Goal: Task Accomplishment & Management: Manage account settings

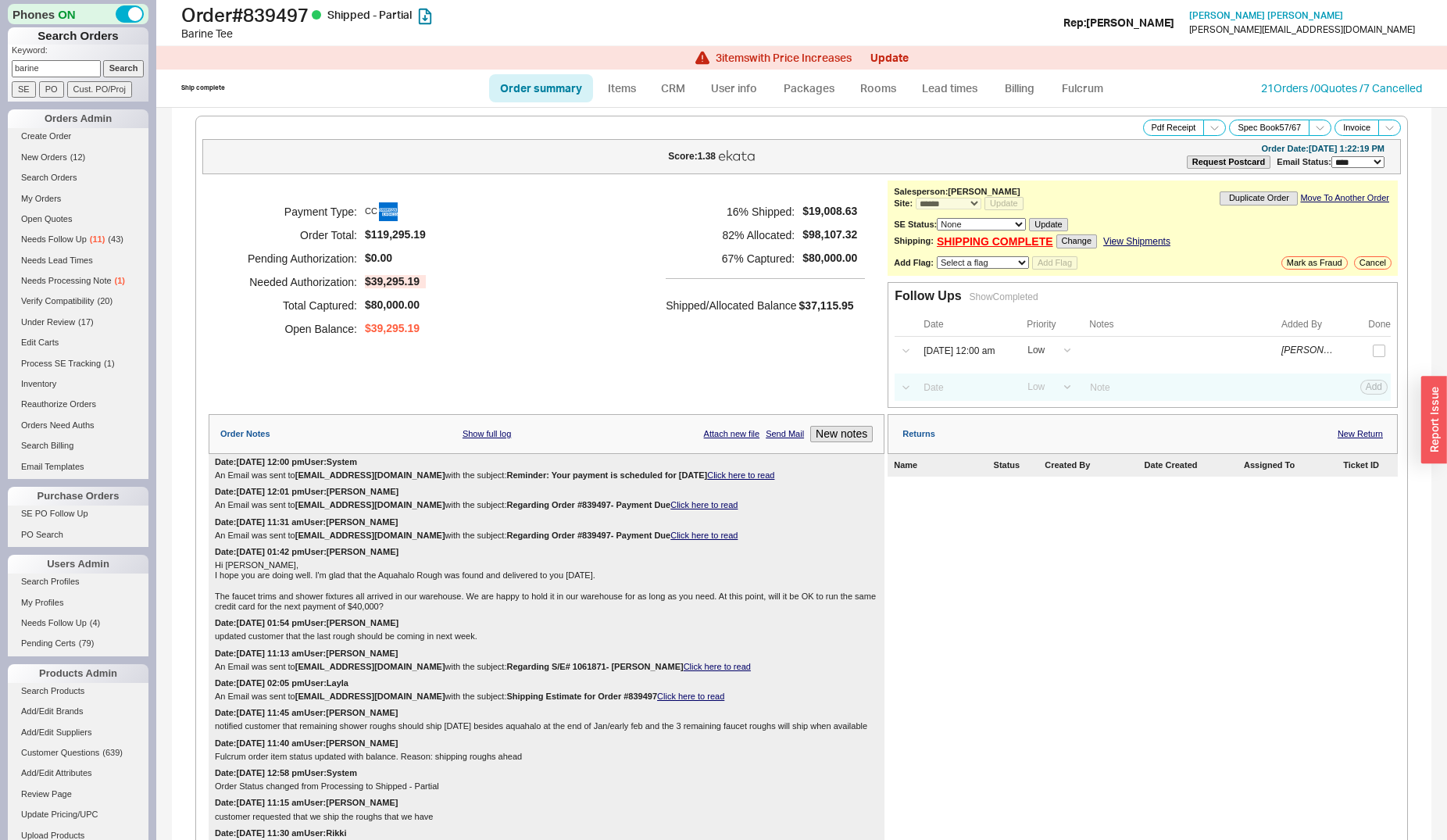
select select "*"
select select "LOW"
select select "3"
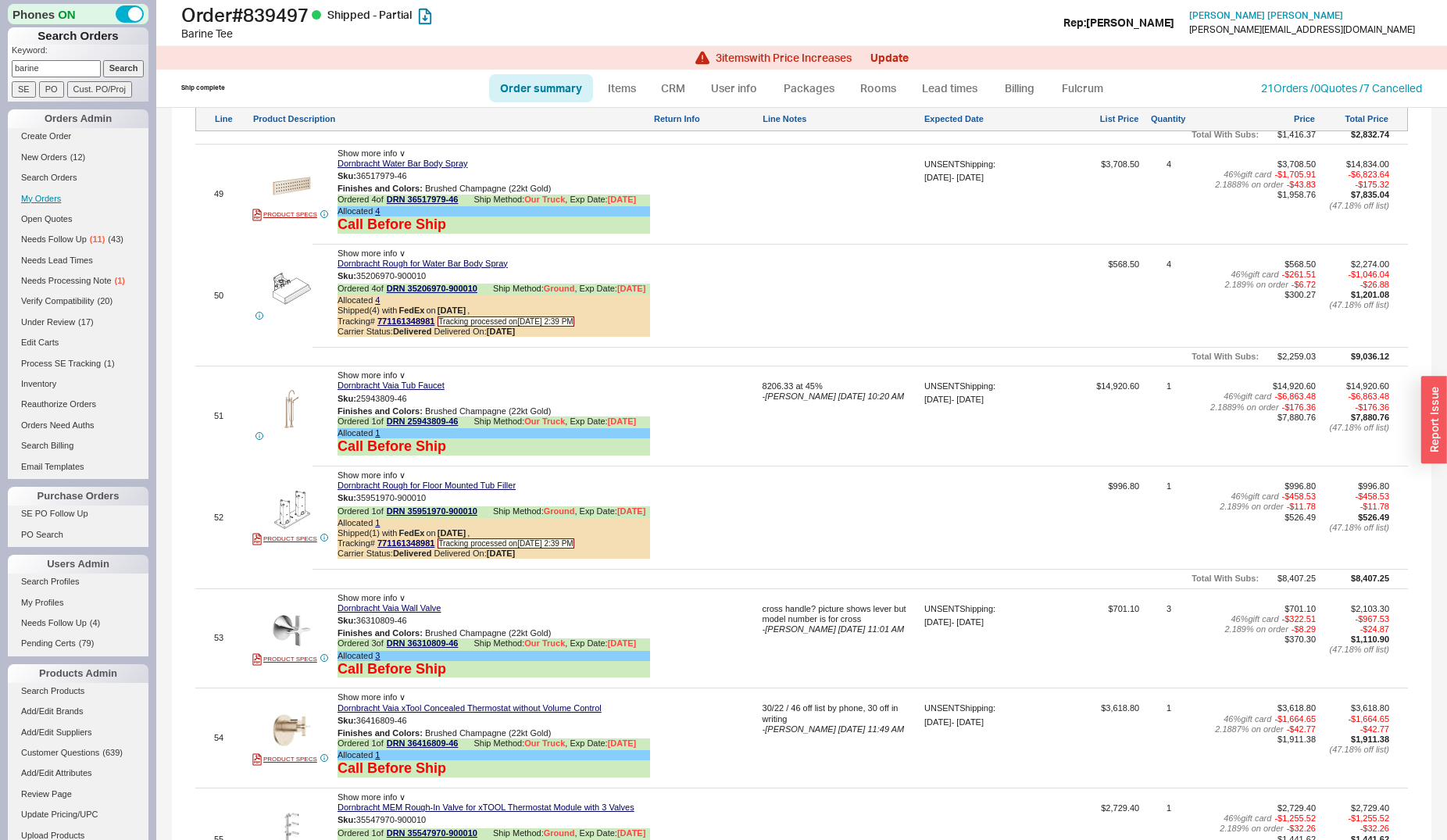
scroll to position [6878, 0]
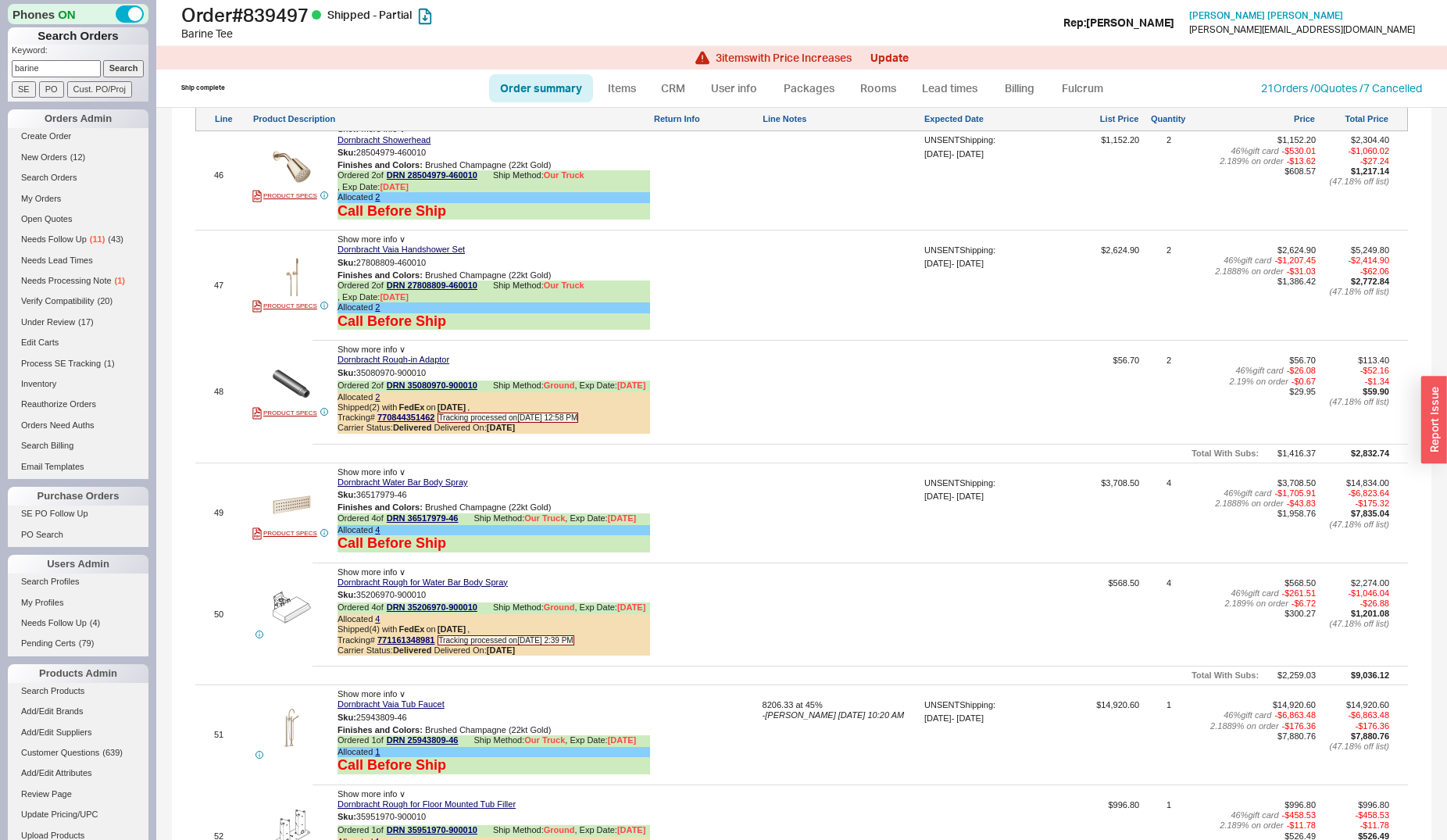
click at [58, 74] on input "barine" at bounding box center [57, 68] width 89 height 16
type input "drillick"
click at [103, 60] on input "Search" at bounding box center [124, 68] width 41 height 16
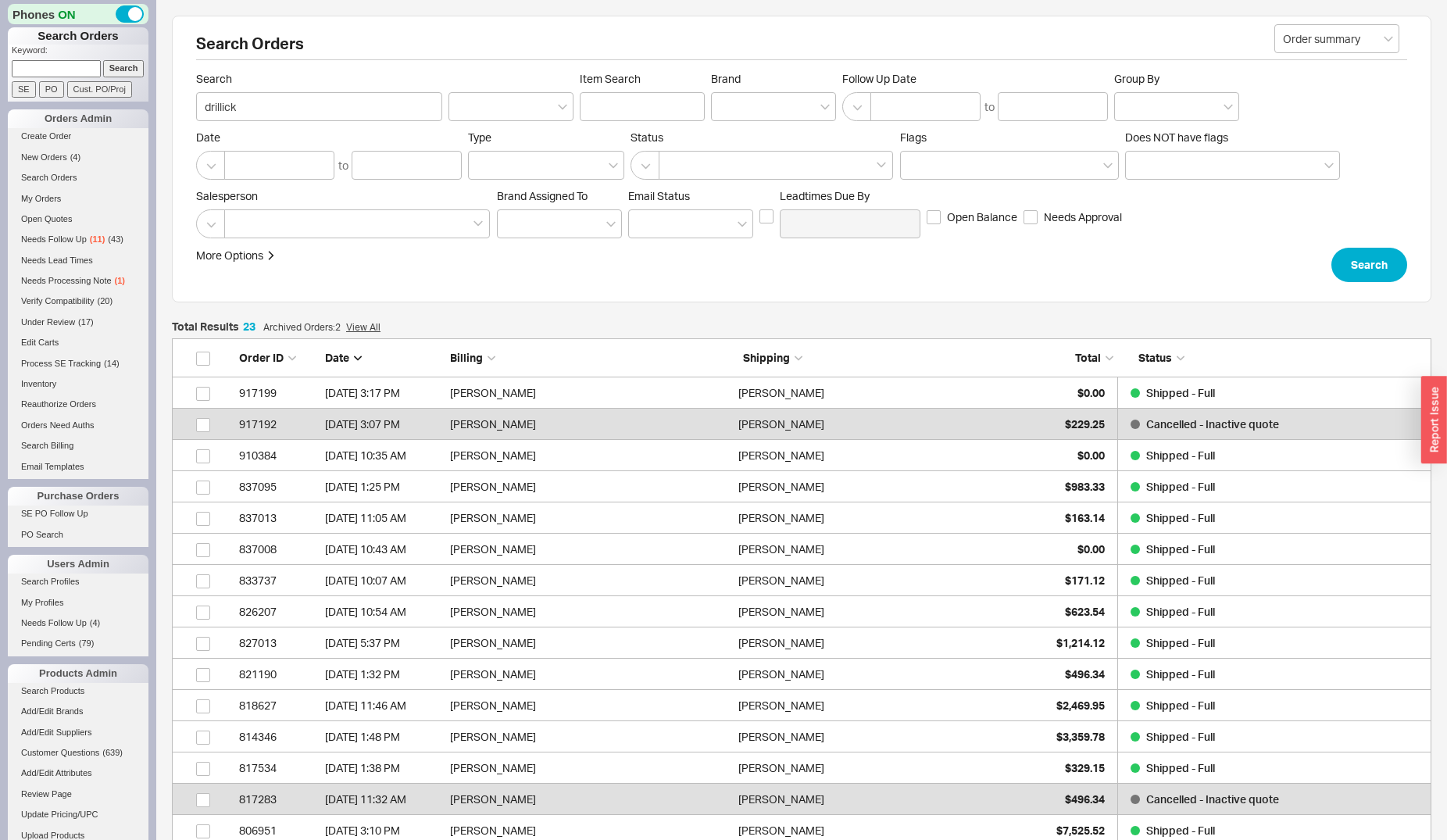
click at [46, 66] on input at bounding box center [57, 68] width 89 height 16
paste input "QB-409-LLX-03W"
type input "QB-409-LLX-03W"
click at [124, 67] on input "Search" at bounding box center [124, 68] width 41 height 16
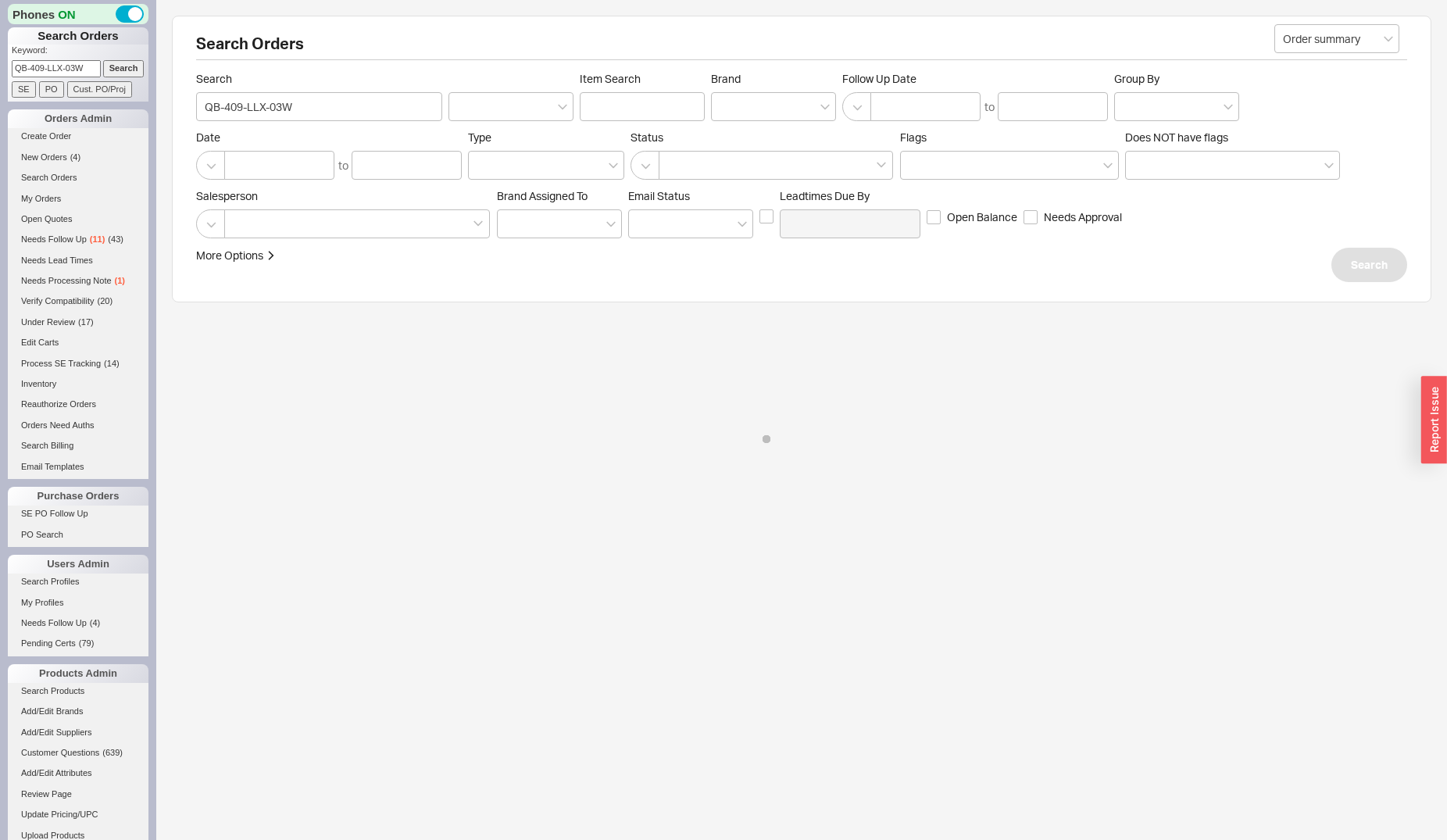
type input "QB-409-LLX-03W"
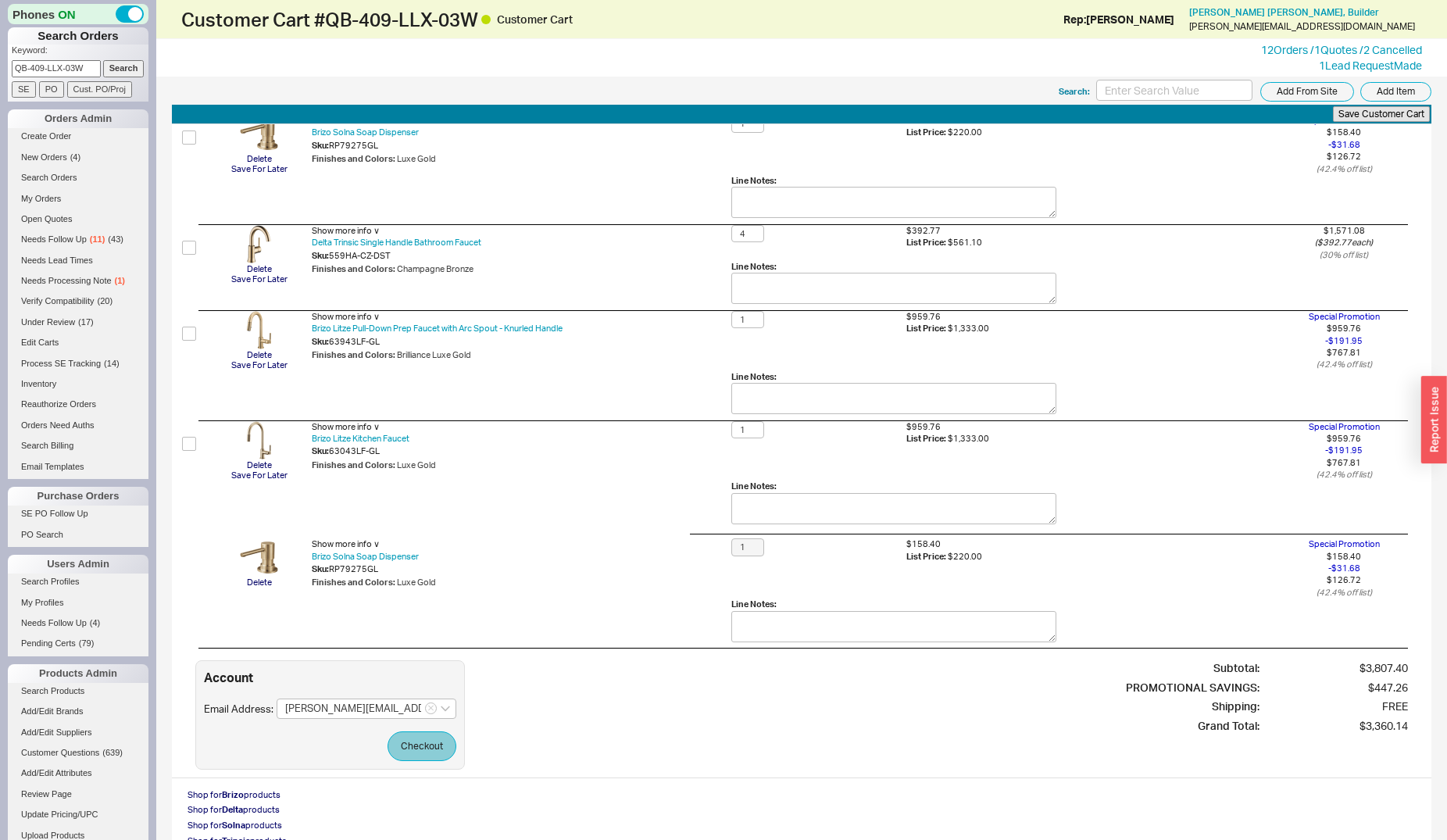
scroll to position [80, 0]
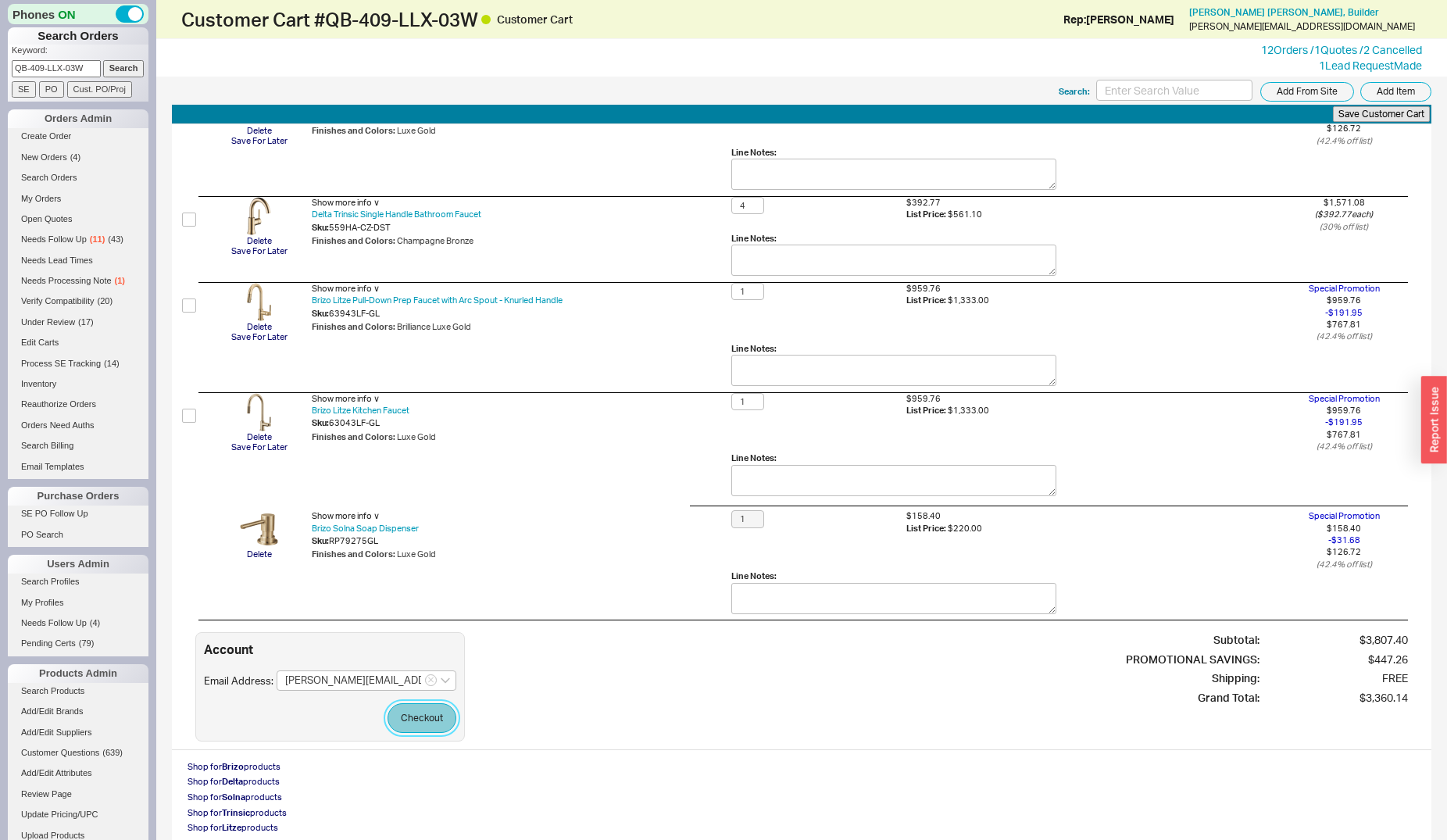
click at [416, 719] on button "Checkout" at bounding box center [422, 717] width 69 height 30
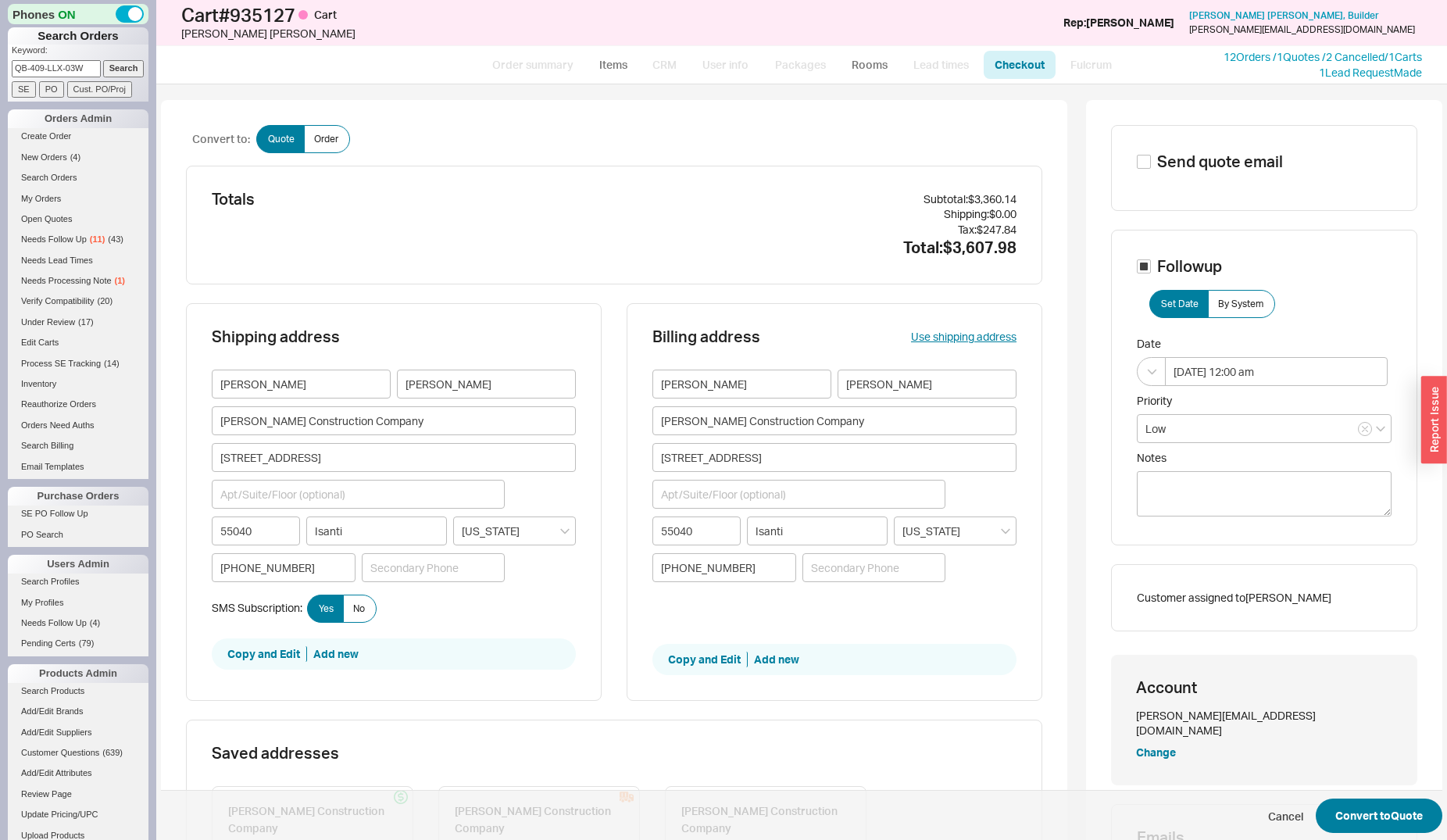
scroll to position [239, 0]
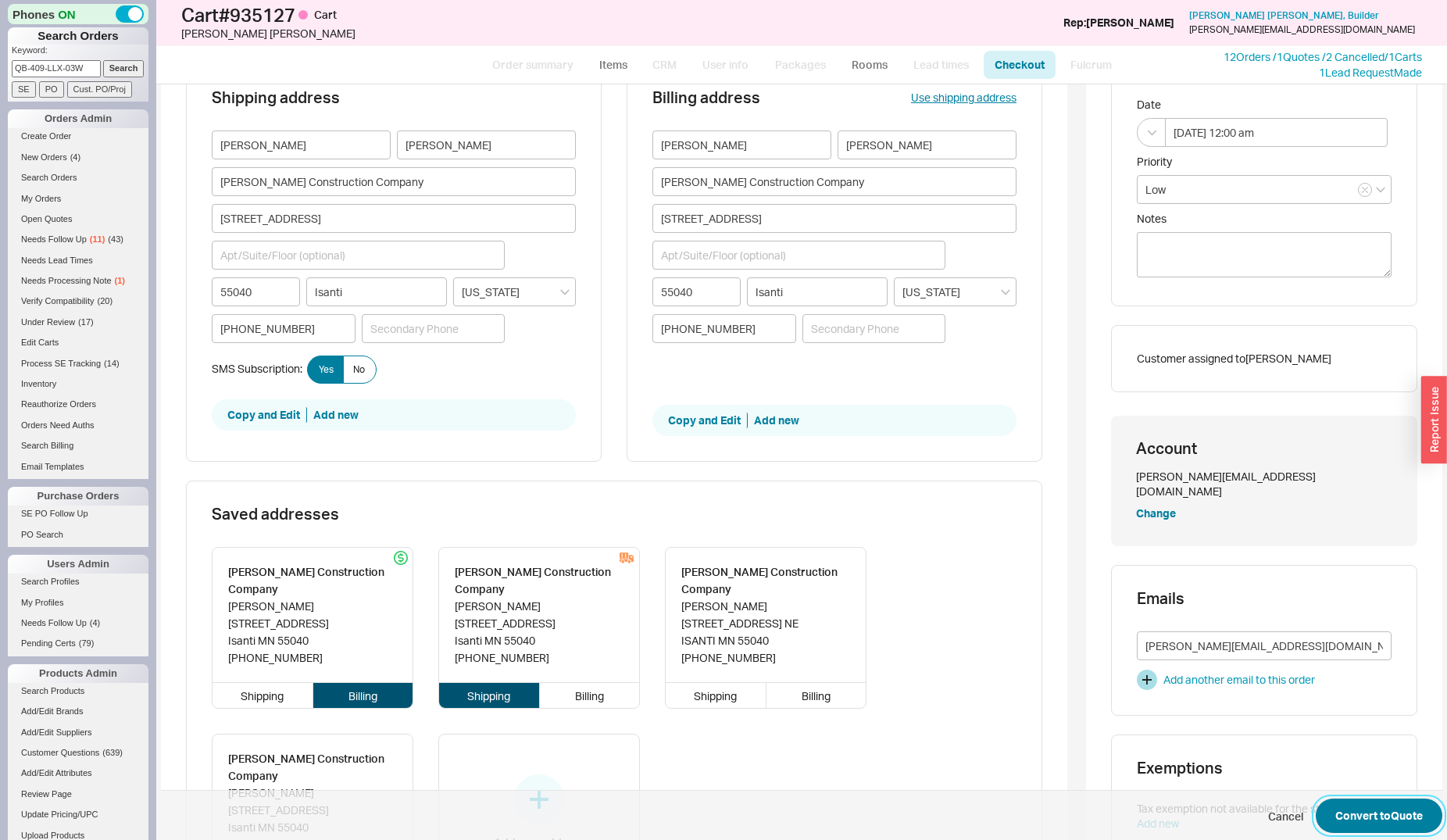
click at [1352, 817] on button "Convert to Quote" at bounding box center [1379, 815] width 127 height 35
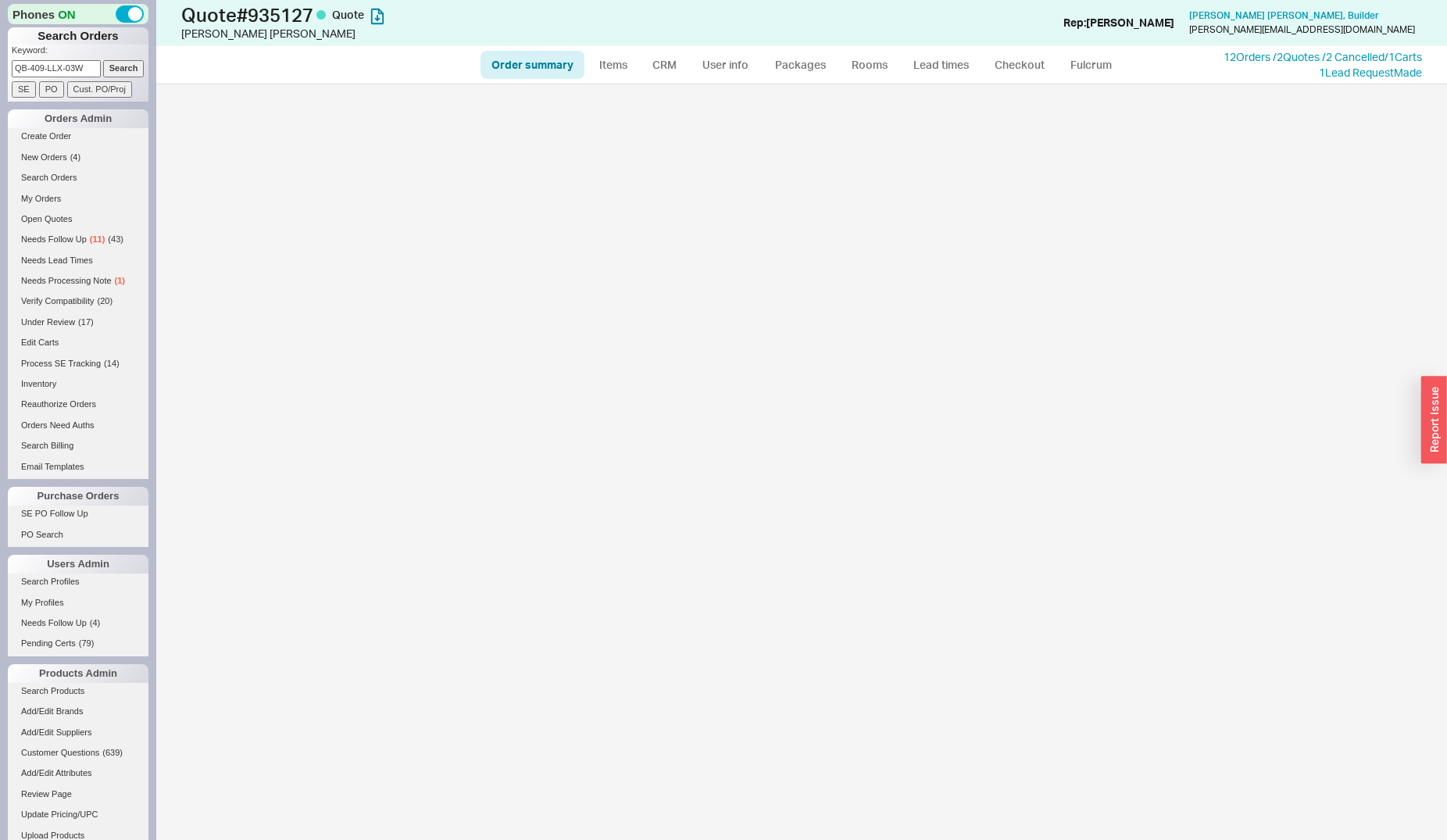
select select "*"
select select "LOW"
select select "3"
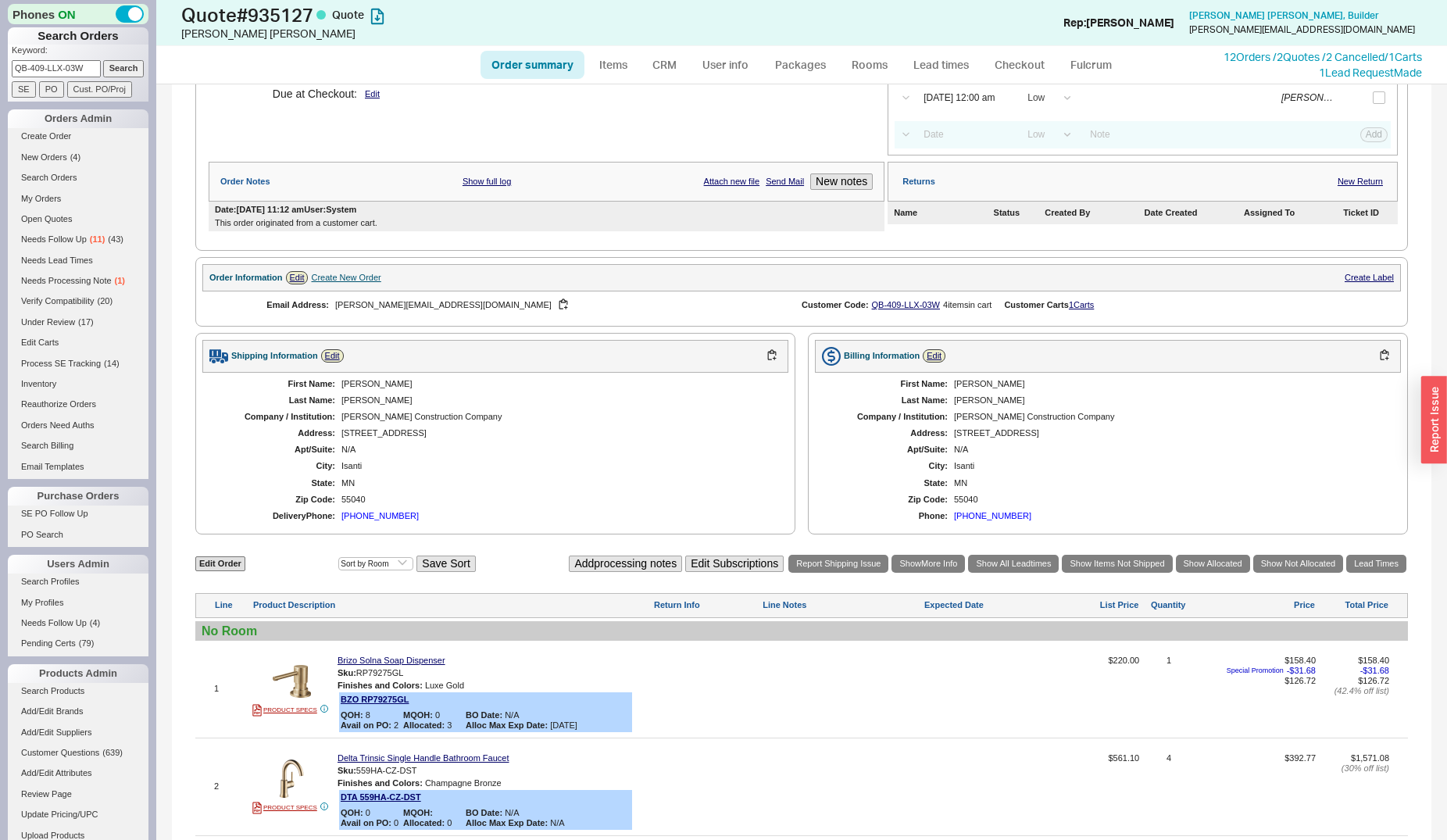
scroll to position [239, 0]
click at [1271, 59] on link "12 Orders / 2 Quotes / 2 Cancelled" at bounding box center [1304, 57] width 161 height 13
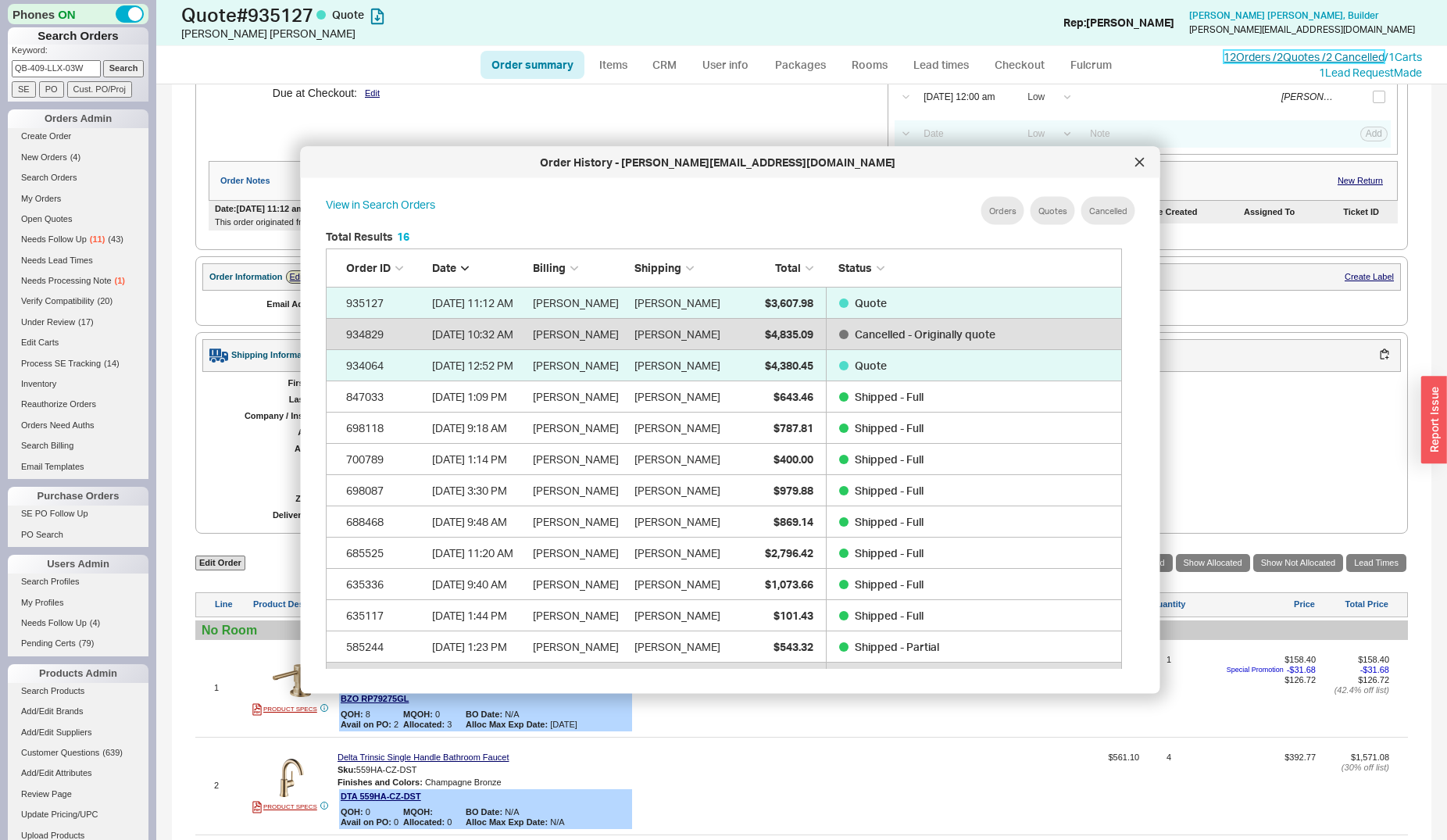
scroll to position [464, 808]
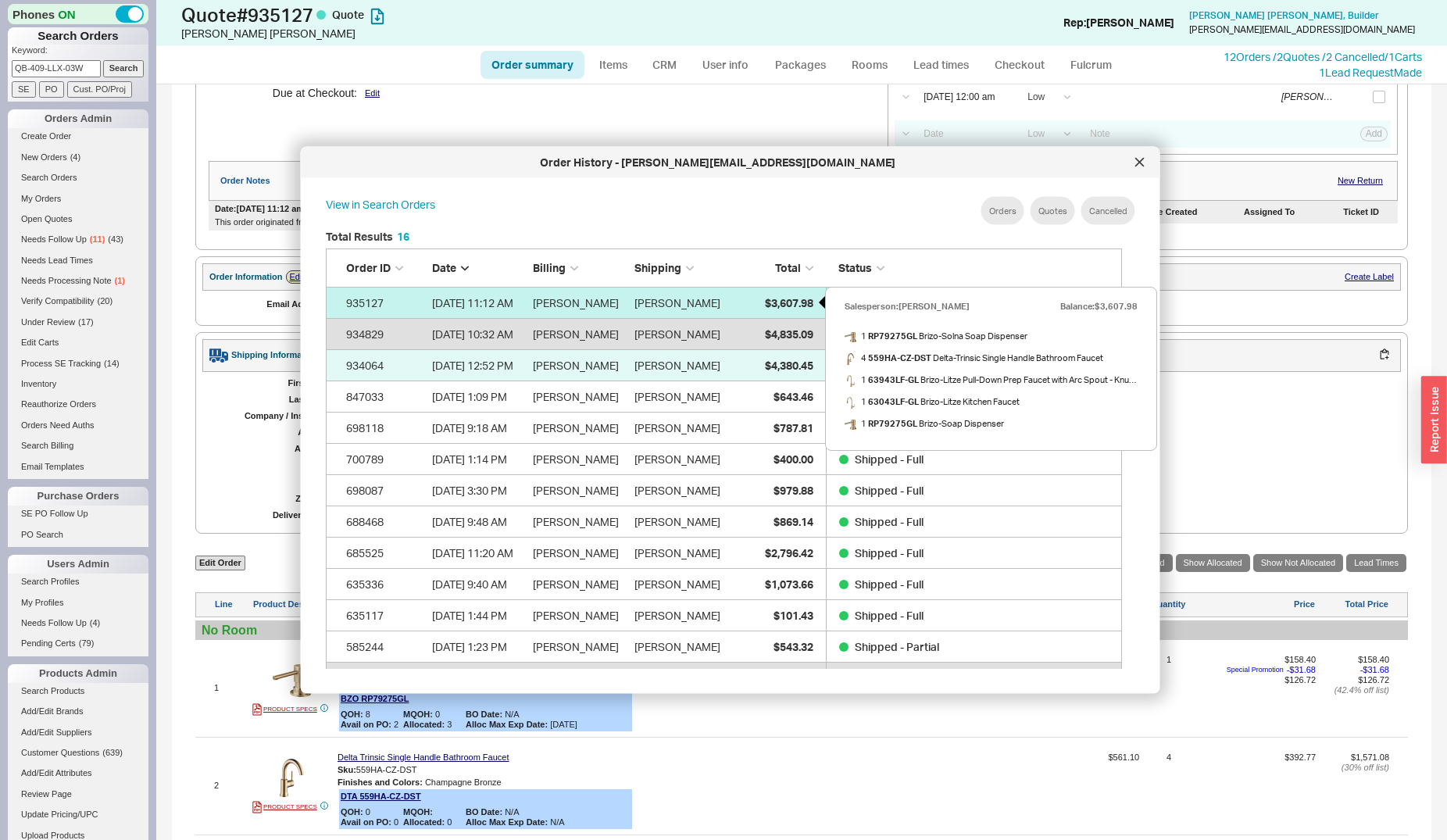
click at [778, 296] on span "$3,607.98" at bounding box center [789, 302] width 48 height 13
select select "*"
select select "LOW"
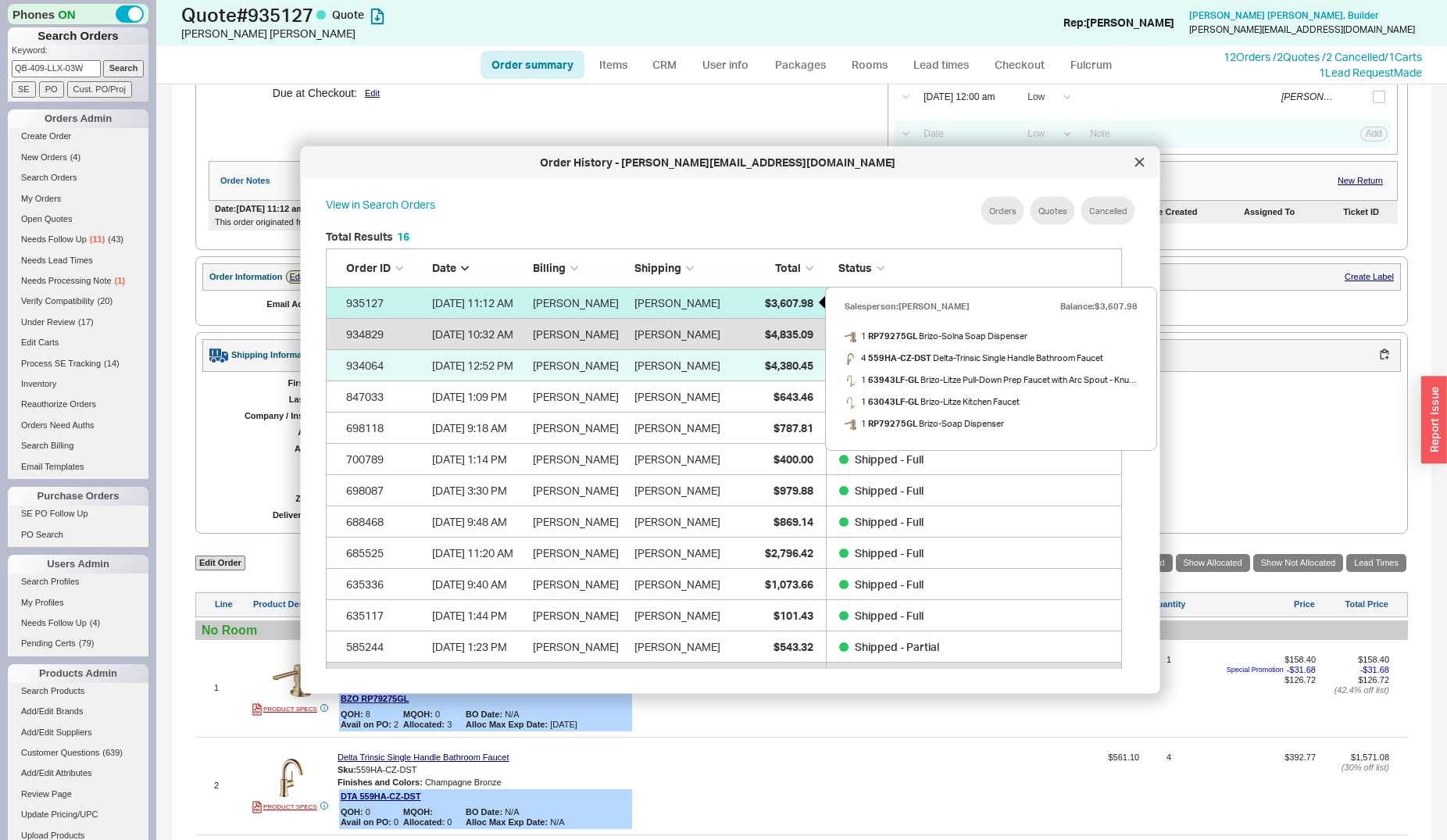
select select "3"
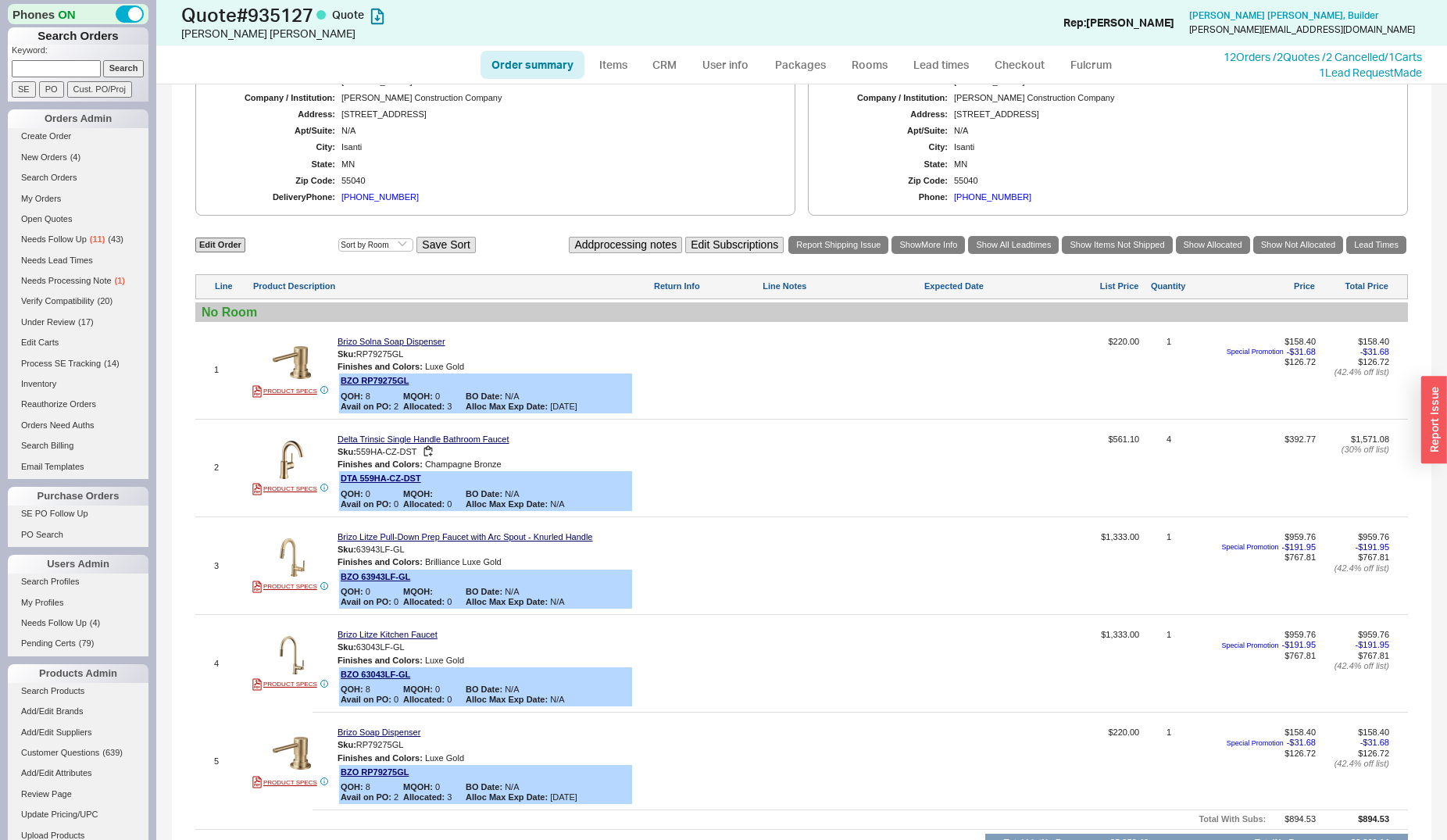
scroll to position [558, 0]
click at [226, 250] on link "Edit Order" at bounding box center [221, 244] width 50 height 15
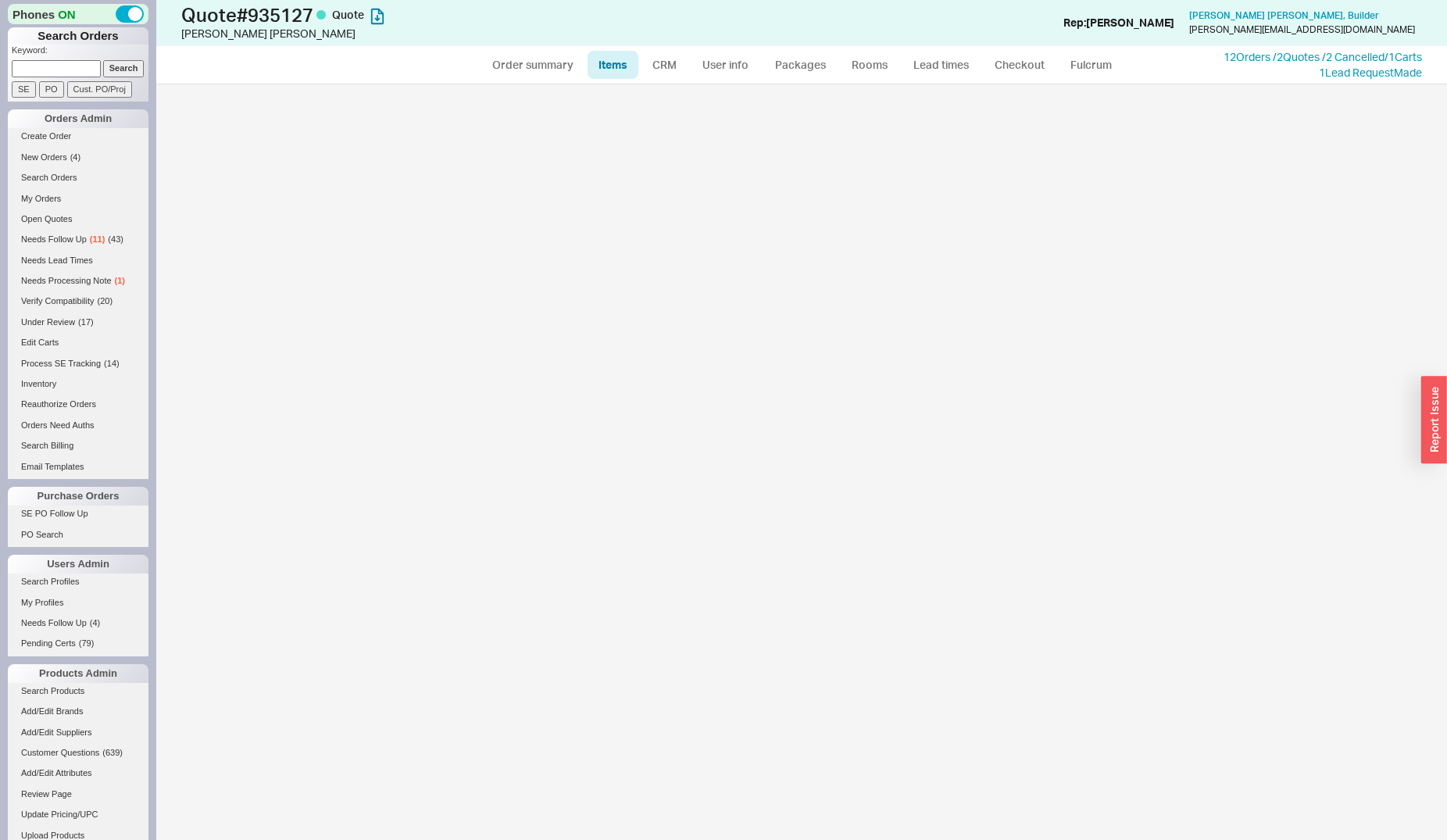
select select "3"
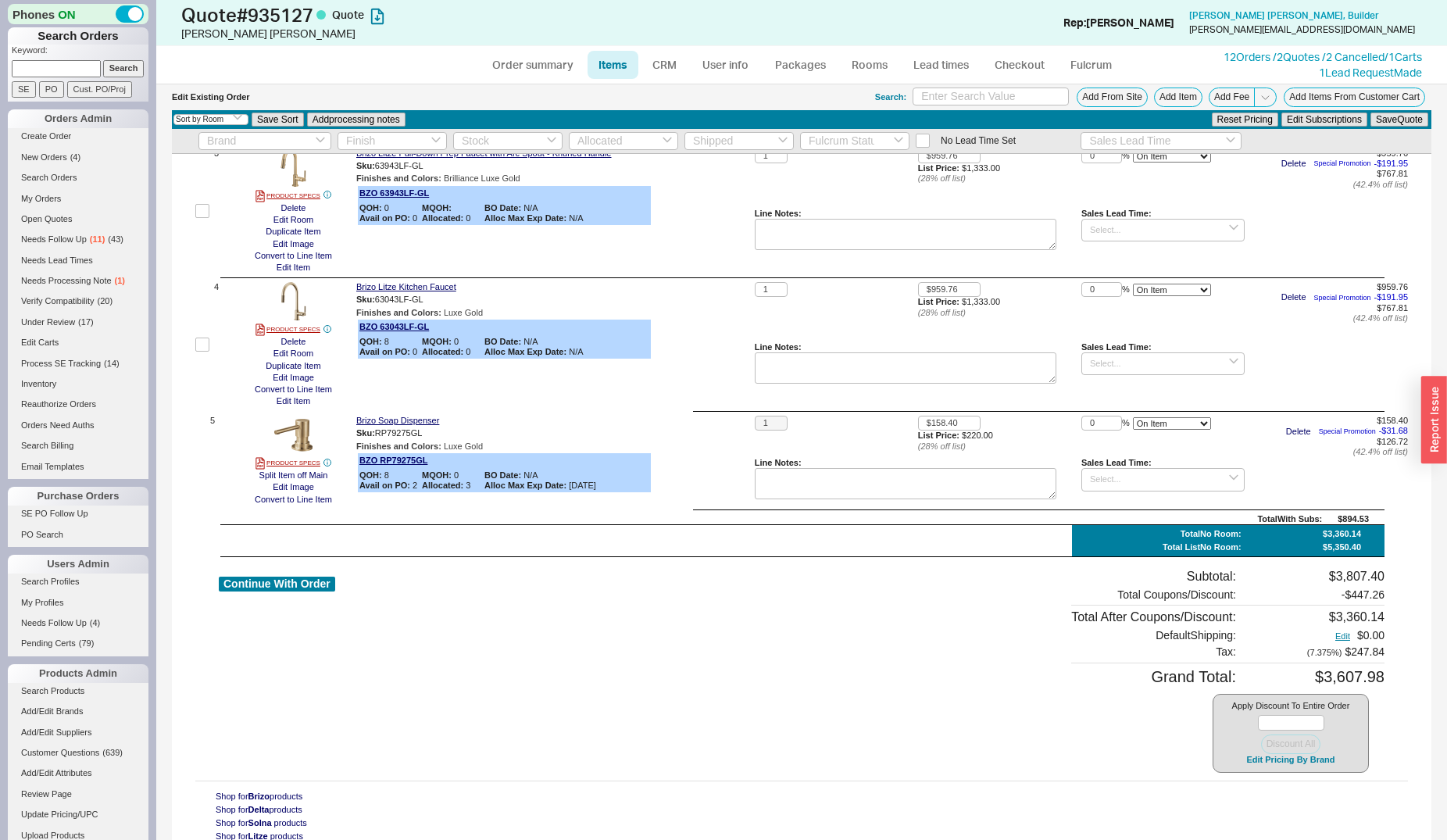
scroll to position [361, 0]
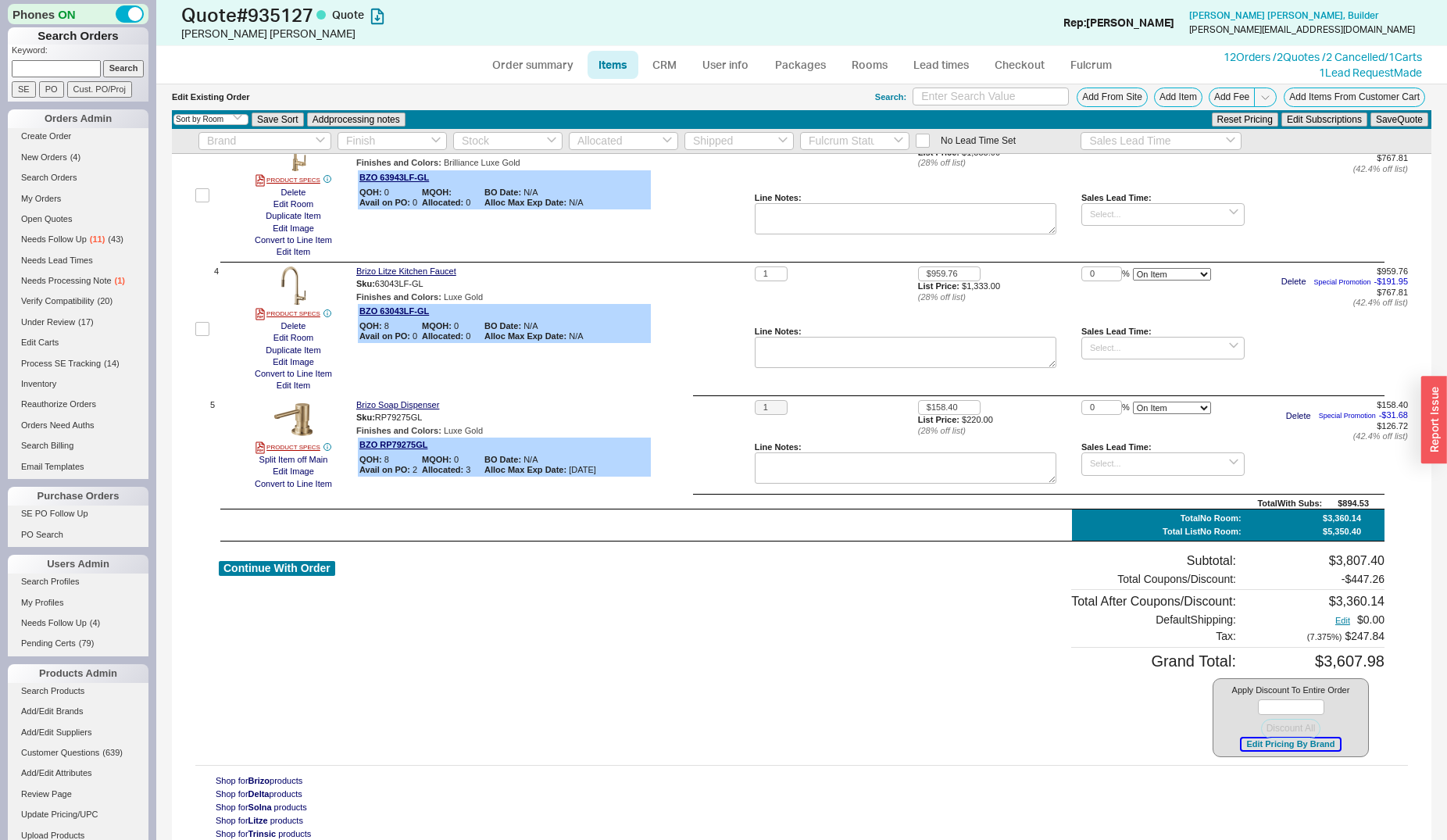
click at [1251, 749] on button "Edit Pricing By Brand" at bounding box center [1290, 744] width 98 height 12
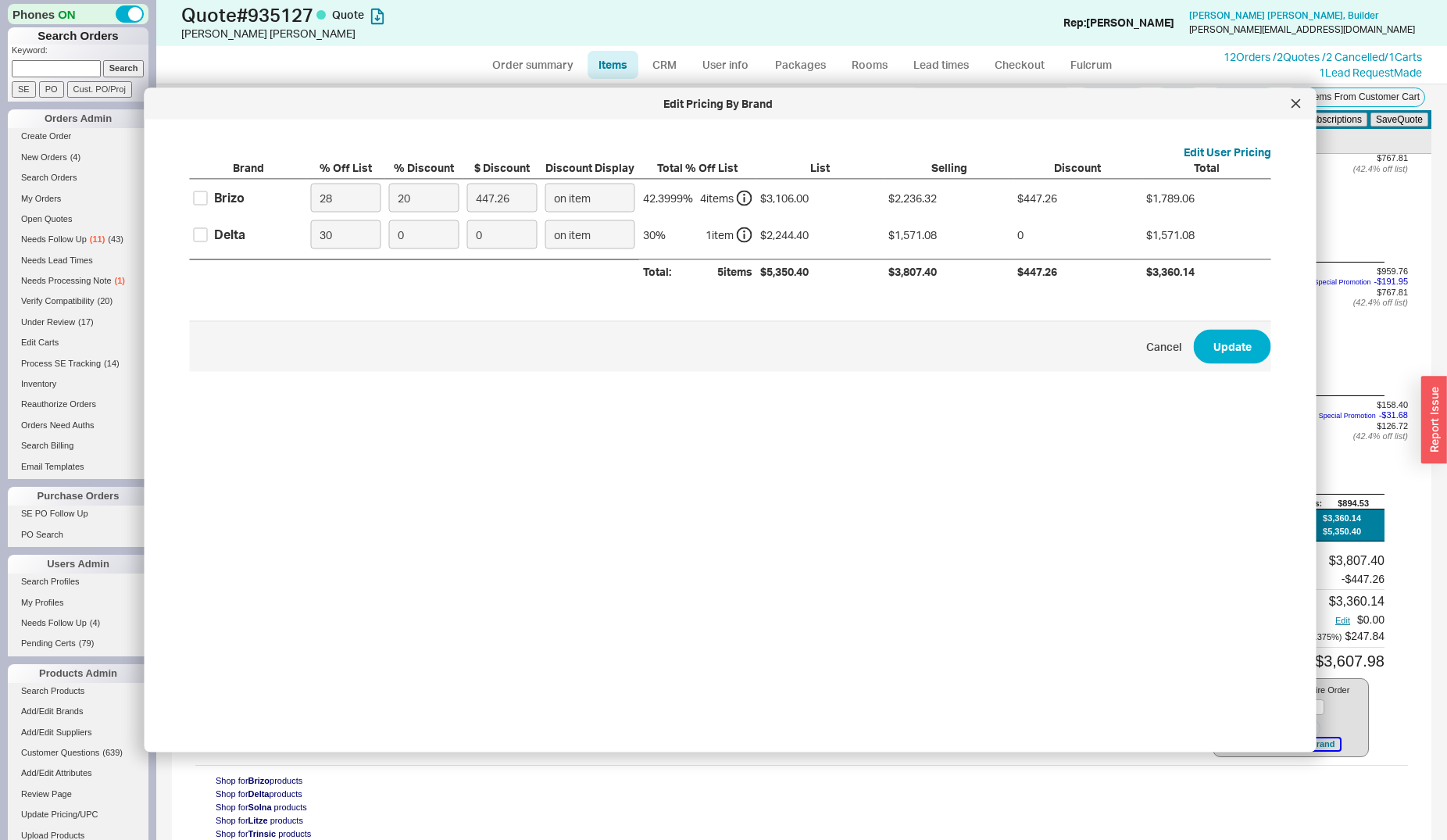
click at [222, 229] on div "Delta" at bounding box center [229, 234] width 32 height 17
click at [208, 229] on input "Delta" at bounding box center [200, 233] width 14 height 14
checkbox input "true"
drag, startPoint x: 409, startPoint y: 239, endPoint x: 375, endPoint y: 228, distance: 35.7
click at [389, 228] on input "0" at bounding box center [424, 235] width 70 height 29
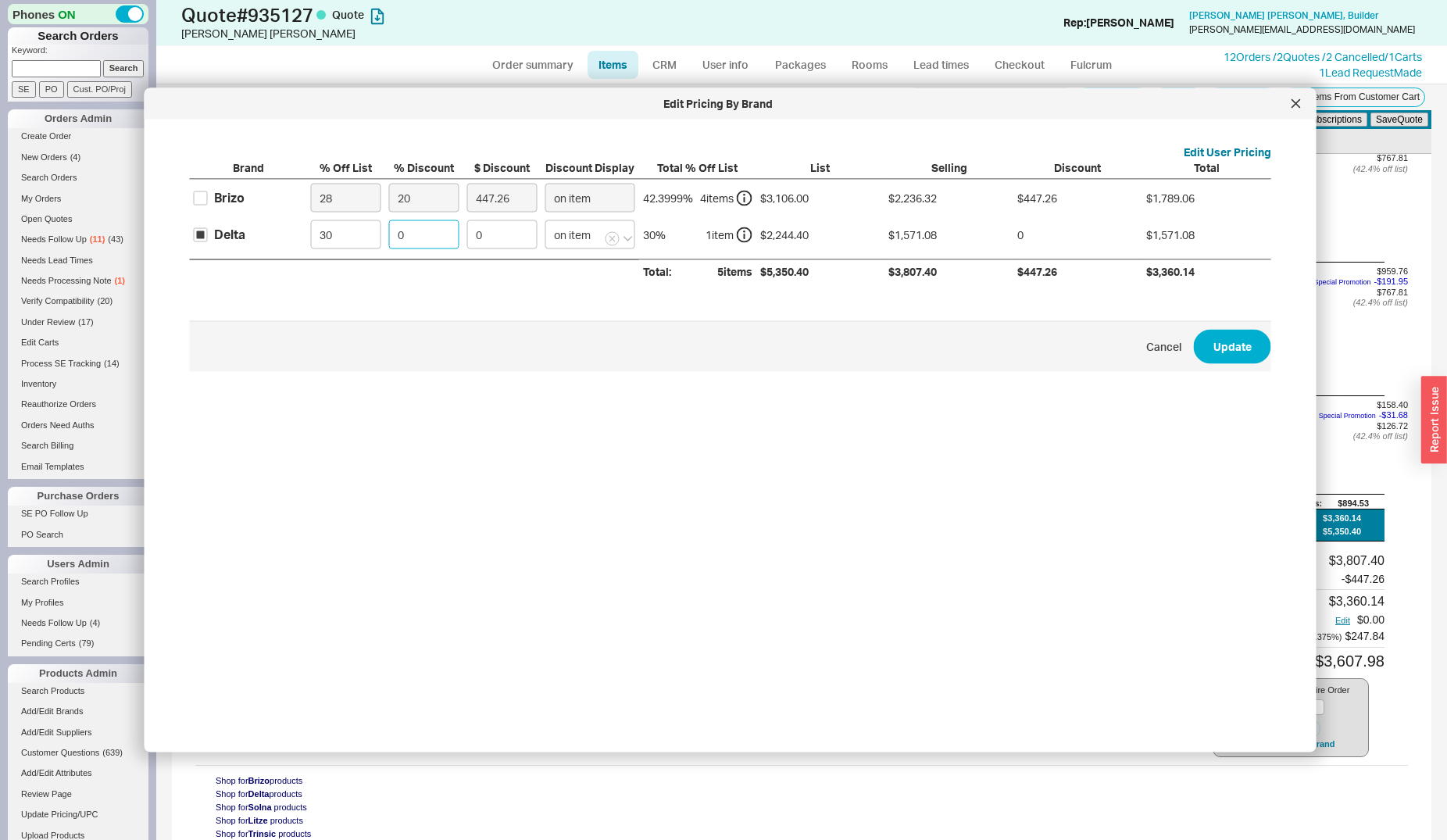
type input "1"
type input "15.71"
type input "15"
type input "235.66"
type input "15"
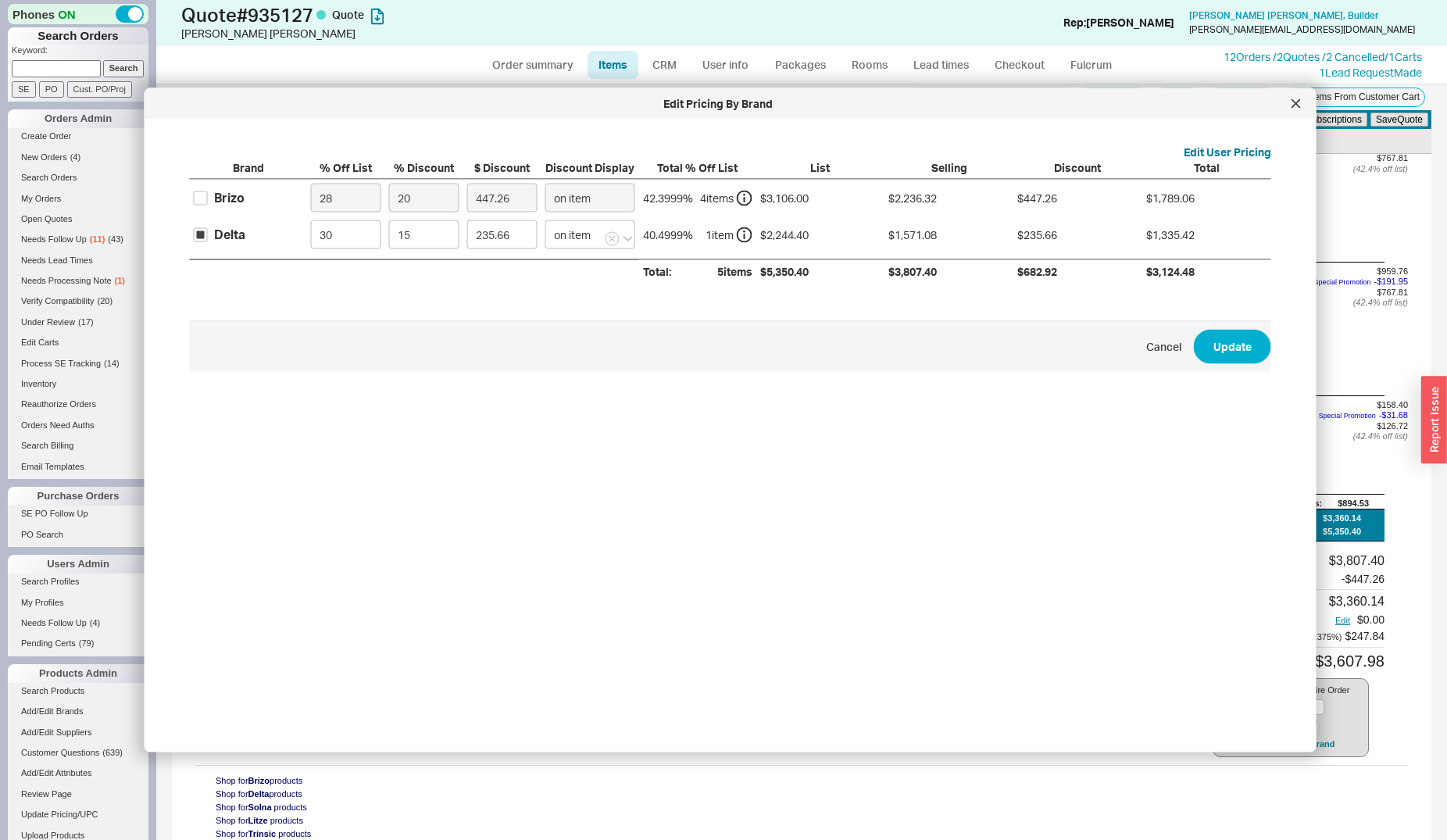
click at [221, 196] on div "Brizo" at bounding box center [229, 197] width 31 height 17
click at [208, 196] on input "Brizo" at bounding box center [200, 197] width 14 height 14
checkbox input "true"
drag, startPoint x: 424, startPoint y: 200, endPoint x: 378, endPoint y: 185, distance: 48.4
click at [389, 196] on input "20" at bounding box center [424, 198] width 70 height 29
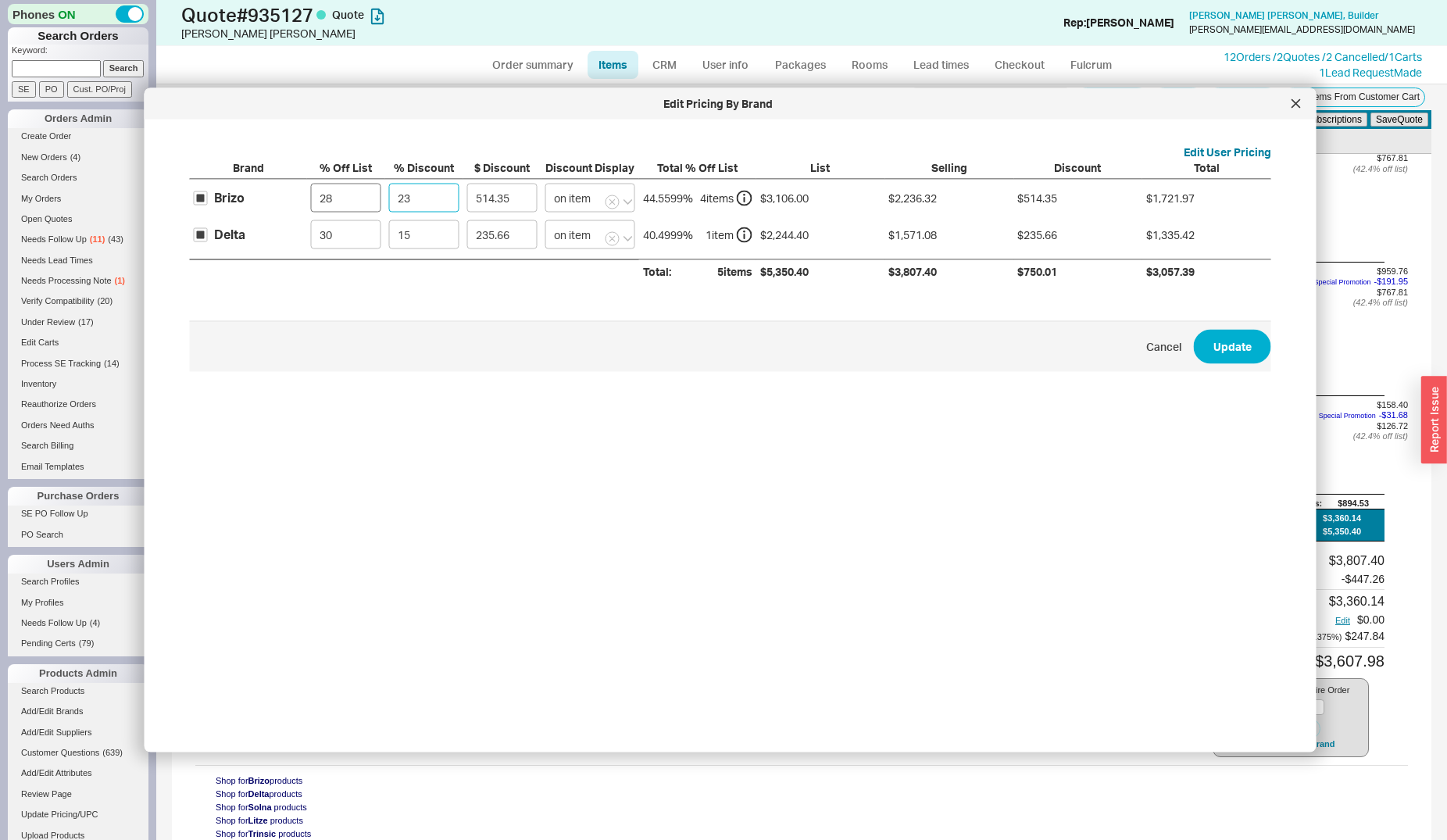
type input "23."
type input "514.35"
type input "23.6"
type input "527.77"
type input "23.62"
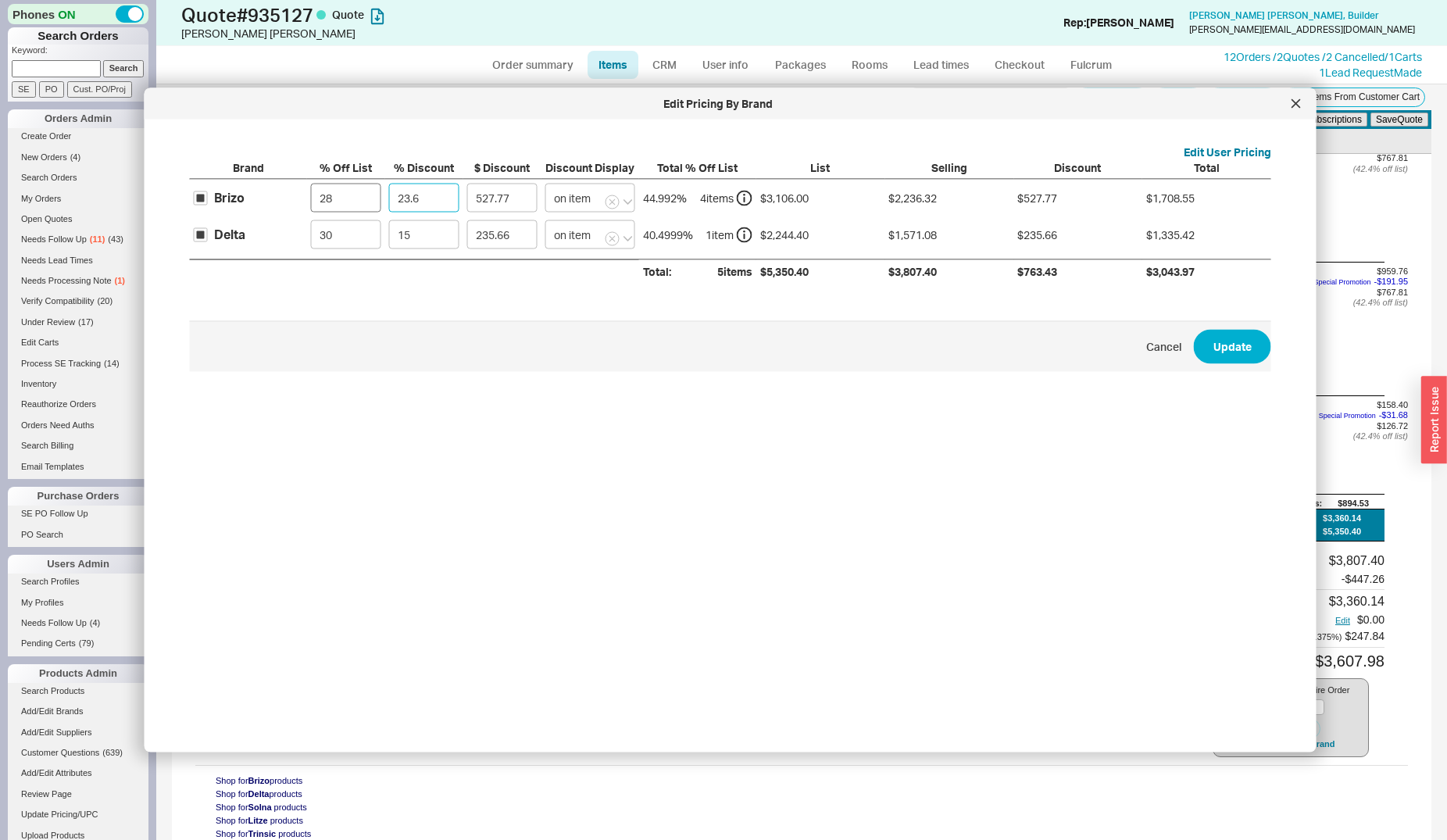
type input "528.22"
type input "23.62"
click at [1209, 347] on button "Update" at bounding box center [1233, 346] width 78 height 35
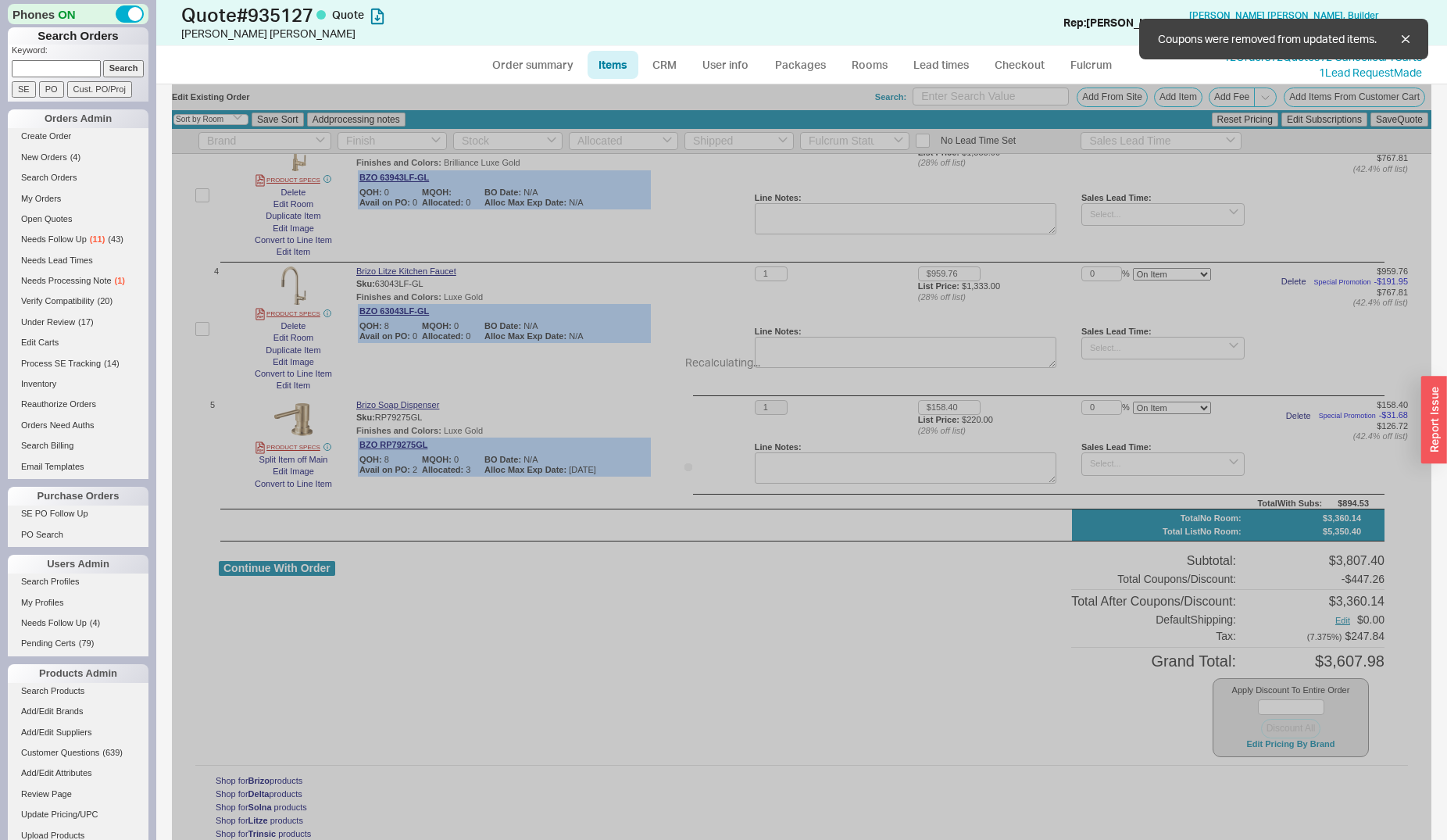
type input "23.62"
type input "15"
type input "23.62"
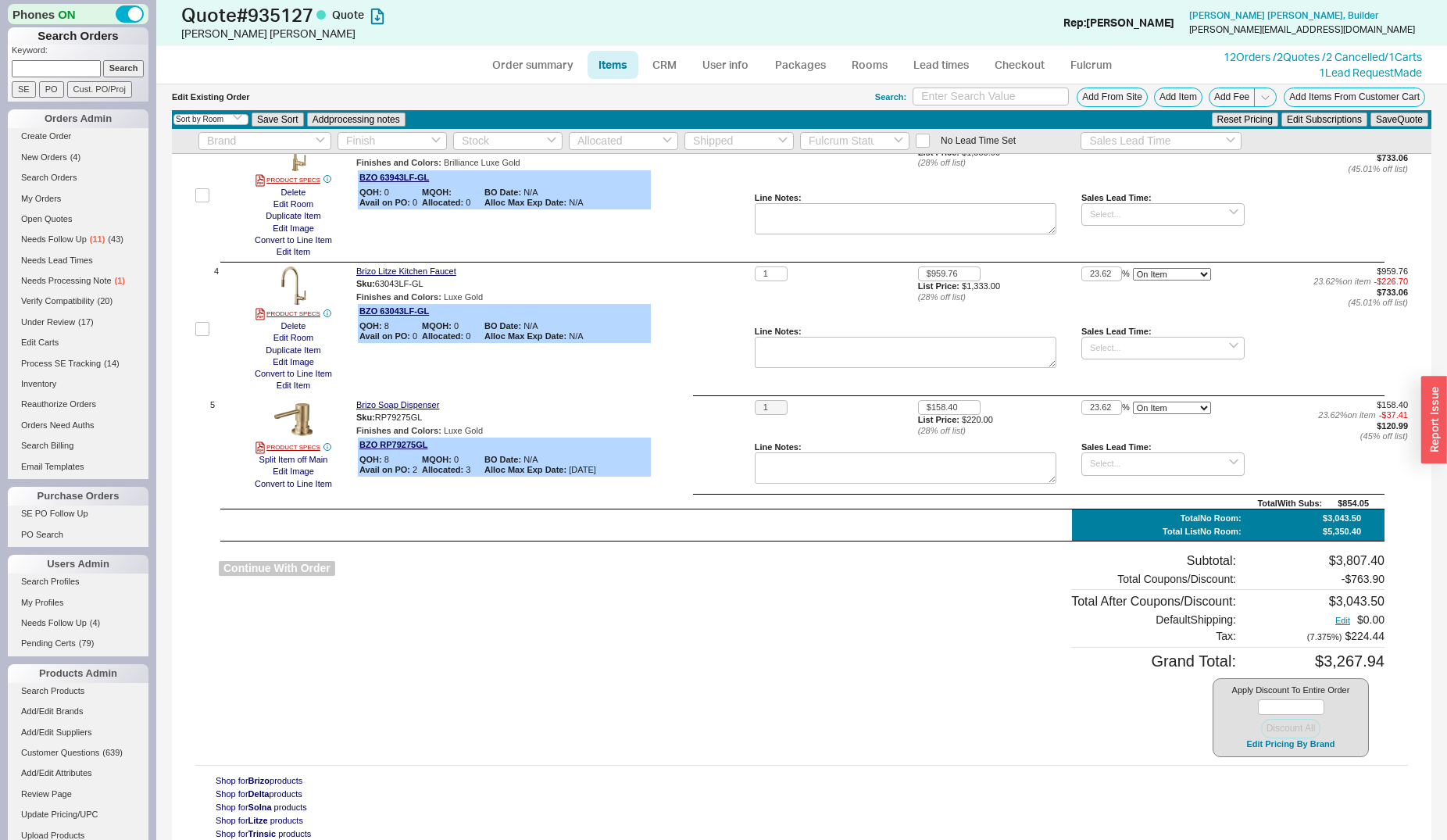
click at [285, 566] on button "Continue With Order" at bounding box center [277, 568] width 116 height 15
select select "*"
select select "LOW"
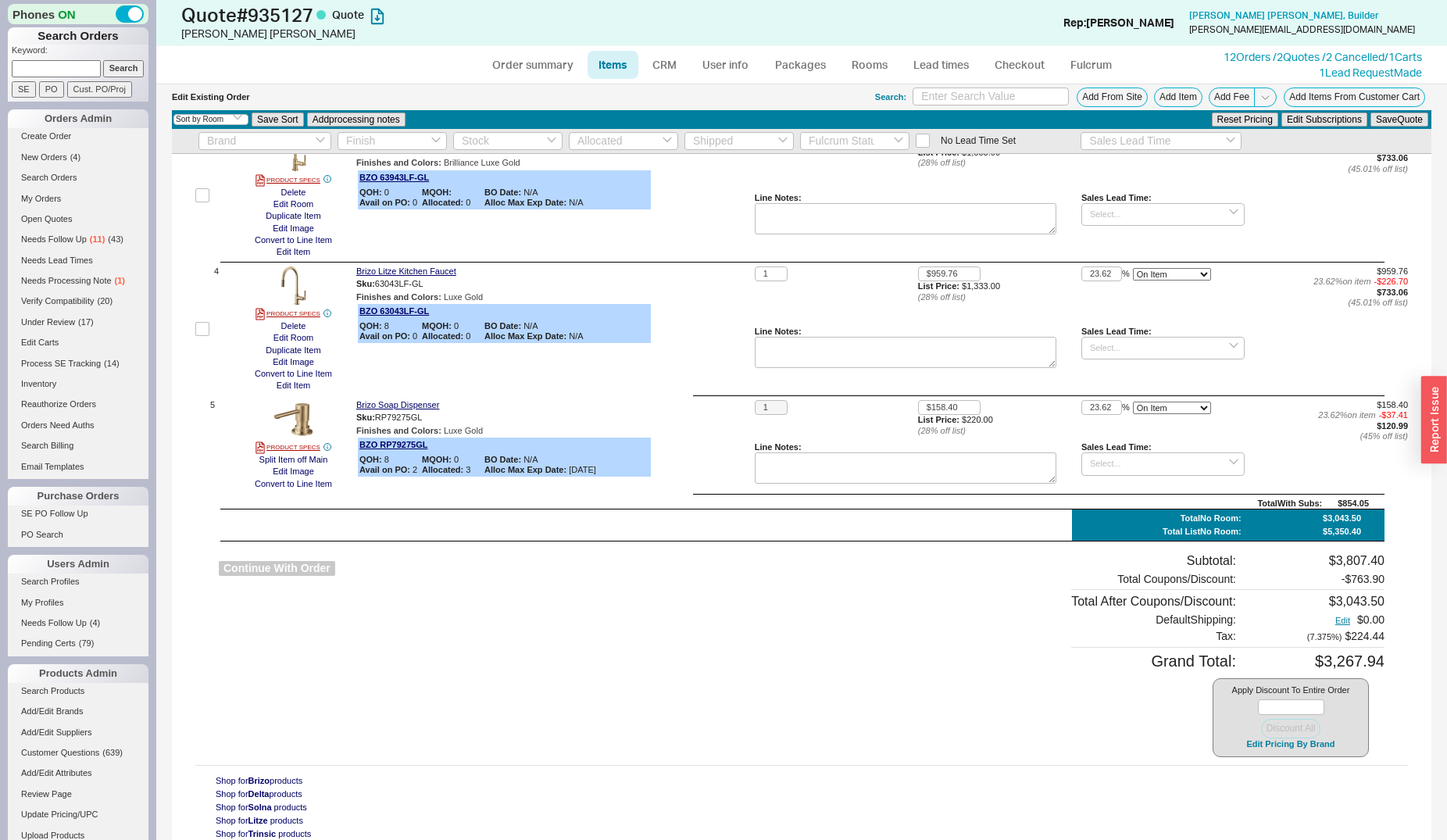
select select "3"
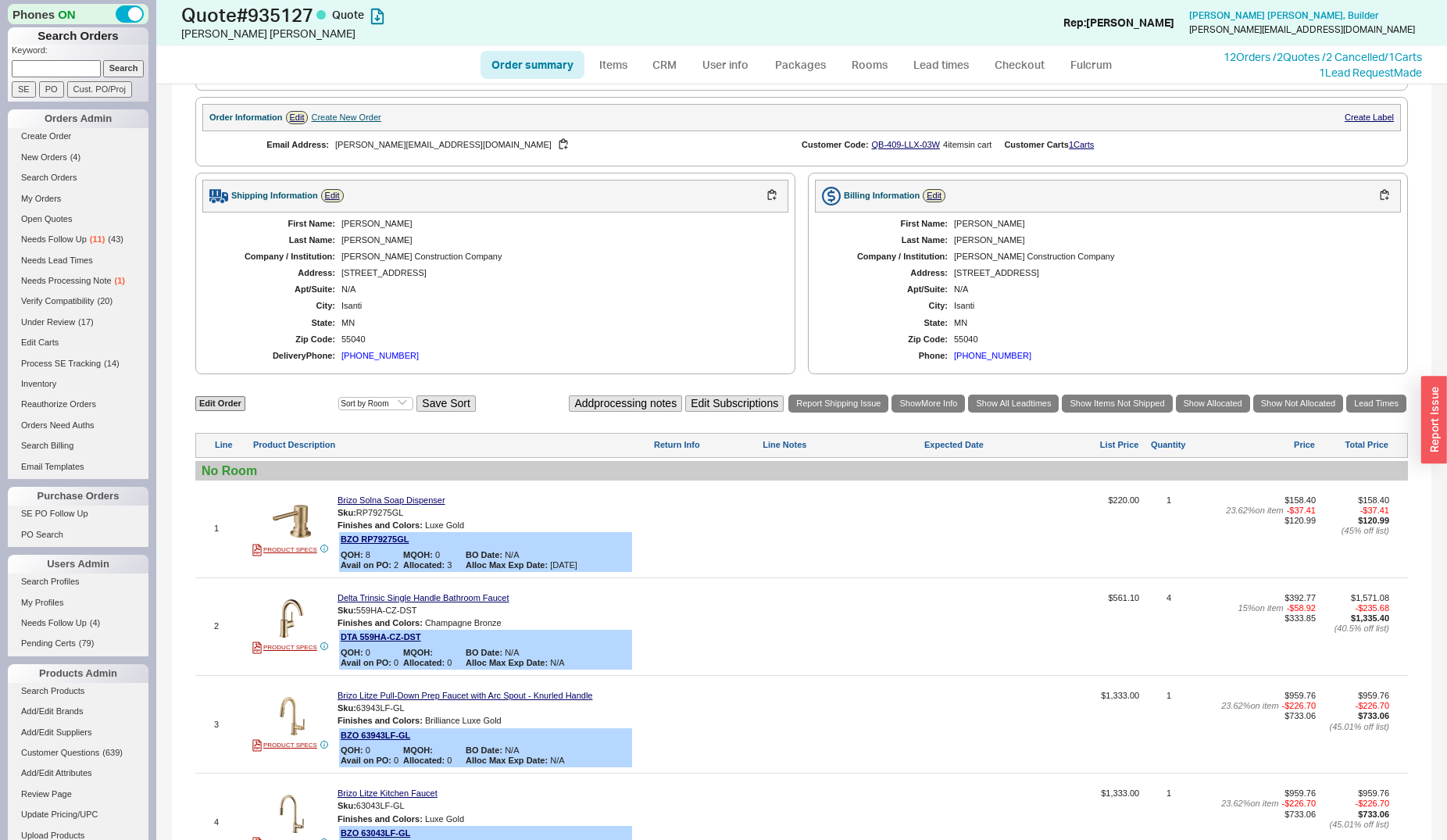
scroll to position [750, 0]
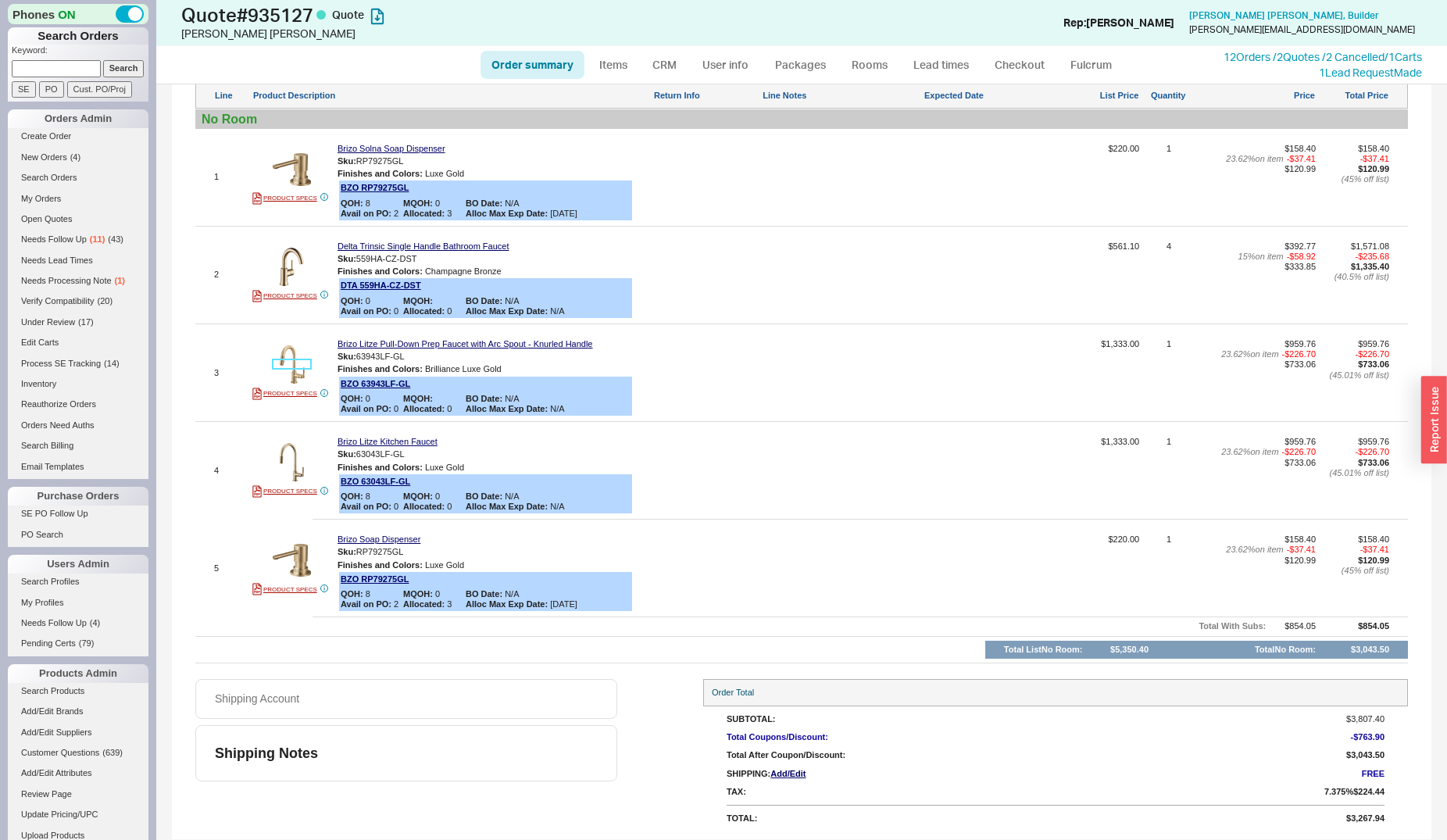
click at [276, 362] on img at bounding box center [292, 364] width 38 height 38
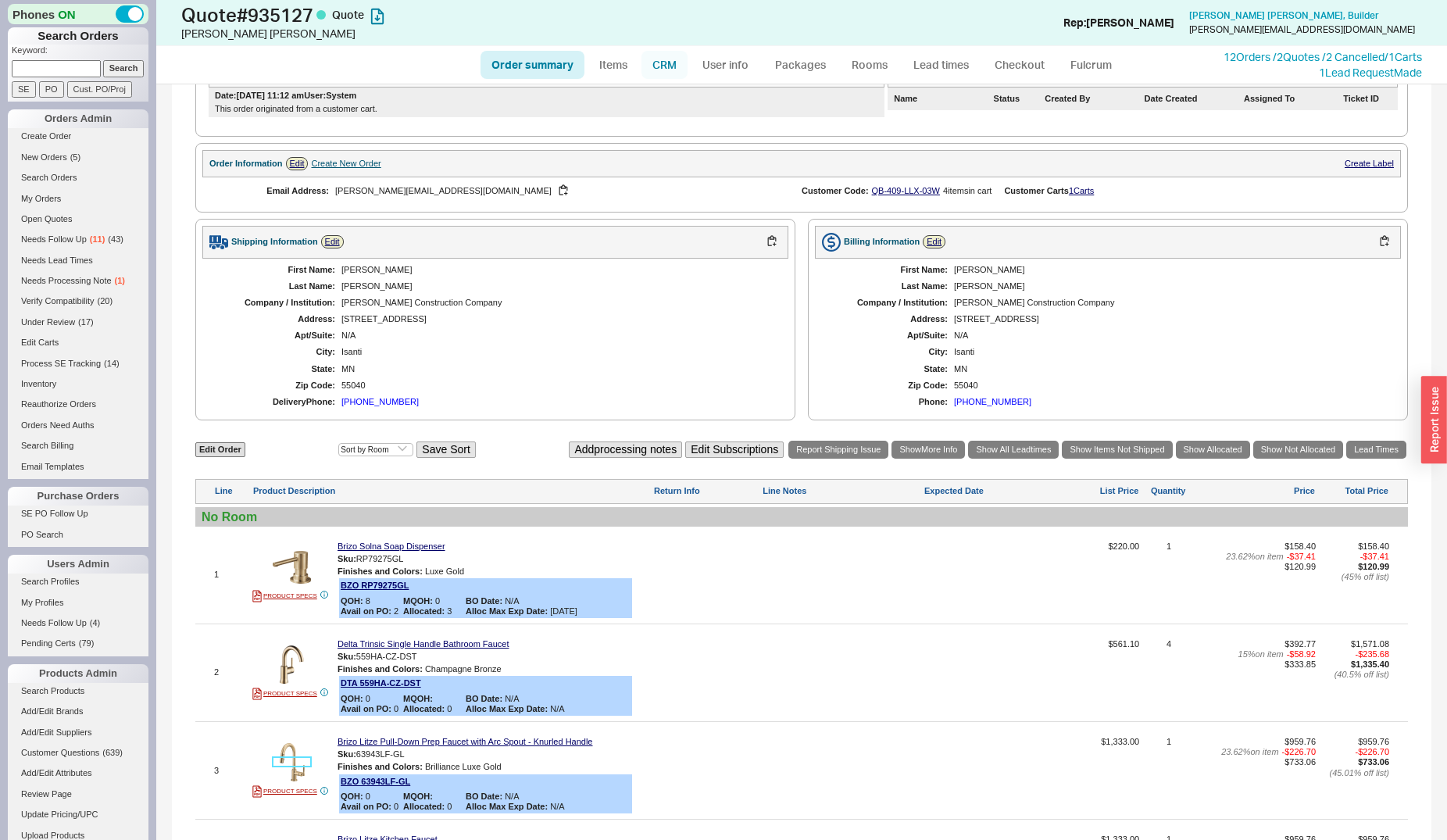
scroll to position [0, 0]
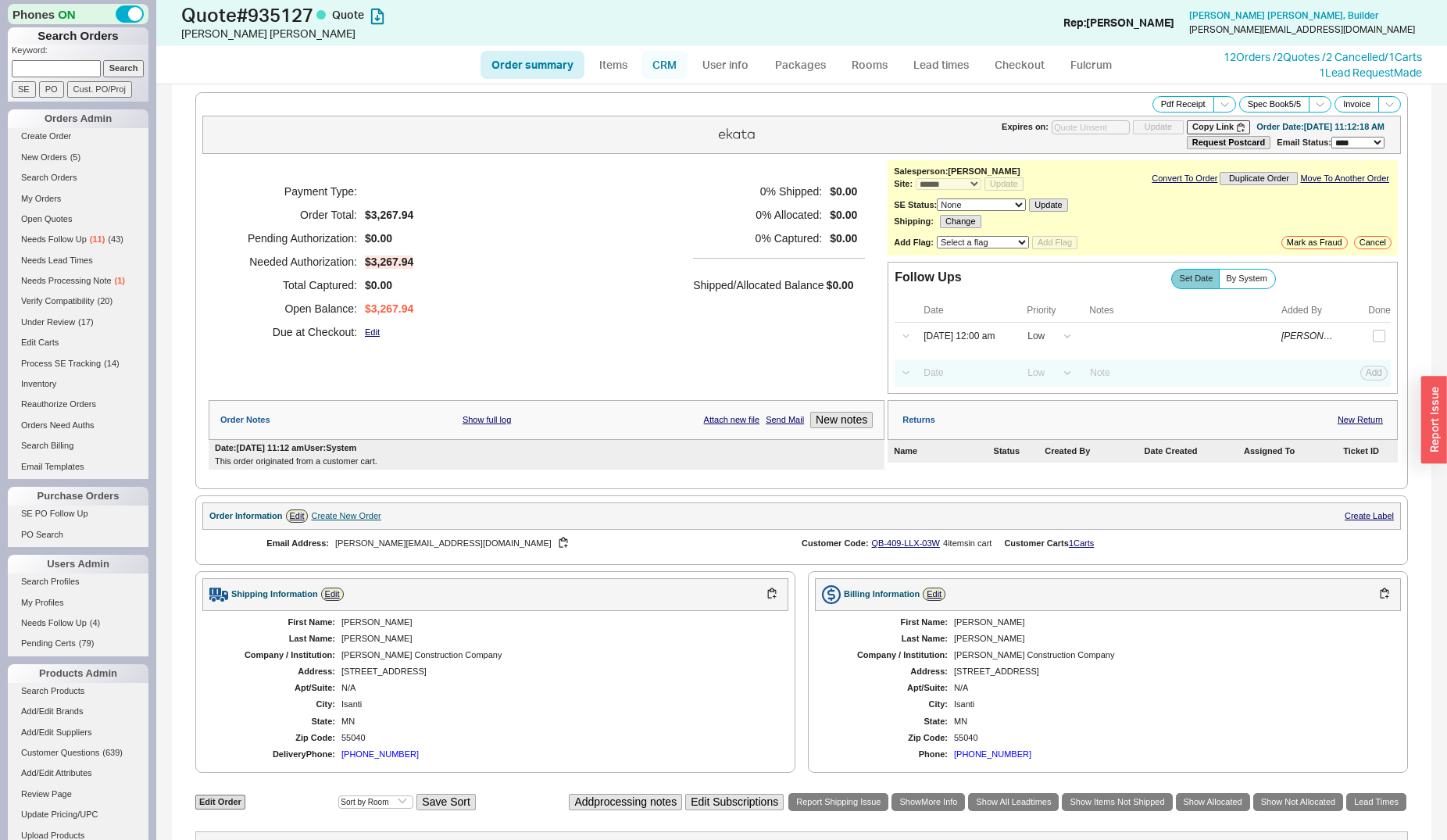
click at [658, 69] on link "CRM" at bounding box center [664, 65] width 46 height 28
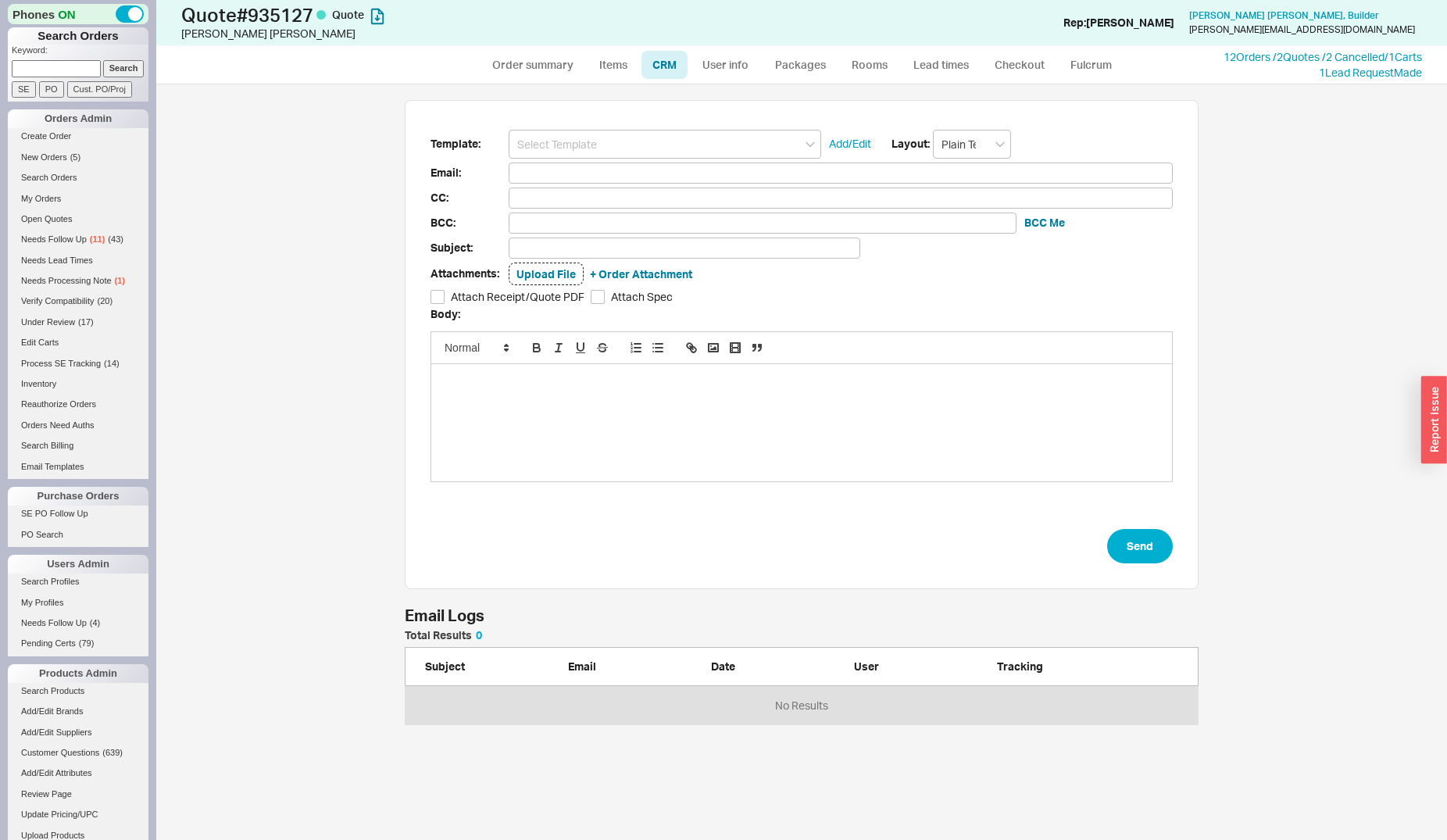
scroll to position [742, 1277]
click at [648, 135] on input at bounding box center [665, 145] width 313 height 29
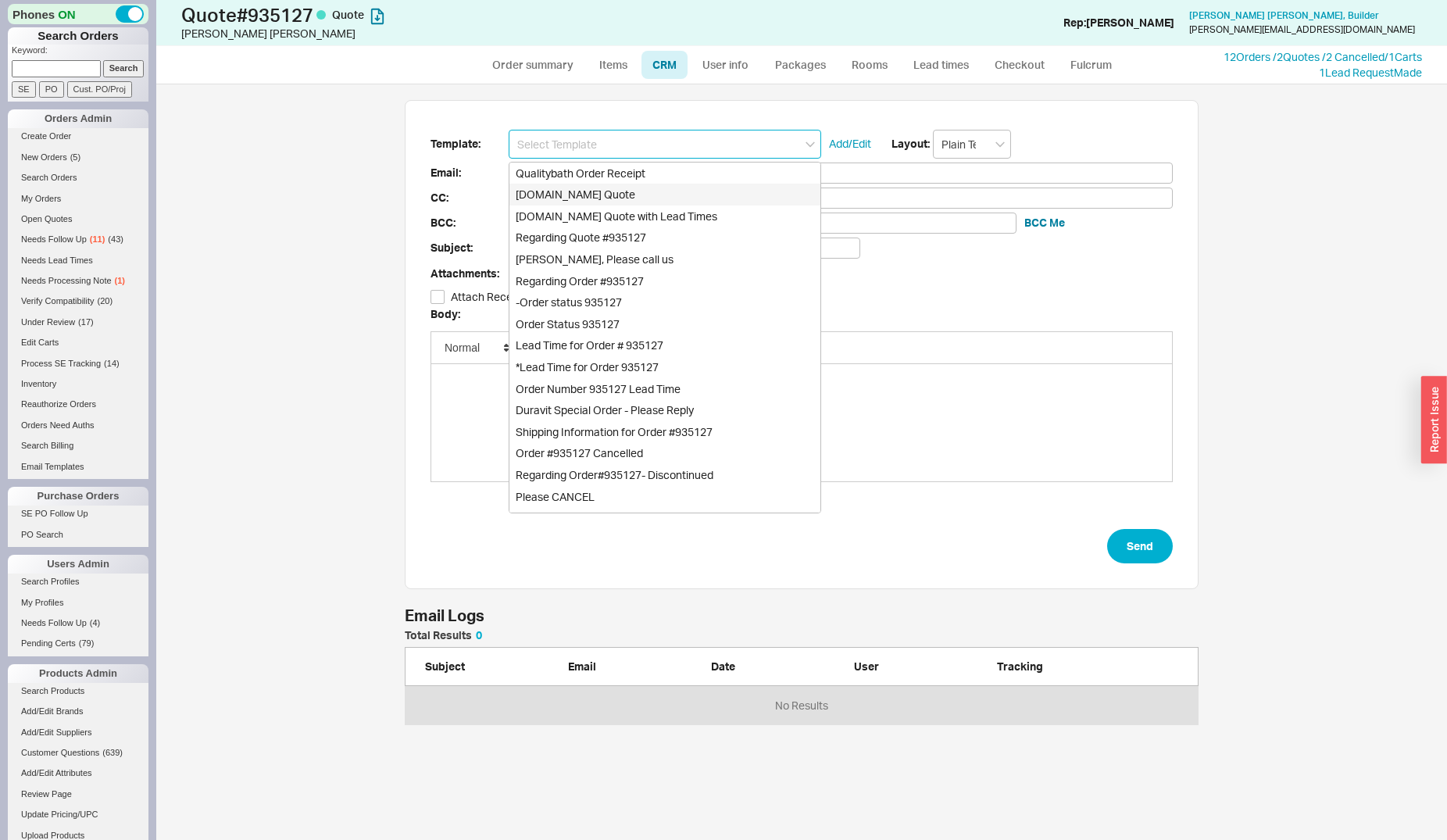
click at [650, 191] on div "Qualitybath.com Quote" at bounding box center [665, 194] width 311 height 22
type input "Qualitybath.com Quote"
type input "Receipt"
type input "jennifer@yeriganconstruction.com"
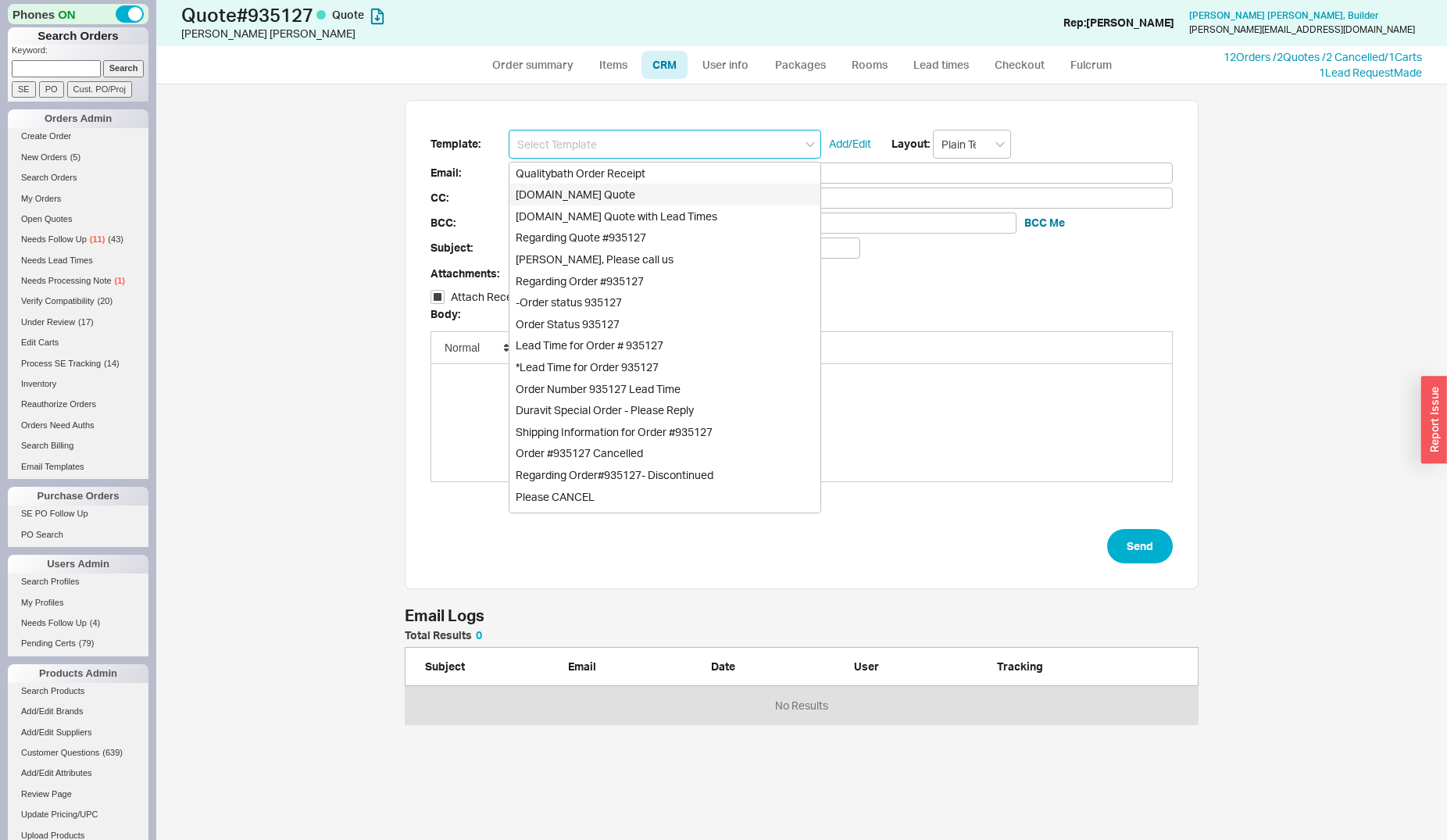
type input "Quality Bath Quote #935127"
checkbox input "true"
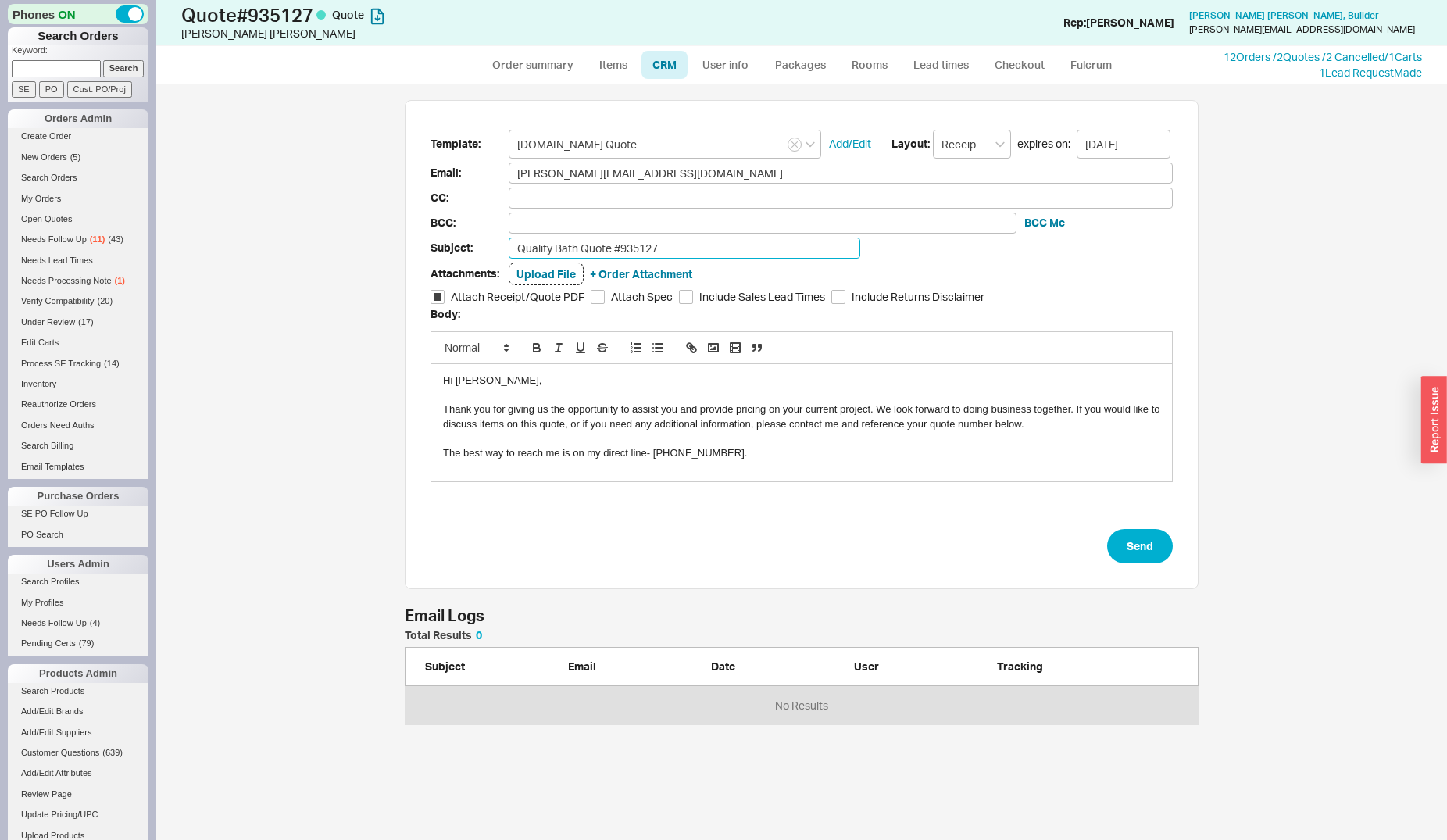
click at [687, 254] on input "Quality Bath Quote #935127" at bounding box center [684, 248] width 351 height 21
type input "Quality Bath Quote #935127 (Revised)"
click at [1129, 528] on form "Template: Qualitybath.com Quote Add/Edit Layout: Receipt expires on: 09/03/2025…" at bounding box center [801, 347] width 742 height 435
click at [1130, 537] on button "Send" at bounding box center [1140, 546] width 65 height 35
select select "*"
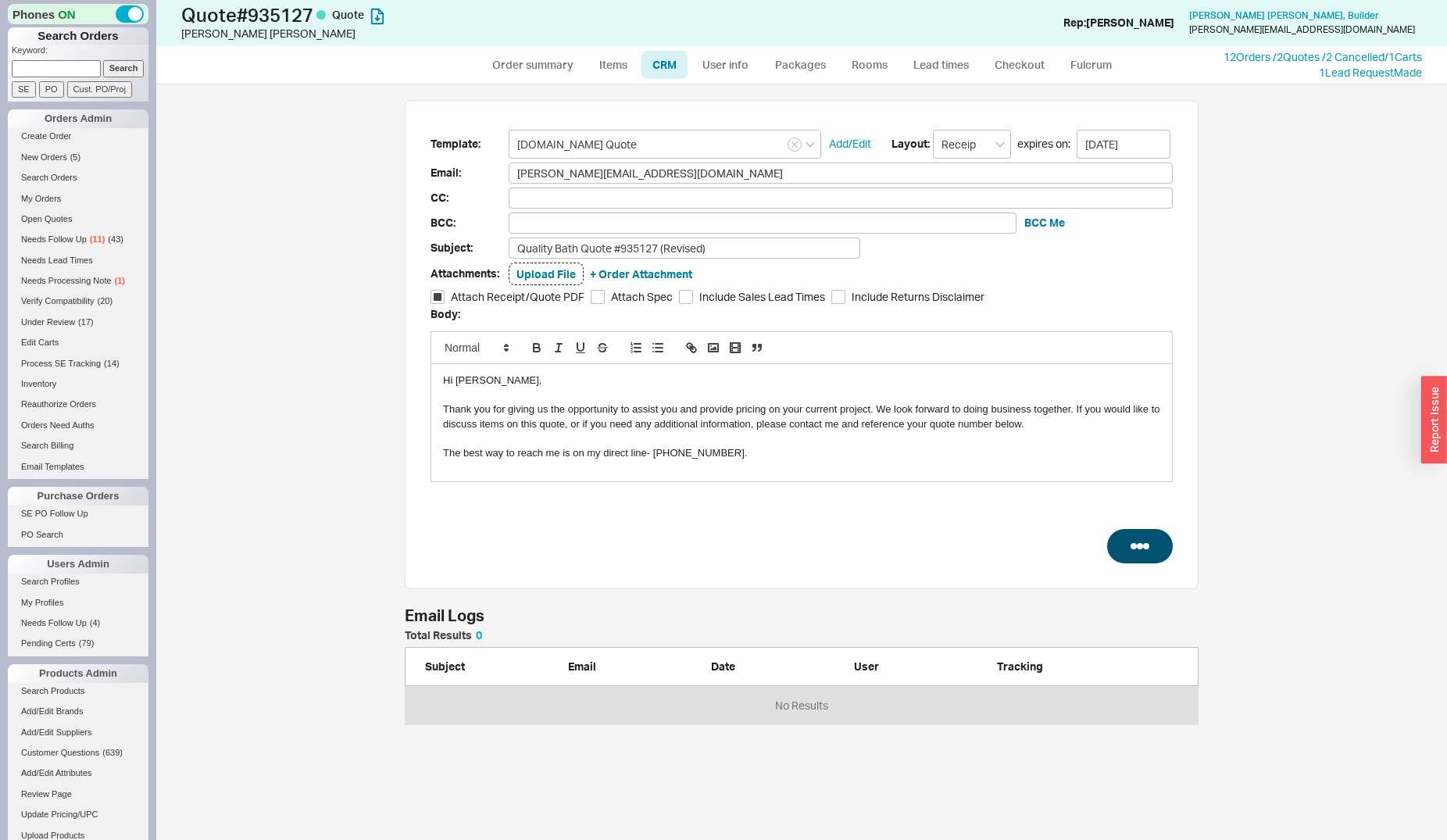
select select "*"
select select "LOW"
select select "3"
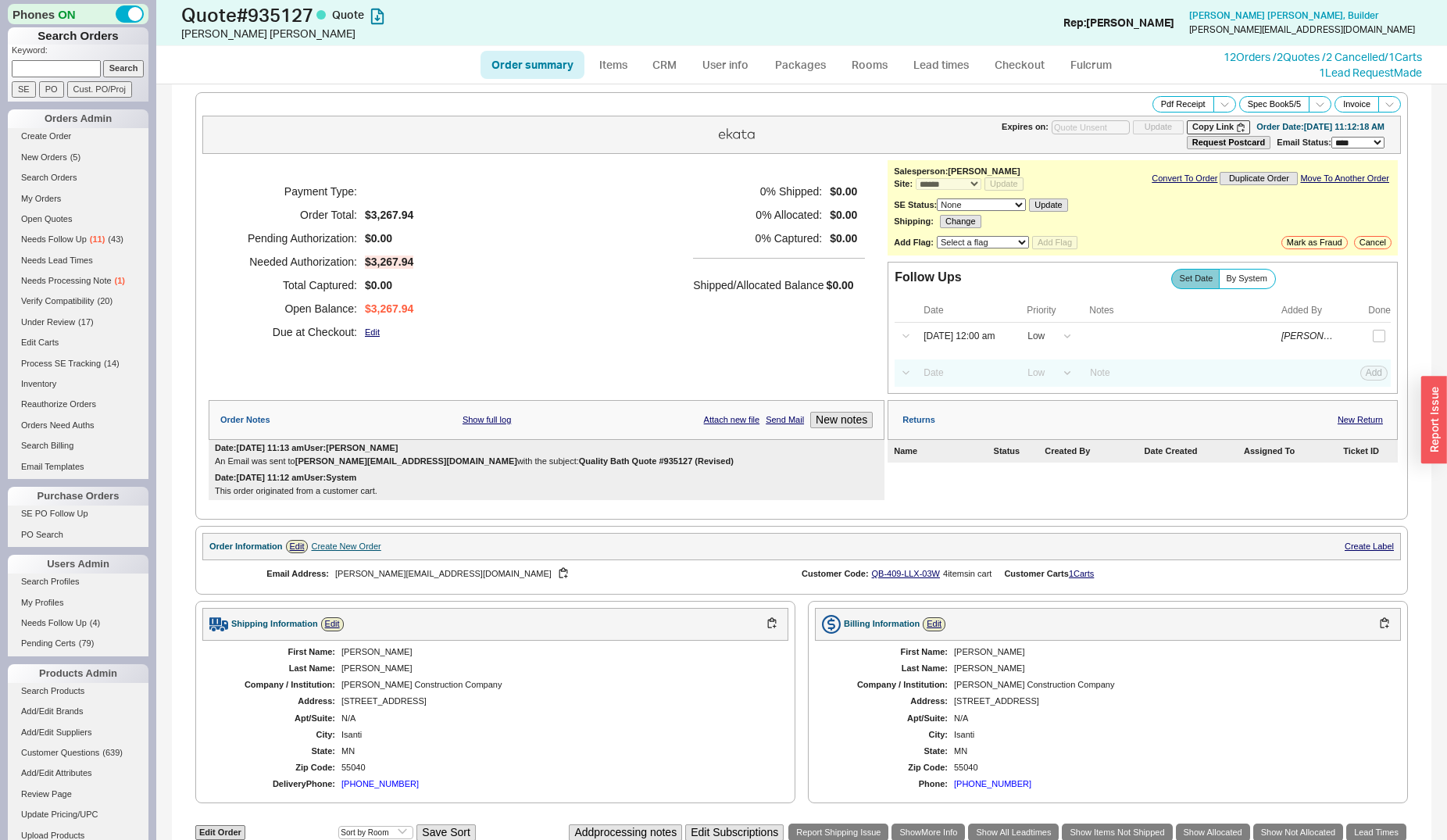
type input "09/03/2025"
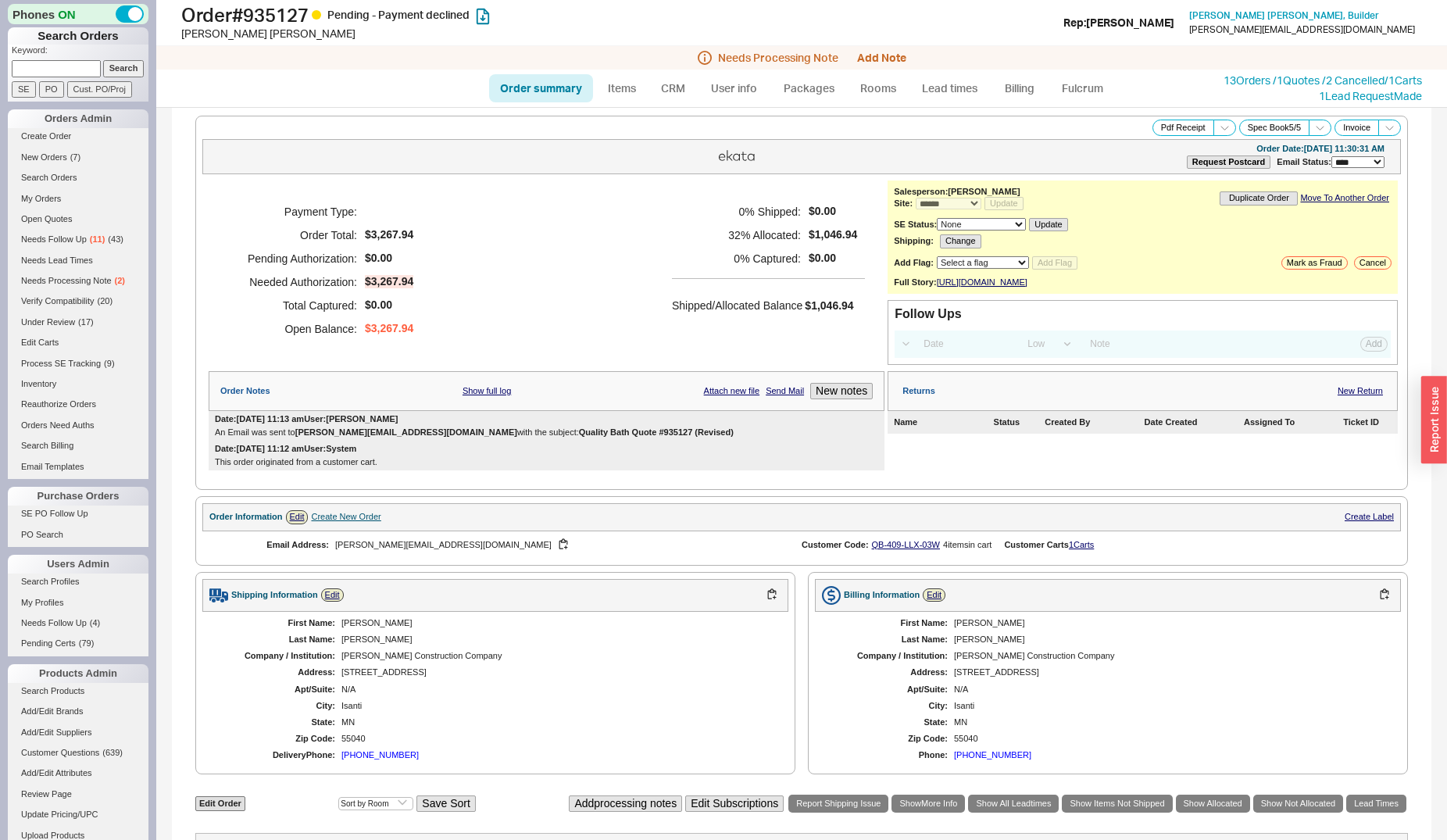
click at [548, 85] on link "Order summary" at bounding box center [541, 88] width 104 height 28
select select "*"
select select "LOW"
select select "3"
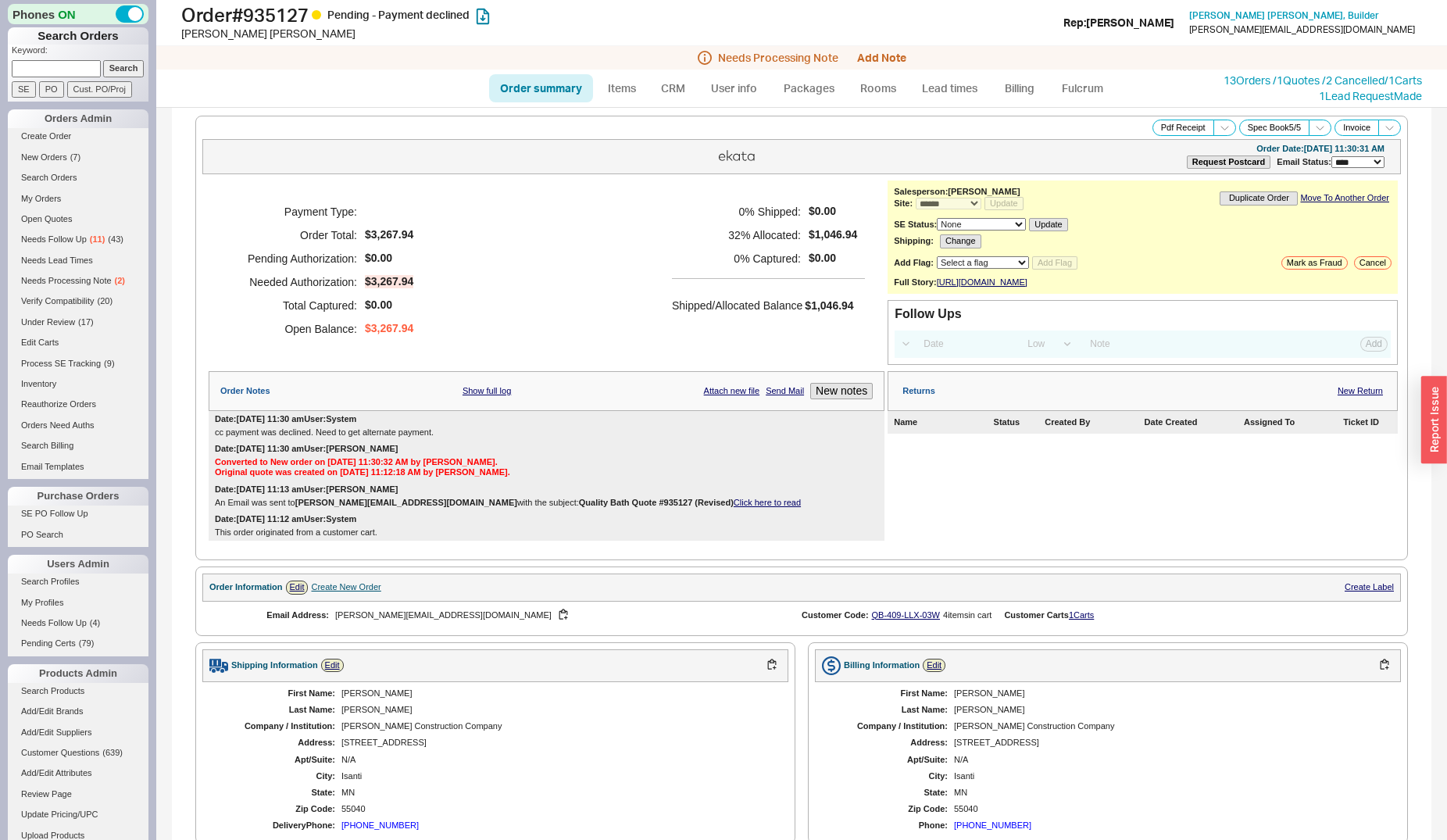
click at [61, 69] on input at bounding box center [57, 68] width 89 height 16
type input "estee"
click at [103, 60] on input "Search" at bounding box center [124, 68] width 41 height 16
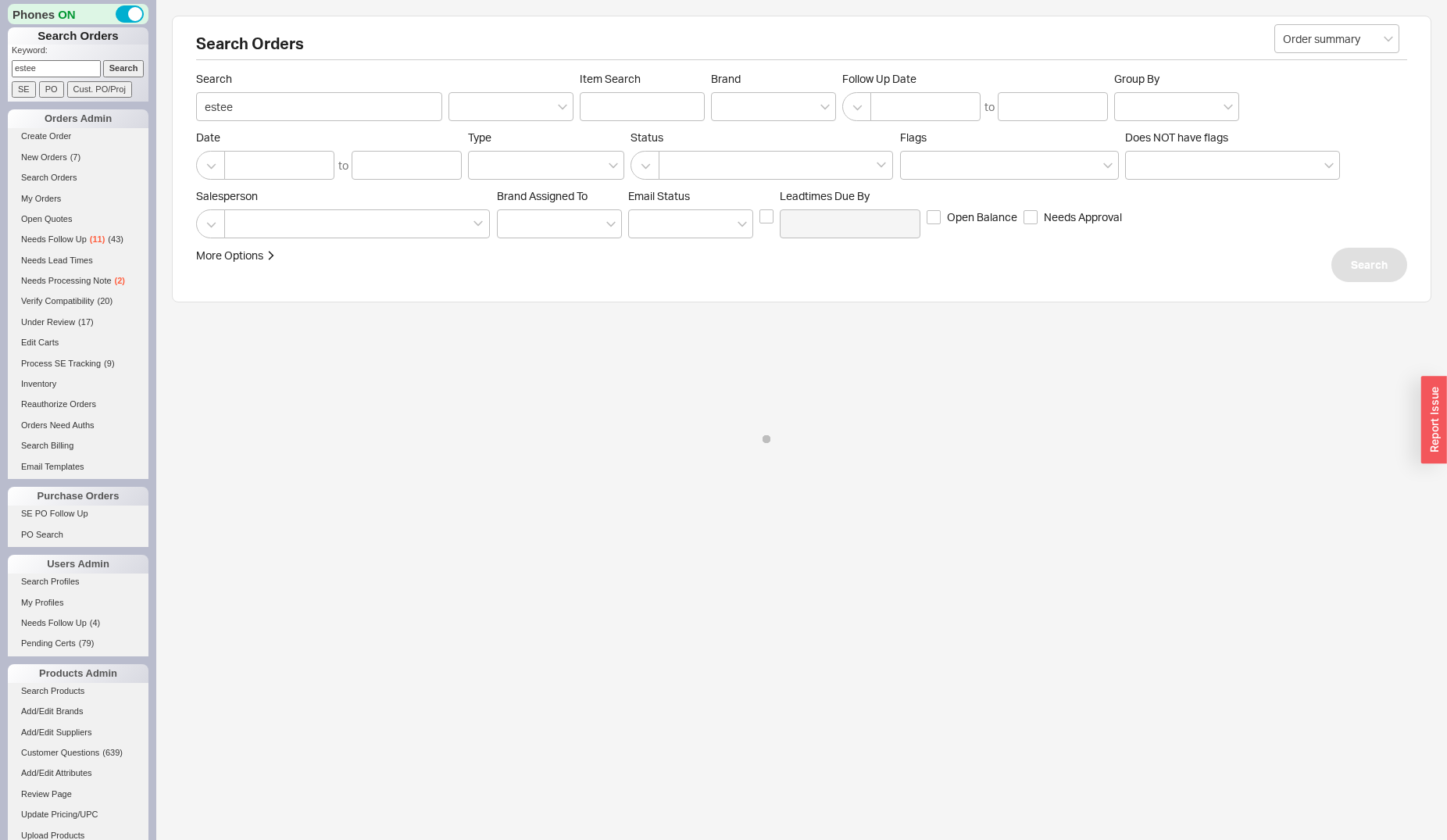
click at [103, 60] on input "Search" at bounding box center [124, 68] width 41 height 16
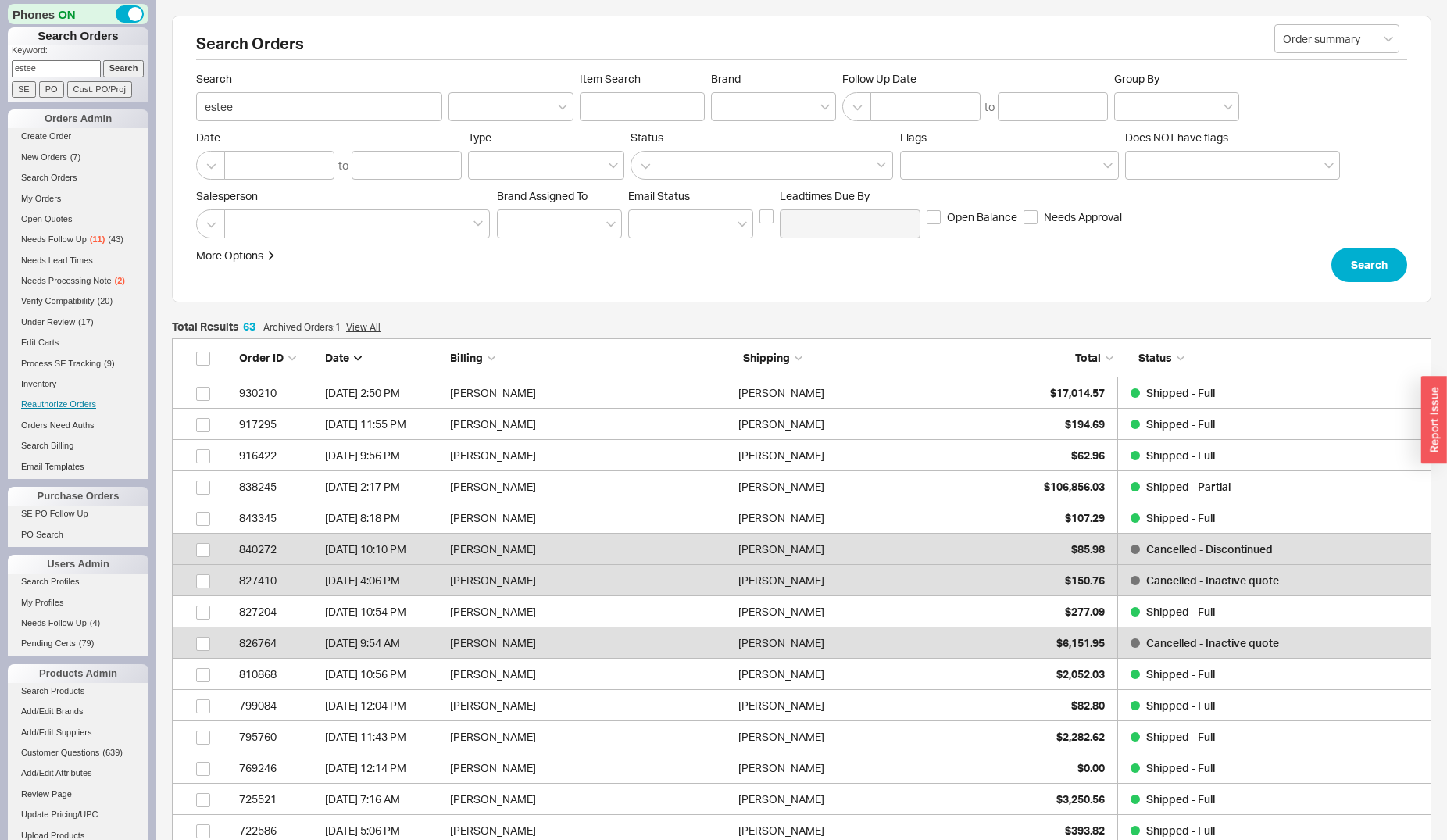
scroll to position [1994, 1247]
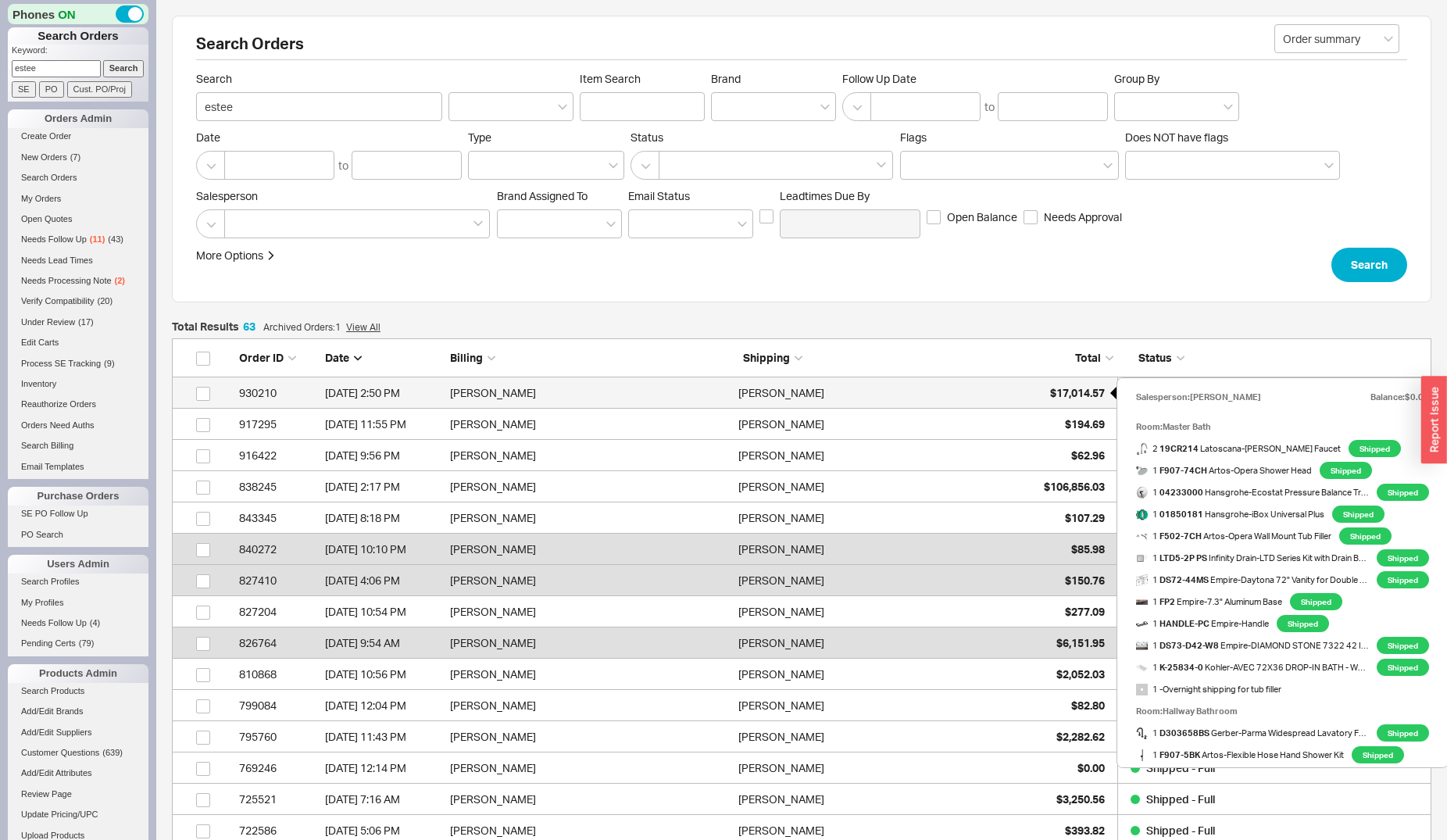
click at [1043, 388] on div "$17,014.57" at bounding box center [1066, 393] width 78 height 32
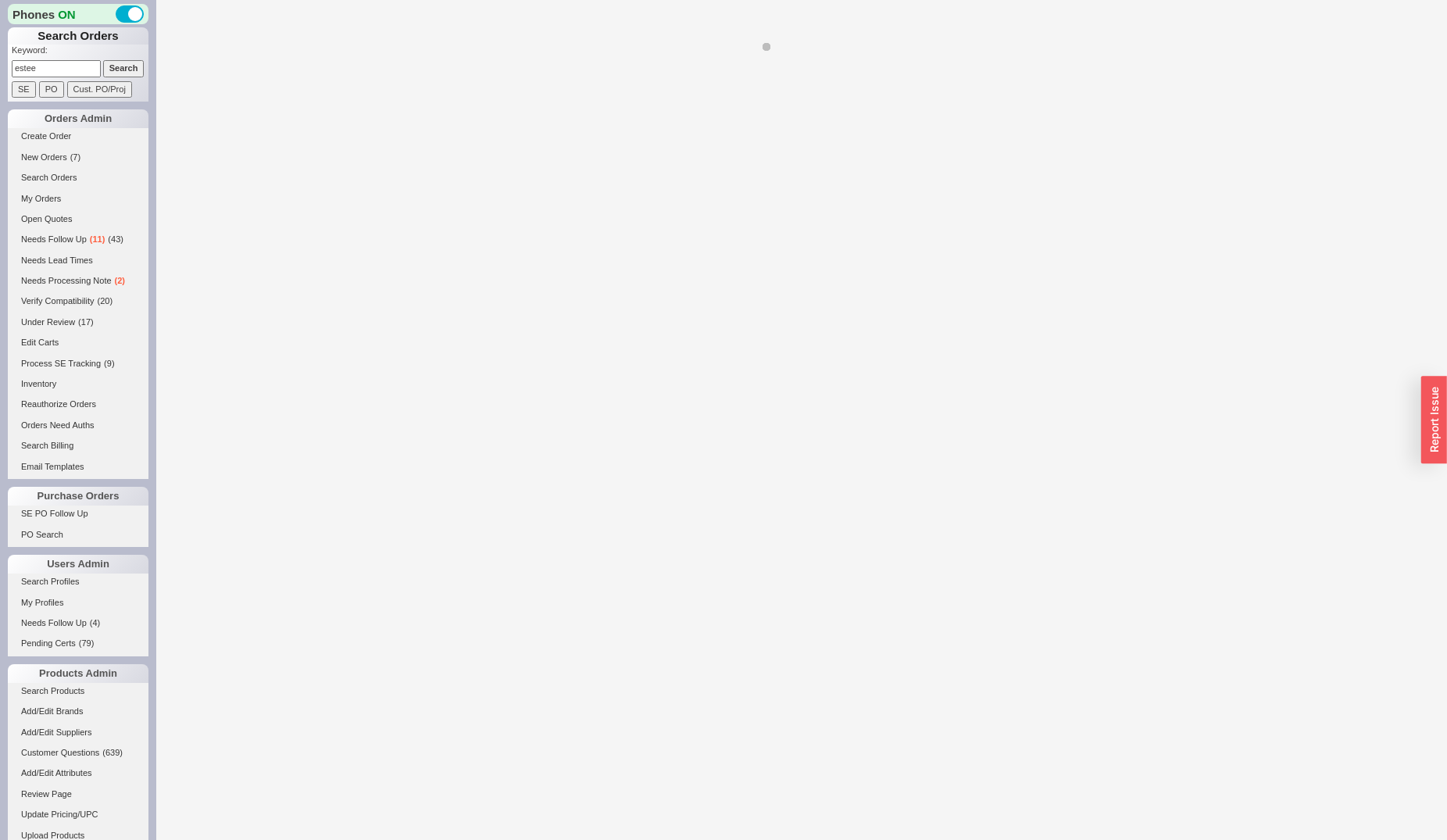
select select "*"
select select "LOW"
select select "3"
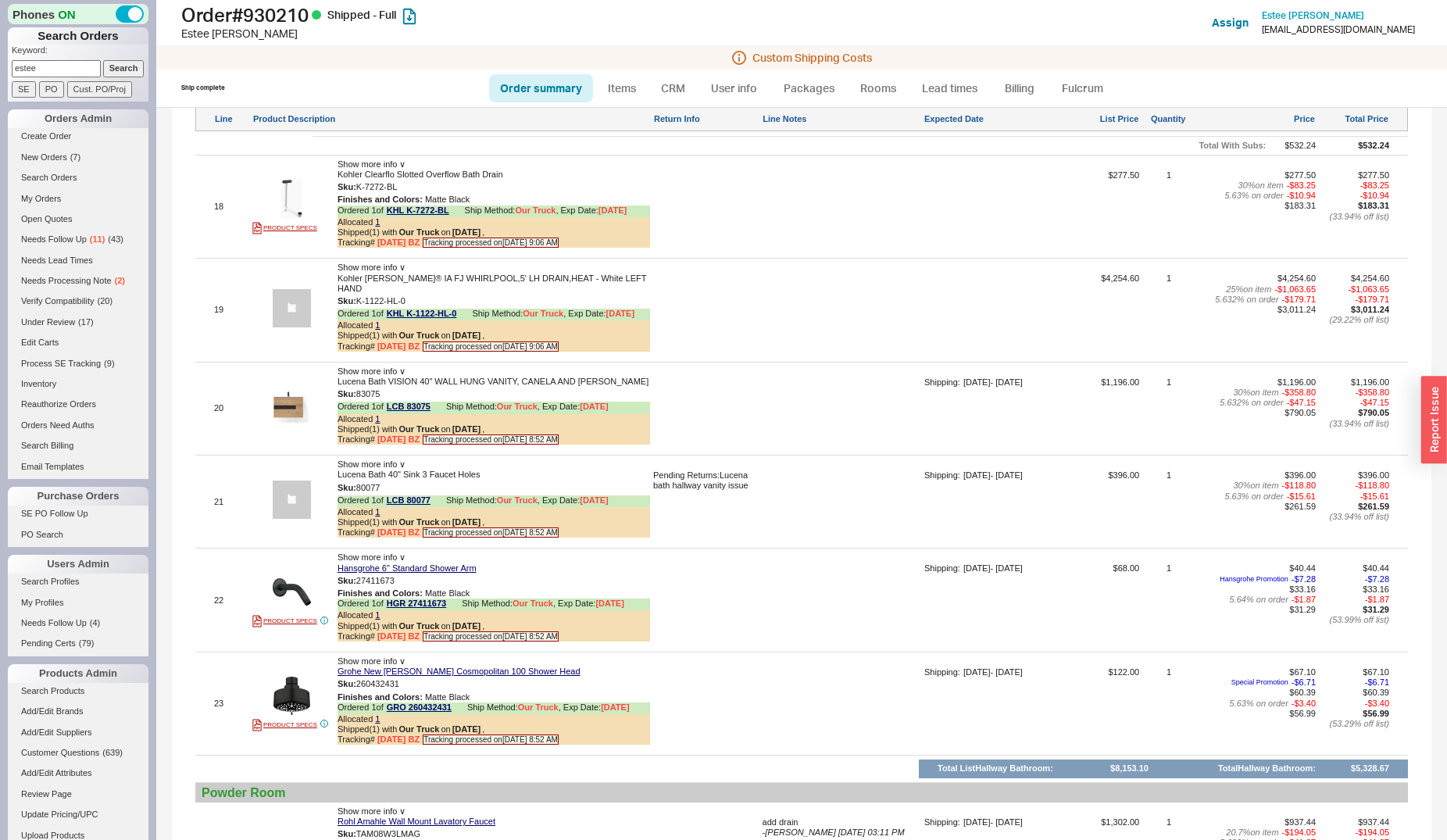
scroll to position [3665, 0]
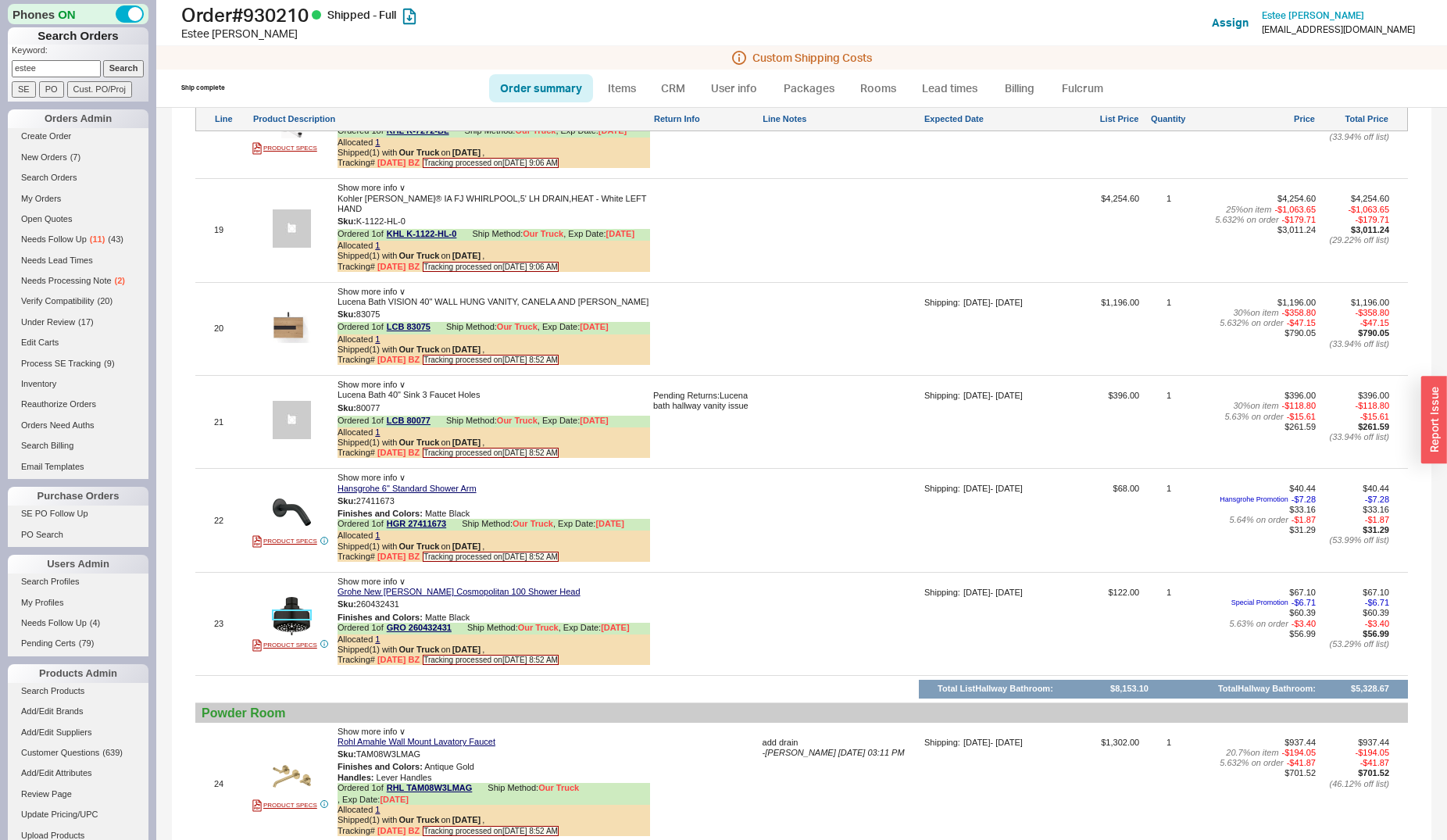
click at [301, 597] on img at bounding box center [292, 615] width 38 height 38
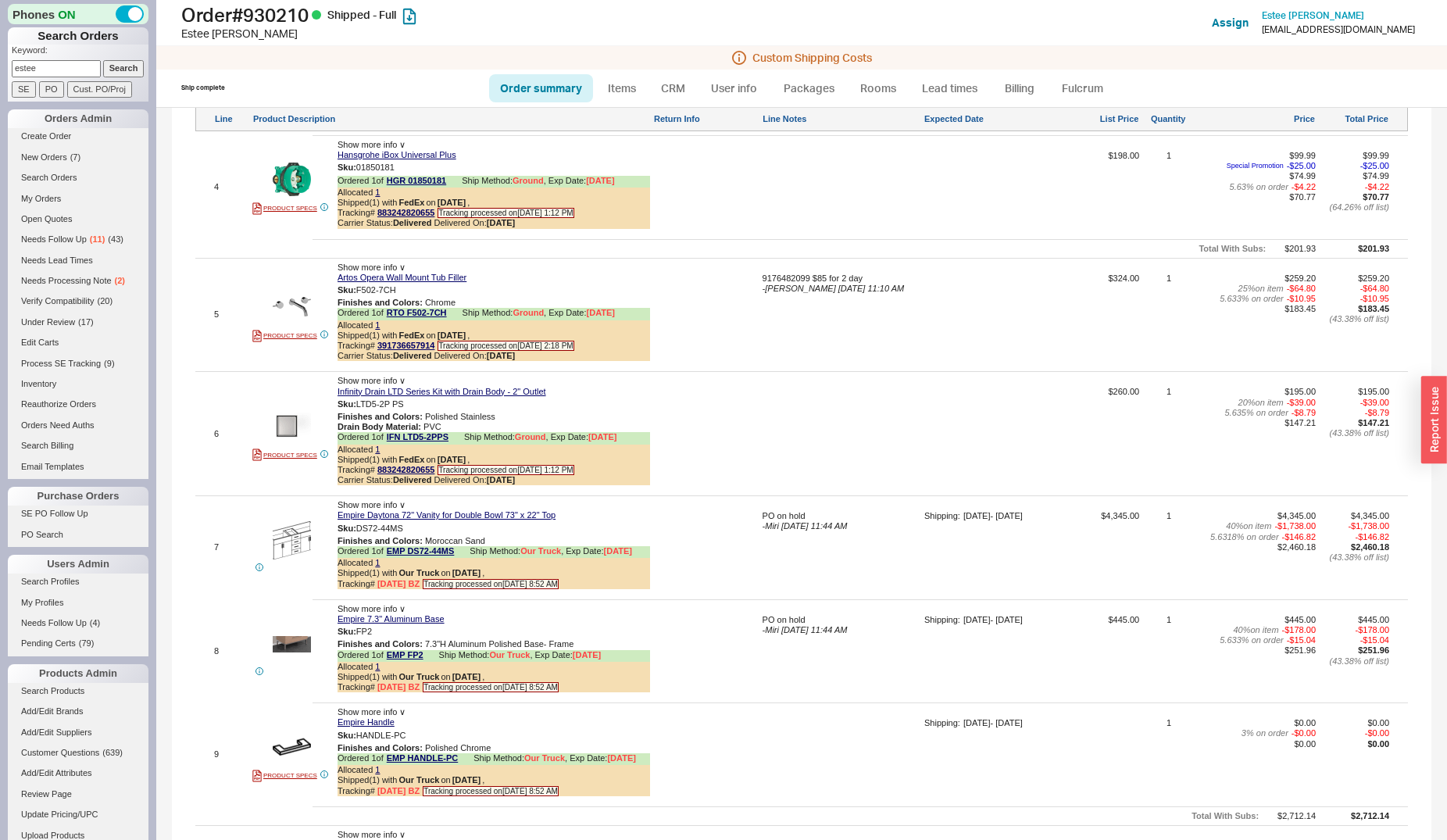
scroll to position [2072, 0]
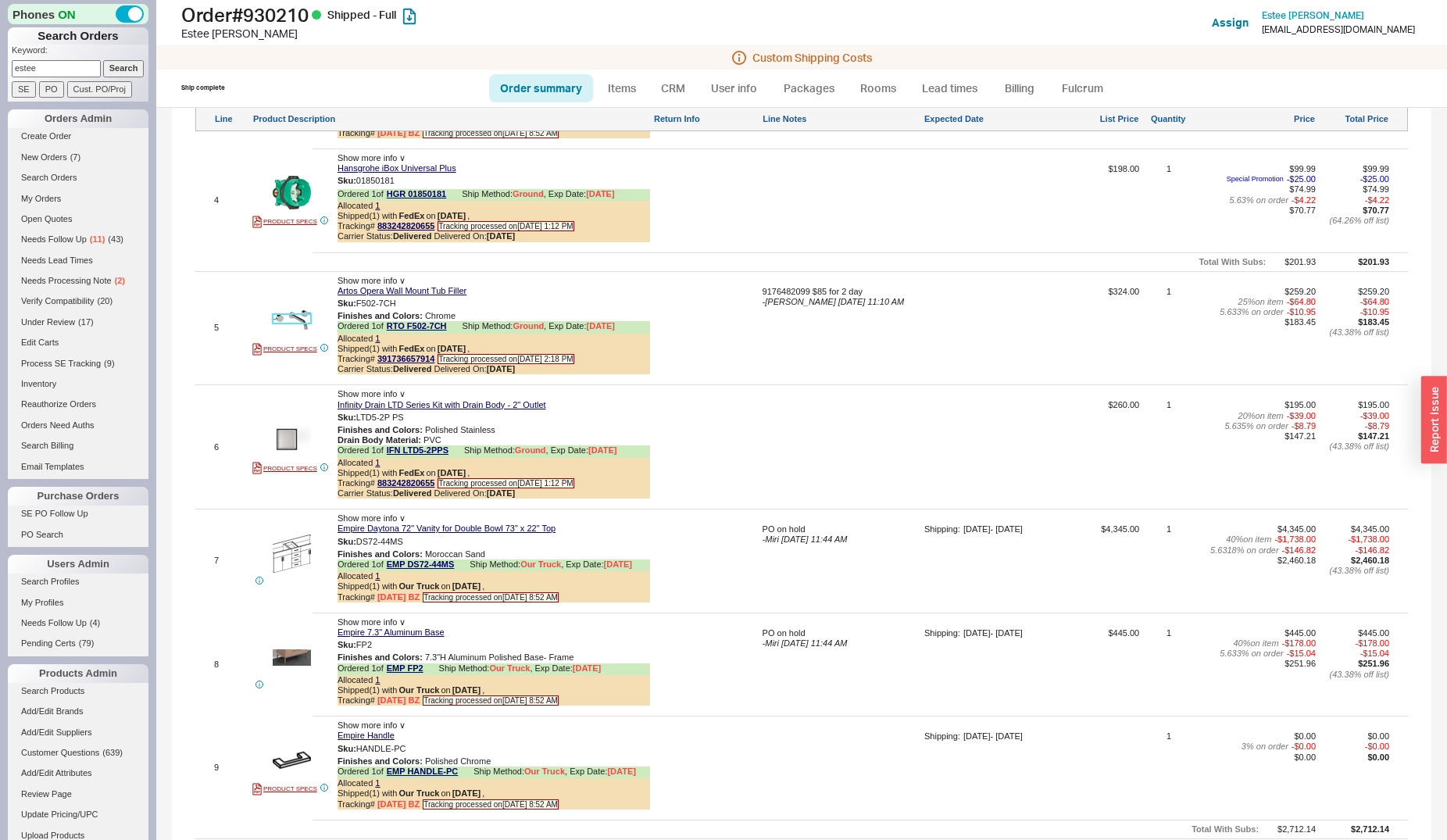
click at [284, 314] on img at bounding box center [292, 319] width 38 height 38
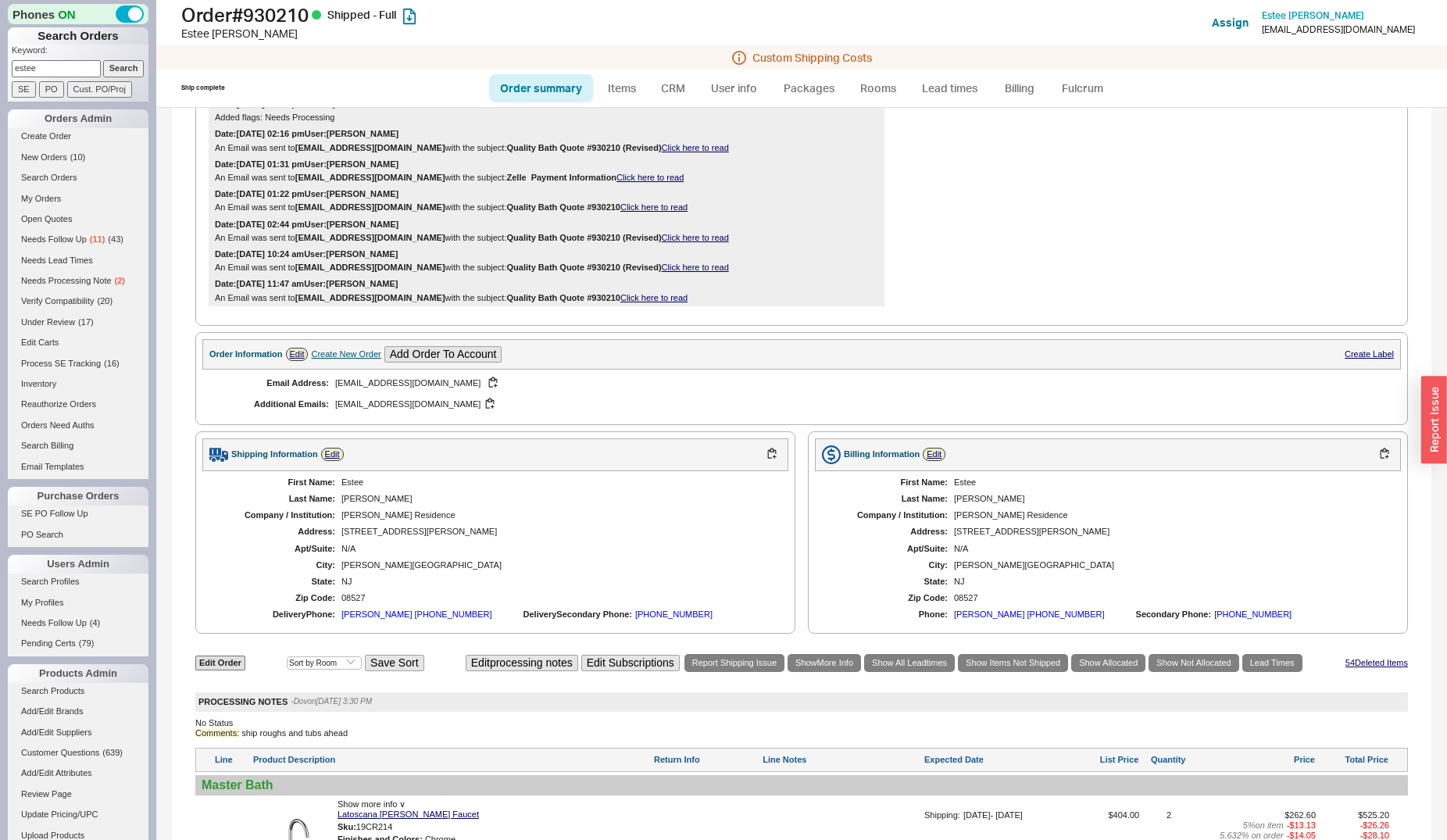
scroll to position [797, 0]
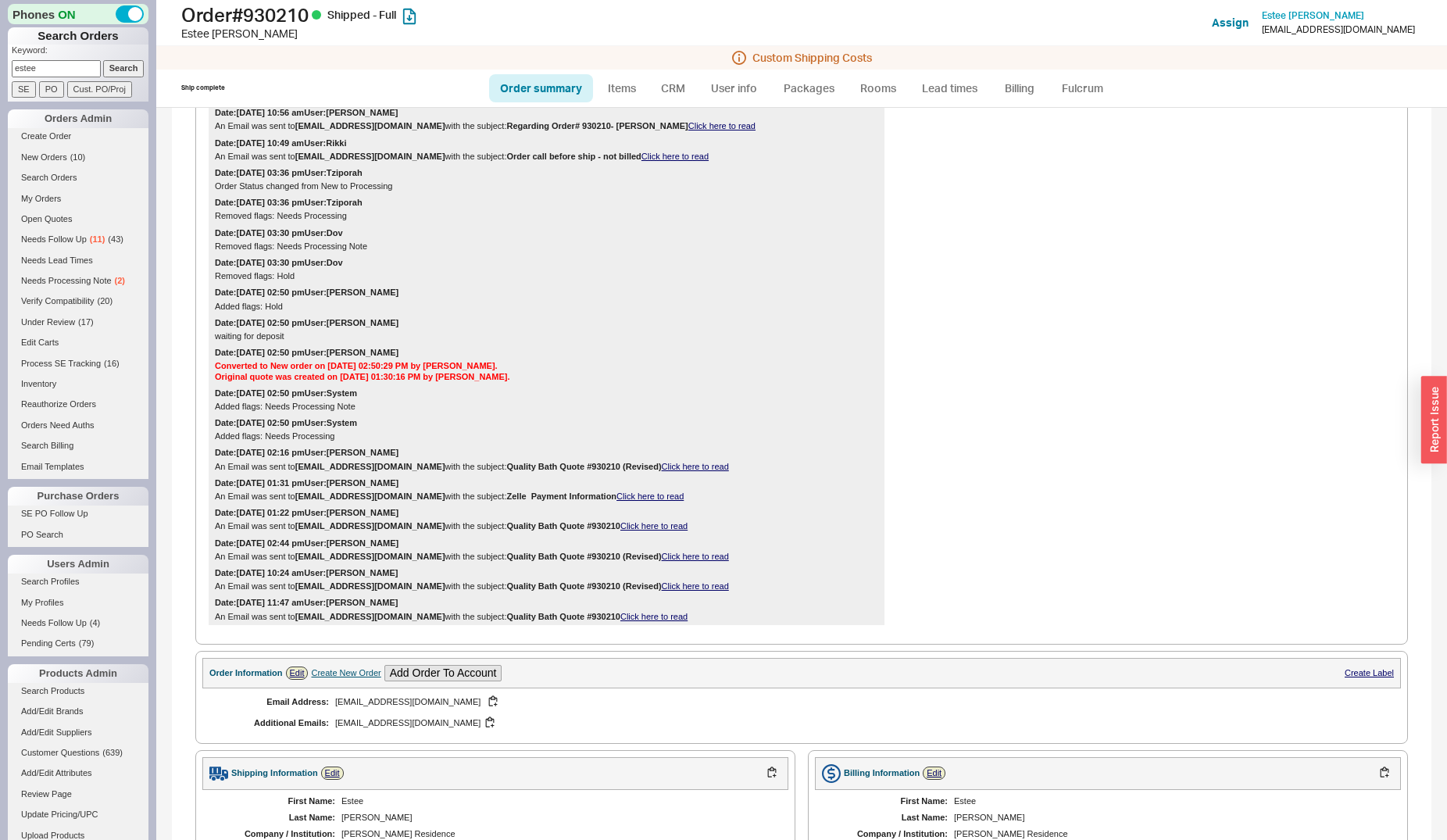
click at [71, 69] on input "estee" at bounding box center [57, 68] width 89 height 16
type input "mary"
click at [103, 60] on input "Search" at bounding box center [124, 68] width 41 height 16
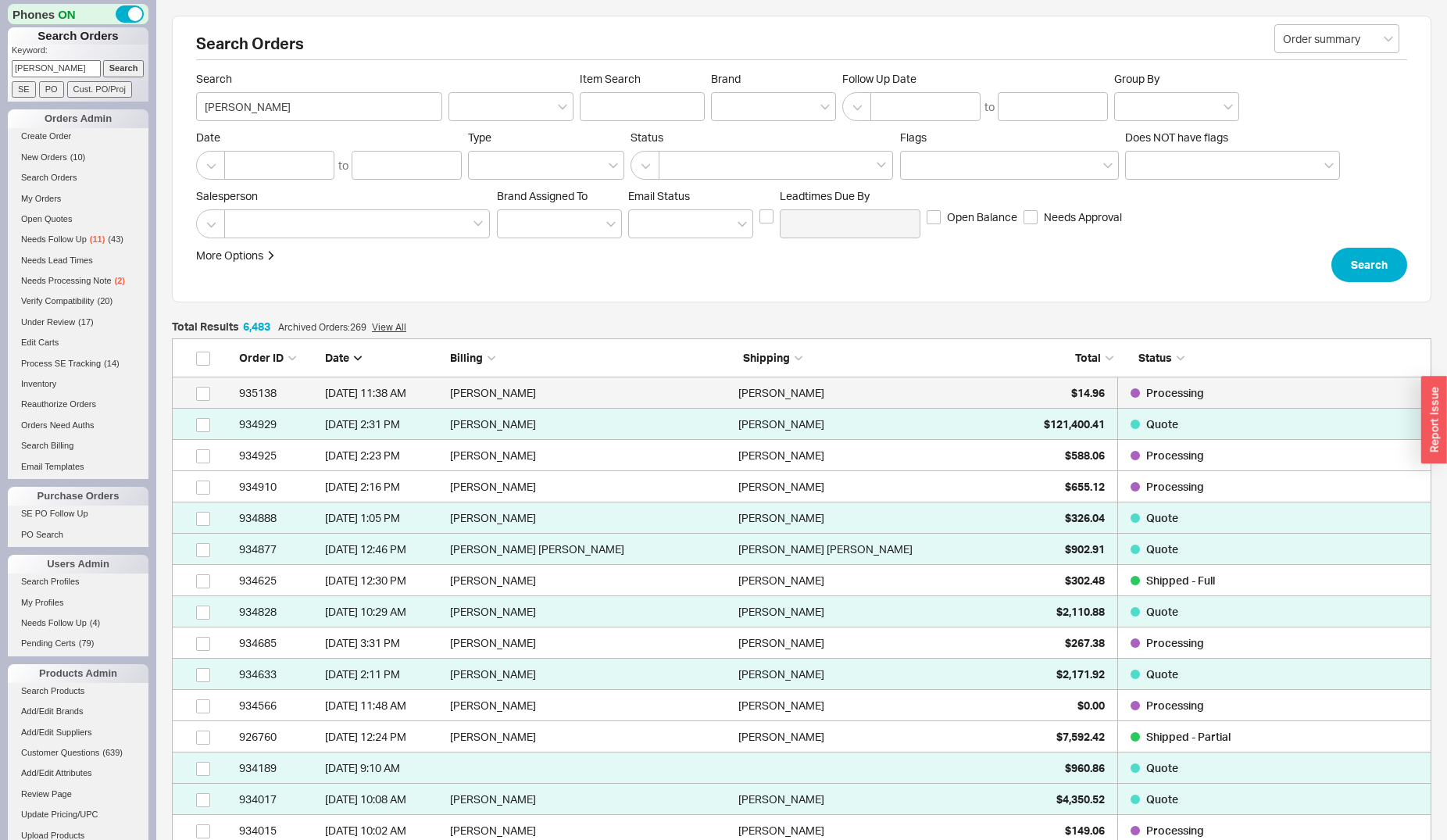
scroll to position [202606, 1247]
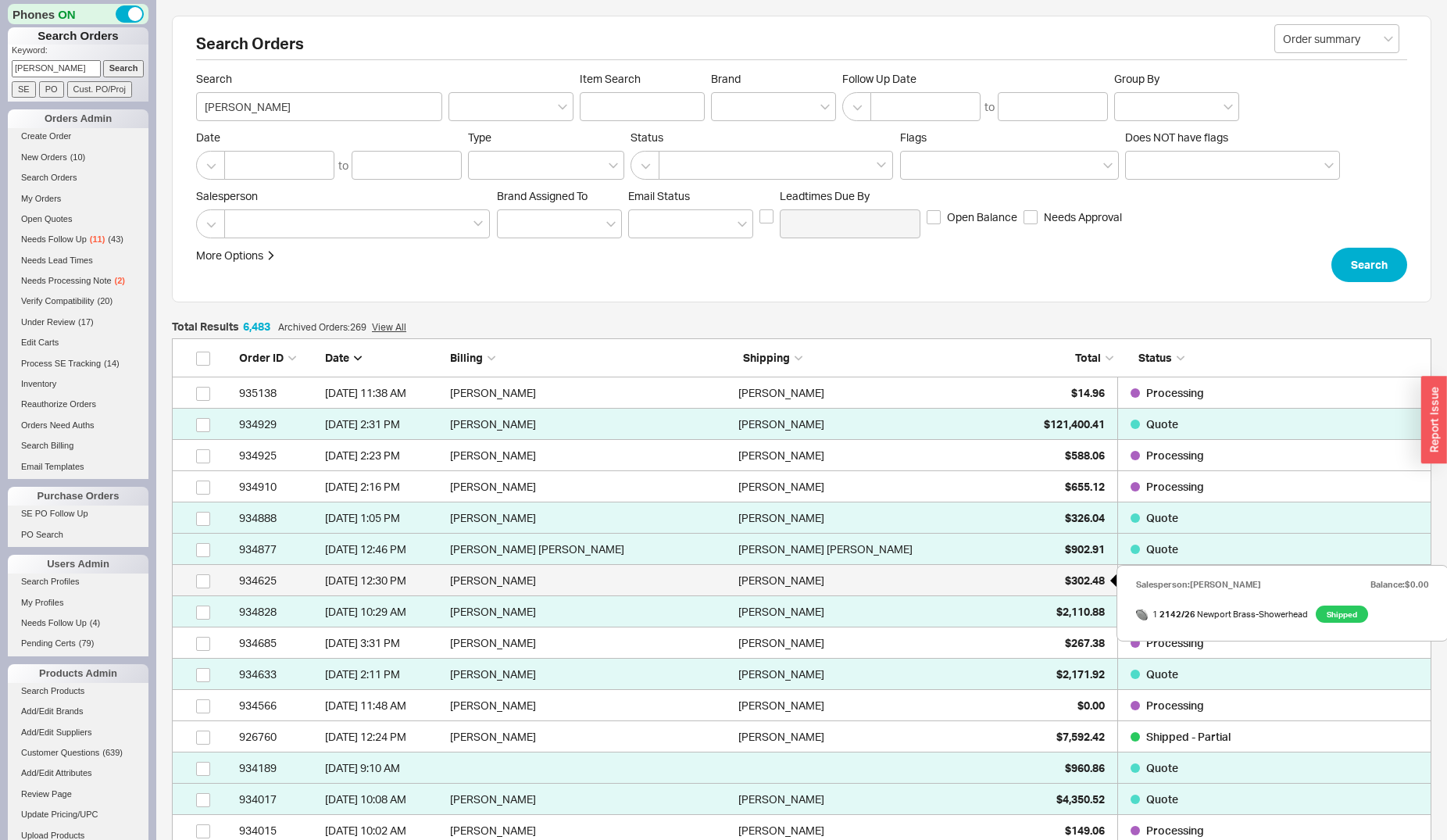
click at [1088, 568] on div "$302.48" at bounding box center [1066, 580] width 78 height 32
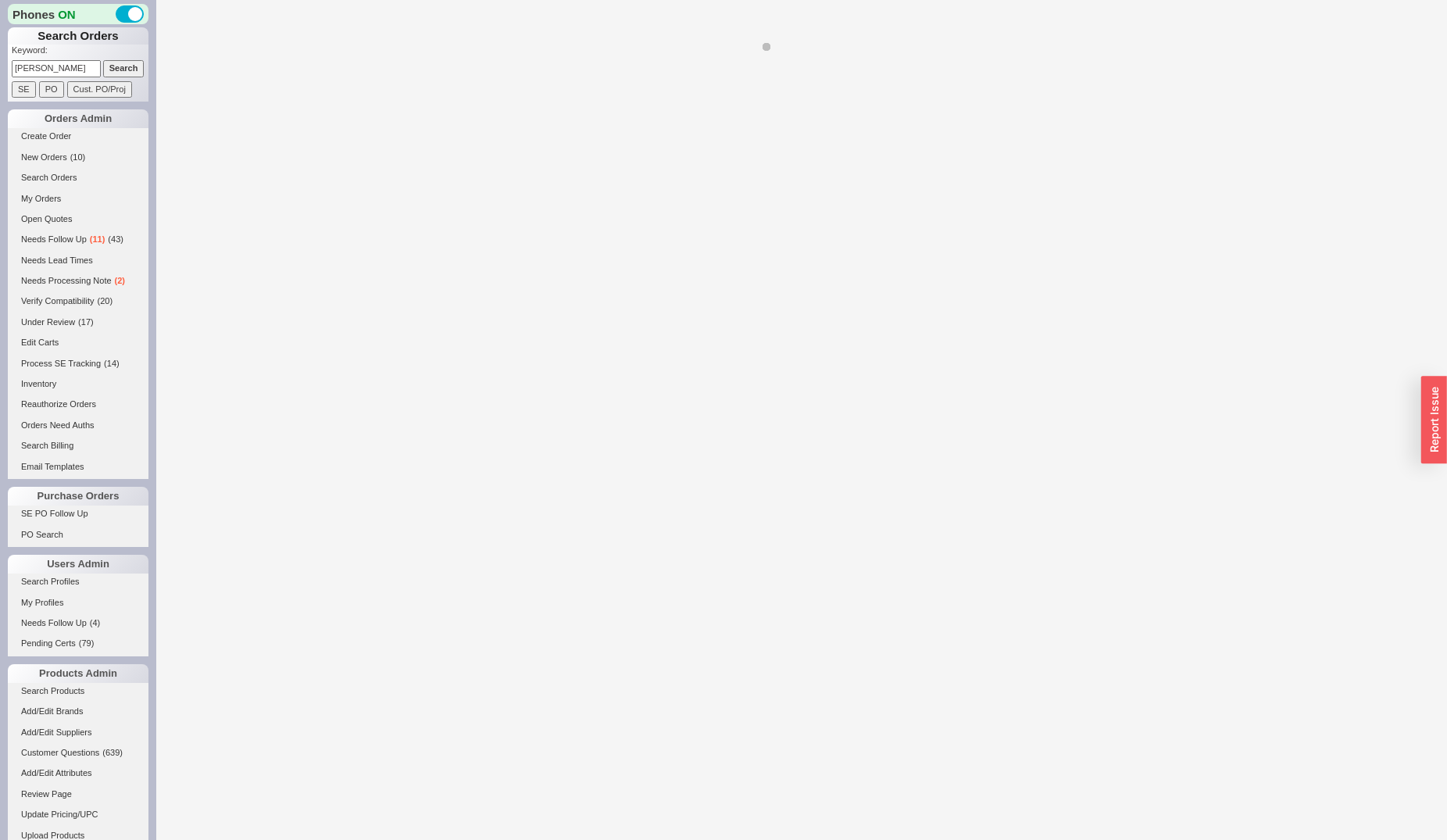
select select "*"
select select "LOW"
select select "3"
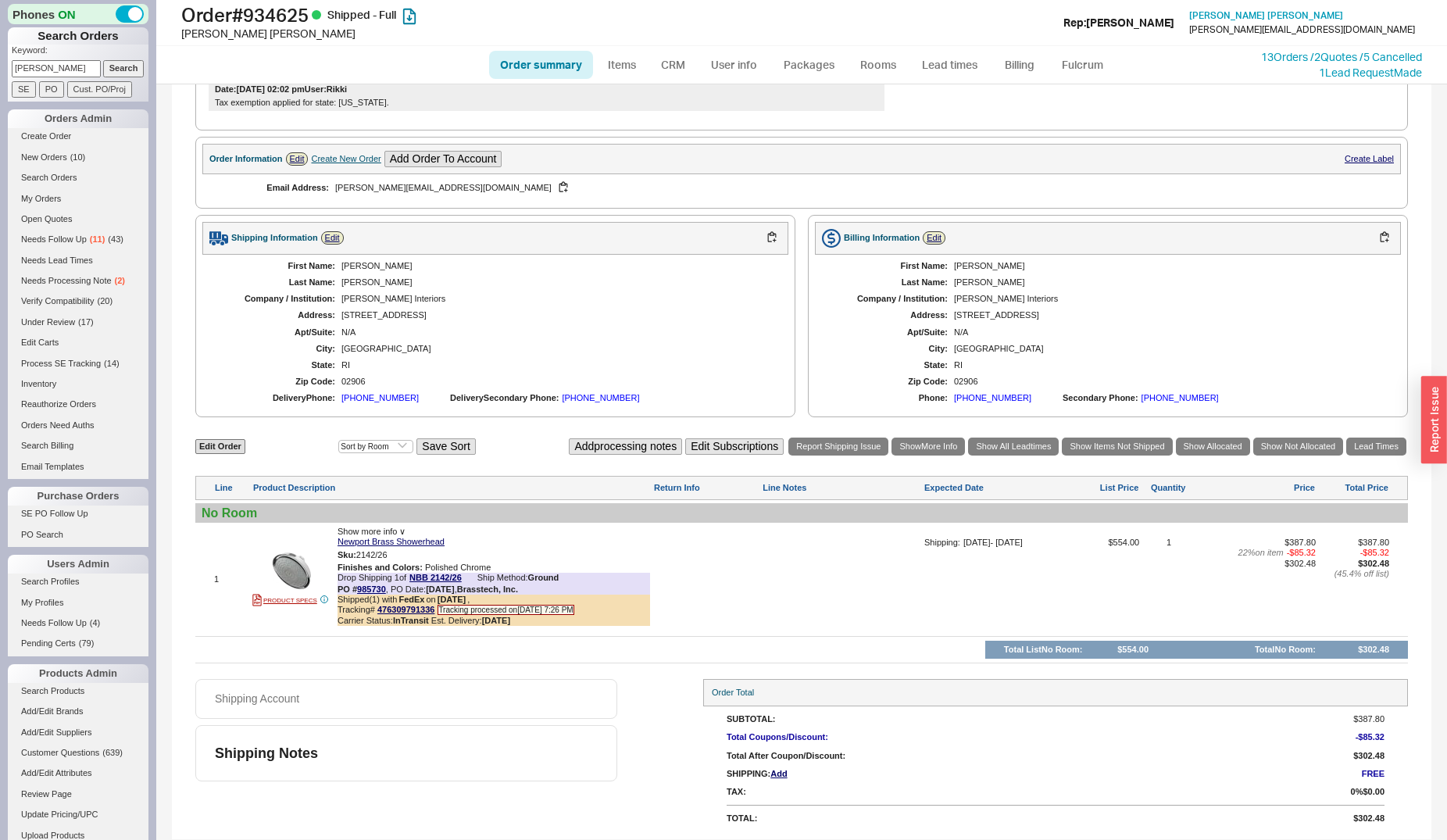
scroll to position [540, 0]
click at [83, 284] on span "Needs Processing Note" at bounding box center [66, 280] width 90 height 10
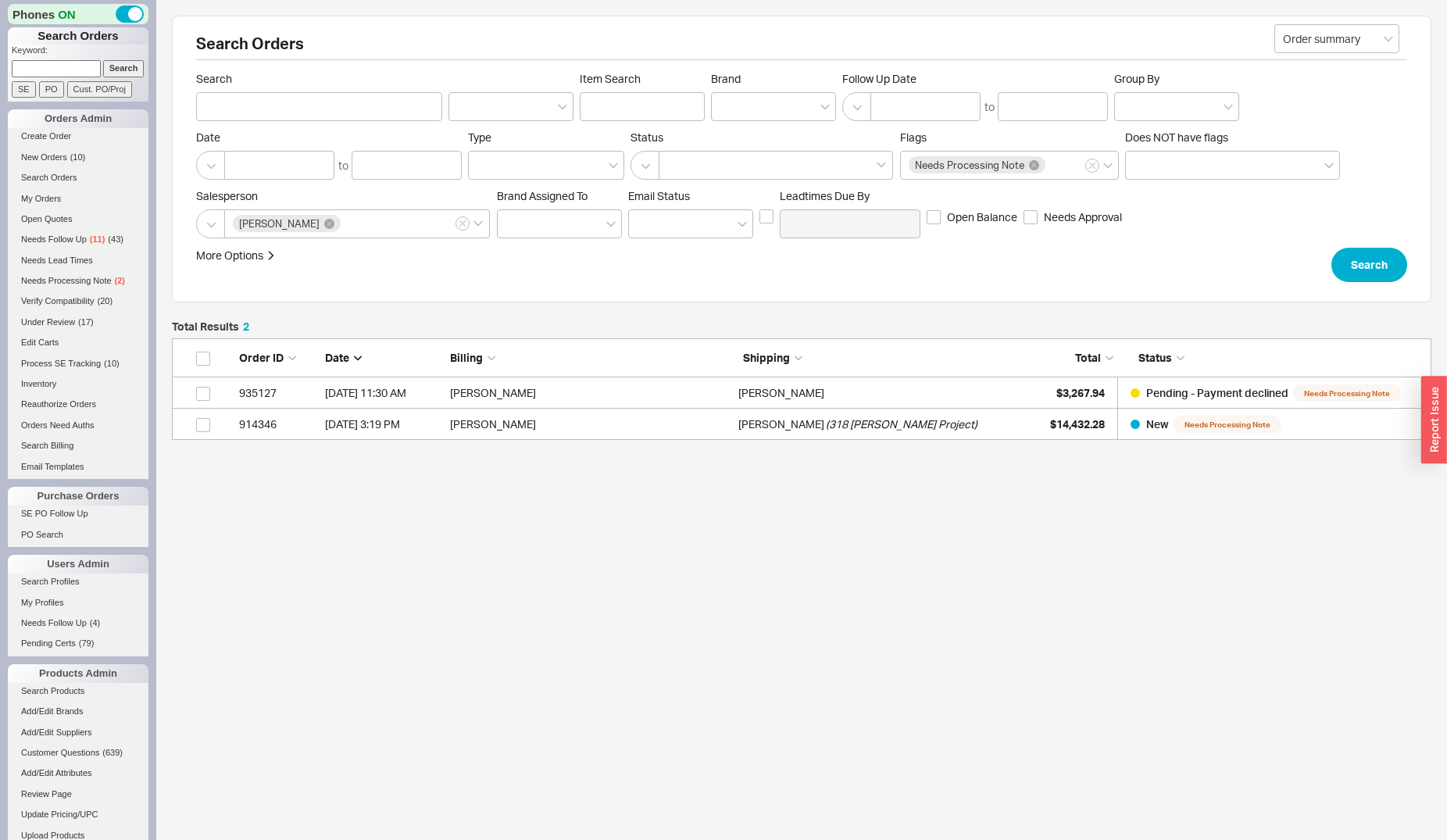
scroll to position [88, 1247]
click at [65, 57] on p "Keyword:" at bounding box center [80, 52] width 137 height 15
click at [65, 69] on input at bounding box center [57, 68] width 89 height 16
paste input "981543"
type input "981543"
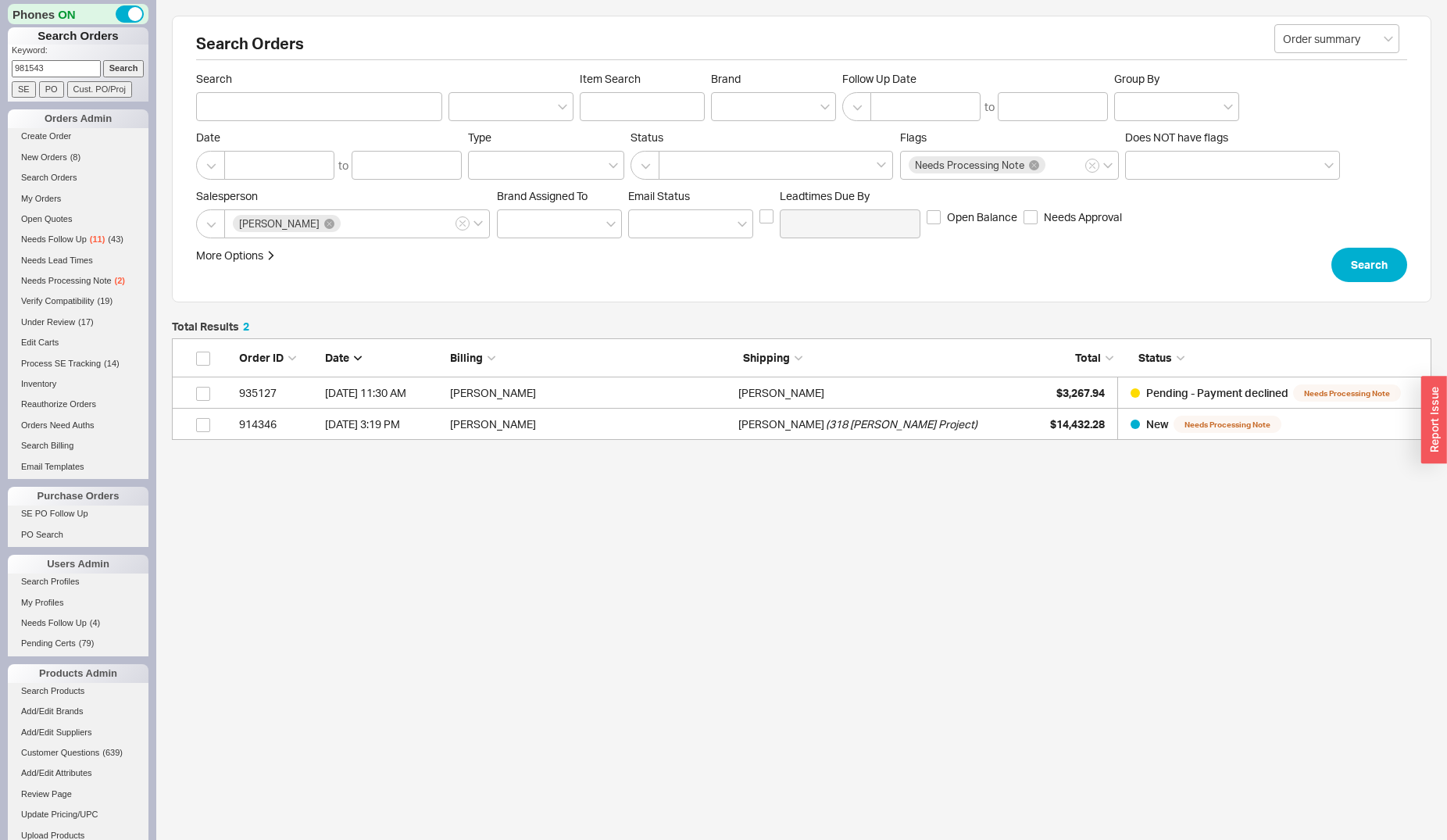
click at [49, 94] on input "PO" at bounding box center [51, 90] width 25 height 16
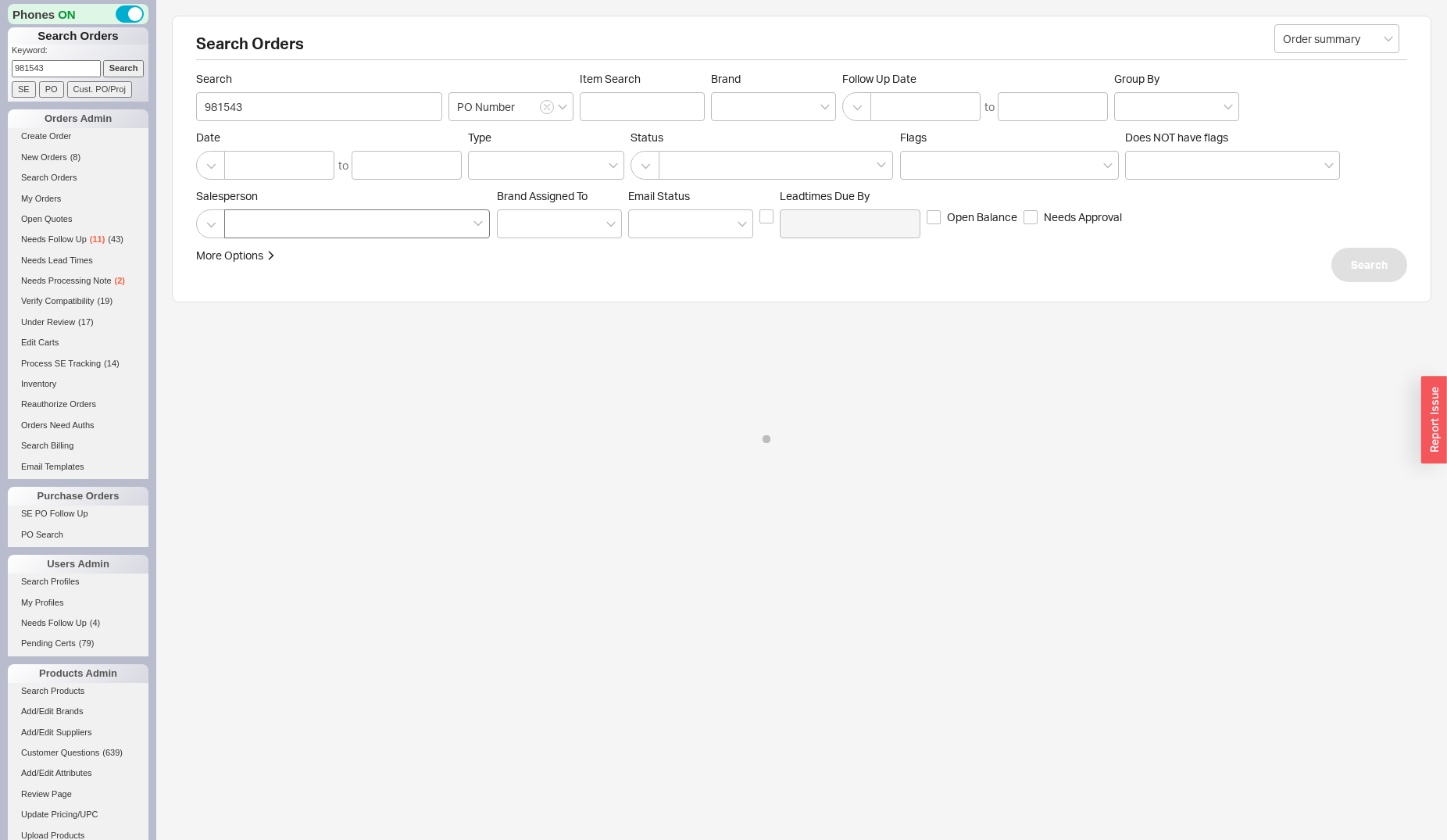
type input "981543"
type input "PO Number"
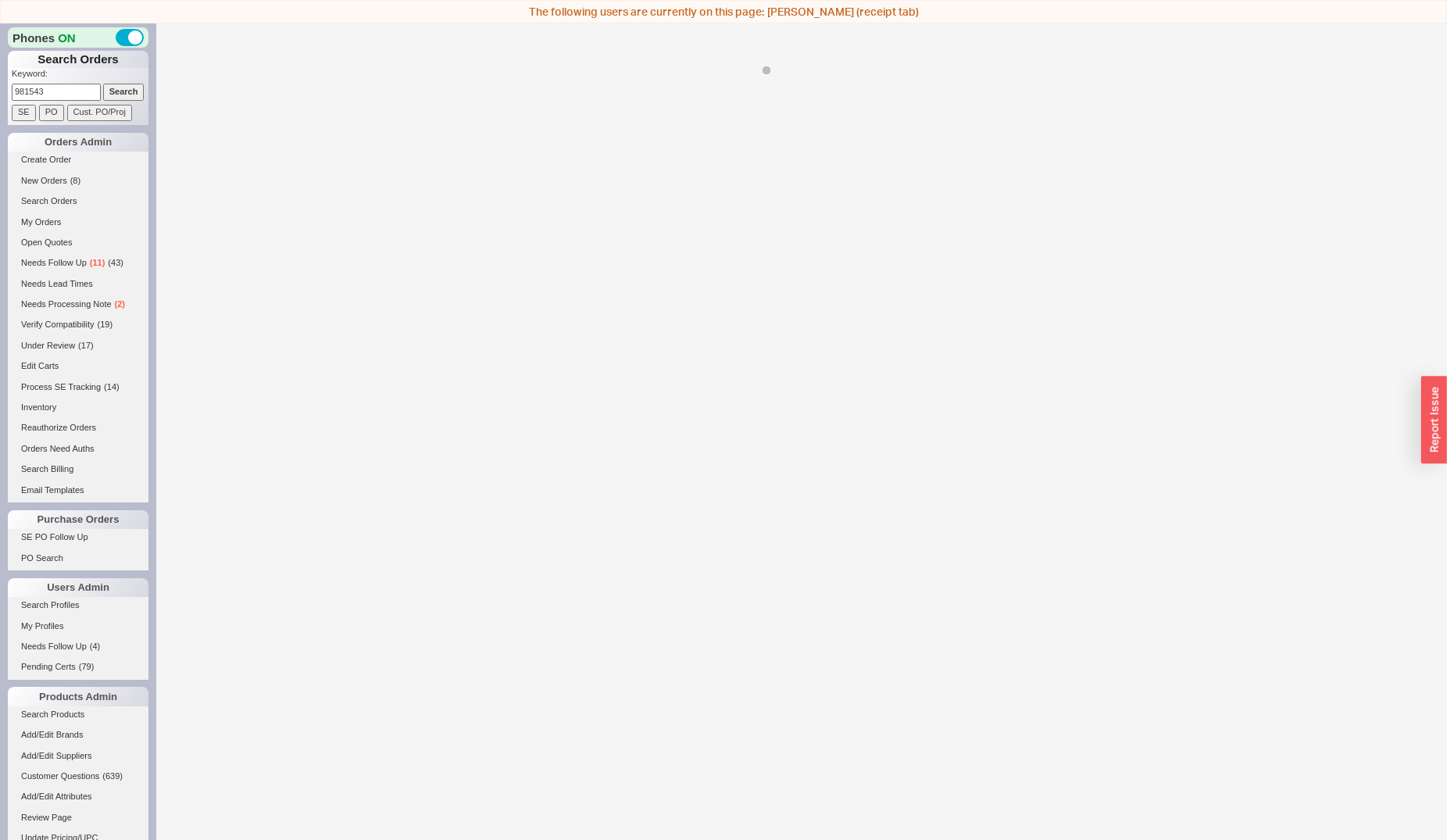
select select "*"
select select "LOW"
select select "3"
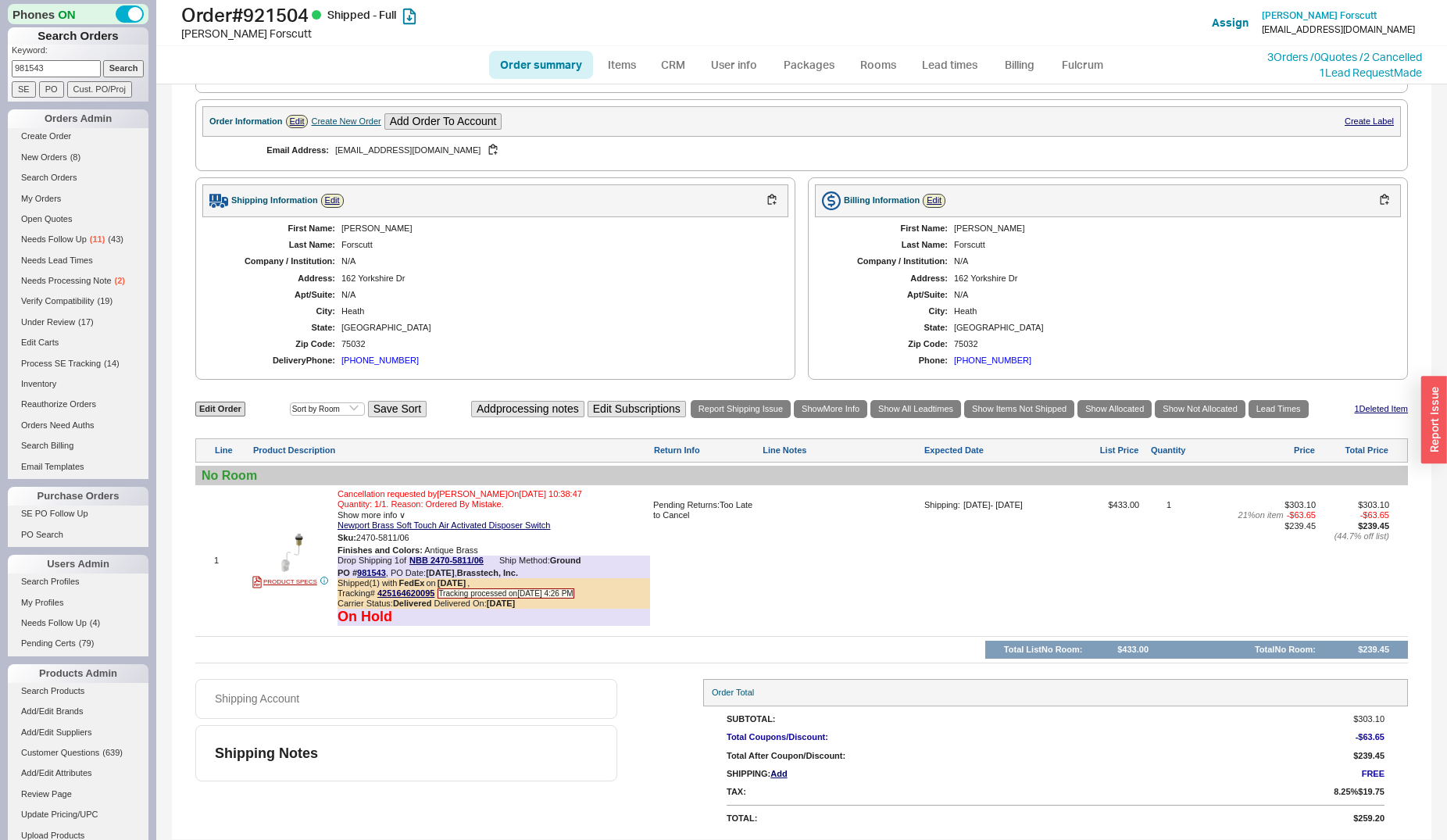
scroll to position [331, 0]
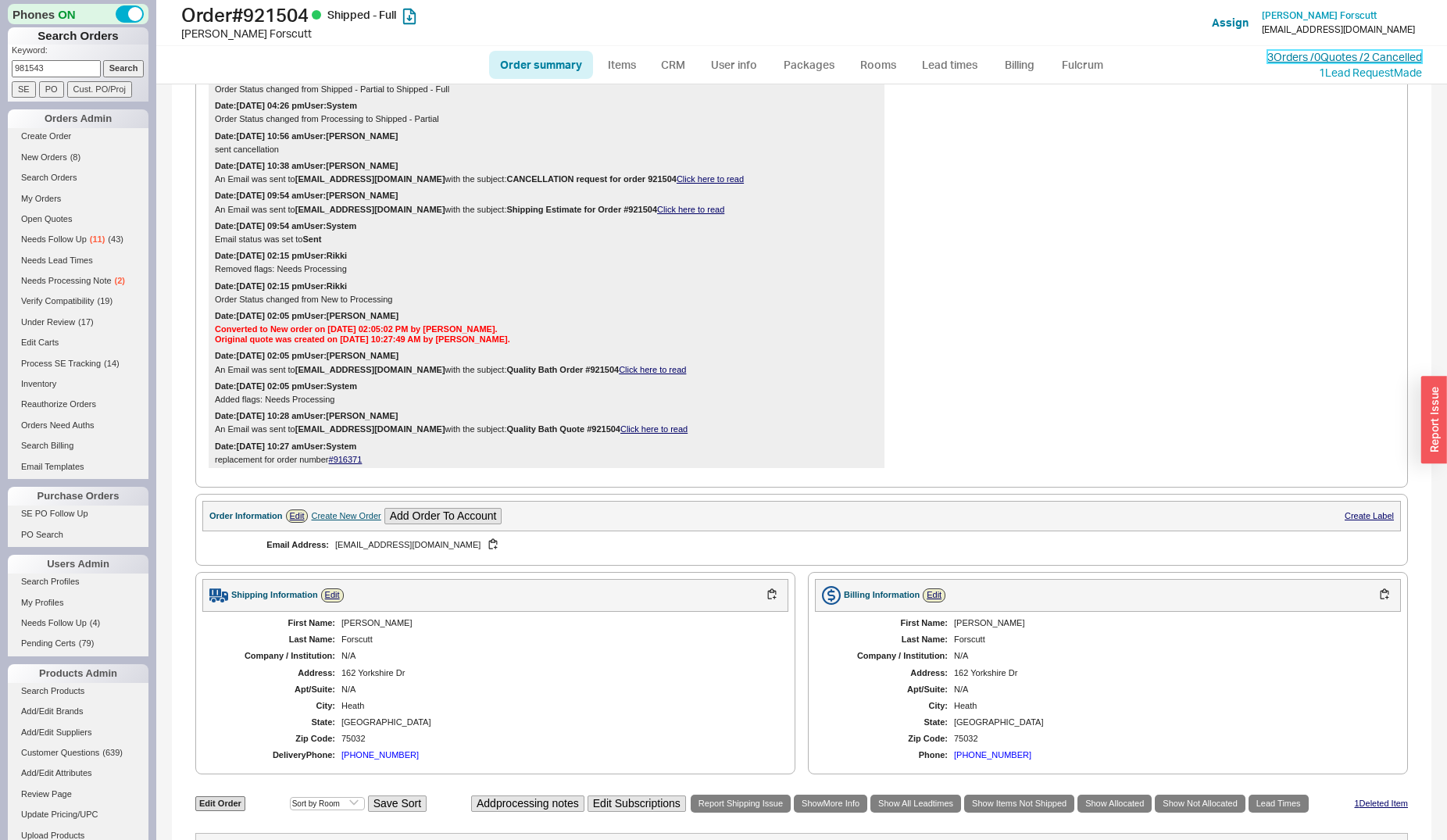
click at [1275, 56] on link "3 Orders / 0 Quotes / 2 Cancelled" at bounding box center [1345, 57] width 155 height 13
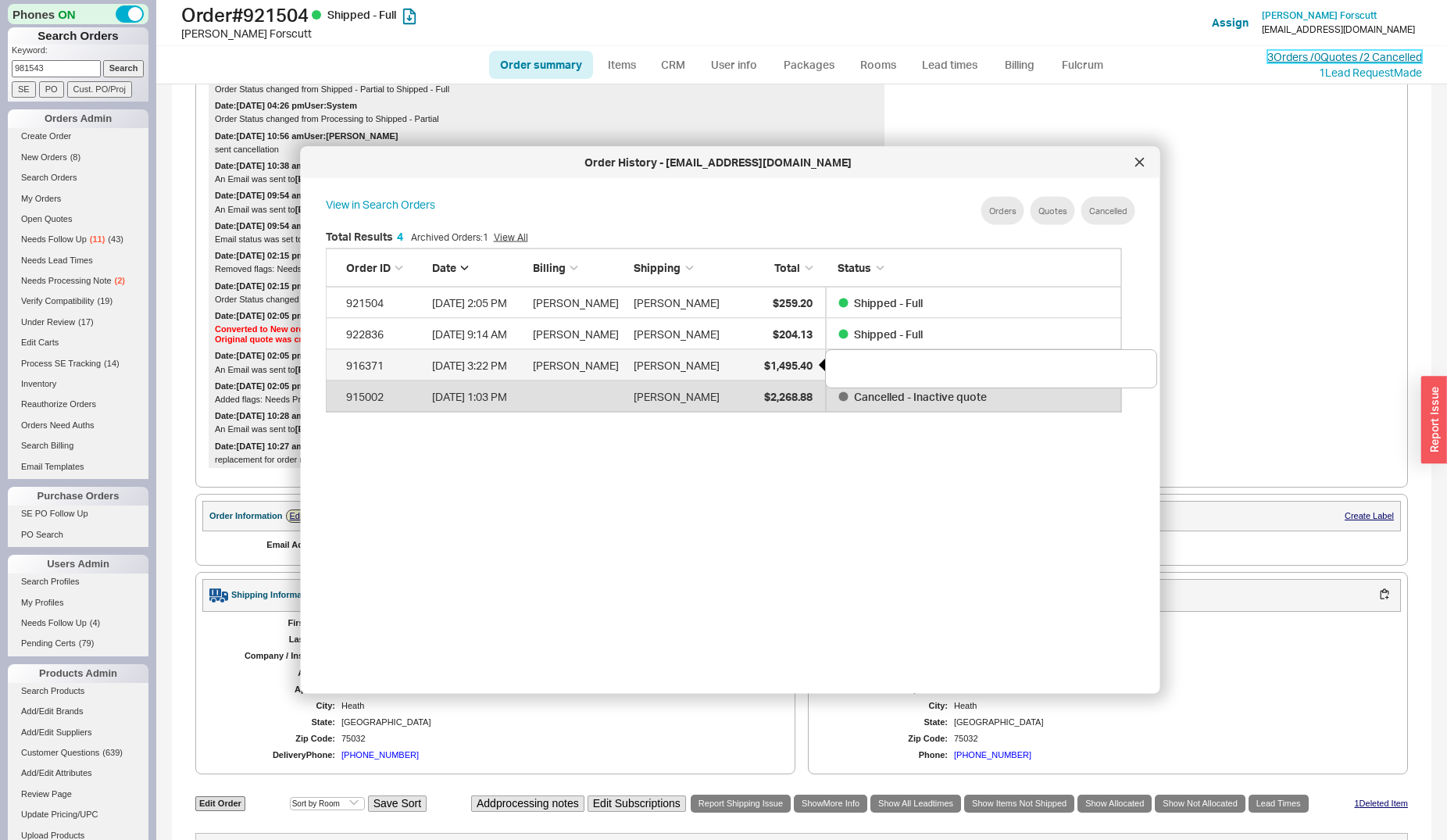
scroll to position [464, 808]
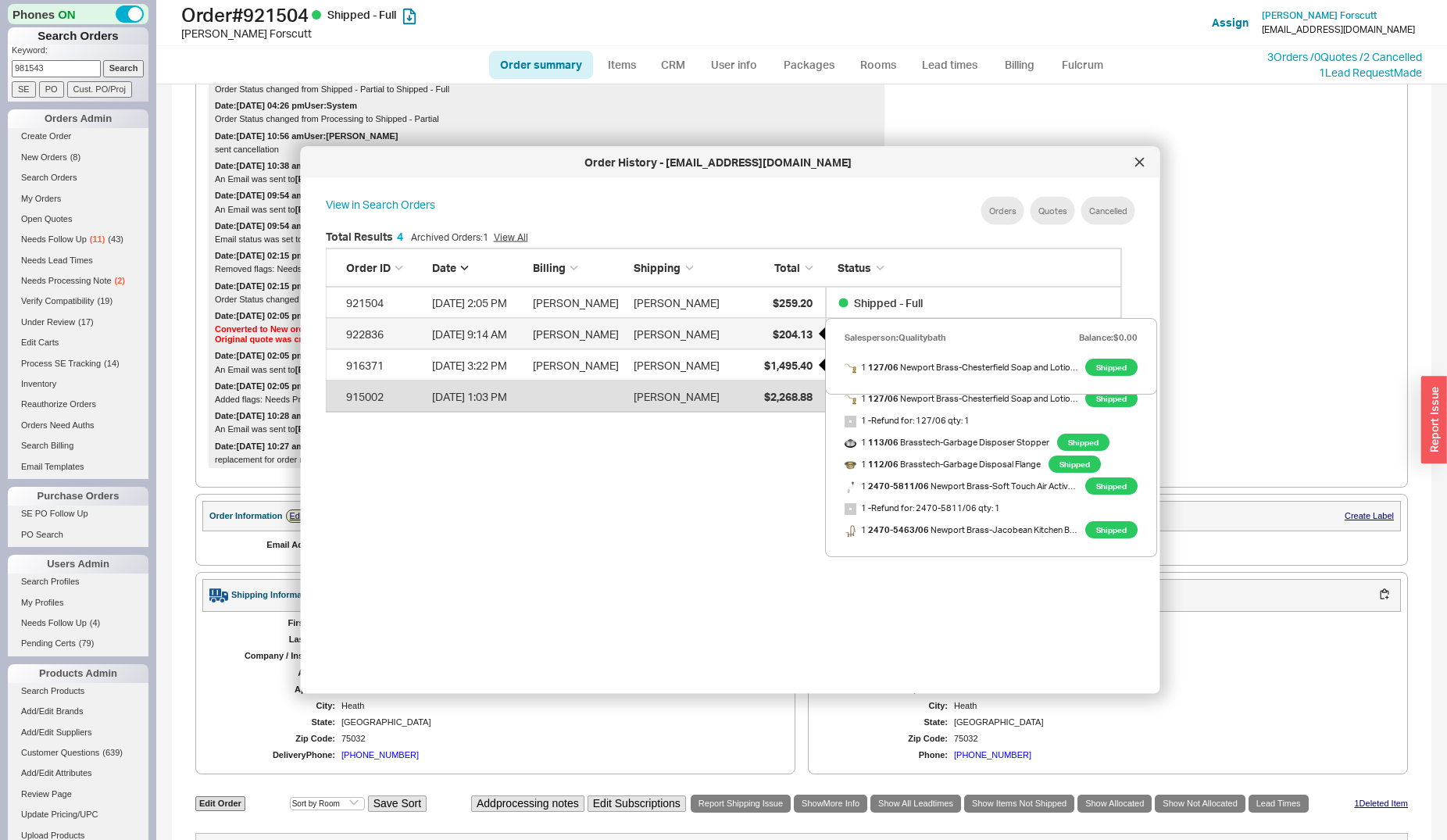
click at [786, 325] on div "$204.13" at bounding box center [773, 334] width 78 height 32
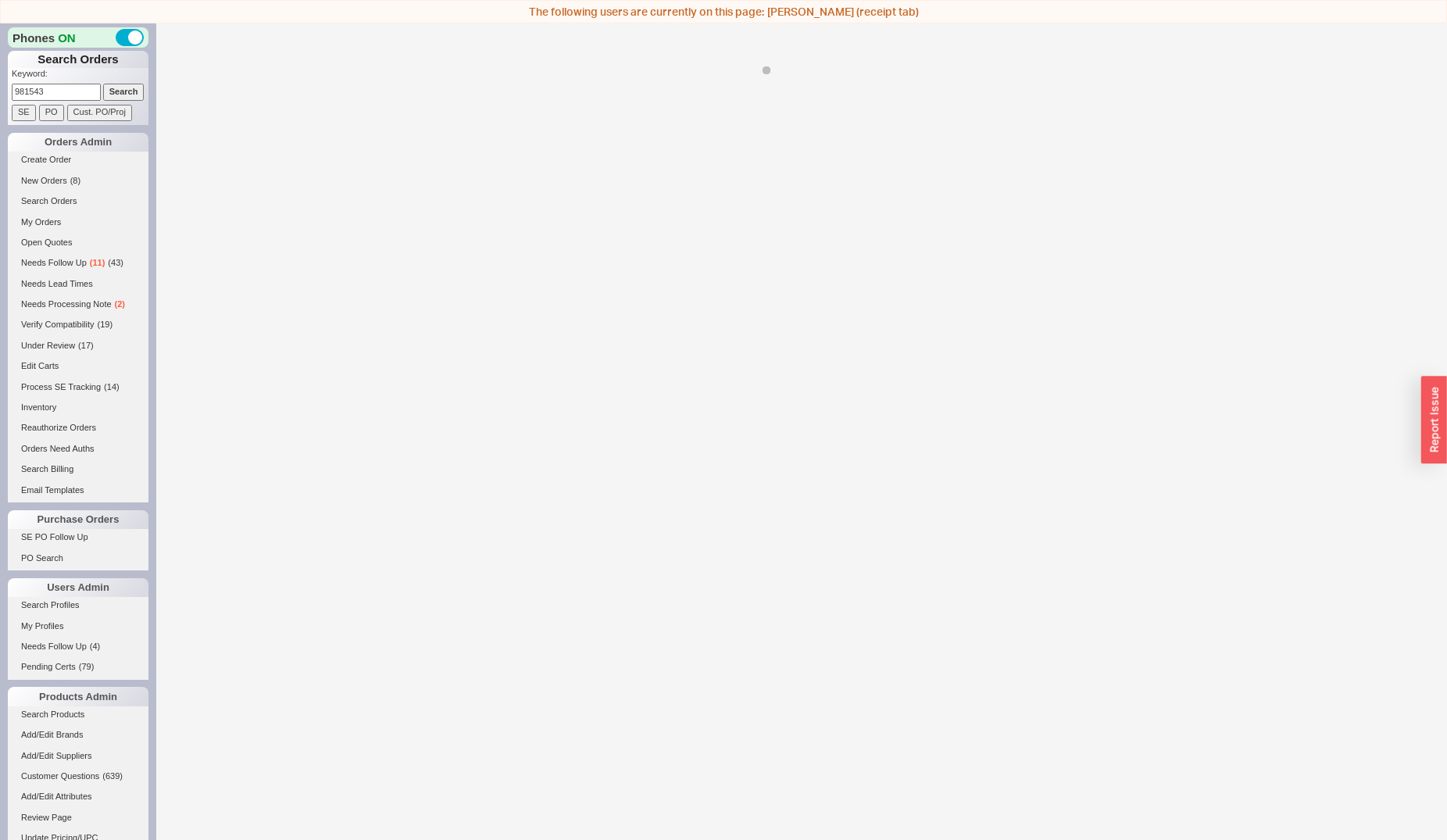
select select "*"
select select "LOW"
select select "3"
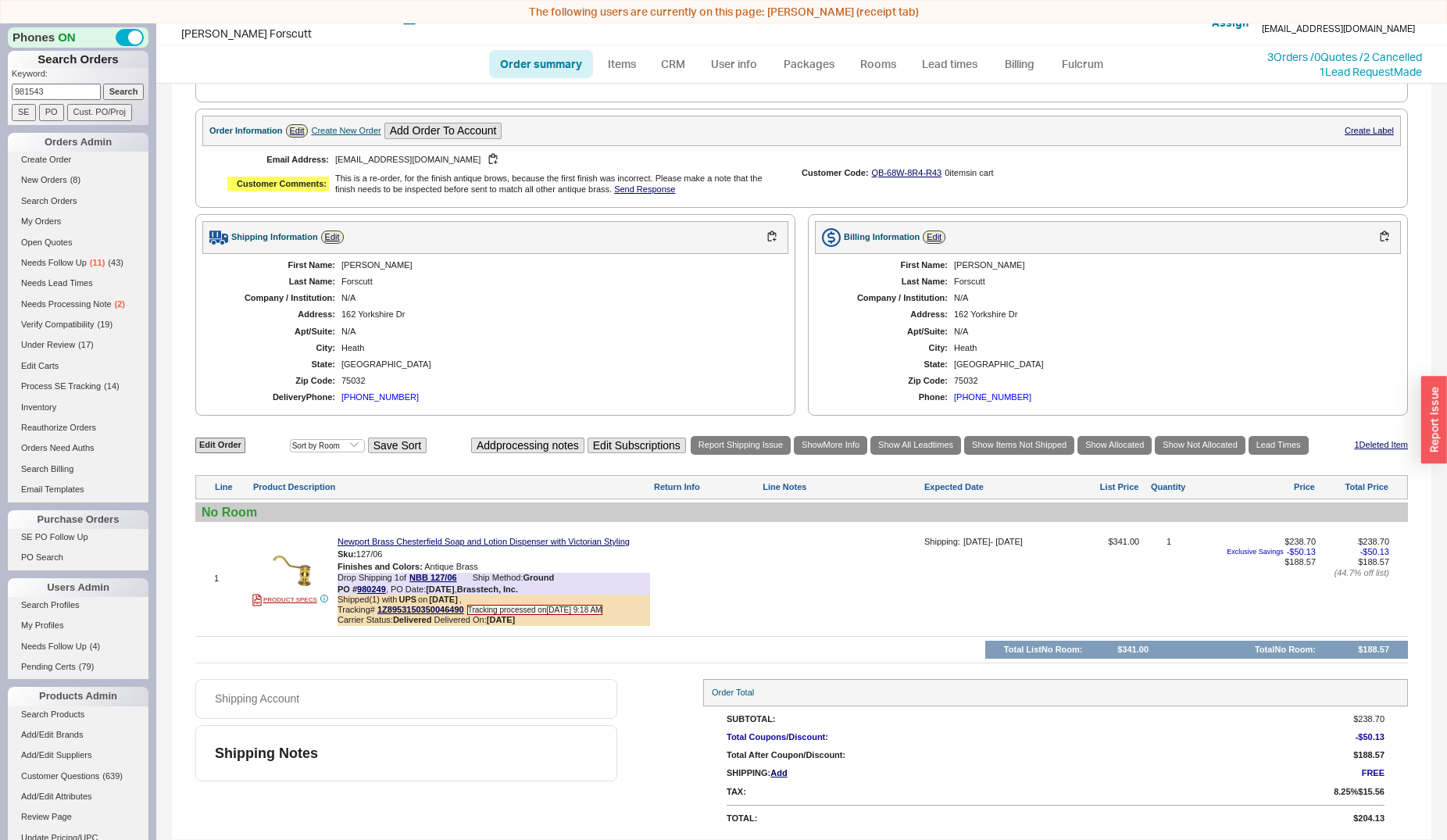
scroll to position [170, 0]
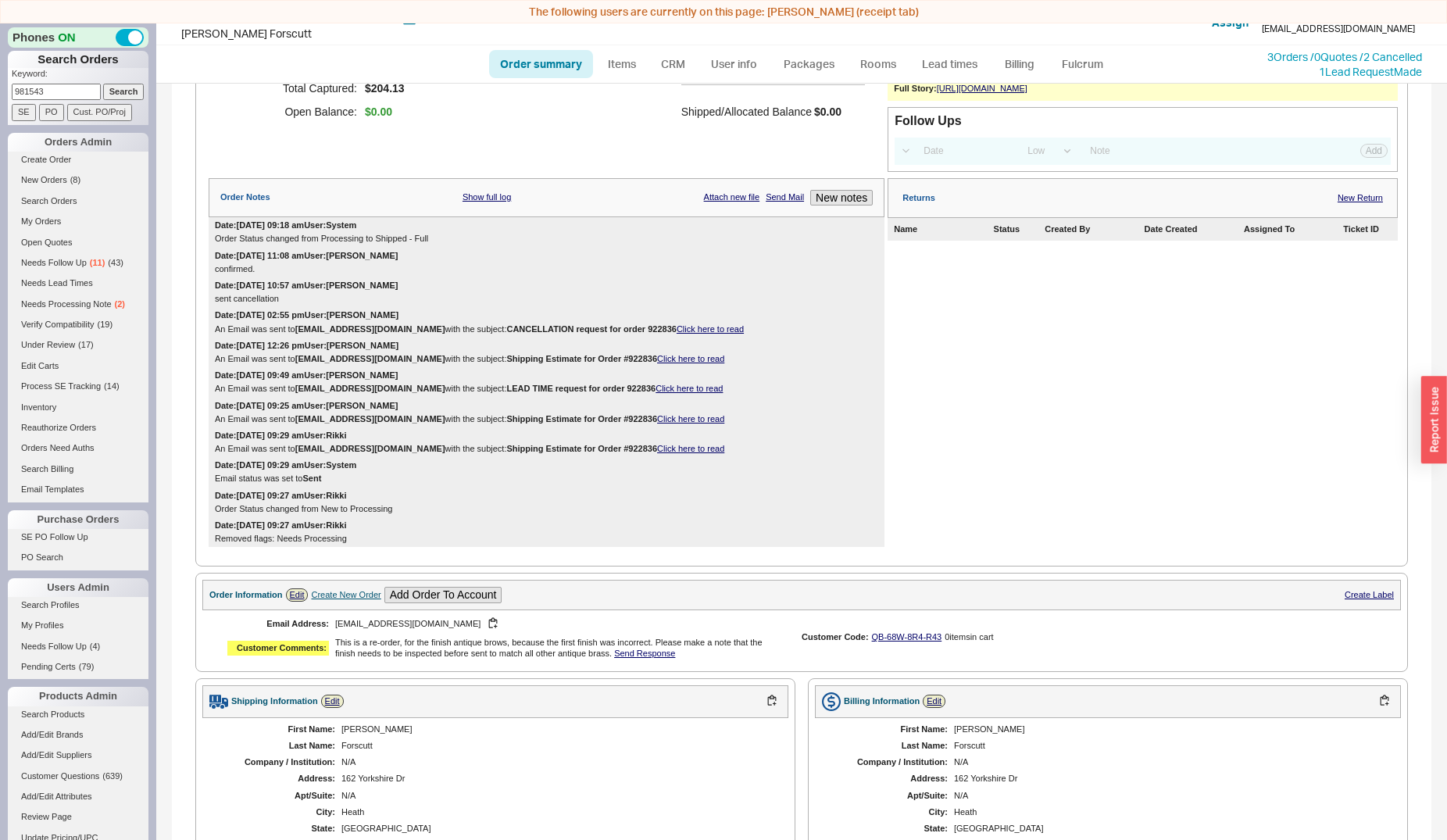
click at [47, 93] on input "981543" at bounding box center [57, 91] width 89 height 16
paste input "0249"
type input "980249"
click at [103, 96] on input "Search" at bounding box center [124, 91] width 41 height 16
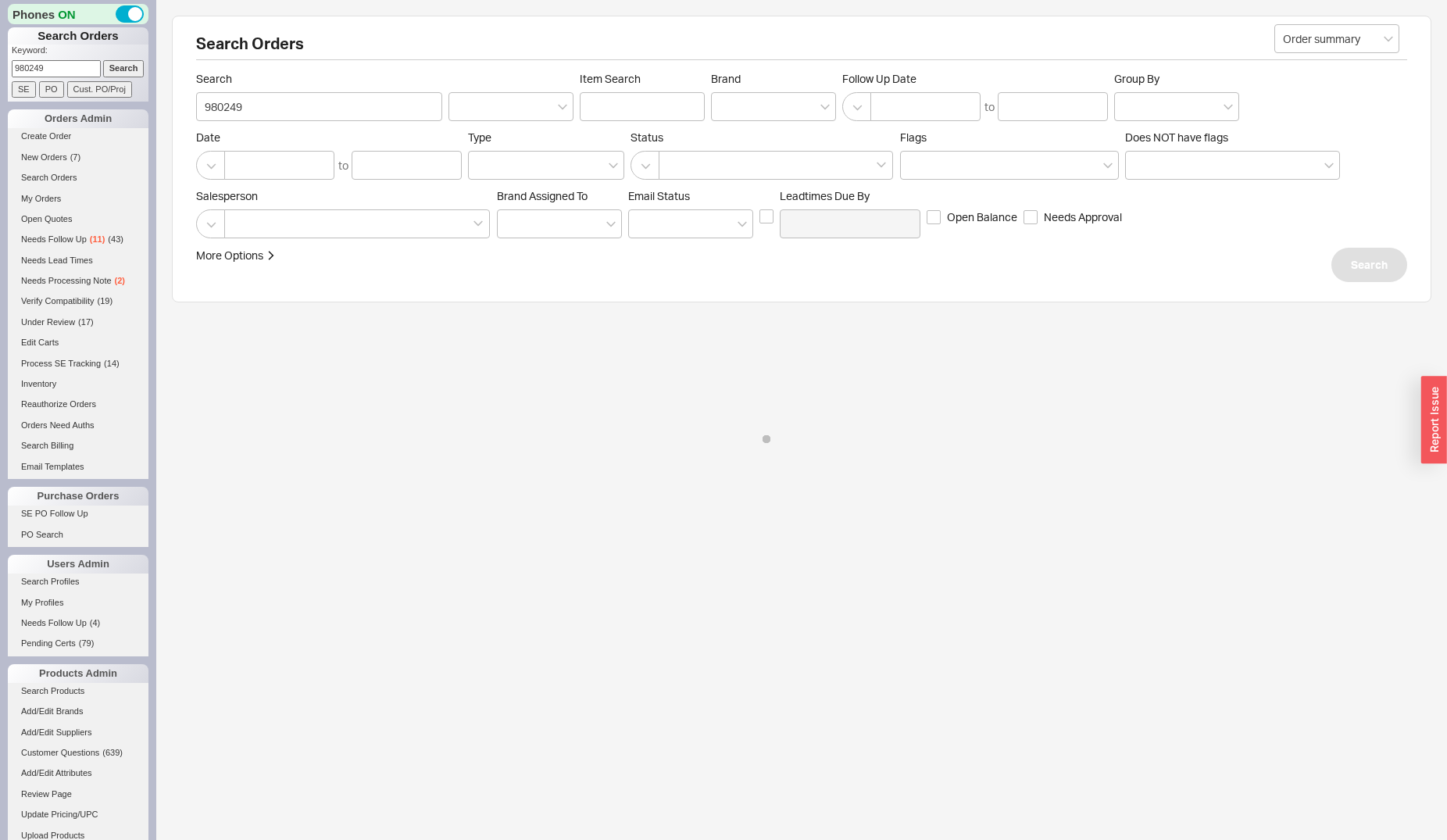
select select "*"
select select "LOW"
select select "3"
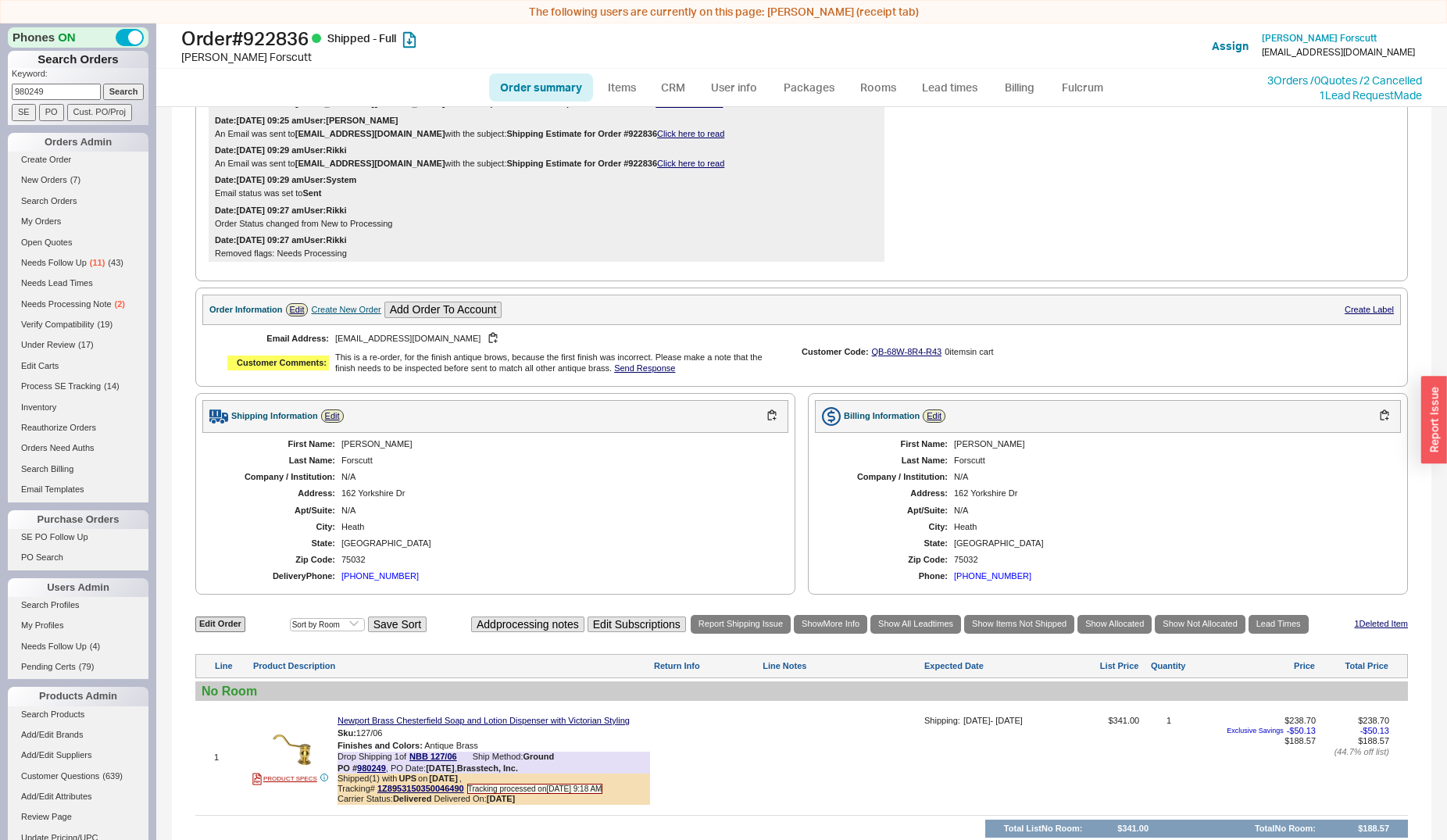
scroll to position [637, 0]
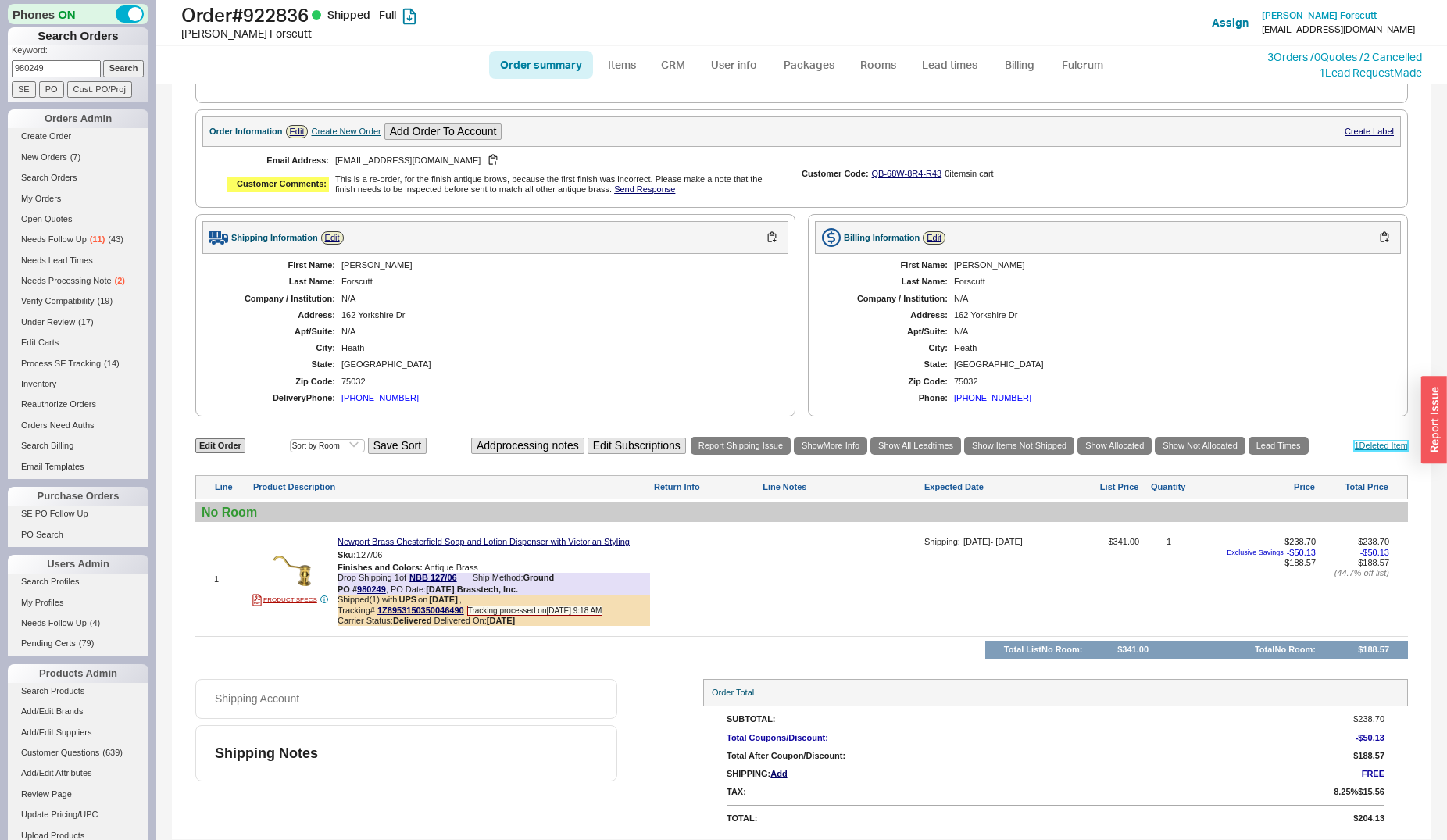
click at [1367, 451] on link "1 Deleted Item" at bounding box center [1381, 446] width 54 height 10
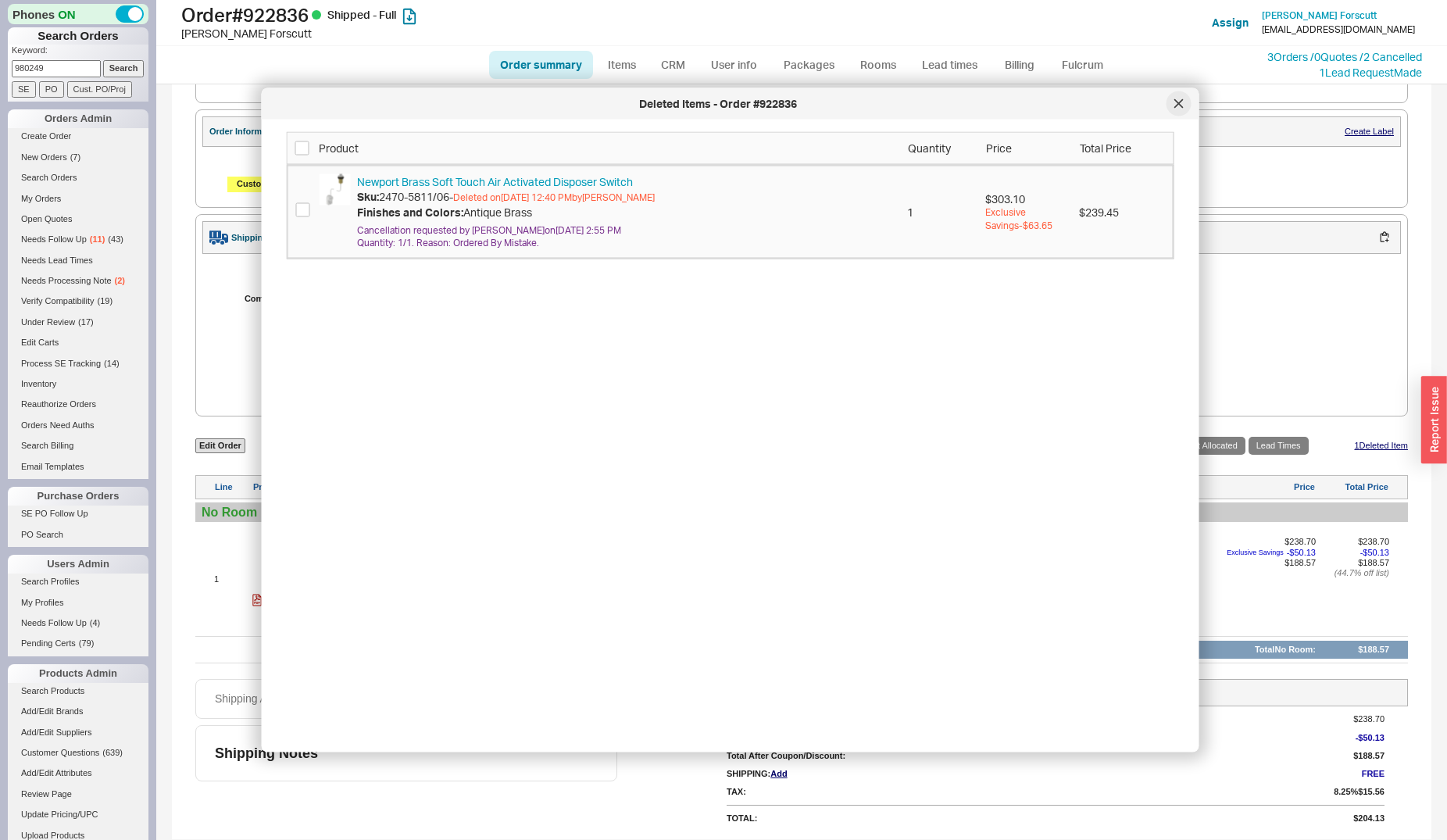
click at [1171, 110] on div at bounding box center [1179, 103] width 25 height 25
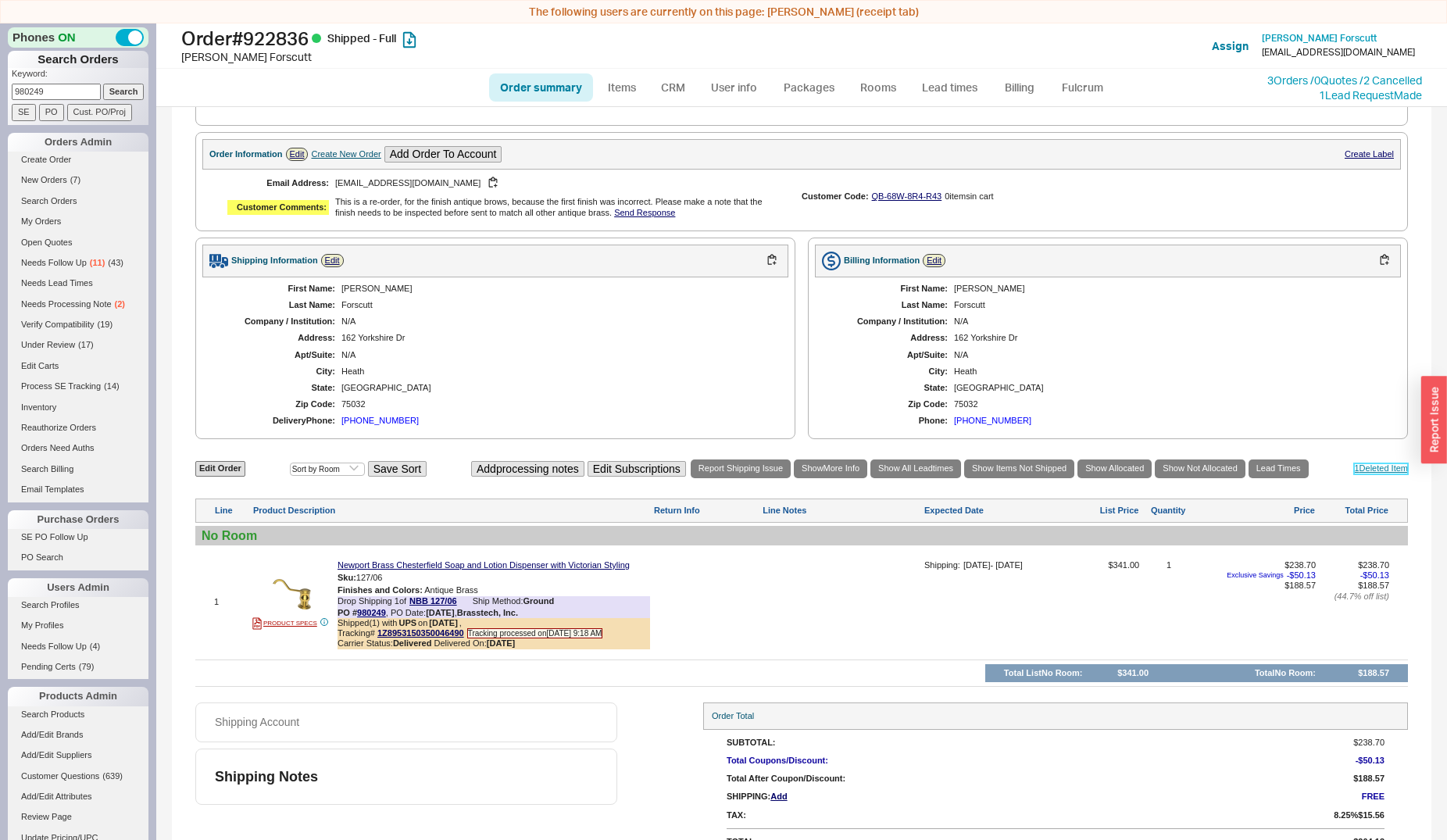
click at [1358, 473] on link "1 Deleted Item" at bounding box center [1381, 468] width 54 height 10
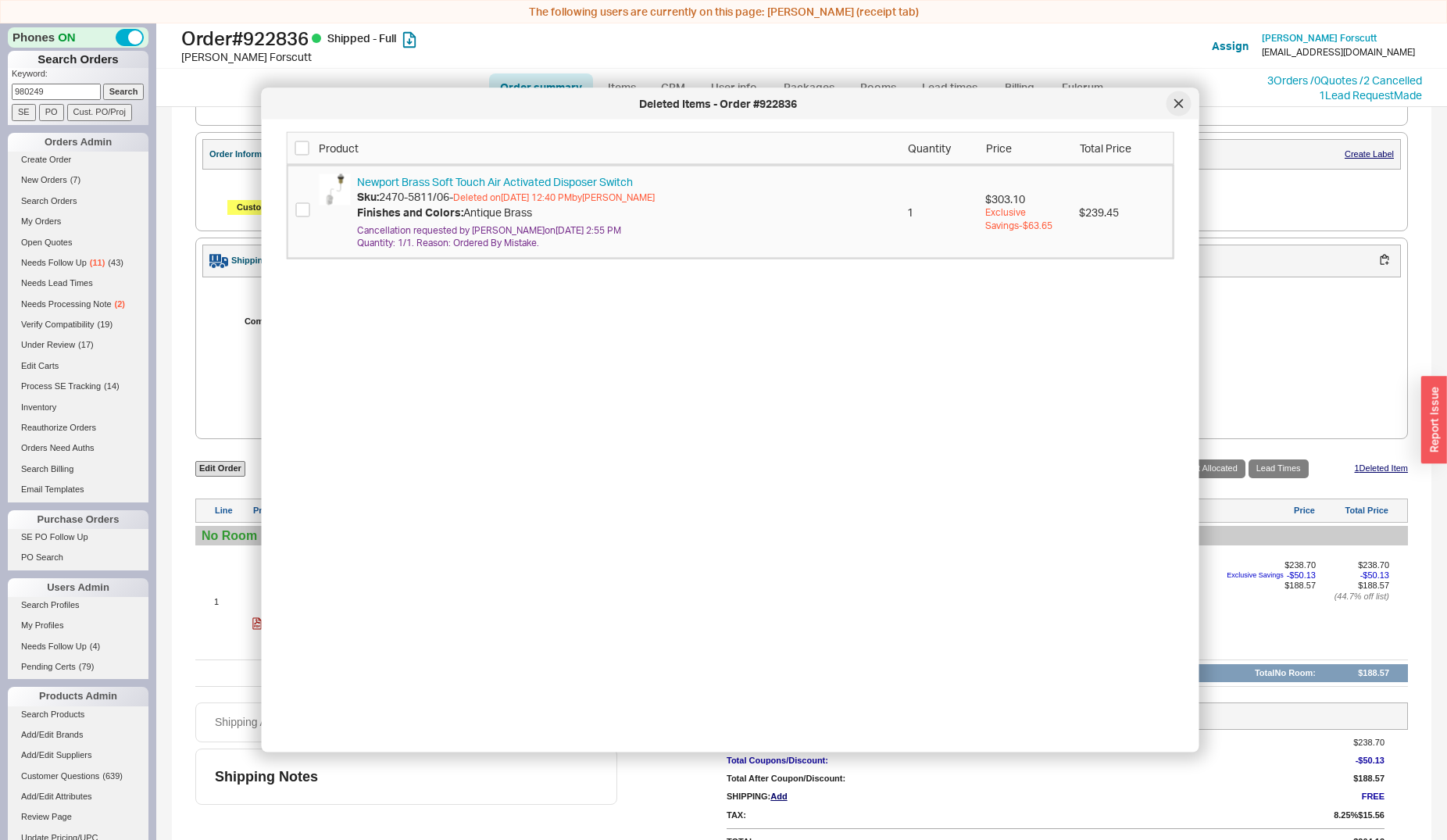
click at [1172, 103] on div at bounding box center [1179, 103] width 25 height 25
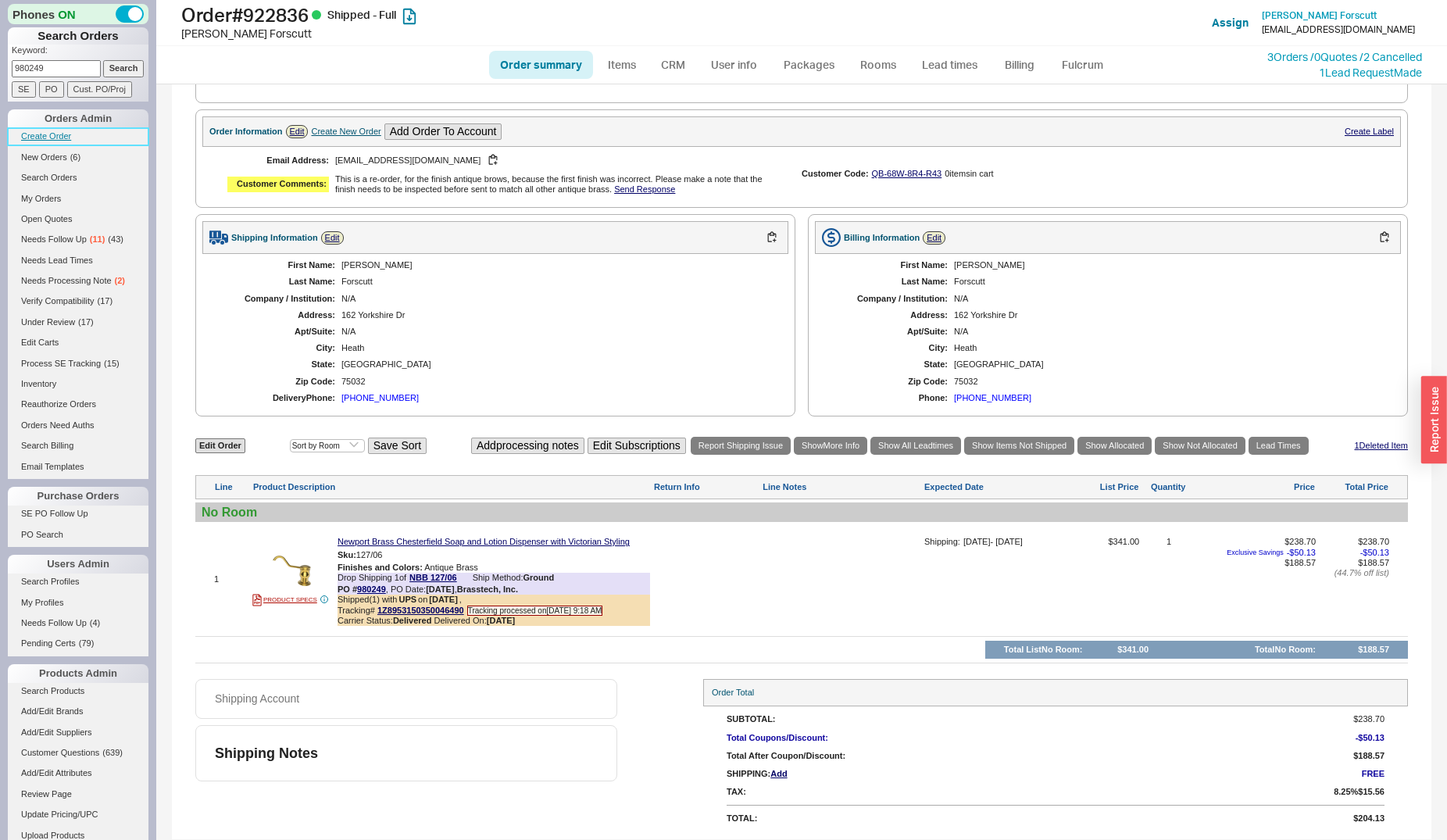
click at [42, 138] on link "Create Order" at bounding box center [78, 136] width 141 height 16
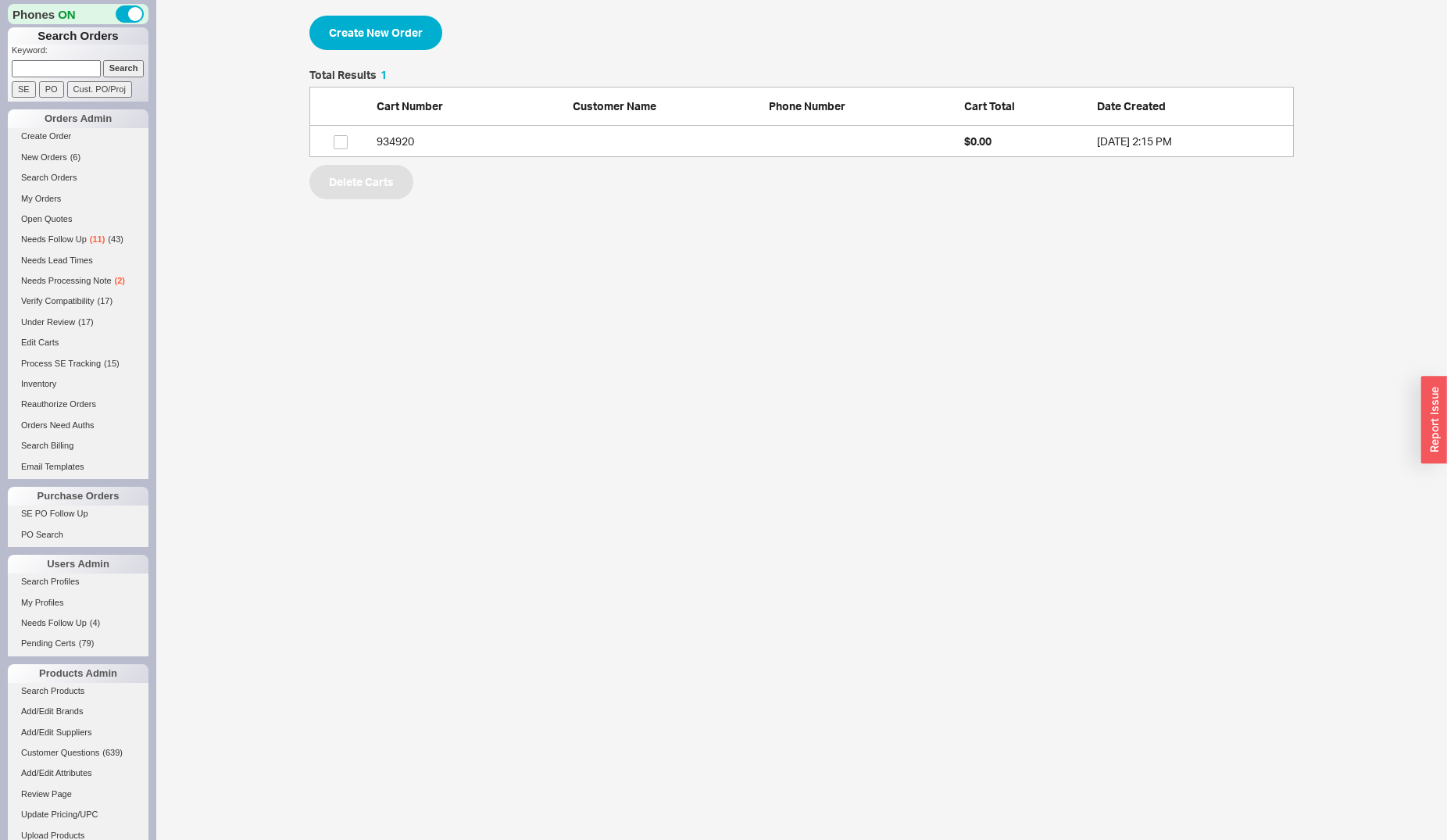
scroll to position [74, 971]
click at [372, 30] on button "Create New Order" at bounding box center [376, 32] width 133 height 35
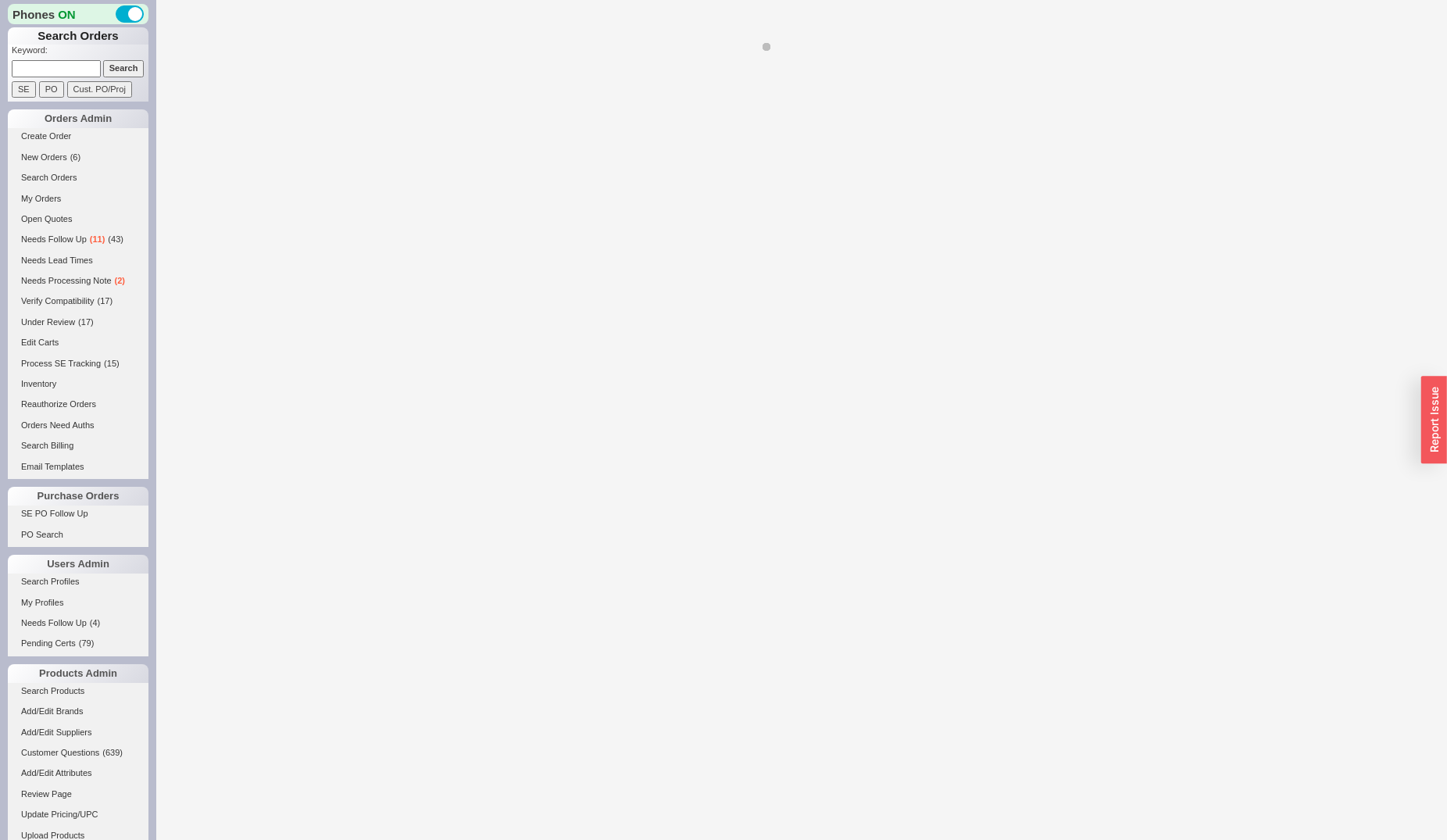
select select "3"
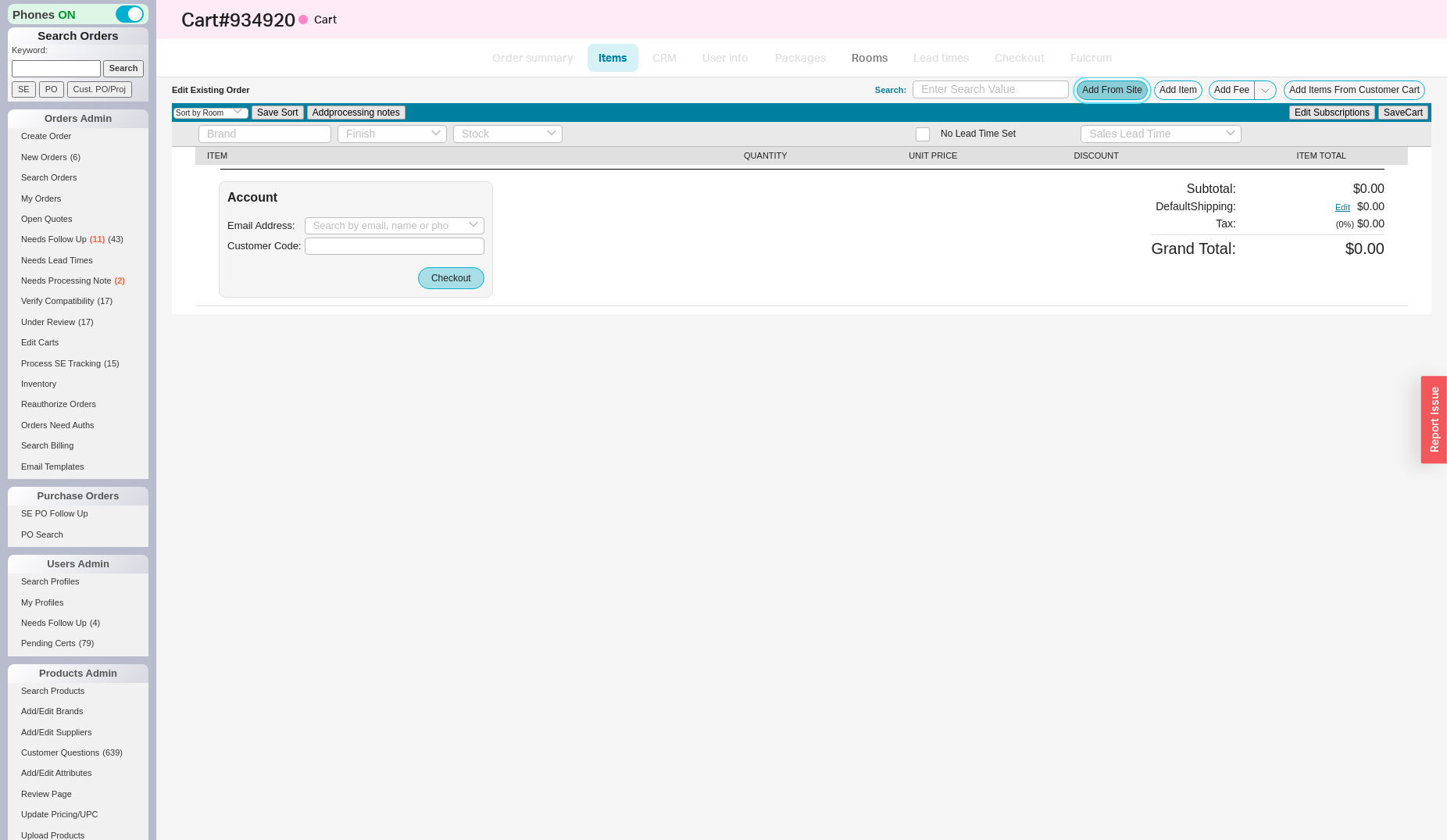
click at [1142, 92] on button "Add From Site" at bounding box center [1113, 90] width 71 height 19
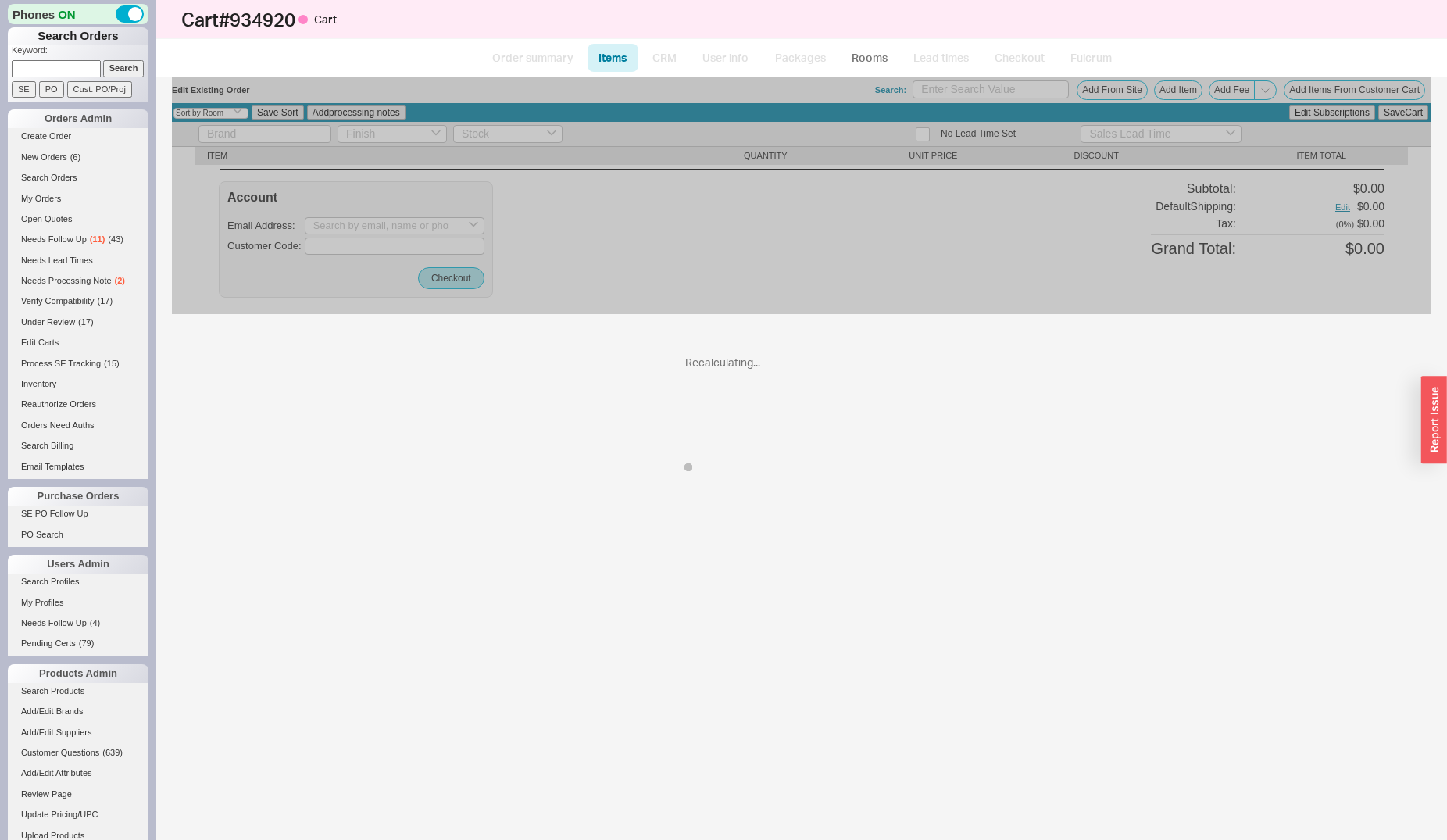
select select "ON_CHECKOUT_AGGREGATED"
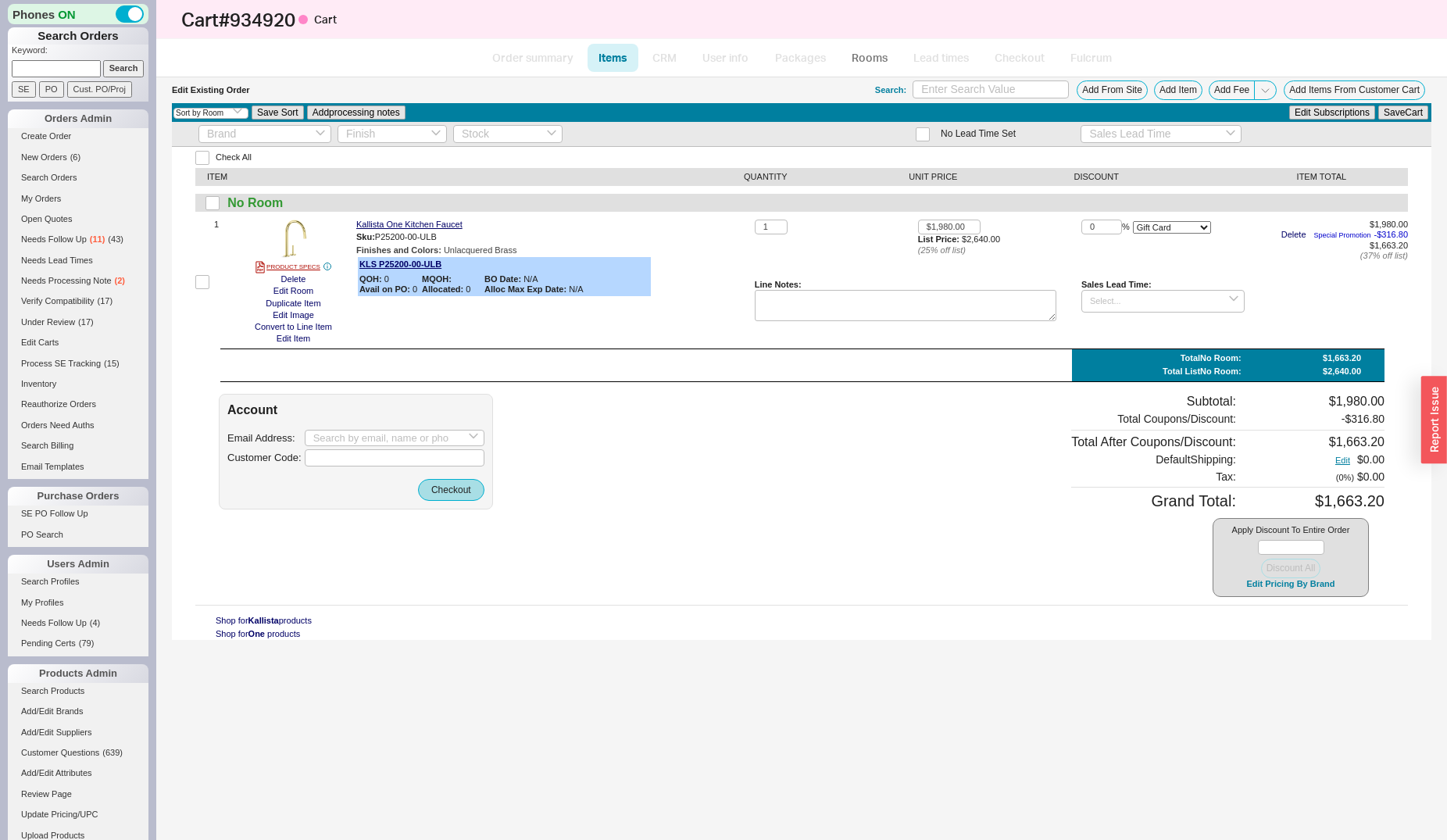
click at [23, 68] on input at bounding box center [57, 68] width 89 height 16
paste input "QB-W0W-03R-0X9"
type input "QB-W0W-03R-0X9"
click at [118, 69] on input "Search" at bounding box center [124, 68] width 41 height 16
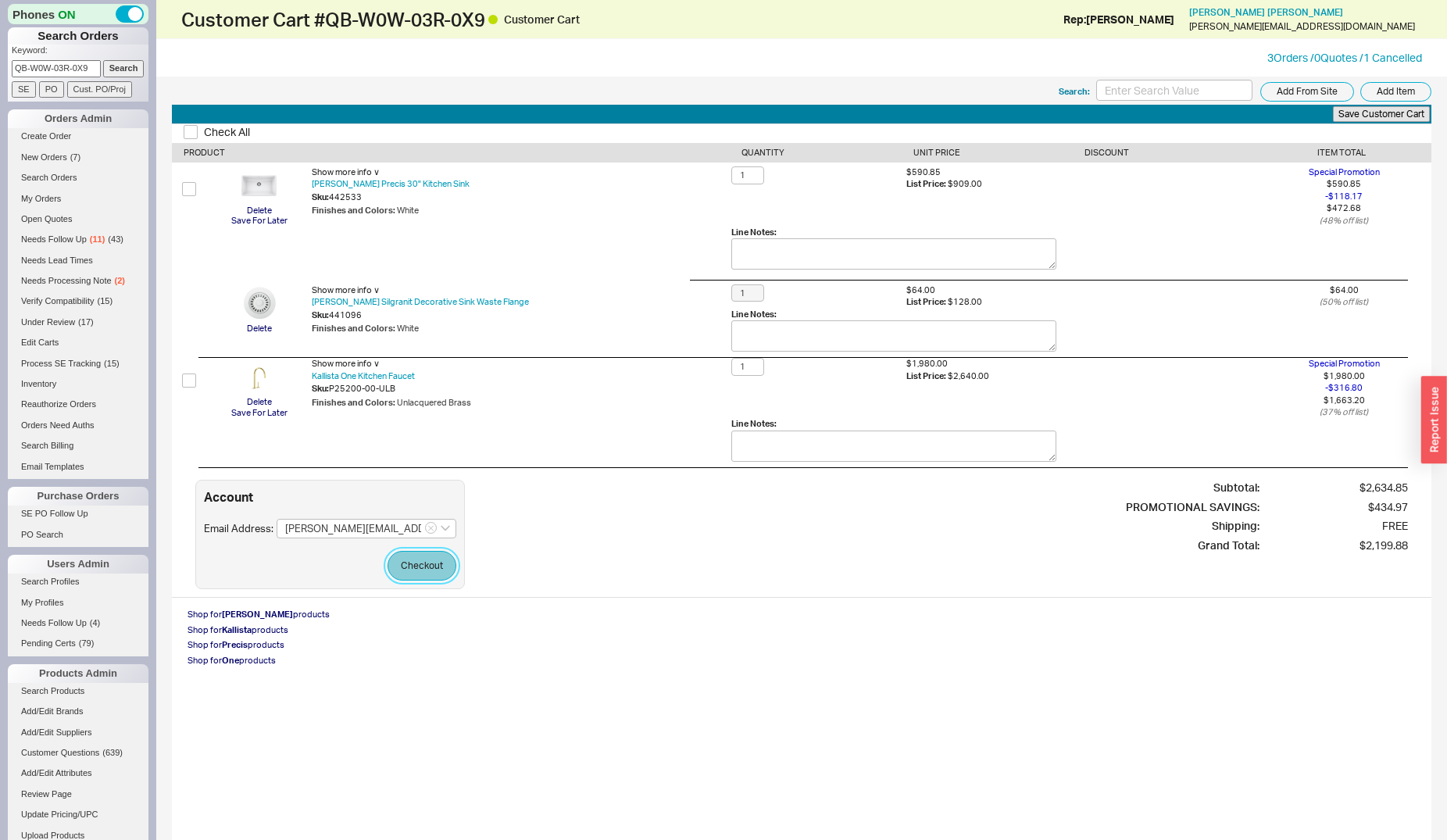
click at [406, 557] on button "Checkout" at bounding box center [422, 565] width 69 height 30
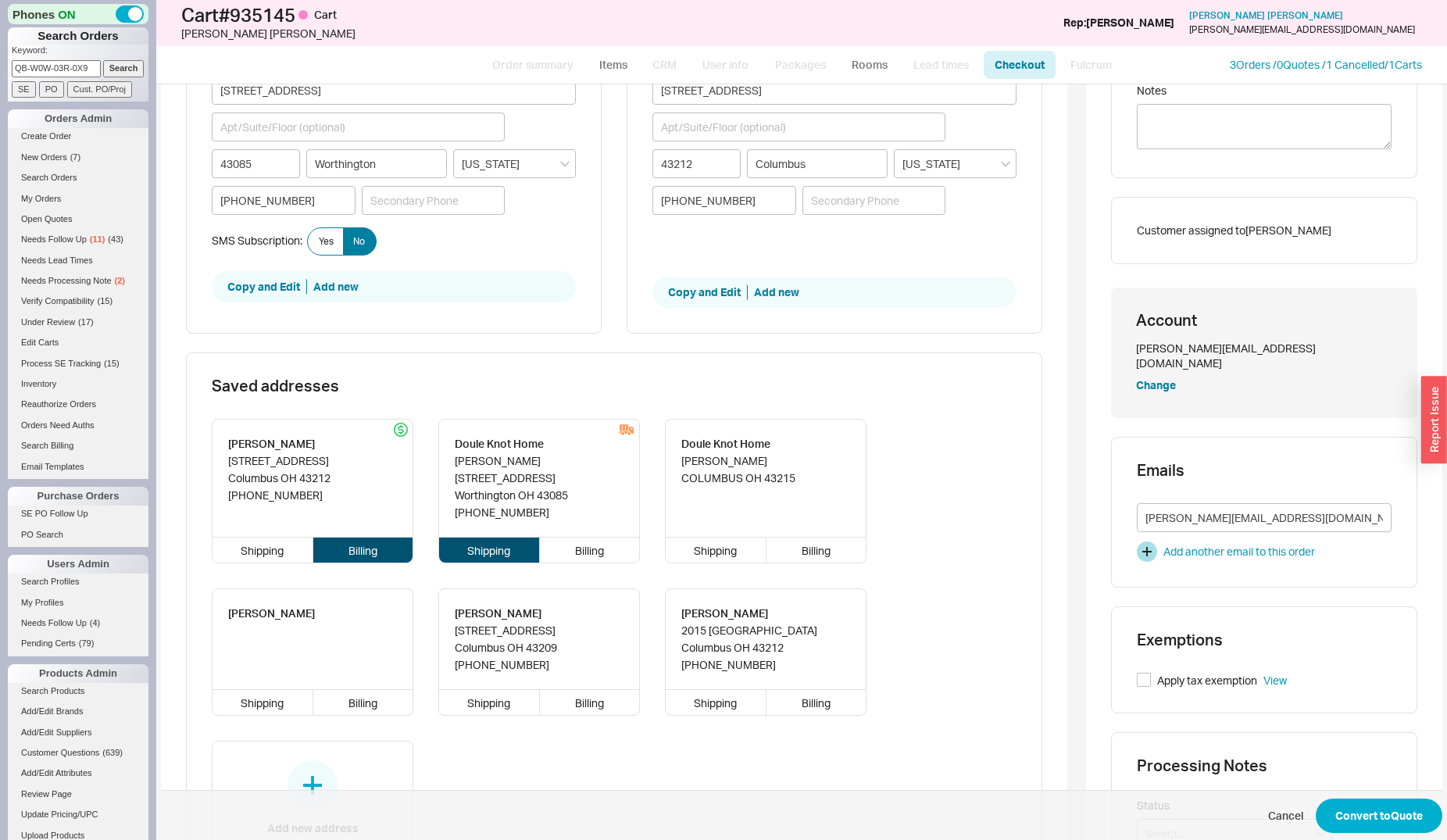
scroll to position [398, 0]
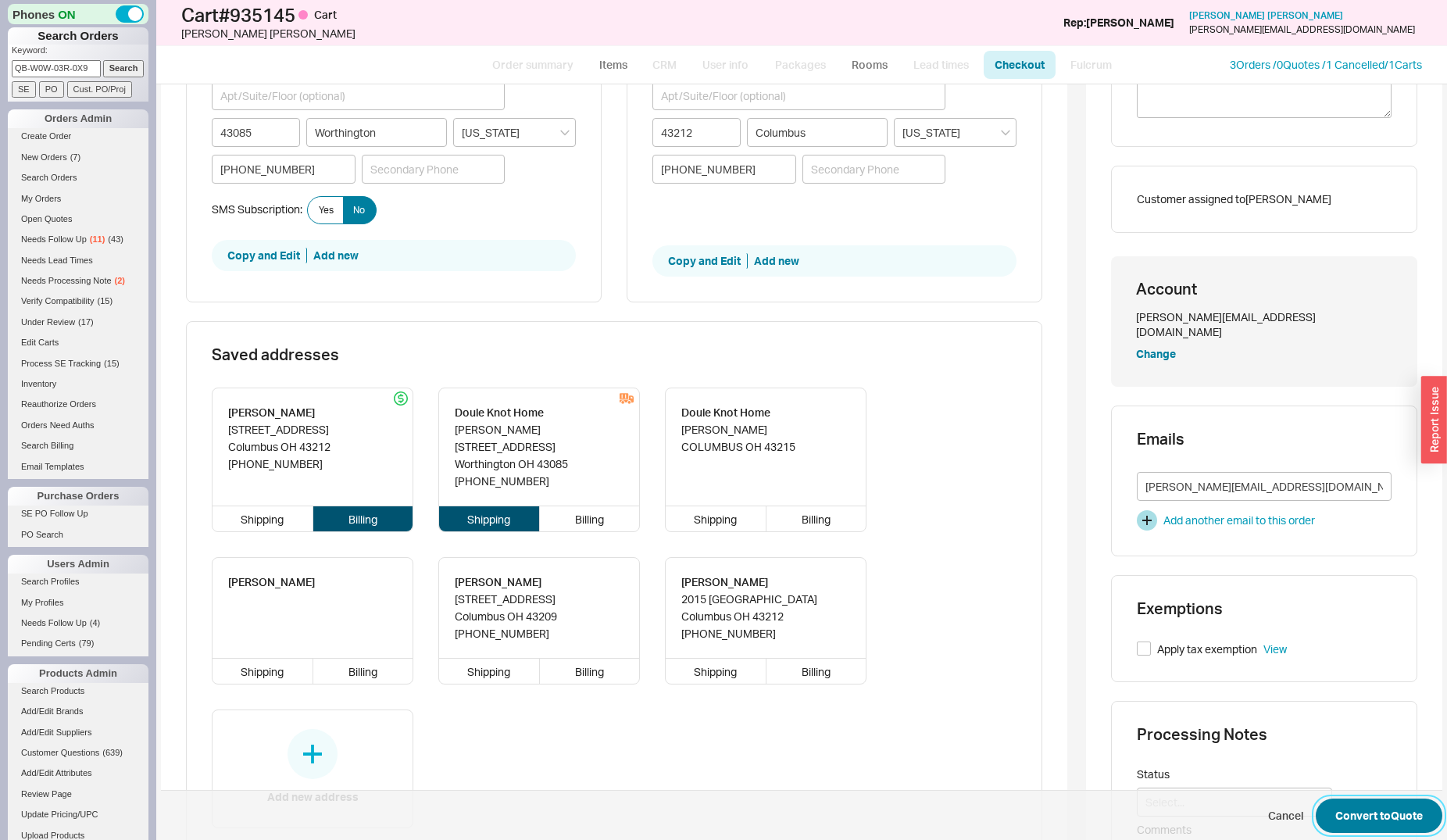
click at [1324, 813] on button "Convert to Quote" at bounding box center [1379, 815] width 127 height 35
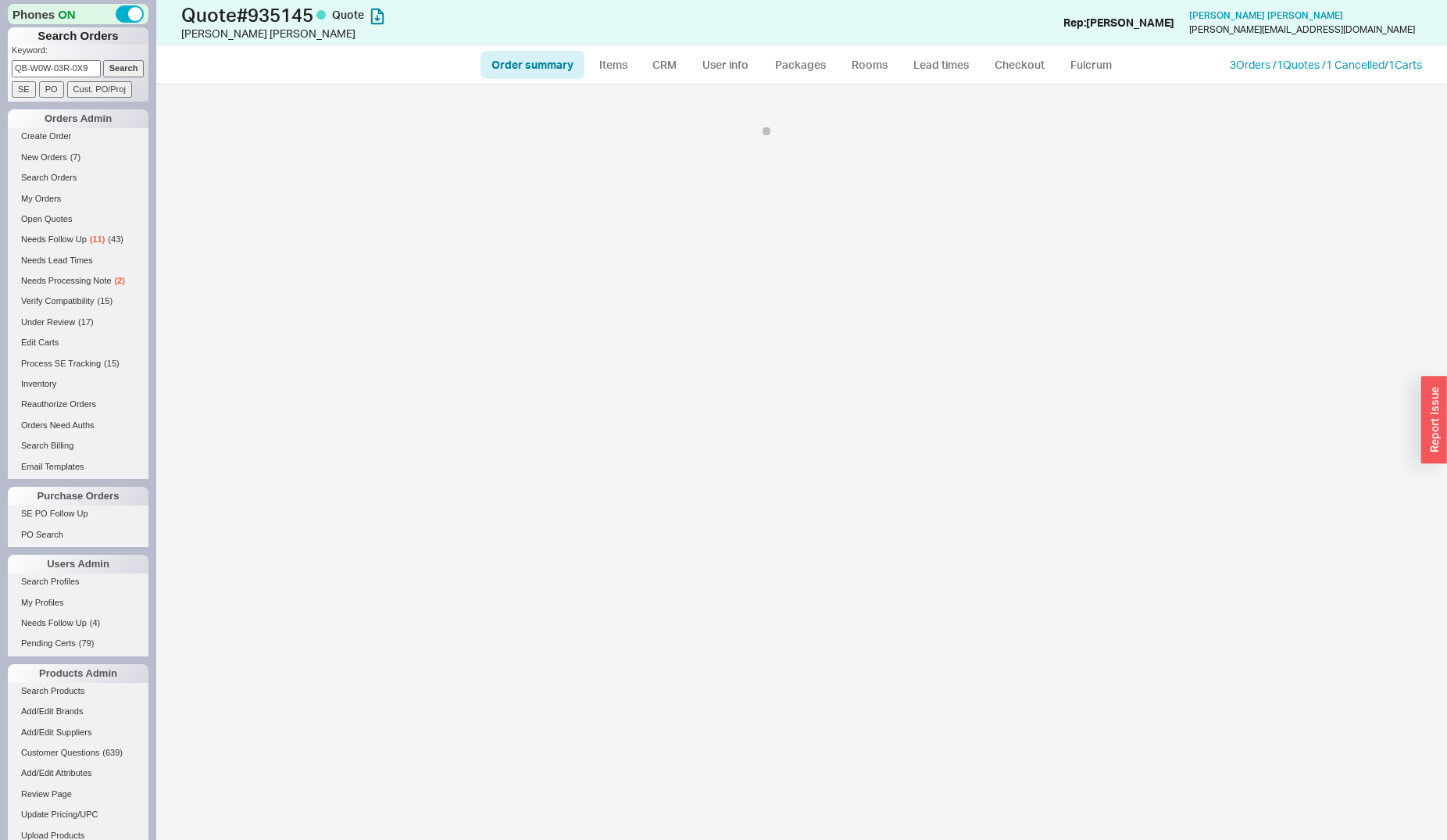
select select "*"
select select "LOW"
select select "3"
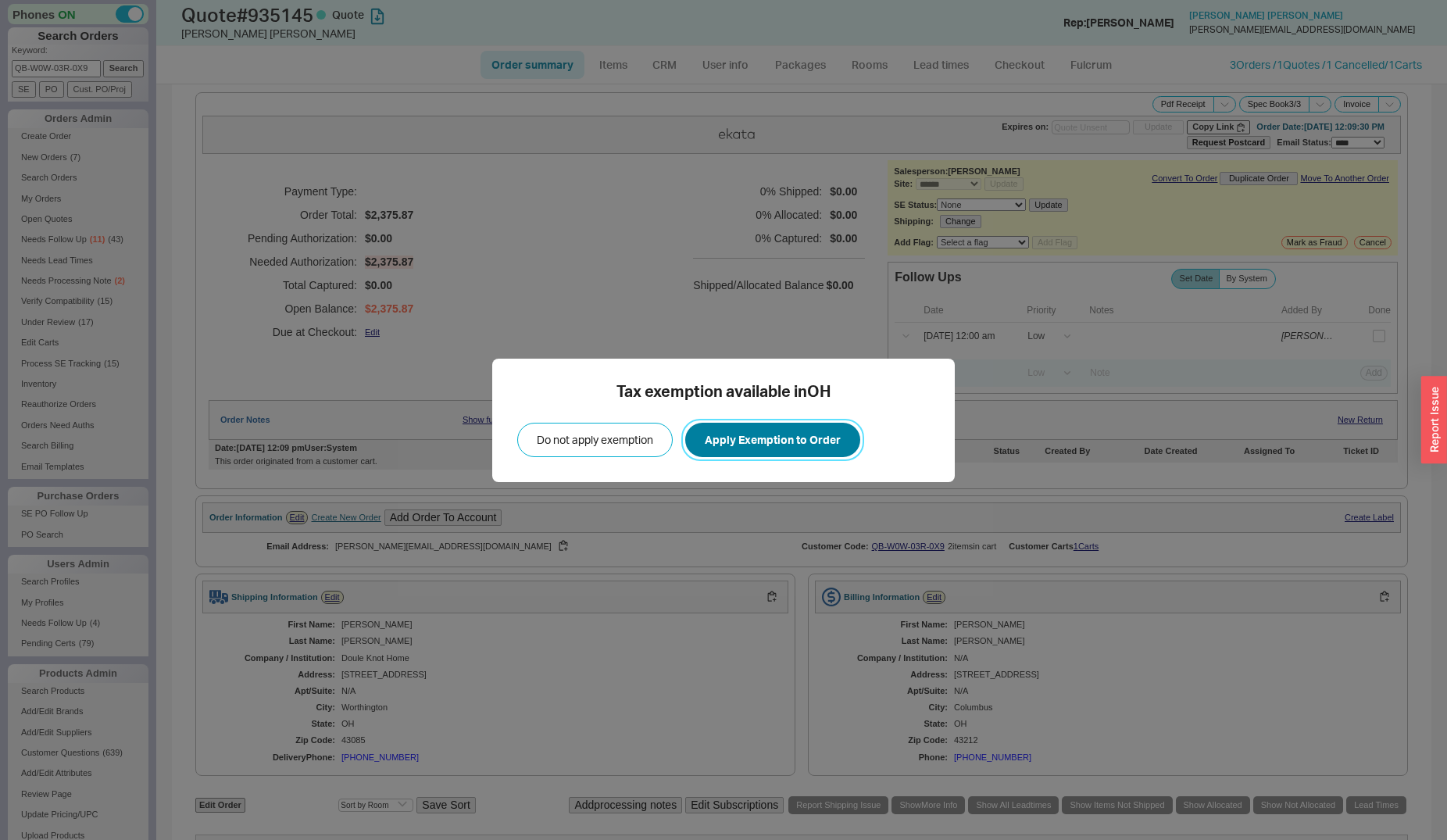
click at [742, 446] on button "Apply Exemption to Order" at bounding box center [772, 439] width 175 height 35
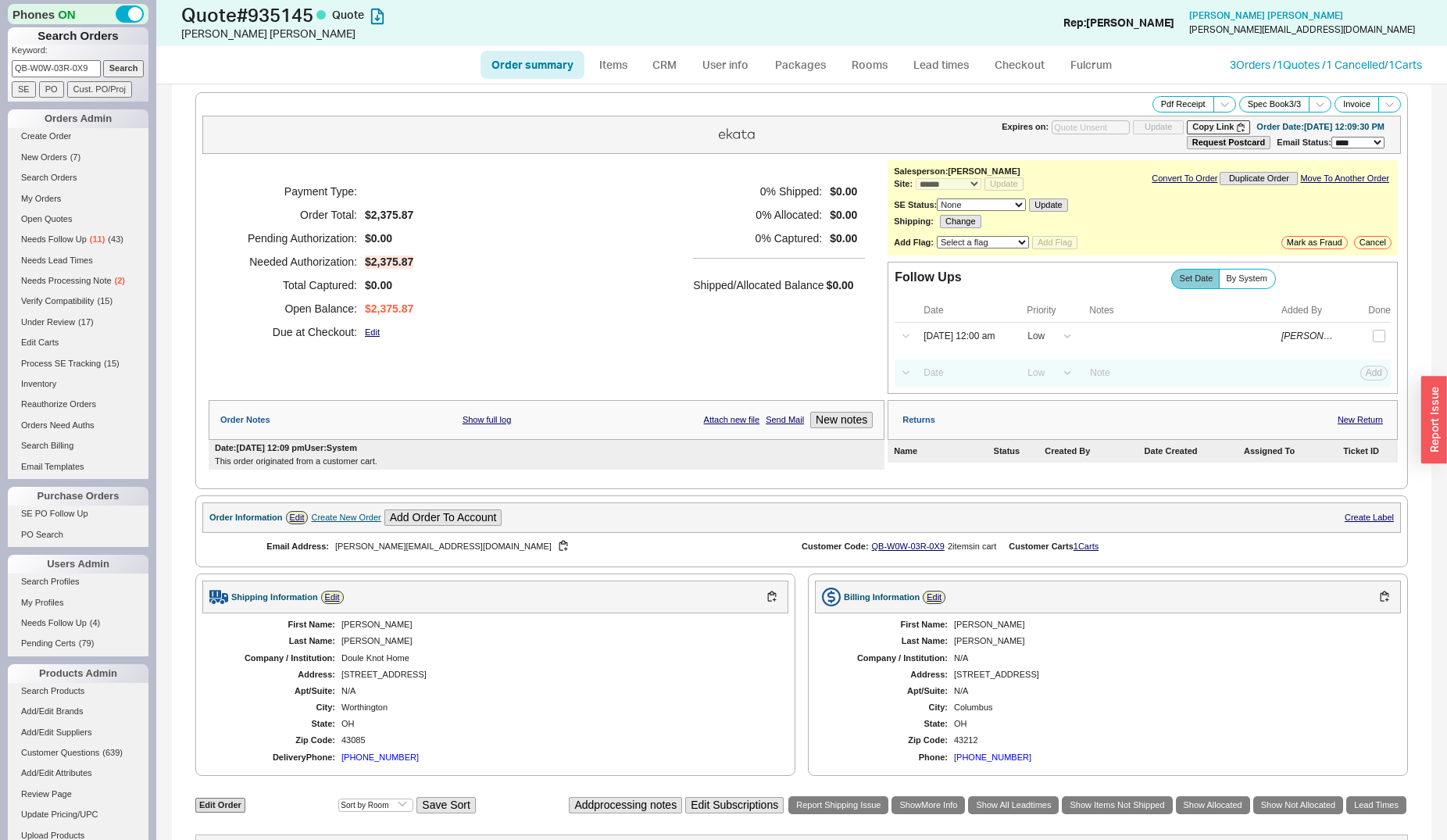
scroll to position [398, 0]
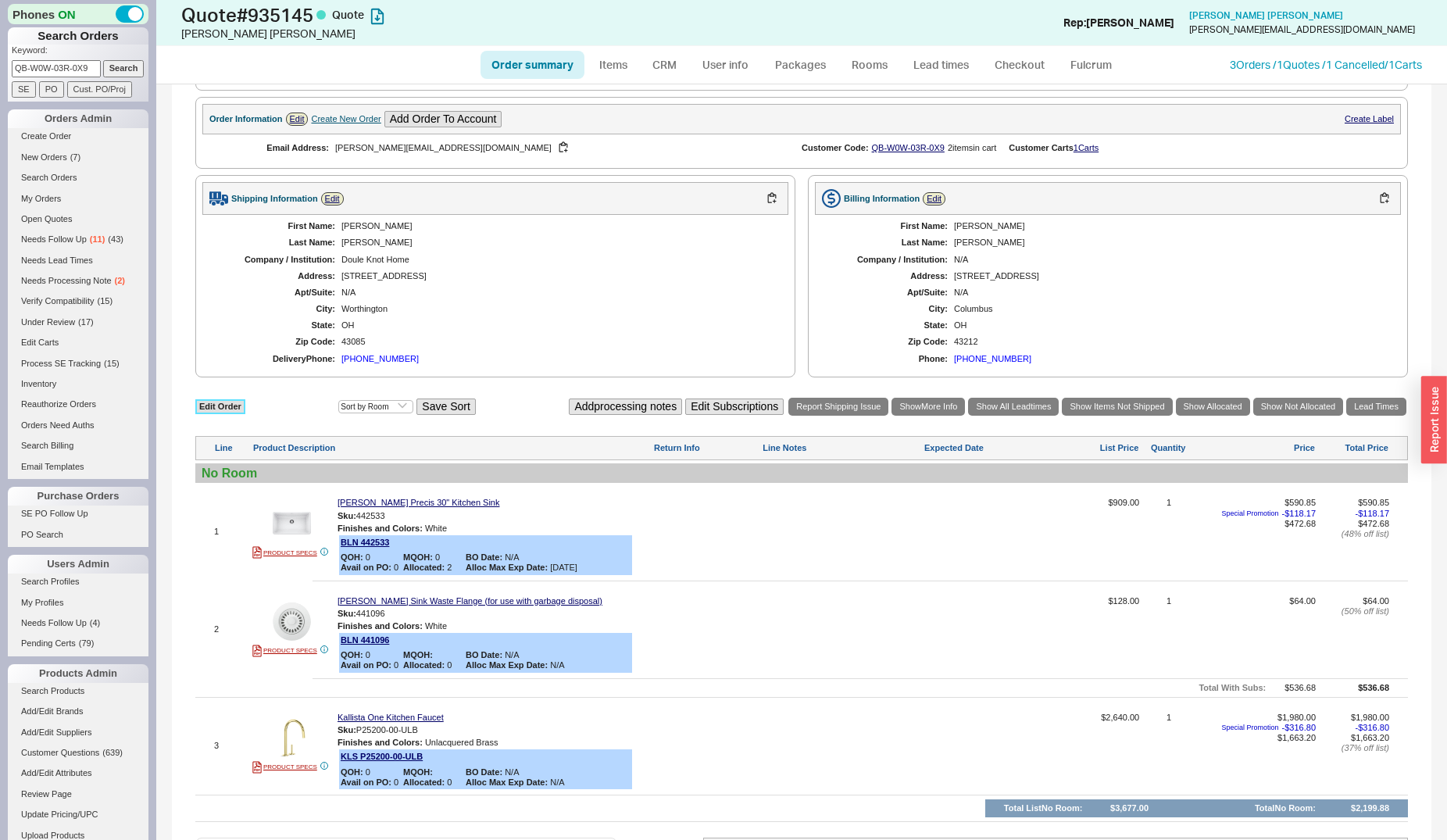
click at [215, 412] on link "Edit Order" at bounding box center [221, 406] width 50 height 15
select select "3"
select select "ON_CHECKOUT_AGGREGATED"
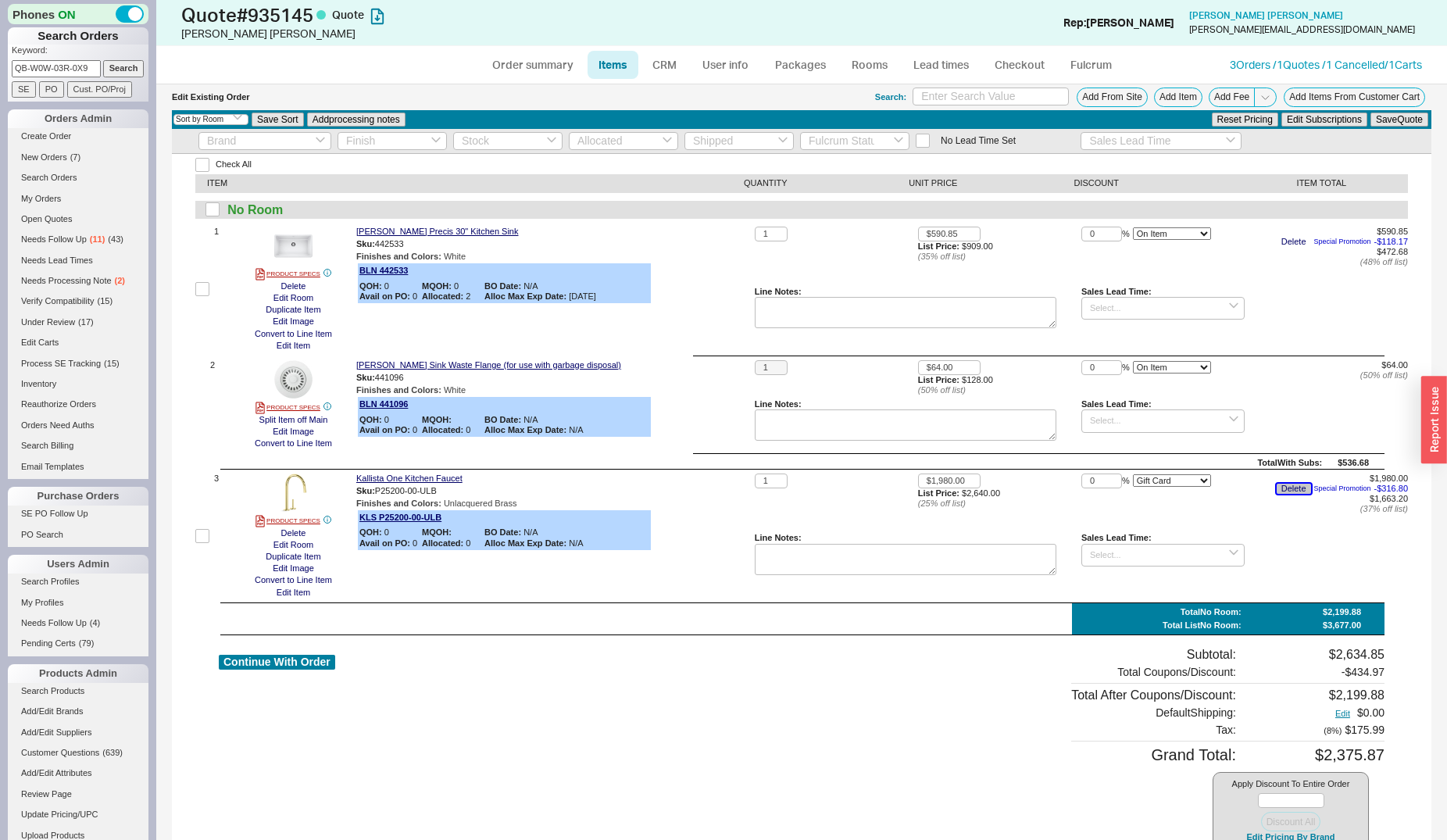
click at [1277, 492] on button "Delete" at bounding box center [1293, 489] width 35 height 10
drag, startPoint x: 1089, startPoint y: 484, endPoint x: 1060, endPoint y: 477, distance: 29.8
click at [1082, 477] on input "0" at bounding box center [1102, 481] width 40 height 15
type input "20"
select select "ON_ITEM"
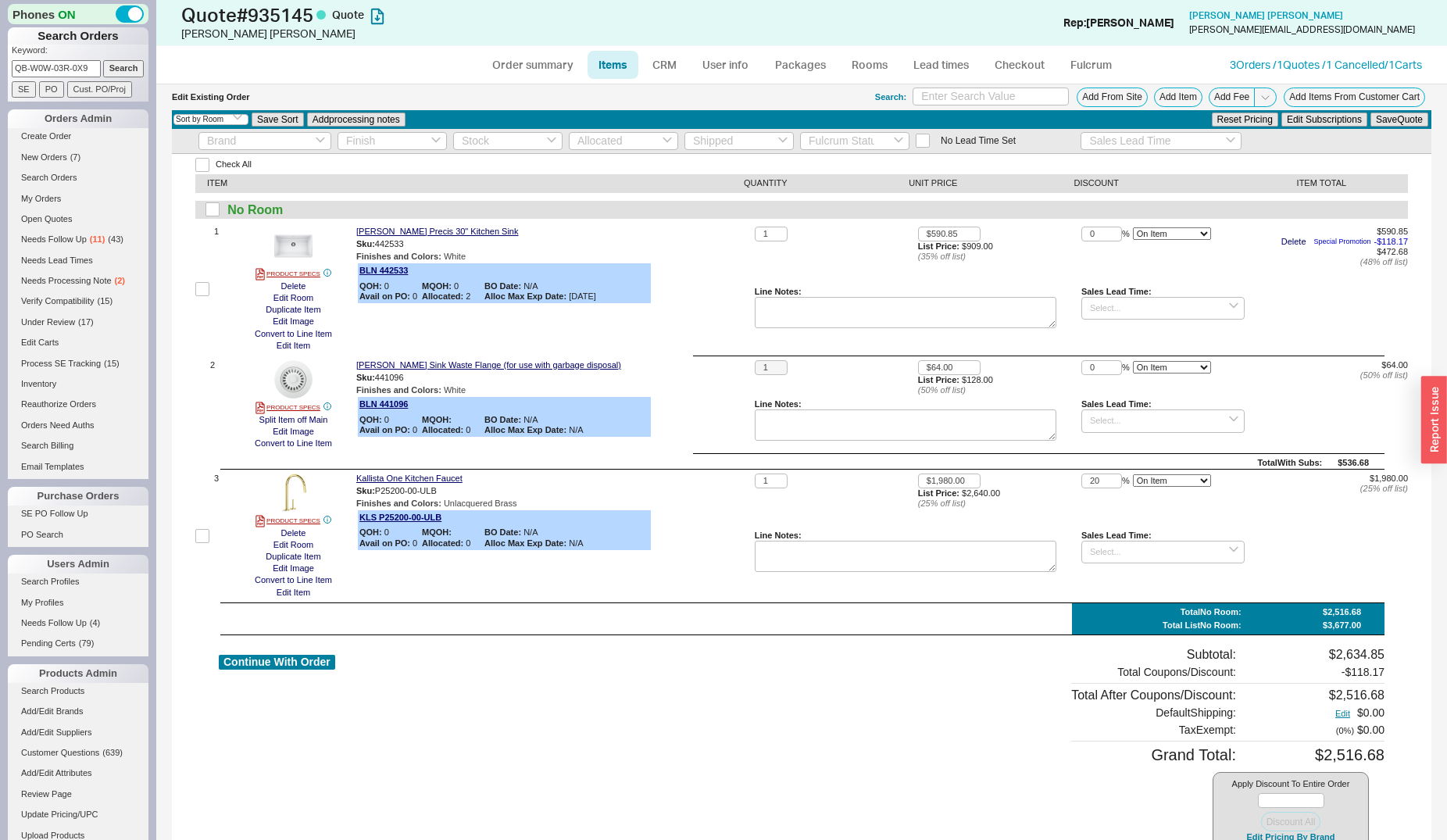
click option "On Item" at bounding box center [0, 0] width 0 height 0
click at [1370, 124] on button "Save Quote" at bounding box center [1399, 119] width 58 height 14
click at [642, 269] on icon at bounding box center [645, 270] width 10 height 10
click at [1277, 236] on div "$590.85 Delete Special Promotion - $118.17 $472.68 ( 48 % off list)" at bounding box center [1327, 246] width 163 height 41
click at [1277, 242] on button "Delete" at bounding box center [1293, 242] width 35 height 10
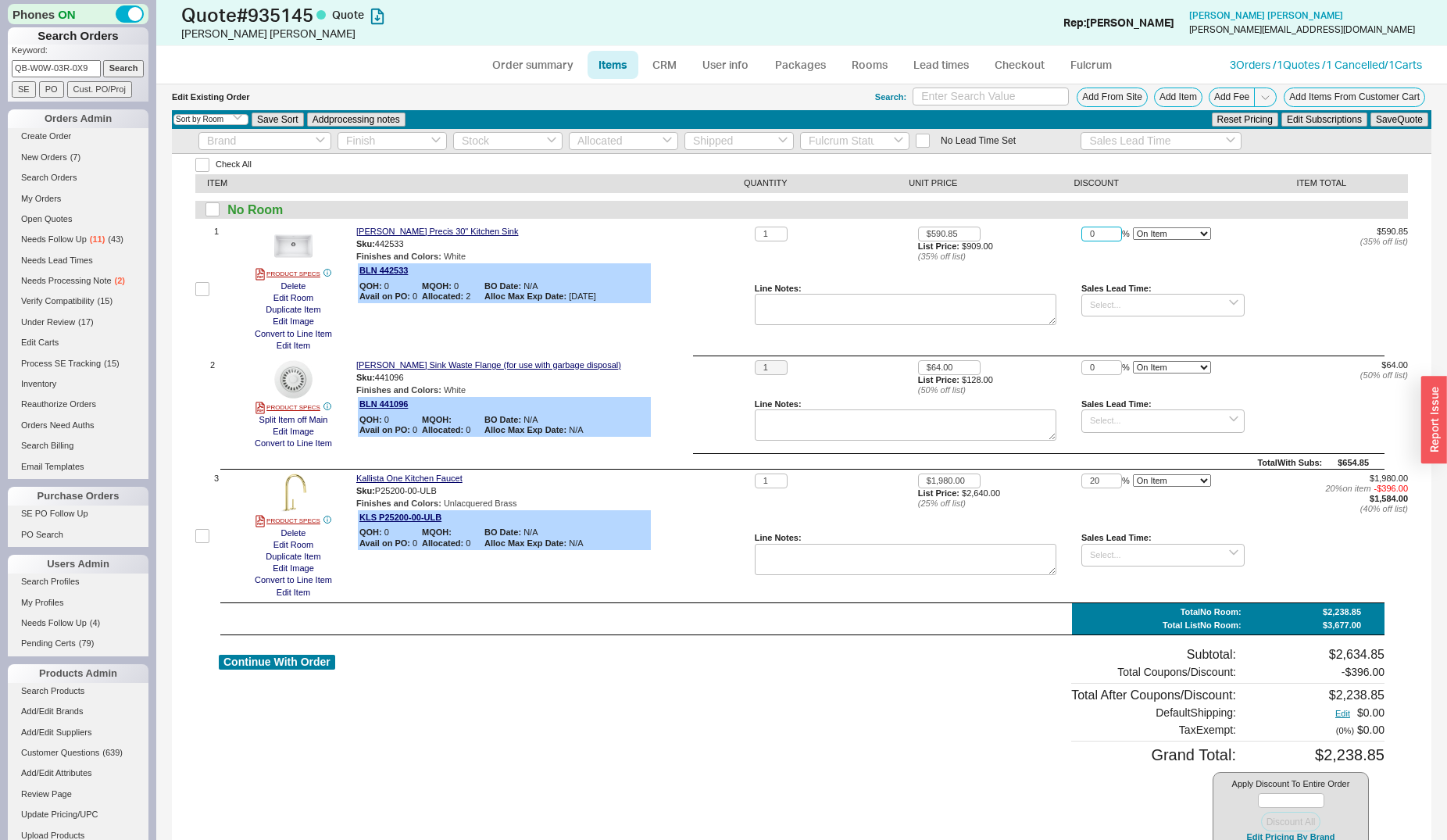
drag, startPoint x: 1092, startPoint y: 231, endPoint x: 1056, endPoint y: 233, distance: 36.1
click at [1082, 233] on input "0" at bounding box center [1102, 233] width 40 height 15
click at [1394, 116] on button "Save Quote" at bounding box center [1399, 119] width 58 height 14
click at [1104, 231] on input "20" at bounding box center [1102, 233] width 40 height 15
type input "21"
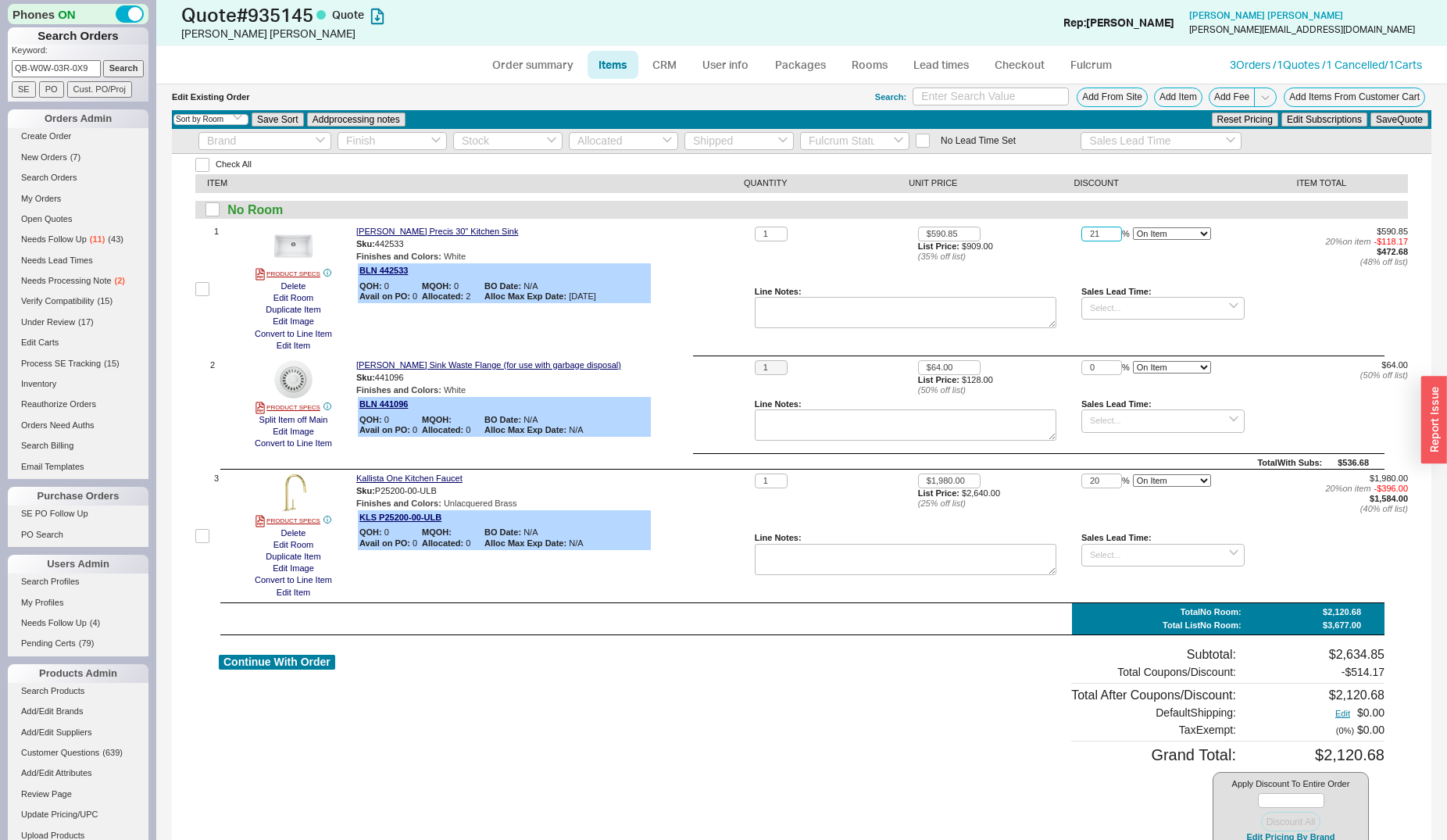
click at [1370, 112] on button "Save Quote" at bounding box center [1399, 119] width 58 height 14
click at [301, 498] on img at bounding box center [292, 492] width 38 height 38
click at [309, 662] on button "Continue With Order" at bounding box center [277, 662] width 116 height 15
select select "*"
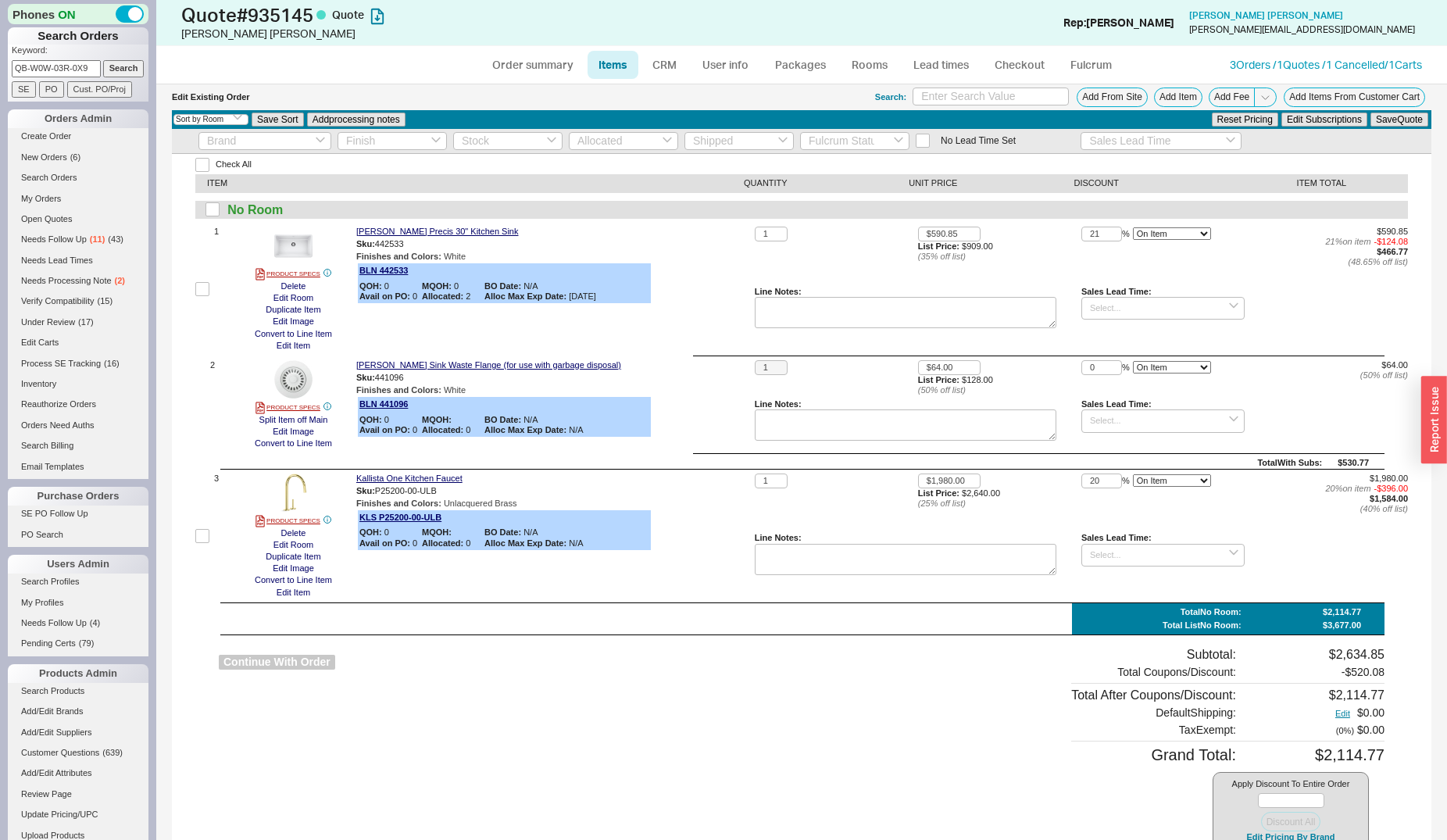
select select "LOW"
select select "3"
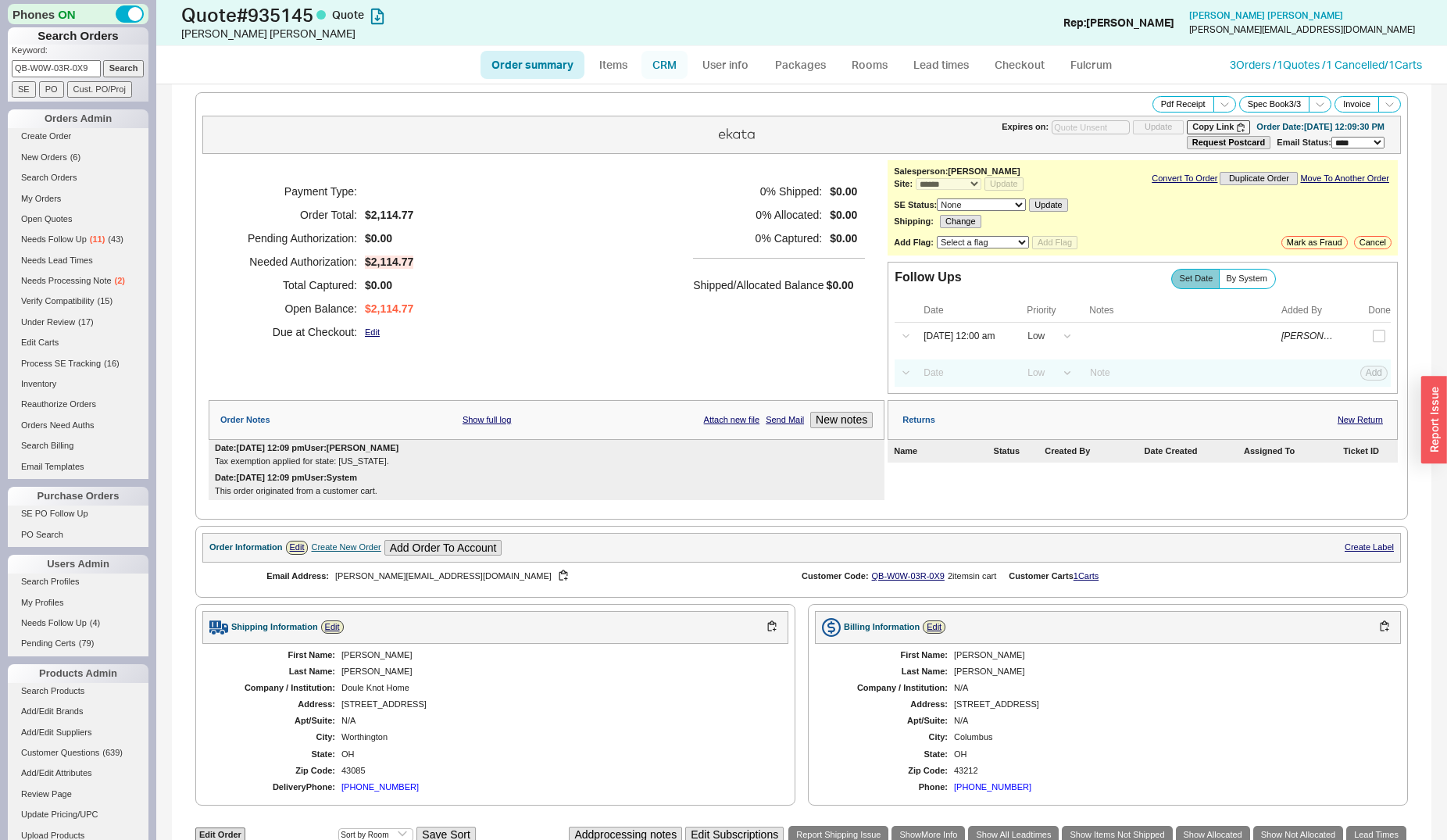
click at [670, 64] on link "CRM" at bounding box center [664, 65] width 46 height 28
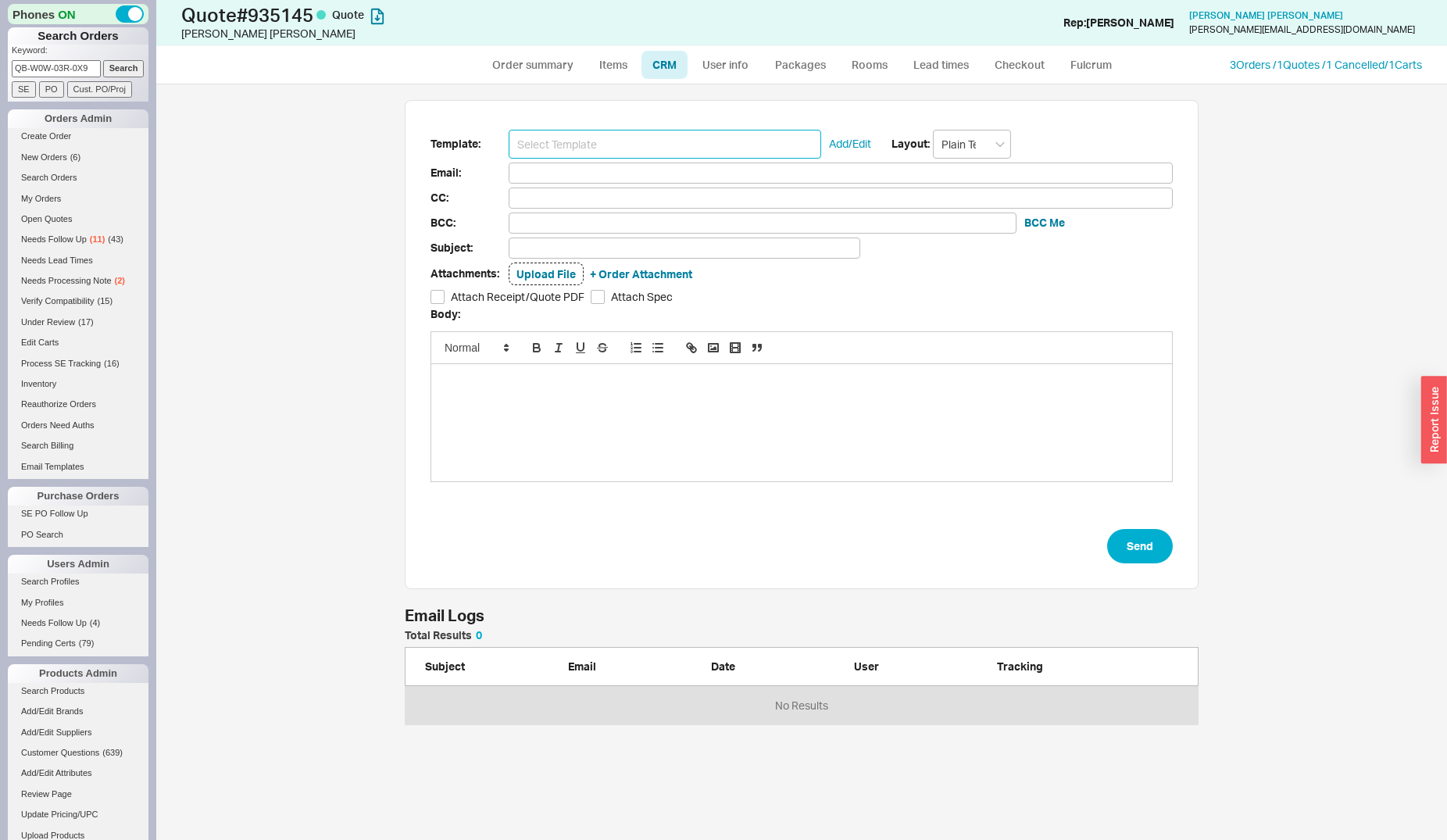
scroll to position [82, 780]
click at [678, 157] on input at bounding box center [665, 145] width 313 height 29
click at [665, 139] on input at bounding box center [665, 145] width 313 height 29
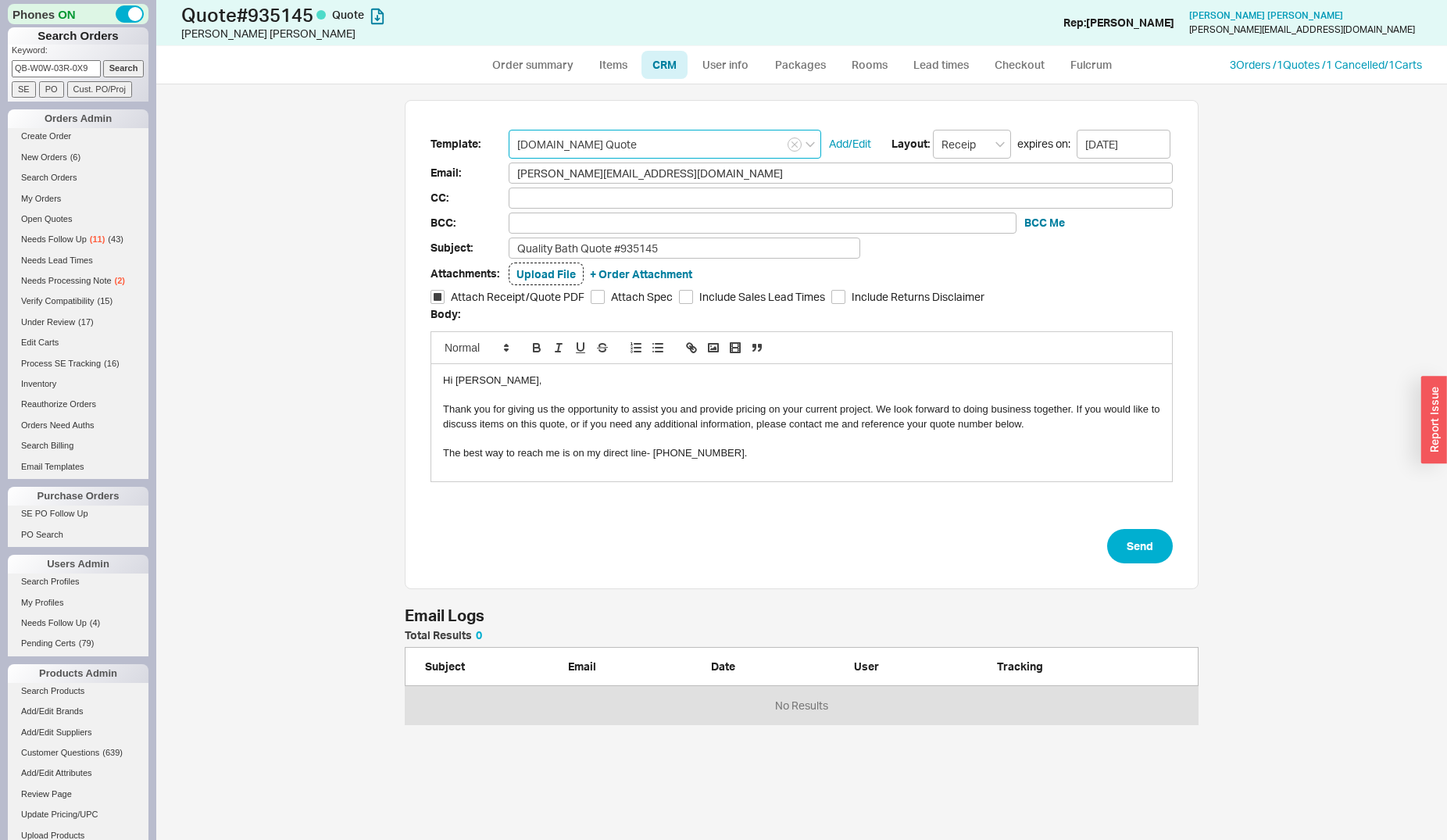
type input "Receipt"
type input "colleen@doubleknothome.com"
type input "Quality Bath Quote #935145"
checkbox input "true"
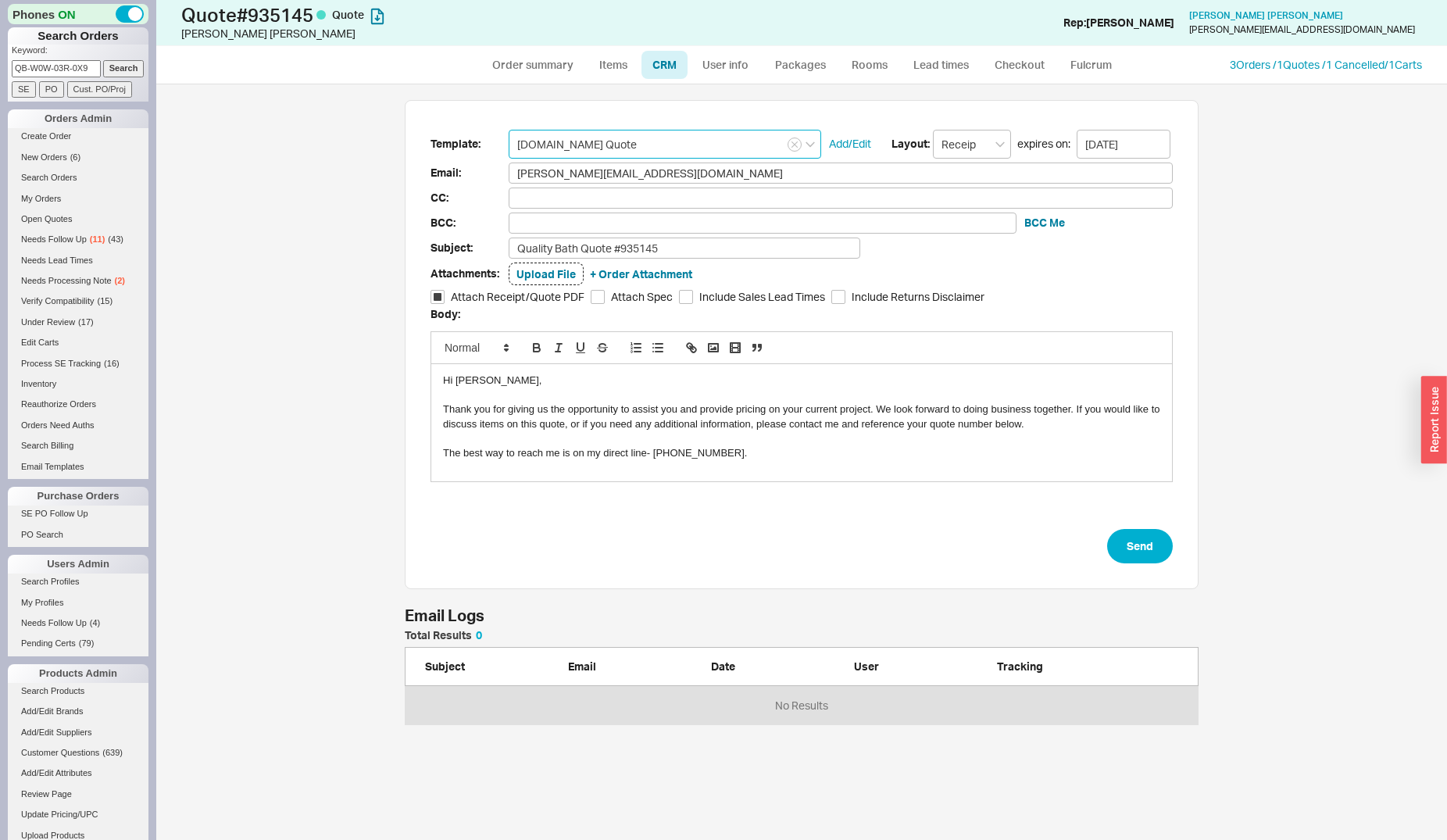
type input "Qualitybath.com Quote"
click at [862, 22] on button at bounding box center [856, 22] width 20 height 20
click at [871, 132] on form "Add Customer Reference Select an option PO Number Project Name Cancel Submit" at bounding box center [1004, 119] width 326 height 101
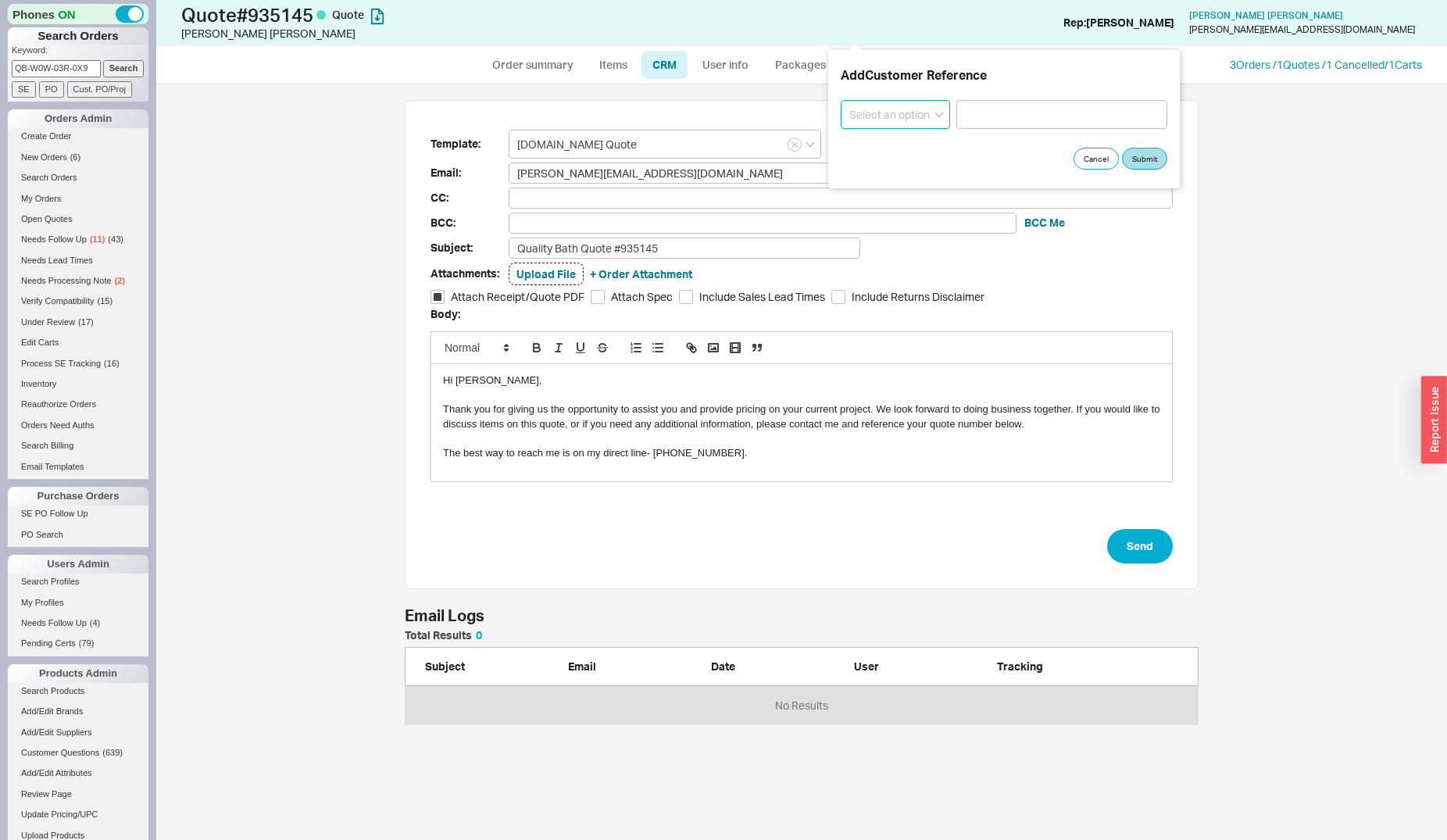
select select "Project Name"
click option "Project Name" at bounding box center [0, 0] width 0 height 0
click at [971, 116] on input at bounding box center [1062, 115] width 211 height 29
type input "Canterbury Lane"
click at [1134, 161] on button "Submit" at bounding box center [1145, 158] width 45 height 22
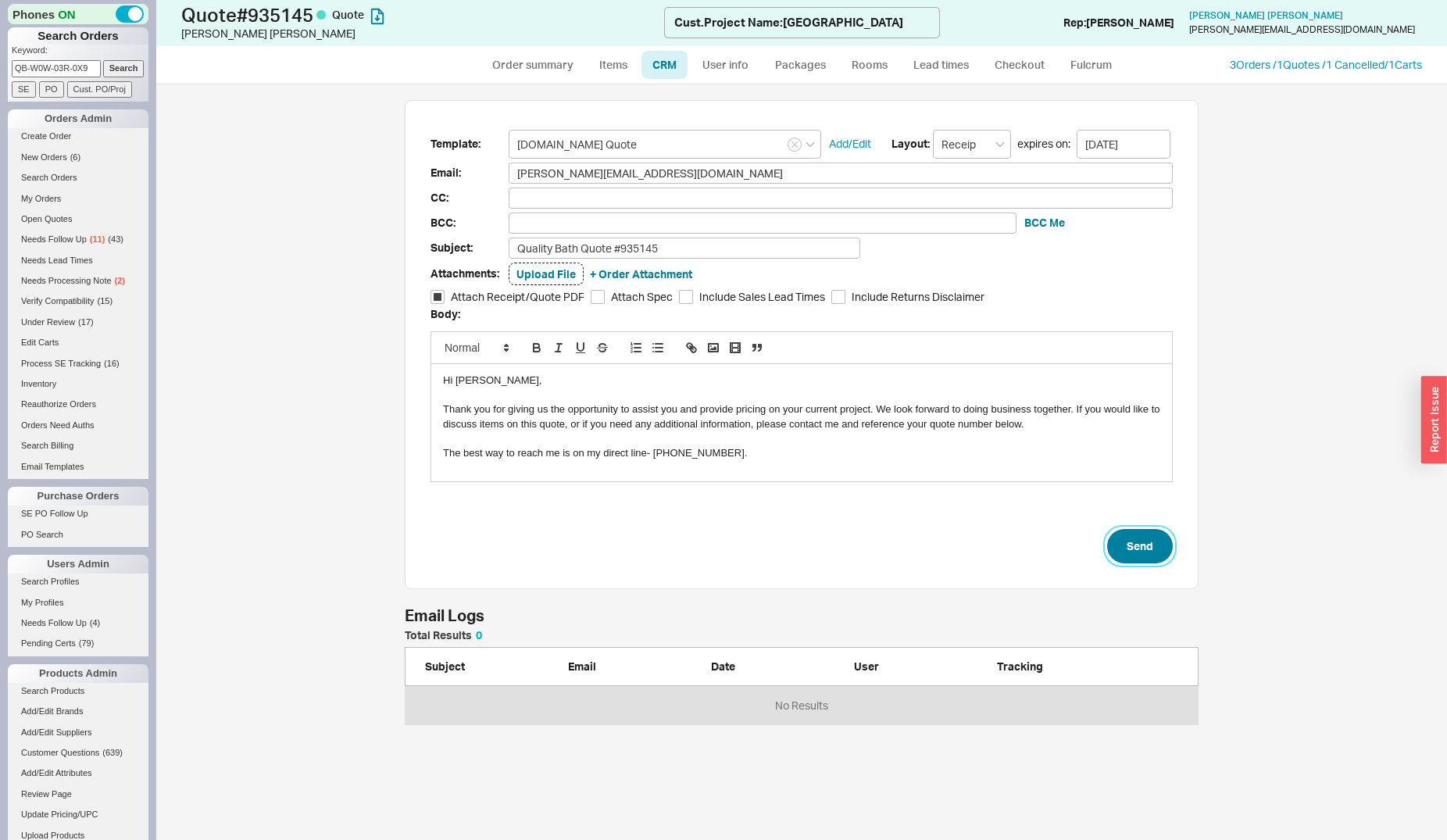
click at [1134, 544] on button "Send" at bounding box center [1140, 546] width 65 height 35
select select "*"
select select "LOW"
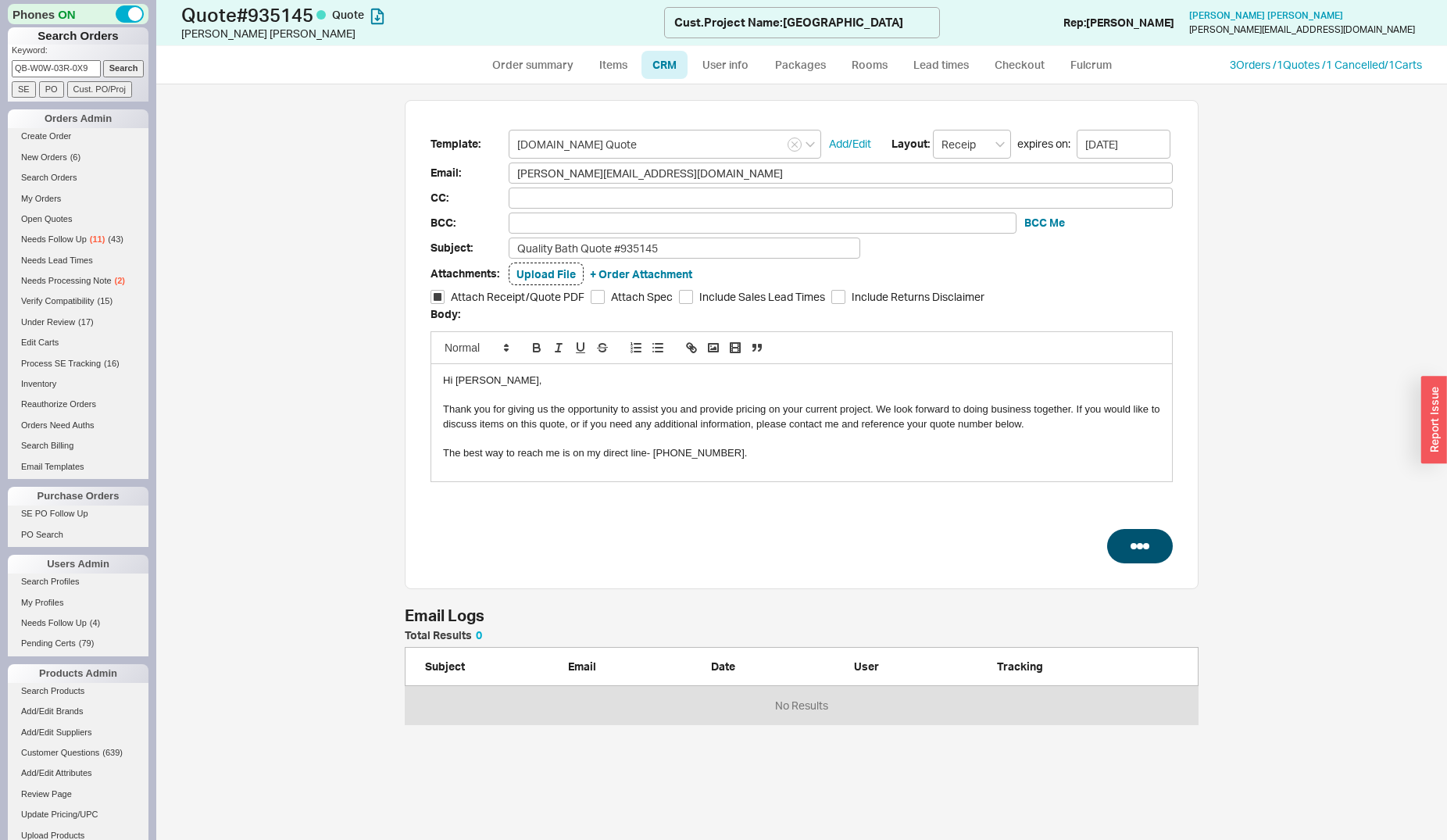
select select "3"
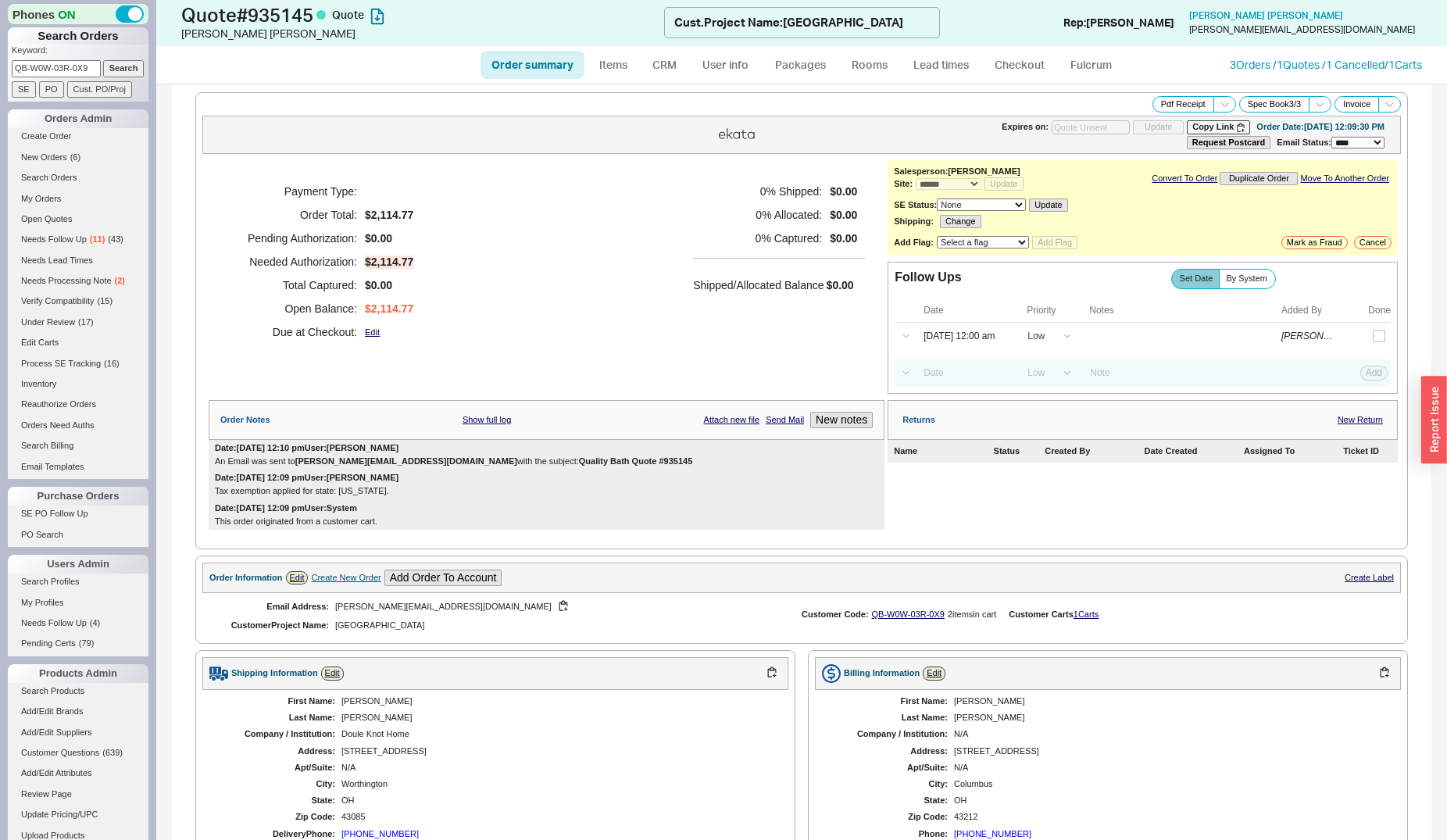
type input "[DATE]"
click at [658, 64] on link "CRM" at bounding box center [664, 65] width 46 height 28
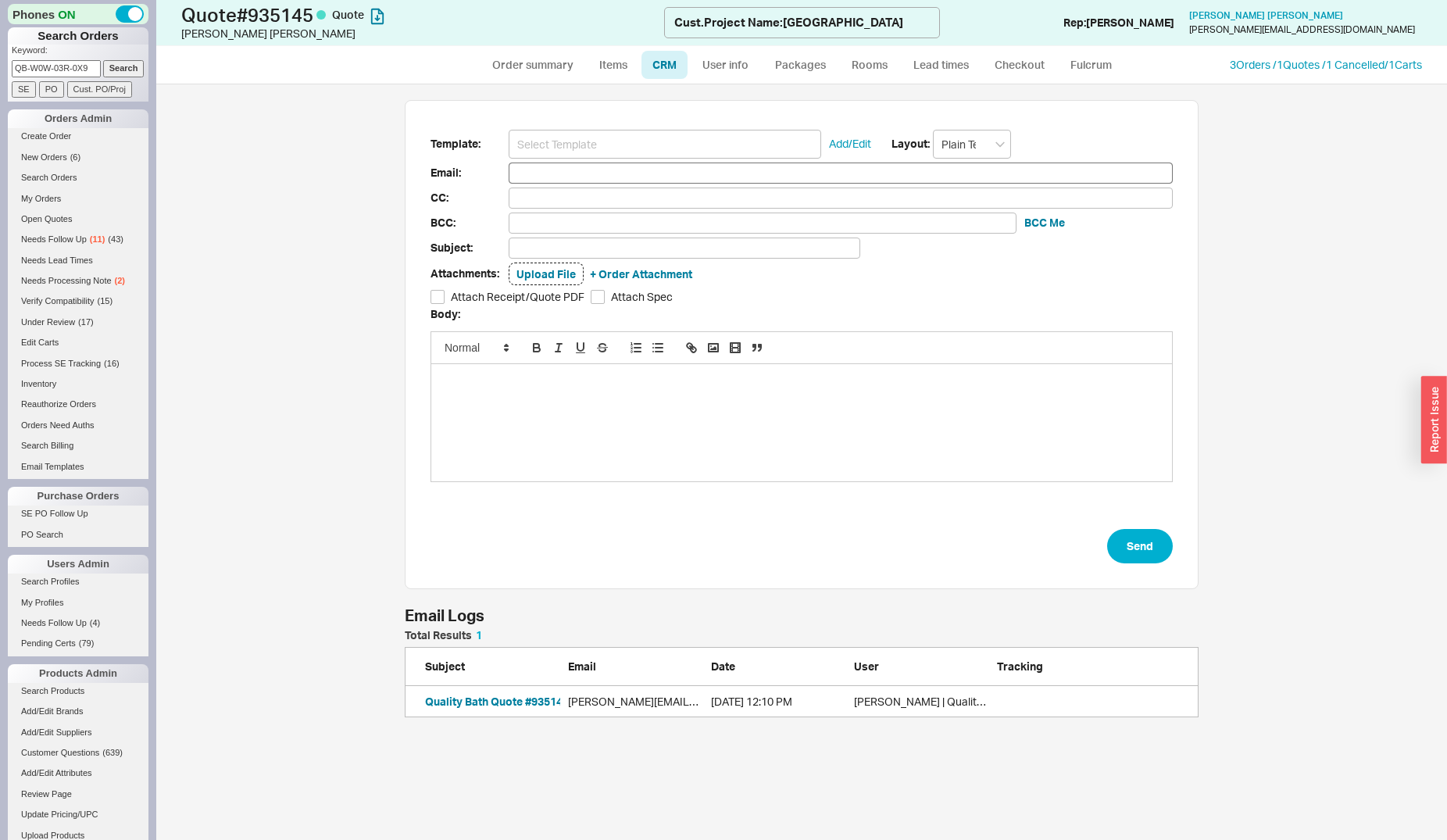
scroll to position [74, 780]
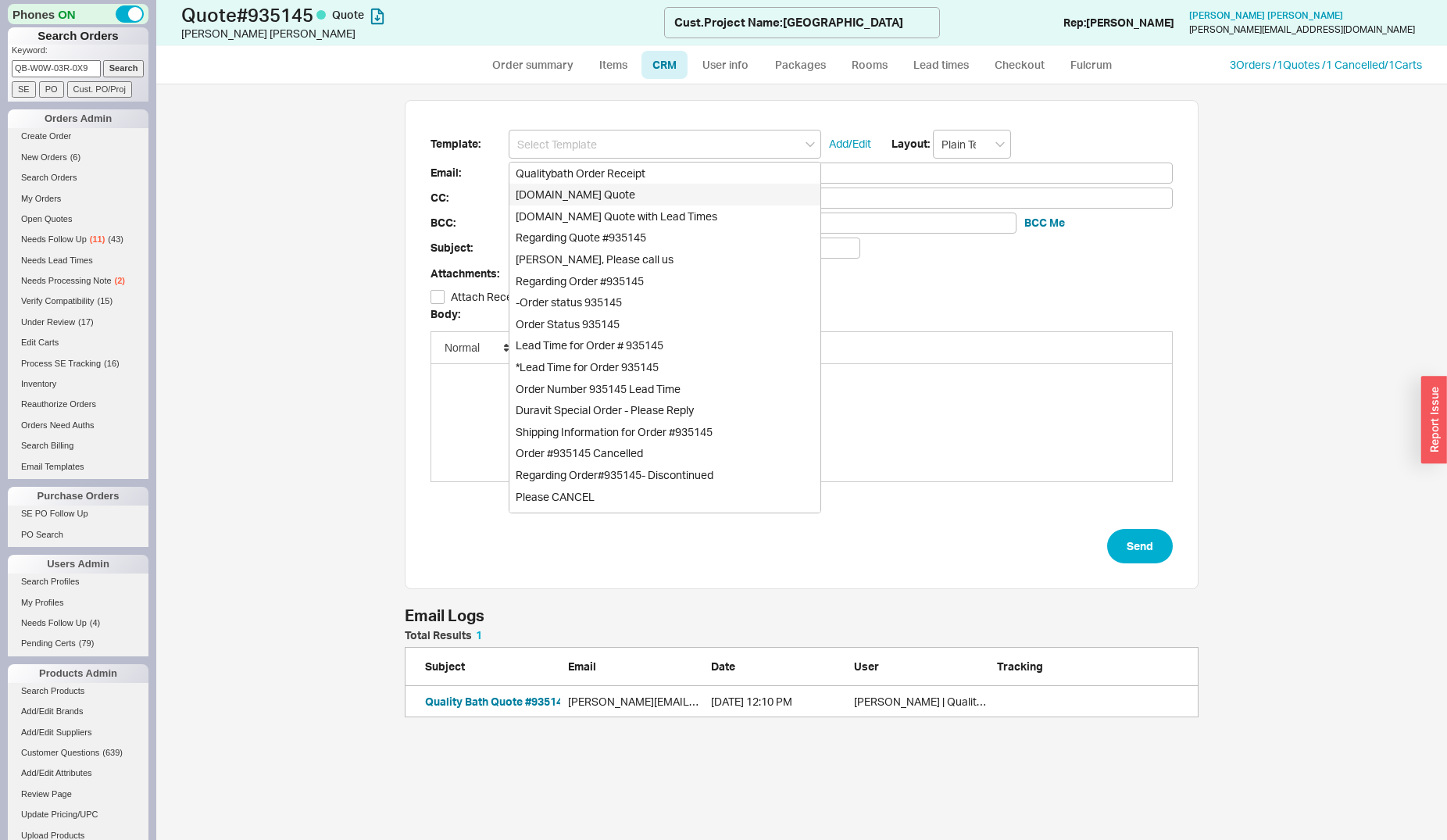
click at [665, 187] on div "Qualitybath.com Quote" at bounding box center [665, 194] width 311 height 22
type input "Receipt"
type input "colleen@doubleknothome.com"
type input "Quality Bath Quote #935145"
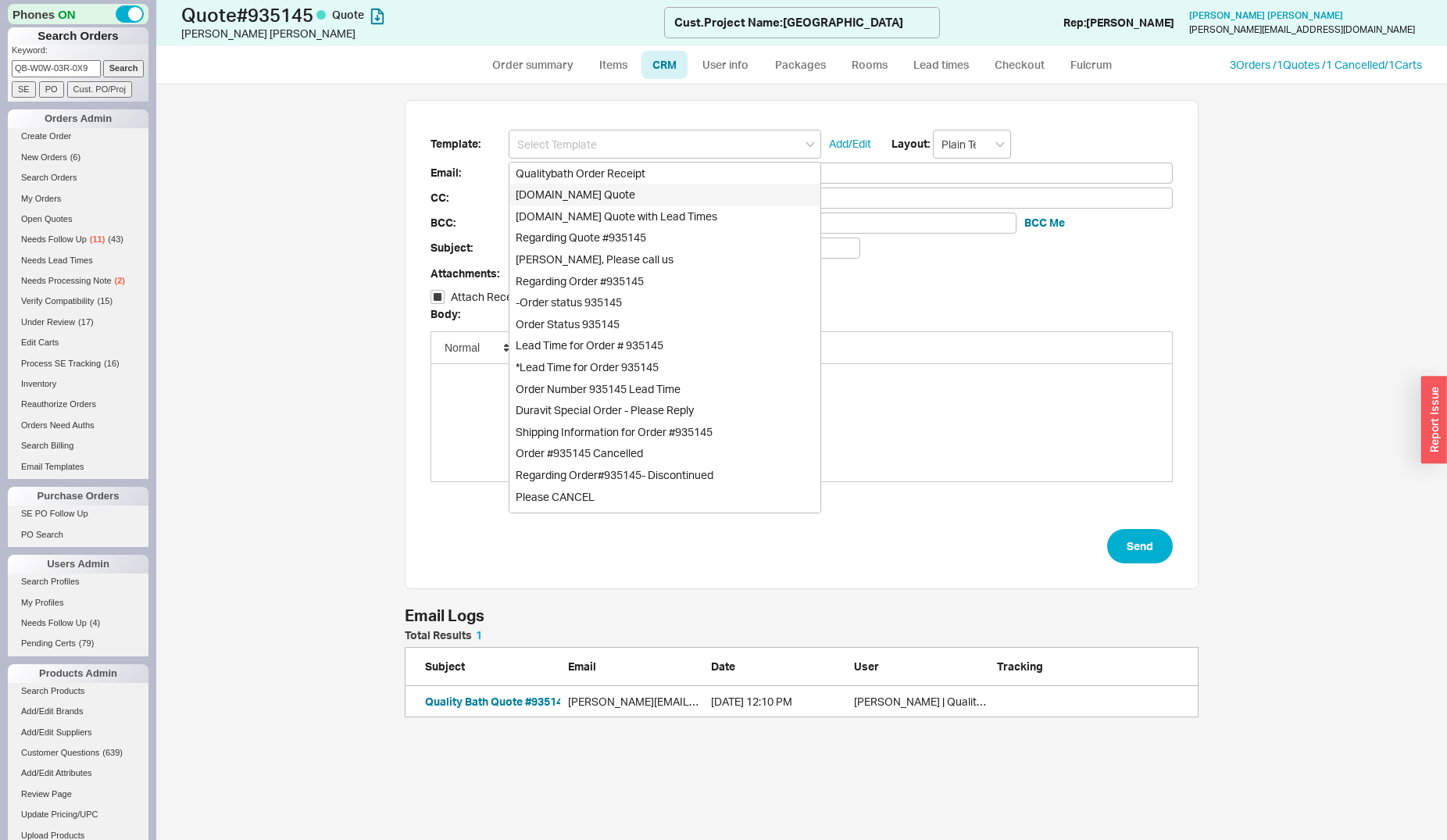
checkbox input "true"
type input "Qualitybath.com Quote"
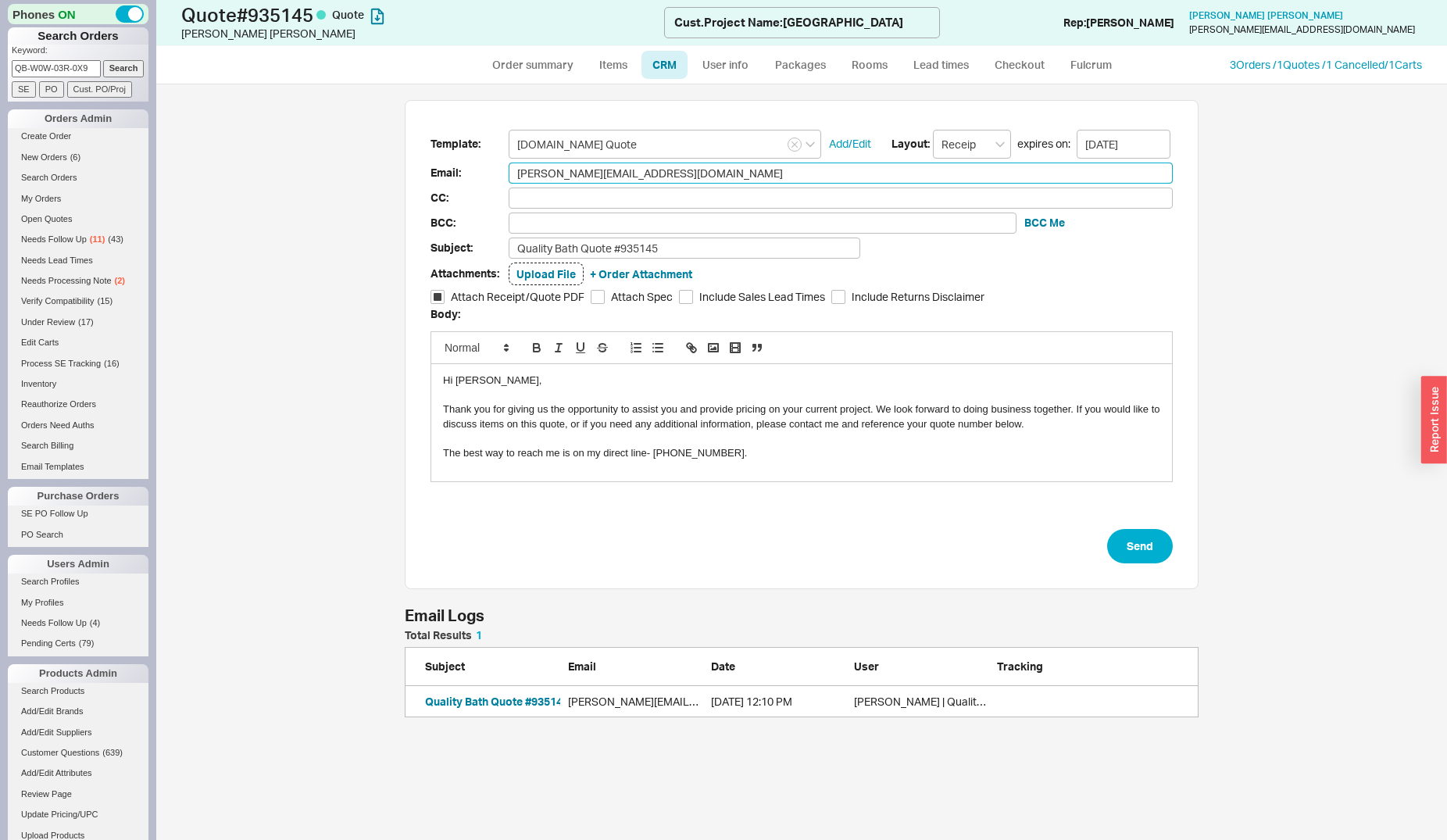
click at [689, 174] on input "colleen@doubleknothome.com" at bounding box center [841, 173] width 664 height 21
paste input "jess"
type input "jess@doubleknothome.com"
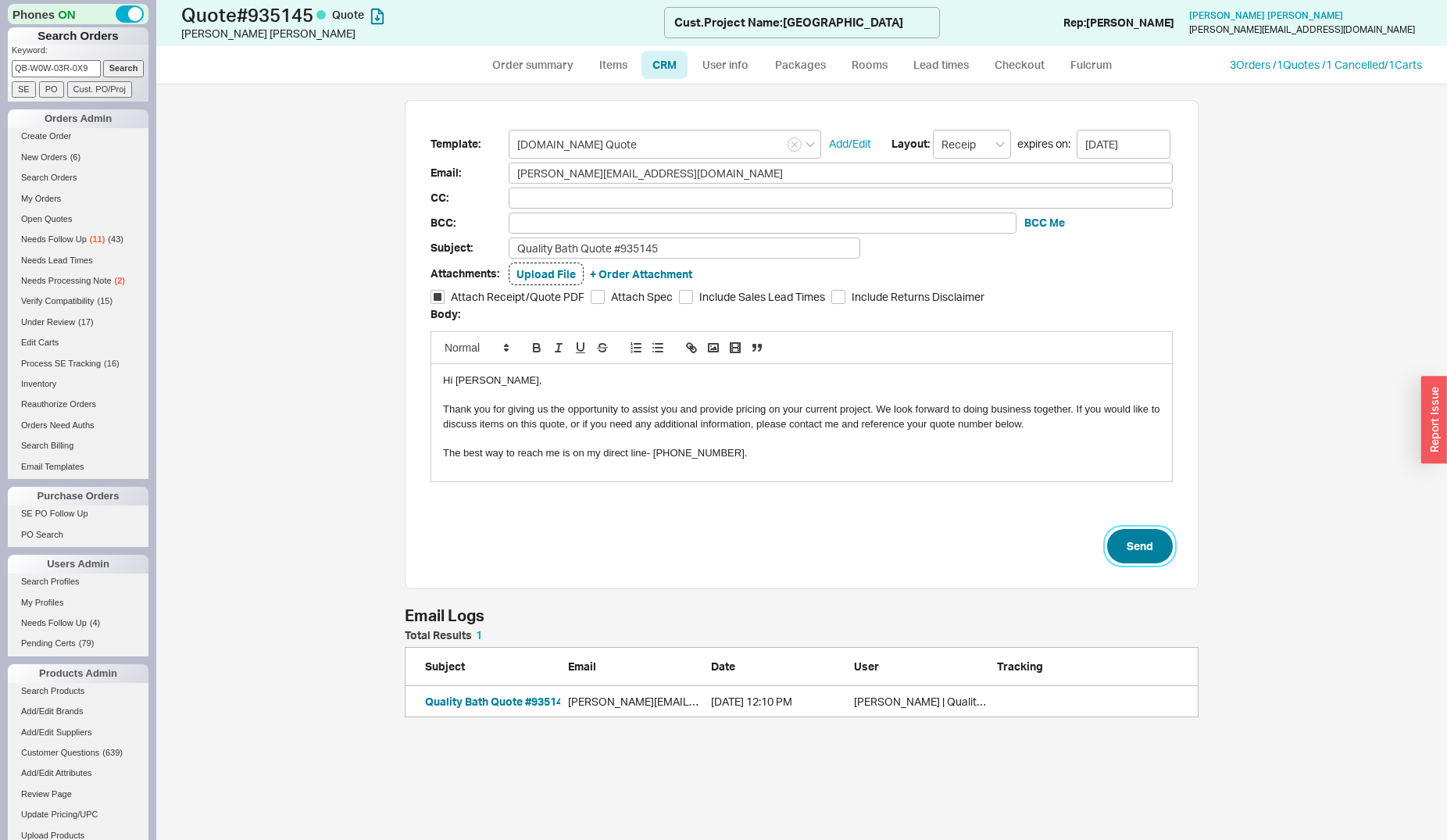
click at [1113, 552] on button "Send" at bounding box center [1140, 546] width 65 height 35
select select "*"
select select "LOW"
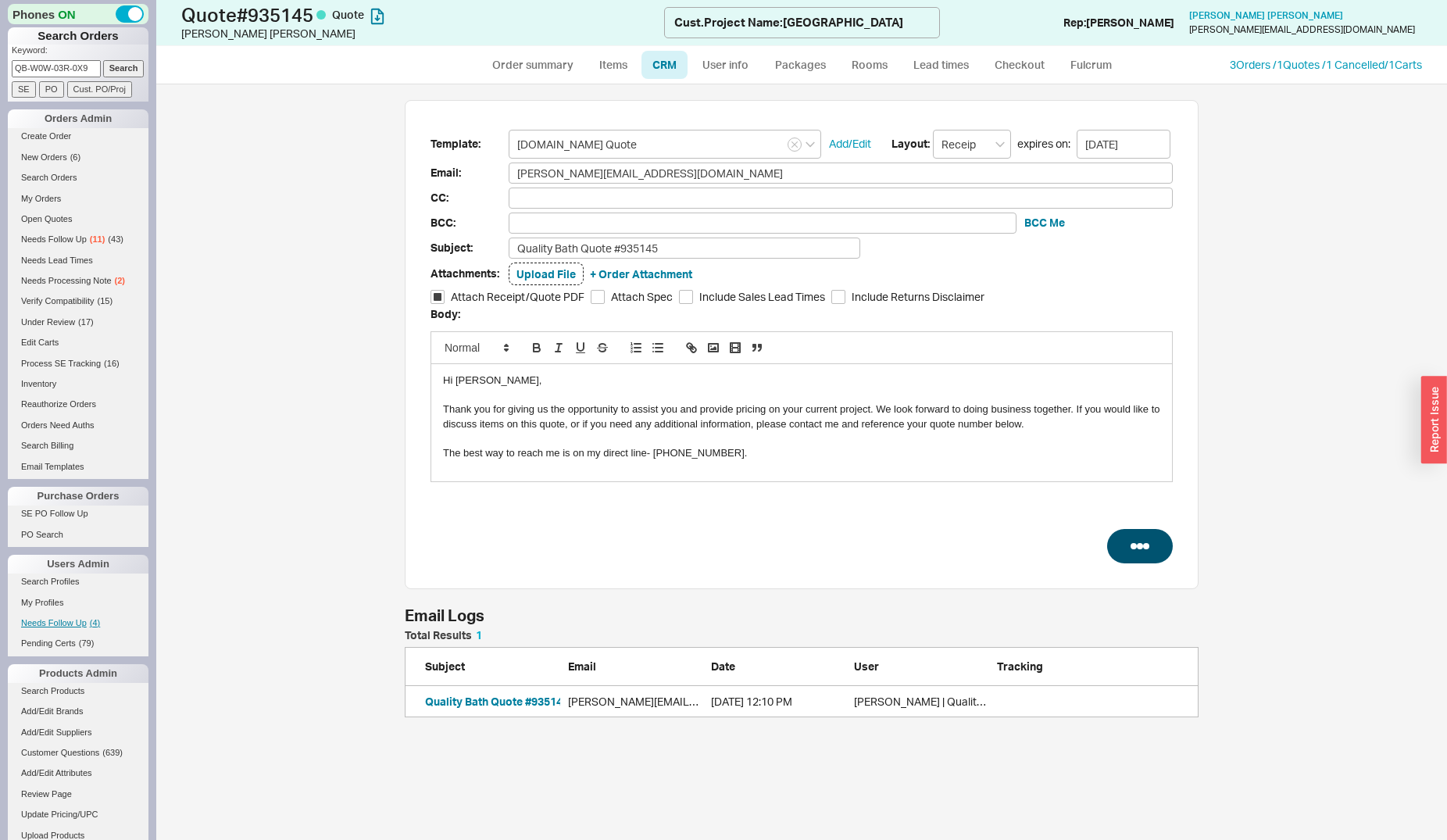
select select "3"
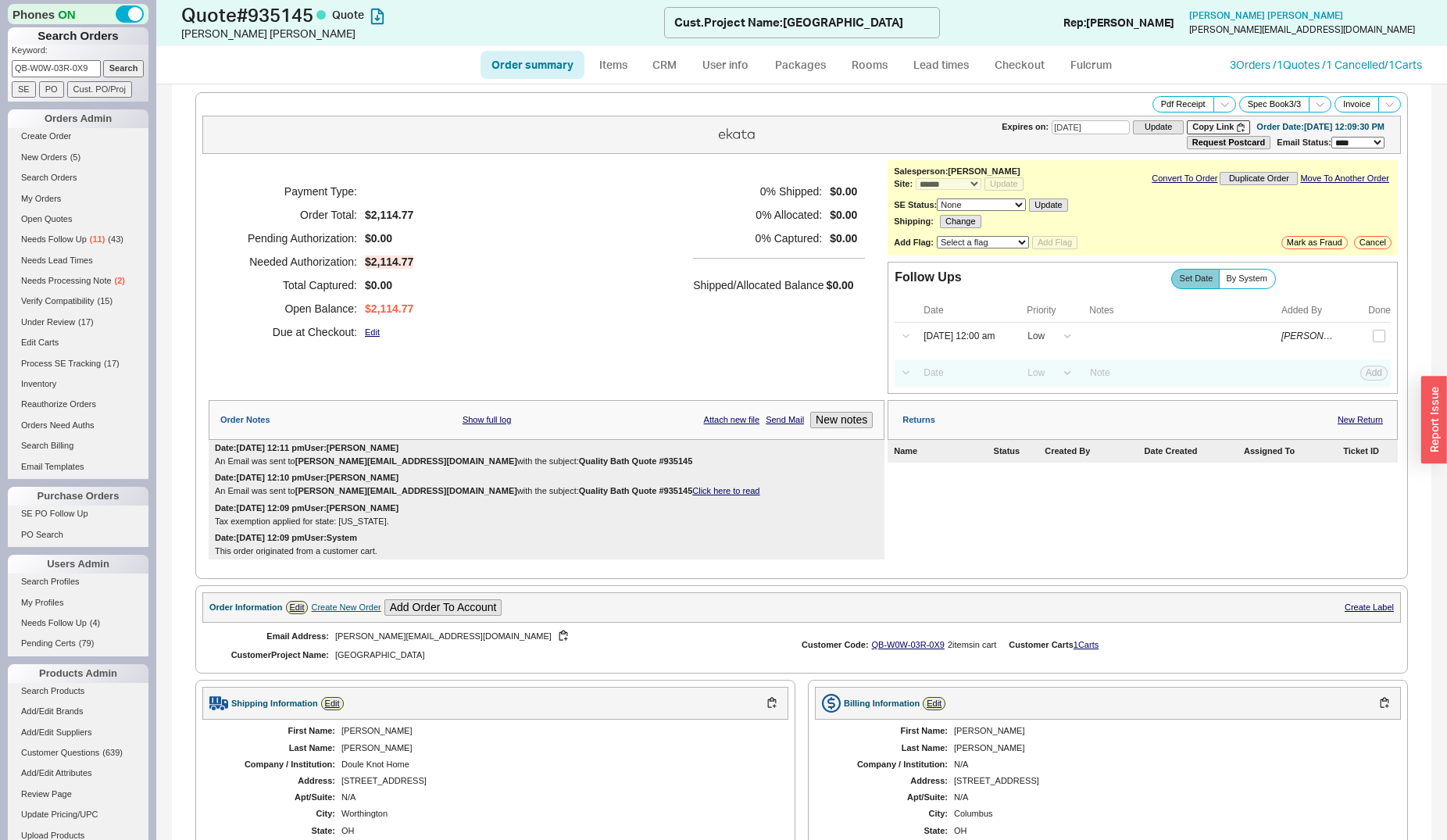
click at [60, 64] on input "QB-W0W-03R-0X9" at bounding box center [57, 68] width 89 height 16
type input "annawatkins"
click at [103, 60] on input "Search" at bounding box center [124, 68] width 41 height 16
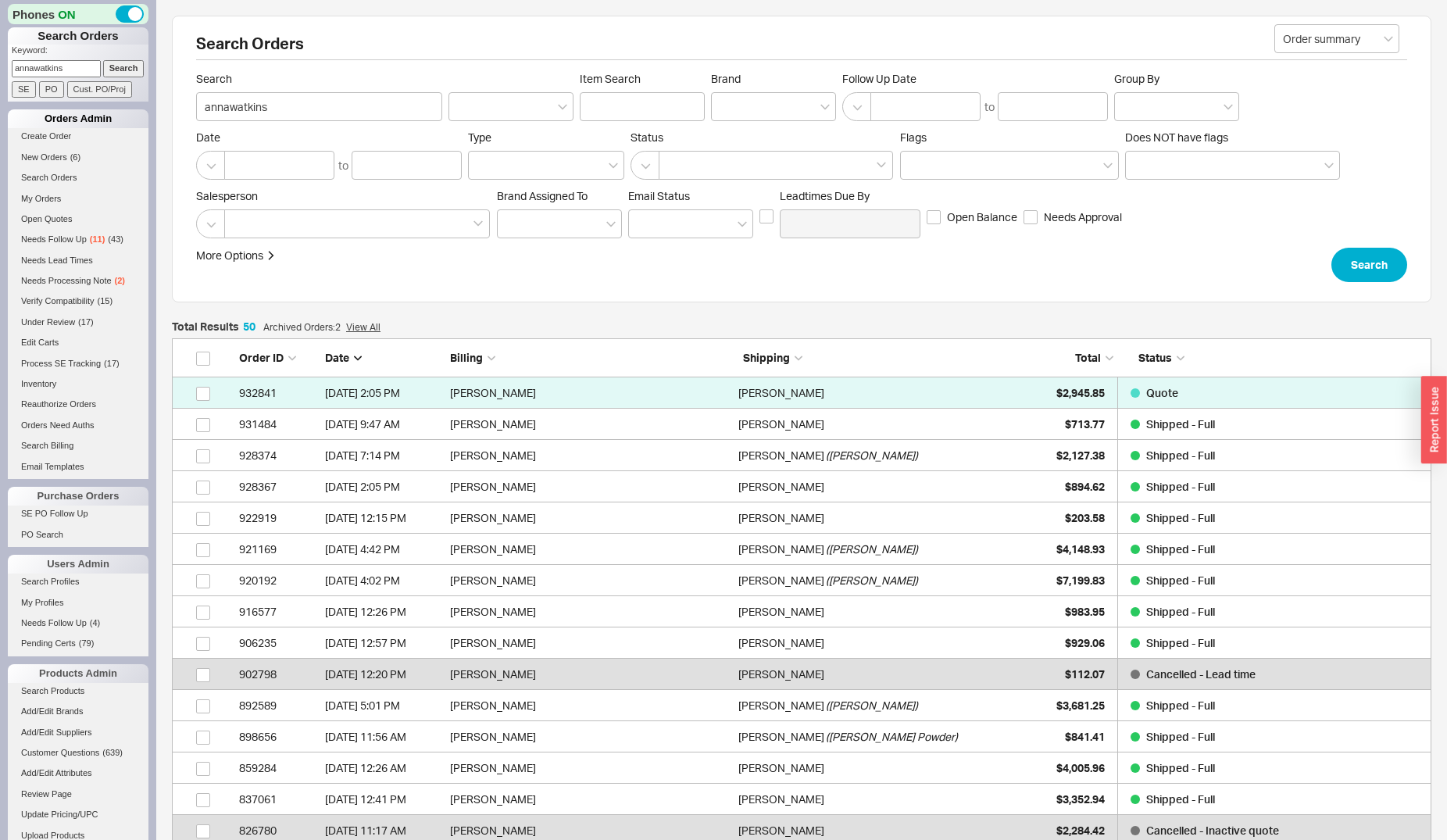
scroll to position [1588, 1247]
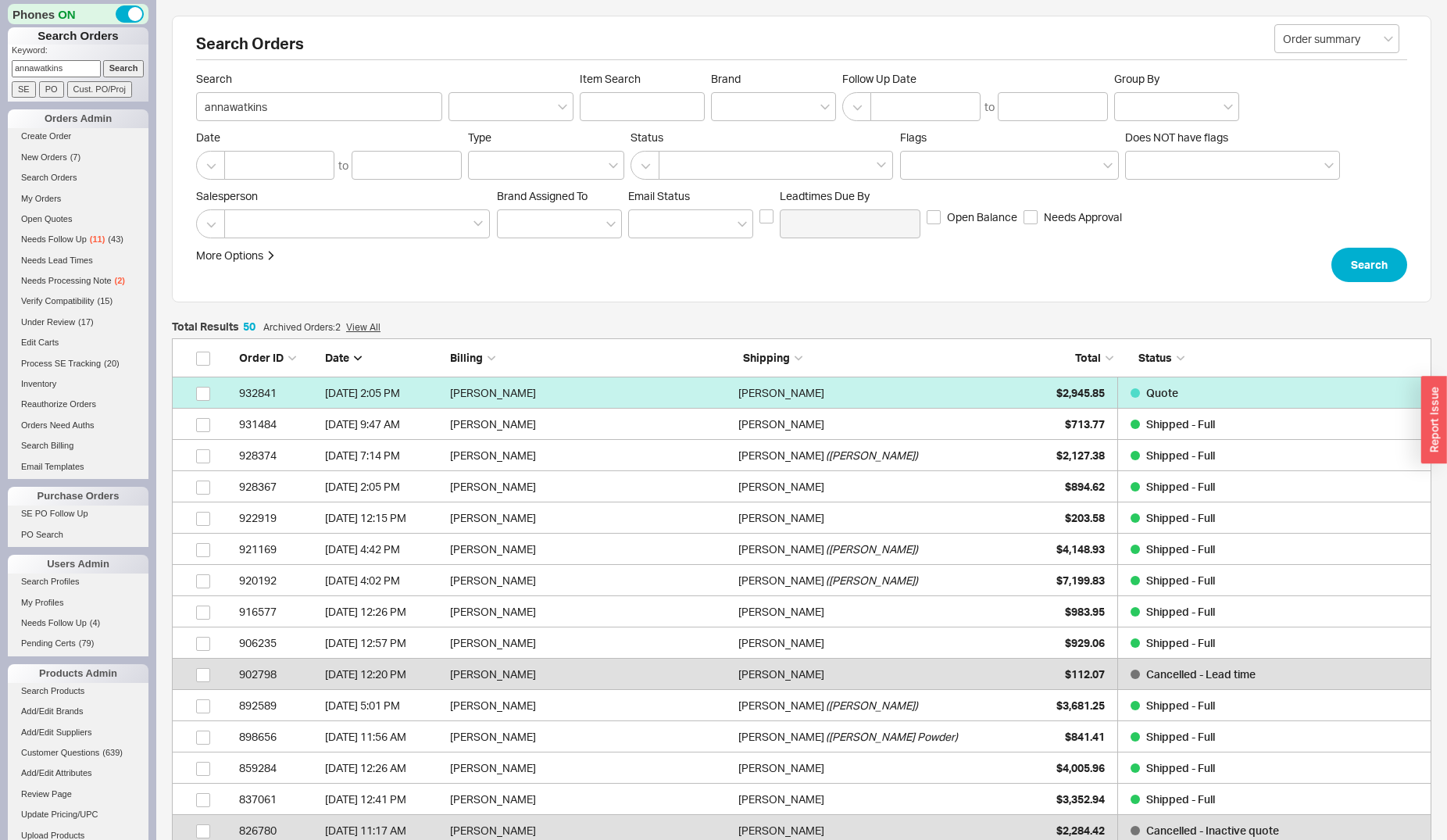
click at [992, 394] on div "Lauren Schiller" at bounding box center [878, 393] width 280 height 32
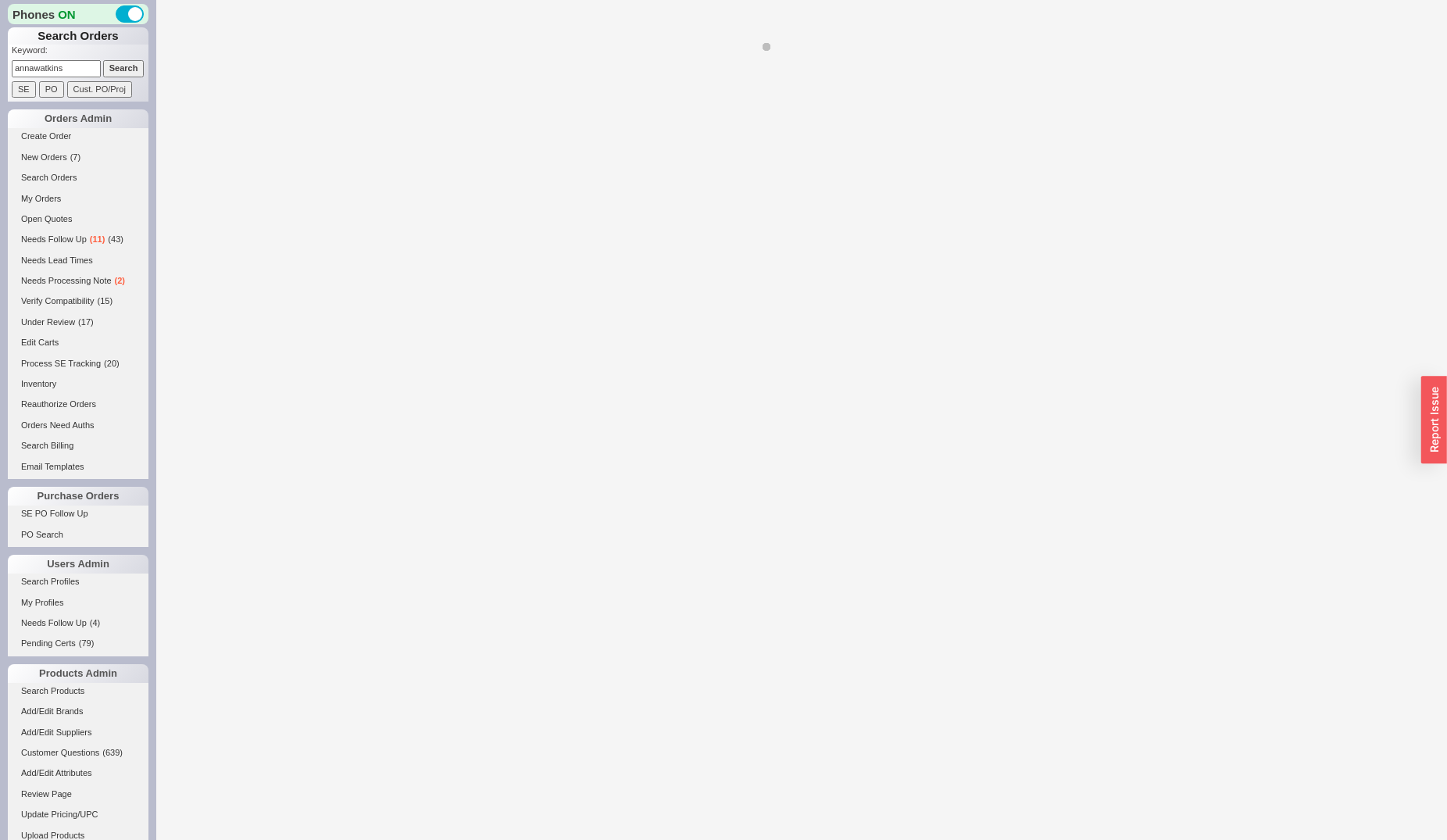
select select "*"
select select "LOW"
select select "3"
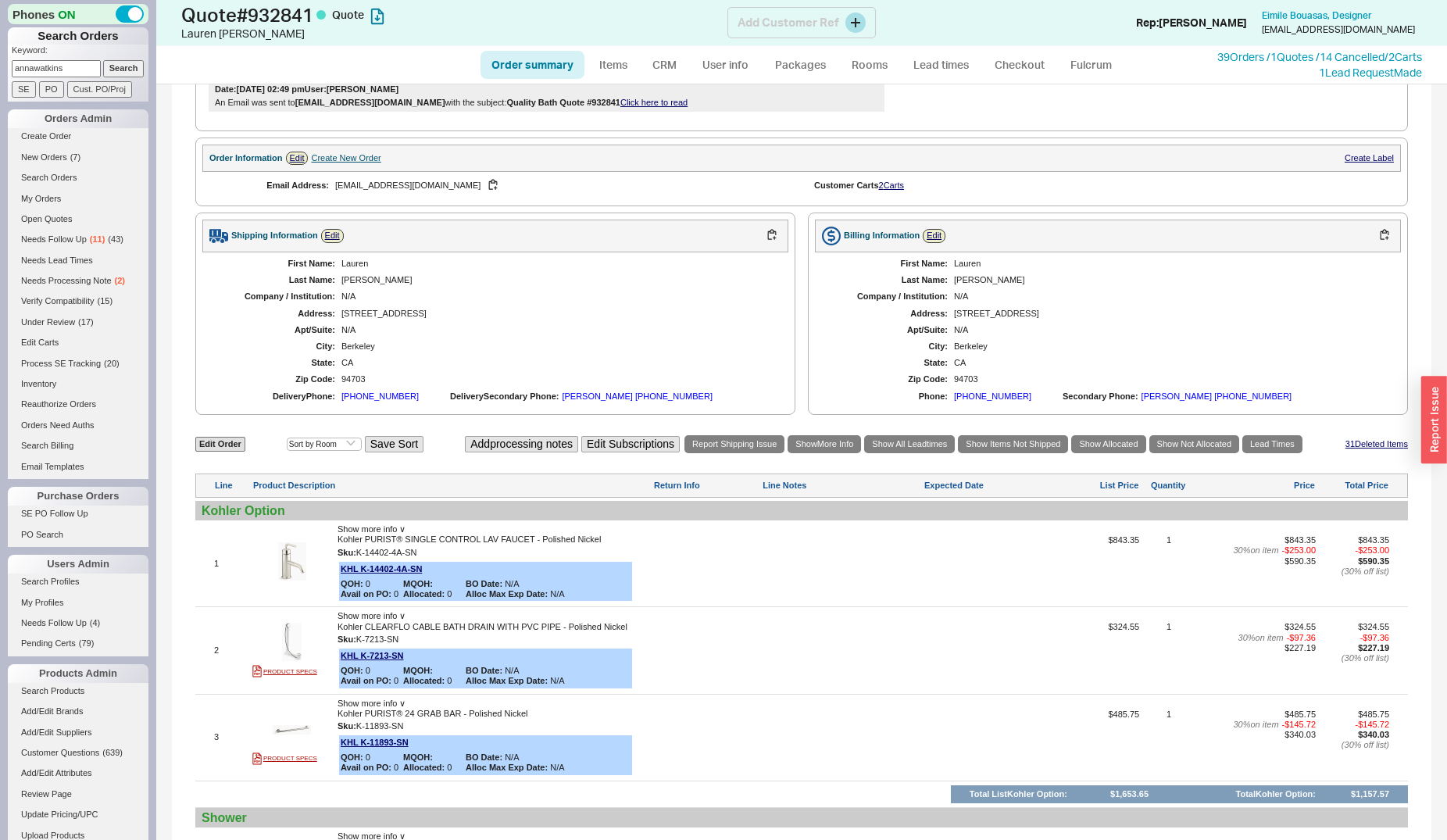
scroll to position [717, 0]
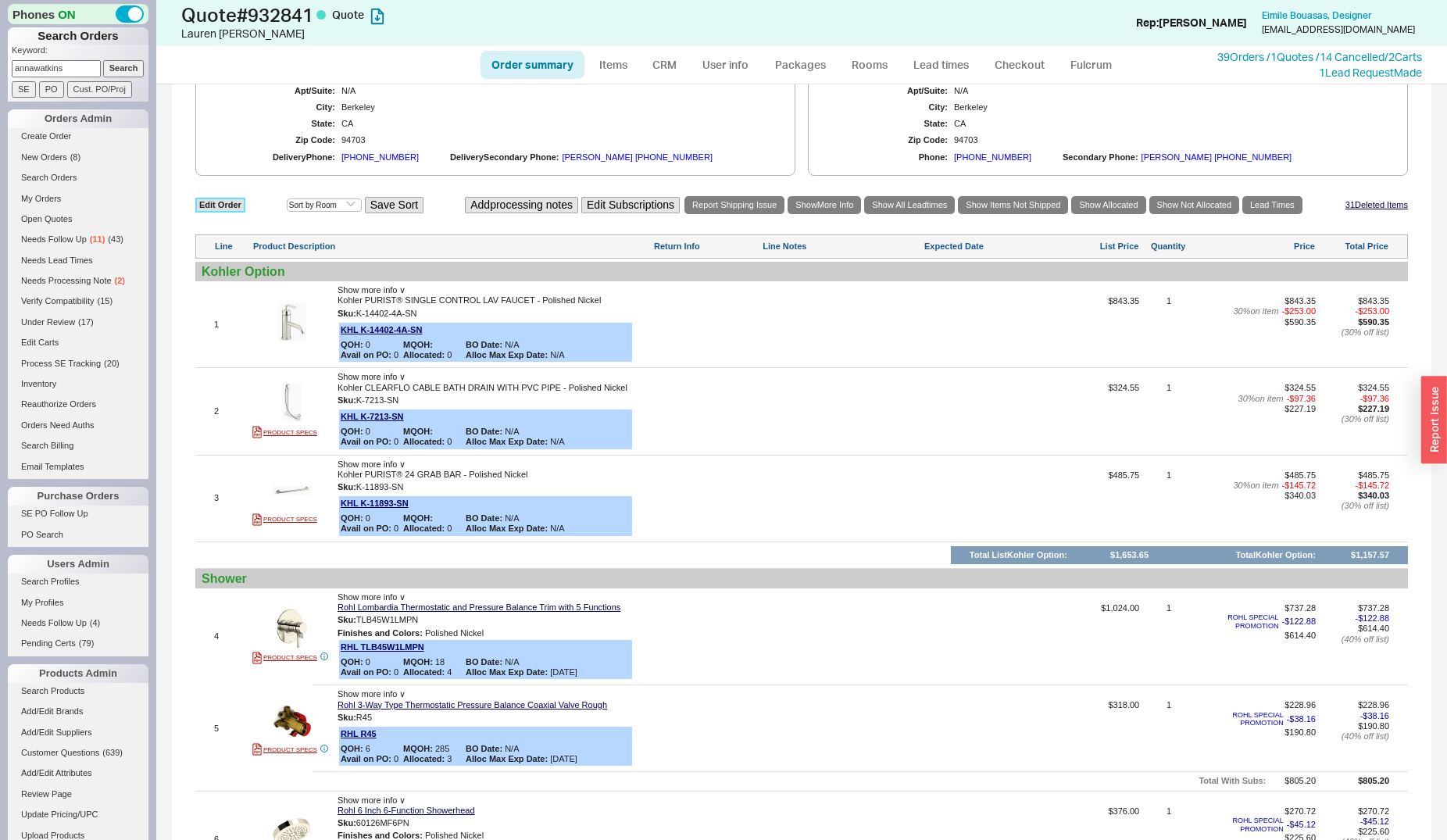
click at [230, 212] on link "Edit Order" at bounding box center [221, 205] width 50 height 15
select select "3"
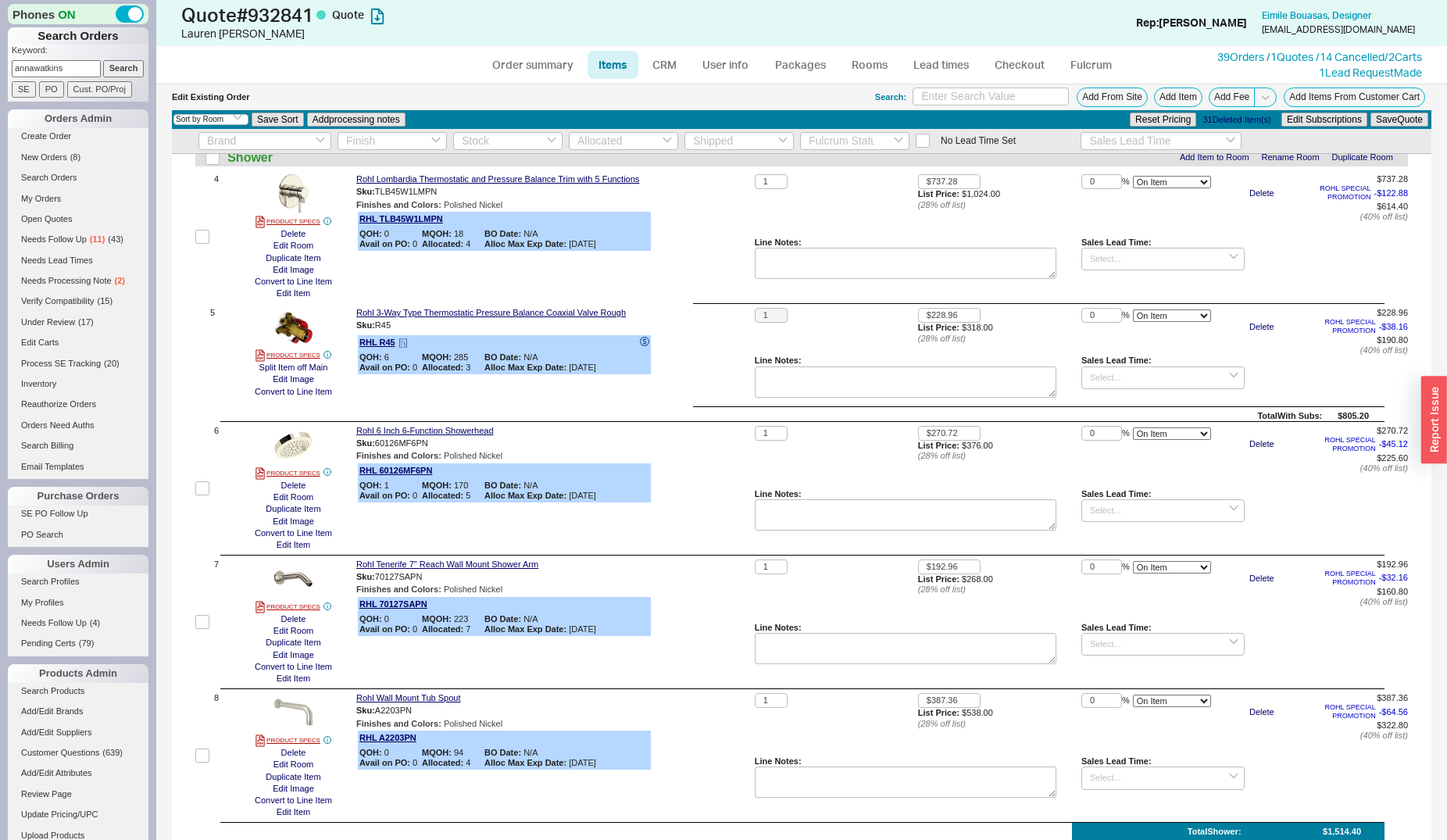
scroll to position [558, 0]
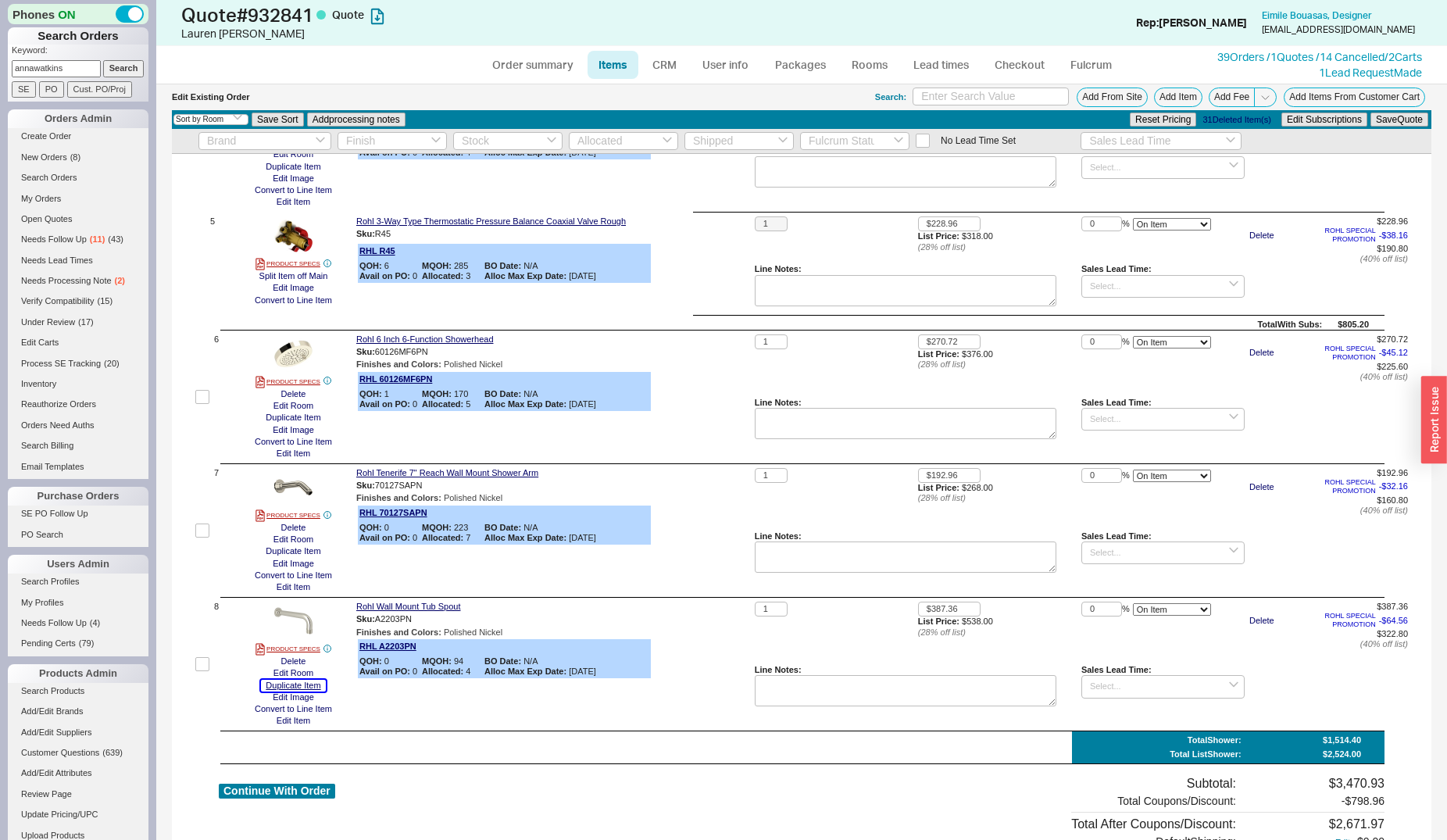
click at [300, 691] on button "Duplicate Item" at bounding box center [292, 685] width 64 height 12
click at [302, 703] on button "Edit Image" at bounding box center [293, 697] width 51 height 12
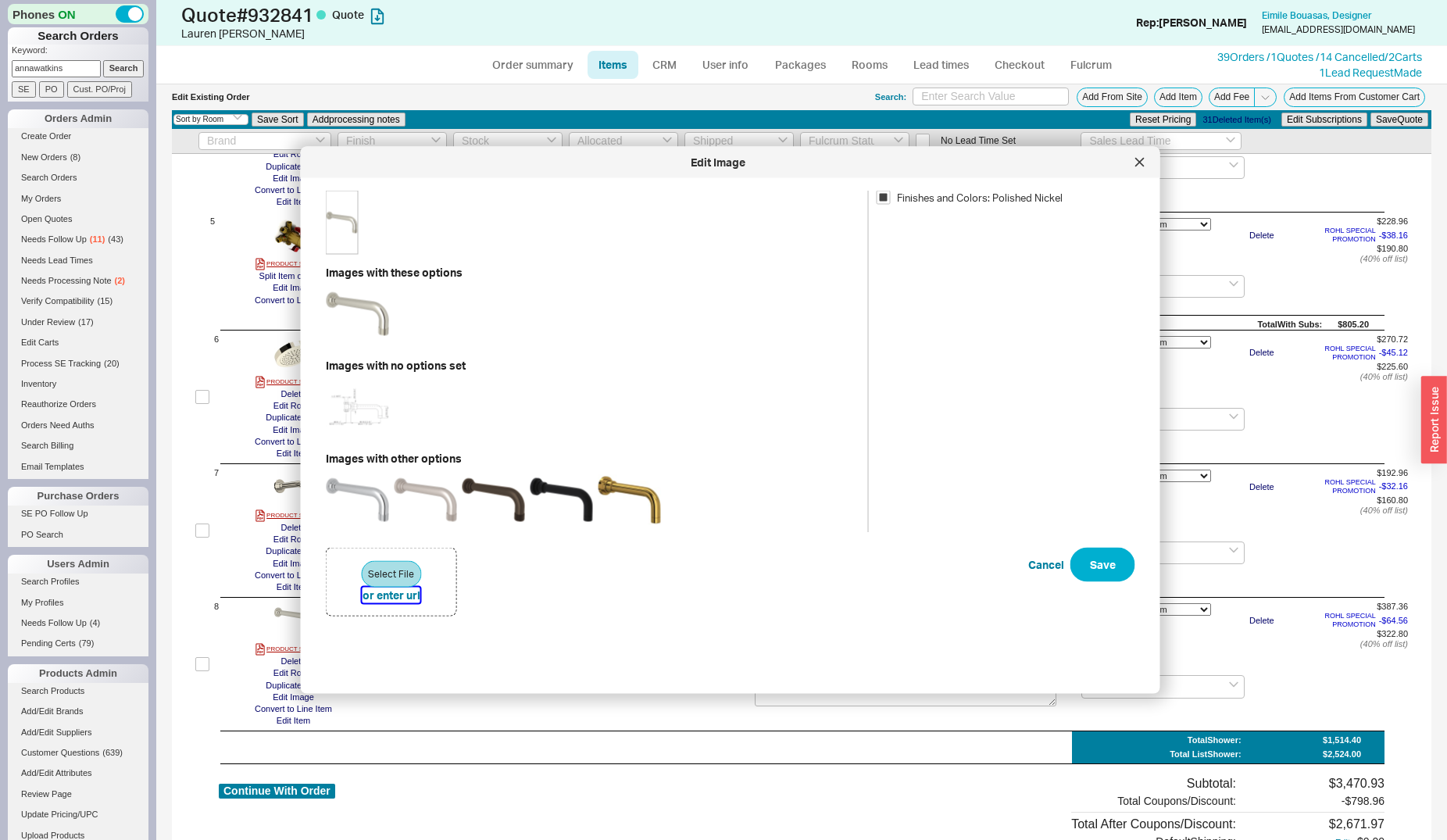
click at [391, 597] on button "or enter url" at bounding box center [392, 594] width 58 height 15
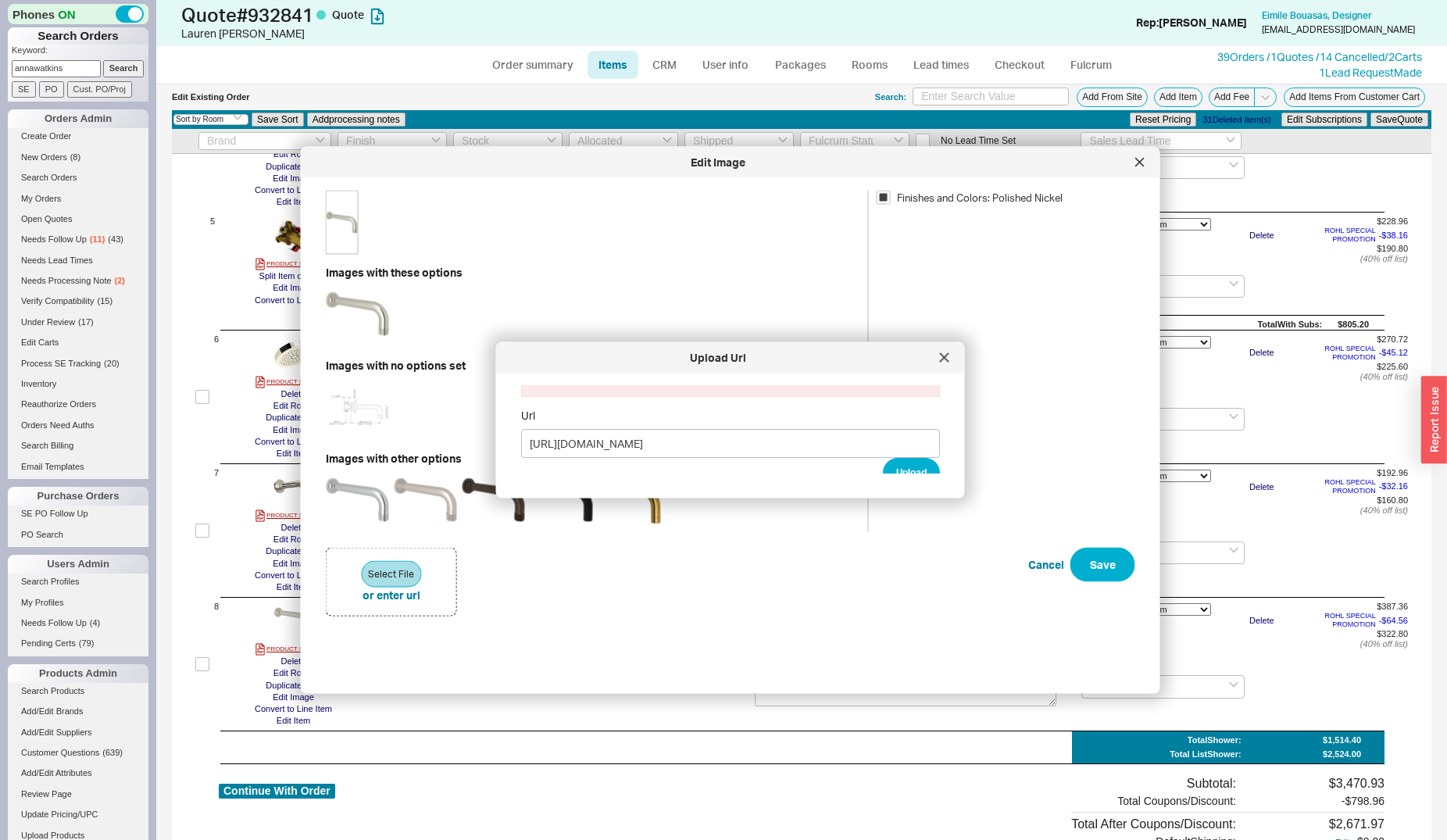
scroll to position [44, 0]
type input "https://mail.google.com/mail/u/0?ui=2&ik=d1d0538674&attid=0.2&permmsgid=msg-f:1…"
click at [942, 355] on icon at bounding box center [944, 357] width 8 height 8
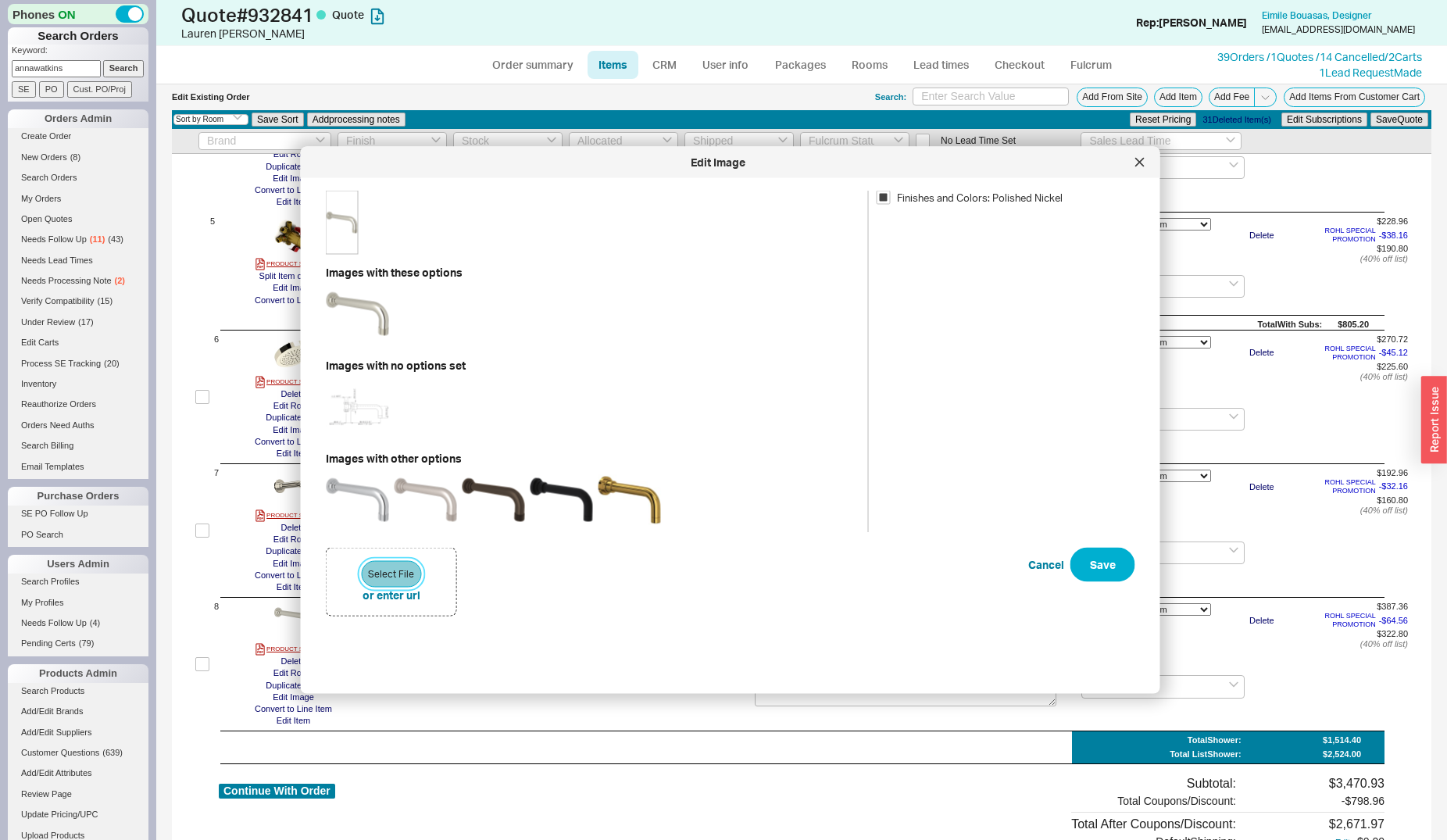
click at [385, 573] on button "Select File" at bounding box center [391, 573] width 60 height 27
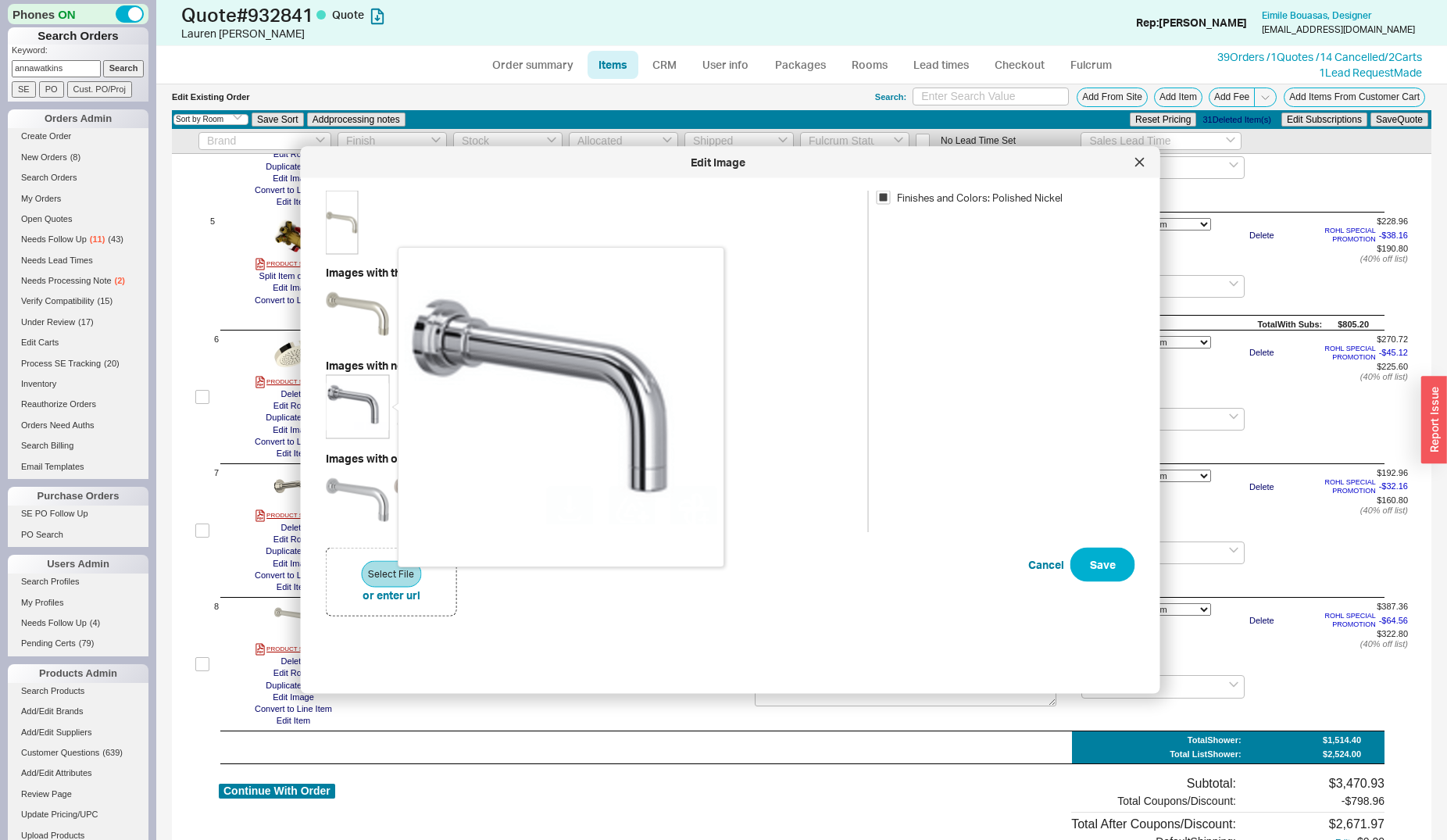
click at [341, 390] on img at bounding box center [357, 406] width 62 height 62
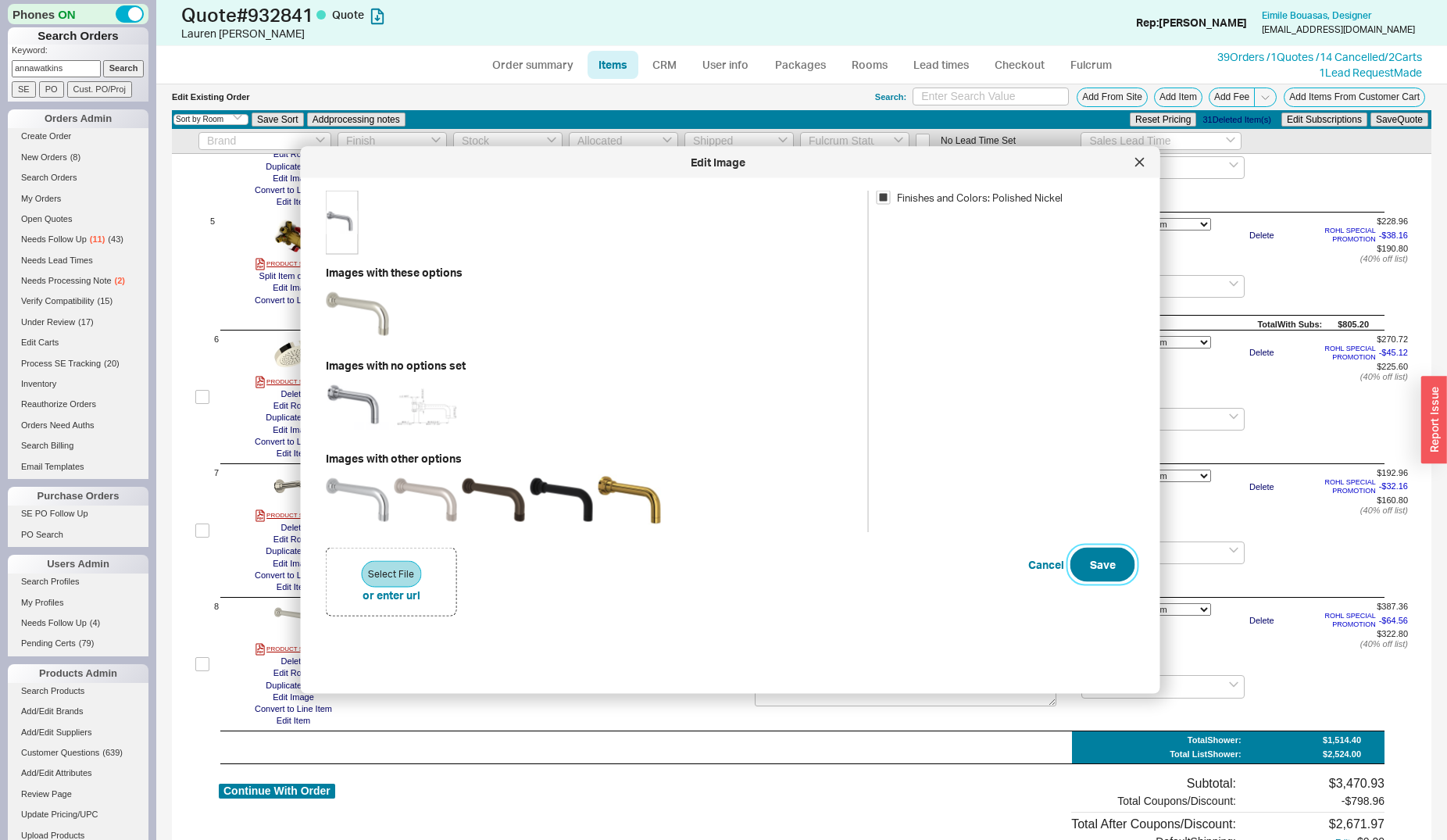
click at [1079, 559] on button "Save" at bounding box center [1103, 565] width 65 height 35
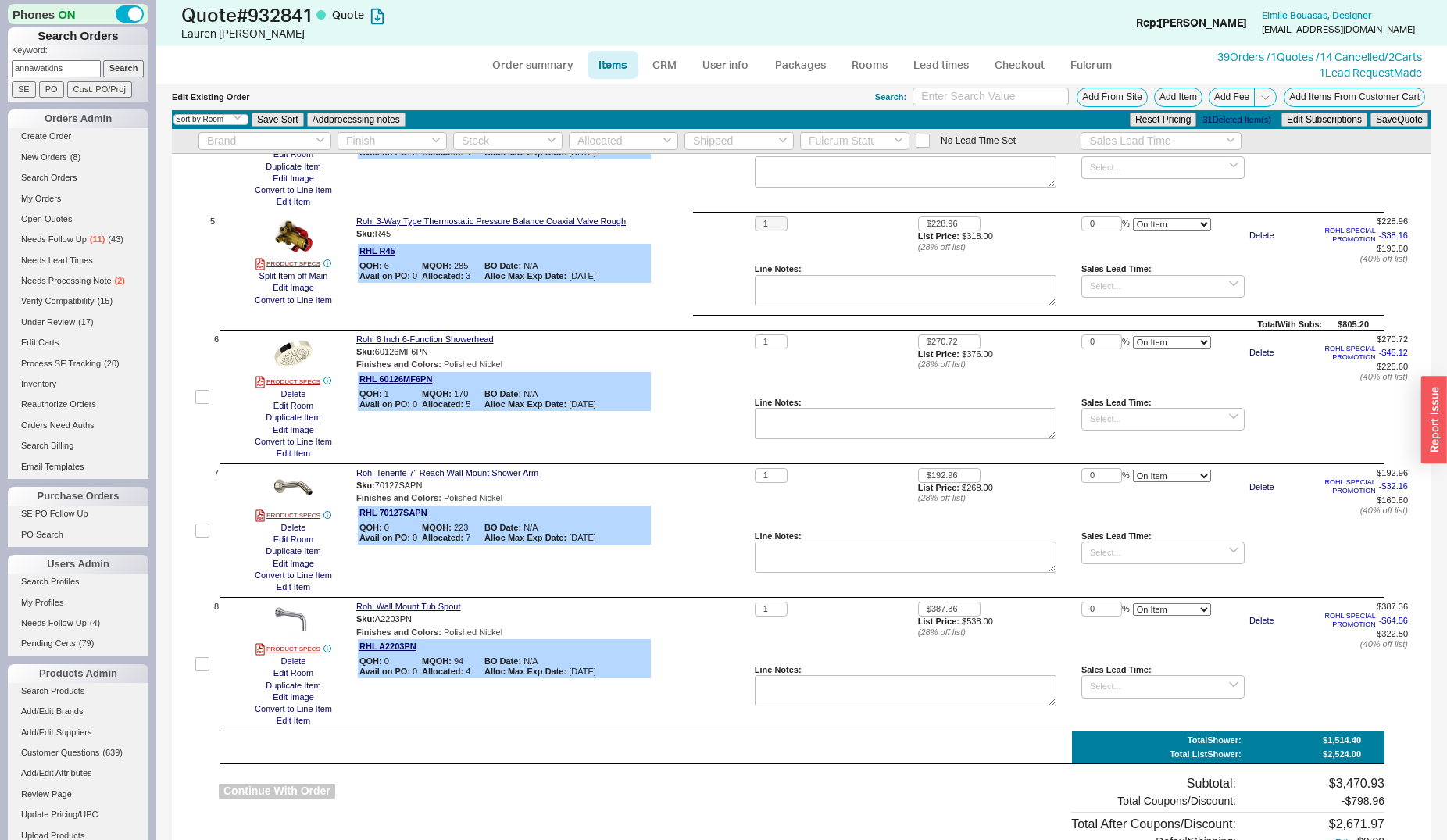
click at [303, 793] on button "Continue With Order" at bounding box center [277, 791] width 116 height 15
select select "*"
select select "LOW"
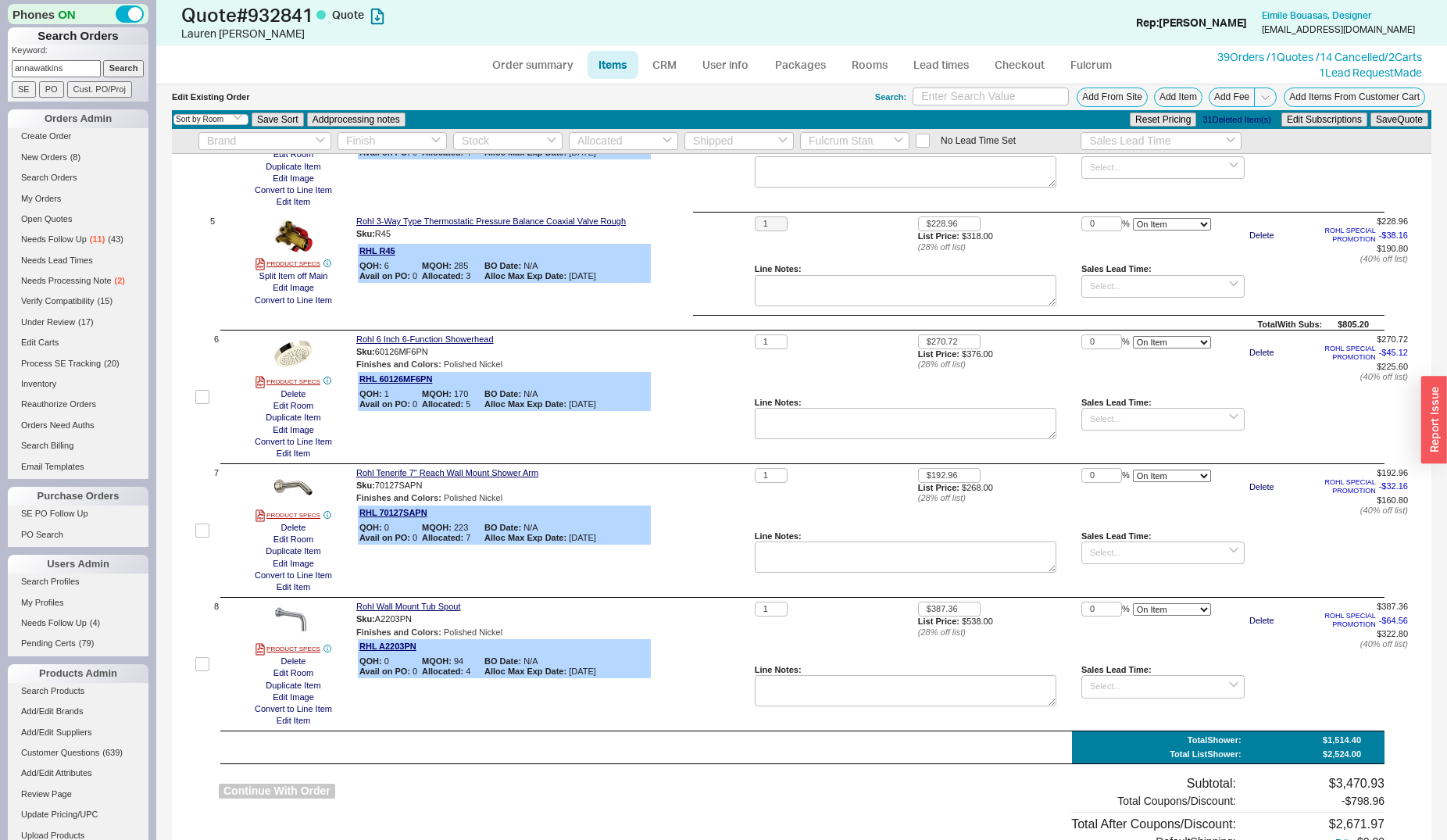
select select "3"
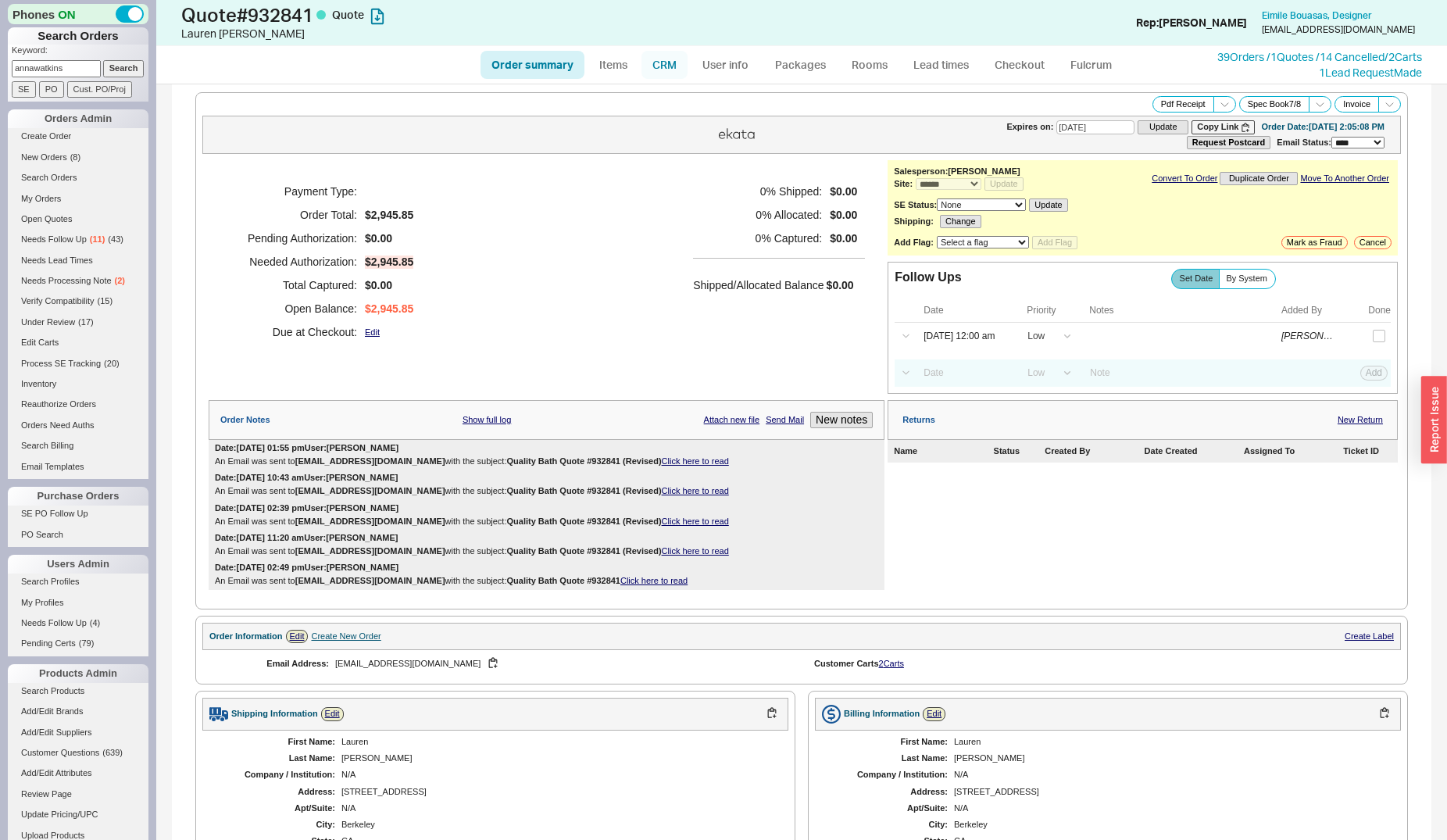
click at [663, 57] on link "CRM" at bounding box center [664, 65] width 46 height 28
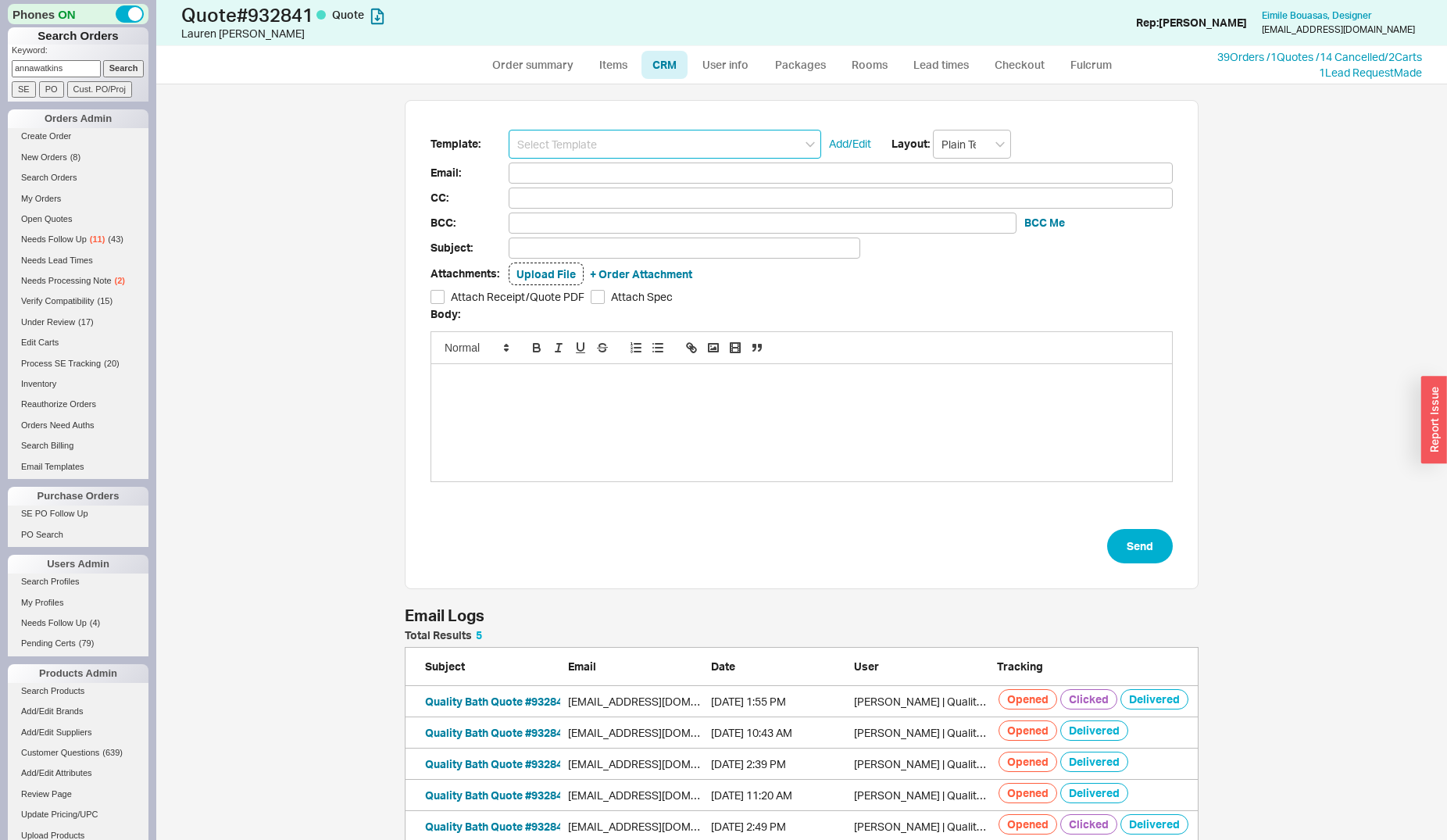
click at [663, 141] on input at bounding box center [665, 145] width 313 height 29
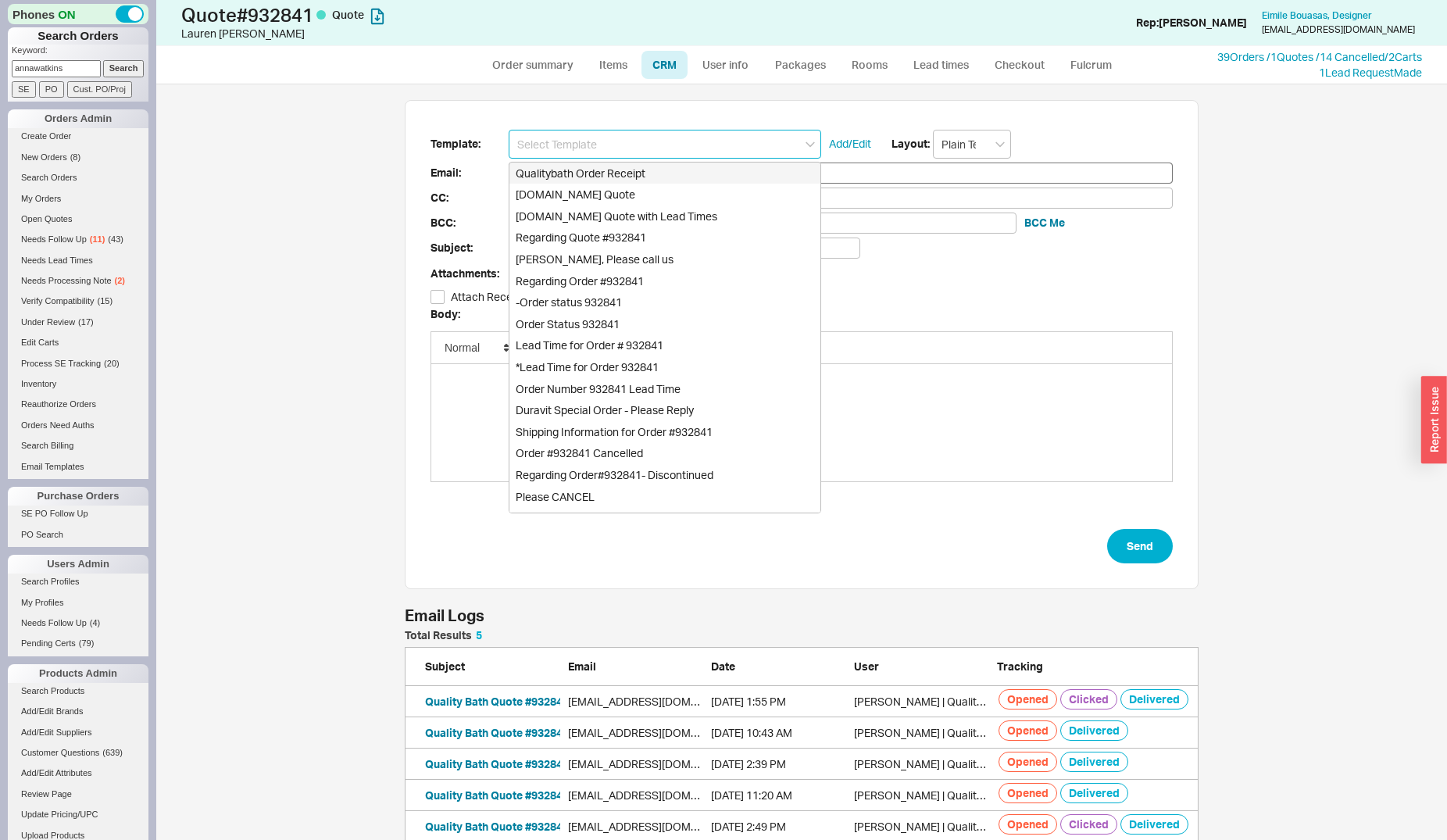
click at [663, 145] on input at bounding box center [665, 145] width 313 height 29
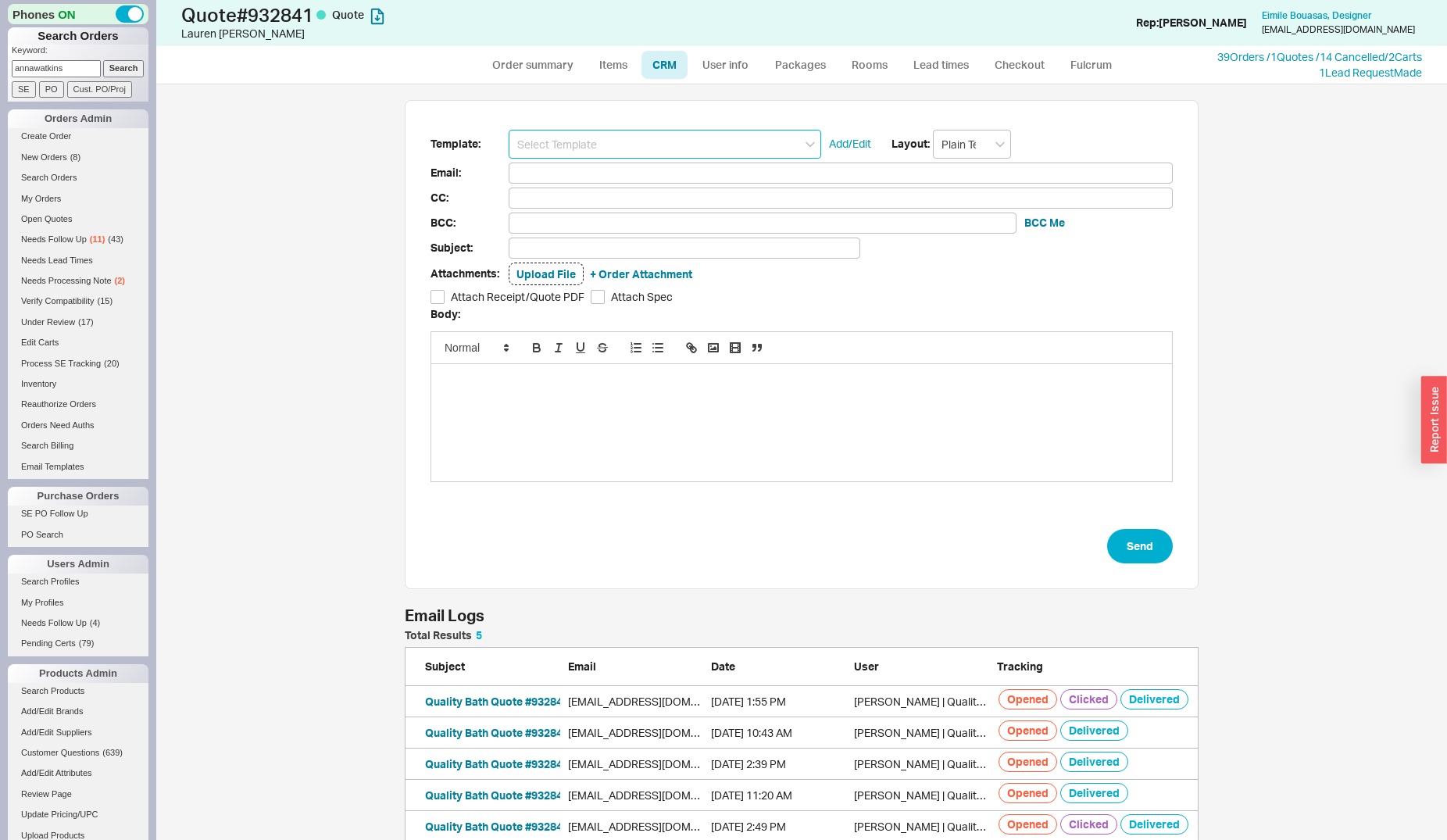
click at [674, 154] on input at bounding box center [665, 145] width 313 height 29
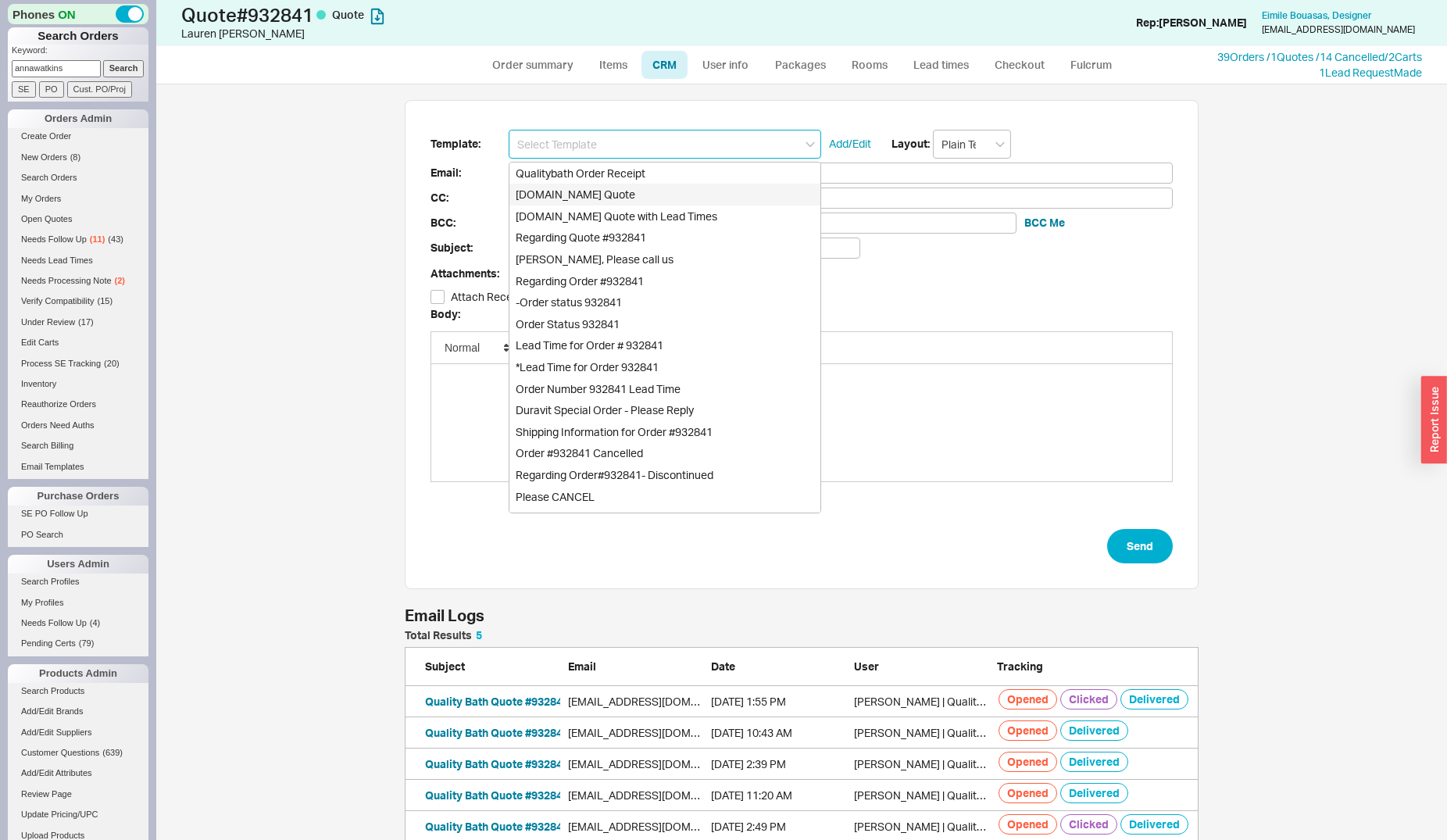
click at [658, 192] on div "Qualitybath.com Quote" at bounding box center [665, 194] width 311 height 22
type input "Receipt"
type input "annawatkinsporter@gmail.com"
type input "Quality Bath Quote #932841"
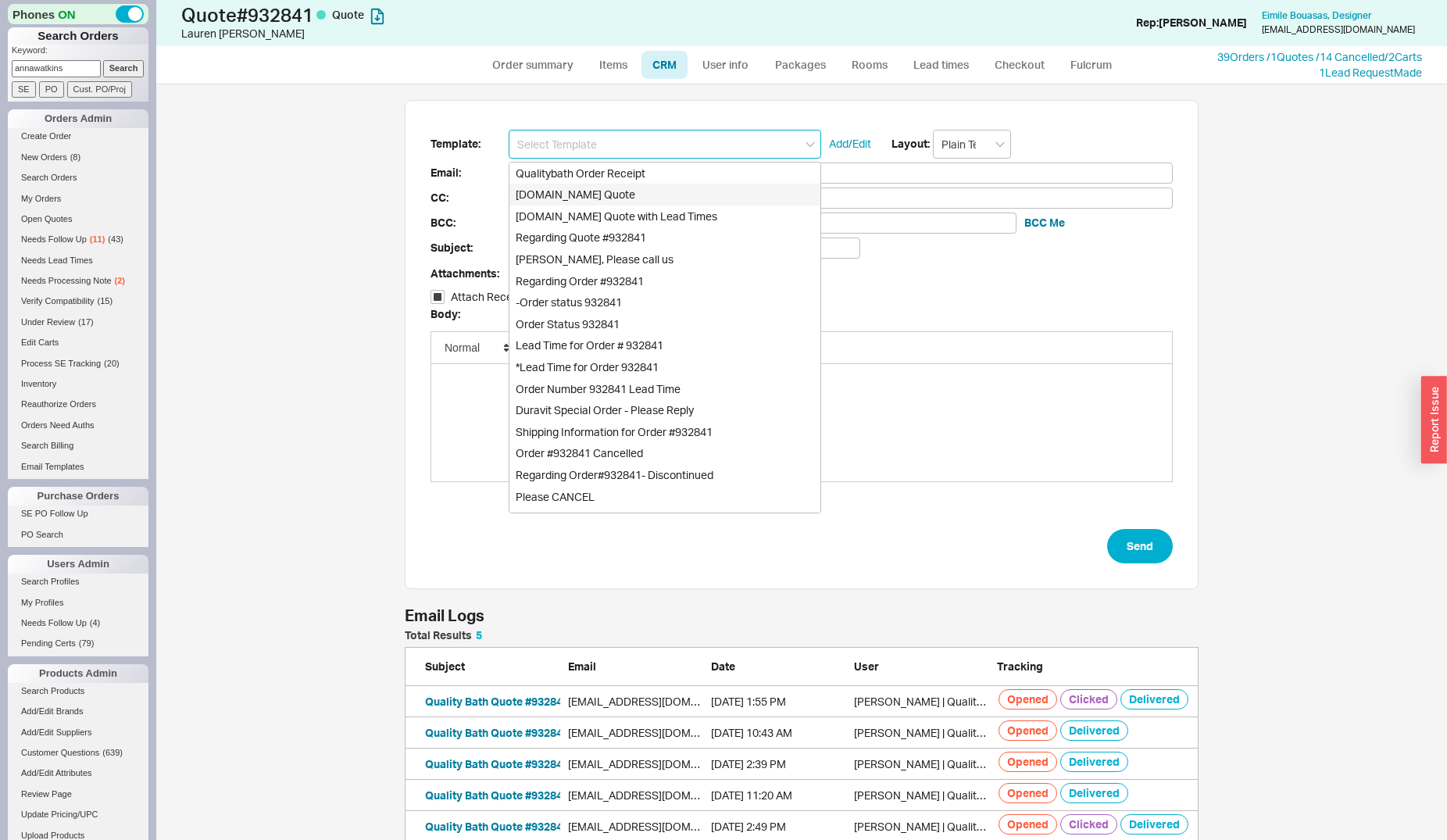
checkbox input "true"
type input "Qualitybath.com Quote"
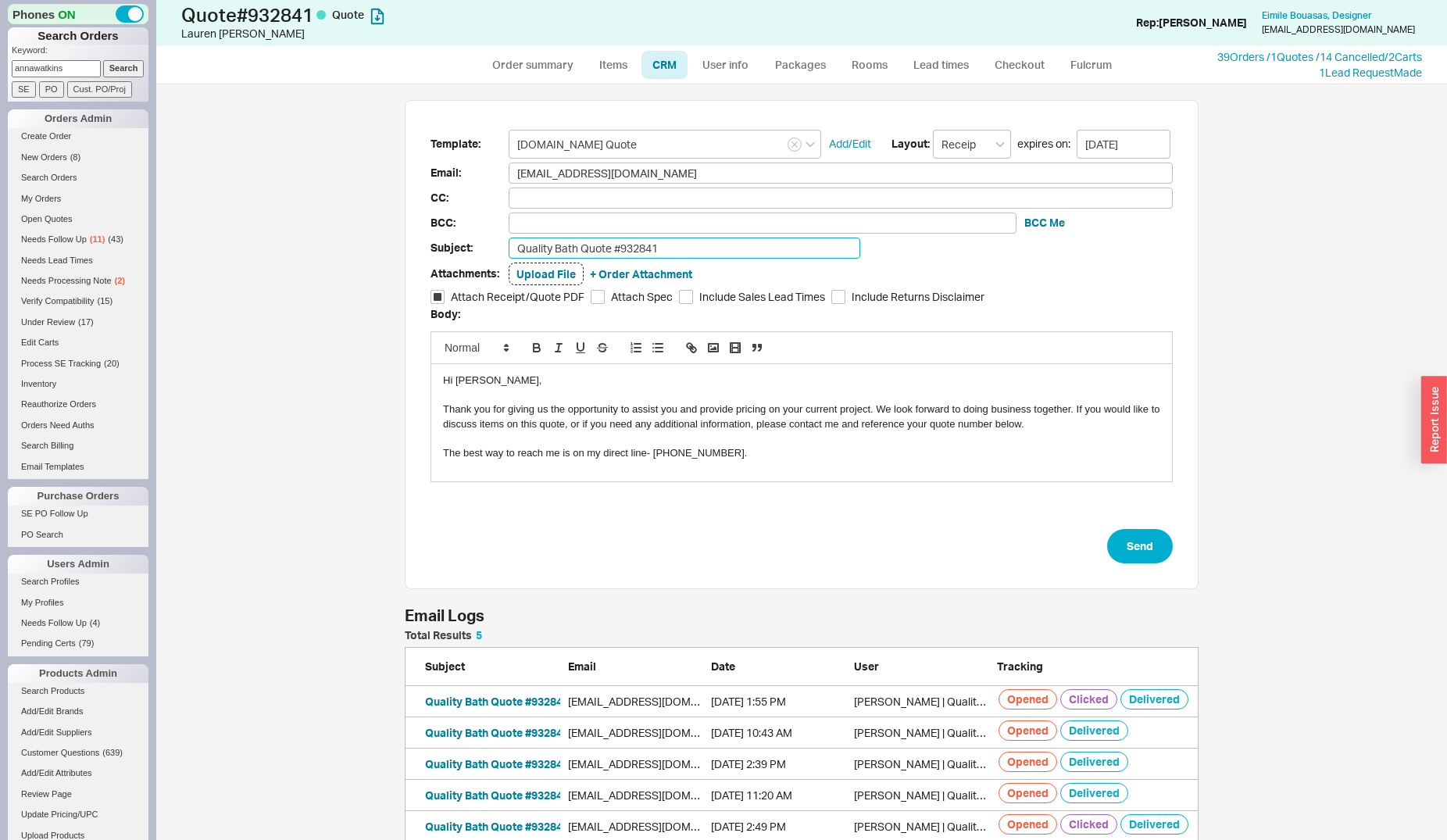
click at [665, 246] on input "Quality Bath Quote #932841" at bounding box center [684, 248] width 351 height 21
type input "Quality Bath Quote #932841 (Revised)"
click at [1146, 546] on button "Send" at bounding box center [1140, 546] width 65 height 35
select select "*"
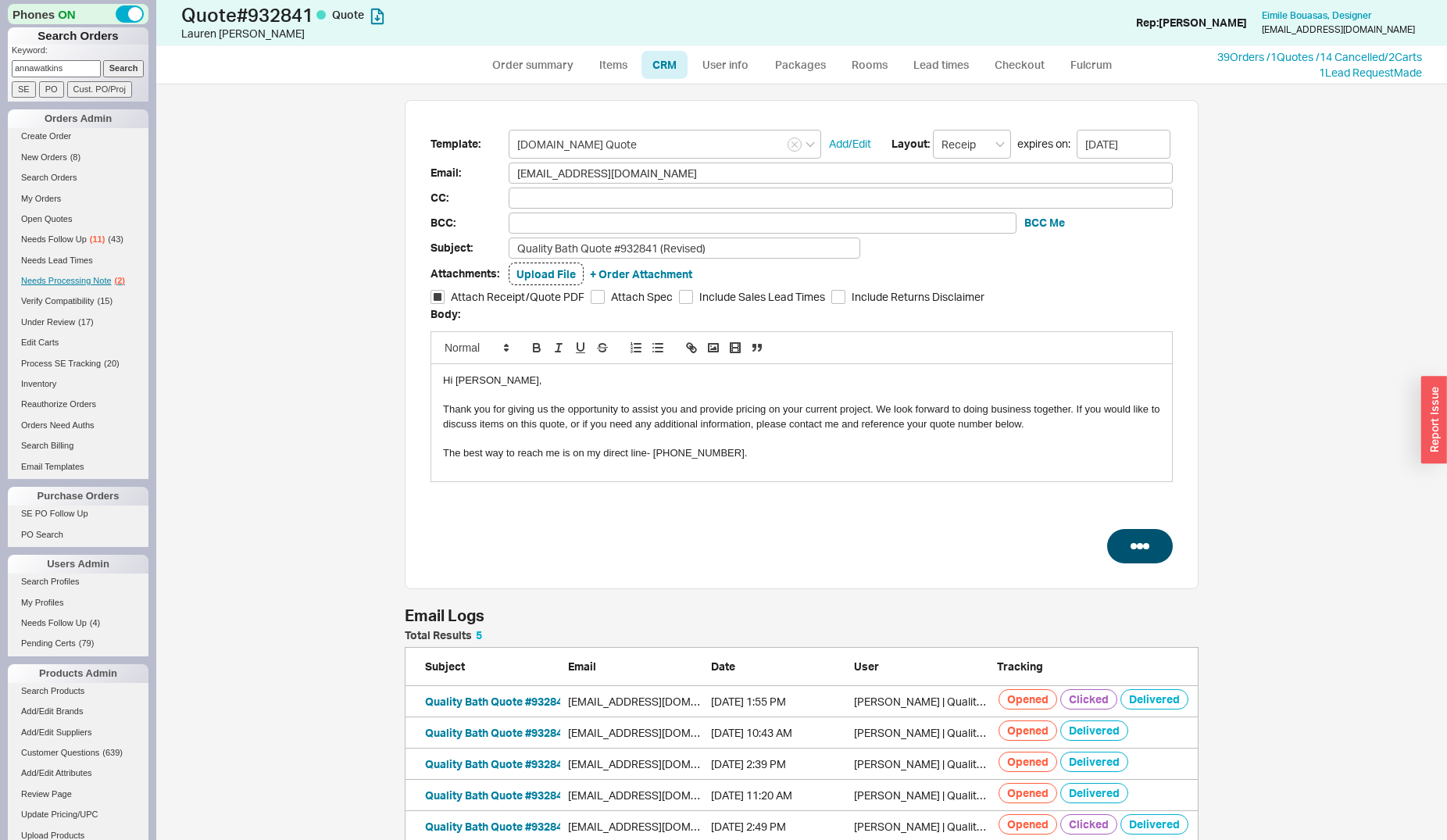
select select "LOW"
select select "3"
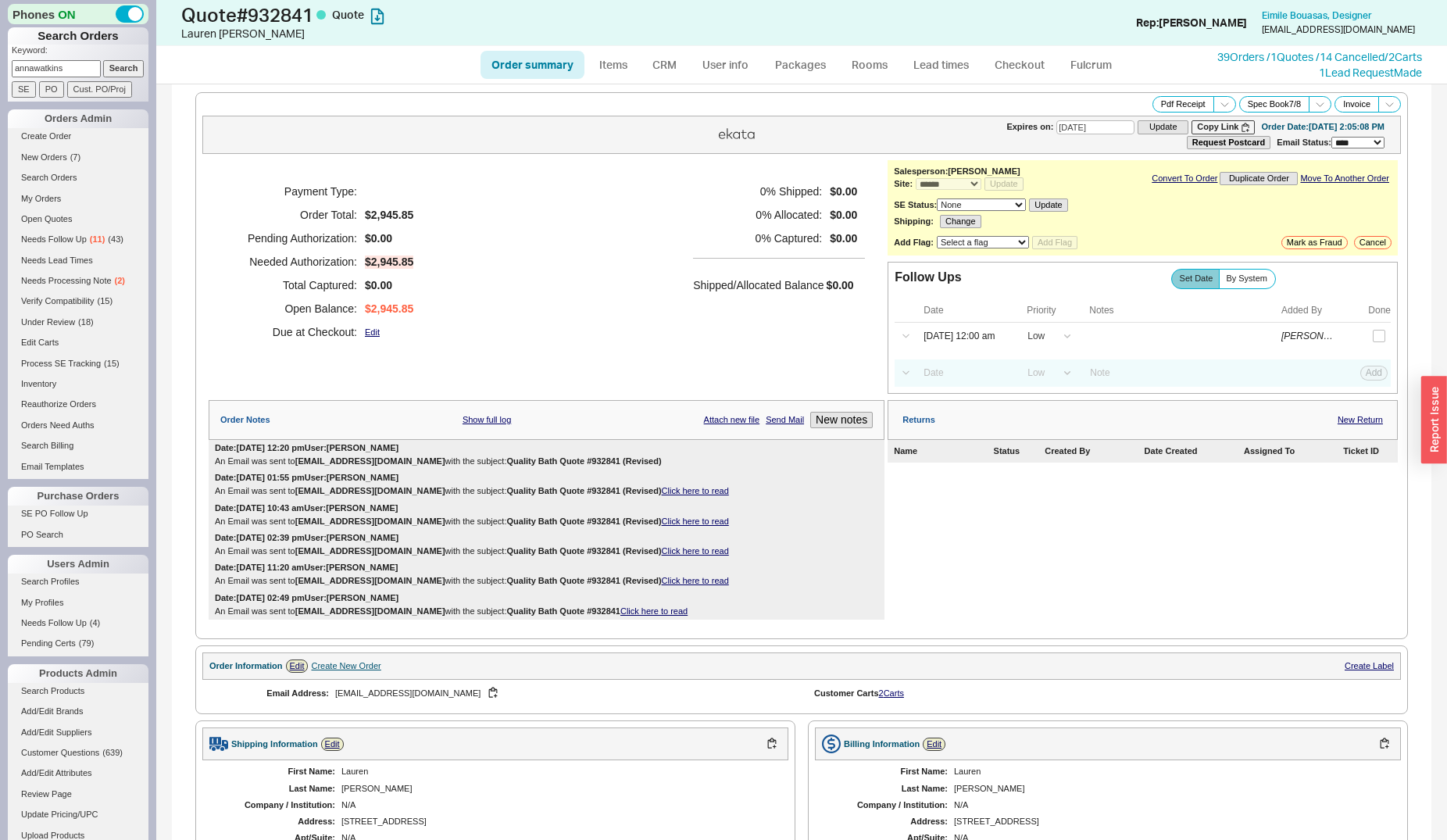
click at [101, 282] on span "Needs Processing Note" at bounding box center [66, 280] width 90 height 10
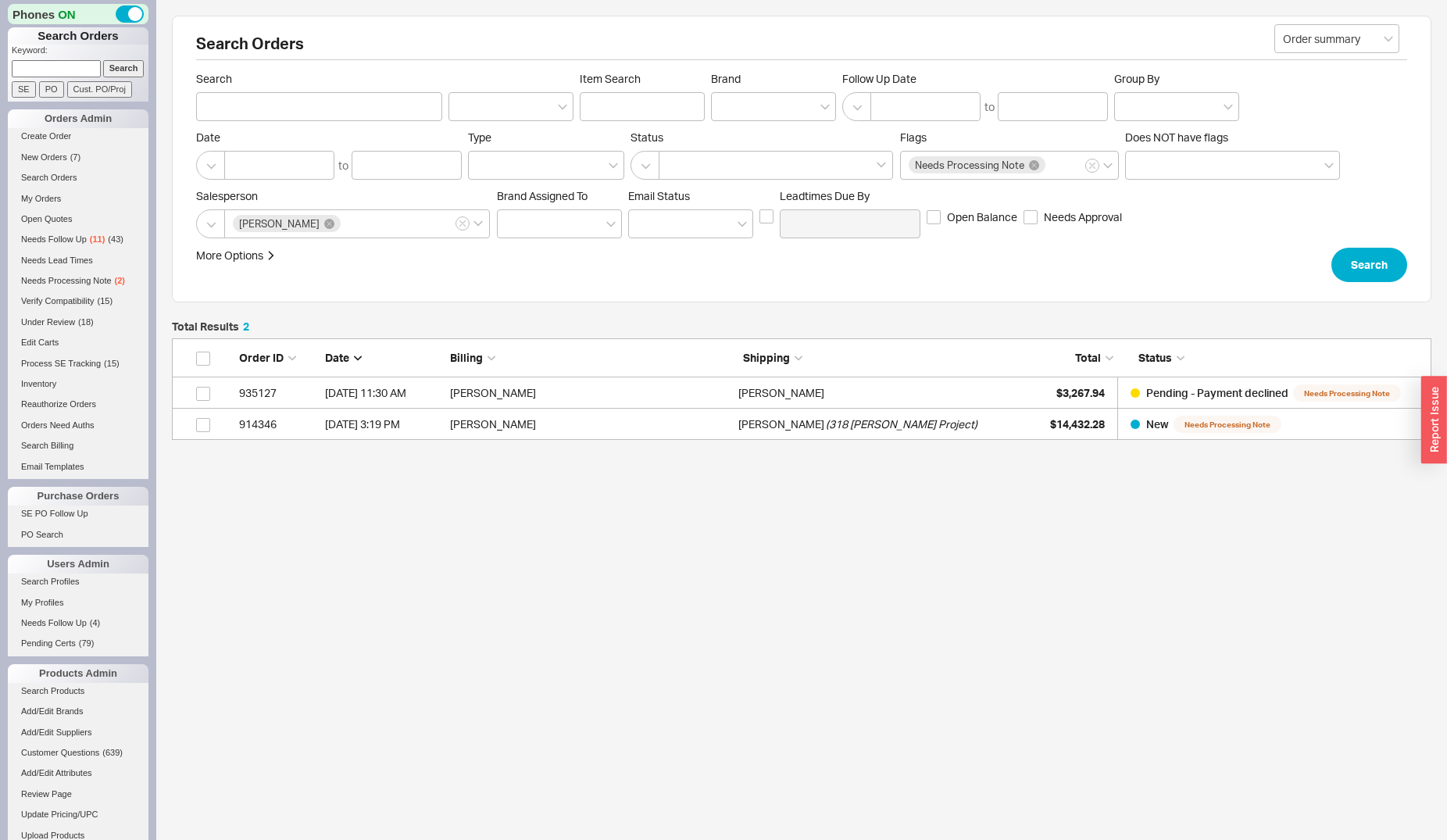
scroll to position [88, 1247]
click at [996, 417] on div "Ana Patricia Mayorga ( 318 Ferne Project )" at bounding box center [878, 424] width 280 height 32
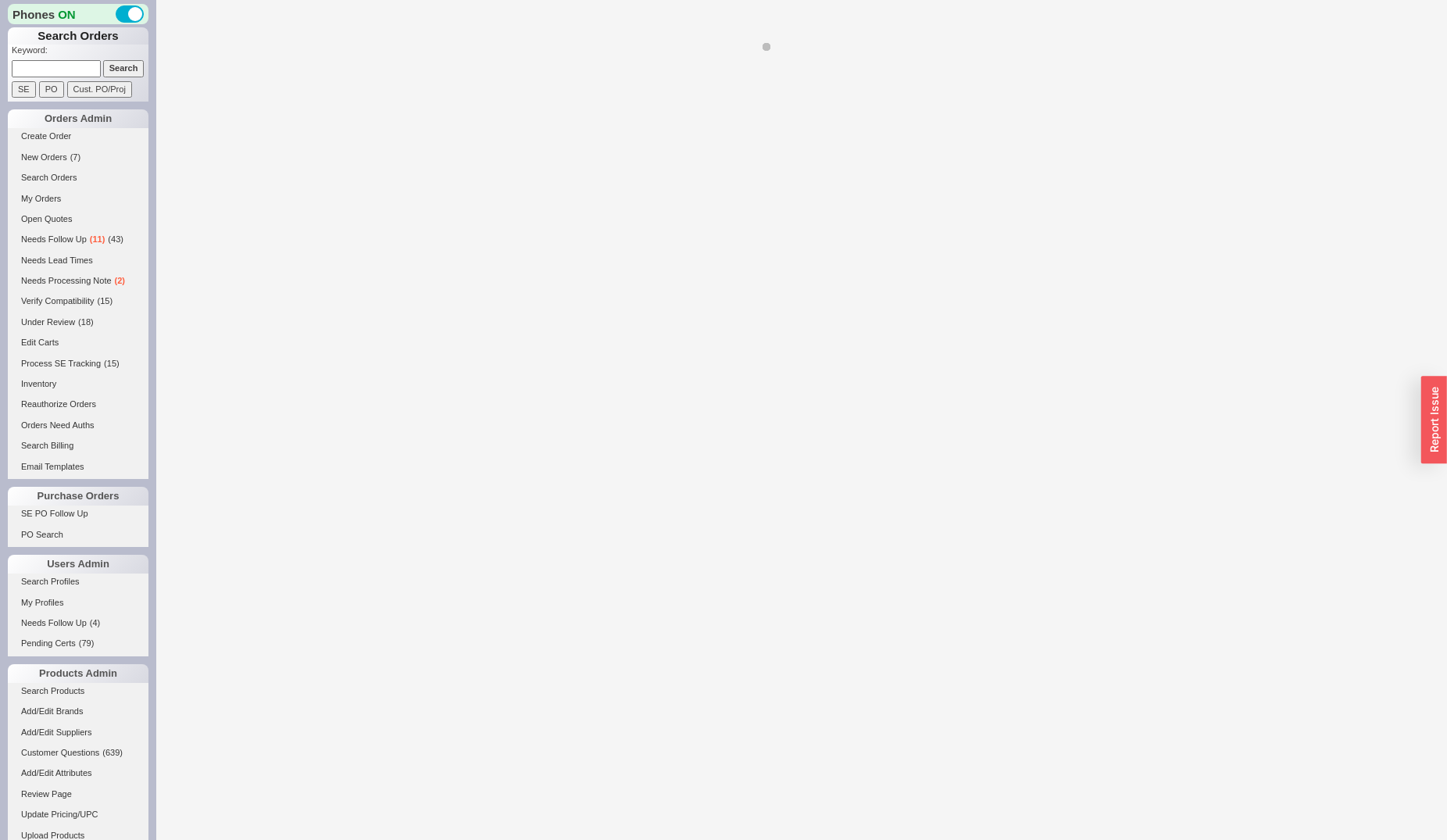
select select "*"
select select "LOW"
select select "3"
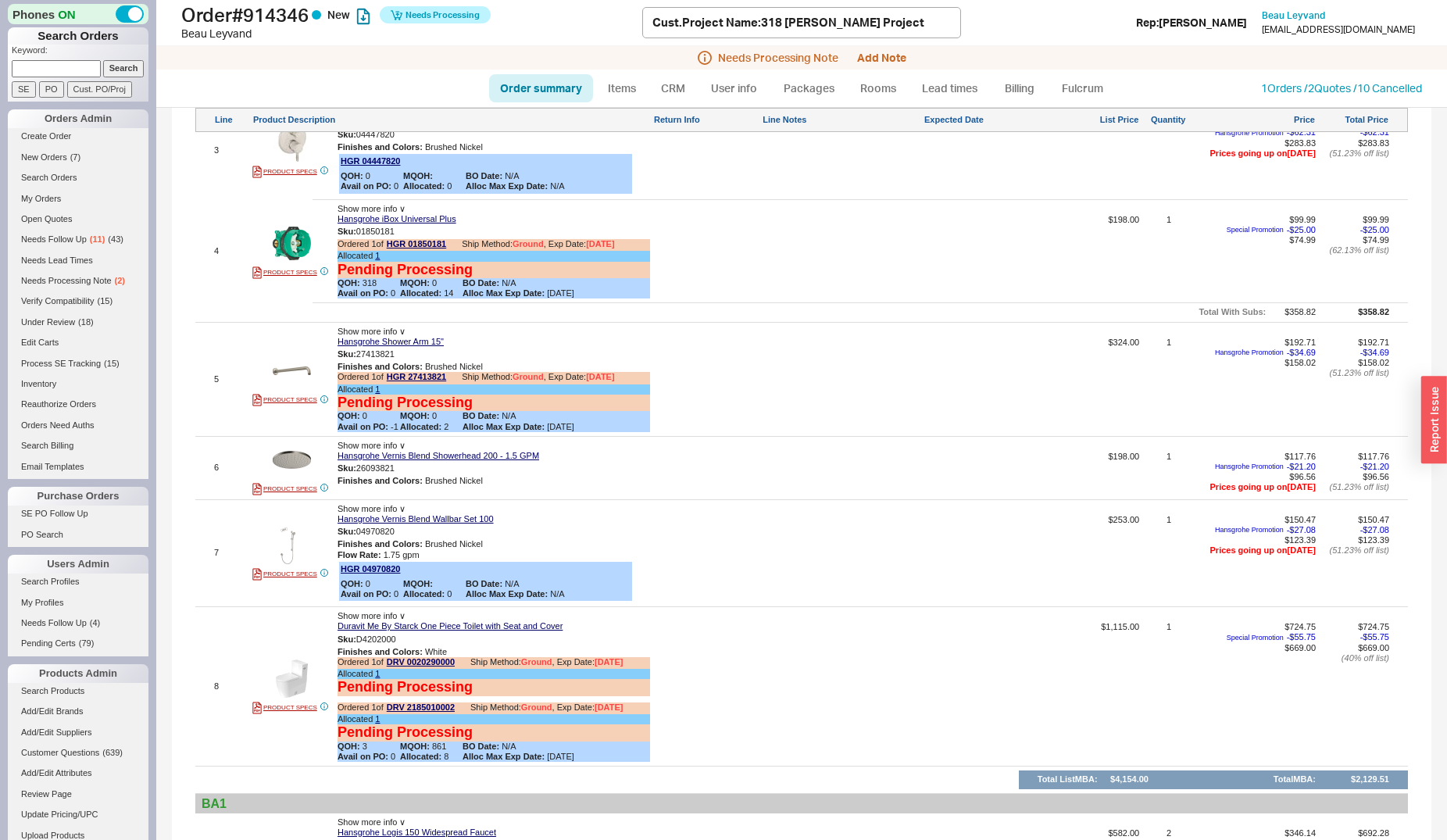
scroll to position [956, 0]
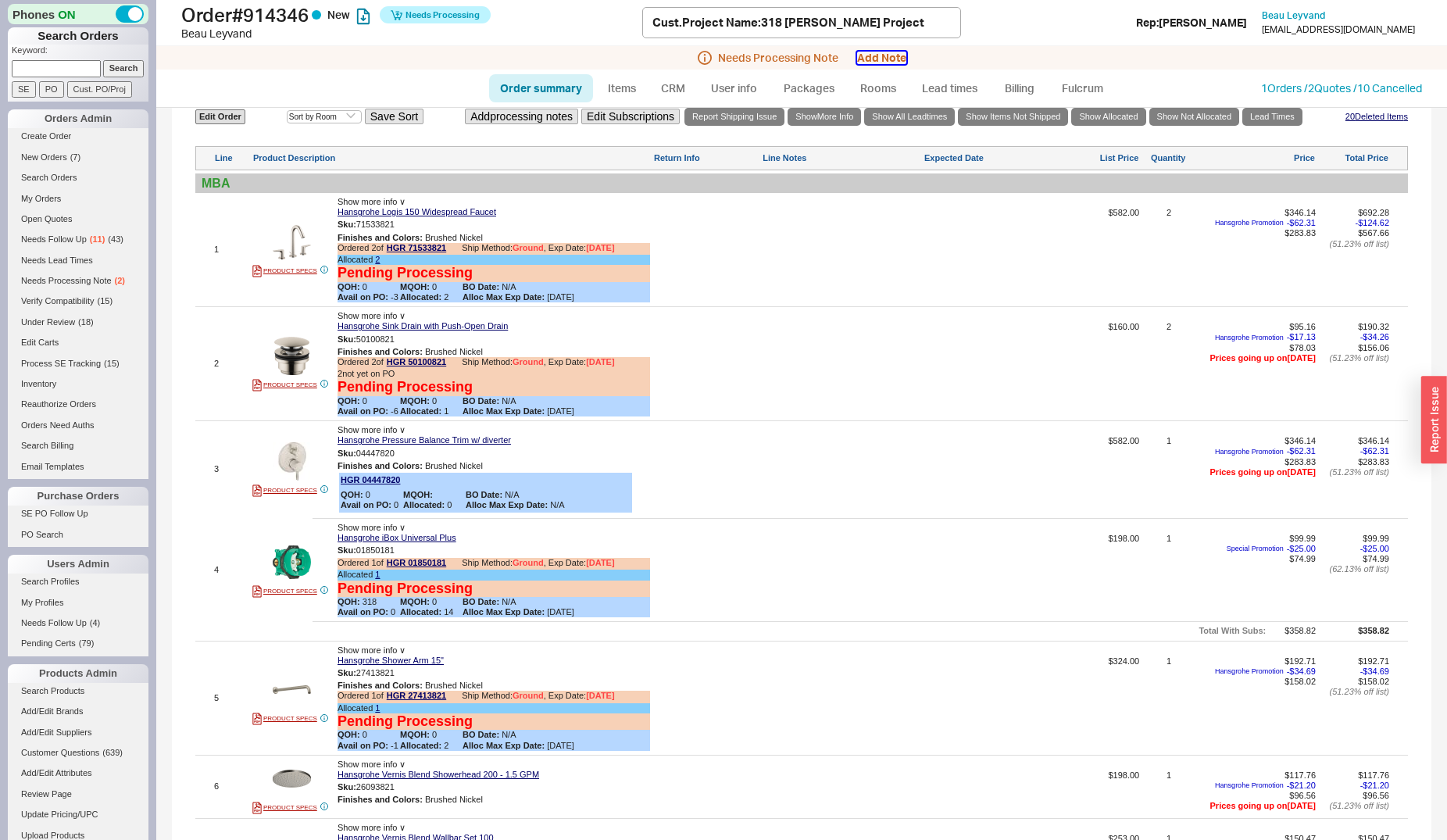
click at [877, 54] on button "Add Note" at bounding box center [881, 57] width 49 height 12
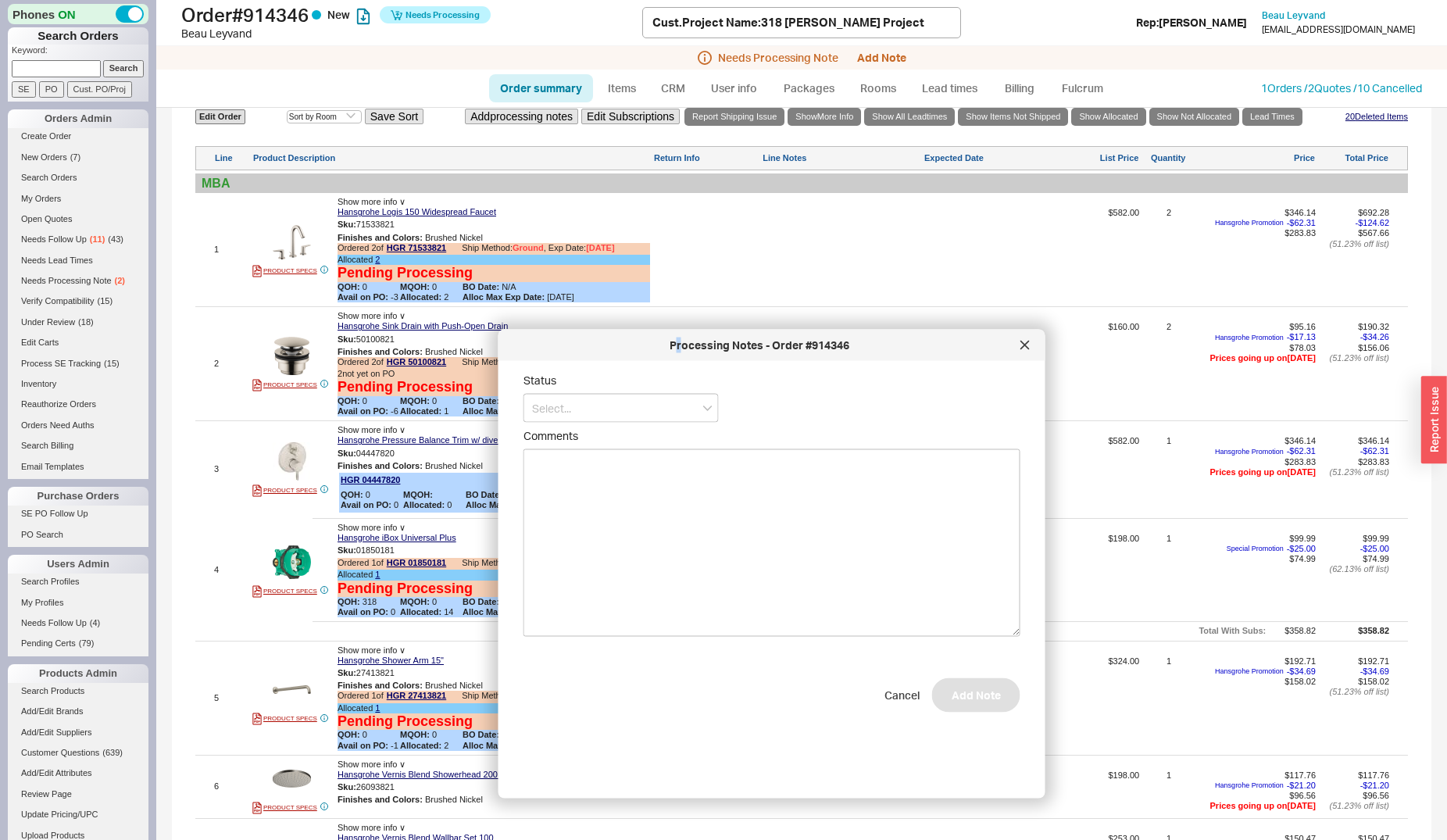
drag, startPoint x: 636, startPoint y: 202, endPoint x: 678, endPoint y: 346, distance: 150.0
click at [678, 346] on div "Processing Notes - Order #914346" at bounding box center [759, 345] width 507 height 15
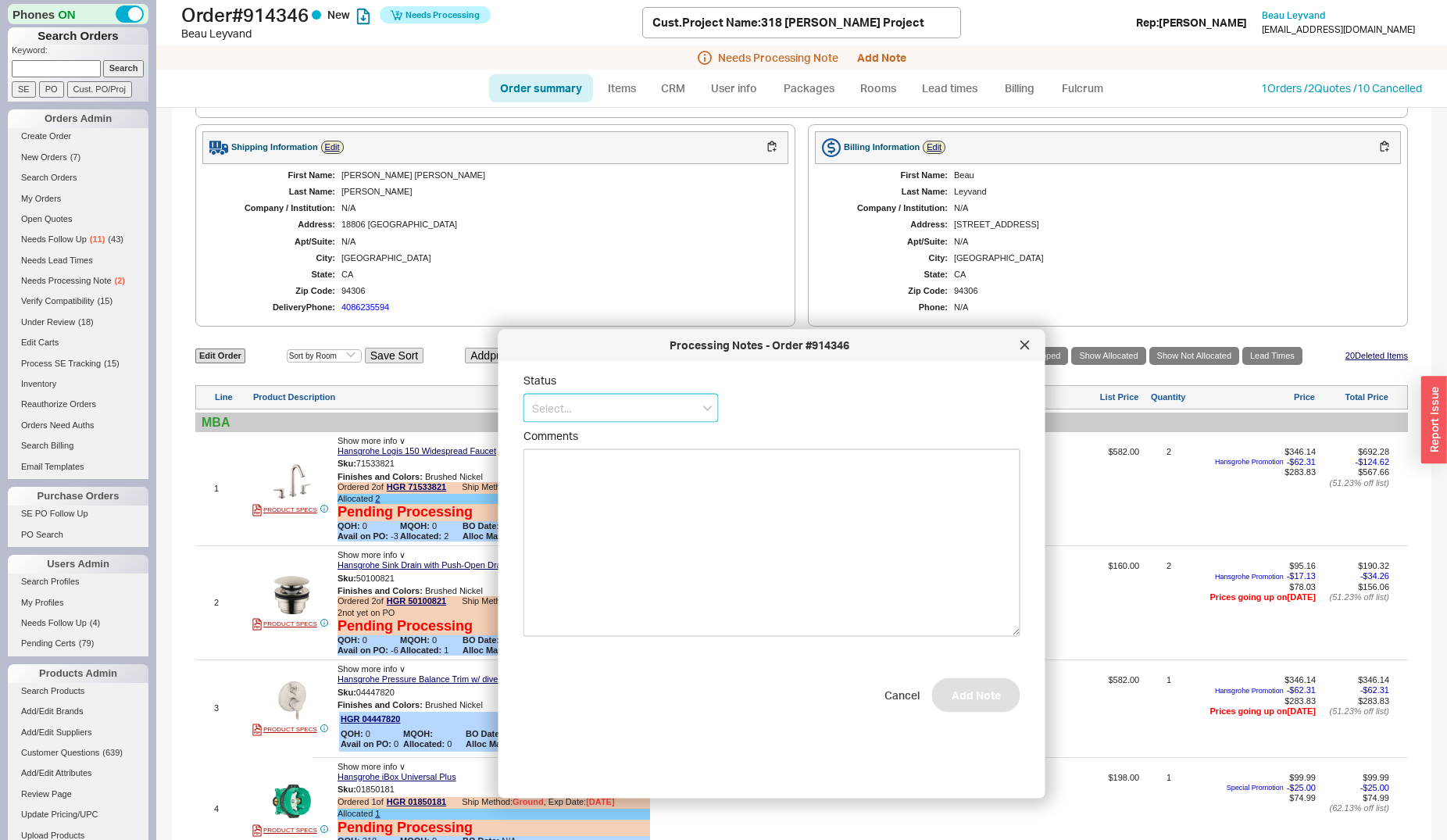
click at [552, 420] on input at bounding box center [621, 408] width 196 height 29
click at [563, 444] on div "Call Before Ship" at bounding box center [621, 440] width 194 height 28
type input "Call Before Ship"
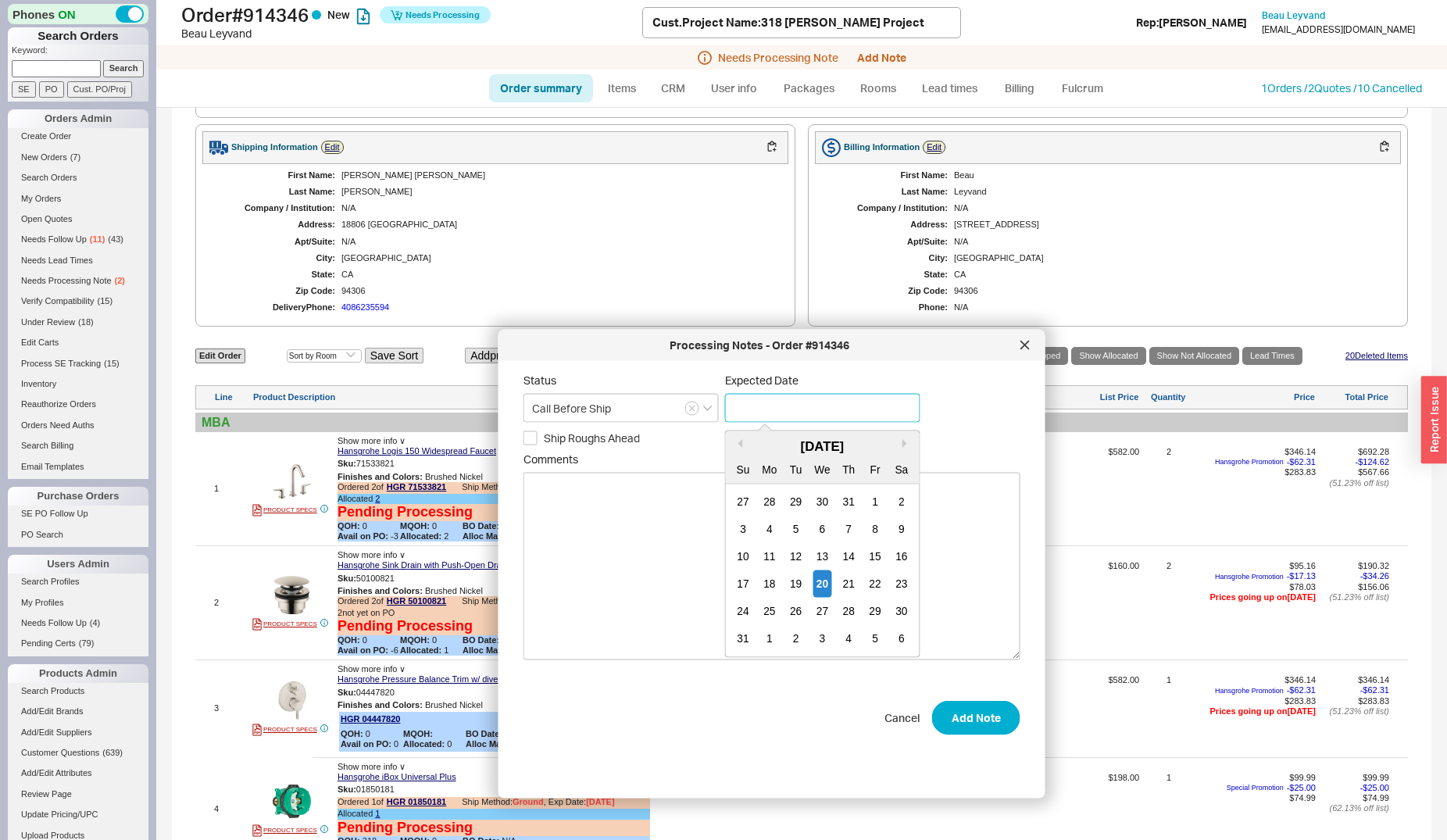
click at [741, 405] on input at bounding box center [823, 408] width 196 height 29
click at [843, 648] on div "4" at bounding box center [848, 639] width 19 height 27
type input "09/04/2025"
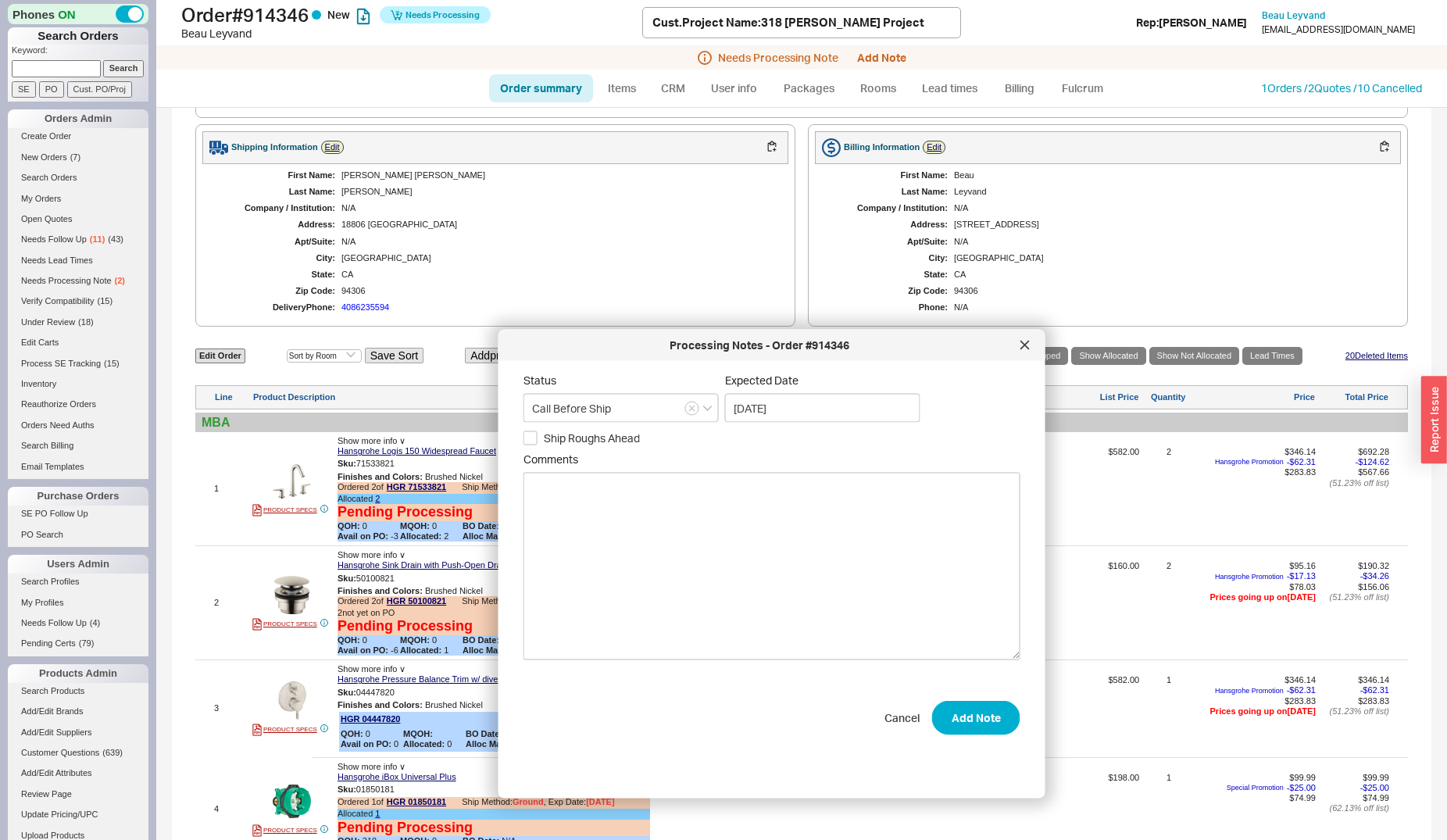
click at [560, 435] on span "Ship Roughs Ahead" at bounding box center [591, 438] width 96 height 15
click at [537, 435] on input "Ship Roughs Ahead" at bounding box center [530, 437] width 14 height 14
checkbox input "true"
click at [560, 491] on textarea "Comments" at bounding box center [772, 565] width 497 height 187
click at [698, 439] on span "Ship Roughs Complete" at bounding box center [722, 438] width 112 height 15
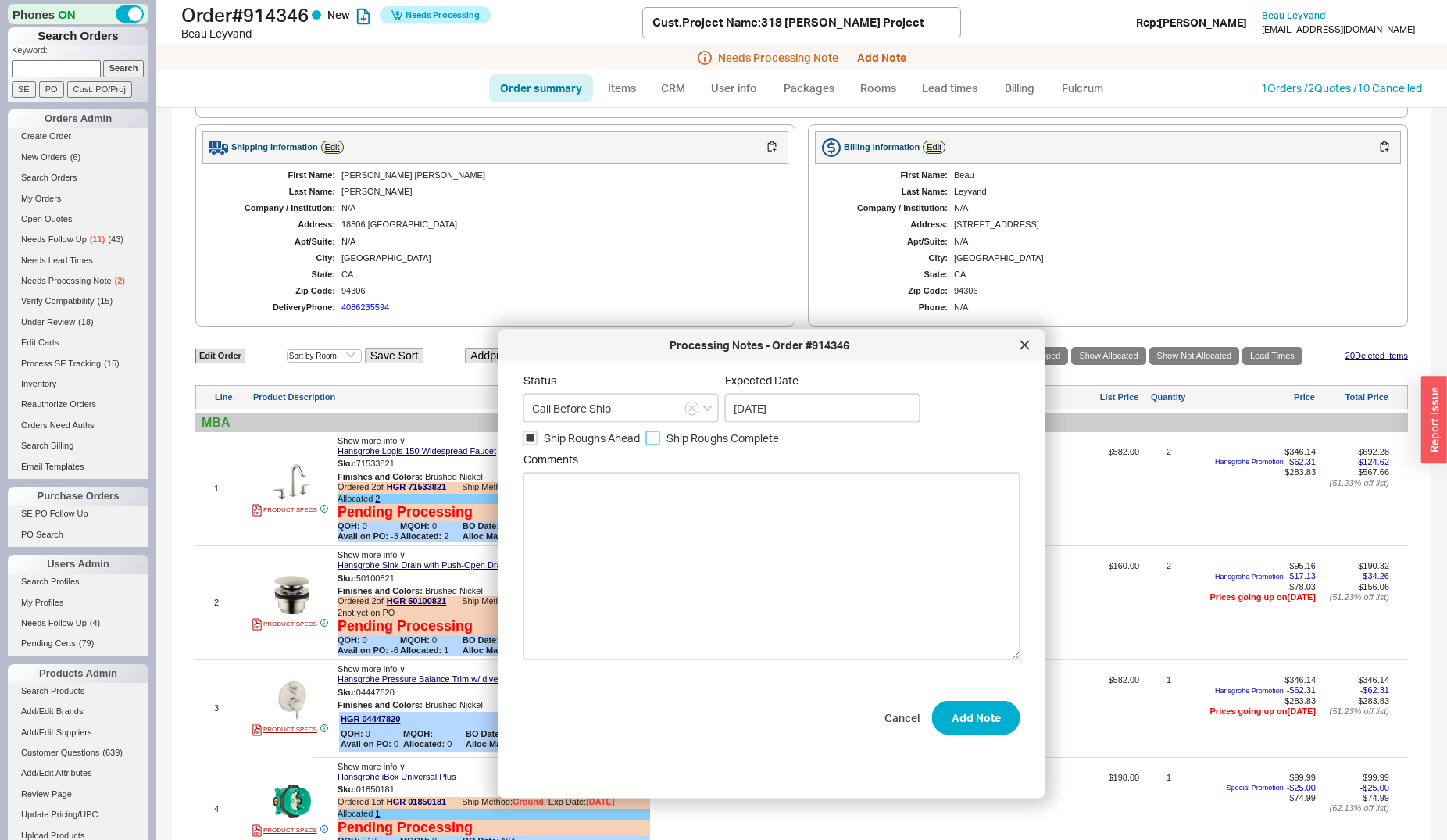
click at [660, 439] on input "Ship Roughs Complete" at bounding box center [653, 437] width 14 height 14
checkbox input "true"
click at [613, 514] on textarea "Comments" at bounding box center [772, 565] width 497 height 187
click at [733, 499] on textarea "Please ship roughs only to:" at bounding box center [772, 565] width 497 height 187
paste textarea "Gai Baron (contractor - CCed) GB woodwork Address: 1050 Florence way Campbell C…"
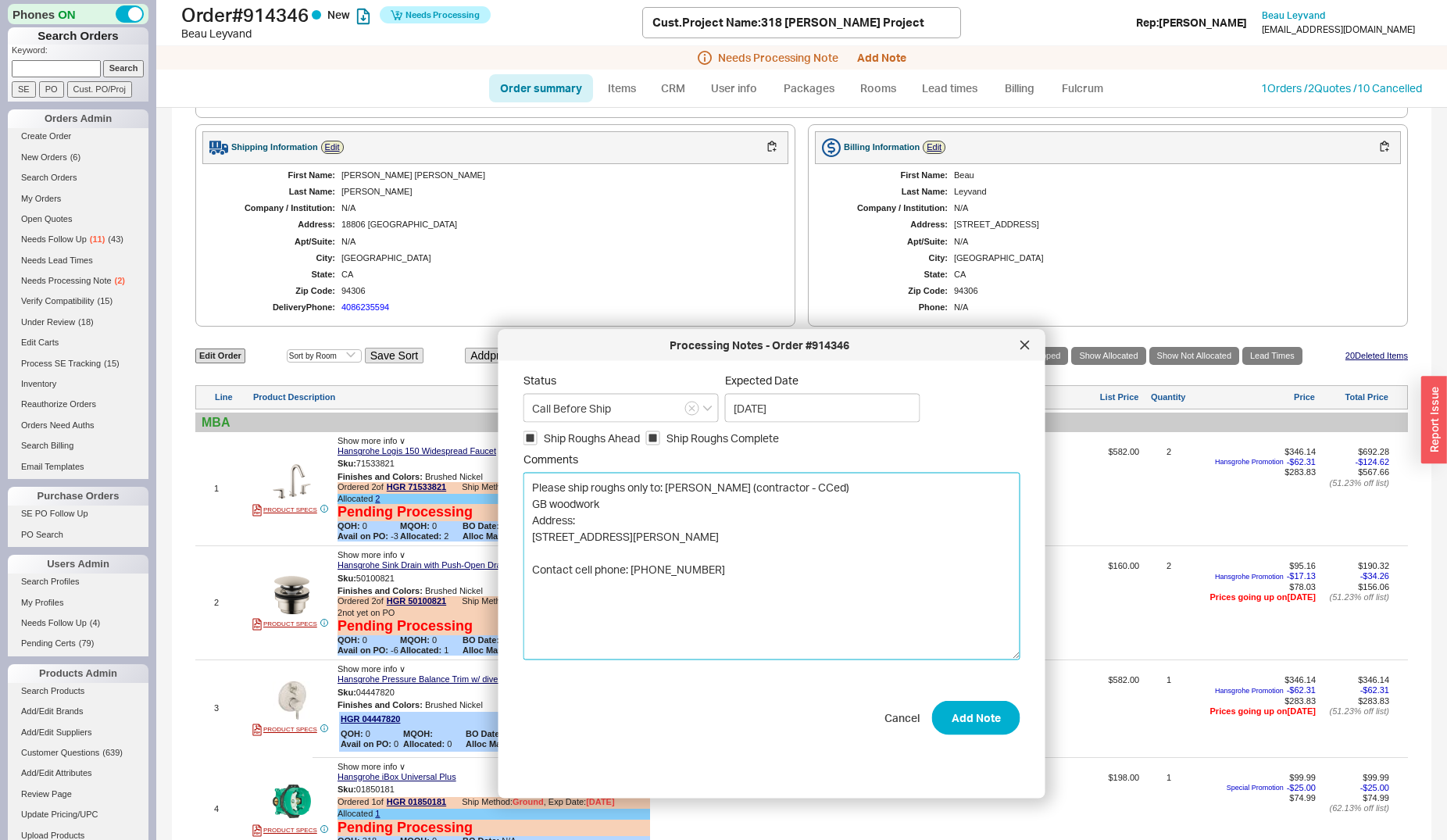
type textarea "Please ship roughs only to: Gai Baron (contractor - CCed) GB woodwork Address: …"
click at [972, 738] on div "Status Call Before Ship Expected Date 09/04/2025 Ship Roughs Ahead Ship Roughs …" at bounding box center [784, 573] width 522 height 400
click at [953, 713] on button "Add Note" at bounding box center [976, 718] width 88 height 35
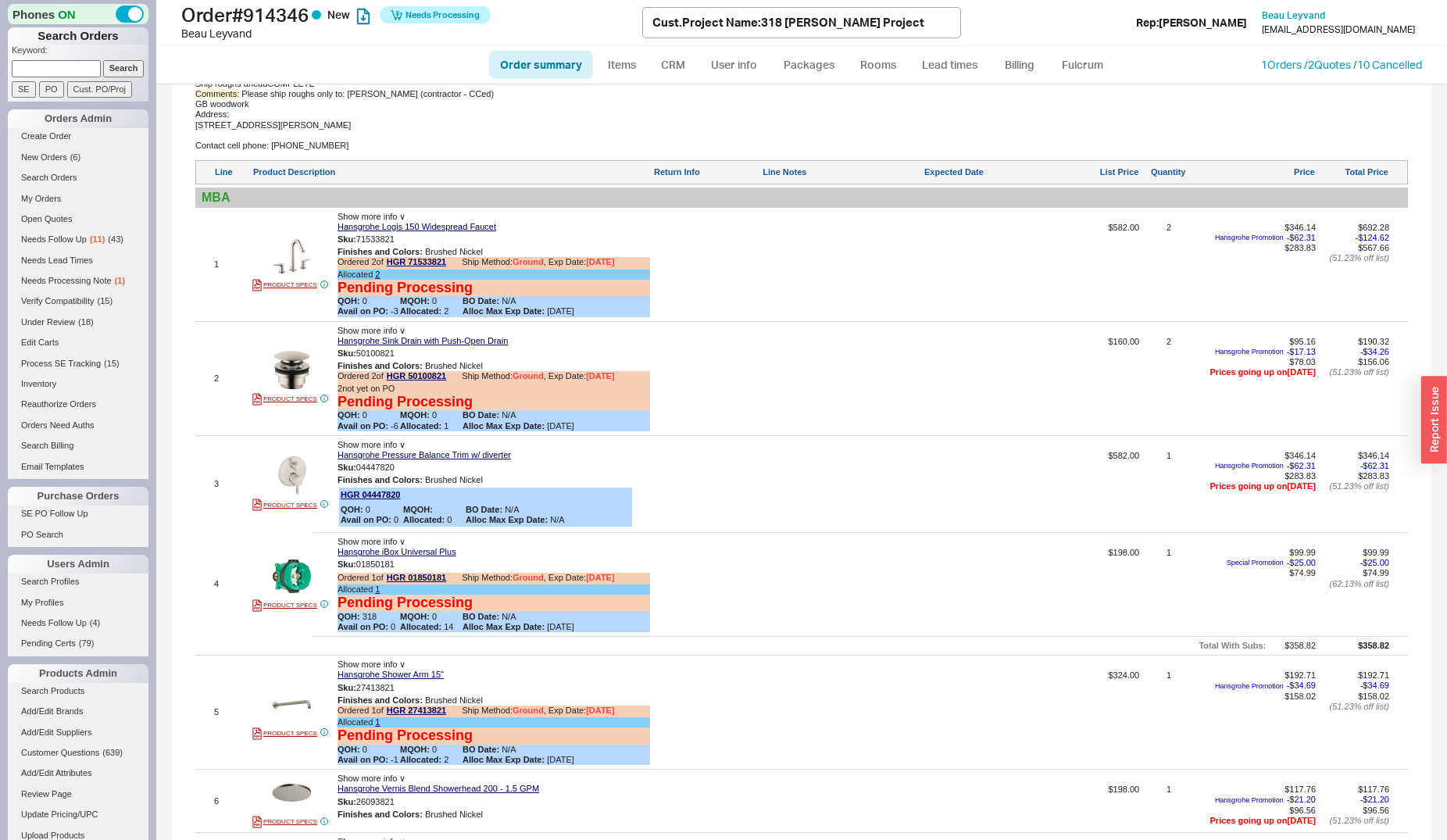
scroll to position [1275, 0]
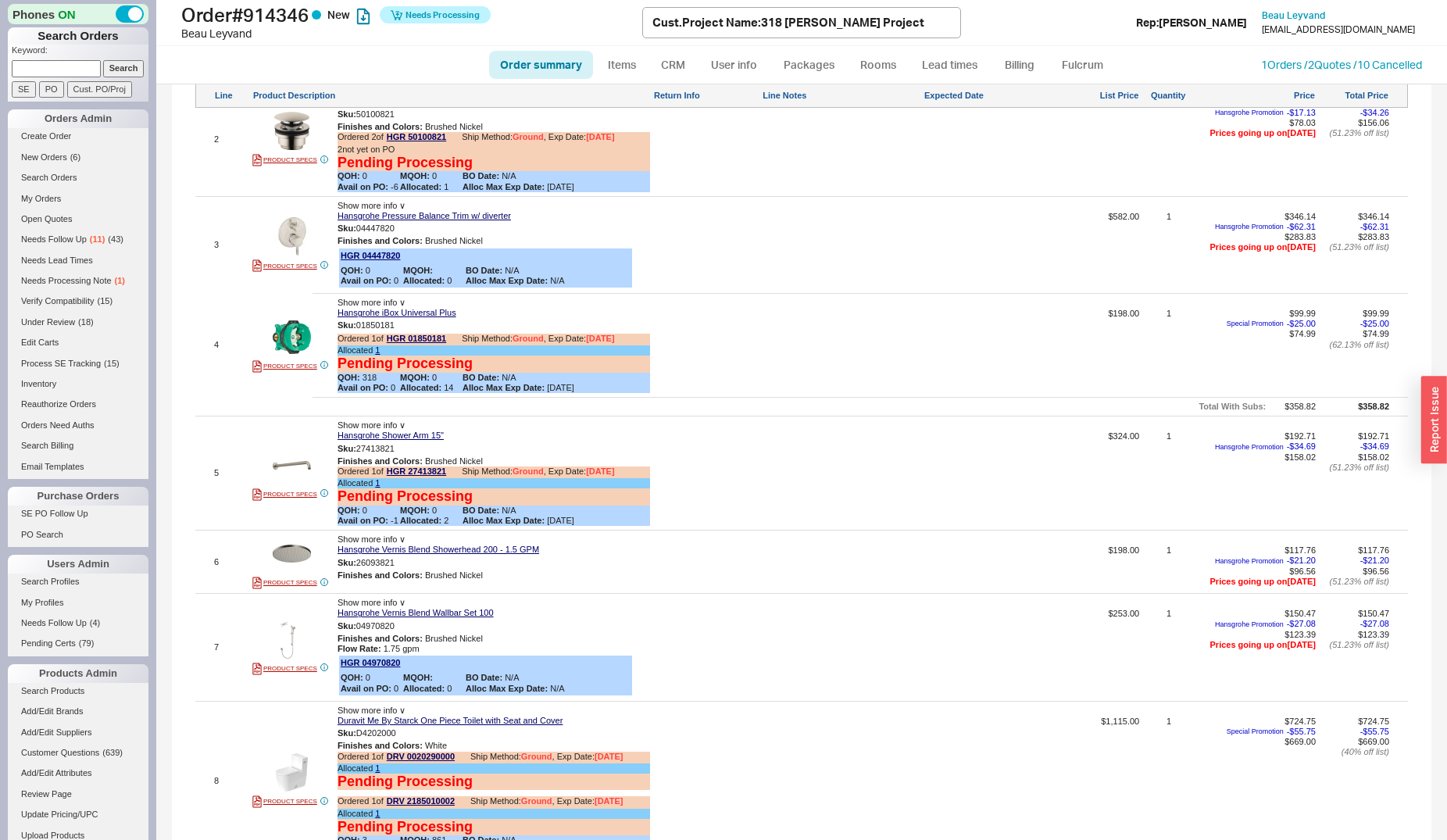
click at [835, 355] on div at bounding box center [842, 351] width 158 height 84
type textarea "rough , please ship to Gai Baron (contractor - CCed) GB woodwork Address: 1050 …"
click at [784, 350] on button "SAVE" at bounding box center [780, 343] width 34 height 13
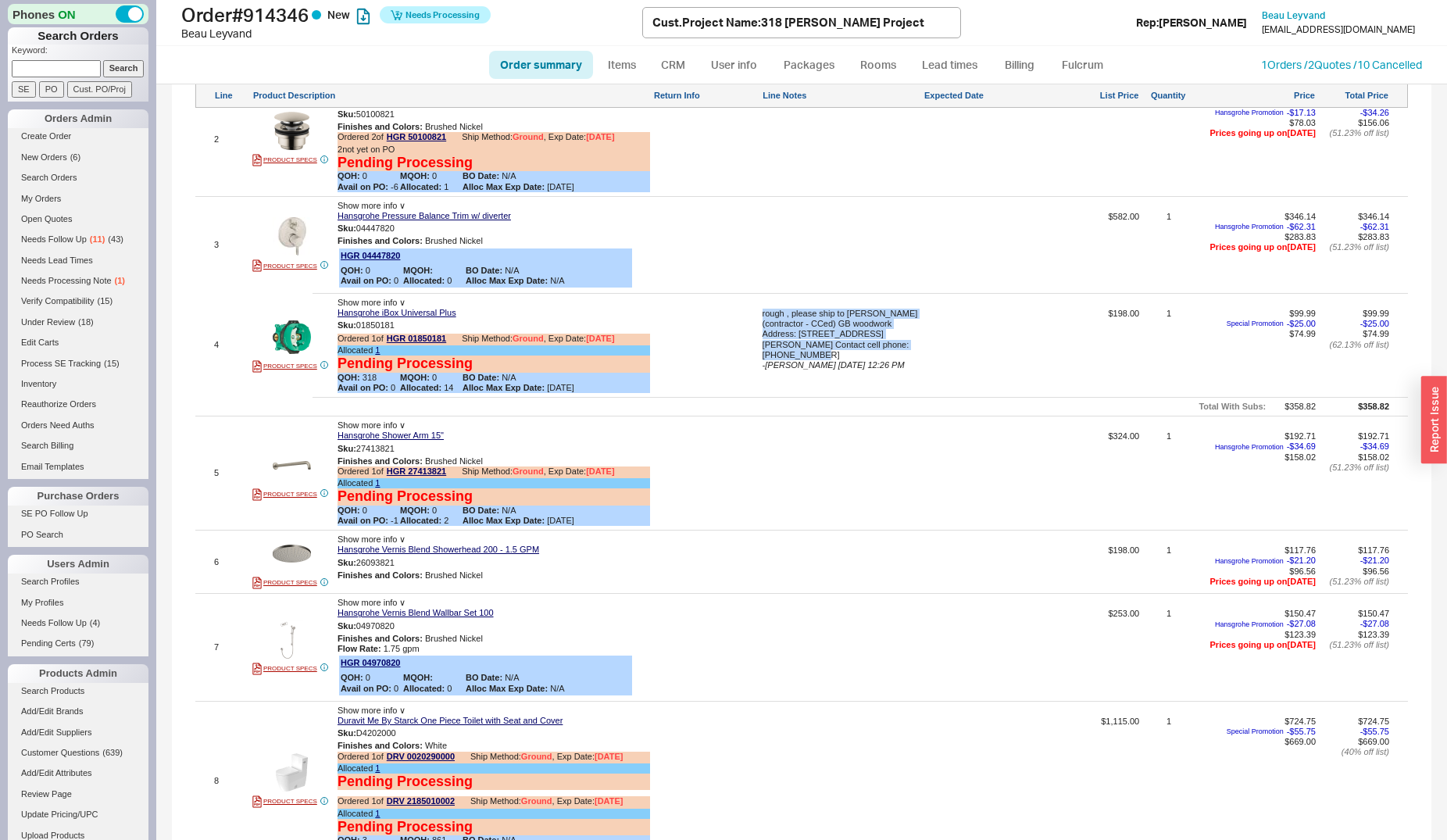
drag, startPoint x: 760, startPoint y: 327, endPoint x: 842, endPoint y: 369, distance: 92.1
click at [842, 360] on div "rough , please ship to Gai Baron (contractor - CCed) GB woodwork Address: 1050 …" at bounding box center [842, 334] width 158 height 52
copy div "rough , please ship to Gai Baron (contractor - CCed) GB woodwork Address: 1050 …"
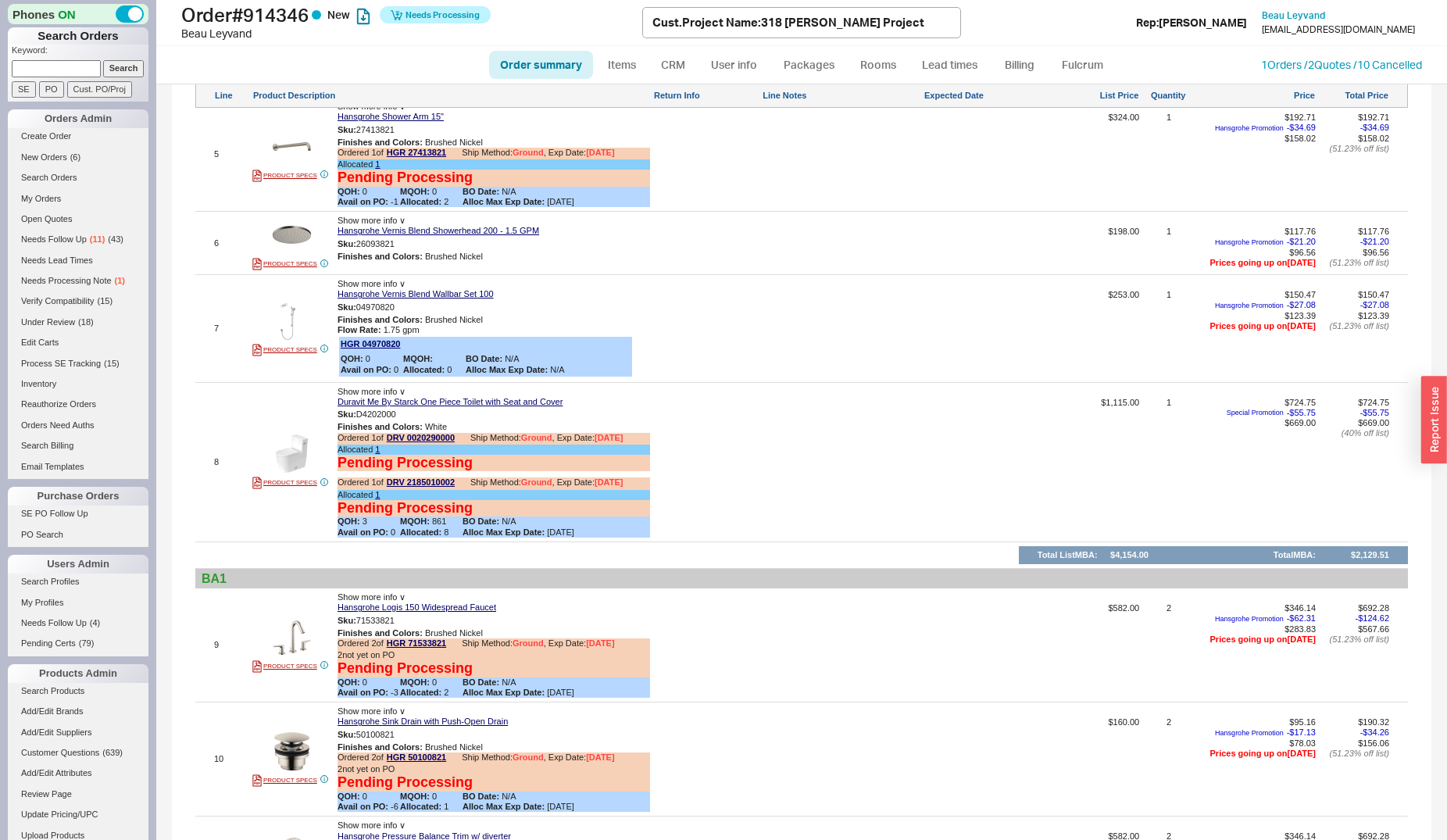
scroll to position [1913, 0]
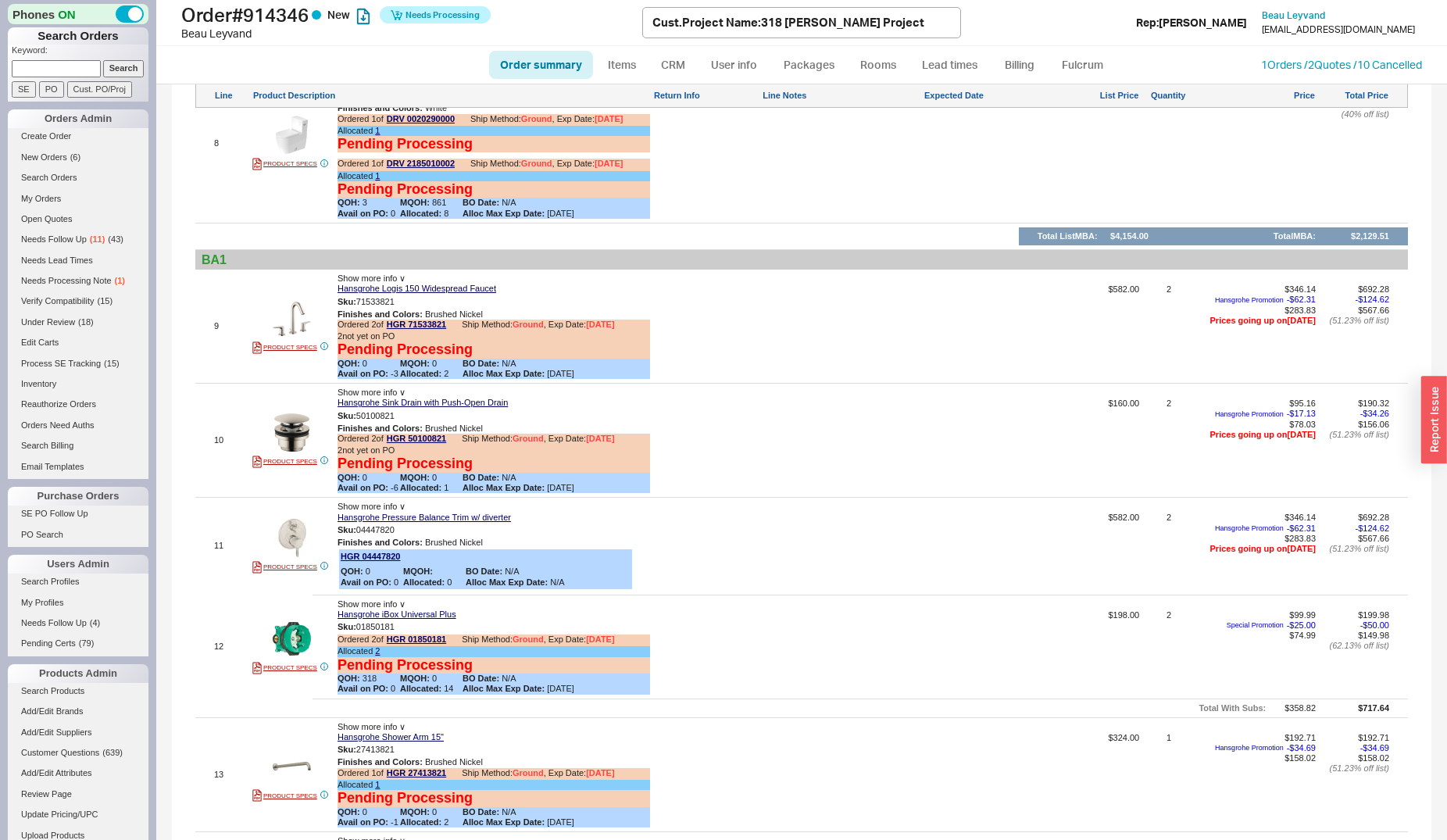
click at [797, 652] on div at bounding box center [842, 652] width 158 height 84
type textarea "rough , please ship to Gai Baron (contractor - CCed) GB woodwork Address: 1050 …"
click at [772, 651] on button "SAVE" at bounding box center [780, 644] width 34 height 13
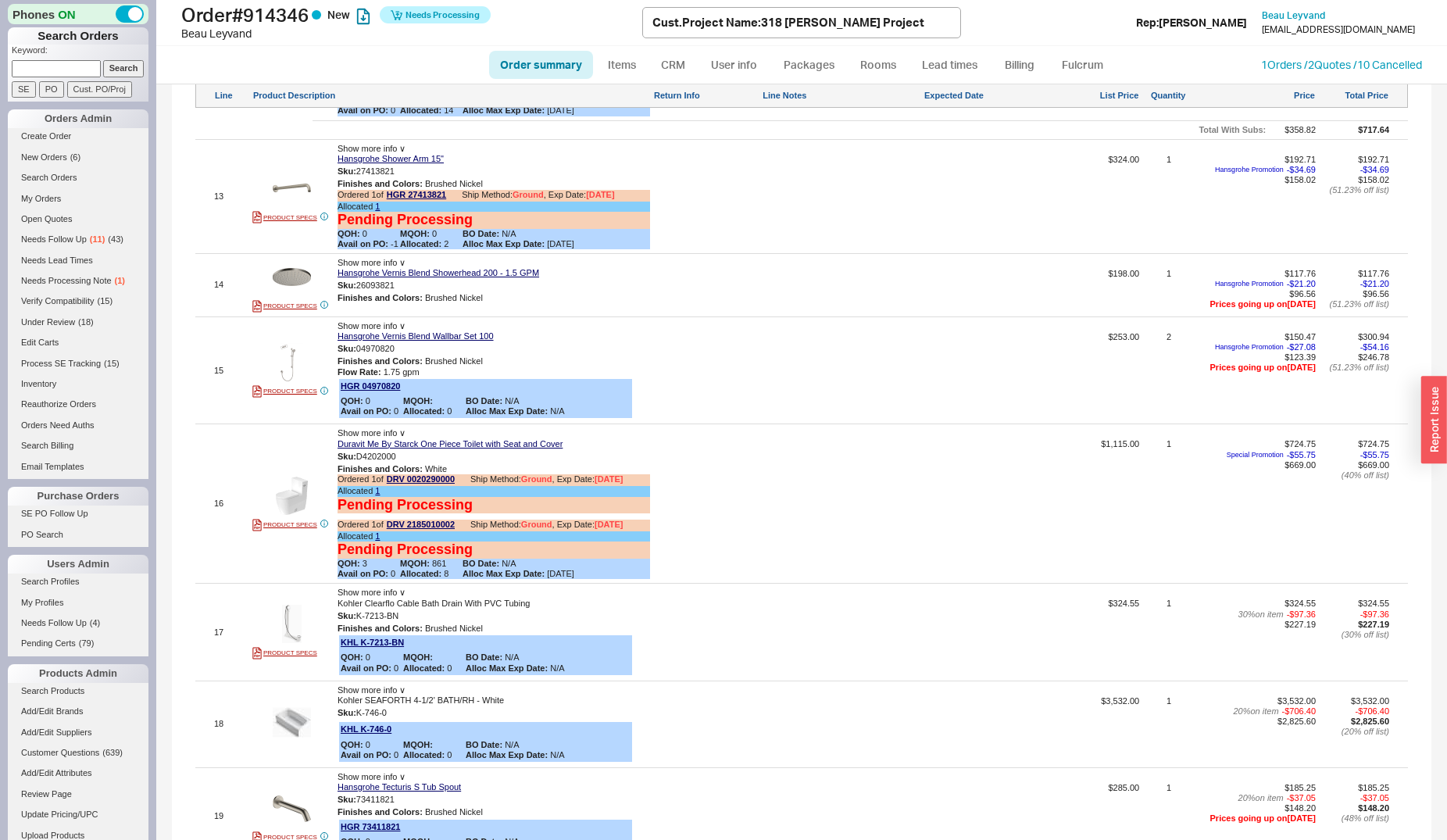
scroll to position [2630, 0]
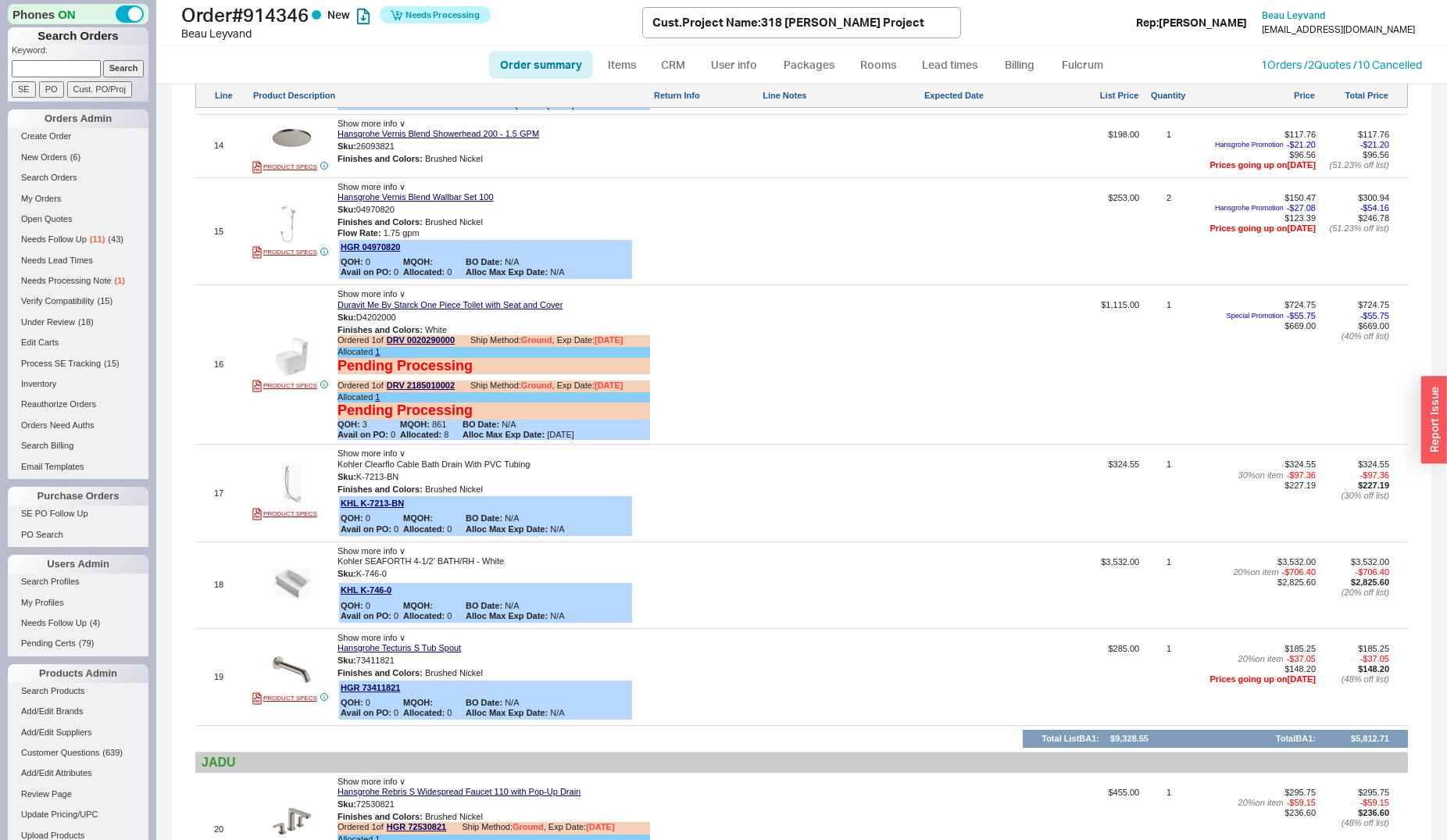
click at [797, 612] on div at bounding box center [842, 590] width 158 height 67
type textarea "rough , please ship to Gai Baron (contractor - CCed) GB woodwork Address: 1050 …"
click at [786, 598] on button "SAVE" at bounding box center [780, 590] width 34 height 13
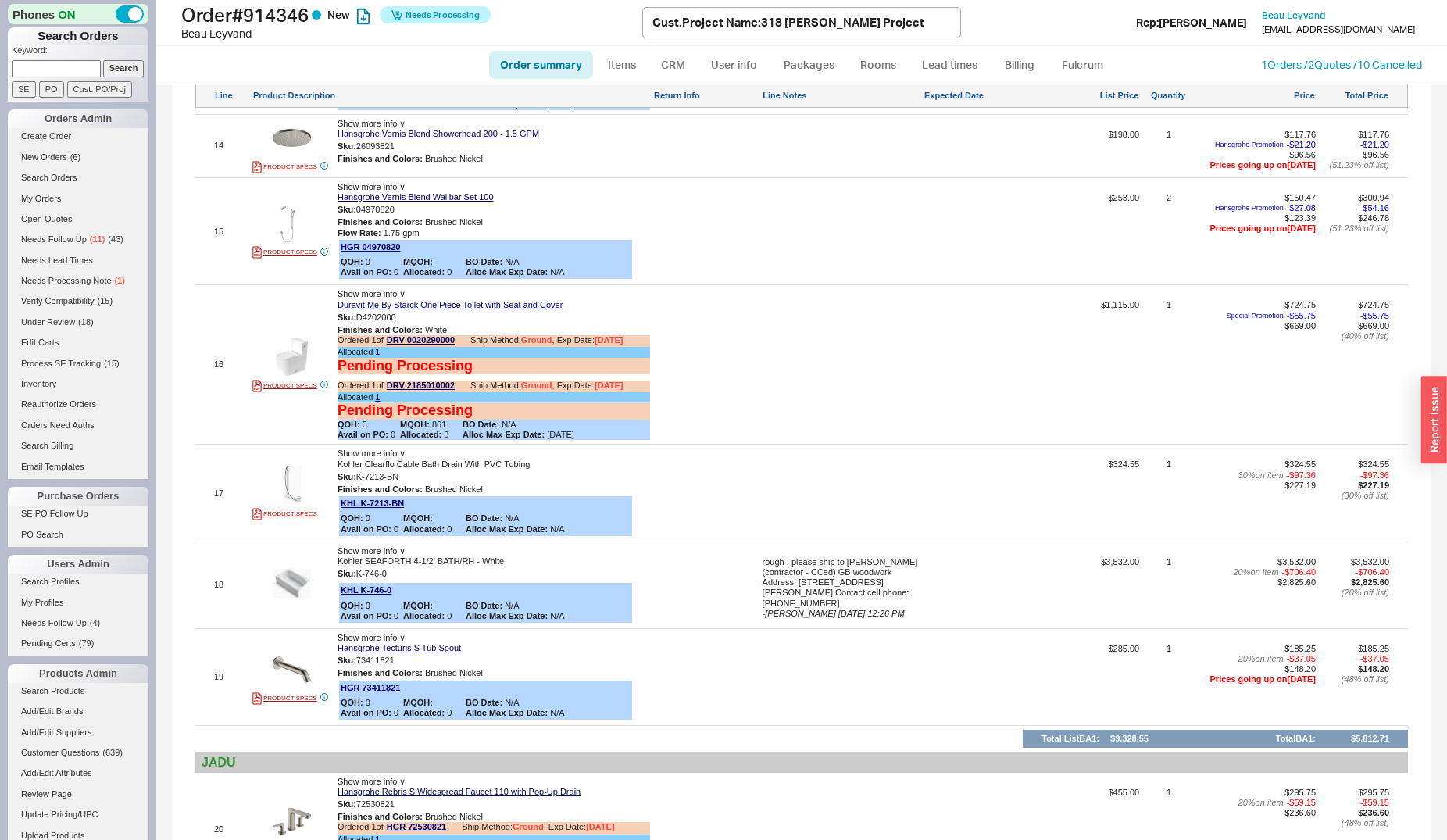
click at [822, 510] on div at bounding box center [842, 498] width 158 height 78
type textarea "rough , please ship to Gai Baron (contractor - CCed) GB woodwork Address: 1050 …"
click at [768, 501] on button "SAVE" at bounding box center [780, 494] width 34 height 13
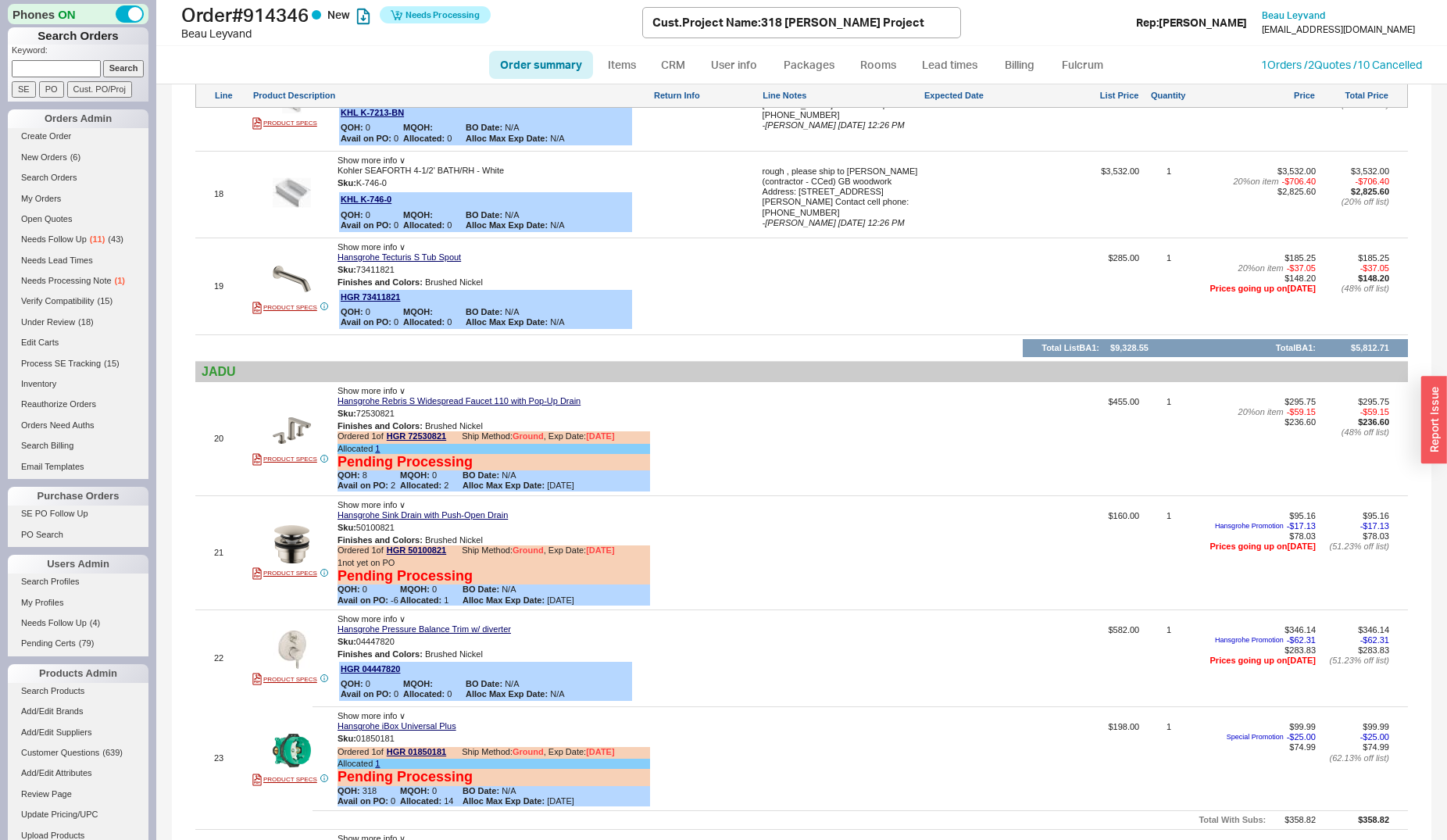
scroll to position [3108, 0]
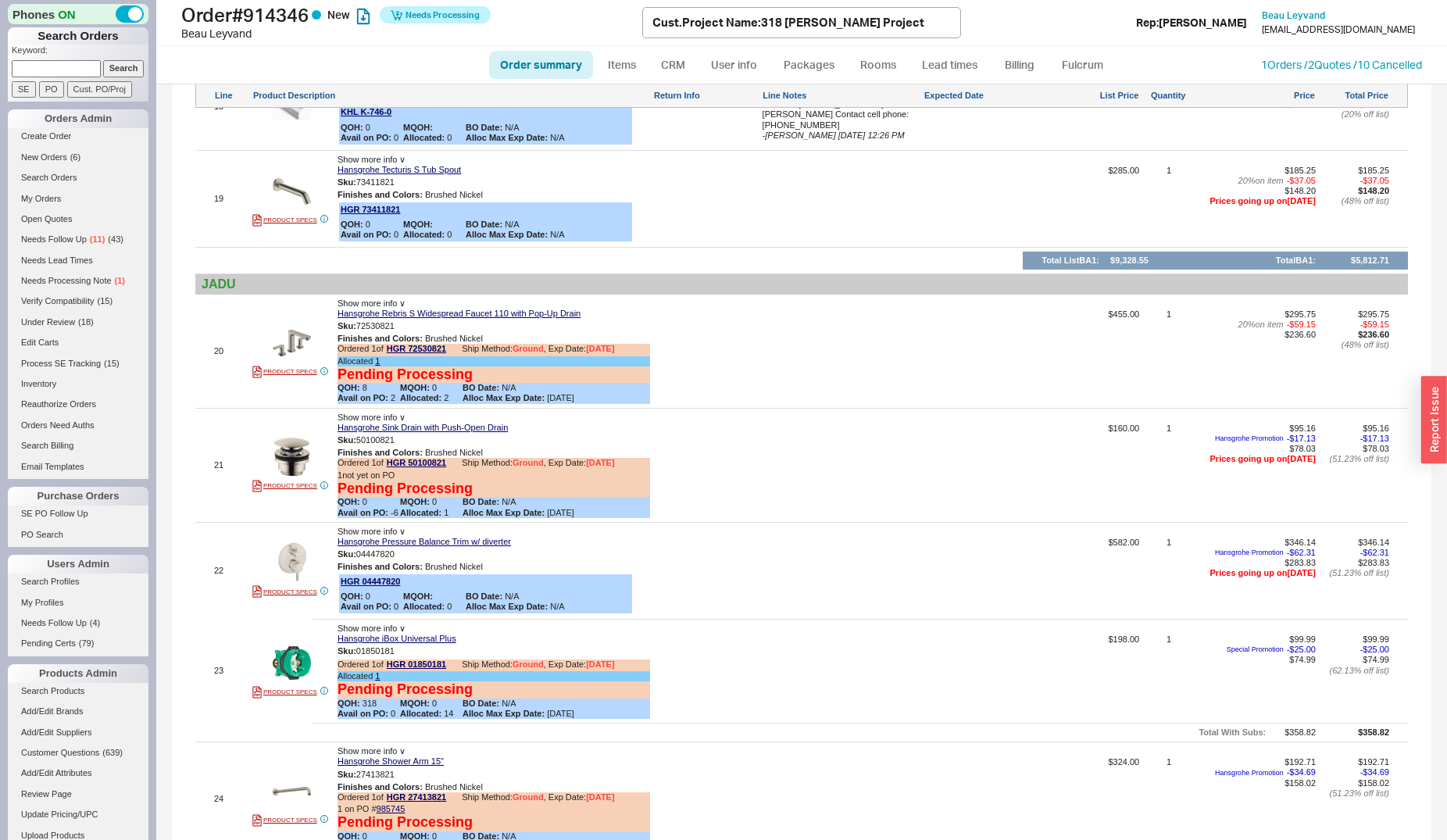
click at [828, 674] on div at bounding box center [842, 676] width 158 height 84
type textarea "rough , please ship to Gai Baron (contractor - CCed) GB woodwork Address: 1050 …"
click at [768, 690] on div "rough , please ship to Gai Baron (contractor - CCed) GB woodwork Address: 1050 …" at bounding box center [842, 676] width 158 height 84
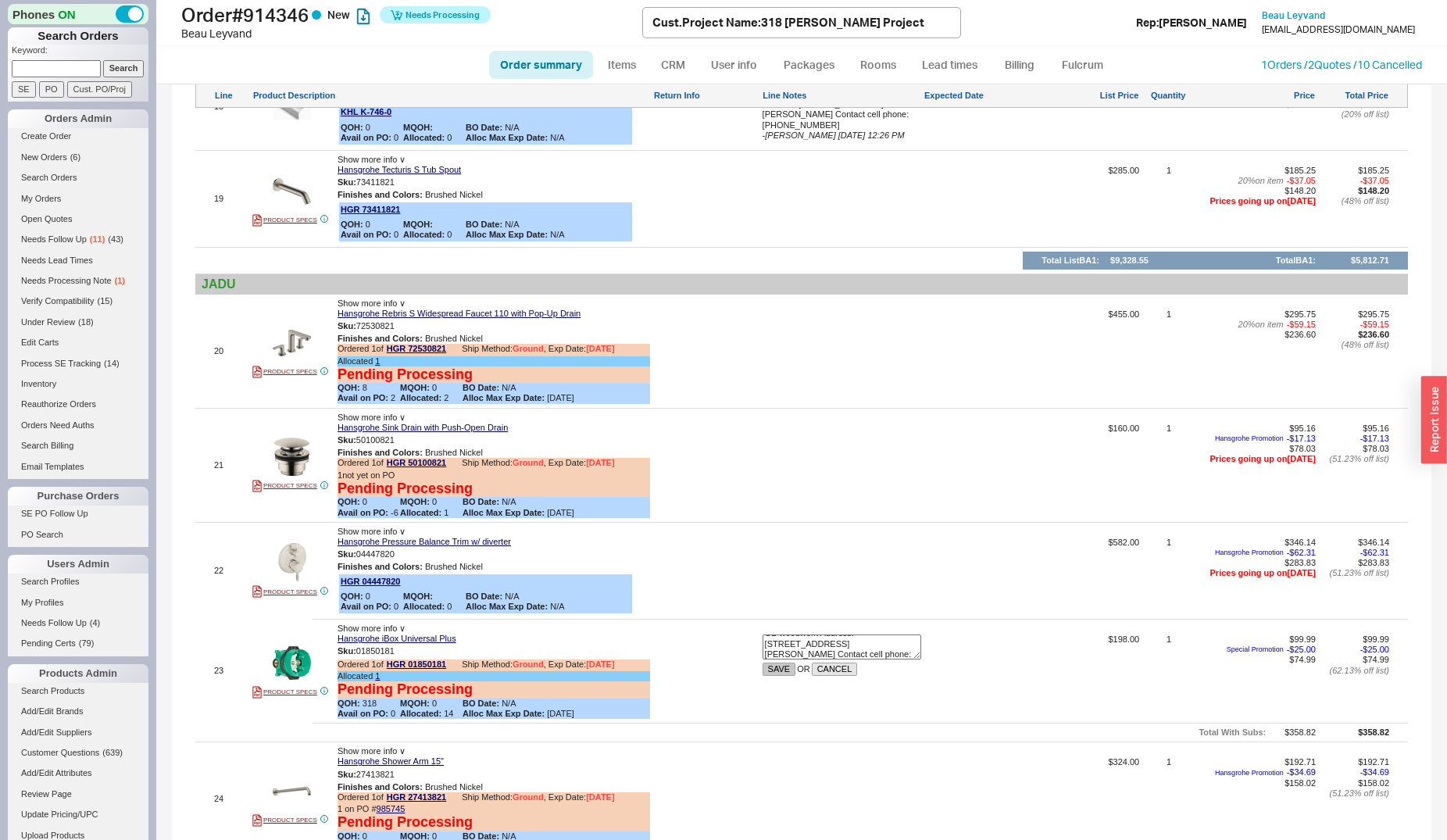
click at [771, 676] on button "SAVE" at bounding box center [780, 669] width 34 height 13
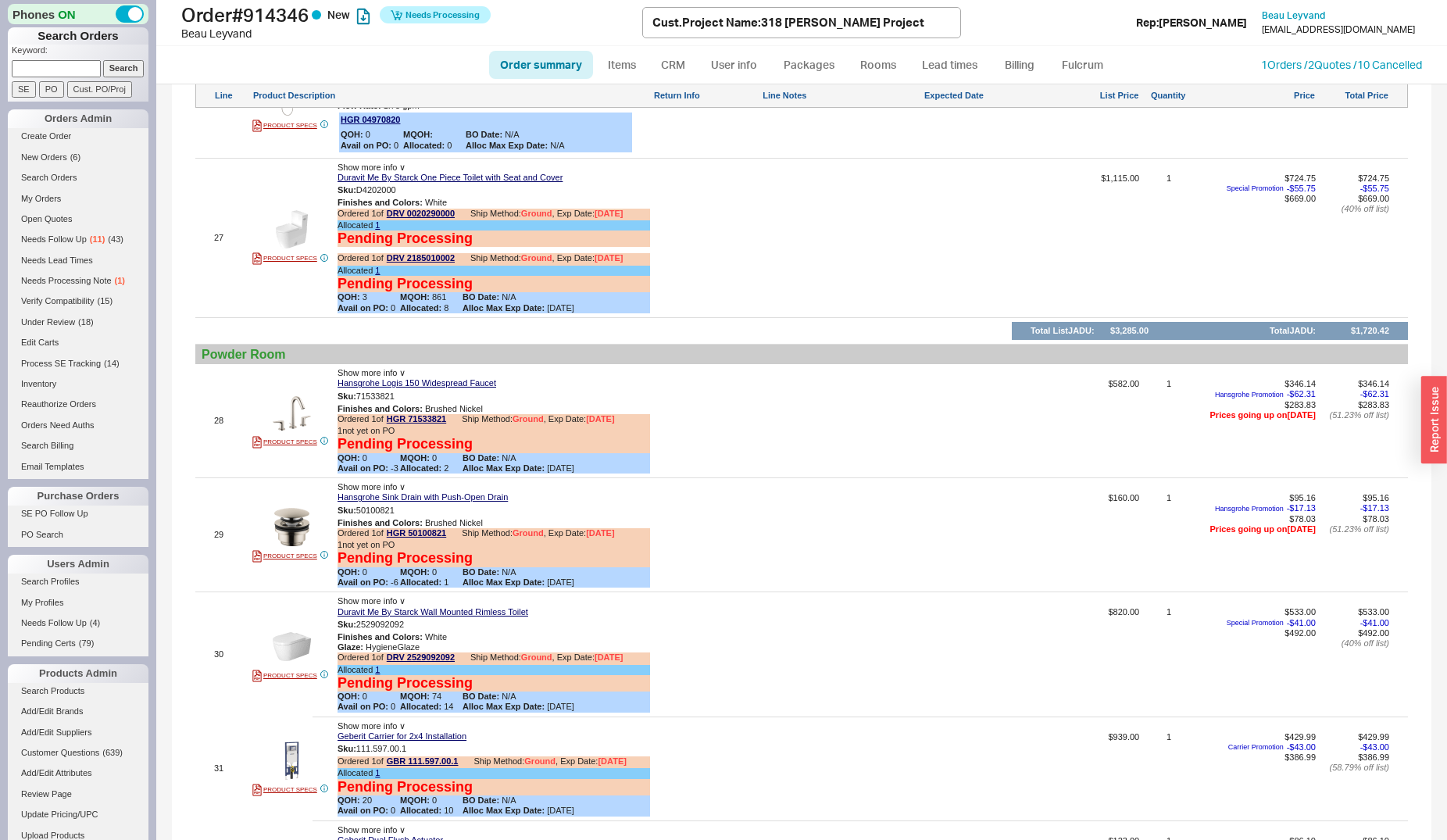
scroll to position [4064, 0]
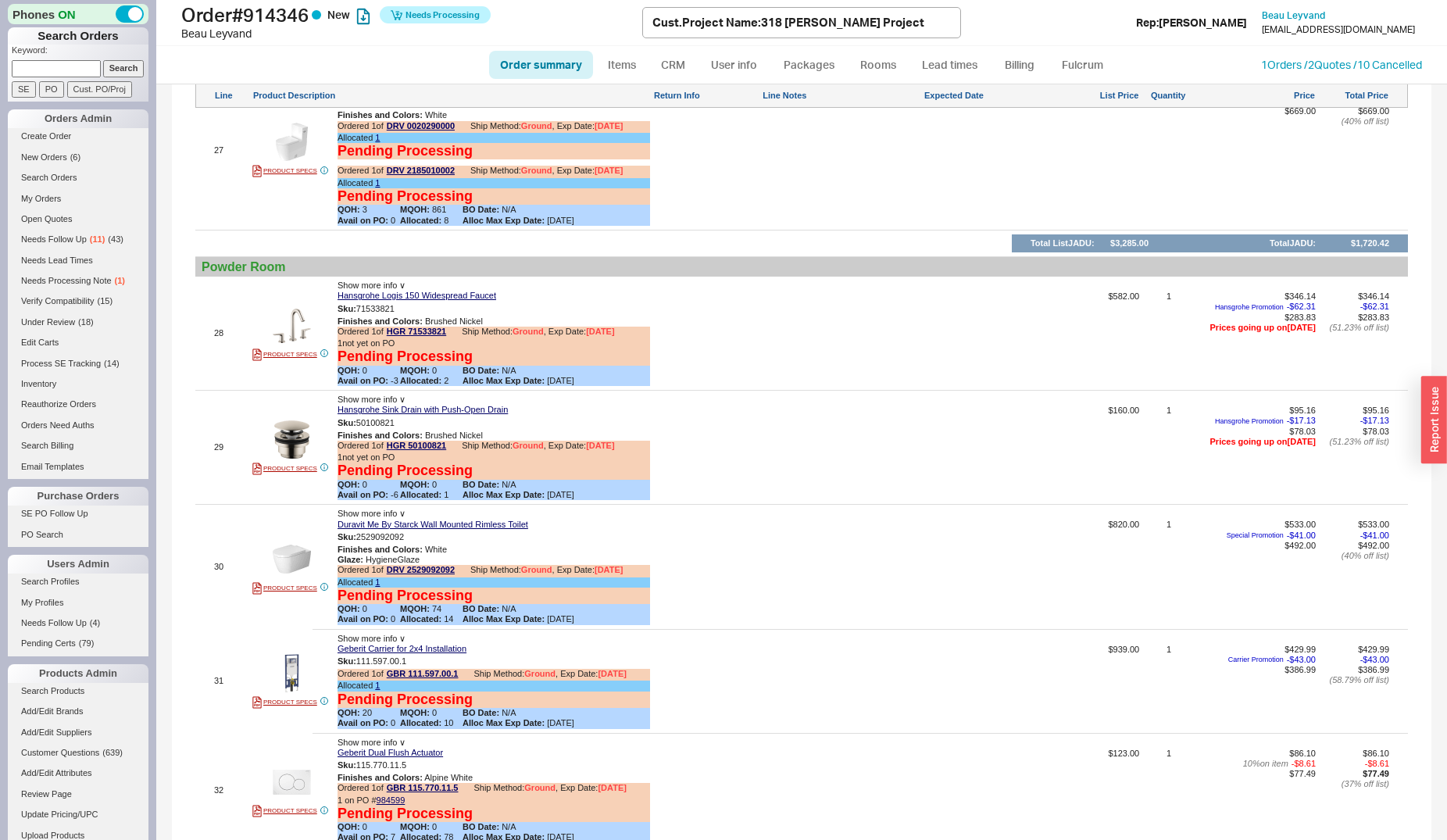
click at [829, 690] on div at bounding box center [842, 687] width 158 height 84
type textarea "rough , please ship to Gai Baron (contractor - CCed) GB woodwork Address: 1050 …"
click at [769, 685] on button "SAVE" at bounding box center [780, 678] width 34 height 13
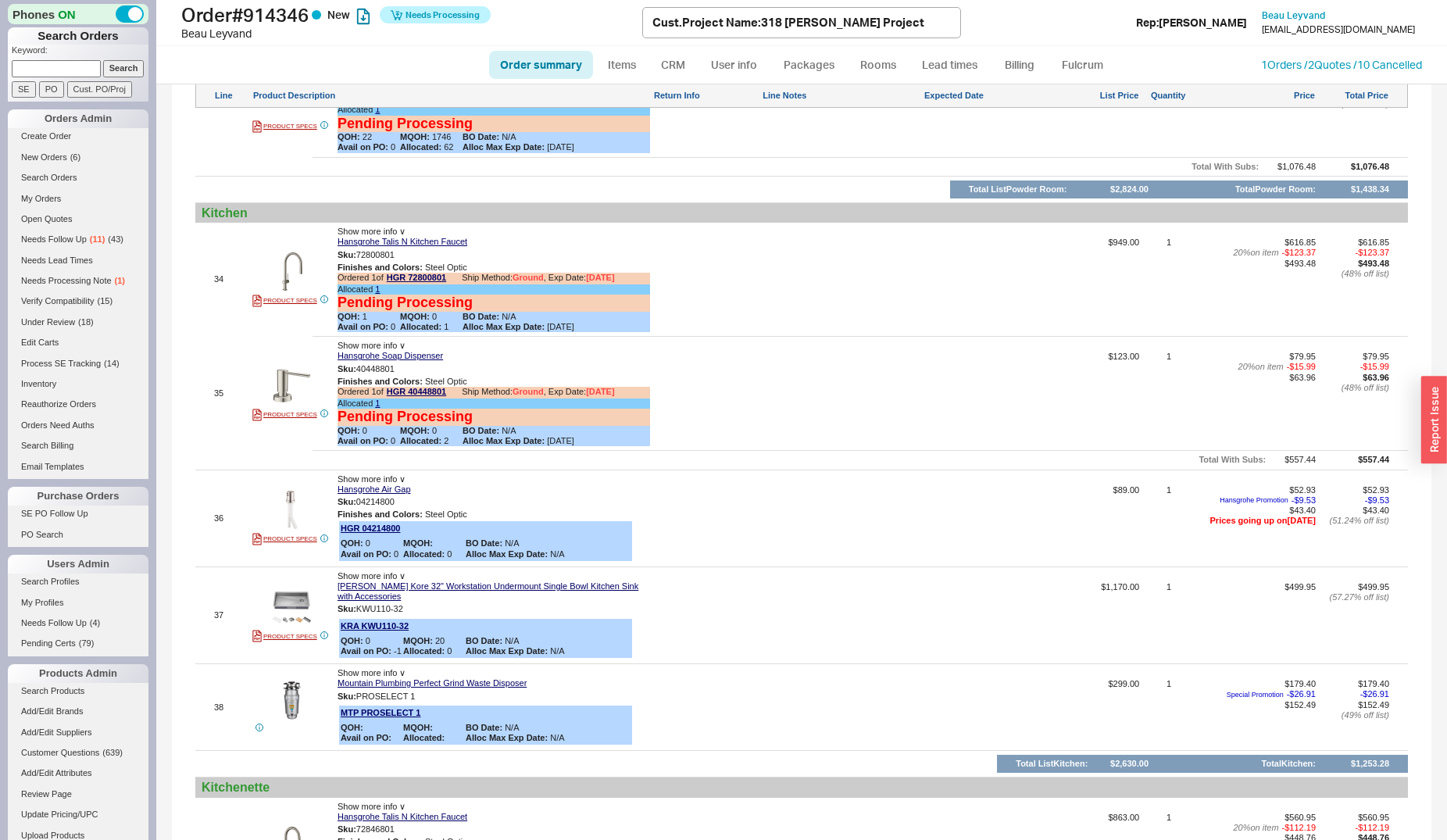
scroll to position [4622, 0]
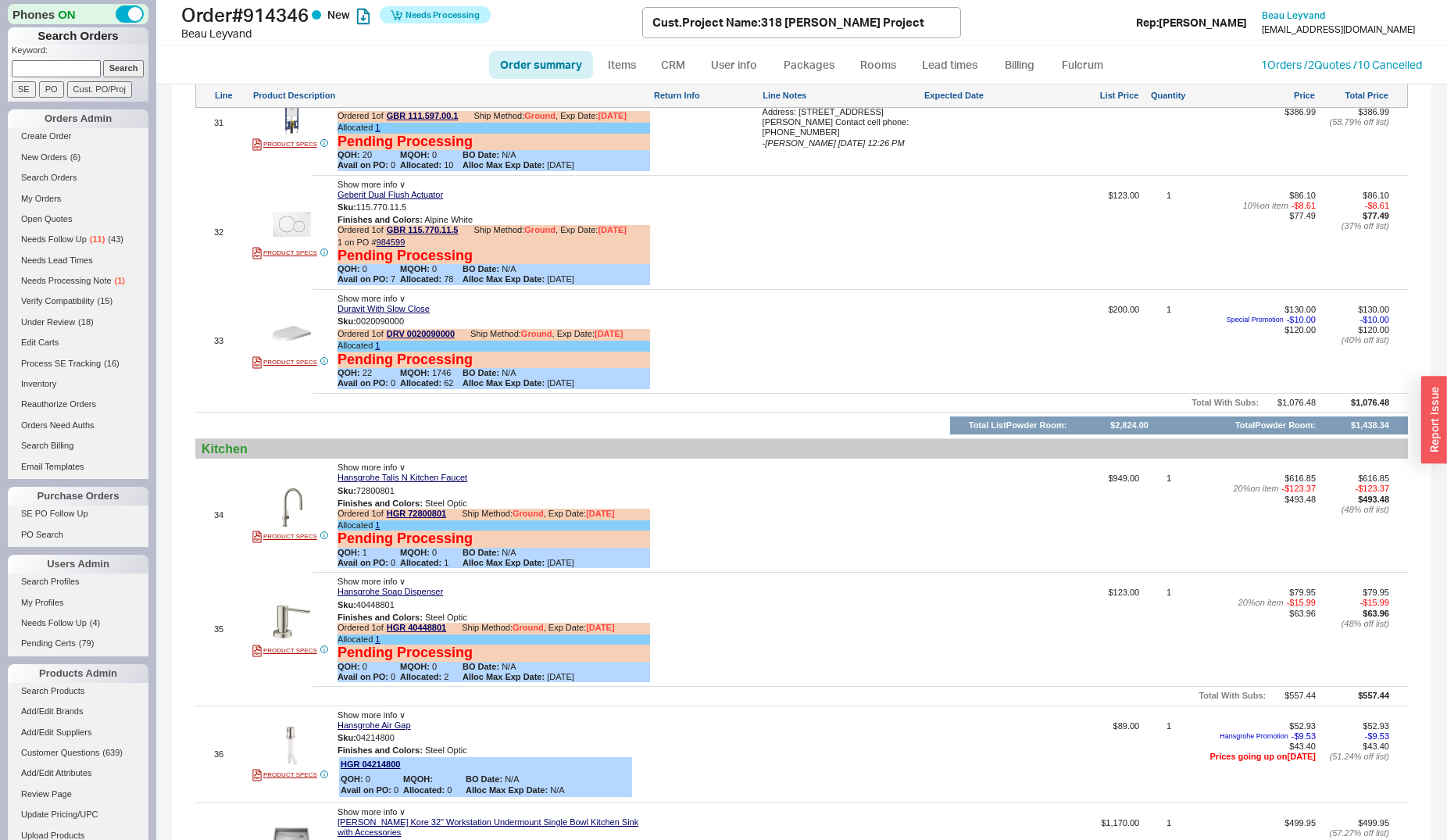
click at [57, 74] on input at bounding box center [57, 68] width 89 height 16
type input "yuliia"
click at [103, 60] on input "Search" at bounding box center [124, 68] width 41 height 16
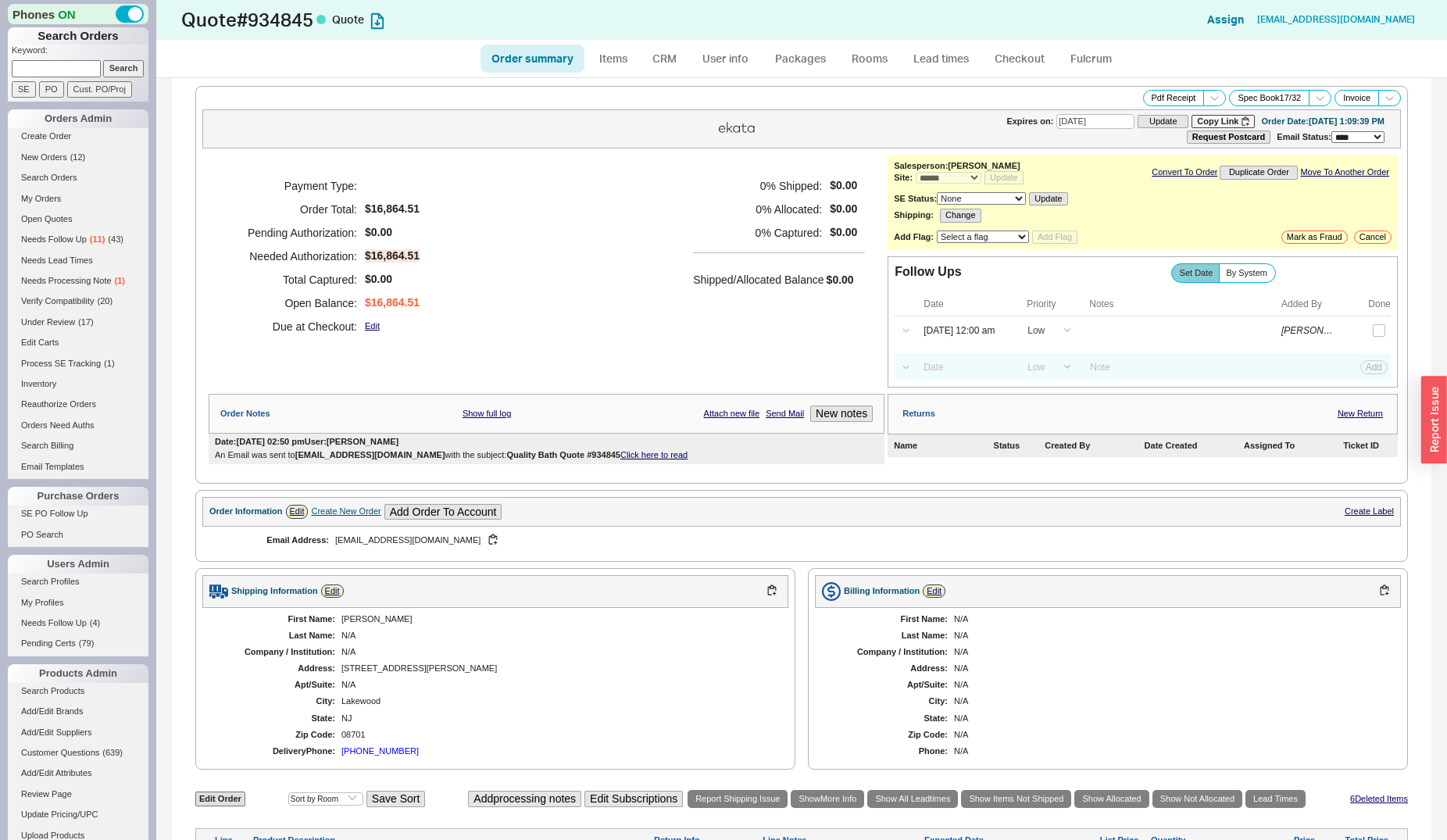
select select "*"
select select "LOW"
select select "3"
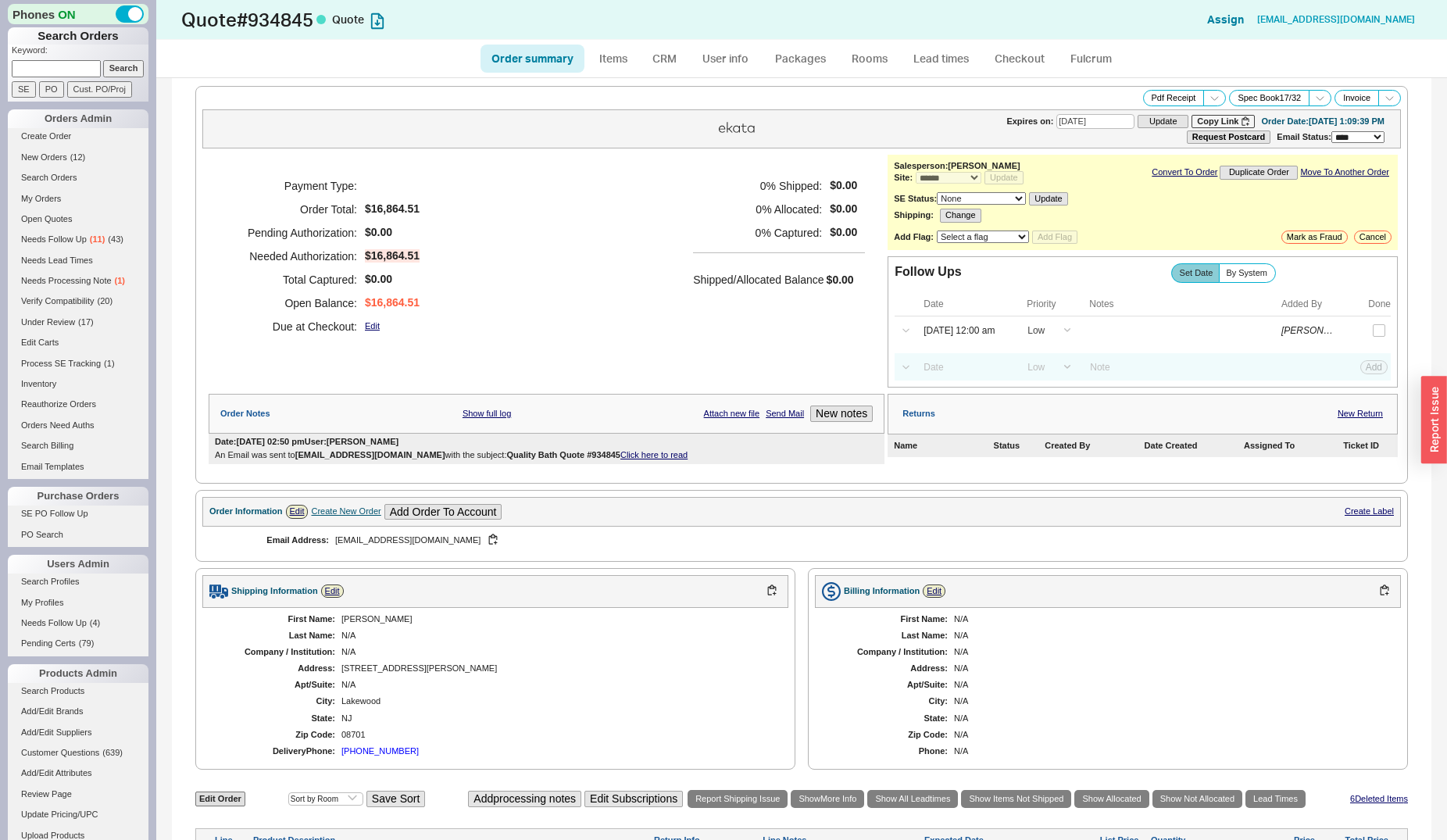
click at [736, 502] on section "Order Information Edit Create New Order Add Order To Account Create Label Email…" at bounding box center [801, 525] width 1213 height 72
click at [631, 460] on link "Click here to read" at bounding box center [654, 455] width 67 height 10
click at [69, 76] on input at bounding box center [57, 68] width 89 height 16
type input "756562"
click at [103, 60] on input "Search" at bounding box center [124, 68] width 41 height 16
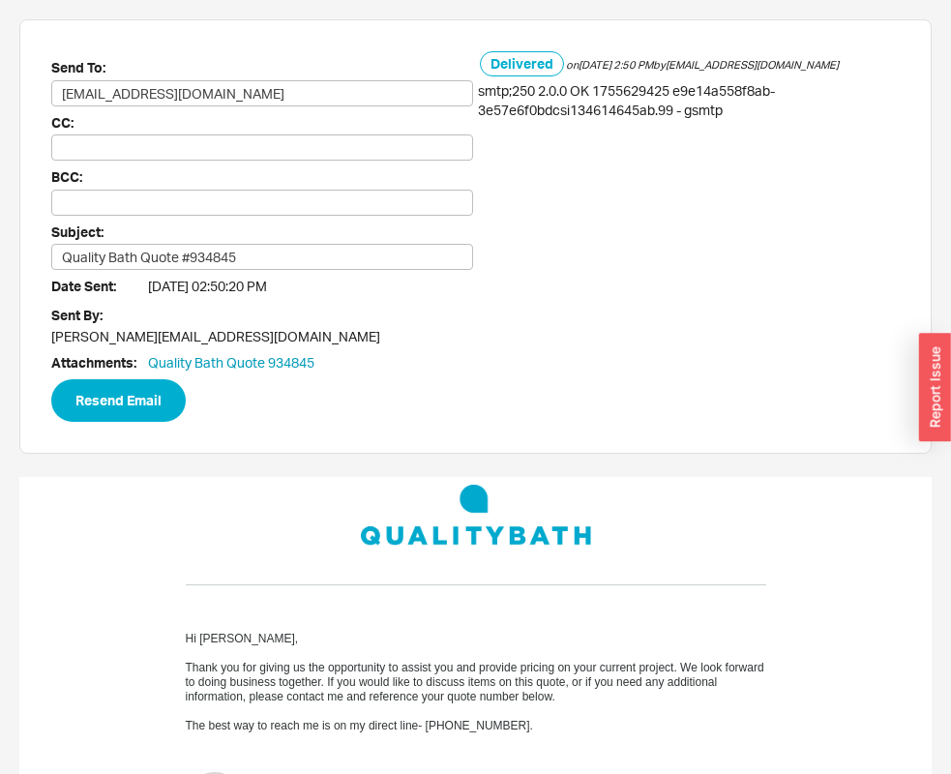
scroll to position [4143, 0]
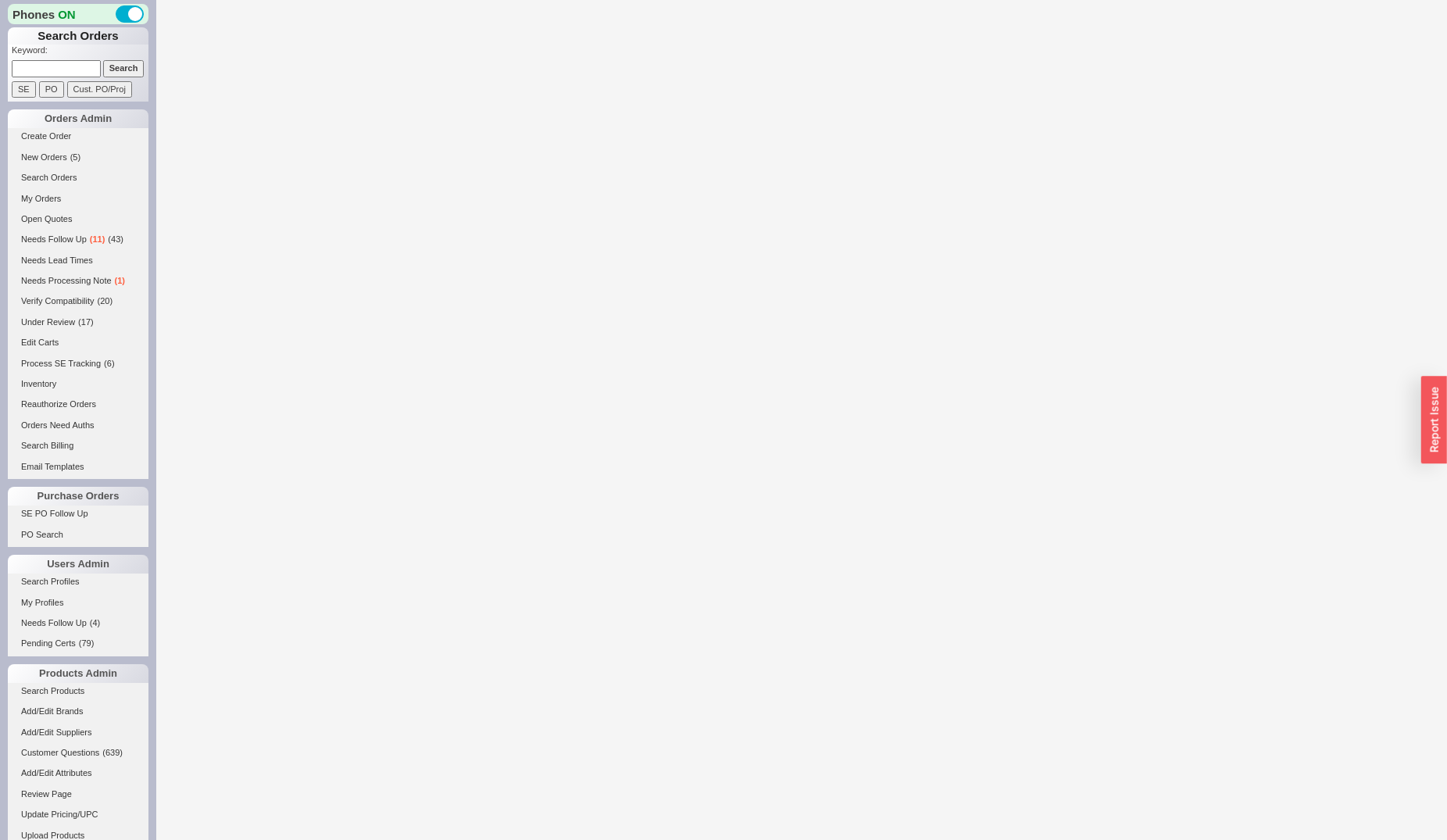
select select "*"
select select "LOW"
select select "3"
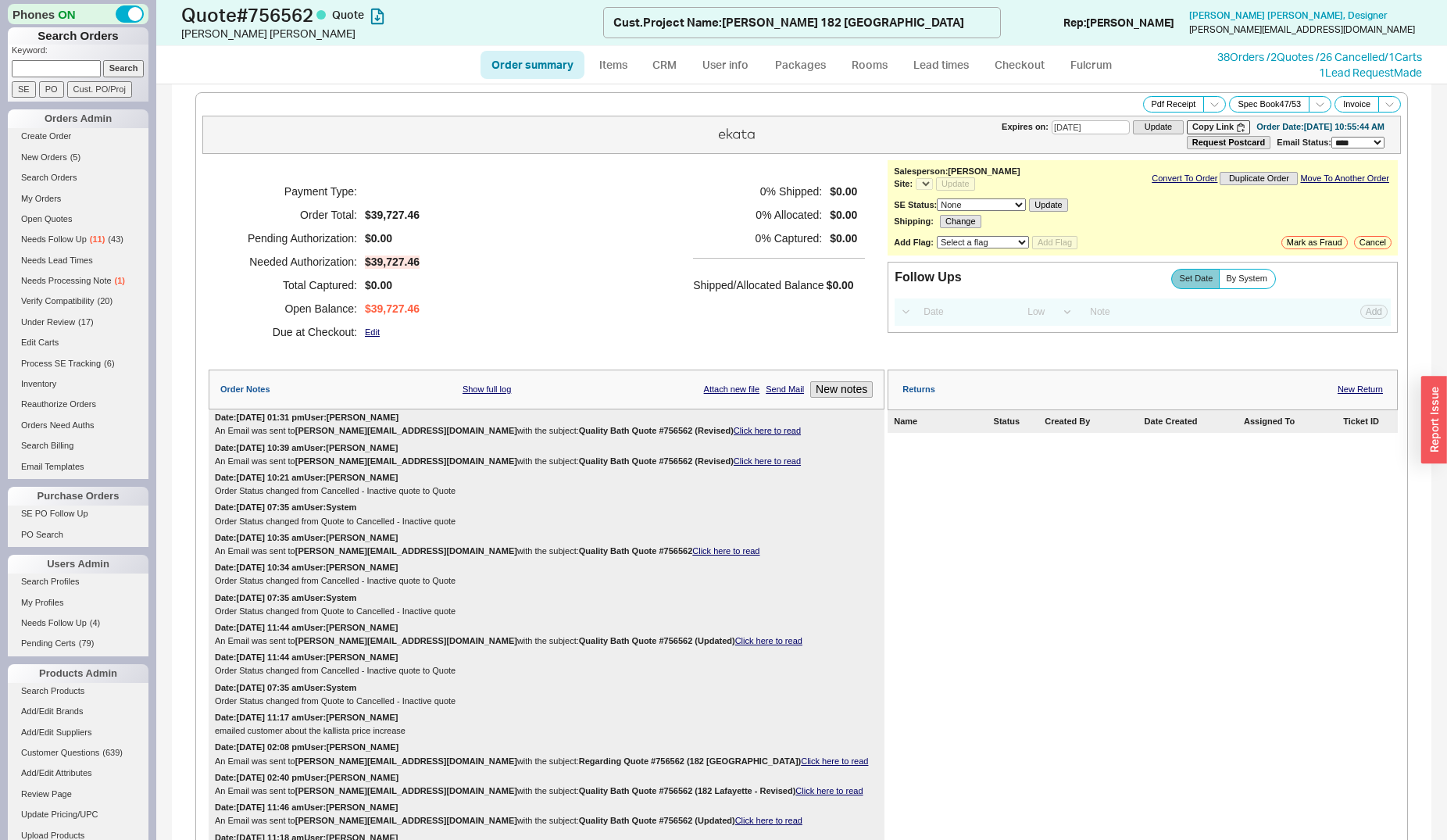
select select "*"
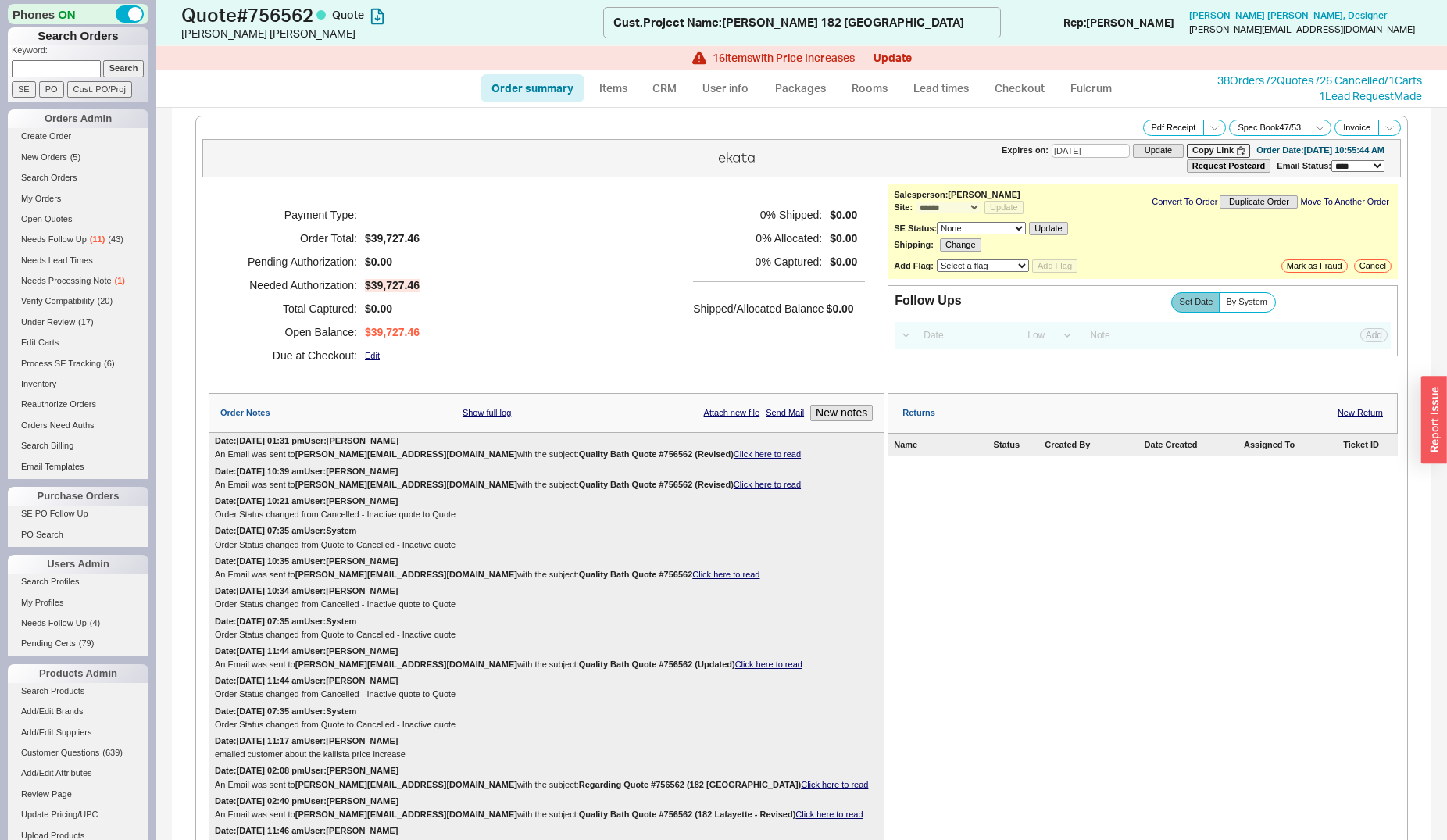
click at [567, 91] on link "Order summary" at bounding box center [532, 88] width 104 height 28
select select "*"
select select "LOW"
select select "3"
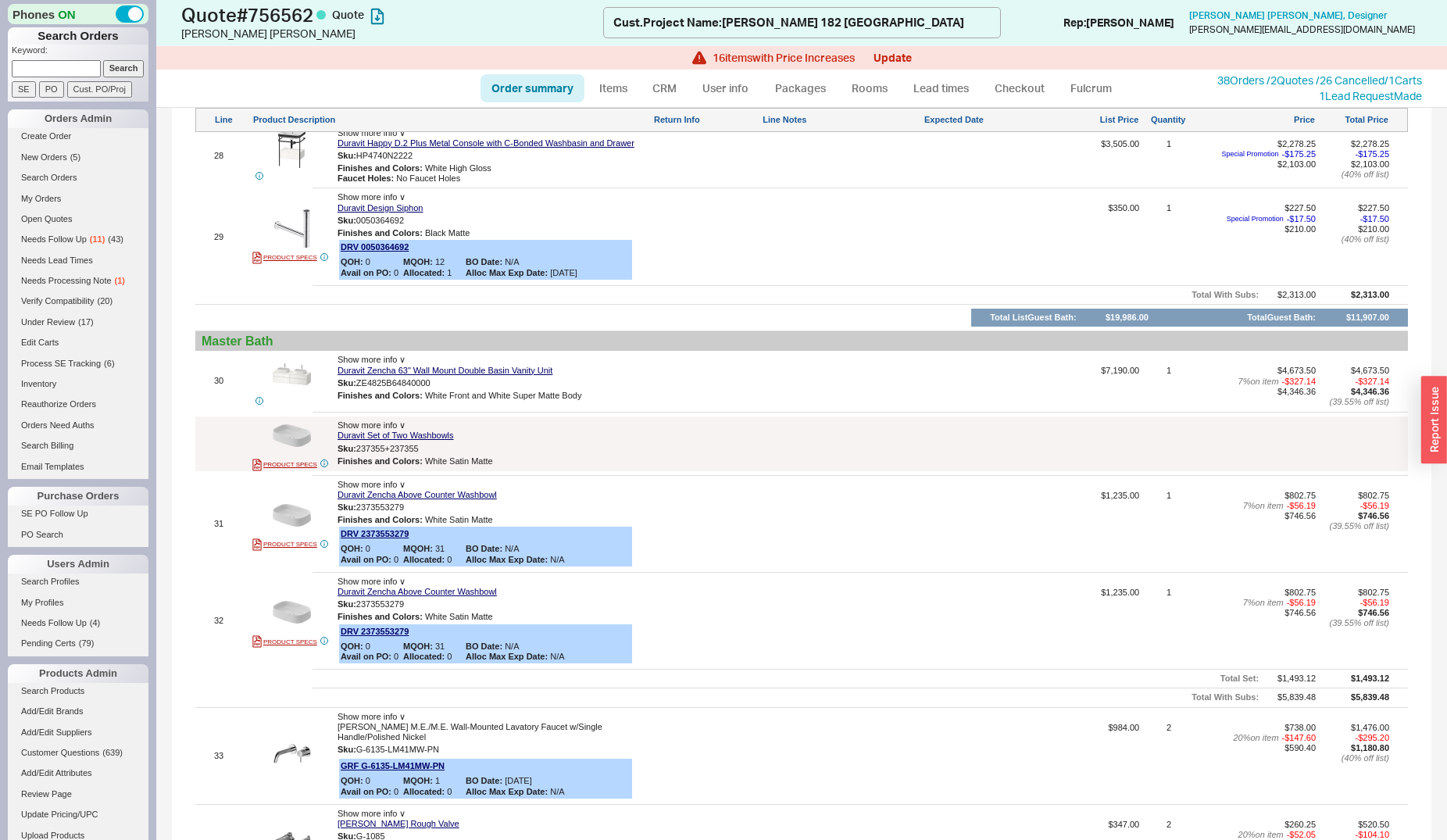
scroll to position [4143, 0]
click at [288, 356] on img at bounding box center [292, 375] width 38 height 38
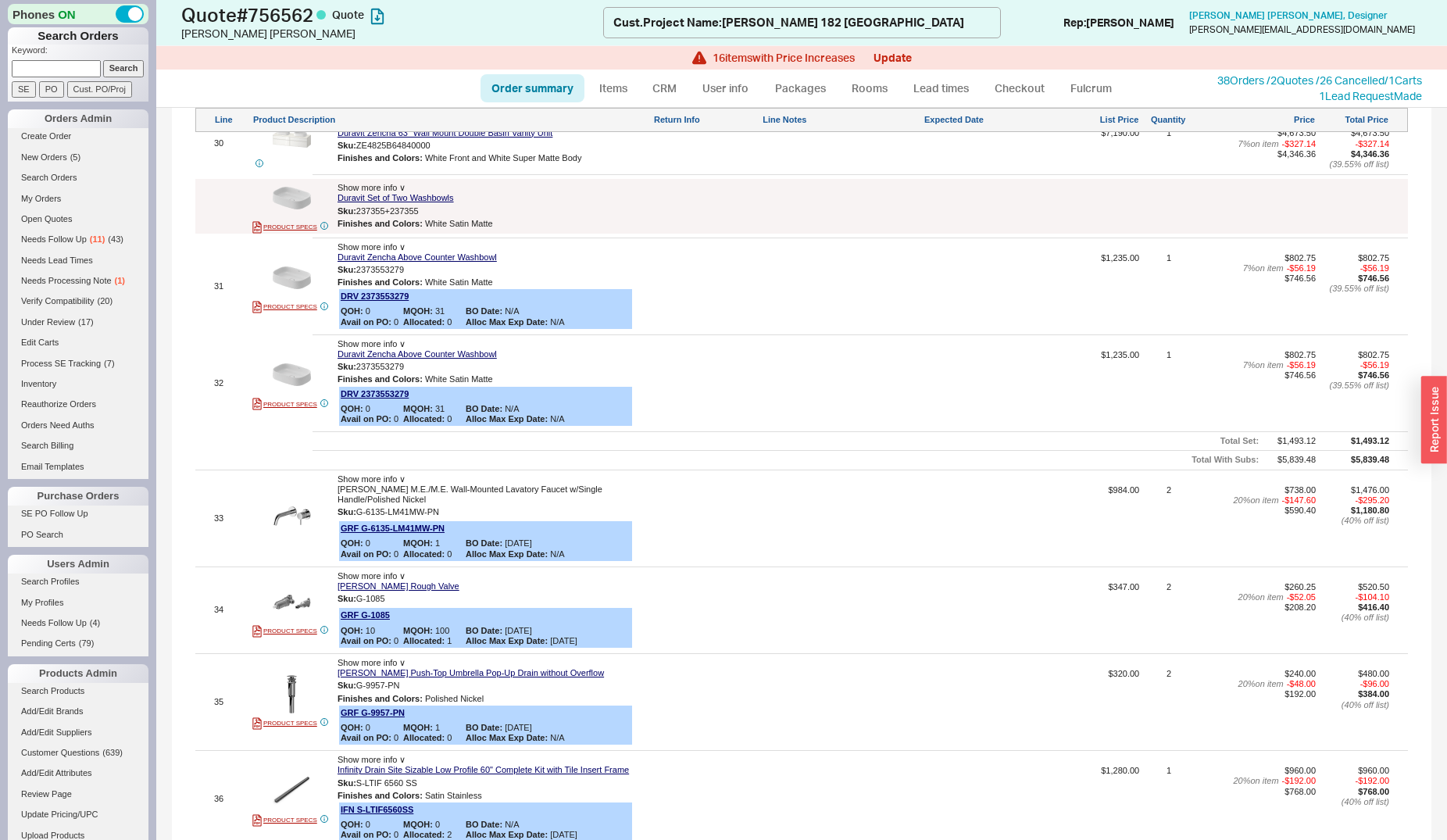
click at [795, 53] on span "16 item s with Price Increases" at bounding box center [784, 57] width 142 height 12
click at [881, 55] on button "Update" at bounding box center [892, 57] width 38 height 12
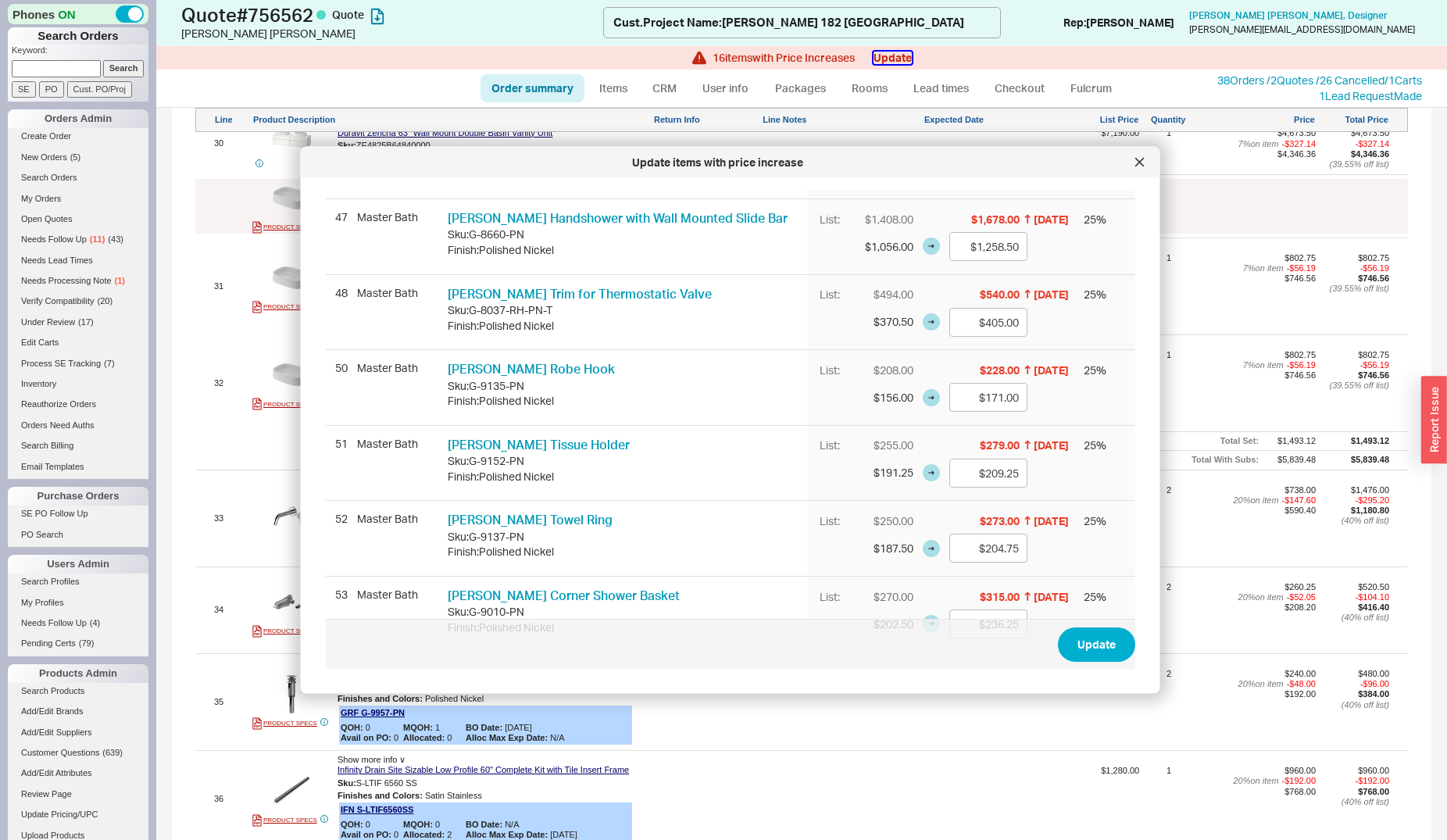
scroll to position [582, 0]
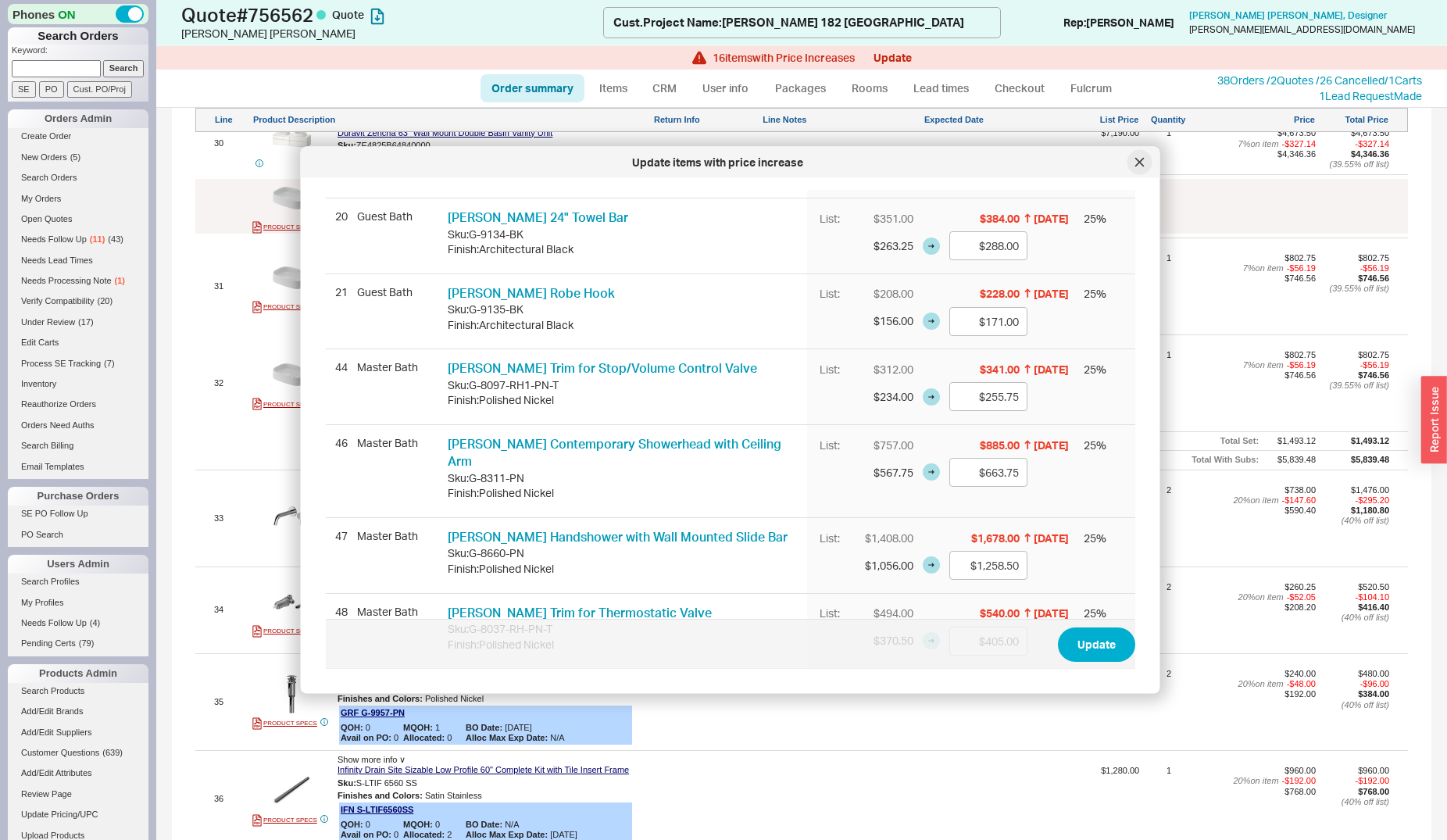
click at [1140, 154] on div at bounding box center [1140, 162] width 25 height 25
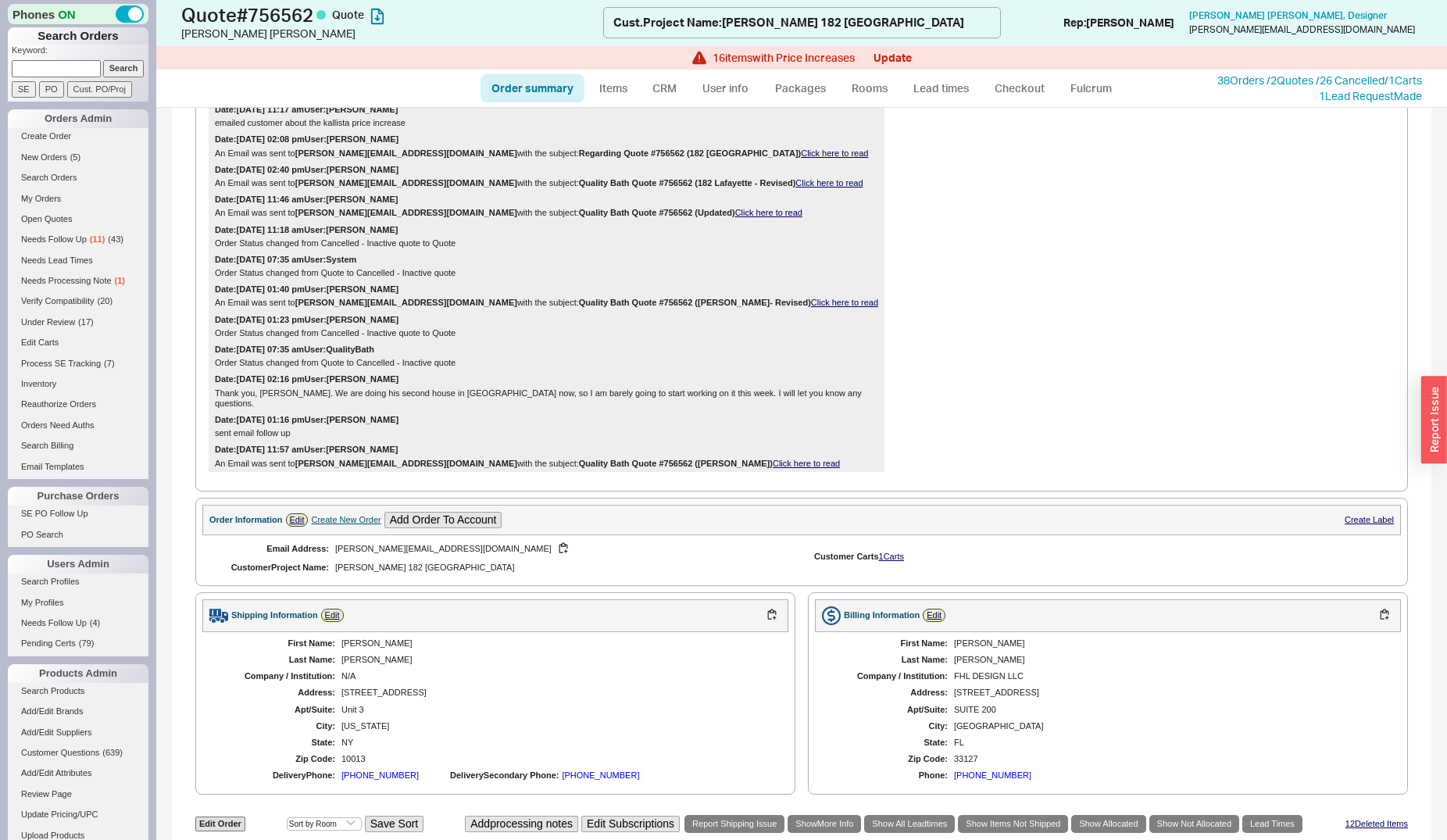
scroll to position [0, 0]
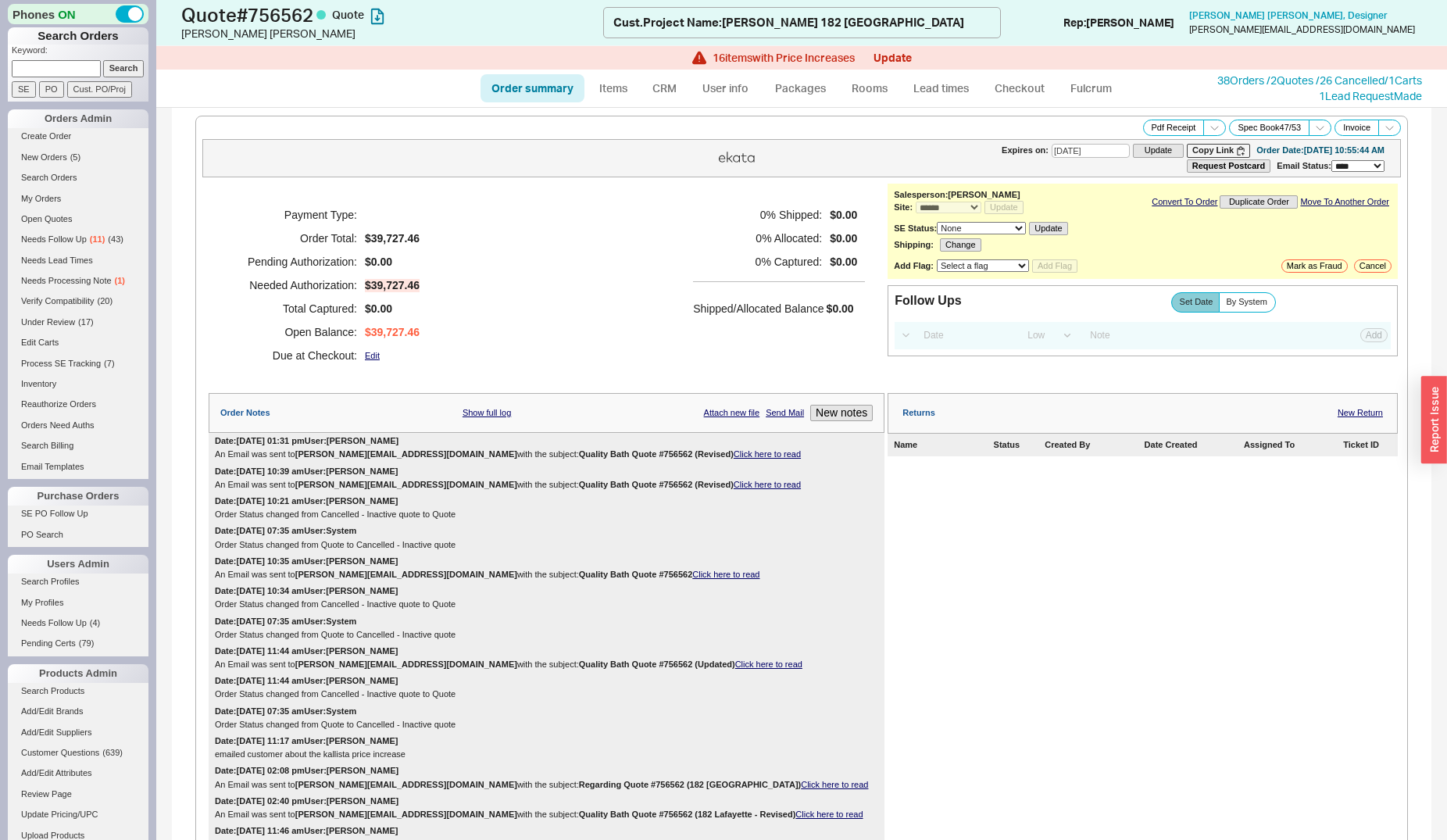
click at [944, 585] on div "Returns New Return Name Status Created By Date Created Assigned To Ticket ID" at bounding box center [1143, 748] width 511 height 709
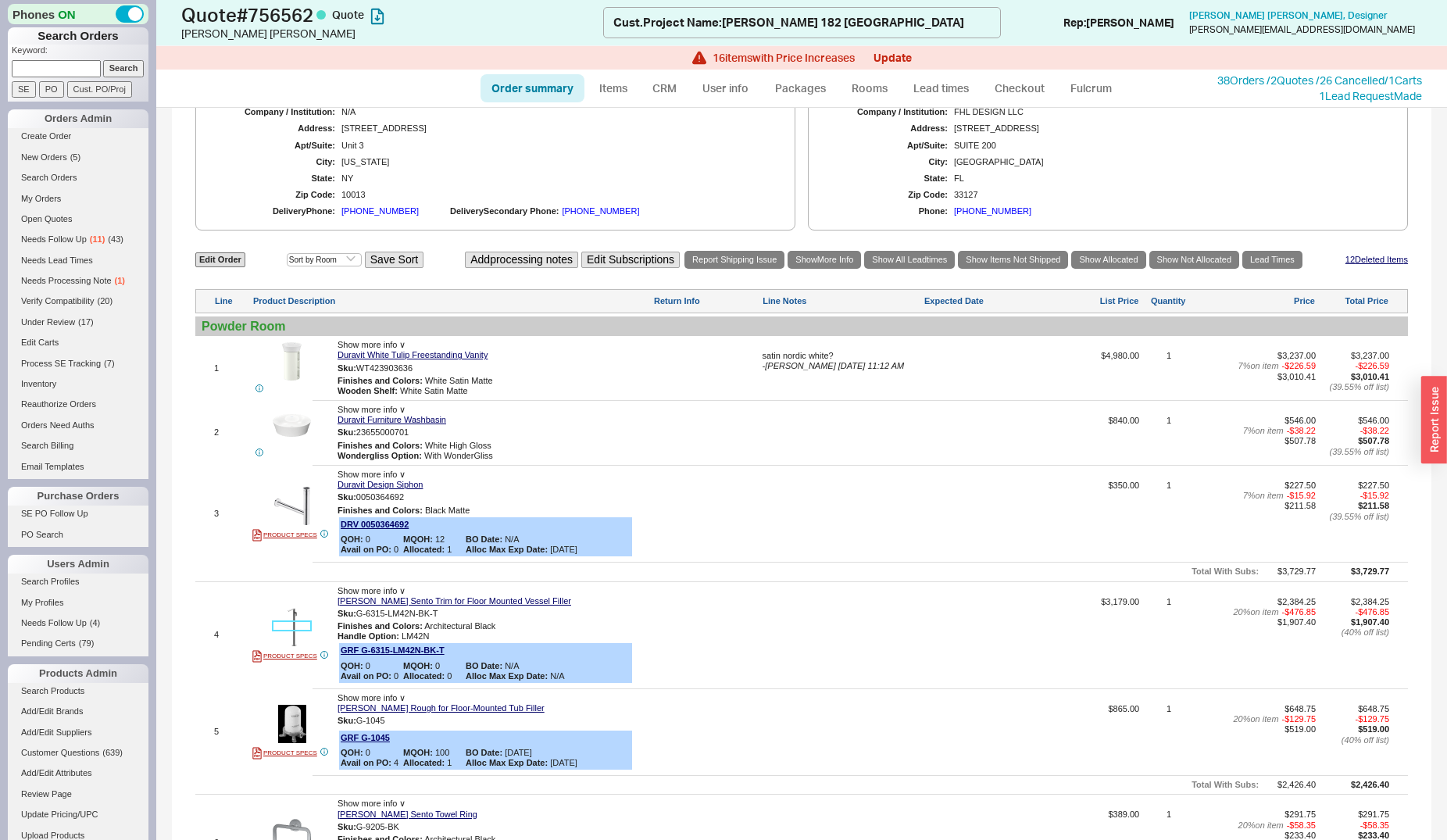
click at [301, 624] on img at bounding box center [292, 626] width 38 height 38
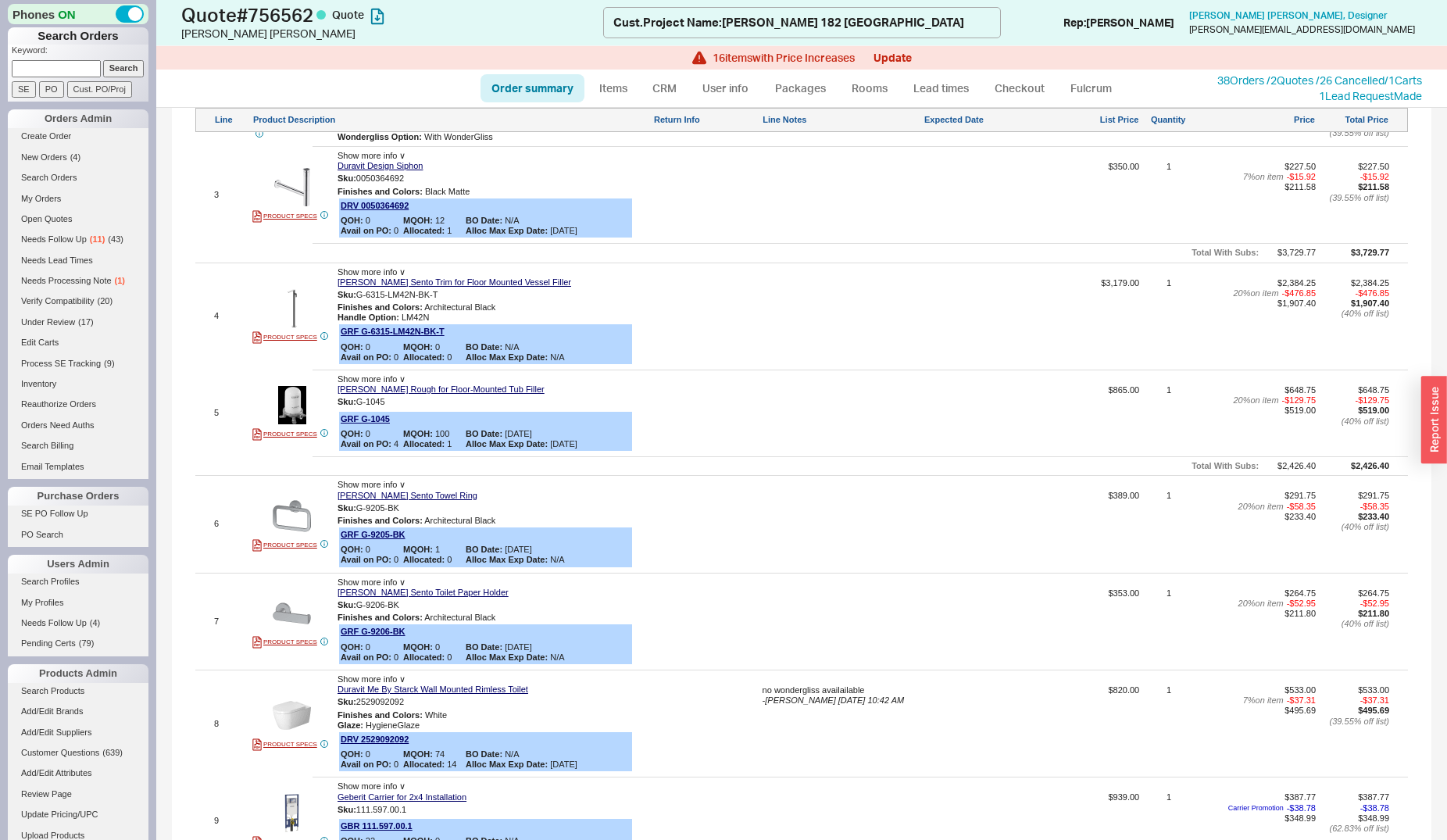
scroll to position [1434, 0]
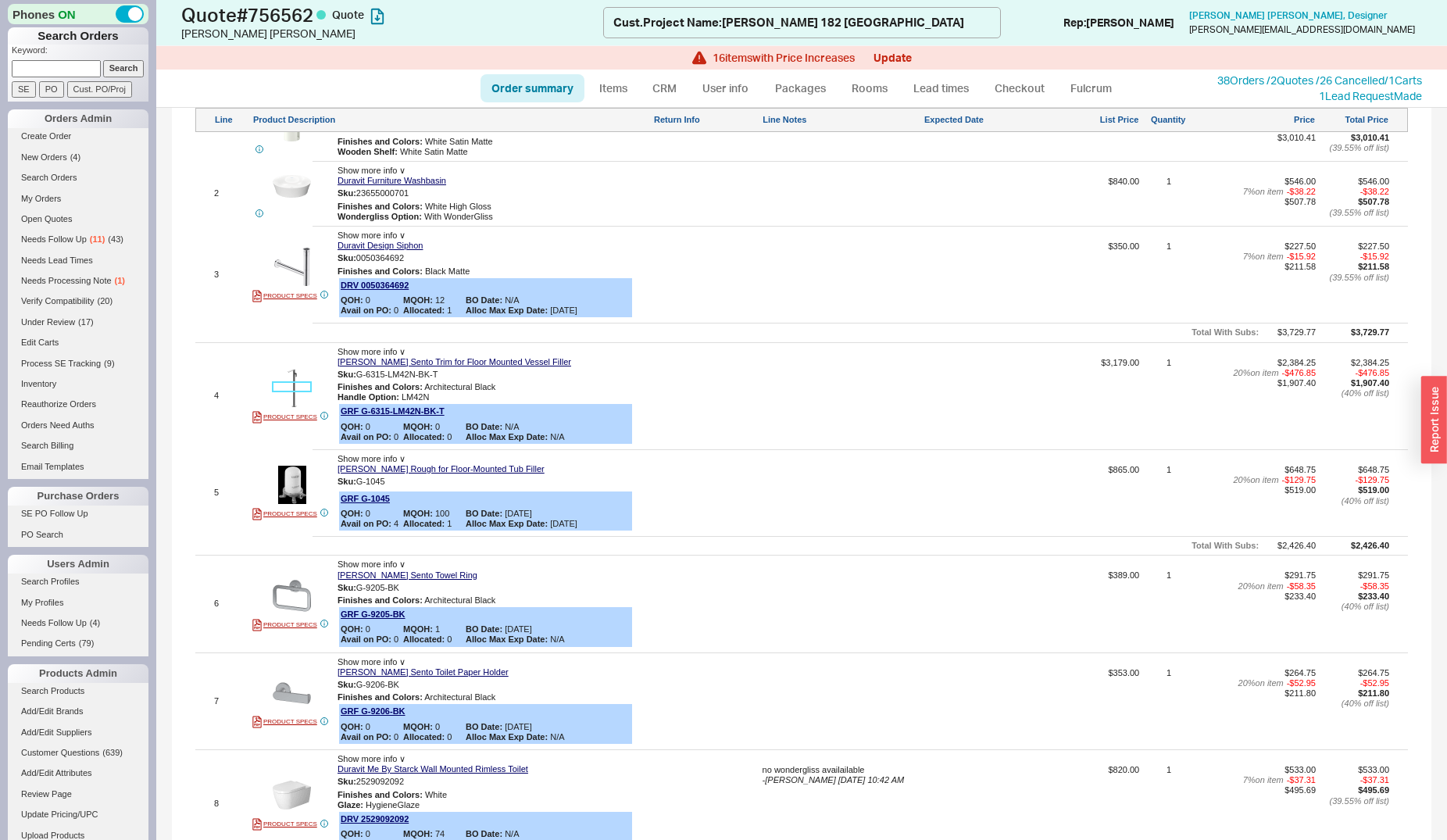
click at [288, 376] on img at bounding box center [292, 388] width 38 height 38
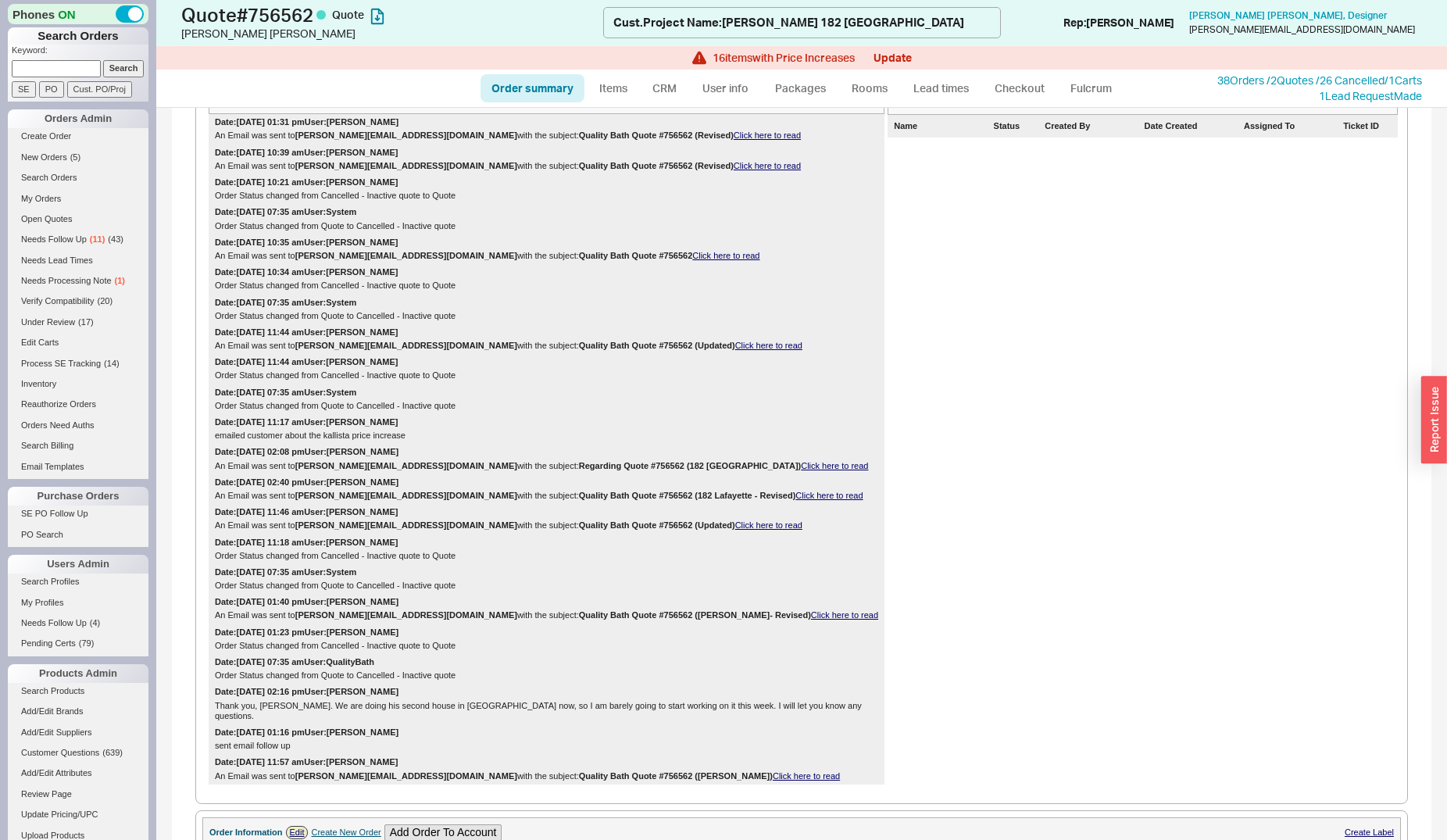
scroll to position [0, 0]
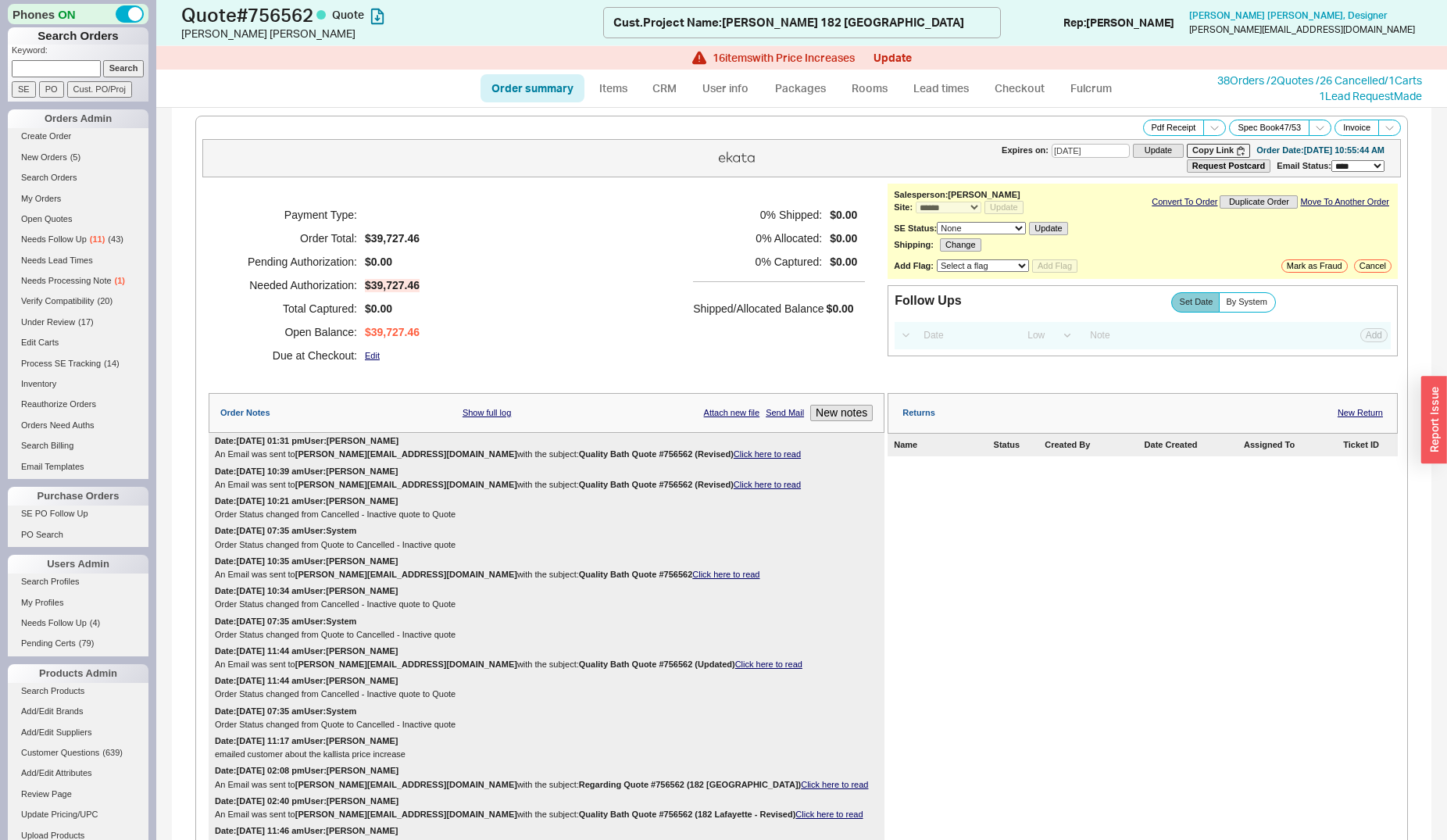
click at [734, 459] on link "Click here to read" at bounding box center [767, 454] width 67 height 10
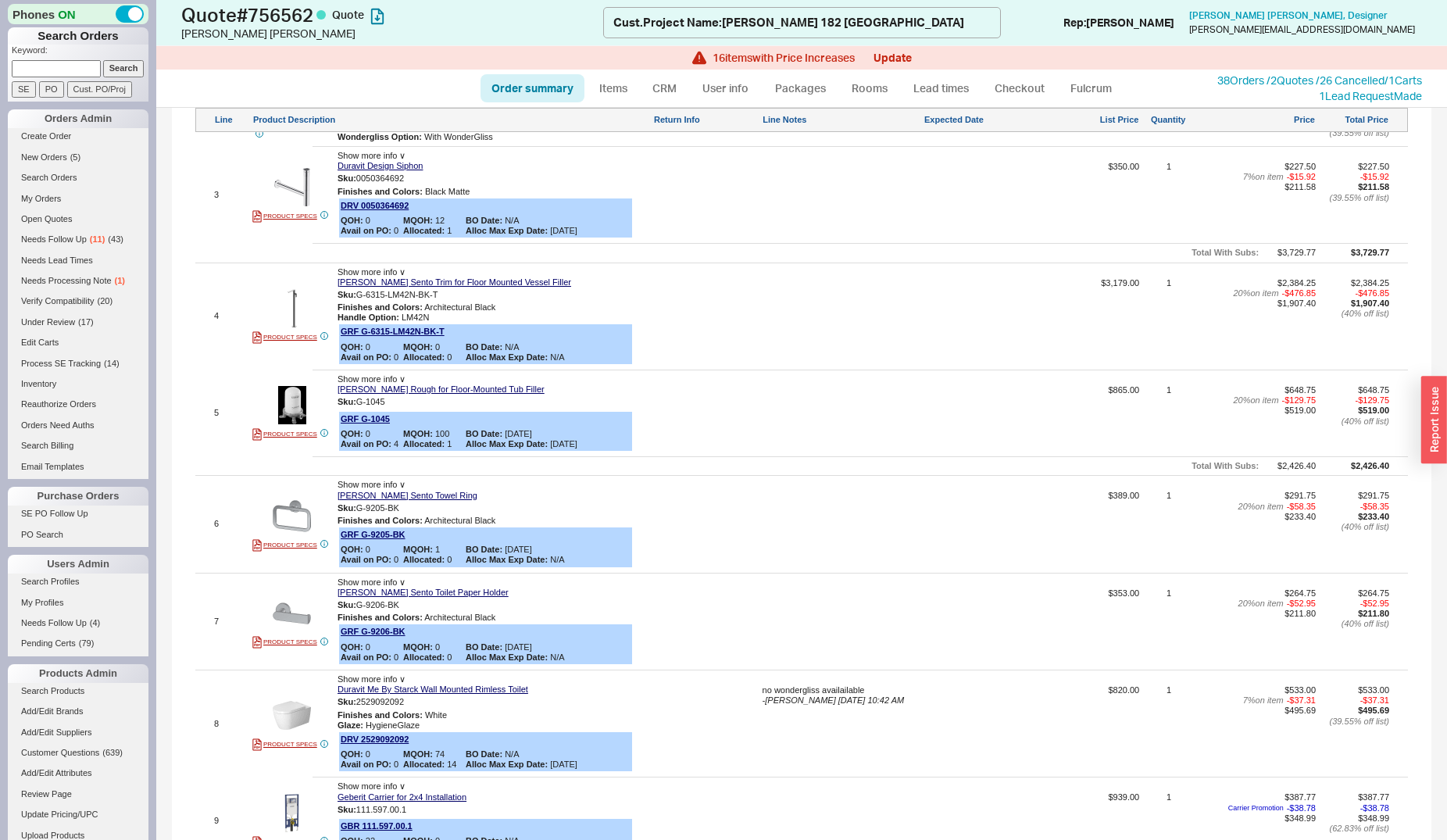
scroll to position [1434, 0]
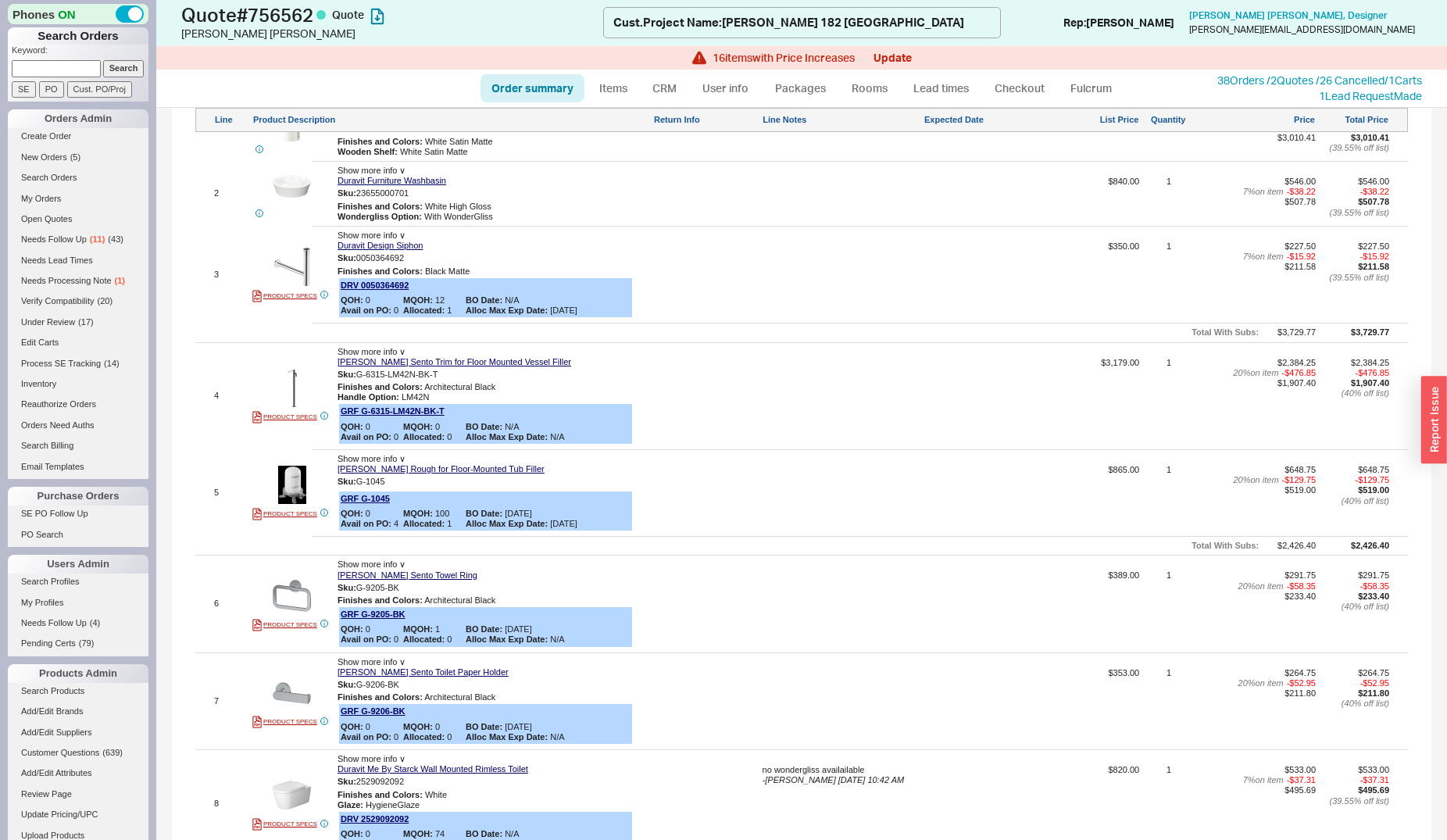
click at [878, 373] on div at bounding box center [842, 401] width 158 height 88
type textarea "3709"
click at [789, 385] on button "SAVE" at bounding box center [780, 392] width 34 height 13
click at [629, 405] on icon at bounding box center [626, 410] width 10 height 10
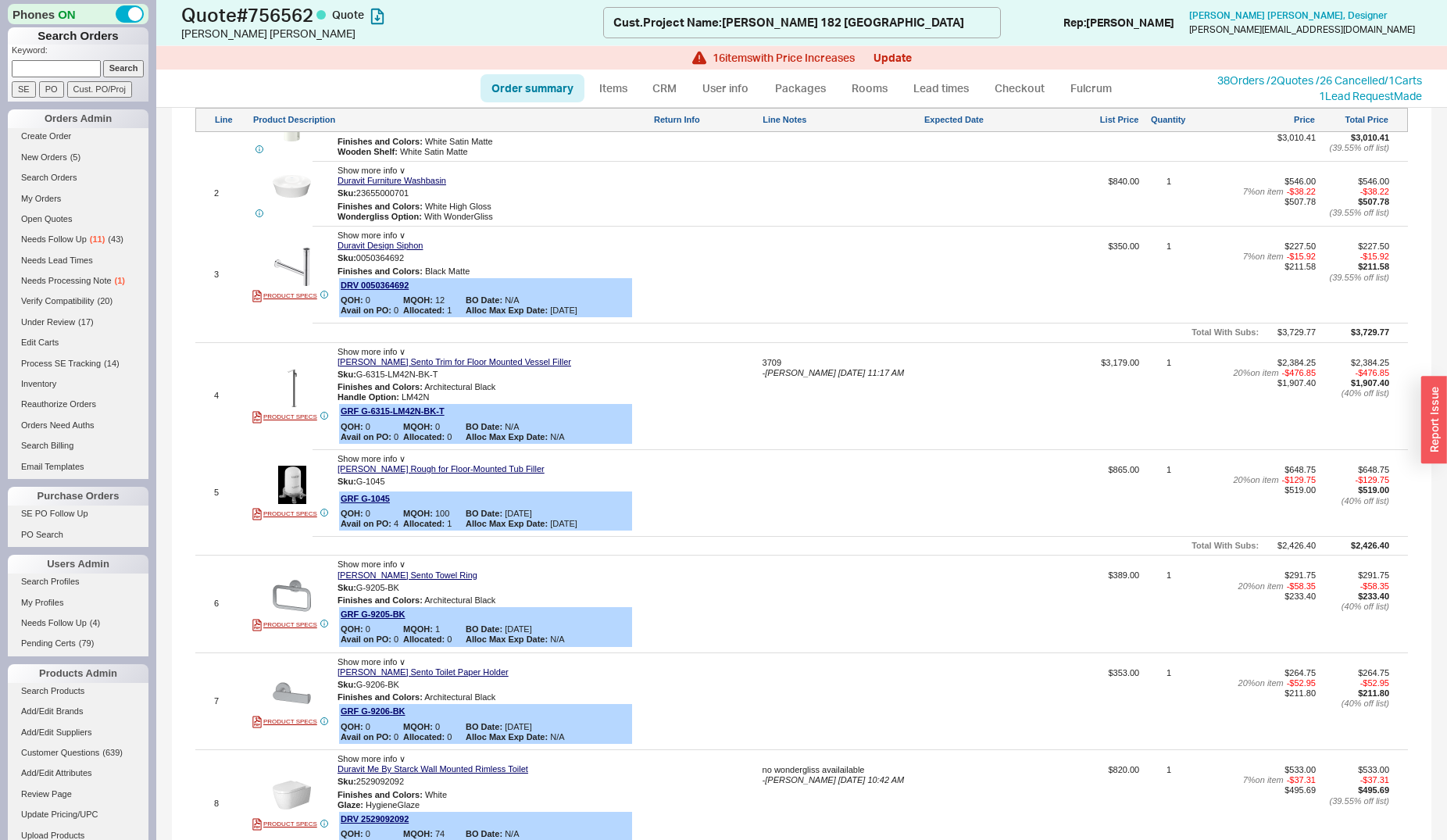
scroll to position [1354, 0]
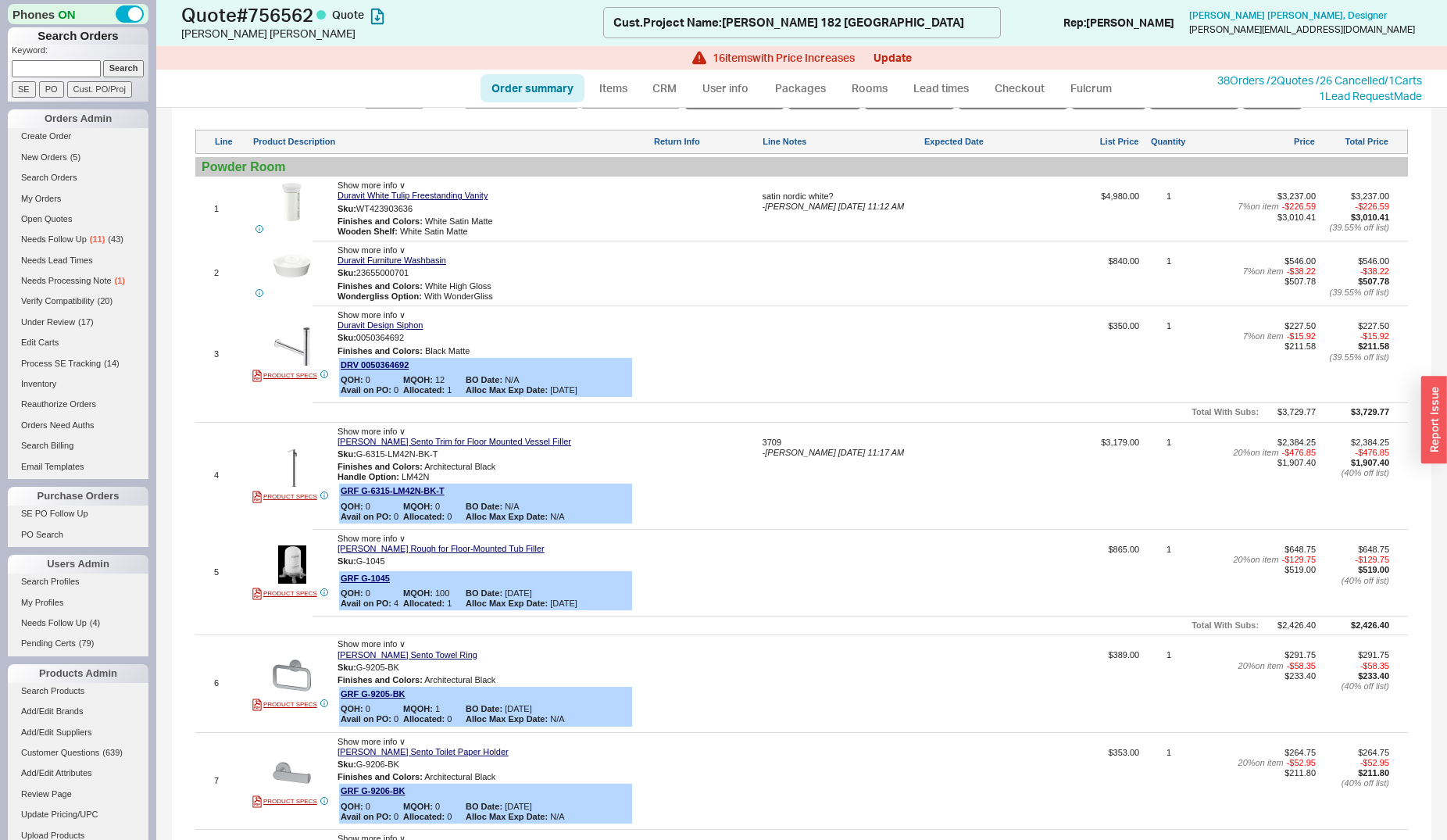
click at [818, 559] on div at bounding box center [842, 578] width 158 height 67
type textarea "622"
click at [768, 573] on button "SAVE" at bounding box center [780, 579] width 34 height 13
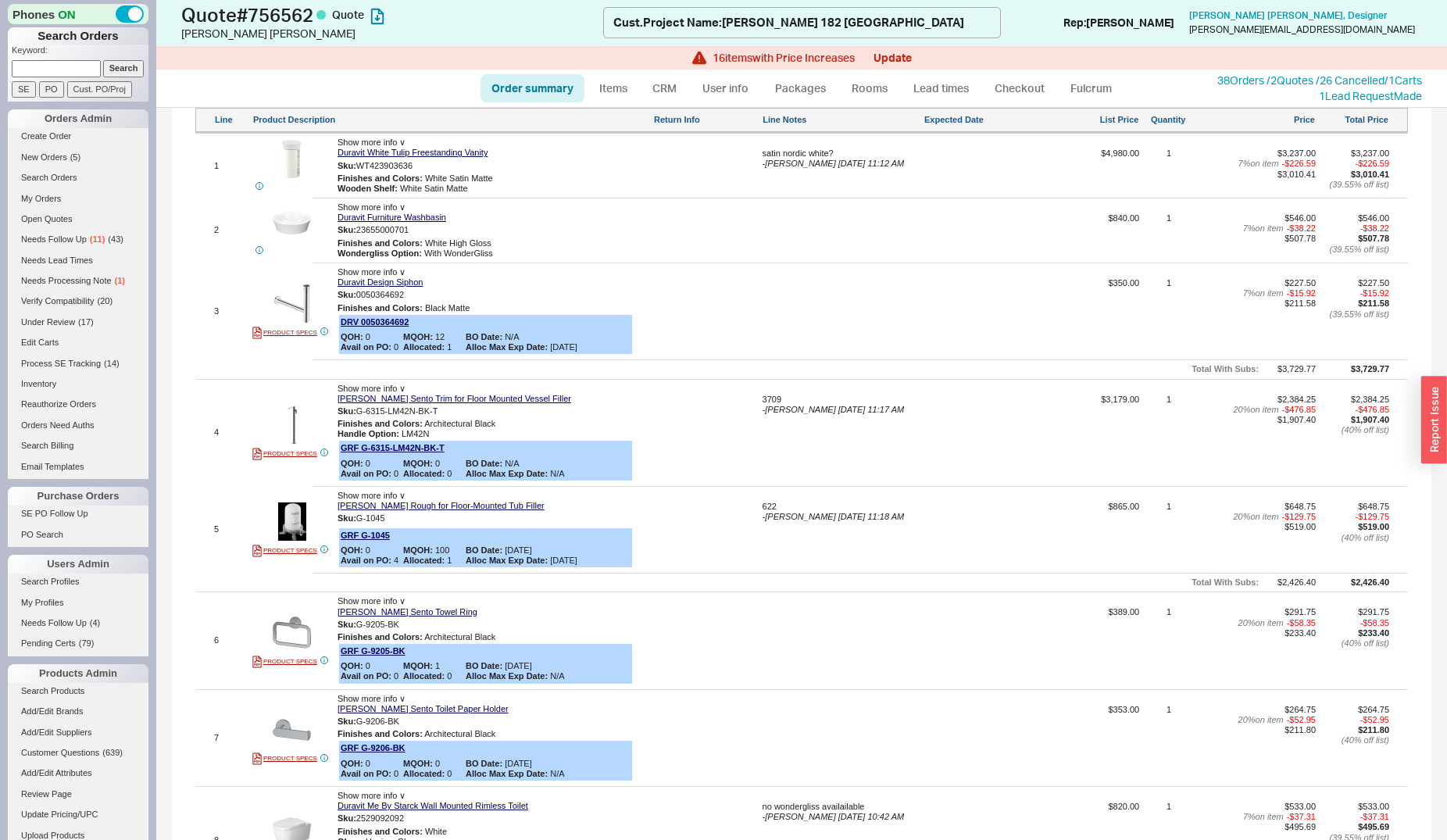
scroll to position [1434, 0]
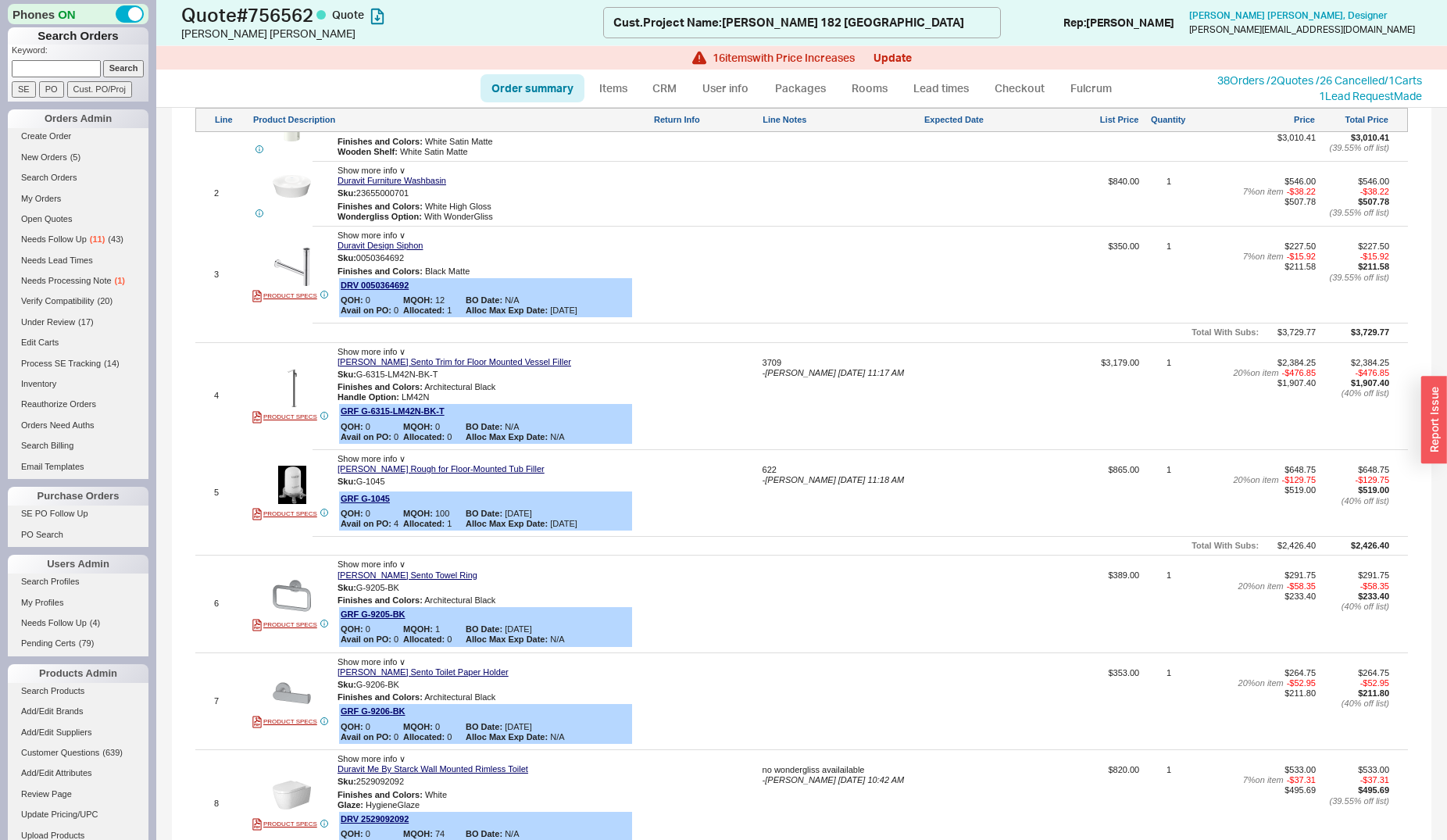
click at [786, 583] on div at bounding box center [842, 609] width 158 height 78
type textarea "454"
click at [776, 598] on button "SAVE" at bounding box center [780, 605] width 34 height 13
click at [801, 670] on div at bounding box center [842, 707] width 158 height 78
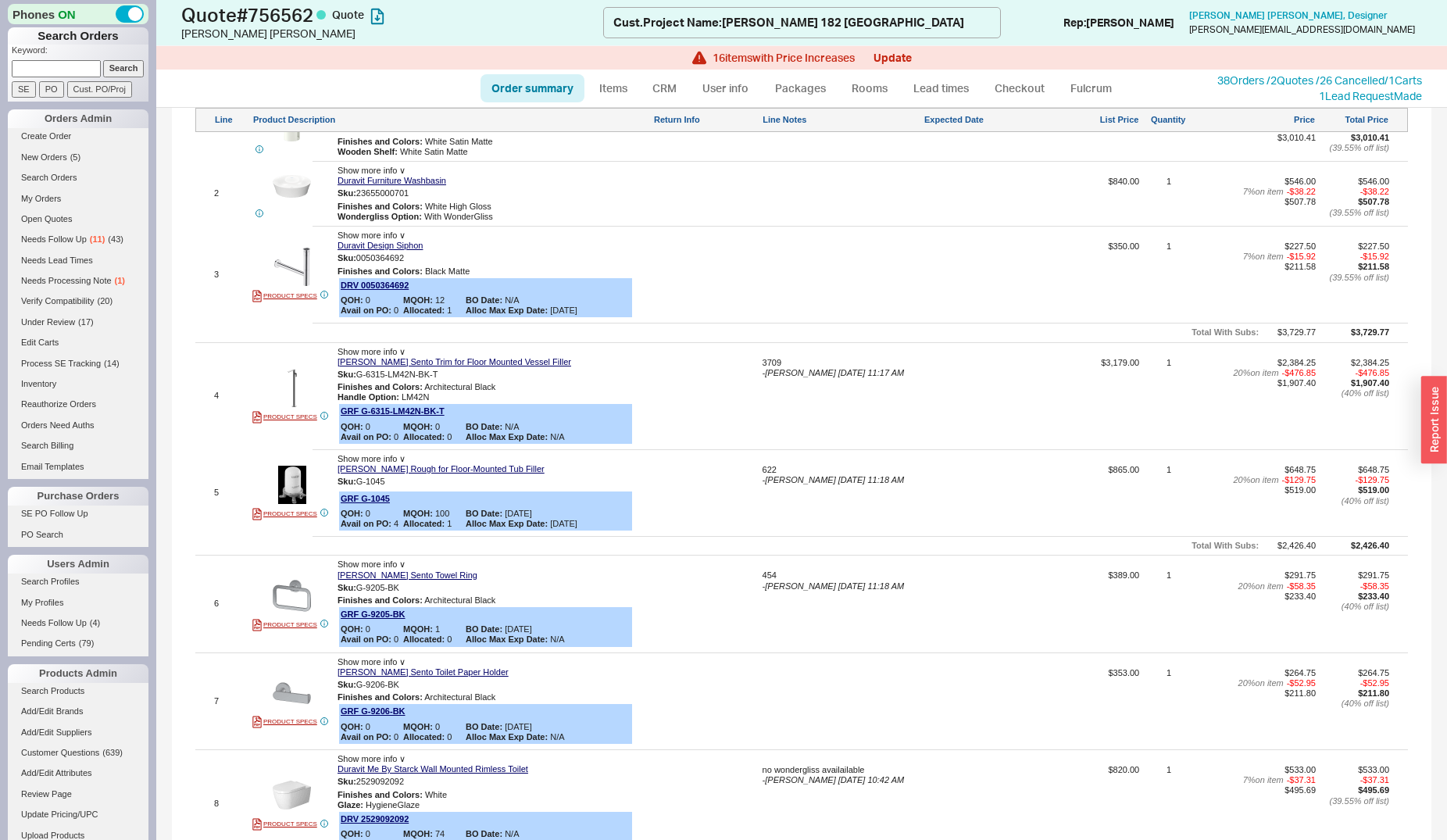
click at [801, 670] on div at bounding box center [842, 707] width 158 height 78
click at [783, 668] on textarea at bounding box center [842, 680] width 158 height 25
type textarea "413"
click at [777, 695] on button "SAVE" at bounding box center [780, 702] width 34 height 13
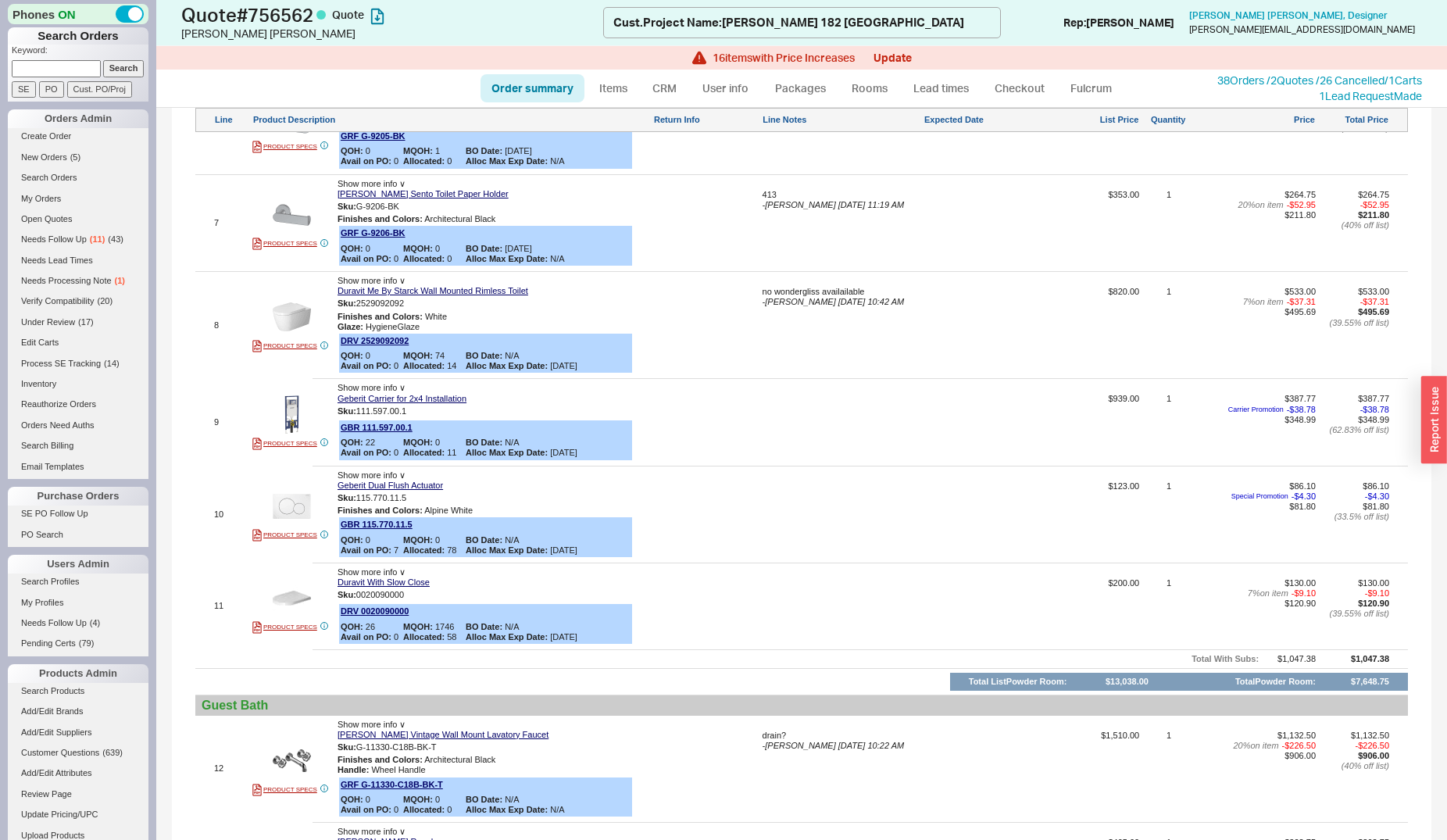
scroll to position [1992, 0]
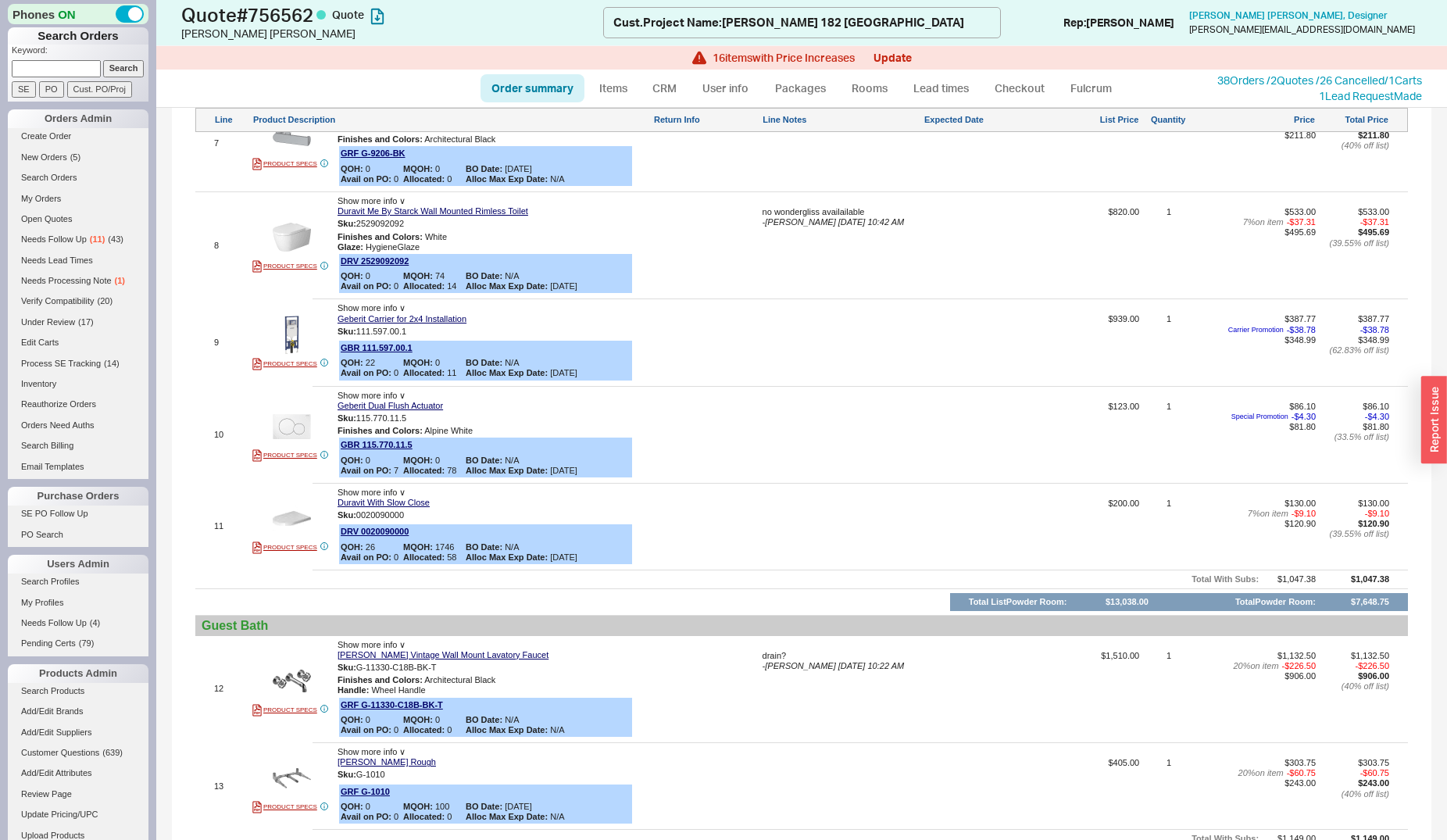
click at [782, 651] on div "drain?" at bounding box center [842, 656] width 158 height 10
drag, startPoint x: 817, startPoint y: 646, endPoint x: 692, endPoint y: 651, distance: 125.1
click at [763, 651] on textarea "drain?" at bounding box center [842, 663] width 158 height 25
click at [786, 651] on textarea at bounding box center [842, 663] width 158 height 25
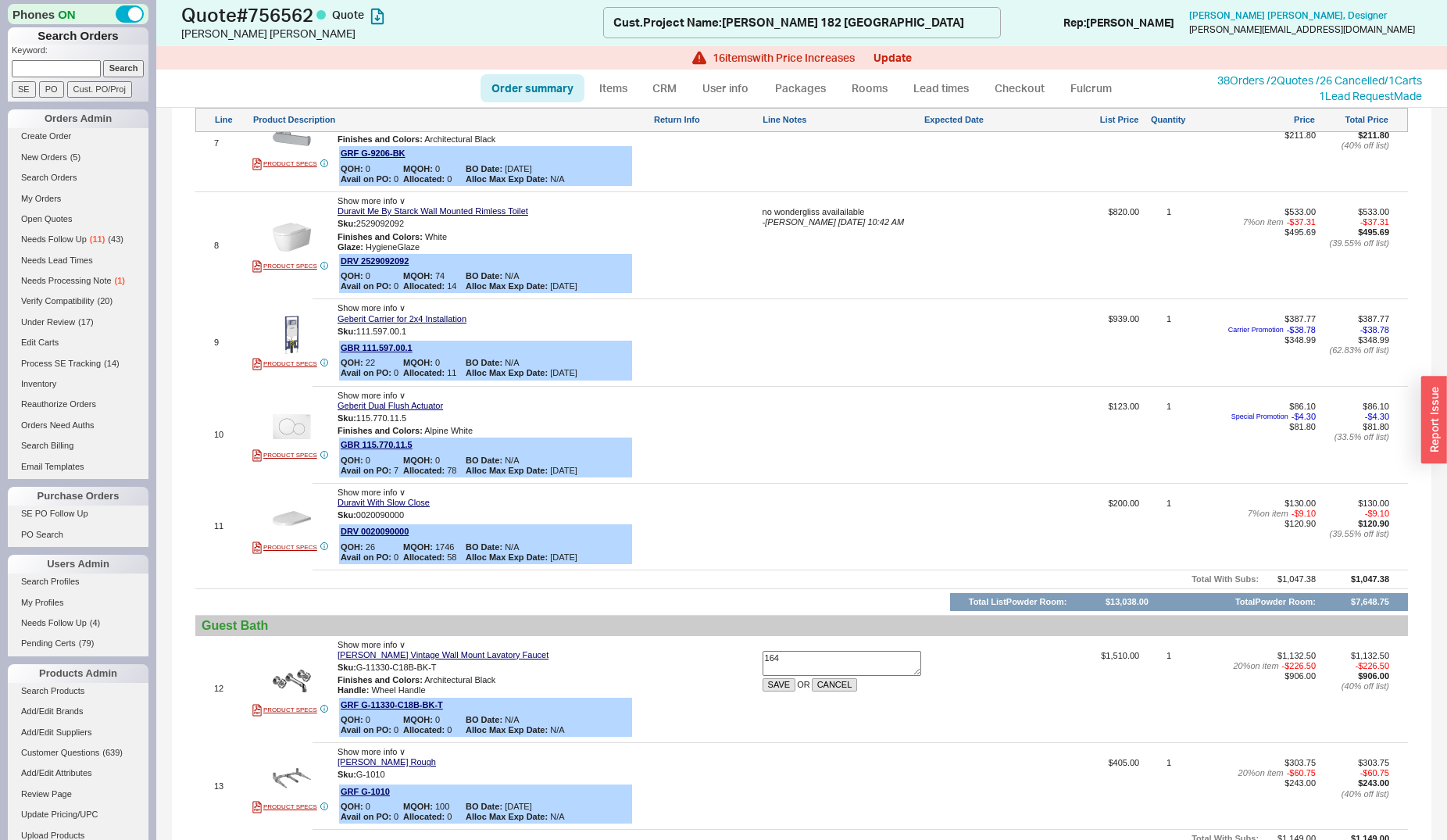
type textarea "1646"
click at [776, 678] on button "SAVE" at bounding box center [780, 685] width 34 height 13
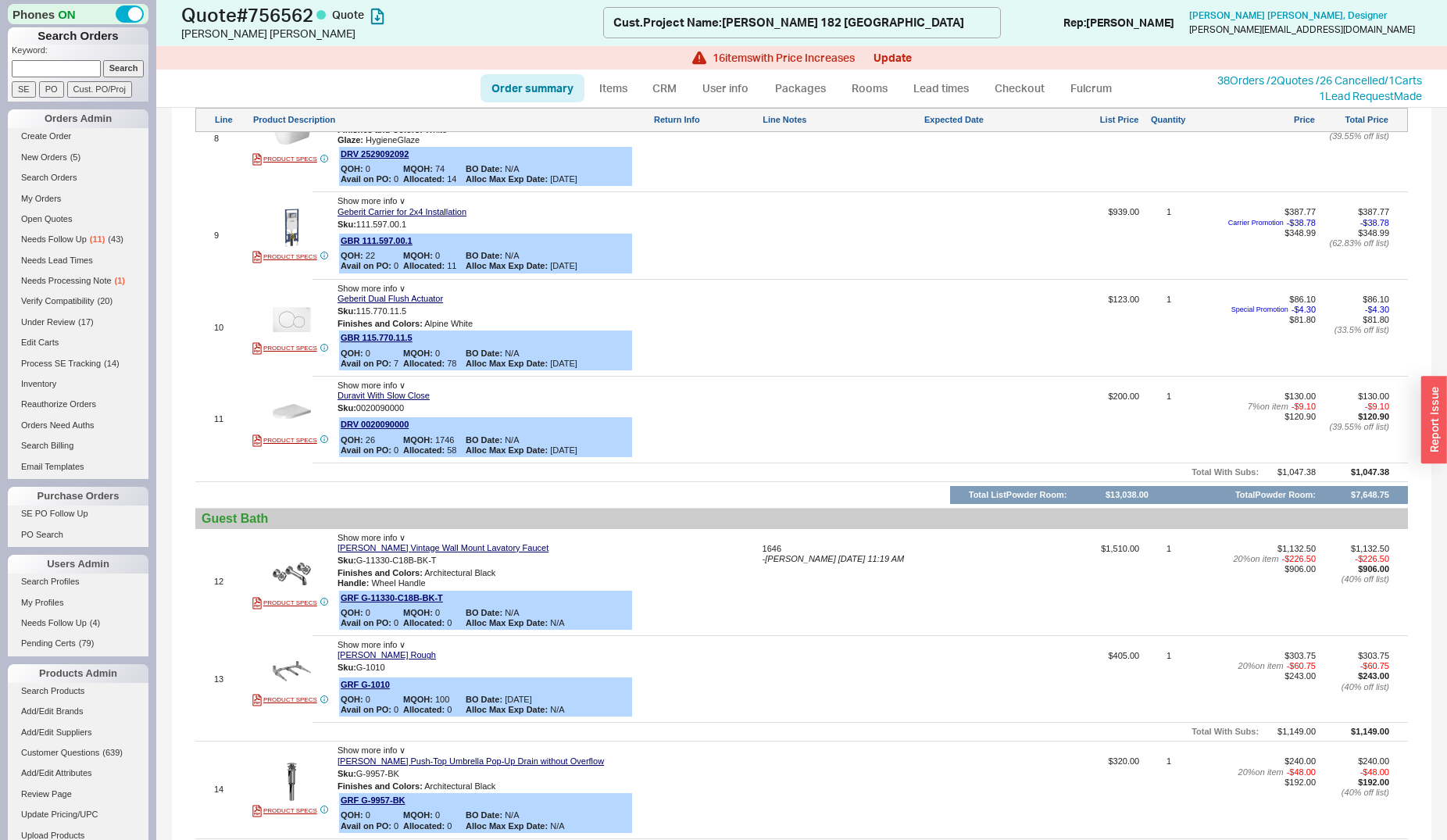
click at [821, 651] on div at bounding box center [842, 684] width 158 height 67
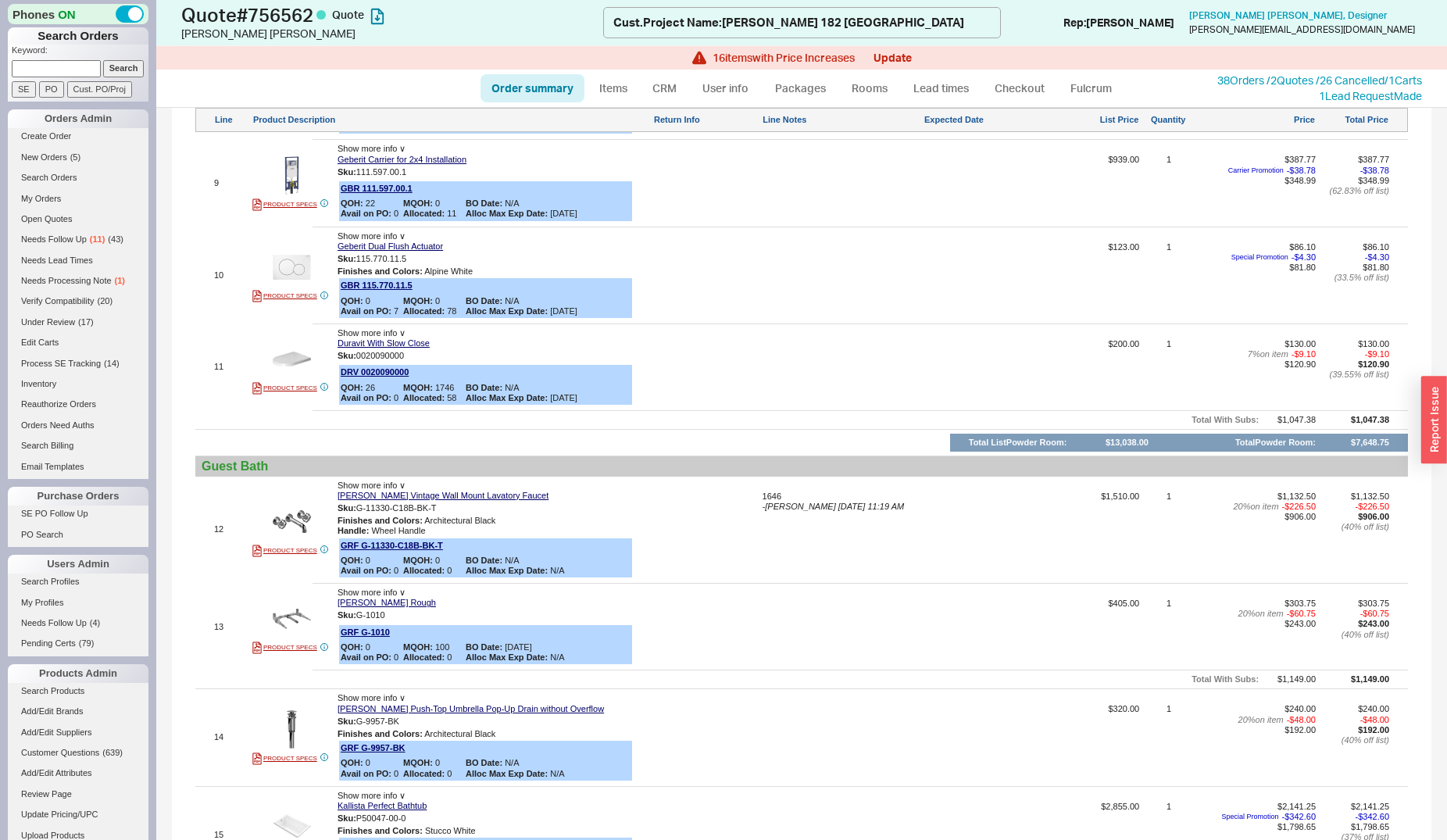
click at [821, 605] on div at bounding box center [842, 632] width 158 height 67
click at [794, 598] on textarea at bounding box center [842, 611] width 158 height 25
type textarea "405"
click at [774, 627] on button "SAVE" at bounding box center [780, 633] width 34 height 13
click at [840, 705] on div at bounding box center [842, 742] width 158 height 78
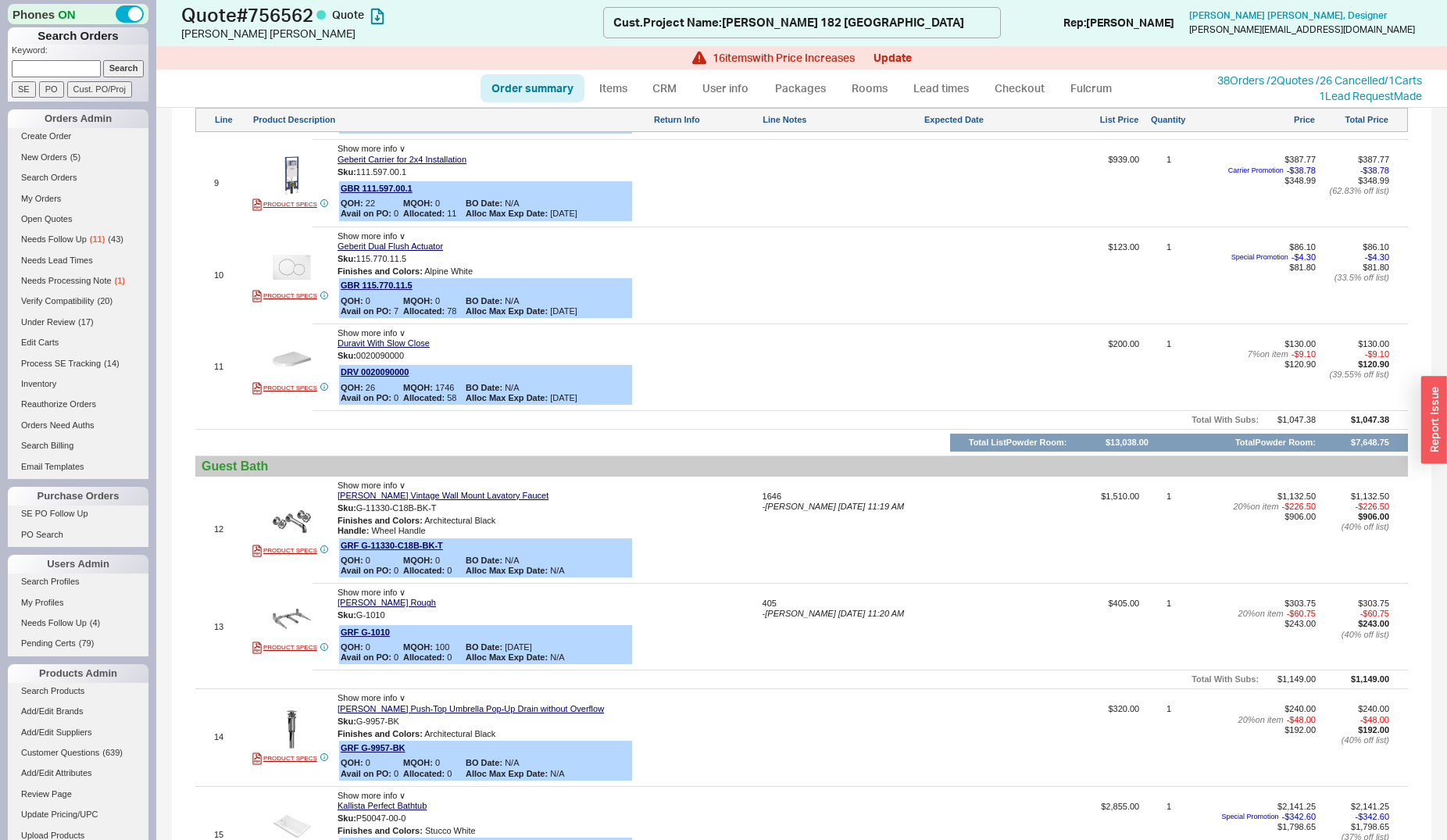
click at [840, 705] on div at bounding box center [842, 742] width 158 height 78
type textarea "320"
click at [763, 732] on button "SAVE" at bounding box center [780, 738] width 34 height 13
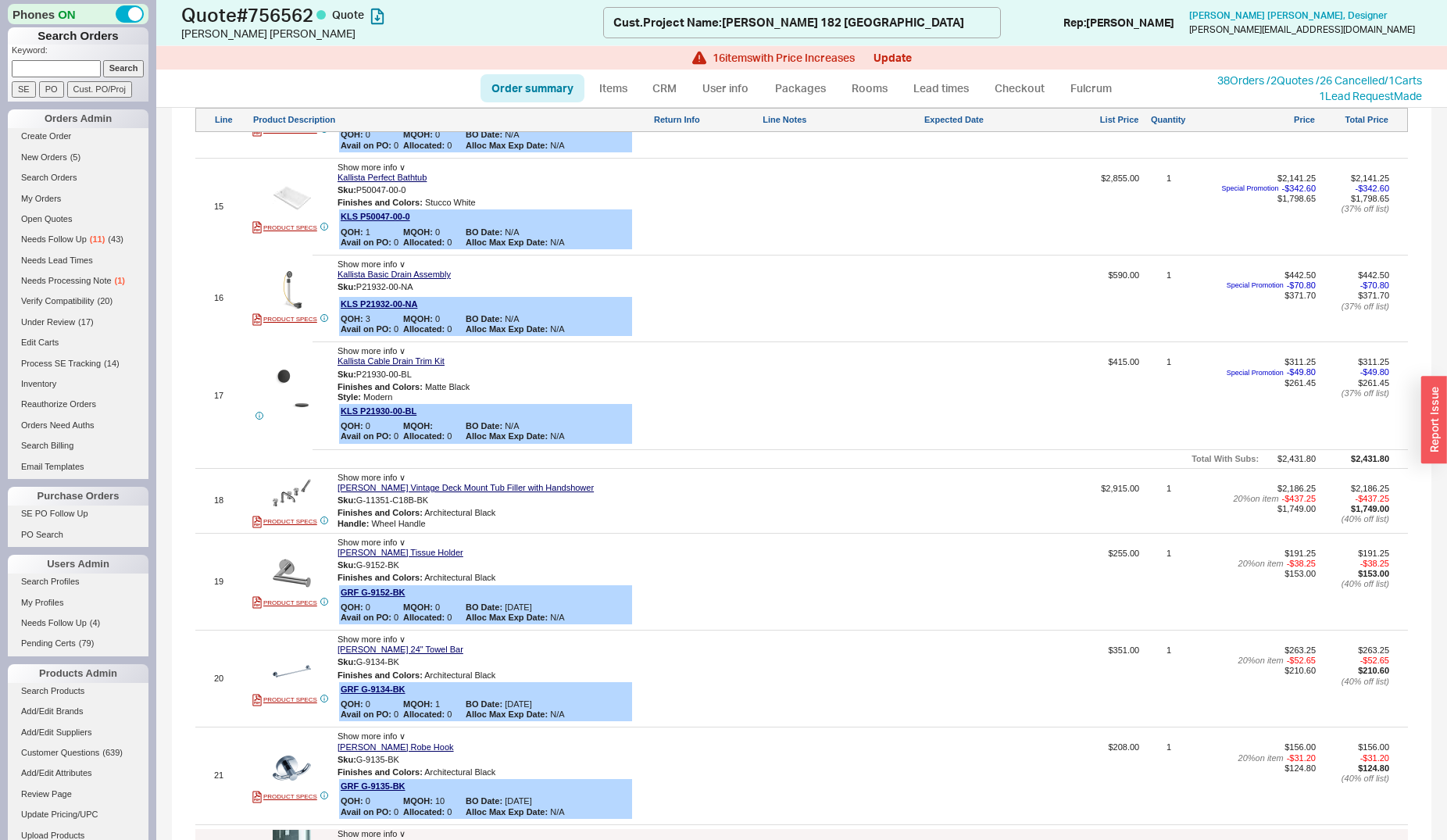
scroll to position [2789, 0]
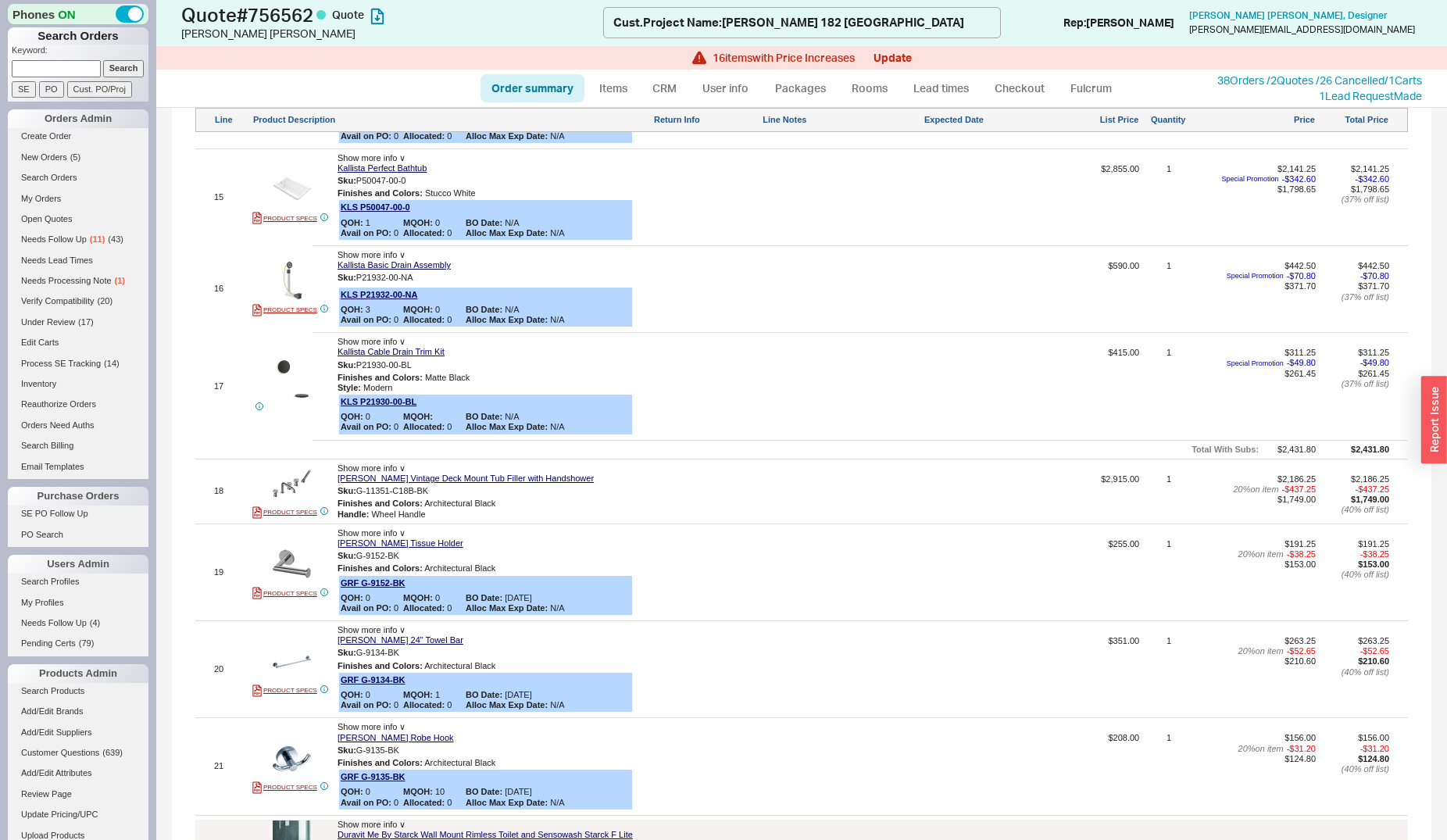
click at [848, 474] on div at bounding box center [842, 497] width 158 height 45
click at [806, 474] on textarea at bounding box center [842, 486] width 158 height 25
type textarea "3180"
click at [773, 502] on button "SAVE" at bounding box center [780, 508] width 34 height 13
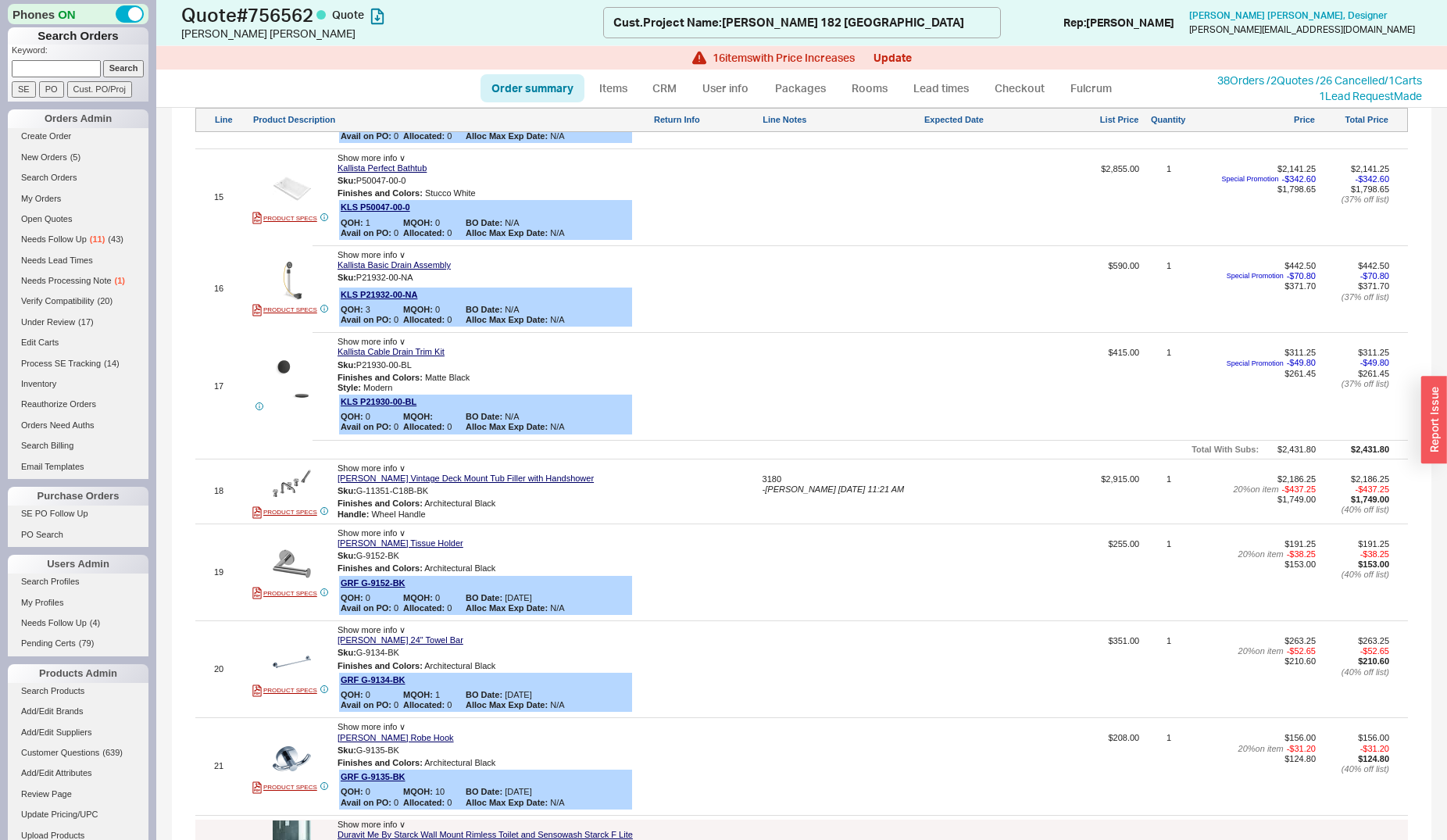
click at [801, 543] on div at bounding box center [842, 578] width 158 height 78
type textarea "279"
click at [777, 566] on button "SAVE" at bounding box center [780, 573] width 34 height 13
click at [810, 636] on div at bounding box center [842, 674] width 158 height 78
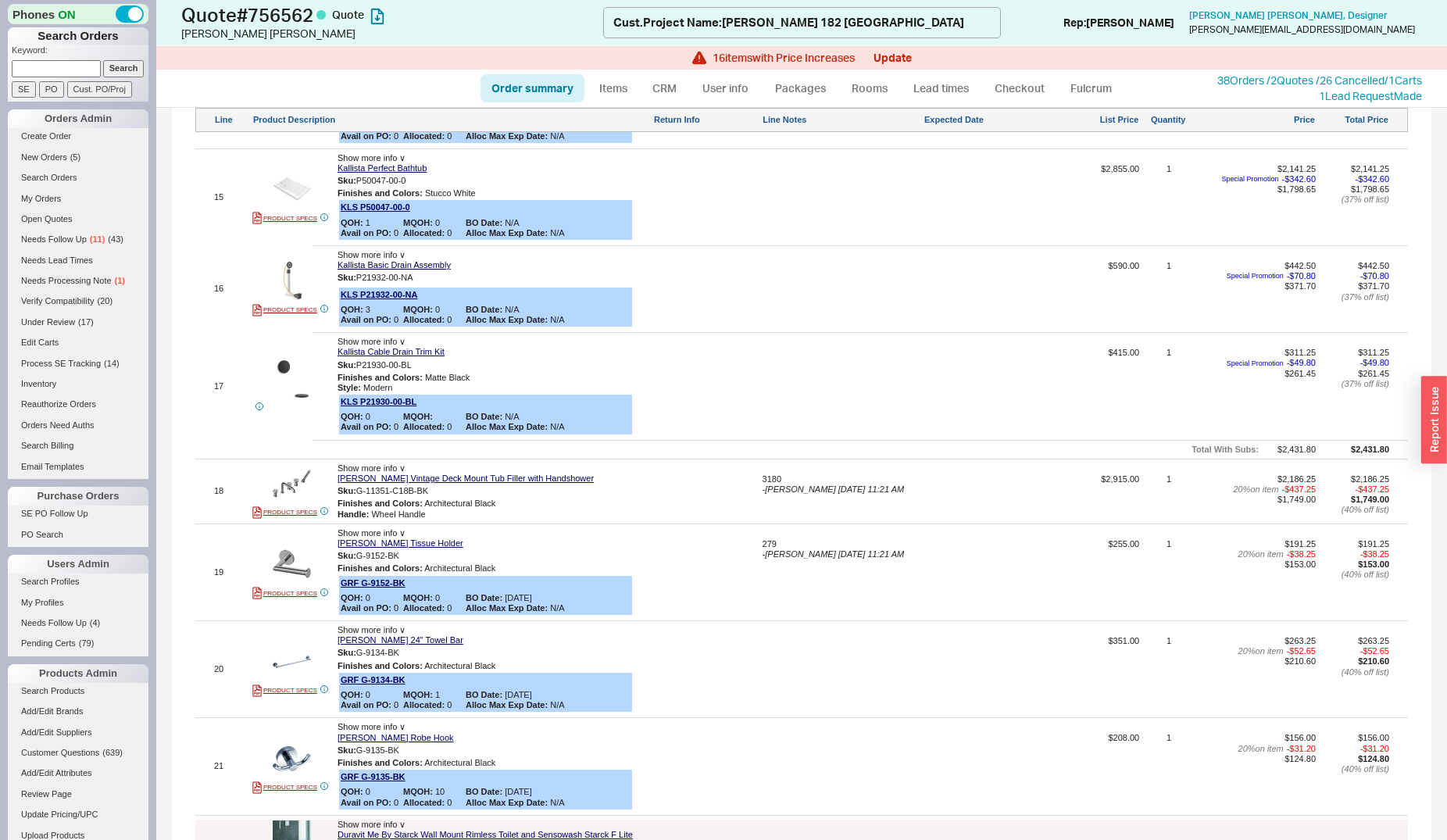
click at [810, 636] on div at bounding box center [842, 674] width 158 height 78
type textarea "384"
click at [770, 664] on button "SAVE" at bounding box center [780, 670] width 34 height 13
click at [802, 733] on div at bounding box center [842, 771] width 158 height 78
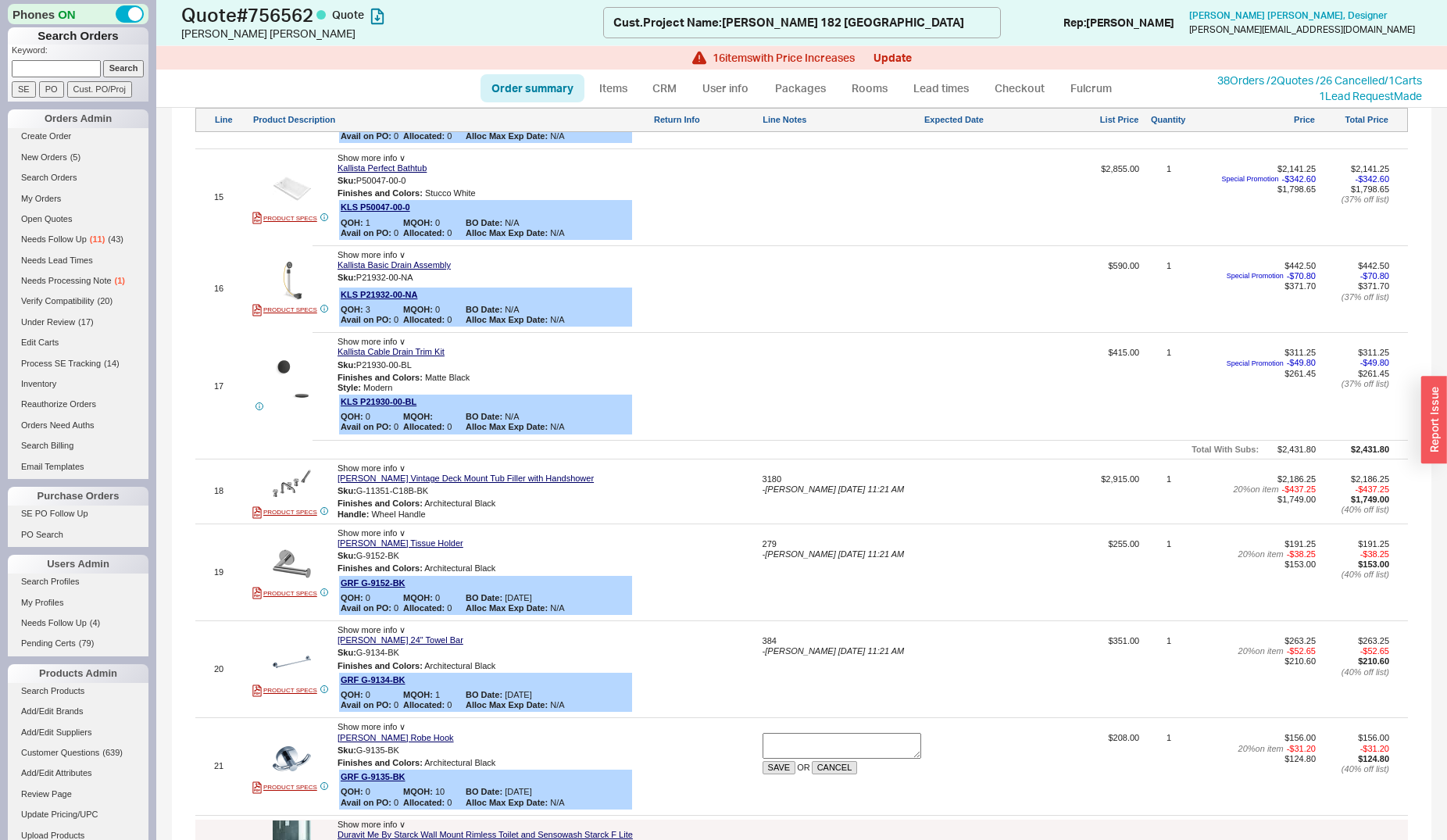
scroll to position [3028, 0]
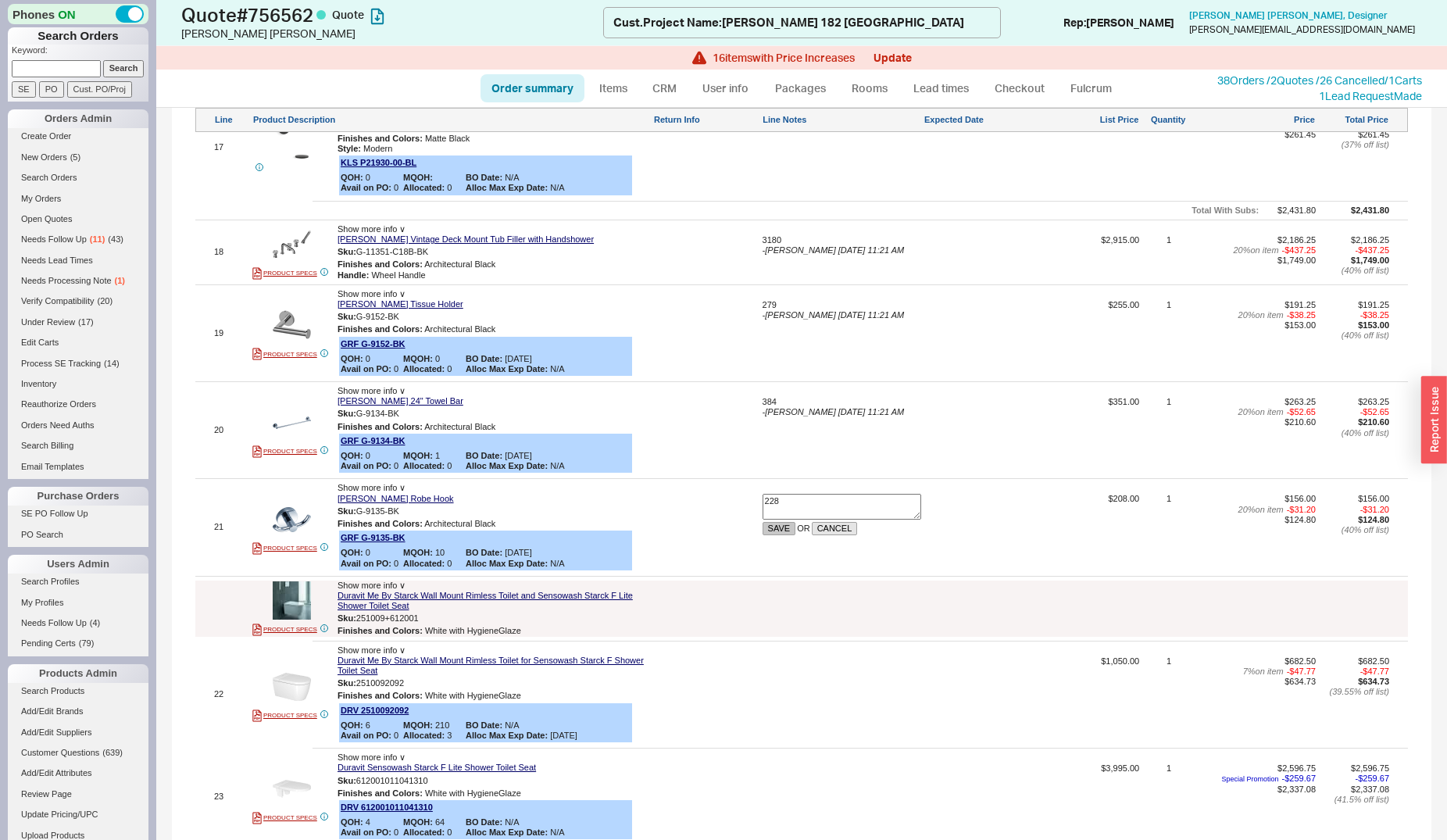
type textarea "228"
click at [776, 522] on button "SAVE" at bounding box center [780, 528] width 34 height 13
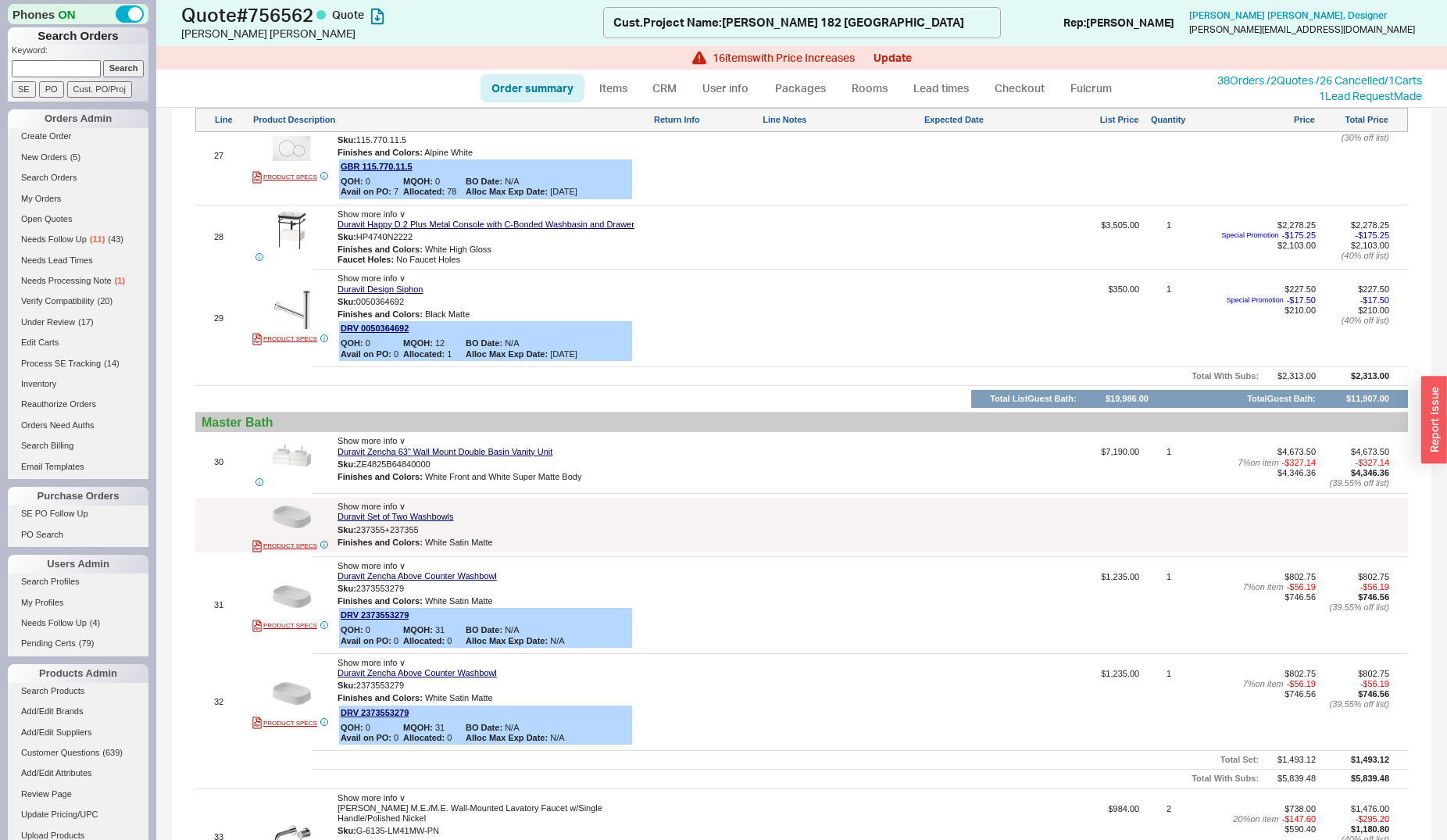
scroll to position [4303, 0]
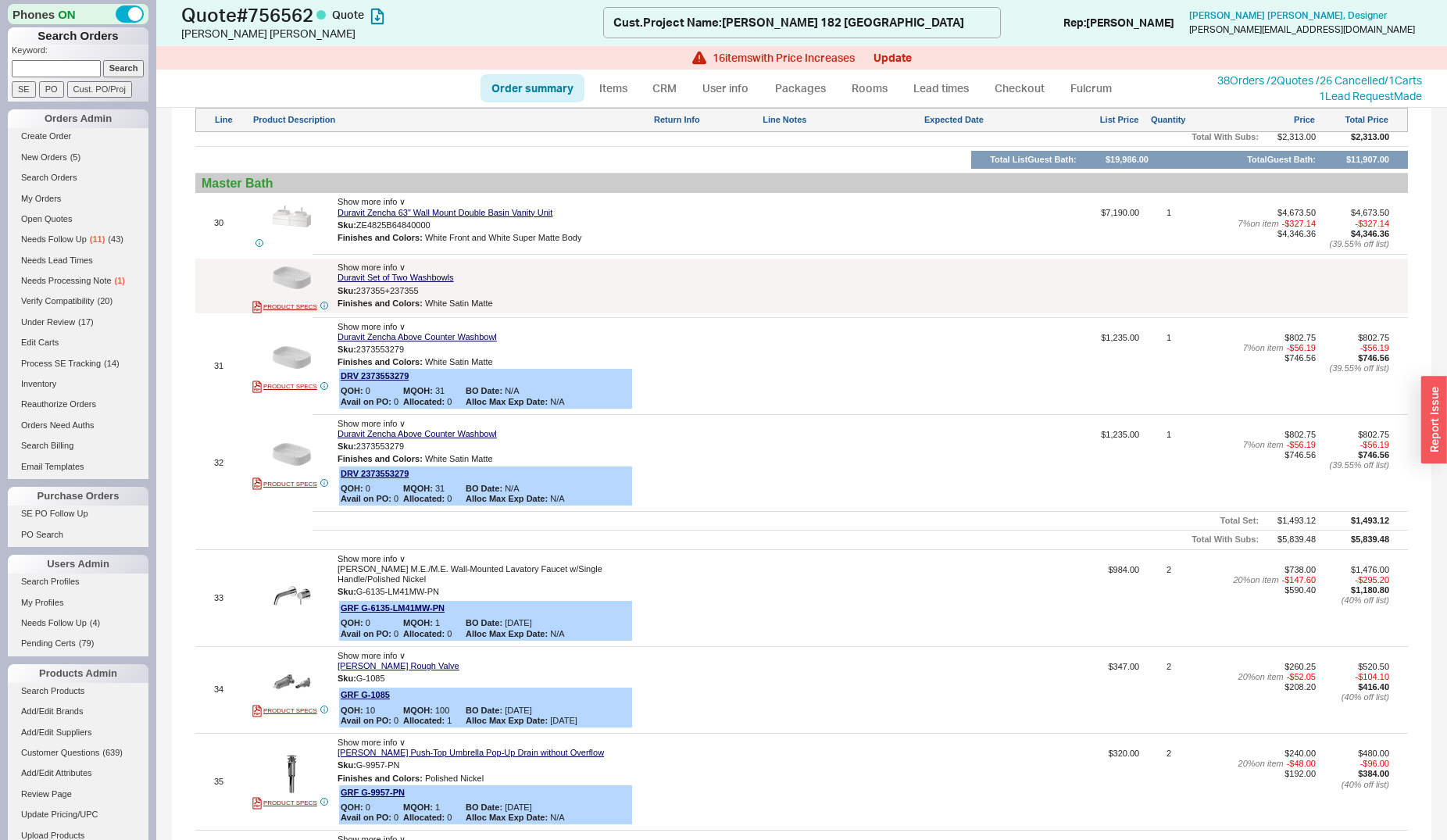
click at [851, 565] on div at bounding box center [842, 603] width 158 height 78
type textarea "rough and trim together 1148, G-6135-LM41MW-PN-T 601"
click at [784, 592] on button "SAVE" at bounding box center [780, 598] width 34 height 13
click at [825, 662] on div at bounding box center [842, 695] width 158 height 67
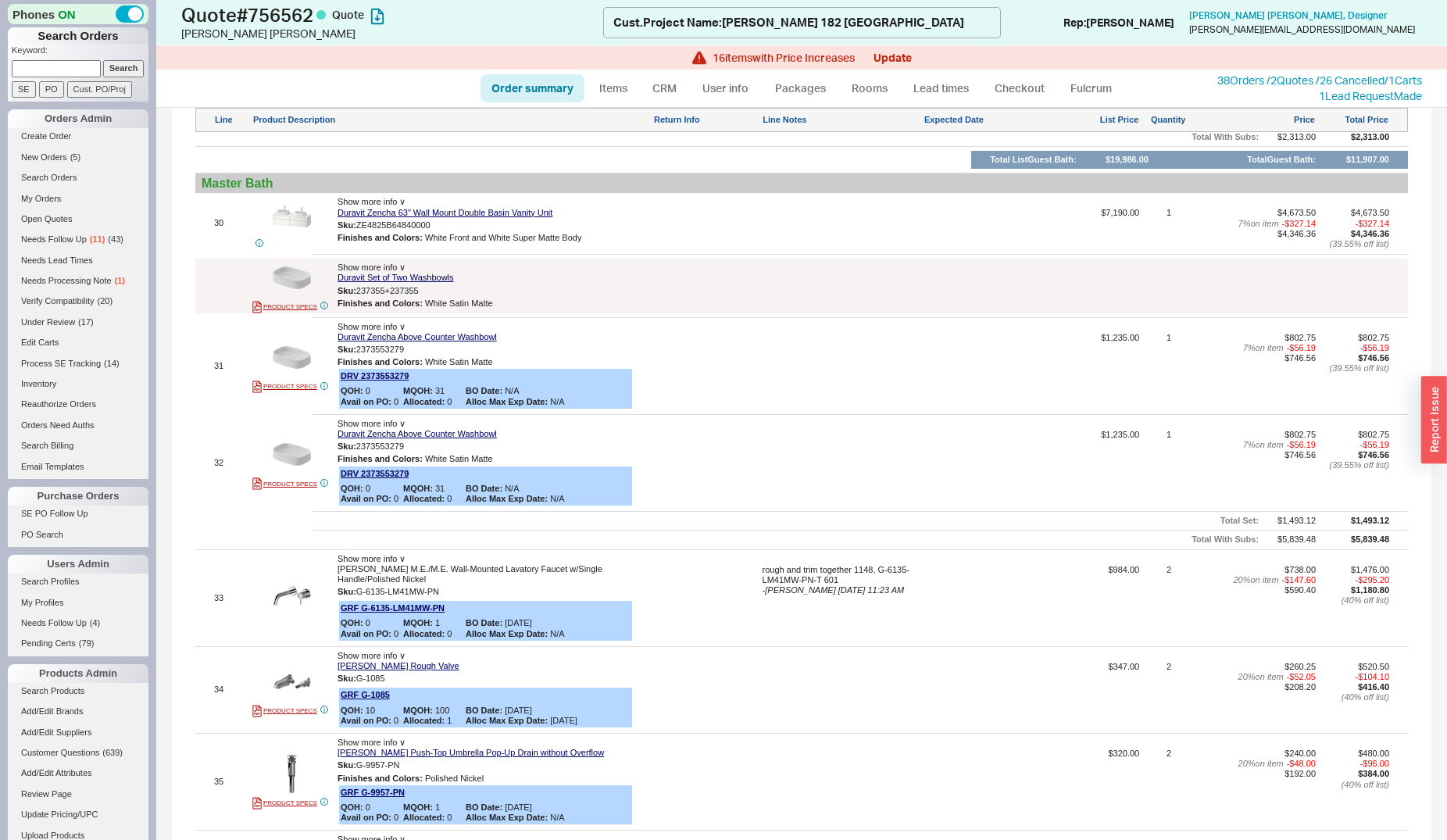
click at [825, 662] on div at bounding box center [842, 695] width 158 height 67
type textarea "347"
click at [772, 689] on button "SAVE" at bounding box center [780, 695] width 34 height 13
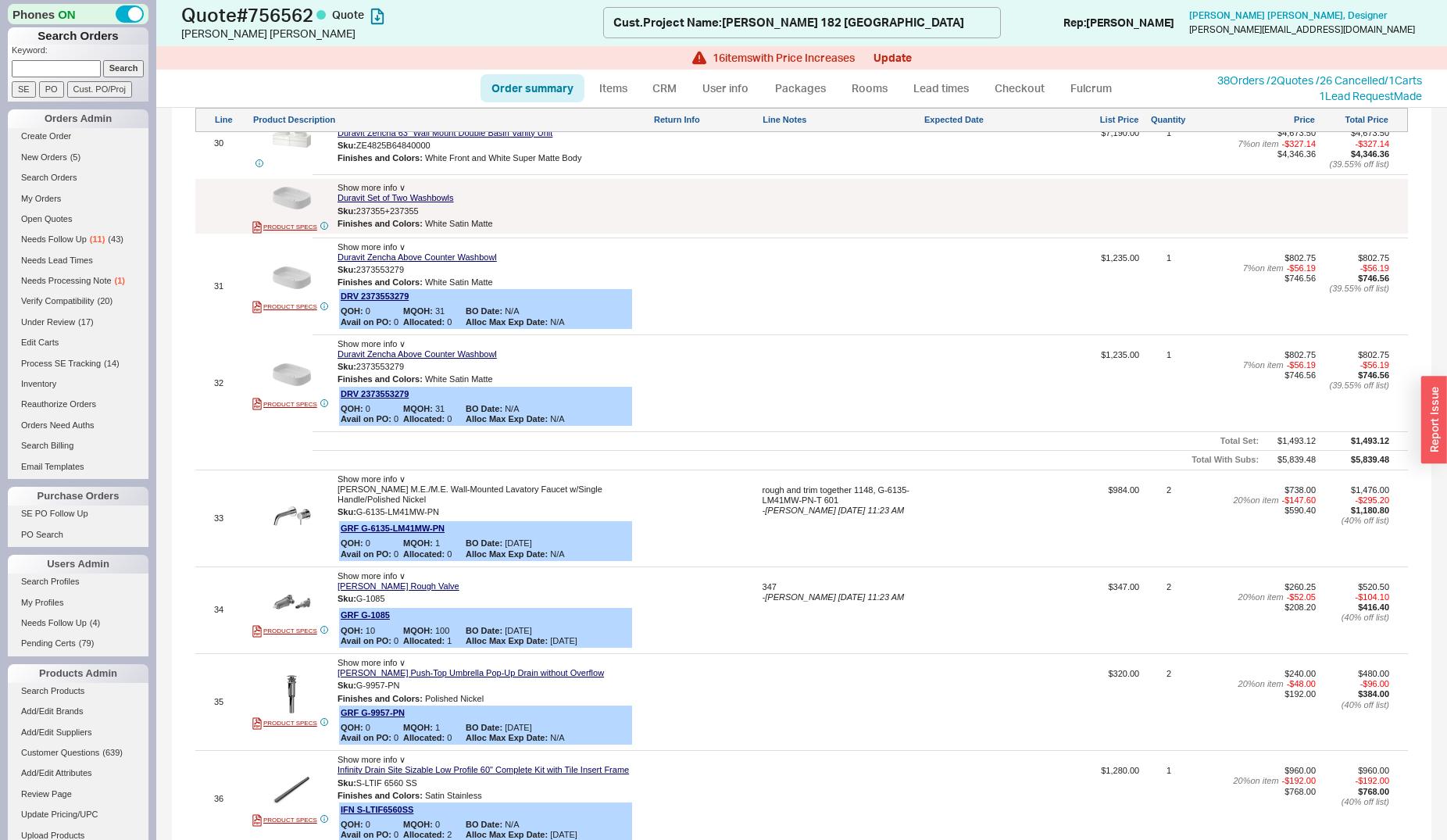
click at [832, 669] on div at bounding box center [842, 708] width 158 height 78
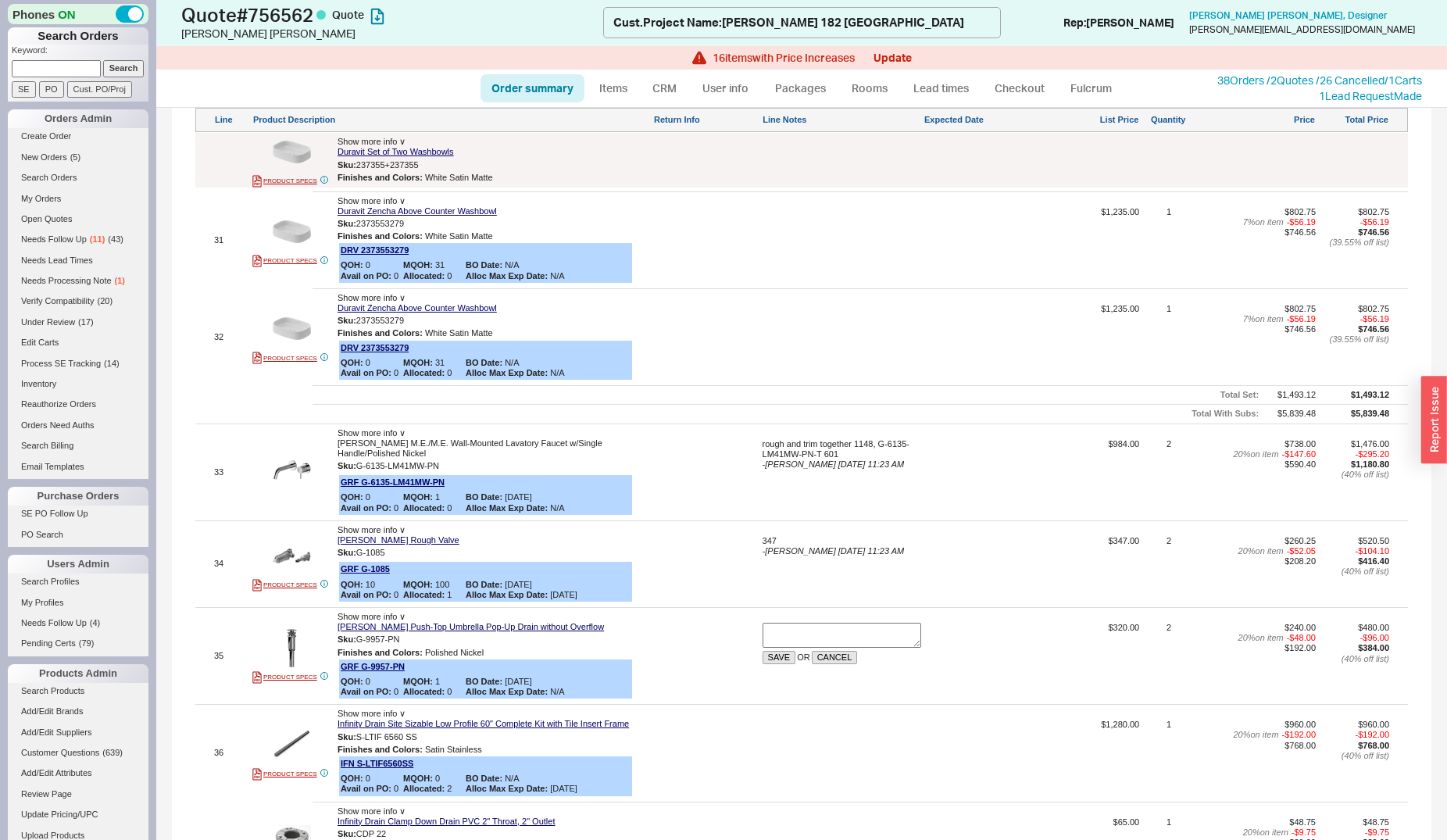
scroll to position [4462, 0]
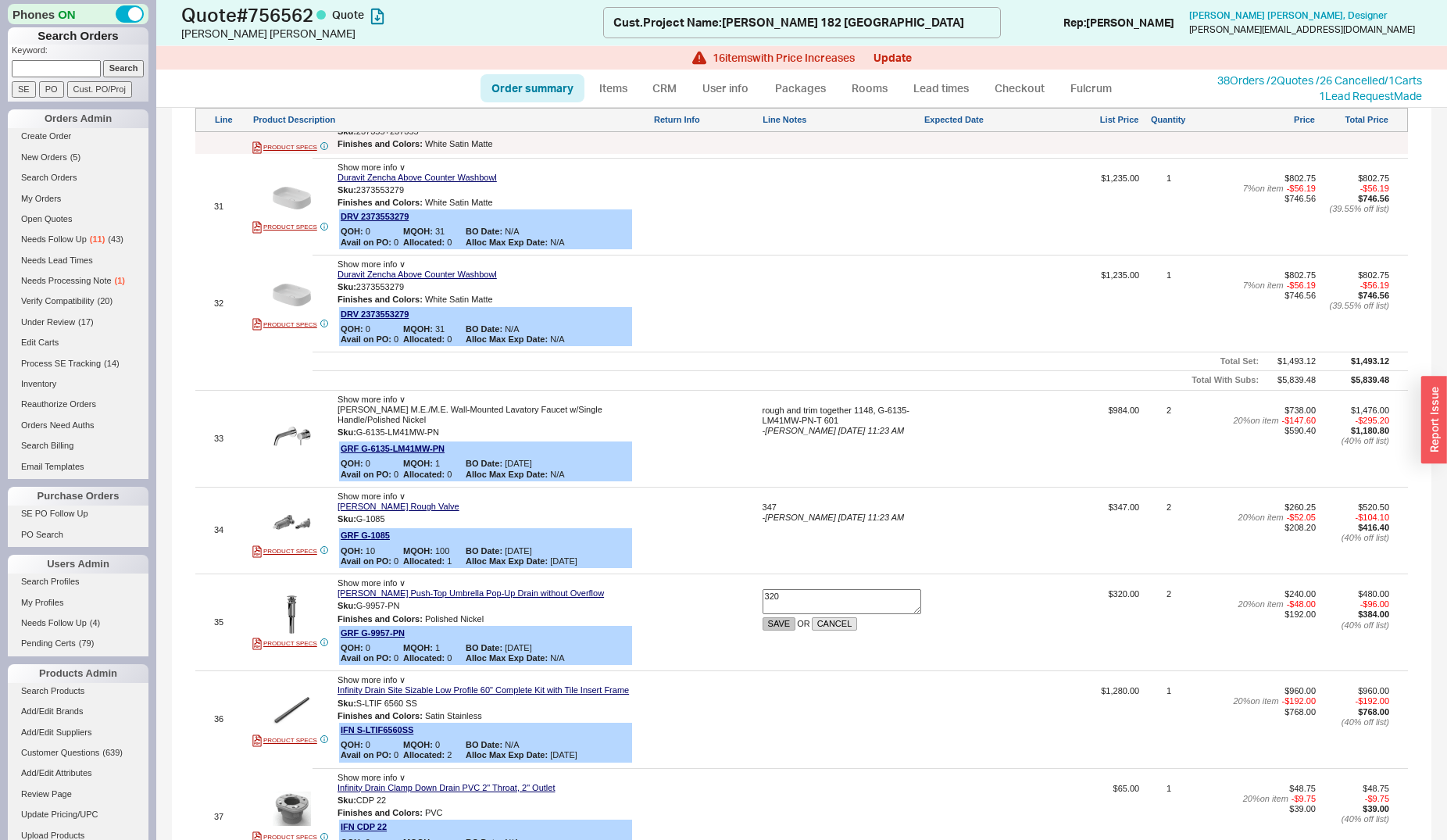
type textarea "320"
click at [763, 617] on button "SAVE" at bounding box center [780, 624] width 34 height 13
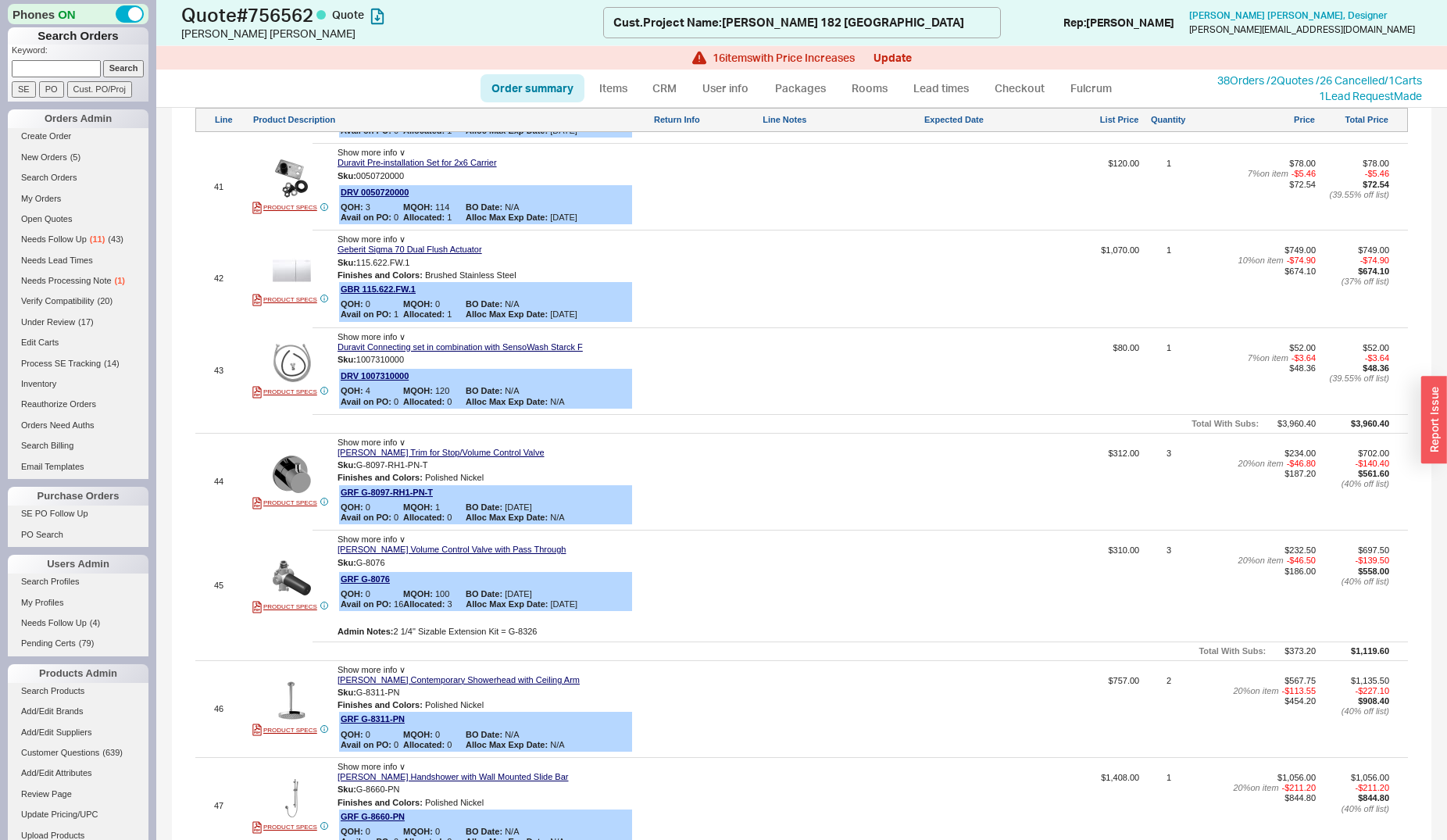
scroll to position [5657, 0]
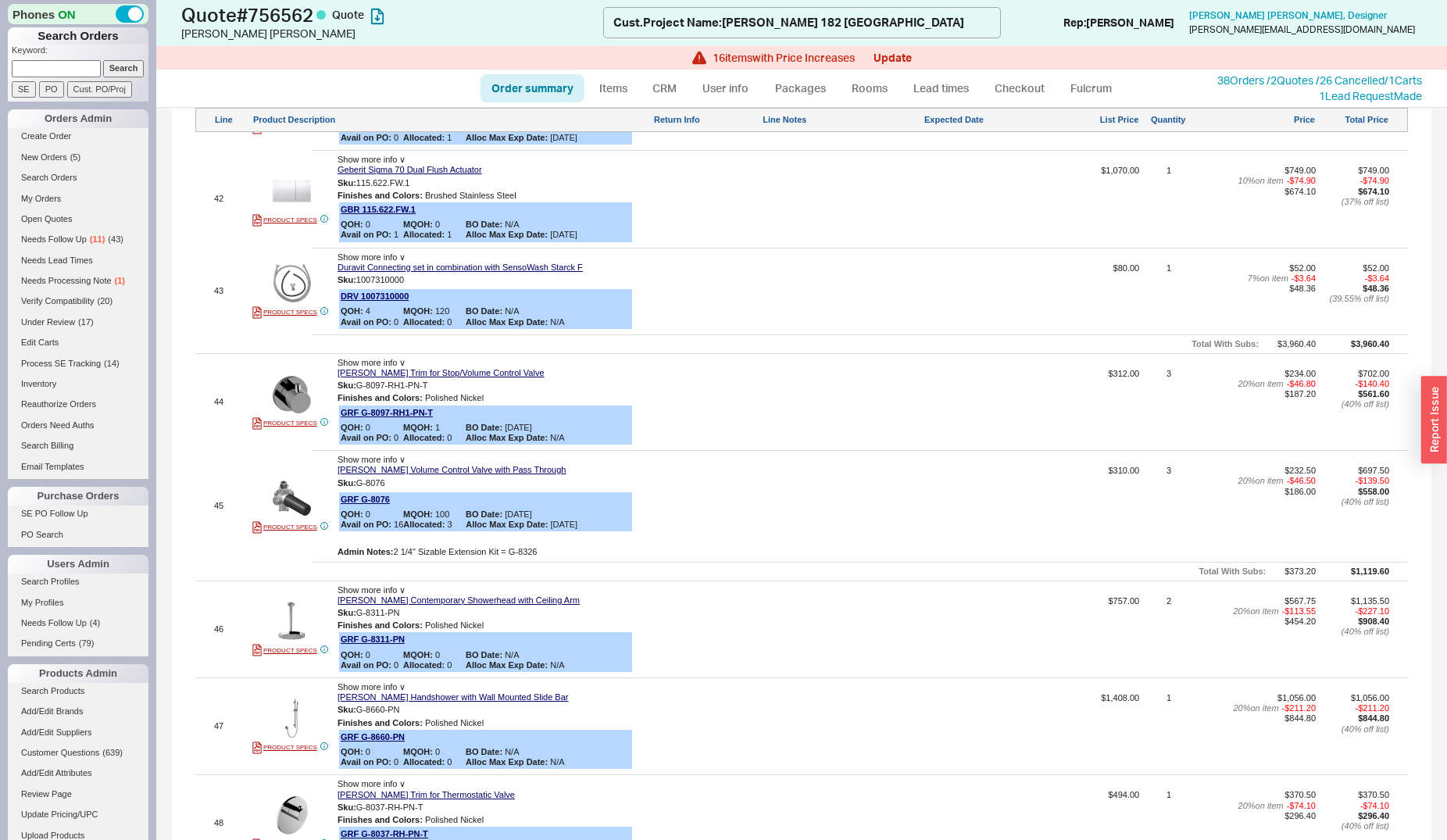
click at [843, 369] on div at bounding box center [842, 408] width 158 height 78
type textarea "341"
click at [779, 396] on button "SAVE" at bounding box center [780, 402] width 34 height 13
click at [801, 465] on div at bounding box center [842, 510] width 158 height 91
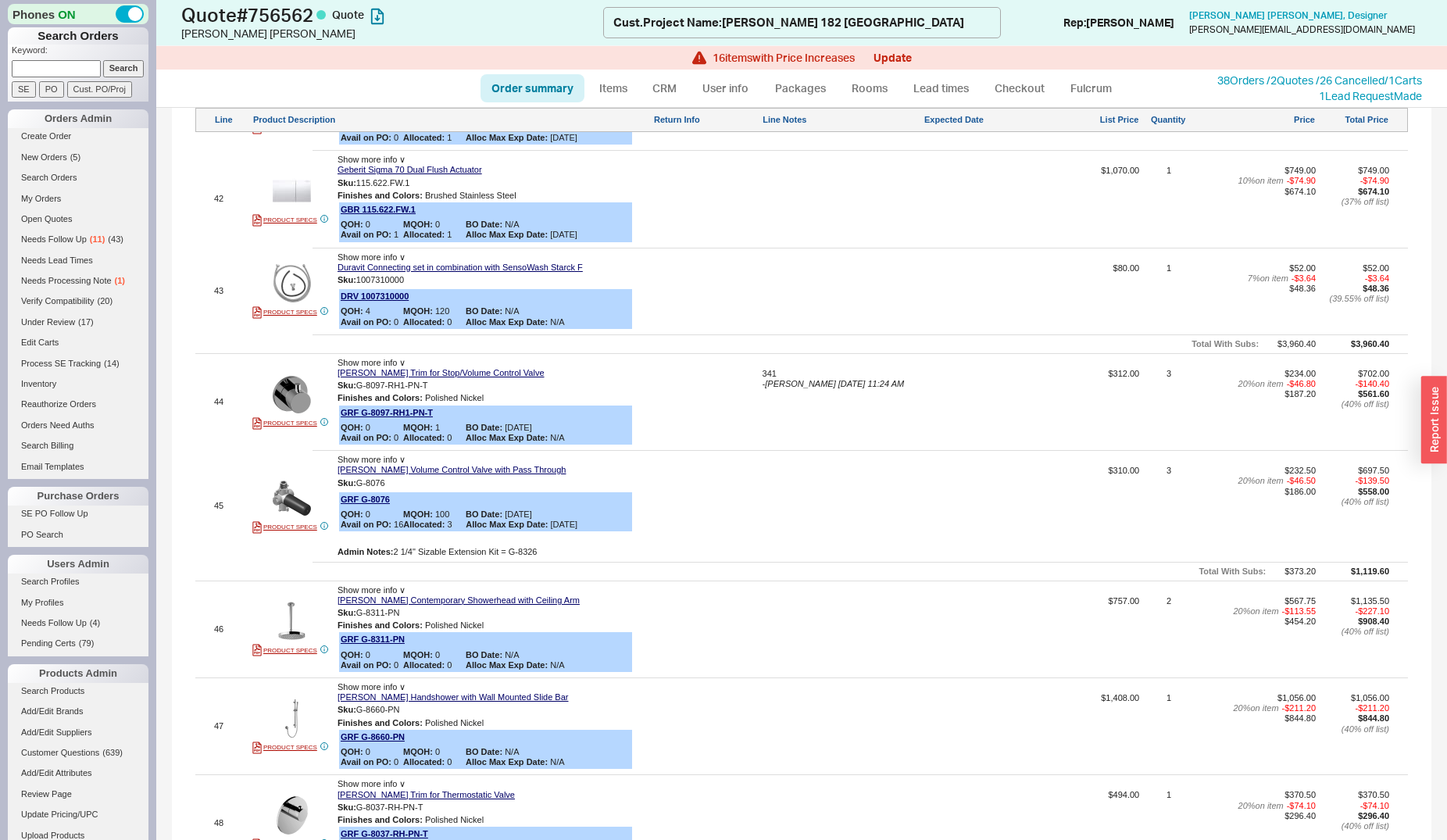
click at [801, 465] on div at bounding box center [842, 510] width 158 height 91
type textarea "310"
click at [777, 494] on button "SAVE" at bounding box center [780, 500] width 34 height 13
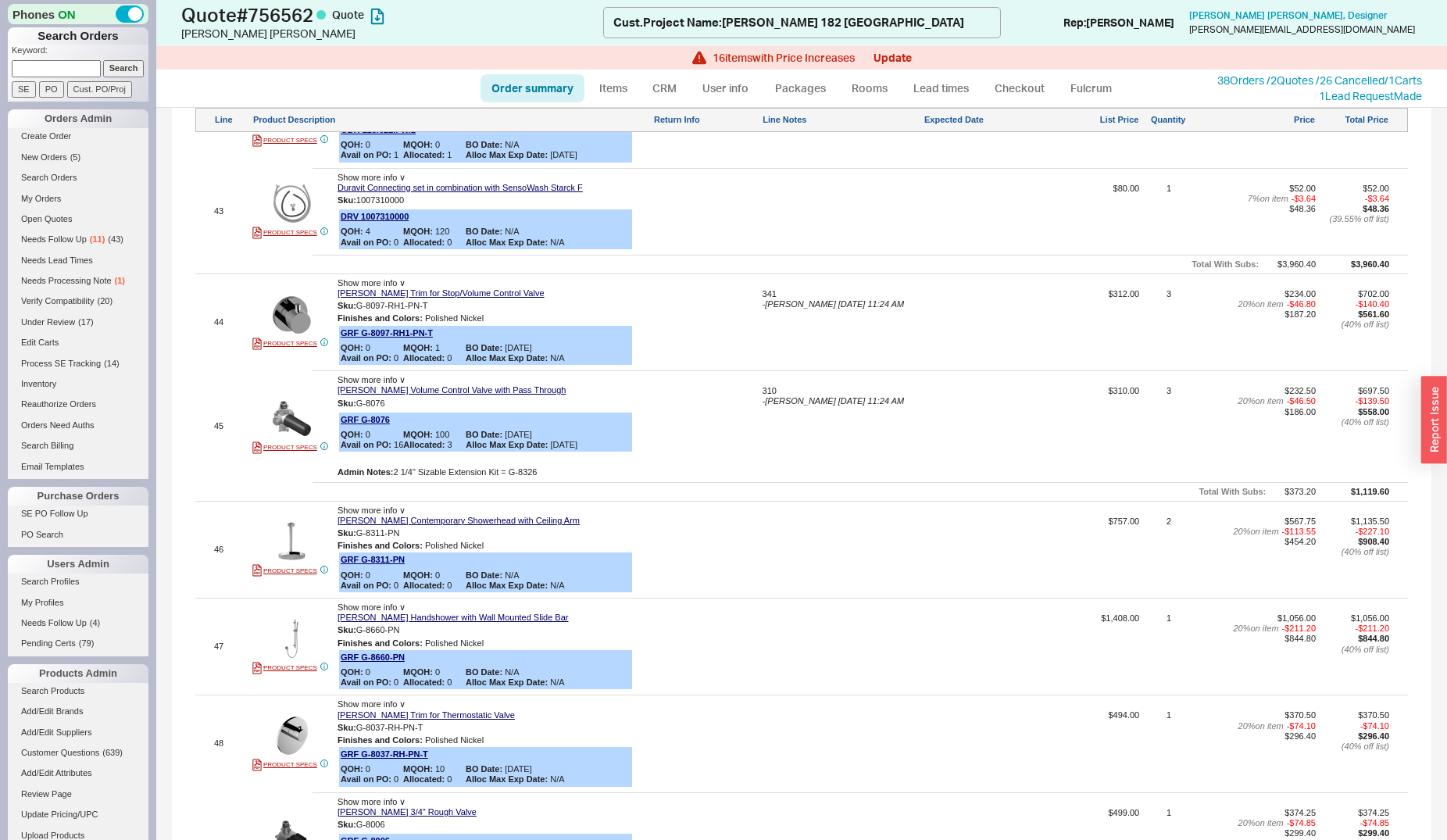
click at [831, 516] on div at bounding box center [842, 555] width 158 height 78
type textarea "885"
click at [785, 544] on button "SAVE" at bounding box center [780, 550] width 34 height 13
click at [830, 613] on div at bounding box center [842, 652] width 158 height 78
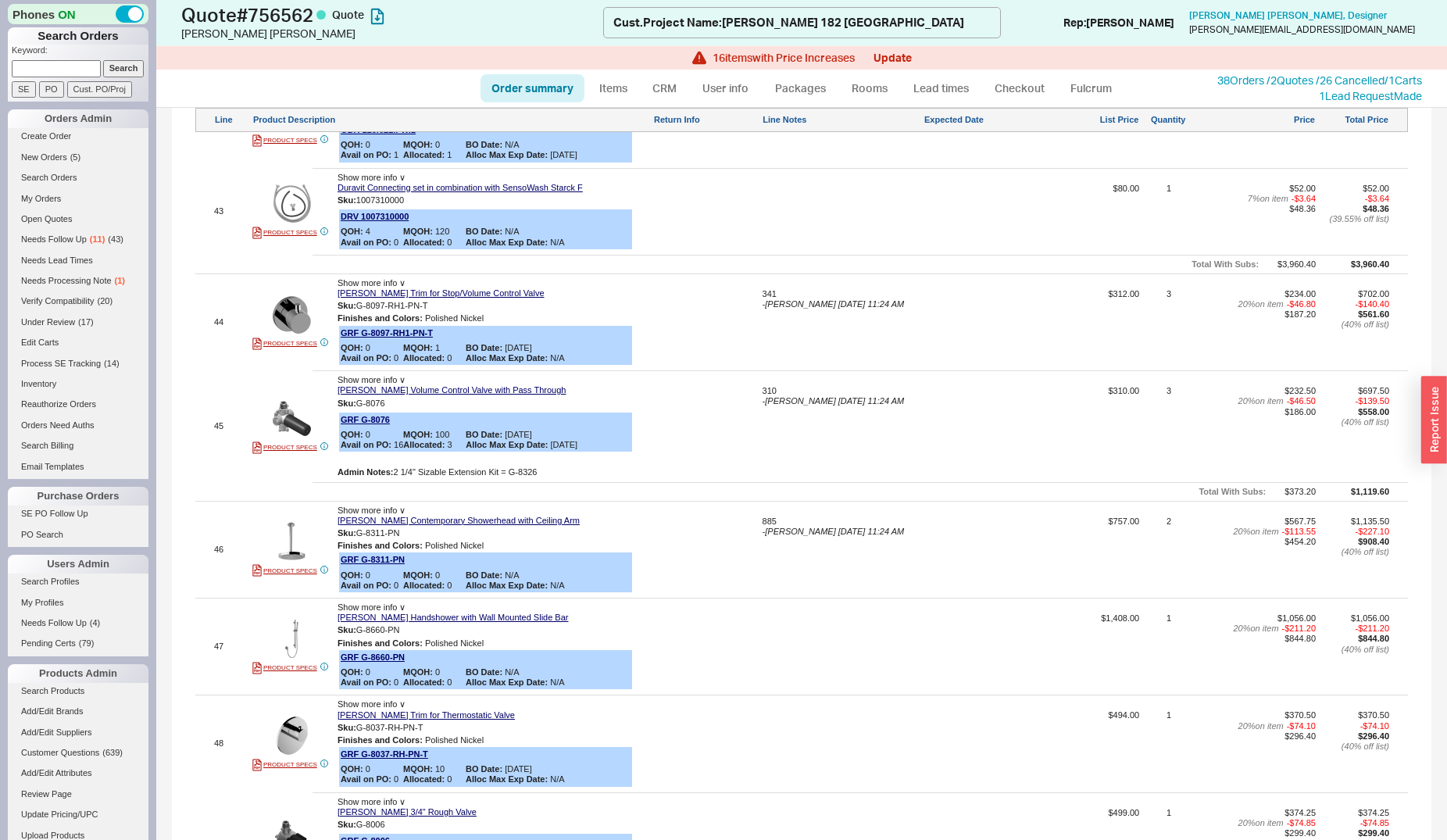
click at [830, 613] on div at bounding box center [842, 652] width 158 height 78
type textarea "1678"
click at [773, 641] on button "SAVE" at bounding box center [780, 648] width 34 height 13
click at [806, 710] on div at bounding box center [842, 749] width 158 height 78
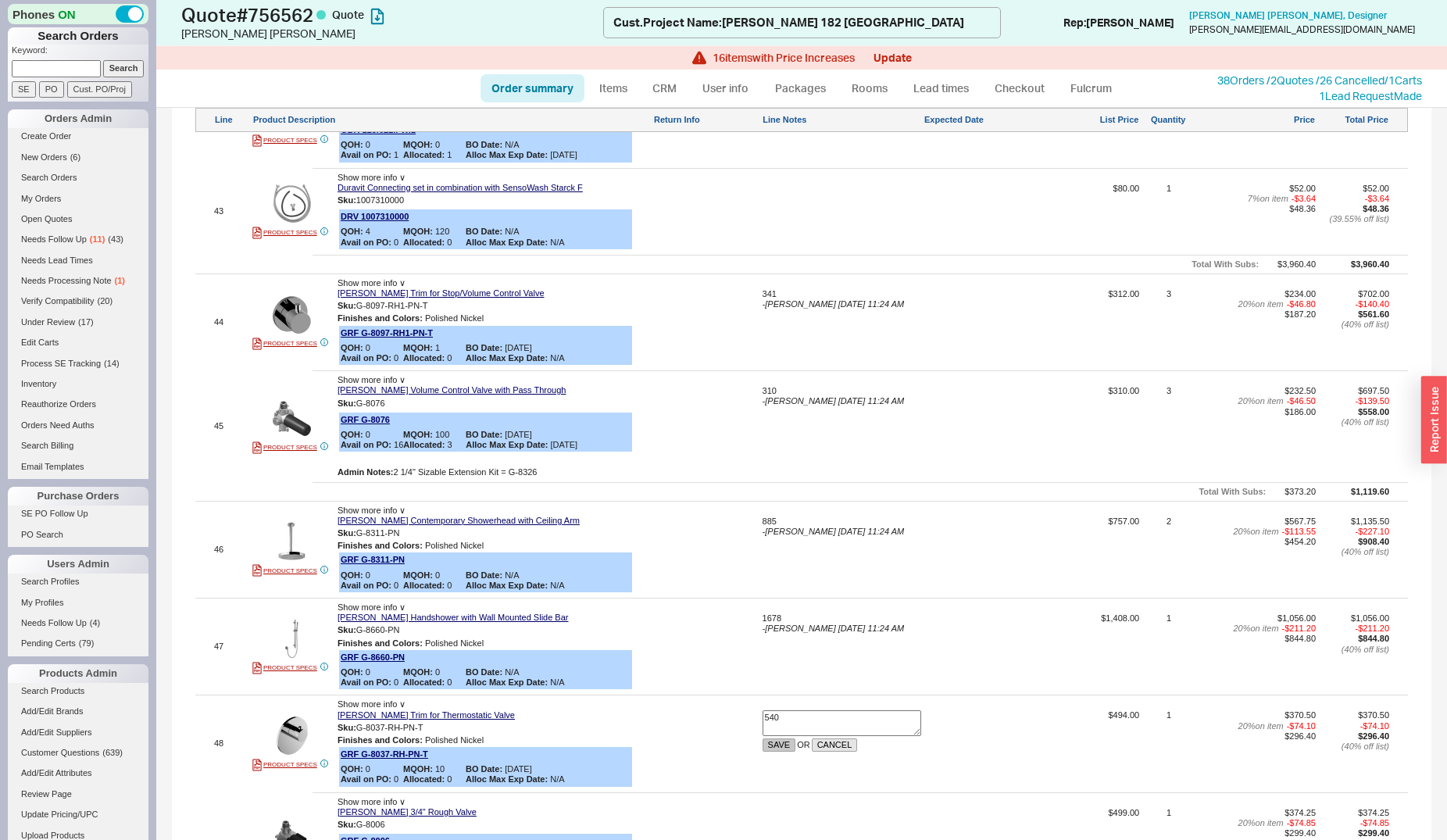
type textarea "540"
click at [776, 738] on button "SAVE" at bounding box center [780, 745] width 34 height 13
click at [818, 808] on div at bounding box center [842, 853] width 158 height 91
click at [822, 808] on div at bounding box center [842, 853] width 158 height 91
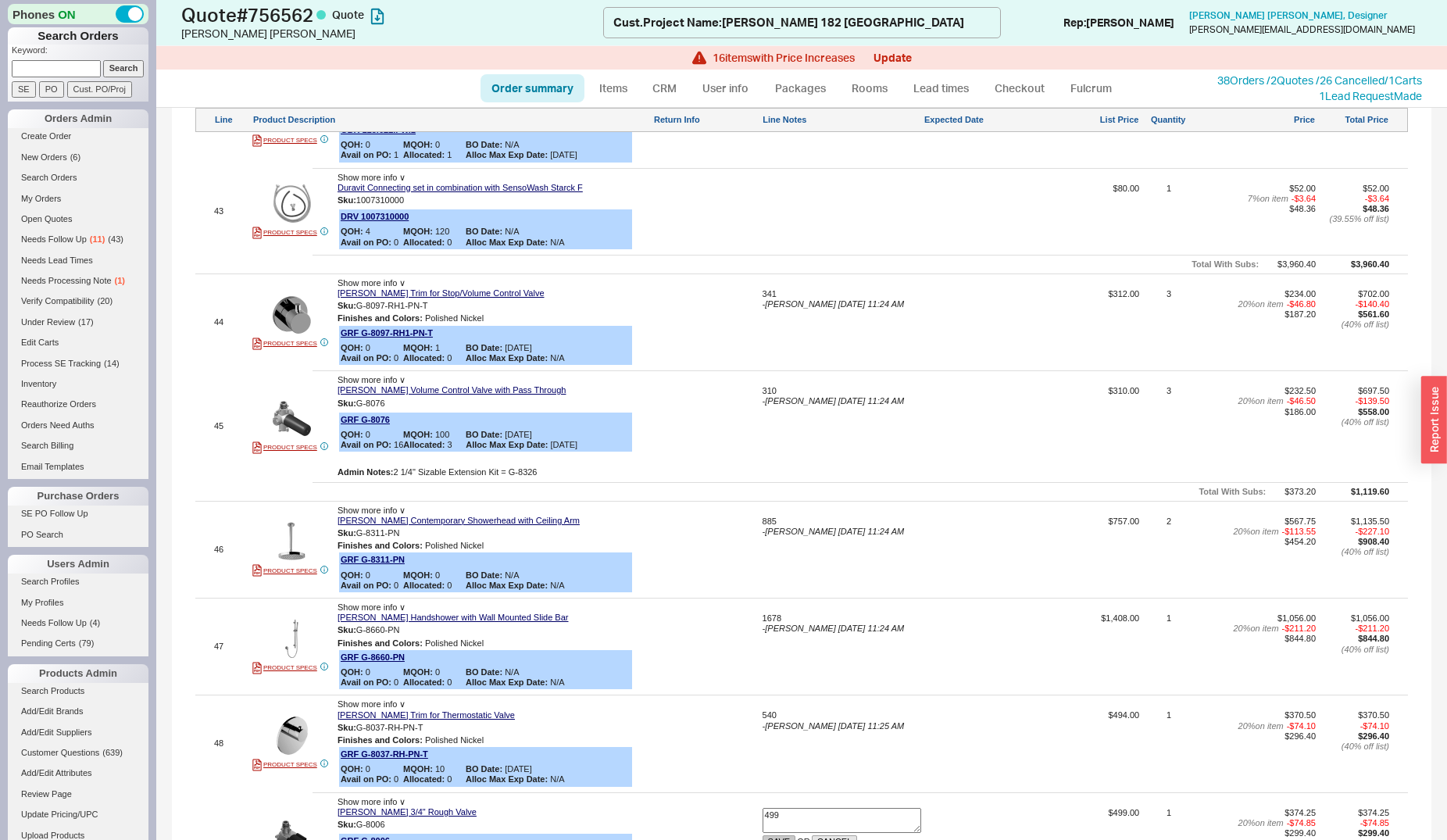
type textarea "499"
click at [784, 835] on button "SAVE" at bounding box center [780, 842] width 34 height 13
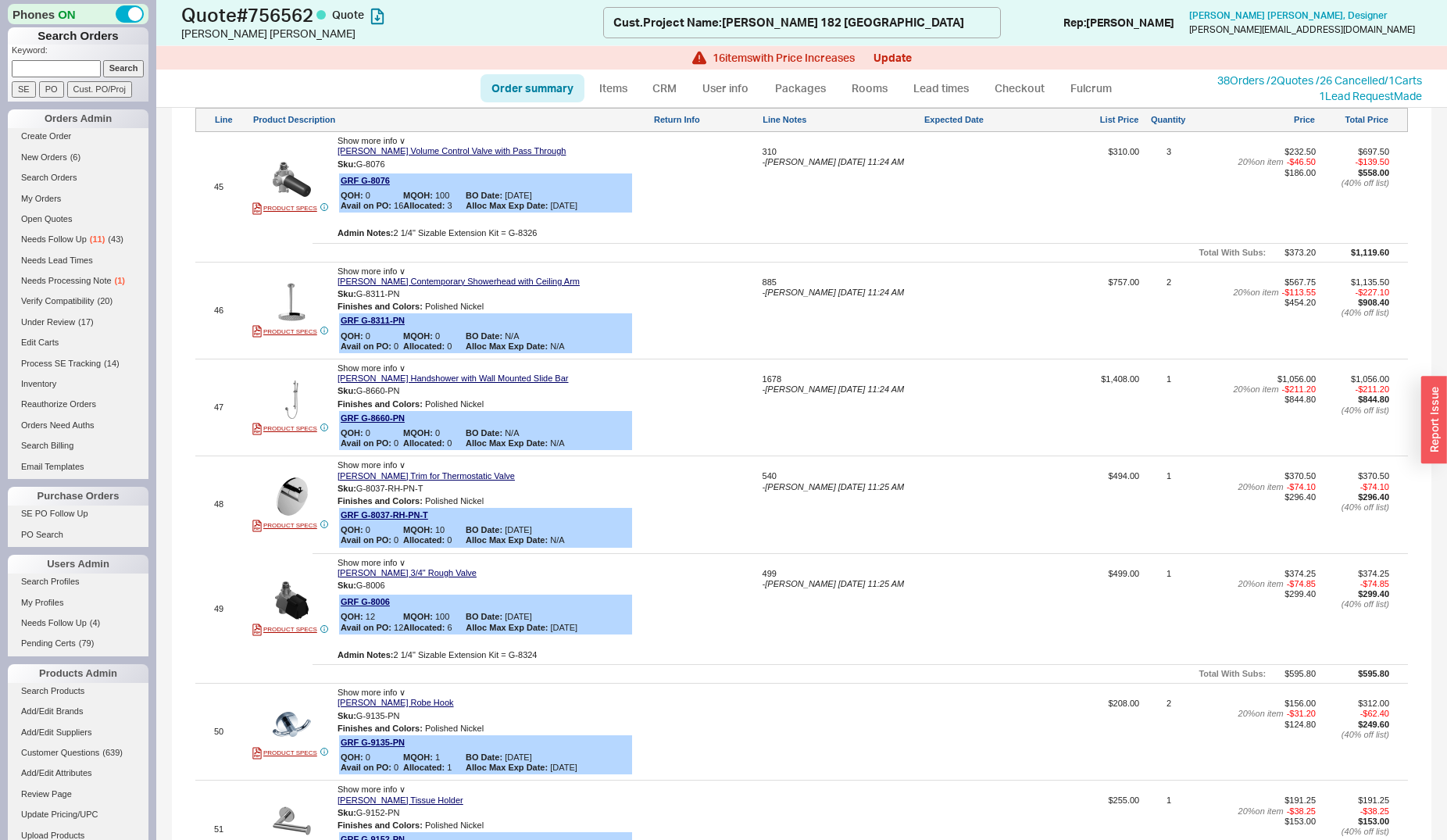
scroll to position [6056, 0]
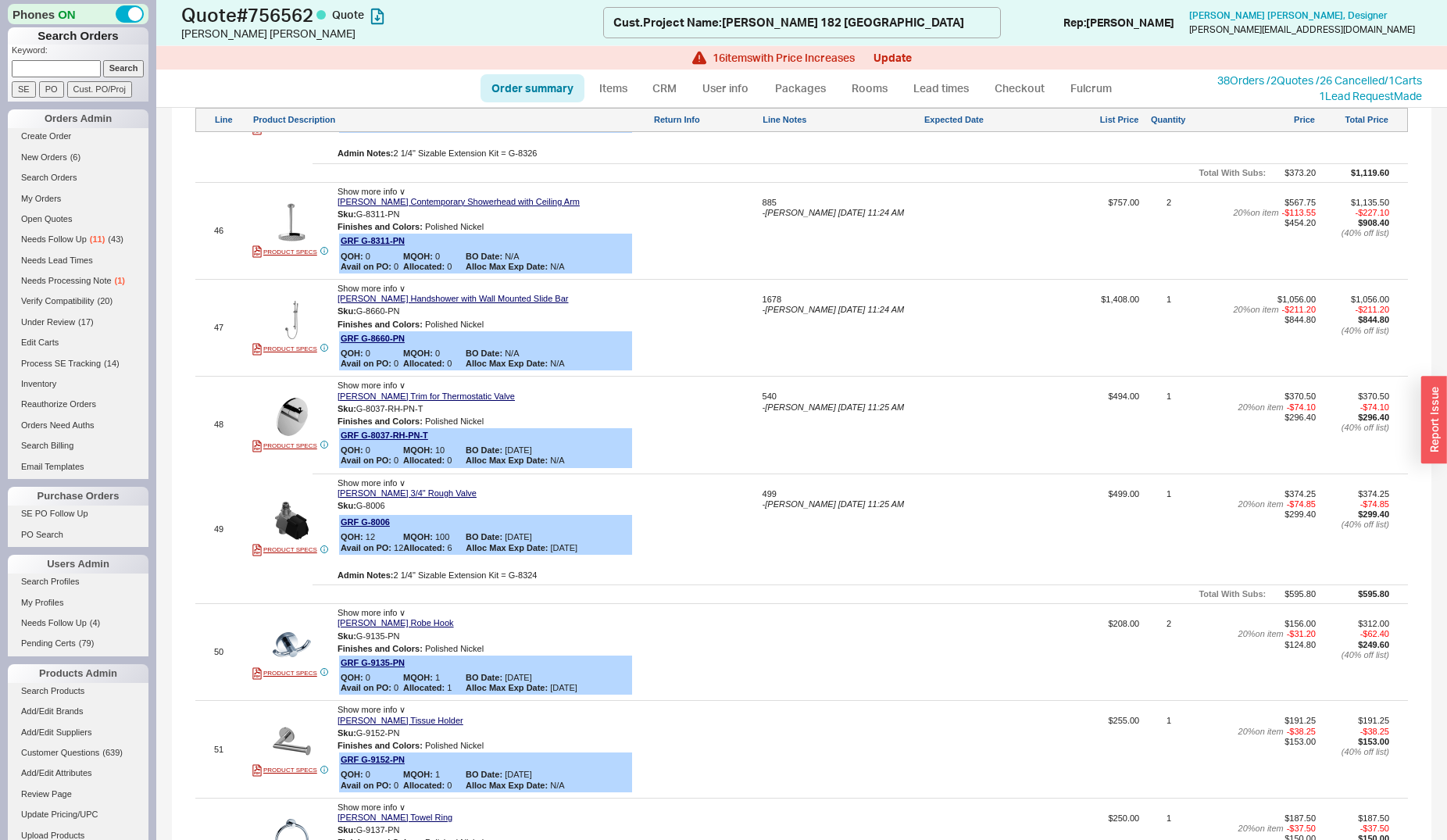
click at [767, 619] on div at bounding box center [842, 657] width 158 height 78
type textarea "228"
click at [776, 647] on button "SAVE" at bounding box center [780, 653] width 34 height 13
click at [809, 716] on div at bounding box center [842, 754] width 158 height 78
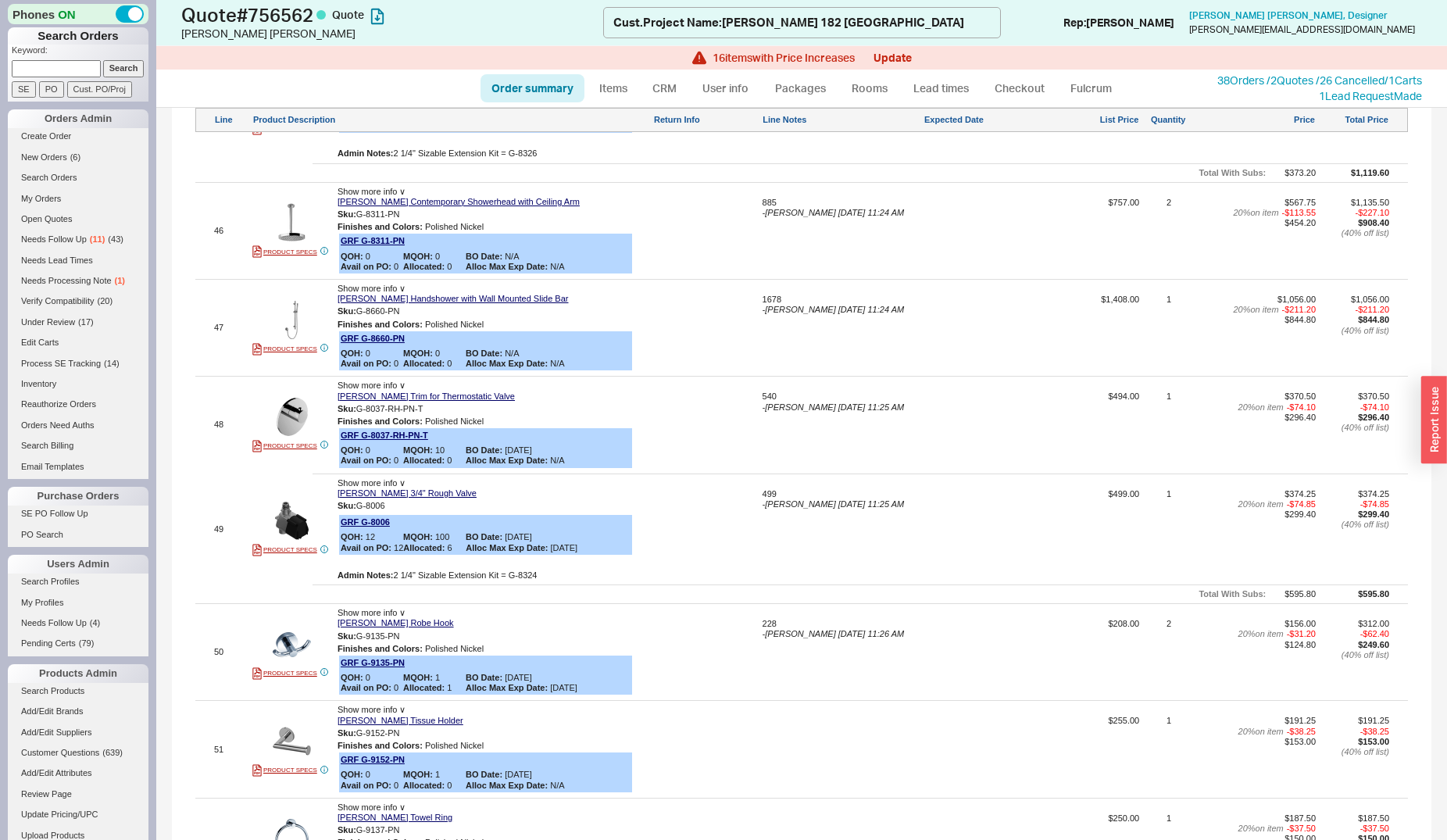
click at [809, 716] on div at bounding box center [842, 754] width 158 height 78
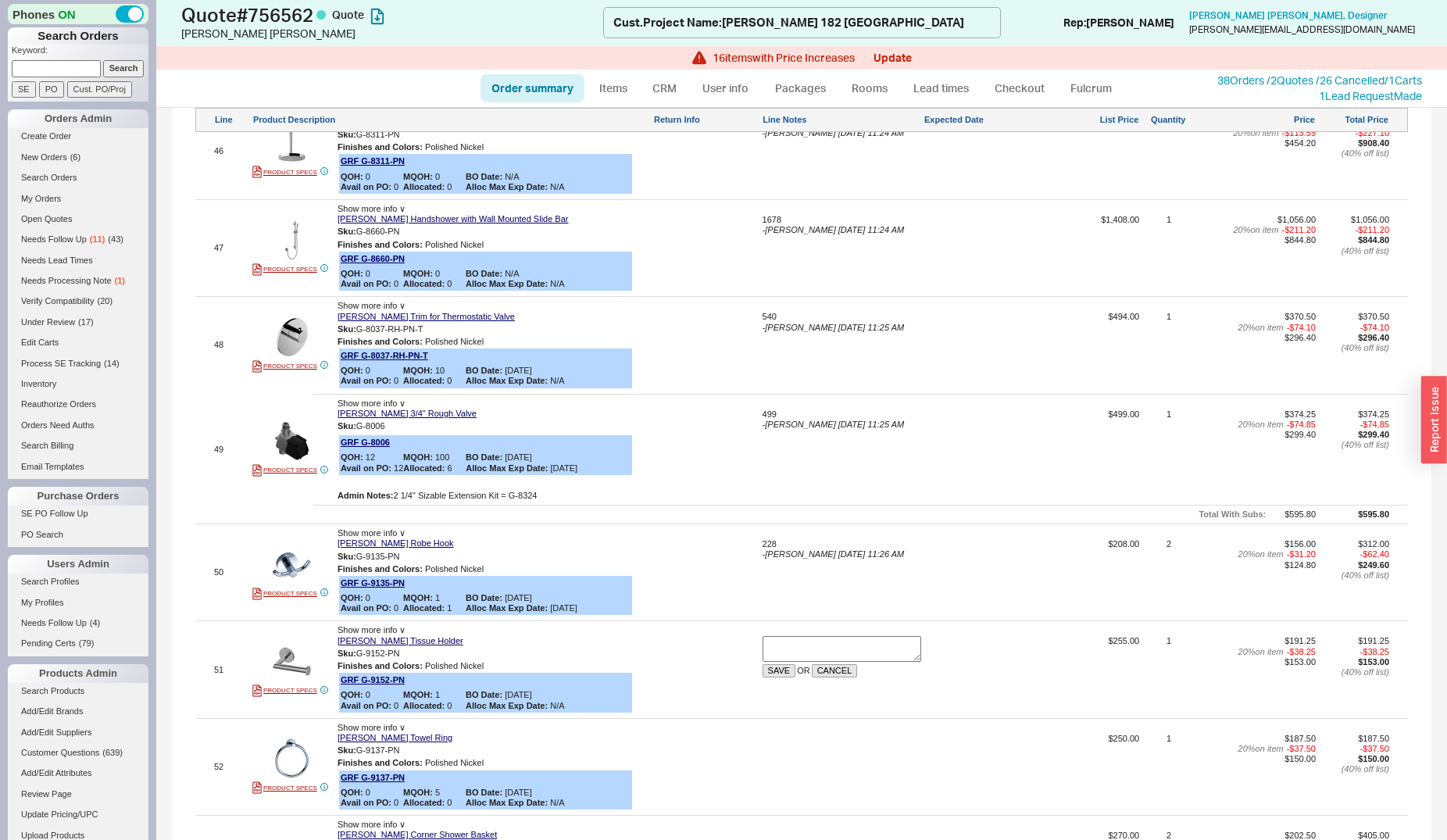
scroll to position [6215, 0]
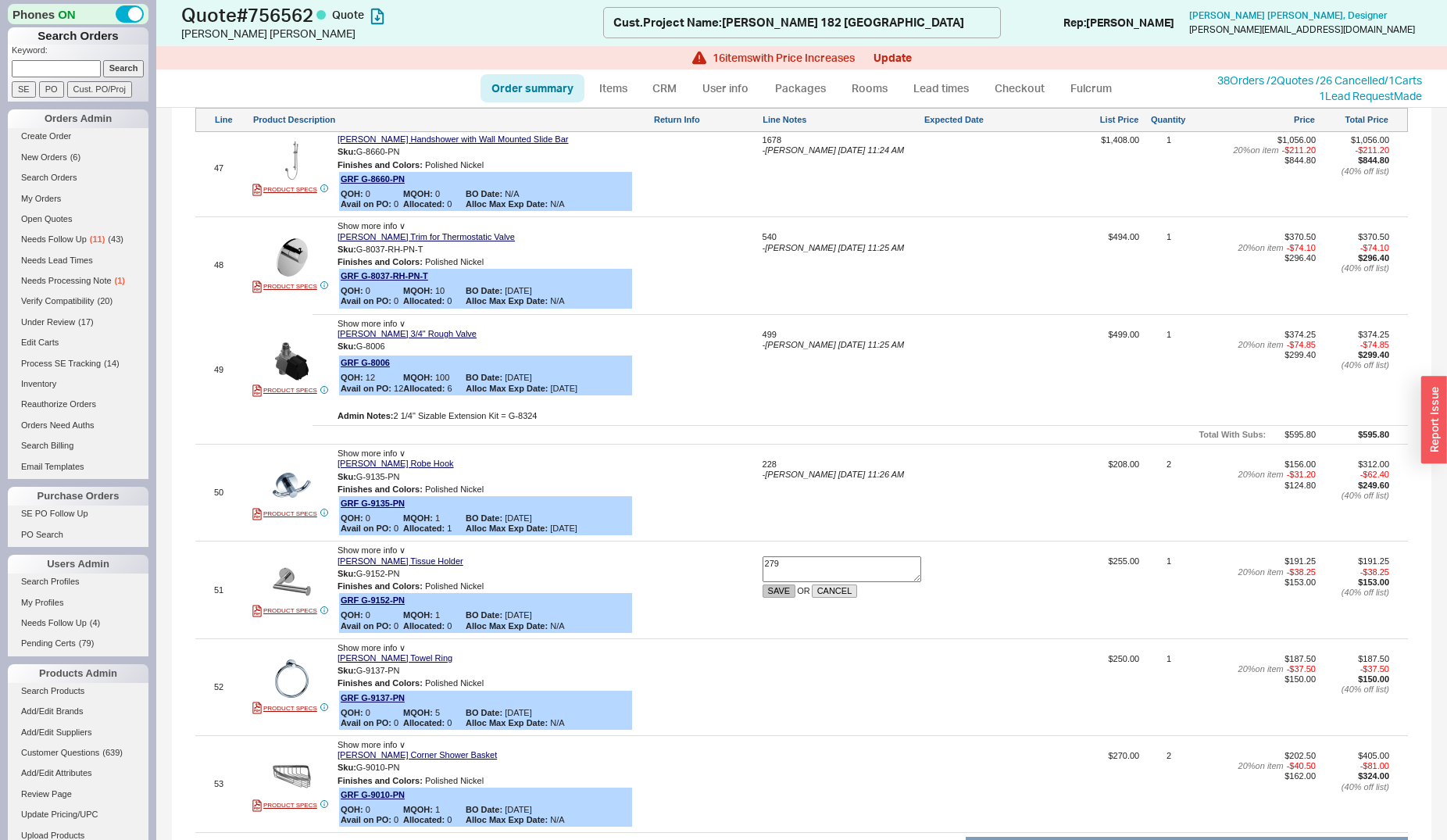
type textarea "279"
click at [780, 584] on button "SAVE" at bounding box center [780, 590] width 34 height 13
click at [780, 556] on div "279 SAVE OR CANCEL" at bounding box center [842, 595] width 158 height 78
click at [780, 584] on button "SAVE" at bounding box center [780, 590] width 34 height 13
click at [793, 654] on div at bounding box center [842, 693] width 158 height 78
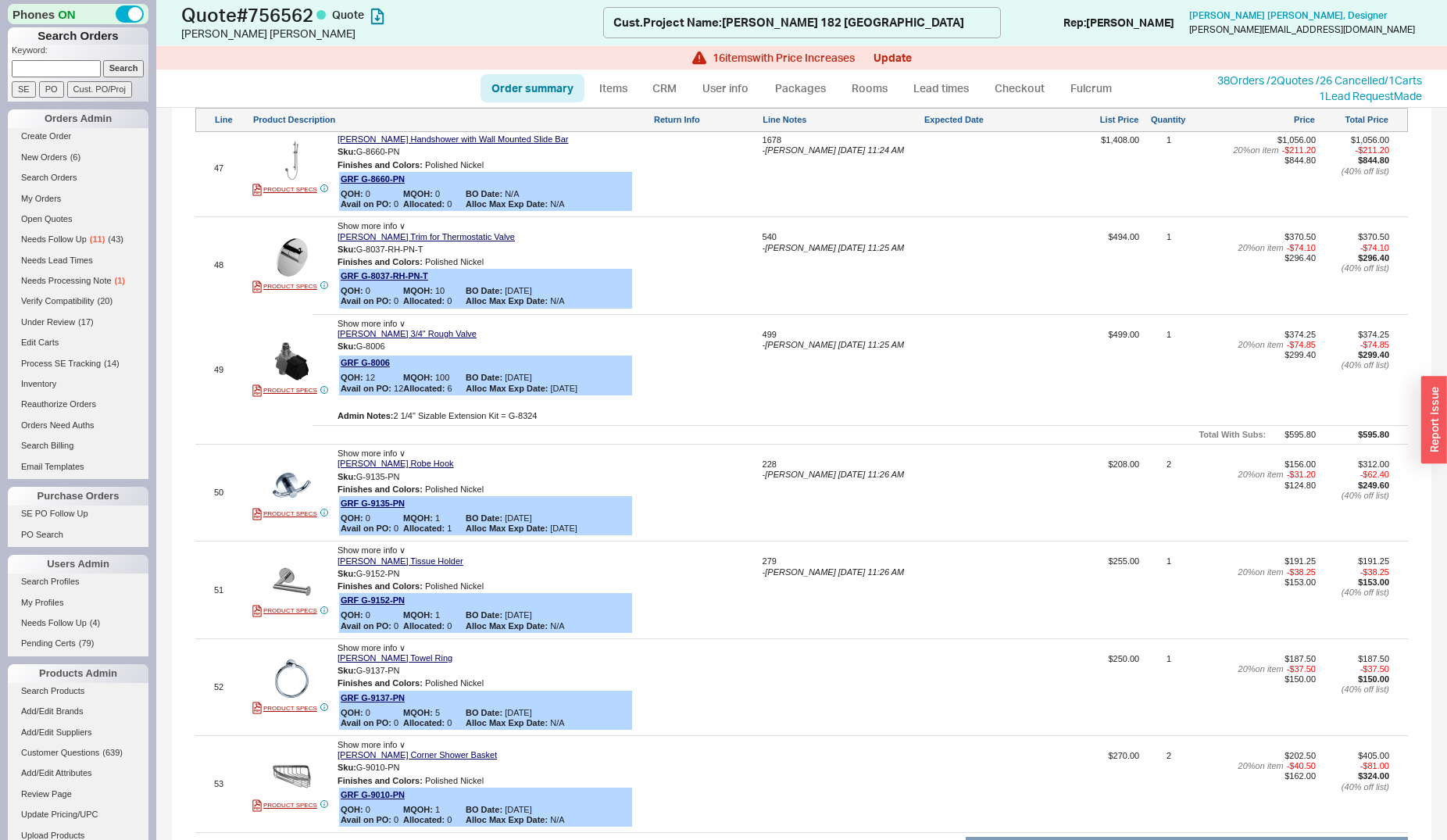
click at [793, 654] on div at bounding box center [842, 693] width 158 height 78
type textarea "273"
click at [784, 681] on button "SAVE" at bounding box center [780, 687] width 34 height 13
click at [780, 750] on div at bounding box center [842, 789] width 158 height 78
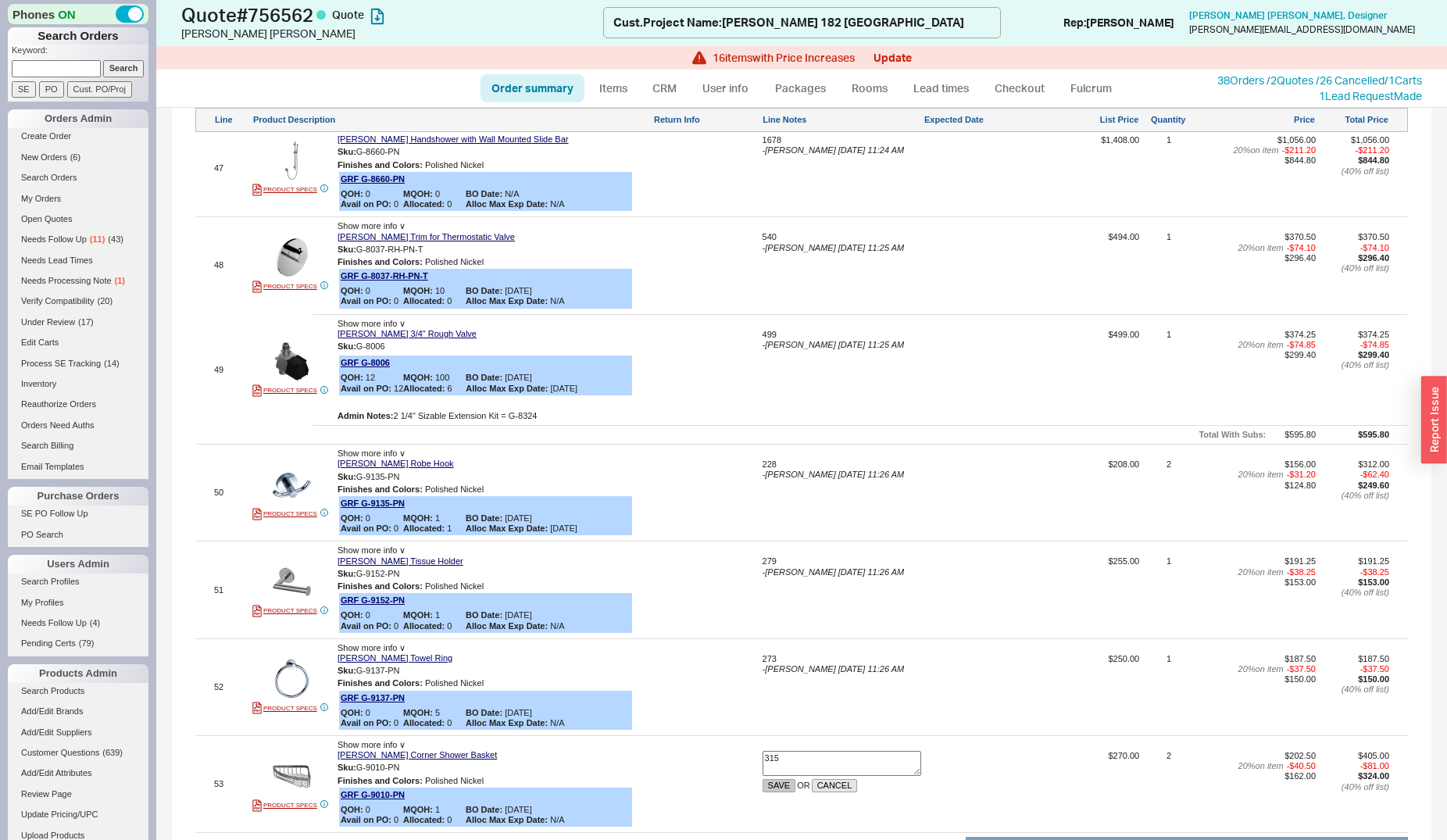
type textarea "315"
click at [771, 779] on button "SAVE" at bounding box center [780, 785] width 34 height 13
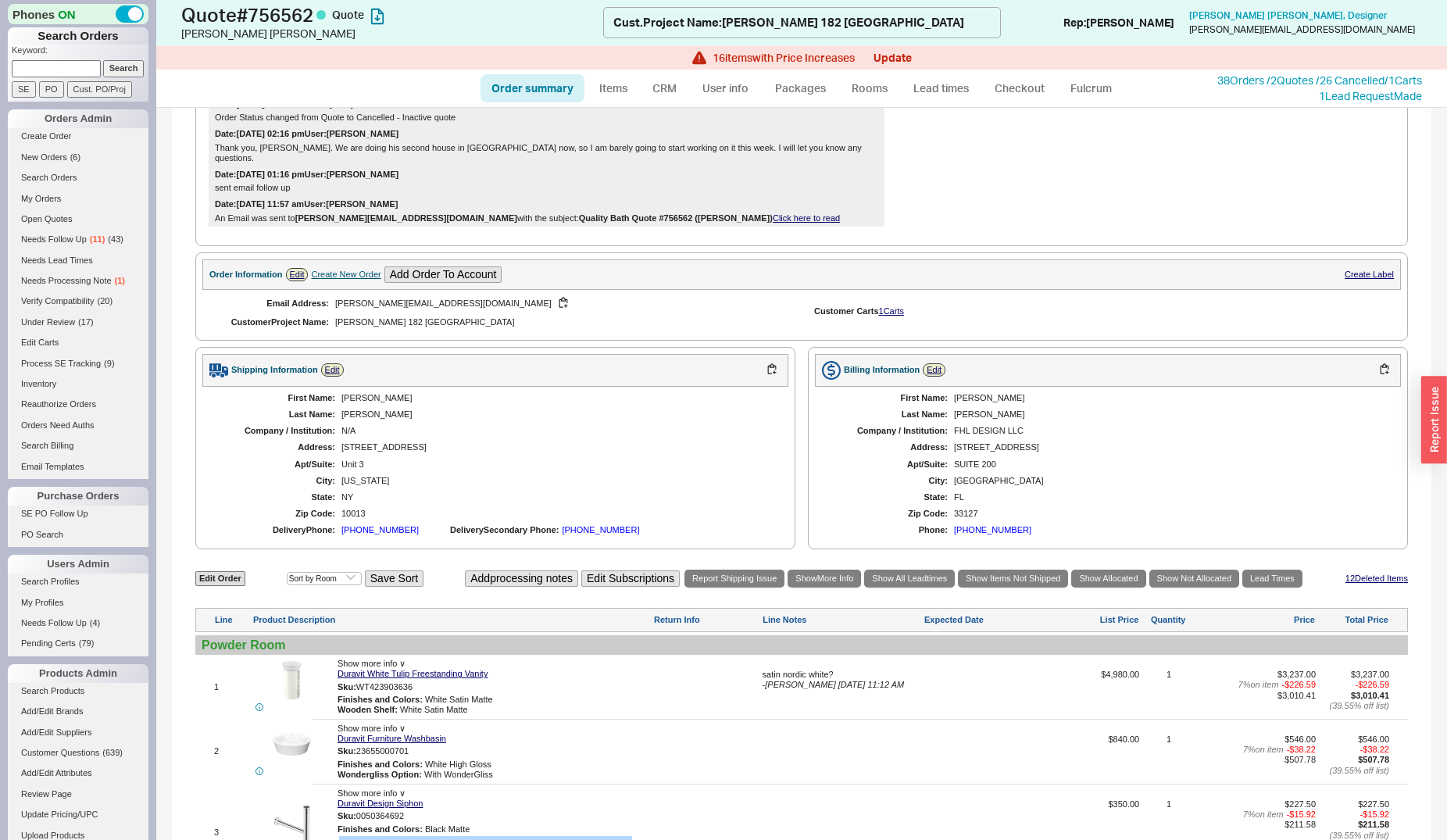
scroll to position [239, 0]
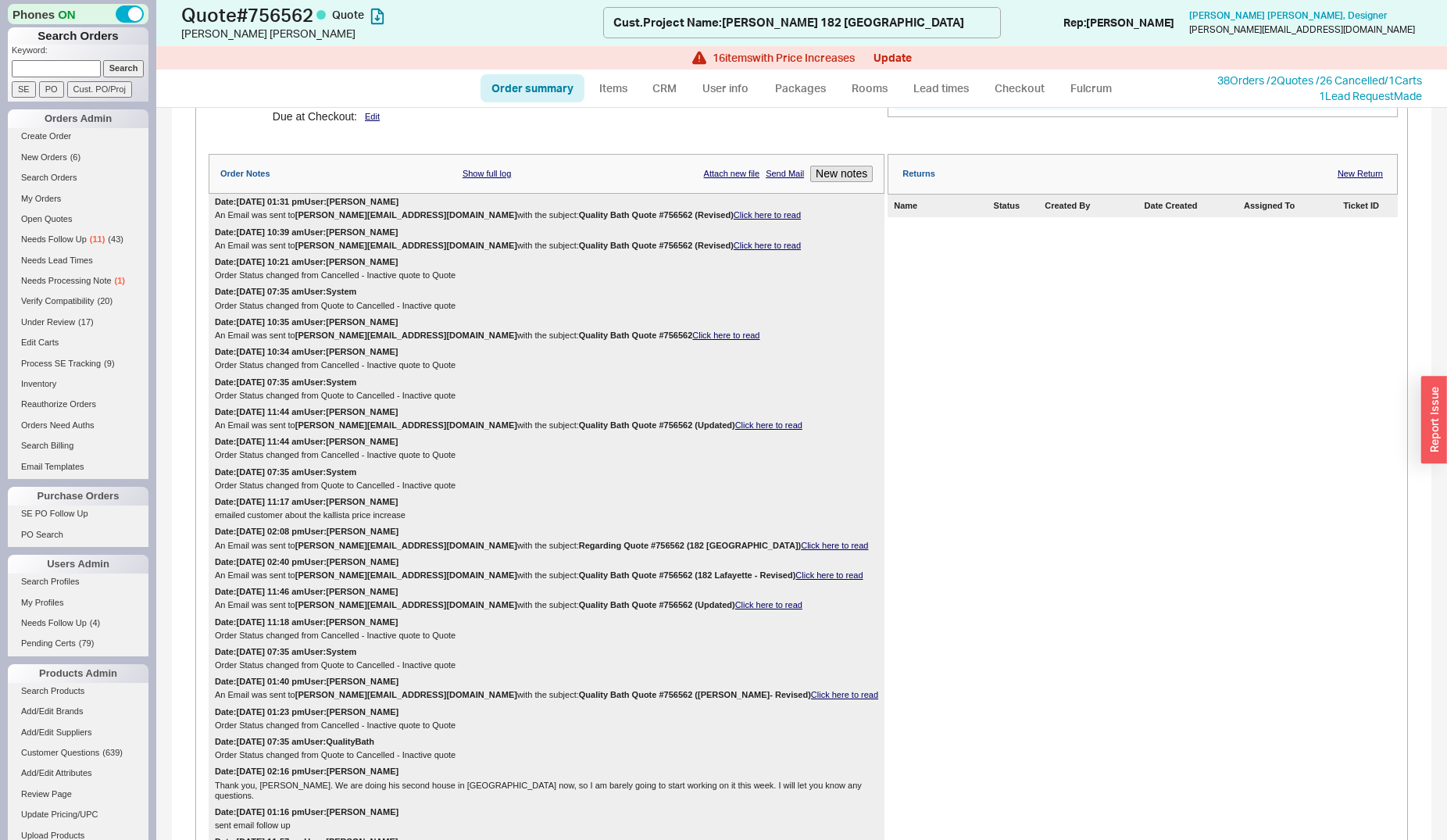
click at [692, 338] on link "Click here to read" at bounding box center [726, 335] width 67 height 10
click at [734, 247] on link "Click here to read" at bounding box center [767, 246] width 67 height 10
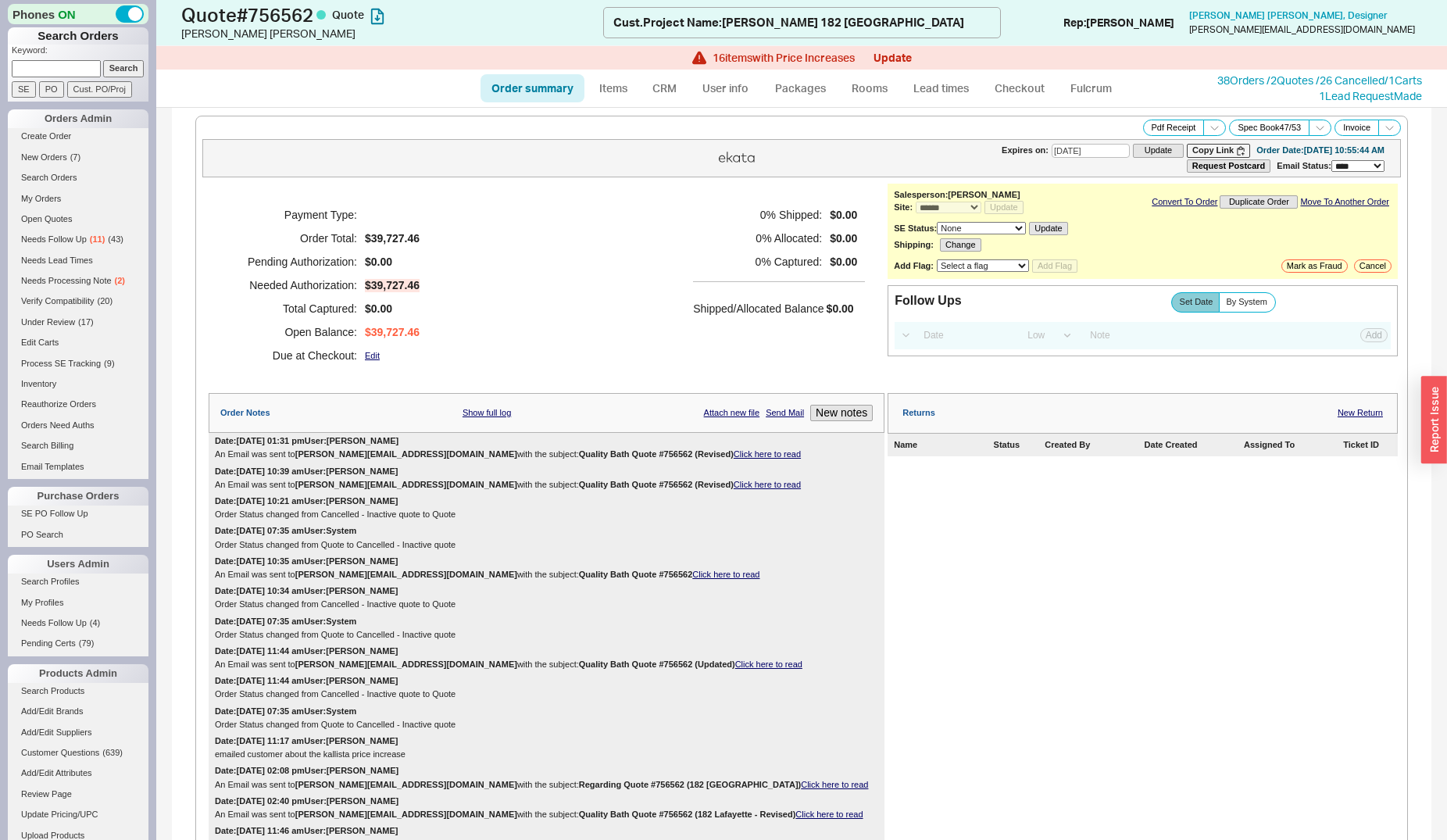
click at [60, 76] on input at bounding box center [57, 68] width 89 height 16
type input "estee"
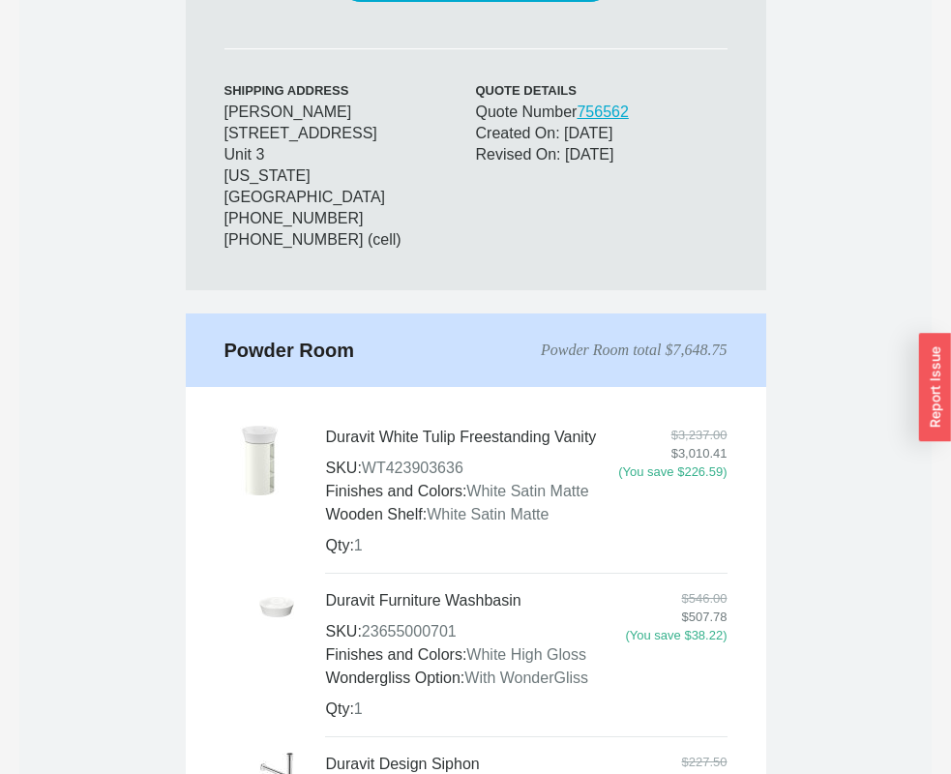
scroll to position [1381, 0]
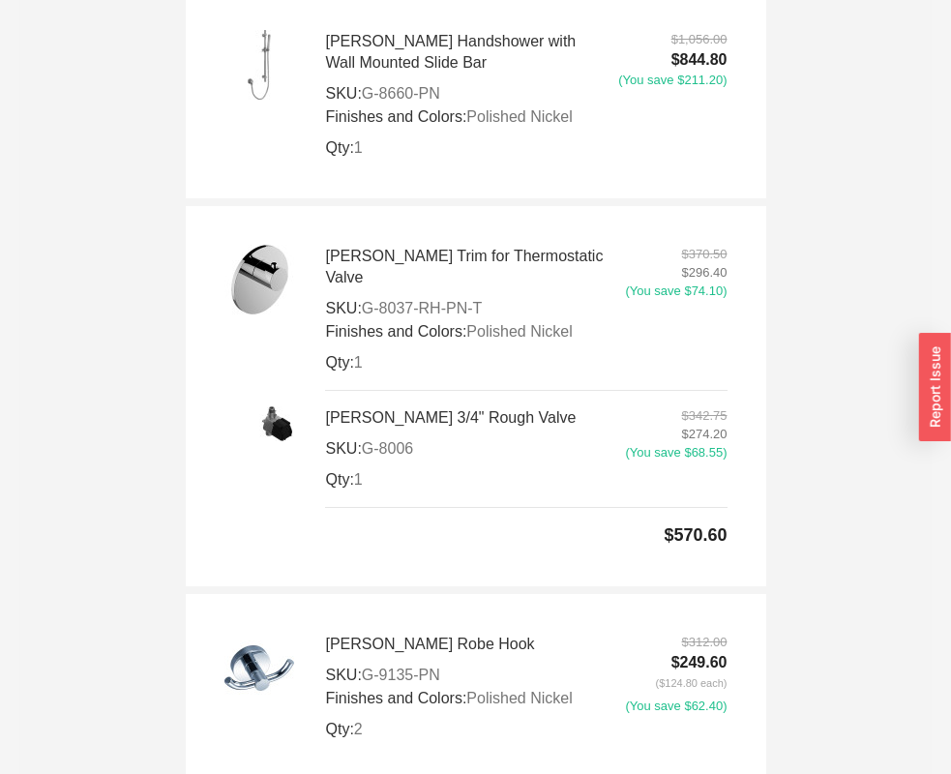
scroll to position [10854, 0]
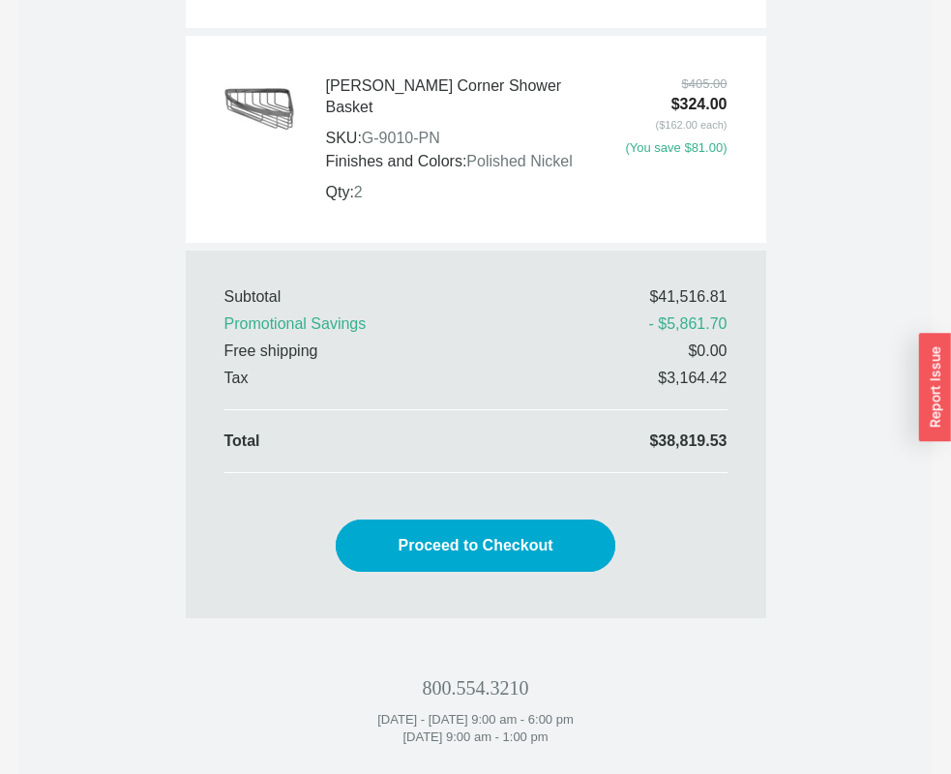
scroll to position [10915, 0]
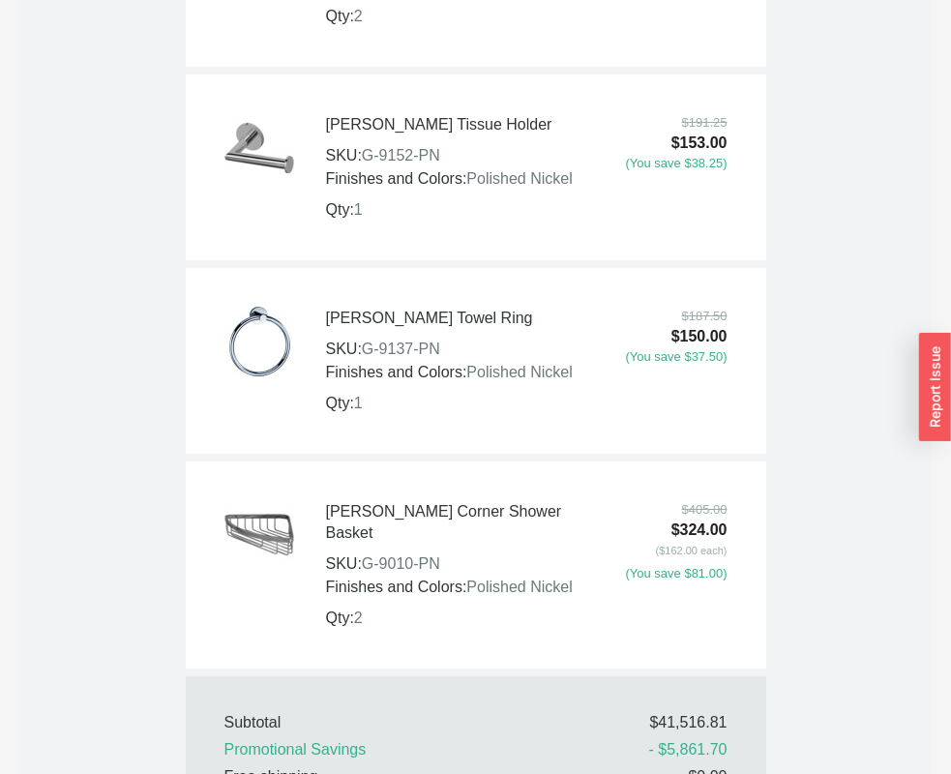
drag, startPoint x: 731, startPoint y: 701, endPoint x: 647, endPoint y: 697, distance: 84.2
copy td "$38,819.53"
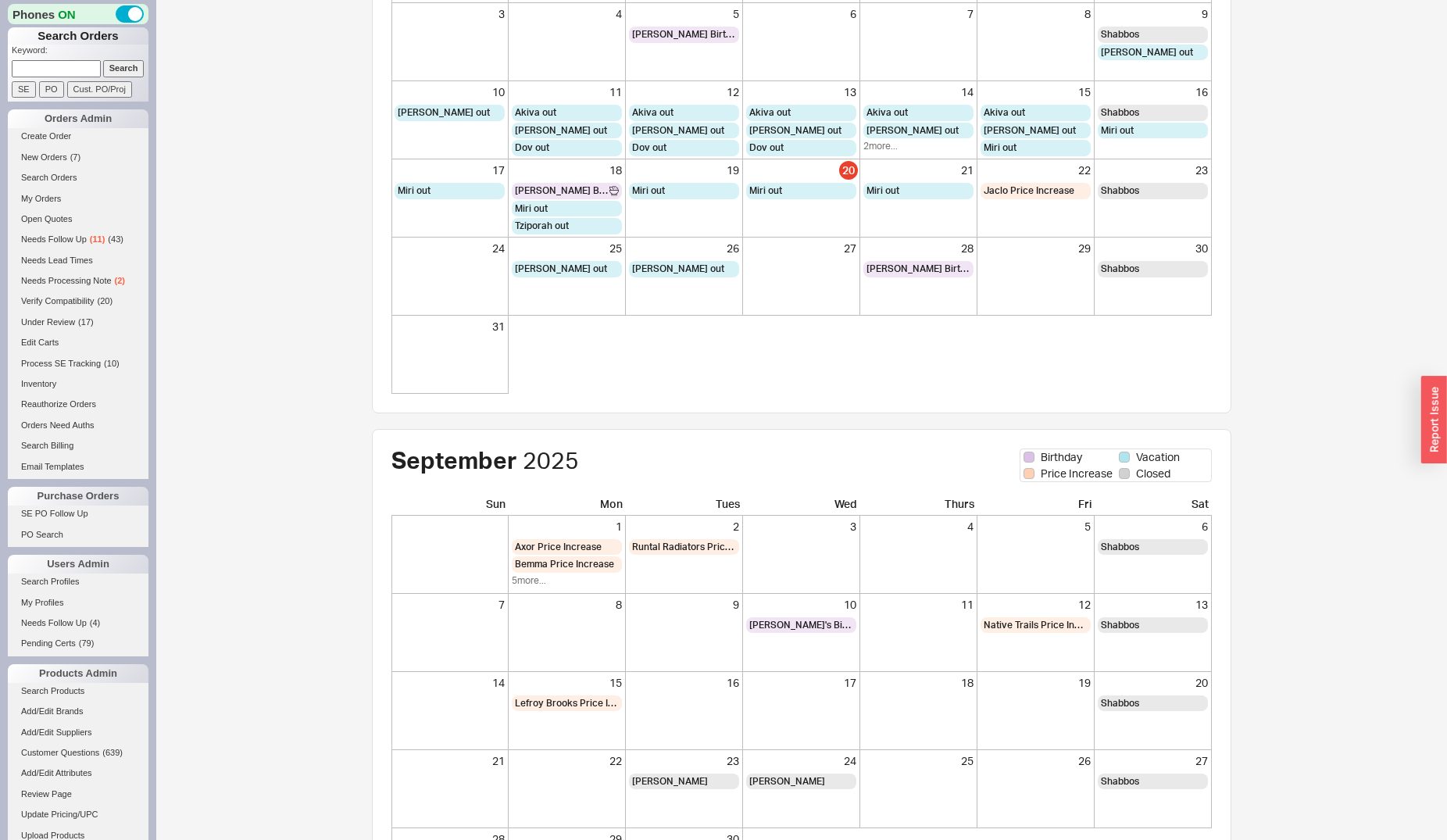
scroll to position [239, 0]
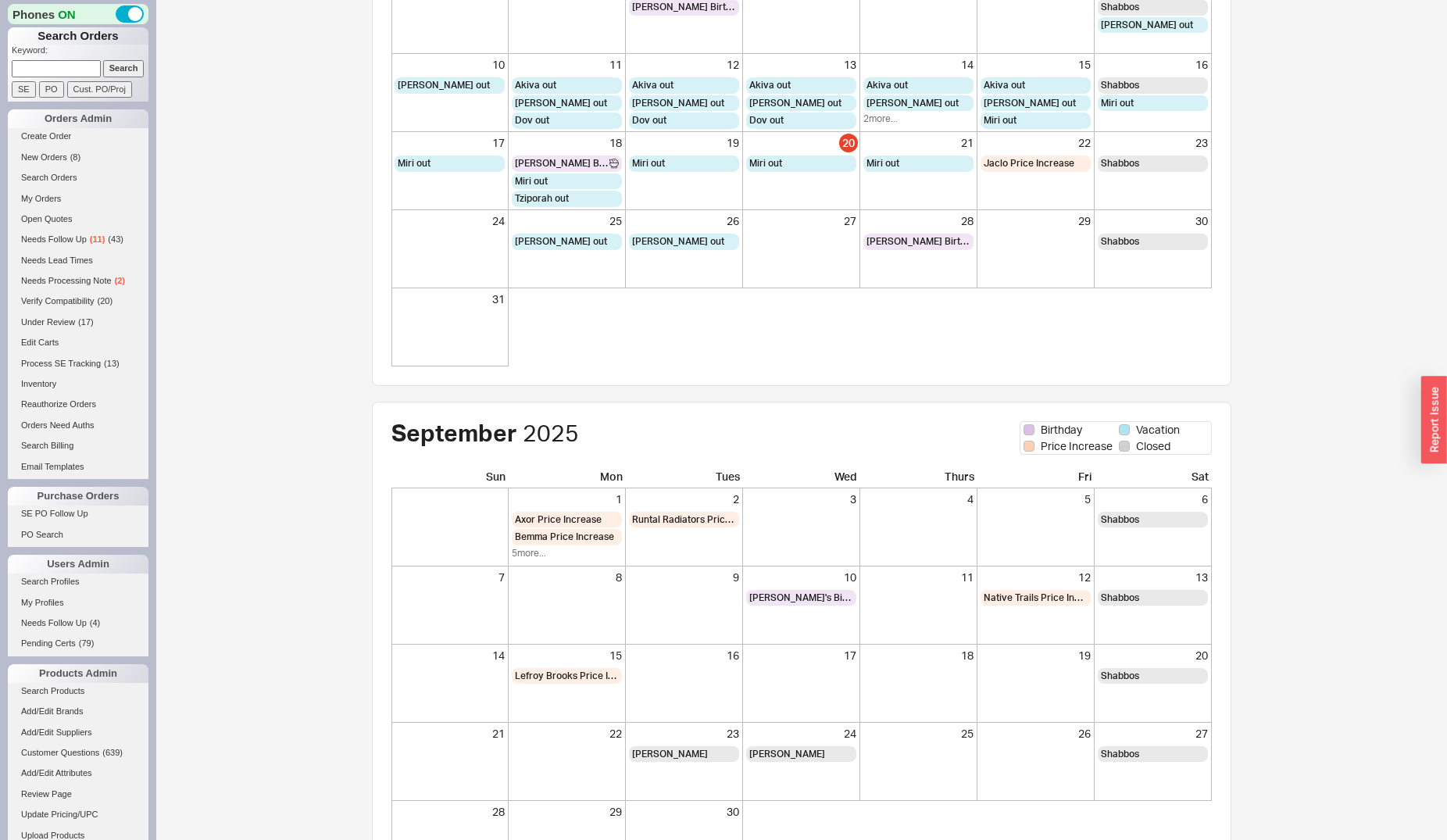
click at [53, 69] on input at bounding box center [57, 68] width 89 height 16
type input "[PERSON_NAME]"
click at [103, 60] on input "Search" at bounding box center [124, 68] width 41 height 16
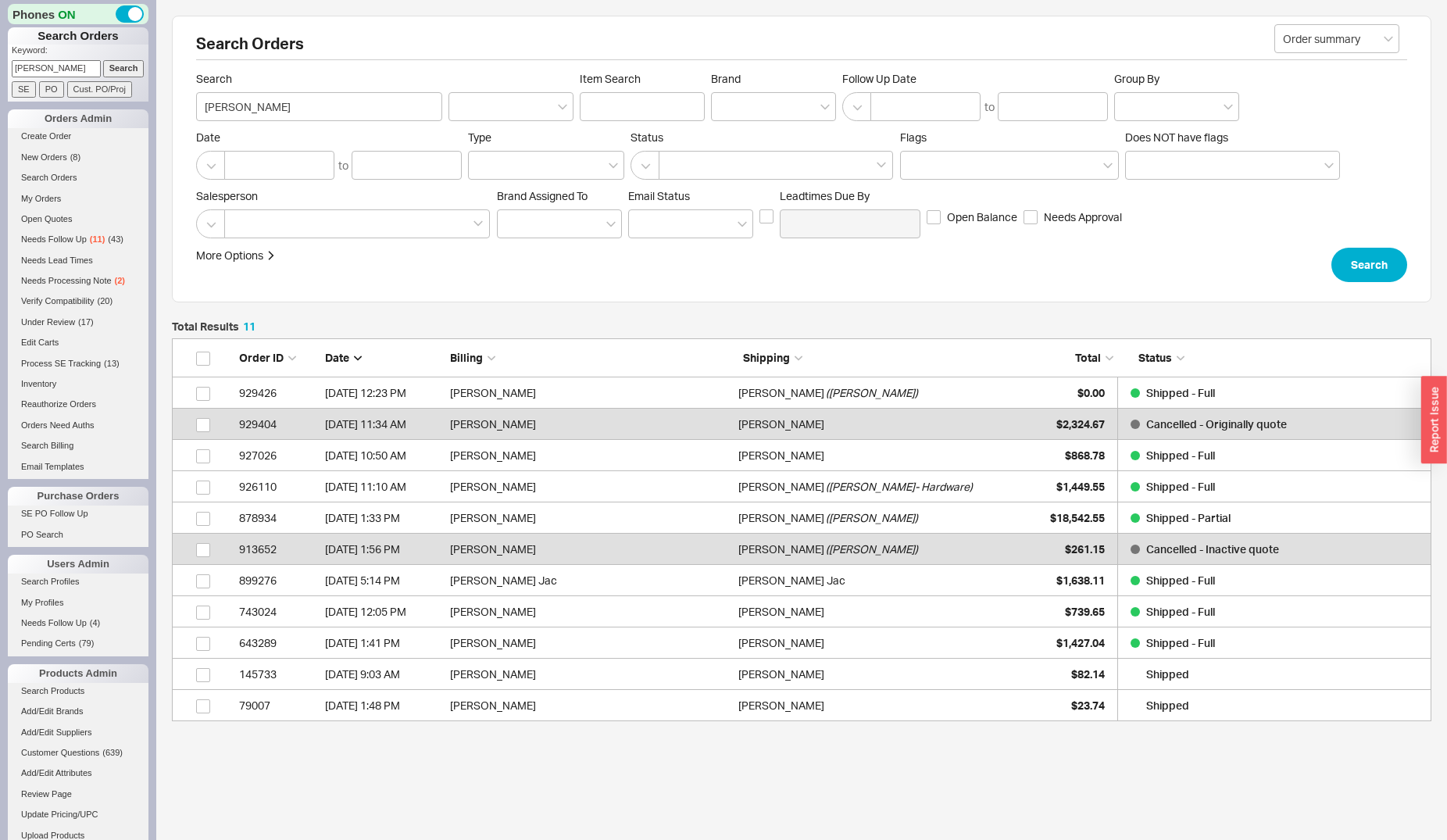
scroll to position [14, 14]
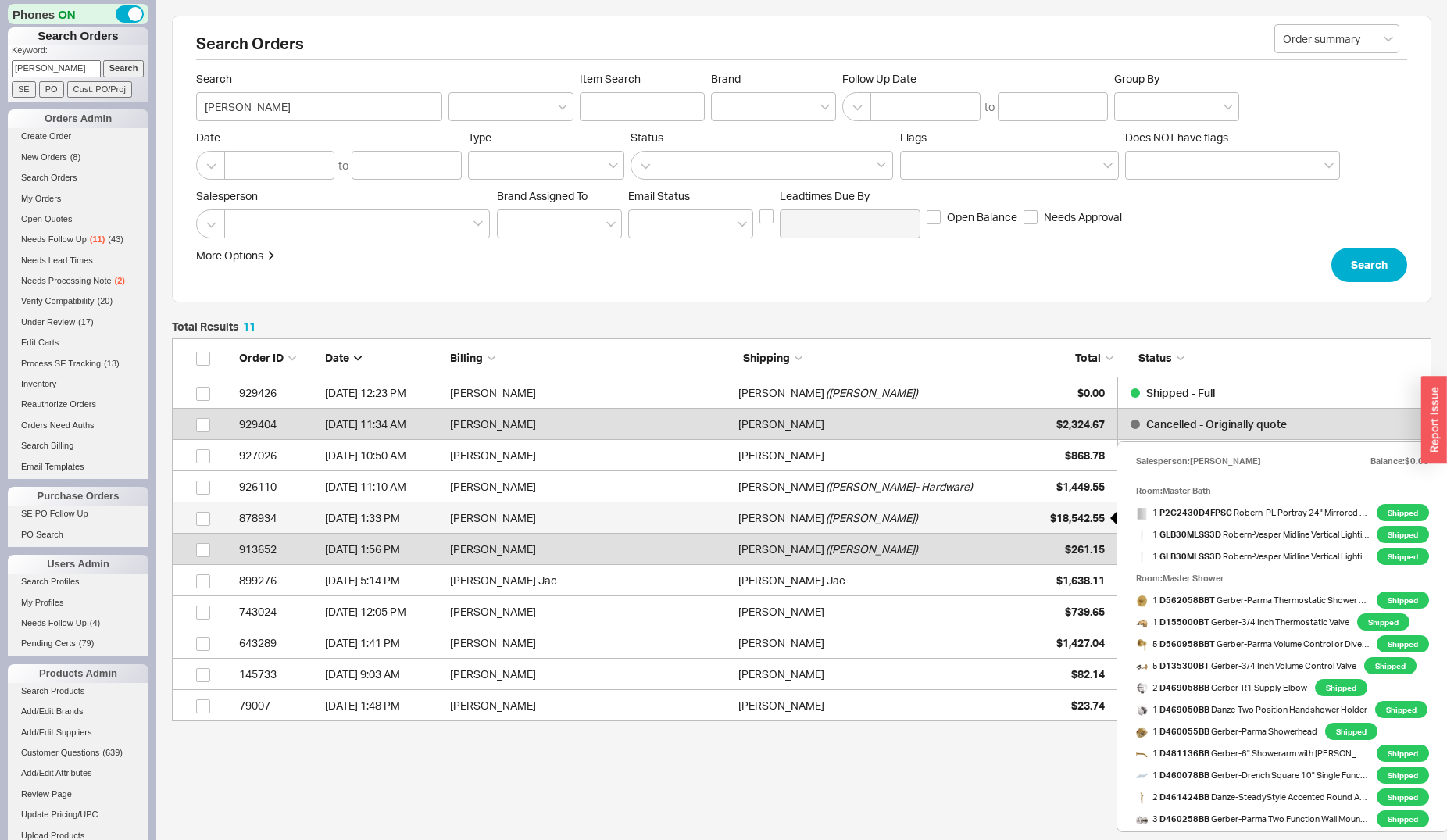
click at [1044, 511] on div "$18,542.55" at bounding box center [1066, 518] width 78 height 32
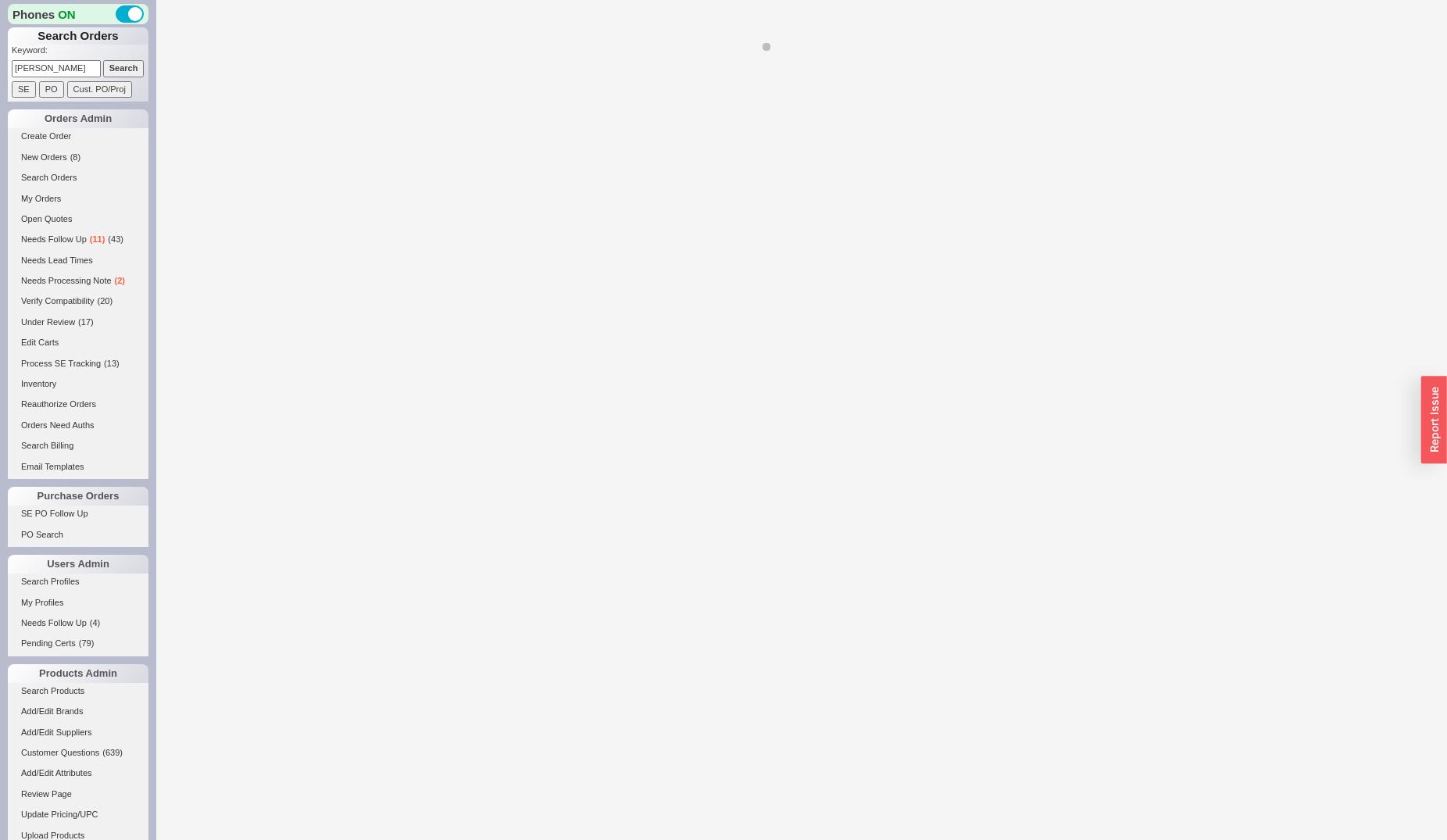
select select "**"
select select "LOW"
select select "3"
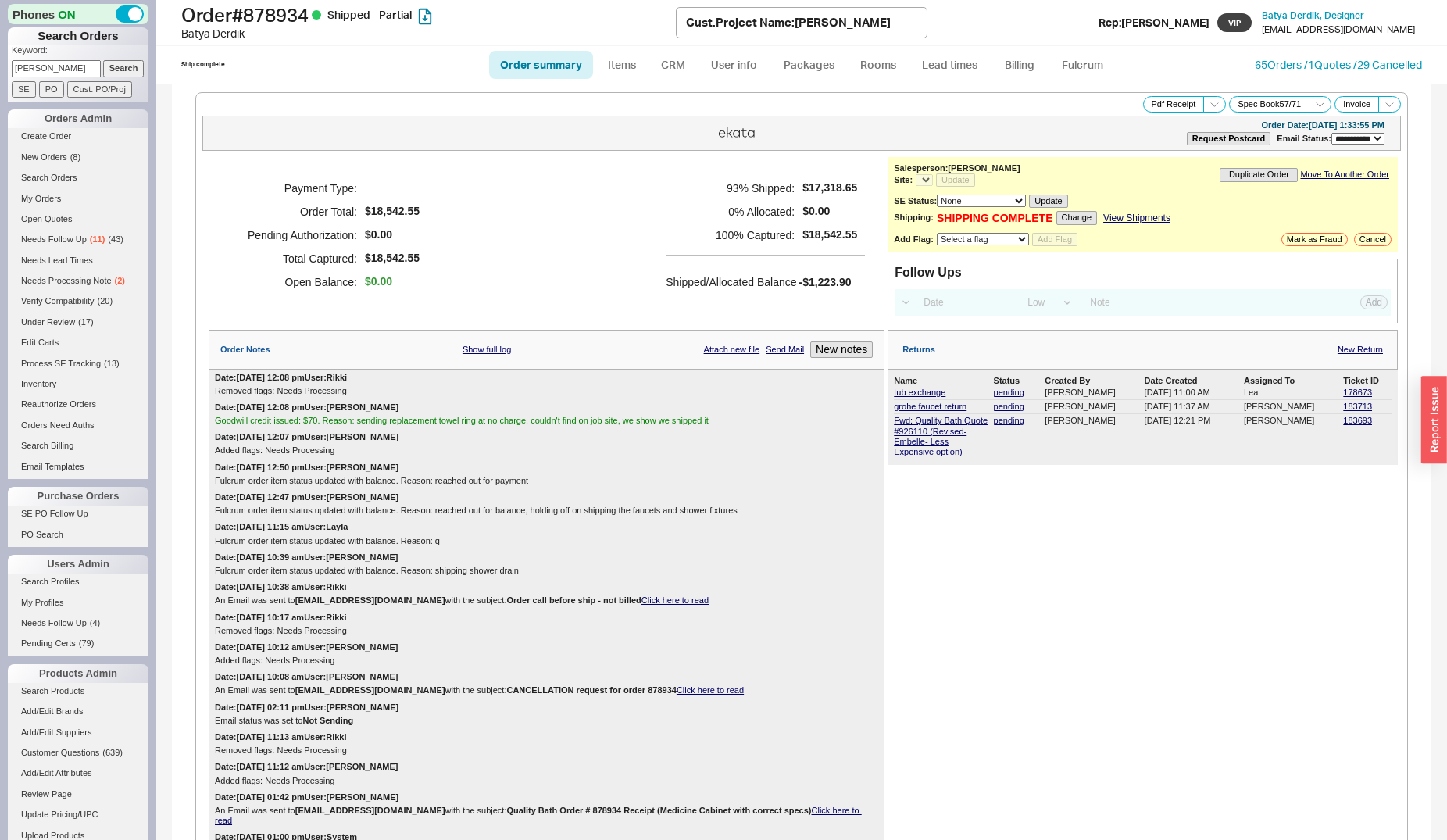
select select "*"
click at [1005, 225] on link "SHIPPING COMPLETE" at bounding box center [995, 218] width 116 height 13
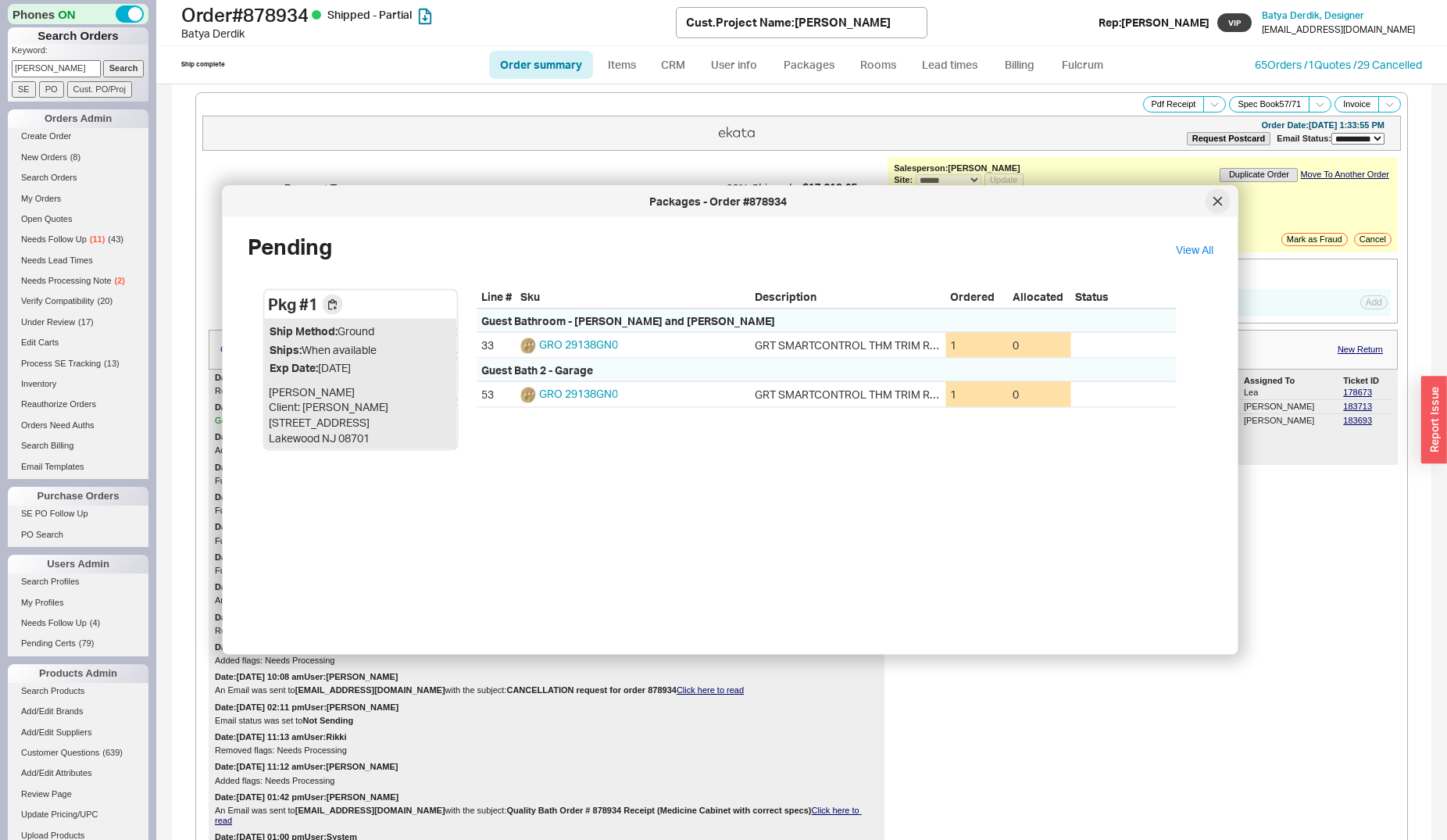
click at [1223, 199] on div at bounding box center [1218, 201] width 25 height 25
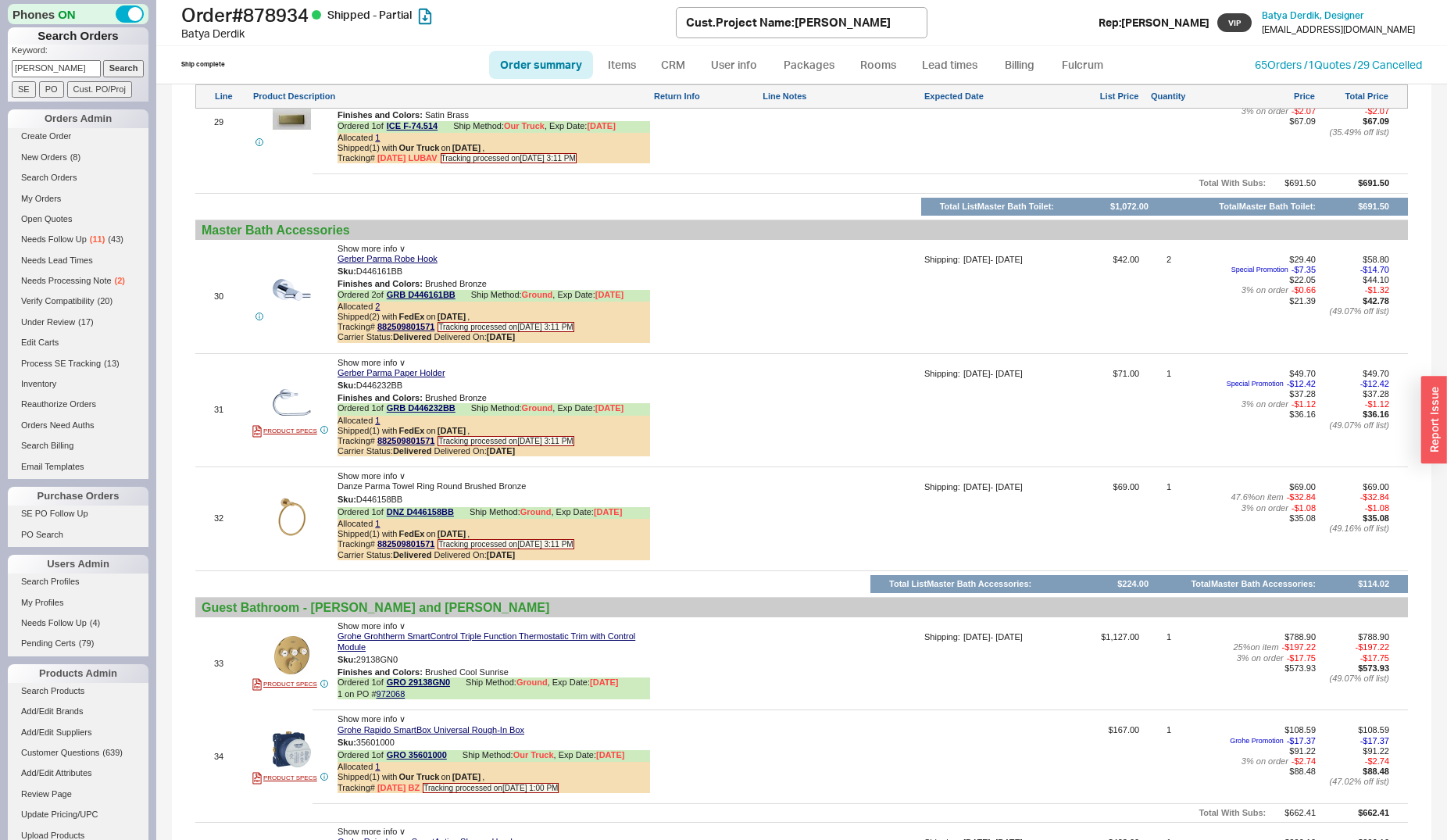
scroll to position [5498, 0]
click at [421, 682] on link "GRO 29138GN0" at bounding box center [419, 682] width 63 height 12
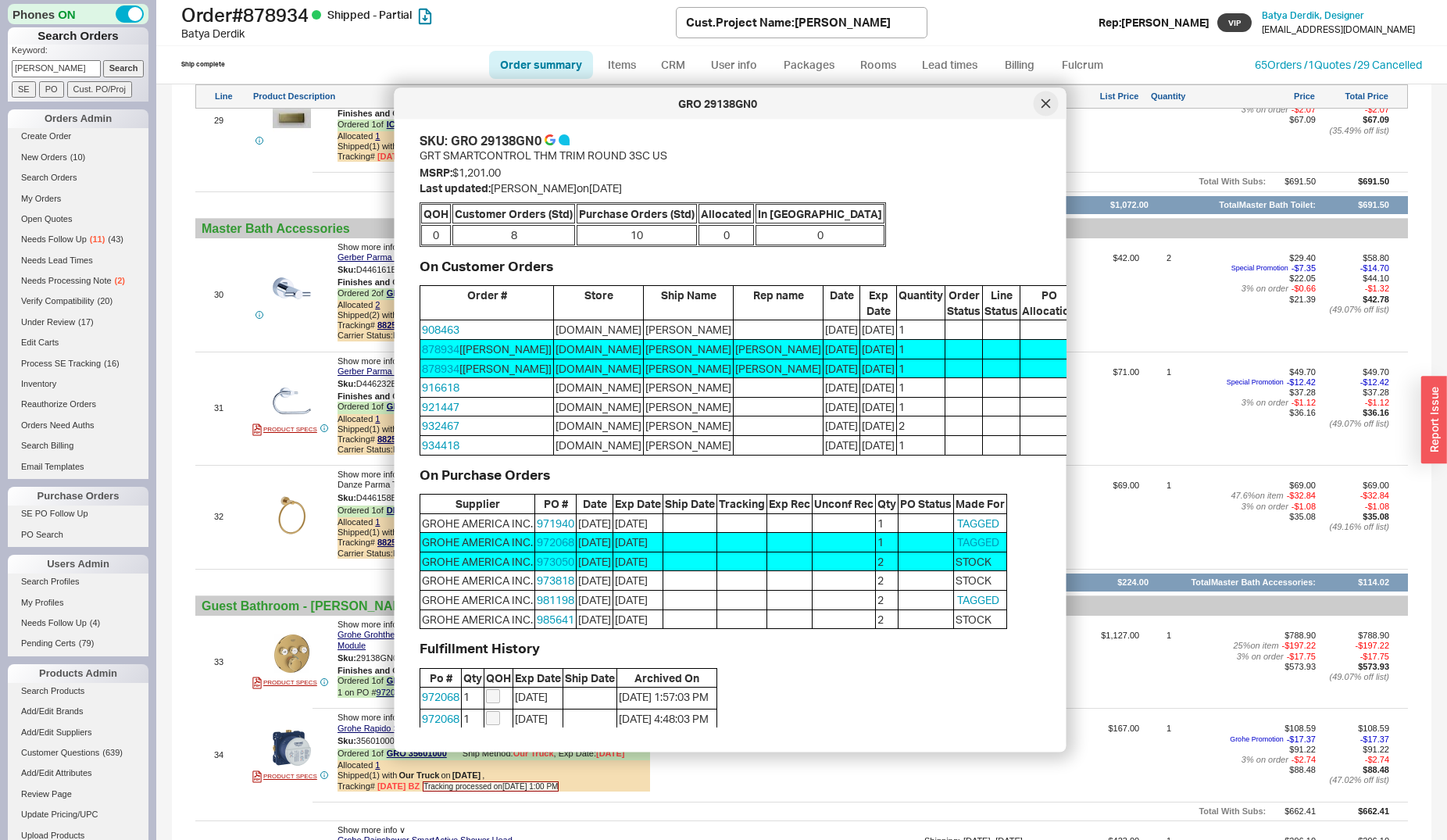
click at [1044, 105] on icon at bounding box center [1045, 103] width 8 height 8
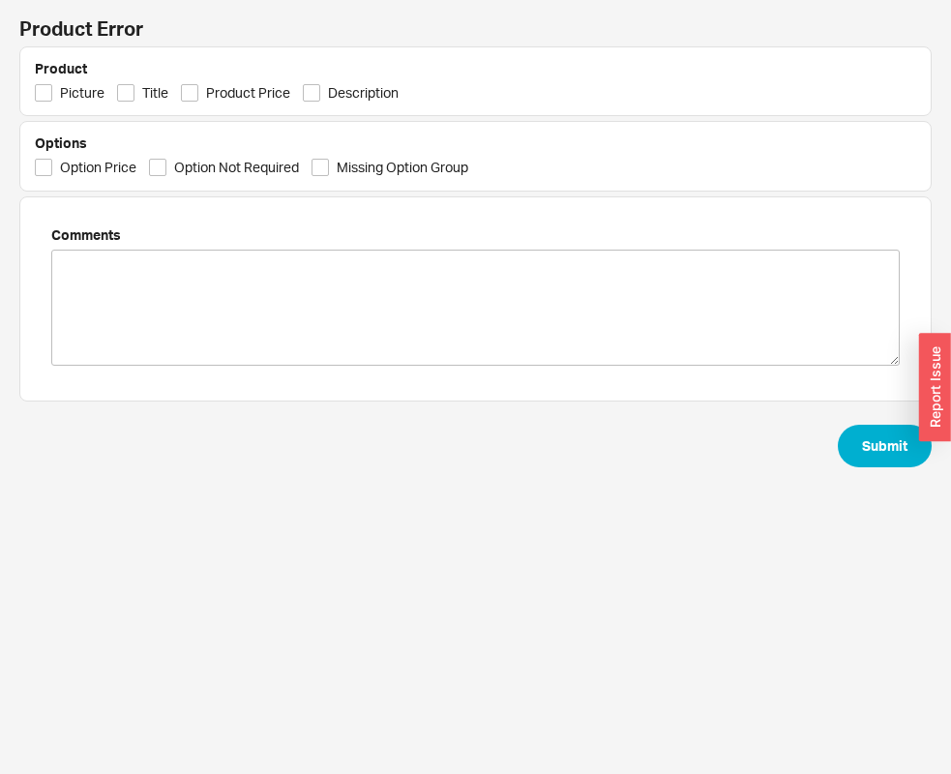
click at [75, 97] on span "Picture" at bounding box center [82, 92] width 44 height 19
click at [52, 97] on input "Picture" at bounding box center [43, 92] width 17 height 17
checkbox input "true"
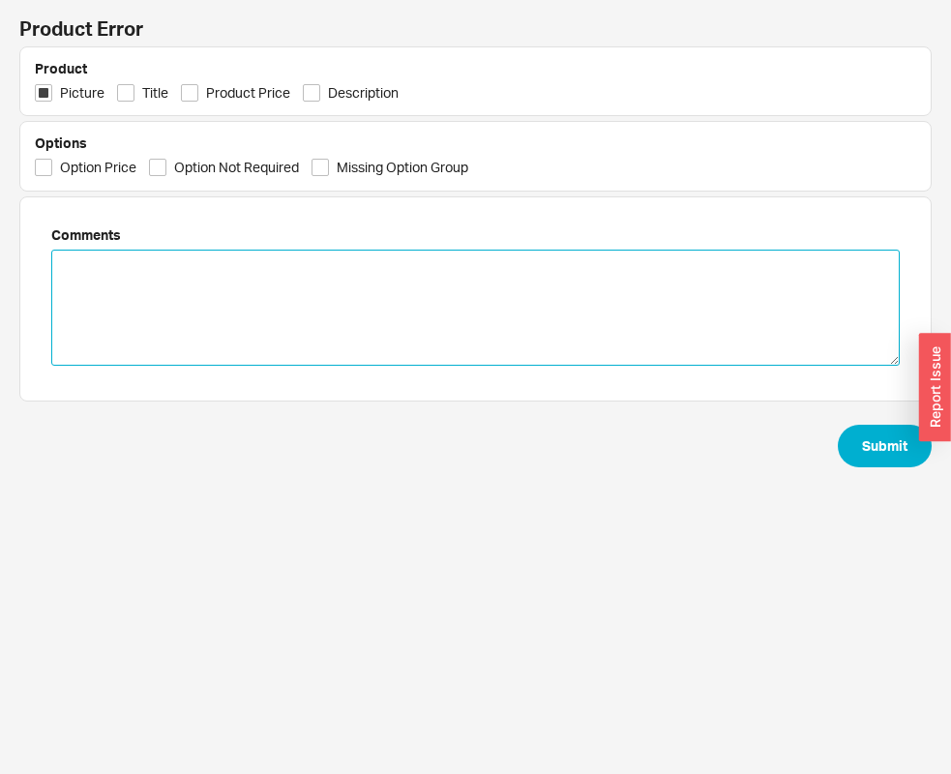
click at [185, 274] on textarea at bounding box center [475, 308] width 848 height 116
paste textarea "A2203"
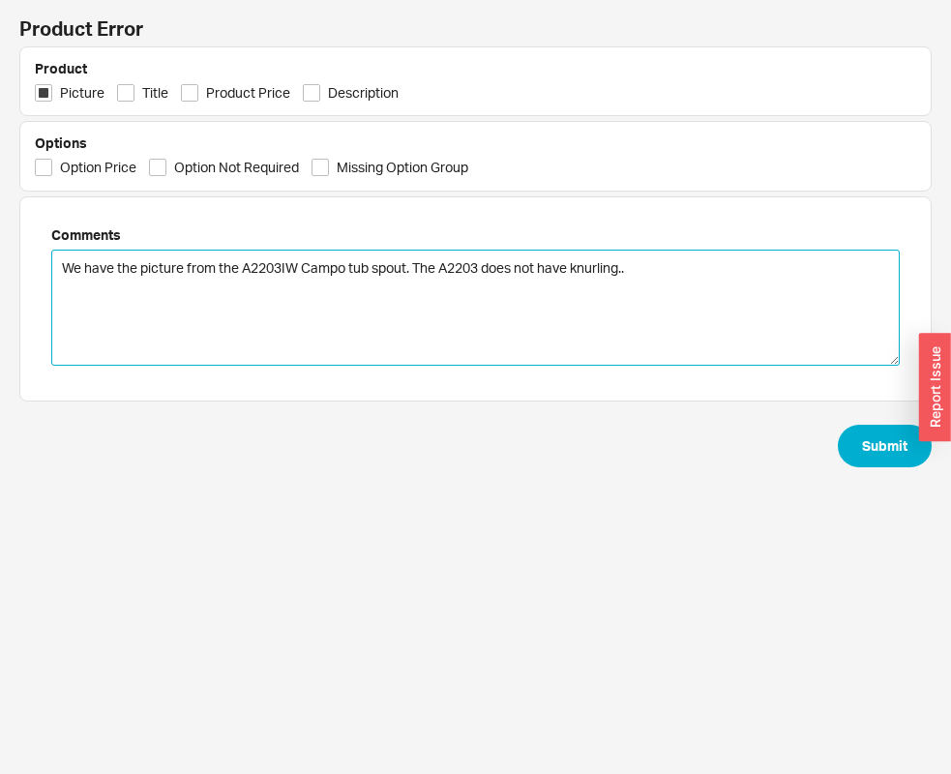
type textarea "We have the picture from the A2203IW Campo tub spout. The A2203 does not have k…"
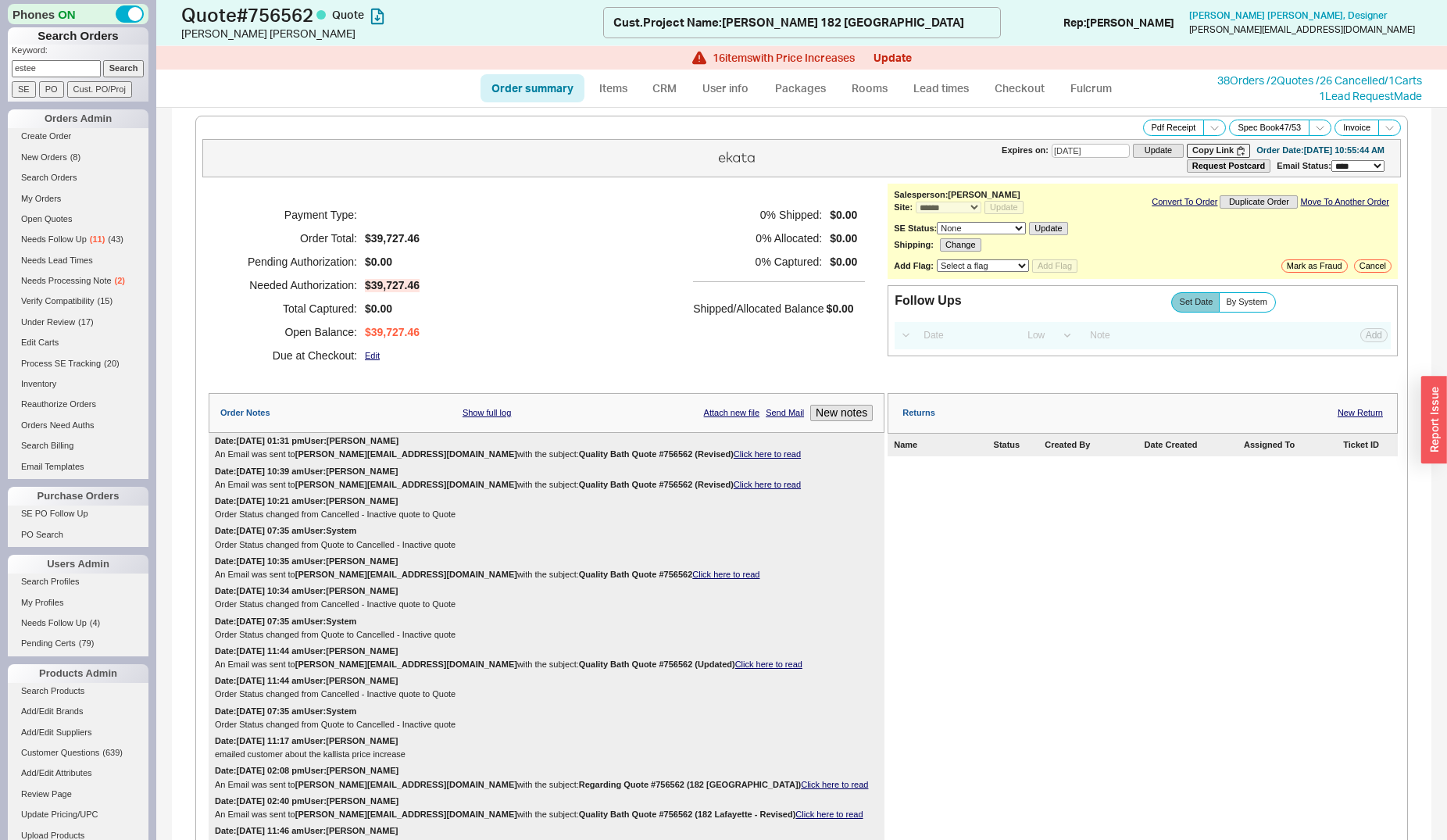
select select "*"
select select "LOW"
select select "3"
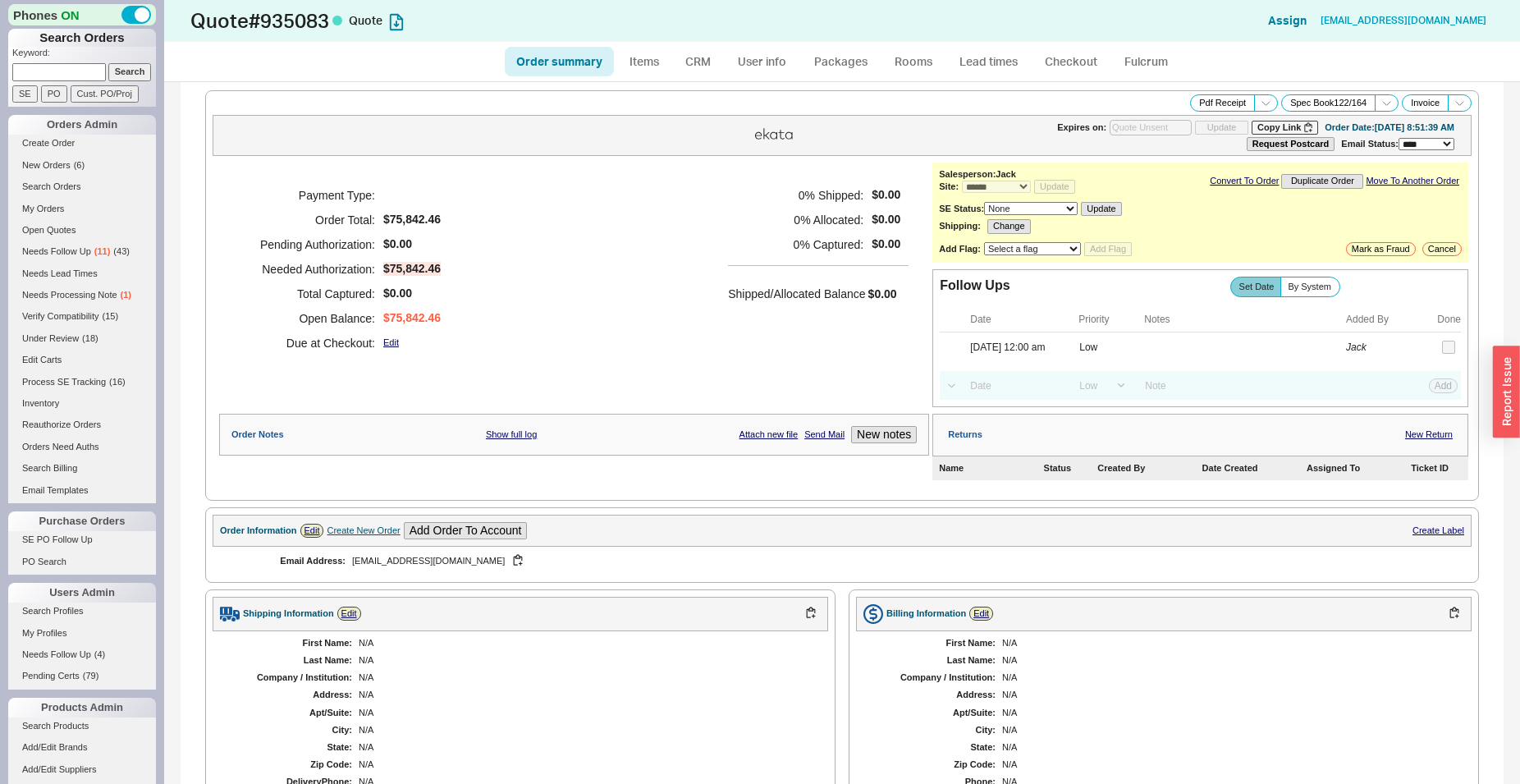
select select "*"
select select "LOW"
select select "3"
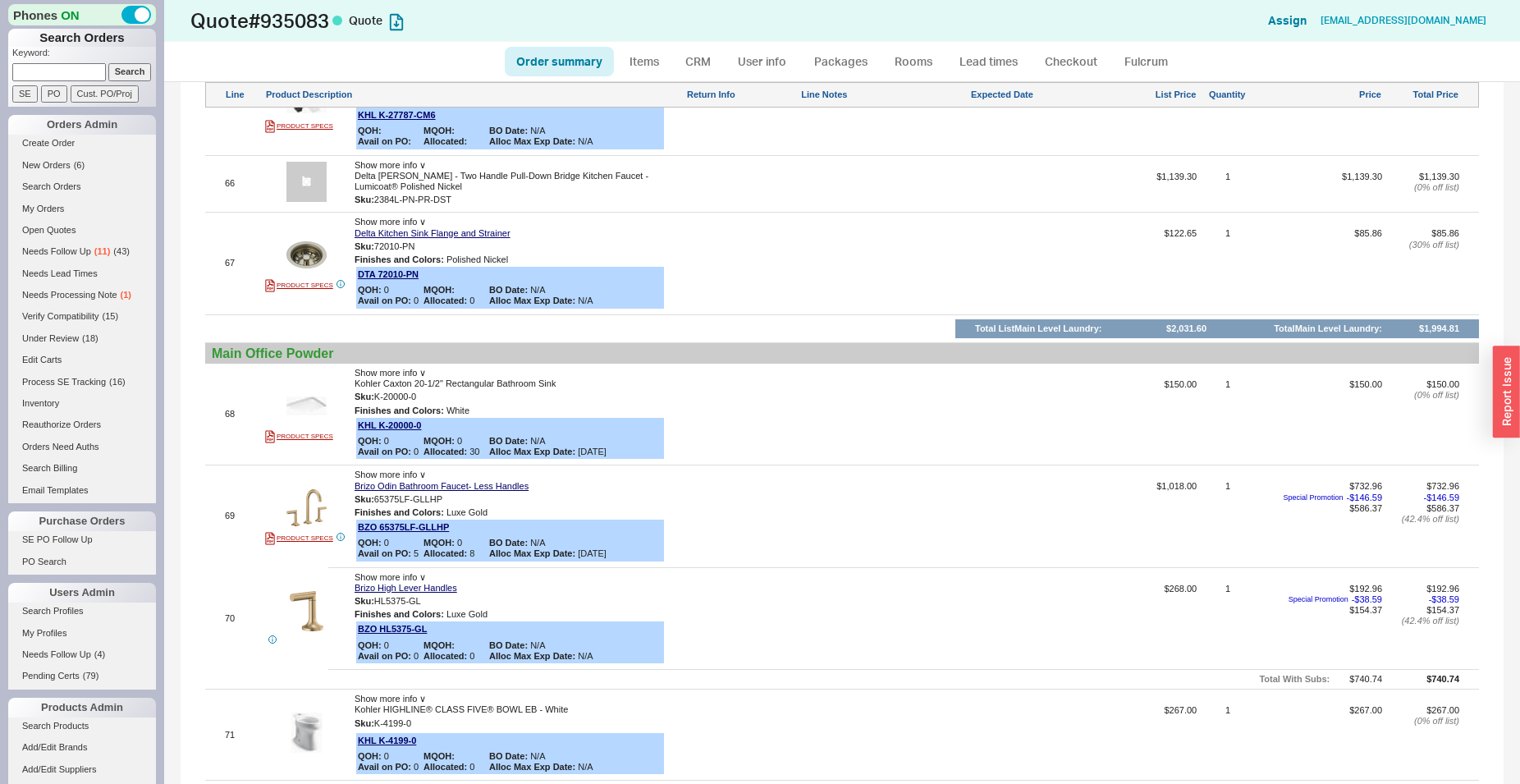
scroll to position [7618, 0]
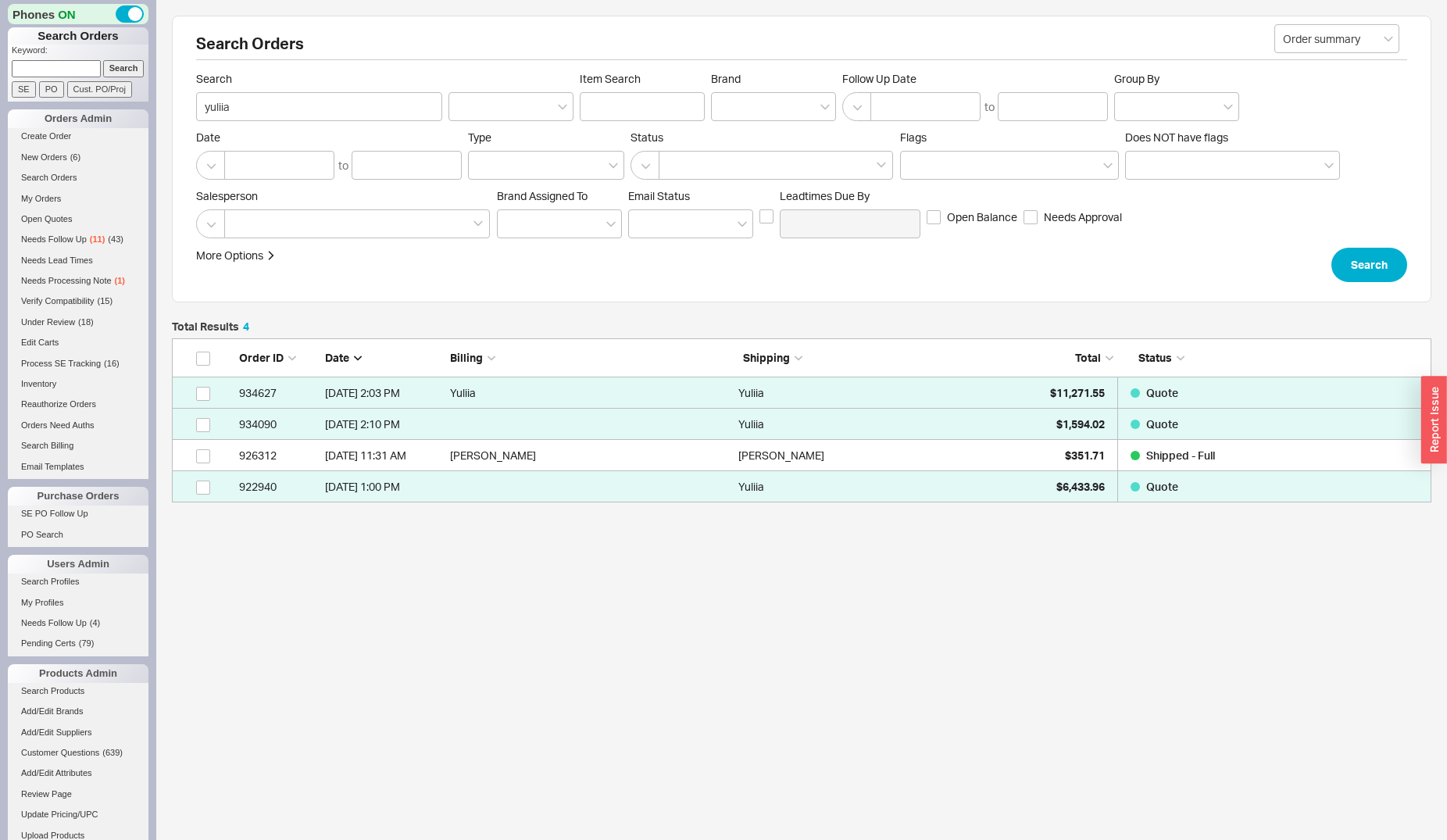
scroll to position [151, 1247]
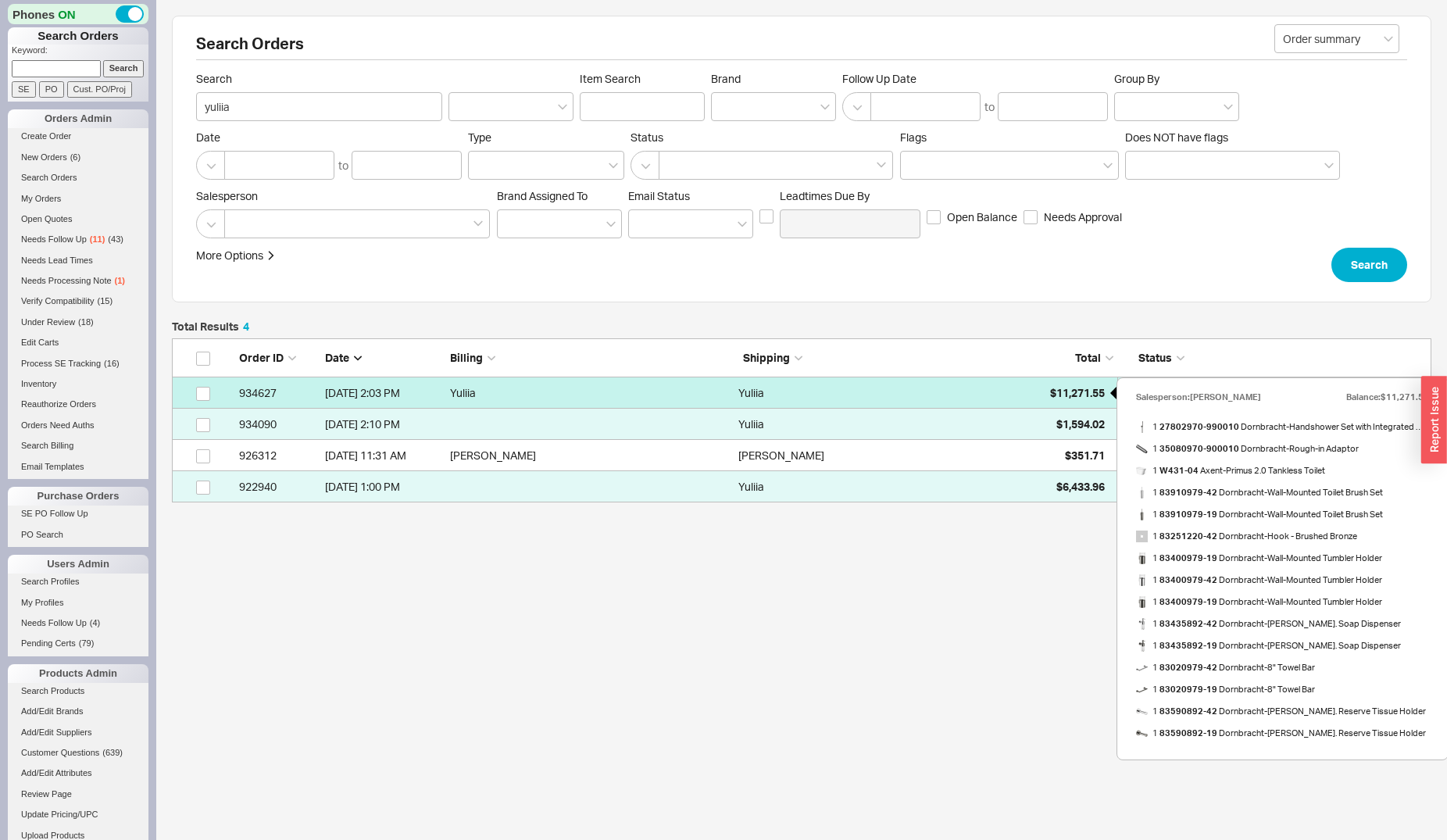
click at [1089, 395] on span "$11,271.55" at bounding box center [1078, 393] width 55 height 13
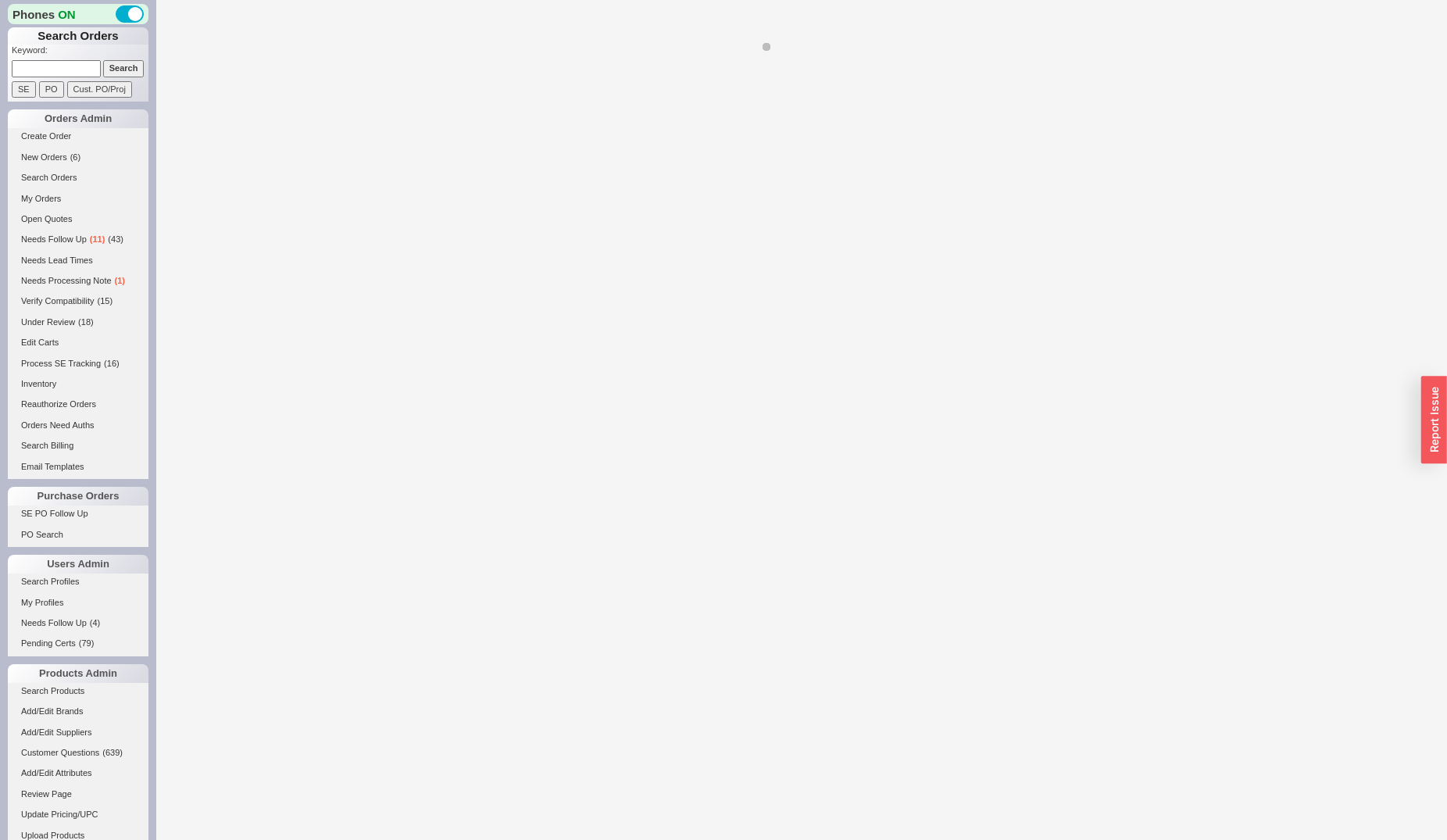
select select "*"
select select "LOW"
select select "3"
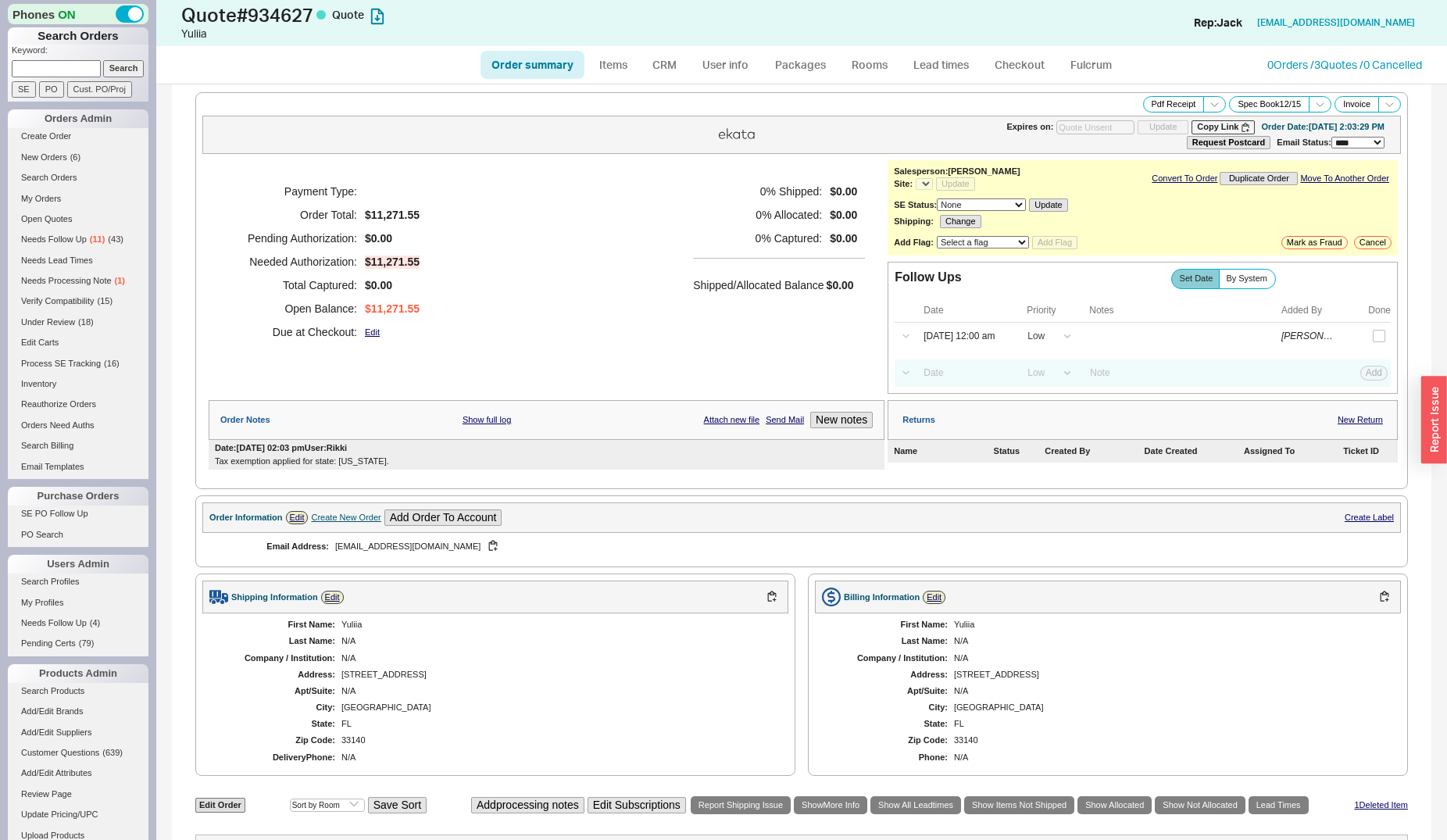
select select "*"
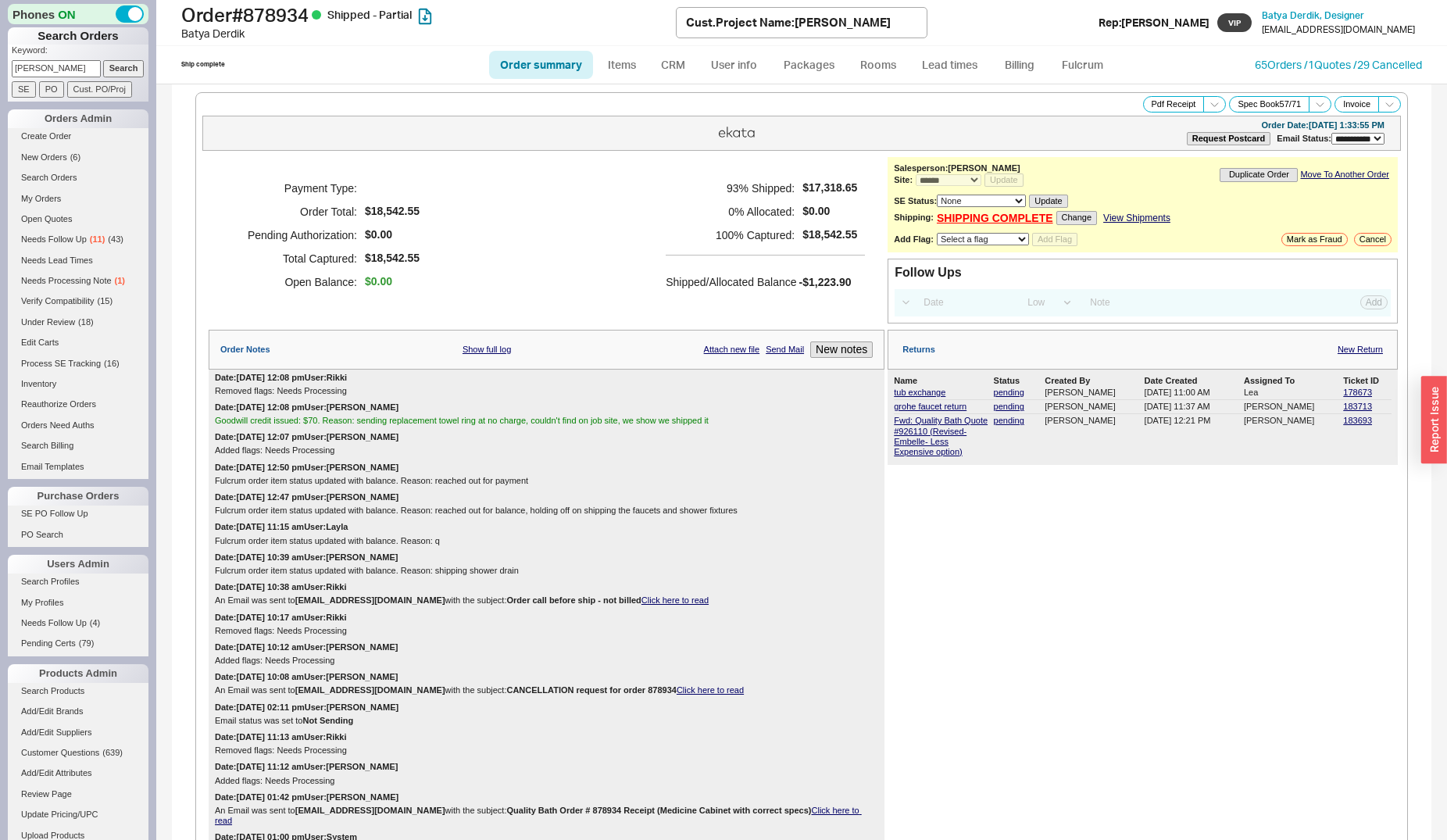
select select "**"
select select "*"
select select "LOW"
select select "3"
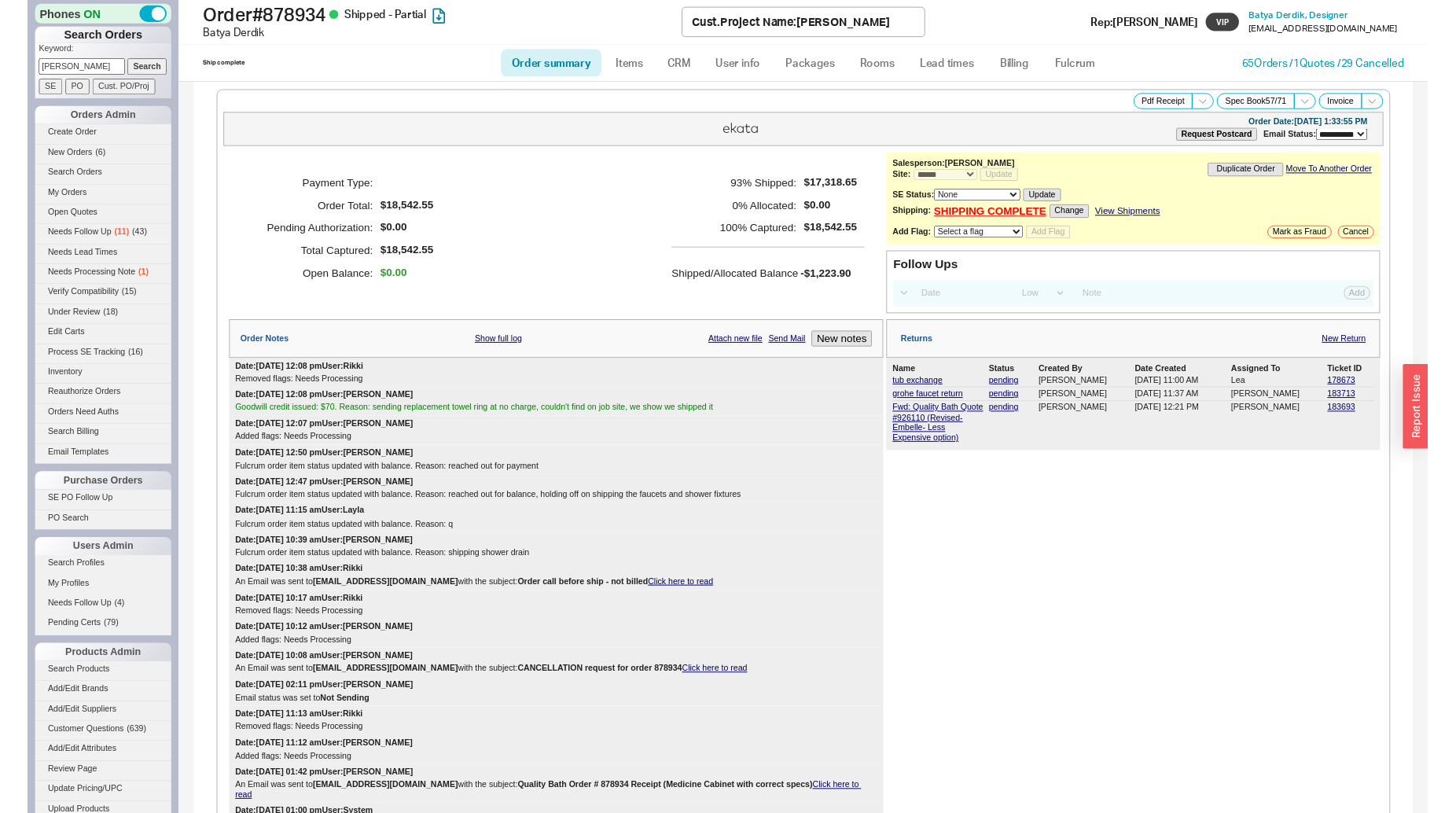
scroll to position [5534, 0]
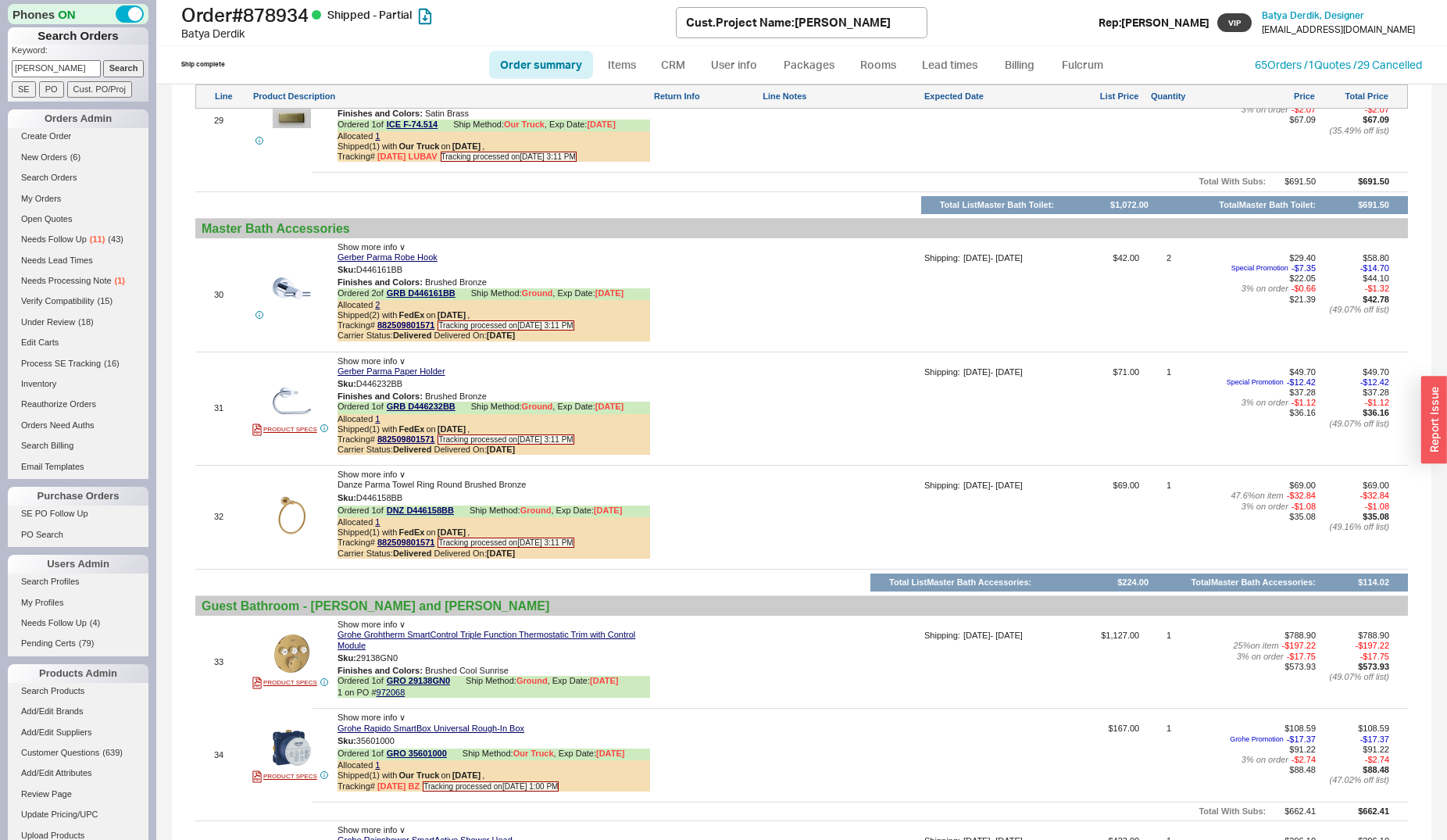
click at [70, 65] on input "[PERSON_NAME]" at bounding box center [57, 68] width 89 height 16
paste input "983355"
type input "983355"
click at [116, 69] on input "Search" at bounding box center [124, 68] width 41 height 16
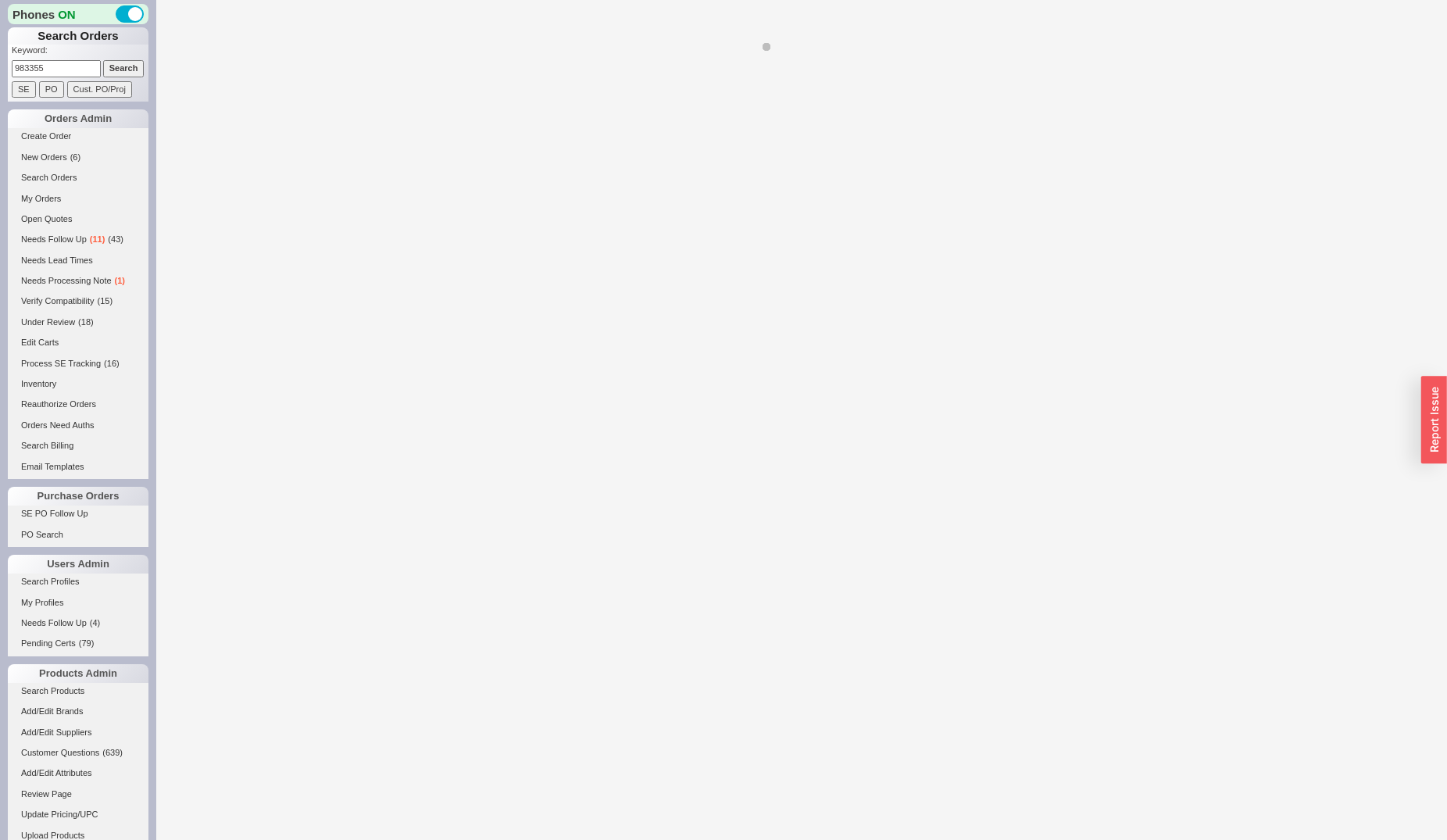
select select "*"
select select "LOW"
select select "3"
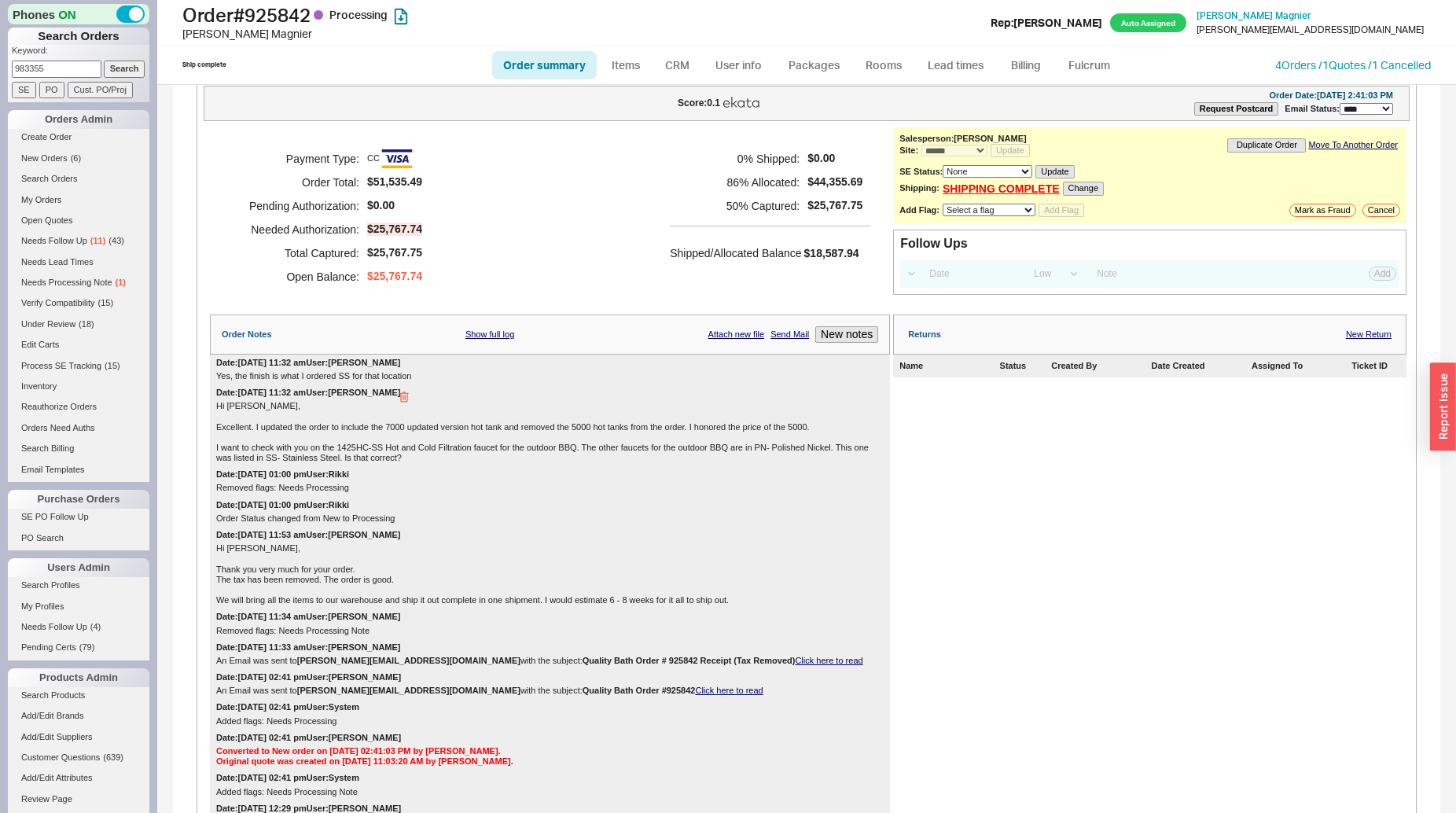
scroll to position [4689, 0]
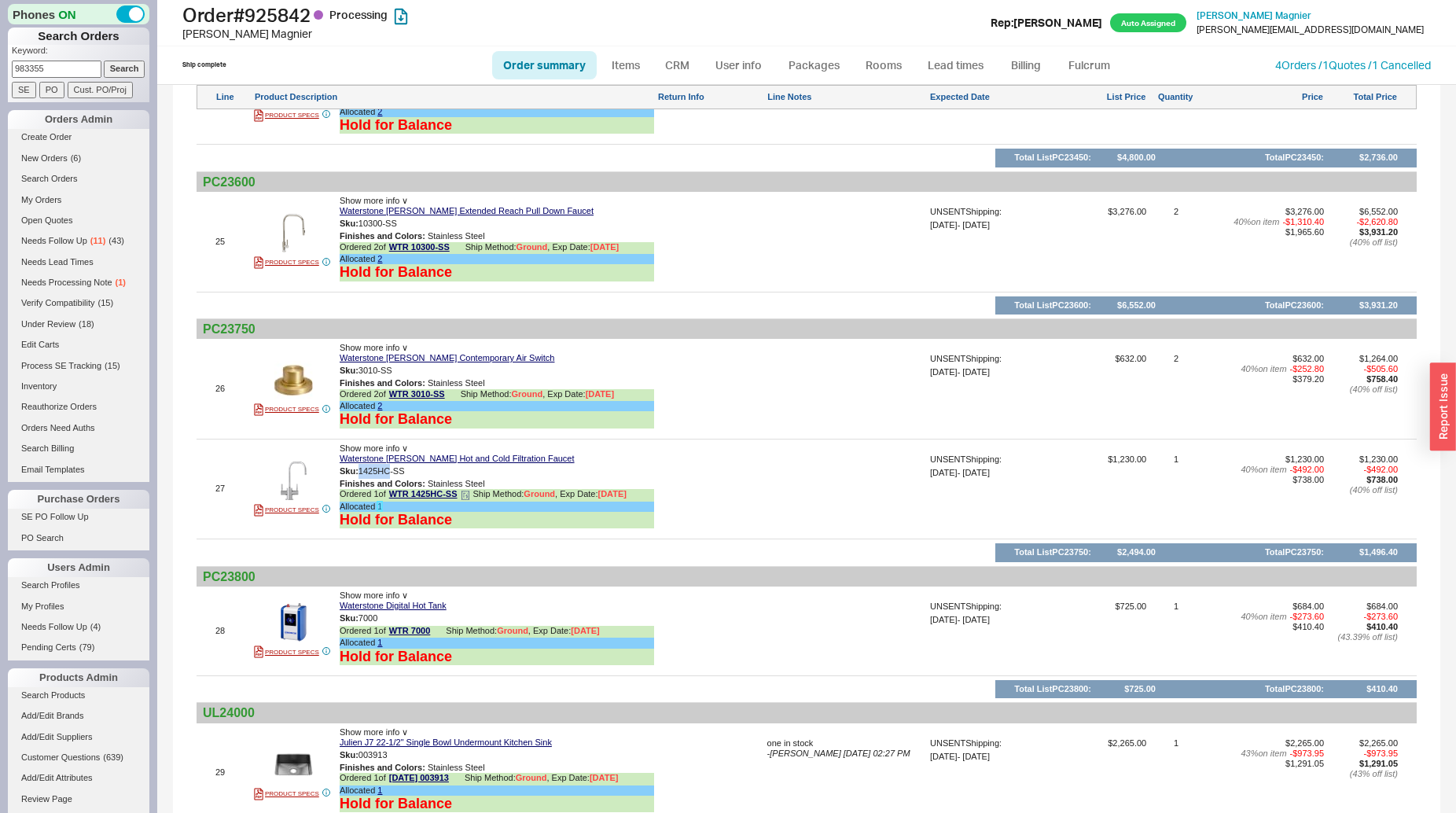
click at [381, 502] on link "1" at bounding box center [380, 506] width 5 height 10
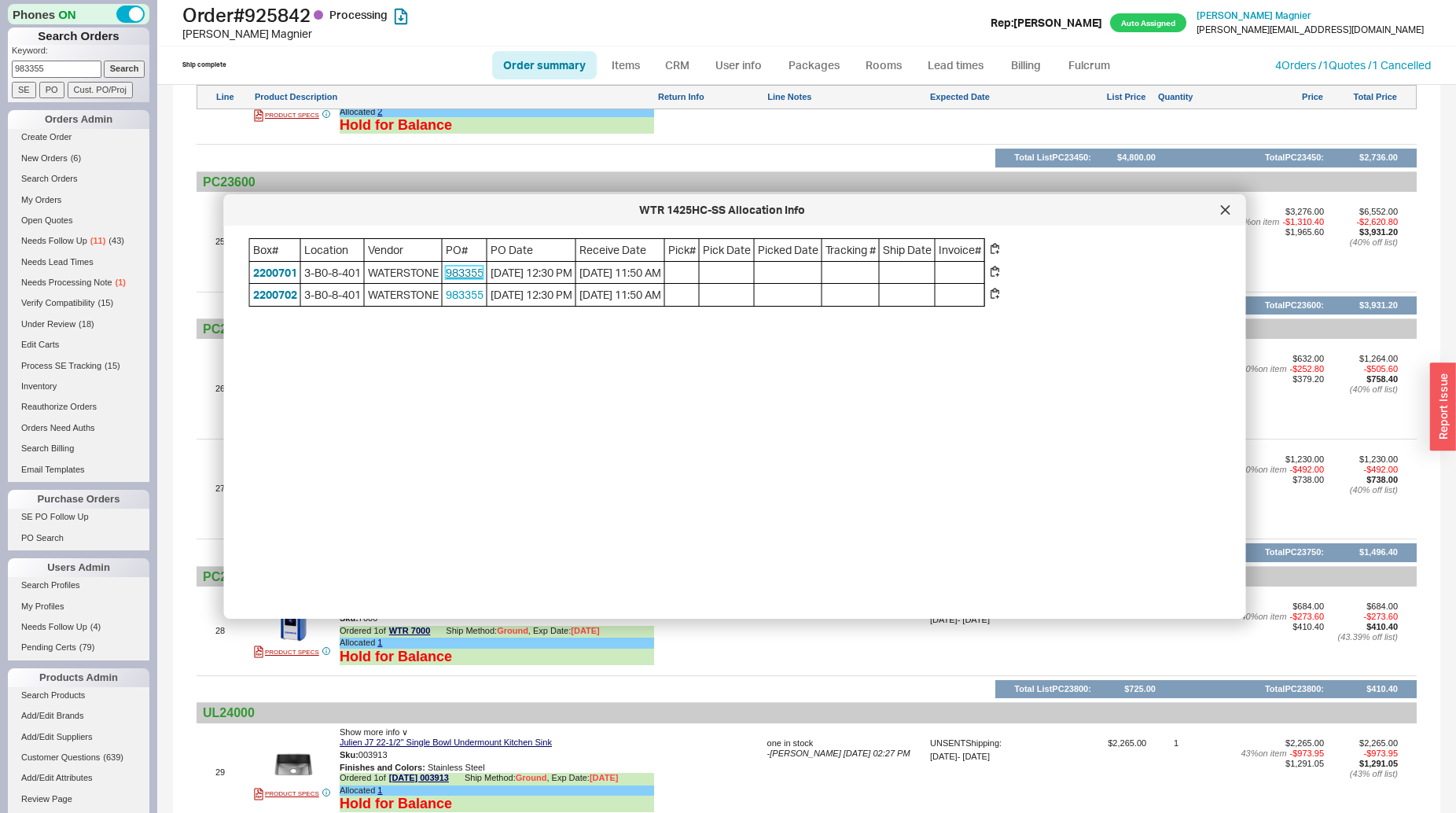
click at [455, 274] on link "983355" at bounding box center [464, 272] width 37 height 13
click at [1223, 215] on div at bounding box center [1225, 210] width 25 height 25
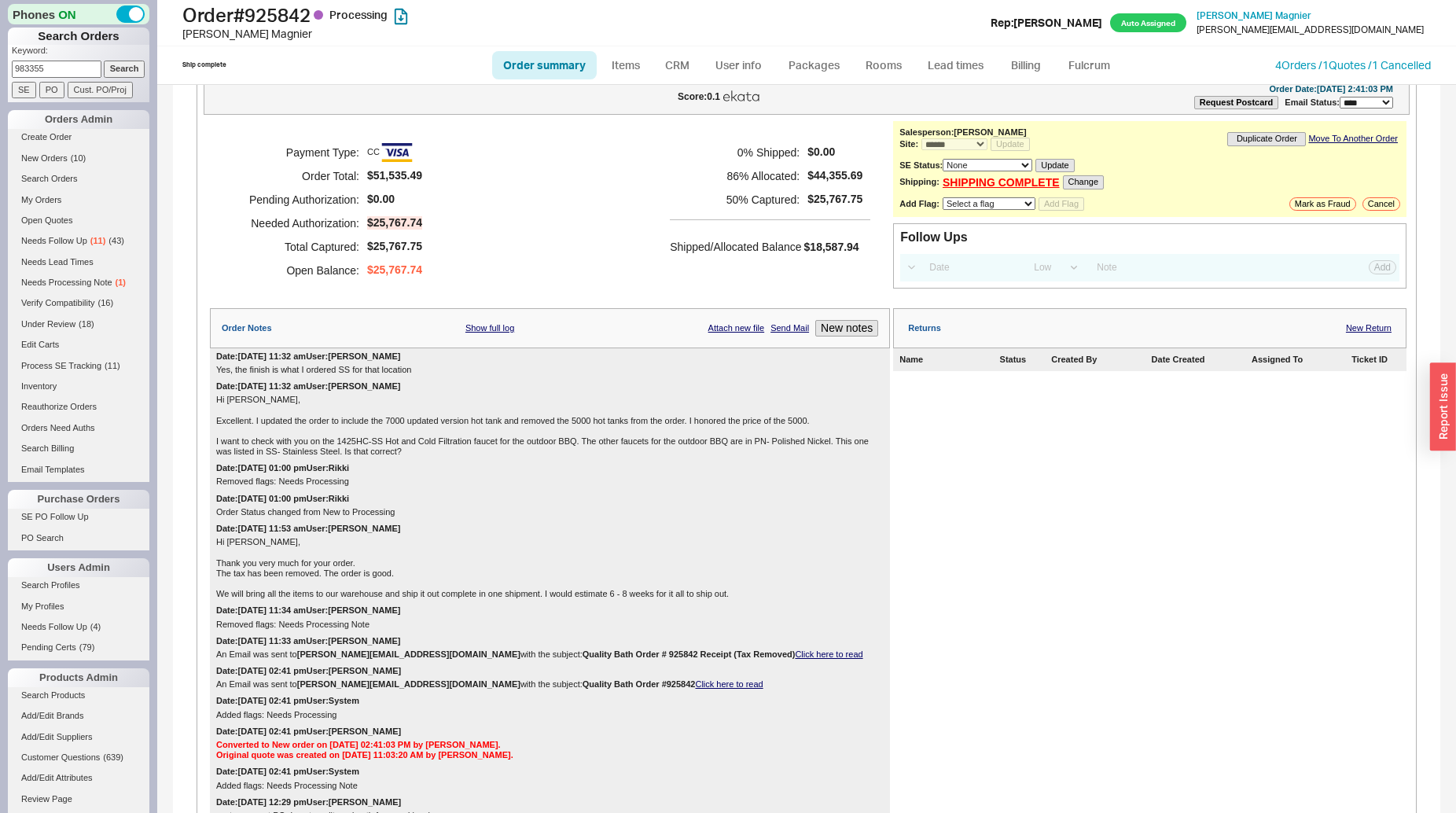
scroll to position [438, 0]
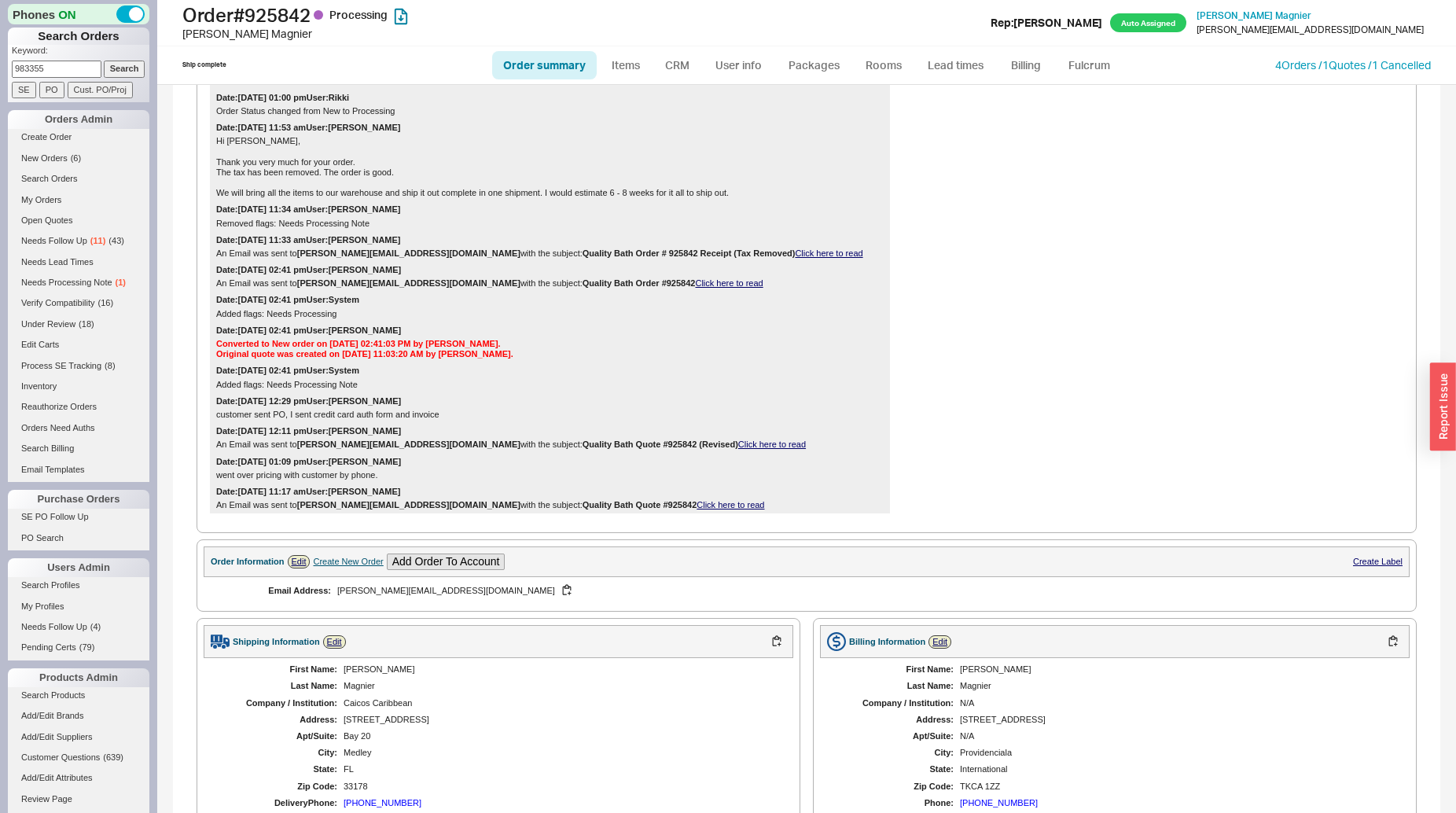
click at [60, 60] on p "Keyword:" at bounding box center [80, 52] width 137 height 15
click at [60, 75] on input "983355" at bounding box center [57, 68] width 89 height 16
click at [60, 68] on input "983355" at bounding box center [57, 68] width 89 height 16
type input "lench"
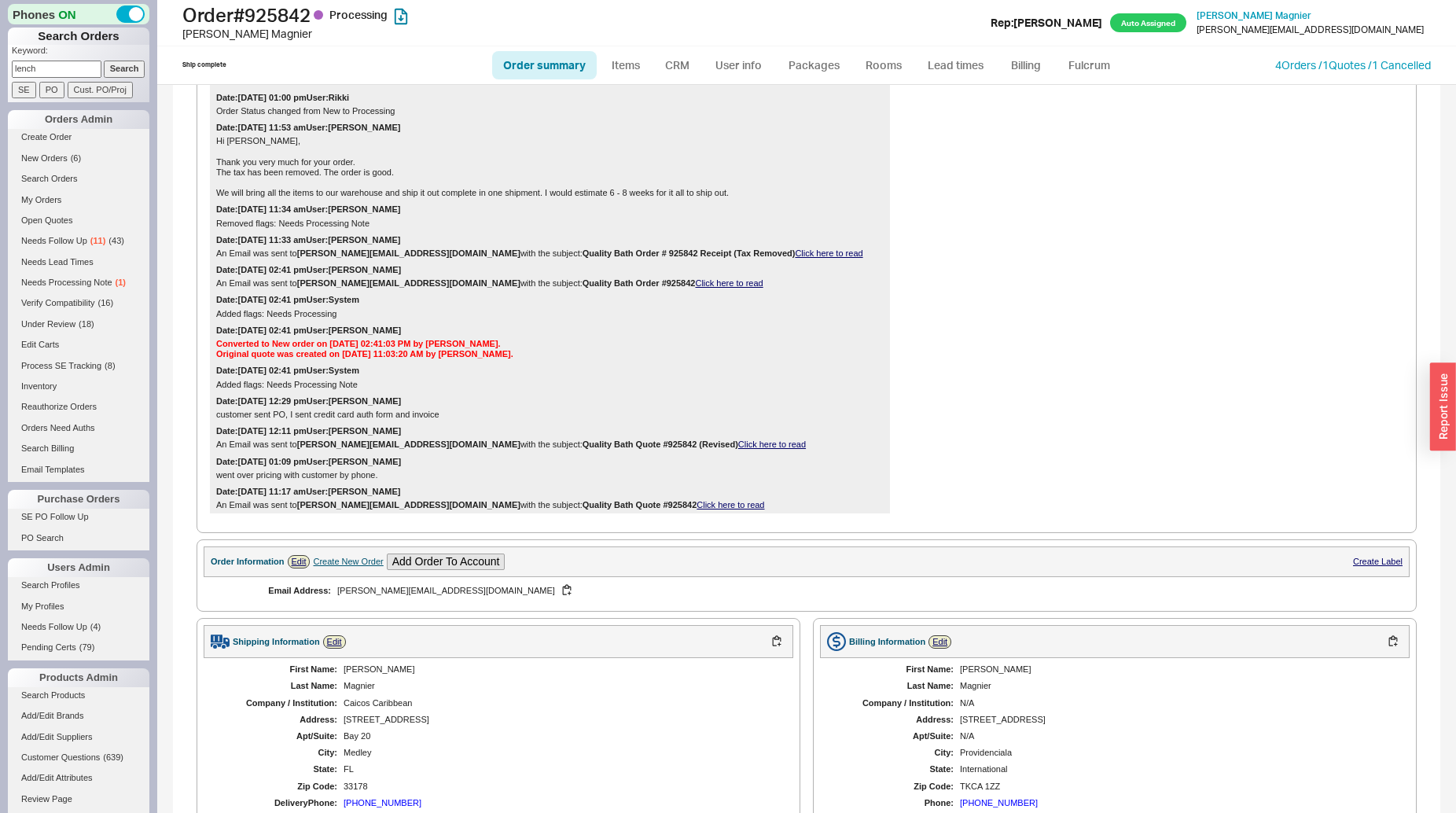
click at [104, 60] on input "Search" at bounding box center [124, 68] width 41 height 16
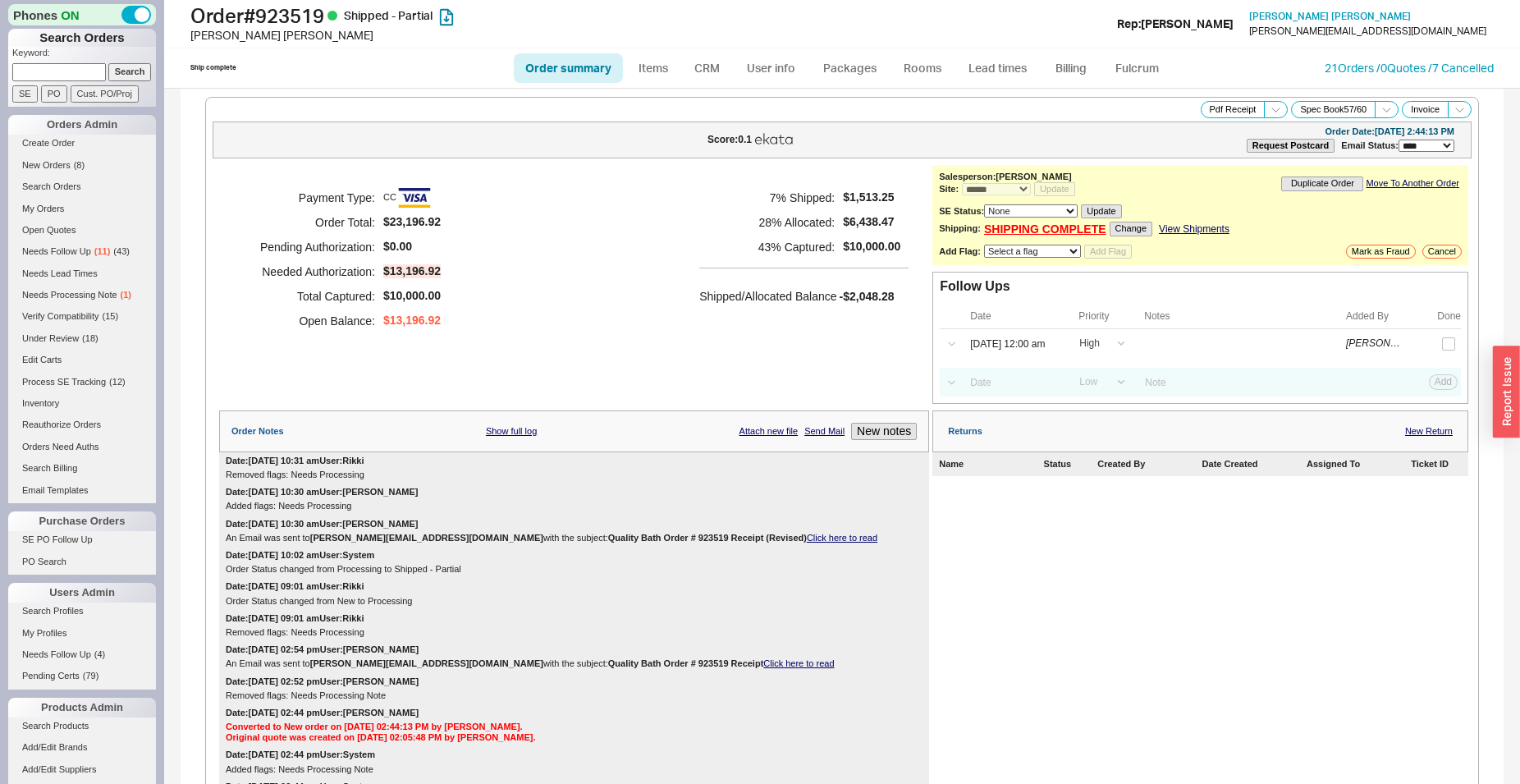
select select "*"
select select "LOW"
select select "3"
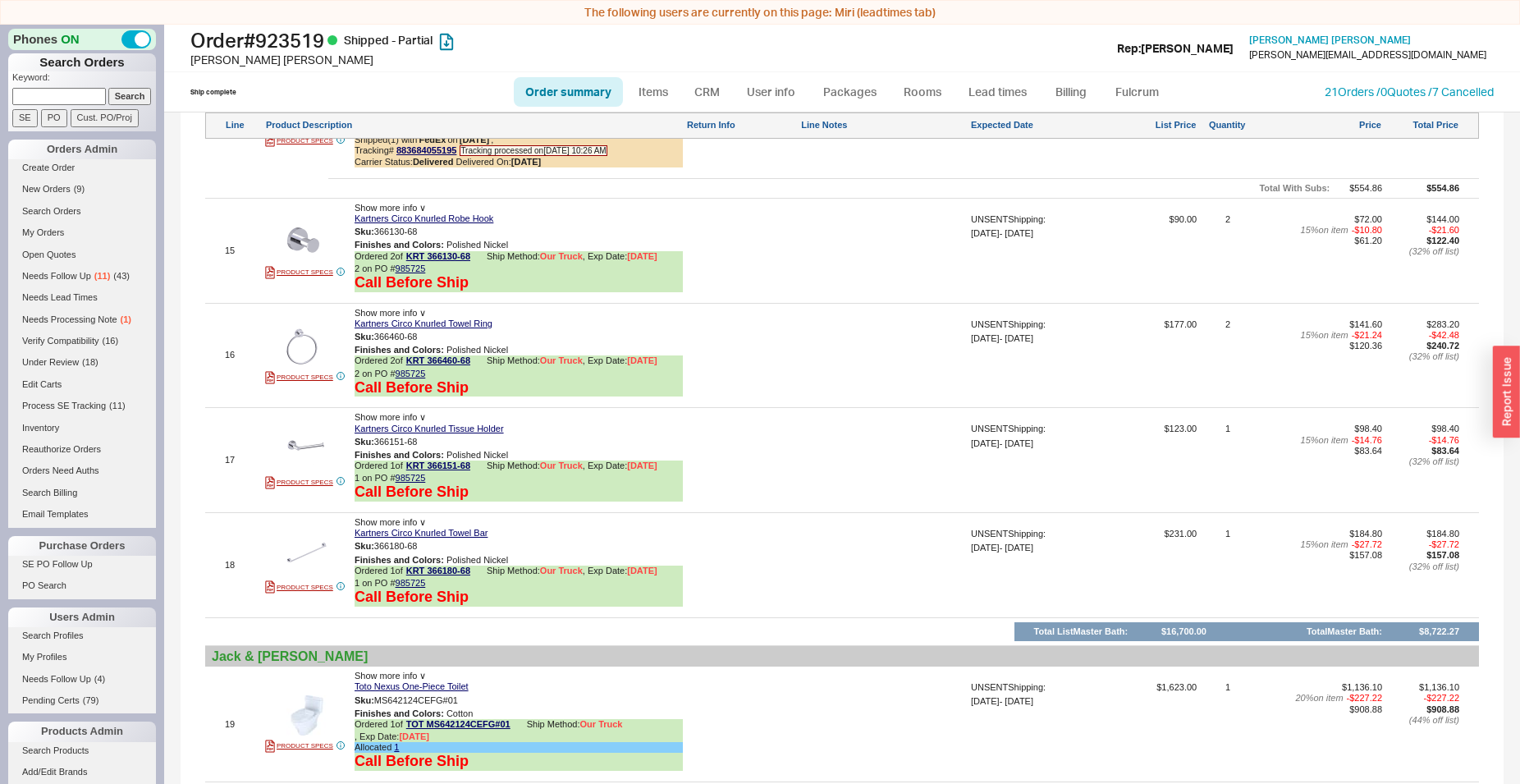
scroll to position [3014, 0]
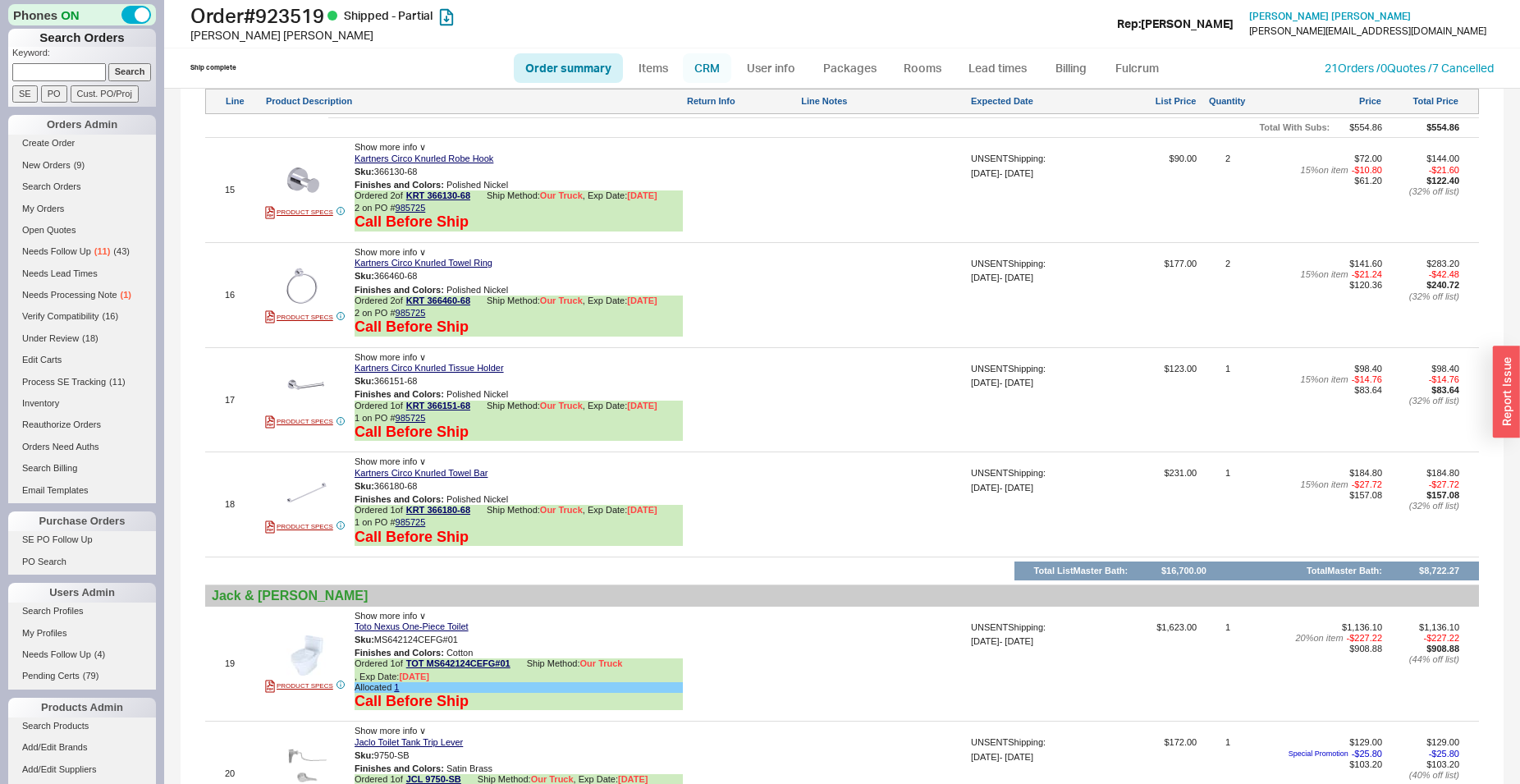
click at [714, 68] on link "CRM" at bounding box center [707, 68] width 48 height 30
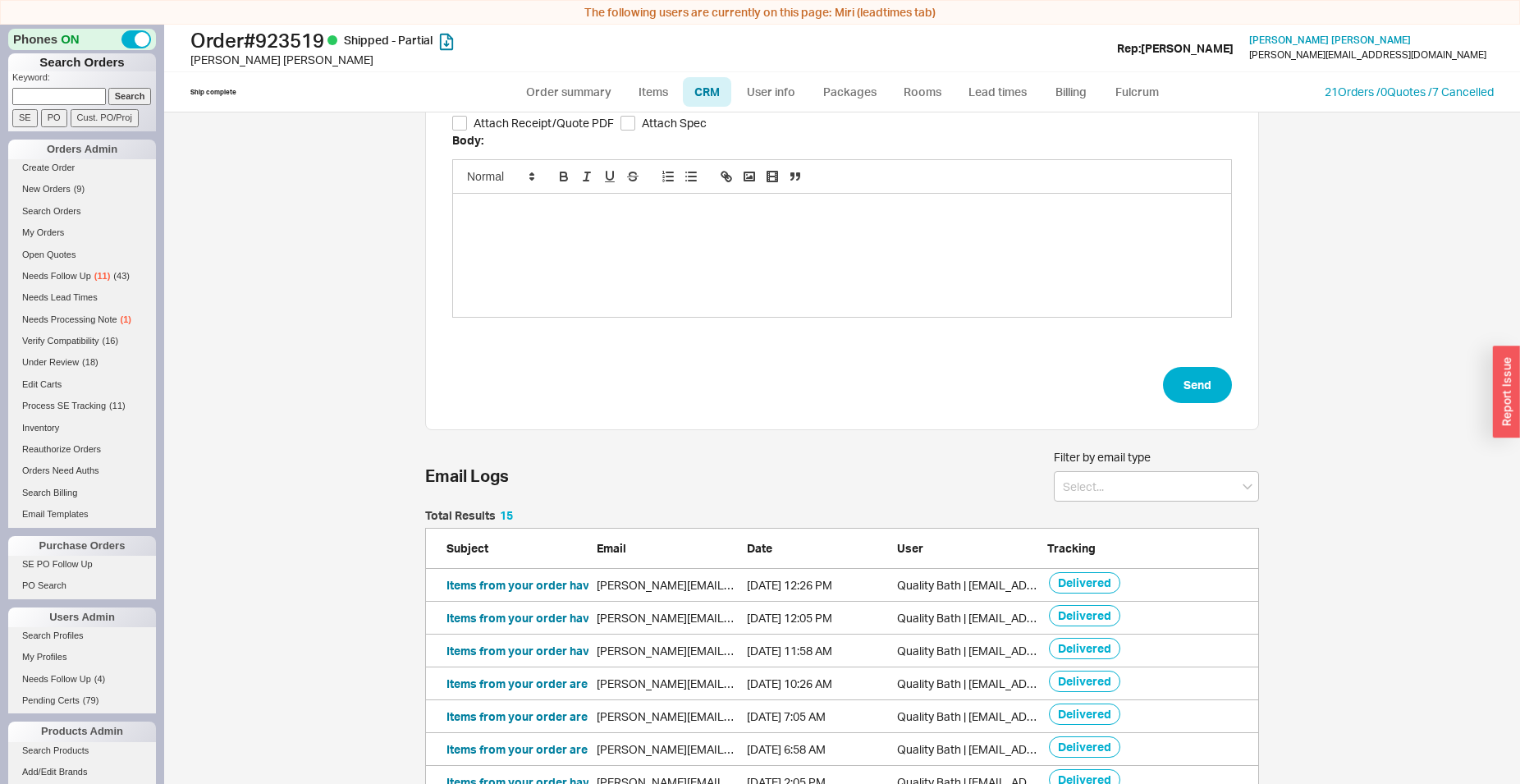
scroll to position [251, 0]
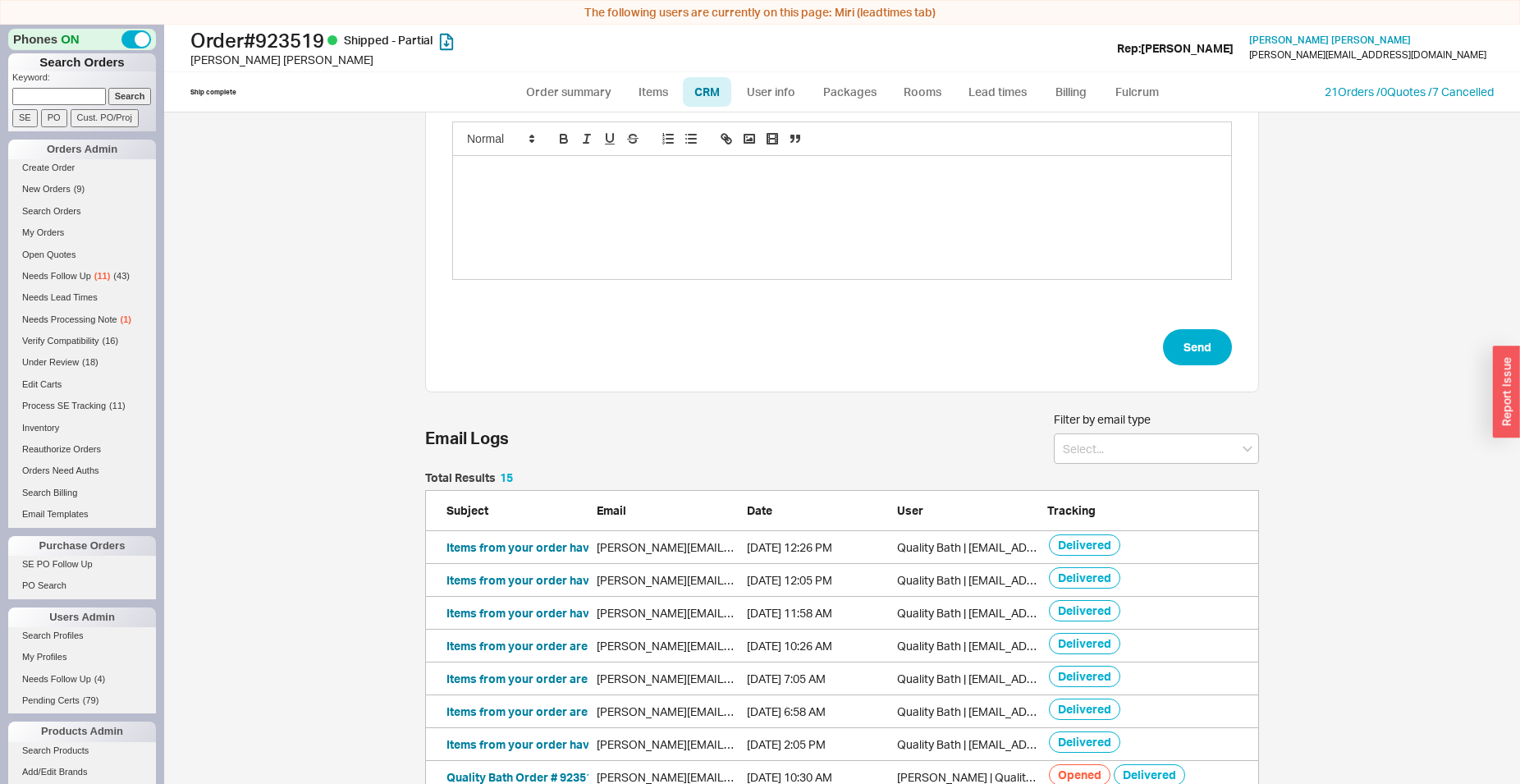
click at [533, 566] on div "Items from your order have been delivered! | Order #923519 [PERSON_NAME][EMAIL_…" at bounding box center [842, 580] width 834 height 33
click at [534, 576] on button "Items from your order have been delivered! | Order #923519" at bounding box center [609, 580] width 327 height 16
click at [511, 680] on button "Items from your order are coming [DATE]! | Order #923519" at bounding box center [604, 678] width 317 height 16
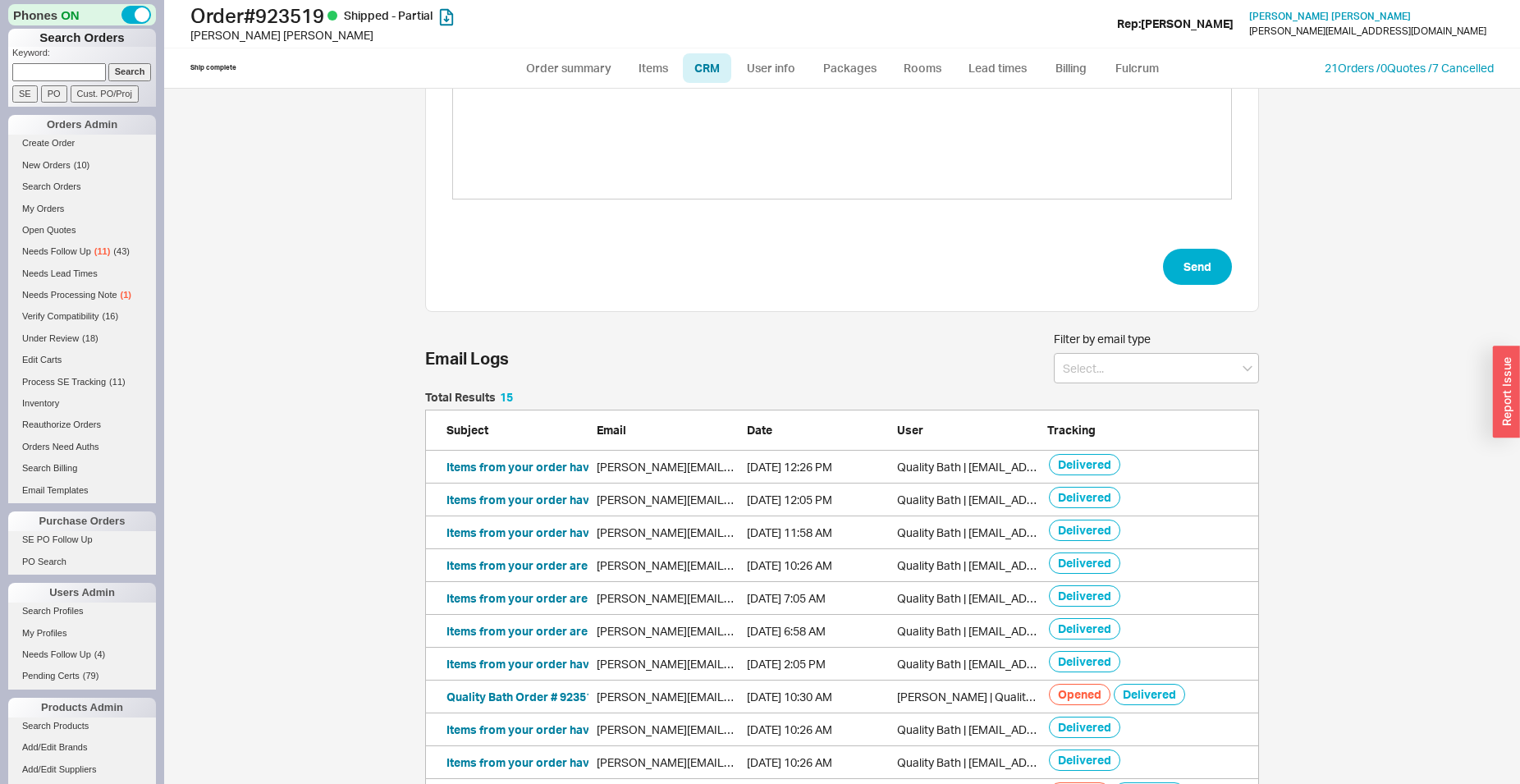
scroll to position [335, 0]
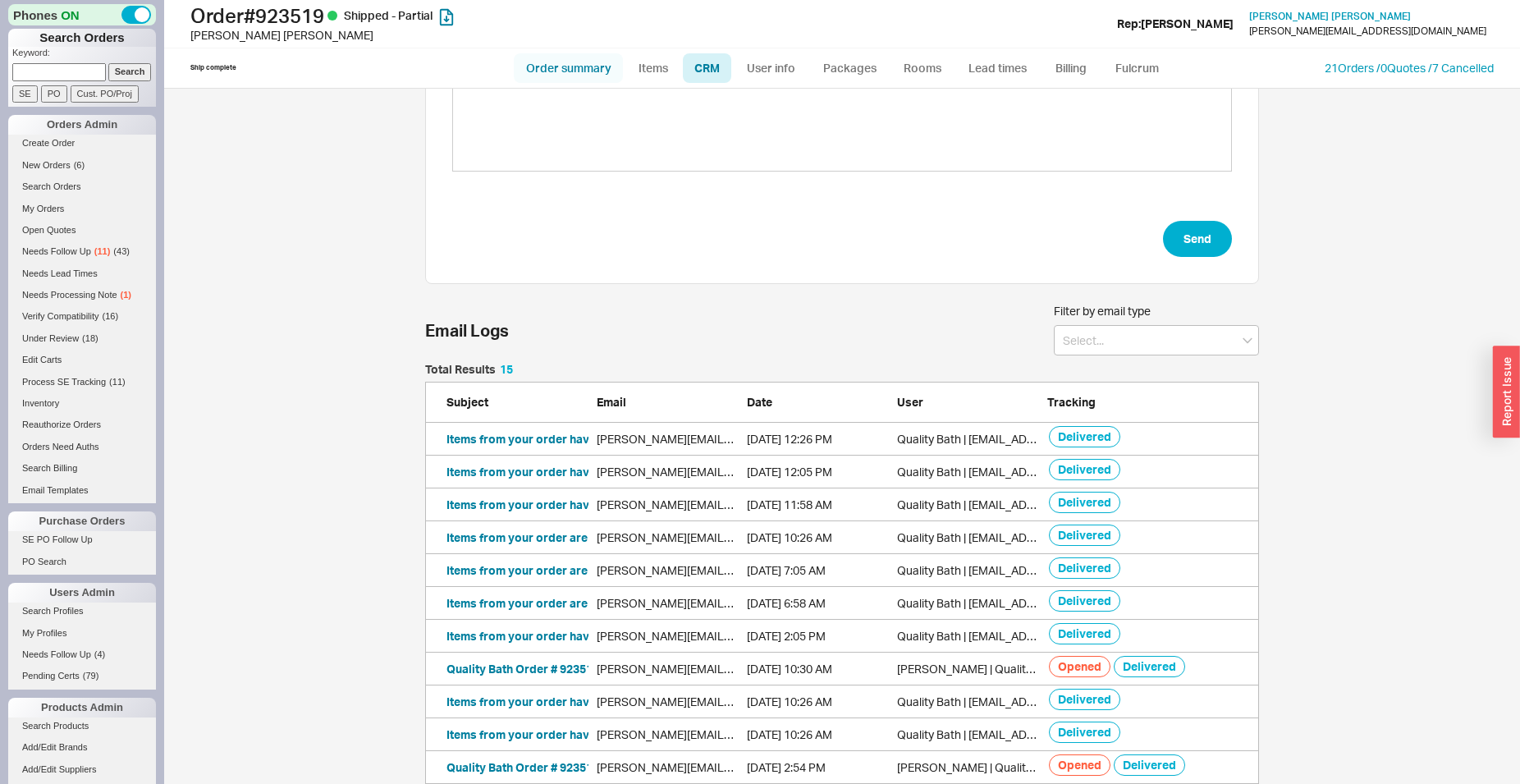
click at [548, 64] on link "Order summary" at bounding box center [568, 68] width 109 height 30
select select "*"
select select "LOW"
select select "3"
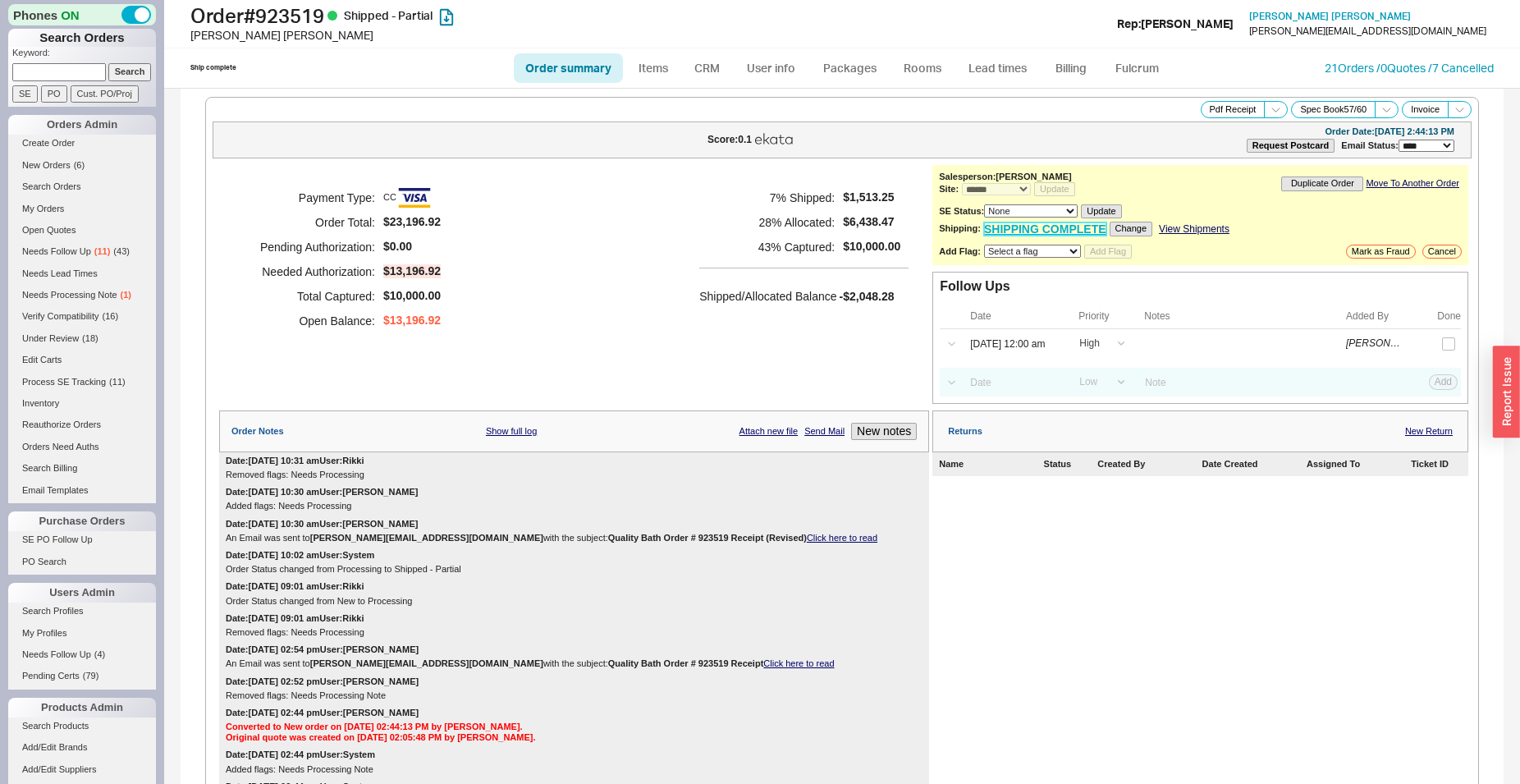
click at [1049, 235] on link "SHIPPING COMPLETE" at bounding box center [1046, 229] width 122 height 14
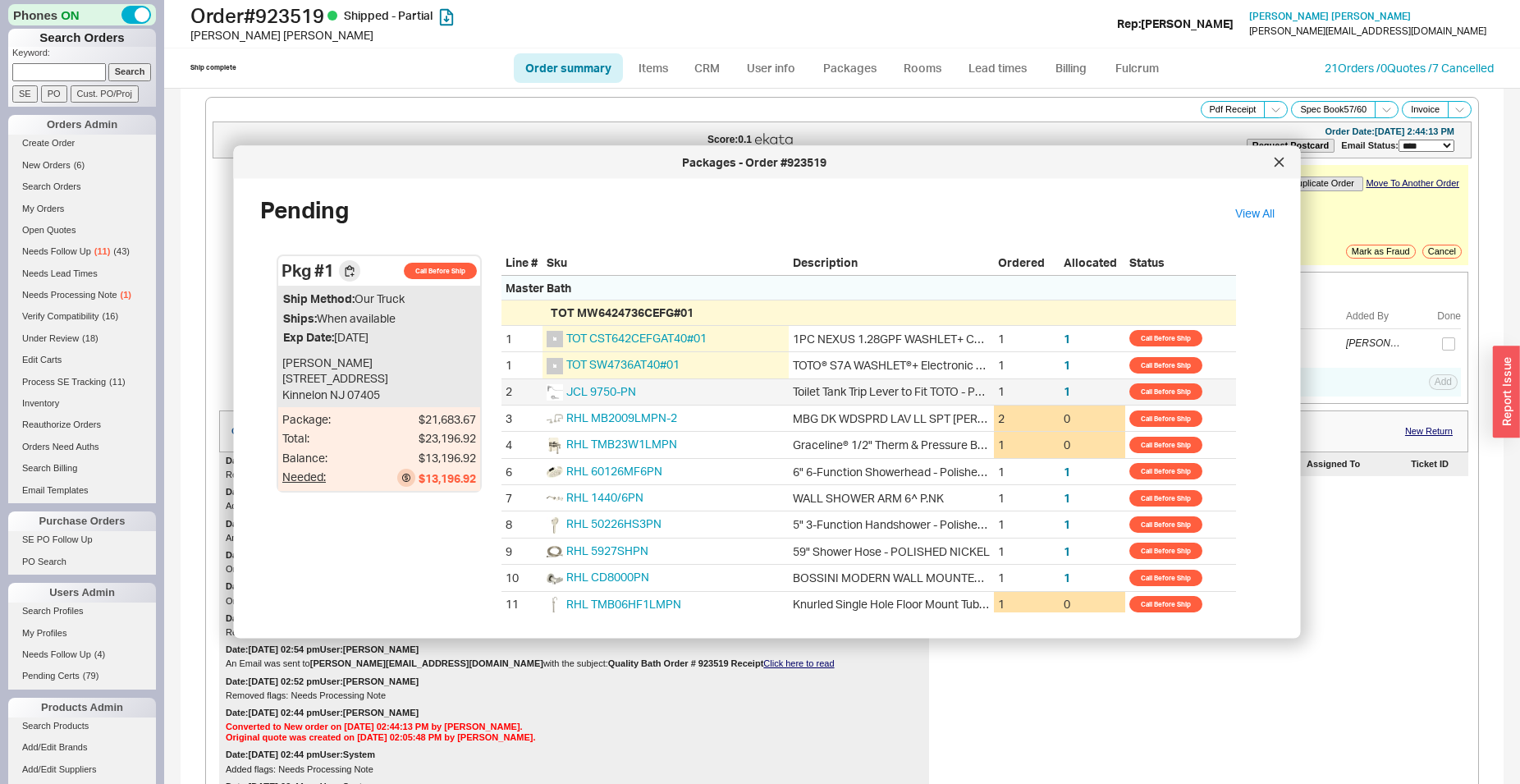
scroll to position [84, 0]
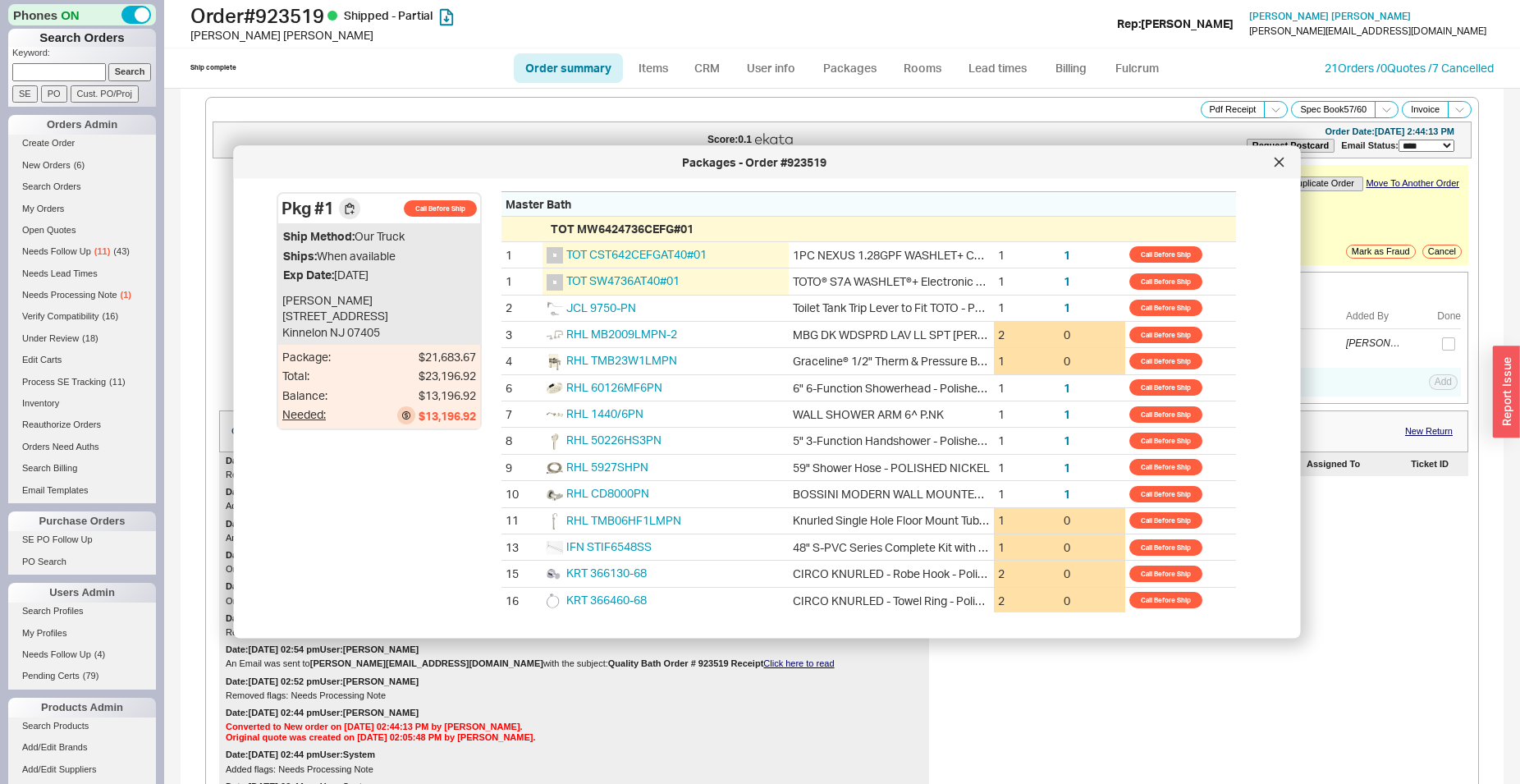
click at [1275, 162] on icon at bounding box center [1280, 163] width 10 height 10
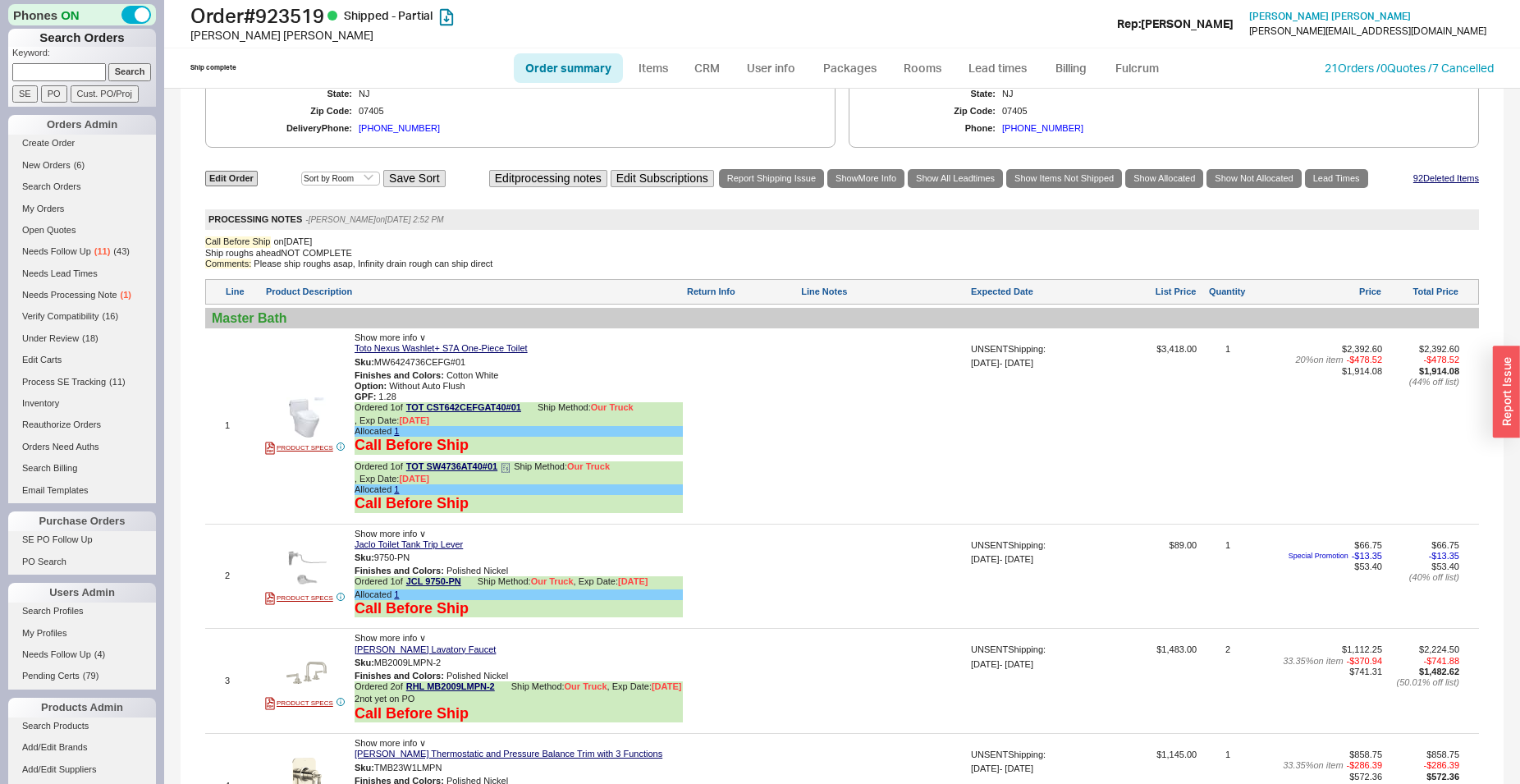
scroll to position [1339, 0]
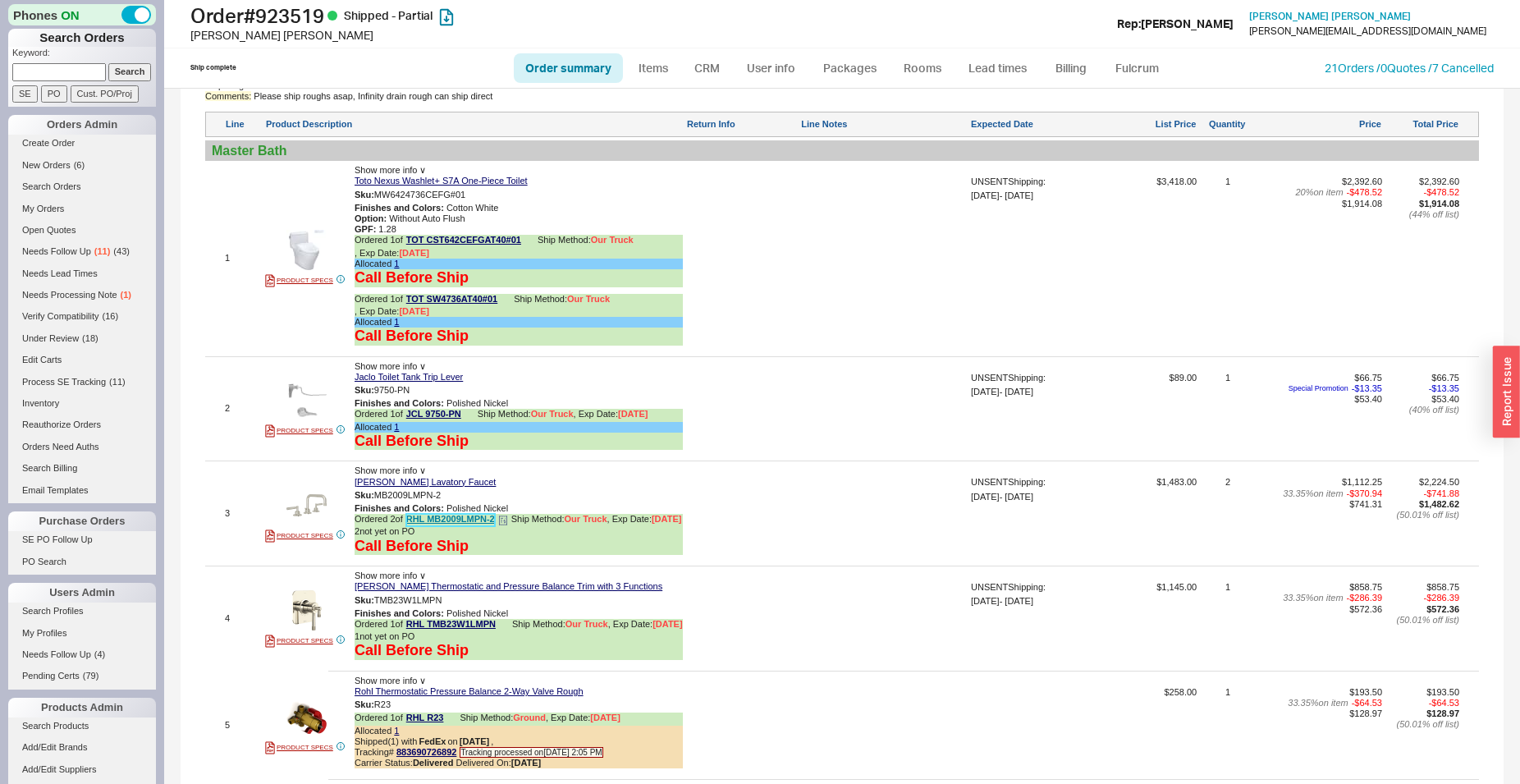
click at [458, 523] on link "RHL MB2009LMPN-2" at bounding box center [451, 519] width 88 height 13
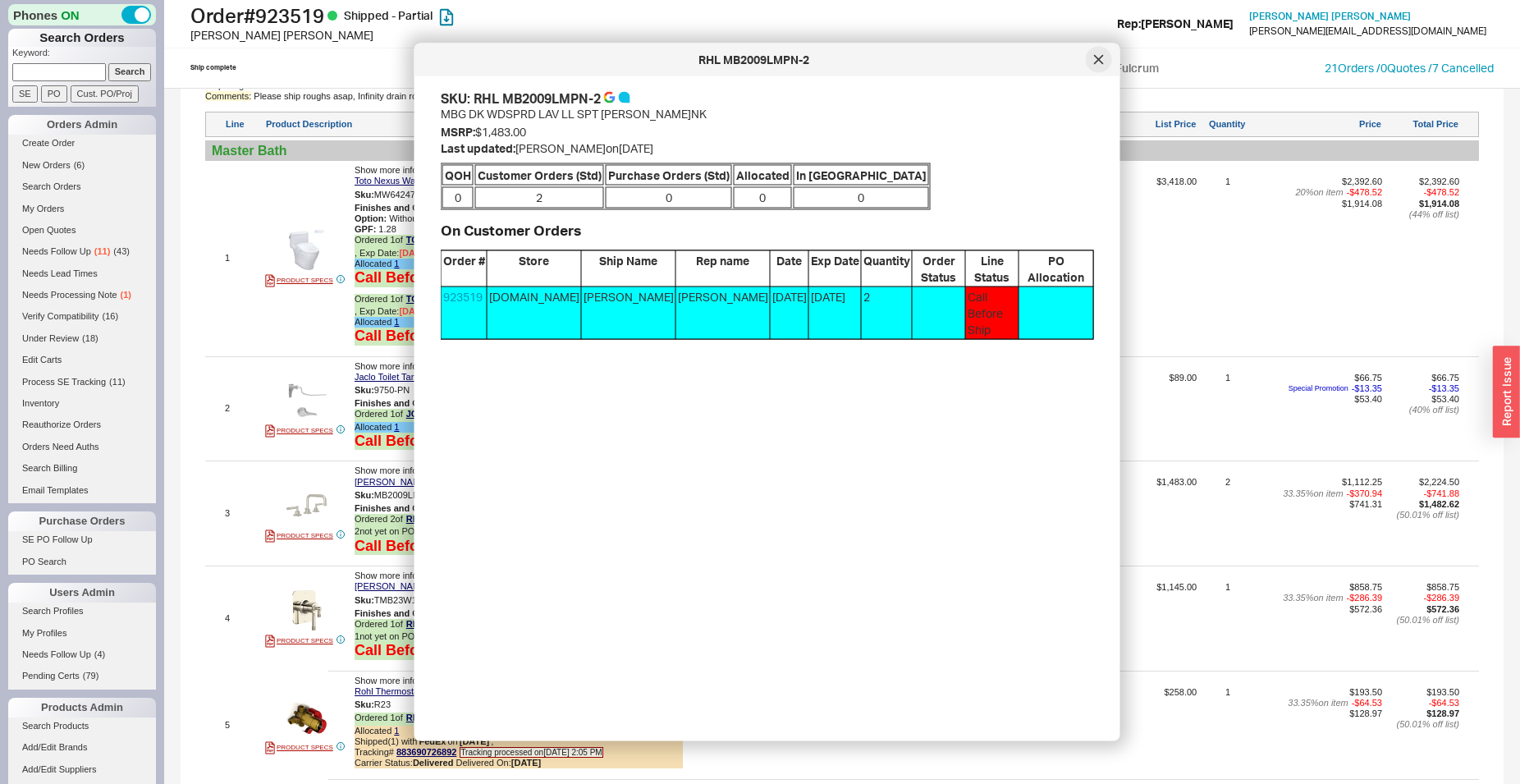
click at [1090, 62] on div at bounding box center [1099, 59] width 26 height 26
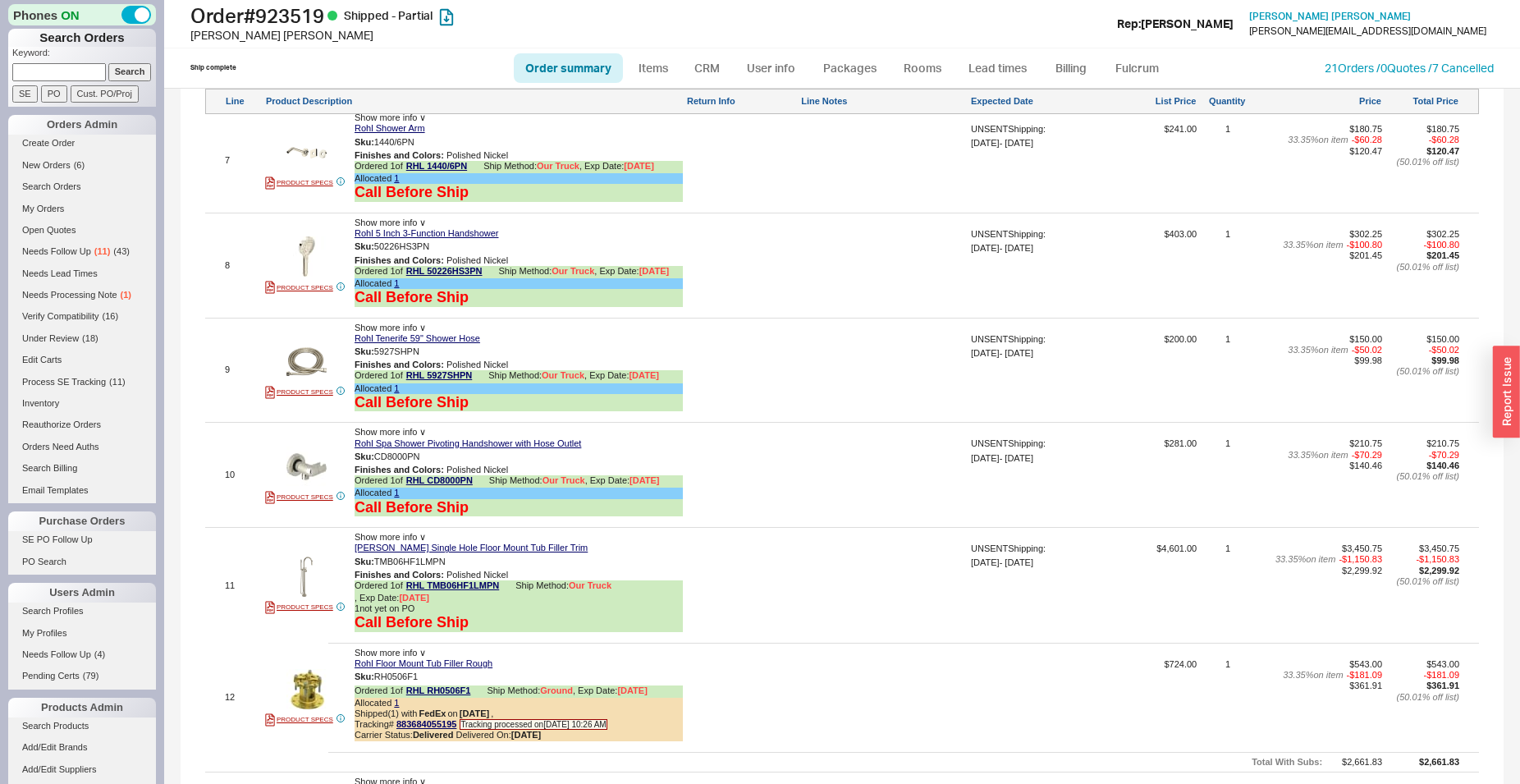
scroll to position [2176, 0]
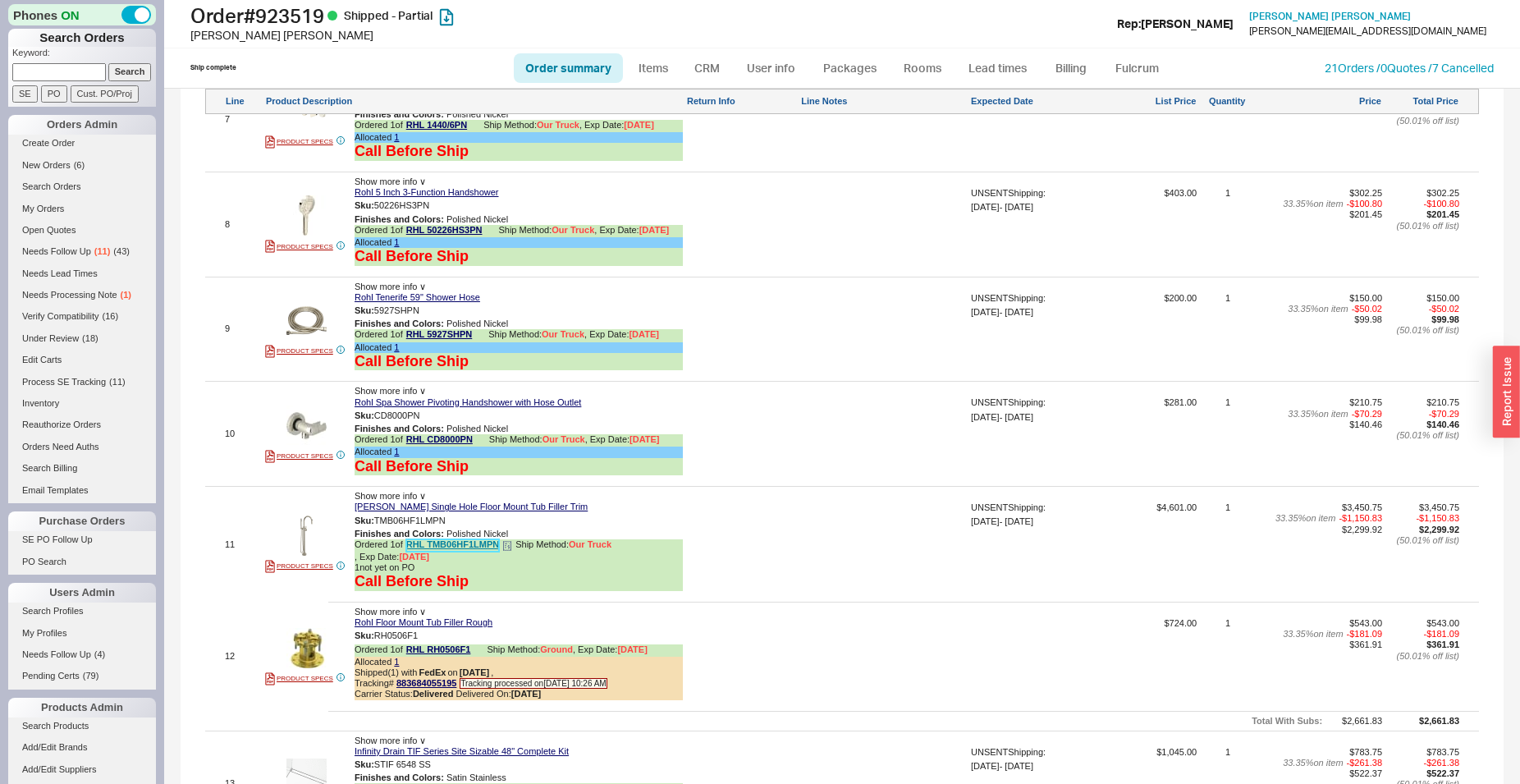
click at [449, 552] on link "RHL TMB06HF1LMPN" at bounding box center [452, 545] width 93 height 13
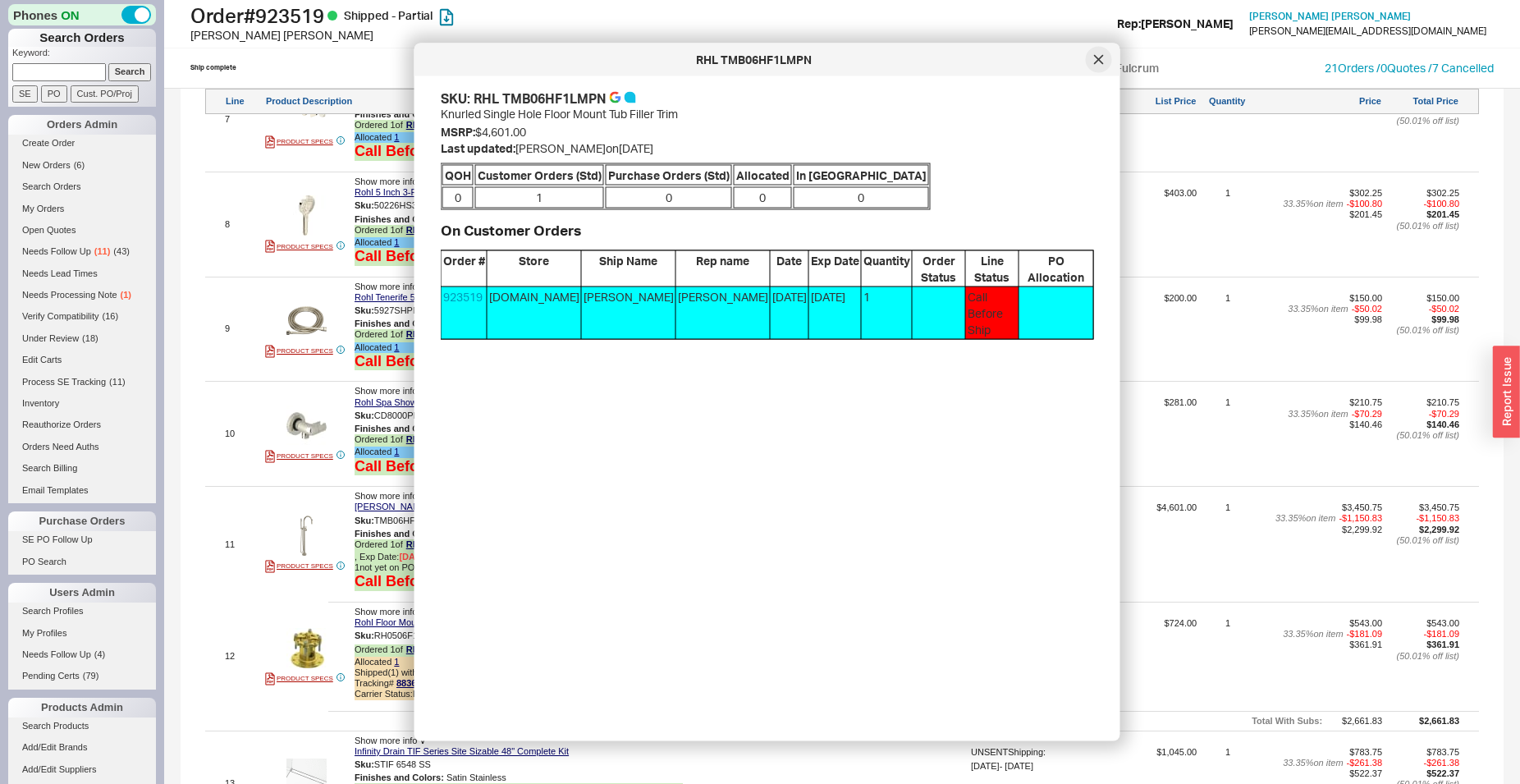
click at [1103, 62] on icon at bounding box center [1099, 60] width 10 height 10
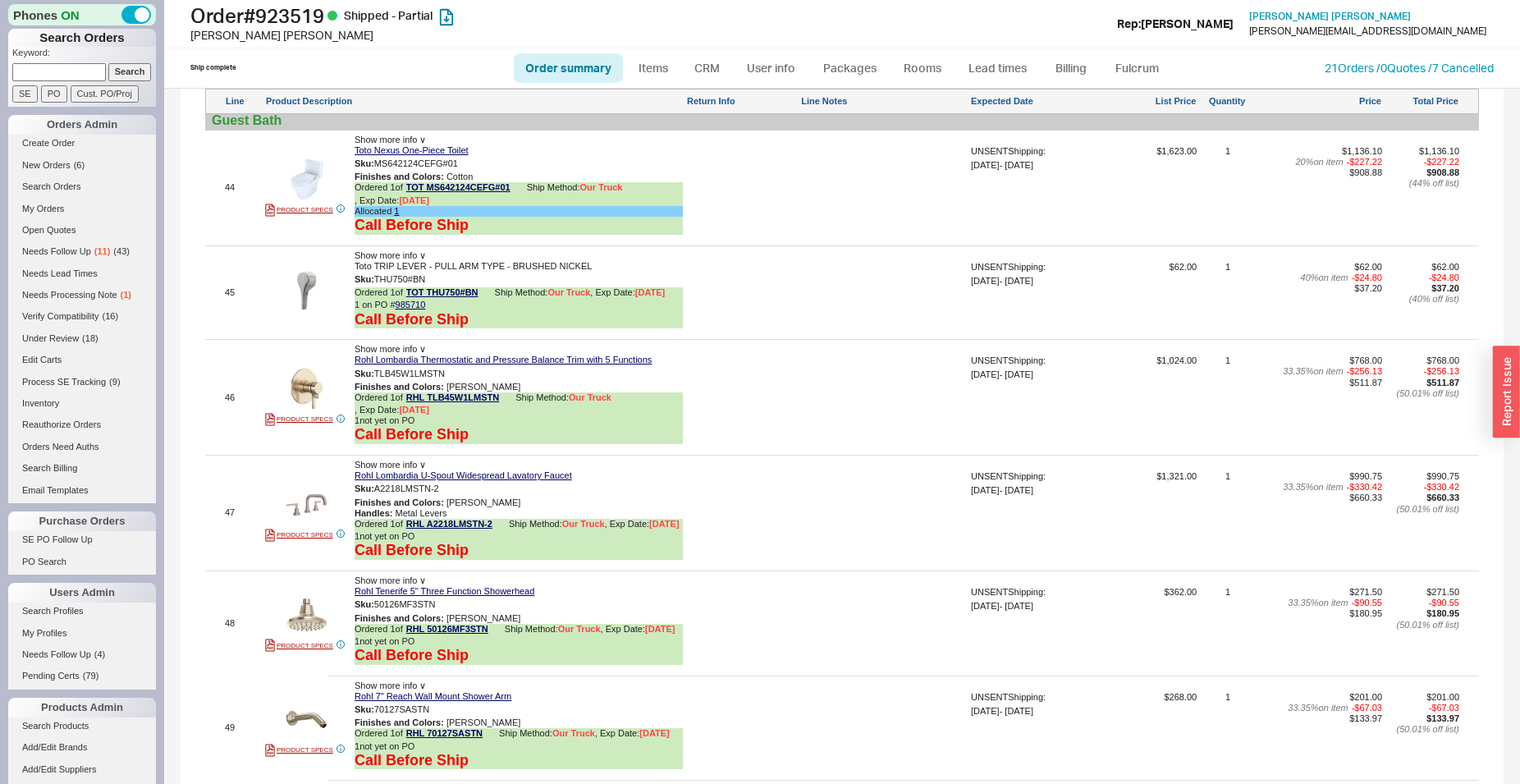
scroll to position [6445, 0]
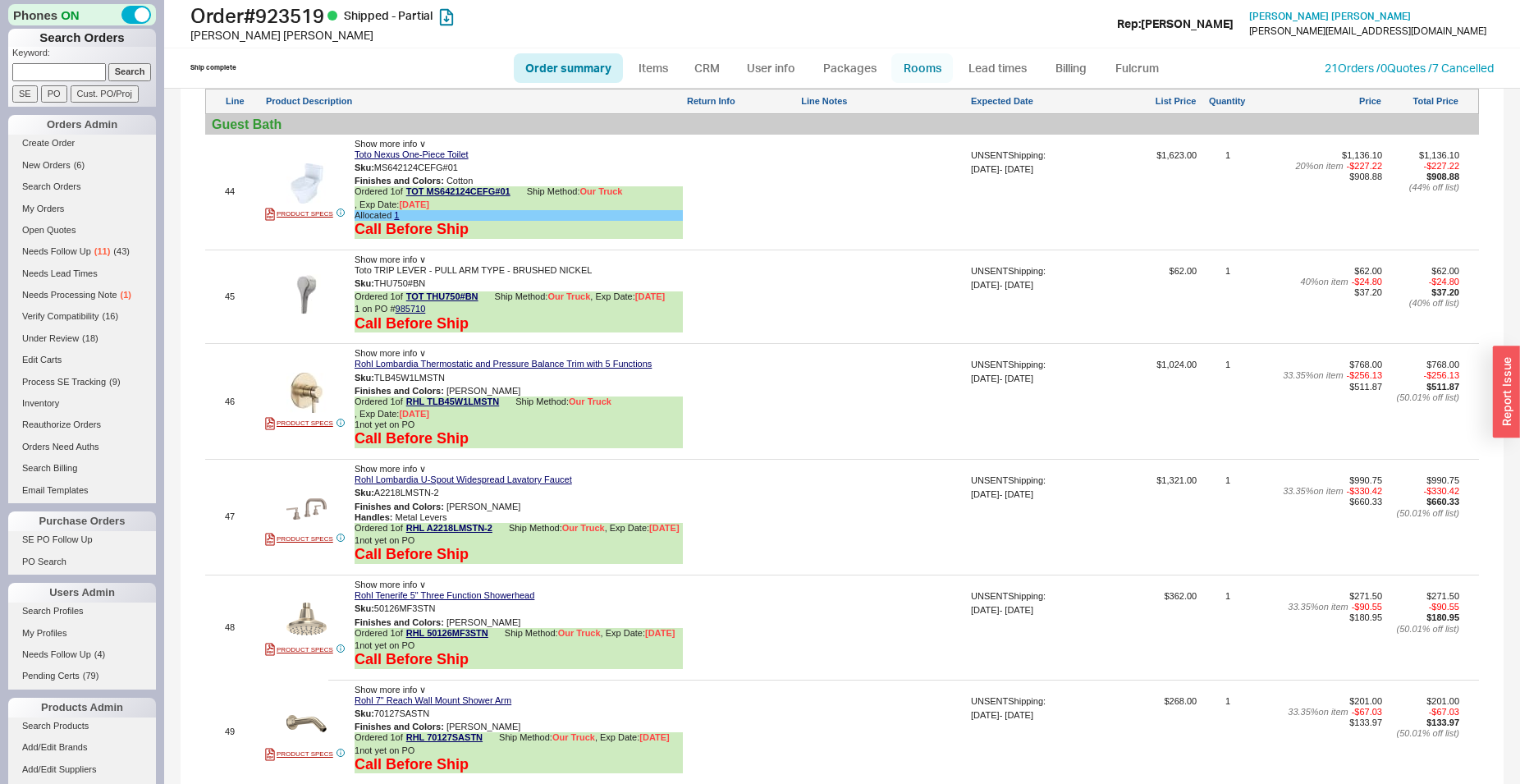
click at [925, 64] on link "Rooms" at bounding box center [922, 68] width 62 height 30
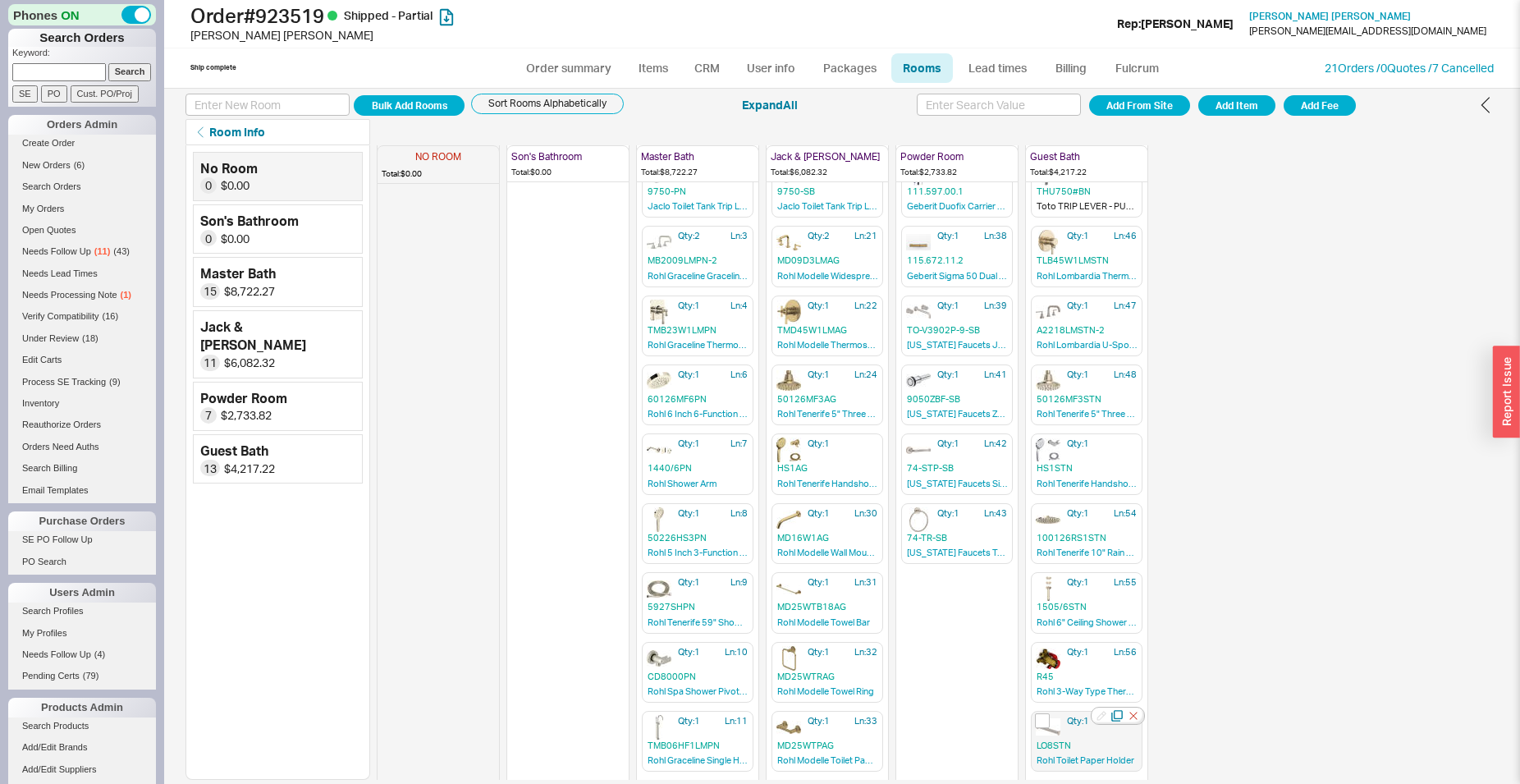
scroll to position [167, 0]
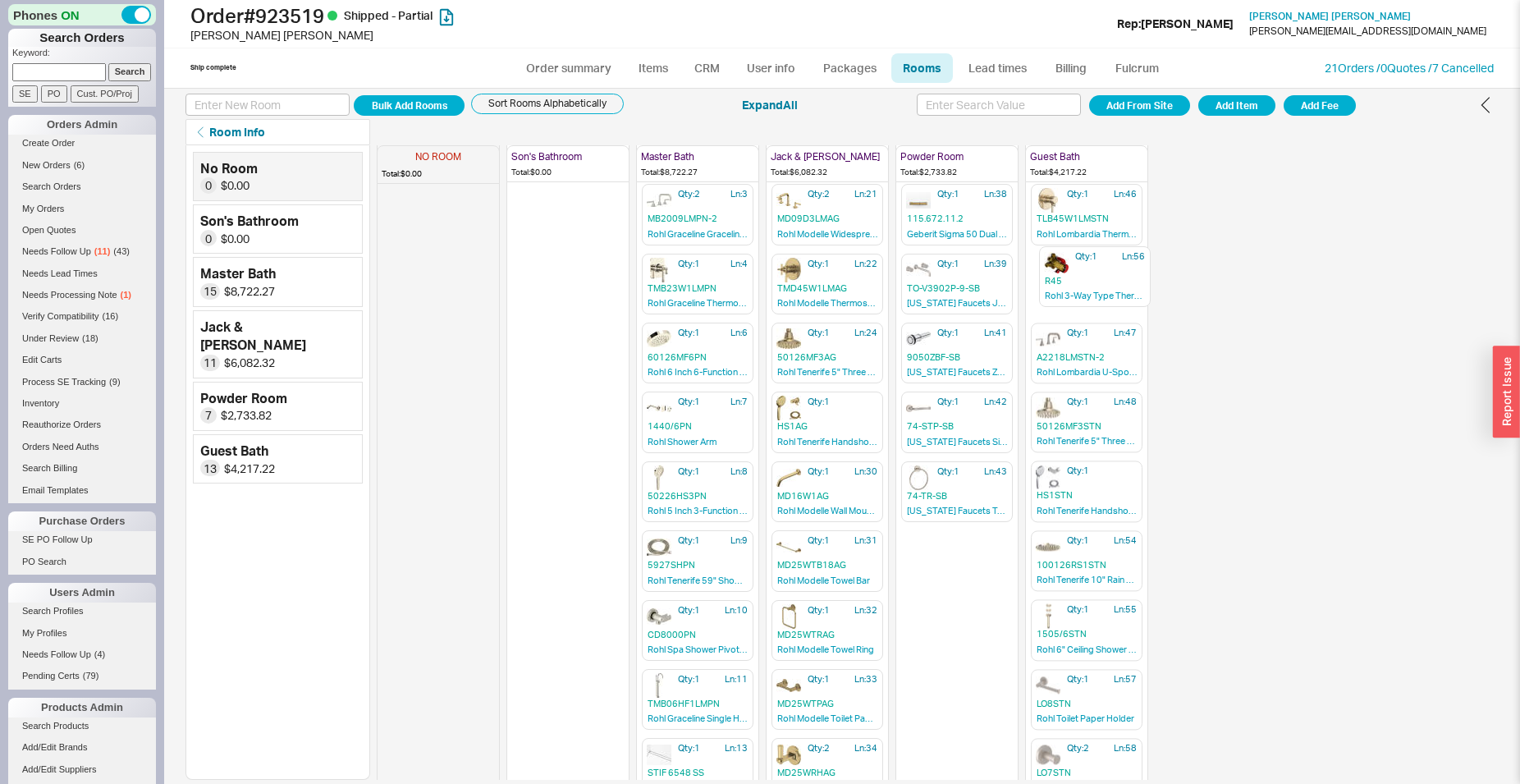
drag, startPoint x: 1072, startPoint y: 615, endPoint x: 1090, endPoint y: 272, distance: 343.5
click at [1090, 272] on div "NO ROOM Total: $0.00 Son's Bathroom Total: $0.00 Master Bath Total: $8,722.27 Q…" at bounding box center [762, 311] width 771 height 635
click at [580, 62] on link "Order summary" at bounding box center [568, 68] width 109 height 30
select select "*"
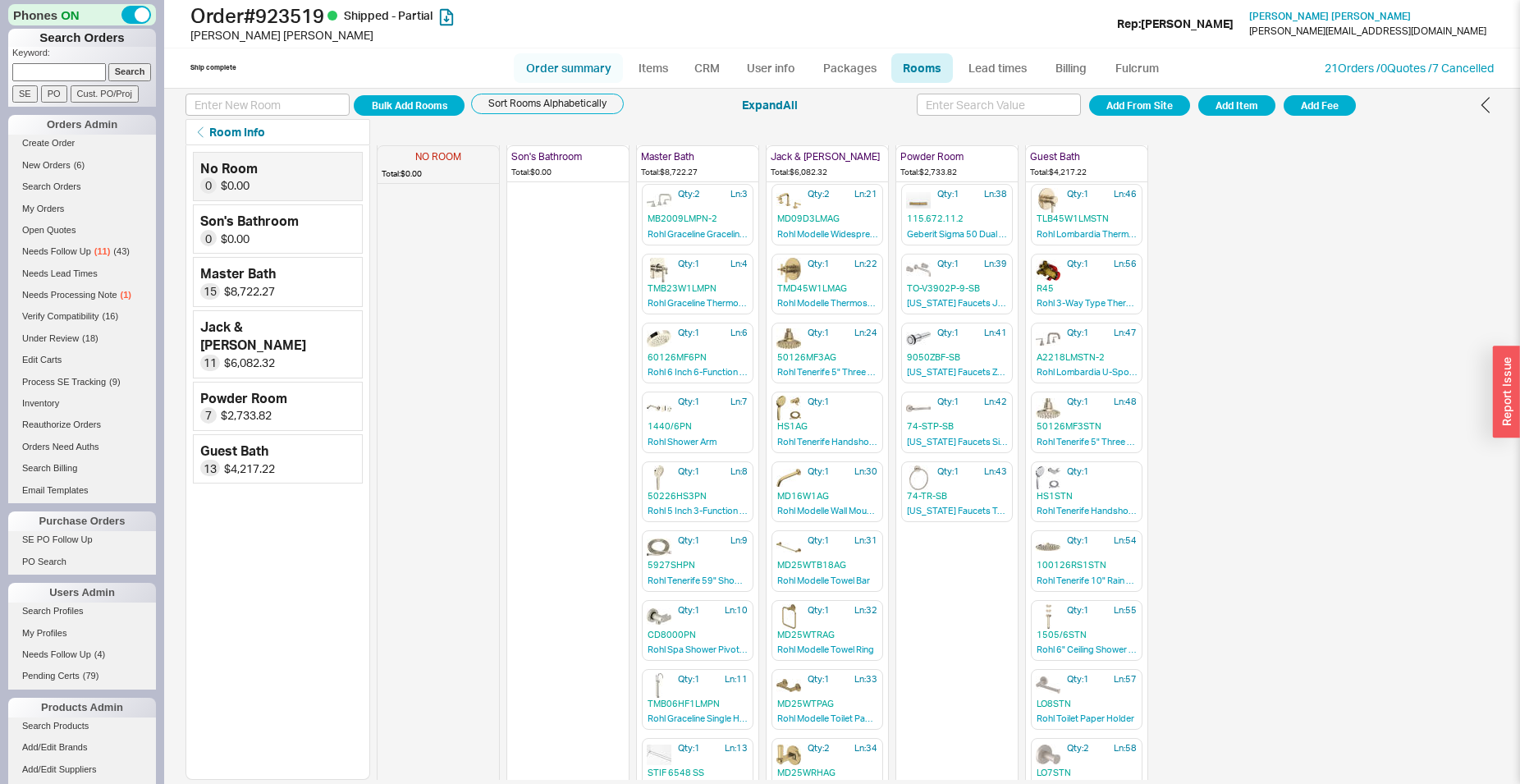
select select "*"
select select "LOW"
select select "3"
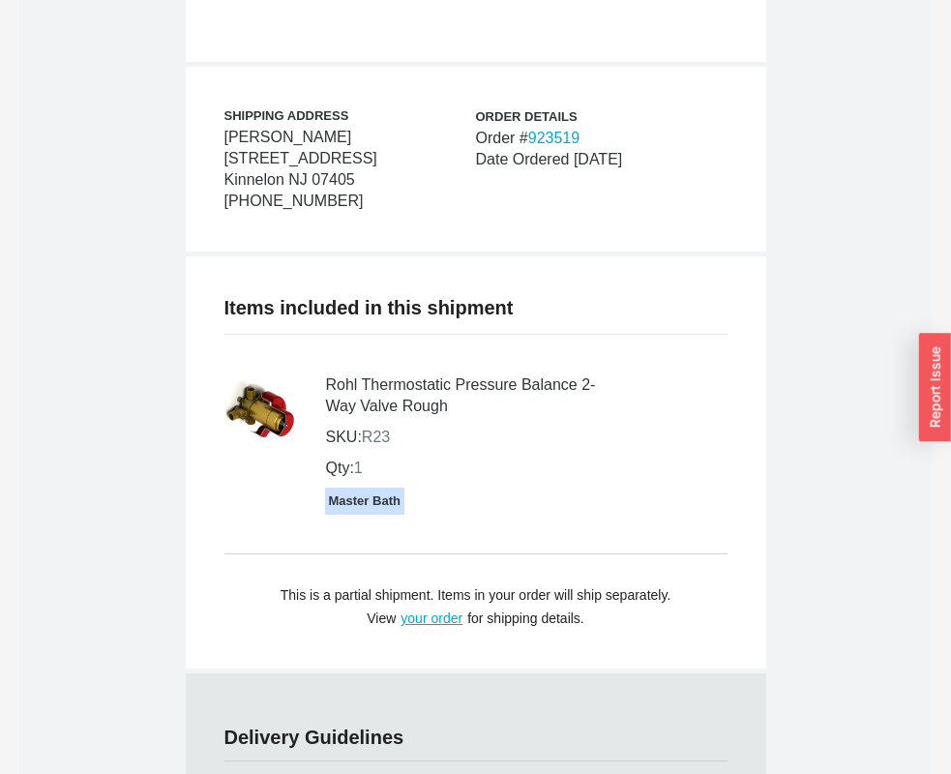
scroll to position [1283, 0]
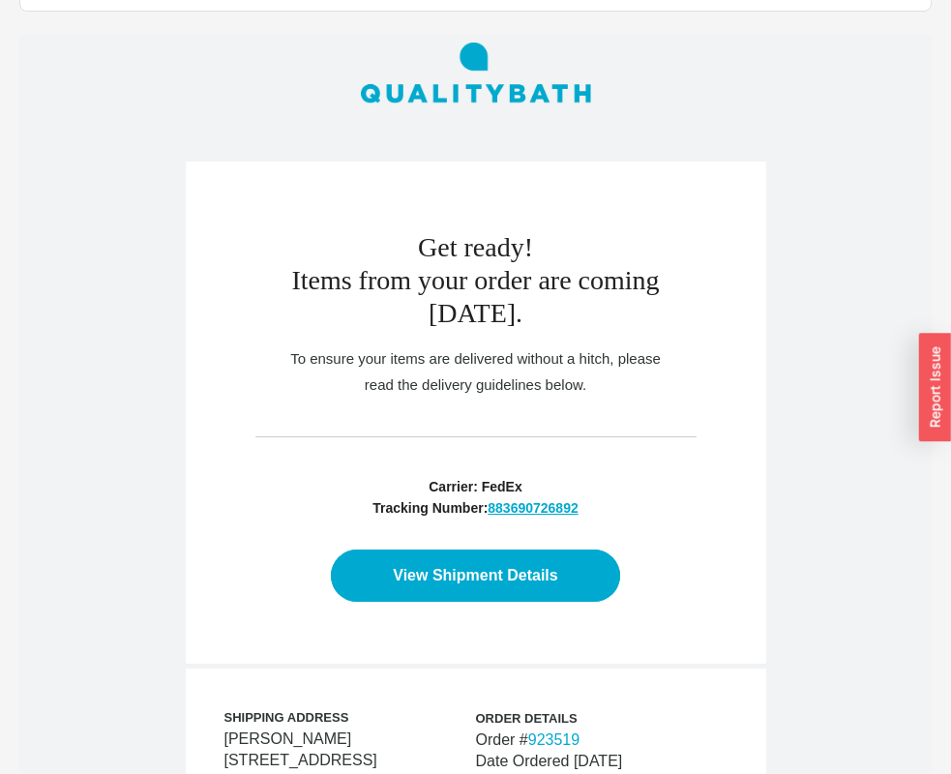
scroll to position [691, 0]
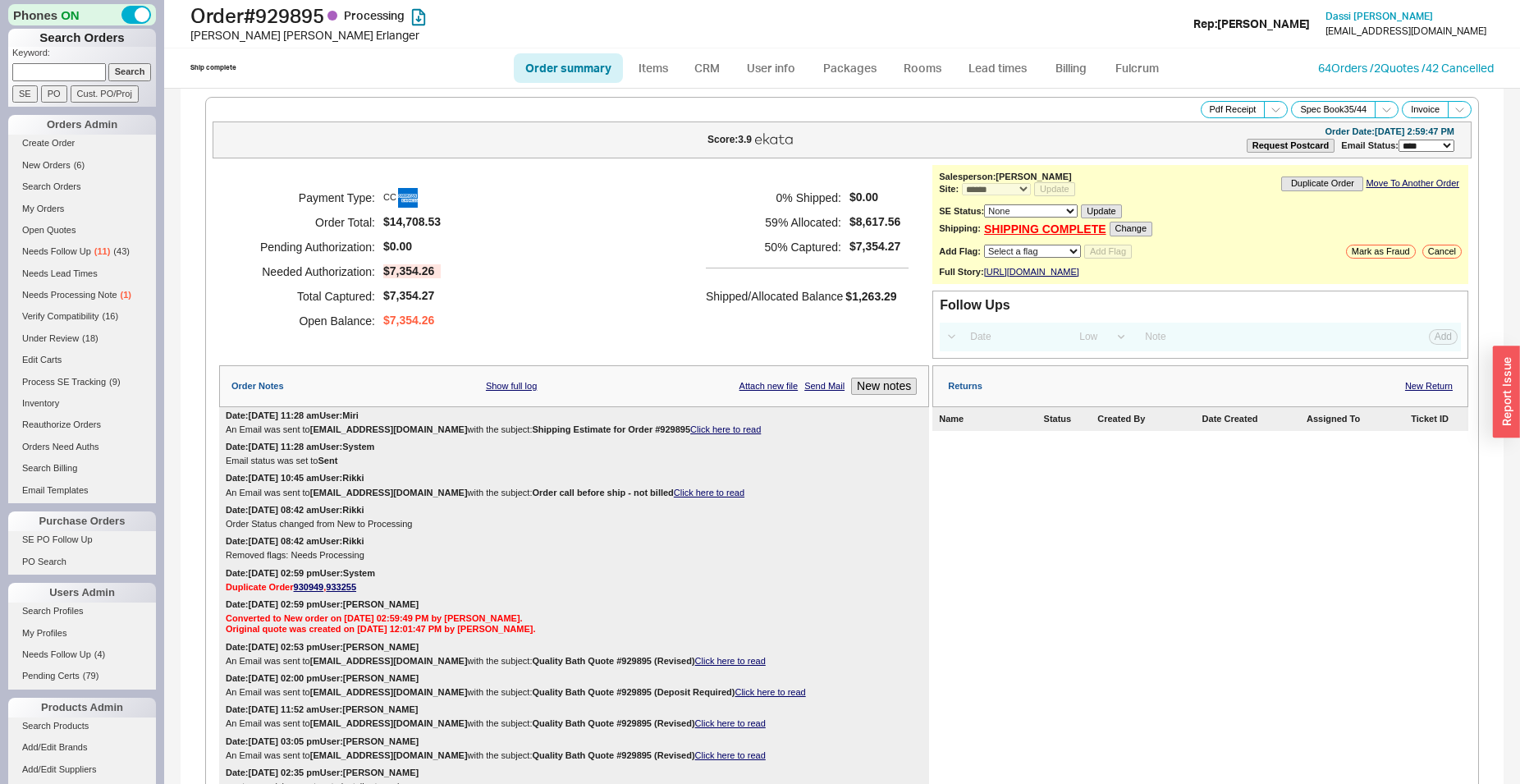
select select "*"
select select "LOW"
select select "3"
click at [701, 434] on link "Click here to read" at bounding box center [725, 429] width 70 height 10
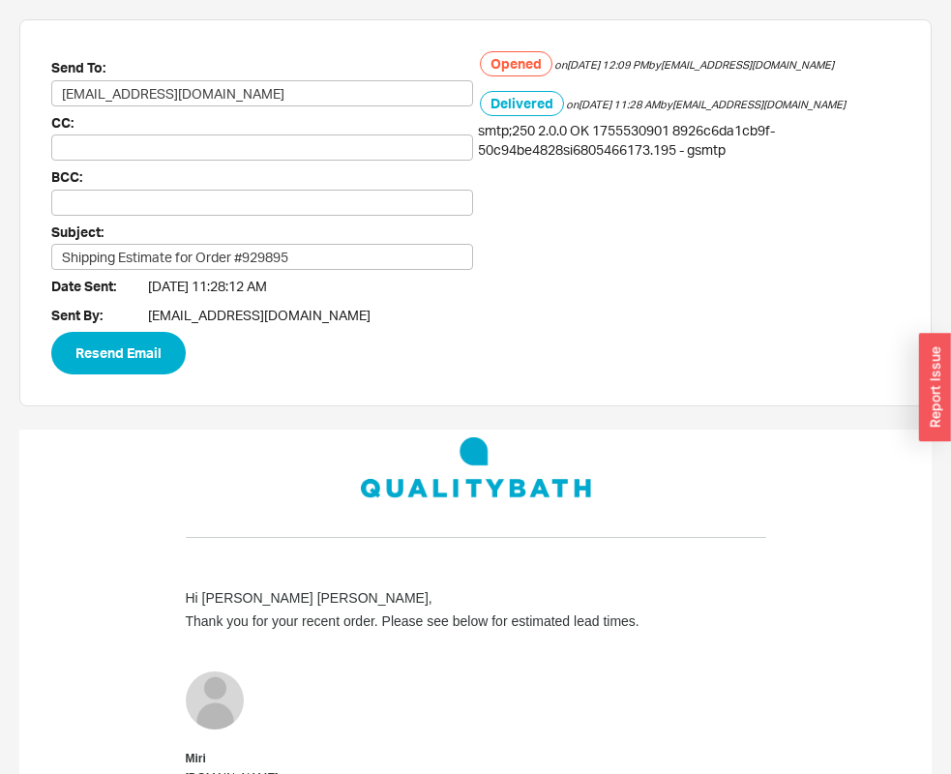
scroll to position [4637, 0]
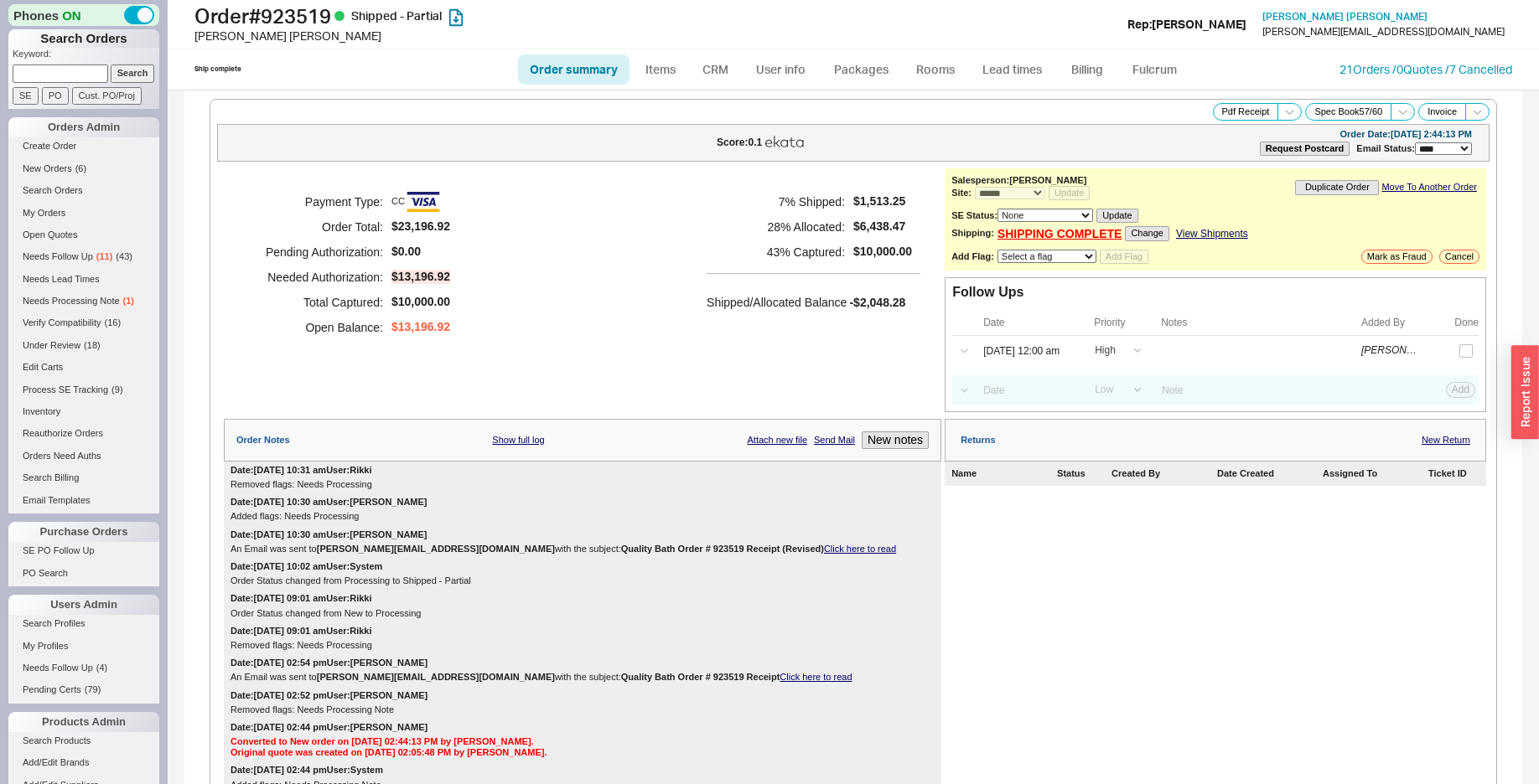
select select "*"
select select "LOW"
select select "3"
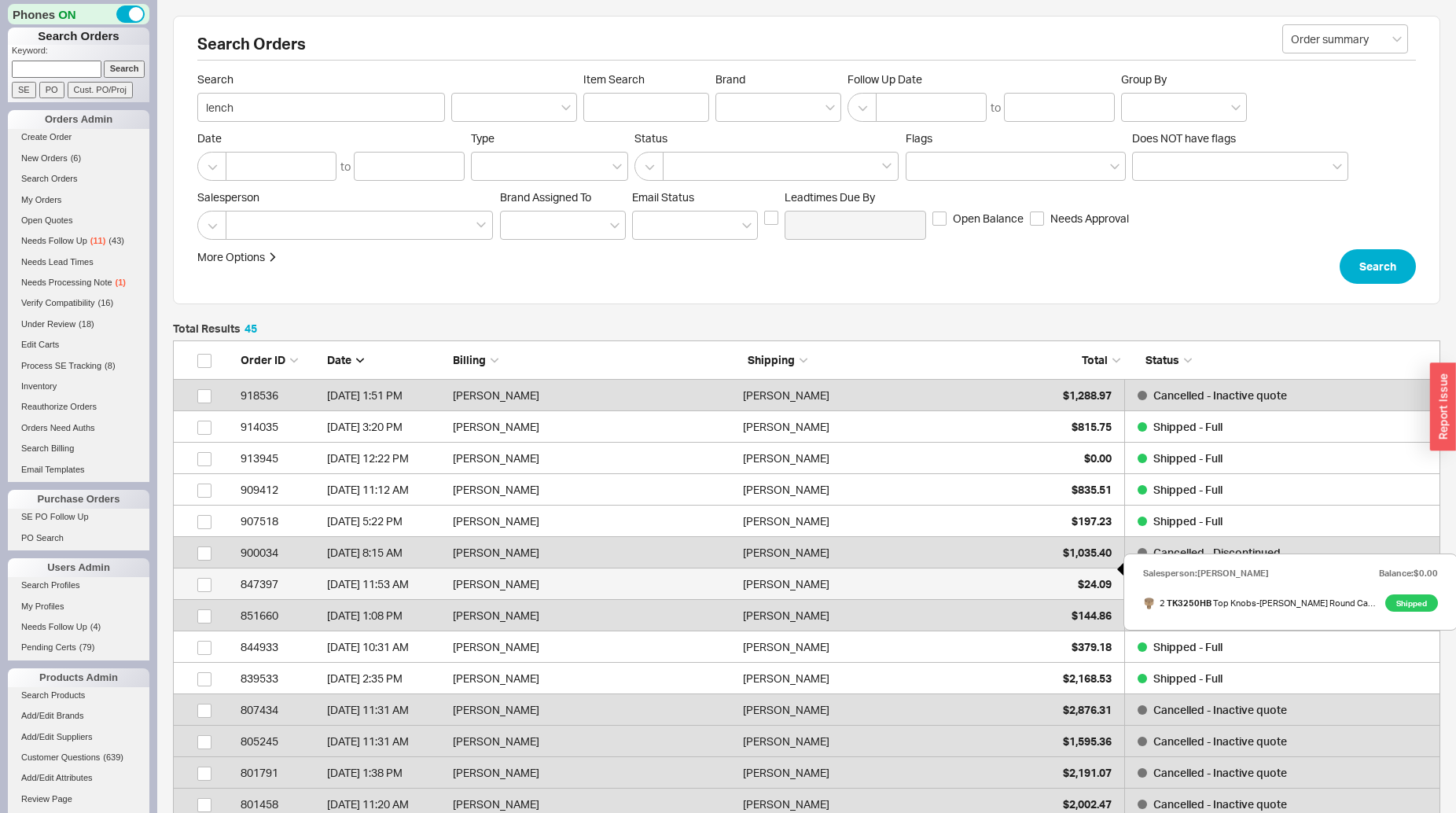
scroll to position [80, 0]
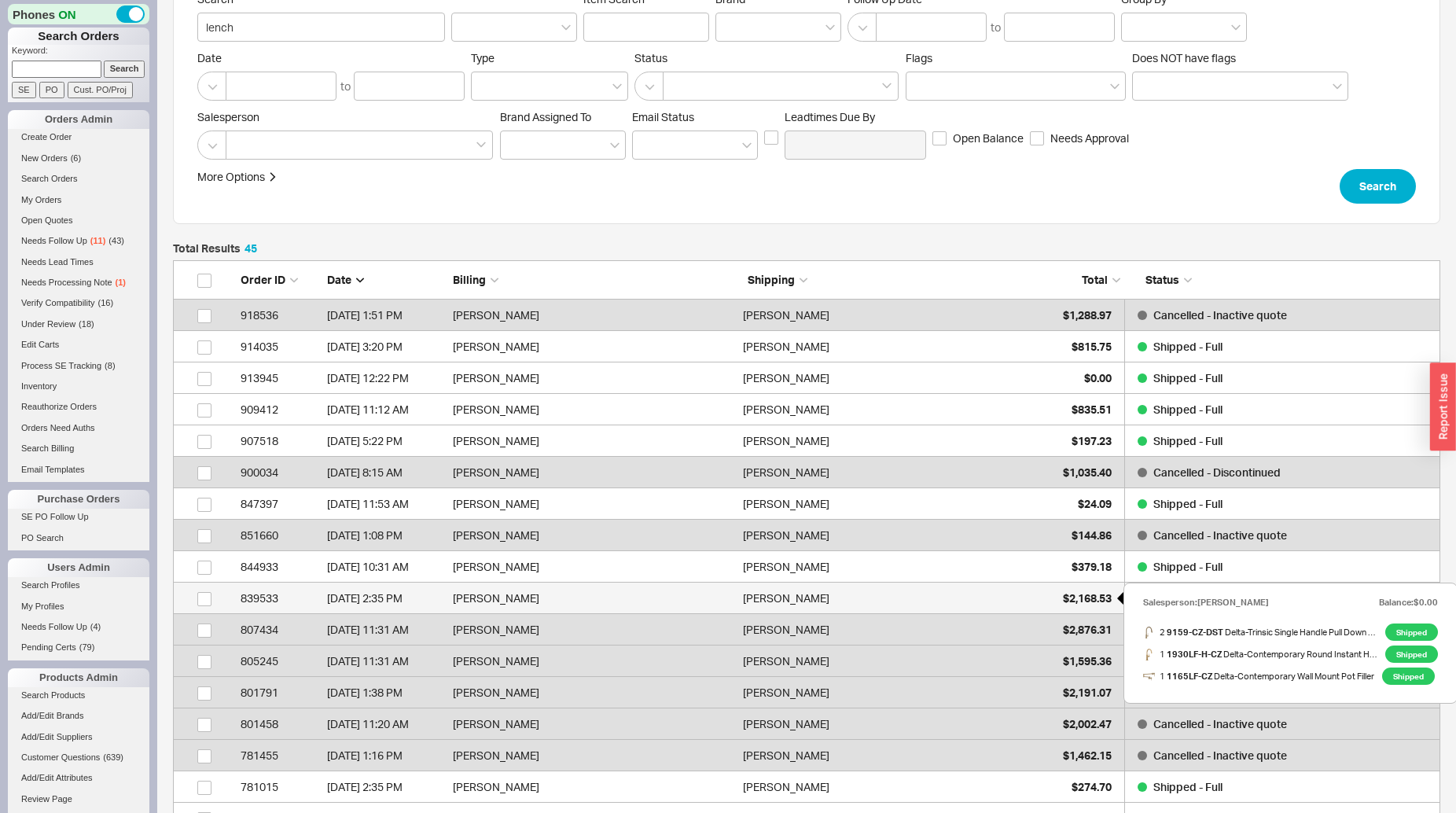
click at [1044, 590] on div "$2,168.53" at bounding box center [1072, 598] width 79 height 32
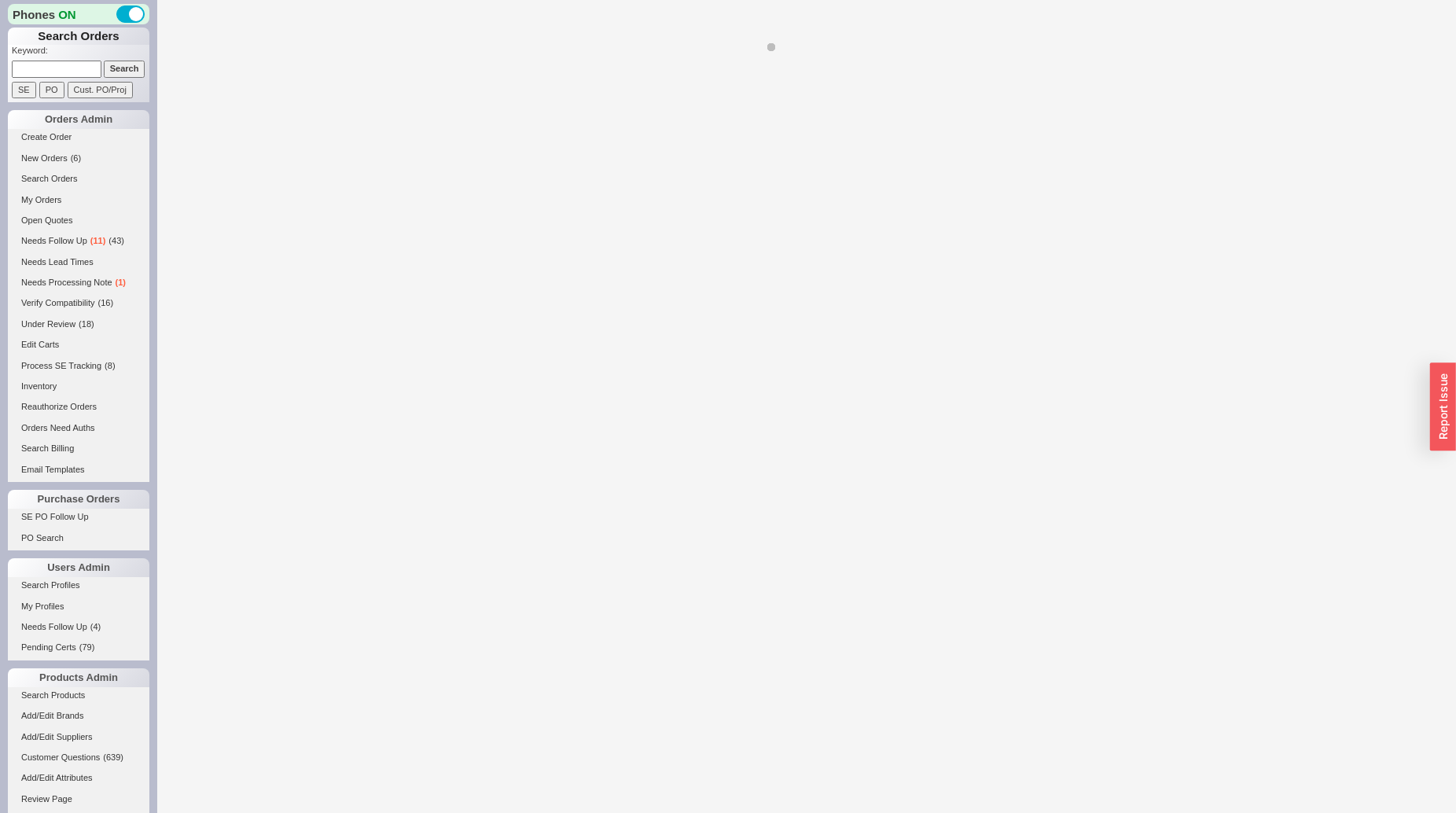
select select "LOW"
select select "3"
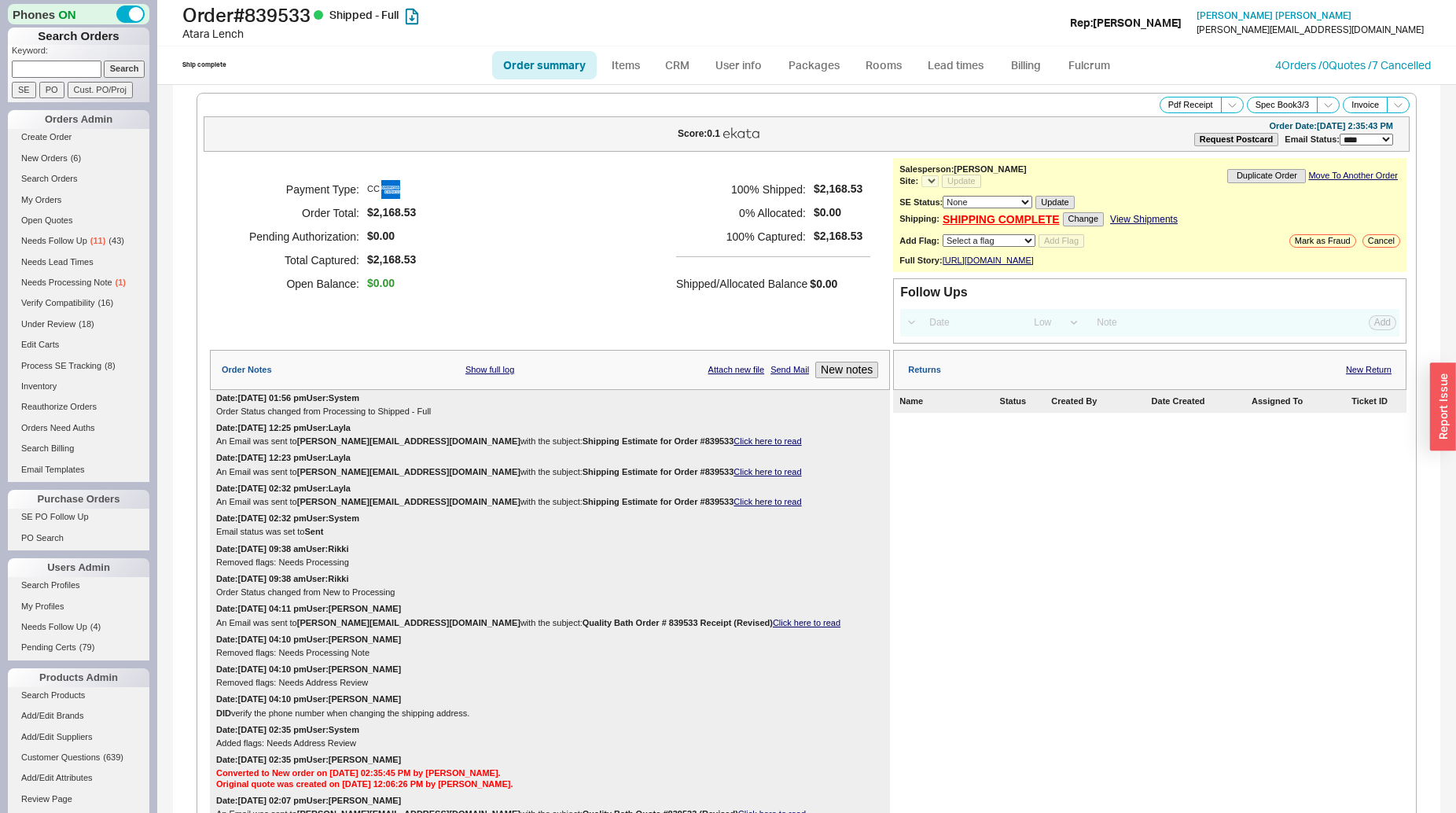
select select "*"
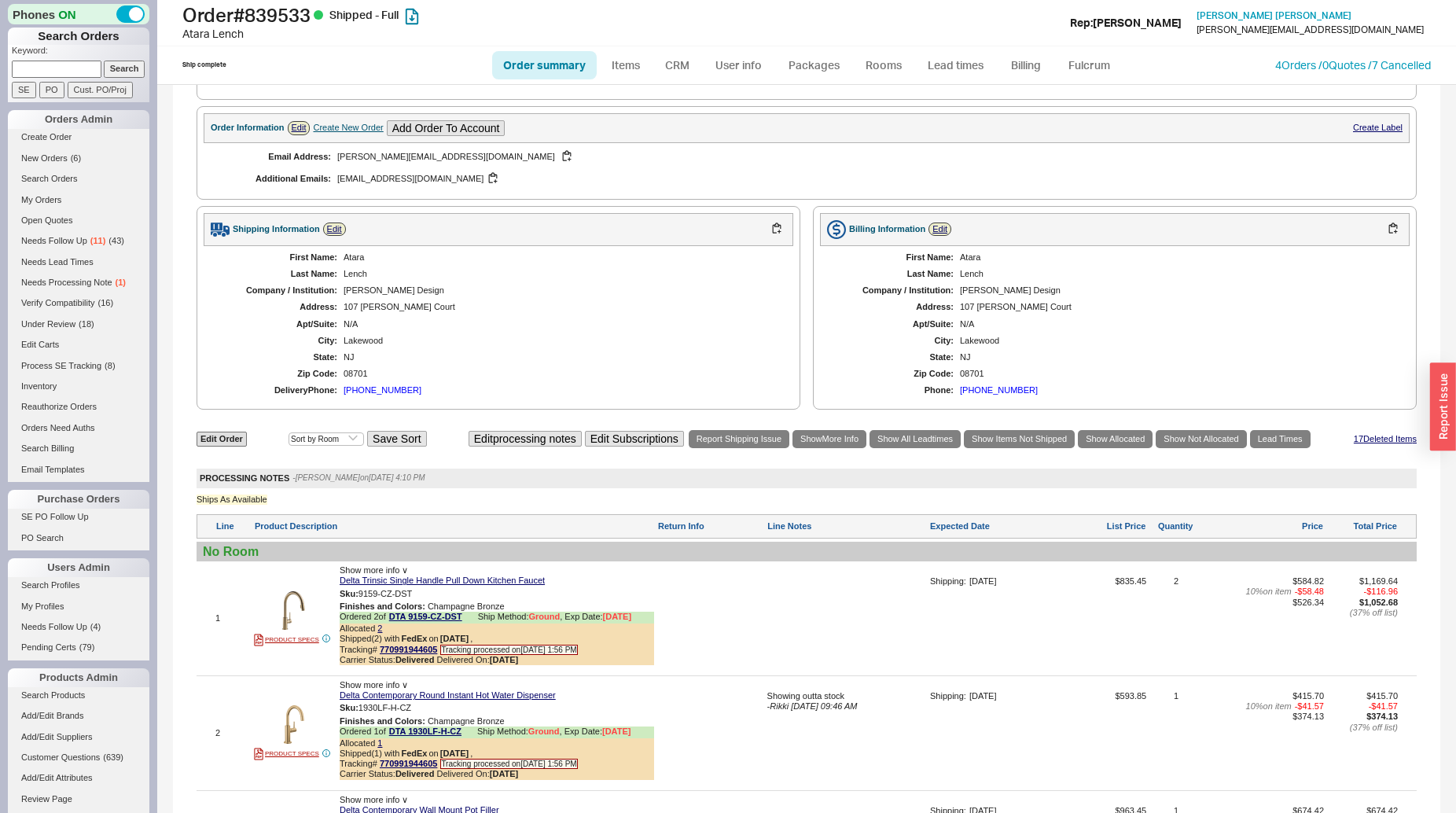
scroll to position [882, 0]
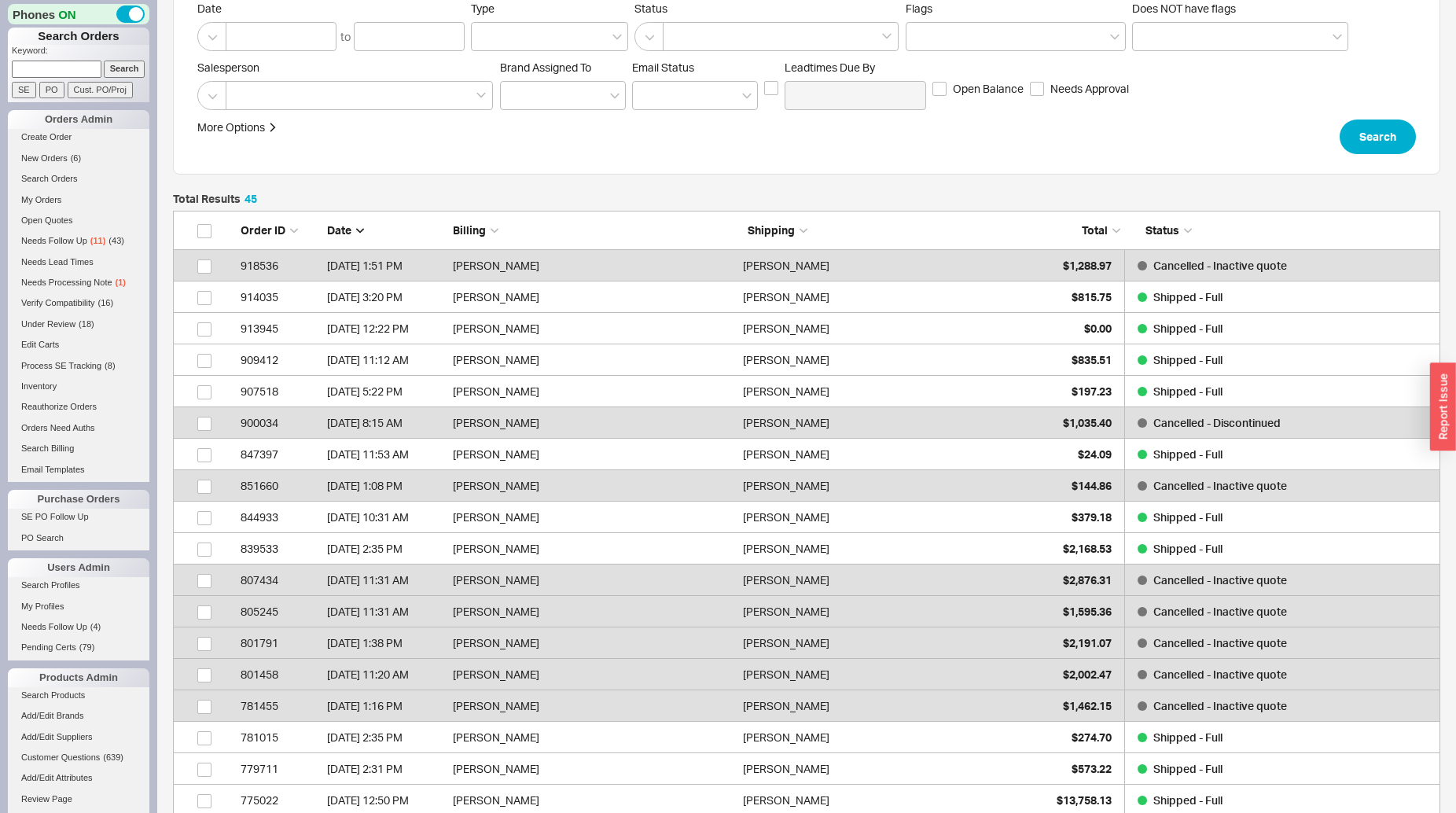
scroll to position [160, 0]
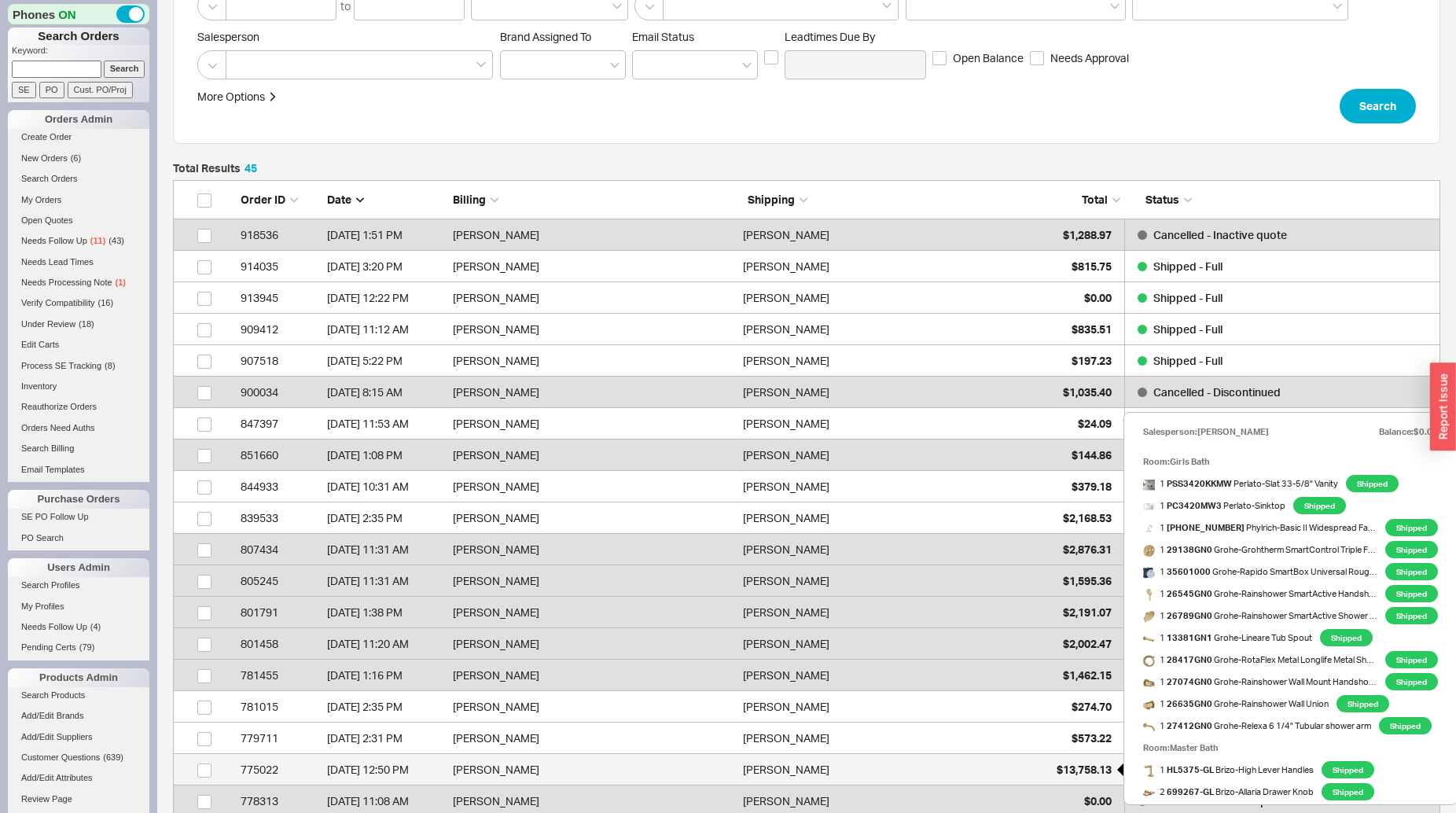
click at [1063, 761] on div "$13,758.13" at bounding box center [1072, 770] width 79 height 32
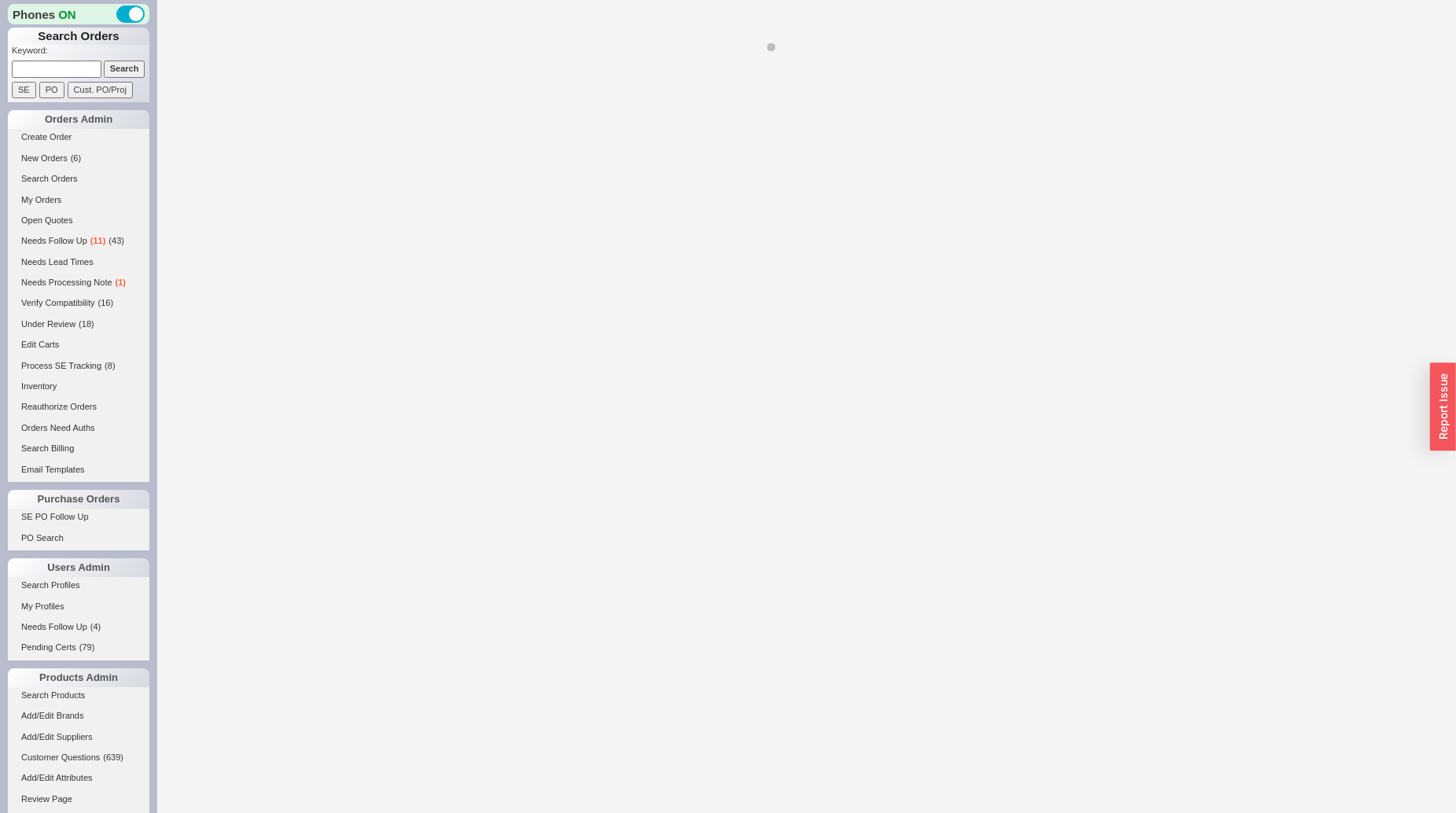
select select "*"
select select "LOW"
select select "3"
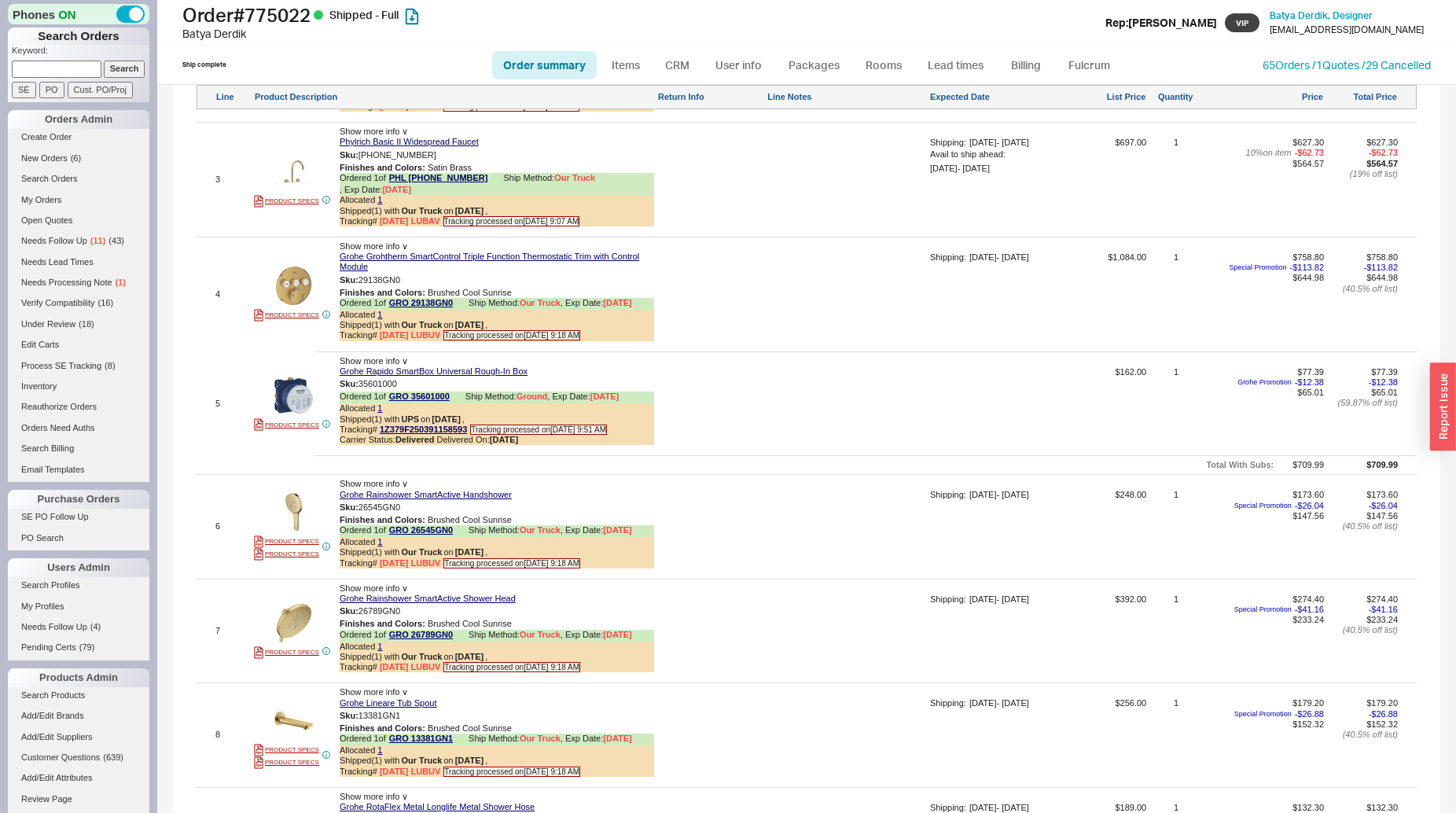
scroll to position [1685, 0]
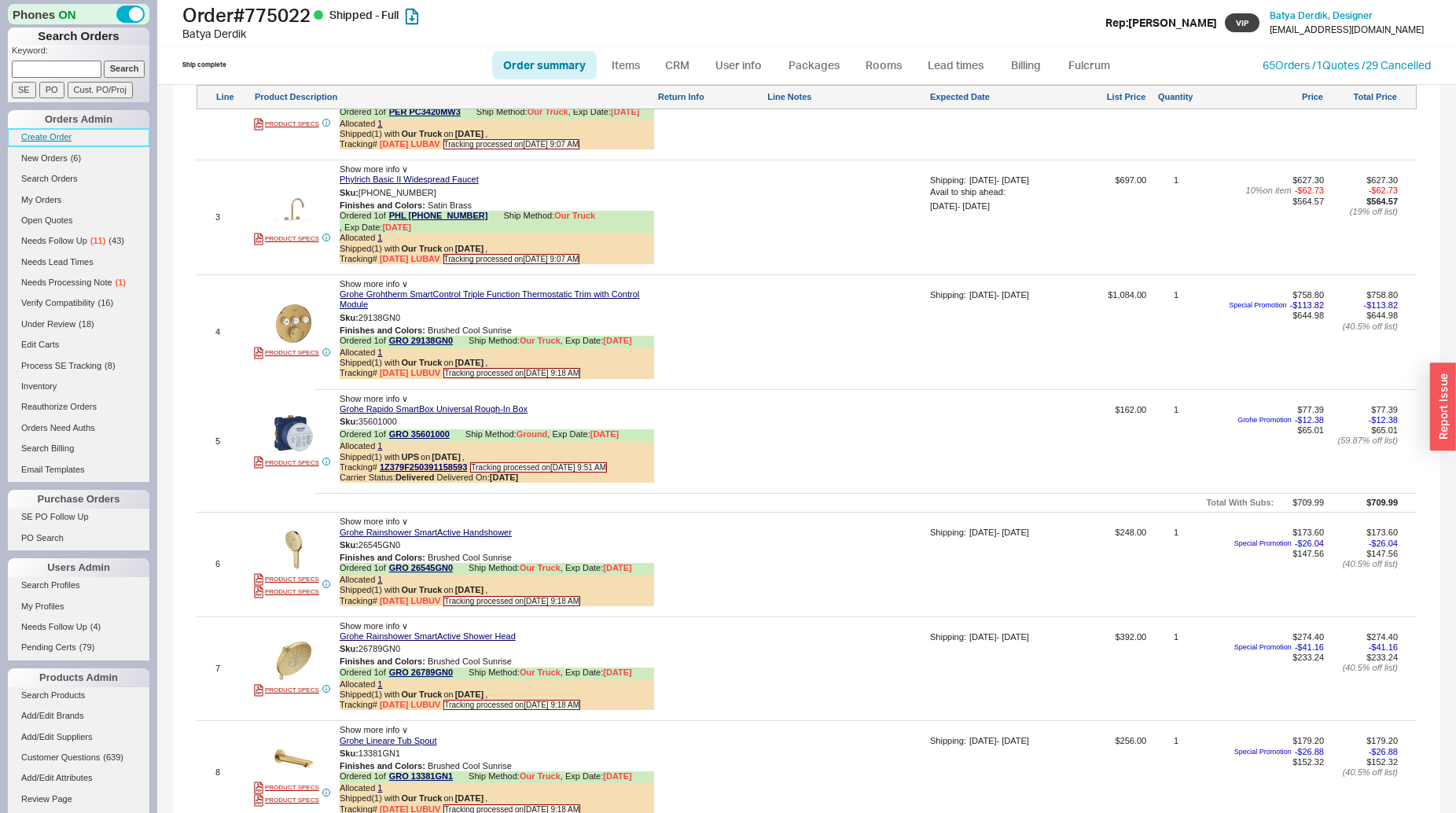
click at [42, 141] on link "Create Order" at bounding box center [79, 137] width 141 height 16
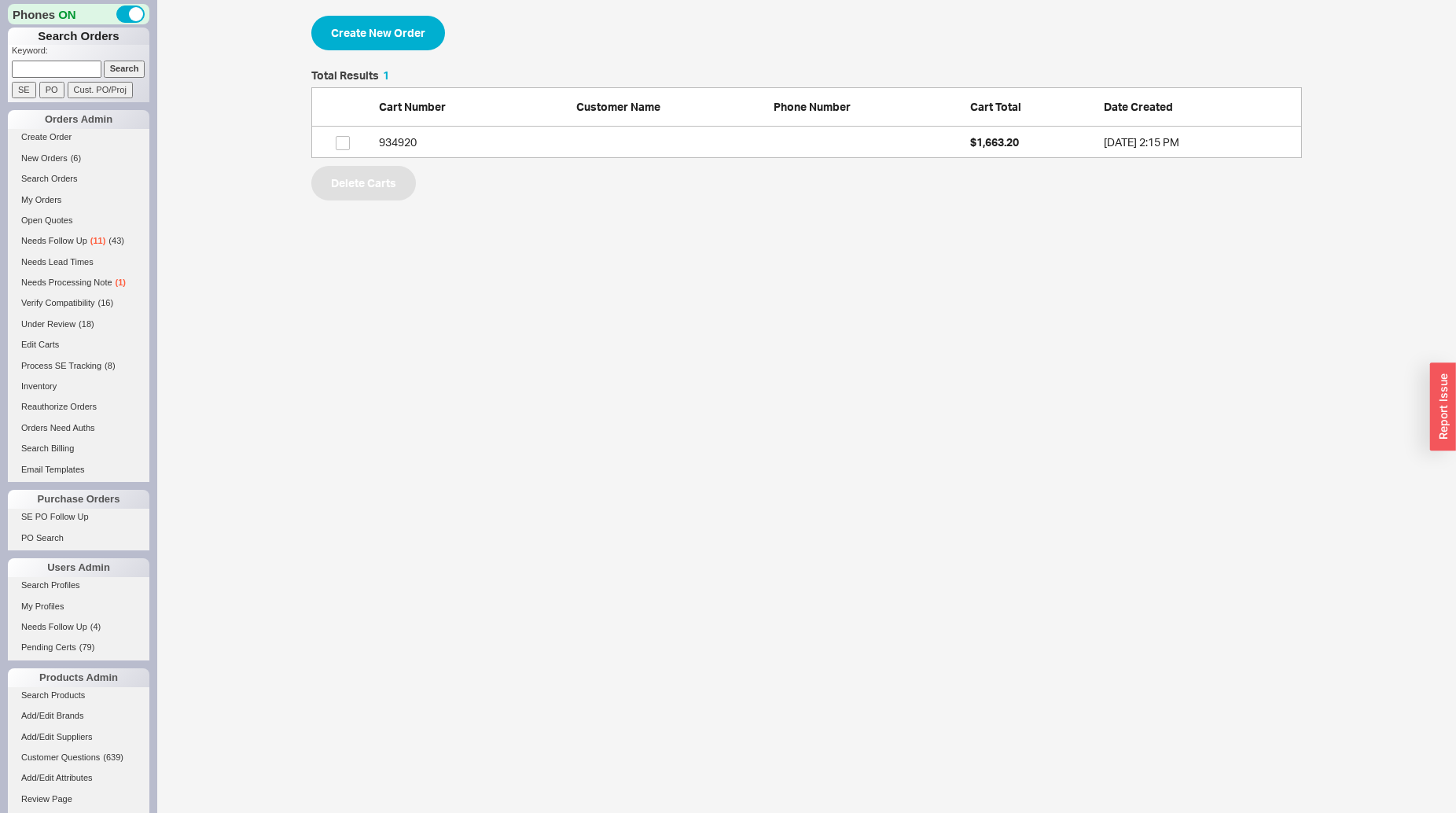
scroll to position [75, 977]
click at [396, 28] on button "Create New Order" at bounding box center [378, 33] width 133 height 35
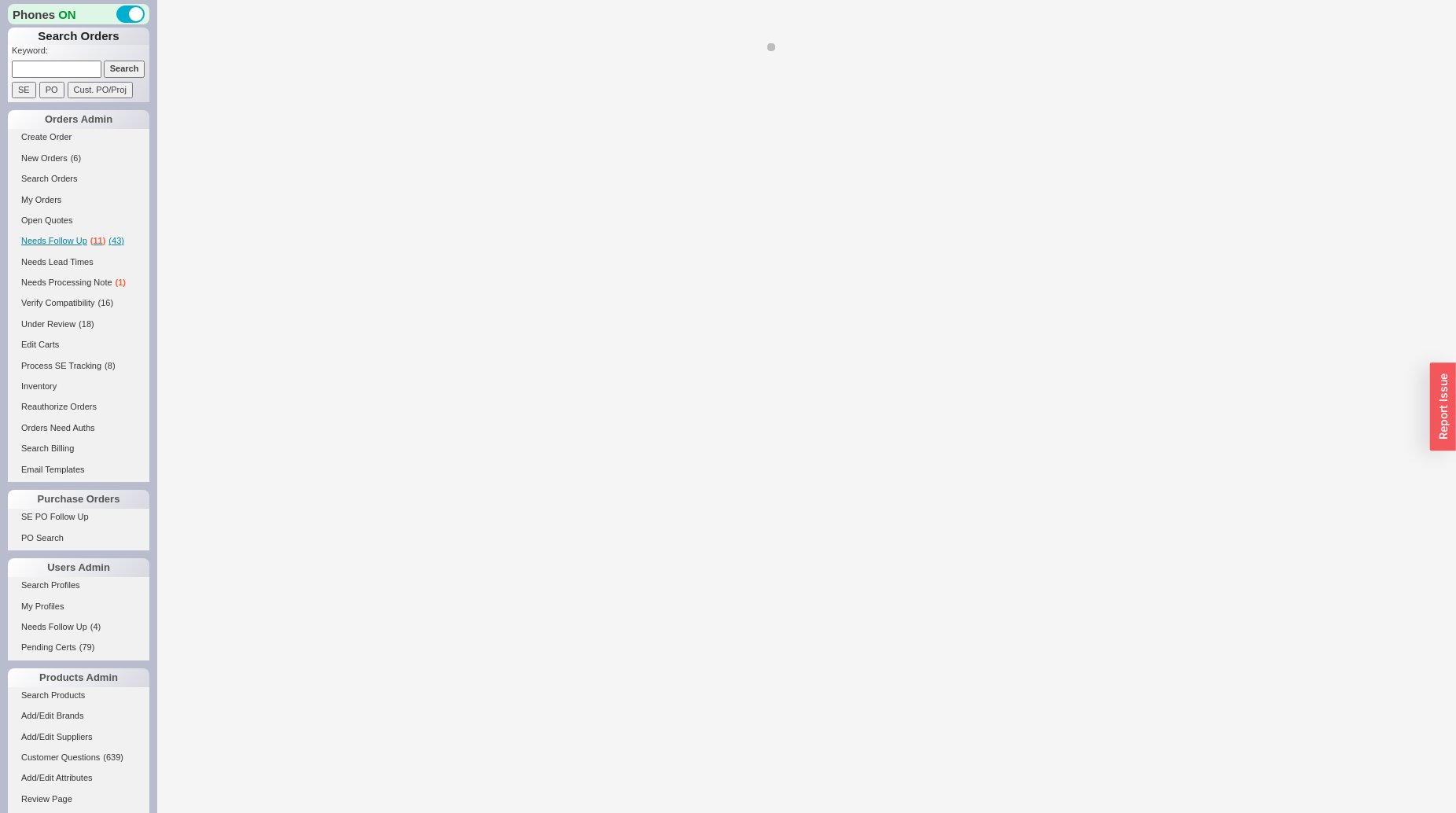
select select "3"
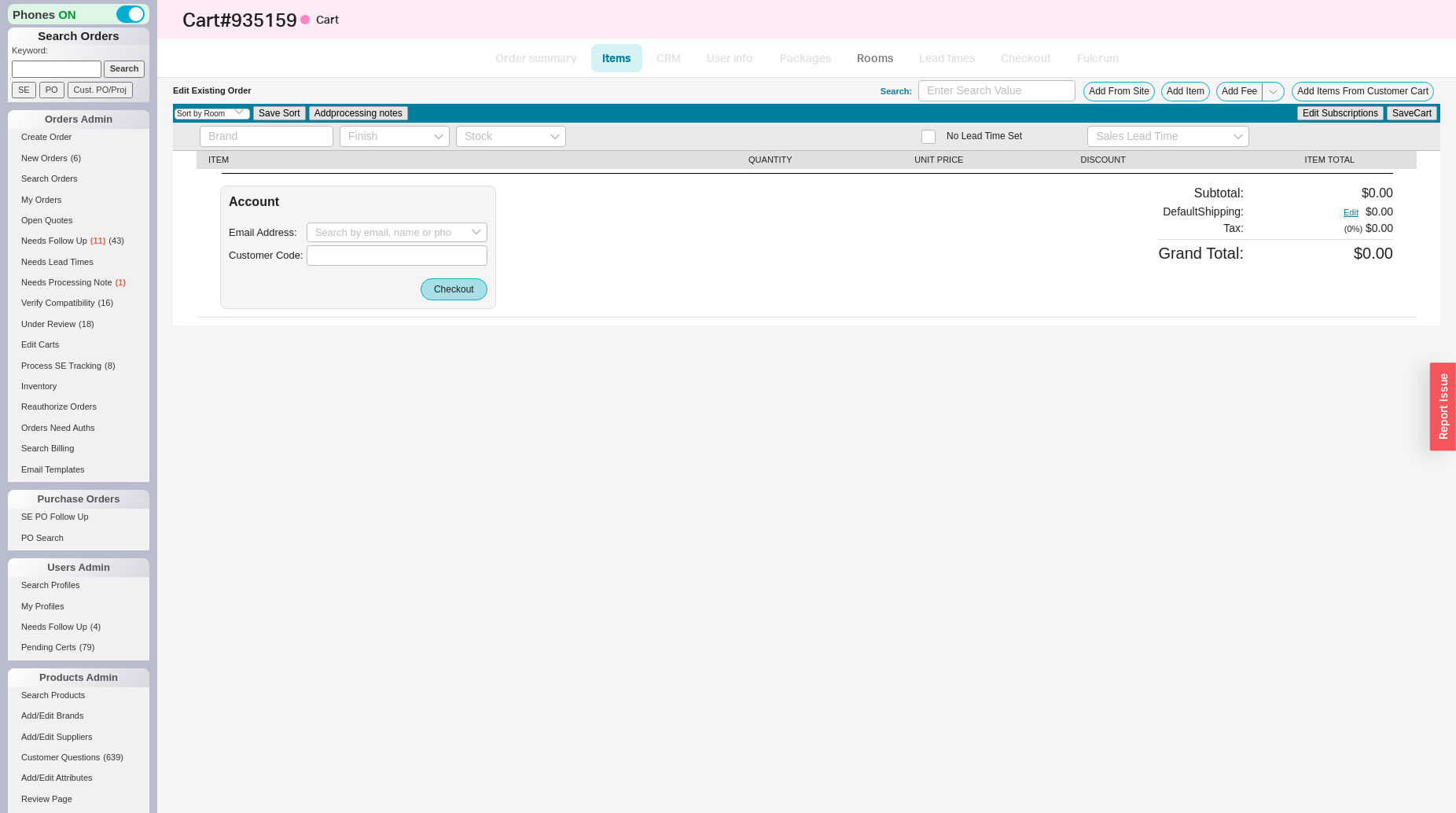
click at [41, 67] on input at bounding box center [57, 68] width 89 height 16
type input "92773"
click at [104, 60] on input "Search" at bounding box center [124, 68] width 41 height 16
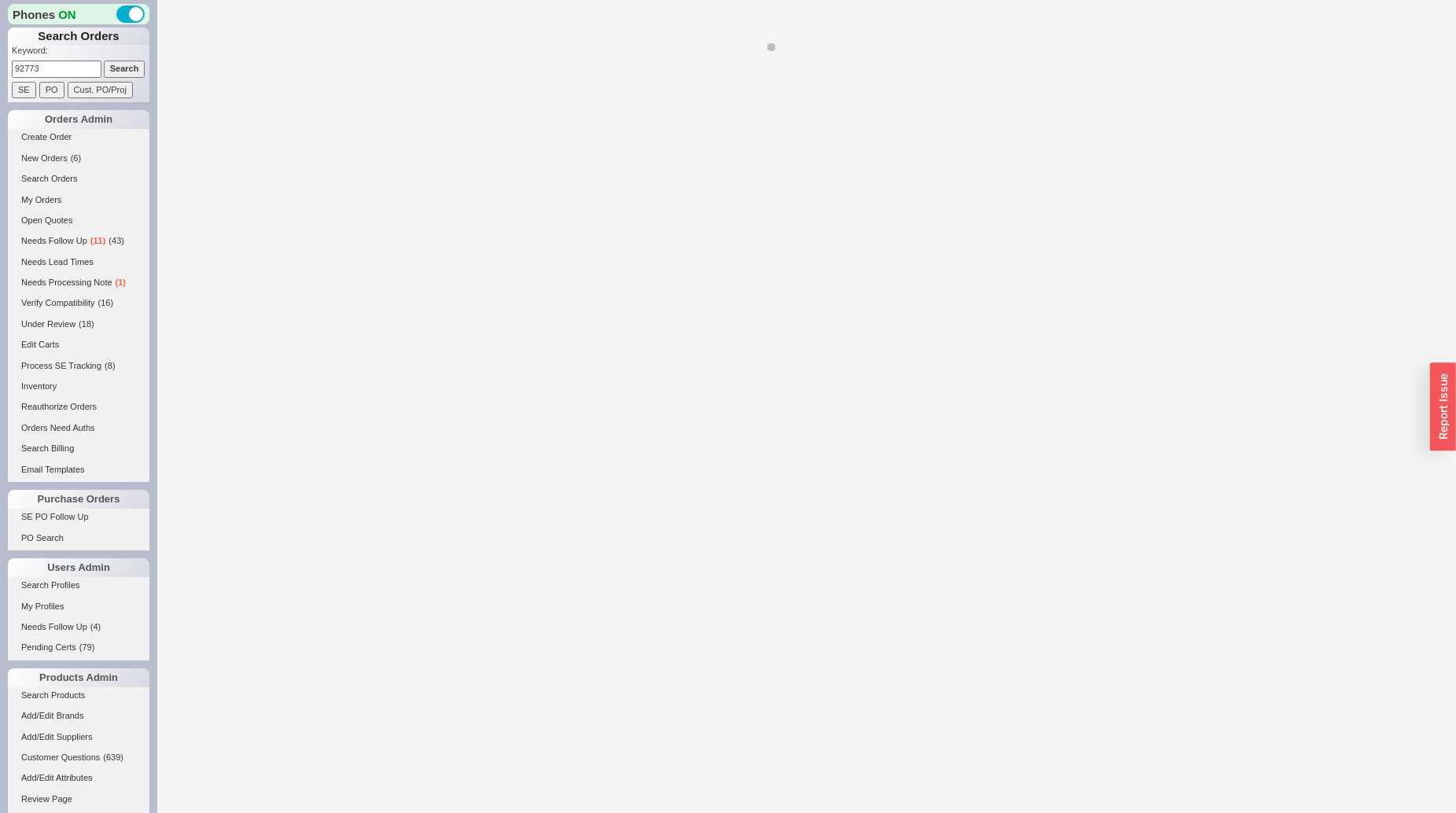
select select "*"
select select "LOW"
select select "3"
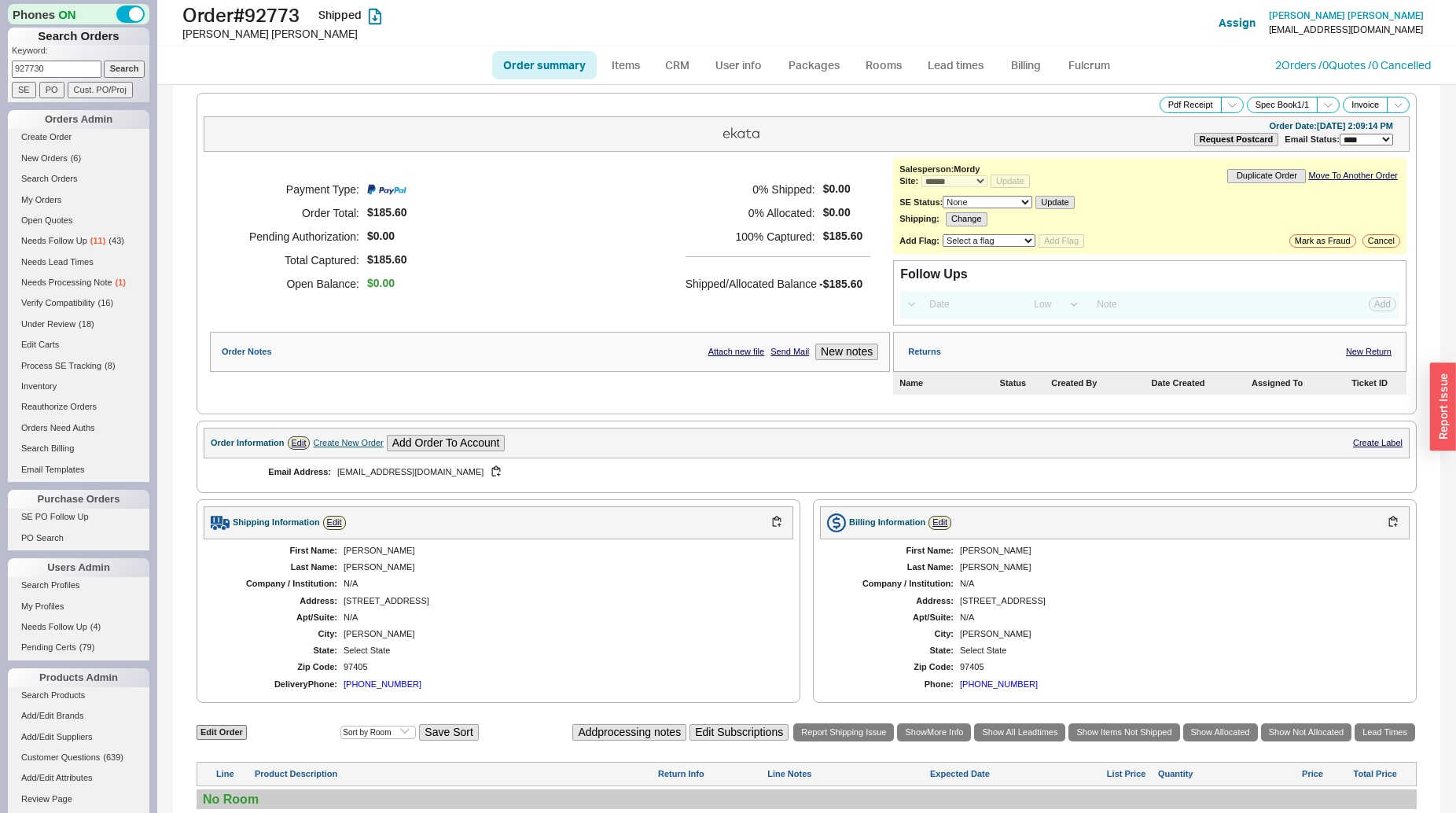
type input "927730"
click at [116, 69] on input "Search" at bounding box center [124, 68] width 41 height 16
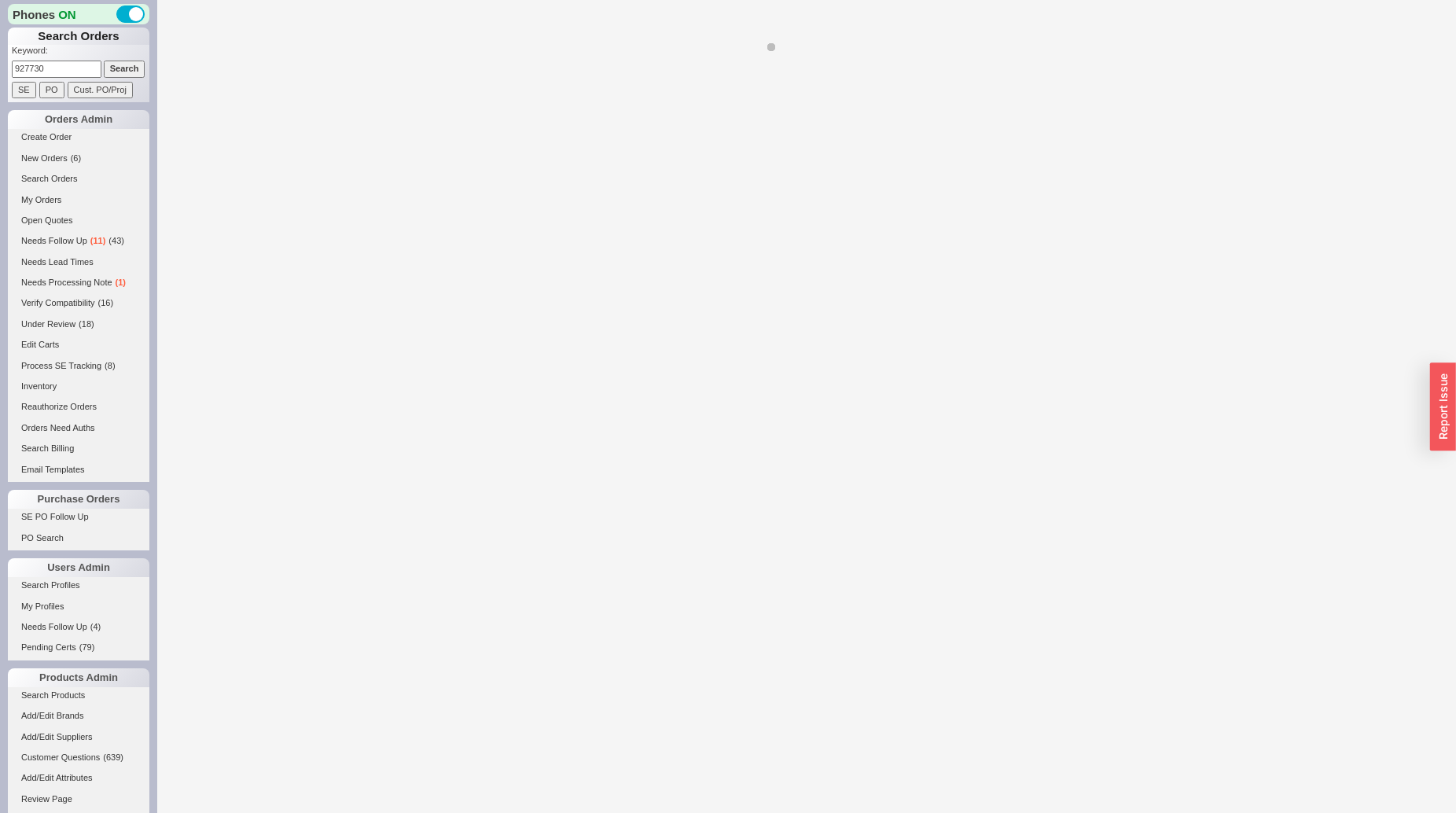
select select "*"
select select "LOW"
select select "3"
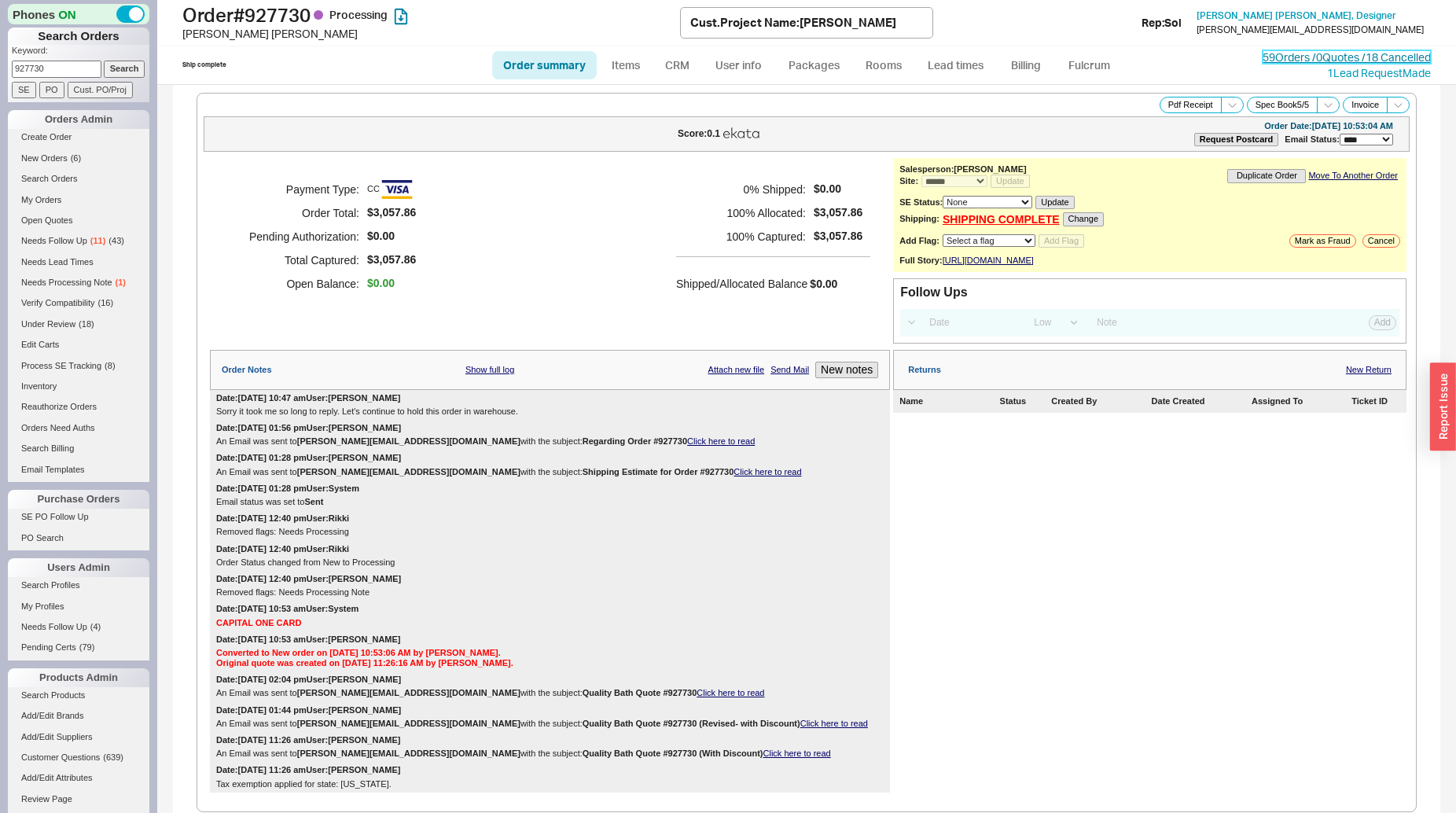
click at [1276, 60] on link "59 Orders / 0 Quotes / 18 Cancelled" at bounding box center [1346, 57] width 168 height 13
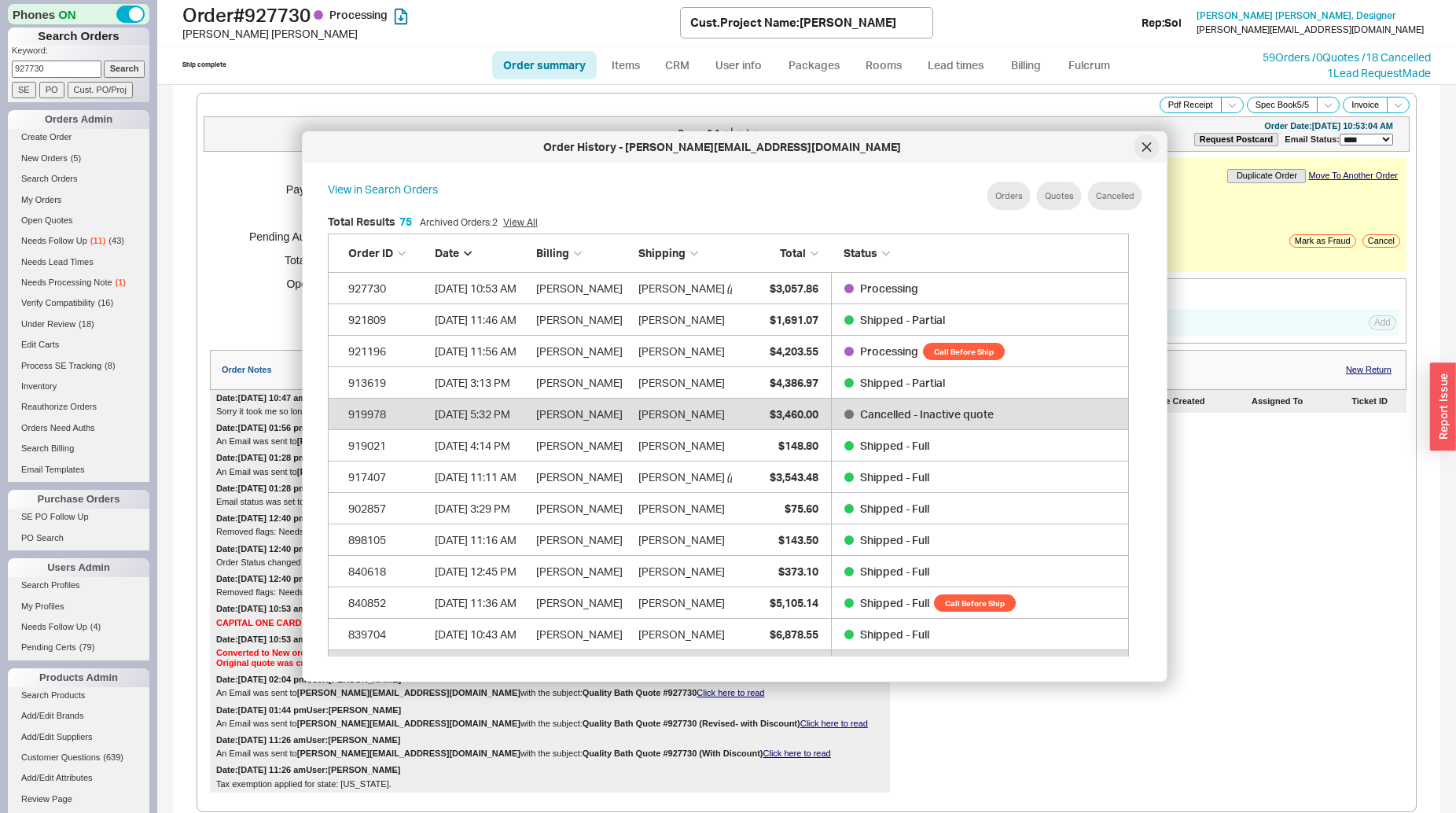
click at [1147, 150] on icon at bounding box center [1147, 147] width 10 height 10
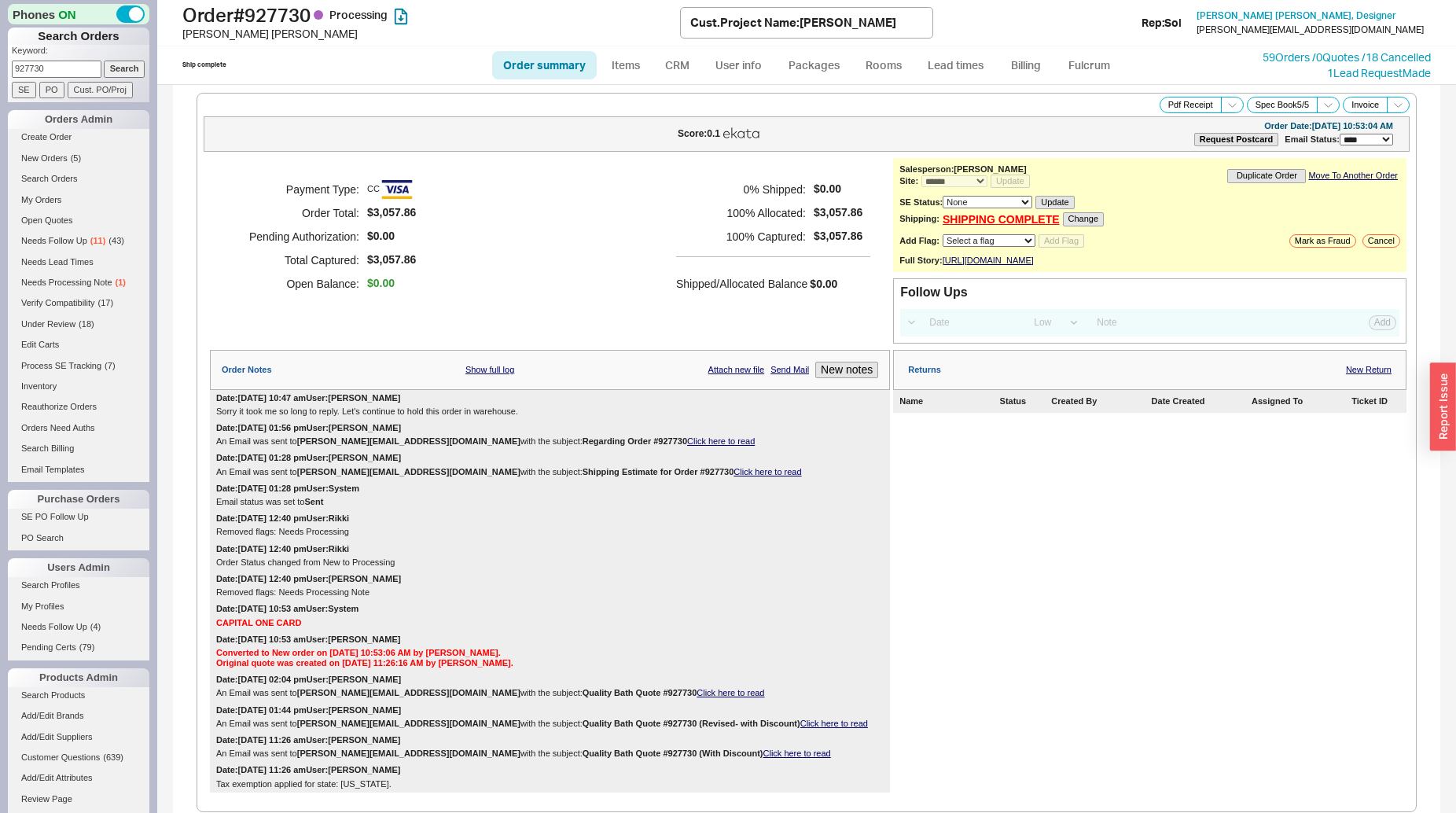
click at [1306, 64] on div "59 Orders / 0 Quotes / 18 Cancelled" at bounding box center [1346, 57] width 168 height 15
click at [1306, 54] on link "59 Orders / 0 Quotes / 18 Cancelled" at bounding box center [1346, 57] width 168 height 13
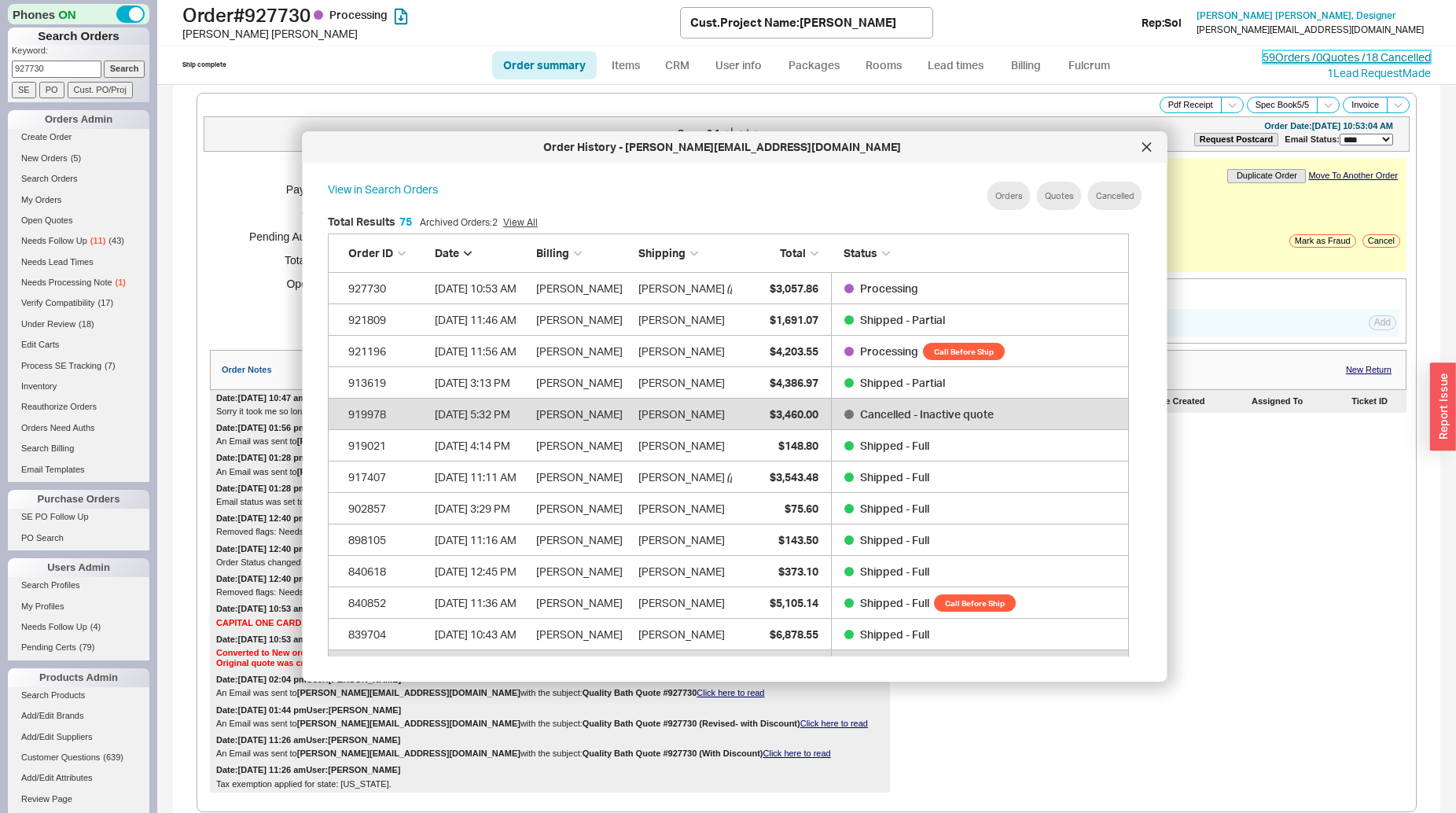
scroll to position [467, 813]
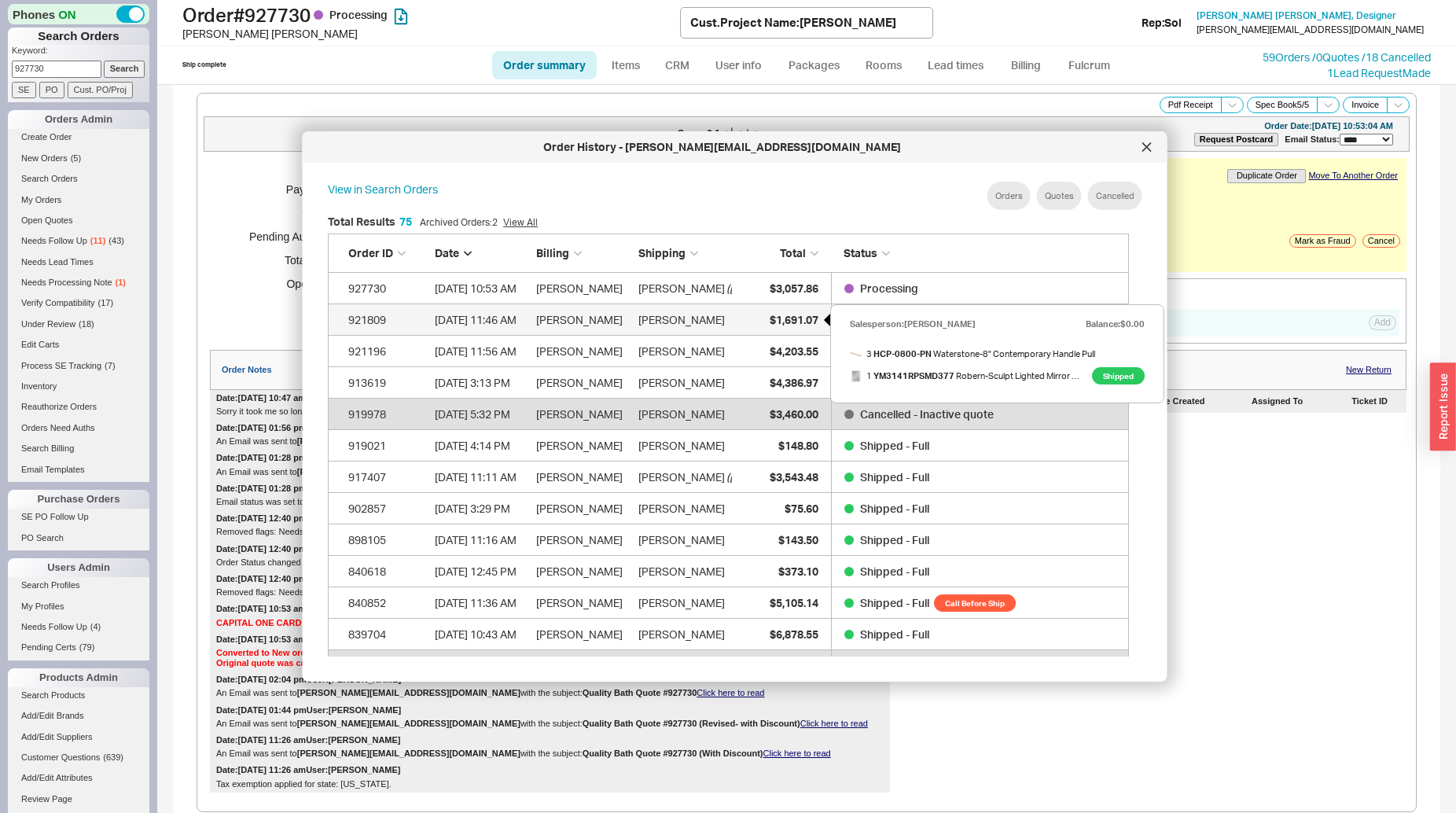
click at [802, 315] on span "$1,691.07" at bounding box center [793, 320] width 49 height 13
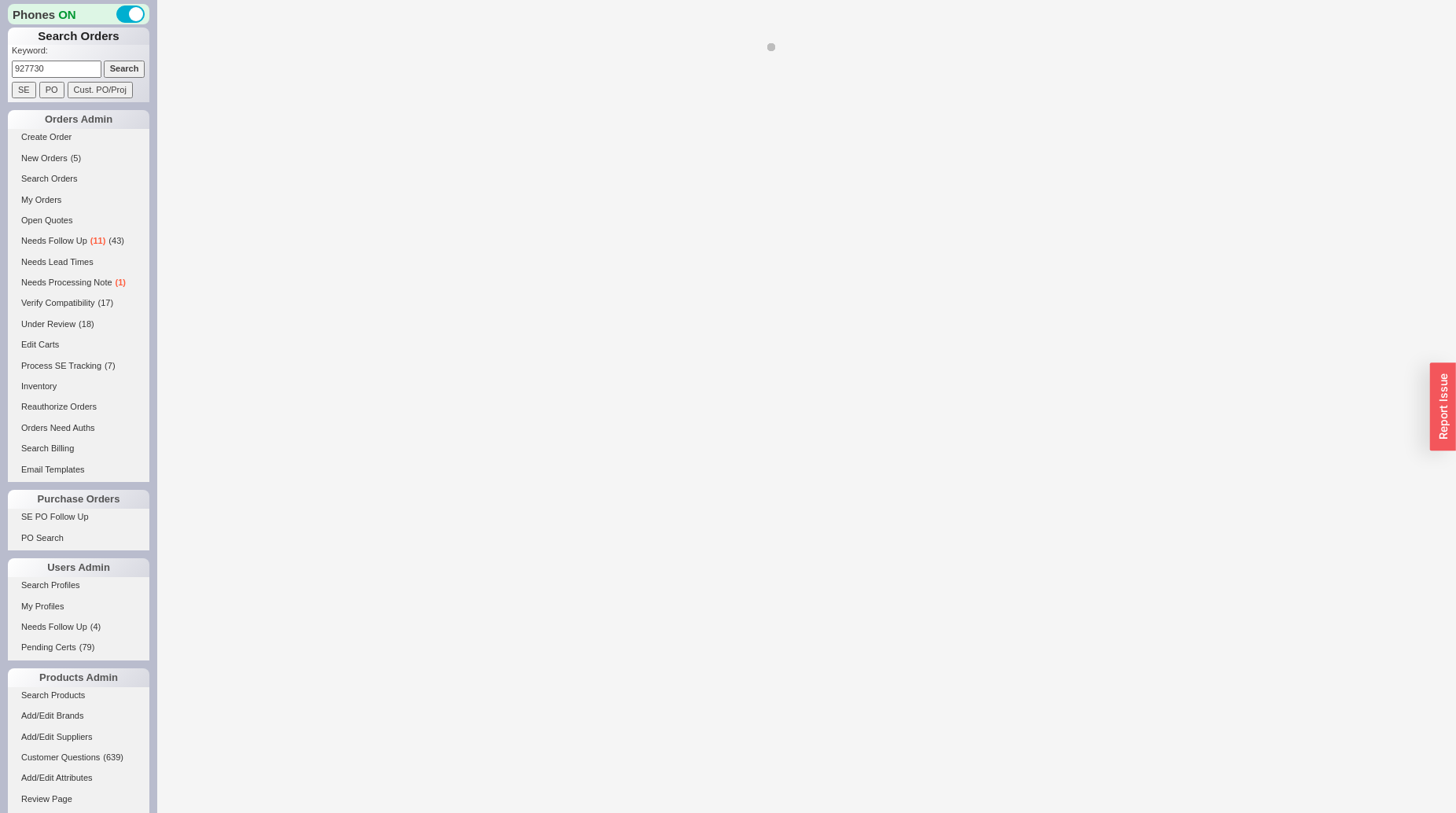
select select "*"
select select "LOW"
select select "3"
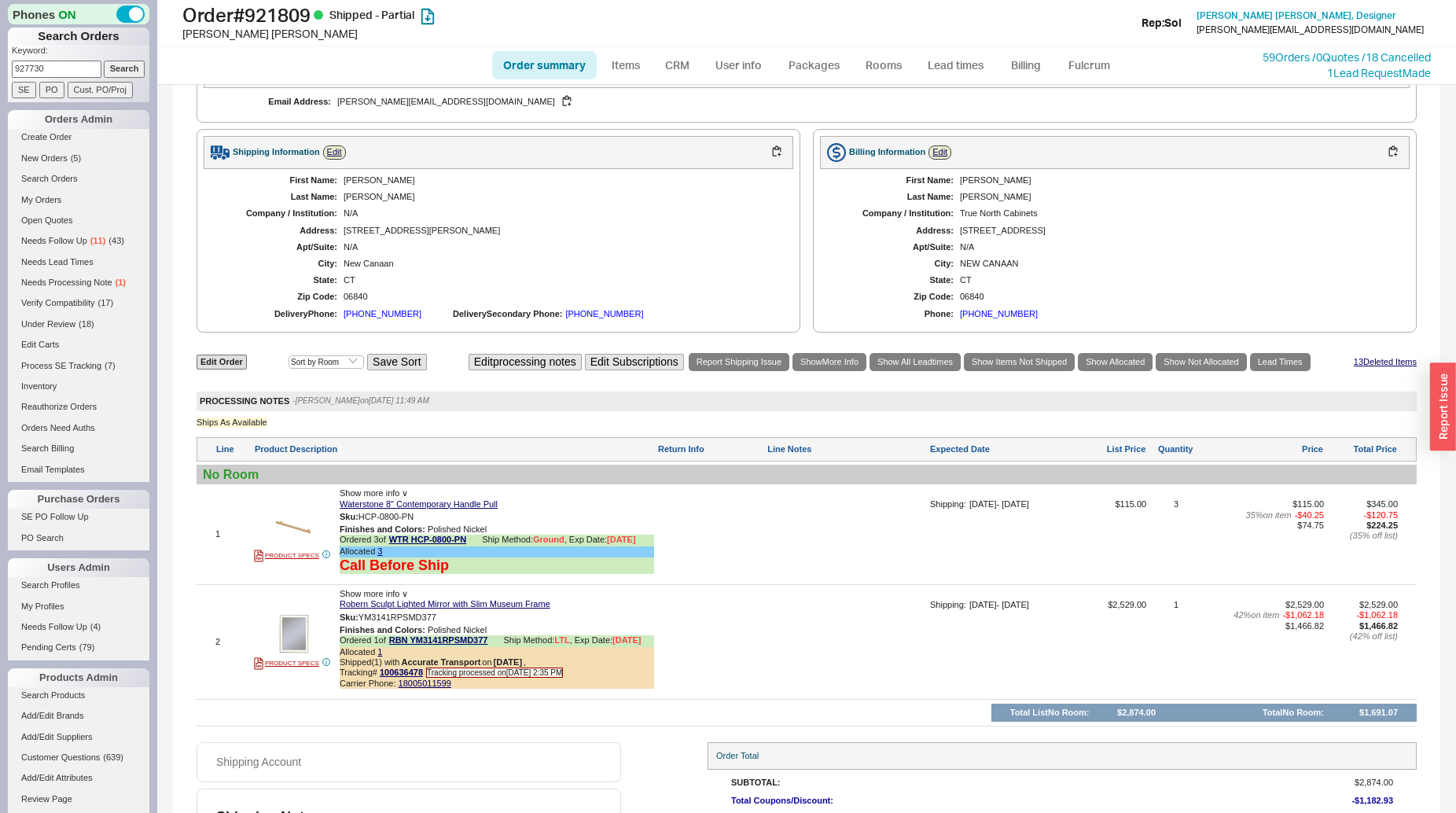
scroll to position [641, 0]
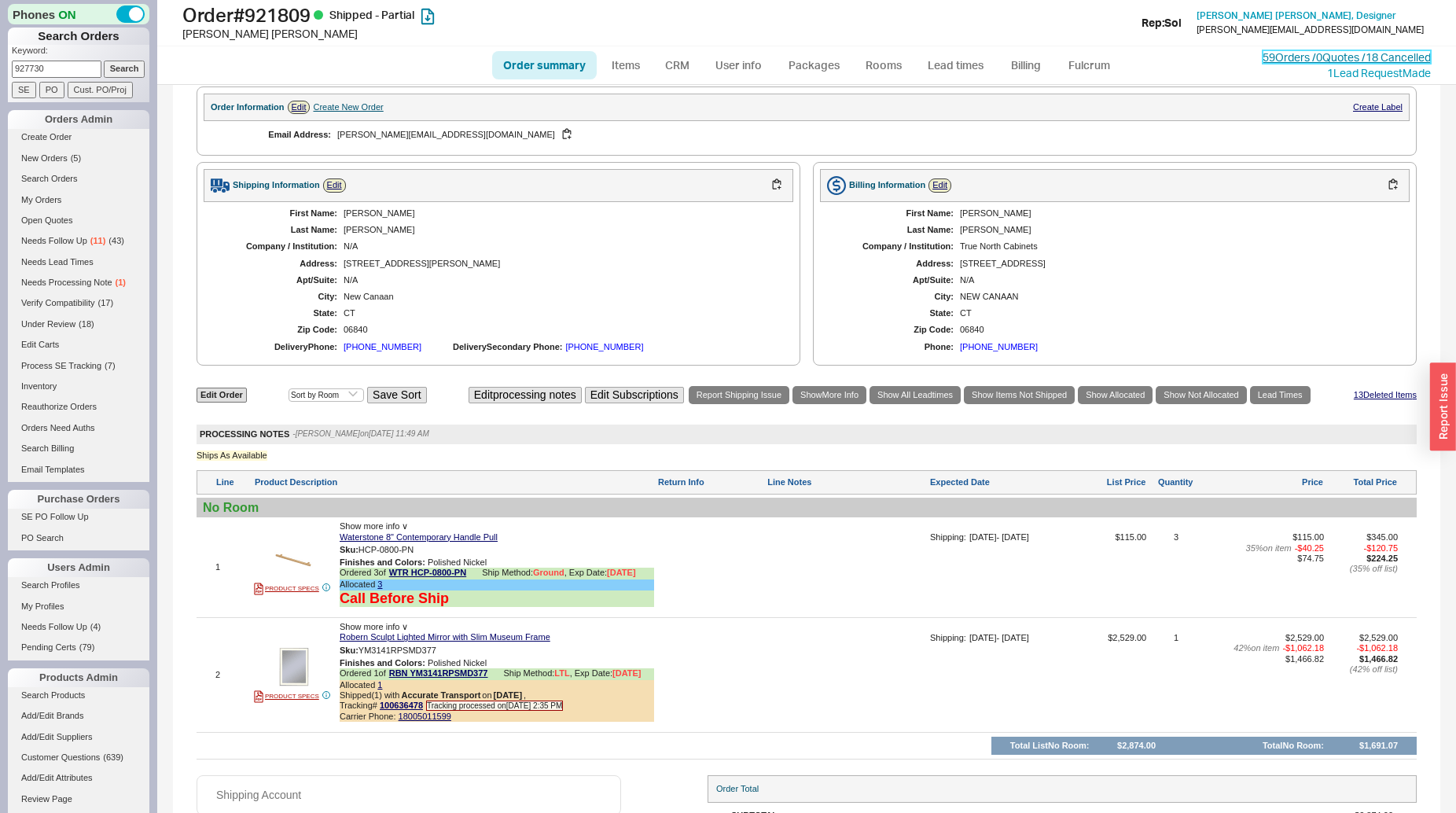
click at [1276, 60] on link "59 Orders / 0 Quotes / 18 Cancelled" at bounding box center [1346, 57] width 168 height 13
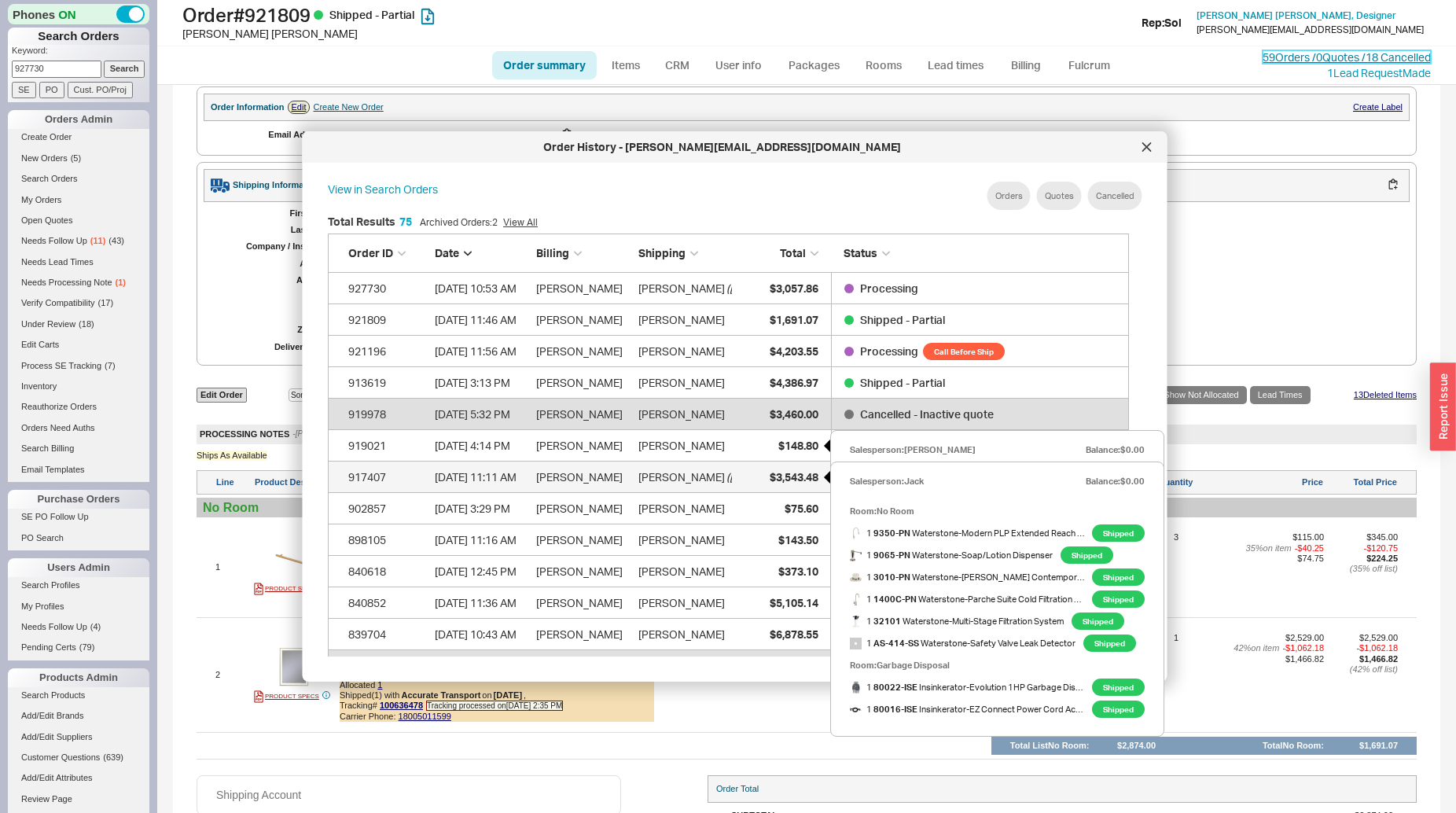
scroll to position [467, 813]
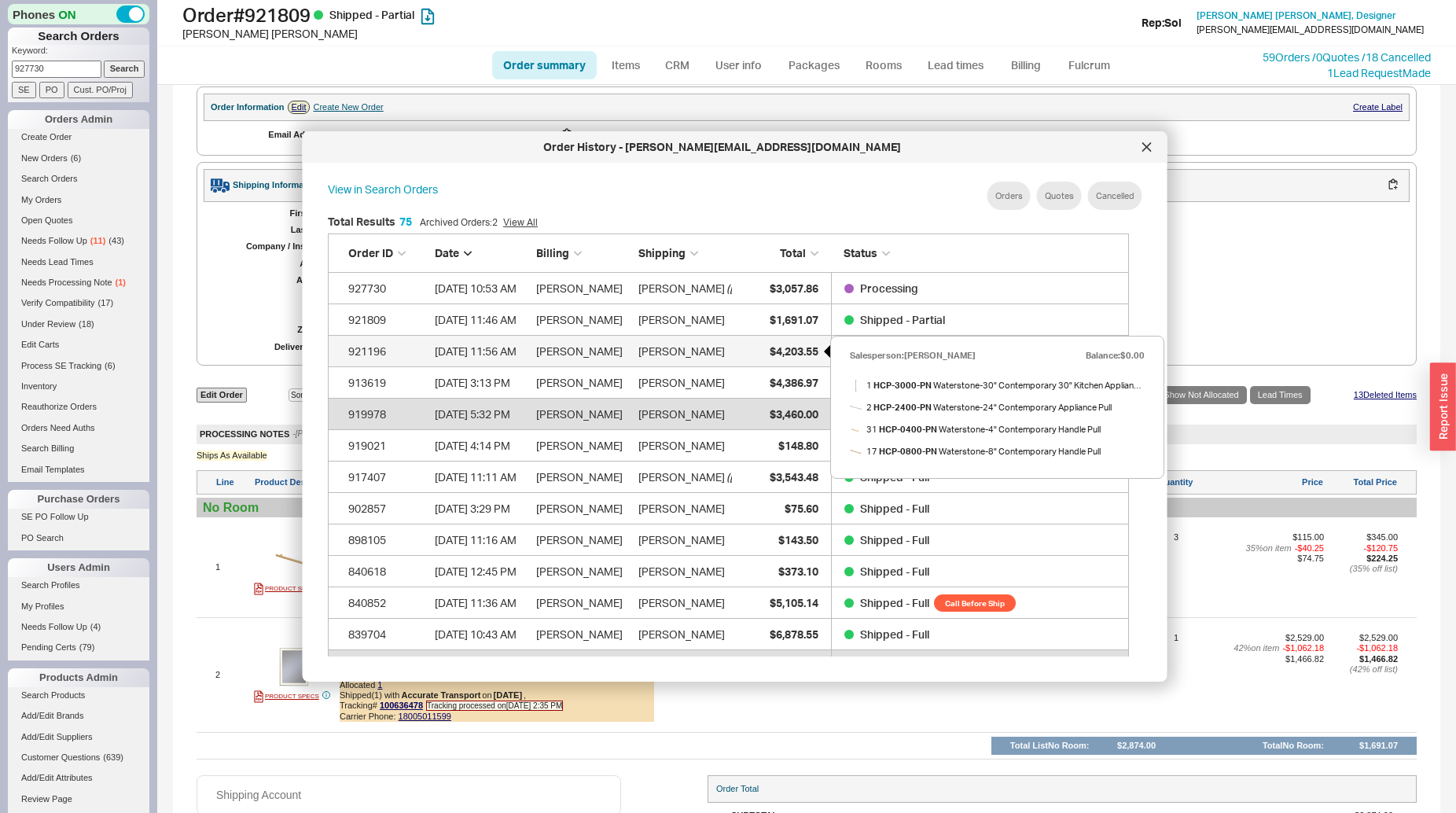
click at [767, 347] on div "$4,203.55" at bounding box center [778, 351] width 79 height 32
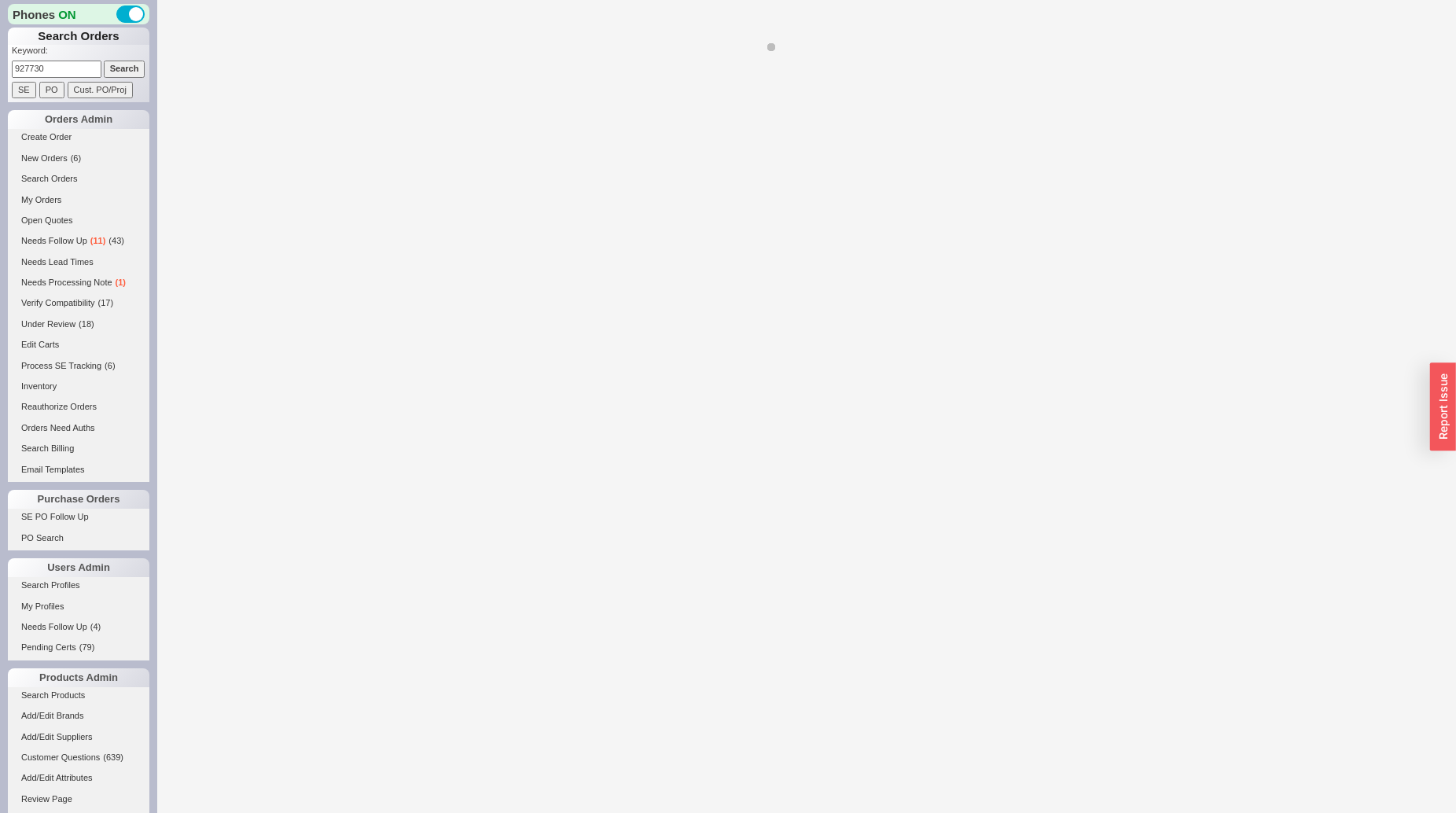
select select "*"
select select "Call Before Ship"
select select "LOW"
select select "3"
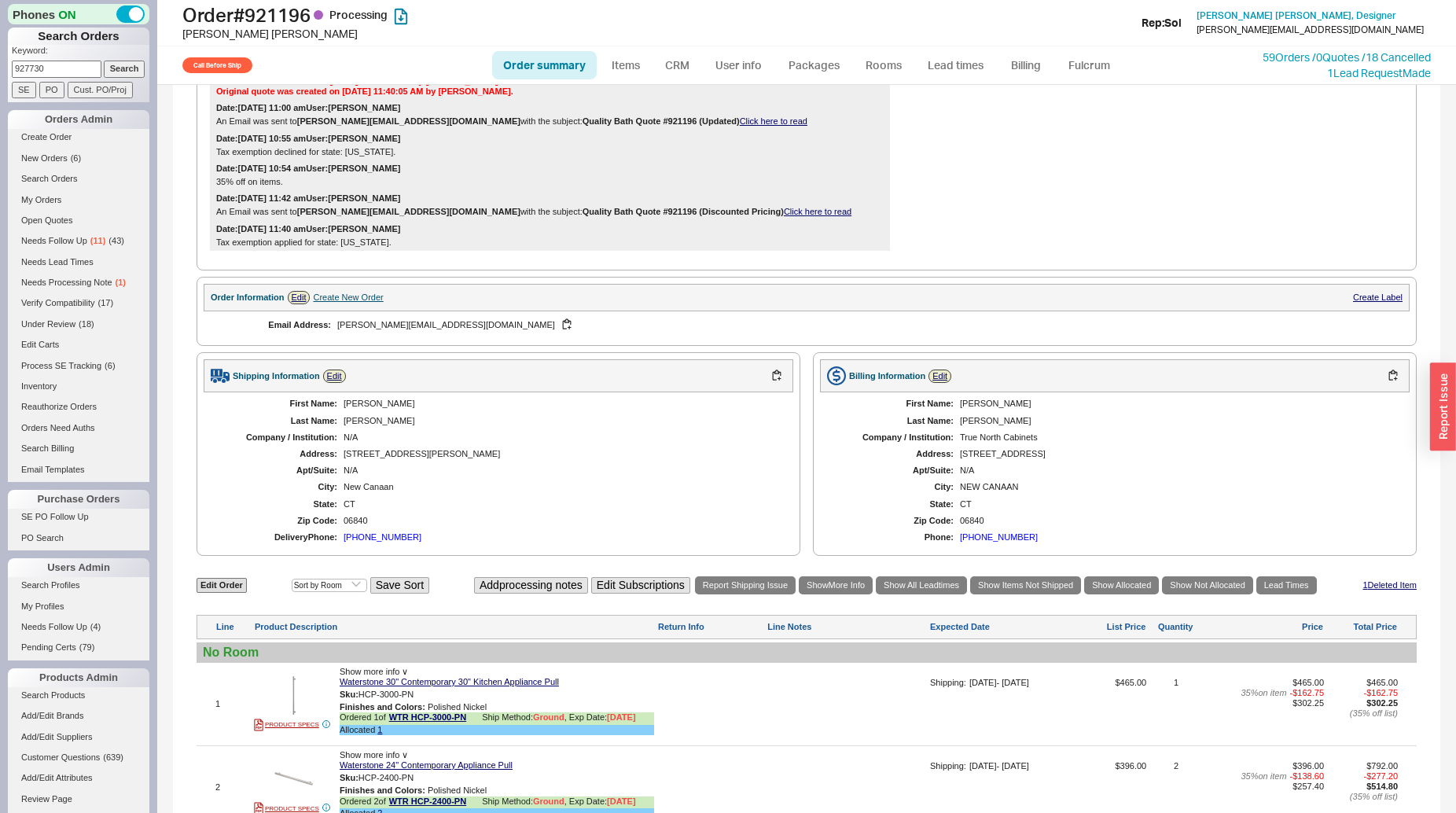
scroll to position [880, 0]
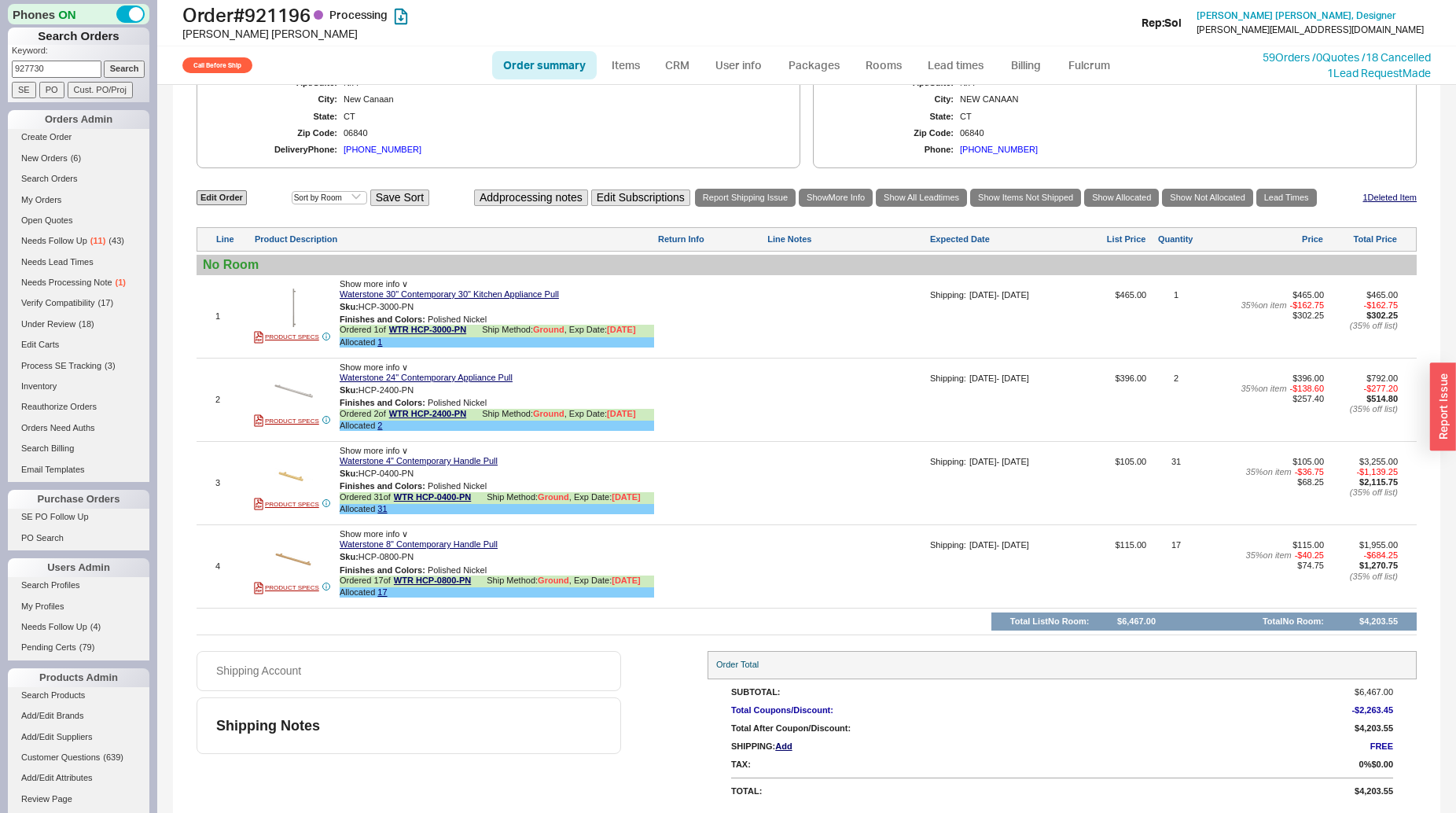
click at [54, 68] on input "927730" at bounding box center [57, 68] width 89 height 16
type input "920977"
click at [104, 60] on input "Search" at bounding box center [124, 68] width 41 height 16
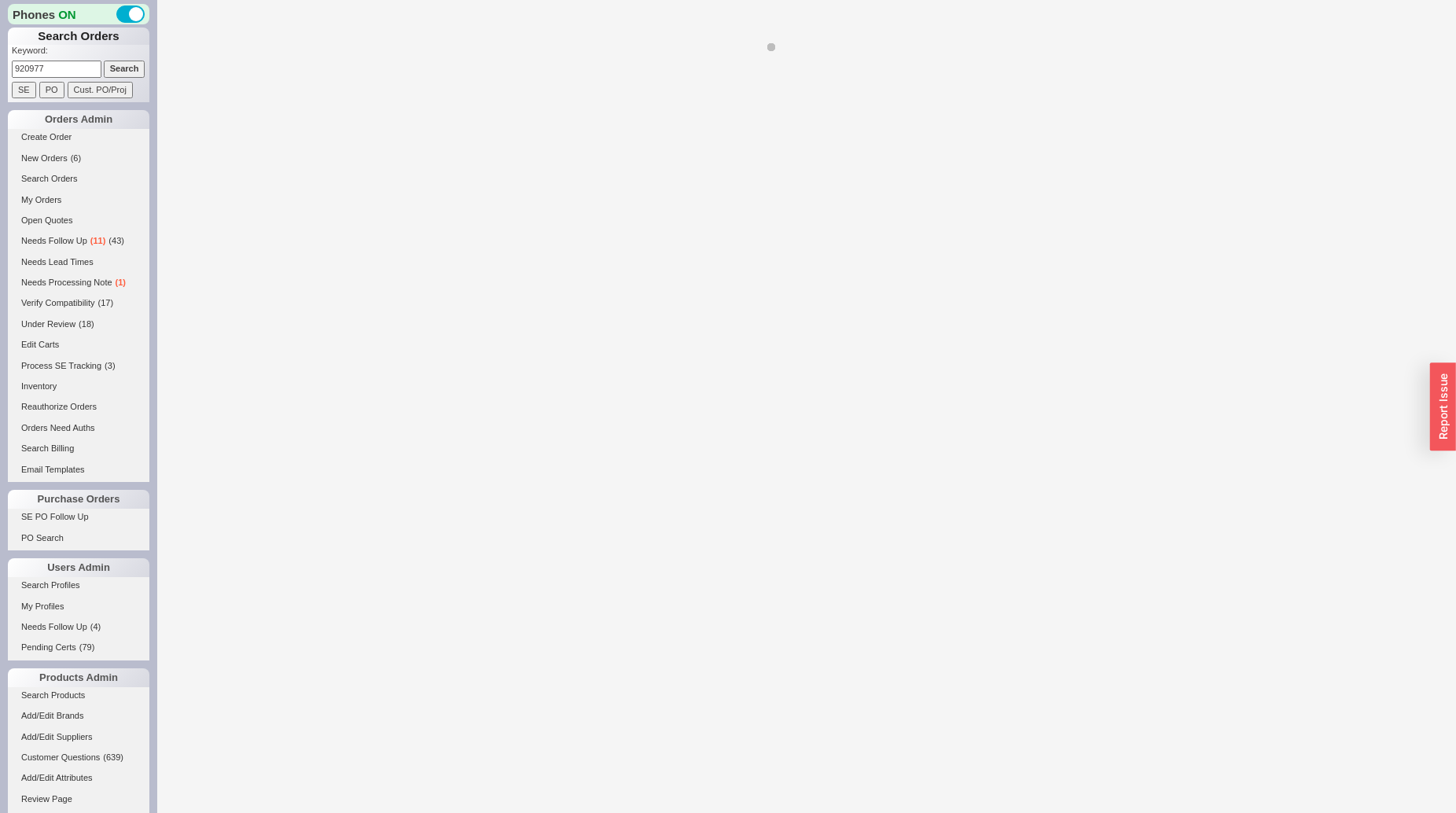
select select "*"
select select "LOW"
select select "3"
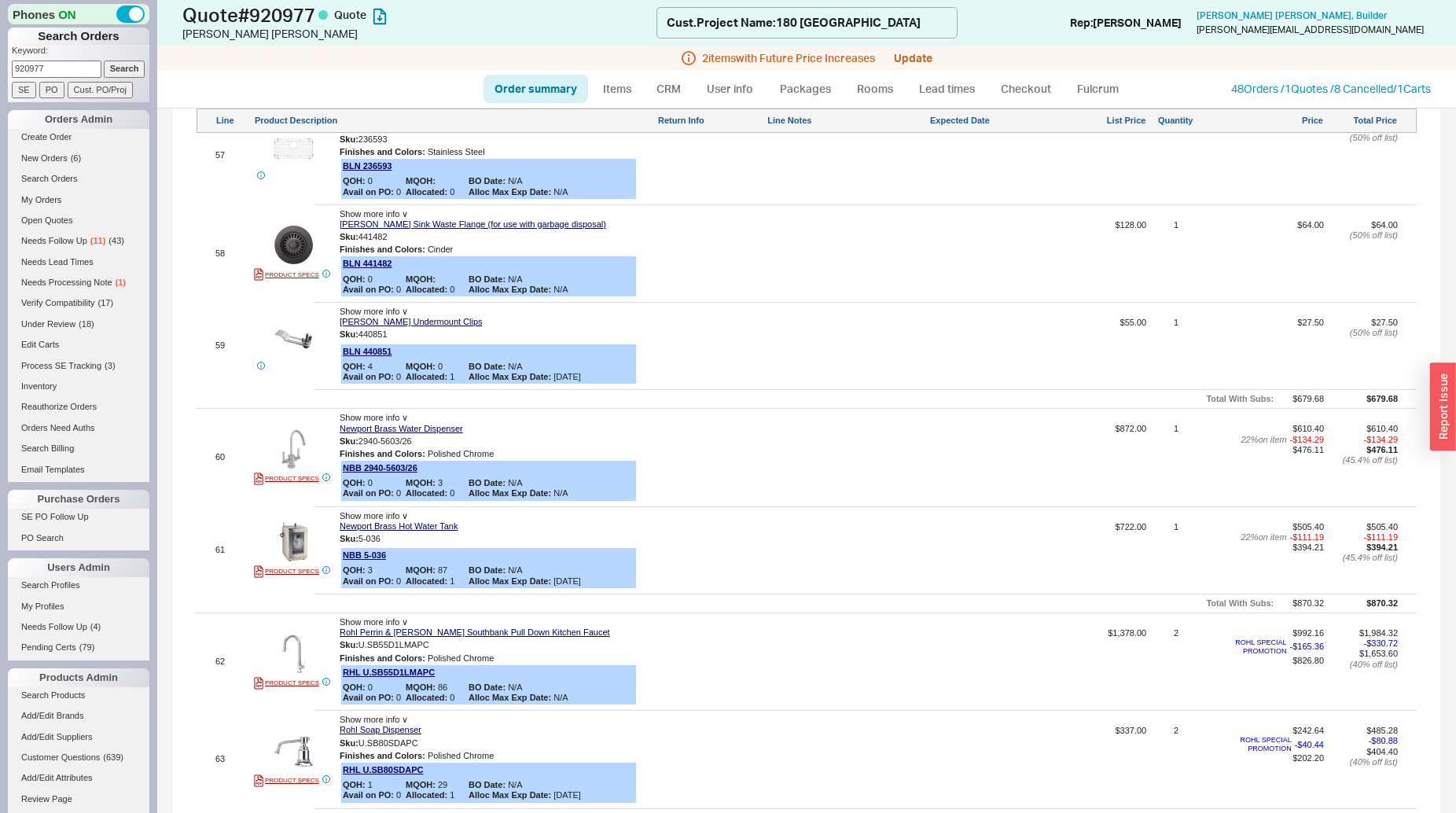
scroll to position [6497, 0]
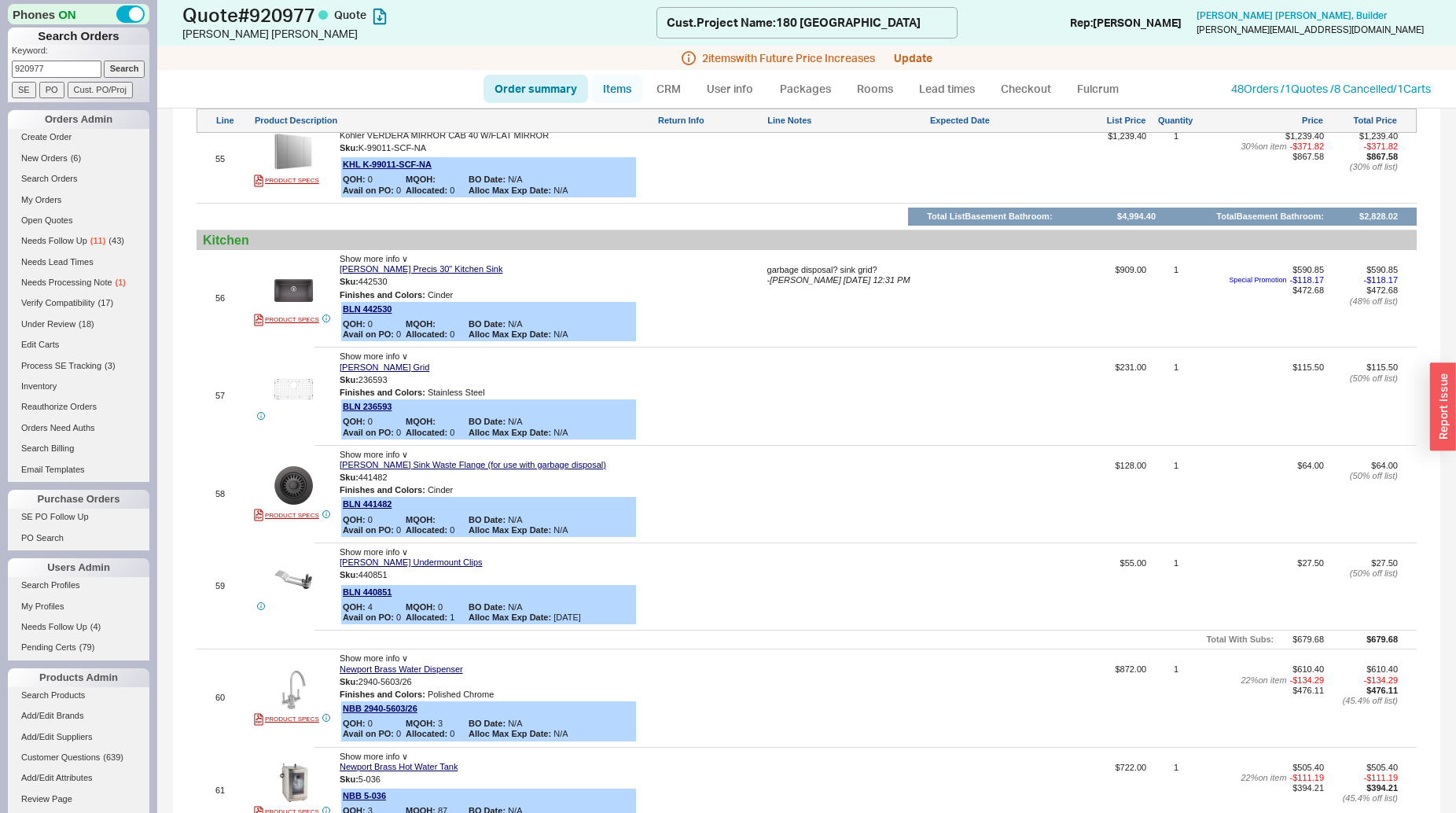
click at [625, 86] on link "Items" at bounding box center [616, 89] width 51 height 28
select select "3"
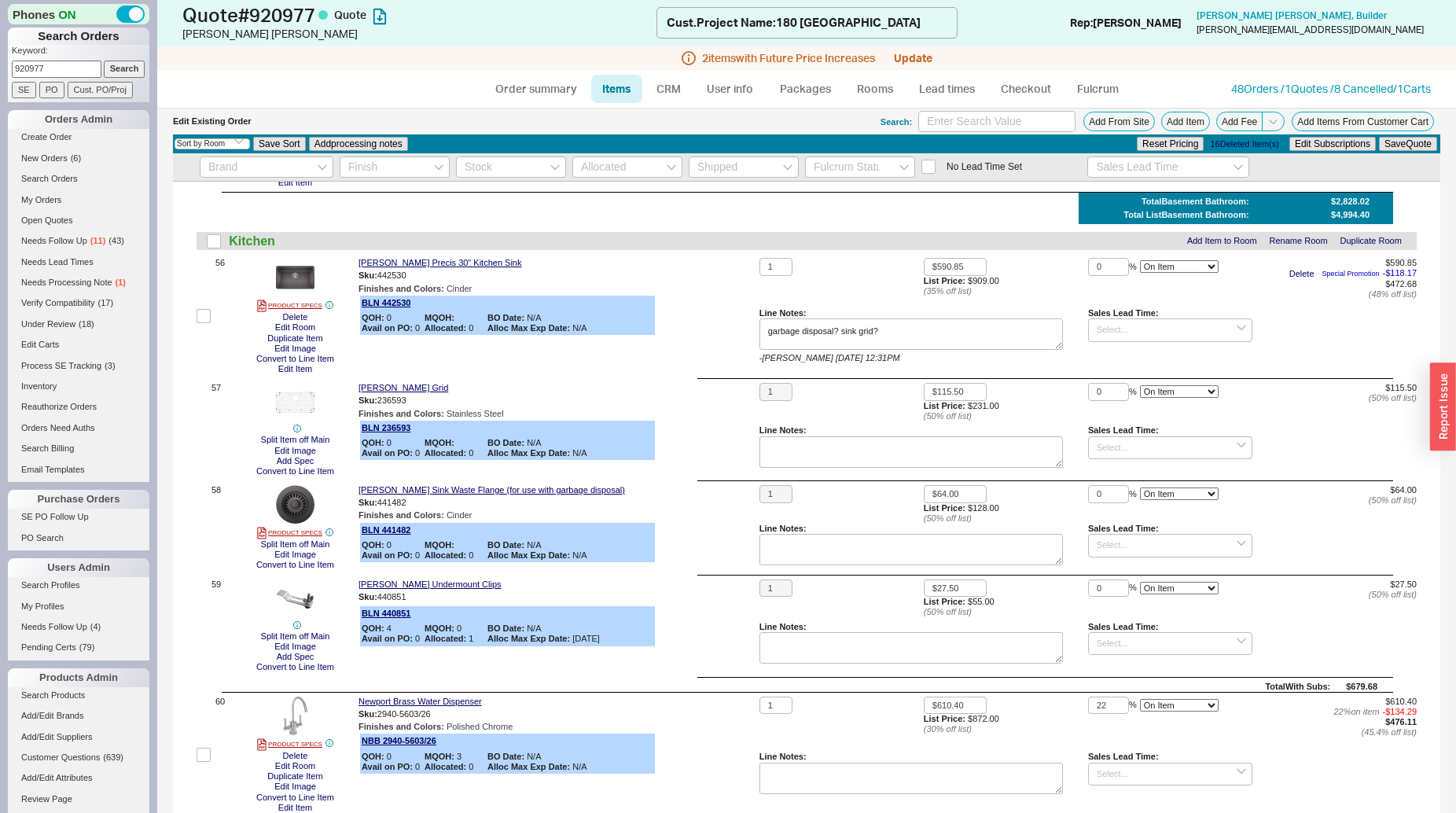
scroll to position [6967, 0]
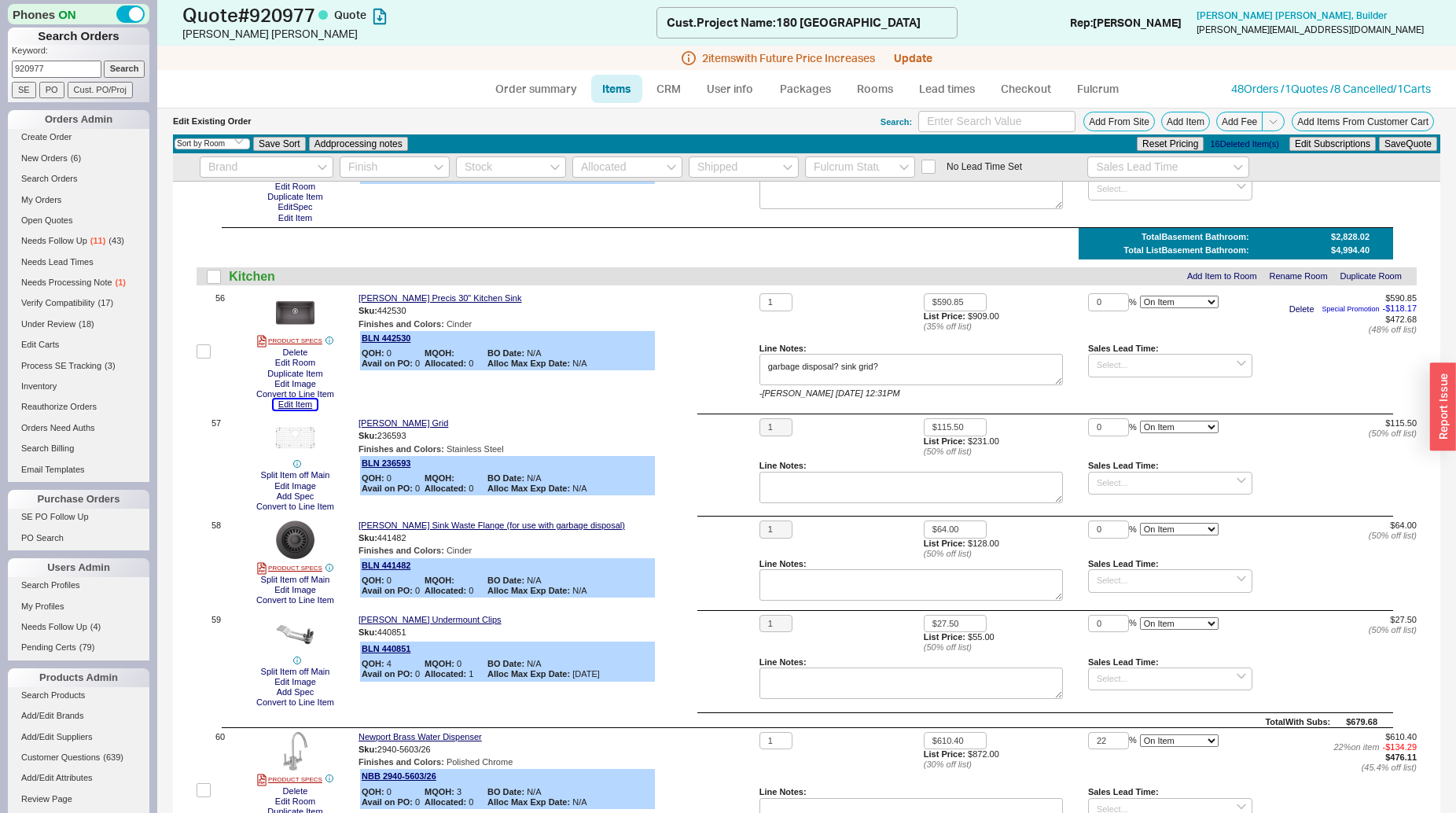
click at [300, 408] on button "Edit Item" at bounding box center [295, 404] width 43 height 11
click at [299, 585] on button "Split Item off Main" at bounding box center [295, 580] width 79 height 11
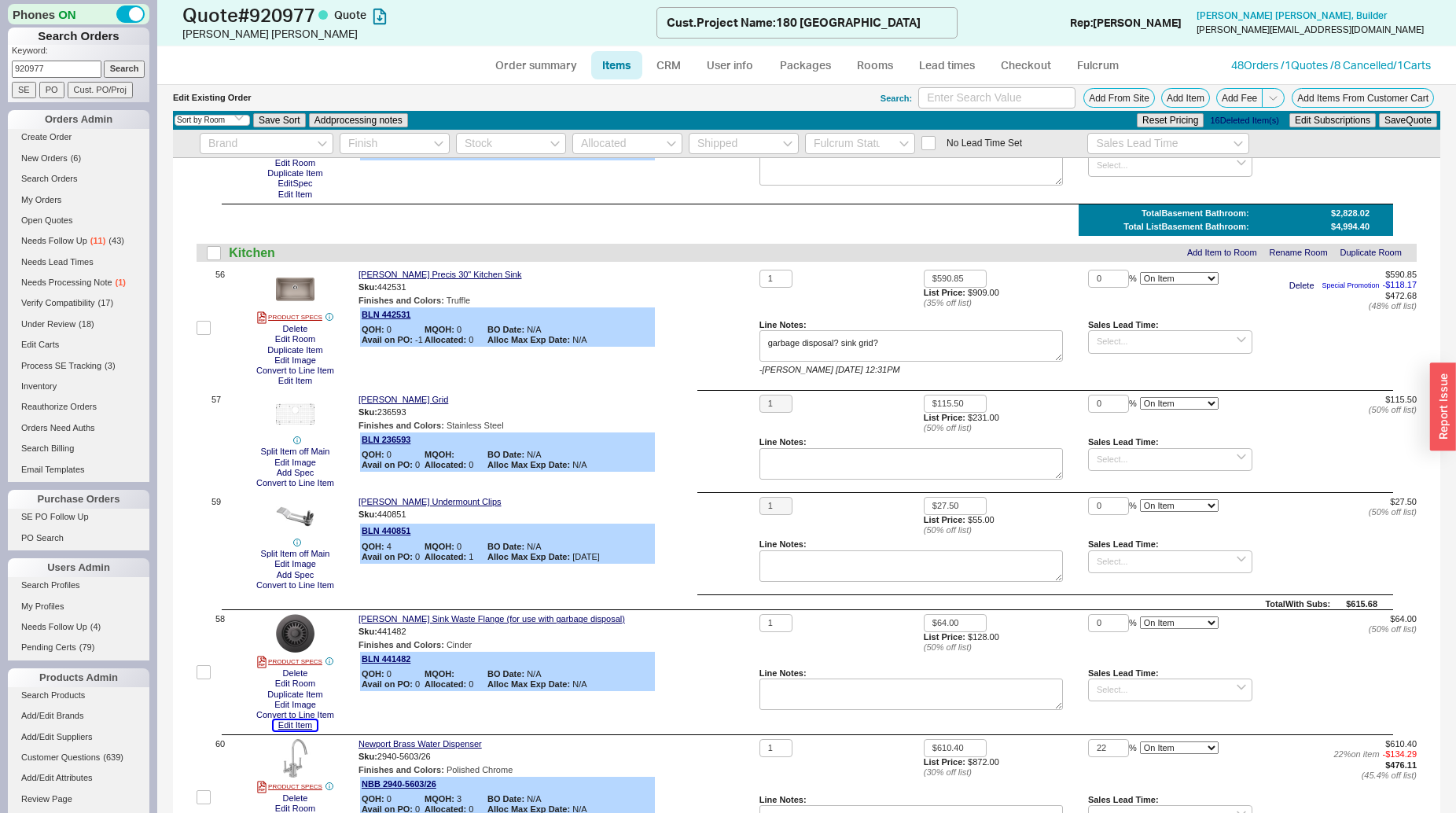
click at [295, 731] on button "Edit Item" at bounding box center [295, 725] width 43 height 11
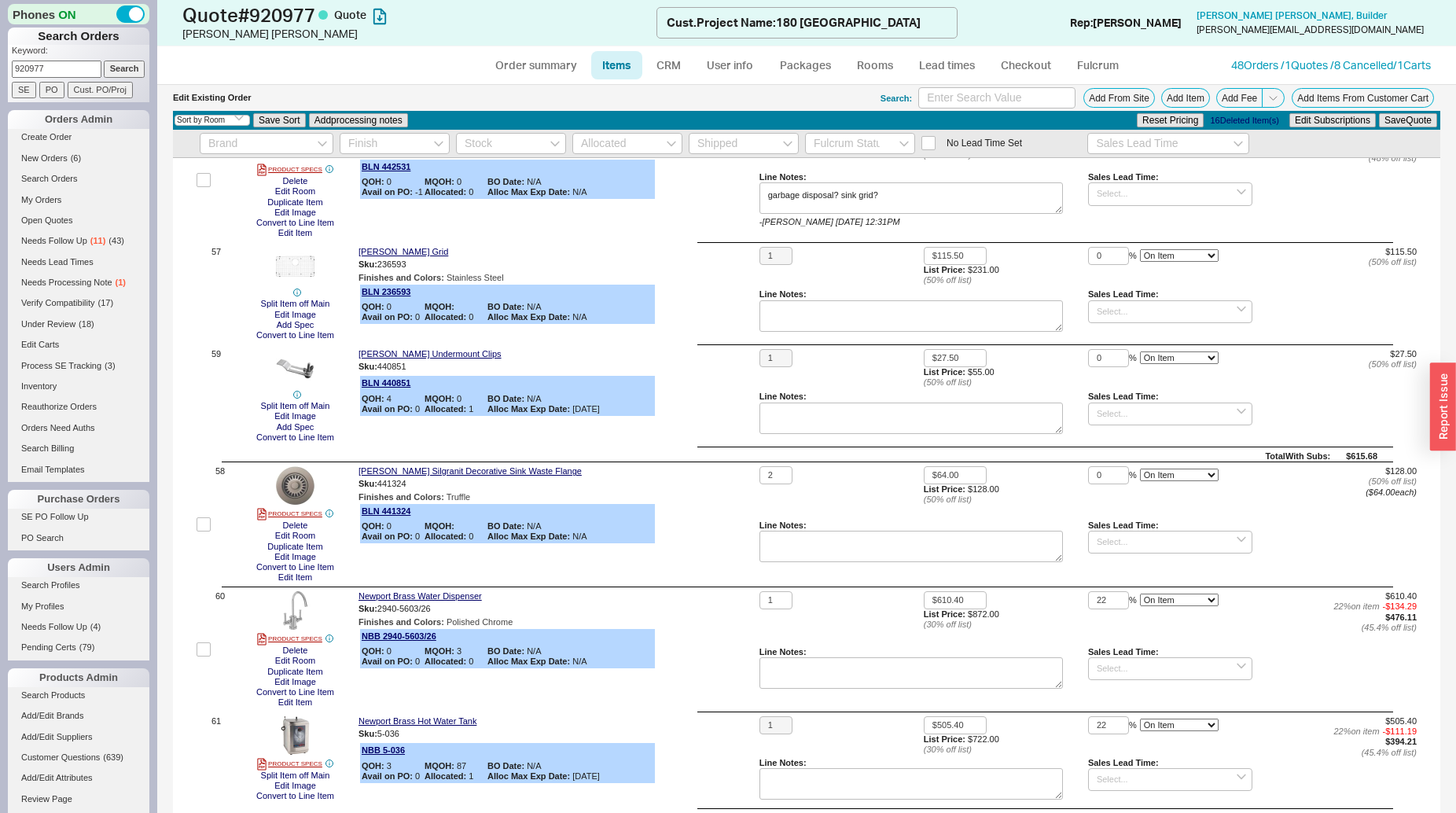
scroll to position [7208, 0]
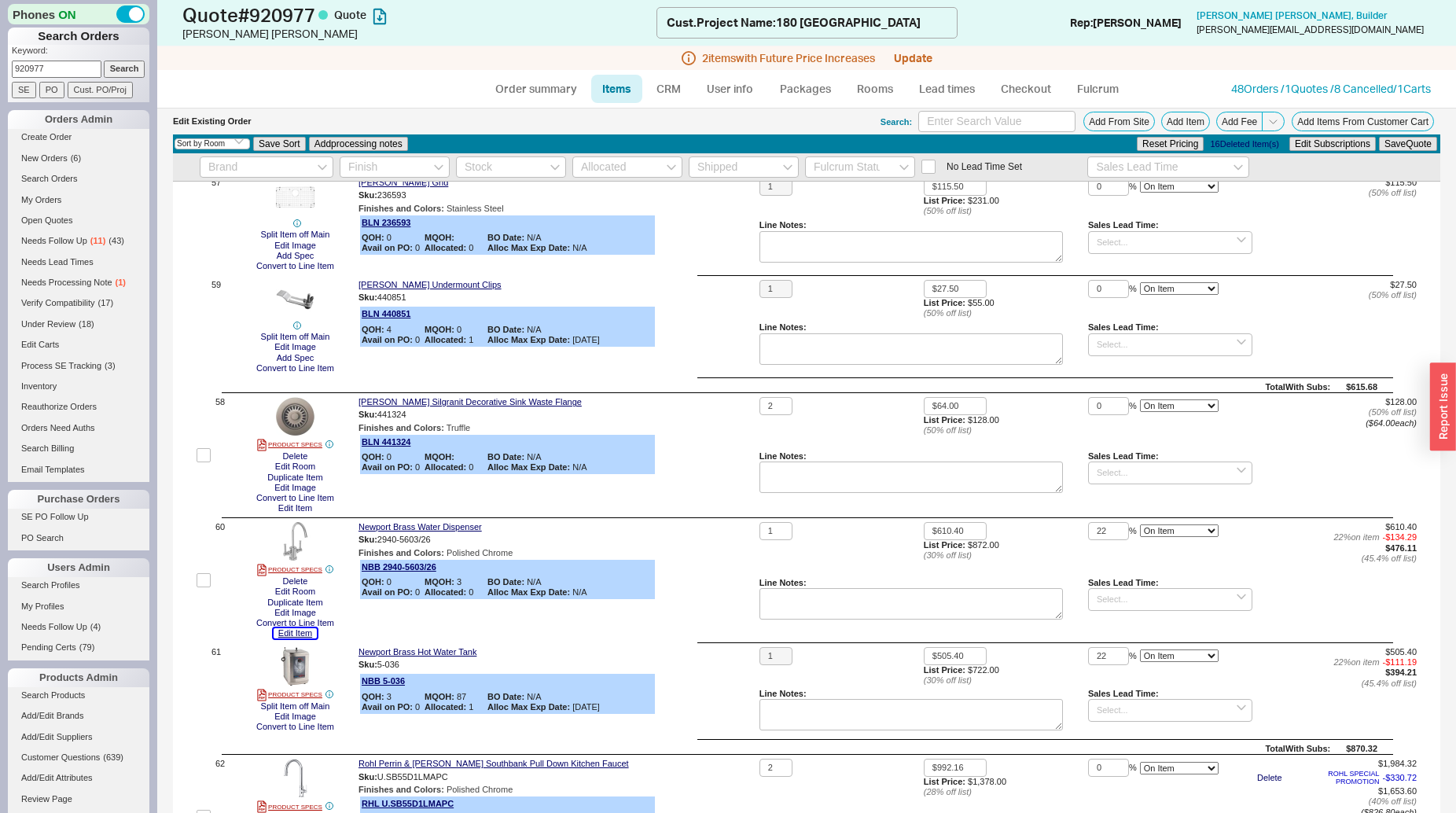
click at [293, 638] on button "Edit Item" at bounding box center [295, 633] width 43 height 11
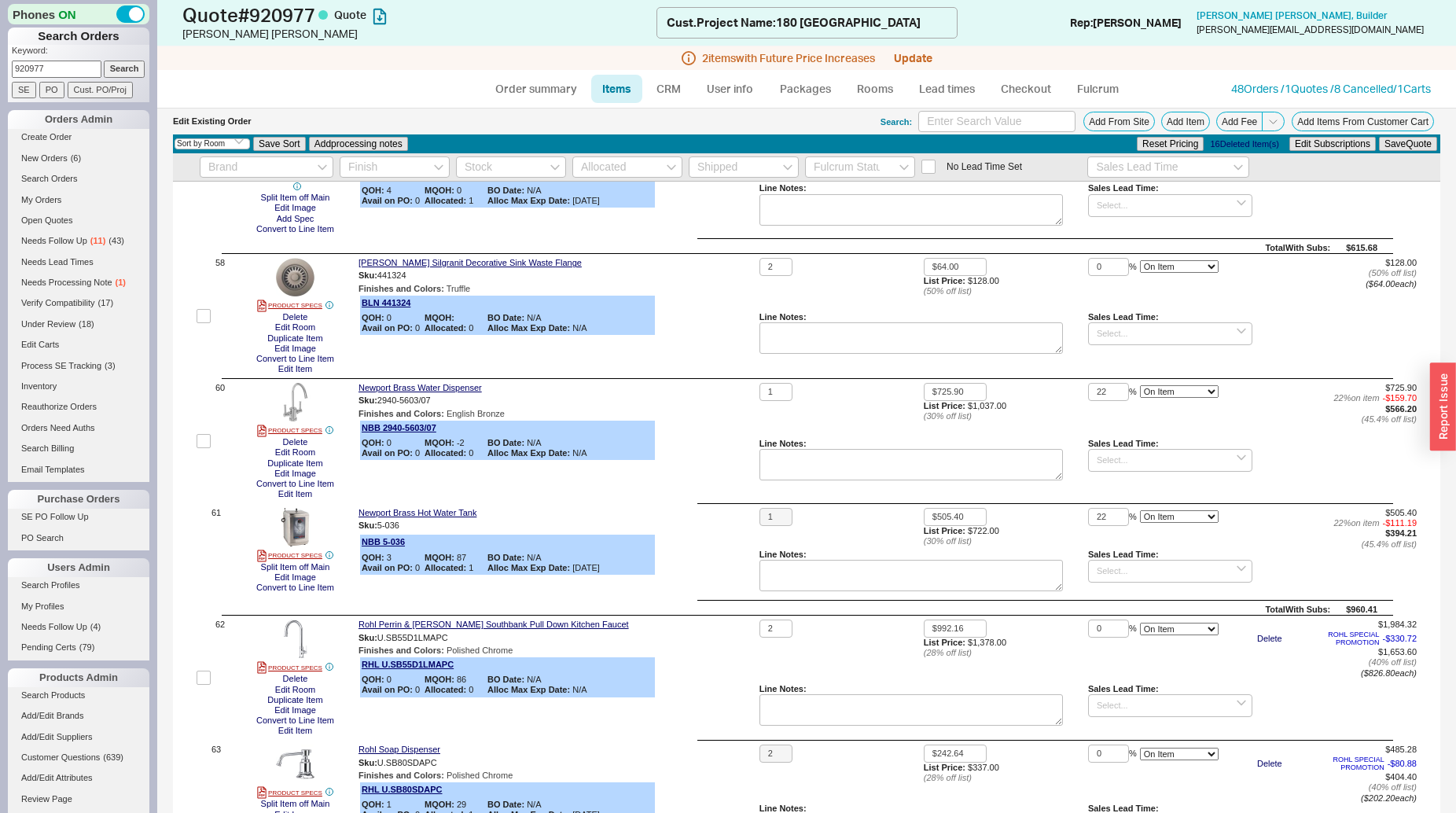
scroll to position [7369, 0]
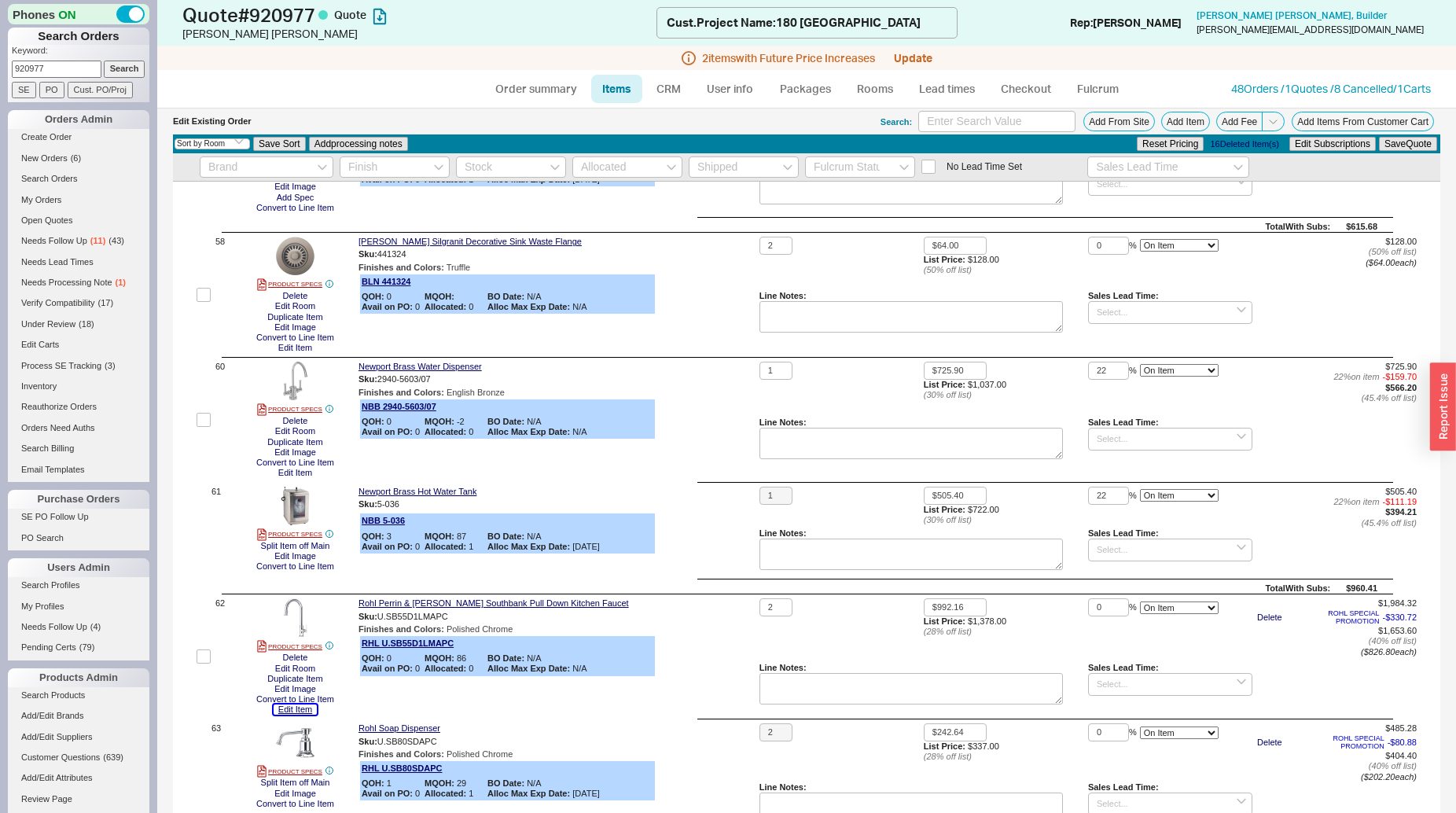
click at [300, 715] on button "Edit Item" at bounding box center [295, 710] width 43 height 11
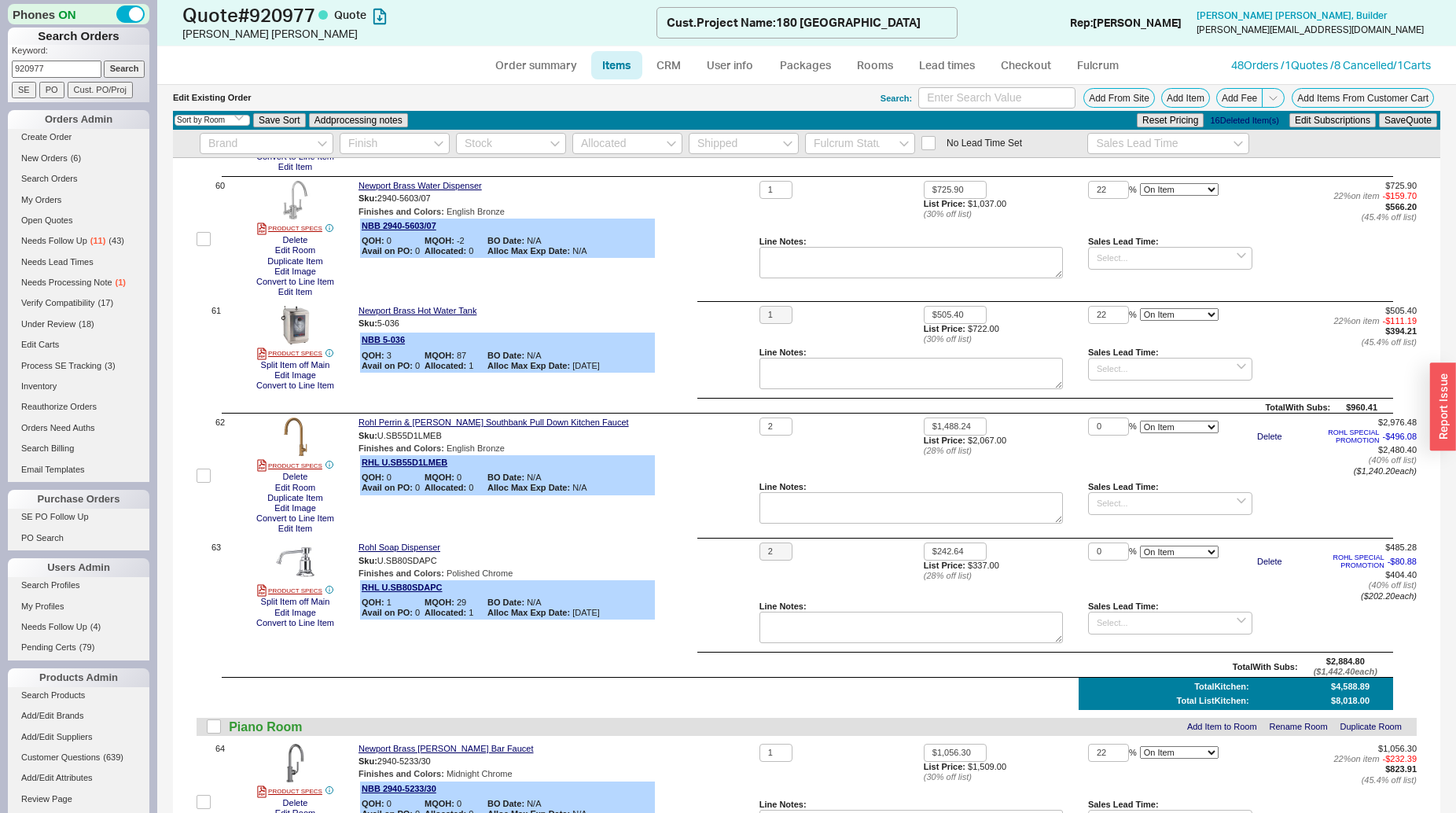
scroll to position [7529, 0]
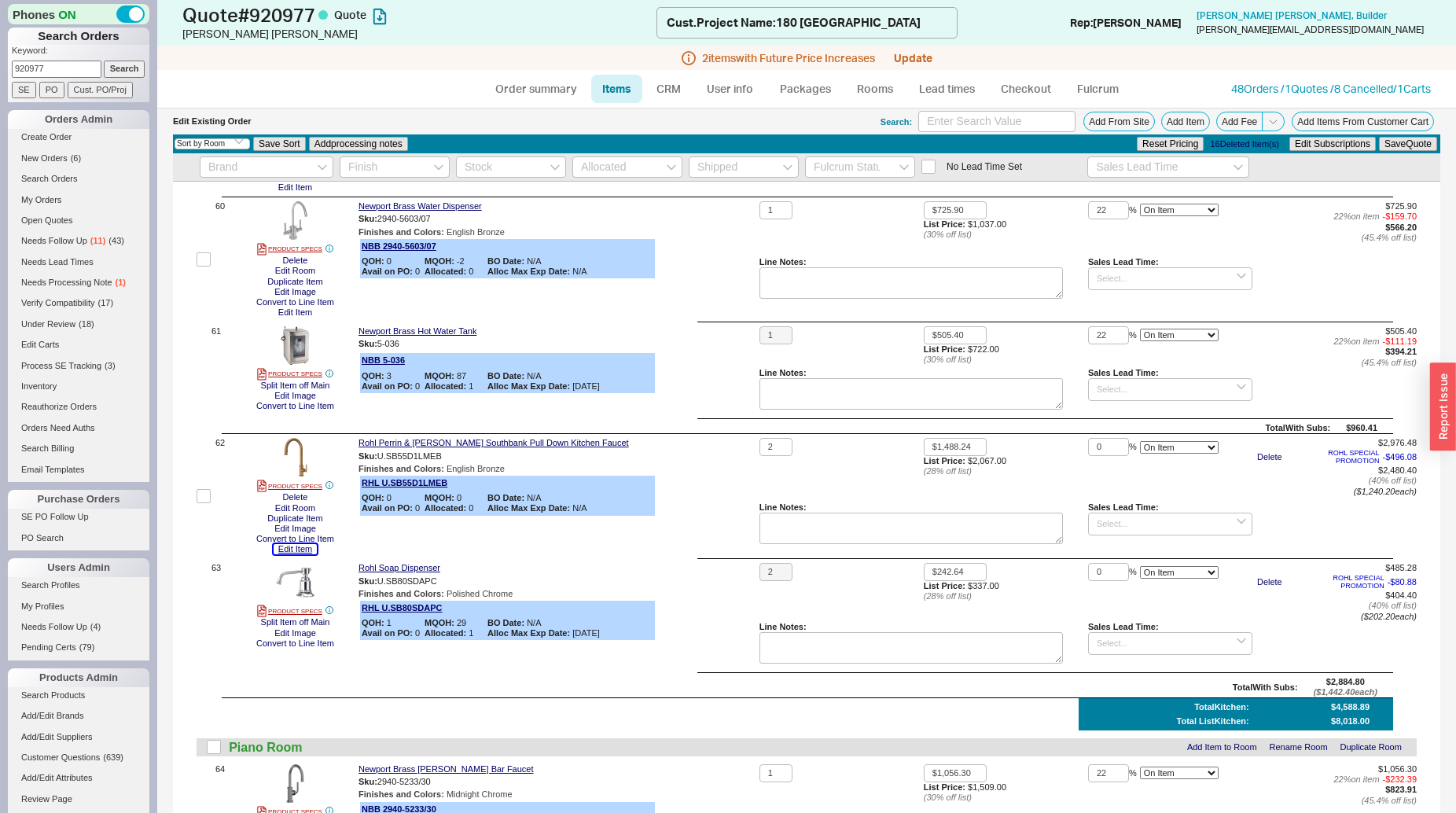
click at [305, 554] on button "Edit Item" at bounding box center [295, 549] width 43 height 11
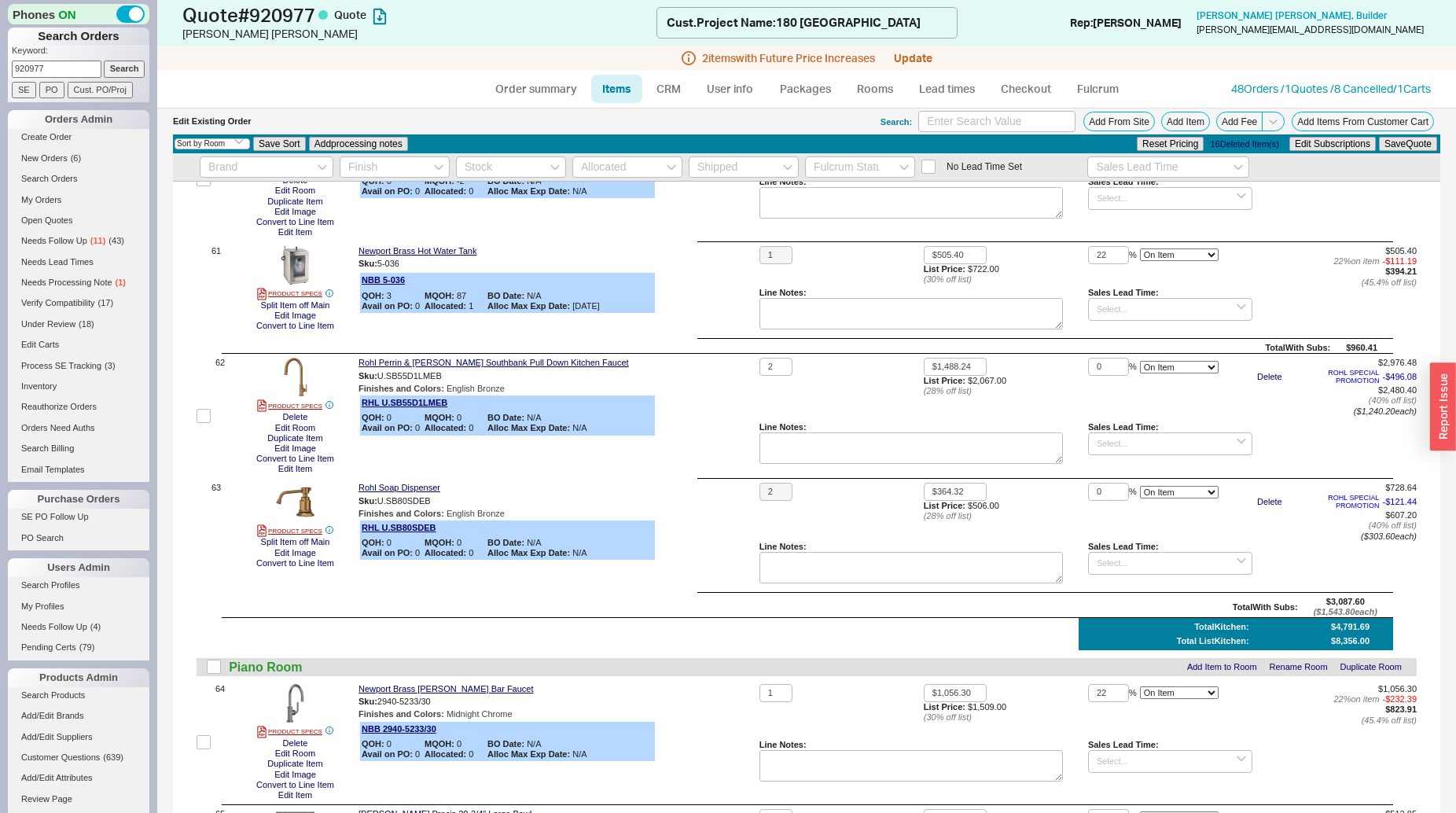
scroll to position [7449, 0]
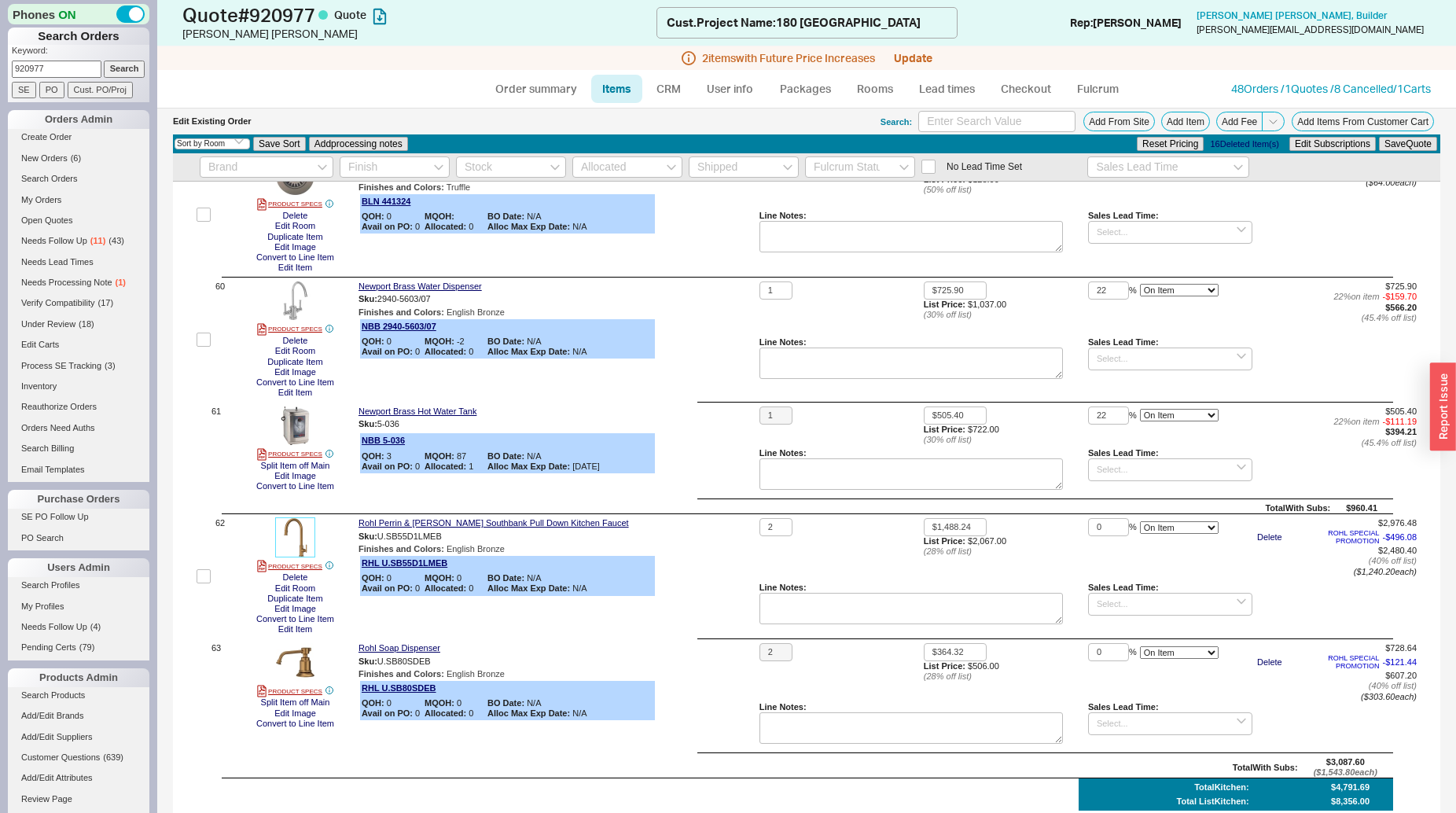
click at [302, 541] on img at bounding box center [294, 537] width 38 height 38
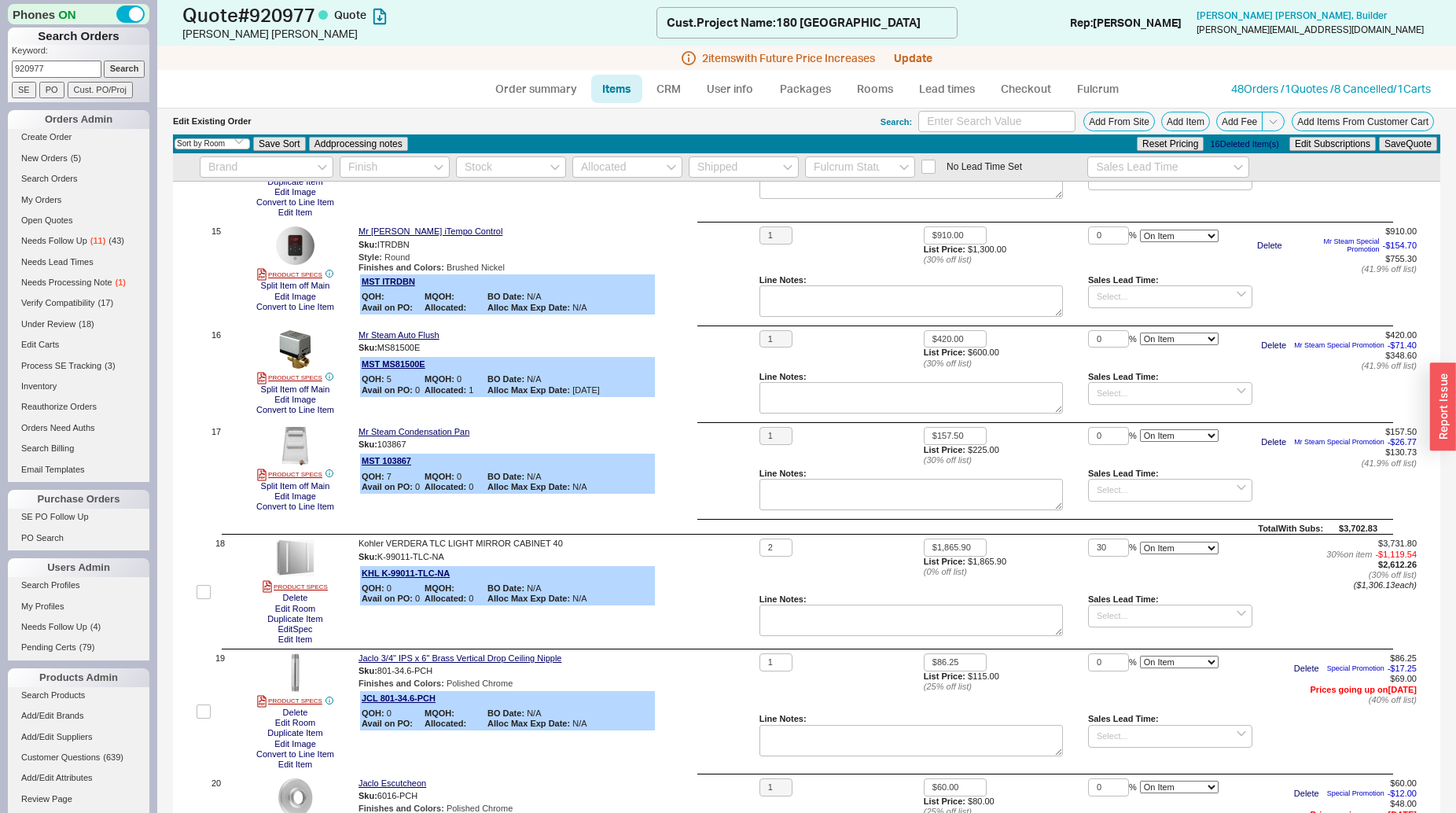
scroll to position [1754, 0]
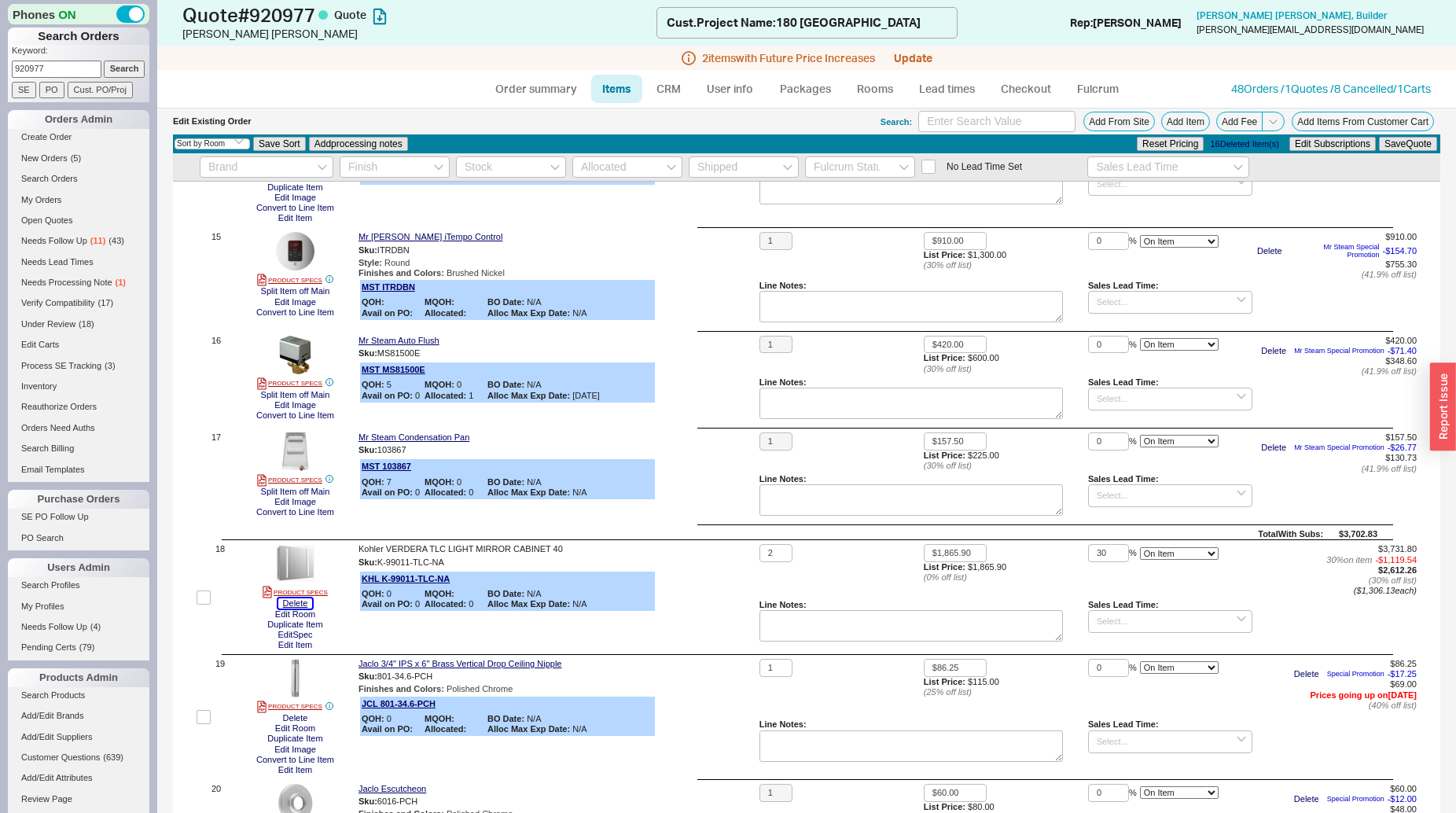
click at [300, 608] on button "Delete" at bounding box center [295, 603] width 35 height 11
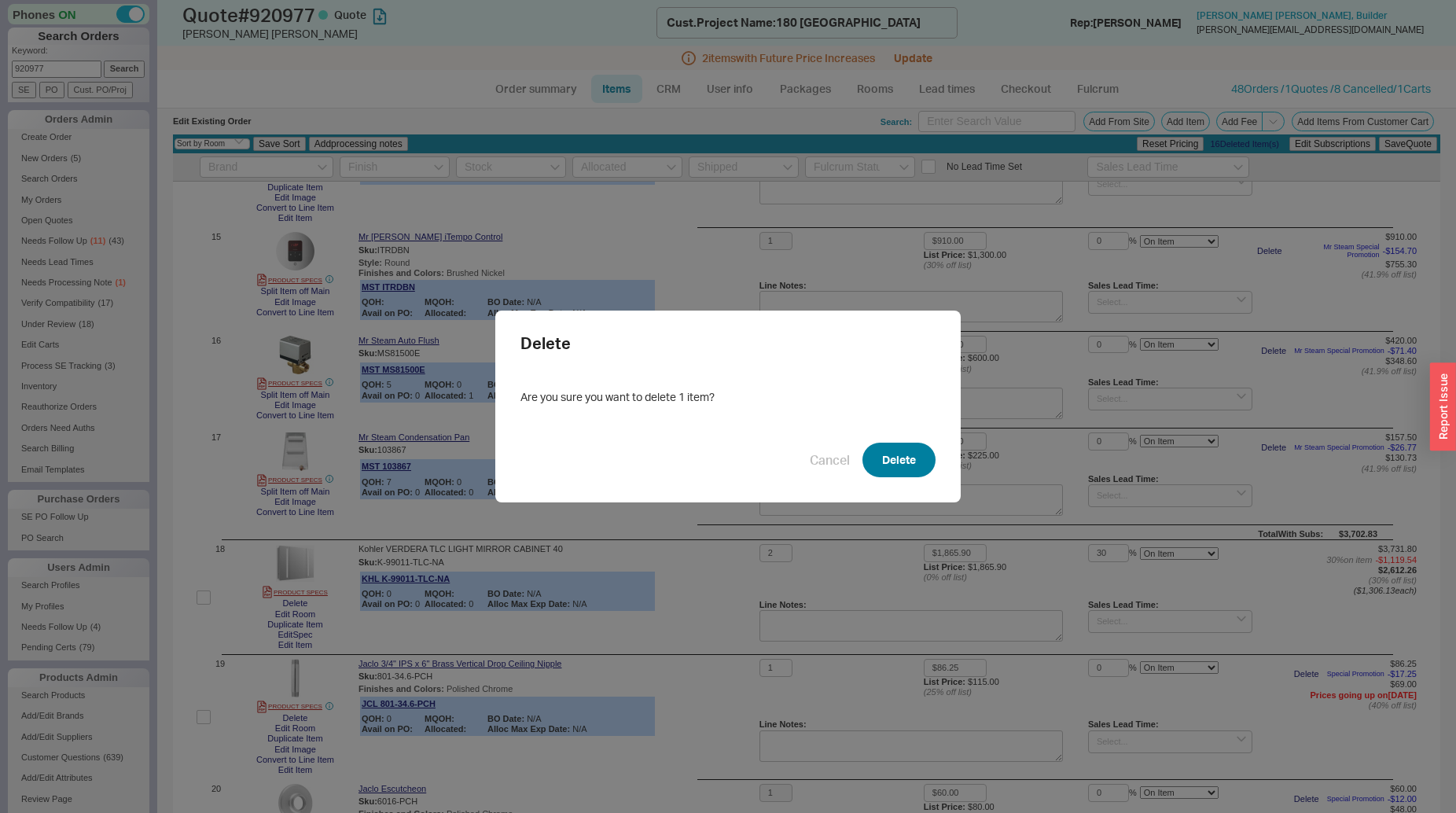
click at [880, 464] on button "Delete" at bounding box center [899, 460] width 73 height 35
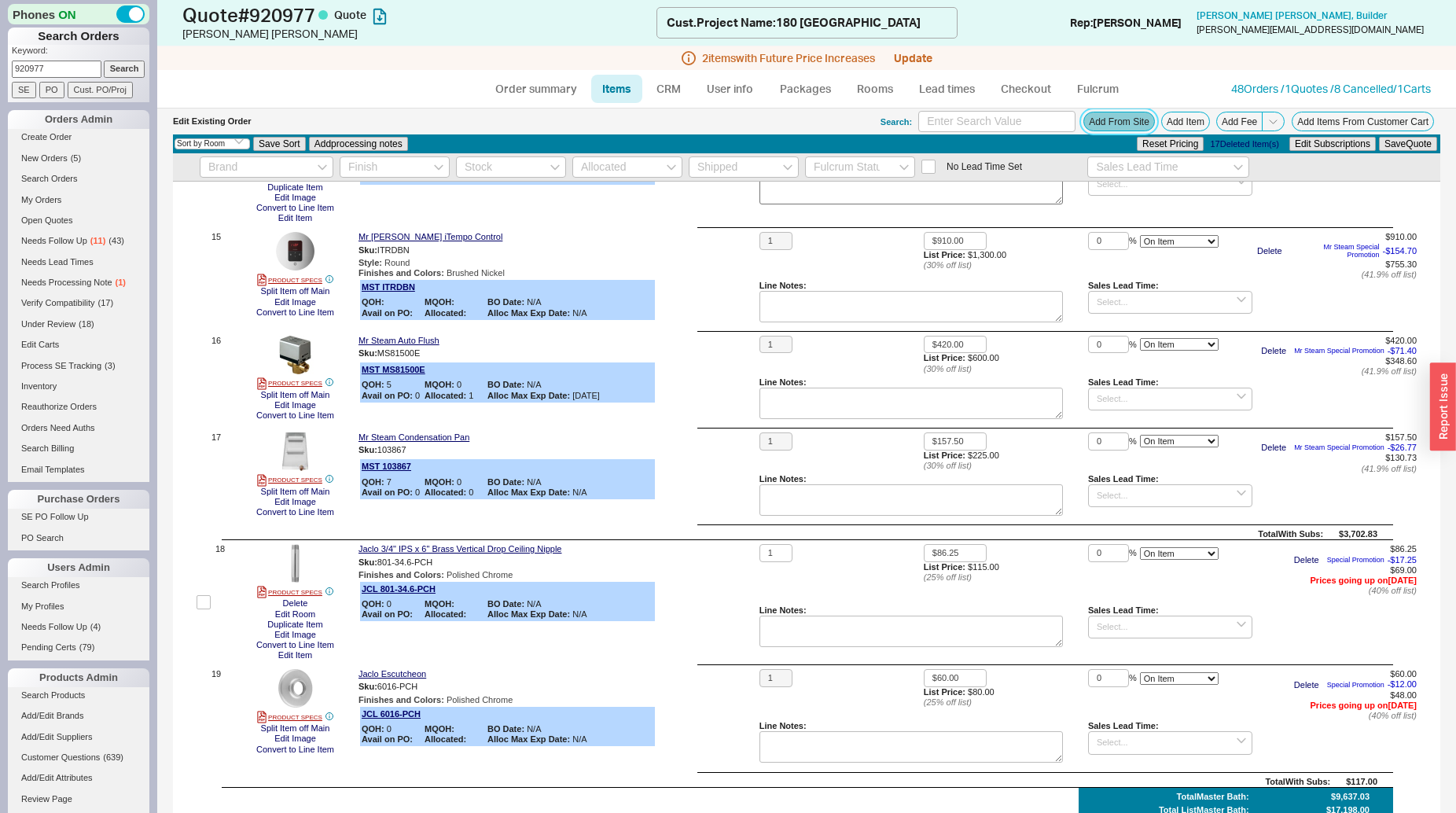
click at [1102, 121] on button "Add From Site" at bounding box center [1119, 121] width 72 height 20
click at [1167, 129] on button "Add Item" at bounding box center [1186, 121] width 49 height 20
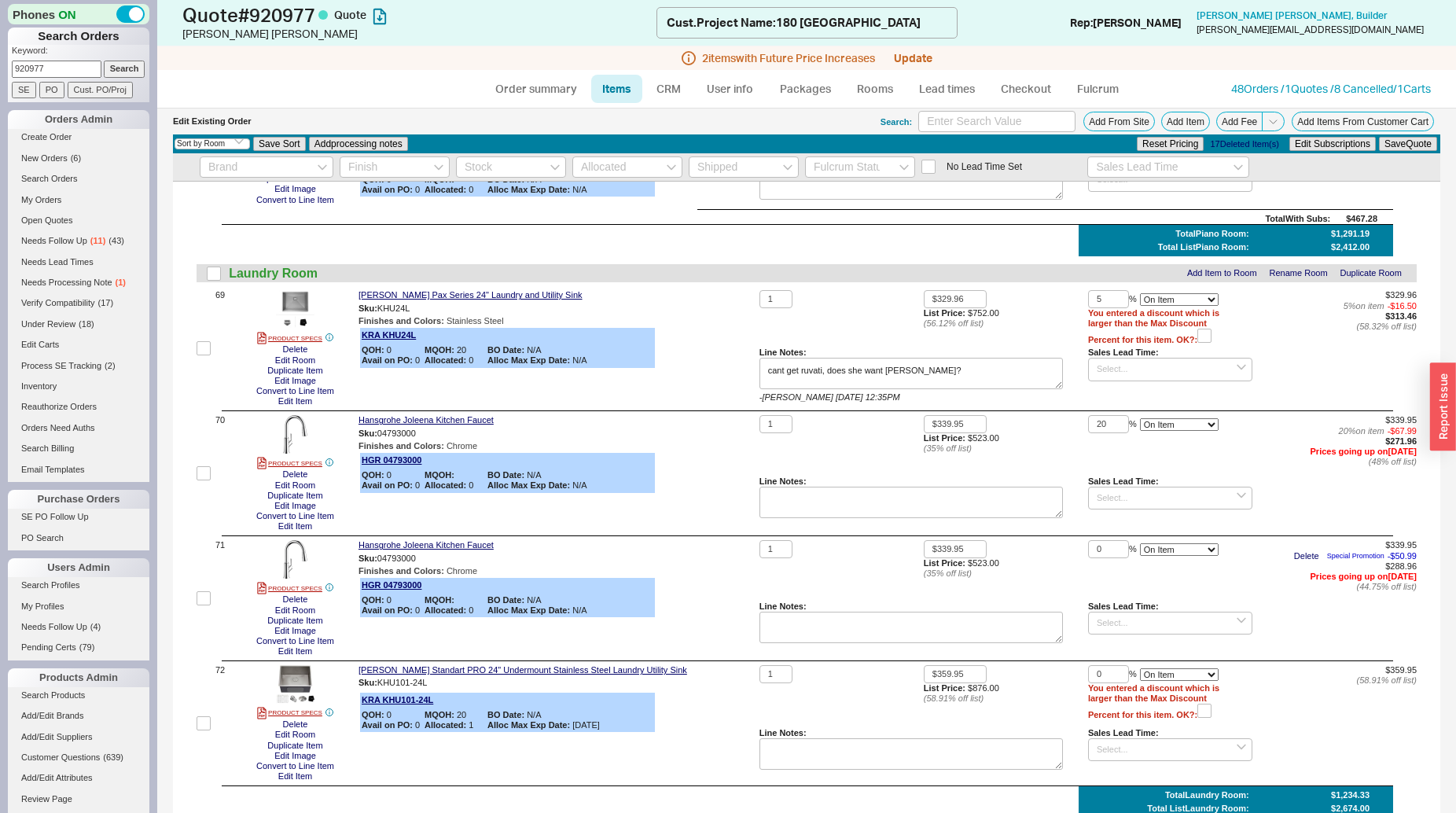
scroll to position [8732, 0]
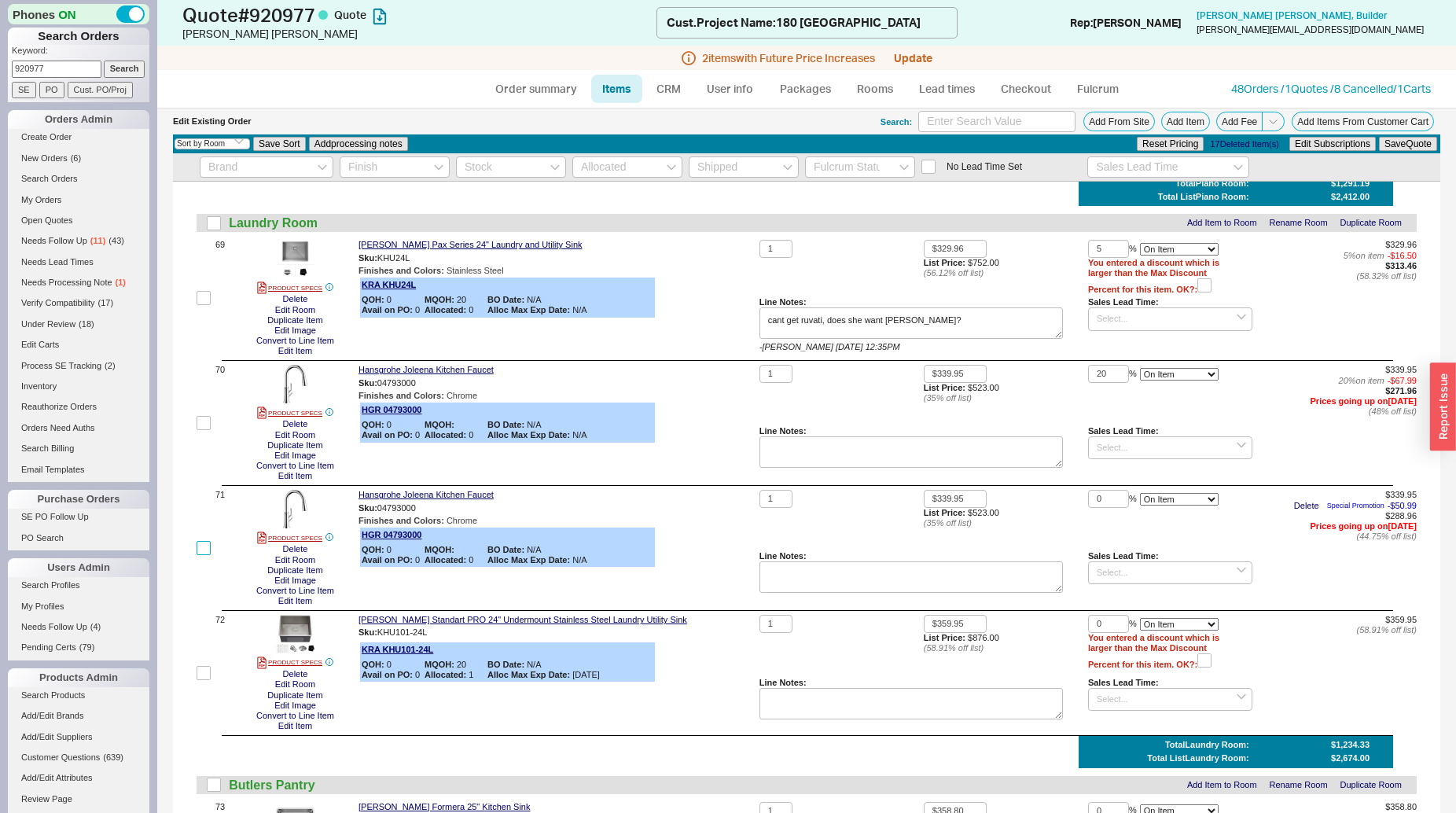
click at [206, 550] on input "checkbox" at bounding box center [203, 547] width 14 height 14
checkbox input "true"
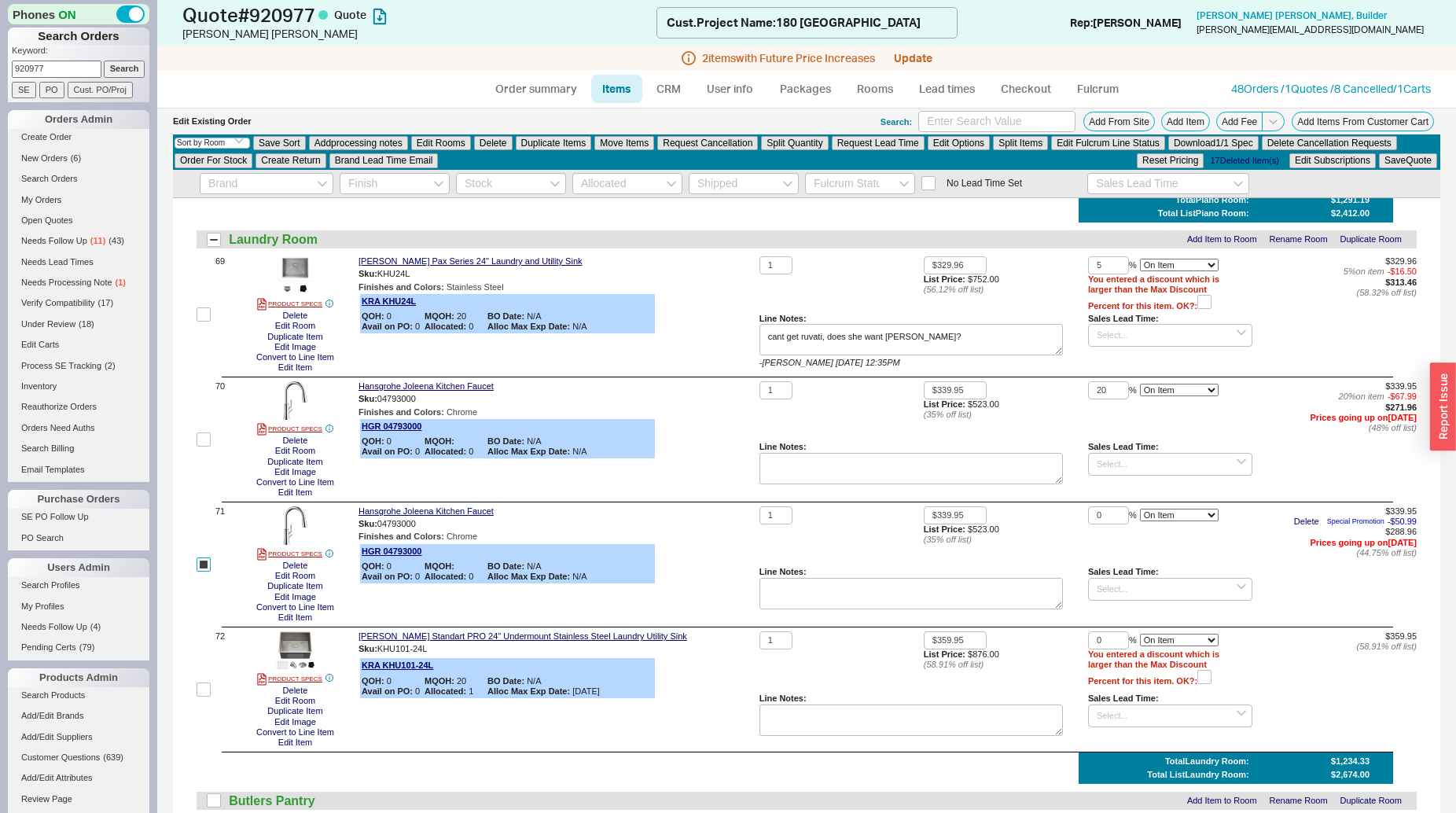
checkbox input "true"
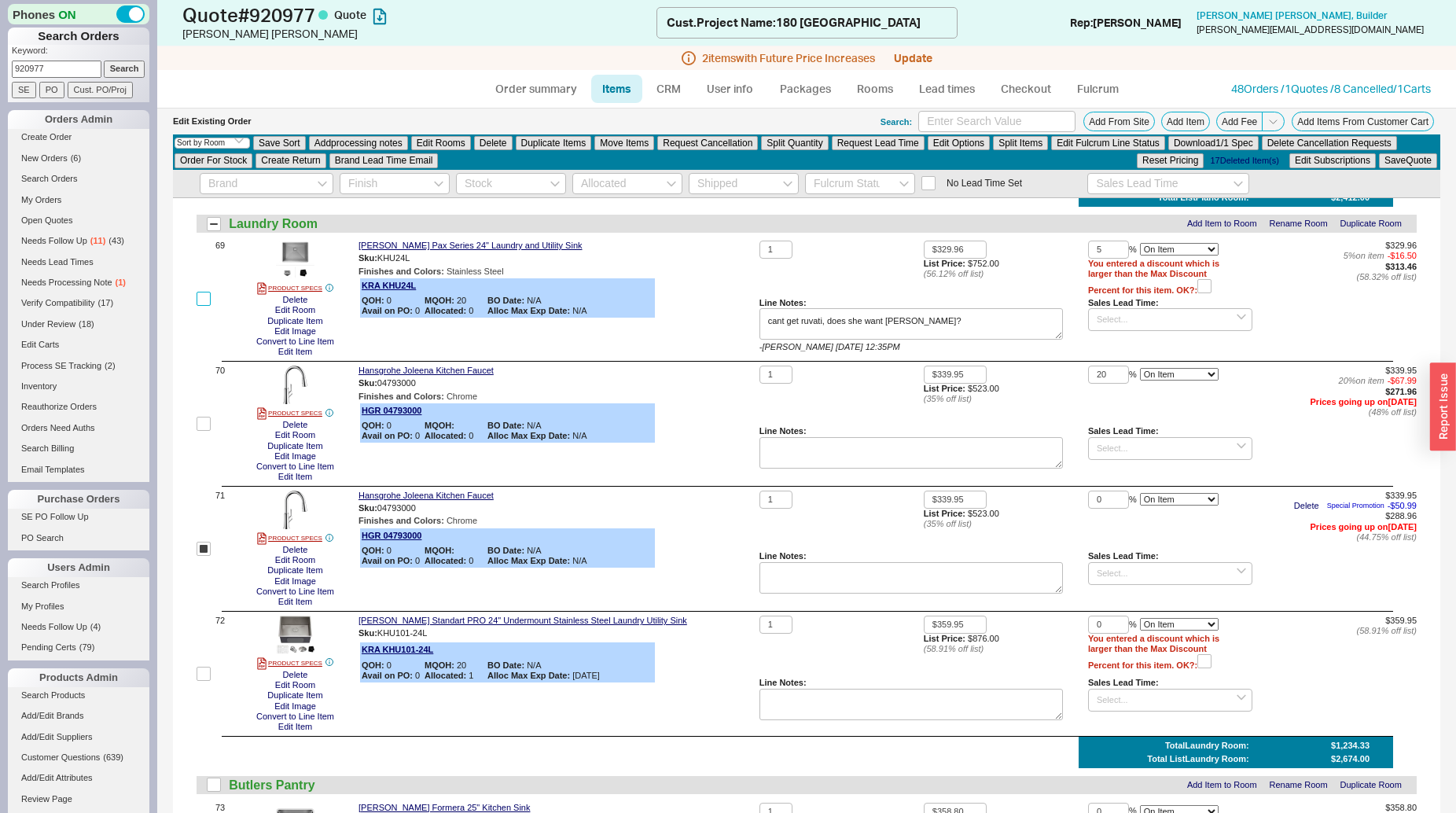
click at [202, 302] on input "checkbox" at bounding box center [203, 298] width 14 height 14
checkbox input "true"
click at [505, 139] on button "Delete" at bounding box center [493, 142] width 38 height 14
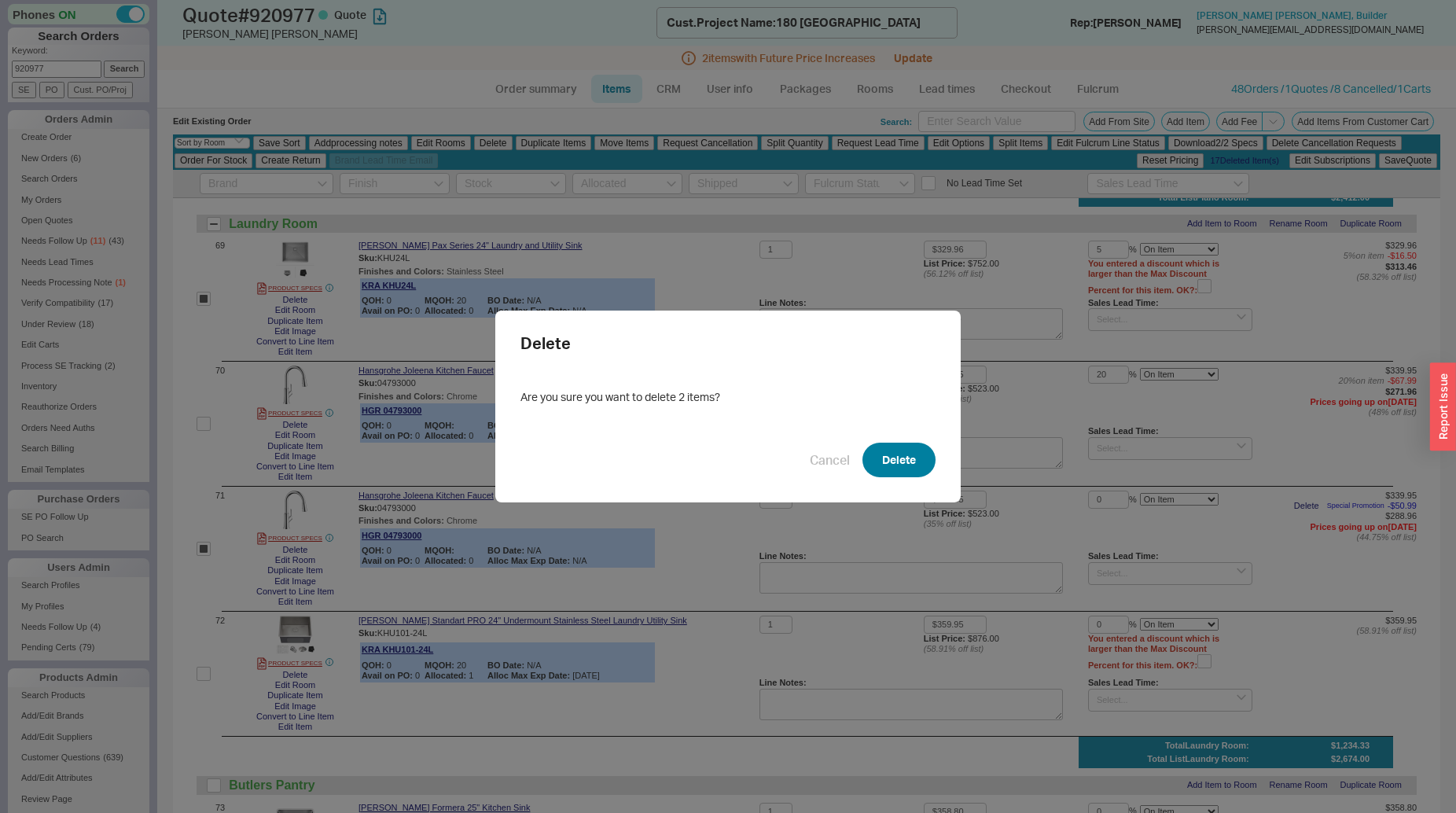
click at [916, 458] on button "Delete" at bounding box center [899, 460] width 73 height 35
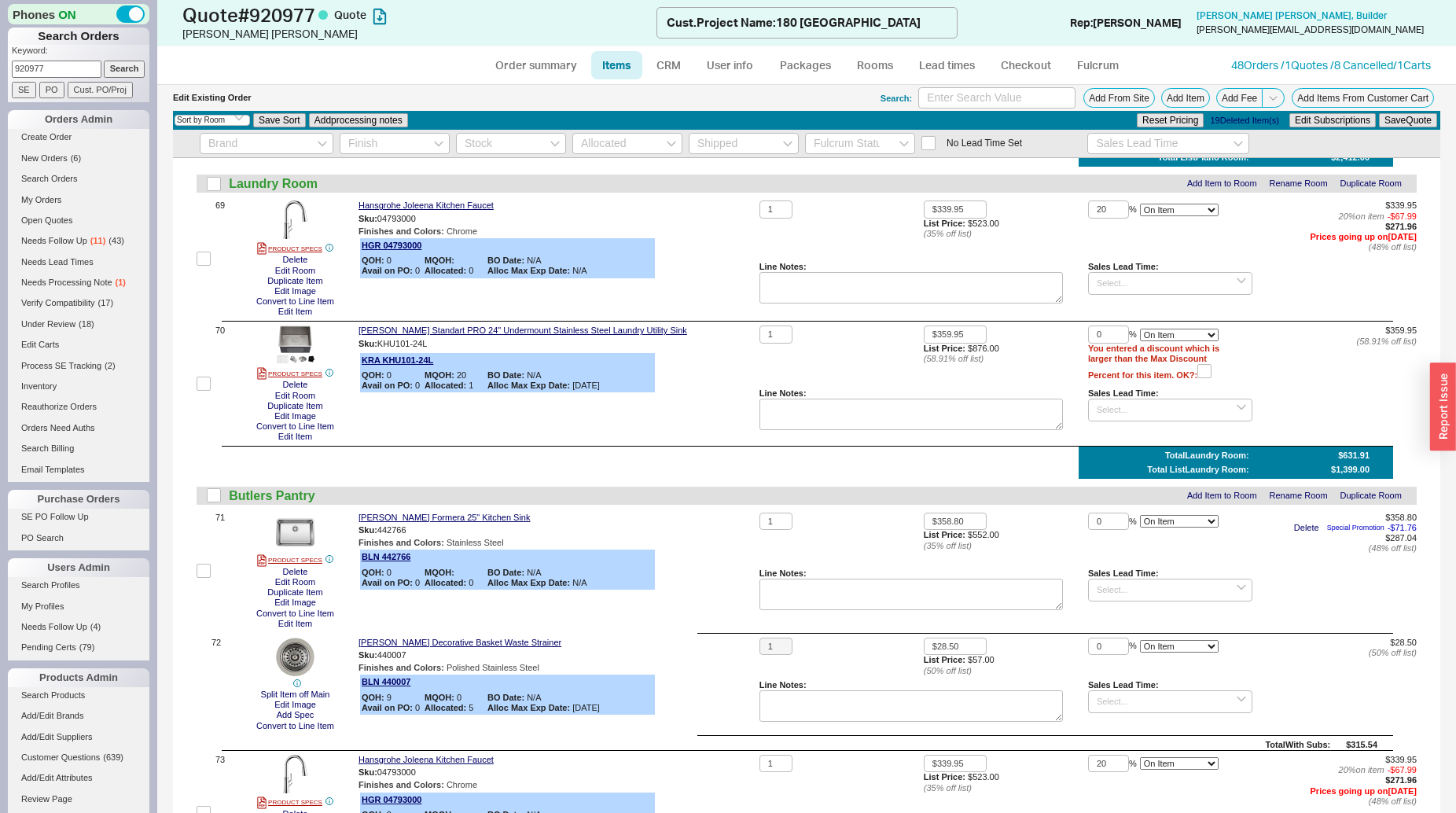
checkbox input "false"
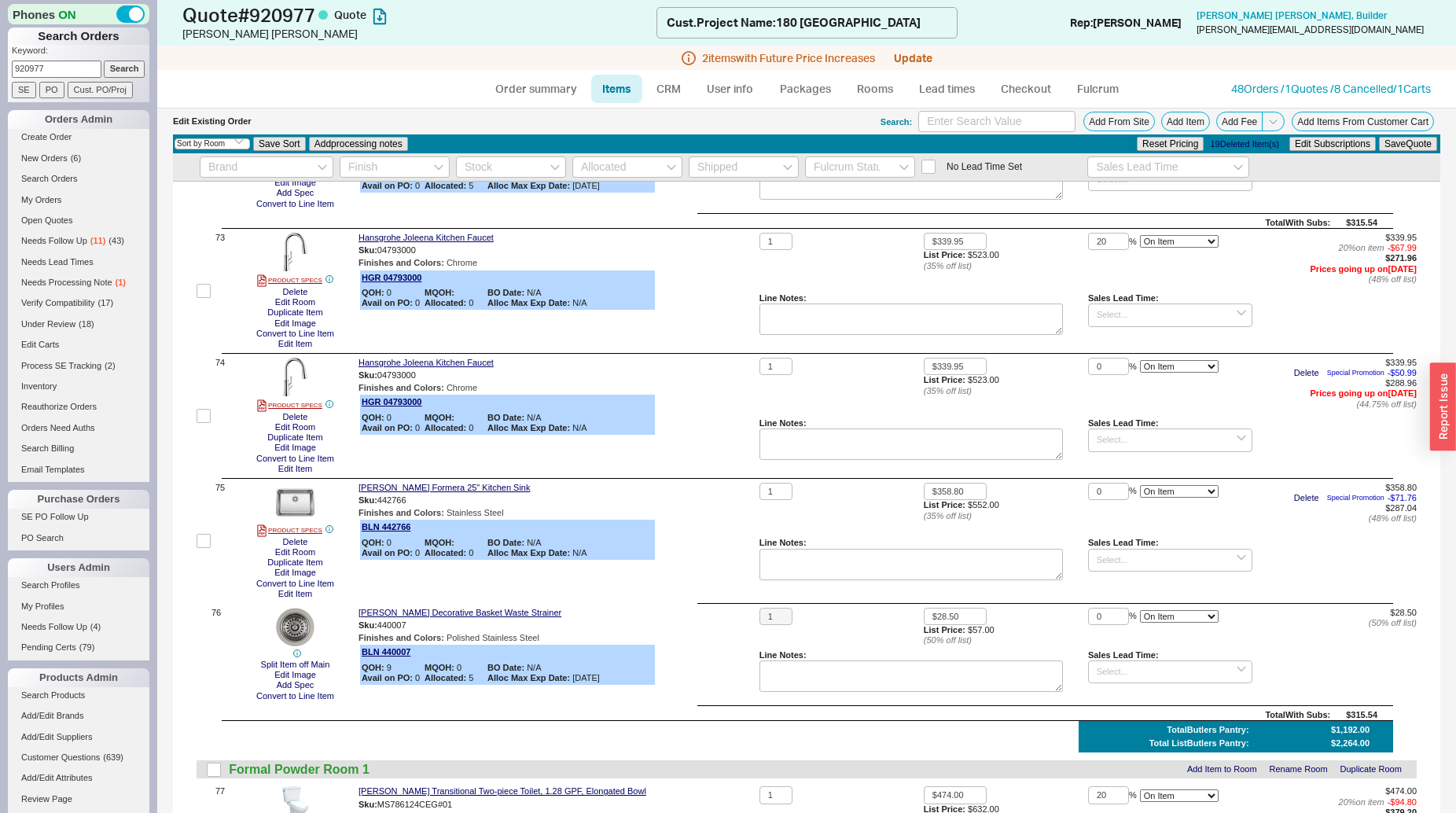
scroll to position [9214, 0]
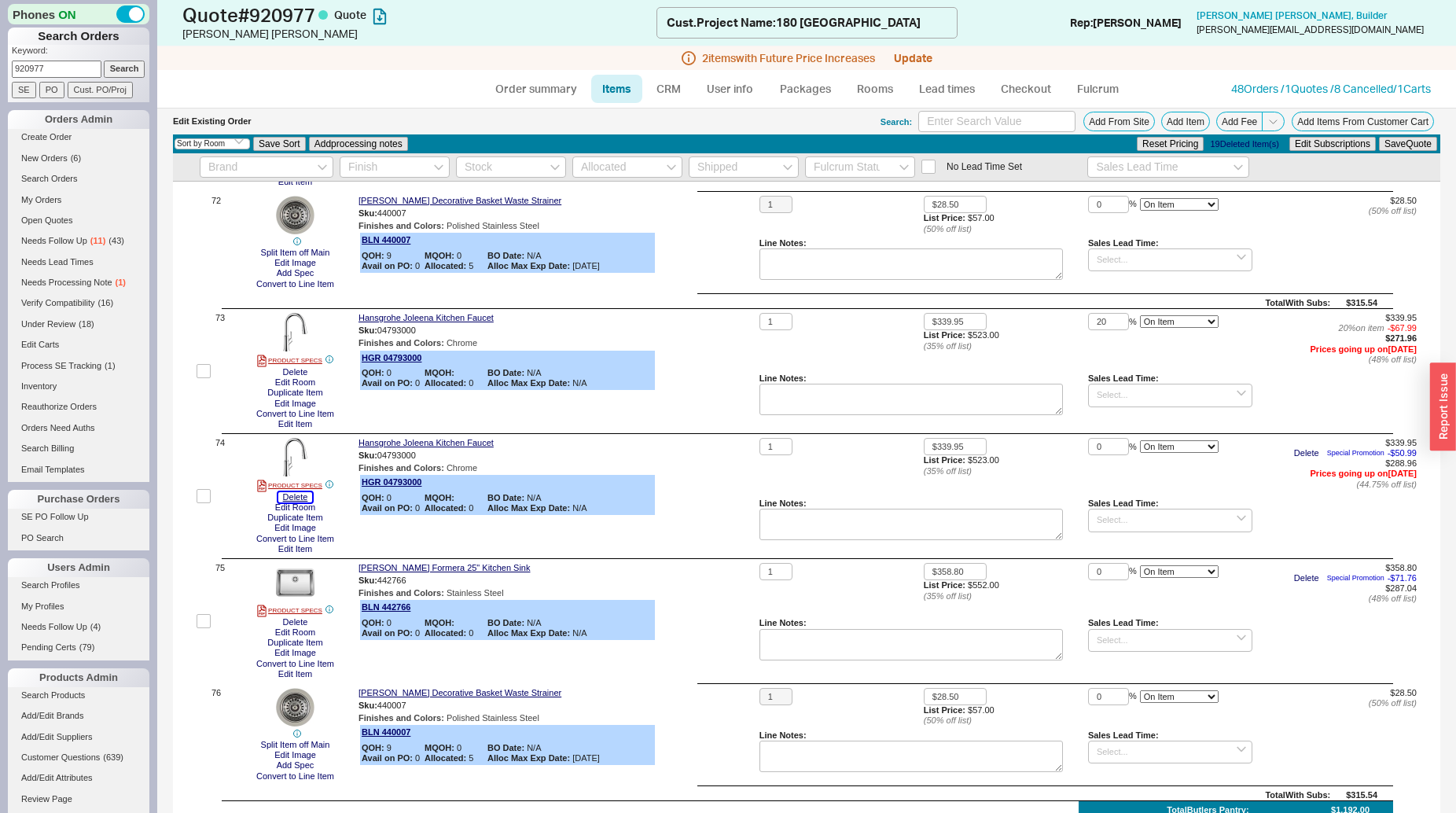
click at [305, 502] on button "Delete" at bounding box center [295, 497] width 35 height 11
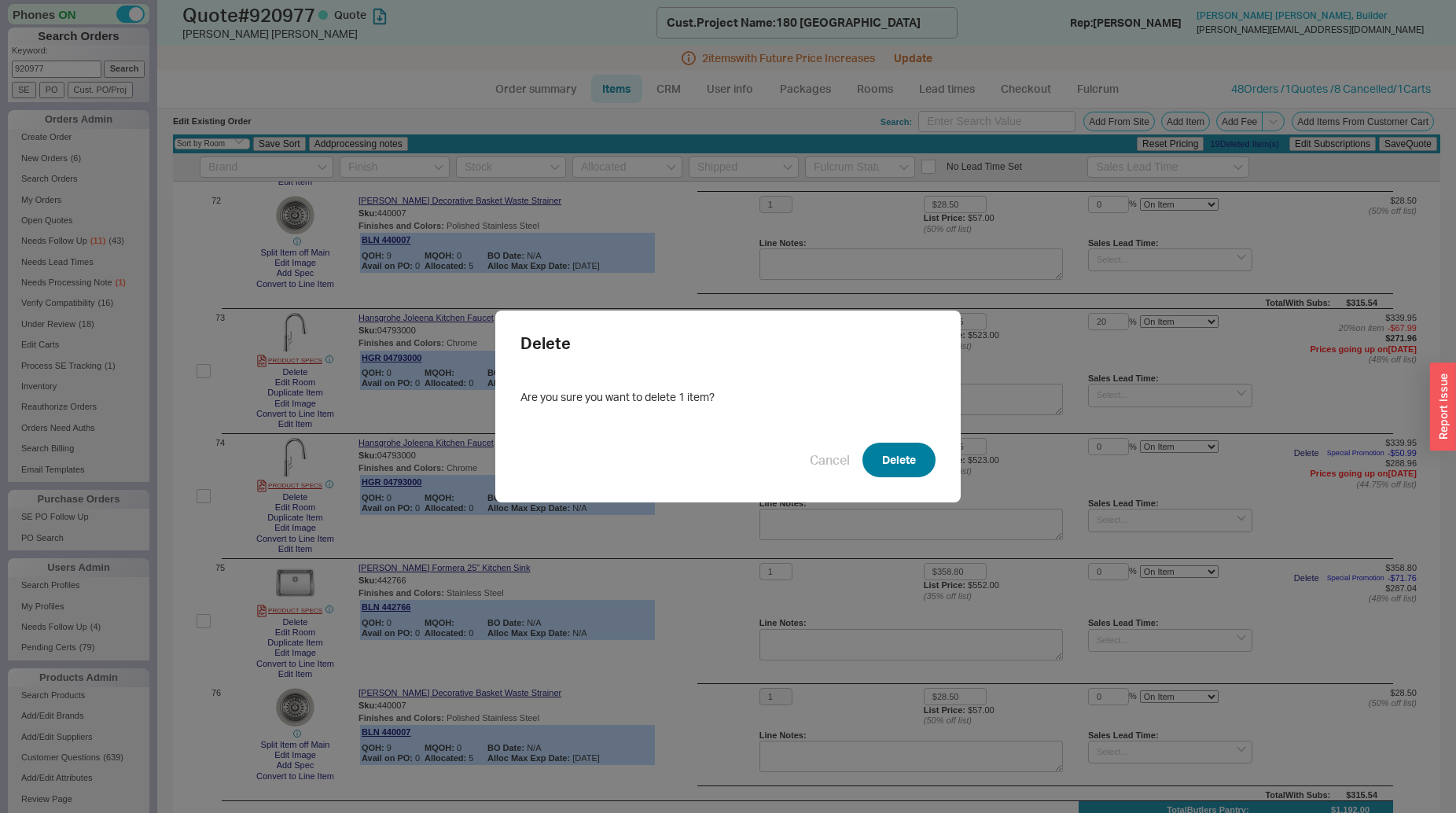
click at [871, 454] on button "Delete" at bounding box center [899, 460] width 73 height 35
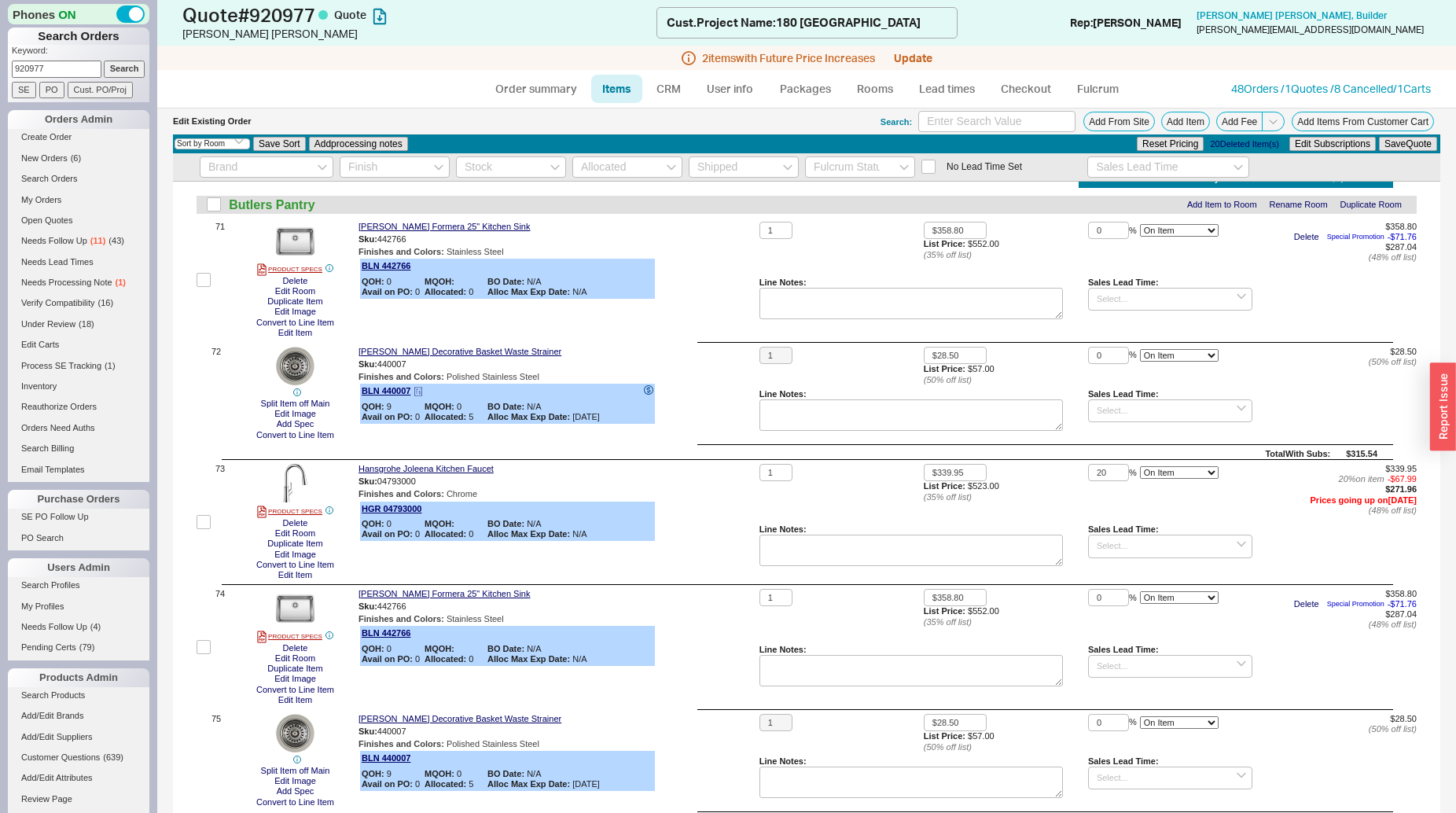
scroll to position [9053, 0]
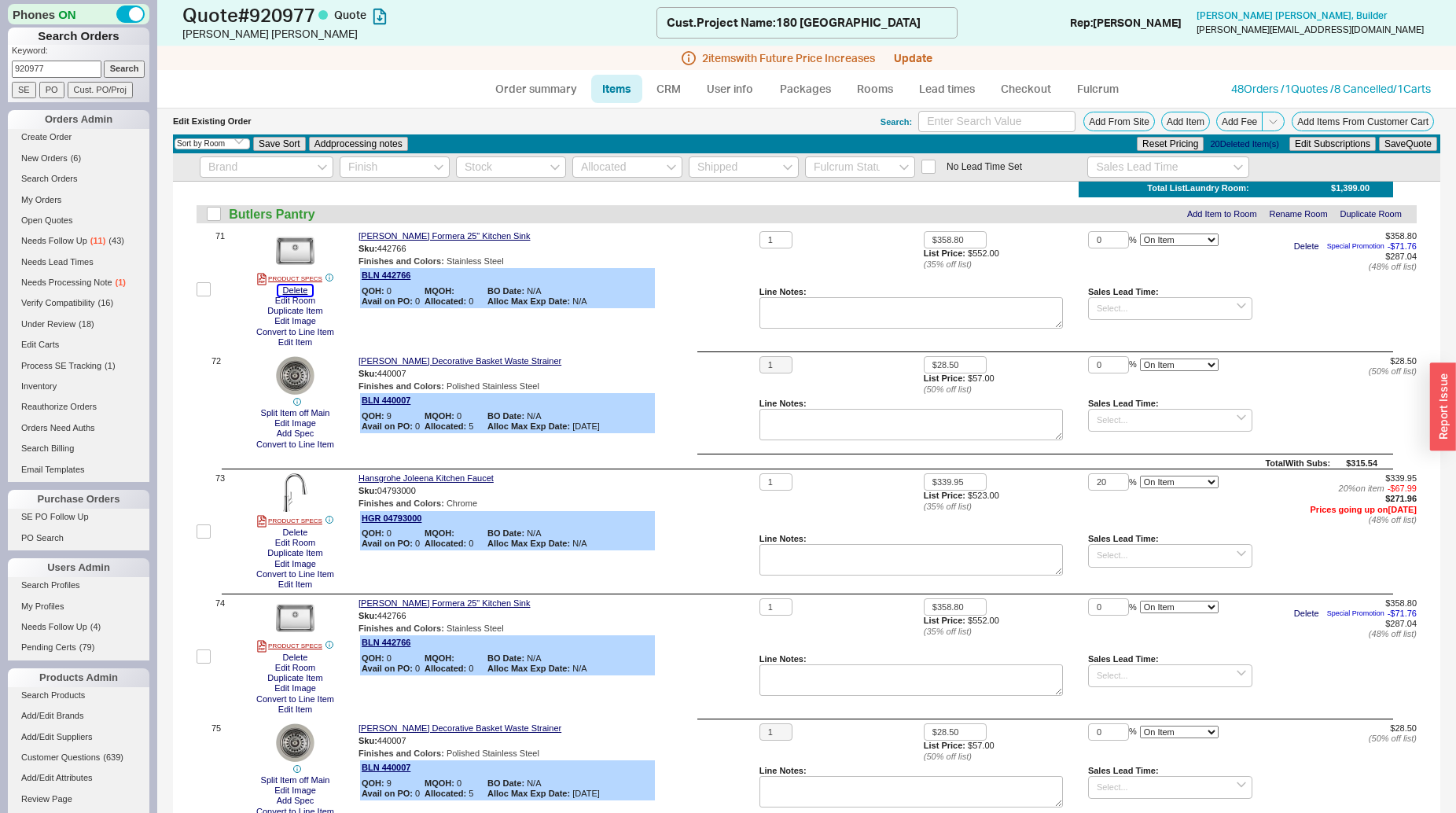
click at [297, 296] on button "Delete" at bounding box center [295, 290] width 35 height 11
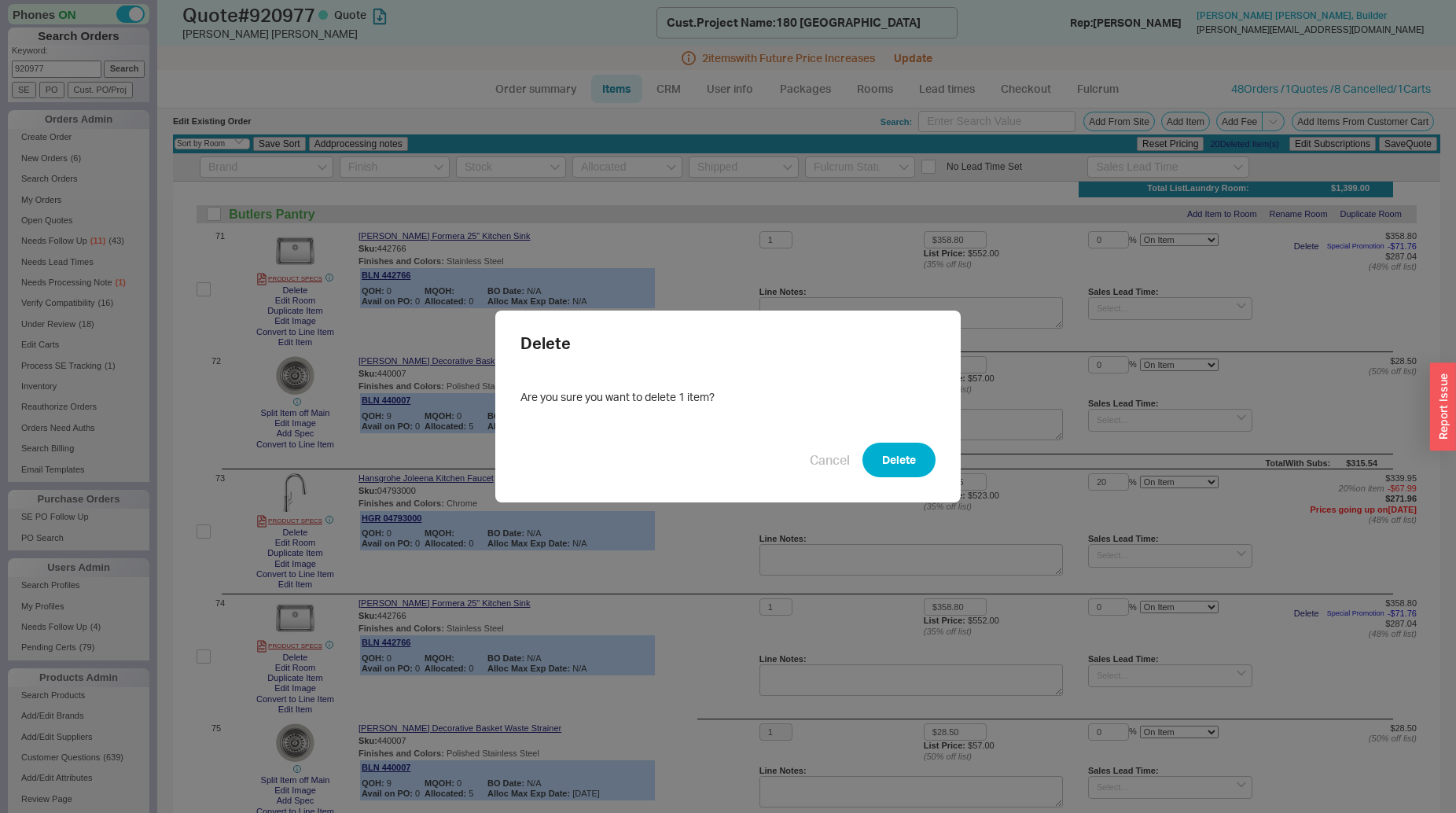
click at [901, 461] on button "Delete" at bounding box center [899, 460] width 73 height 35
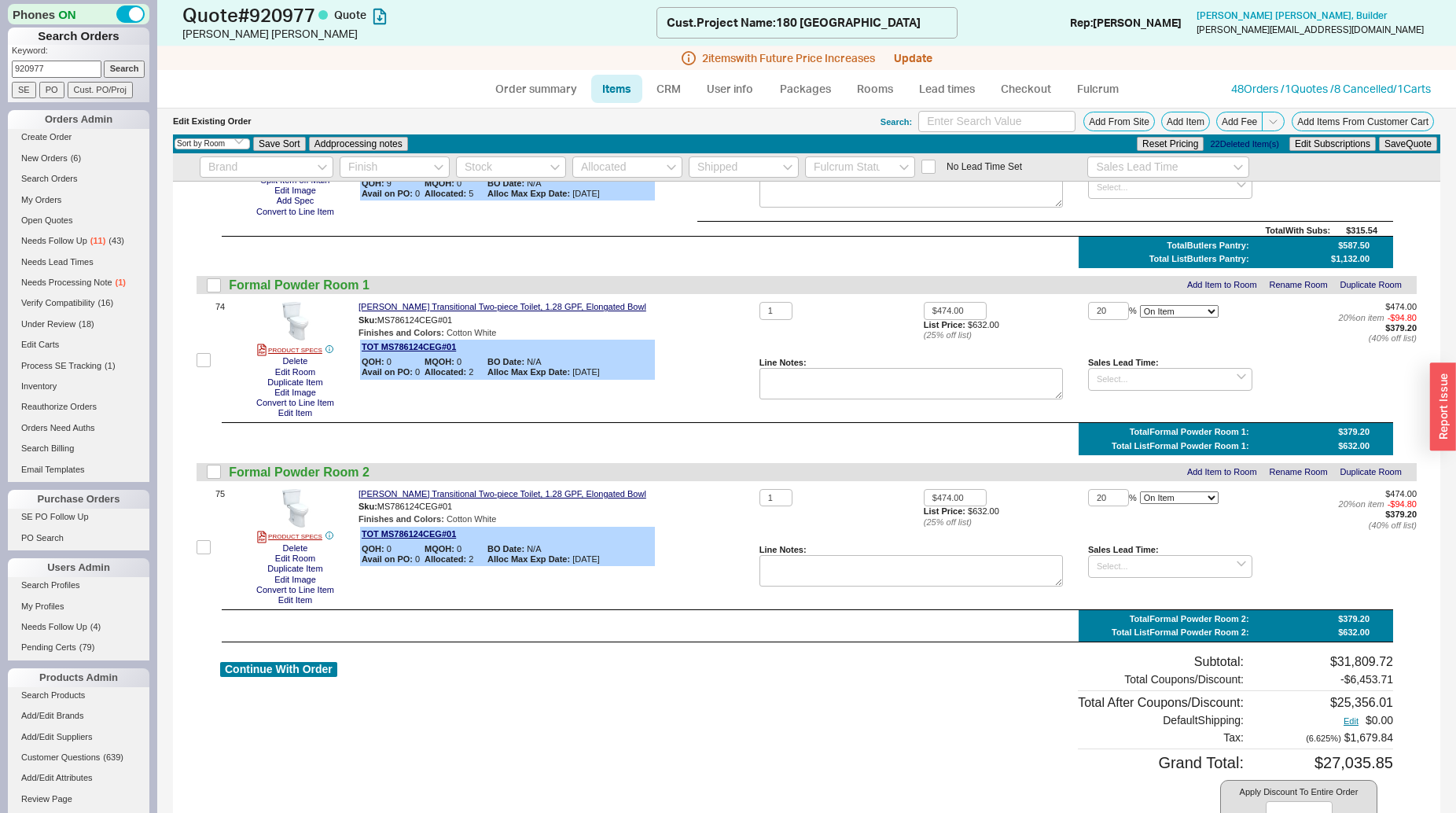
scroll to position [9454, 0]
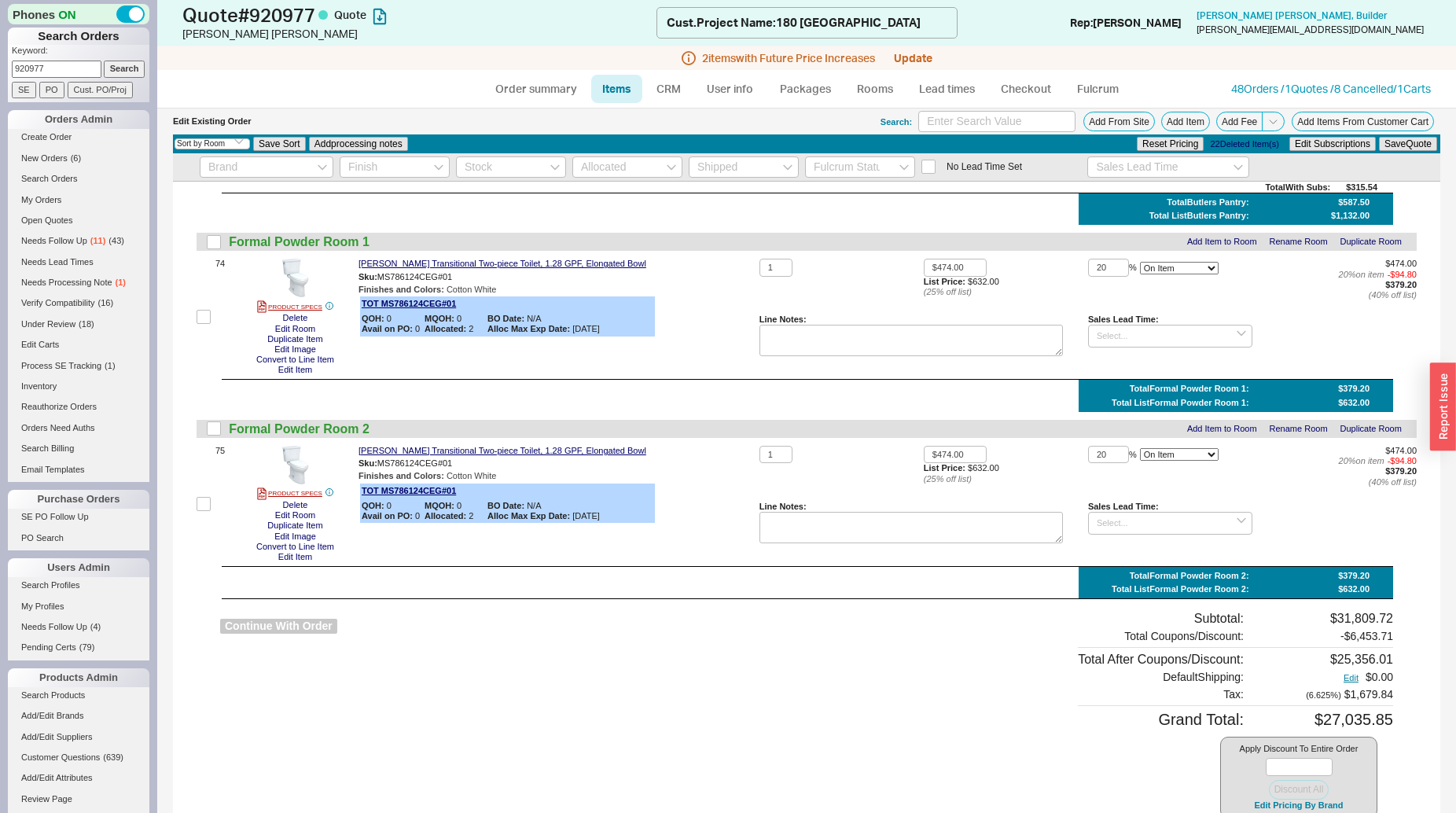
click at [289, 630] on button "Continue With Order" at bounding box center [279, 626] width 117 height 15
select select "*"
select select "LOW"
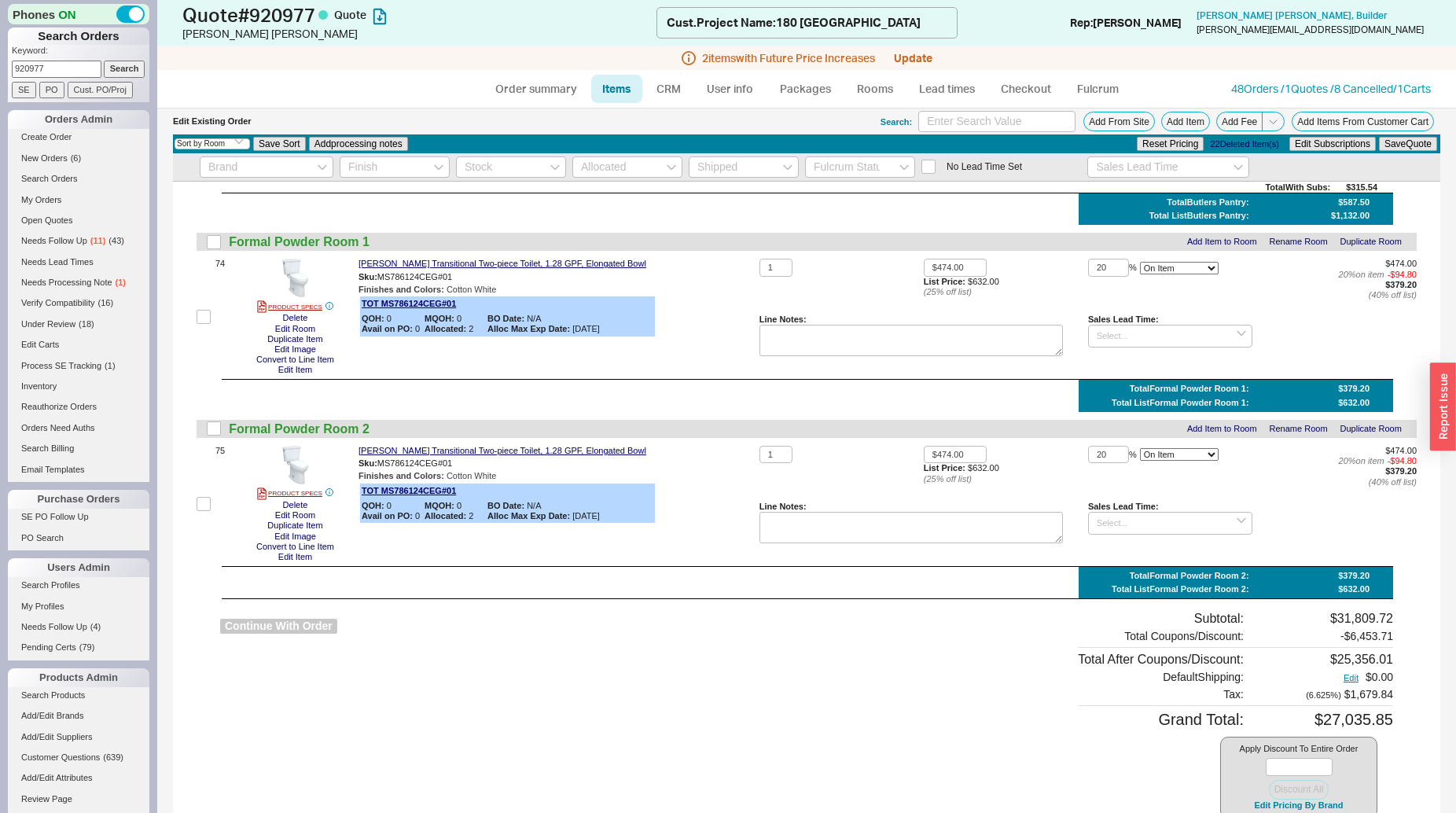
select select "3"
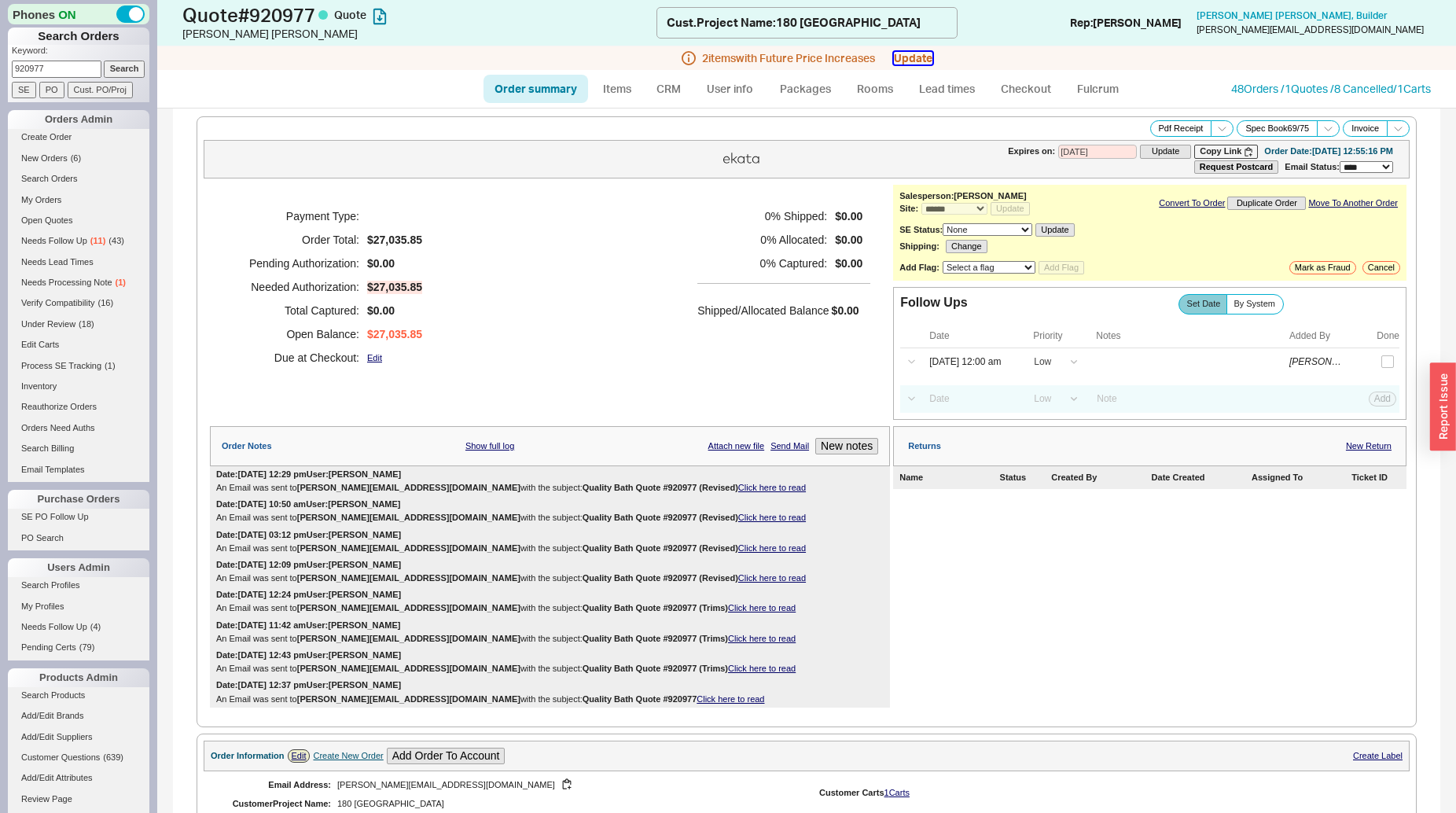
click at [908, 61] on button "Update" at bounding box center [913, 58] width 38 height 12
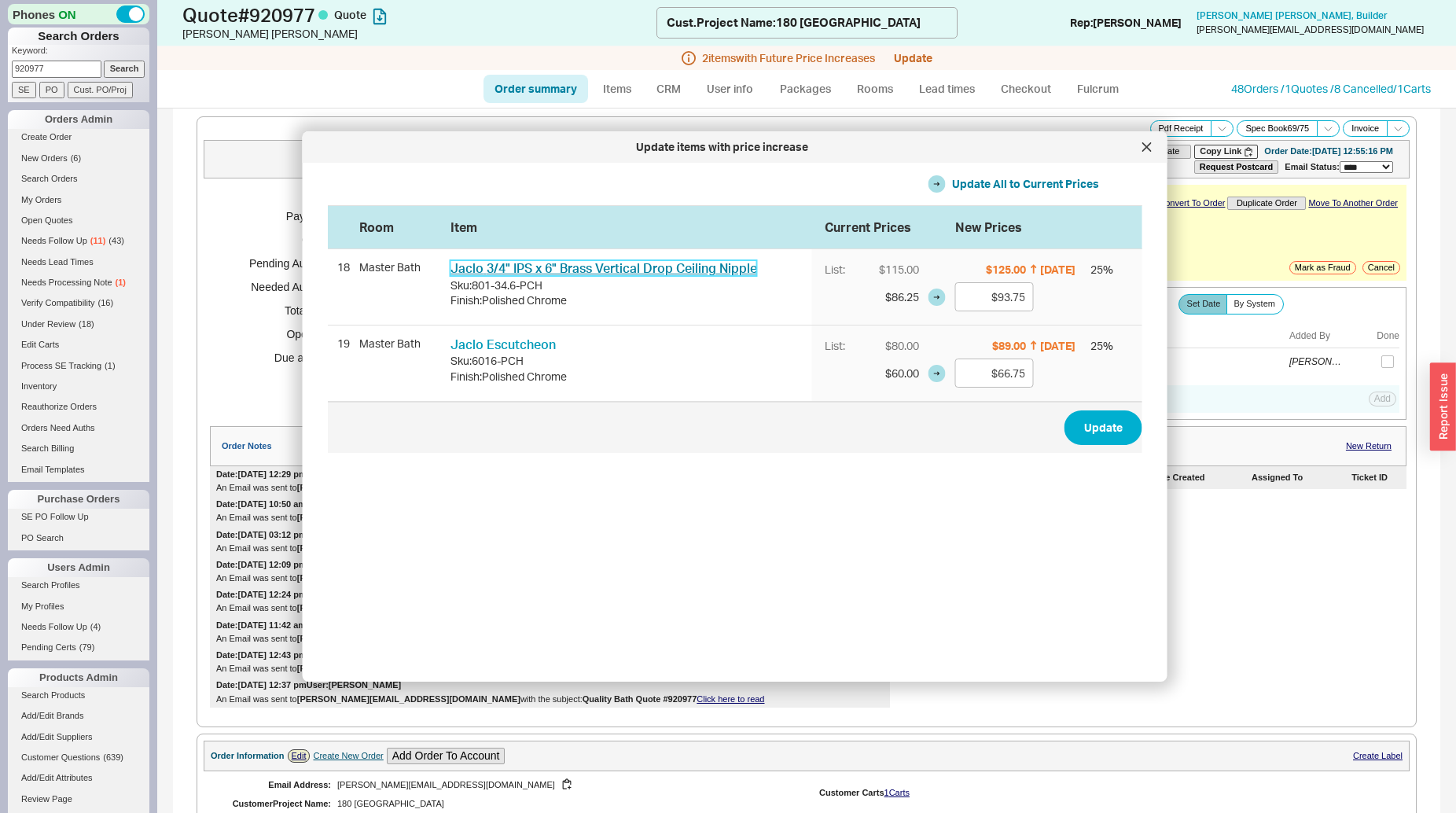
click at [631, 271] on link "Jaclo 3/4" IPS x 6" Brass Vertical Drop Ceiling Nipple" at bounding box center [603, 267] width 306 height 15
click at [1090, 428] on button "Update" at bounding box center [1104, 428] width 78 height 35
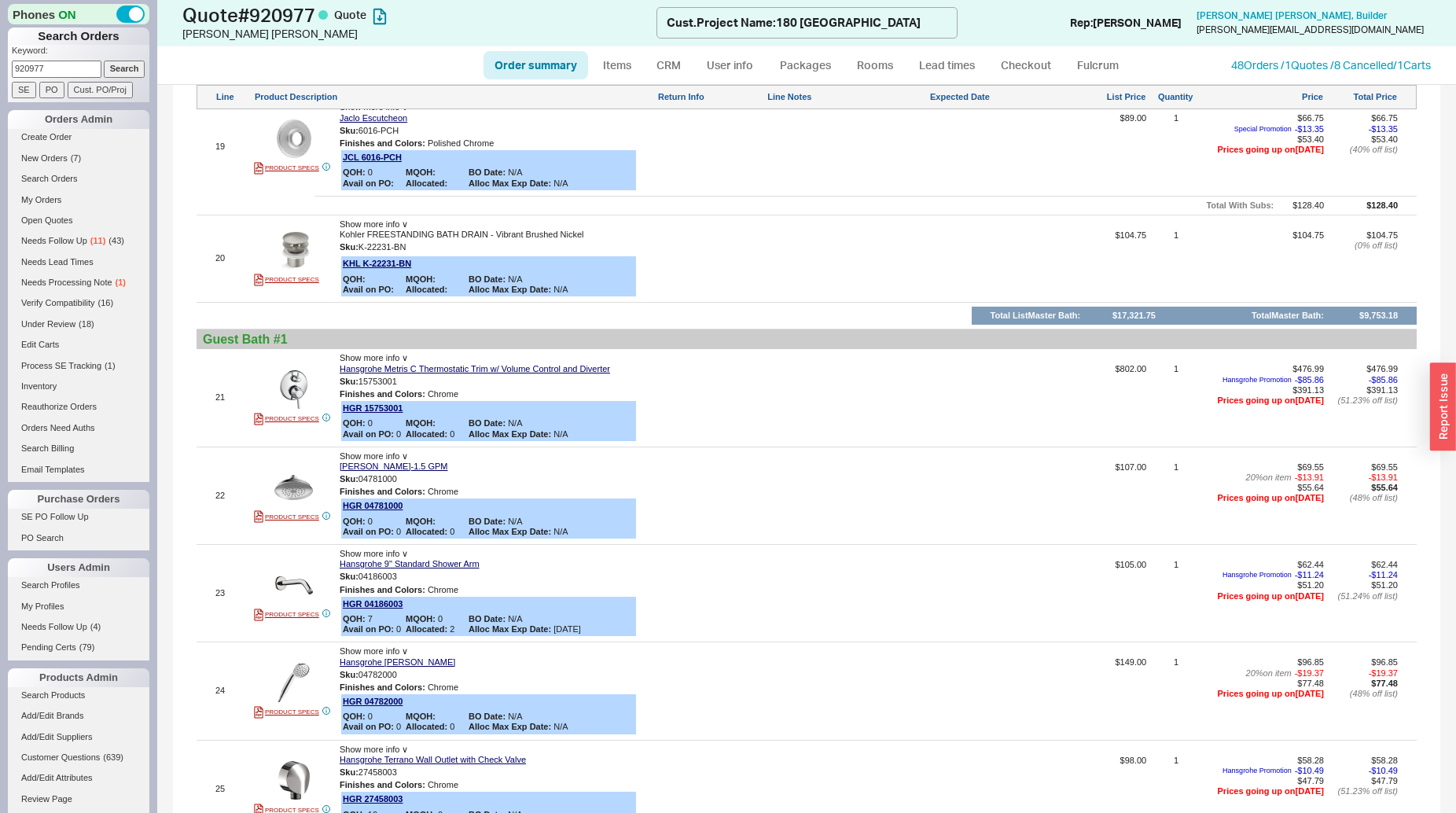
scroll to position [2807, 0]
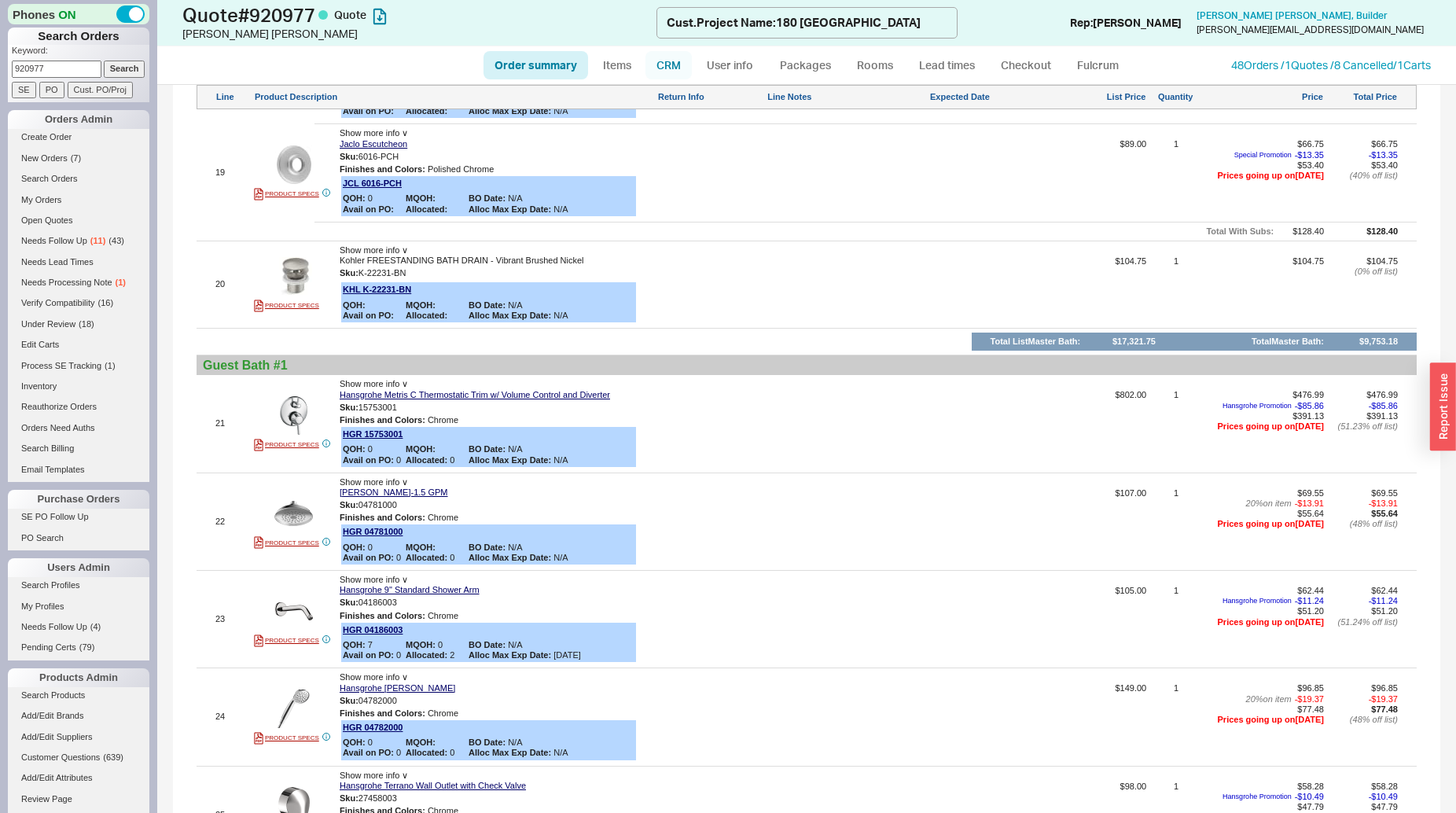
click at [670, 55] on link "CRM" at bounding box center [668, 65] width 46 height 28
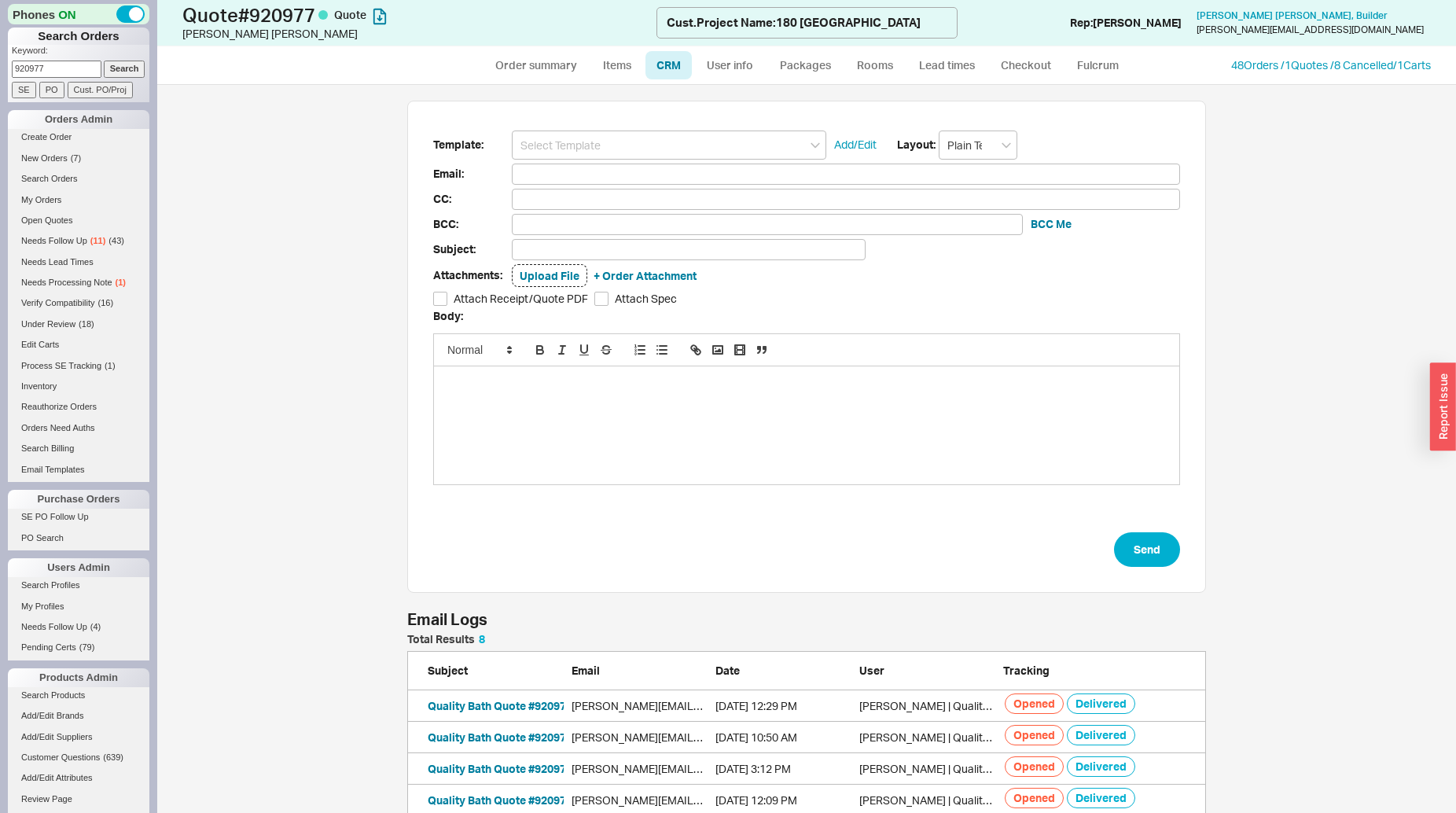
click at [672, 129] on div "Template: Add/Edit Layout: Plain Text Email: CC: BCC: BCC Me Subject: Attachmen…" at bounding box center [806, 347] width 799 height 493
click at [669, 151] on input at bounding box center [669, 146] width 315 height 29
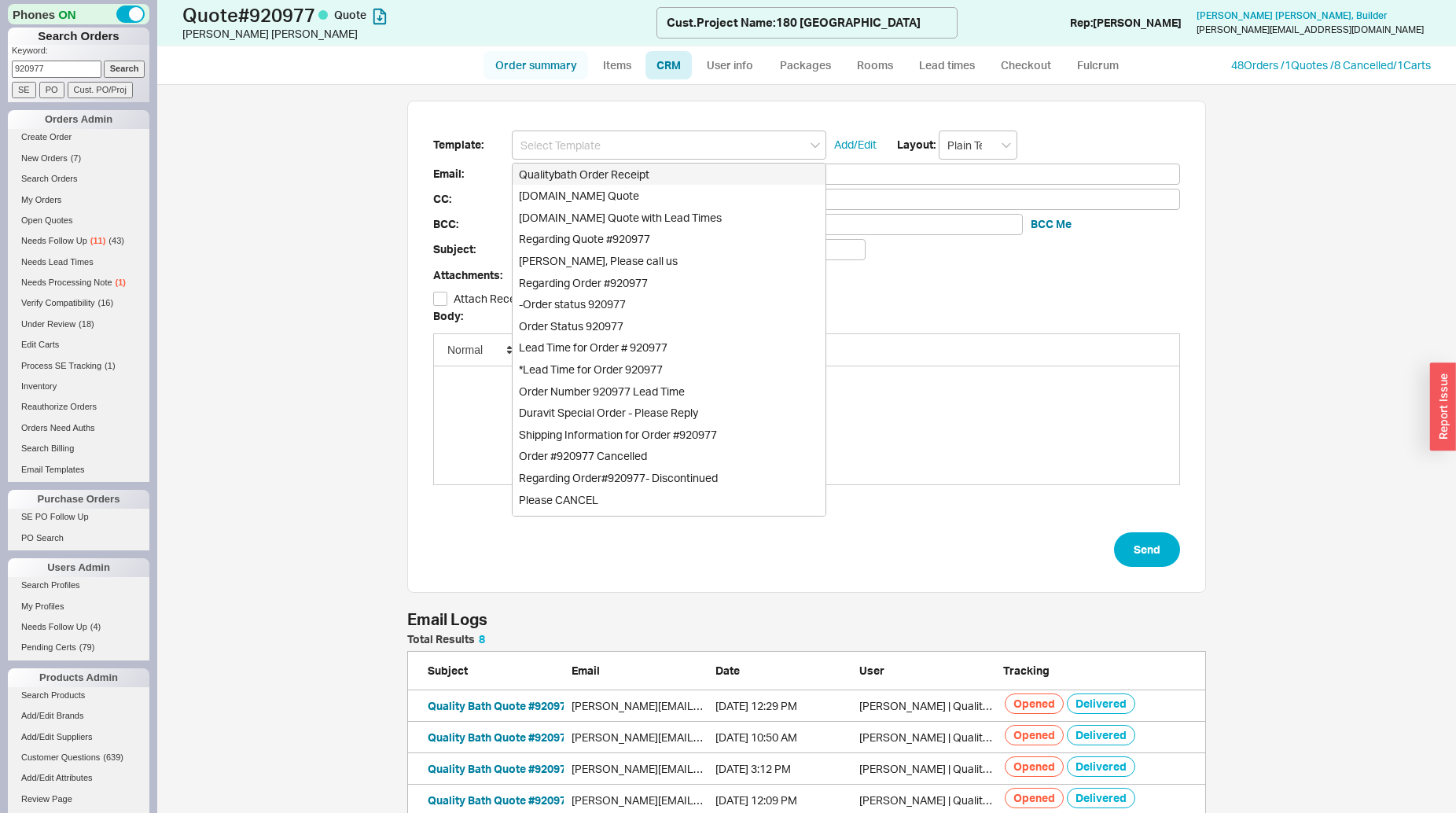
click at [568, 68] on link "Order summary" at bounding box center [536, 65] width 105 height 28
select select "*"
select select "LOW"
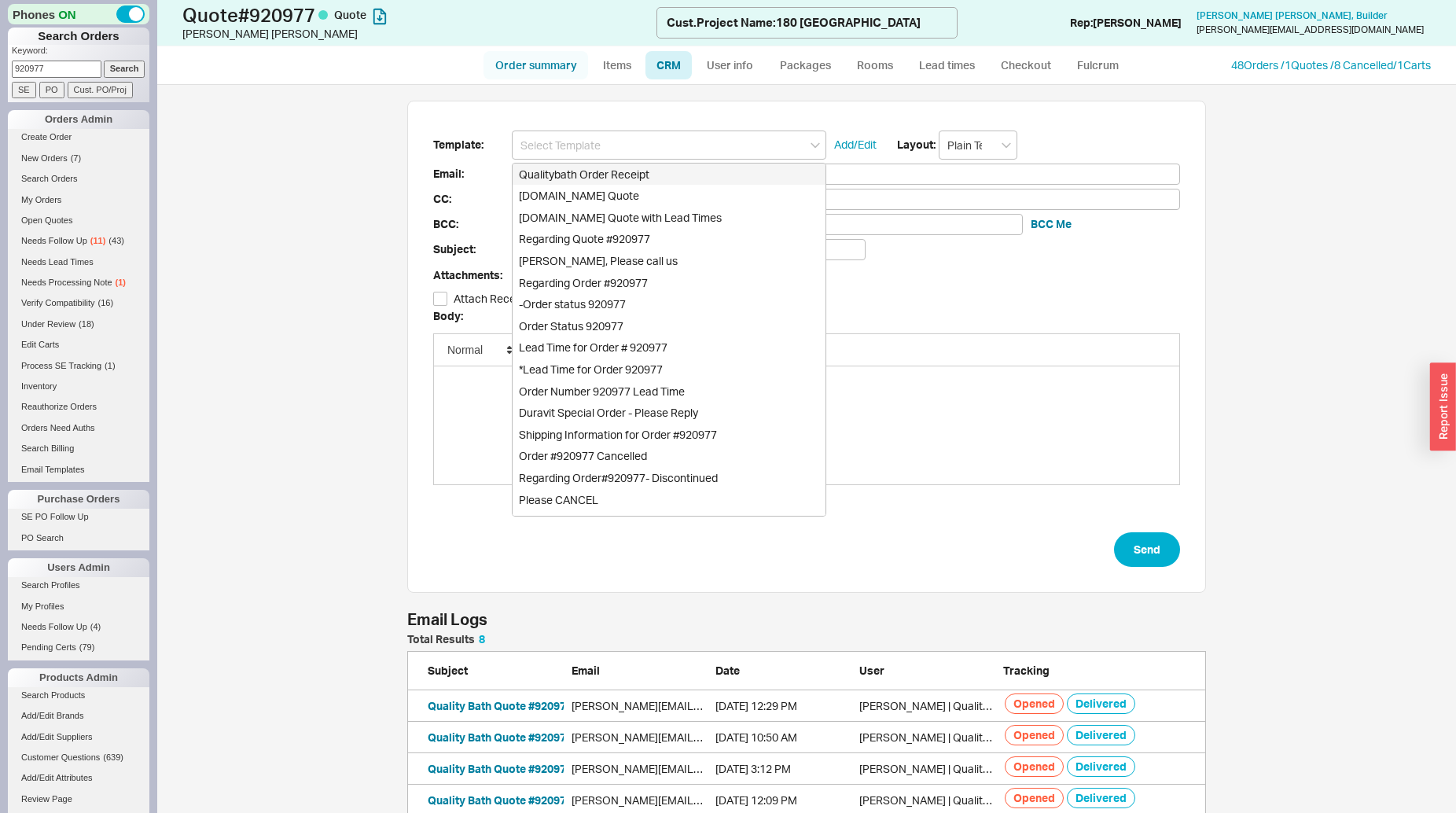
select select "3"
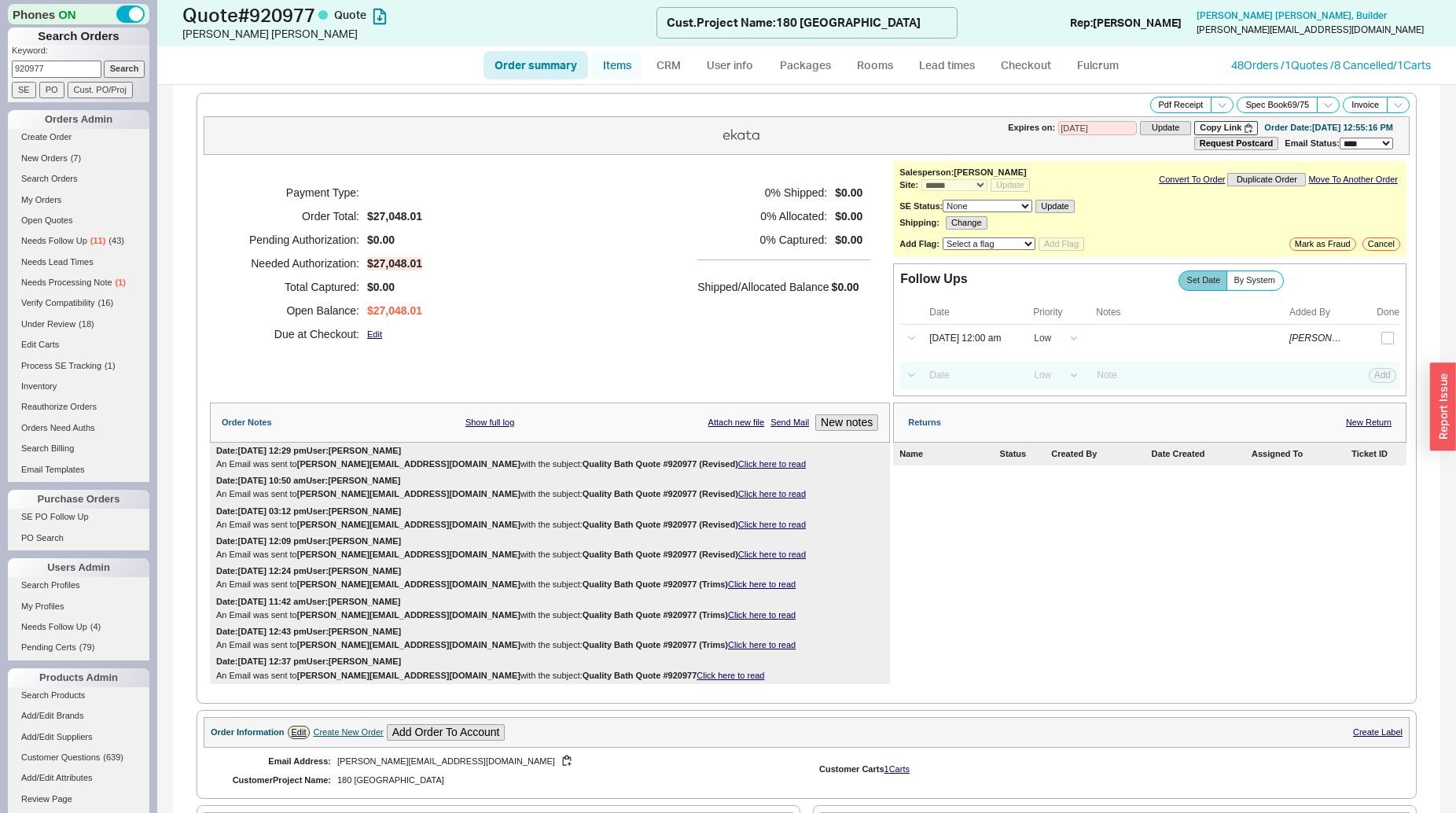
click at [611, 73] on link "Items" at bounding box center [616, 65] width 51 height 28
select select "3"
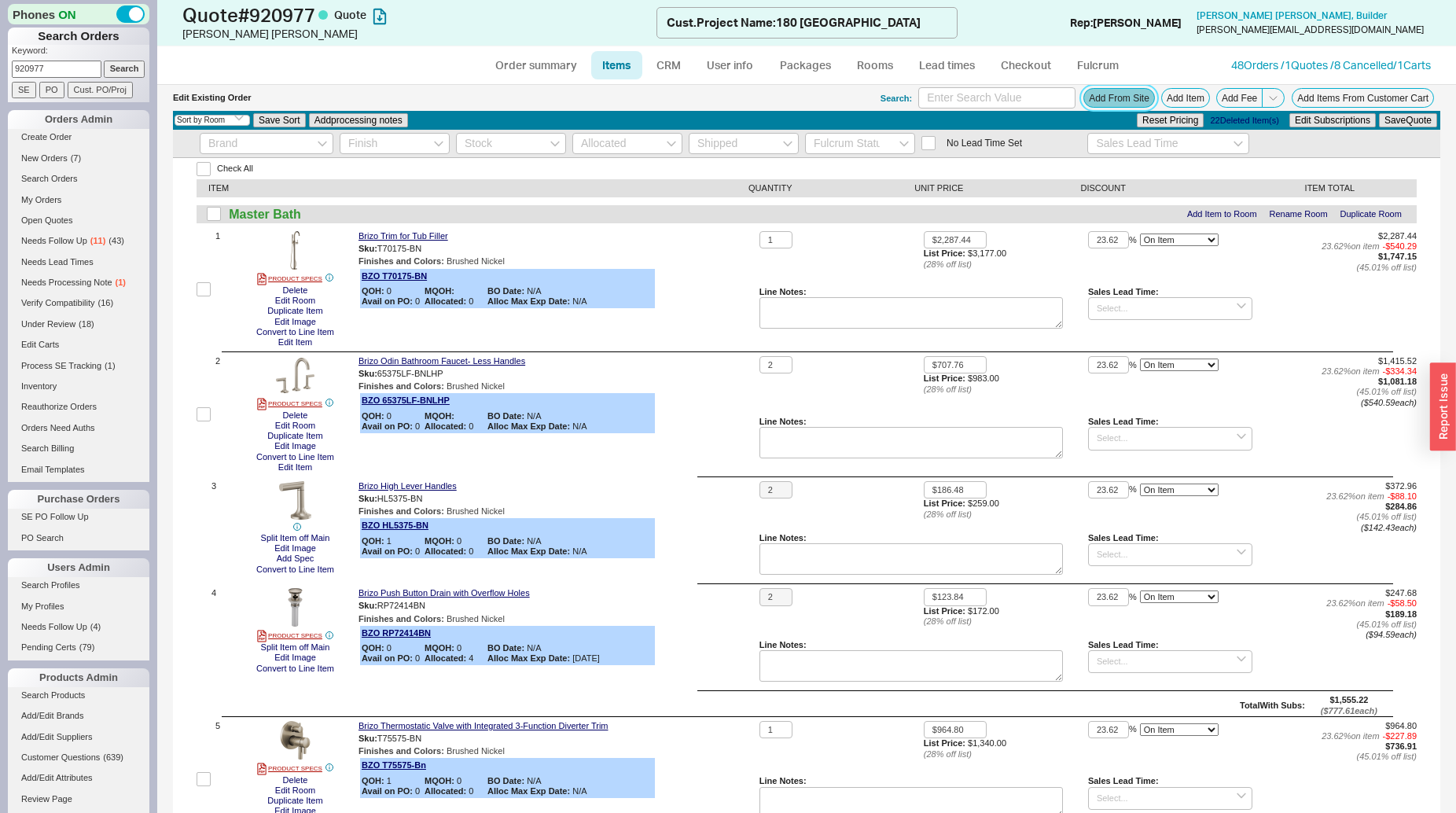
click at [1103, 104] on button "Add From Site" at bounding box center [1119, 98] width 72 height 20
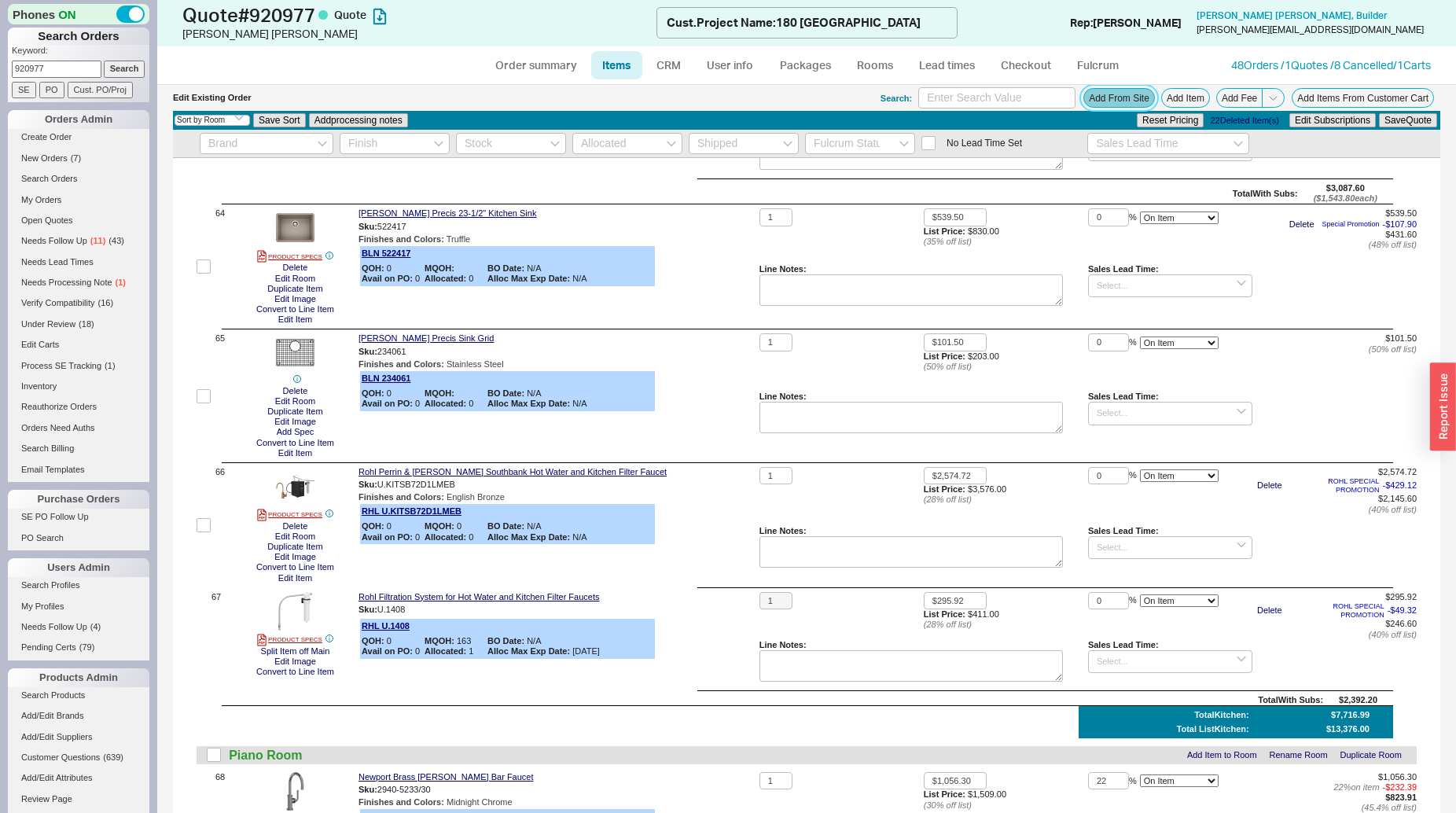
scroll to position [8020, 0]
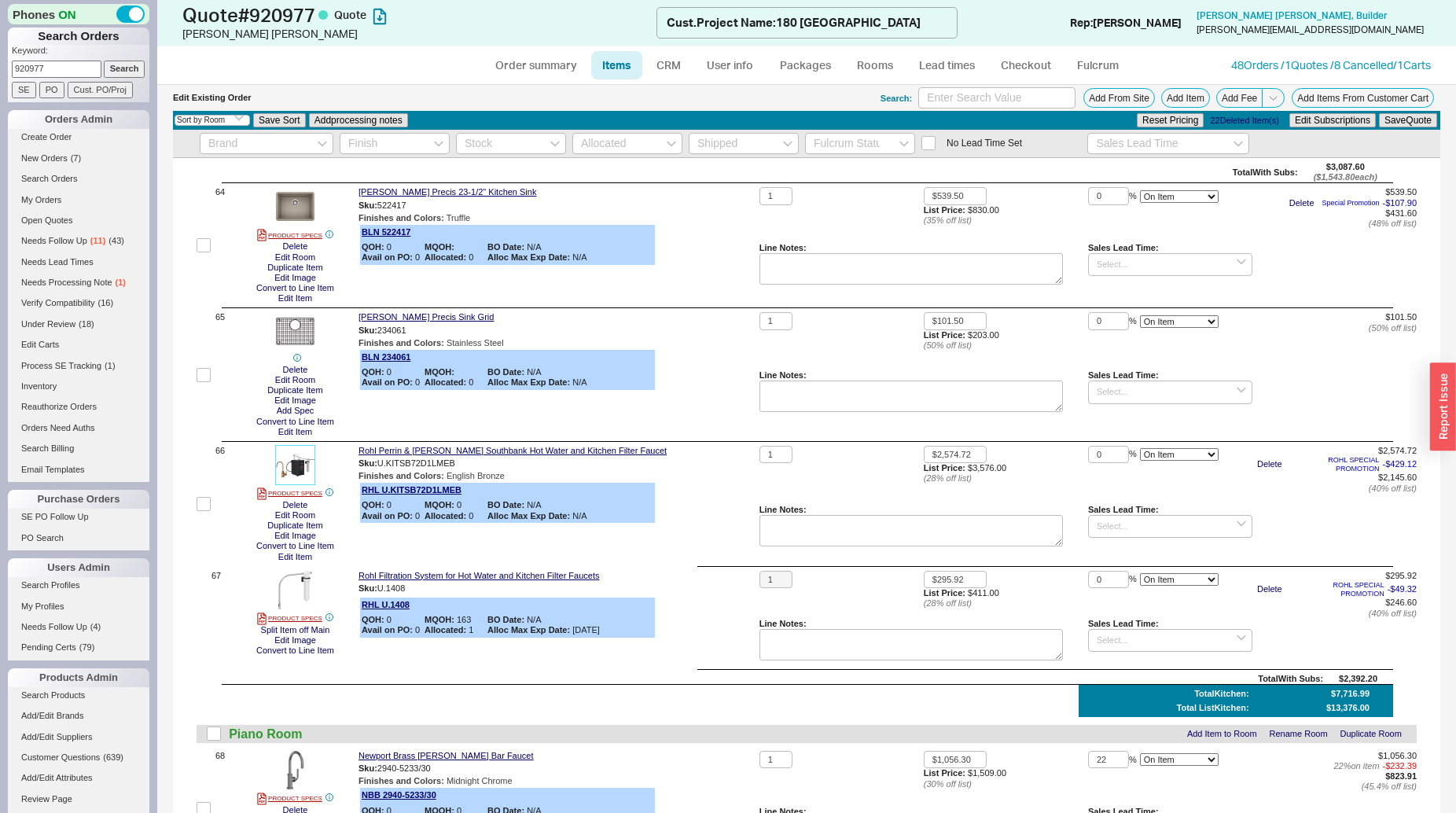
click at [304, 476] on img at bounding box center [294, 464] width 38 height 38
click at [309, 635] on button "Split Item off Main" at bounding box center [295, 630] width 79 height 11
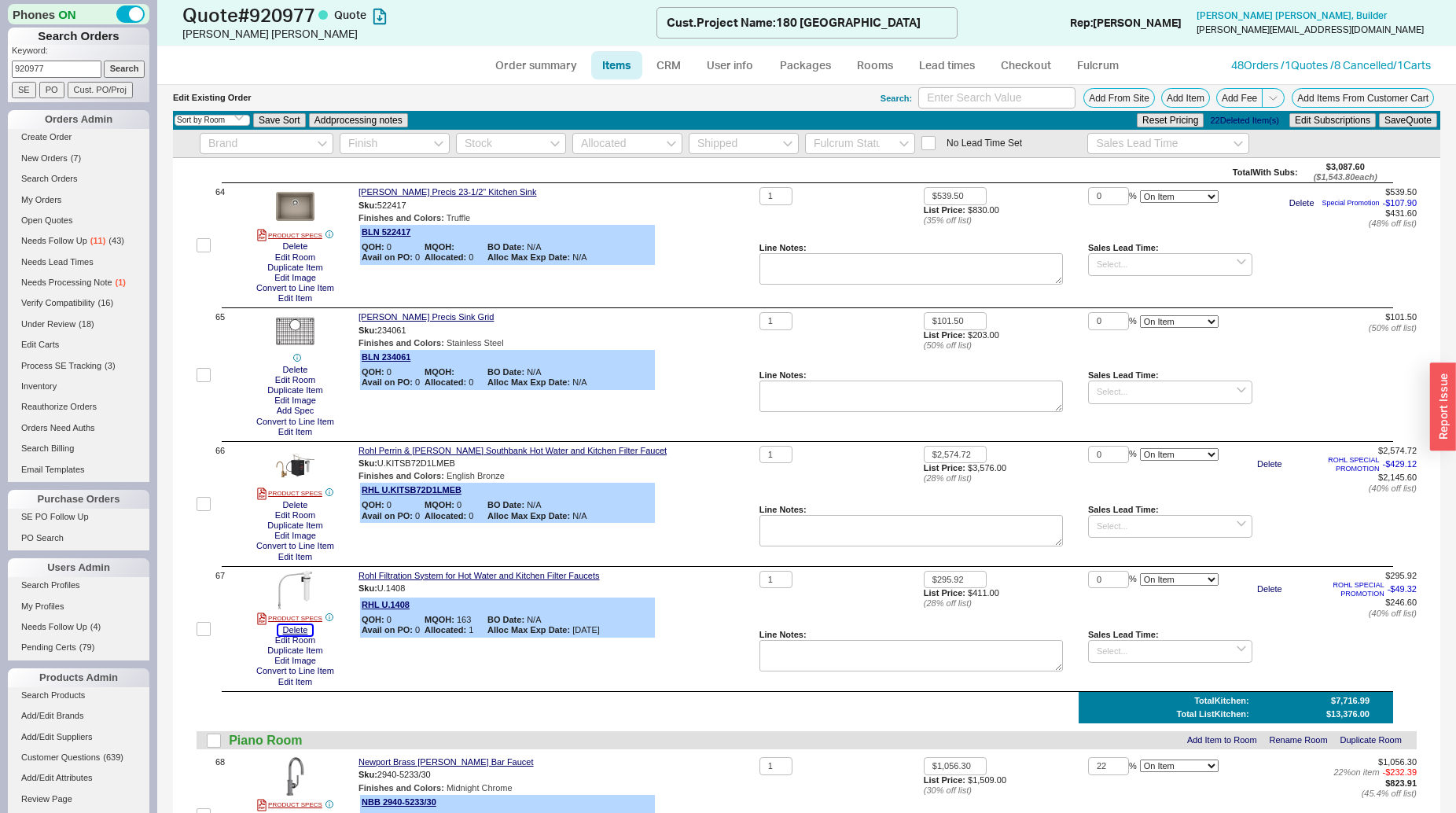
click at [302, 635] on button "Delete" at bounding box center [295, 630] width 35 height 11
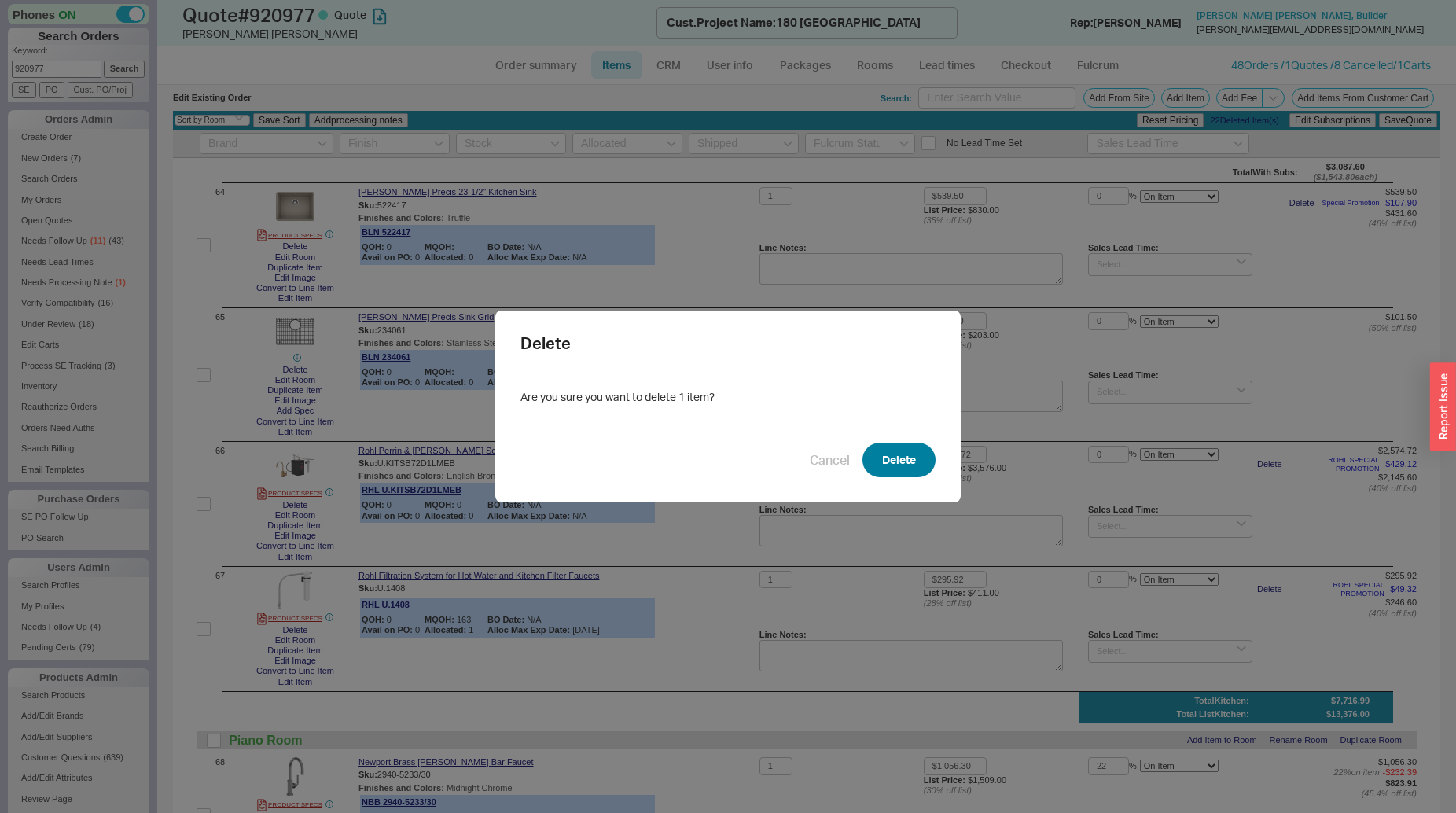
click at [871, 465] on button "Delete" at bounding box center [899, 460] width 73 height 35
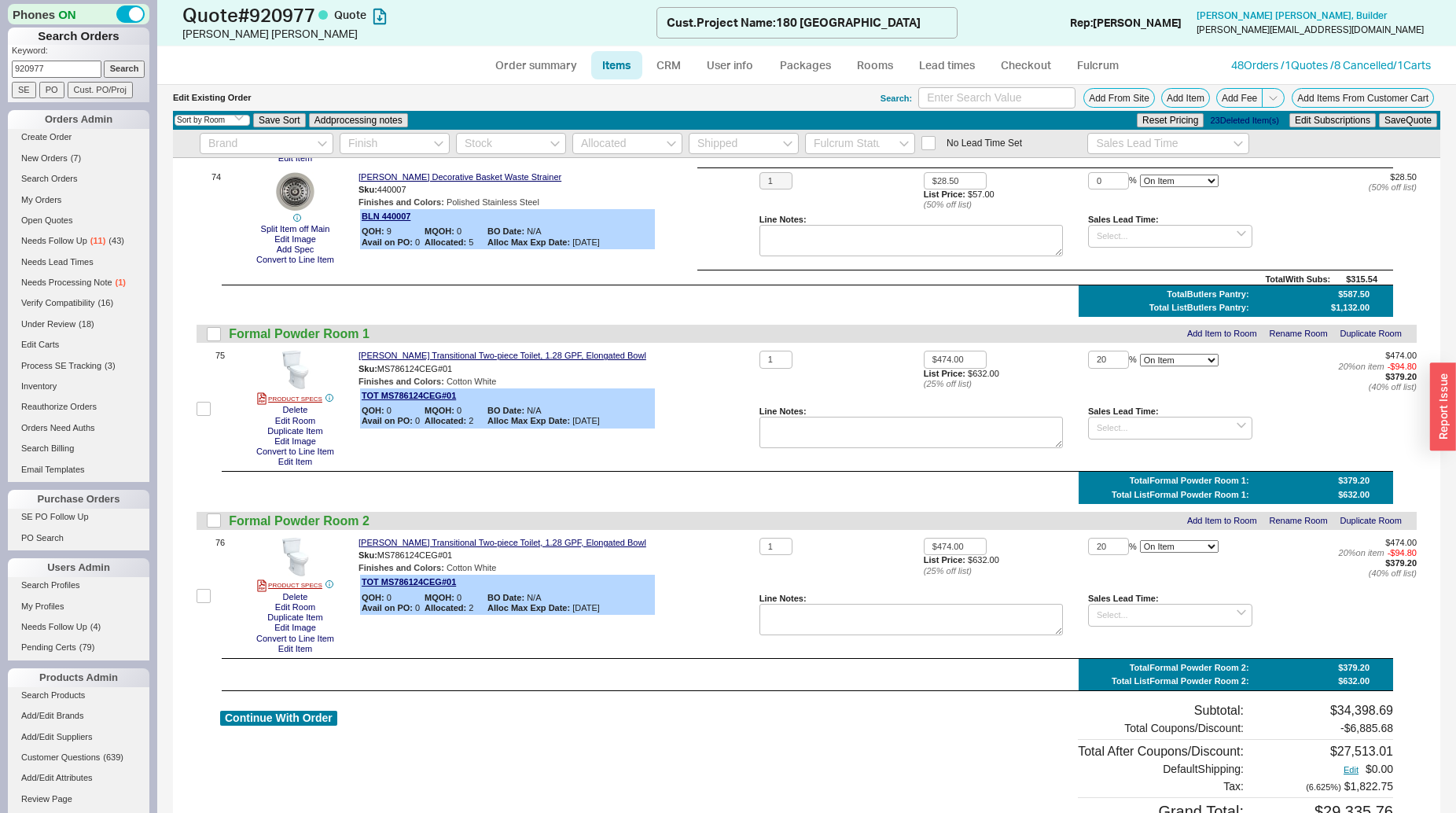
scroll to position [9625, 0]
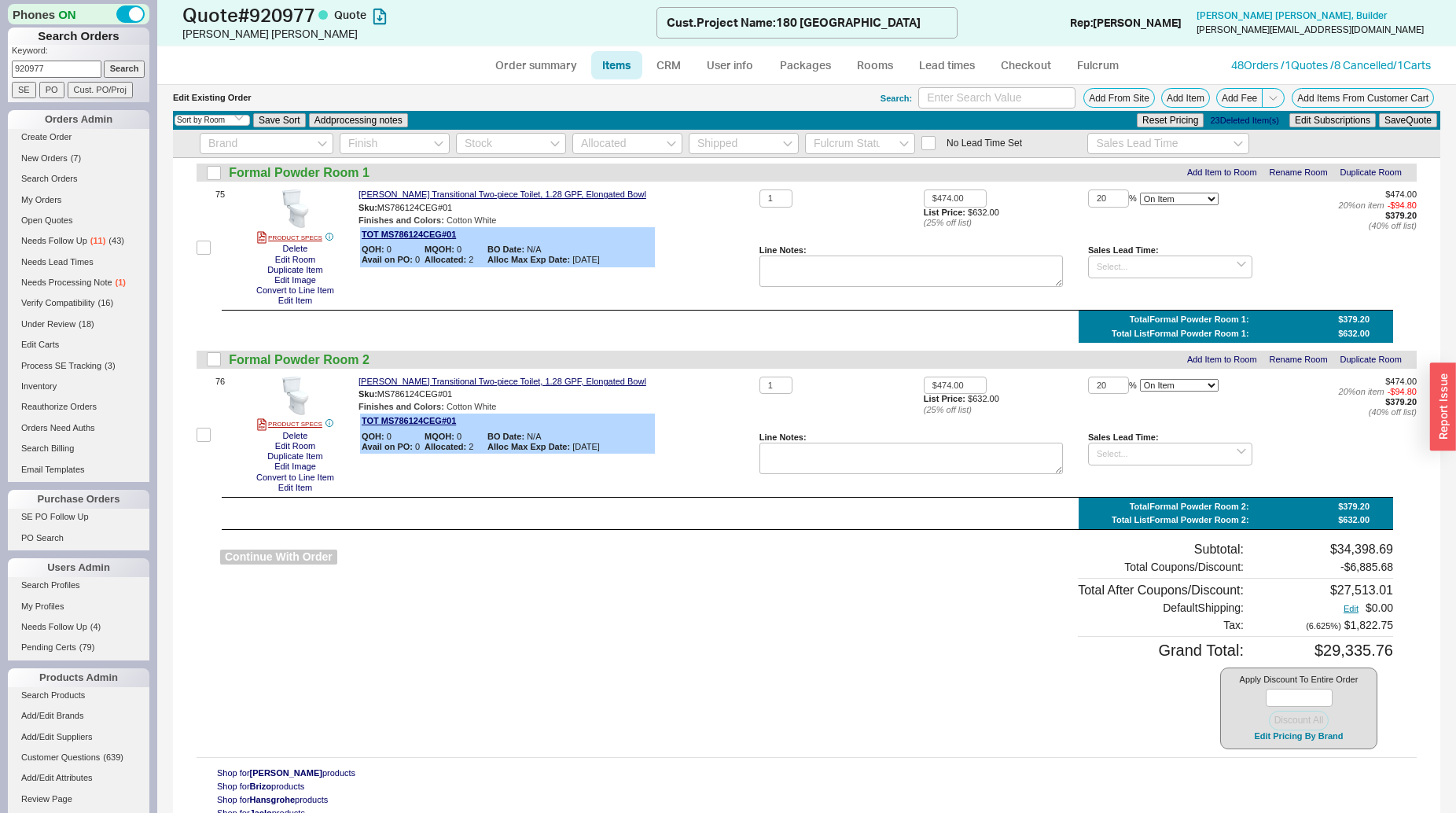
click at [304, 560] on button "Continue With Order" at bounding box center [279, 557] width 117 height 15
select select "*"
select select "LOW"
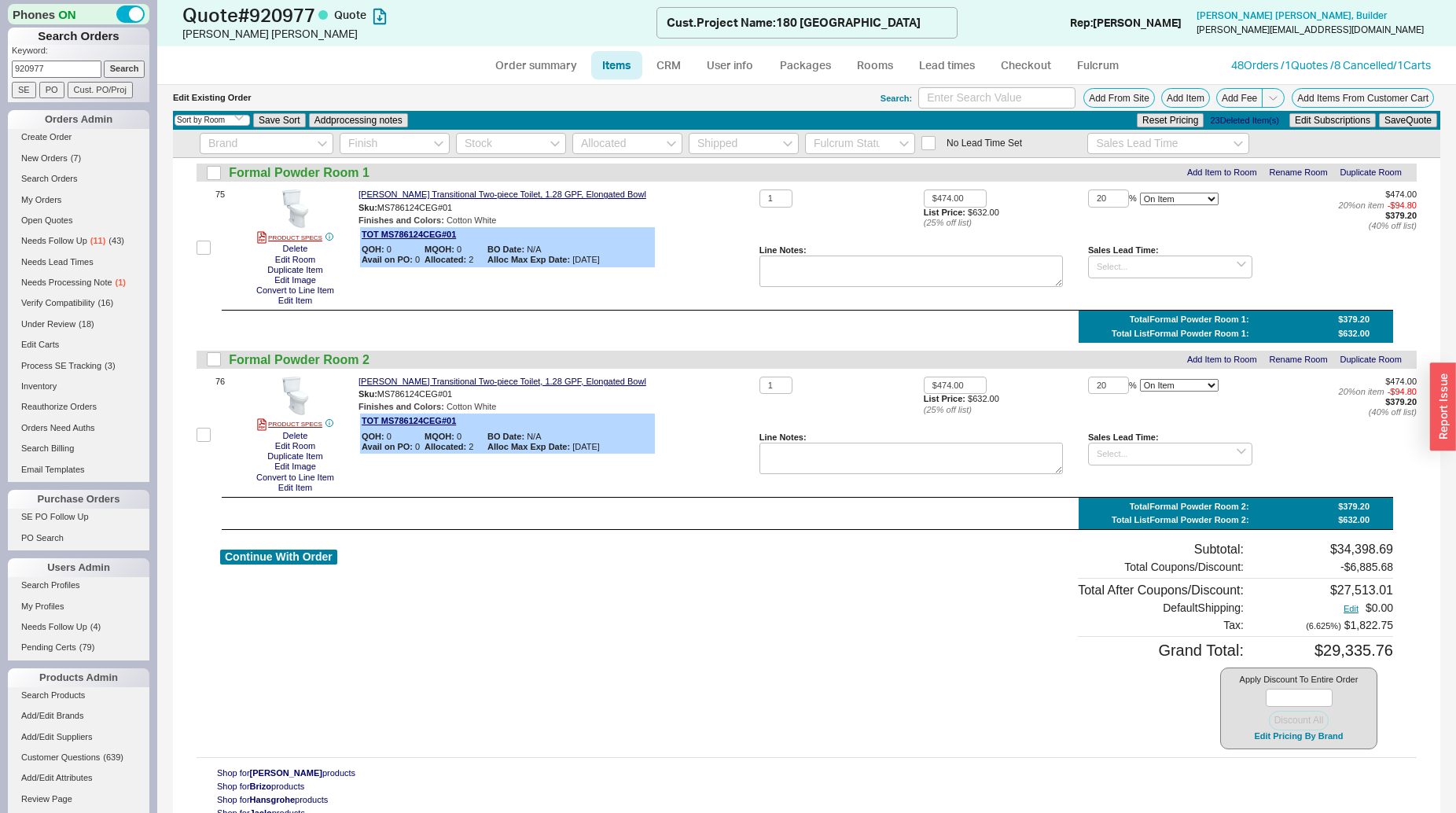
select select "3"
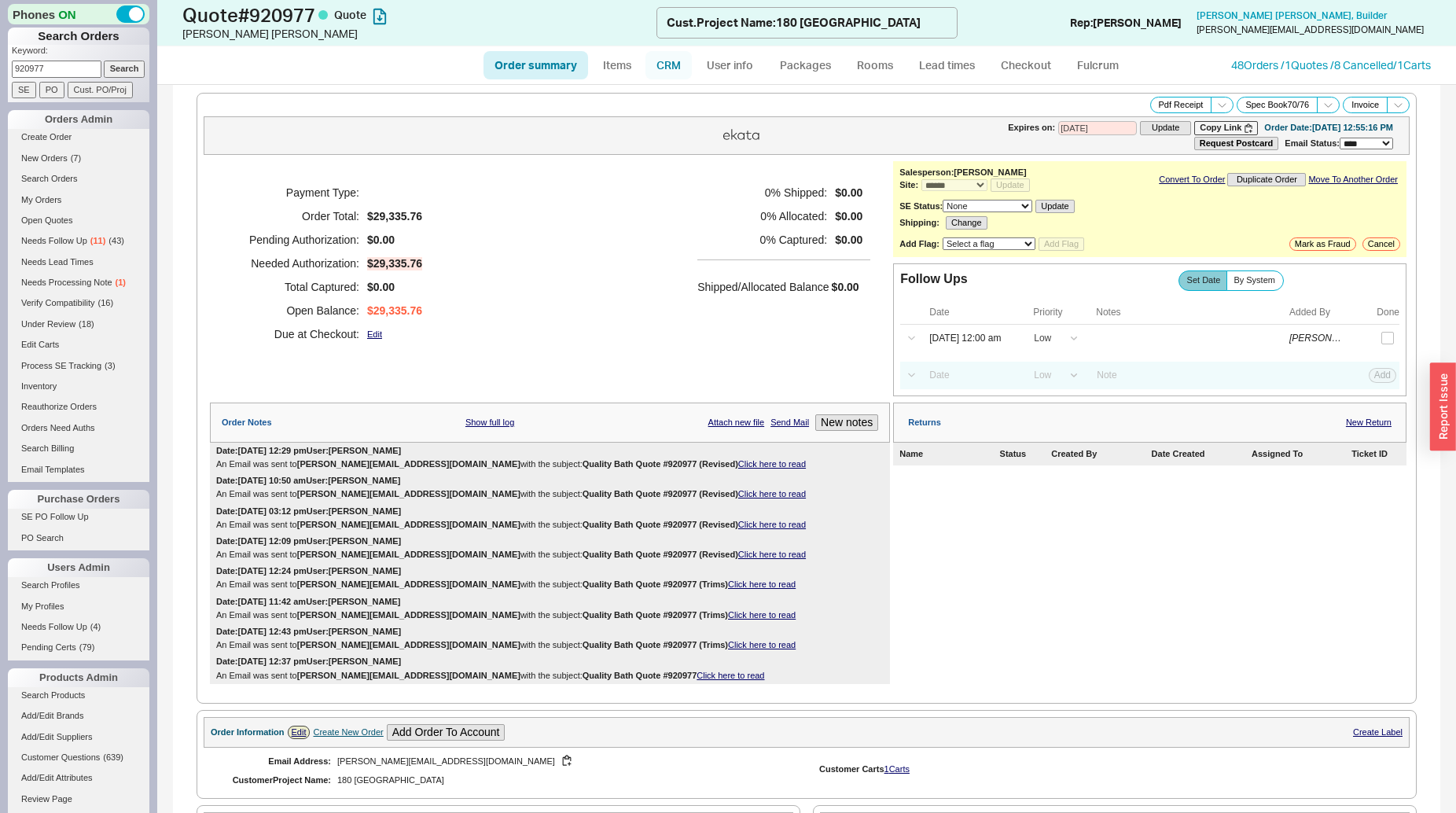
click at [673, 67] on link "CRM" at bounding box center [668, 65] width 46 height 28
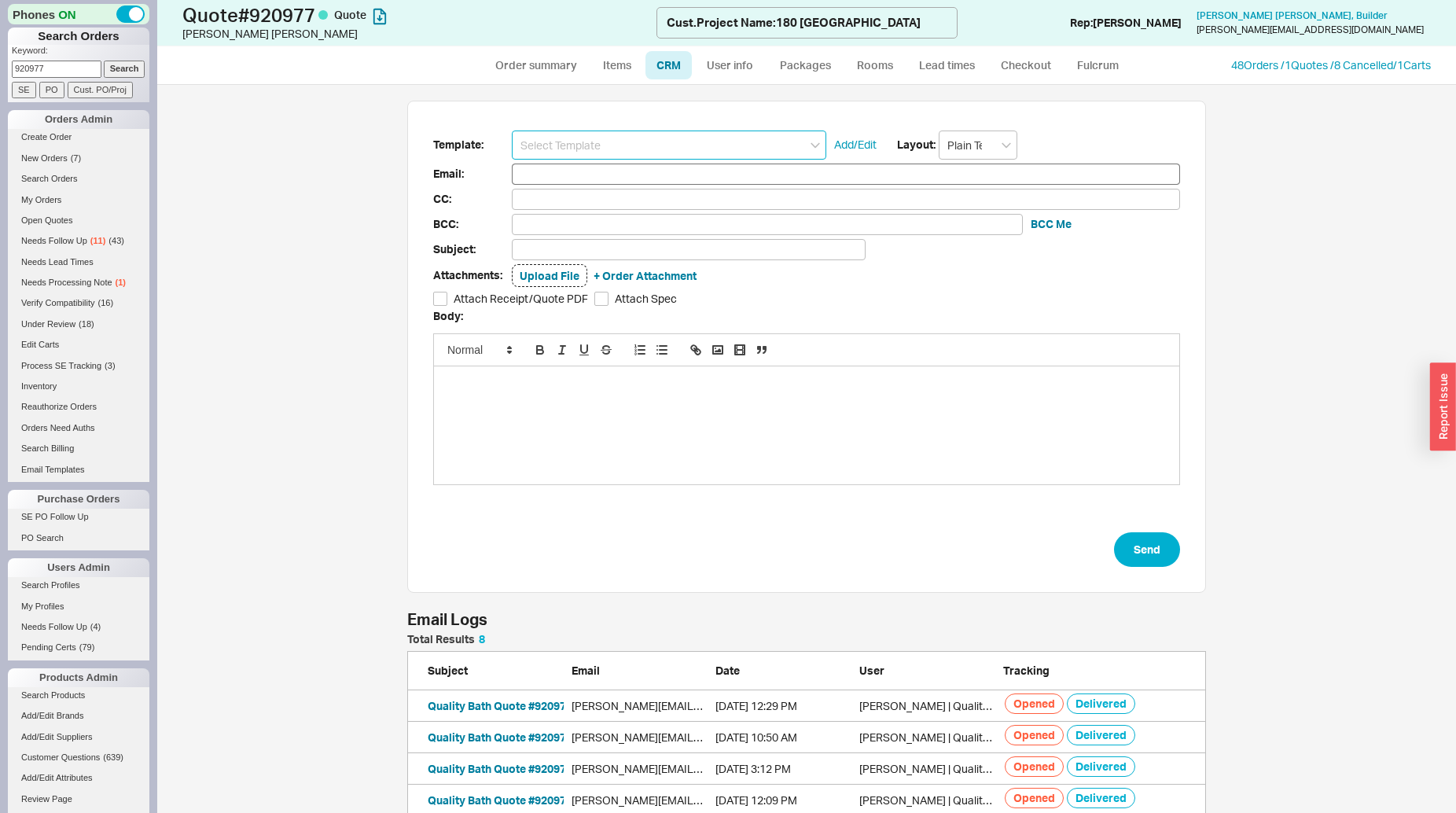
scroll to position [295, 785]
click at [675, 148] on input at bounding box center [669, 146] width 315 height 29
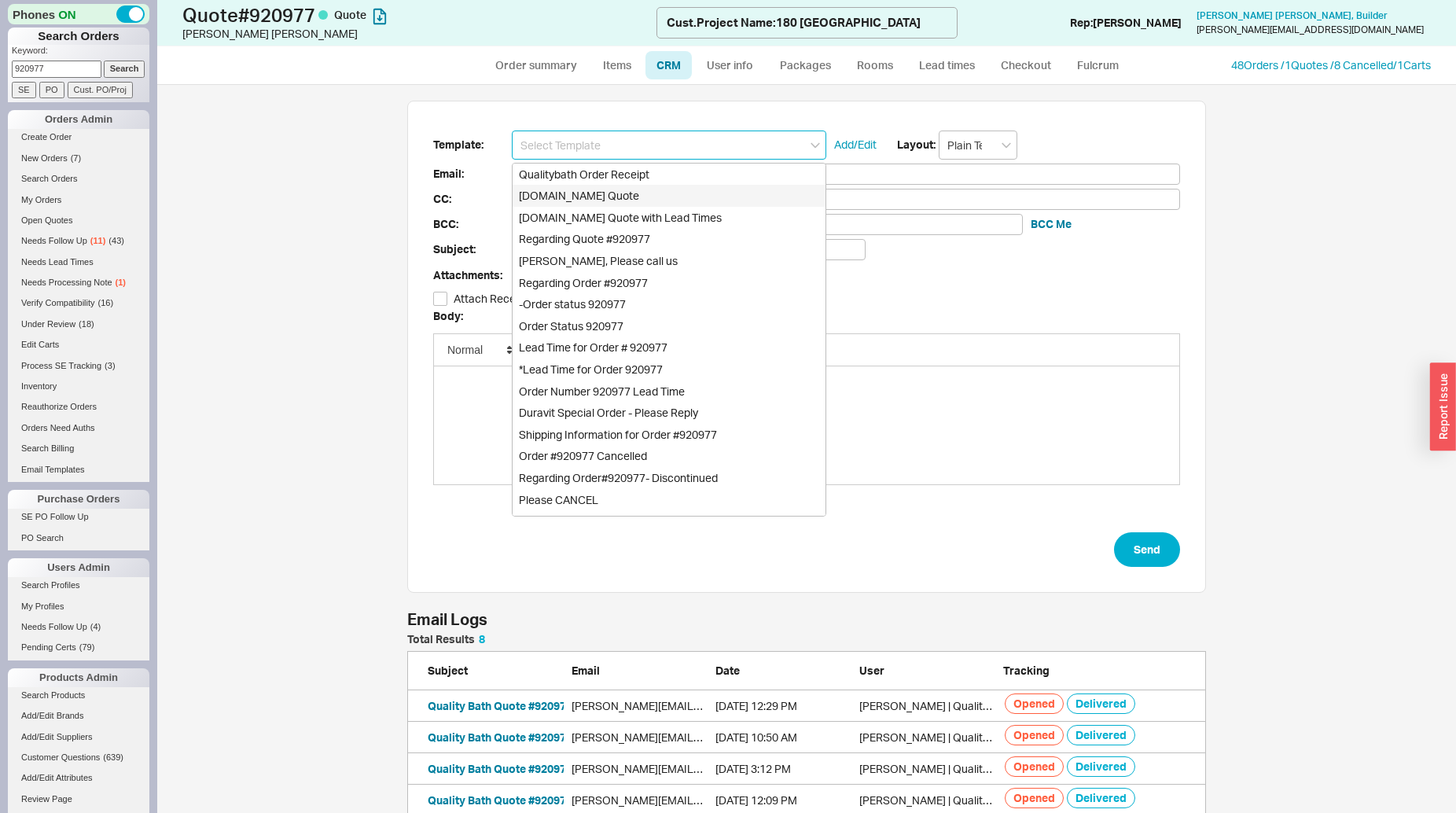
click at [670, 201] on div "Qualitybath.com Quote" at bounding box center [669, 195] width 313 height 22
type input "Receipt"
type input "kasie@clearbrookproperties.com"
type input "Quality Bath Quote #920977"
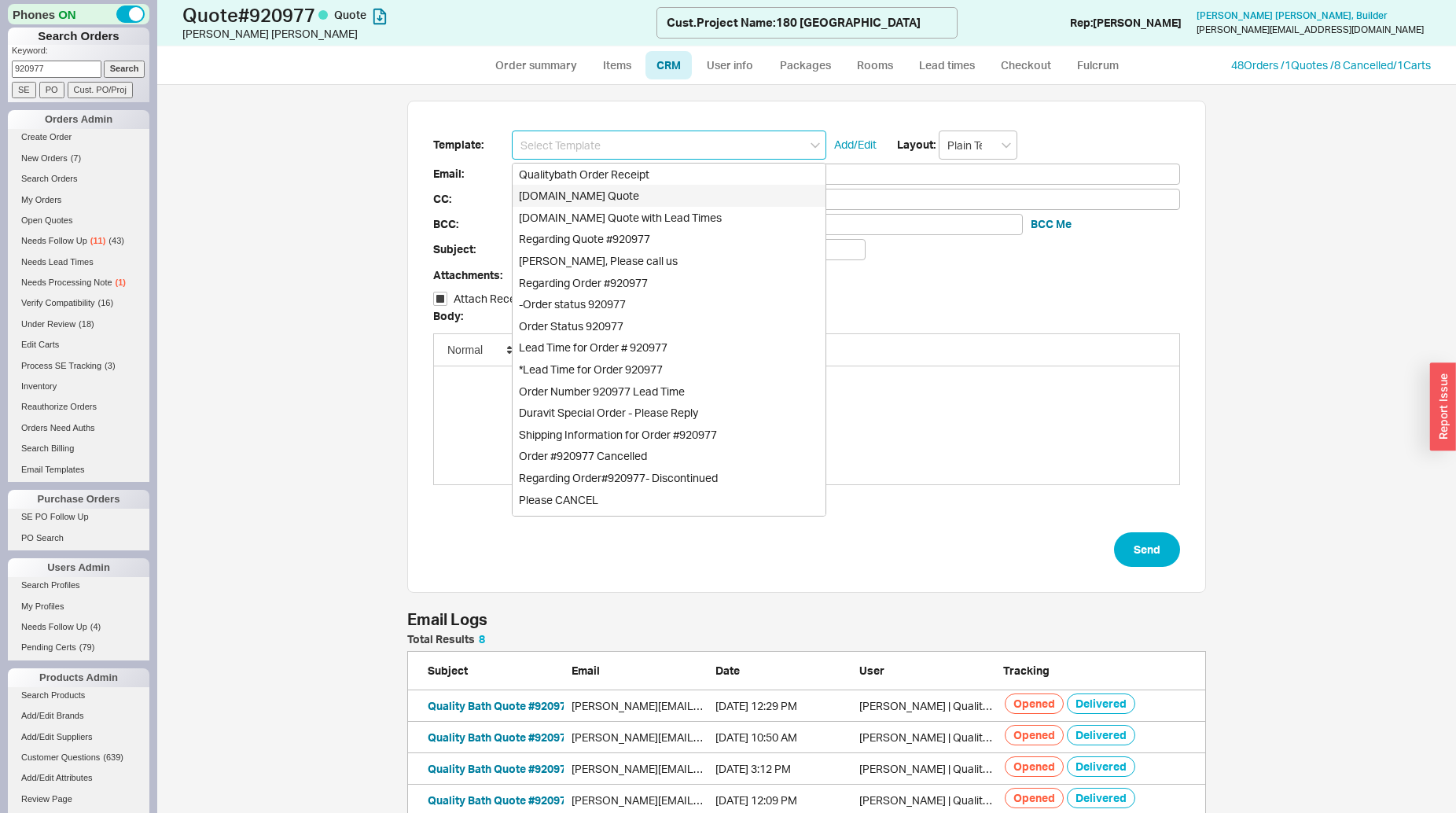
checkbox input "true"
type input "Qualitybath.com Quote"
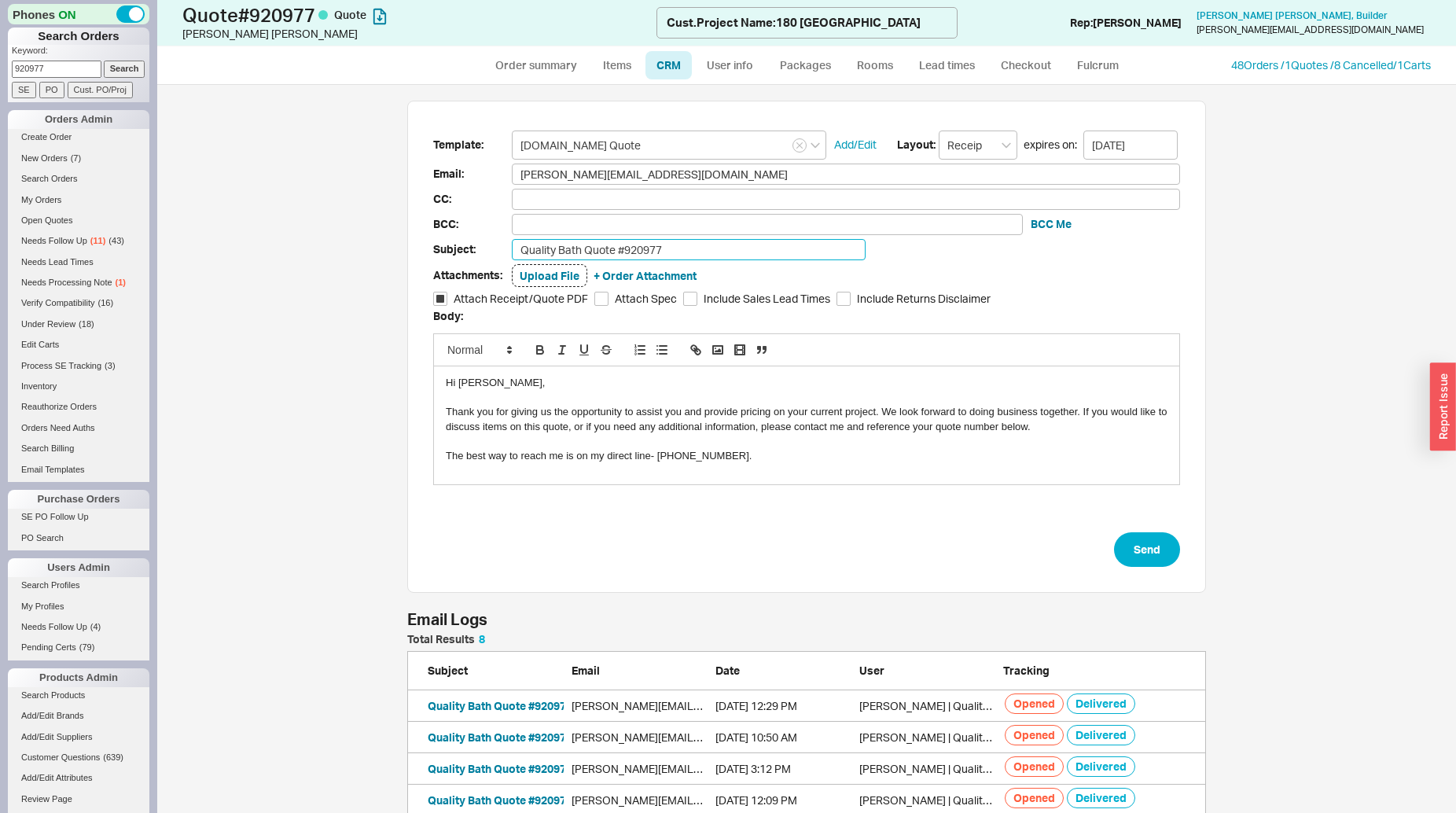
drag, startPoint x: 702, startPoint y: 243, endPoint x: 703, endPoint y: 251, distance: 8.1
click at [703, 250] on input "Quality Bath Quote #920977" at bounding box center [689, 250] width 354 height 21
type input "Quality Bath Quote #920977 (Revised)"
drag, startPoint x: 1120, startPoint y: 550, endPoint x: 846, endPoint y: 529, distance: 274.8
click at [1121, 550] on button "Send" at bounding box center [1147, 550] width 66 height 35
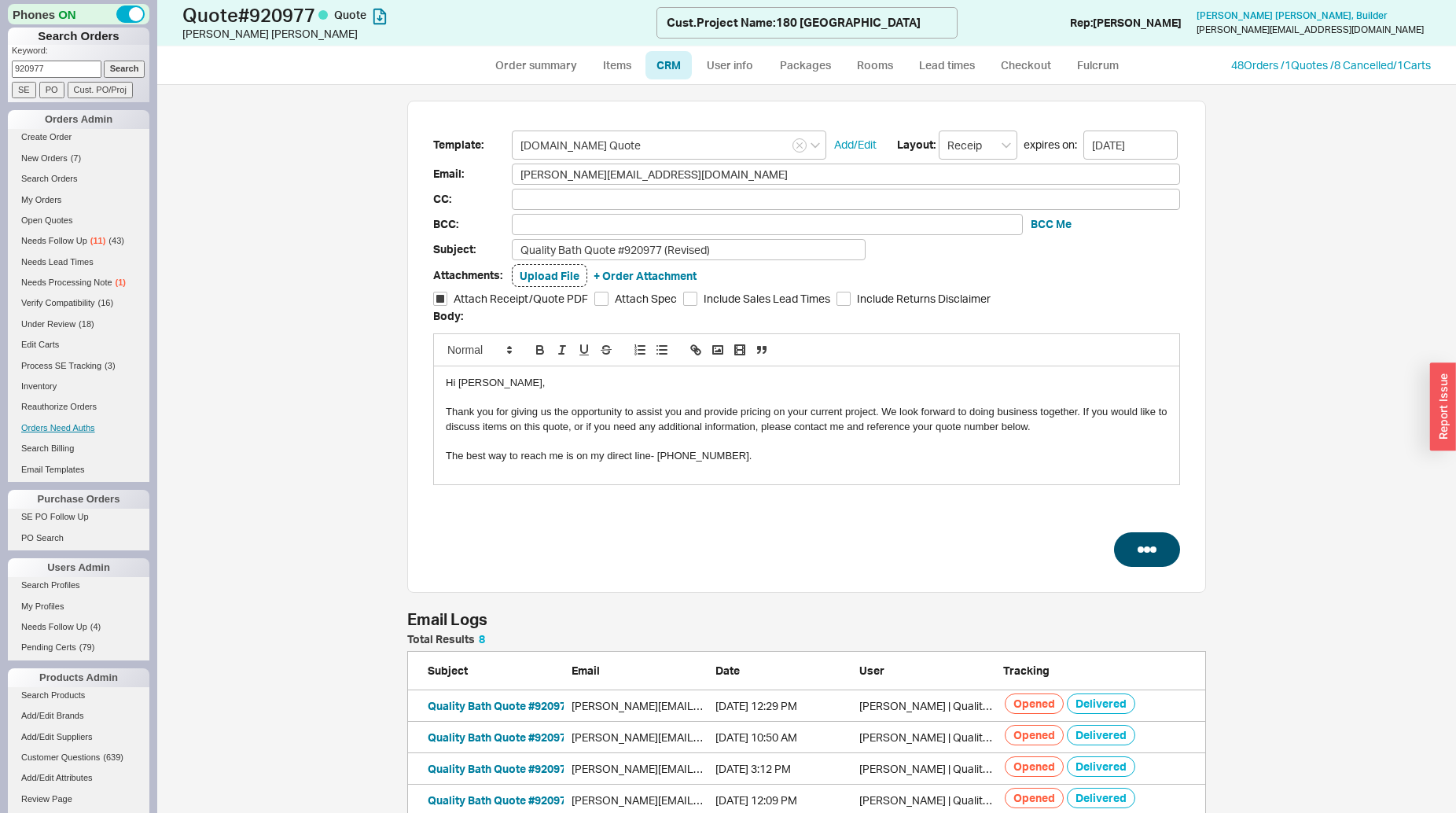
select select "*"
select select "LOW"
select select "3"
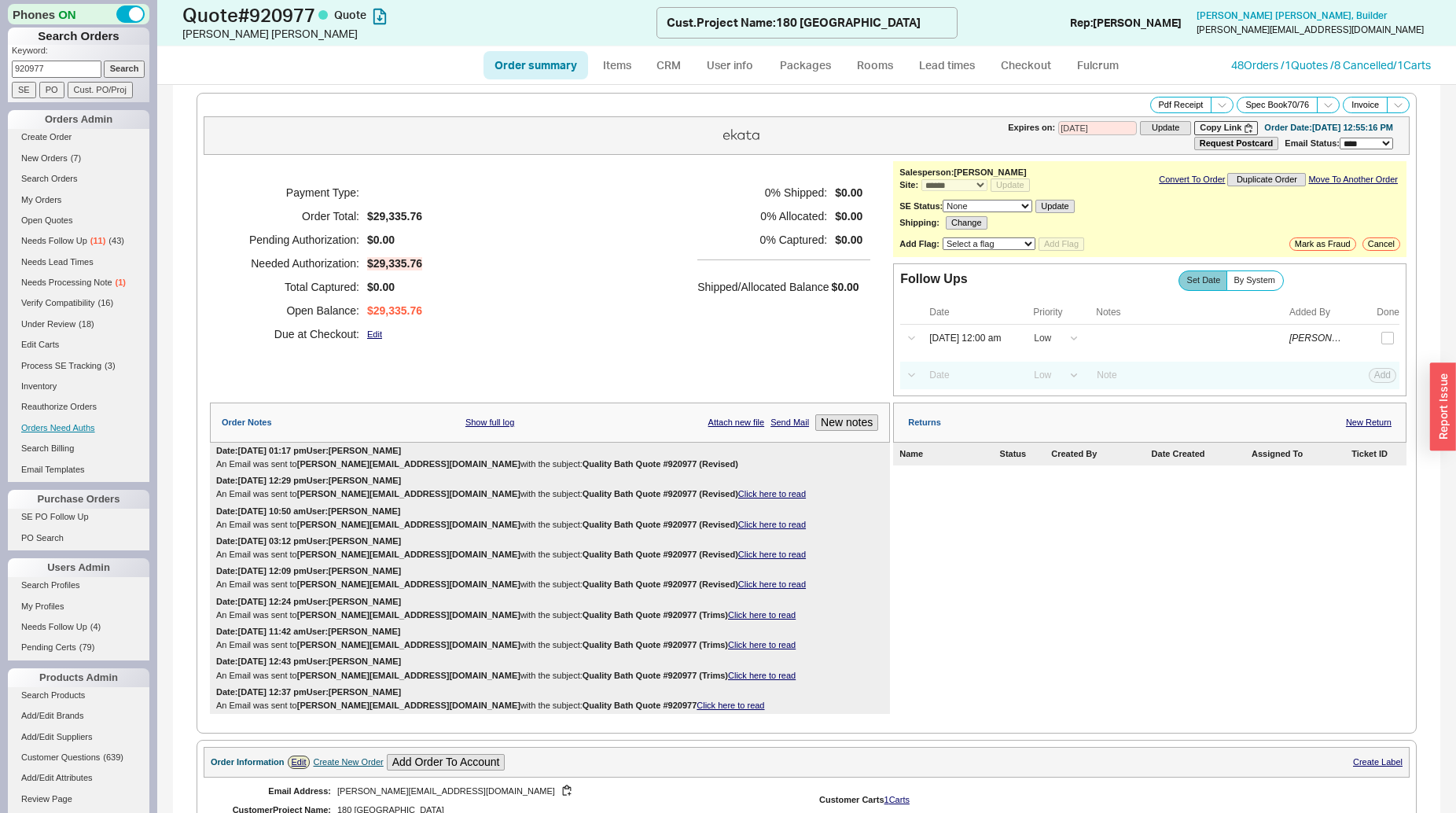
type input "08/22/2025"
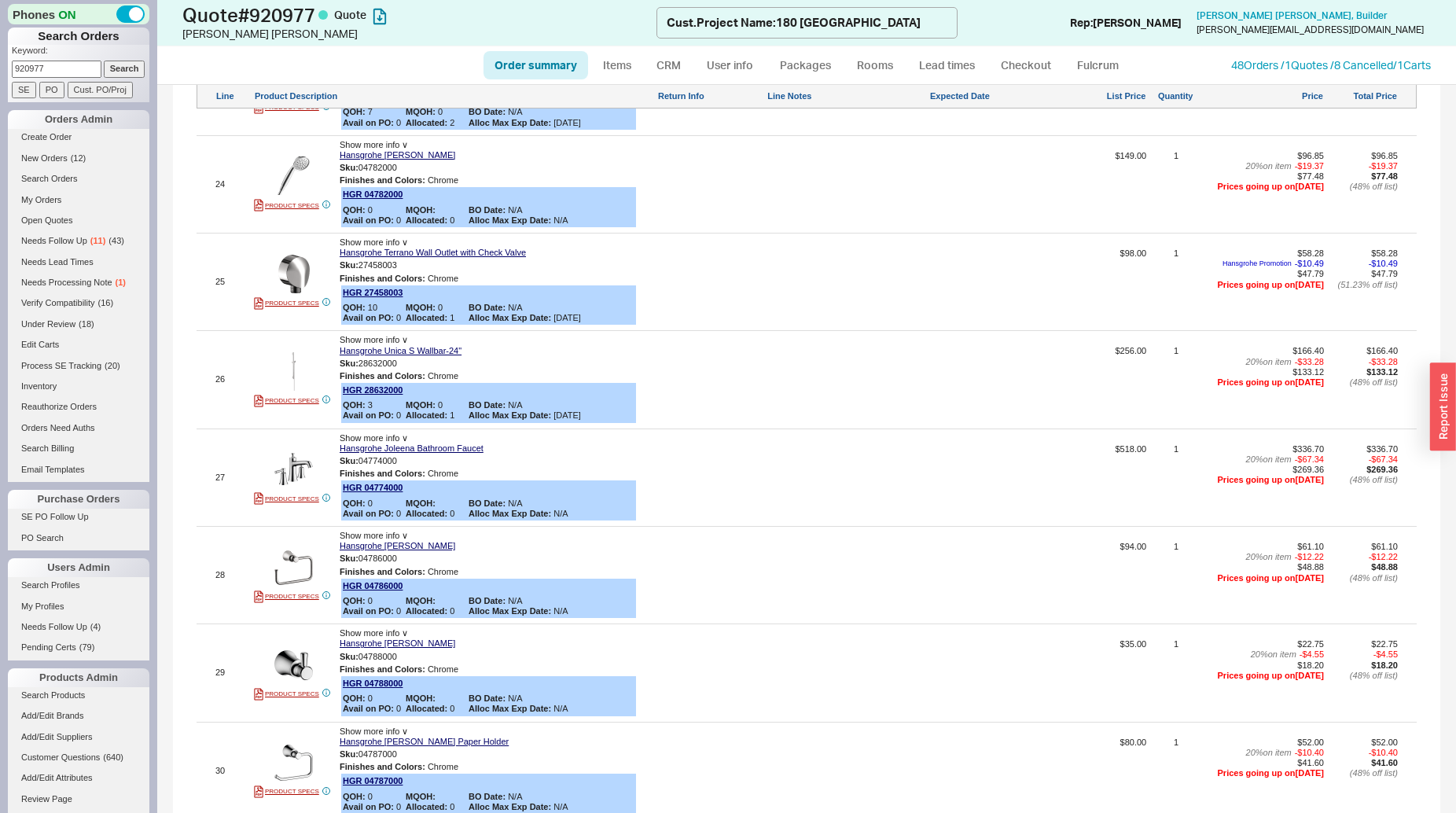
scroll to position [3368, 0]
click at [44, 133] on link "Create Order" at bounding box center [79, 137] width 141 height 16
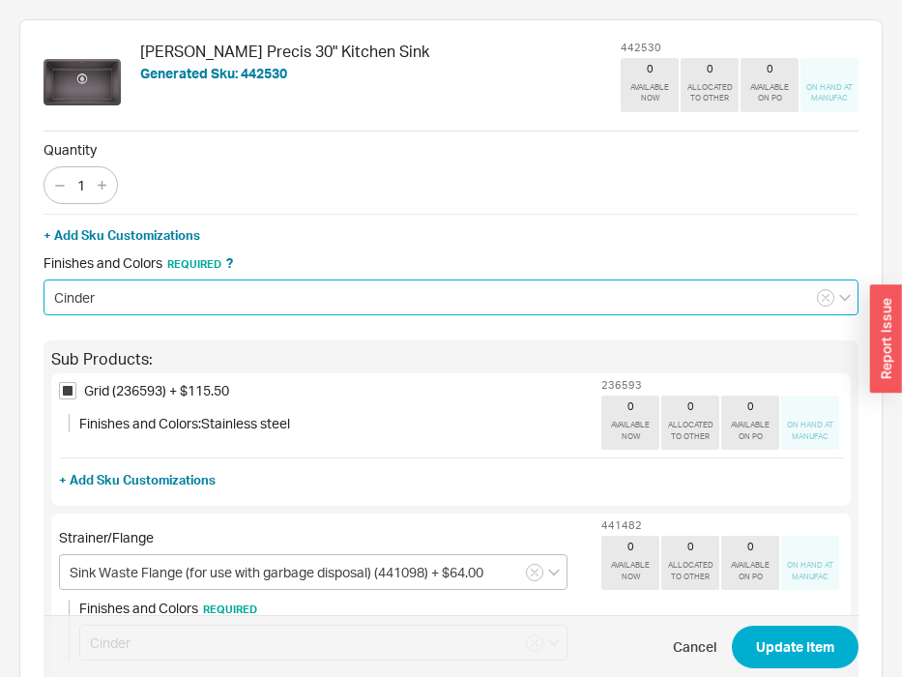
click at [114, 292] on input "Cinder" at bounding box center [451, 298] width 815 height 36
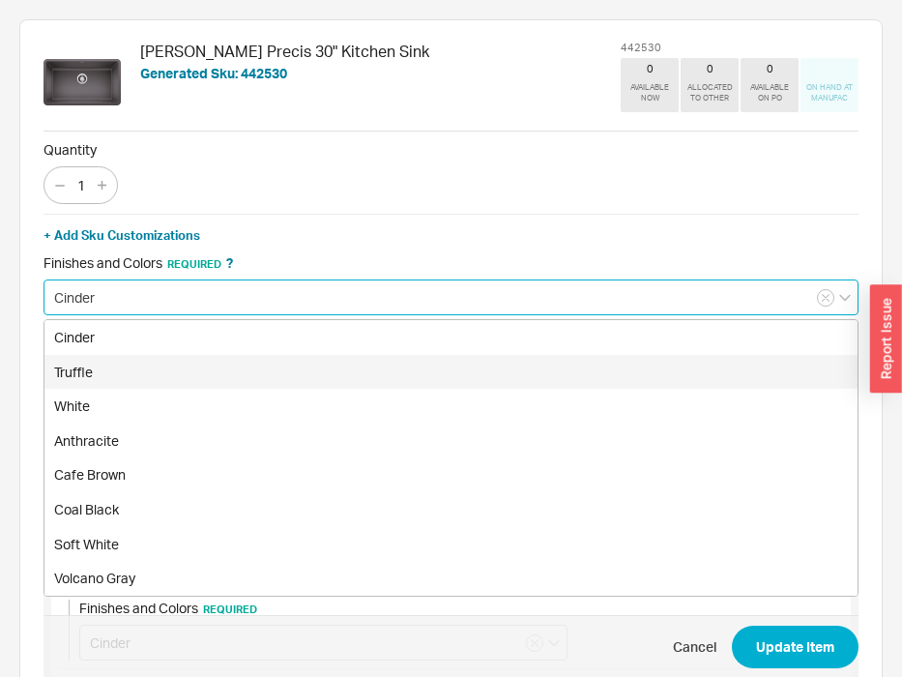
click at [120, 372] on div "Truffle" at bounding box center [450, 372] width 813 height 35
type input "Truffle"
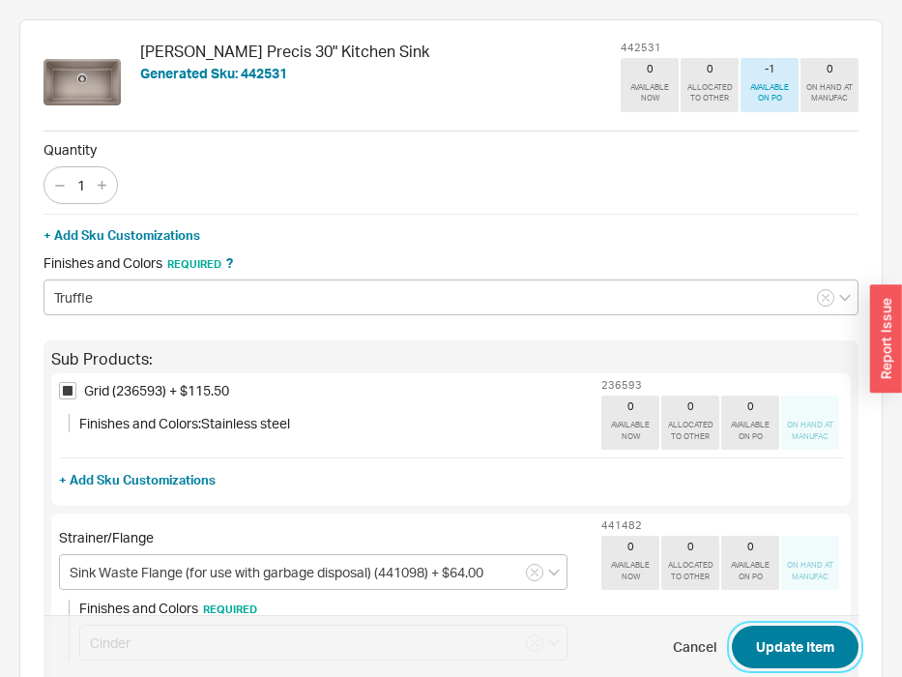
click at [798, 653] on button "Update Item" at bounding box center [795, 647] width 127 height 43
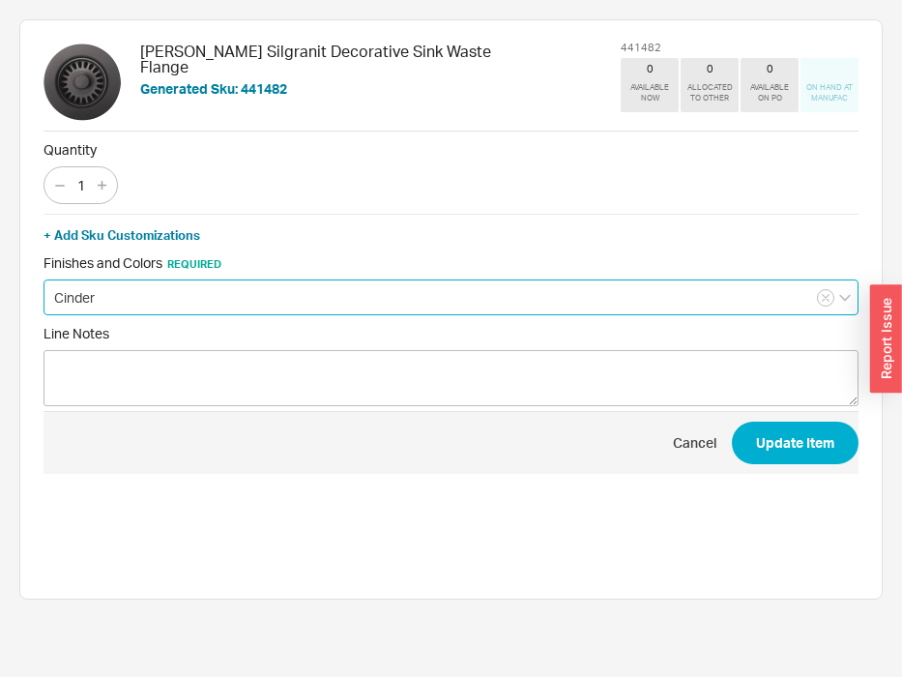
click at [204, 294] on input "Cinder" at bounding box center [451, 298] width 815 height 36
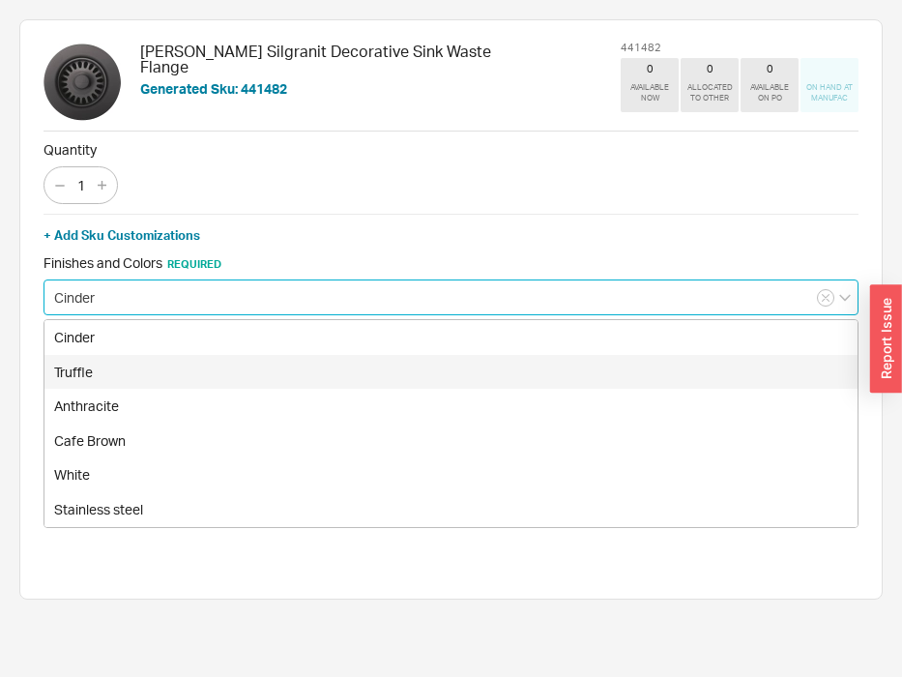
click at [181, 375] on div "Truffle" at bounding box center [450, 372] width 813 height 35
type input "Truffle"
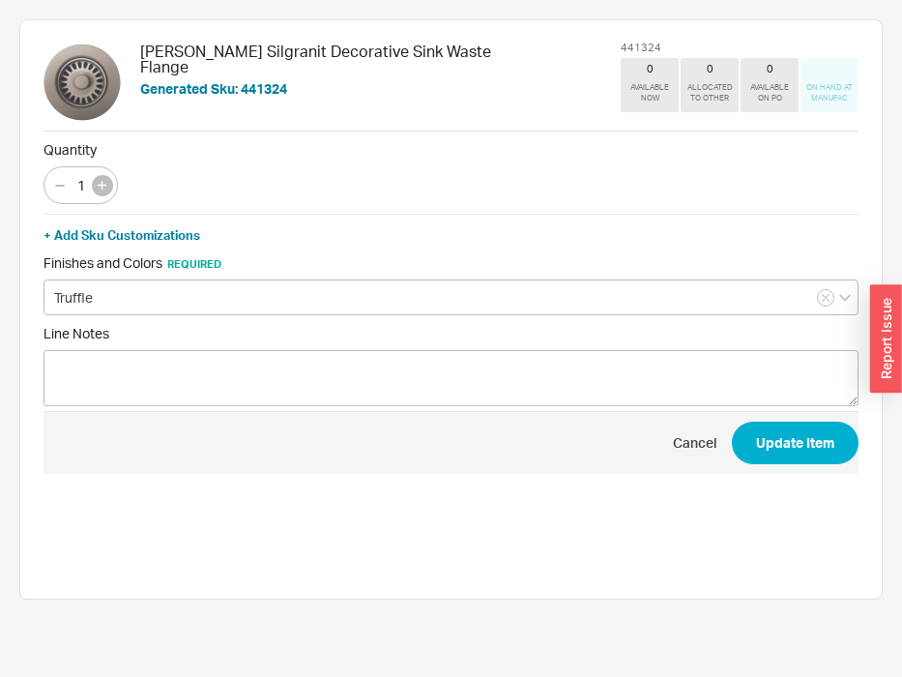
click at [101, 187] on icon "button" at bounding box center [102, 185] width 9 height 9
type input "2"
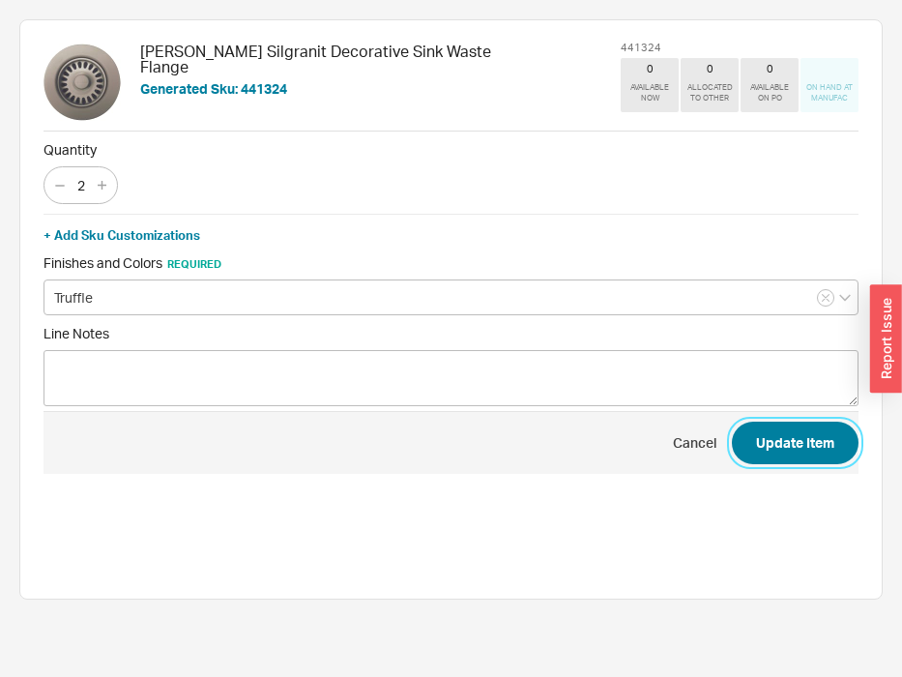
click at [772, 448] on button "Update Item" at bounding box center [795, 443] width 127 height 43
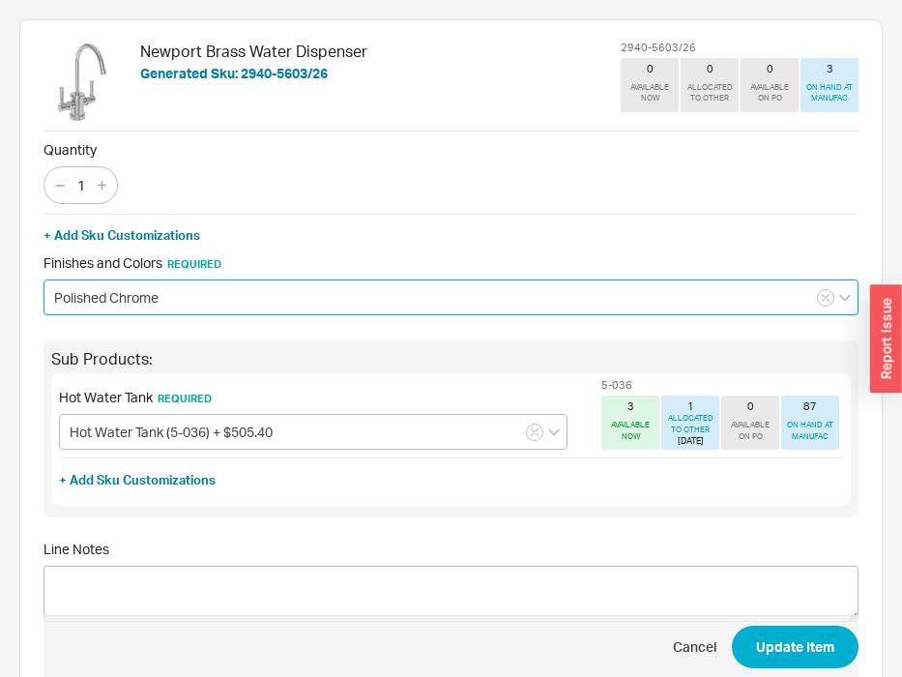
click at [98, 293] on input "Polished Chrome" at bounding box center [451, 298] width 815 height 36
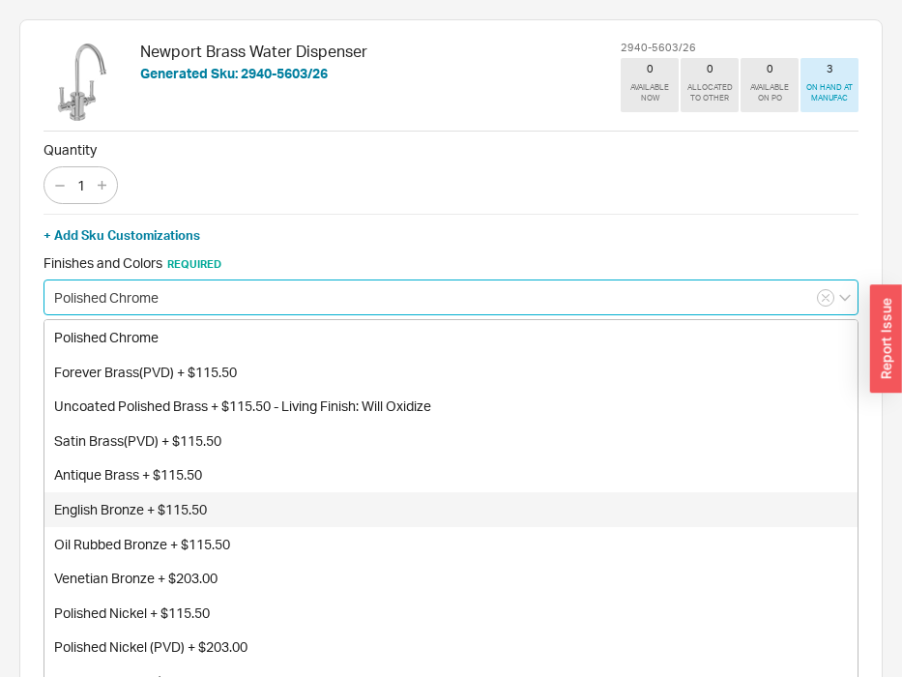
click at [85, 505] on div "English Bronze + $115.50" at bounding box center [450, 509] width 813 height 35
type input "English Bronze + $115.50"
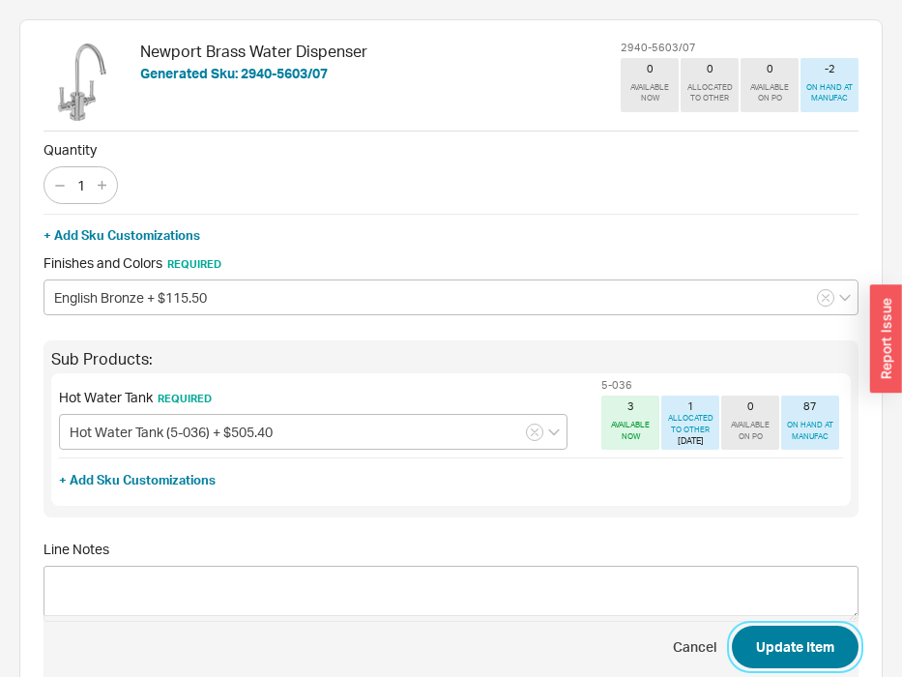
click at [789, 647] on button "Update Item" at bounding box center [795, 647] width 127 height 43
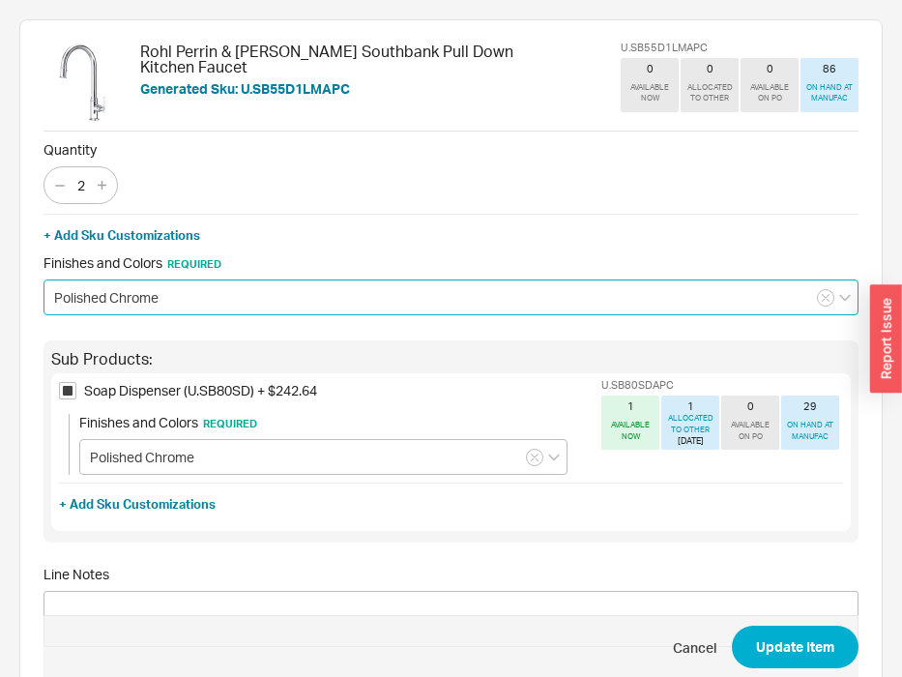
click at [189, 314] on input "Polished Chrome" at bounding box center [451, 298] width 815 height 36
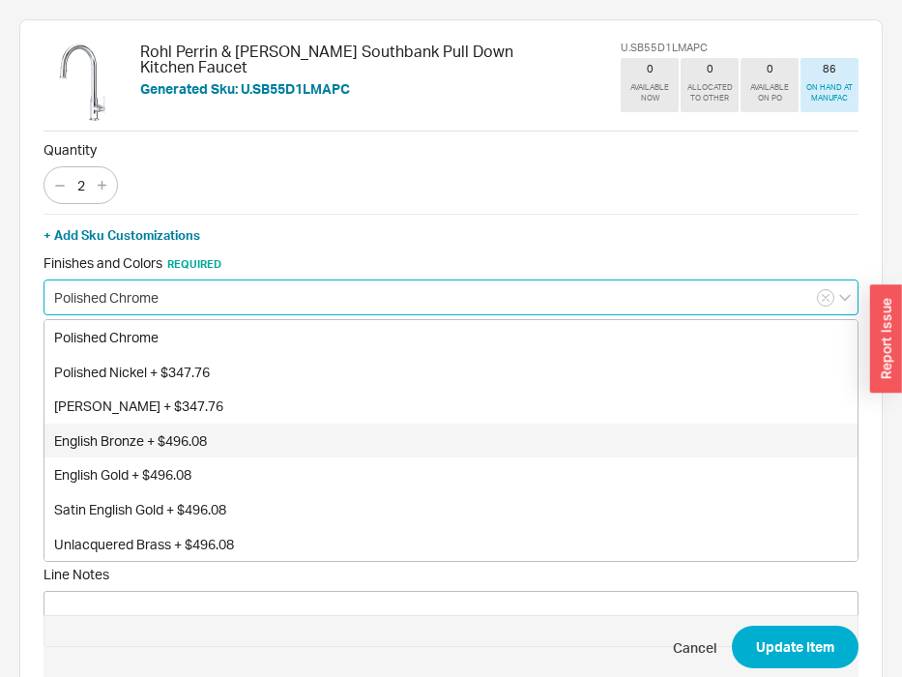
click at [183, 436] on div "English Bronze + $496.08" at bounding box center [450, 441] width 813 height 35
type input "English Bronze + $496.08"
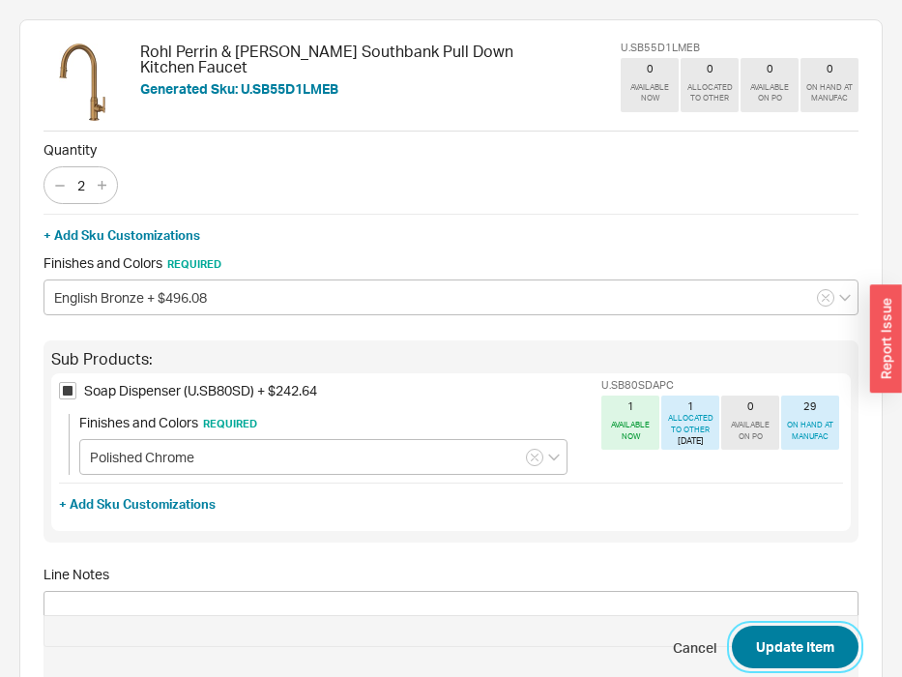
click at [764, 647] on button "Update Item" at bounding box center [795, 647] width 127 height 43
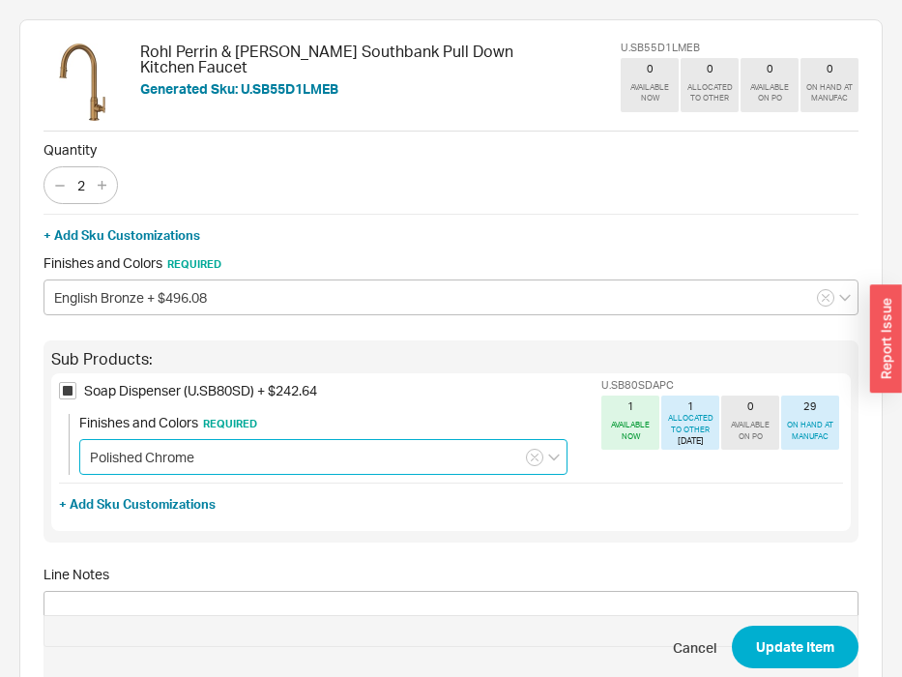
click at [254, 464] on input "Polished Chrome" at bounding box center [323, 457] width 488 height 36
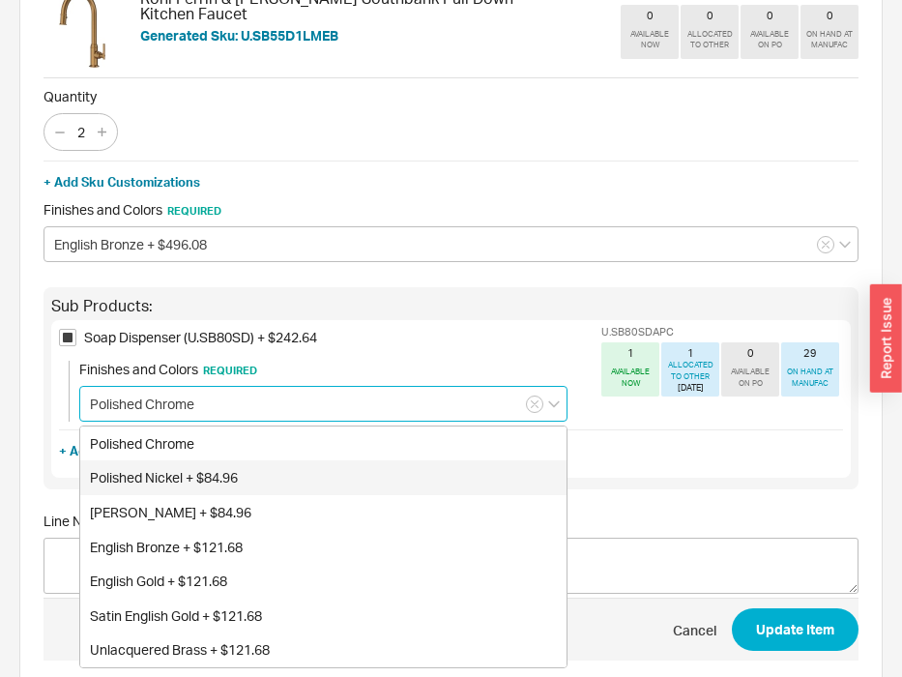
scroll to position [84, 0]
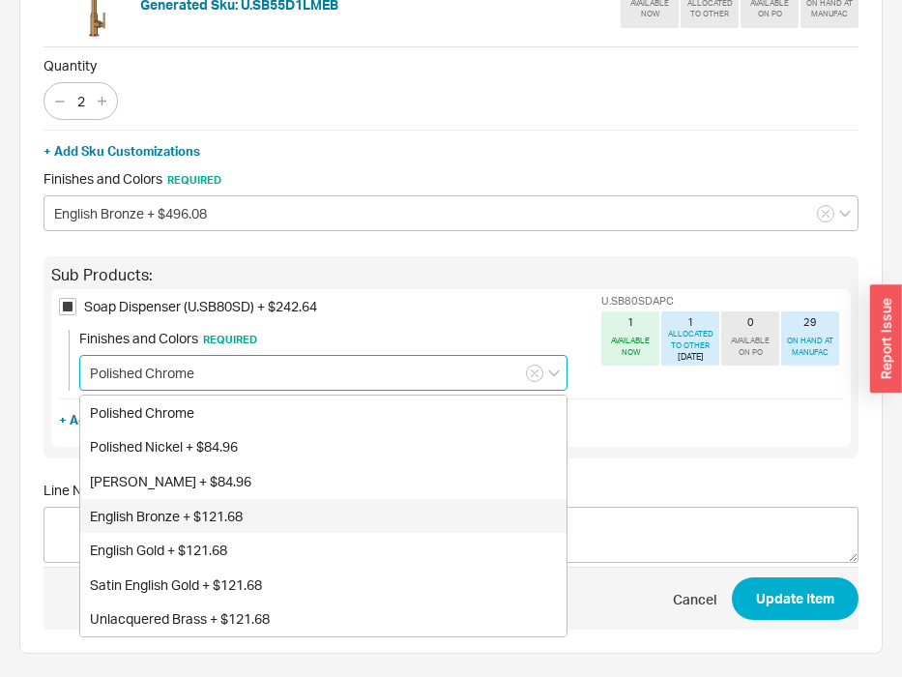
click at [220, 516] on div "English Bronze + $121.68" at bounding box center [323, 516] width 487 height 35
type input "English Bronze + $121.68"
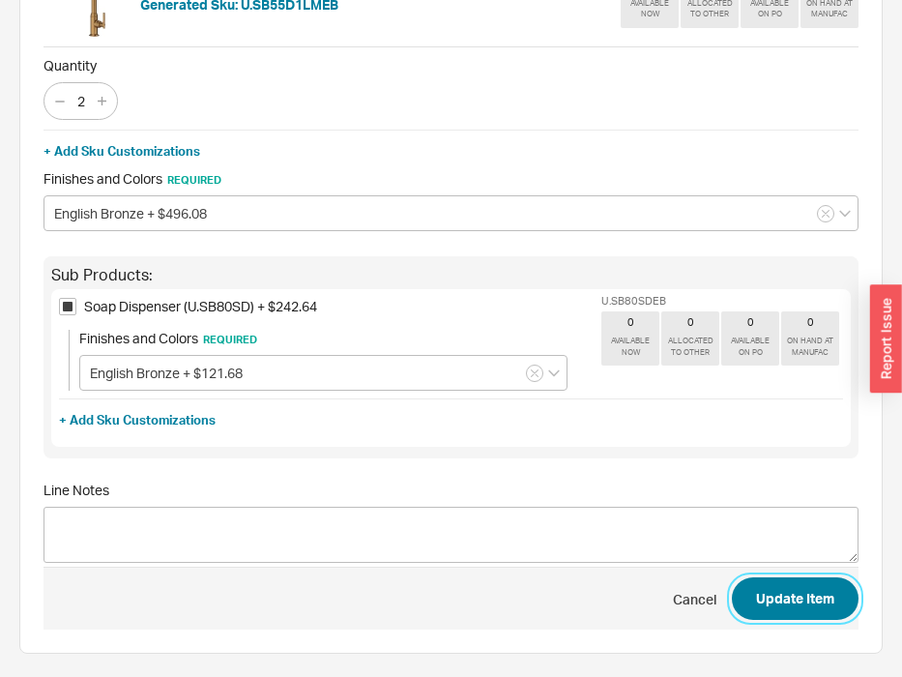
click at [832, 608] on button "Update Item" at bounding box center [795, 598] width 127 height 43
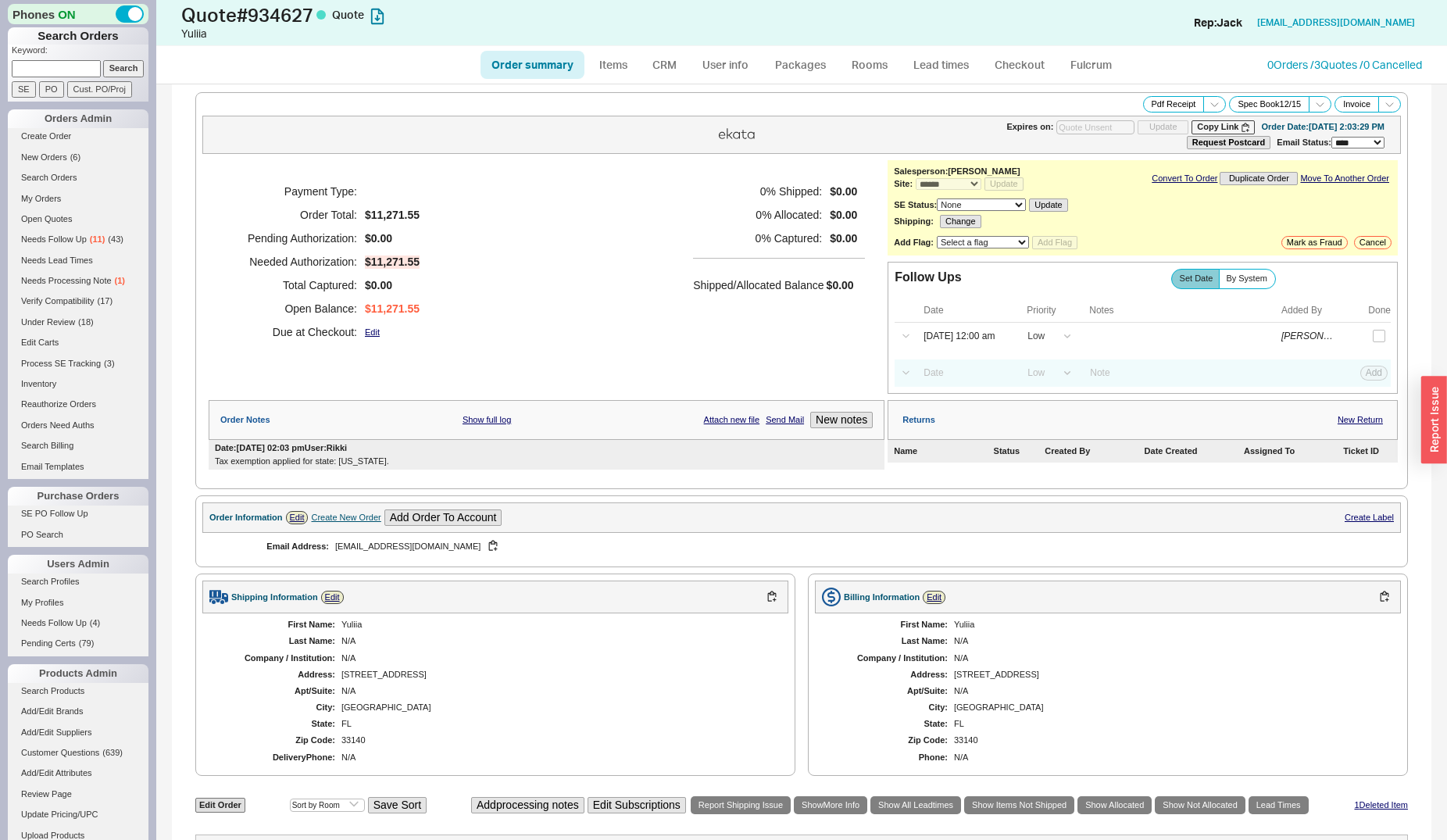
select select "*"
select select "LOW"
select select "3"
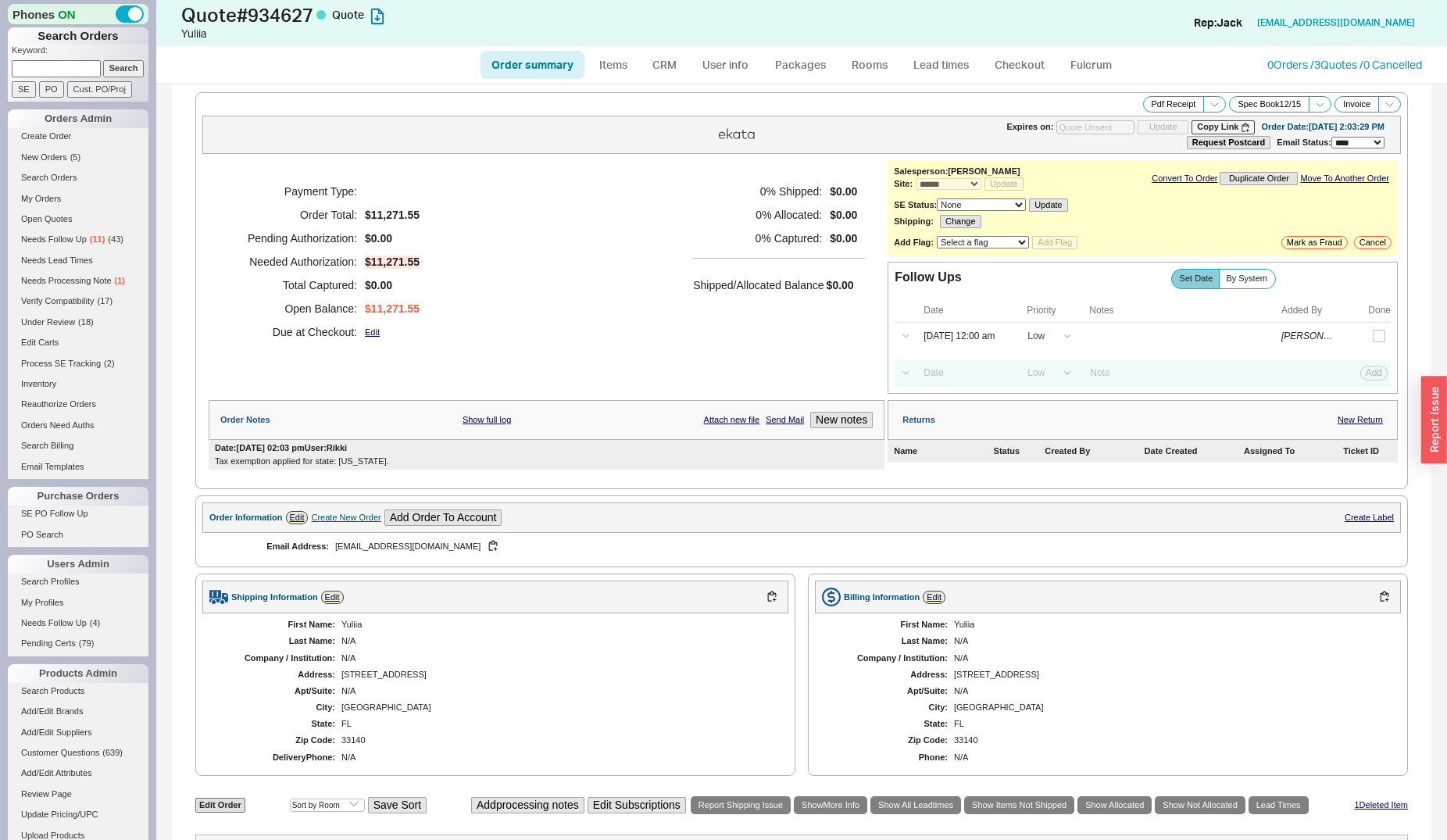
click at [69, 67] on input at bounding box center [57, 68] width 89 height 16
type input "lench"
click at [103, 60] on input "Search" at bounding box center [124, 68] width 41 height 16
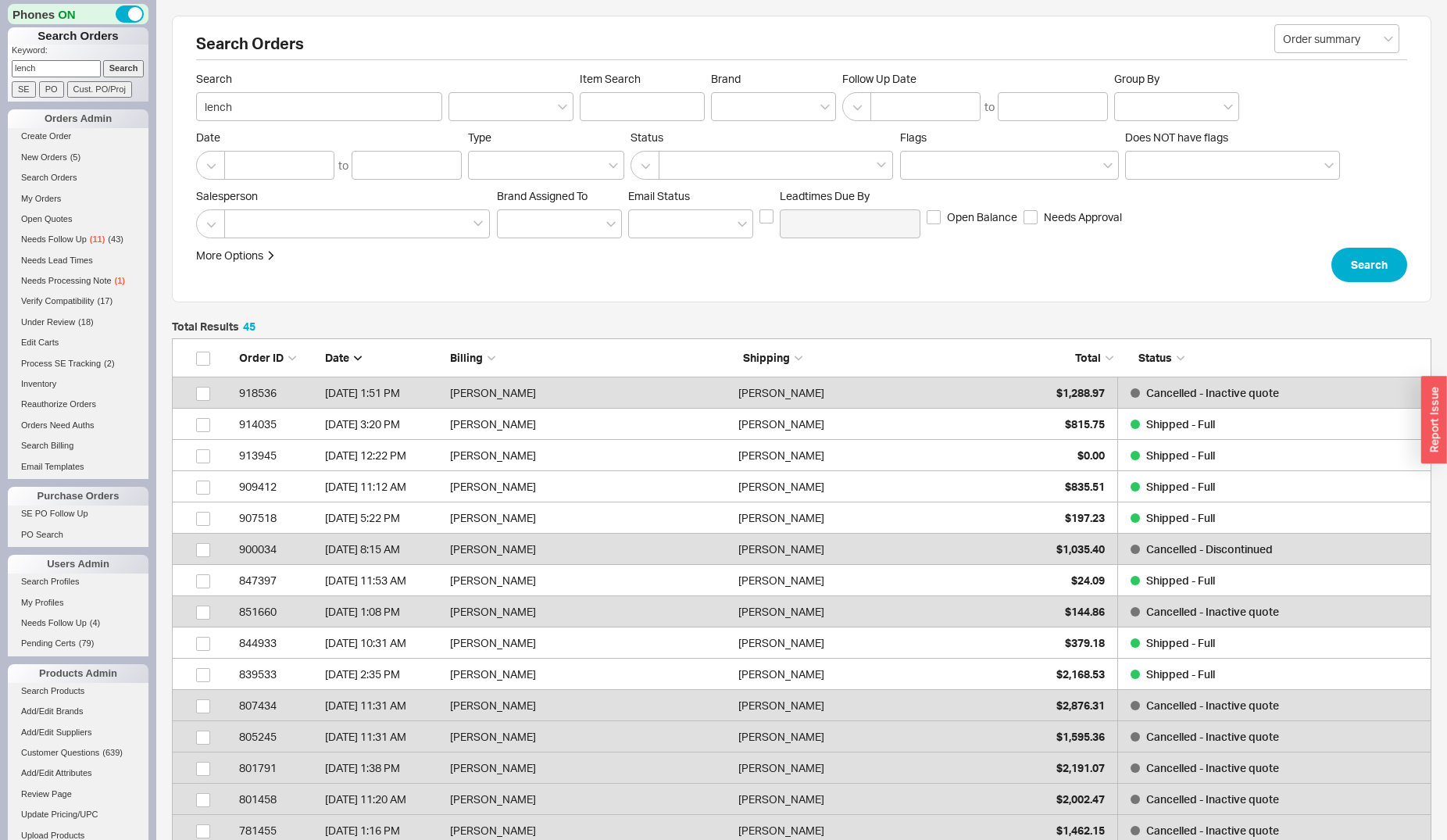
scroll to position [14, 14]
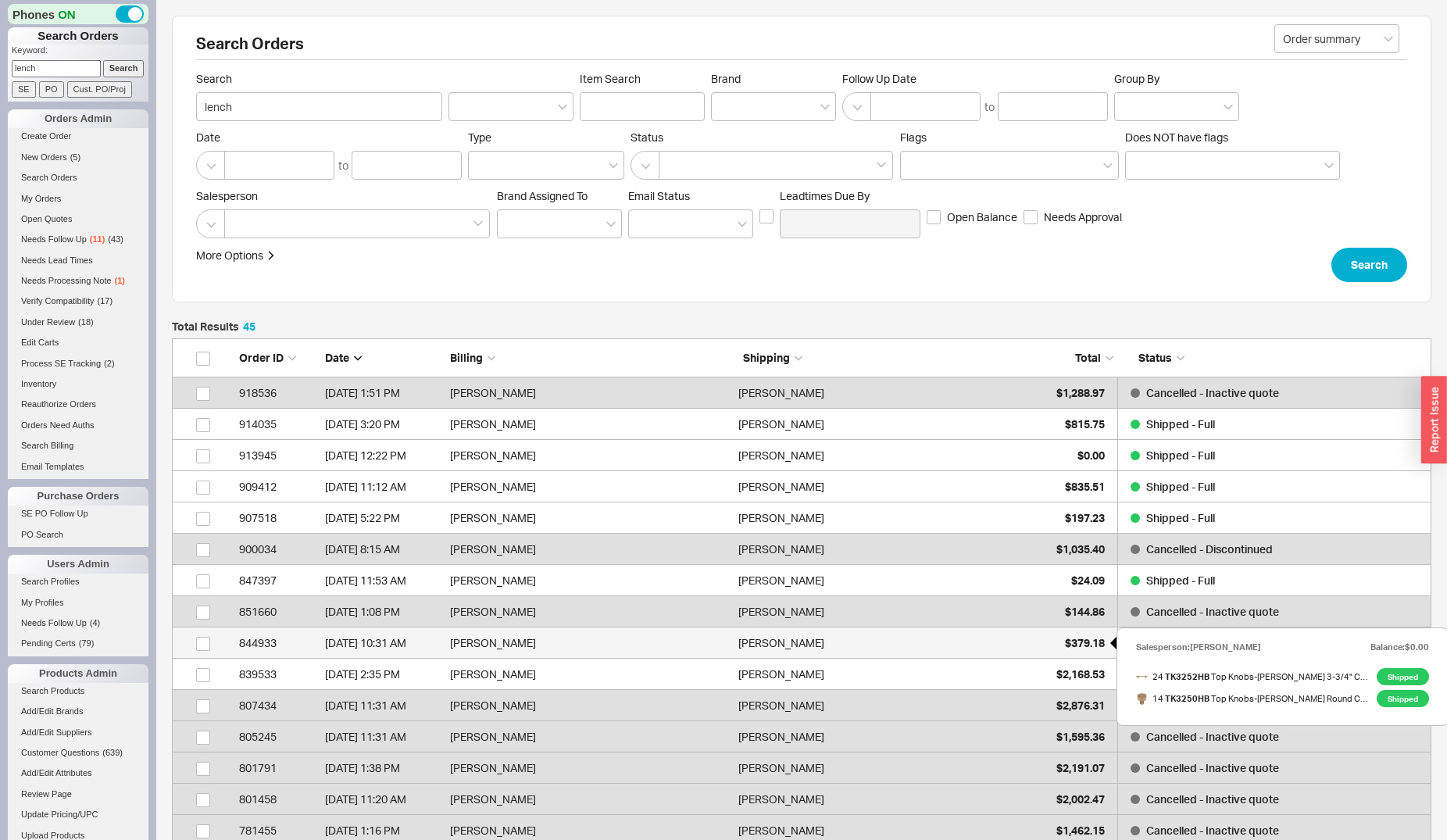
click at [1059, 636] on div "$379.18" at bounding box center [1066, 643] width 78 height 32
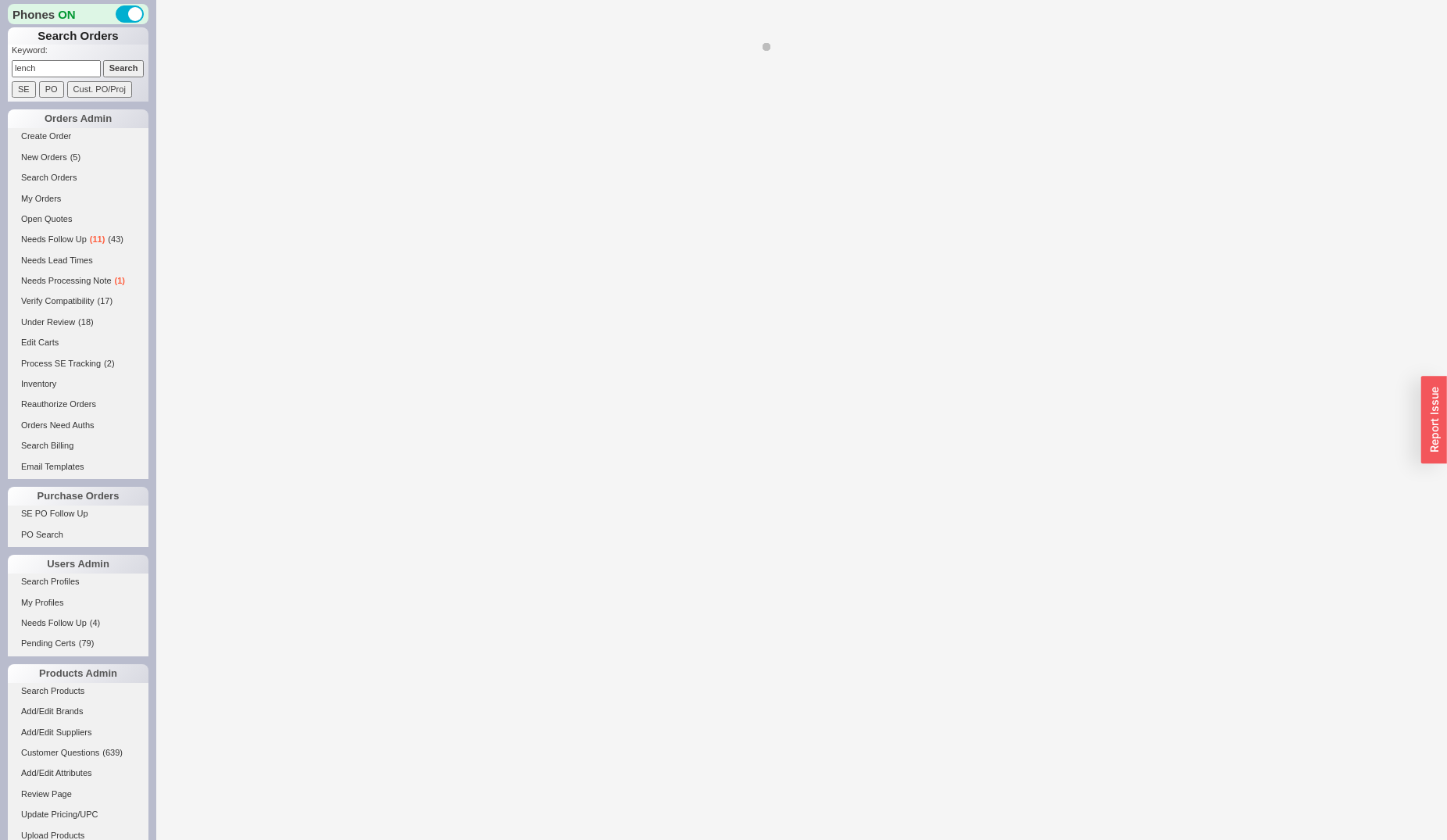
select select "*"
select select "LOW"
select select "3"
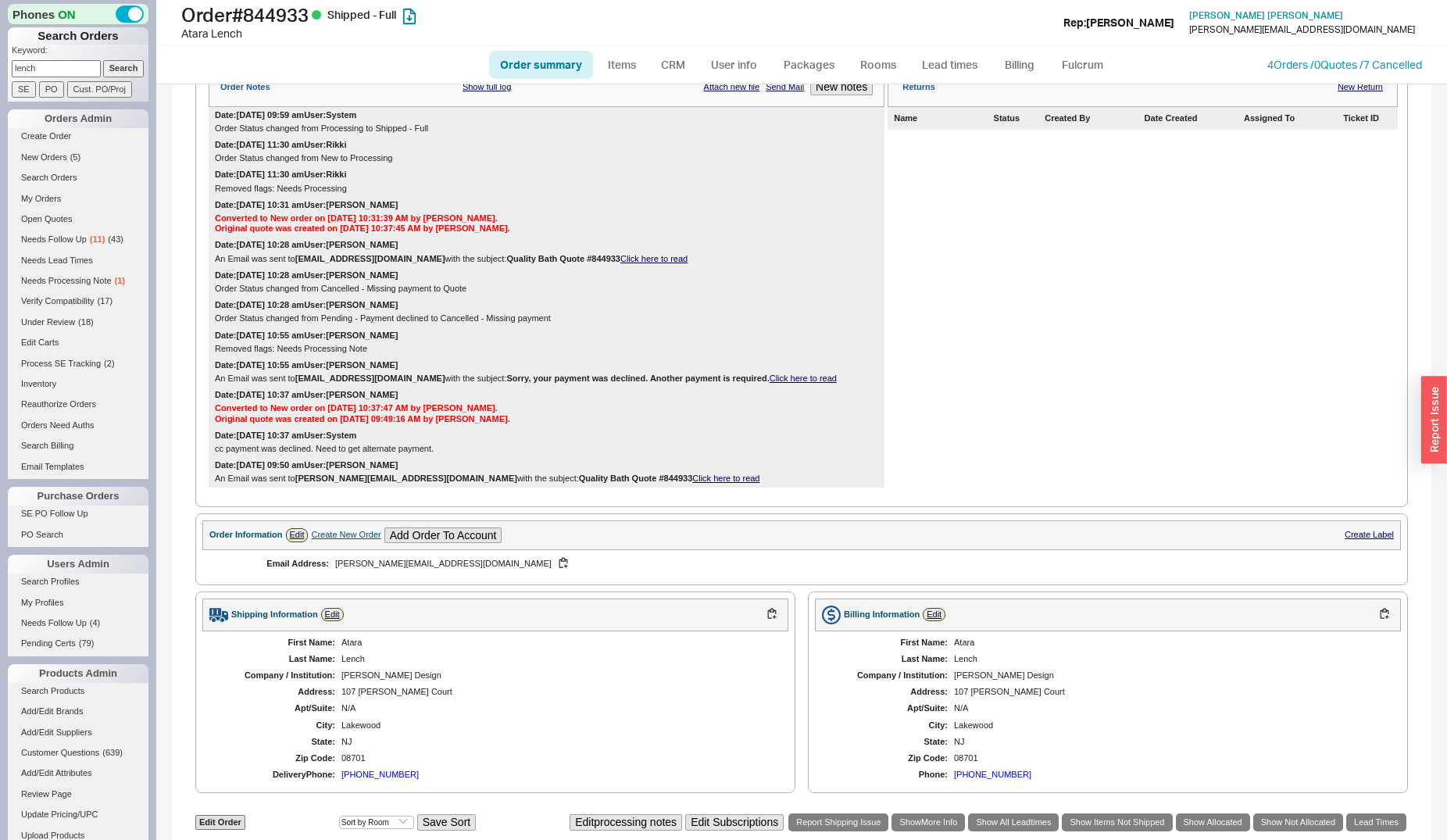
scroll to position [398, 0]
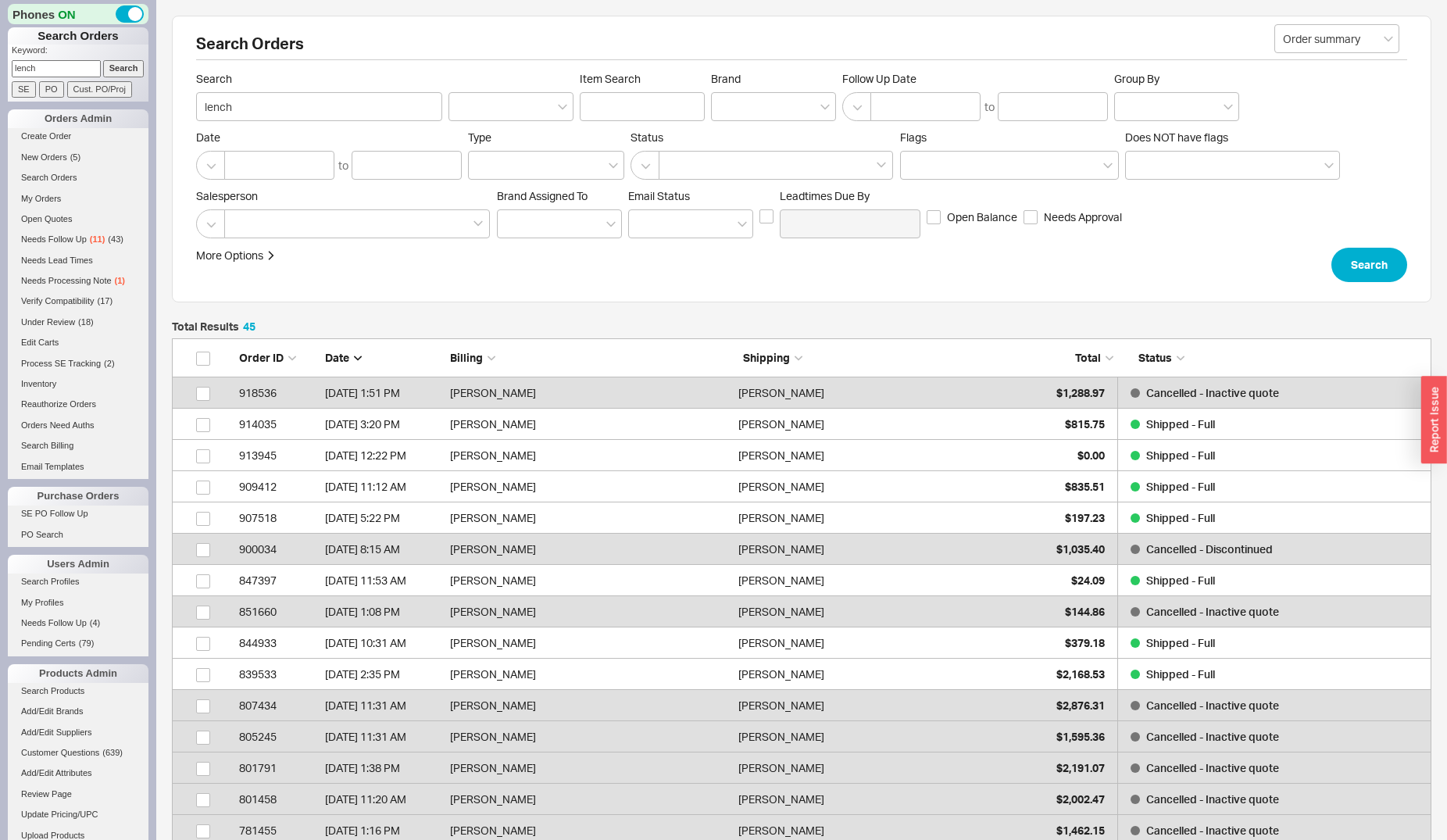
scroll to position [1432, 1247]
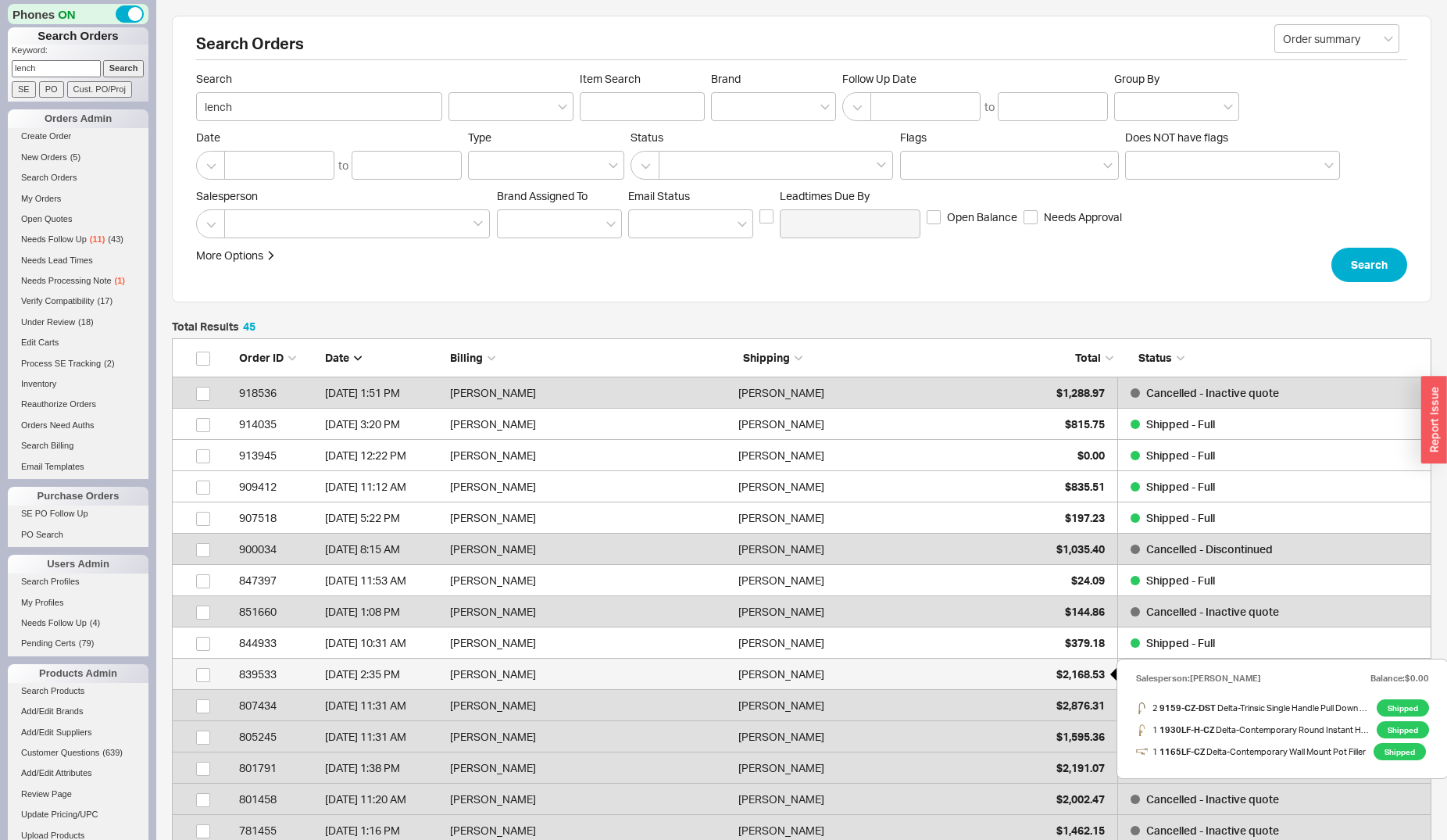
click at [1081, 670] on span "$2,168.53" at bounding box center [1081, 674] width 48 height 13
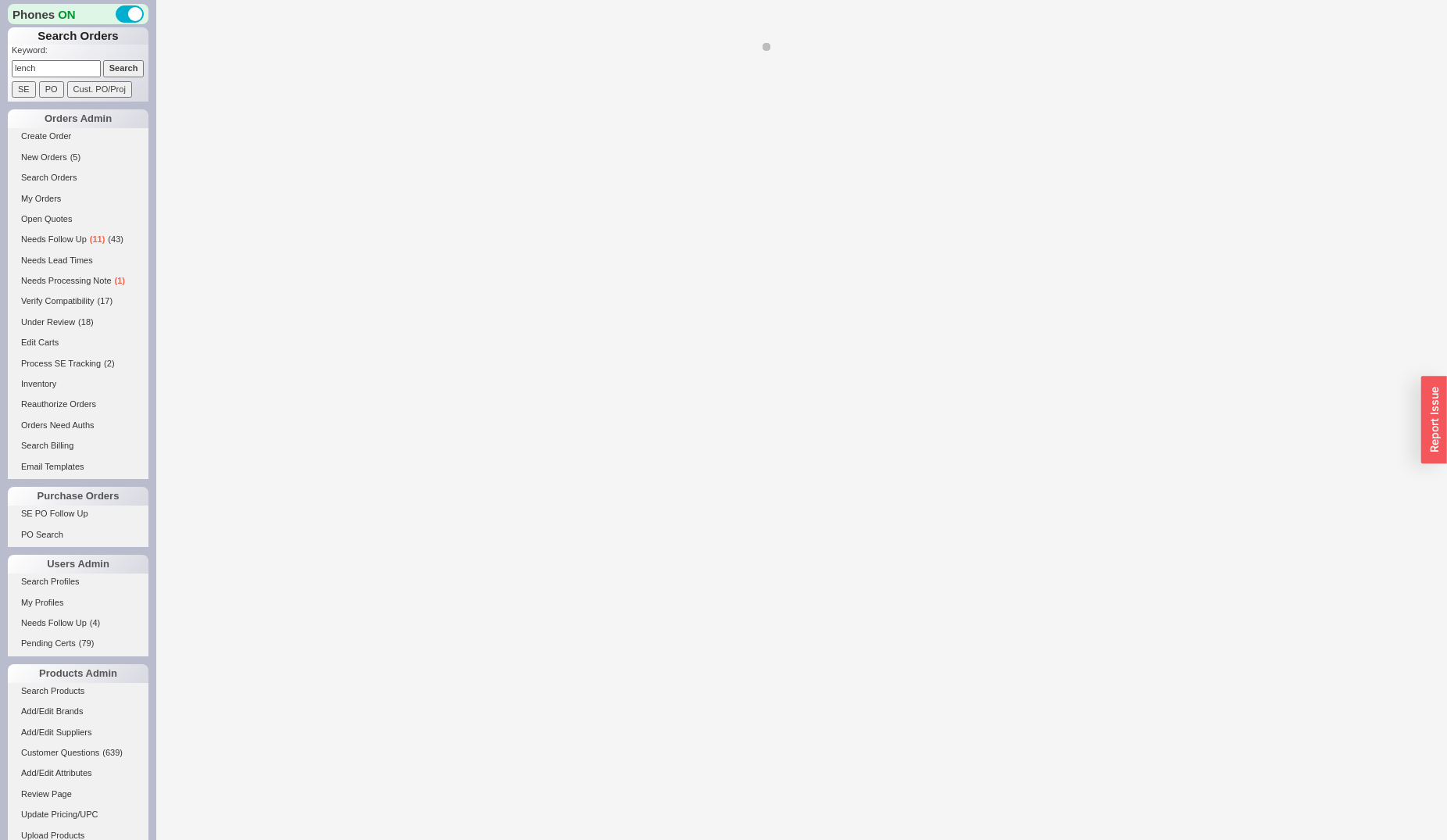
select select "*"
select select "LOW"
select select "3"
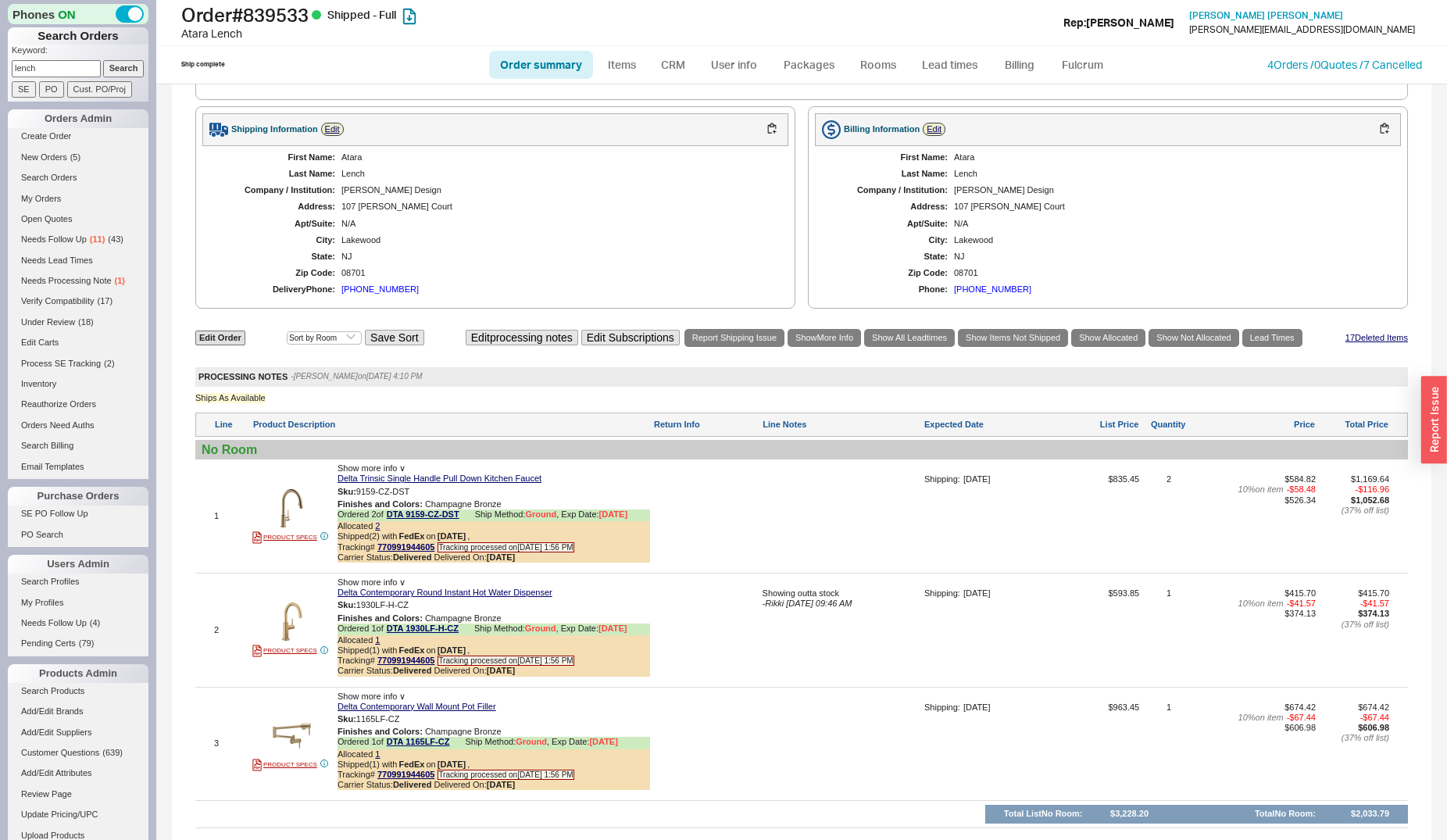
scroll to position [876, 0]
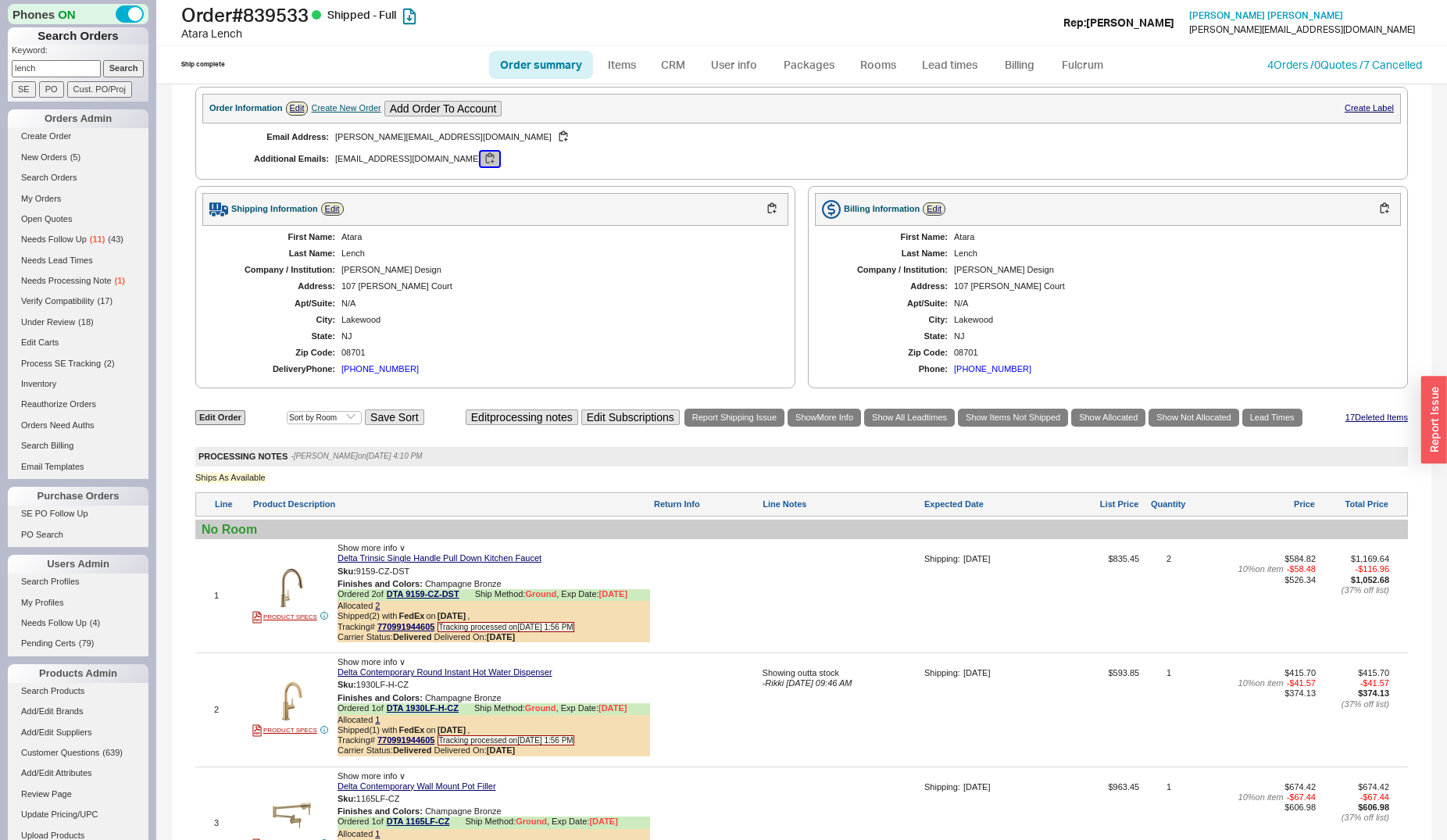
click at [481, 166] on button "button" at bounding box center [490, 159] width 19 height 15
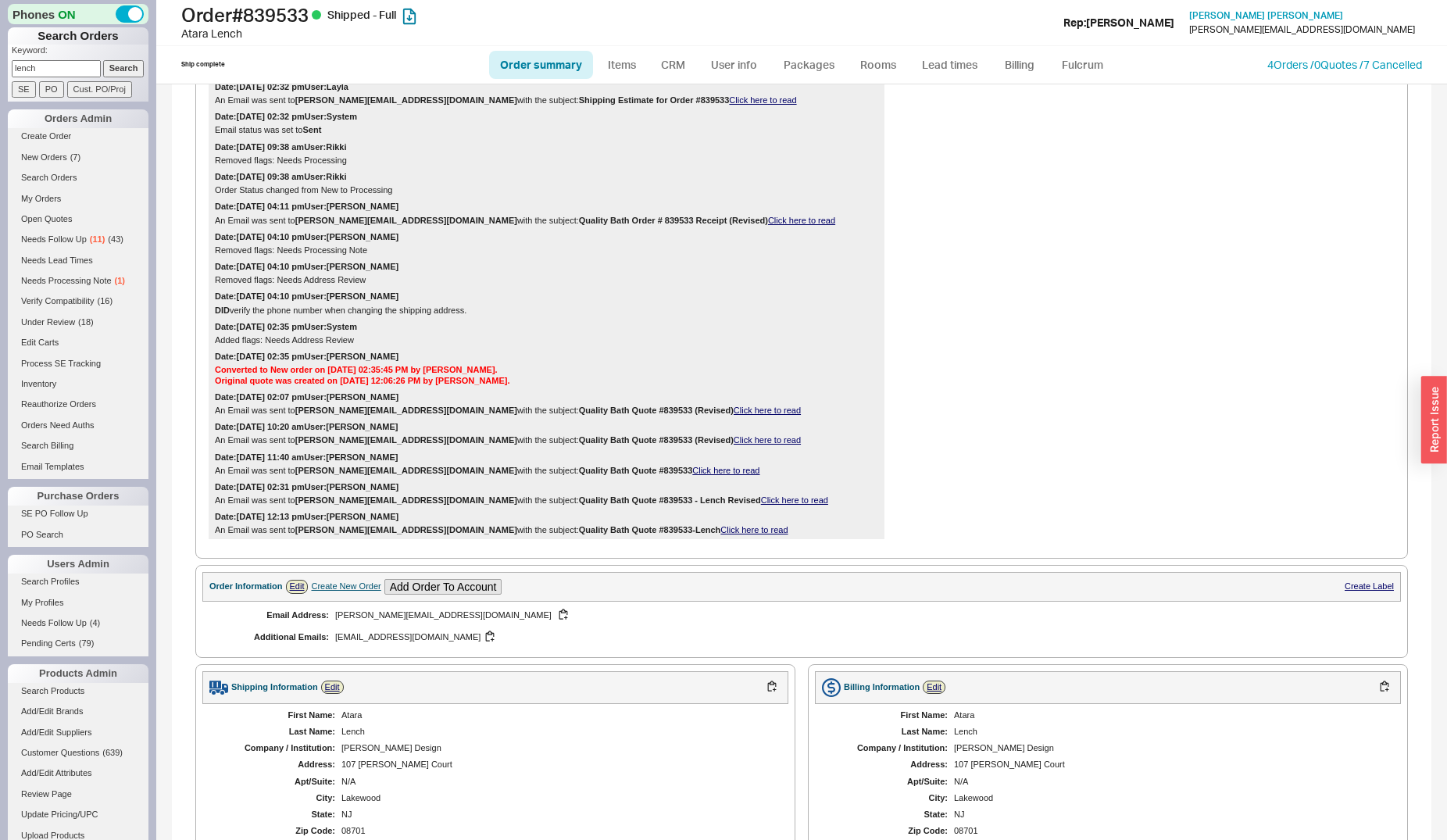
click at [76, 69] on input "lench" at bounding box center [57, 68] width 89 height 16
click at [113, 68] on input "Search" at bounding box center [124, 68] width 41 height 16
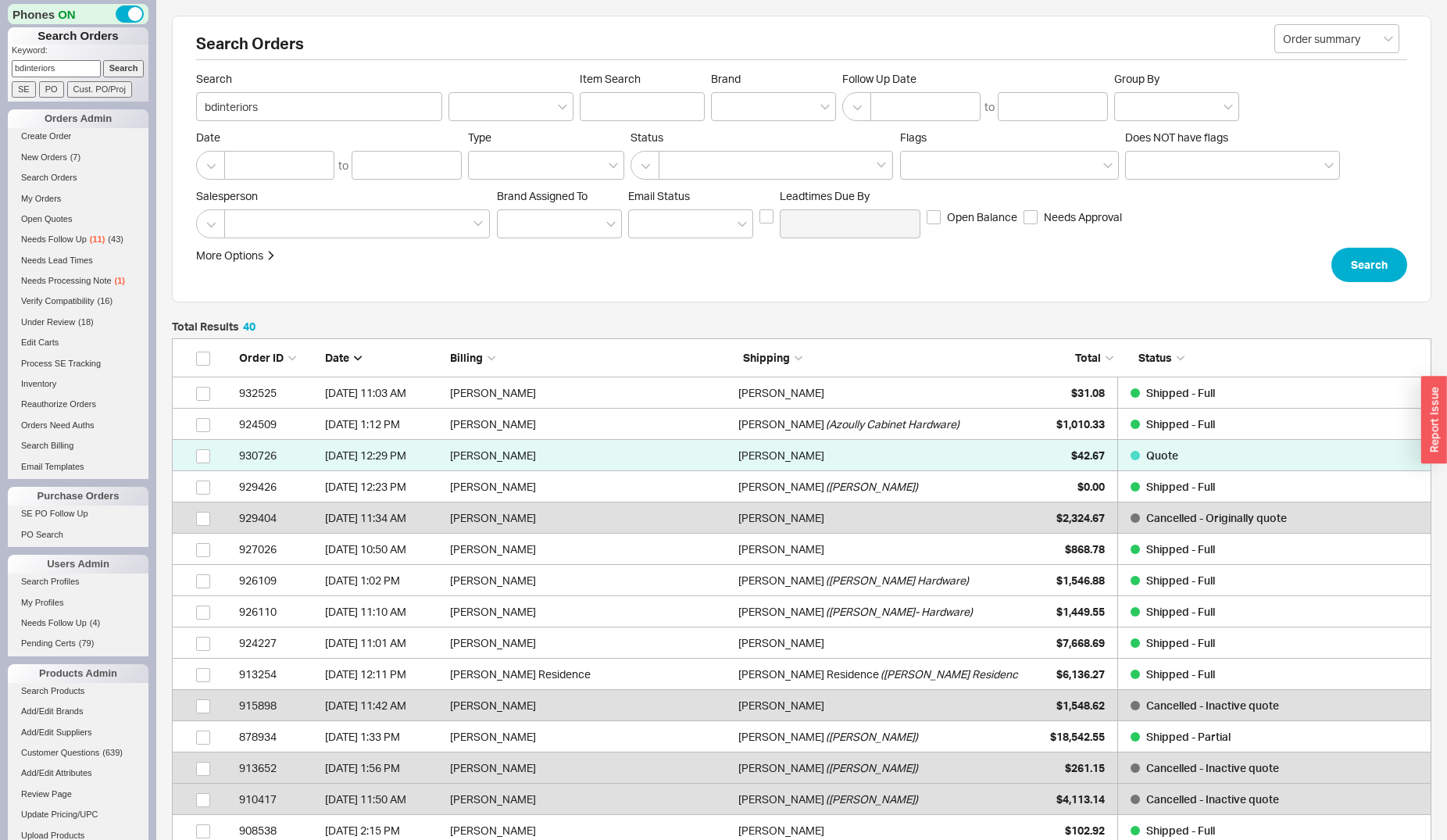
scroll to position [1275, 1247]
click at [65, 74] on input "bdinteriors" at bounding box center [57, 68] width 89 height 16
type input "yuliia"
click at [103, 60] on input "Search" at bounding box center [124, 68] width 41 height 16
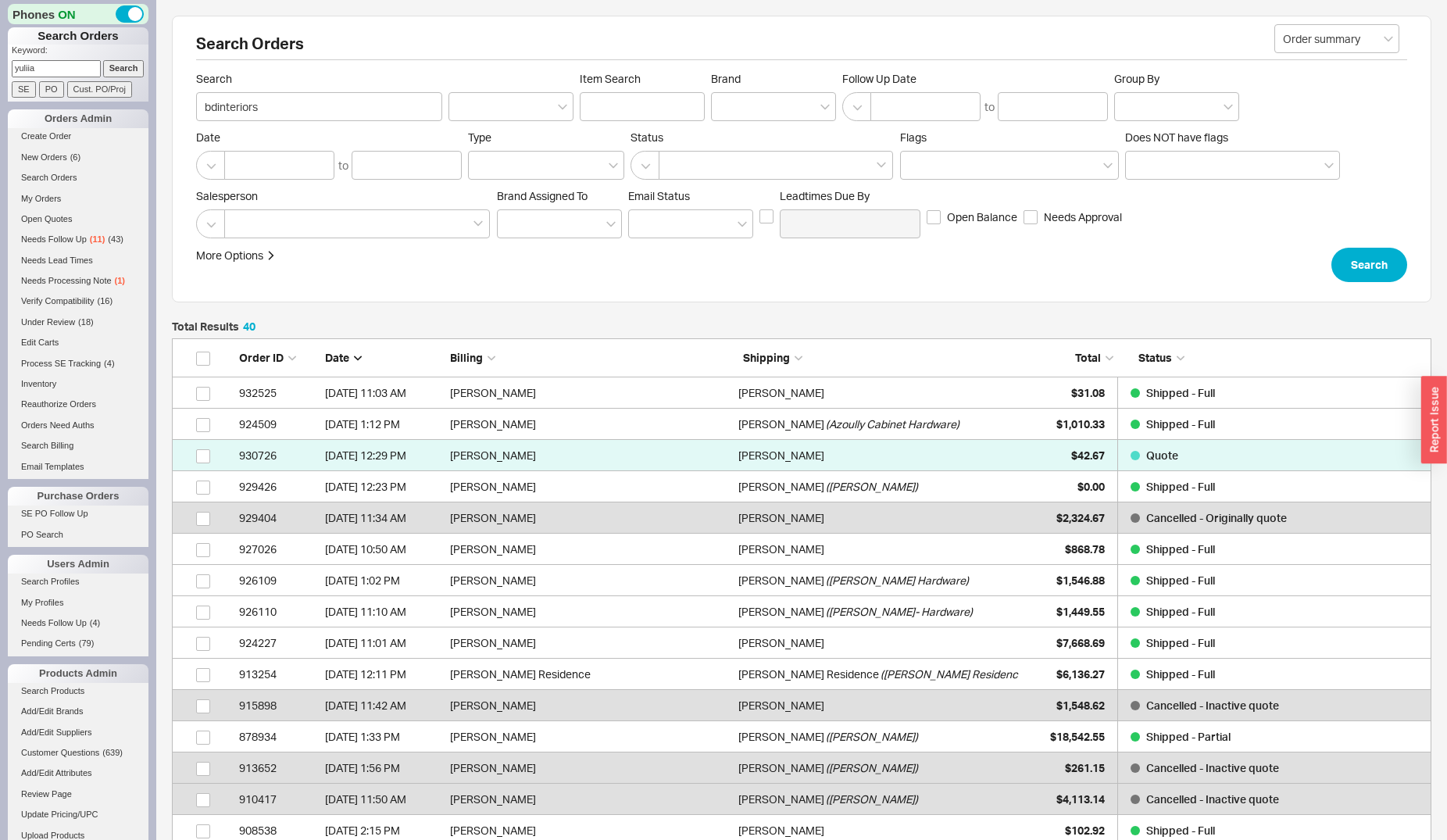
type input "yuliia"
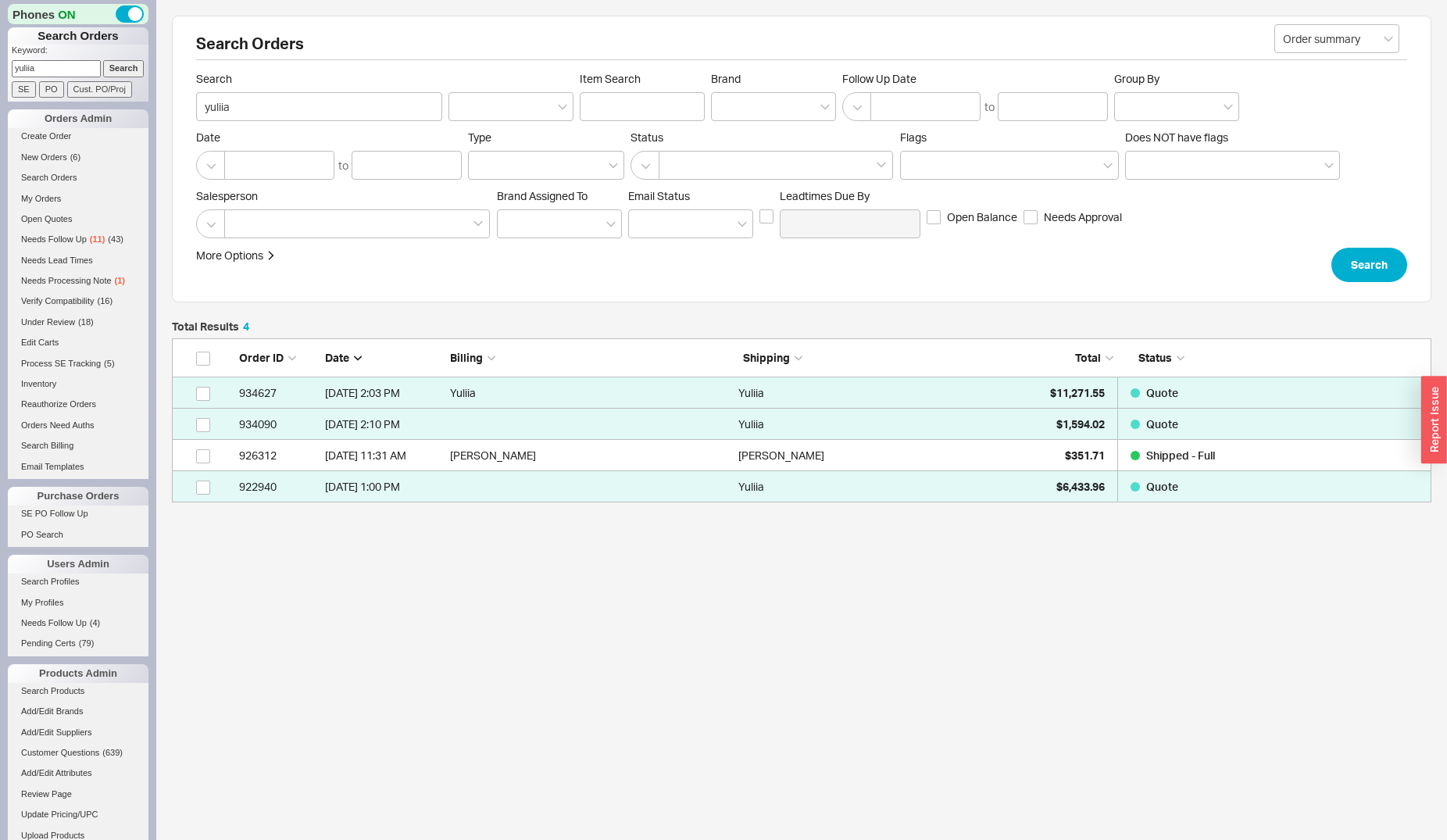
scroll to position [14, 14]
click at [79, 65] on input "yuliia" at bounding box center [57, 68] width 89 height 16
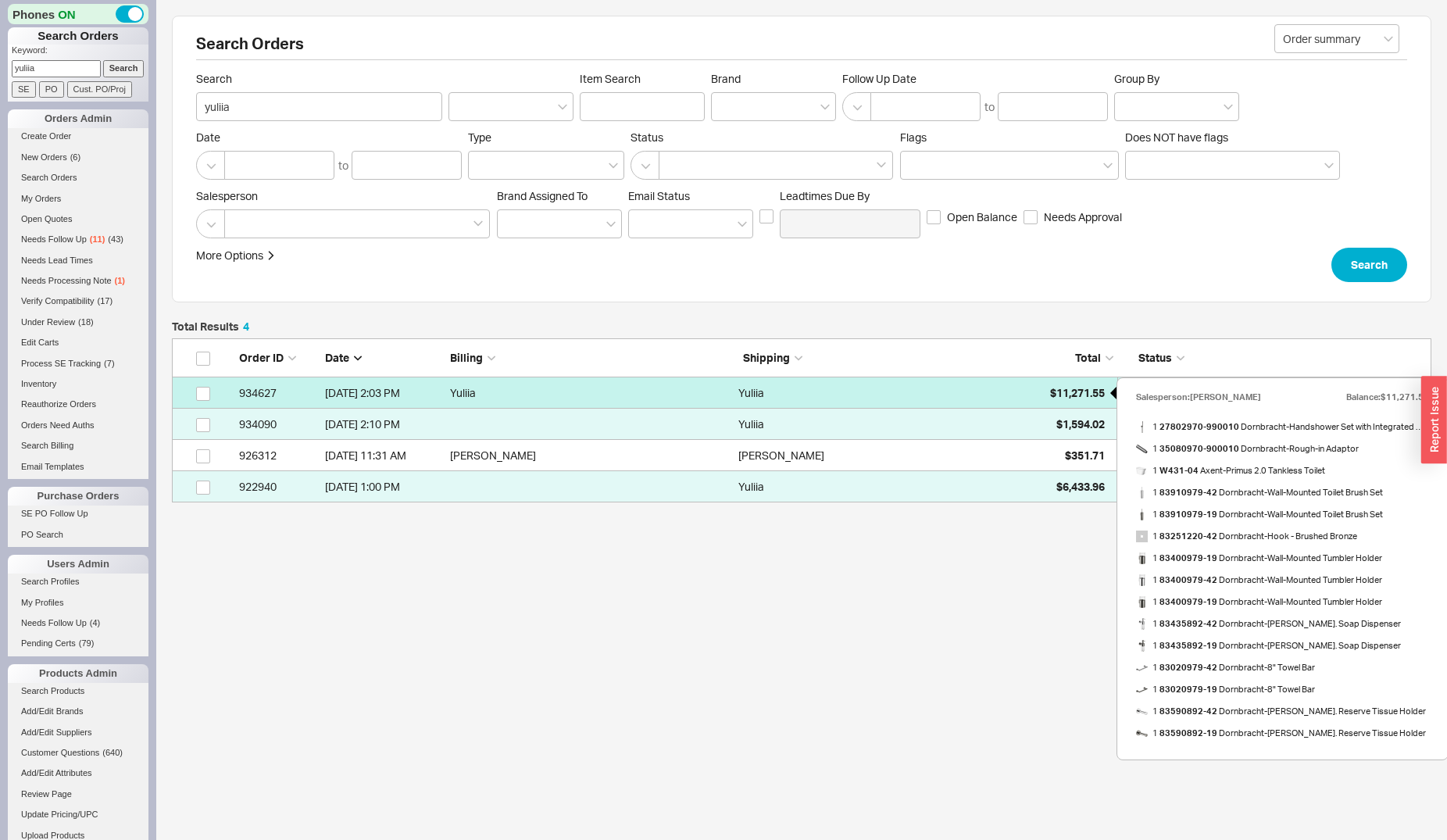
click at [1083, 393] on span "$11,271.55" at bounding box center [1078, 393] width 55 height 13
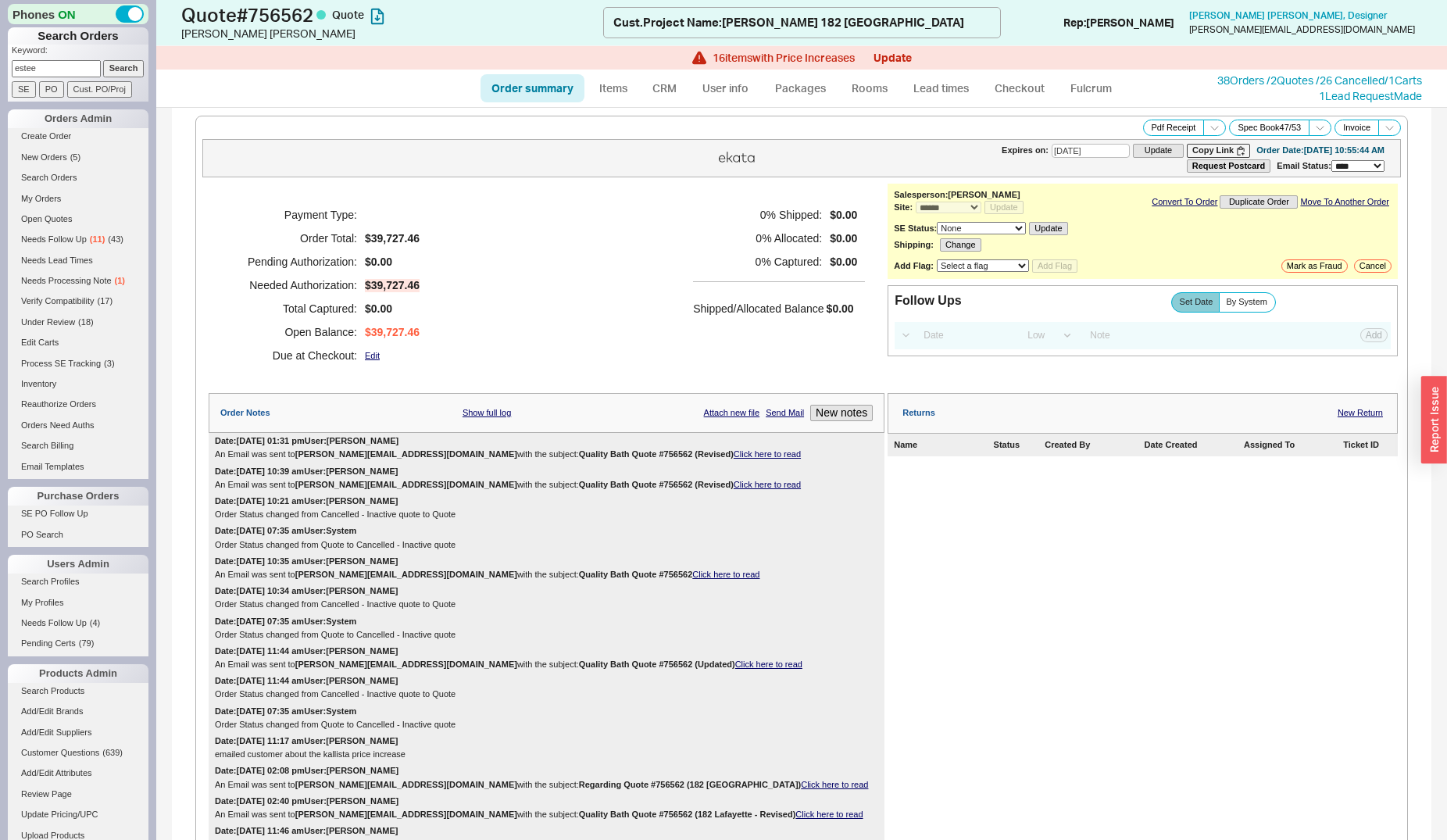
select select "*"
select select "LOW"
select select "3"
click at [50, 65] on input "estee" at bounding box center [57, 68] width 89 height 16
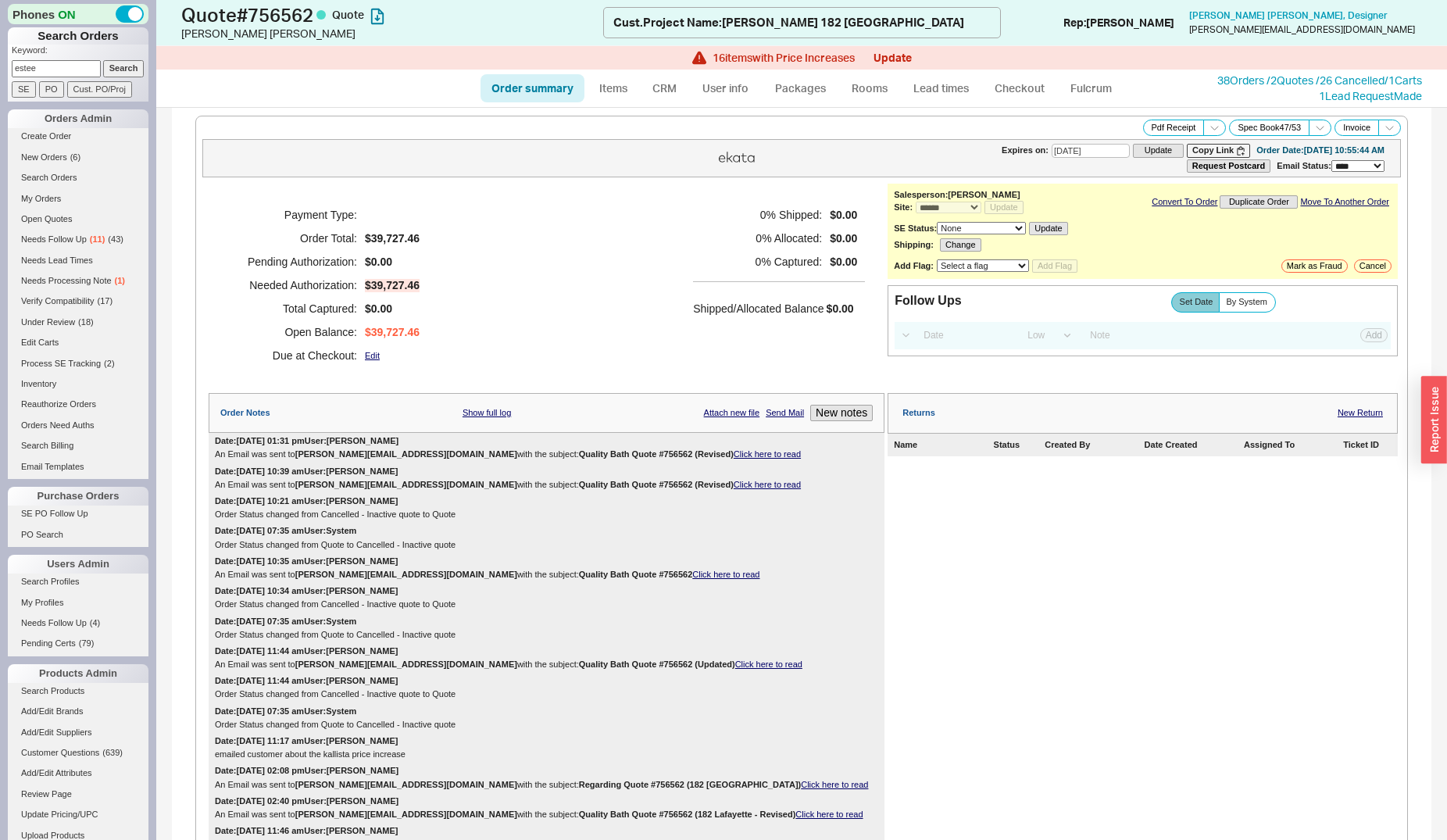
click at [50, 65] on input "estee" at bounding box center [57, 68] width 89 height 16
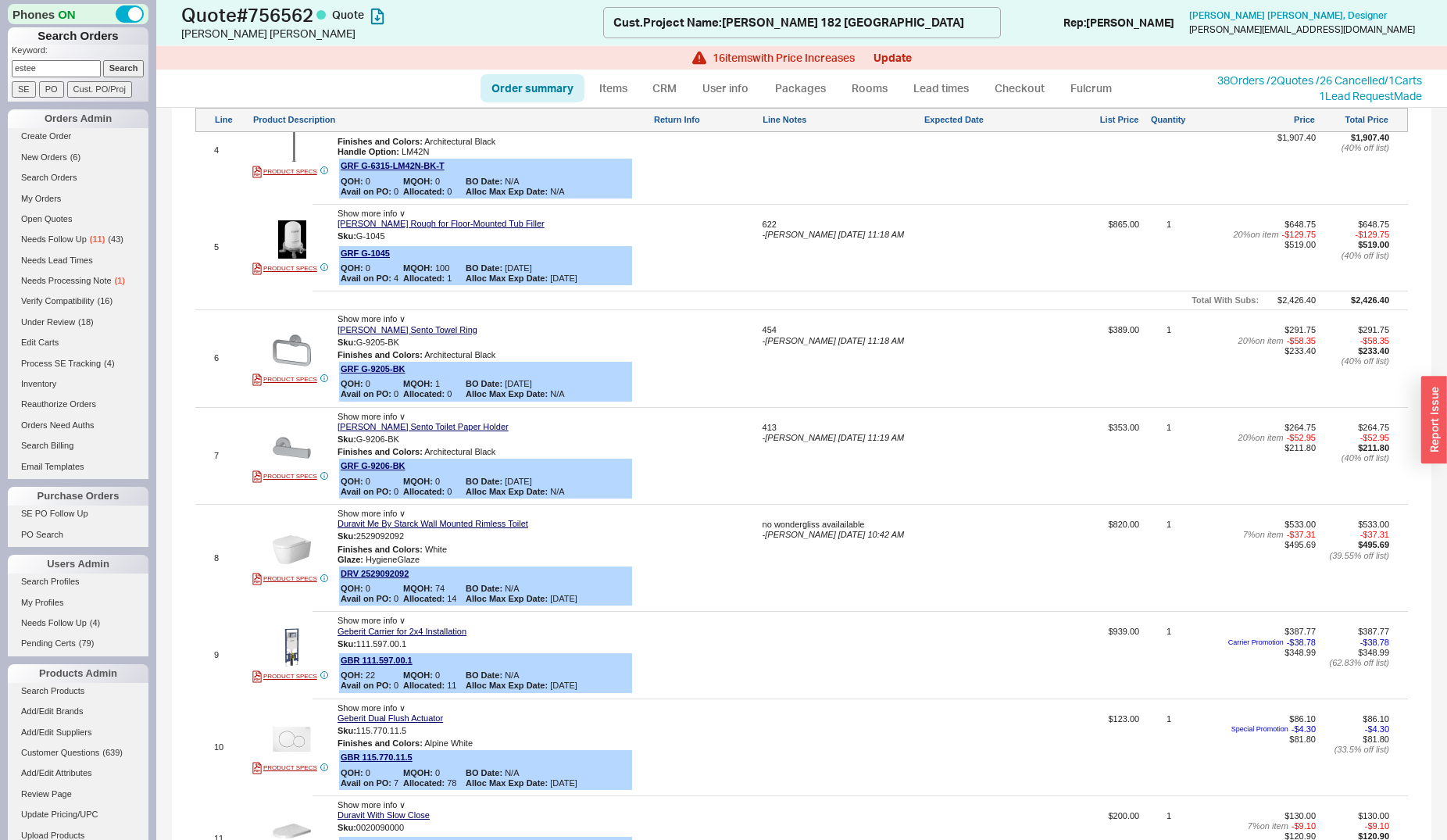
scroll to position [1753, 0]
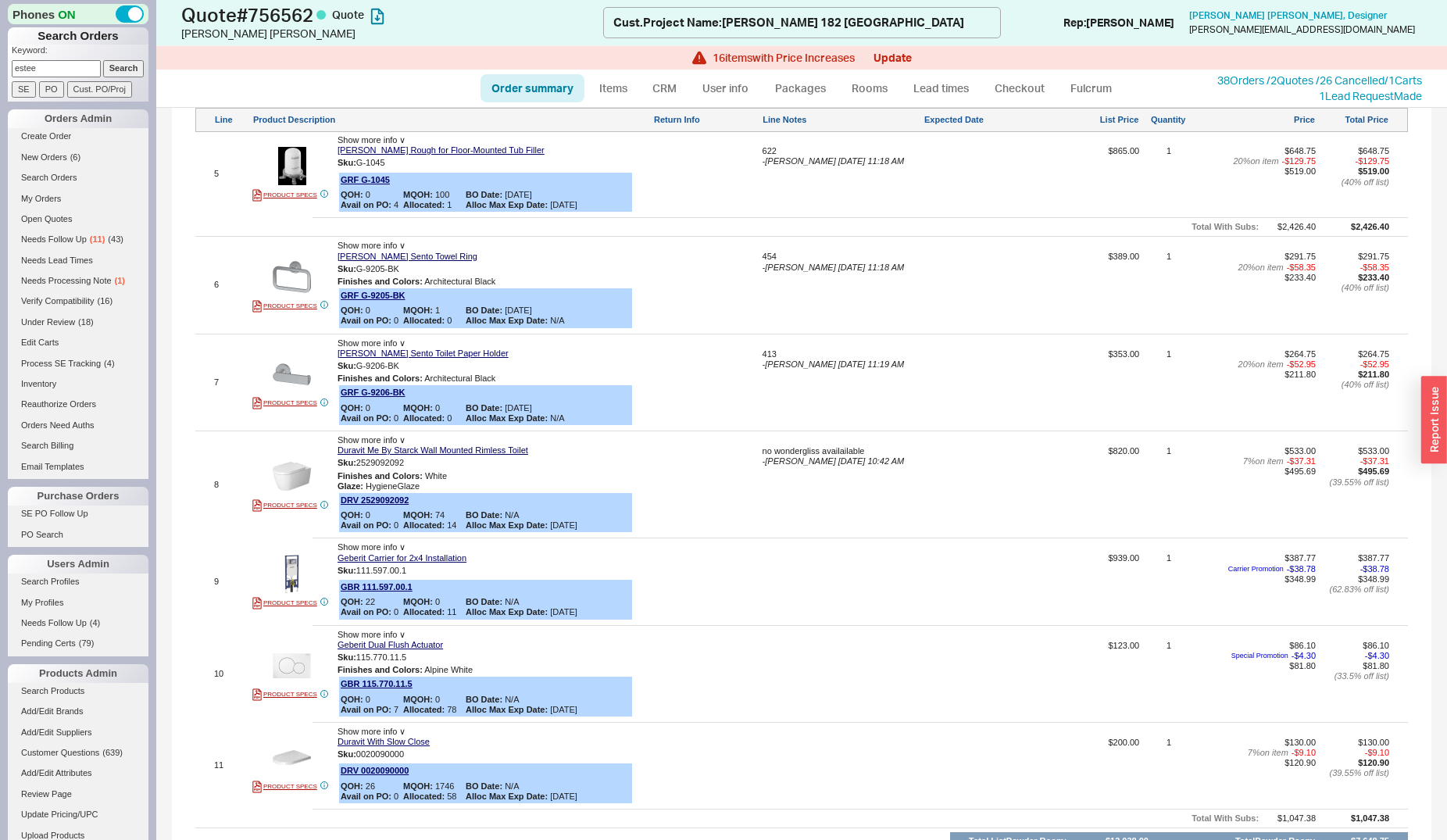
click at [854, 446] on div "no wondergliss availailable" at bounding box center [842, 451] width 158 height 10
drag, startPoint x: 833, startPoint y: 442, endPoint x: 735, endPoint y: 444, distance: 98.0
click at [763, 446] on textarea "no wondergliss availailable" at bounding box center [842, 458] width 158 height 25
click at [769, 474] on button "SAVE" at bounding box center [780, 481] width 34 height 13
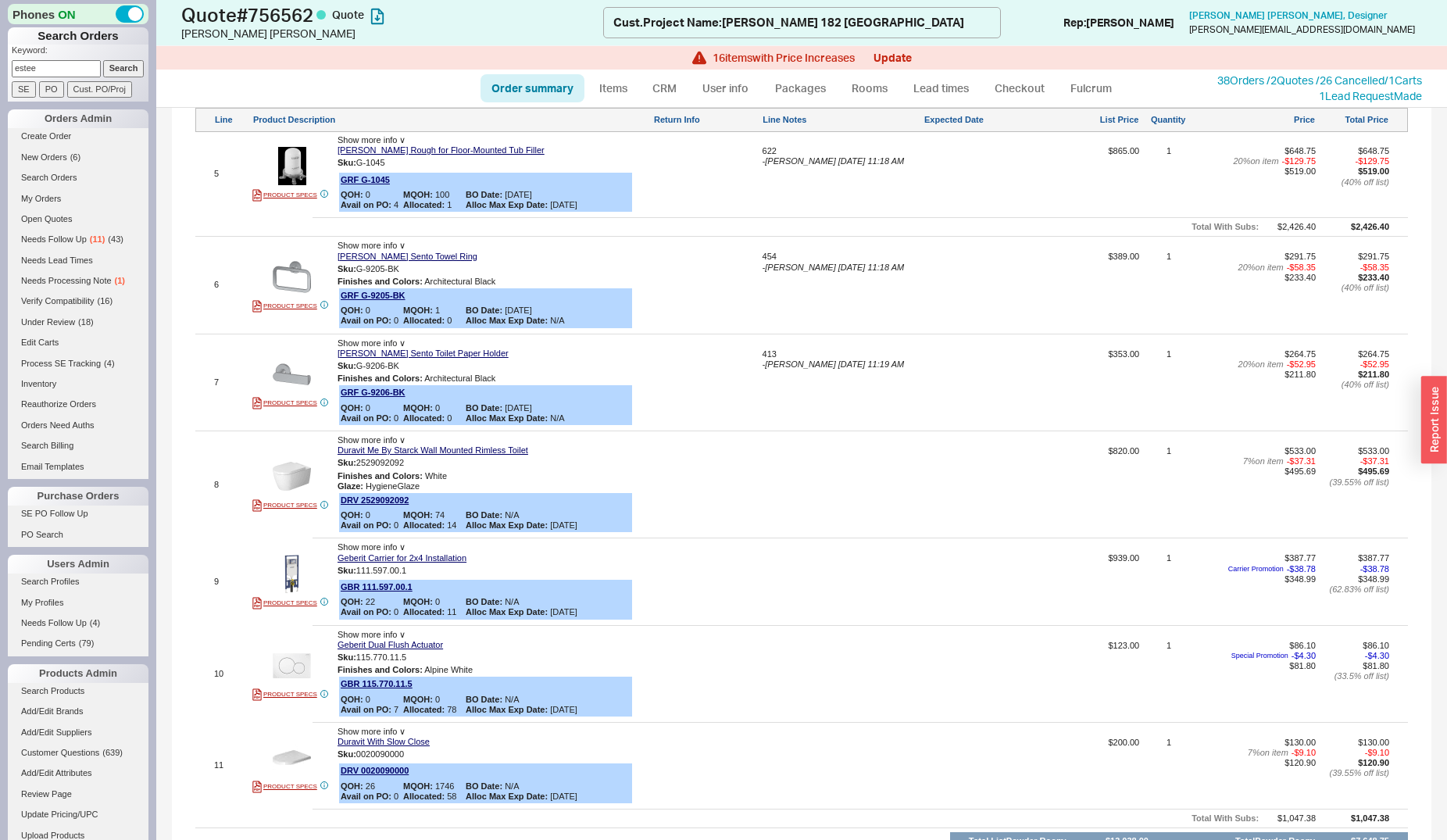
type input "[DATE]"
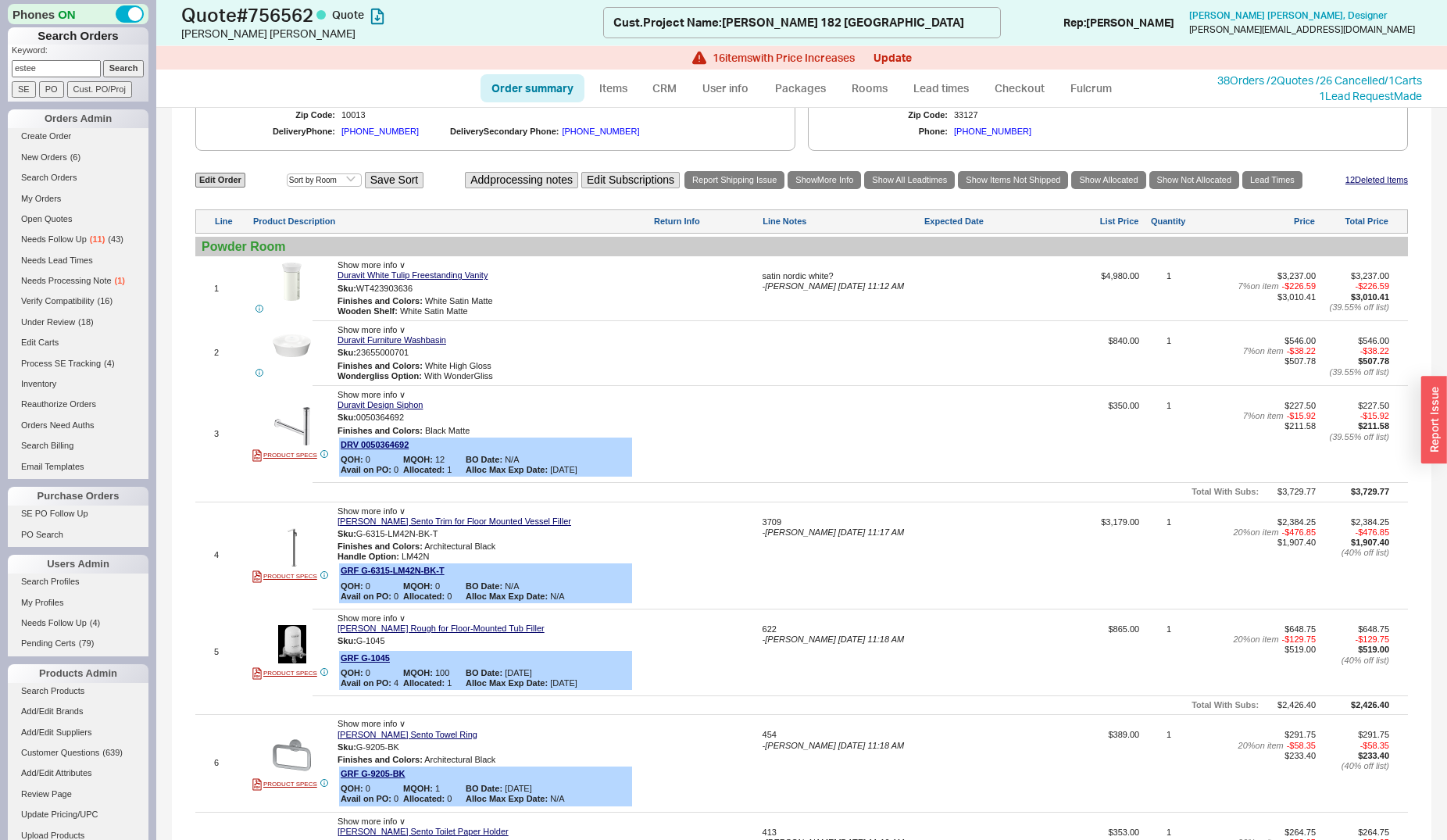
click at [816, 271] on div "satin nordic white?" at bounding box center [842, 276] width 158 height 10
drag, startPoint x: 846, startPoint y: 266, endPoint x: 721, endPoint y: 274, distance: 125.3
click at [763, 274] on textarea "satin nordic white?" at bounding box center [842, 284] width 158 height 25
click at [768, 299] on button "SAVE" at bounding box center [780, 305] width 34 height 13
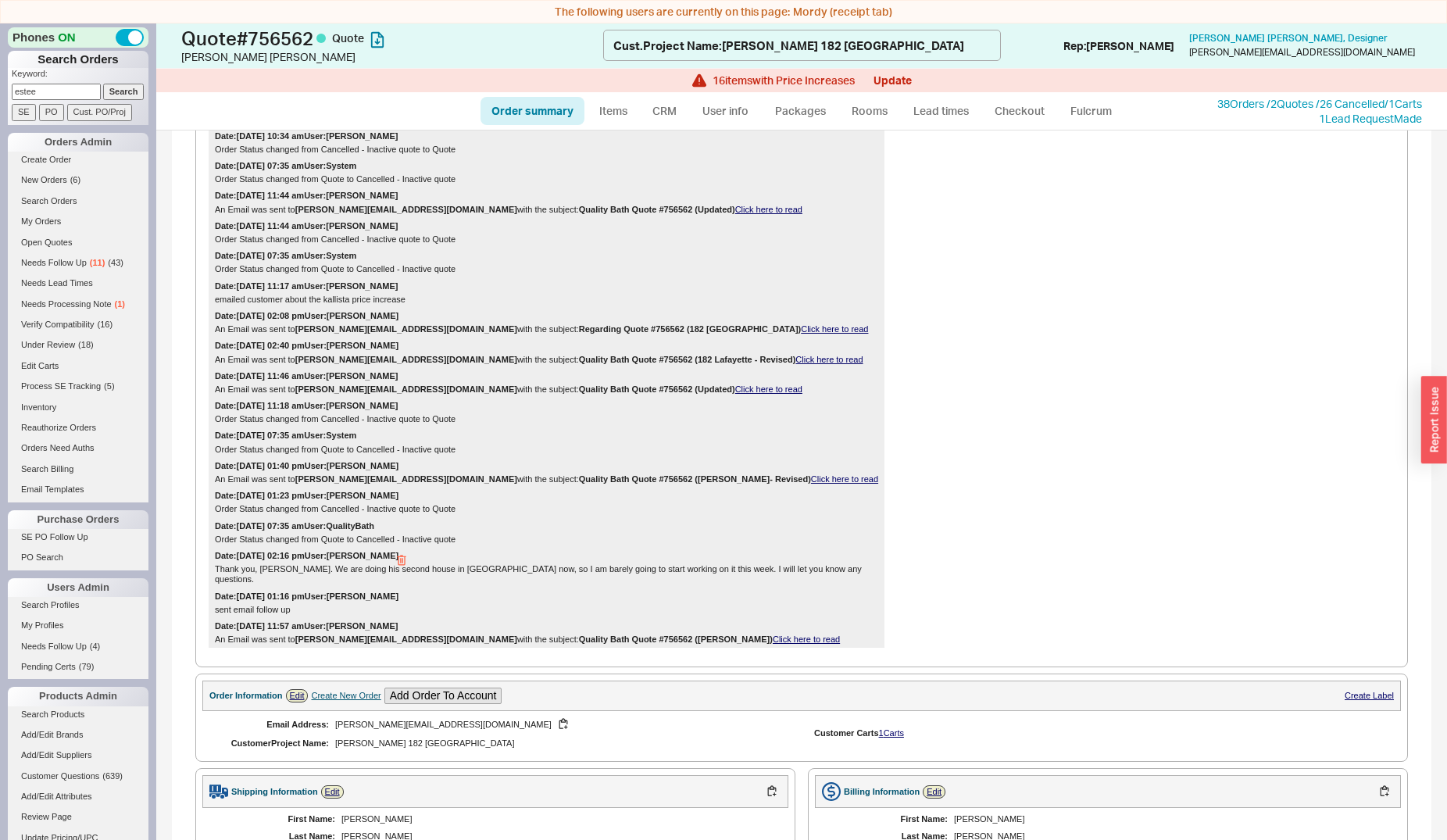
scroll to position [1036, 0]
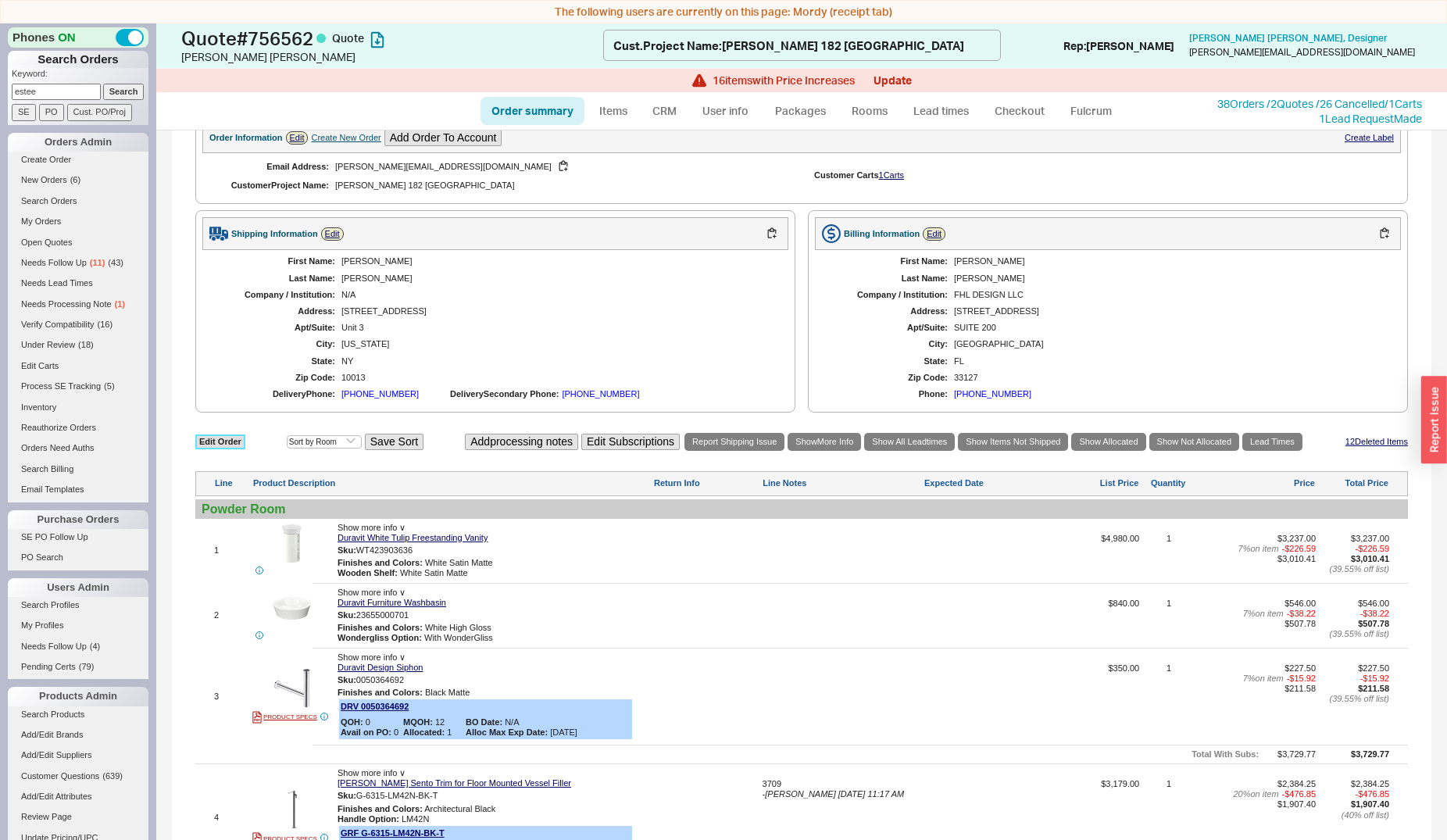
click at [212, 435] on link "Edit Order" at bounding box center [221, 442] width 50 height 15
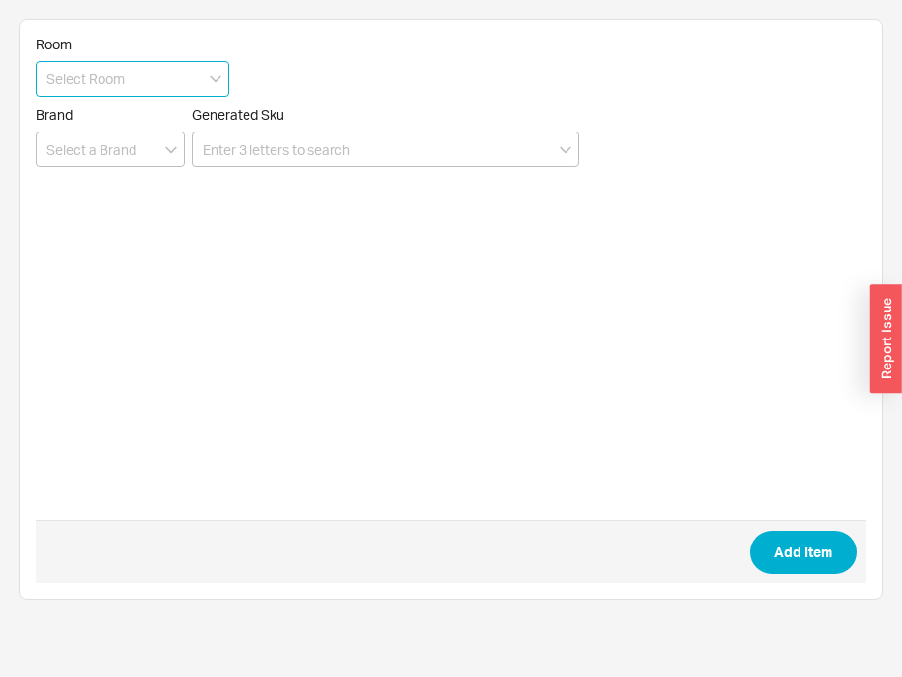
click at [95, 75] on input at bounding box center [132, 79] width 193 height 36
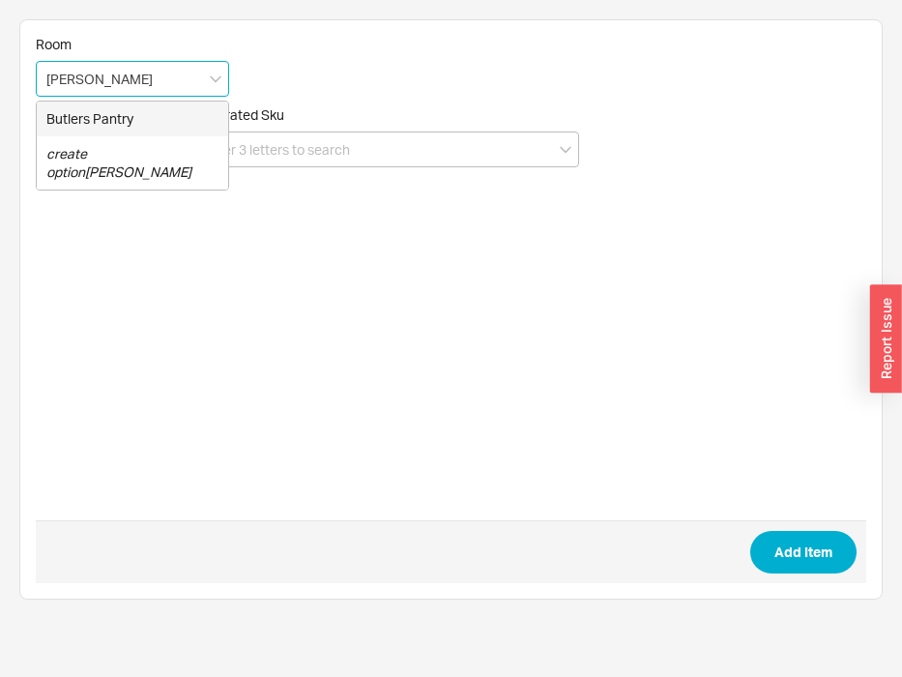
click at [153, 119] on div "Butlers Pantry" at bounding box center [133, 119] width 192 height 35
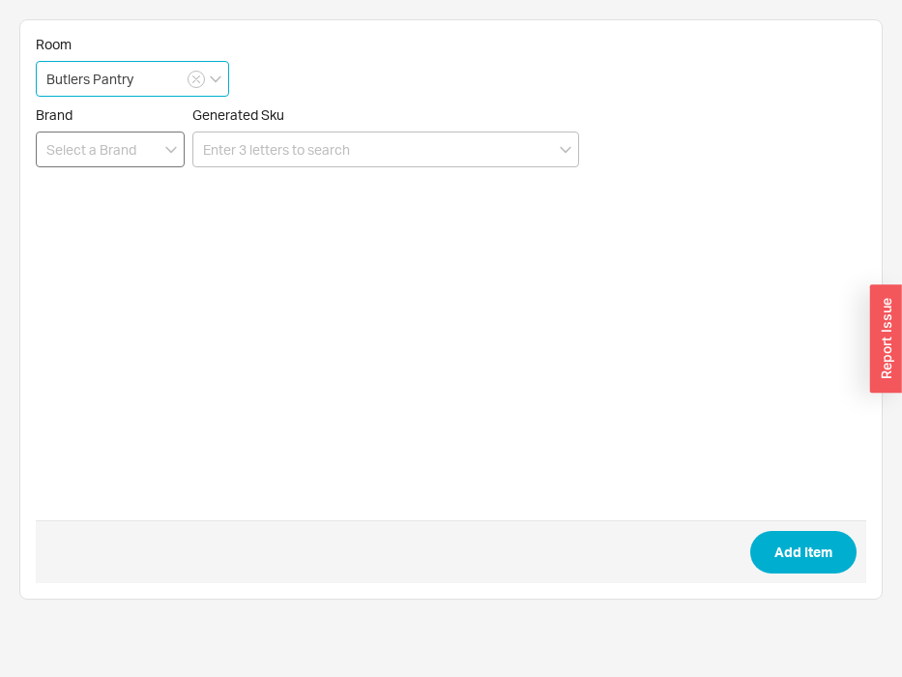
type input "Butlers Pantry"
click at [124, 152] on input at bounding box center [110, 150] width 149 height 36
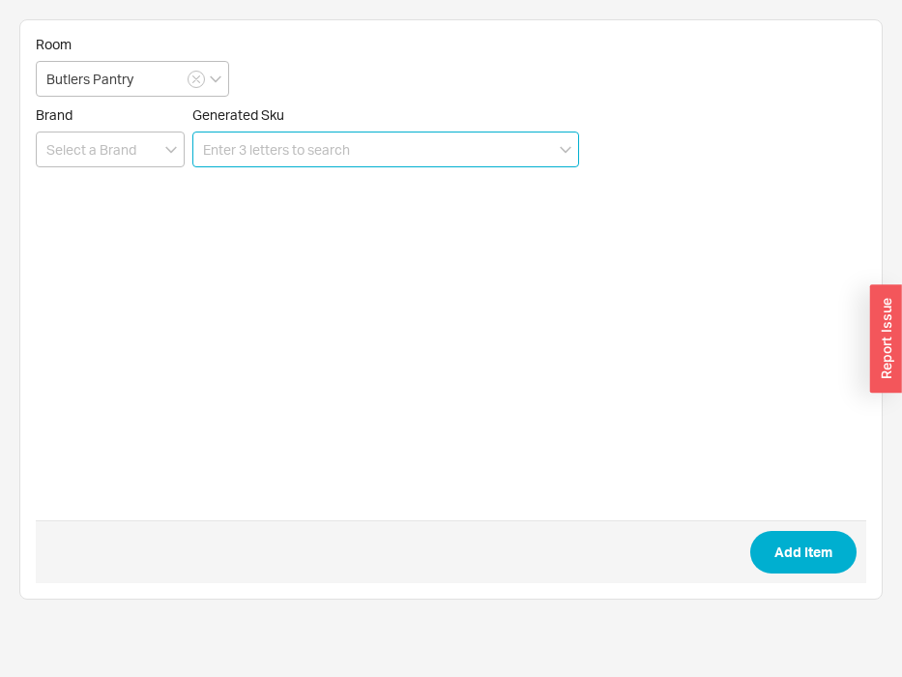
paste input "04793"
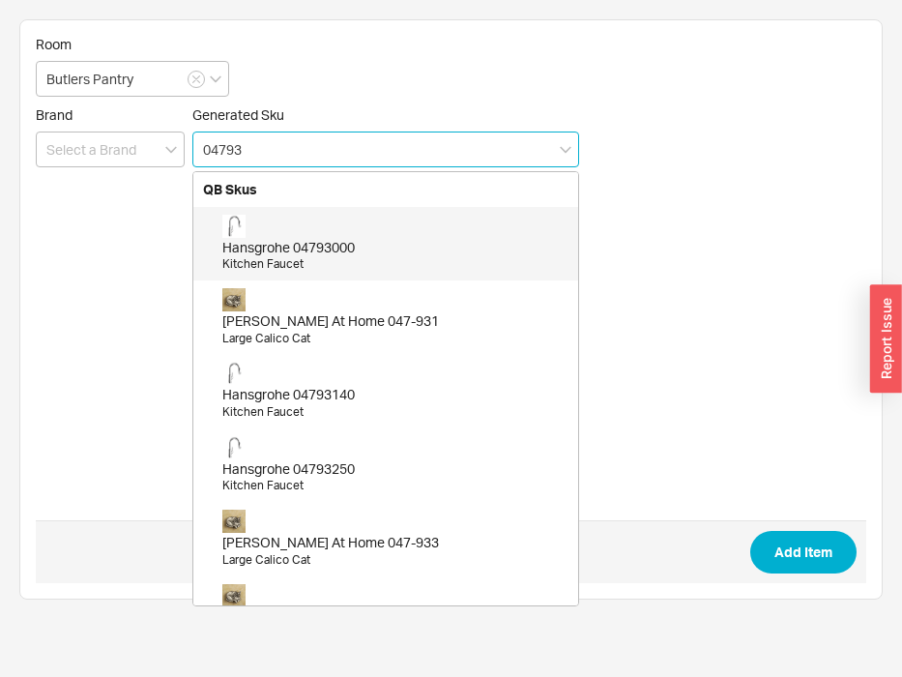
click at [322, 251] on div "Hansgrohe 04793000" at bounding box center [395, 247] width 346 height 19
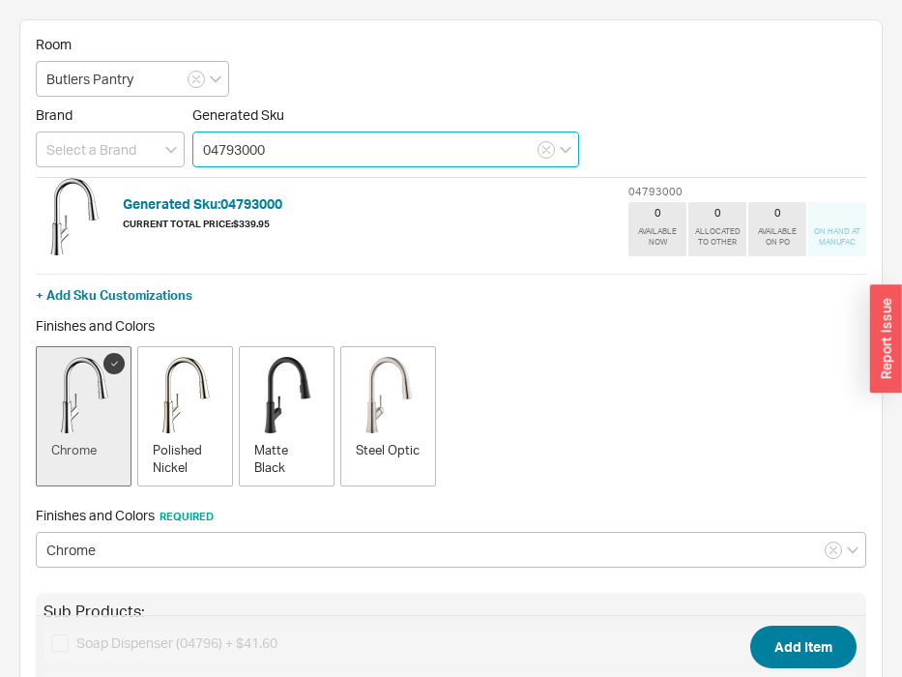
type input "04793000"
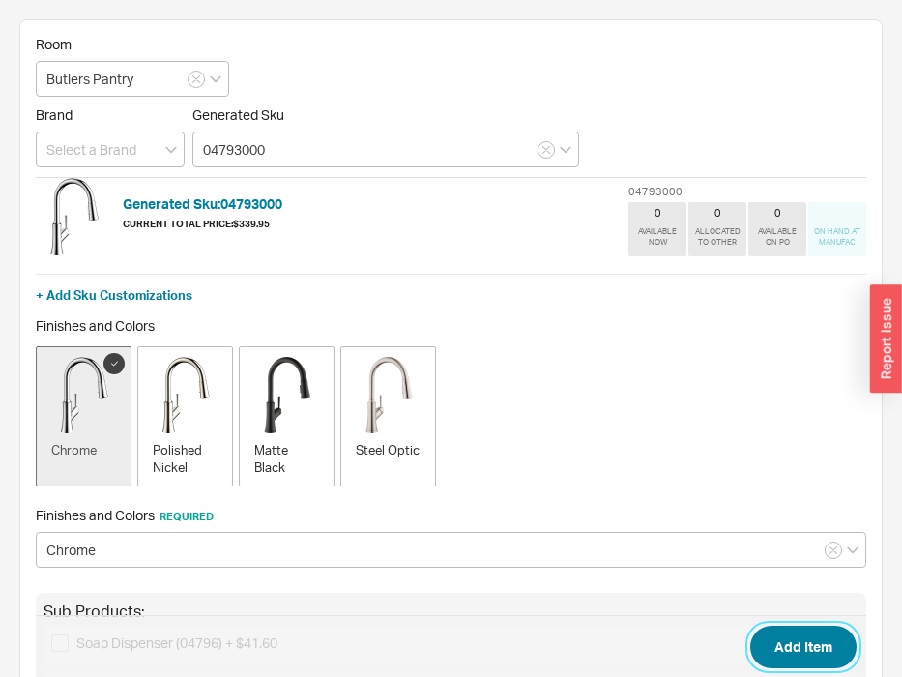
click at [791, 655] on button "Add Item" at bounding box center [804, 647] width 106 height 43
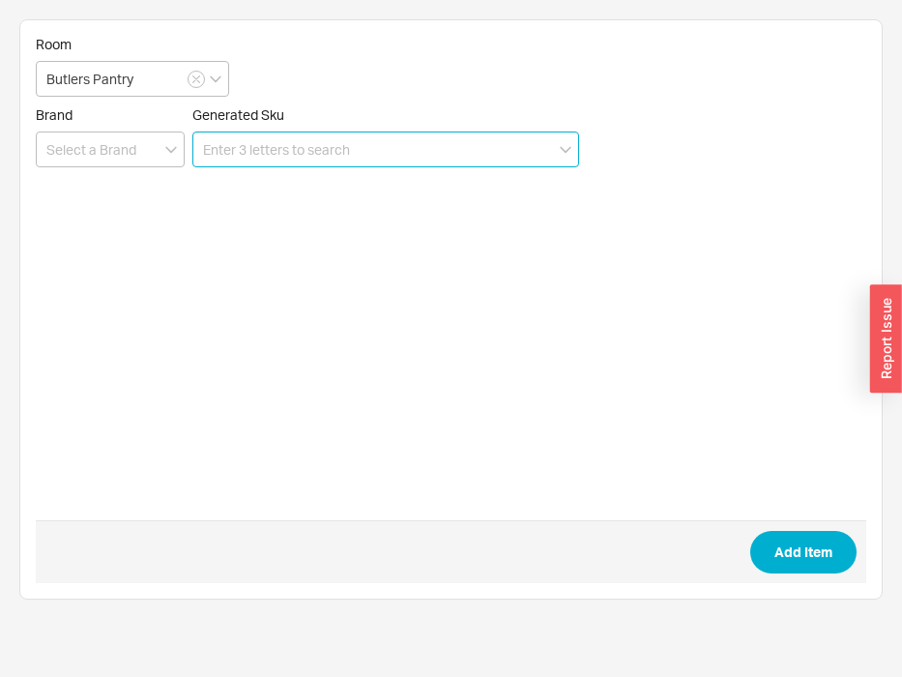
click at [275, 141] on input at bounding box center [385, 150] width 387 height 36
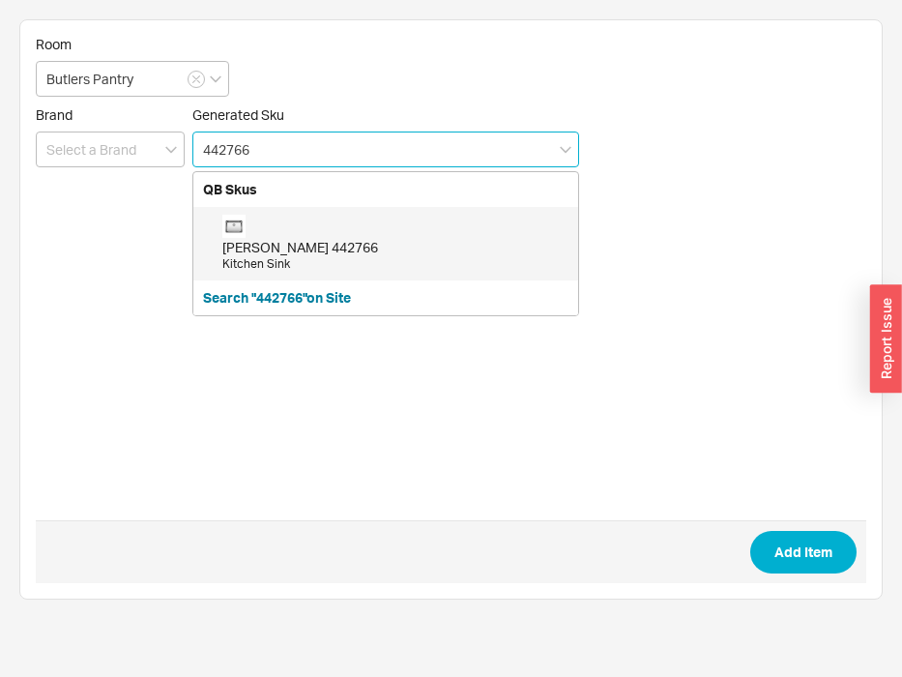
click at [330, 243] on div "[PERSON_NAME] 442766" at bounding box center [395, 247] width 346 height 19
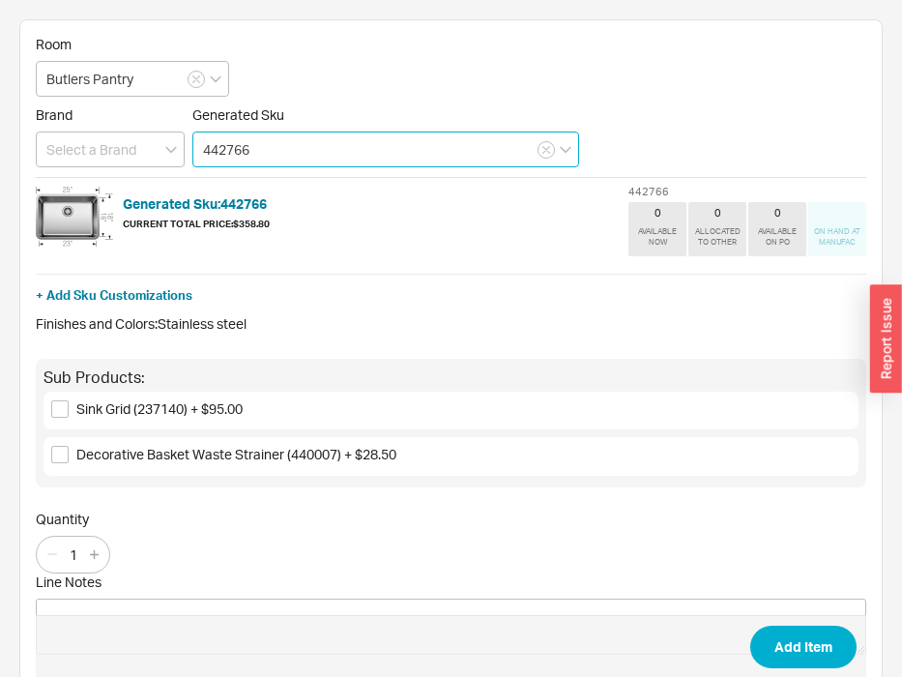
type input "442766"
click at [143, 444] on div "Decorative Basket Waste Strainer (440007) + $28.50" at bounding box center [451, 456] width 815 height 38
click at [143, 453] on span "Decorative Basket Waste Strainer (440007) + $28.50" at bounding box center [236, 454] width 320 height 16
click at [69, 453] on input "Decorative Basket Waste Strainer (440007) + $28.50" at bounding box center [59, 454] width 17 height 17
checkbox input "true"
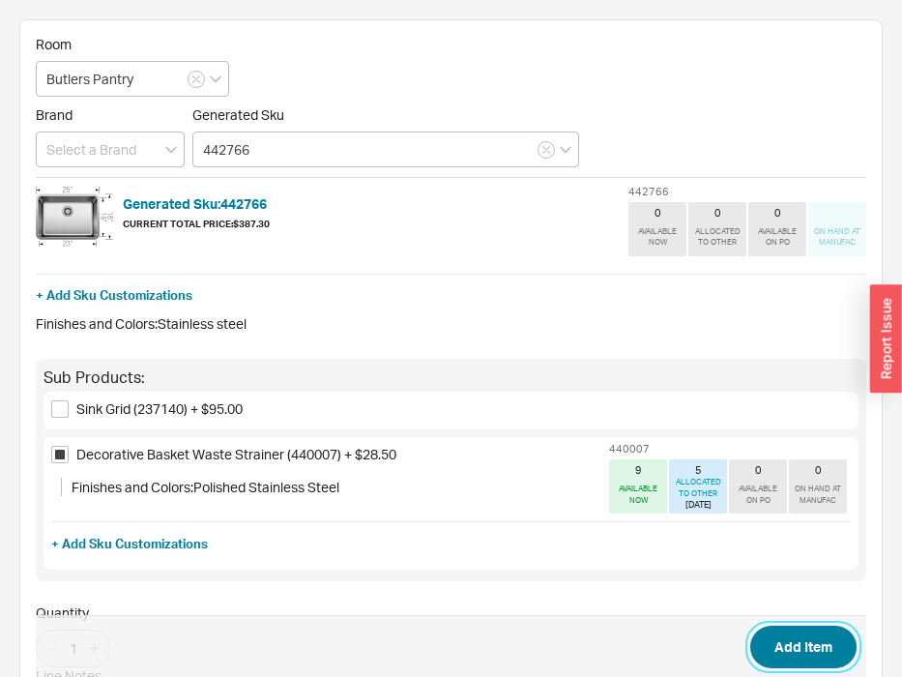
click at [822, 631] on button "Add Item" at bounding box center [804, 647] width 106 height 43
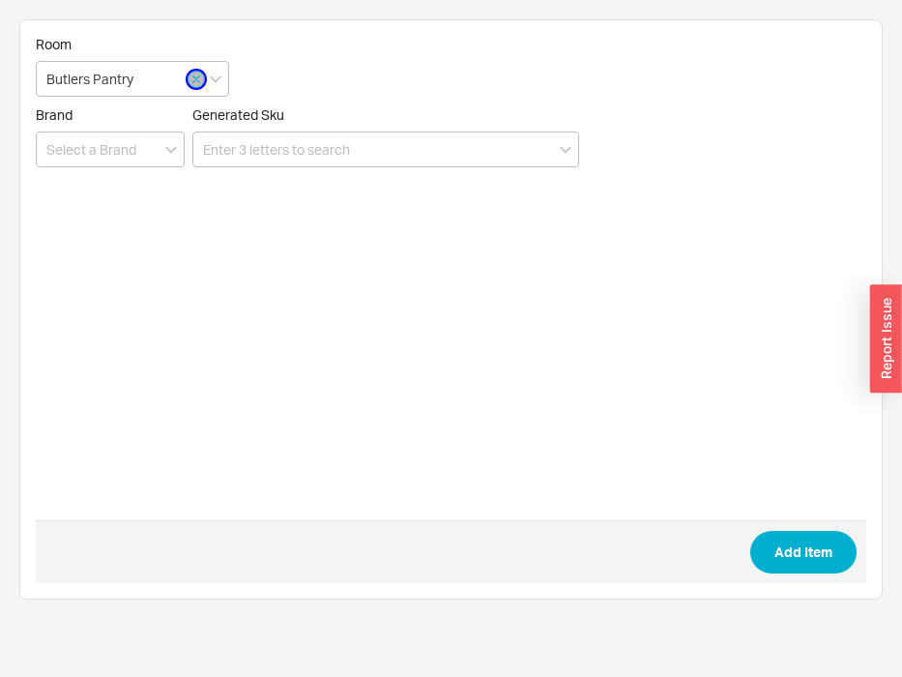
click at [198, 80] on icon "button" at bounding box center [196, 80] width 8 height 12
click at [158, 78] on input at bounding box center [132, 79] width 193 height 36
click at [164, 85] on input at bounding box center [132, 79] width 193 height 36
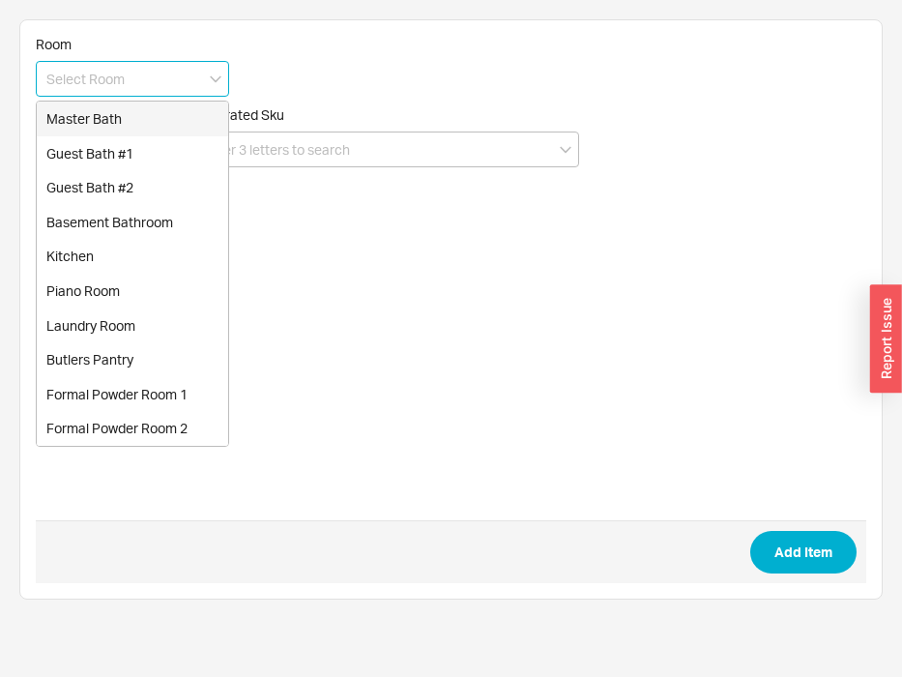
type input "K"
type input ":"
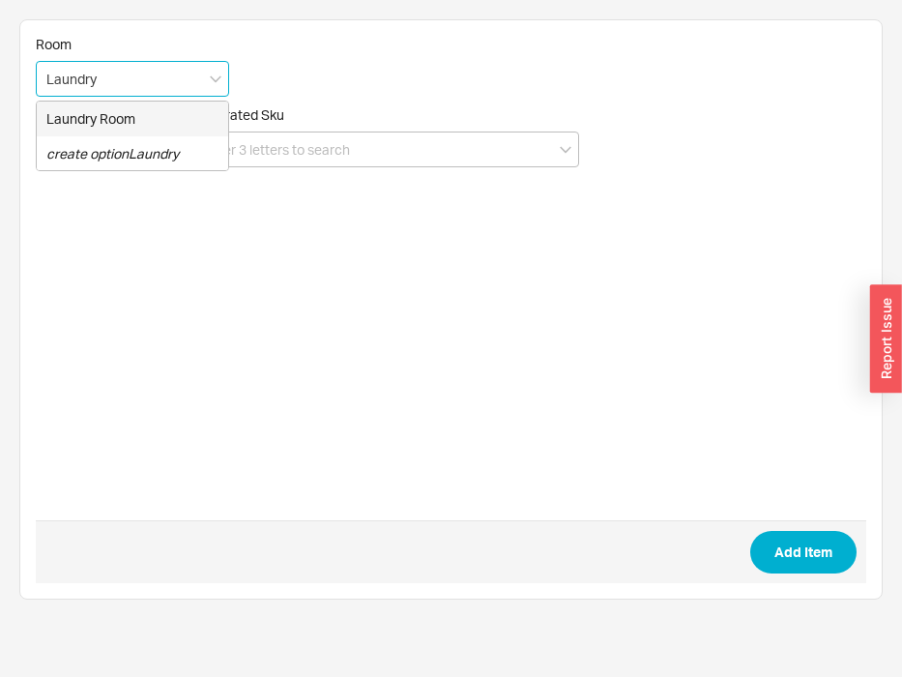
click at [173, 108] on div "Laundry Room" at bounding box center [133, 119] width 192 height 35
type input "Laundry Room"
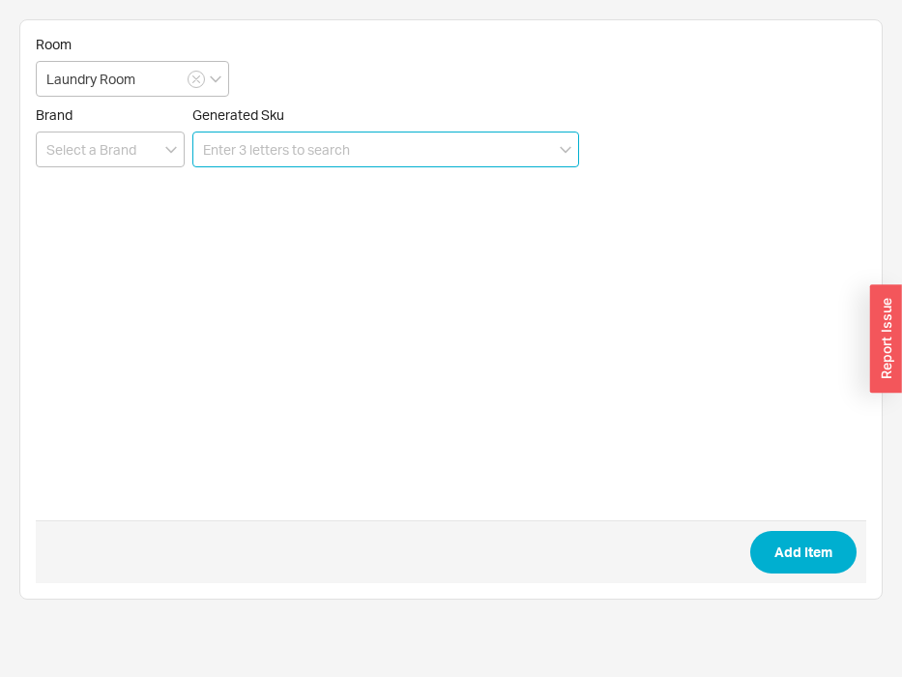
click at [267, 145] on input at bounding box center [385, 150] width 387 height 36
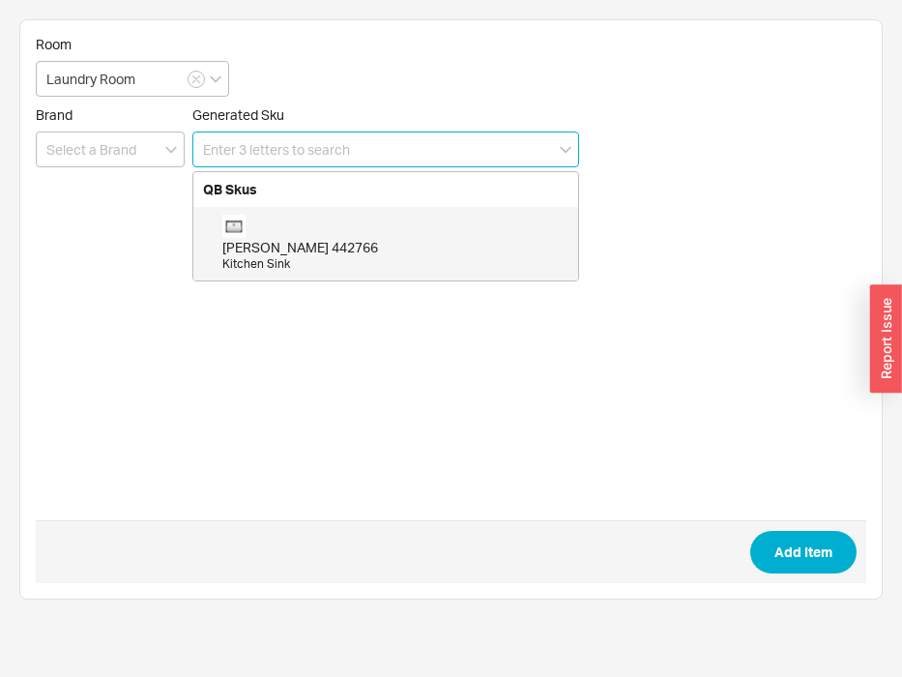
paste input "04793"
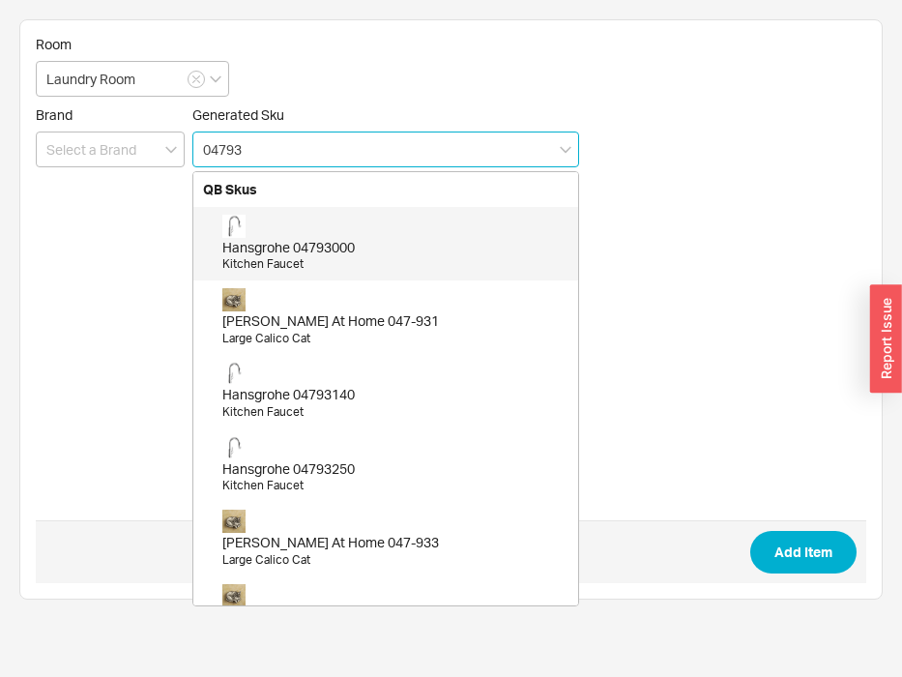
click at [303, 235] on div "Hansgrohe 04793000 Kitchen Faucet" at bounding box center [395, 244] width 346 height 58
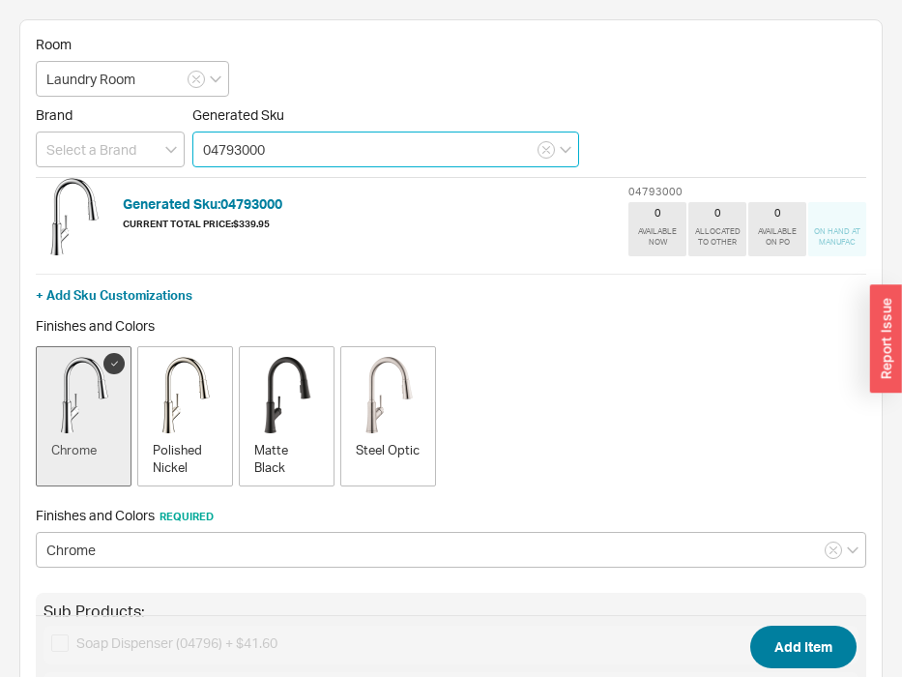
type input "04793000"
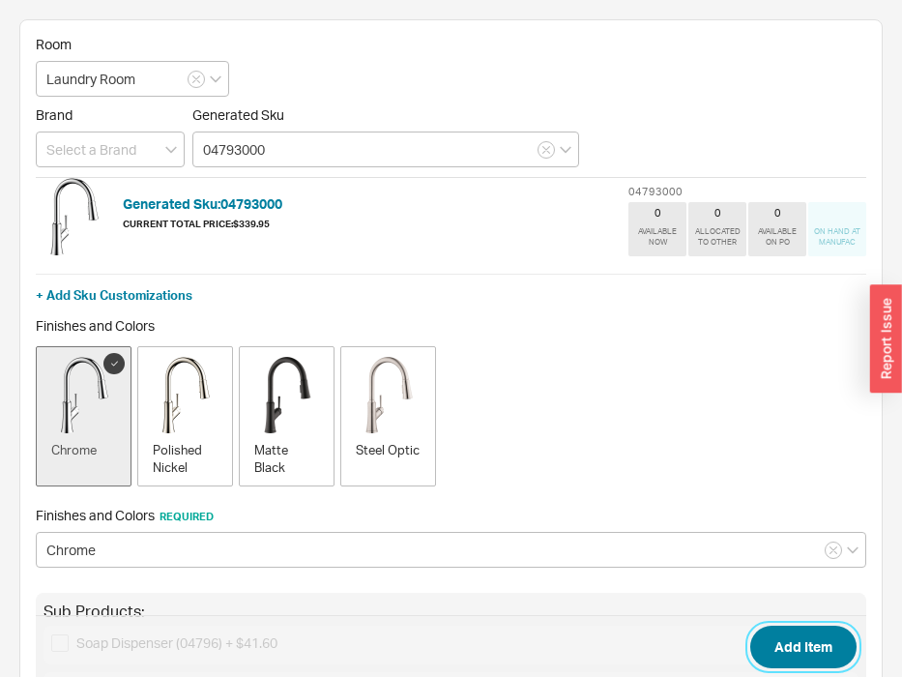
click at [827, 639] on button "Add Item" at bounding box center [804, 647] width 106 height 43
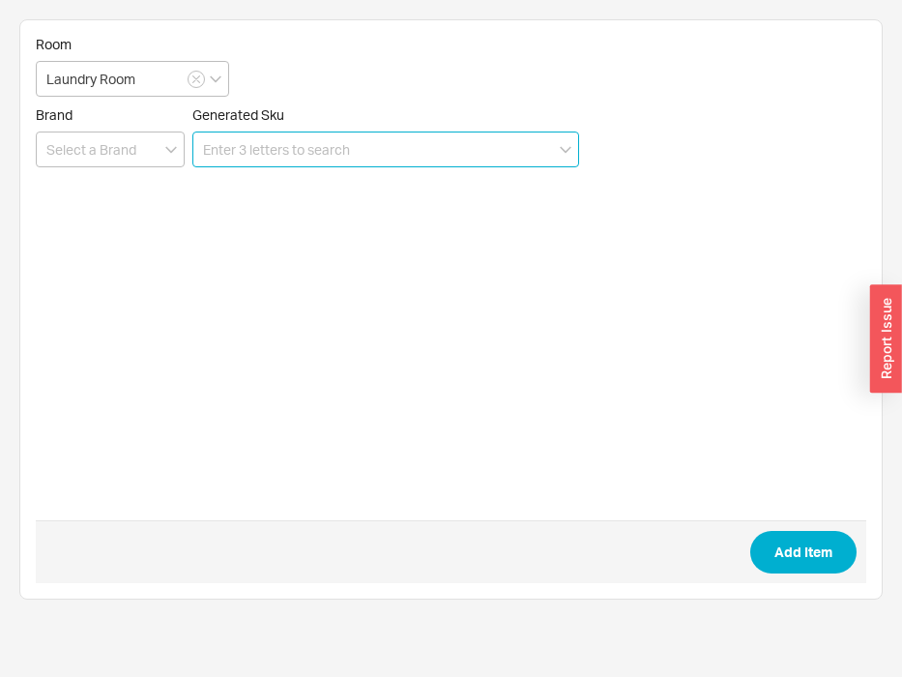
paste input "KHU101-24L"
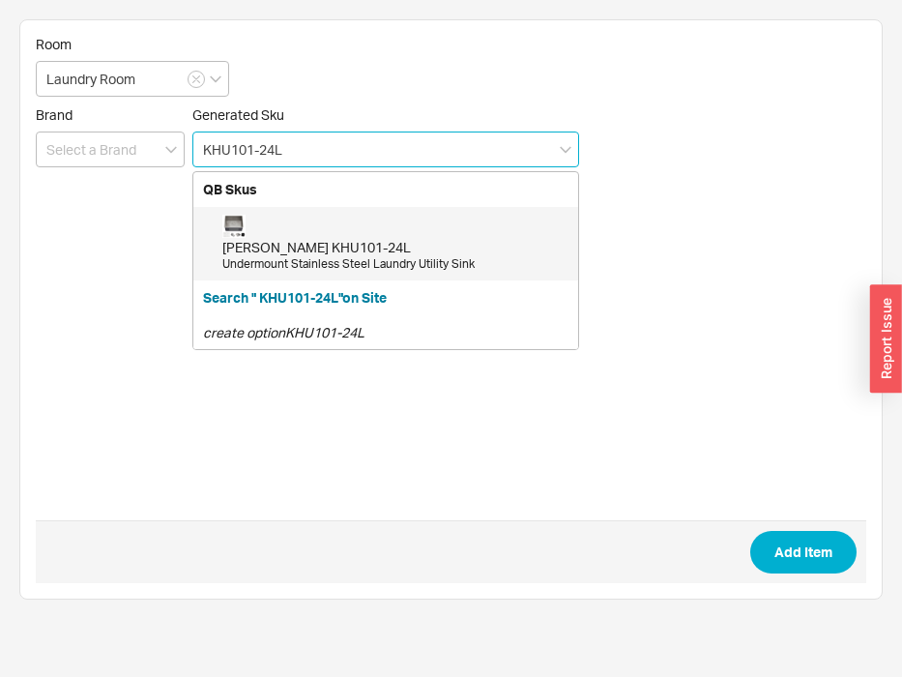
click at [337, 253] on div "[PERSON_NAME] KHU101-24L" at bounding box center [395, 247] width 346 height 19
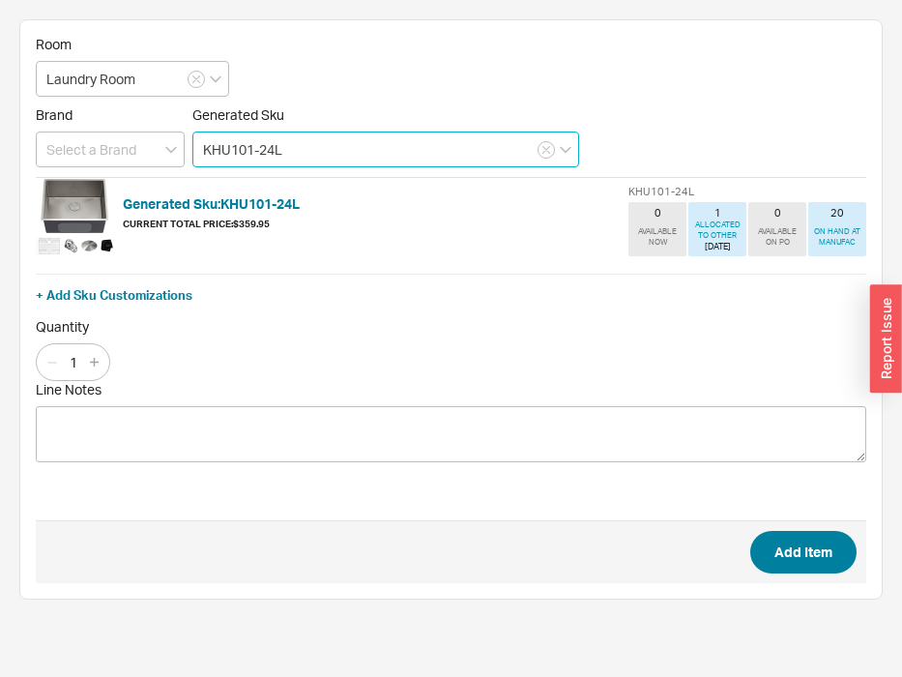
type input "KHU101-24L"
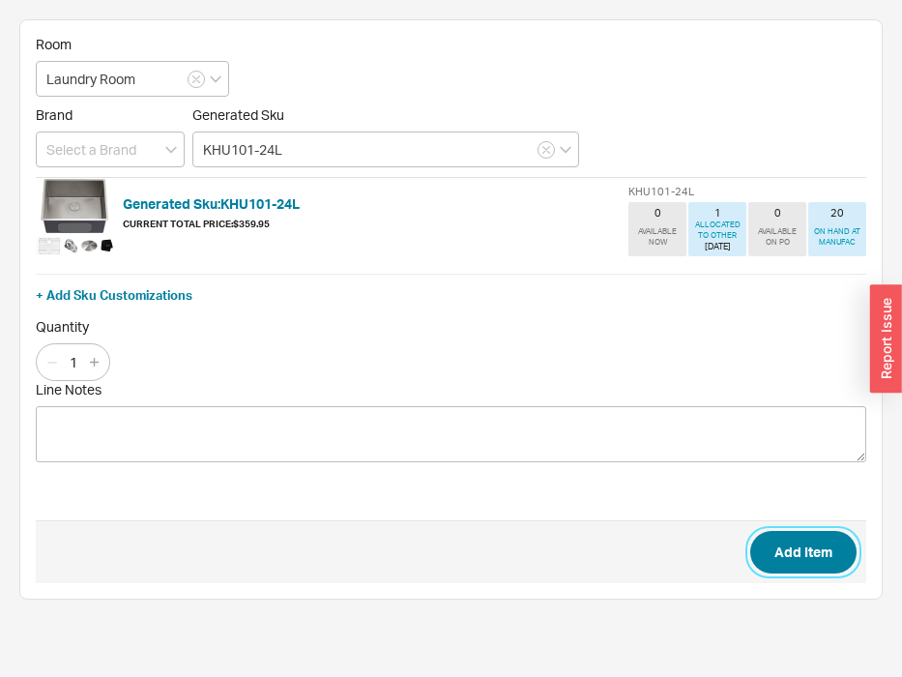
click at [814, 549] on button "Add Item" at bounding box center [804, 552] width 106 height 43
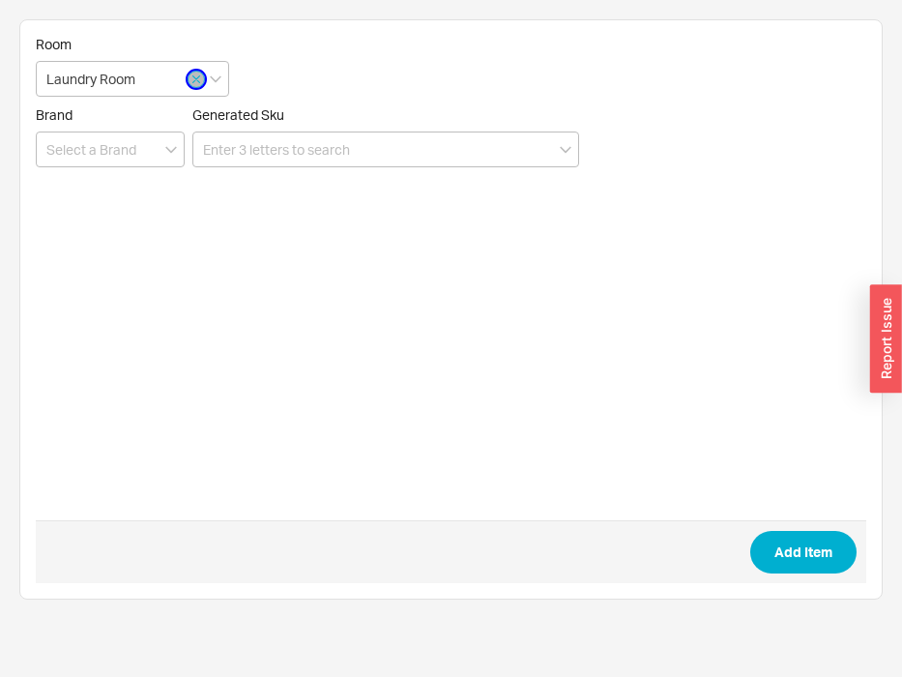
click at [191, 78] on button "button" at bounding box center [196, 79] width 17 height 17
click at [176, 84] on input at bounding box center [132, 79] width 193 height 36
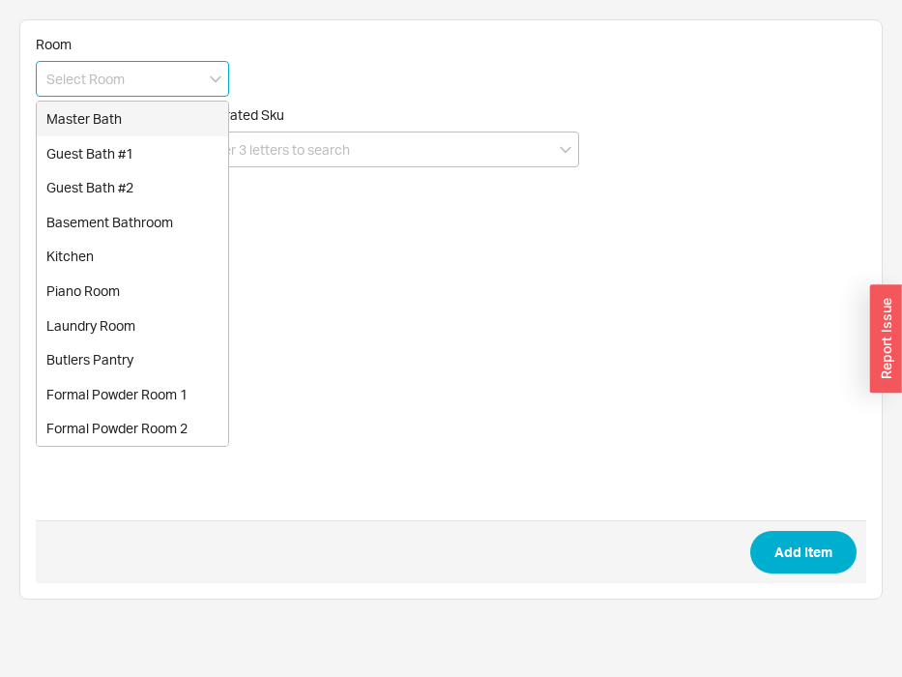
click at [152, 116] on div "Master Bath" at bounding box center [133, 119] width 192 height 35
type input "Master Bath"
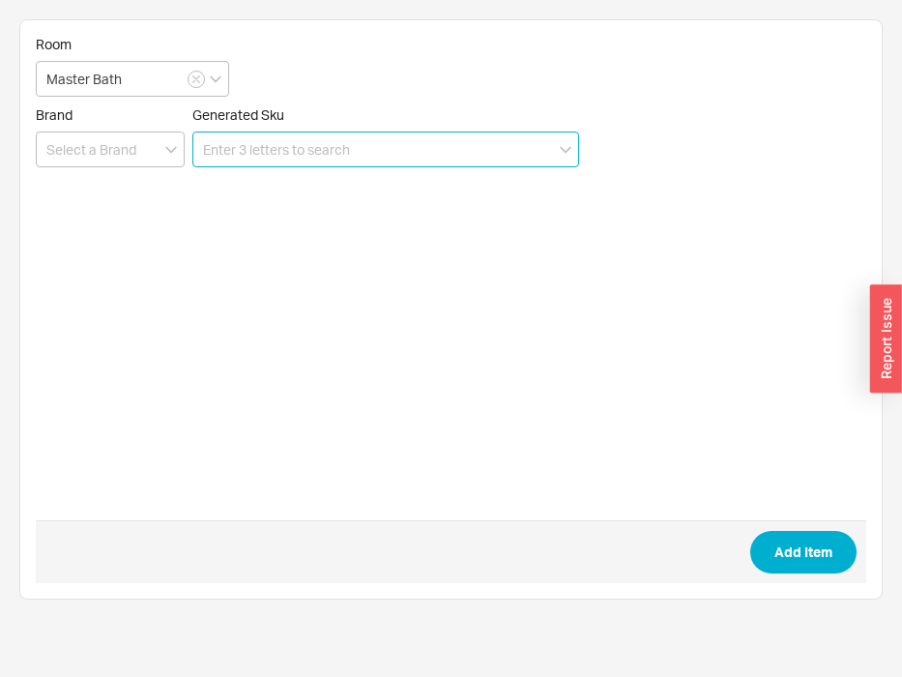
click at [283, 150] on input at bounding box center [385, 150] width 387 height 36
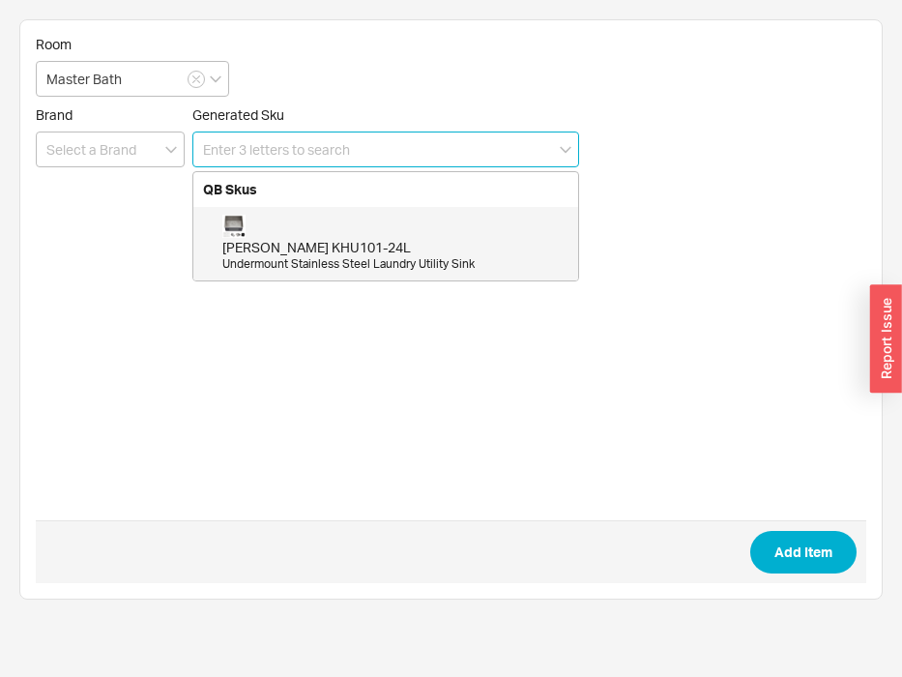
paste input "K-22231-BN"
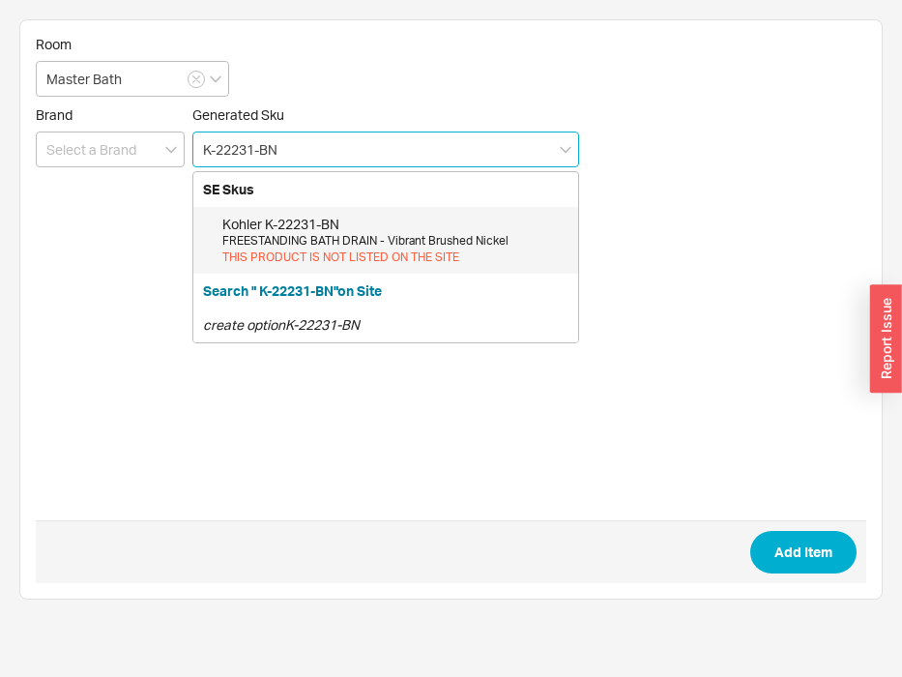
click at [310, 212] on div "Kohler K-22231-BN FREESTANDING BATH DRAIN - Vibrant Brushed Nickel THIS PRODUCT…" at bounding box center [385, 240] width 385 height 67
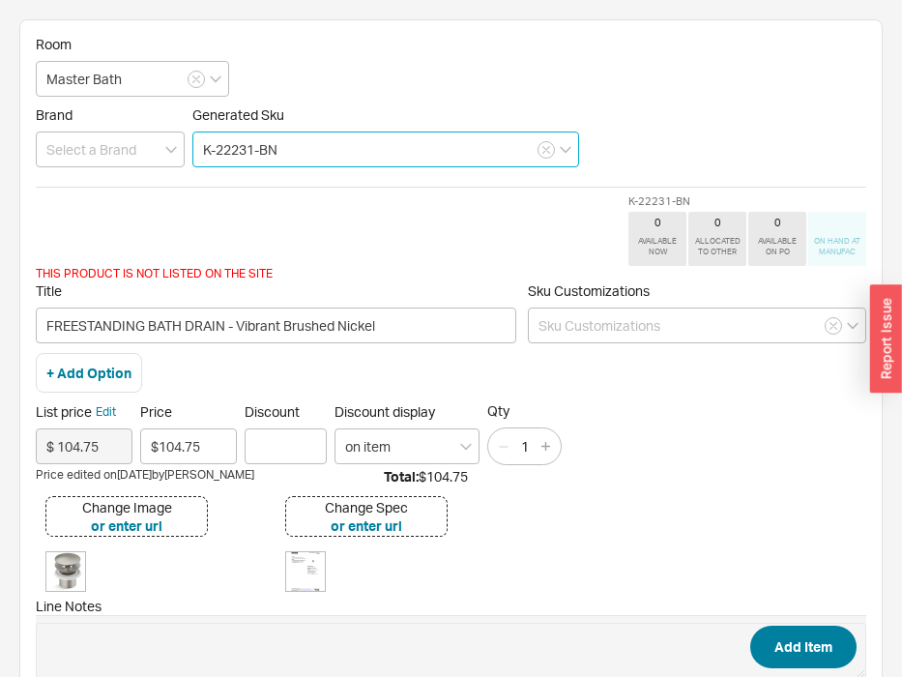
type input "K-22231-BN"
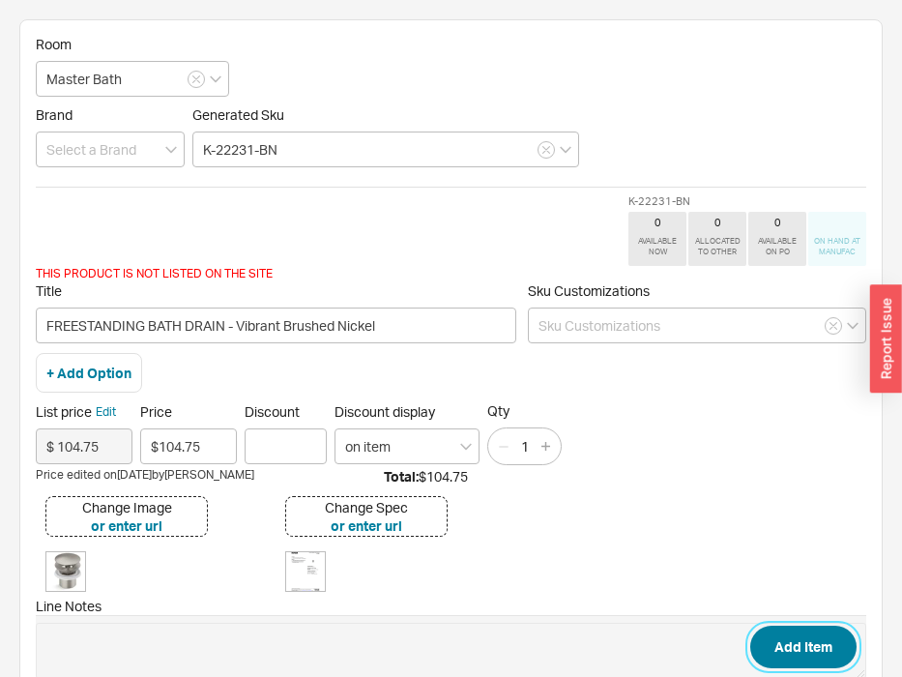
click at [804, 640] on button "Add Item" at bounding box center [804, 647] width 106 height 43
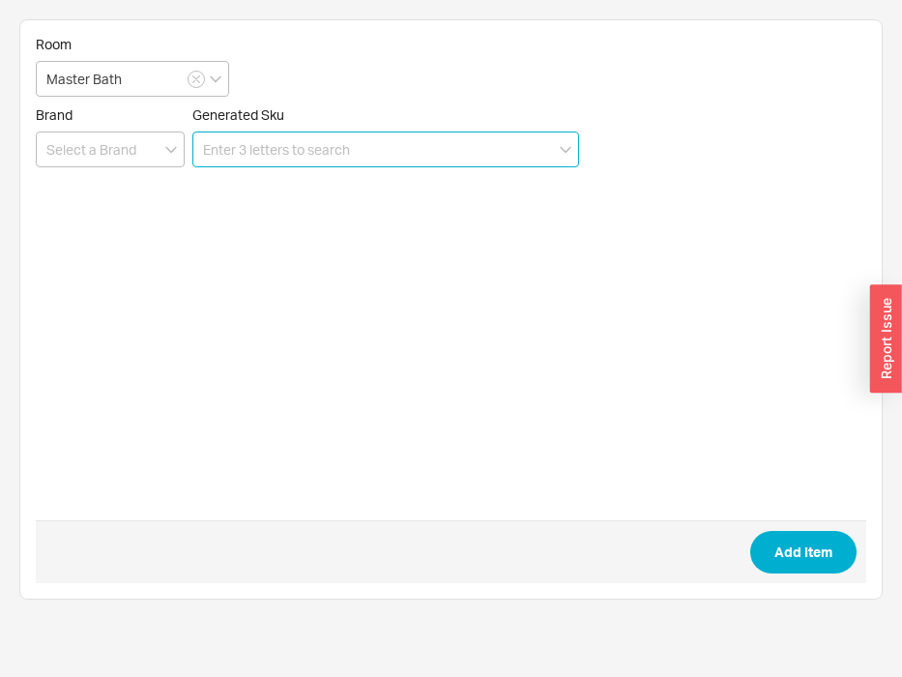
paste input "522258"
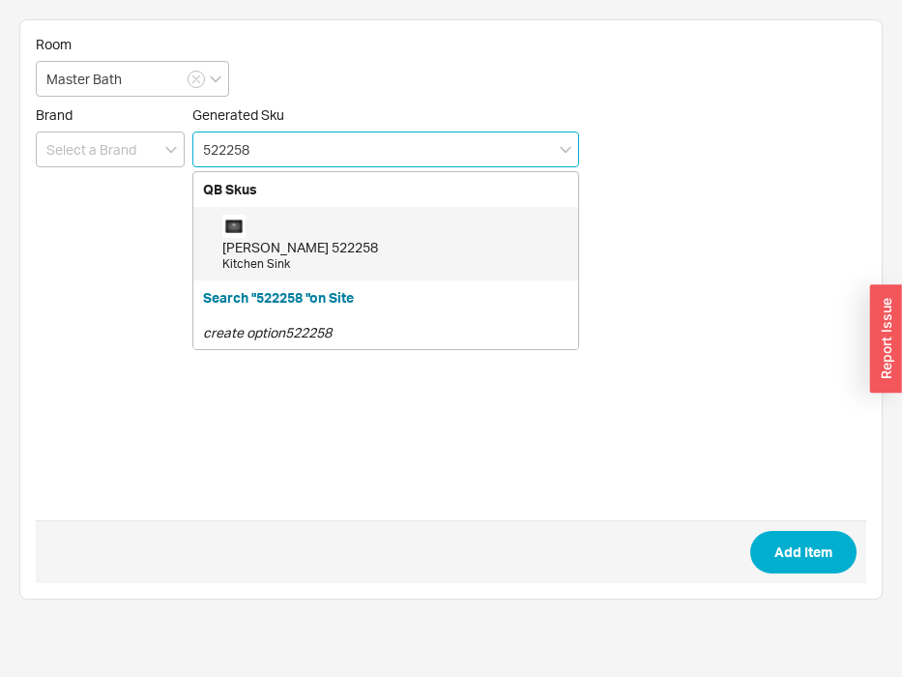
click at [295, 269] on div "Kitchen Sink" at bounding box center [395, 264] width 346 height 16
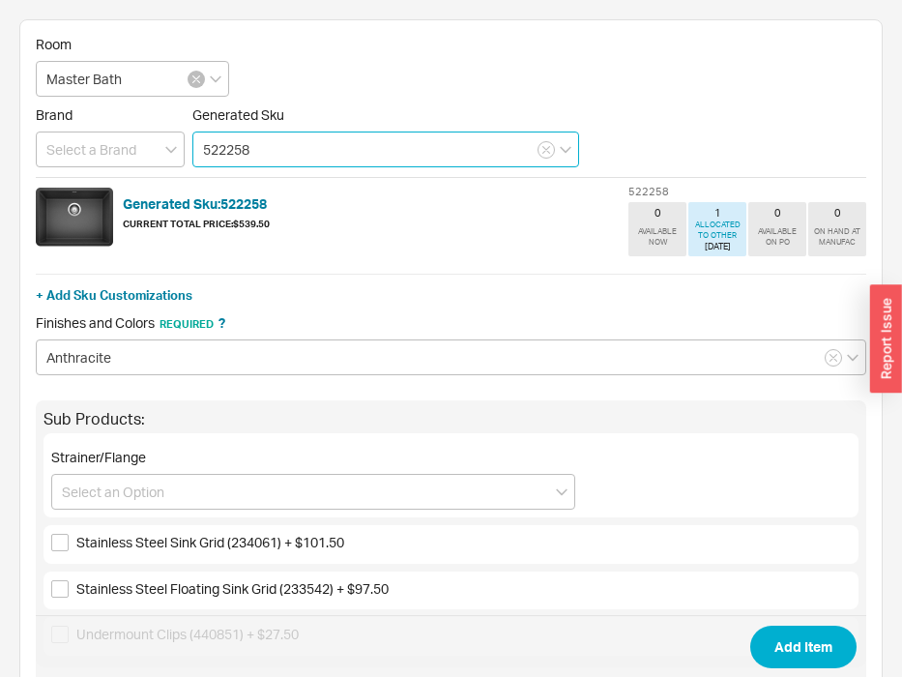
type input "522258"
click at [192, 84] on icon "button" at bounding box center [196, 80] width 8 height 12
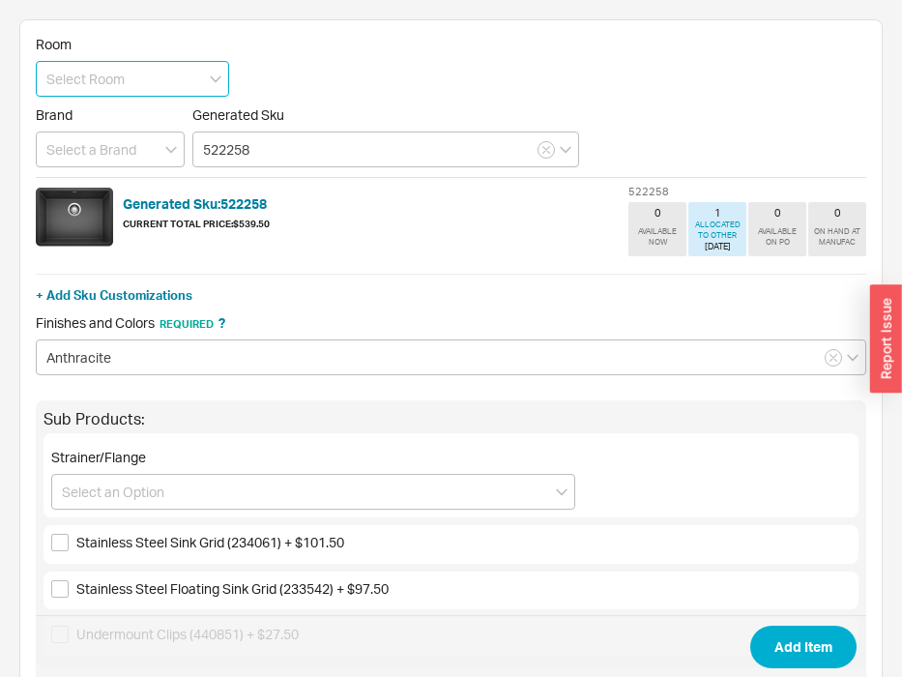
drag, startPoint x: 179, startPoint y: 82, endPoint x: 165, endPoint y: 94, distance: 17.8
click at [178, 82] on input at bounding box center [132, 79] width 193 height 36
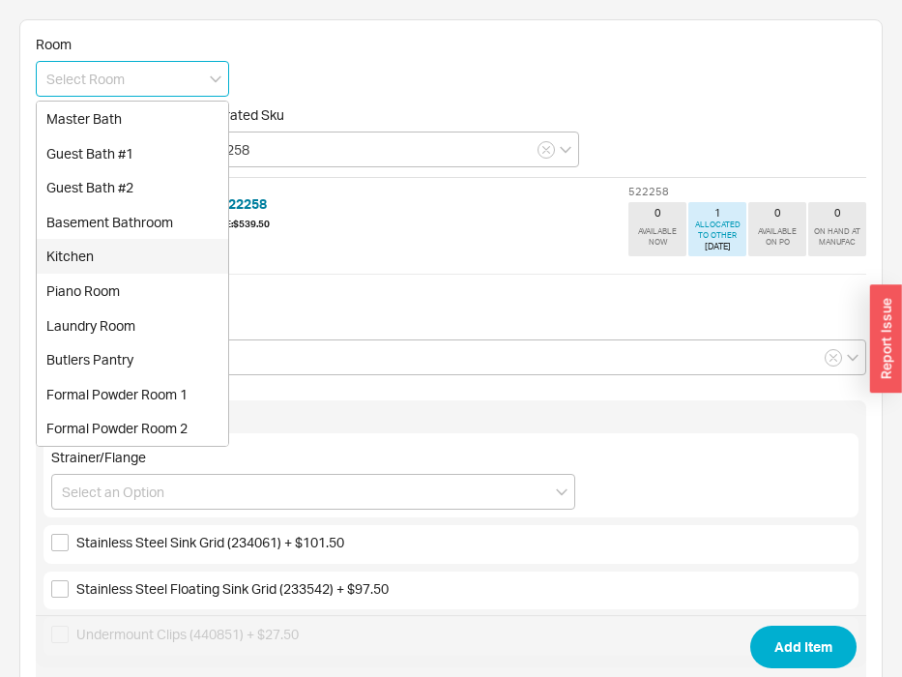
click at [134, 255] on div "Kitchen" at bounding box center [133, 256] width 192 height 35
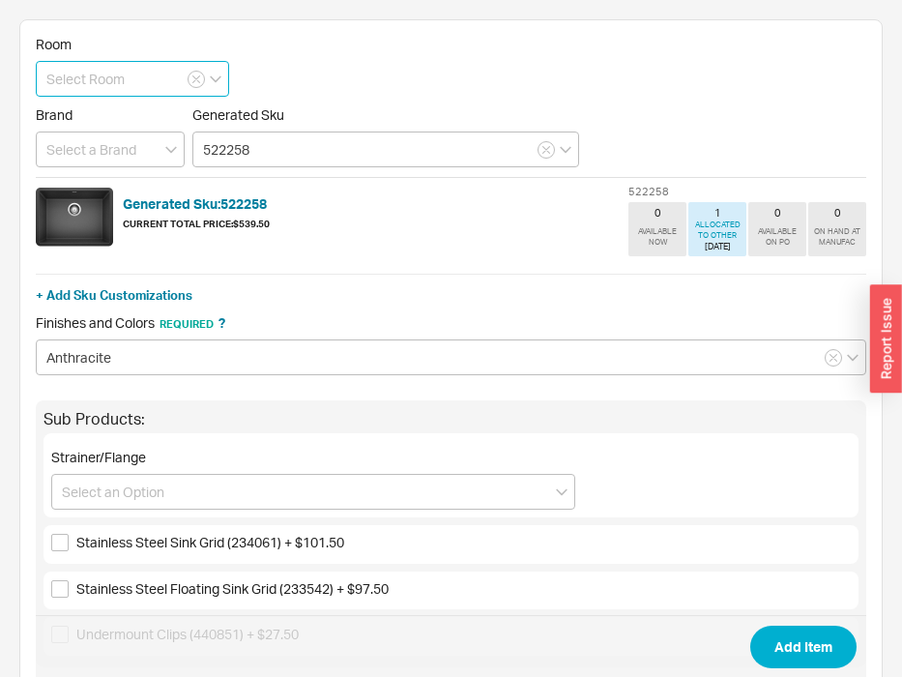
type input "Kitchen"
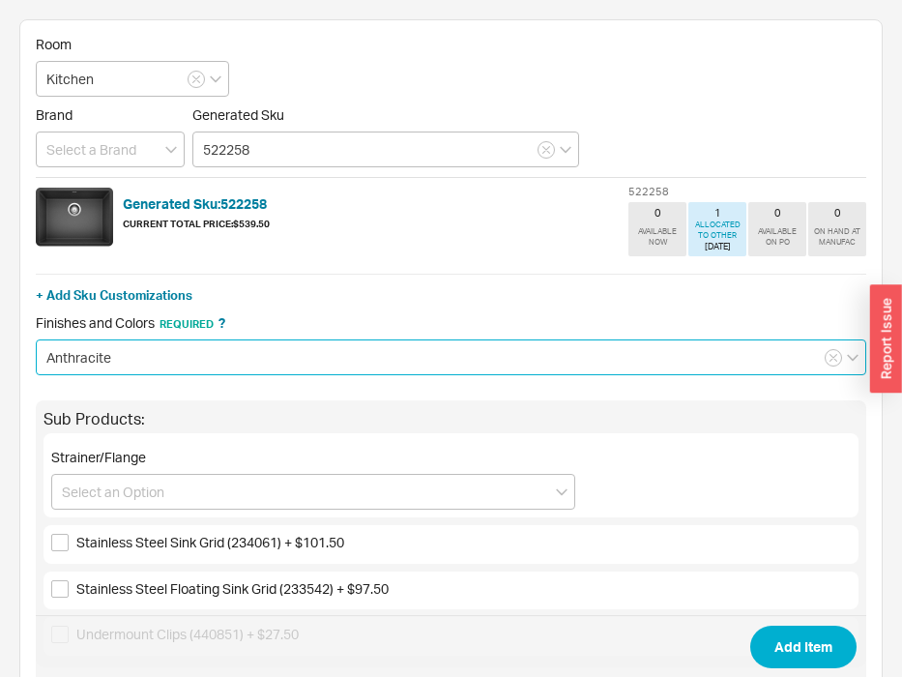
click at [109, 357] on input "Anthracite" at bounding box center [451, 357] width 831 height 36
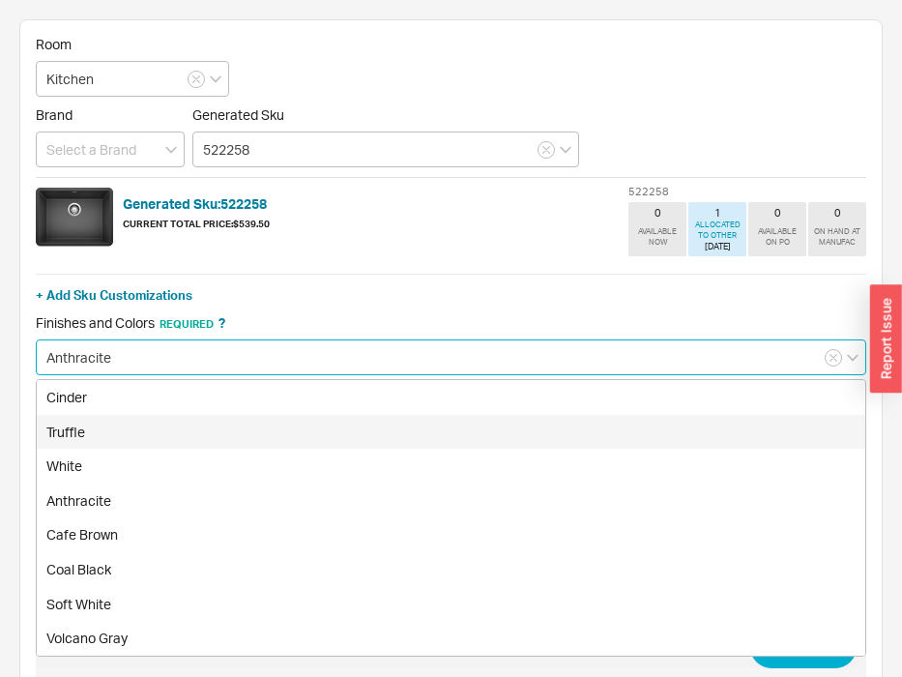
click at [108, 426] on div "Truffle" at bounding box center [451, 432] width 829 height 35
type input "Truffle"
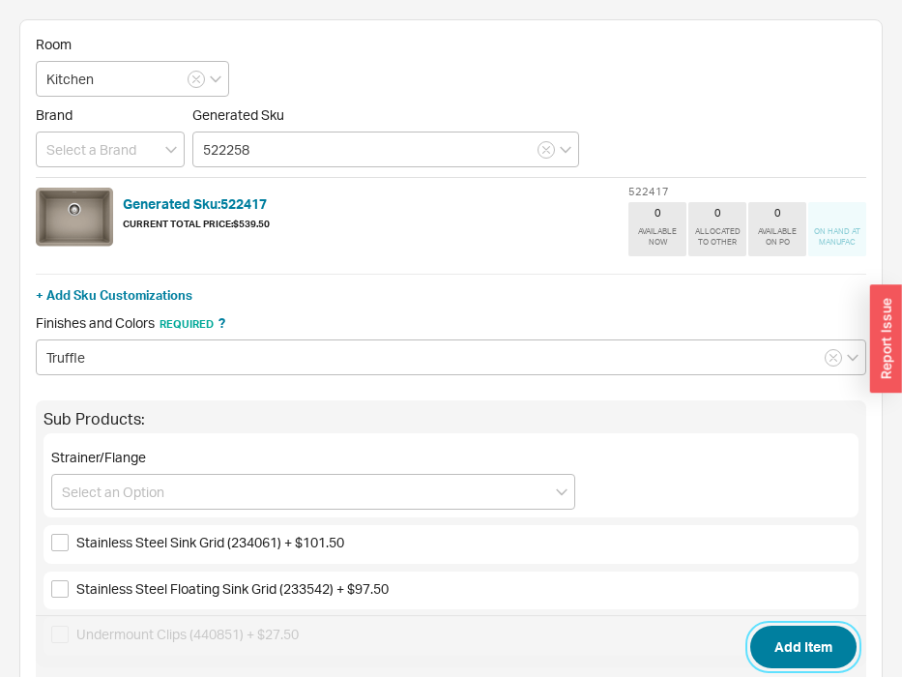
click at [795, 647] on button "Add Item" at bounding box center [804, 647] width 106 height 43
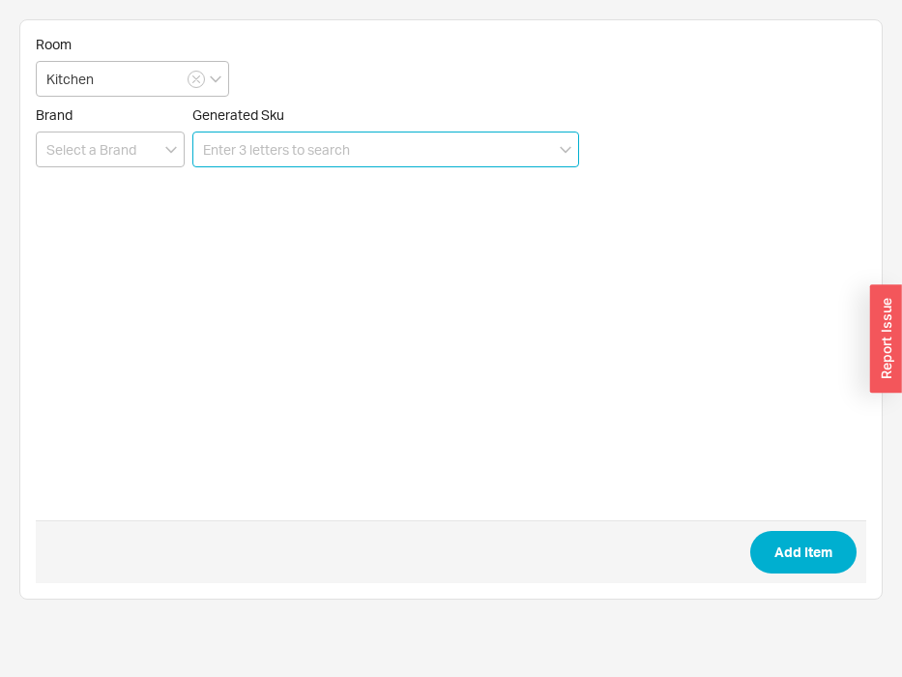
paste input "234061"
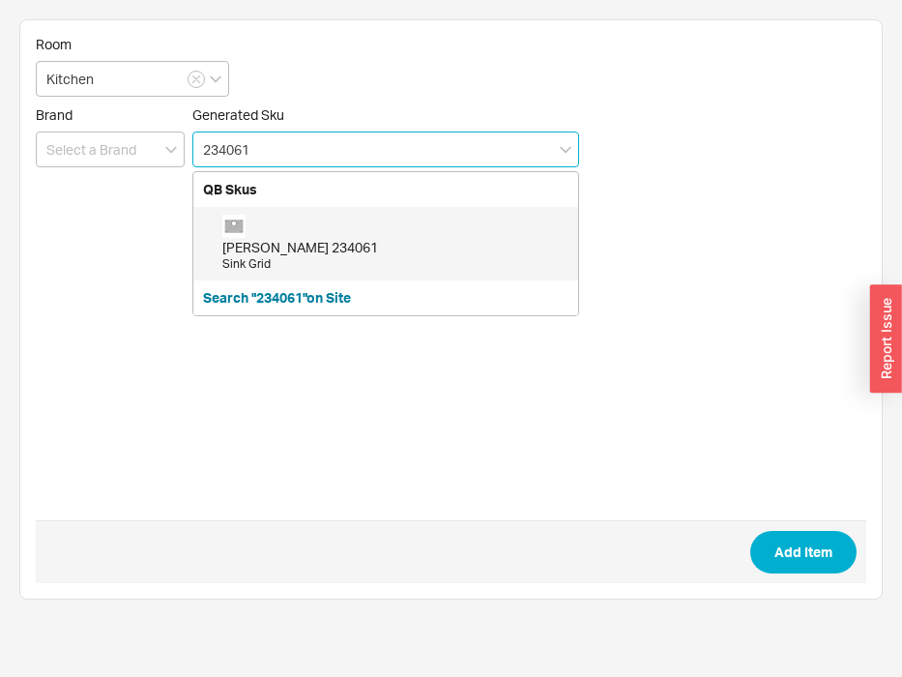
click at [282, 228] on div "Blanco 234061 Sink Grid" at bounding box center [395, 244] width 346 height 58
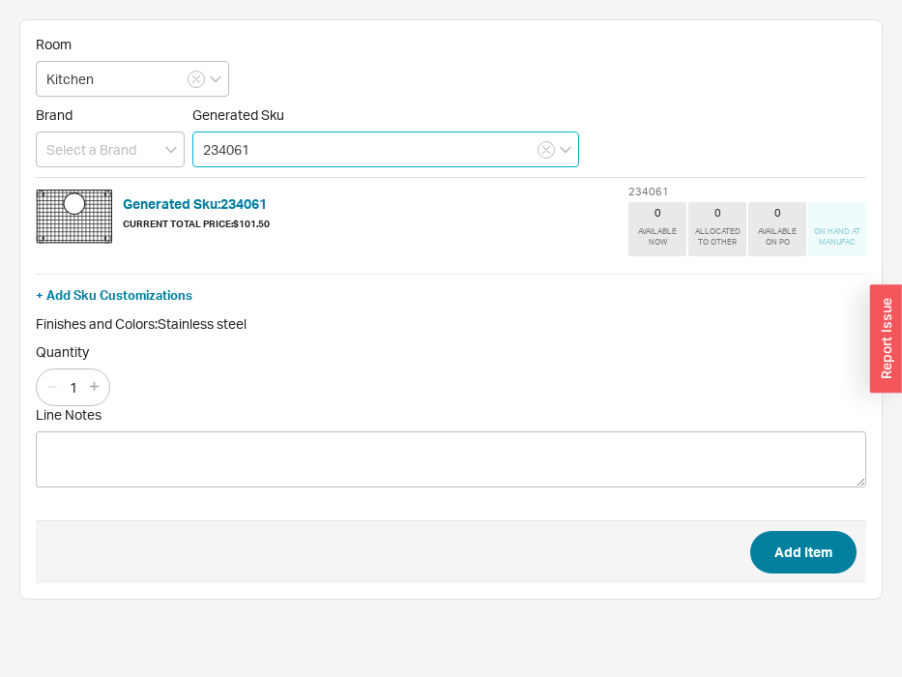
type input "234061"
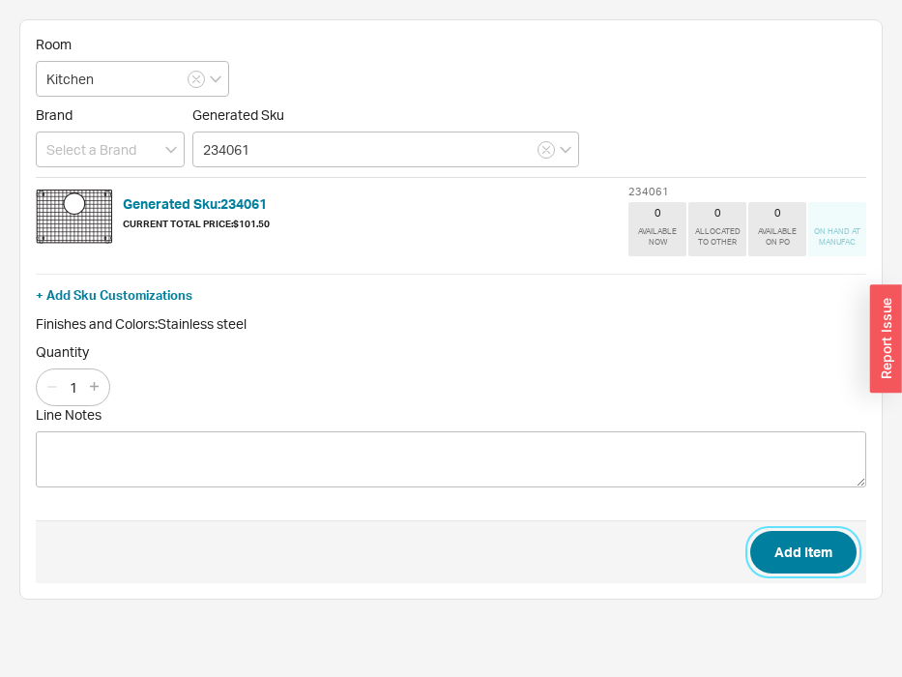
click at [816, 555] on button "Add Item" at bounding box center [804, 552] width 106 height 43
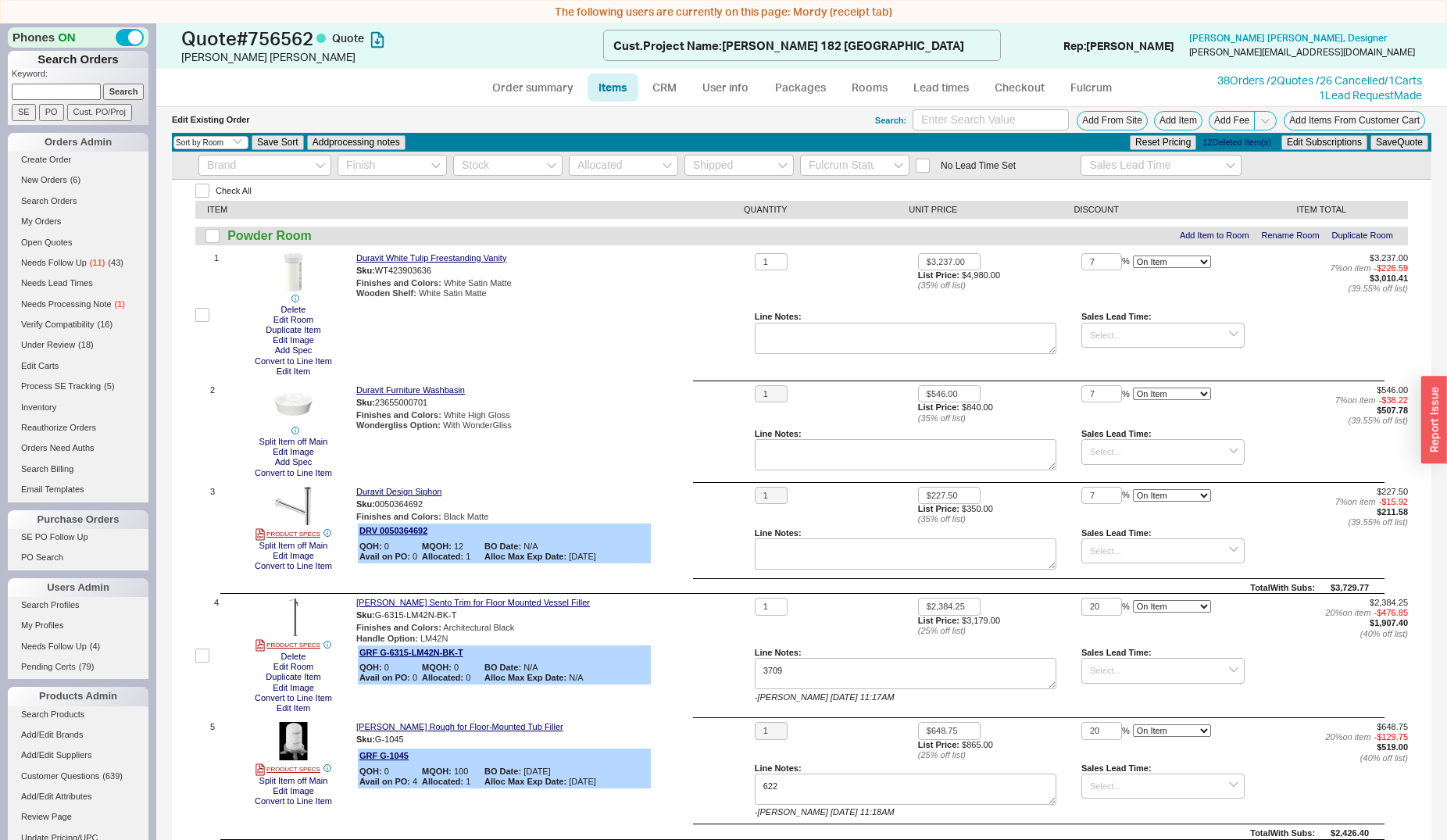
select select "3"
select select "ON_CHECKOUT_AGGREGATED"
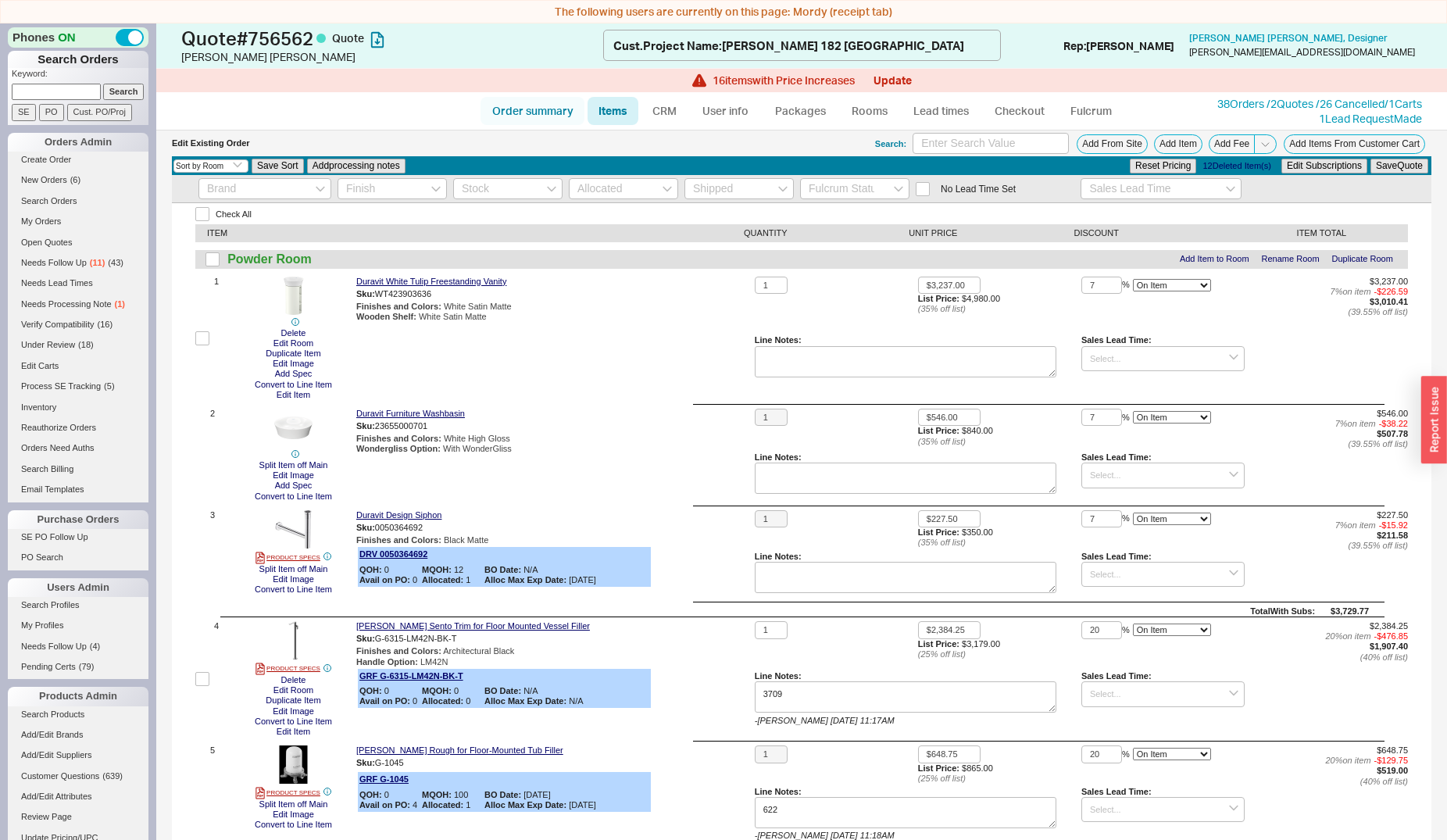
click at [534, 111] on link "Order summary" at bounding box center [532, 111] width 104 height 28
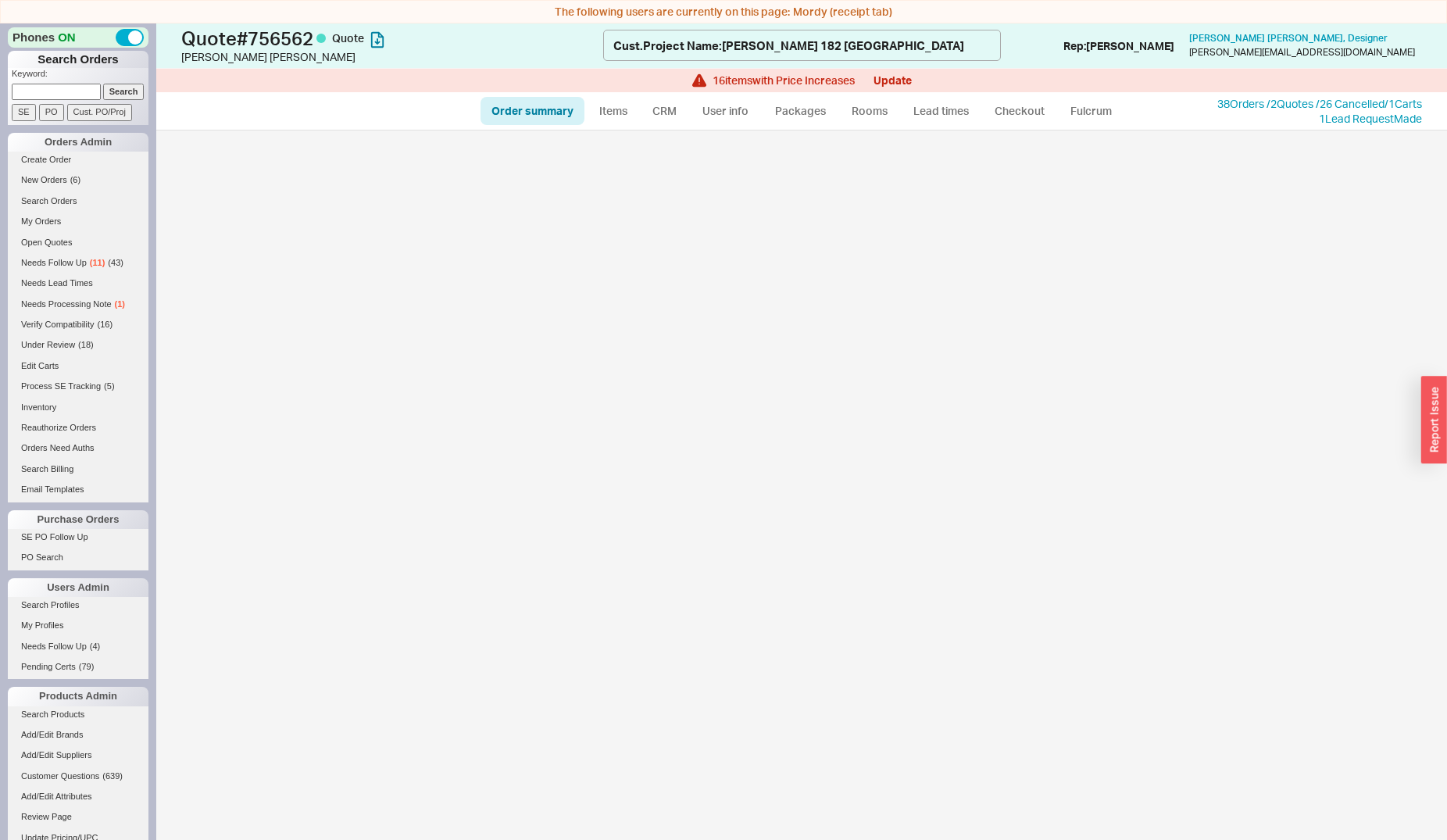
select select "*"
select select "LOW"
select select "3"
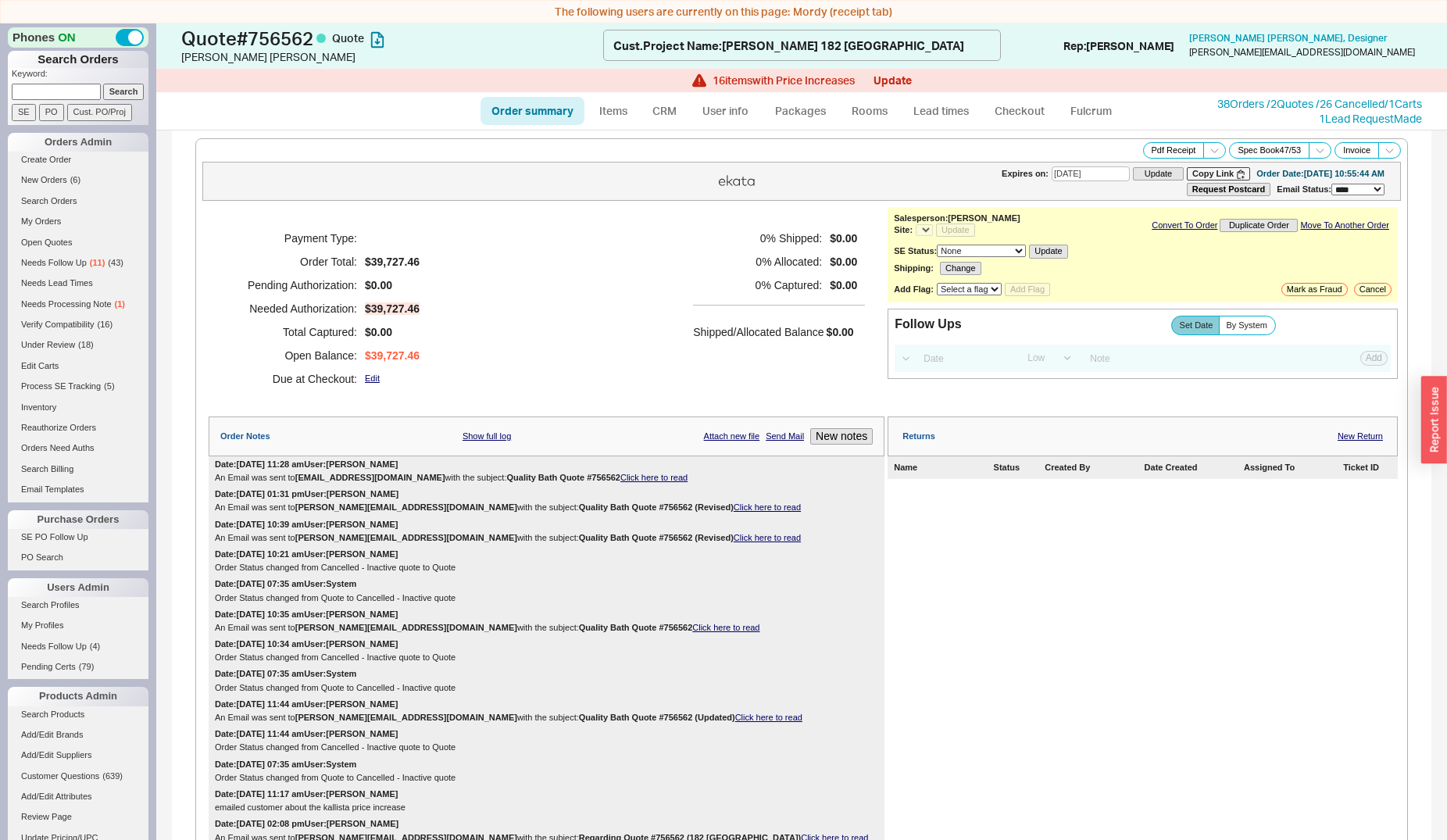
select select "*"
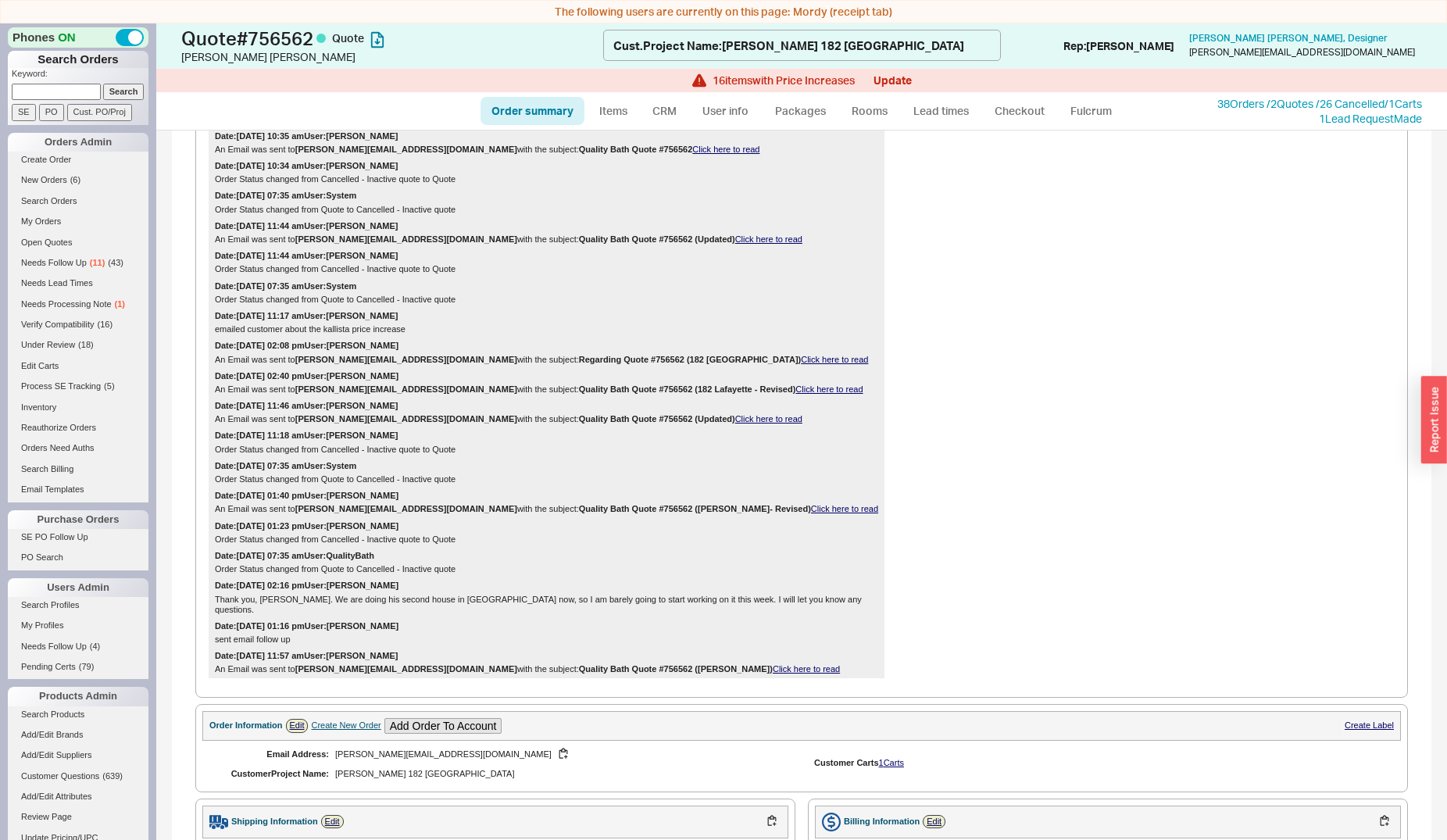
scroll to position [956, 0]
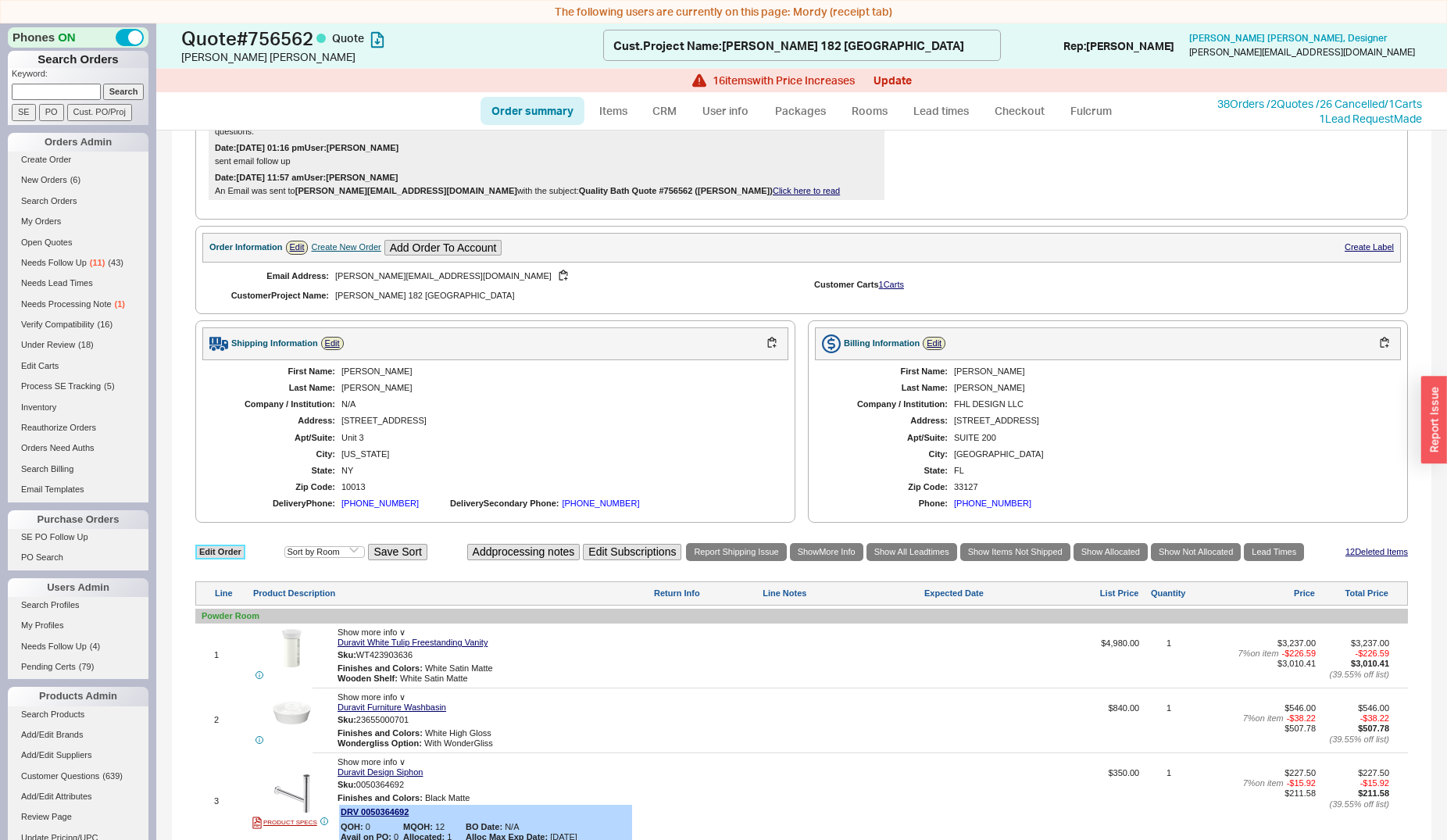
click at [233, 544] on link "Edit Order" at bounding box center [221, 552] width 50 height 15
select select "3"
select select "ON_CHECKOUT_AGGREGATED"
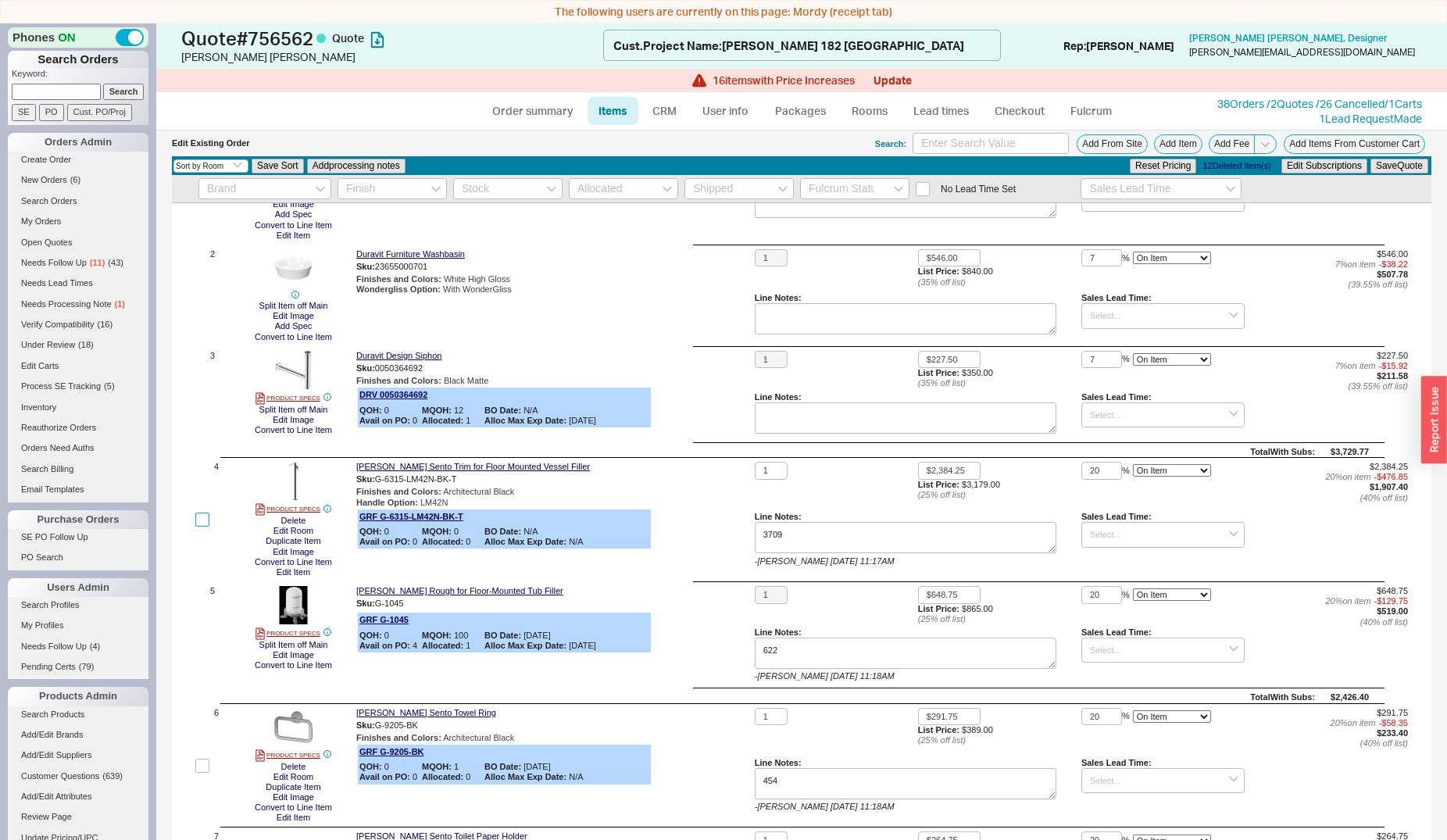
click at [199, 521] on input "checkbox" at bounding box center [202, 519] width 14 height 14
checkbox input "true"
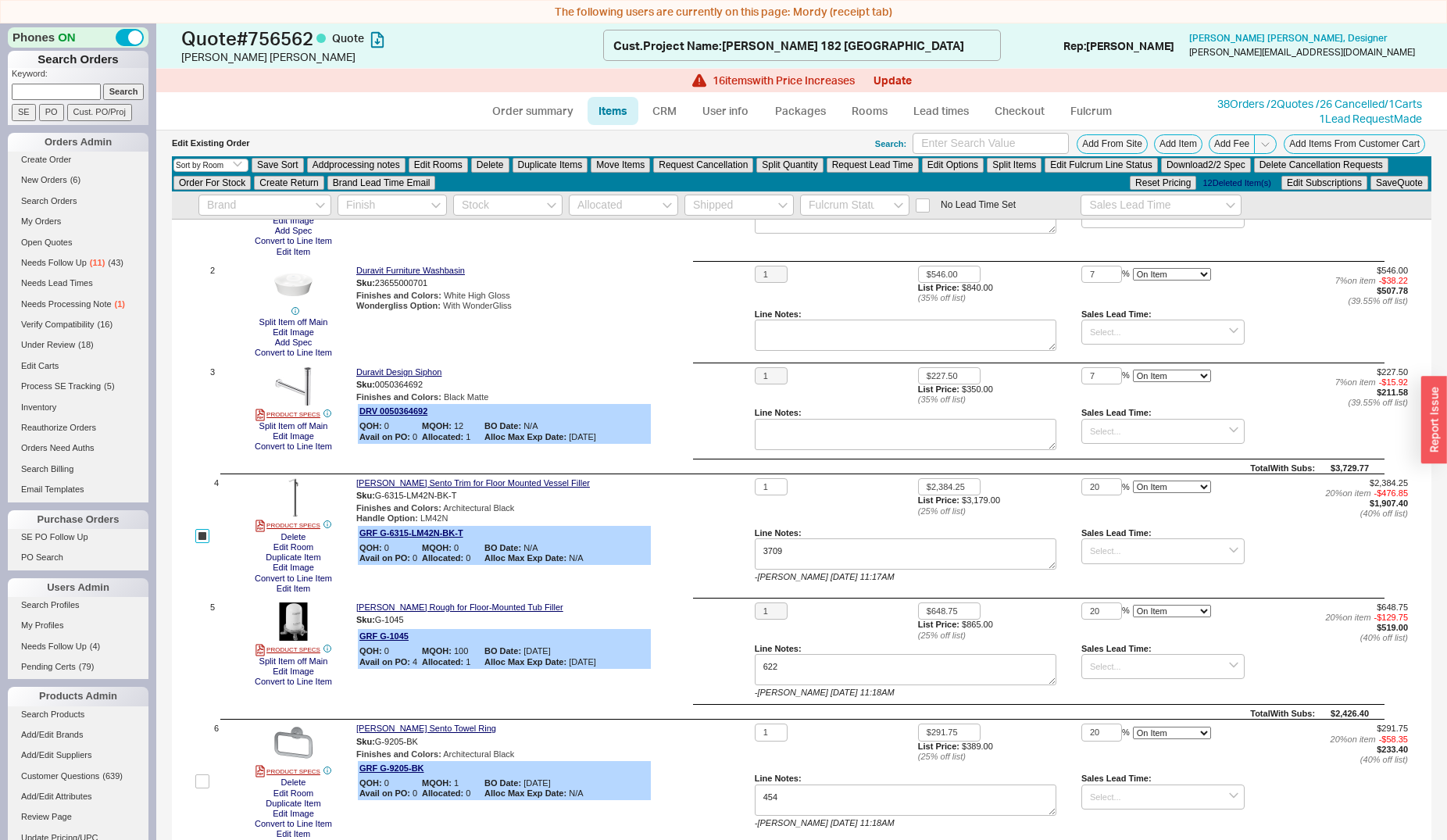
scroll to position [175, 0]
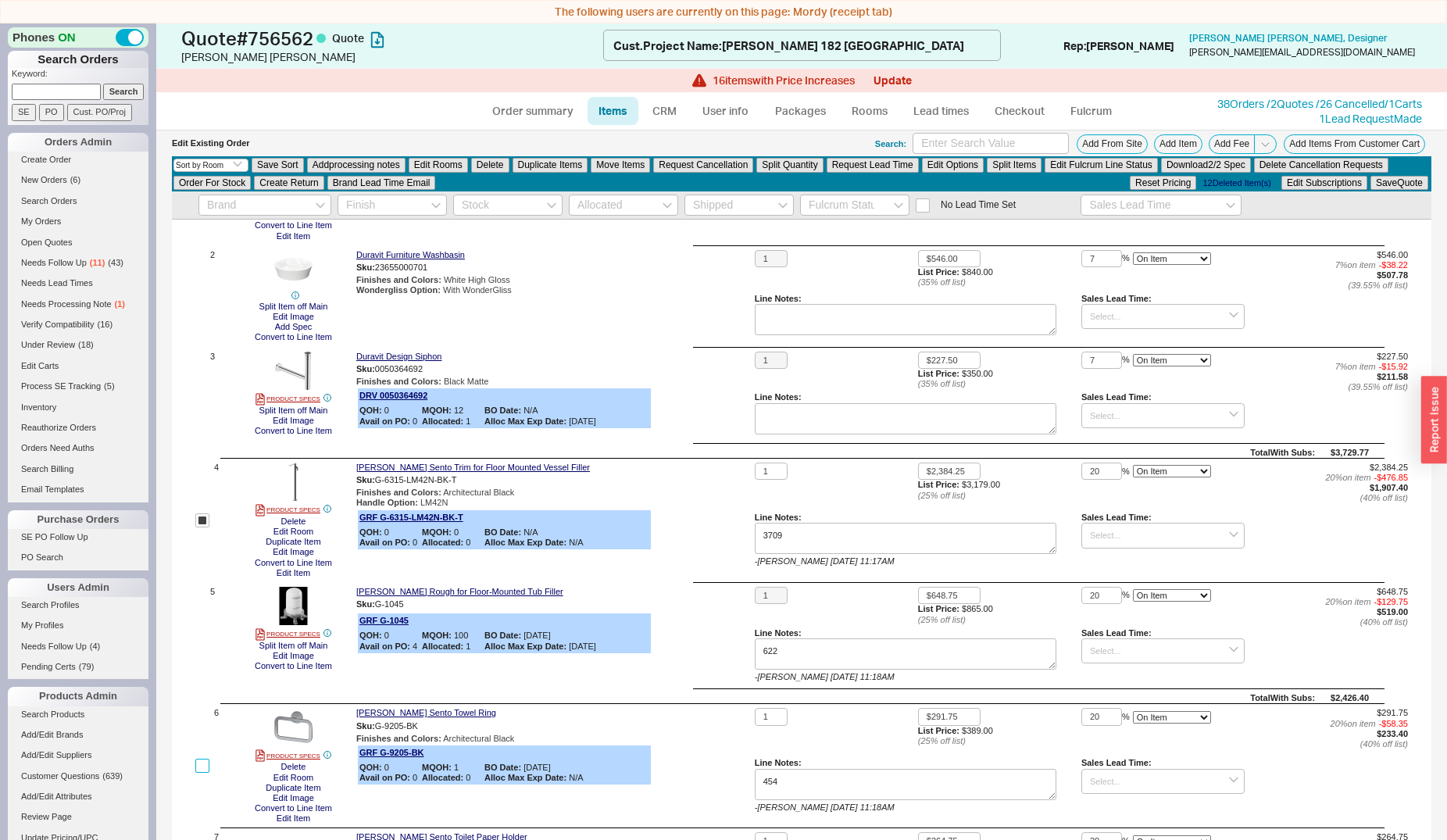
click at [200, 770] on input "checkbox" at bounding box center [202, 765] width 14 height 14
checkbox input "true"
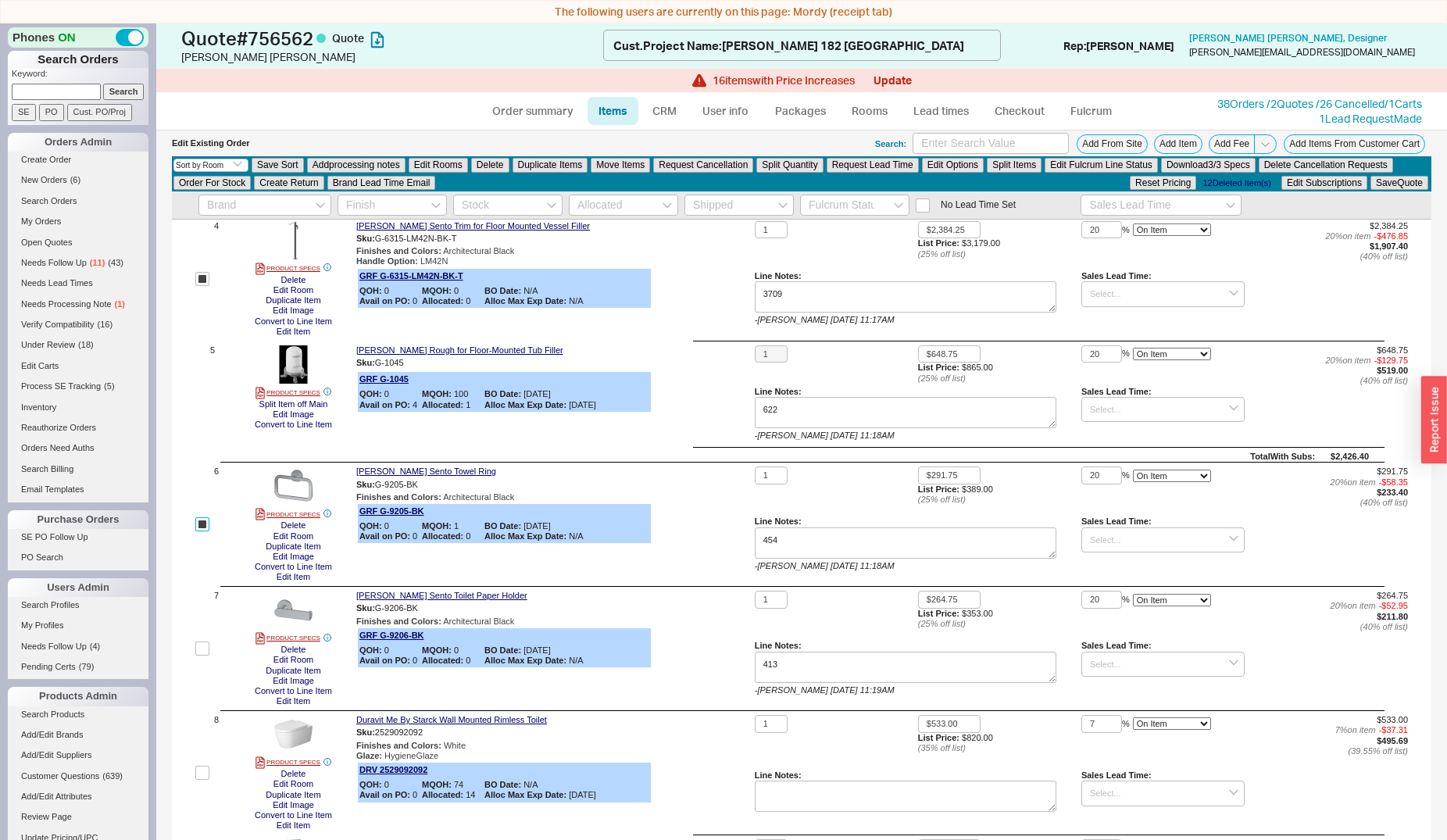
scroll to position [494, 0]
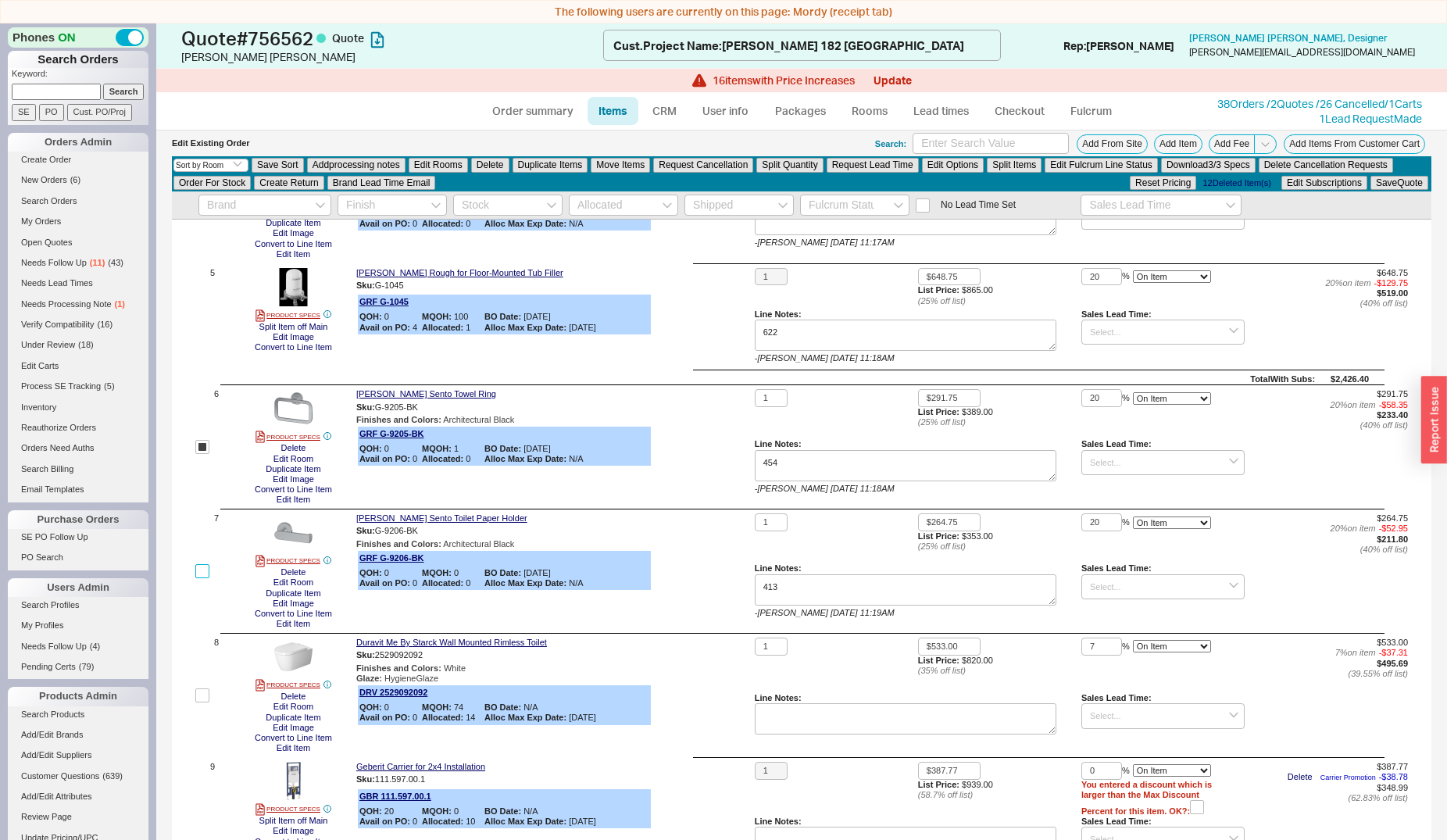
click at [200, 565] on input "checkbox" at bounding box center [202, 570] width 14 height 14
checkbox input "true"
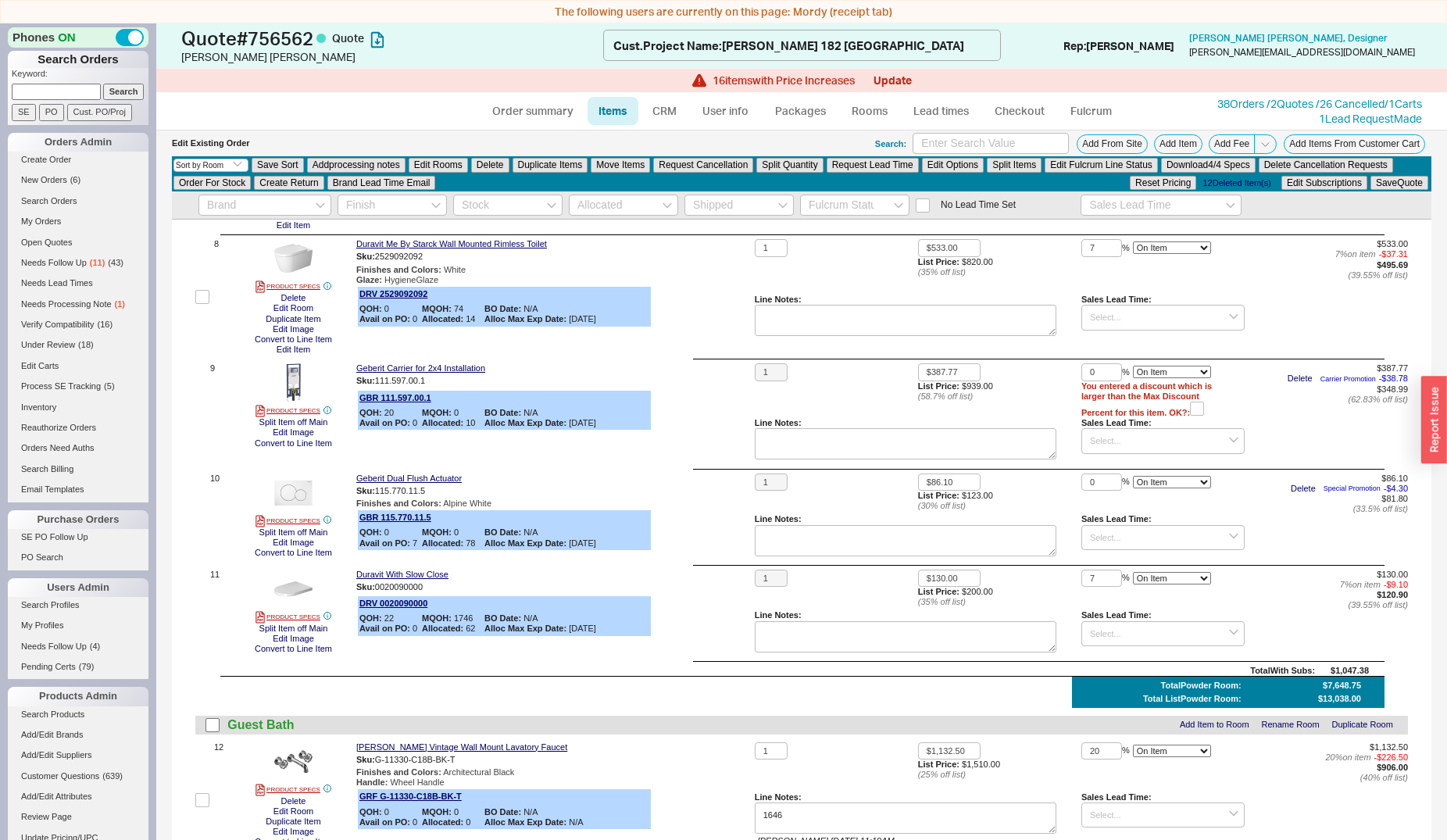
scroll to position [1035, 0]
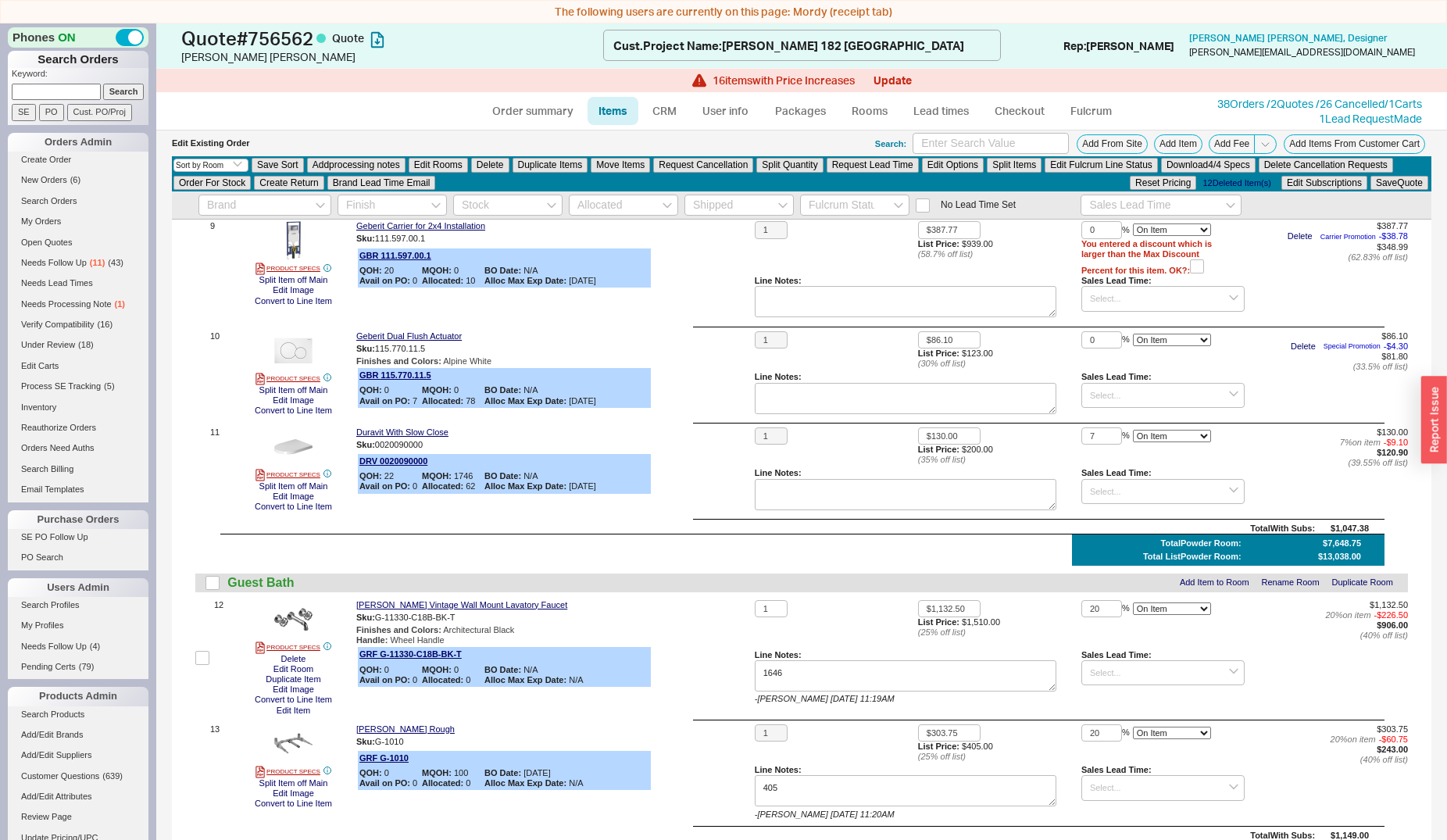
click at [204, 637] on label at bounding box center [202, 657] width 14 height 116
click at [204, 651] on input "checkbox" at bounding box center [202, 657] width 14 height 14
checkbox input "true"
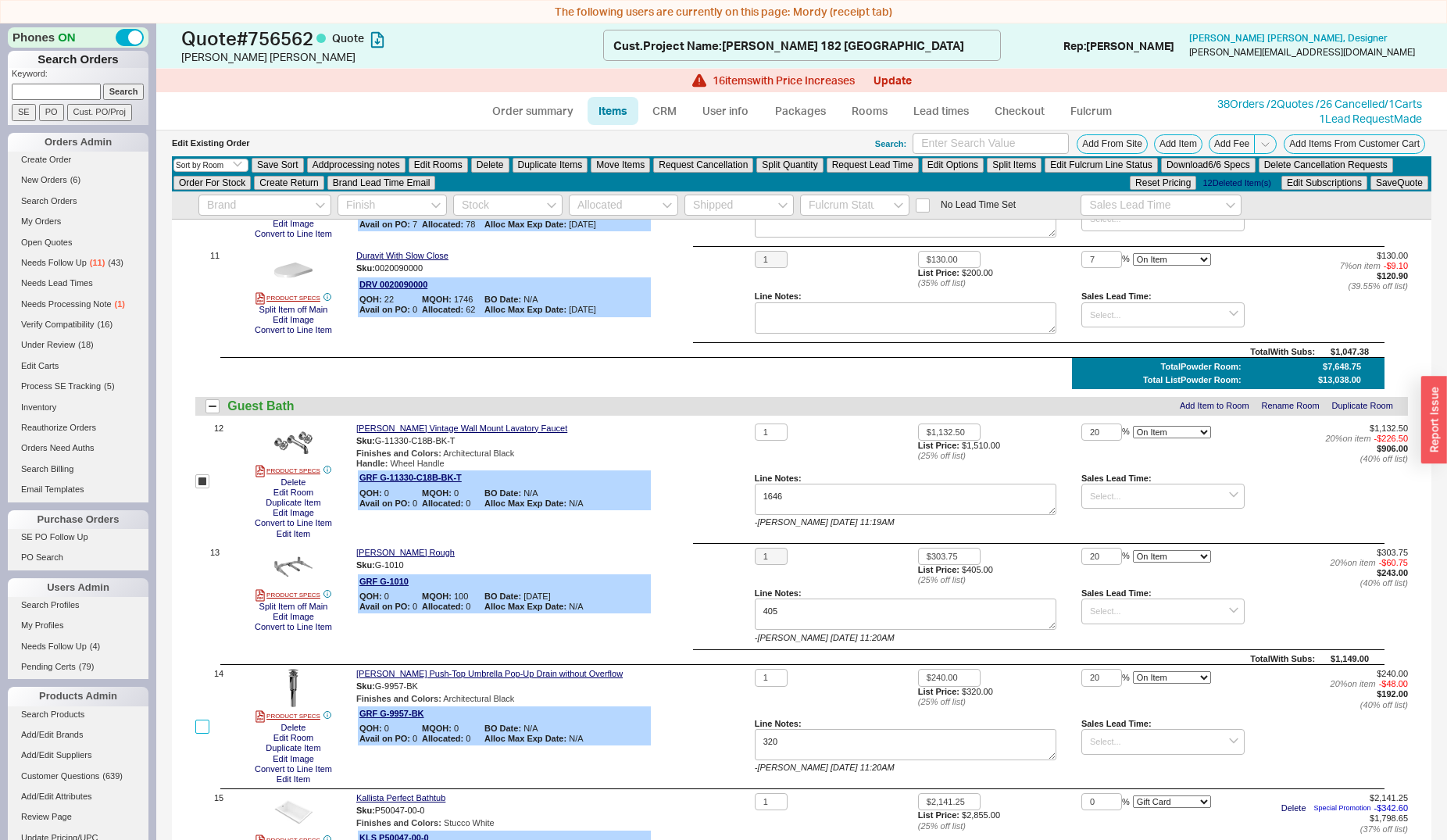
click at [204, 726] on input "checkbox" at bounding box center [202, 726] width 14 height 14
checkbox input "true"
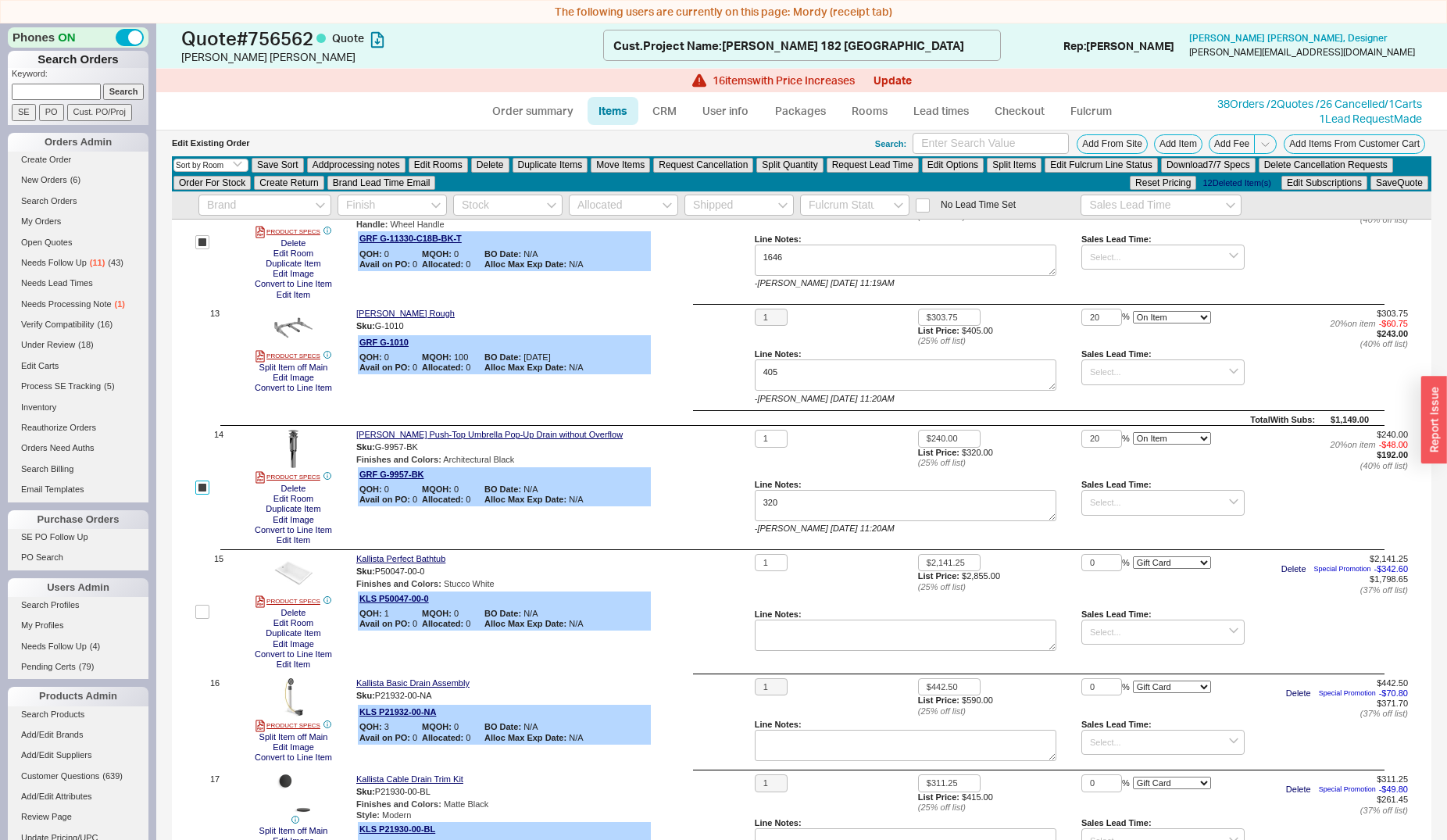
scroll to position [1769, 0]
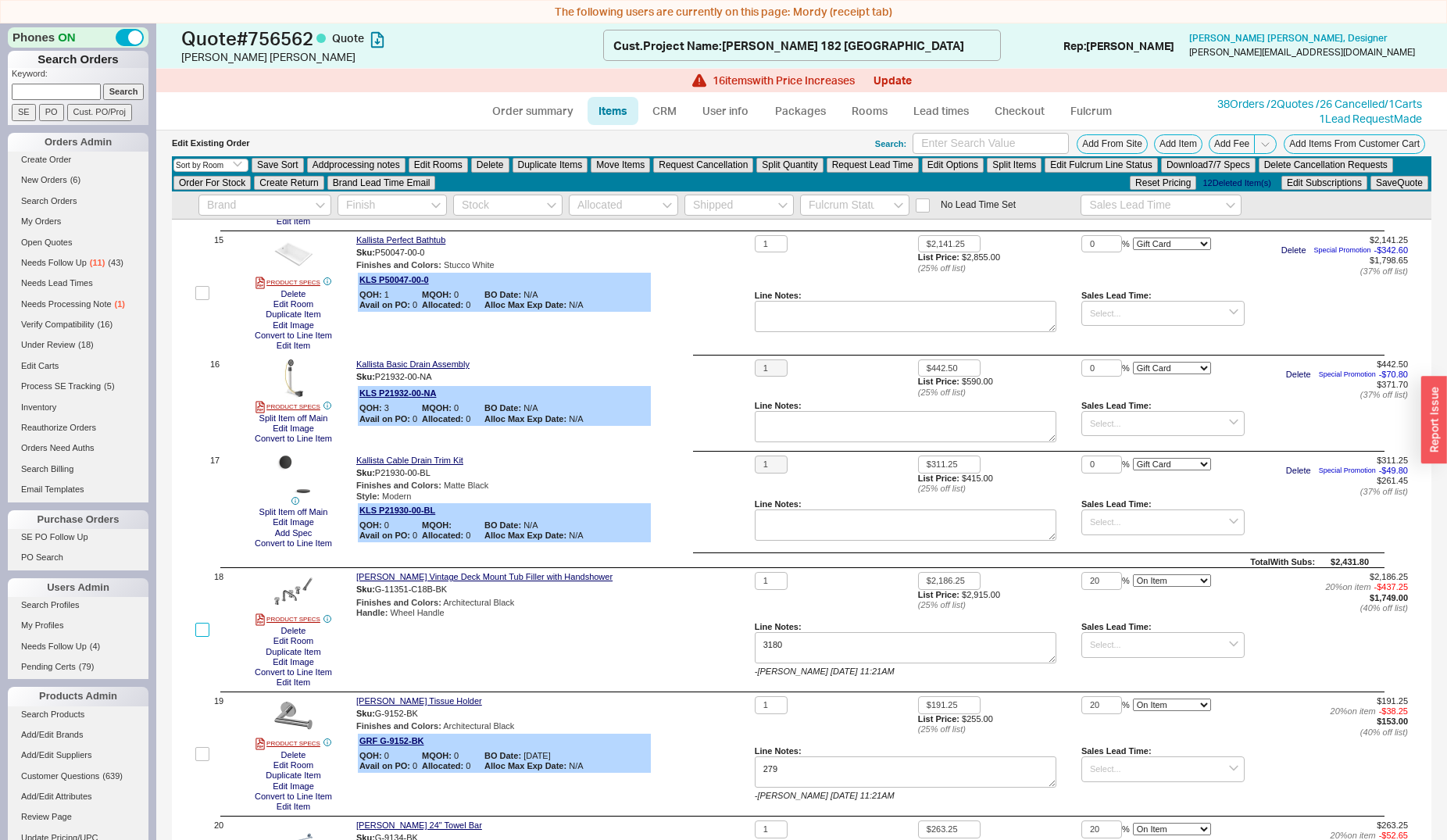
click at [204, 623] on input "checkbox" at bounding box center [202, 629] width 14 height 14
checkbox input "true"
click at [205, 754] on input "checkbox" at bounding box center [202, 754] width 14 height 14
checkbox input "true"
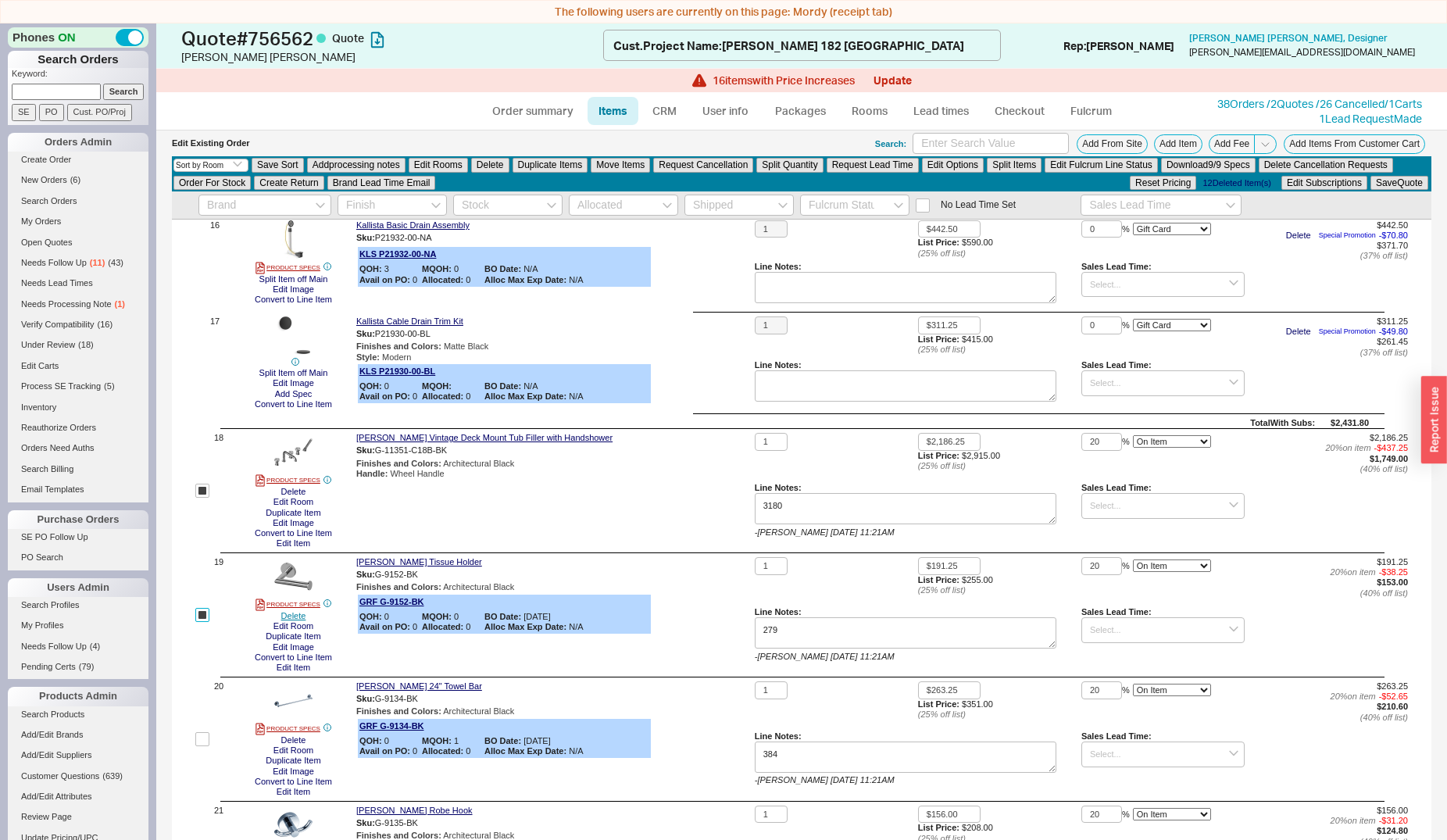
scroll to position [2087, 0]
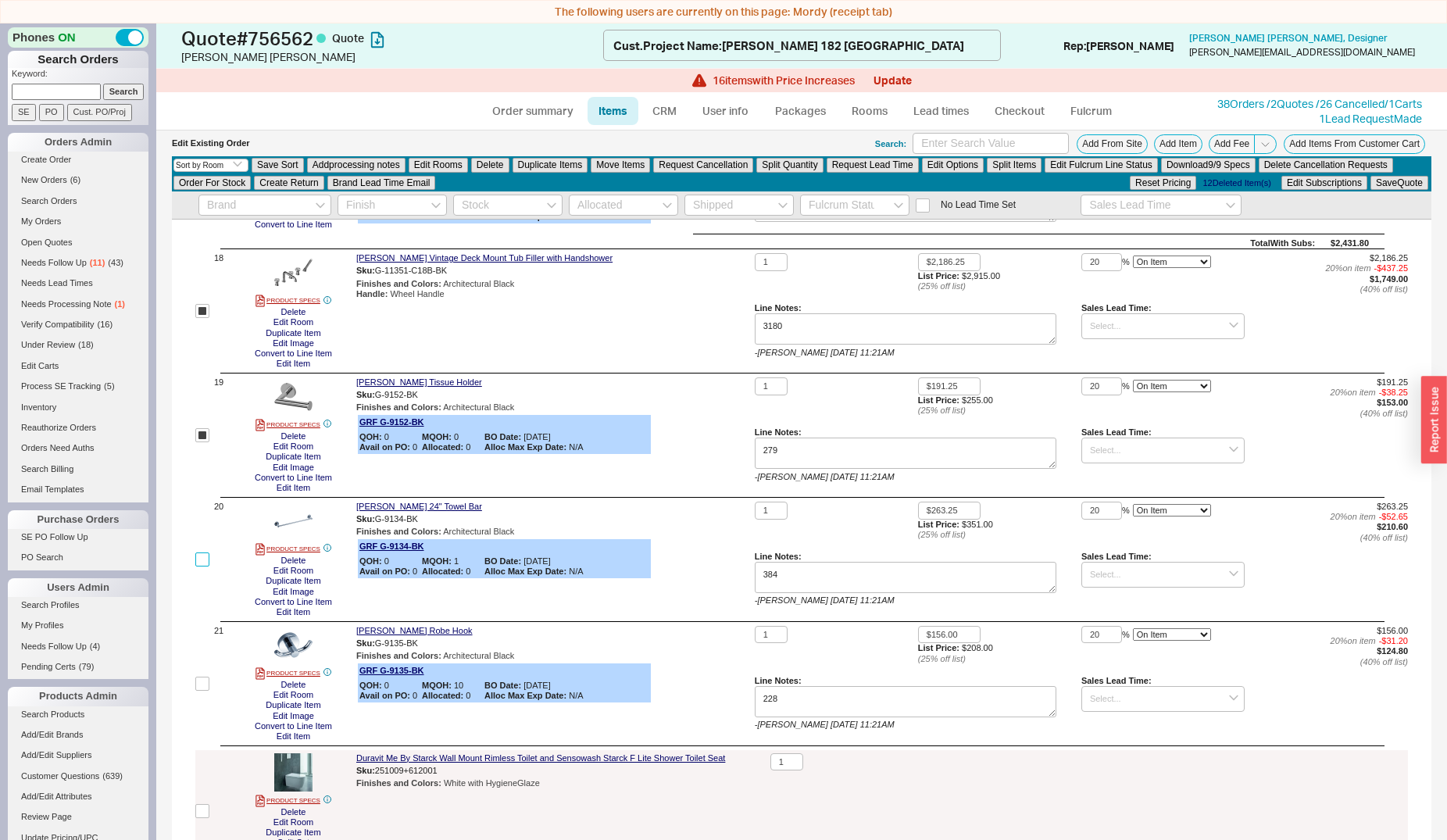
click at [203, 554] on input "checkbox" at bounding box center [202, 559] width 14 height 14
checkbox input "true"
click at [204, 678] on input "checkbox" at bounding box center [202, 683] width 14 height 14
checkbox input "true"
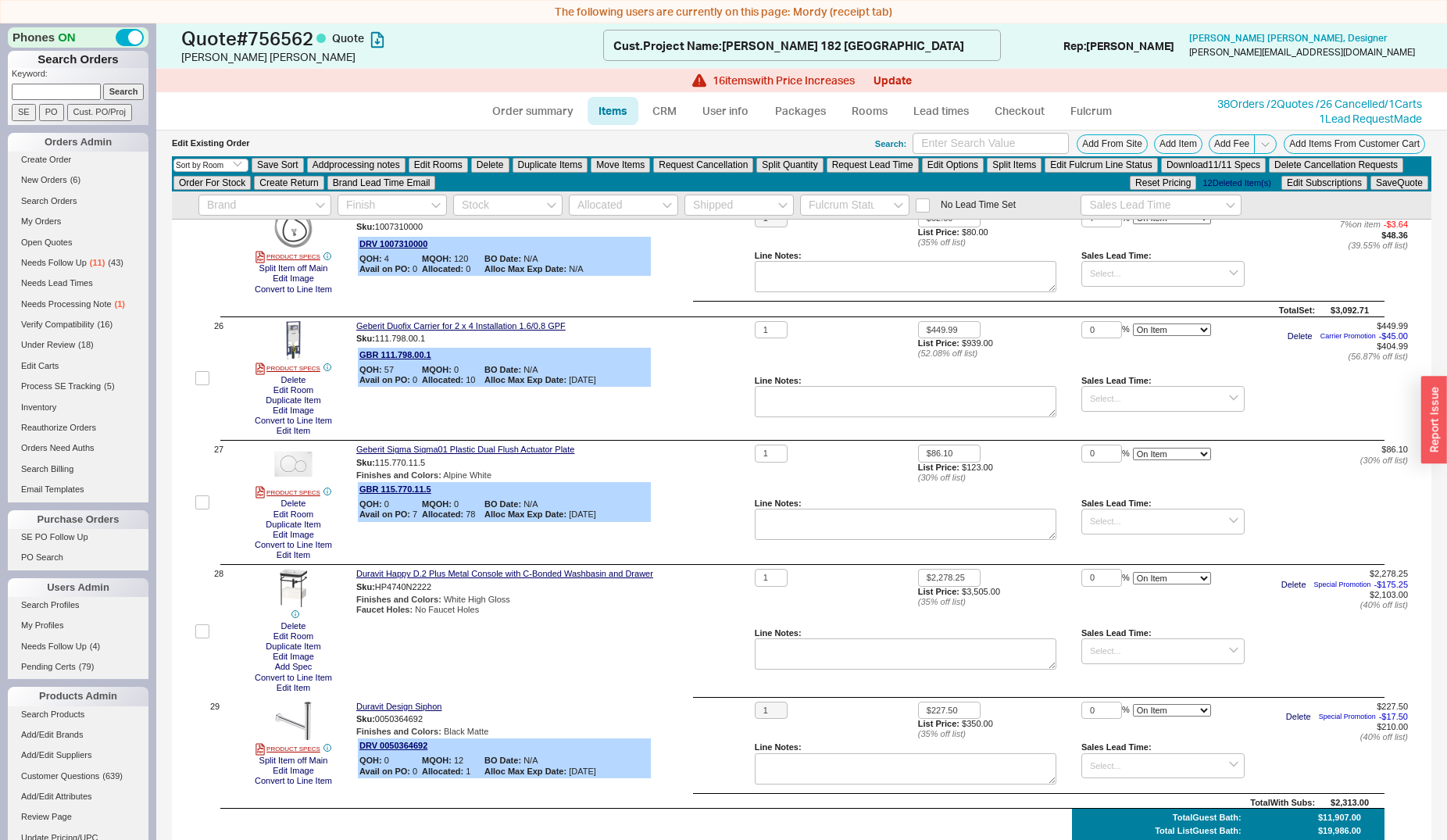
scroll to position [3681, 0]
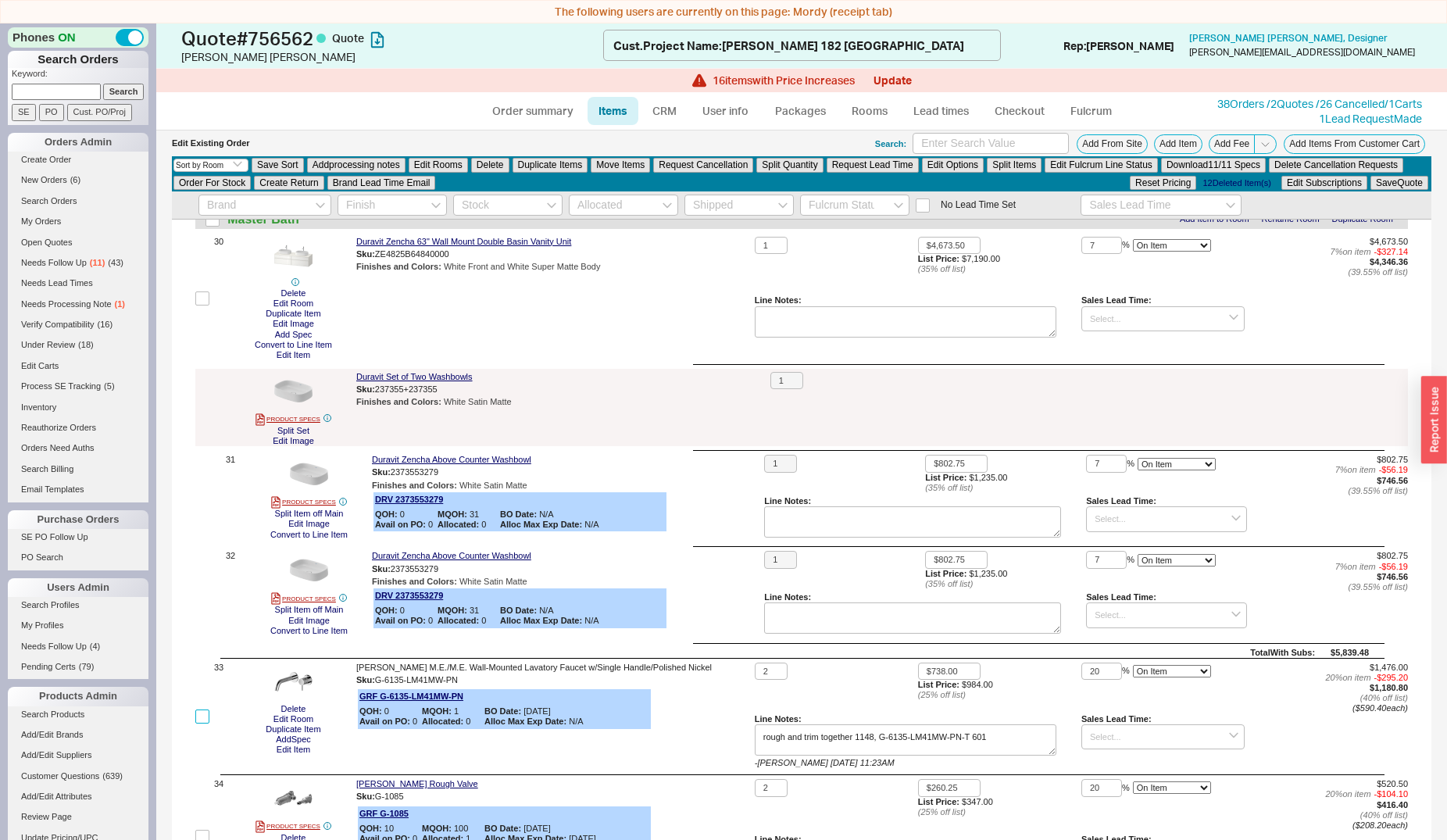
click at [202, 710] on input "checkbox" at bounding box center [202, 716] width 14 height 14
checkbox input "true"
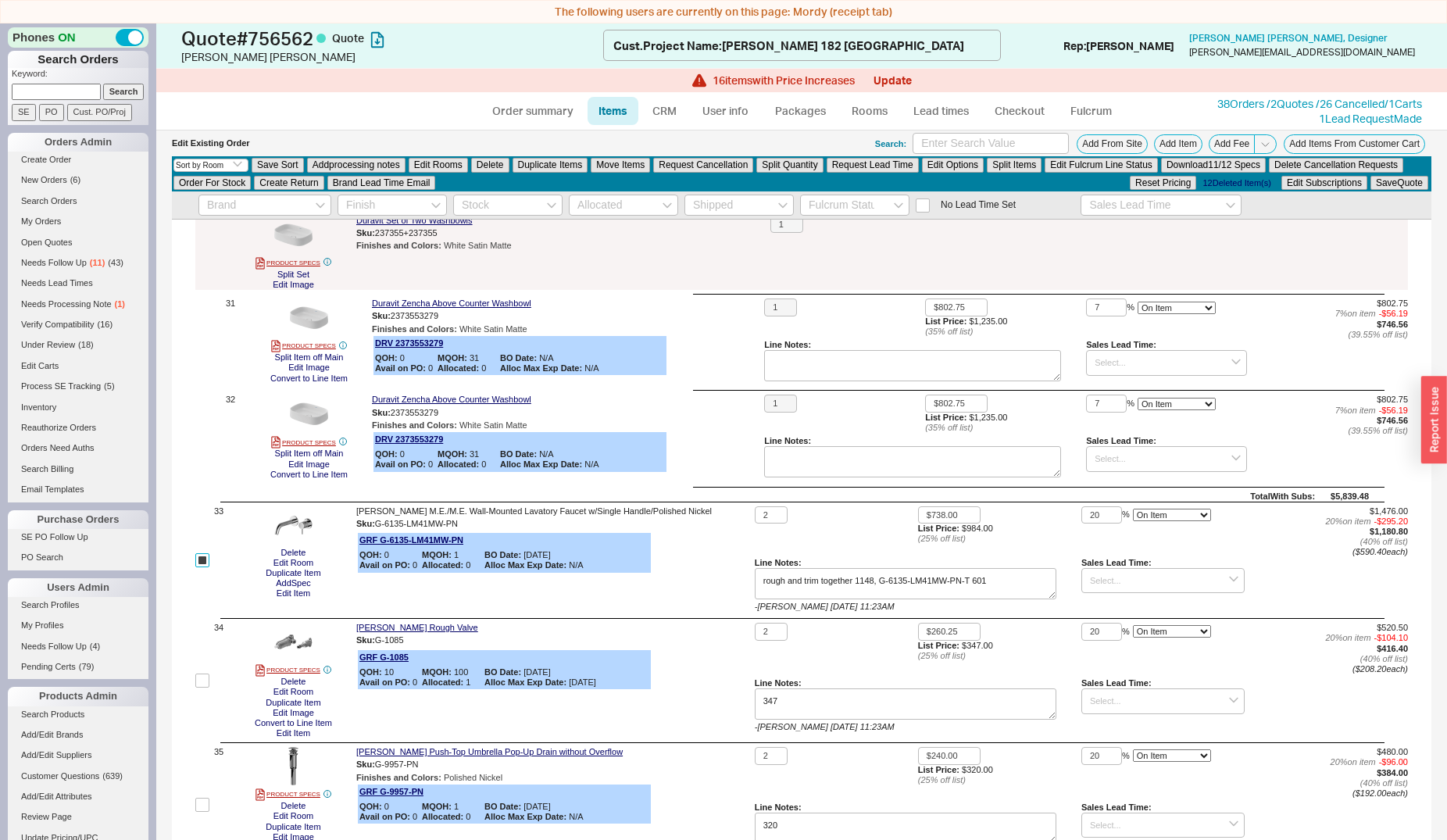
scroll to position [3841, 0]
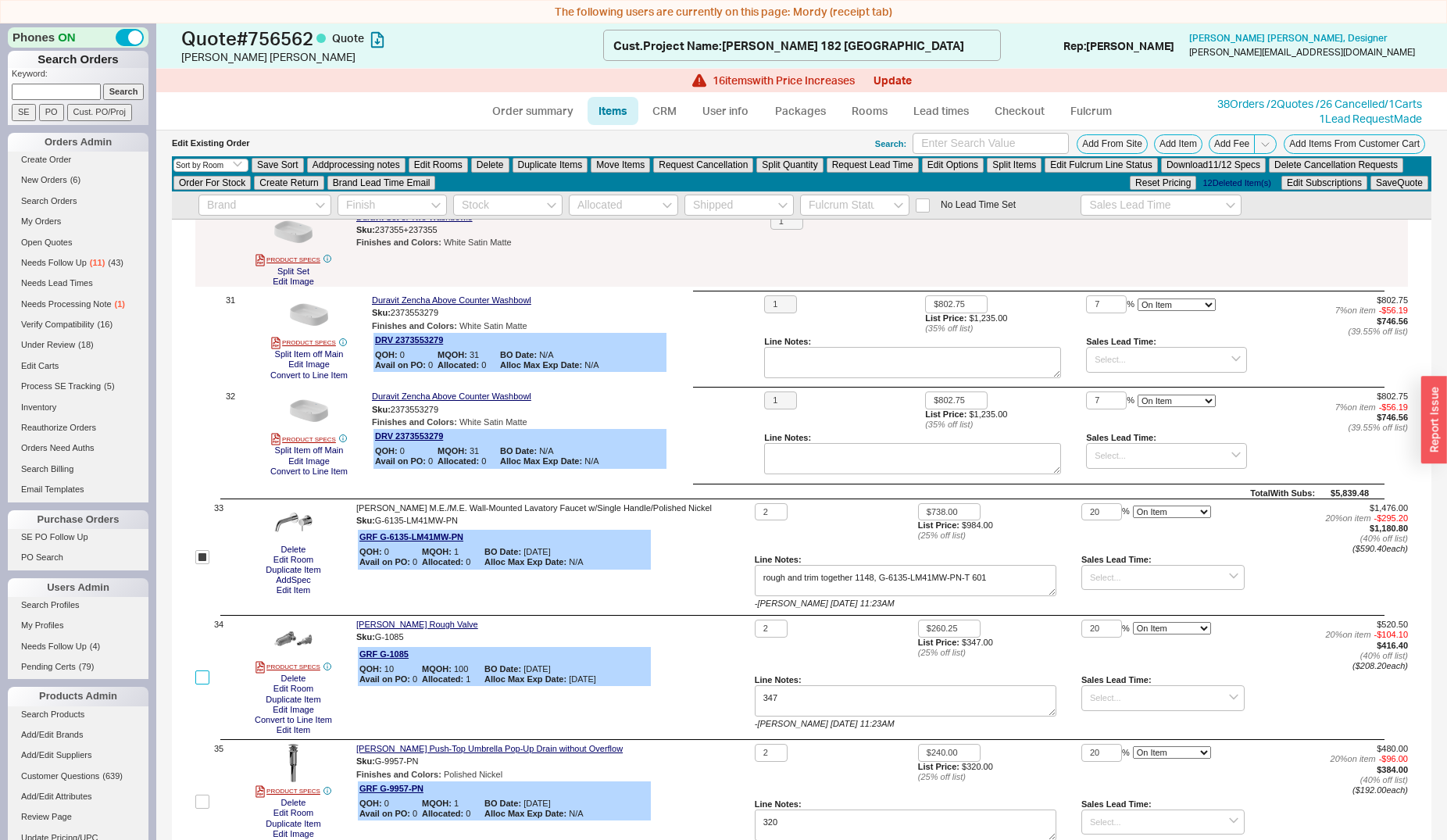
click at [204, 670] on input "checkbox" at bounding box center [202, 677] width 14 height 14
checkbox input "true"
click at [201, 795] on input "checkbox" at bounding box center [202, 801] width 14 height 14
checkbox input "true"
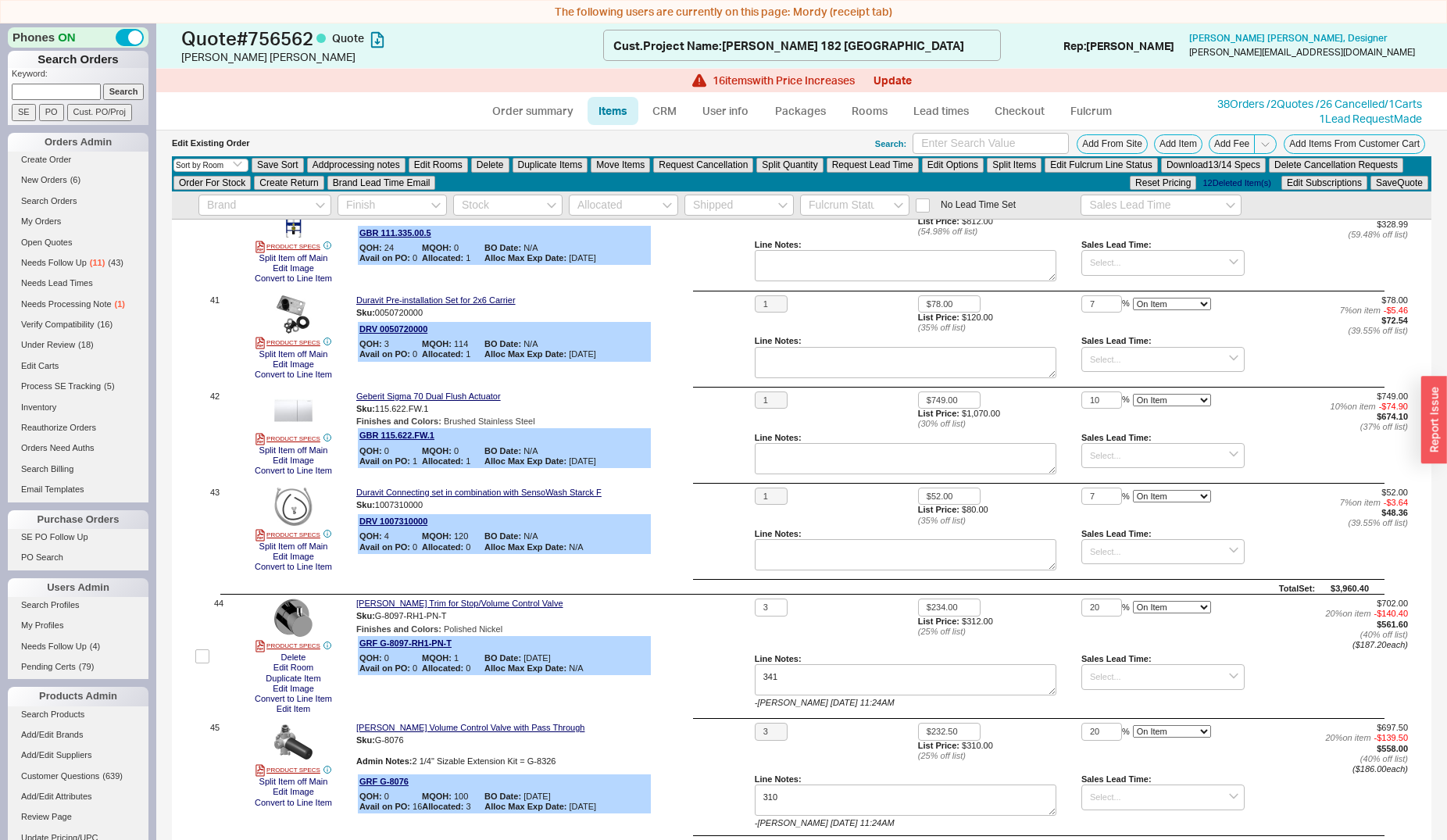
scroll to position [5195, 0]
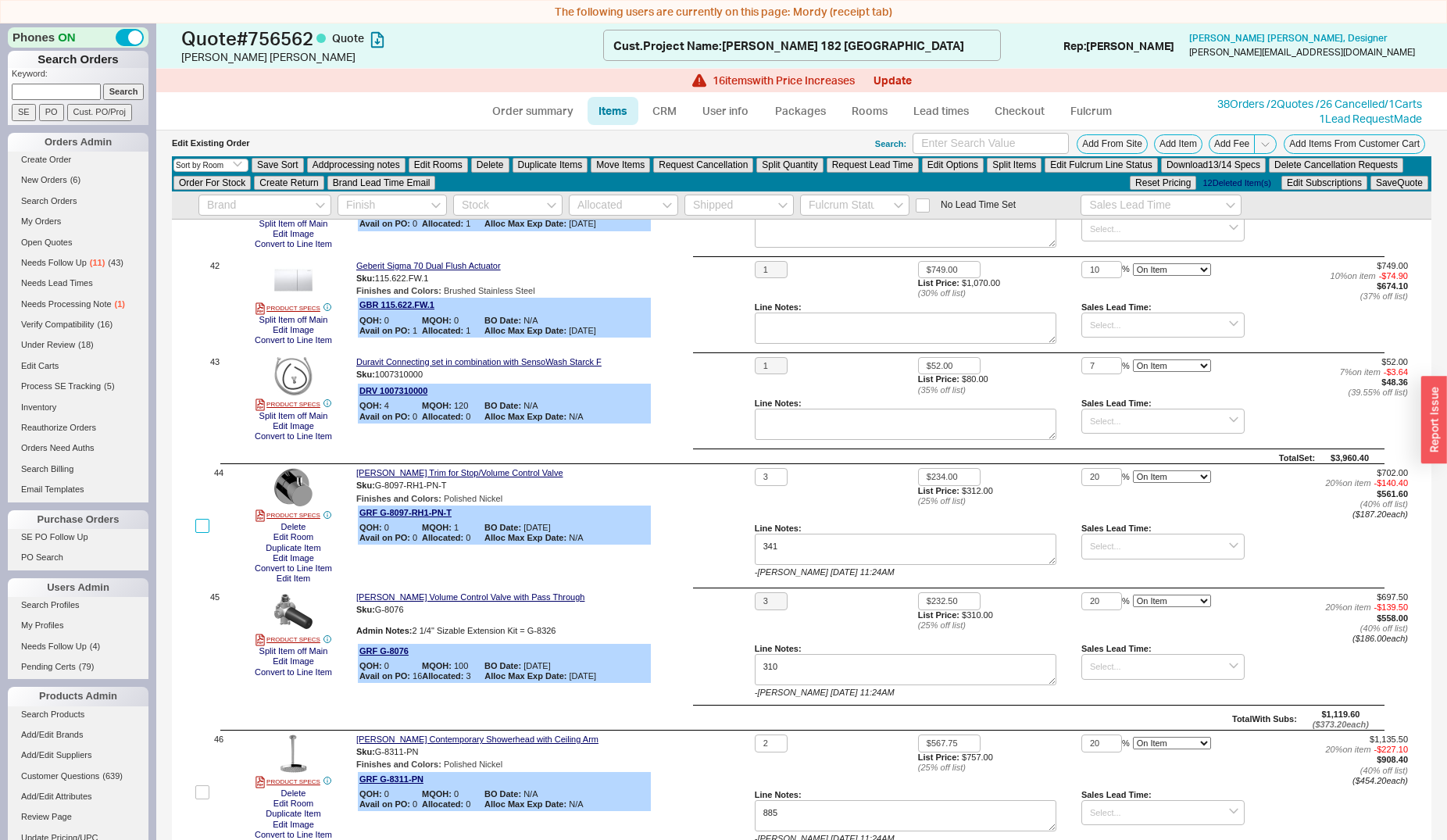
click at [200, 519] on input "checkbox" at bounding box center [202, 525] width 14 height 14
checkbox input "true"
click at [202, 774] on label at bounding box center [202, 792] width 14 height 116
click at [202, 785] on input "checkbox" at bounding box center [202, 792] width 14 height 14
checkbox input "true"
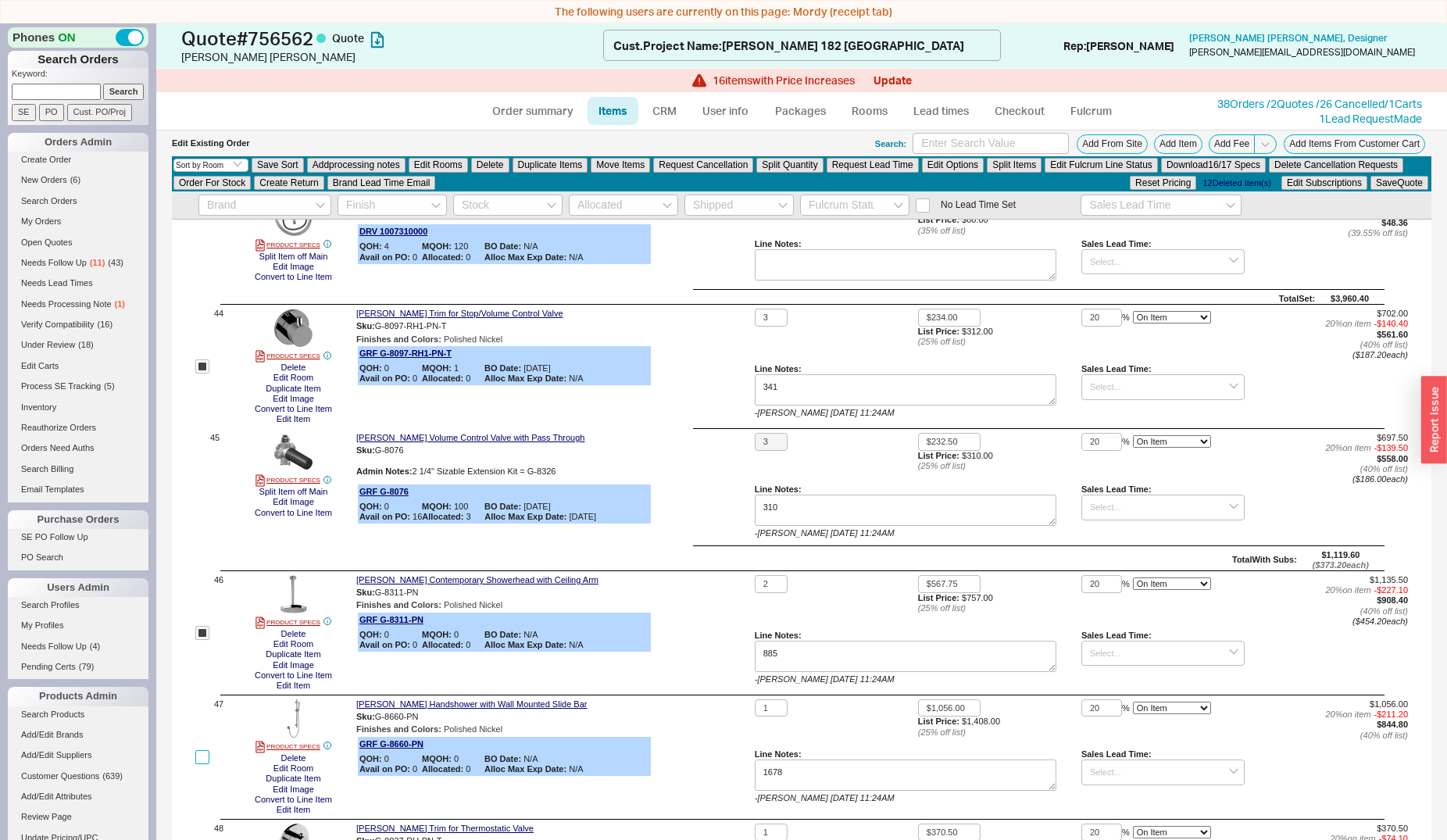
click at [204, 750] on input "checkbox" at bounding box center [202, 757] width 14 height 14
checkbox input "true"
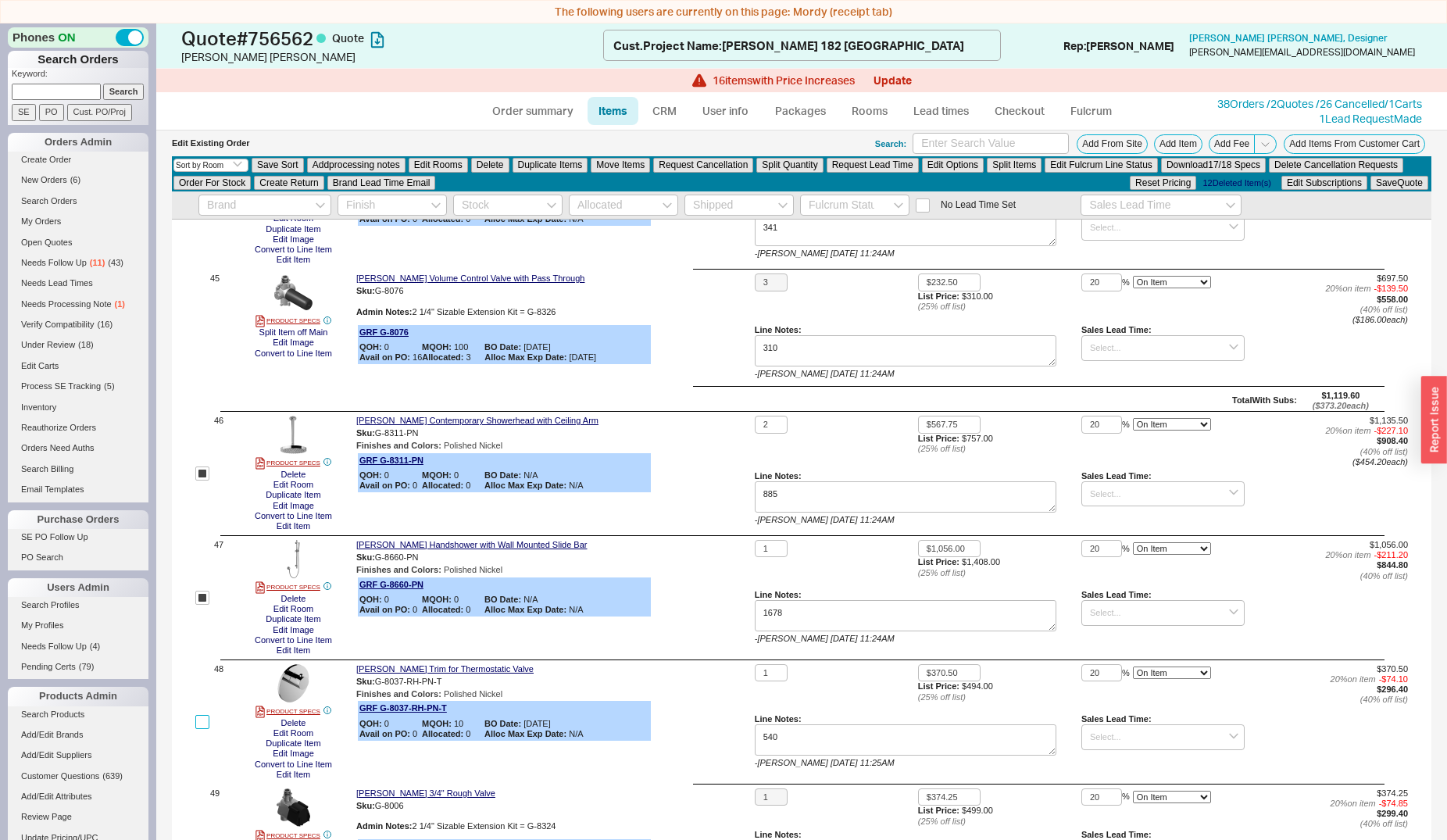
click at [206, 715] on input "checkbox" at bounding box center [202, 721] width 14 height 14
checkbox input "true"
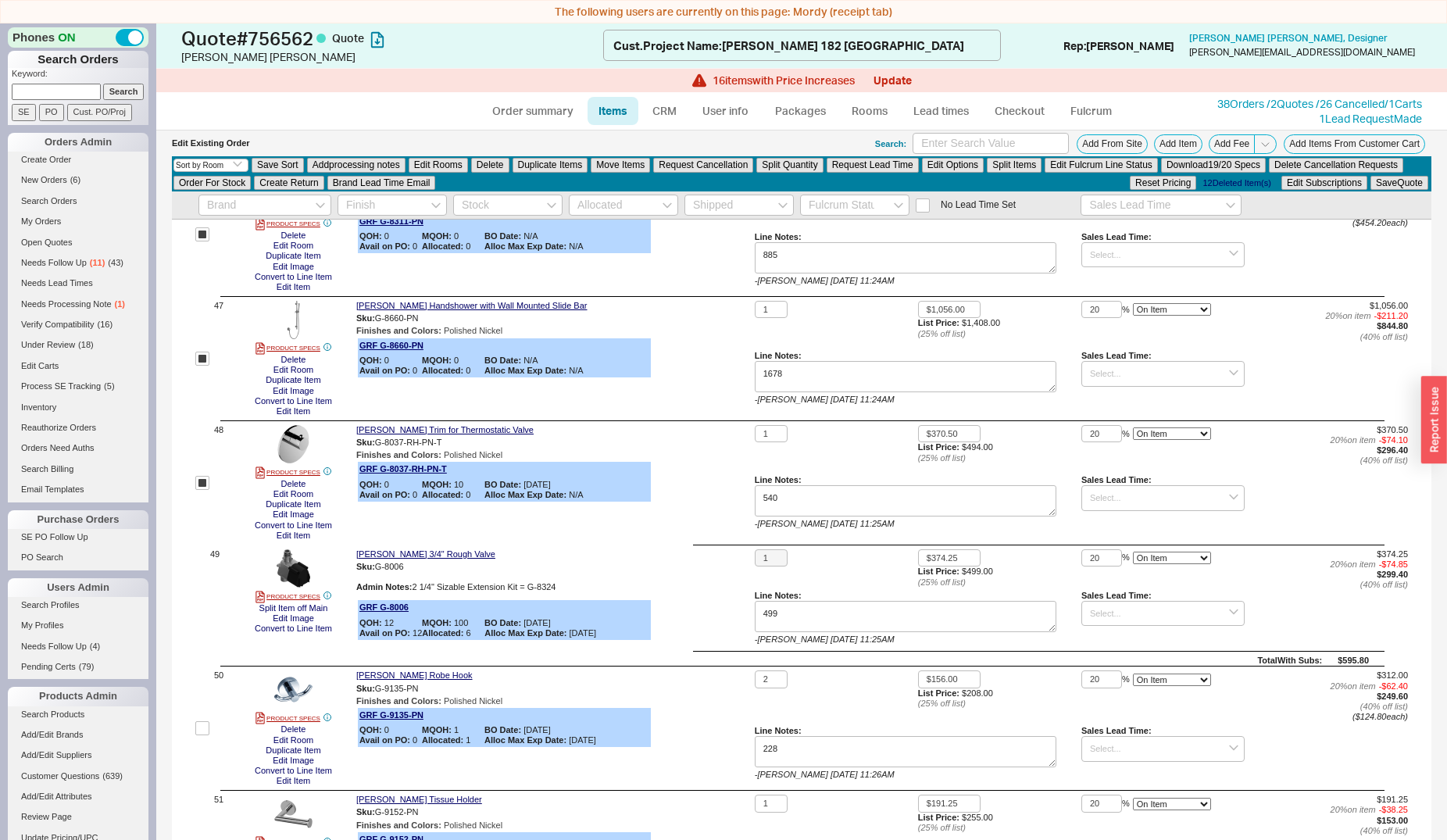
click at [208, 727] on label at bounding box center [202, 728] width 14 height 116
click at [208, 727] on input "checkbox" at bounding box center [202, 728] width 14 height 14
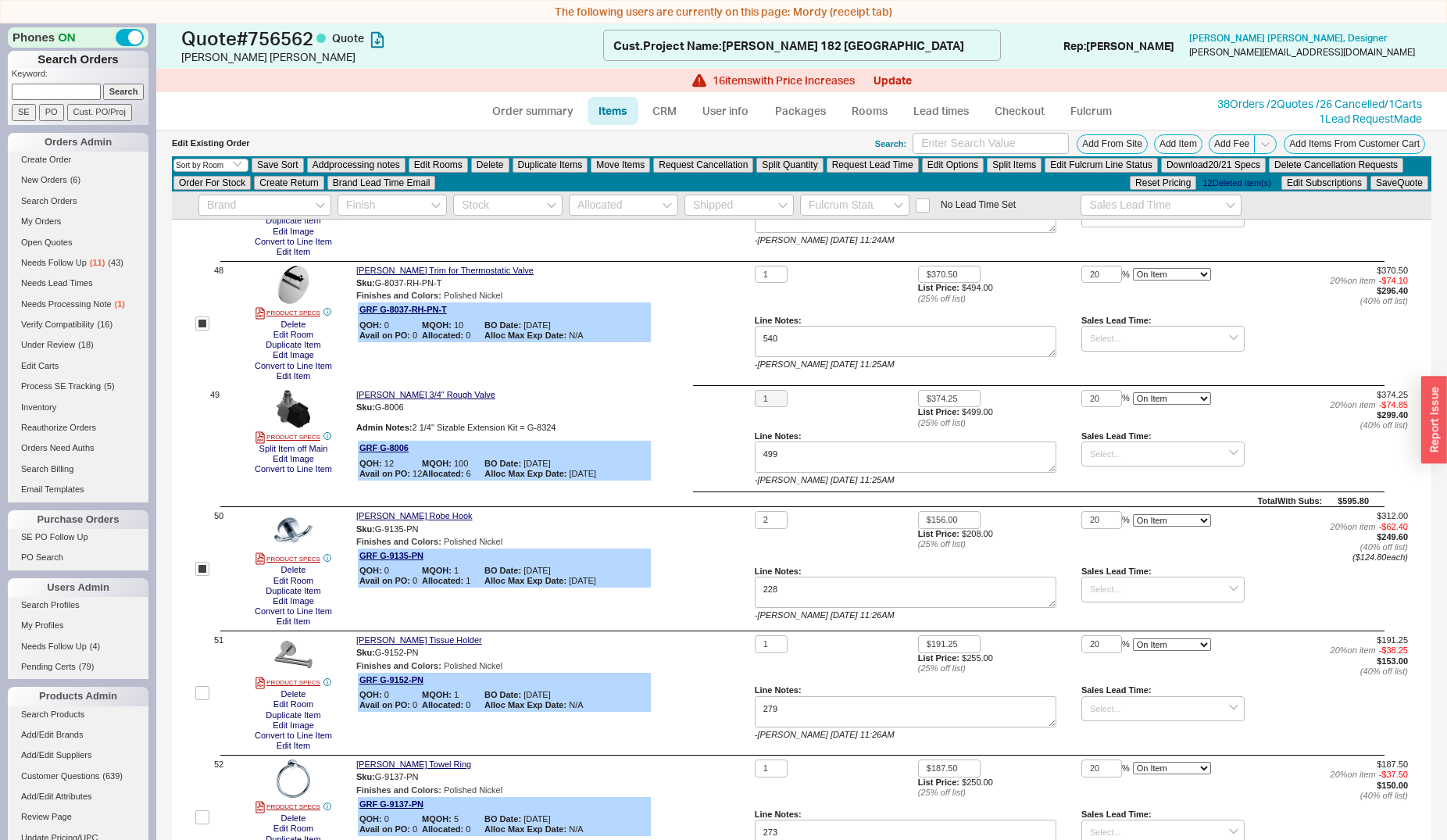
click at [201, 549] on label at bounding box center [202, 569] width 14 height 116
click at [201, 561] on input "checkbox" at bounding box center [202, 568] width 14 height 14
click at [202, 561] on input "checkbox" at bounding box center [202, 568] width 14 height 14
checkbox input "true"
click at [199, 689] on input "checkbox" at bounding box center [202, 692] width 14 height 14
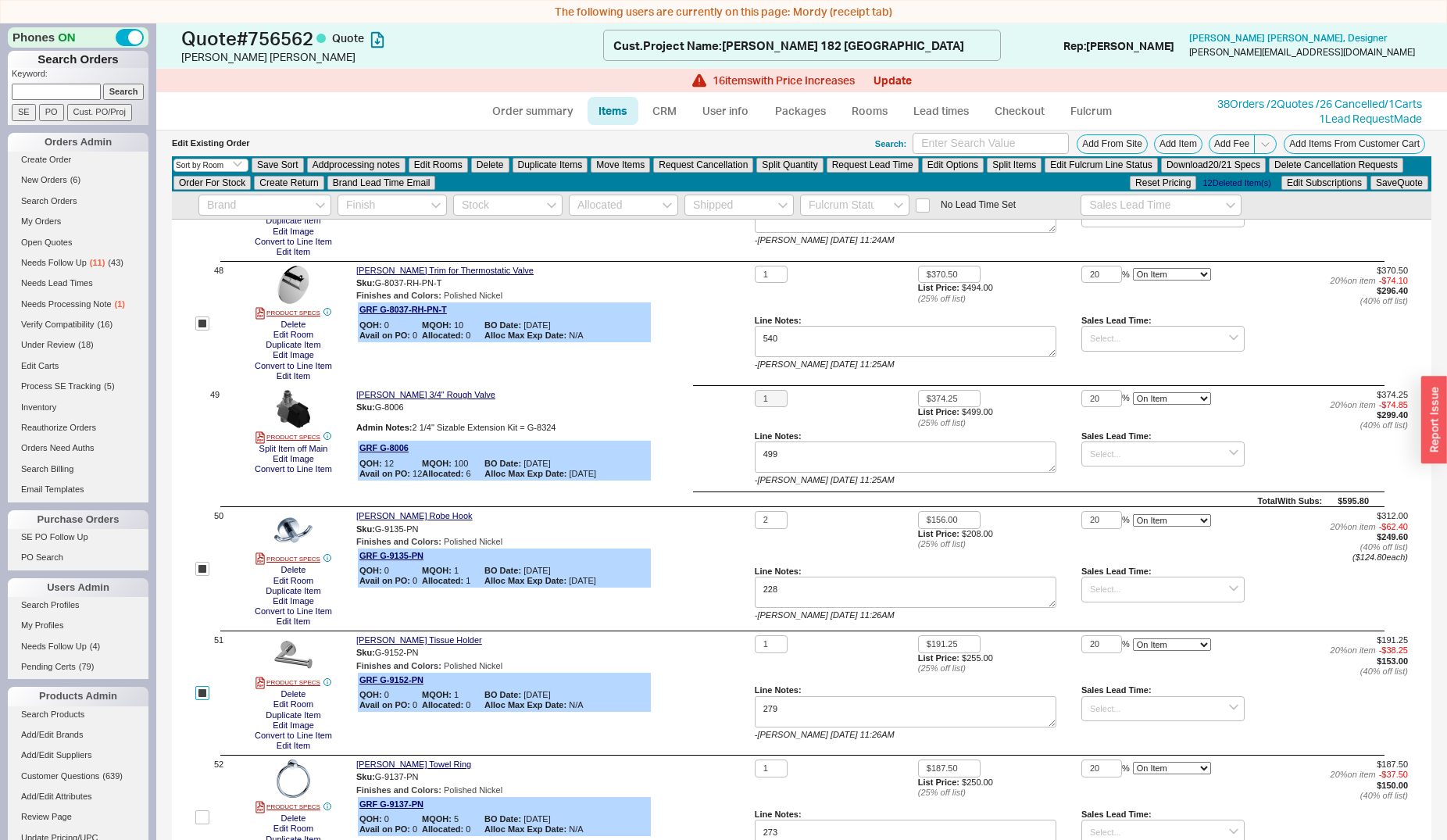
checkbox input "true"
click at [201, 810] on input "checkbox" at bounding box center [202, 817] width 14 height 14
checkbox input "true"
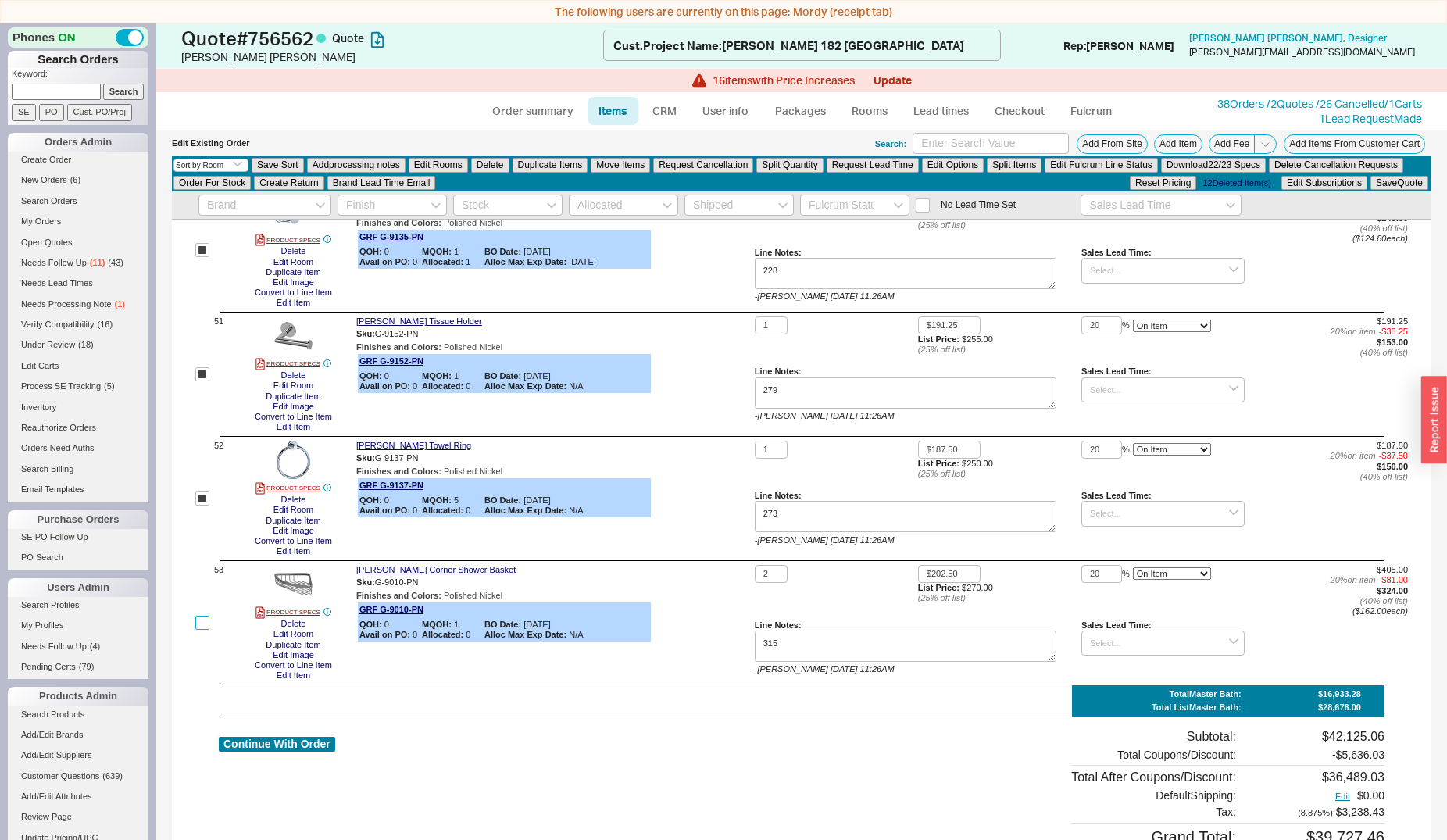
click at [204, 615] on input "checkbox" at bounding box center [202, 622] width 14 height 14
checkbox input "true"
click at [544, 170] on button "Duplicate Items" at bounding box center [550, 164] width 76 height 14
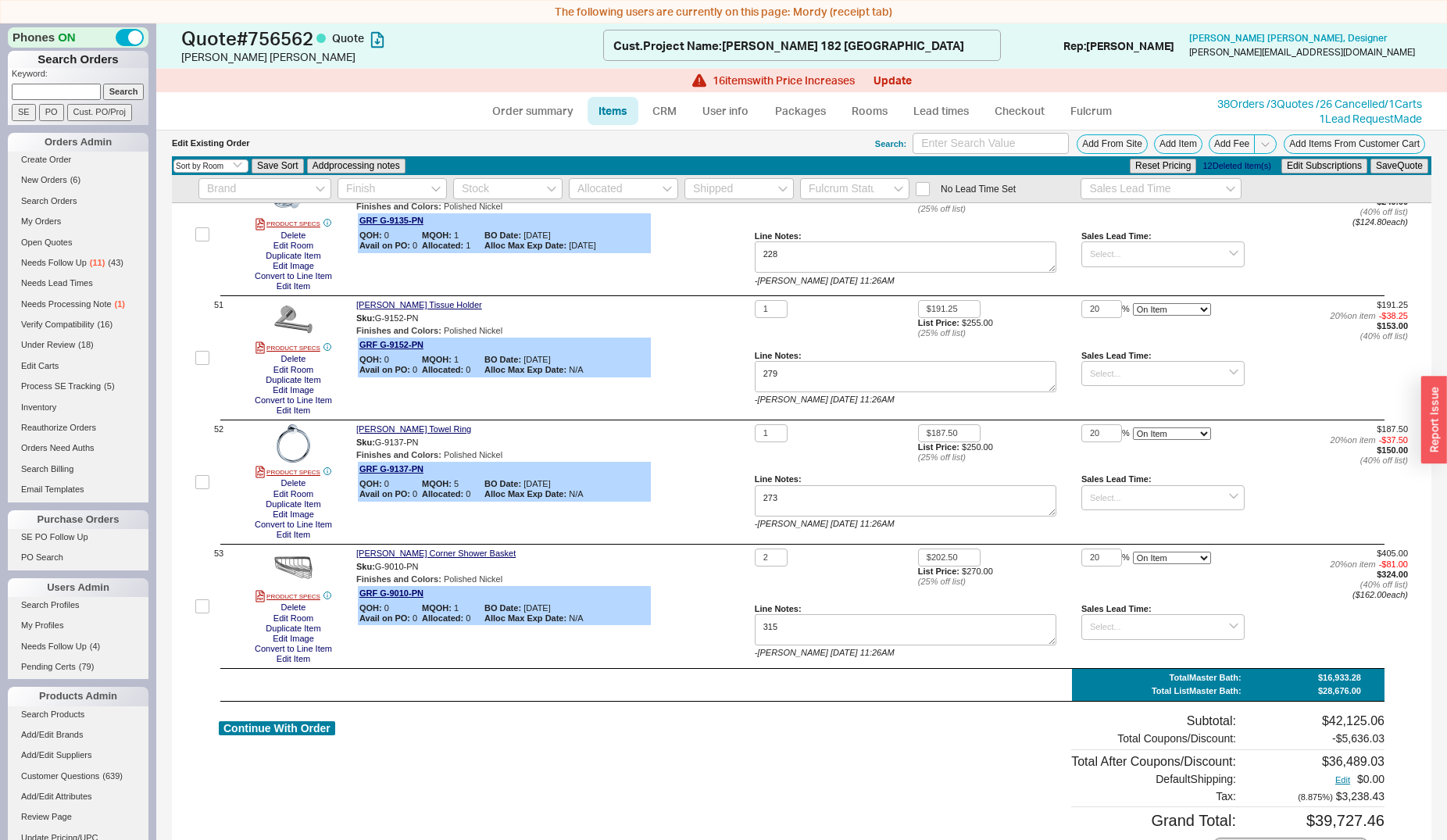
checkbox input "false"
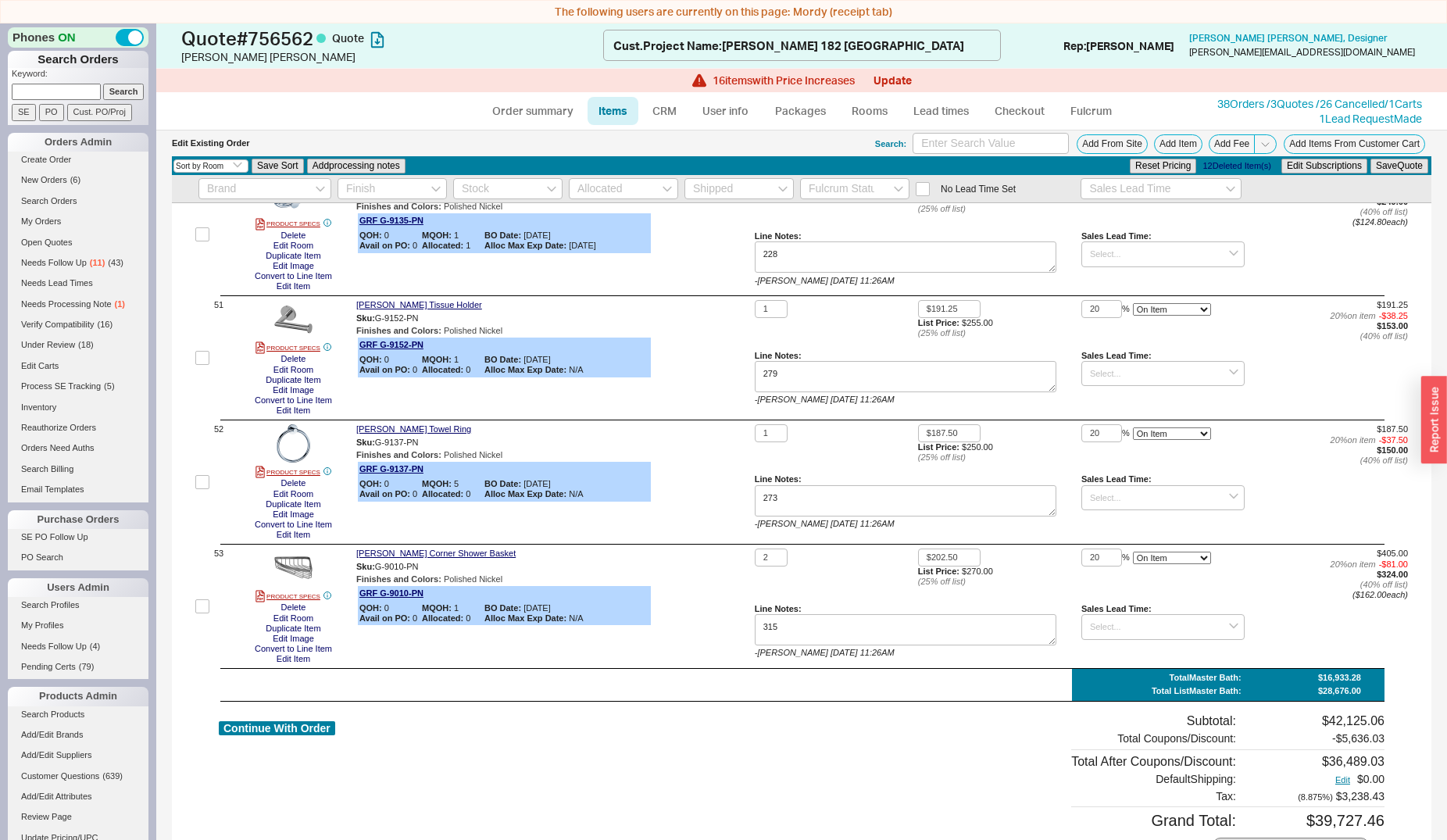
checkbox input "false"
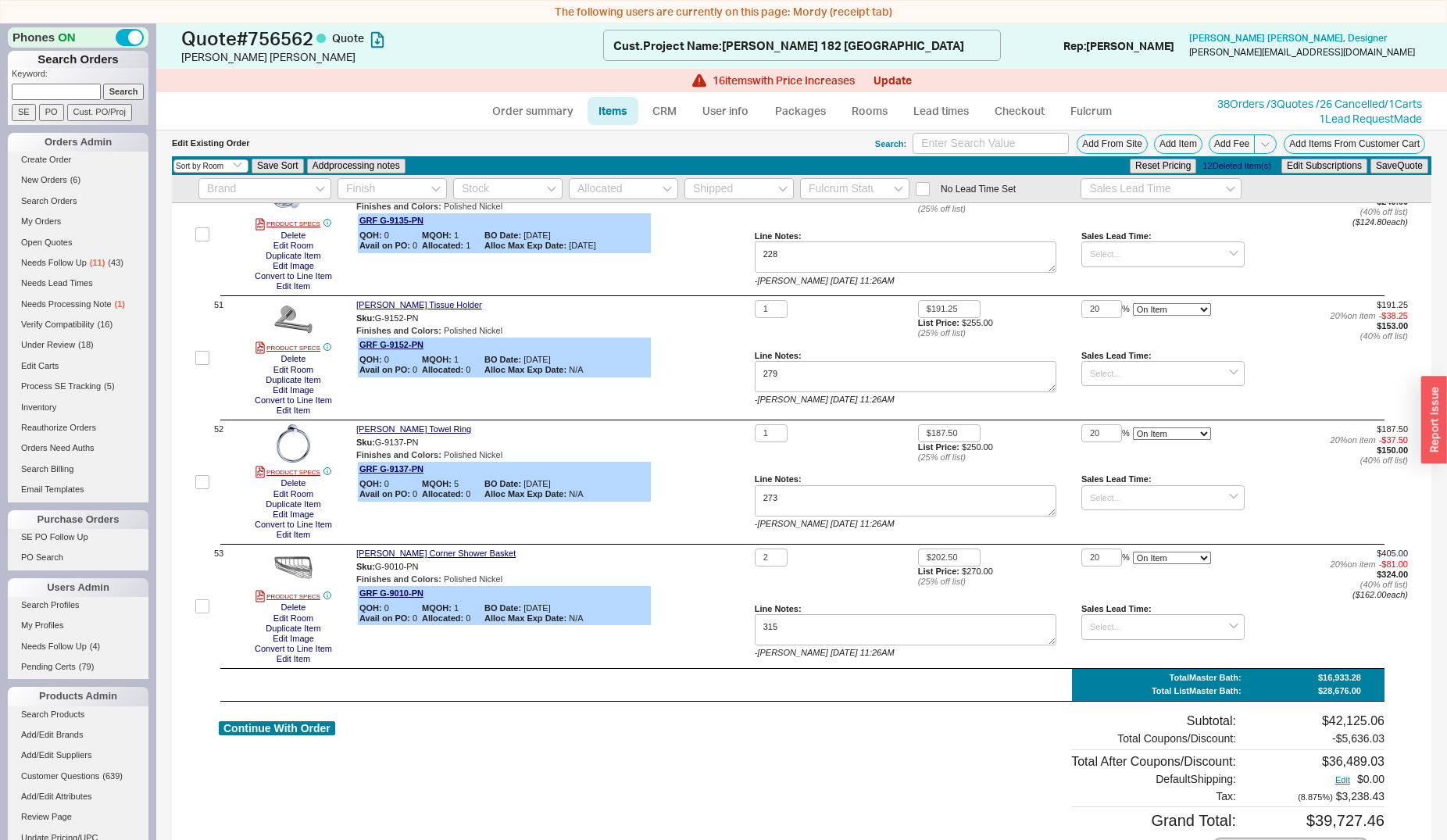
checkbox input "false"
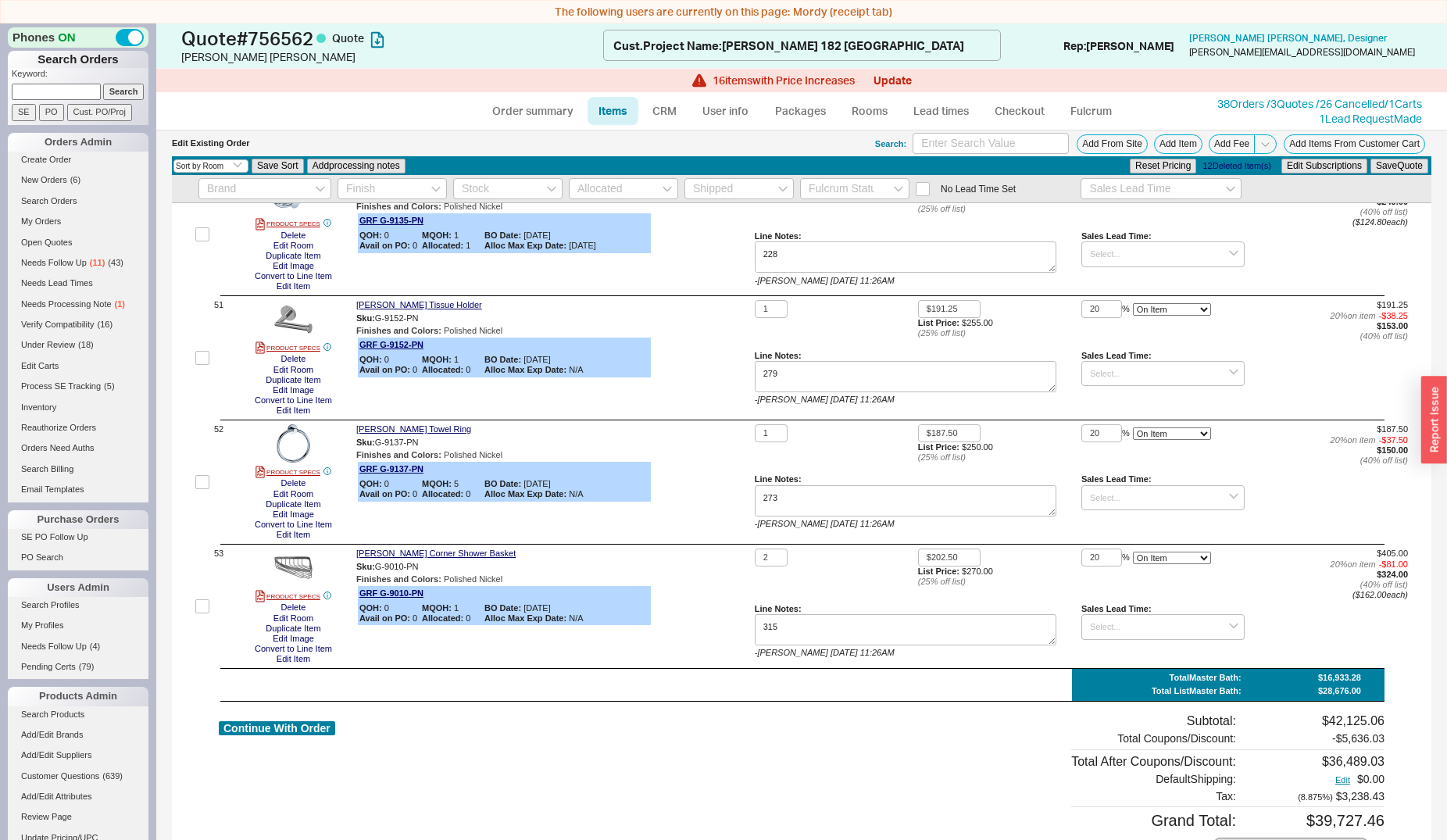
checkbox input "false"
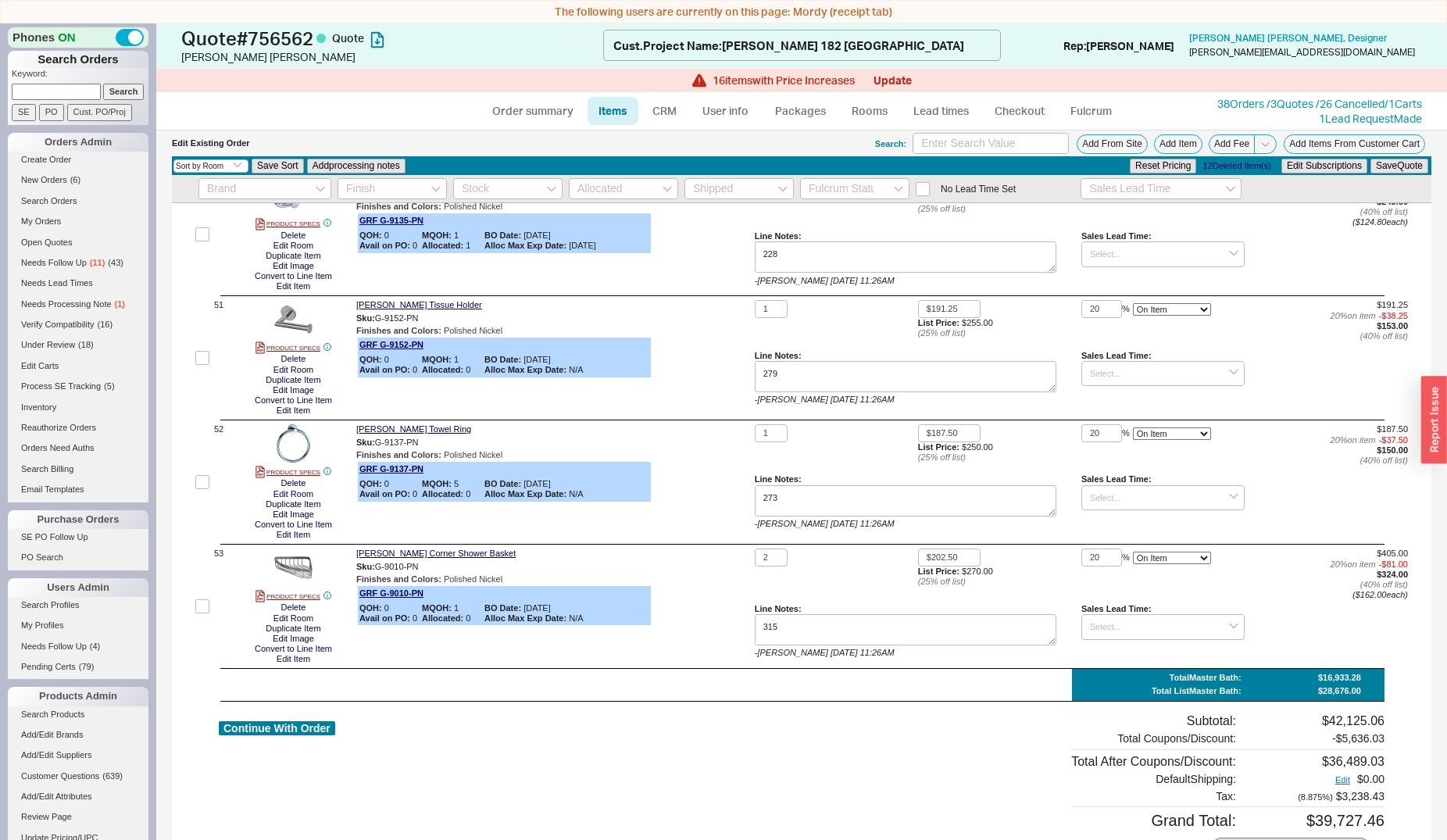
checkbox input "false"
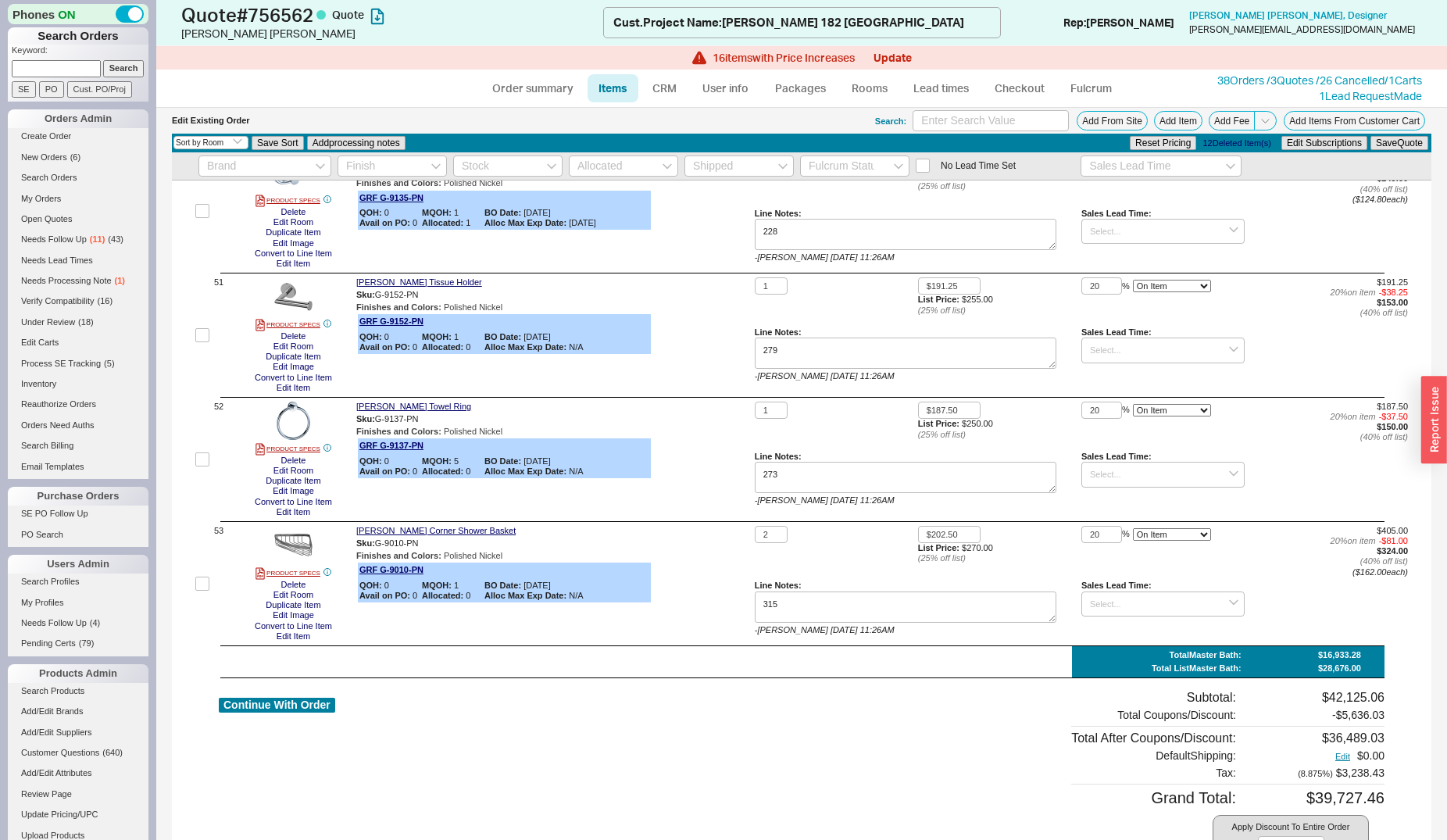
scroll to position [6215, 0]
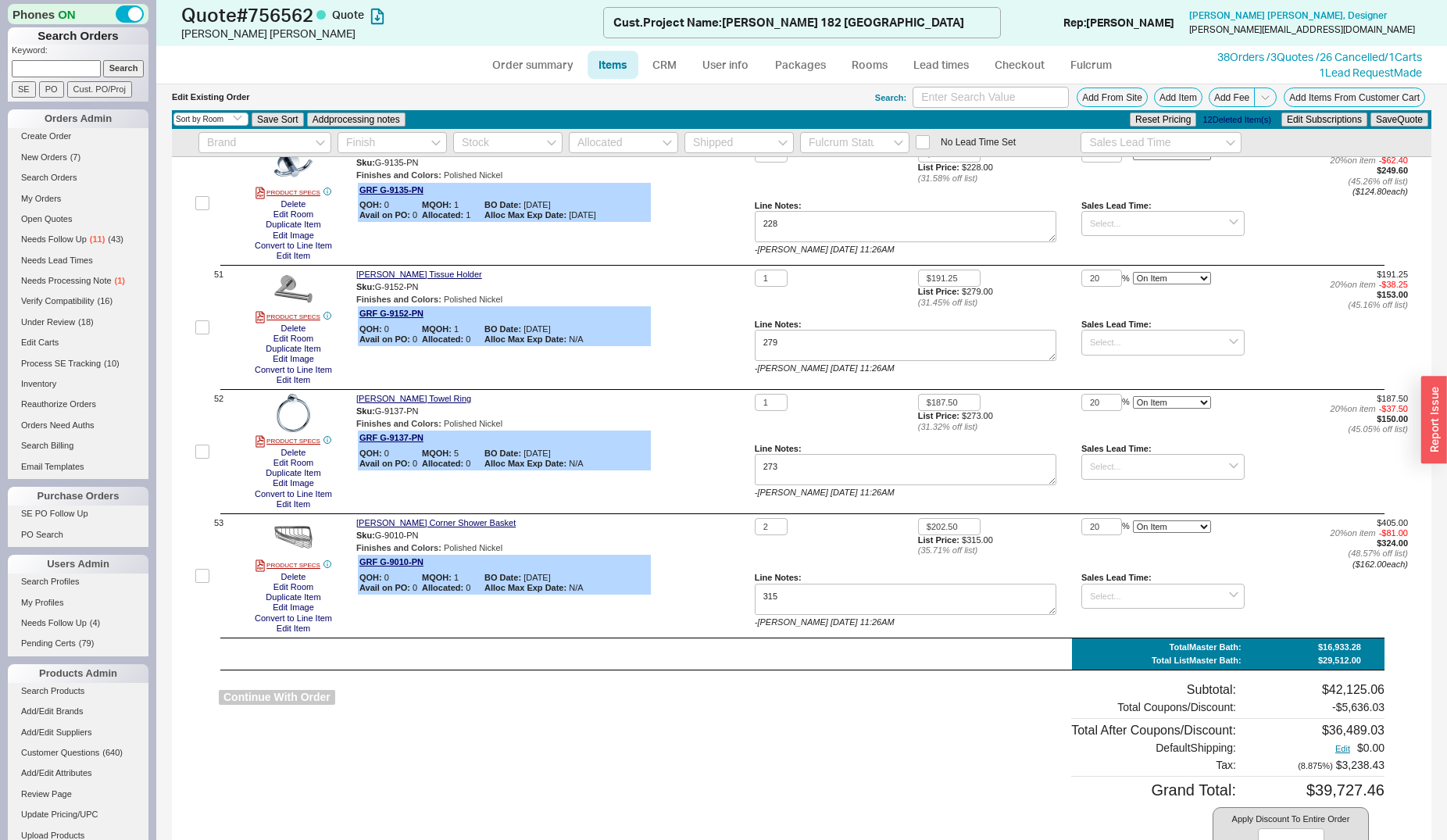
click at [296, 690] on button "Continue With Order" at bounding box center [277, 697] width 116 height 15
select select "*"
select select "LOW"
select select "3"
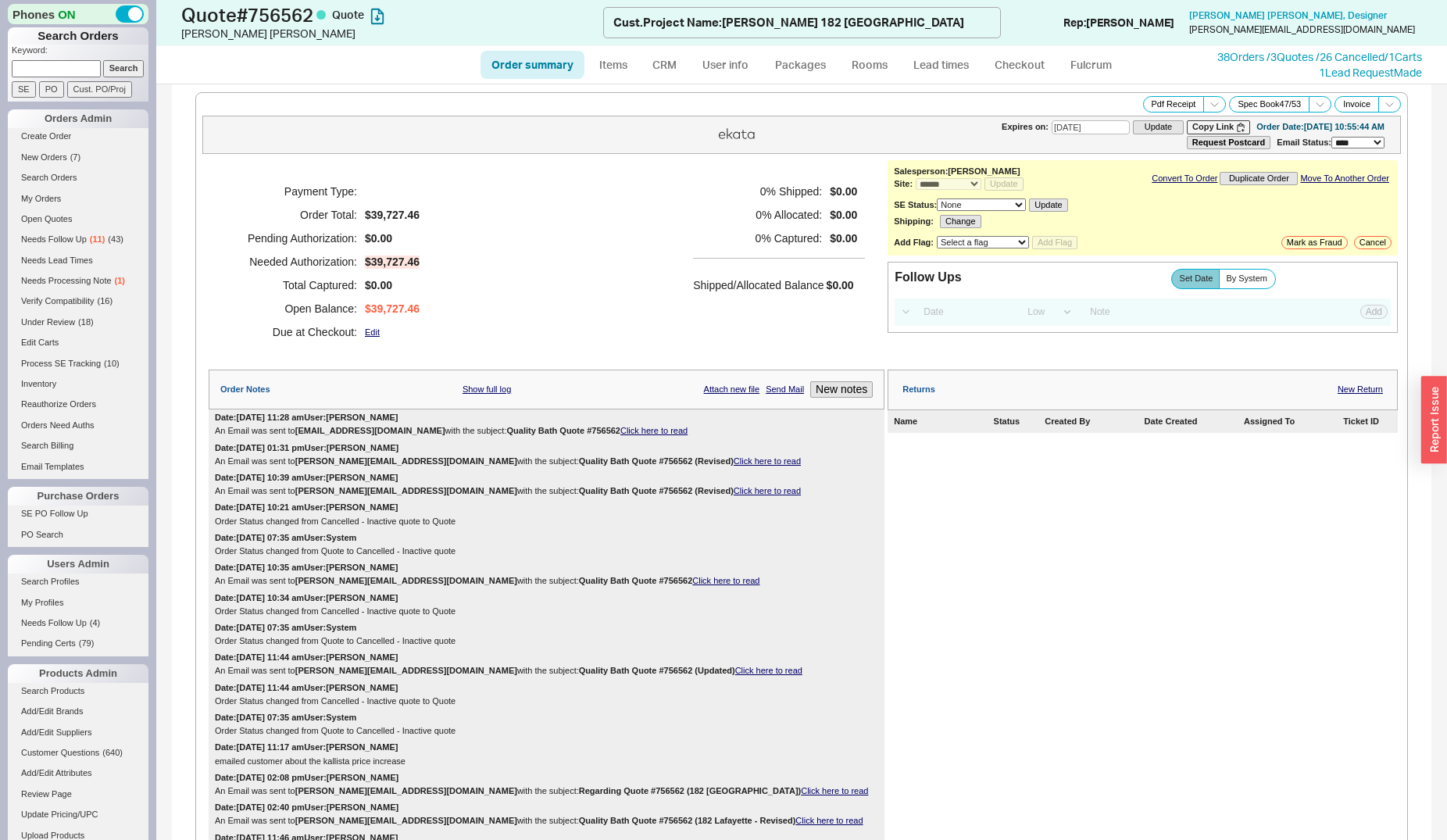
click at [734, 464] on link "Click here to read" at bounding box center [767, 461] width 67 height 10
click at [674, 62] on link "CRM" at bounding box center [664, 65] width 46 height 28
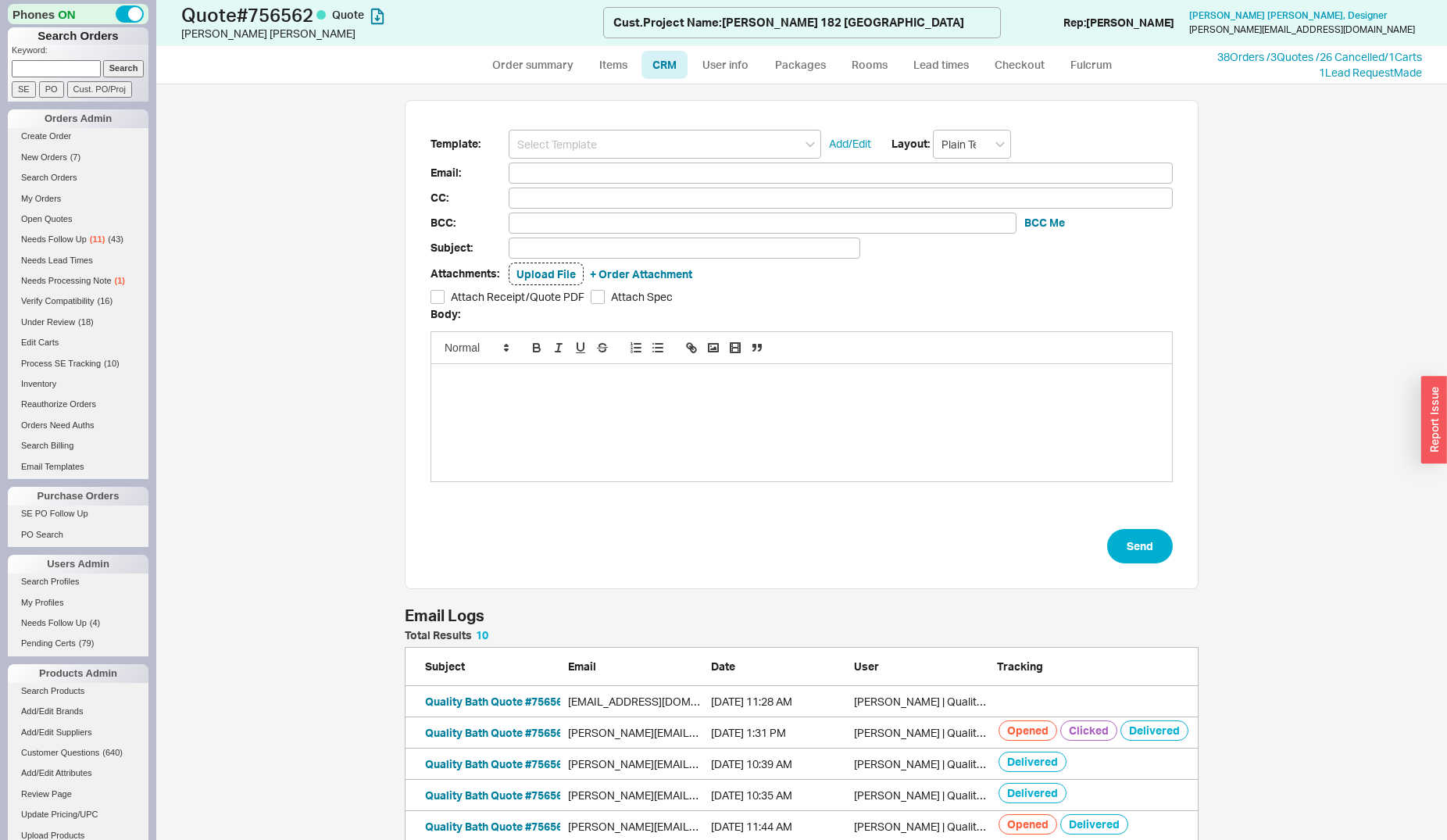
scroll to position [355, 780]
click at [671, 148] on input at bounding box center [665, 145] width 313 height 29
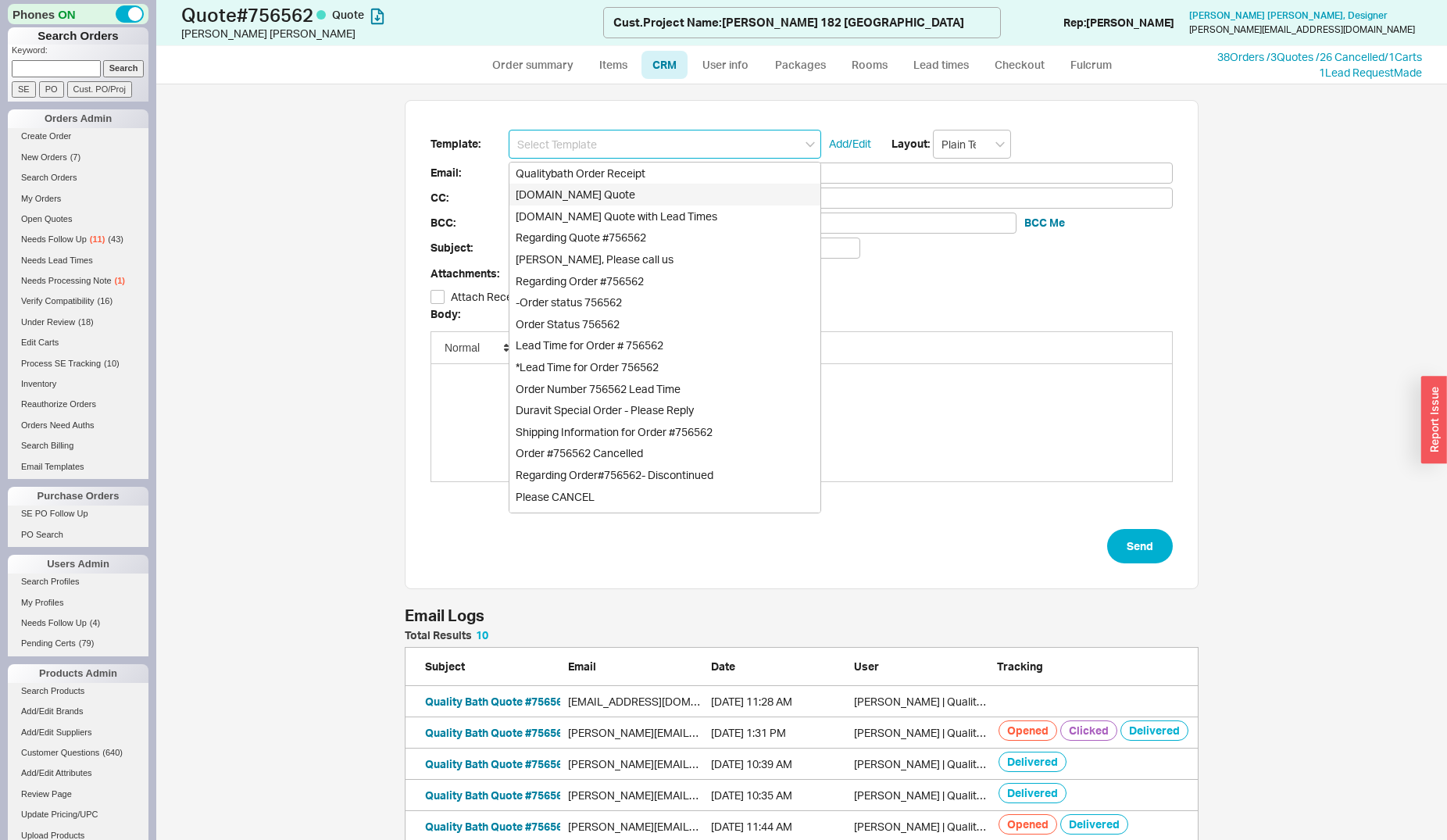
click at [671, 188] on div "[DOMAIN_NAME] Quote" at bounding box center [665, 194] width 311 height 22
type input "Receipt"
type input "valeria@hernanarriaga.com"
type input "Quality Bath Quote #756562"
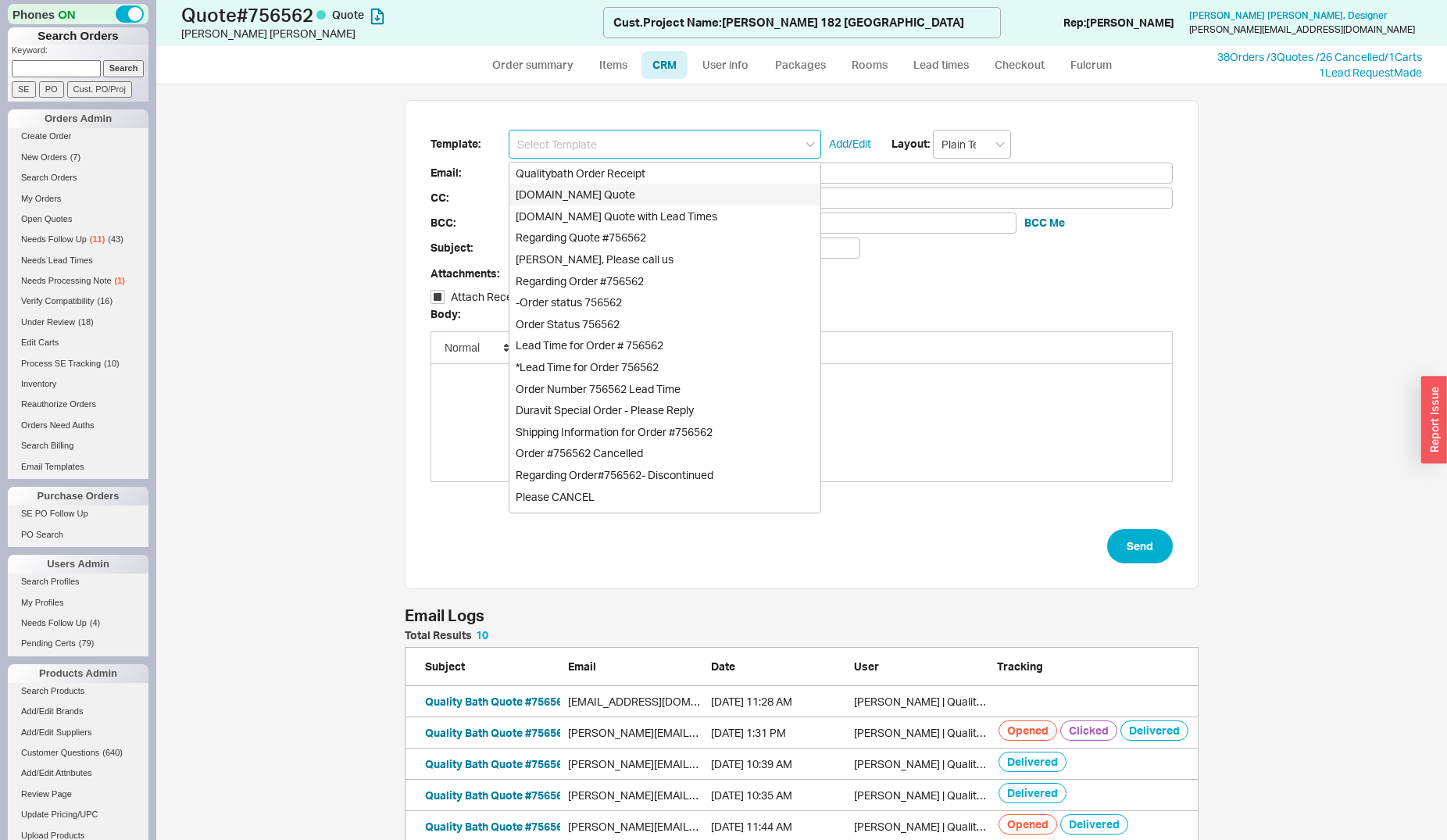
checkbox input "true"
type input "[DOMAIN_NAME] Quote"
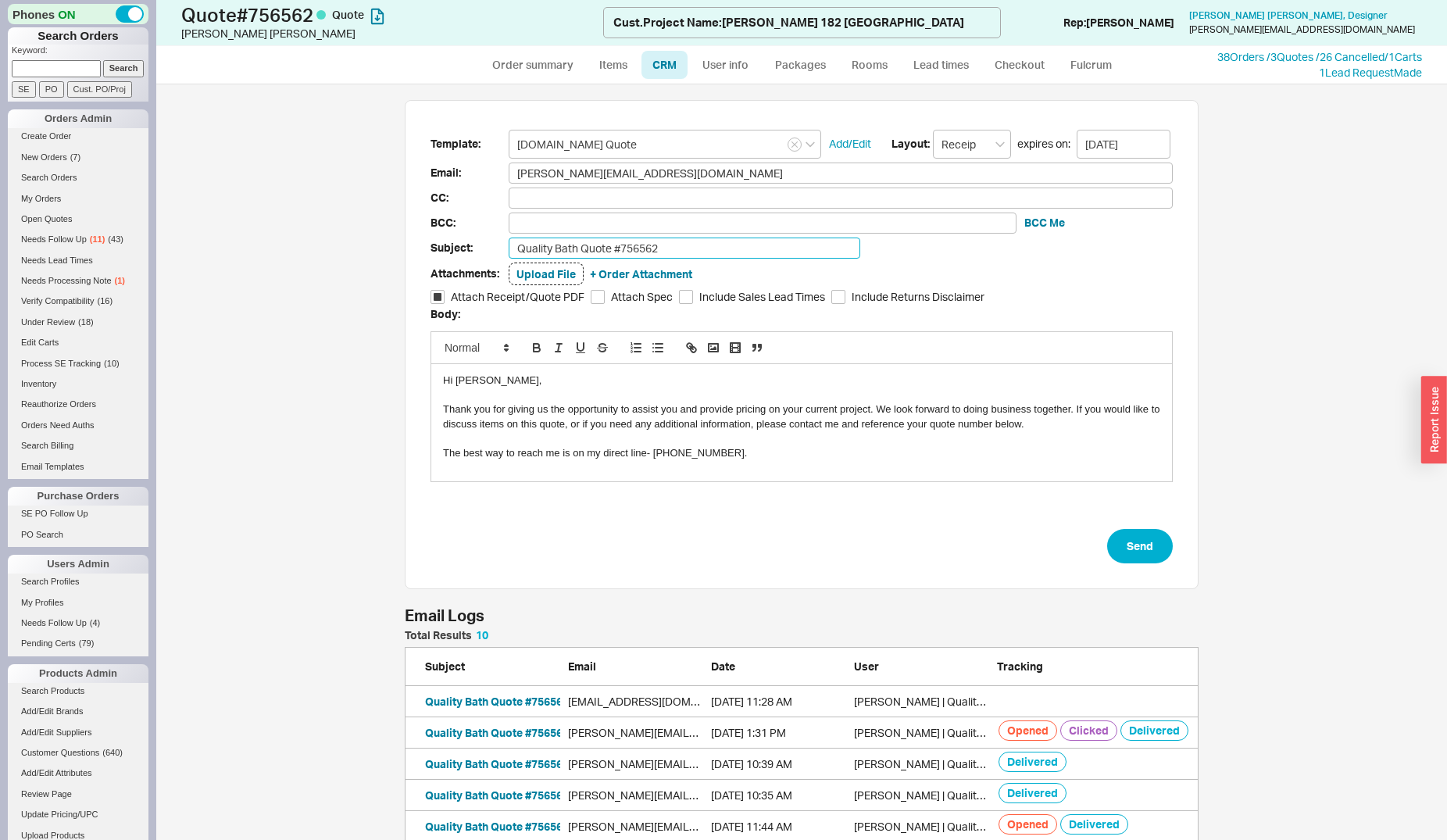
click at [688, 246] on input "Quality Bath Quote #756562" at bounding box center [684, 248] width 351 height 21
type input "Quality Bath Quote #756562 (Updated)"
click at [1121, 552] on button "Send" at bounding box center [1140, 546] width 65 height 35
select select "*"
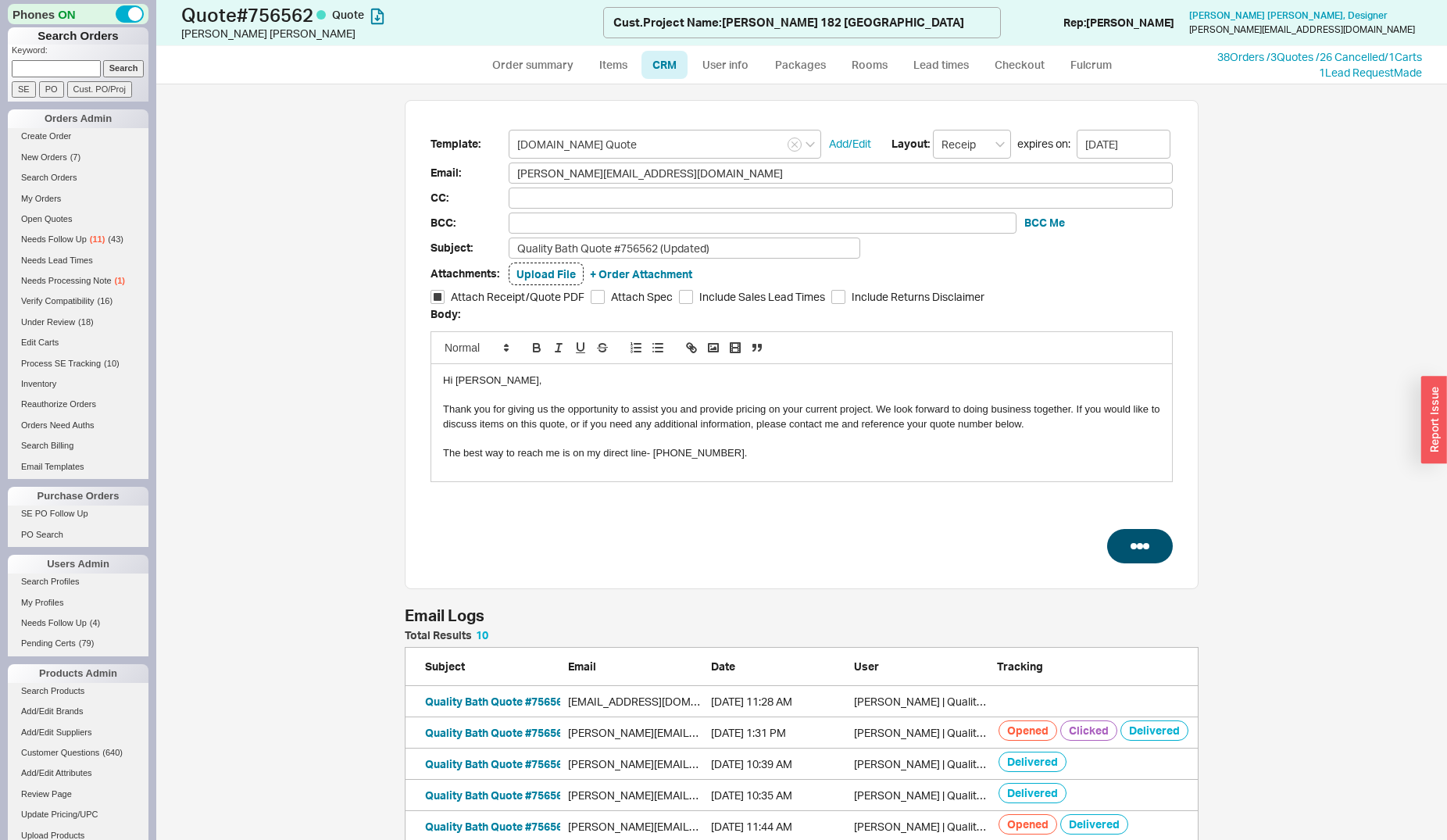
select select "LOW"
select select "3"
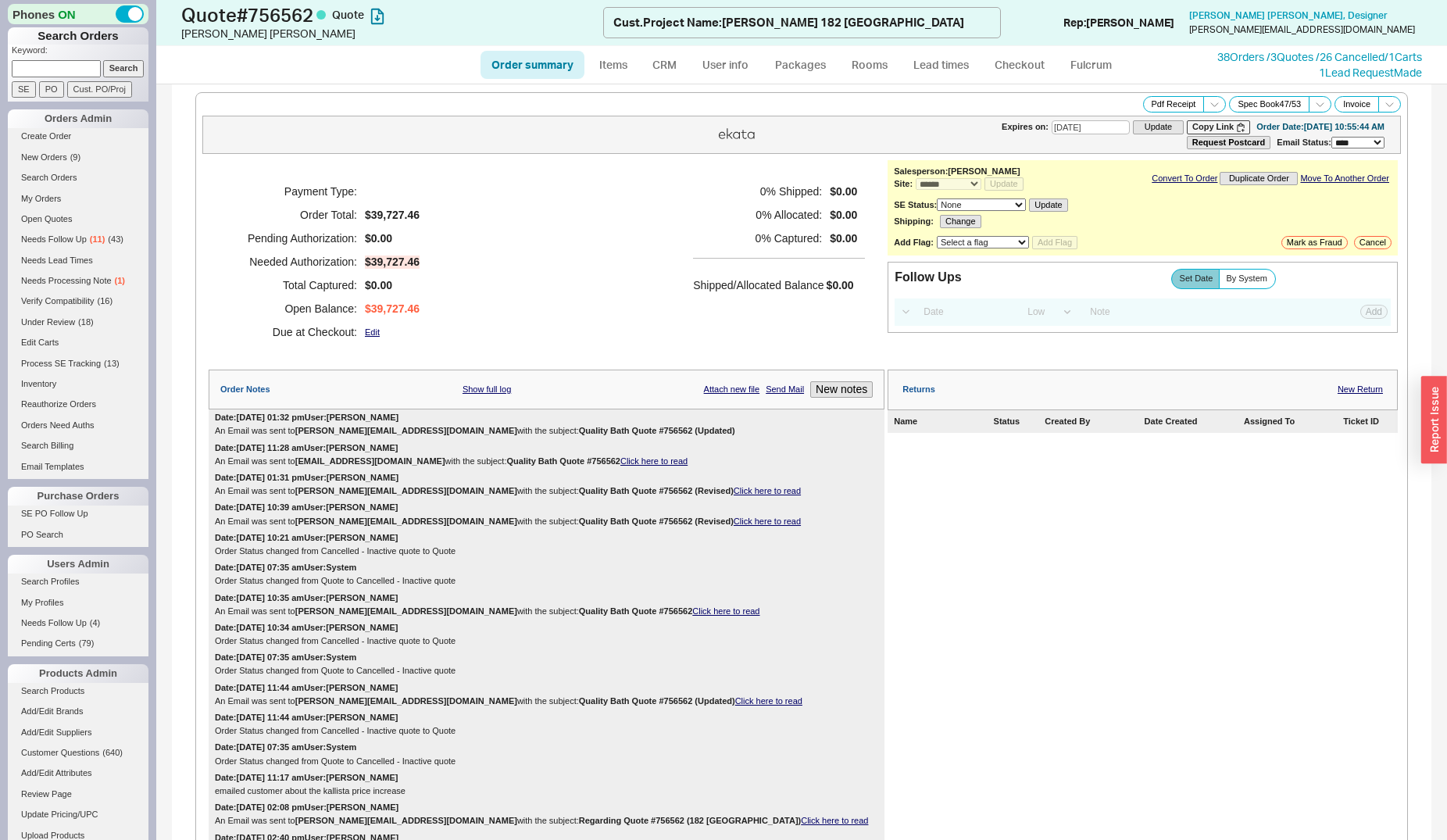
click at [55, 67] on input at bounding box center [57, 68] width 89 height 16
type input "alex hage"
click at [117, 65] on input "Search" at bounding box center [124, 68] width 41 height 16
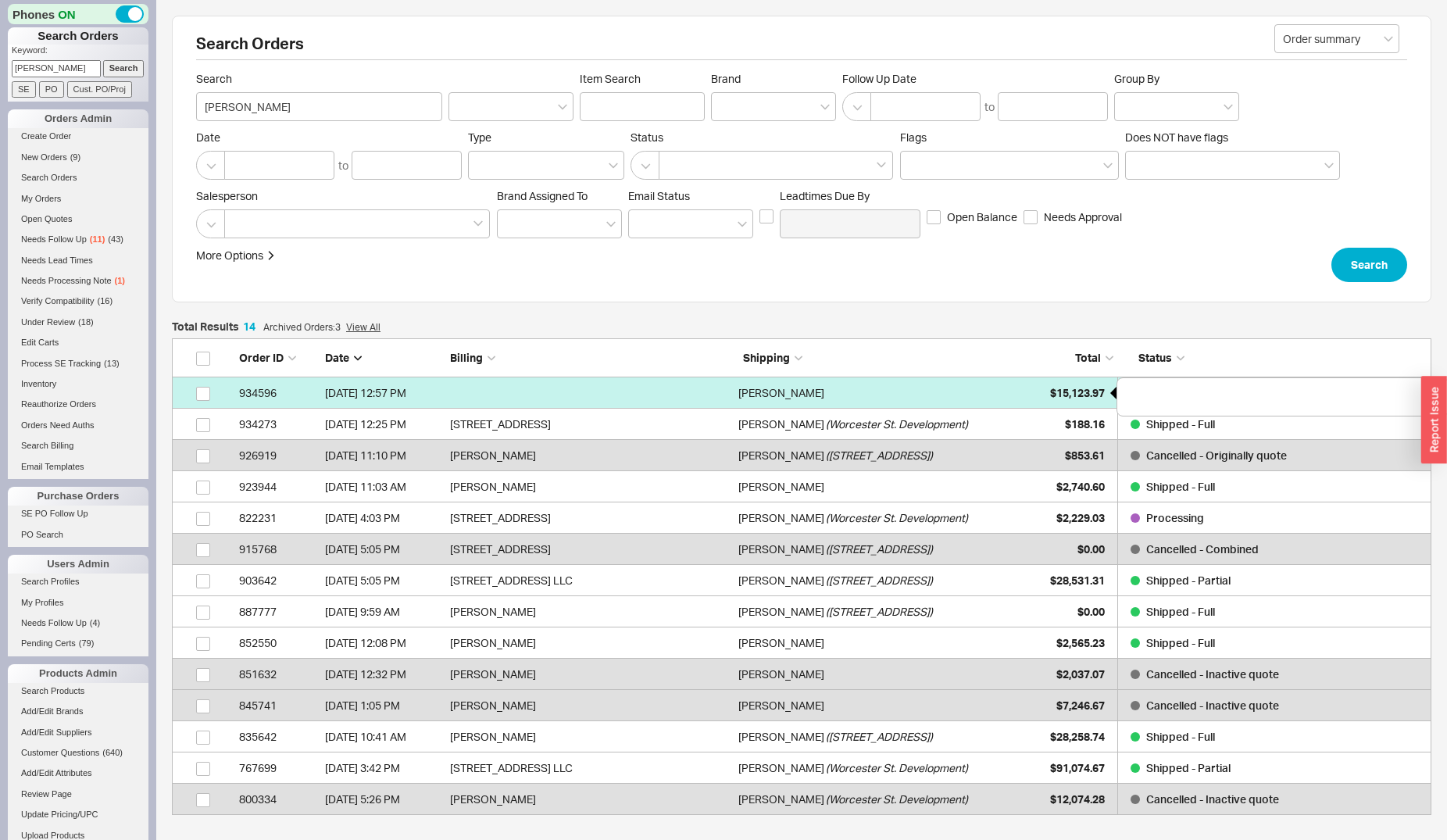
scroll to position [14, 14]
click at [1087, 391] on span "$15,123.97" at bounding box center [1078, 393] width 55 height 13
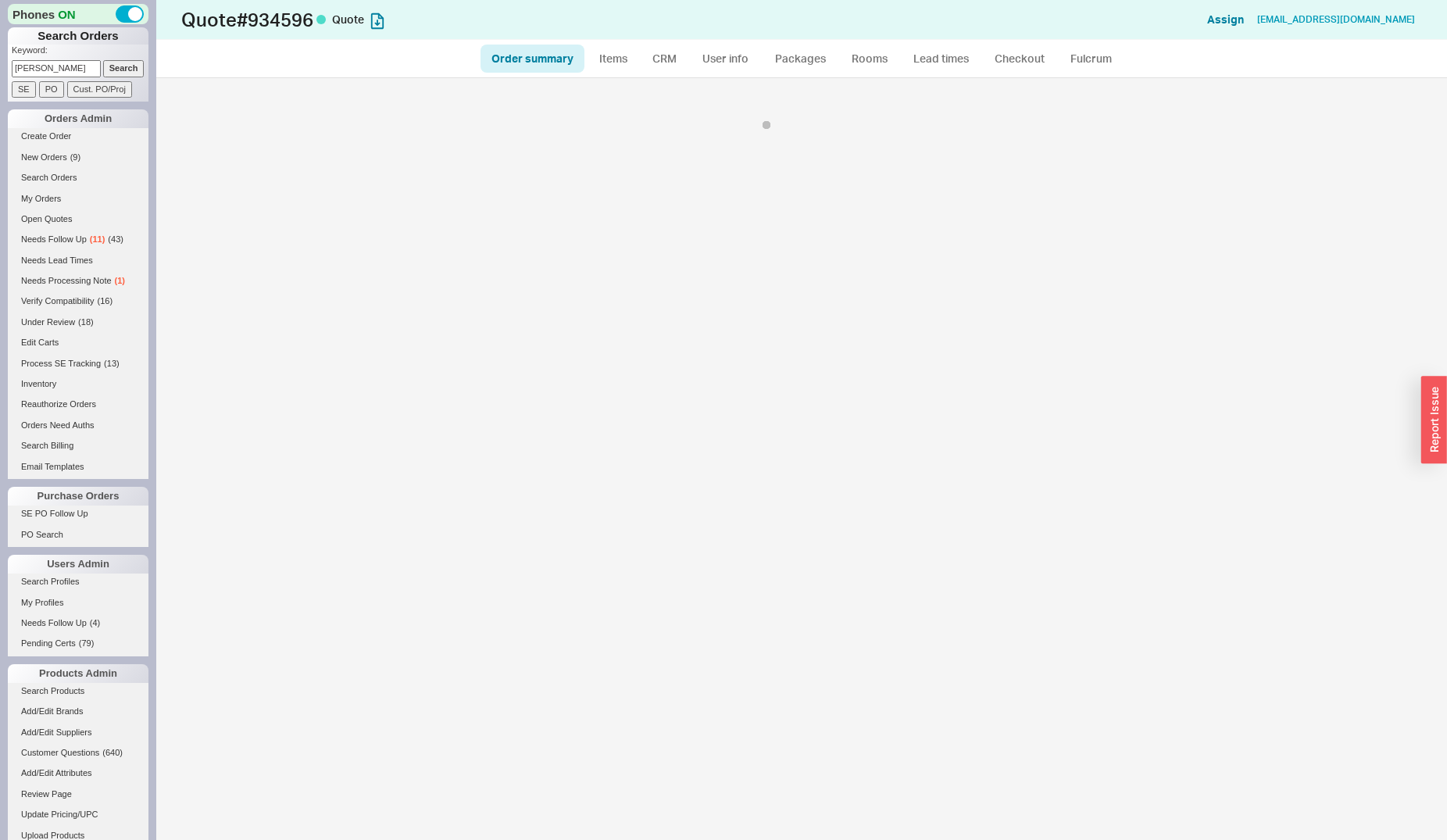
select select "*"
select select "LOW"
select select "2"
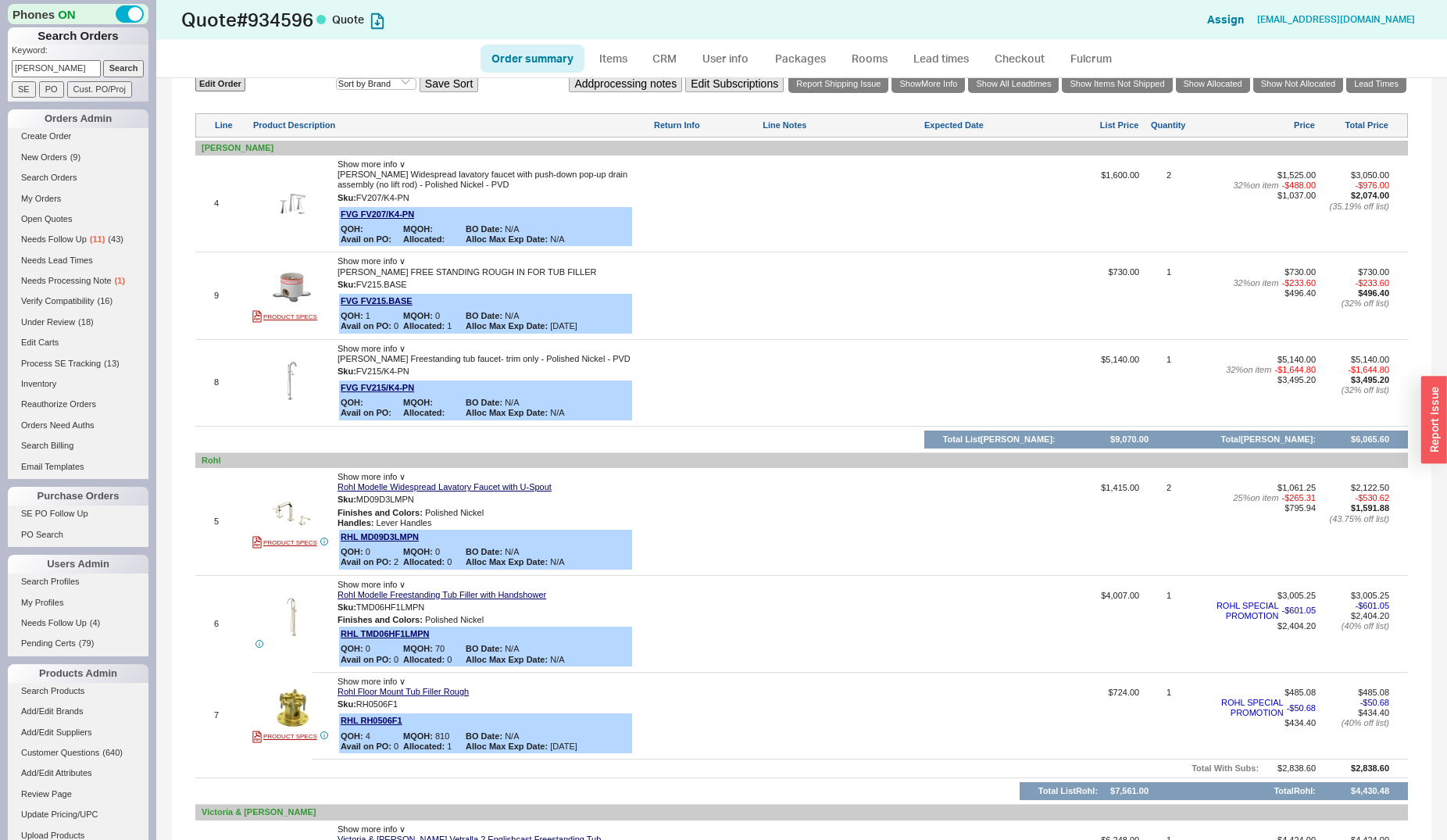
scroll to position [1115, 0]
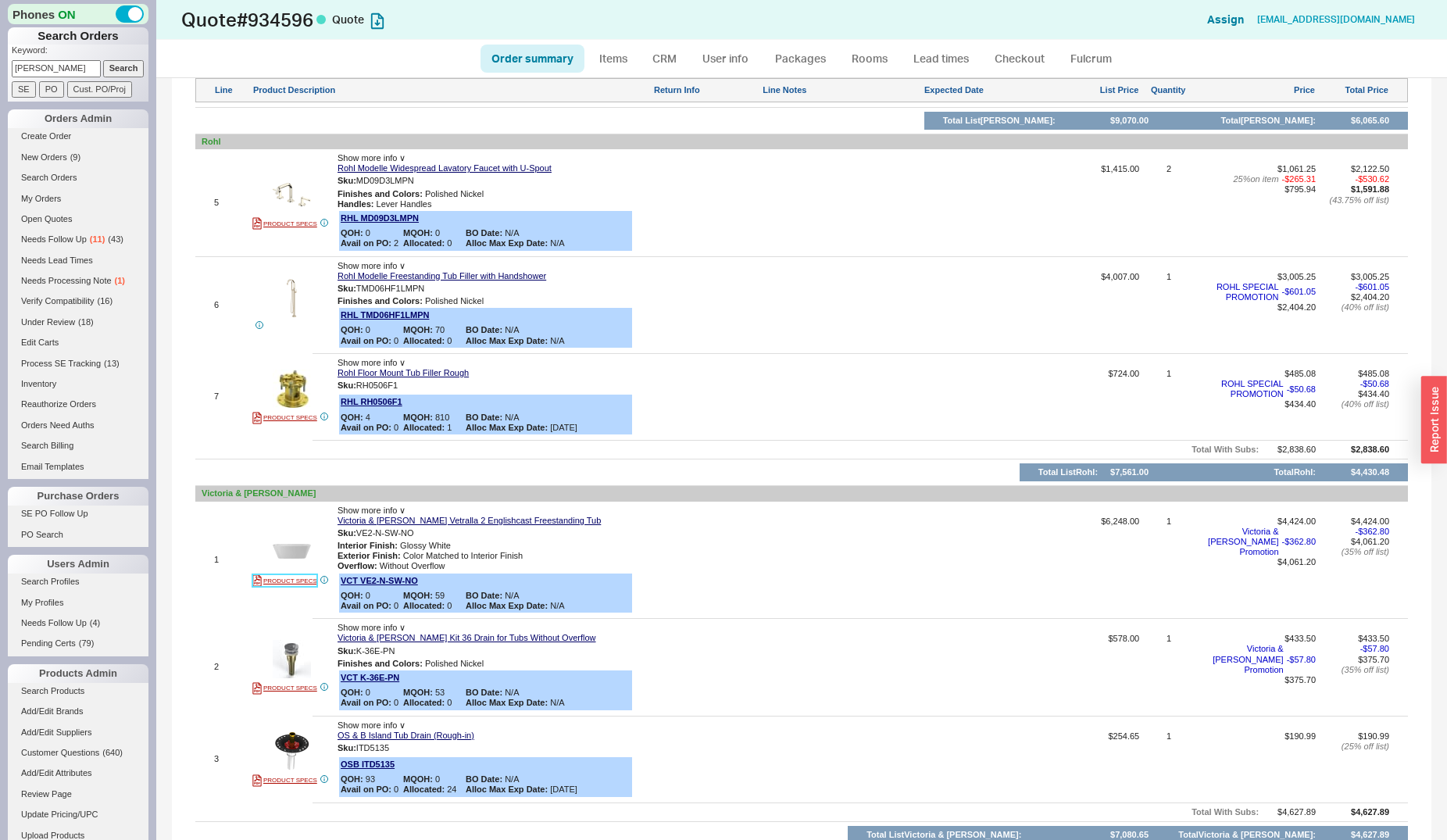
click at [288, 579] on link "PRODUCT SPECS" at bounding box center [284, 580] width 65 height 12
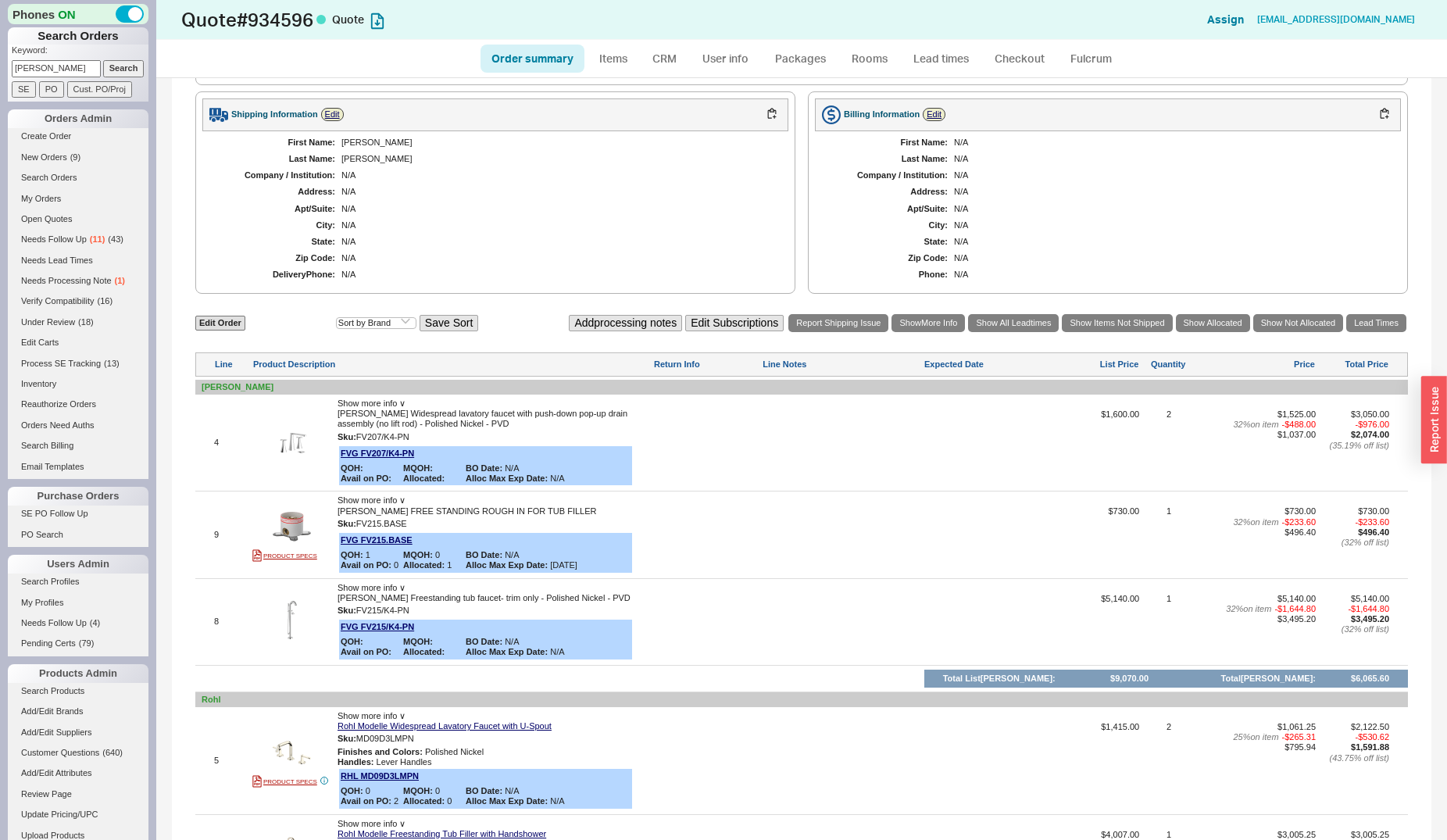
scroll to position [876, 0]
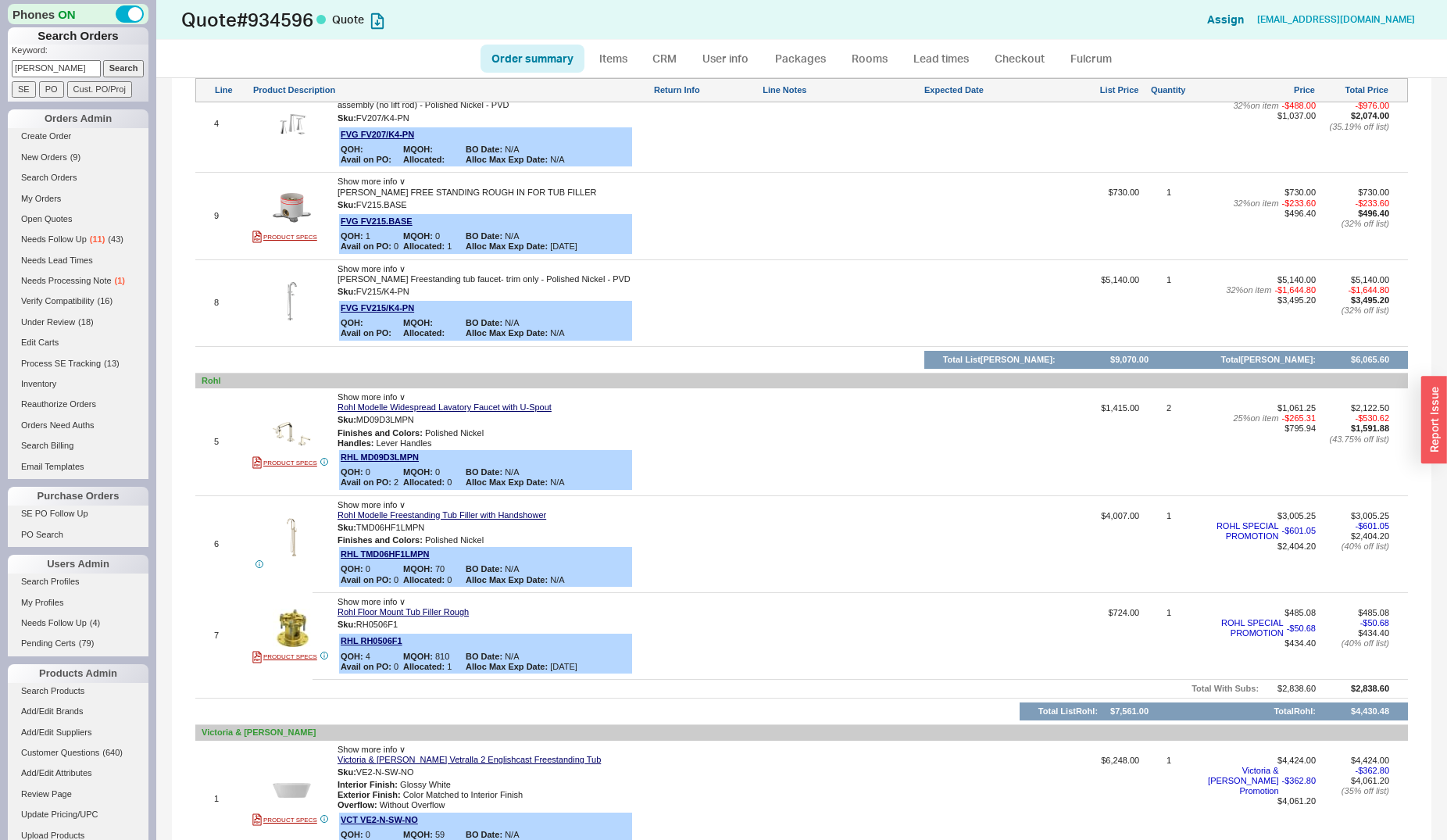
click at [797, 528] on div at bounding box center [842, 550] width 158 height 78
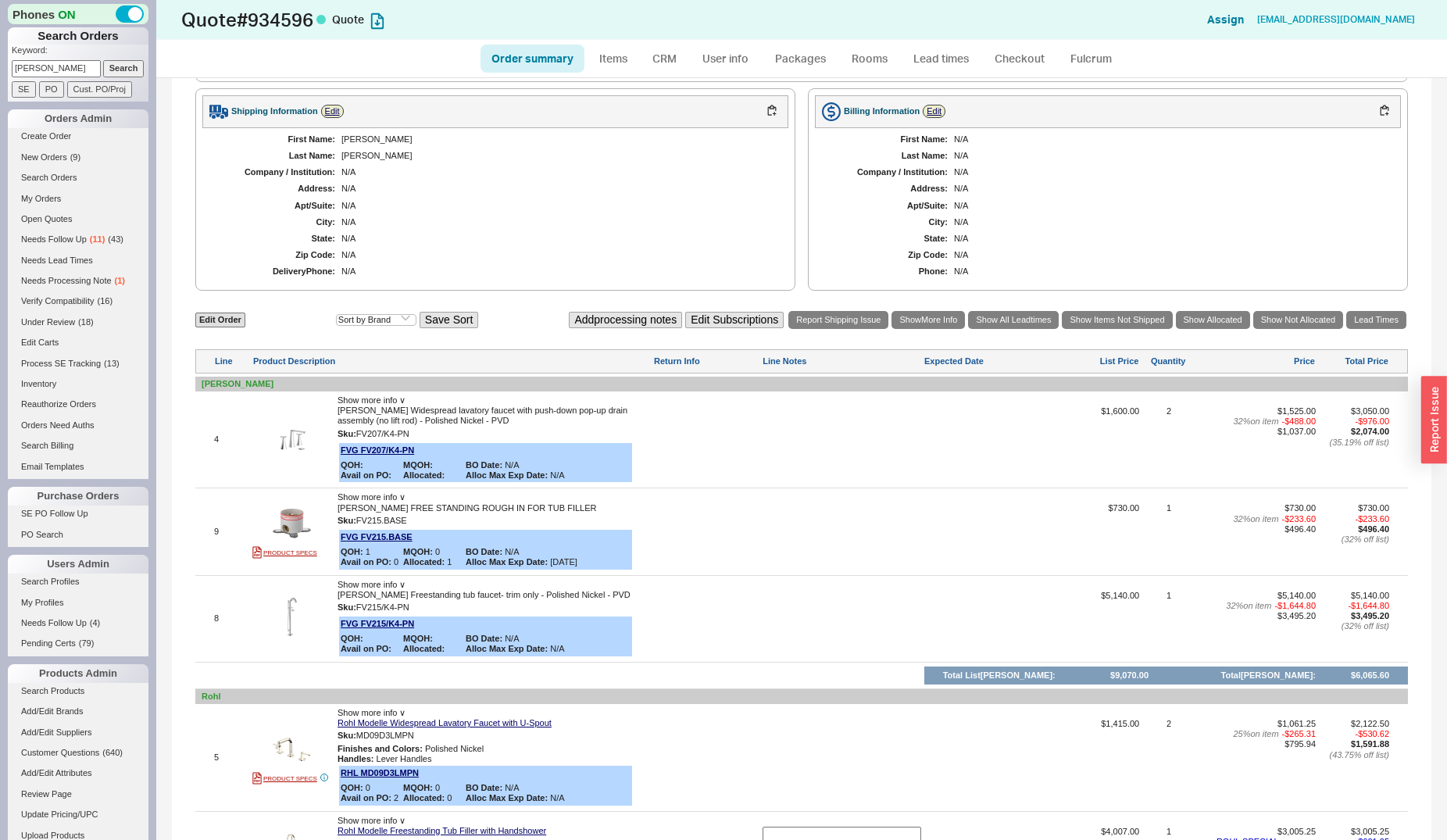
click at [772, 440] on div at bounding box center [842, 445] width 158 height 78
type textarea "2 faucets, rain, regular shower and handshower, tub filler"
click at [763, 444] on button "SAVE" at bounding box center [780, 441] width 34 height 13
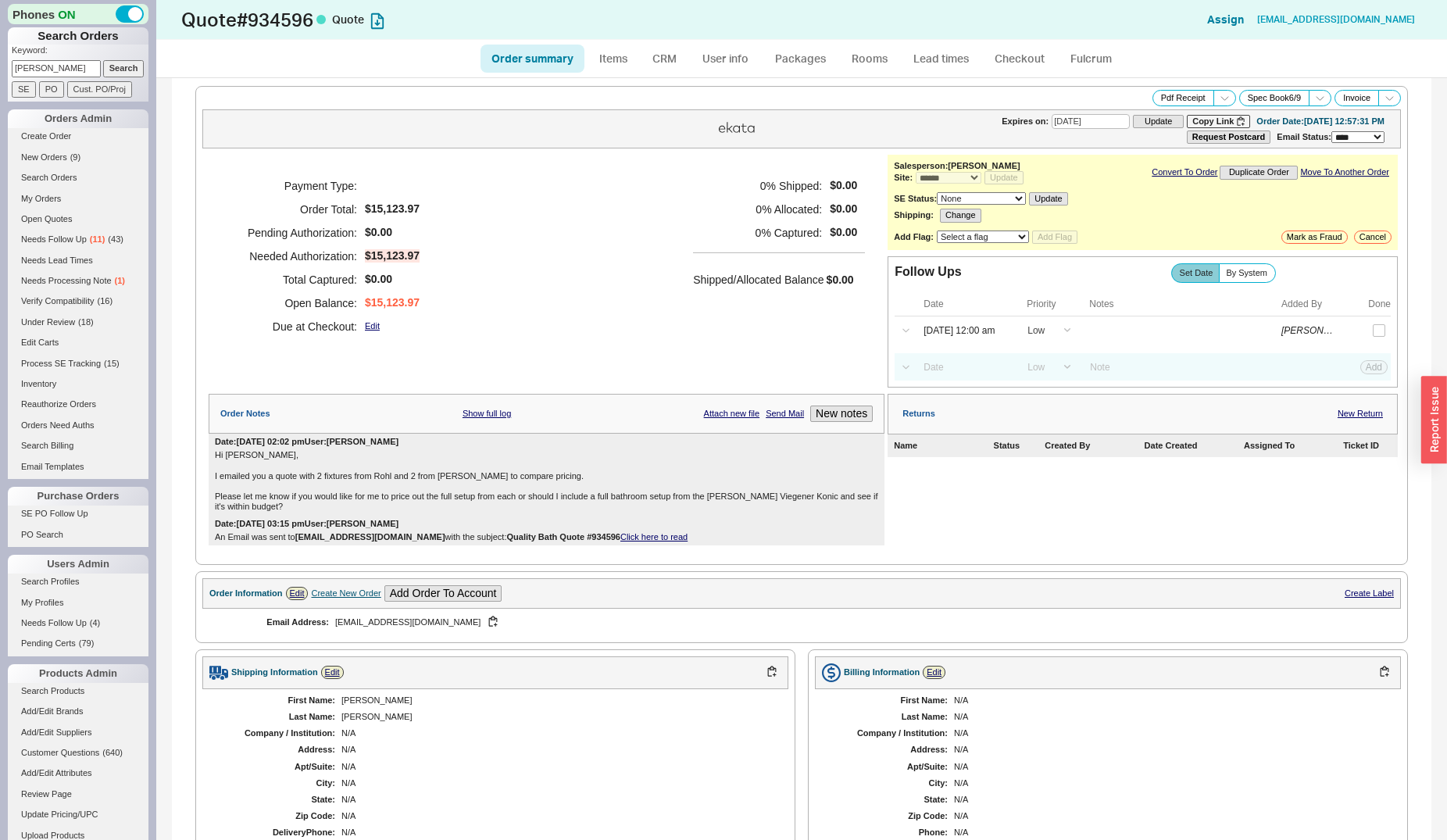
scroll to position [558, 0]
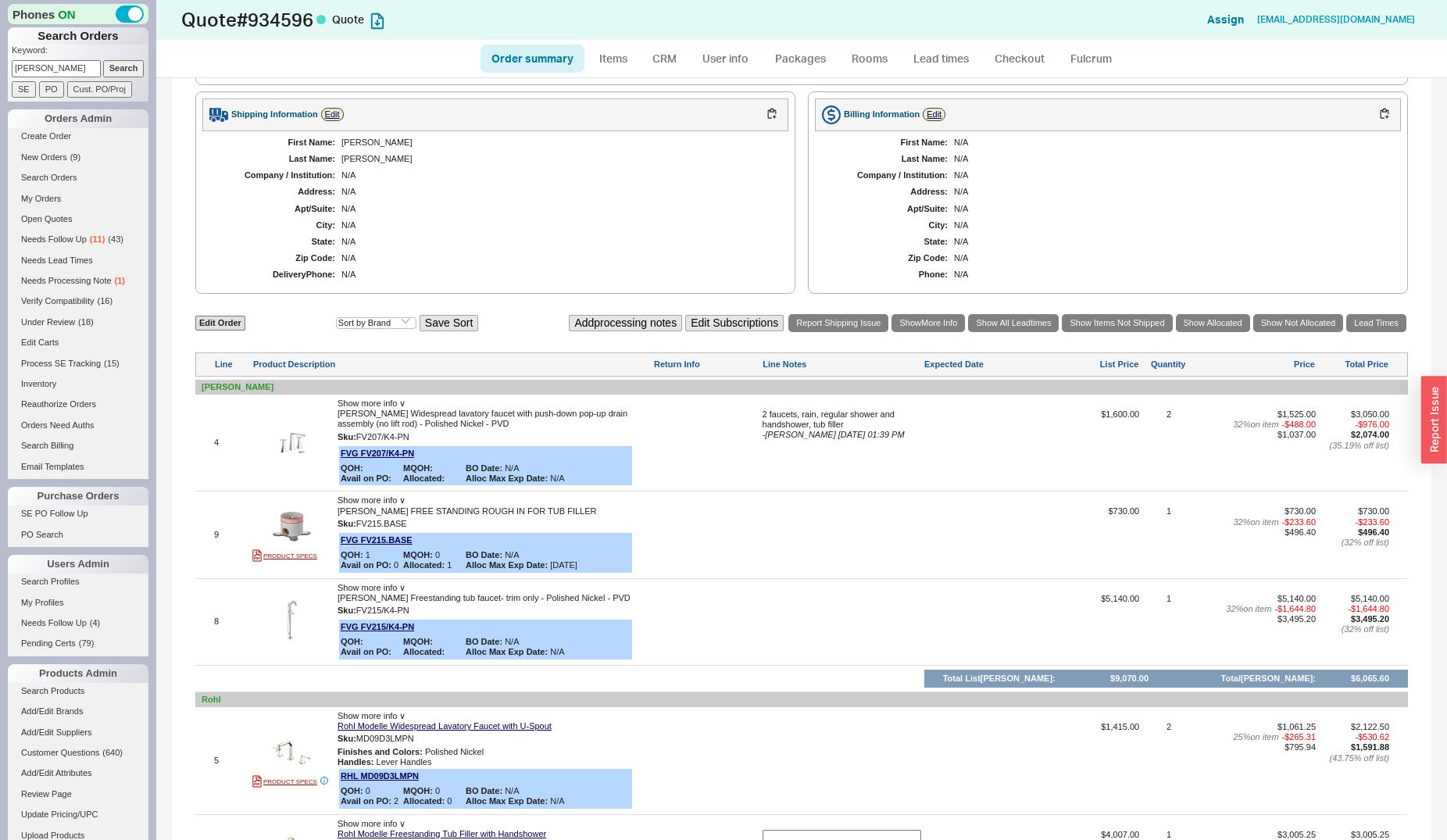
click at [806, 430] on div "2 faucets, rain, regular shower and handshower, tub filler" at bounding box center [842, 419] width 158 height 20
click at [843, 431] on textarea "2 faucets, rain, regular shower and handshower, tub filler" at bounding box center [842, 422] width 158 height 25
click at [870, 435] on textarea "2 faucets, rain, regular shower and handshower, tub filler" at bounding box center [842, 422] width 158 height 25
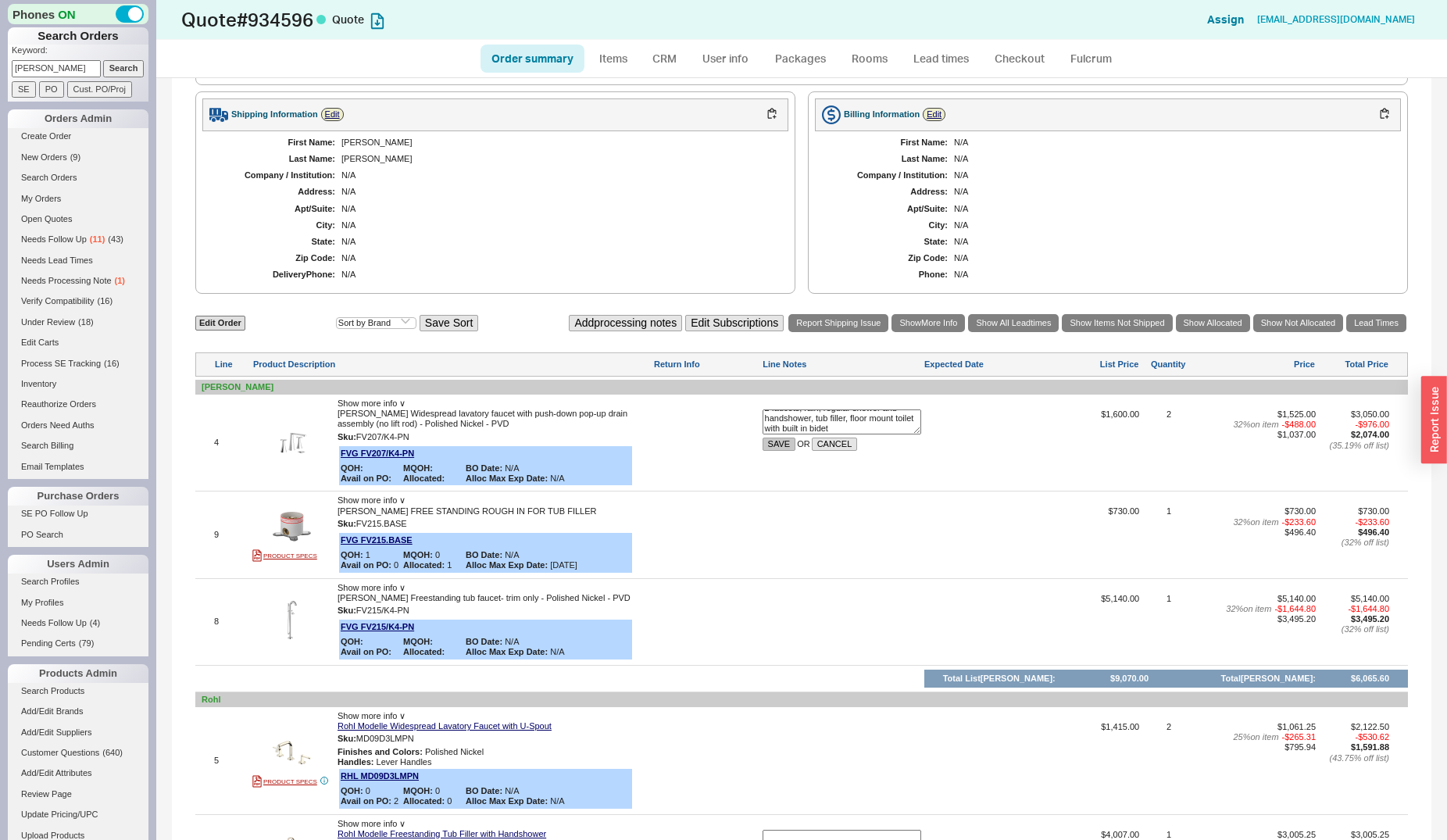
type textarea "2 faucets, rain, regular shower and handshower, tub filler, floor mount toilet …"
click at [772, 444] on button "SAVE" at bounding box center [780, 444] width 34 height 13
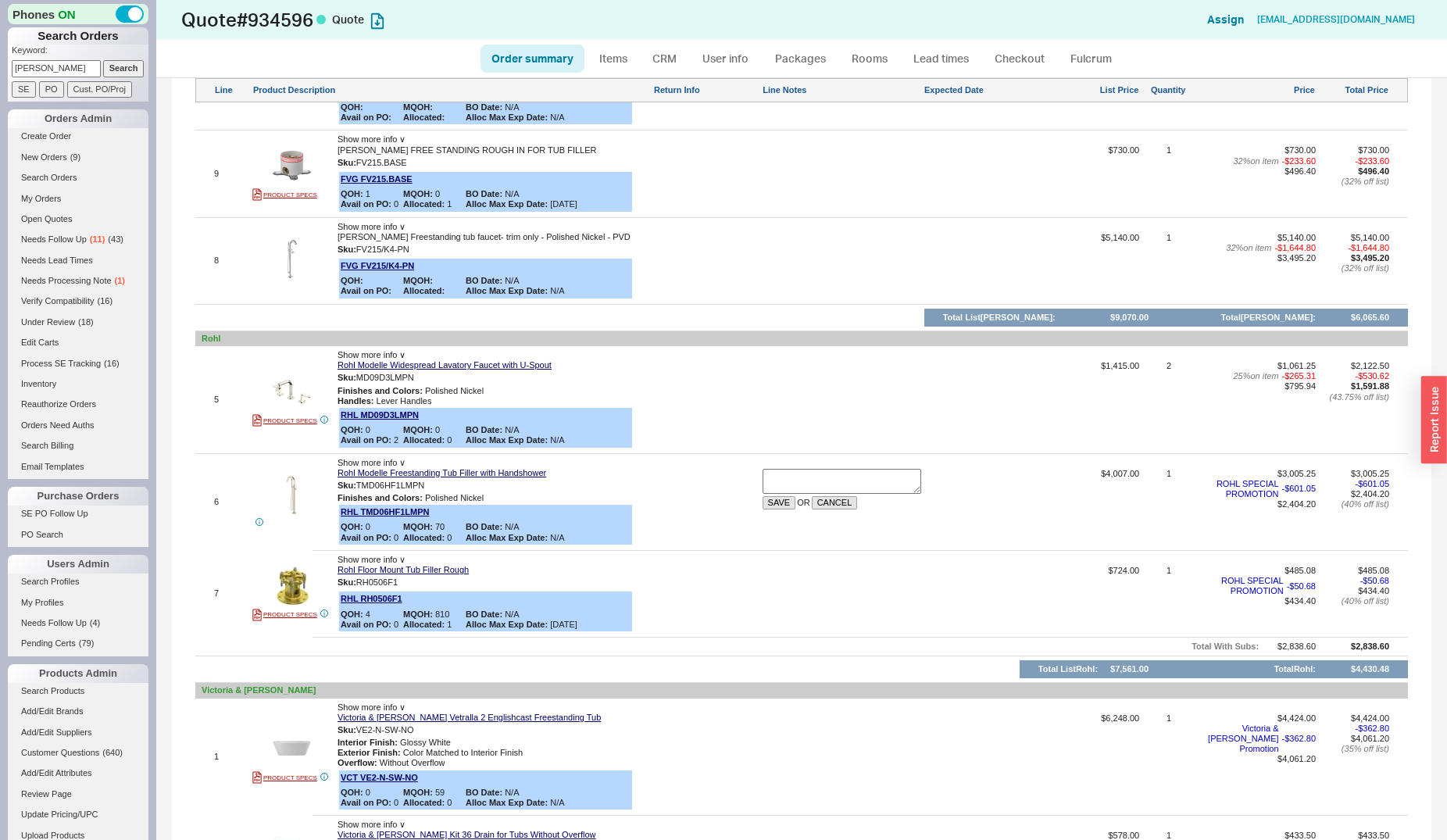
scroll to position [956, 0]
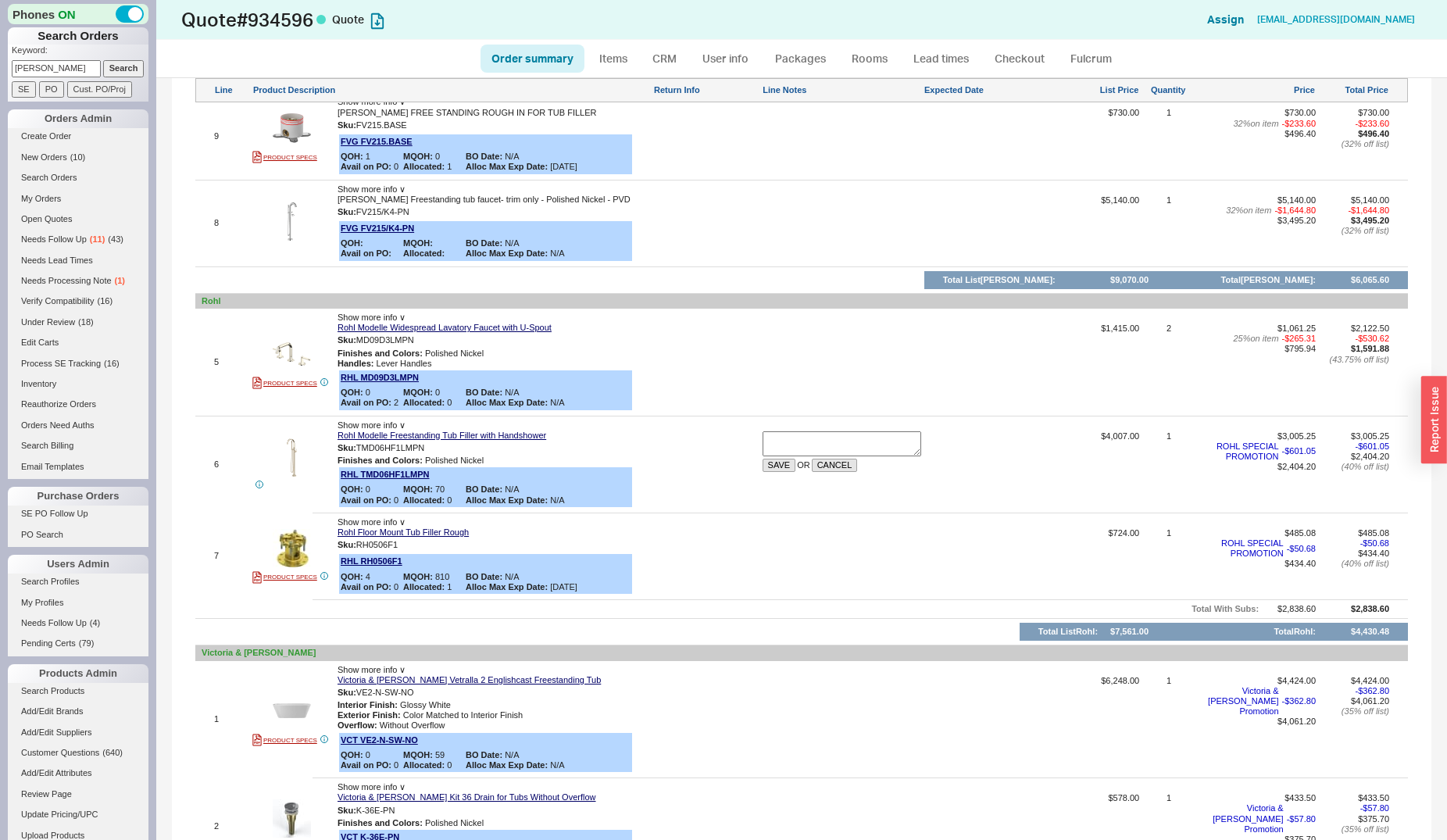
click at [785, 441] on textarea at bounding box center [842, 443] width 158 height 25
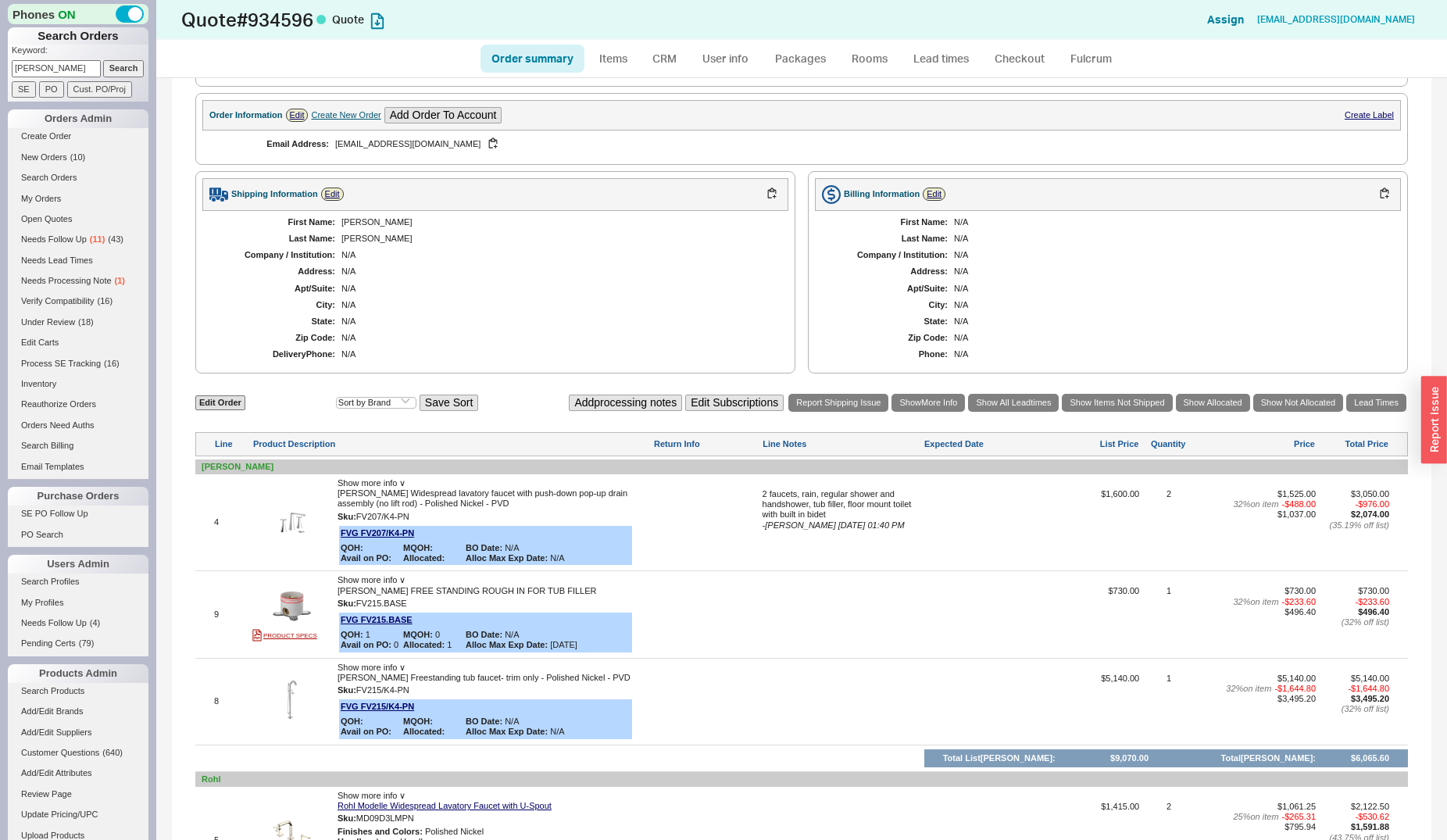
scroll to position [797, 0]
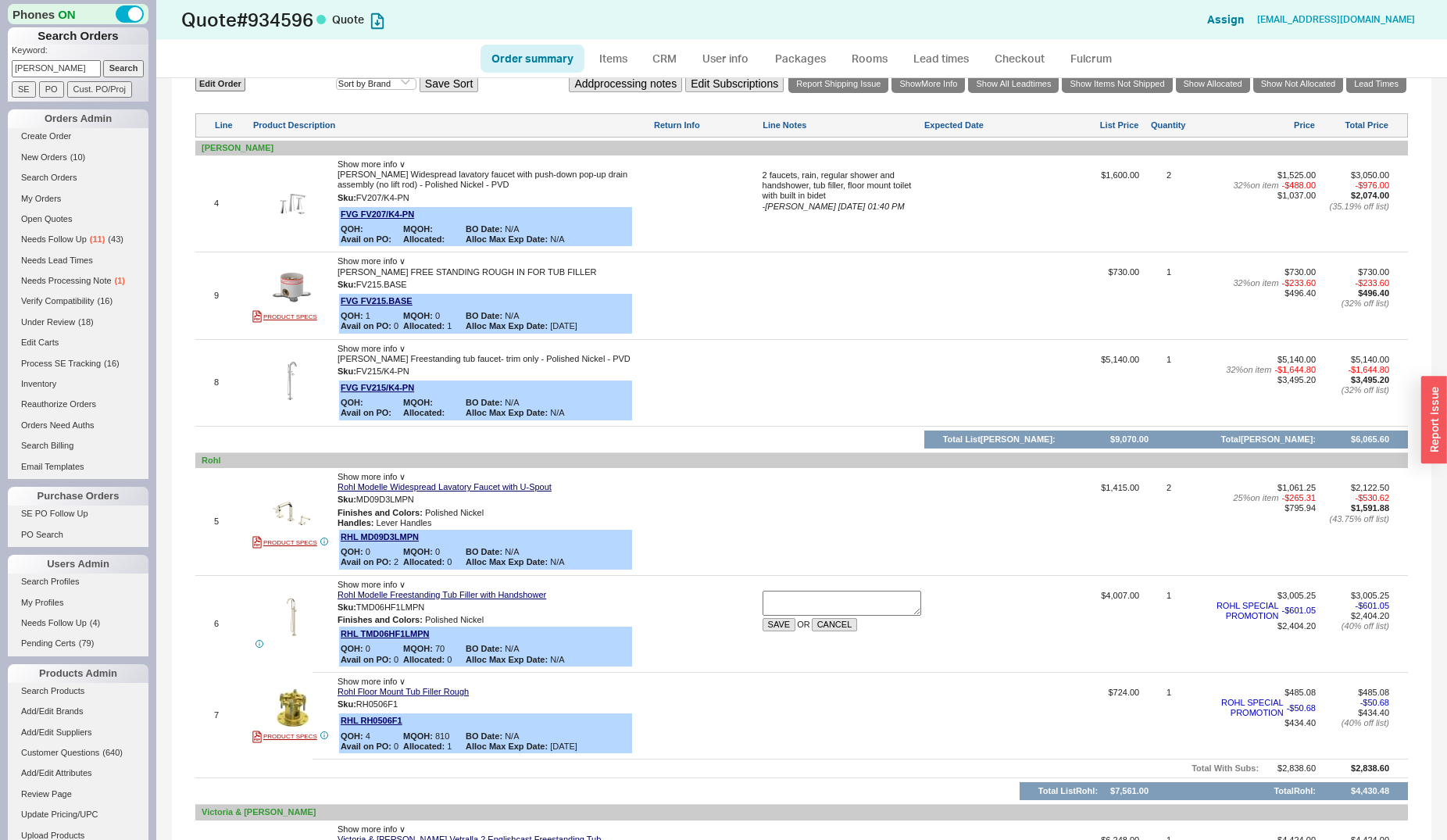
click at [777, 296] on div at bounding box center [842, 300] width 158 height 67
type textarea "handheld, wall shower and toto legato toilet, wall mount faucet"
click at [781, 309] on button "SAVE" at bounding box center [780, 302] width 34 height 13
click at [806, 288] on div "handheld, wall shower and toto legato toilet, wall mount faucet" at bounding box center [842, 277] width 158 height 20
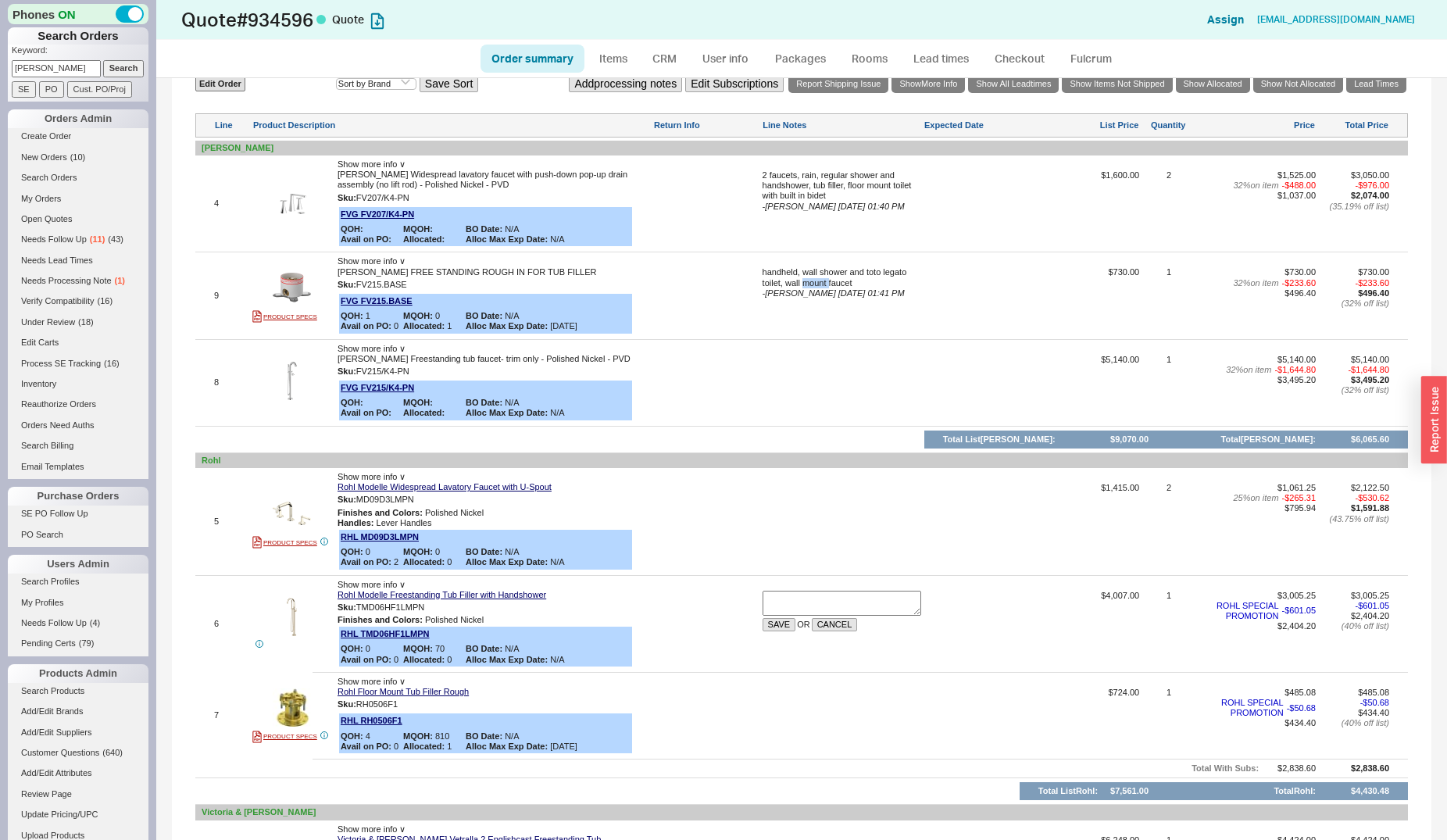
click at [806, 288] on div "handheld, wall shower and toto legato toilet, wall mount faucet" at bounding box center [842, 277] width 158 height 20
click at [868, 288] on textarea "handheld, wall shower and toto legato toilet, wall mount faucet" at bounding box center [842, 279] width 158 height 25
type textarea "handheld, wall shower and toto legato toilet, wall mount faucet, linear drain"
click at [775, 306] on button "SAVE" at bounding box center [780, 302] width 34 height 13
click at [881, 202] on div "2 faucets, rain, regular shower and handshower, tub filler, floor mount toilet …" at bounding box center [842, 186] width 158 height 32
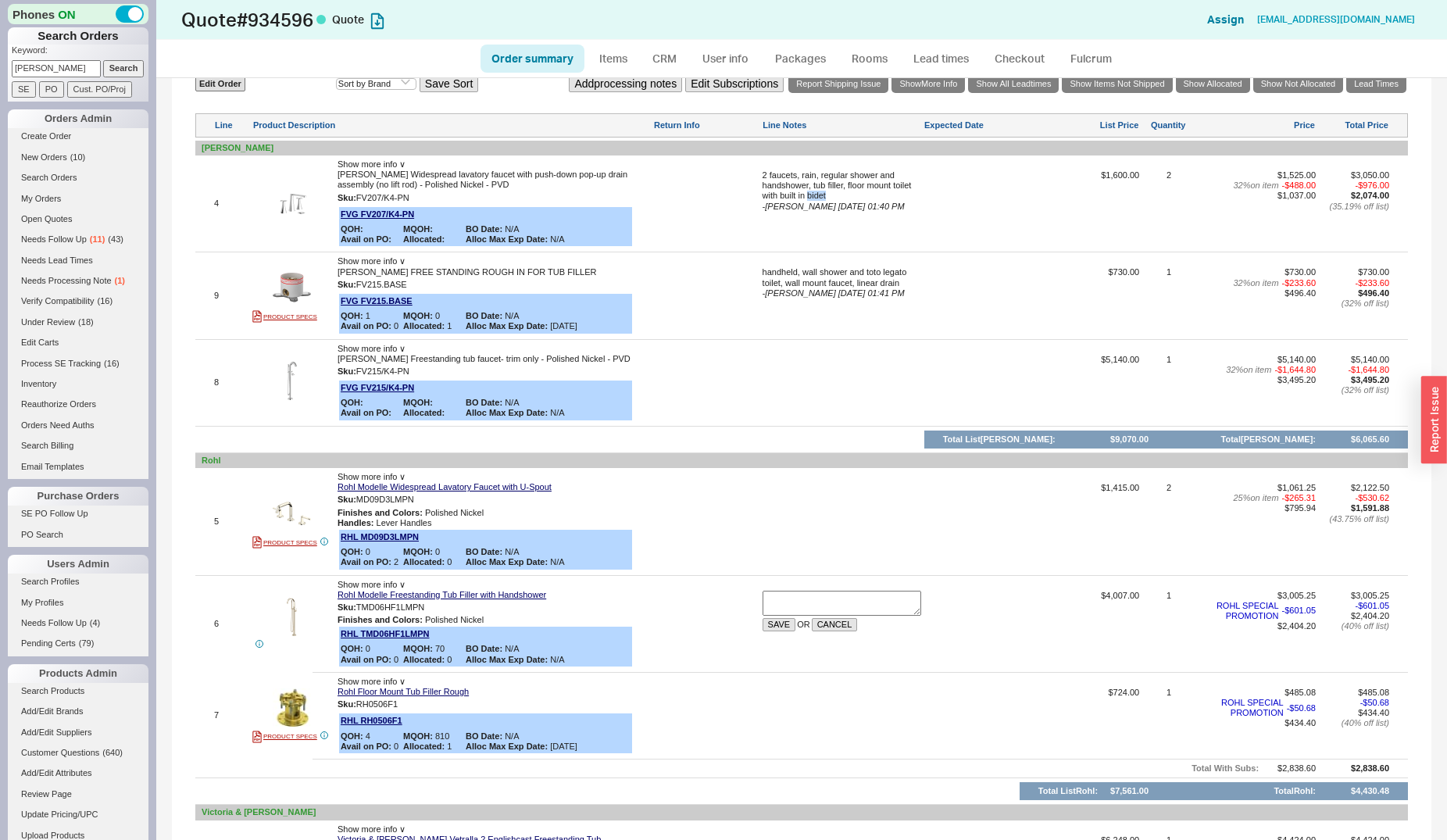
click at [881, 202] on div "2 faucets, rain, regular shower and handshower, tub filler, floor mount toilet …" at bounding box center [842, 186] width 158 height 32
click at [893, 192] on textarea "2 faucets, rain, regular shower and handshower, tub filler, floor mount toilet …" at bounding box center [842, 183] width 158 height 25
type textarea "2 faucets, rain, regular shower and handshower, tub filler, floor mount, linear…"
click at [778, 212] on button "SAVE" at bounding box center [780, 205] width 34 height 13
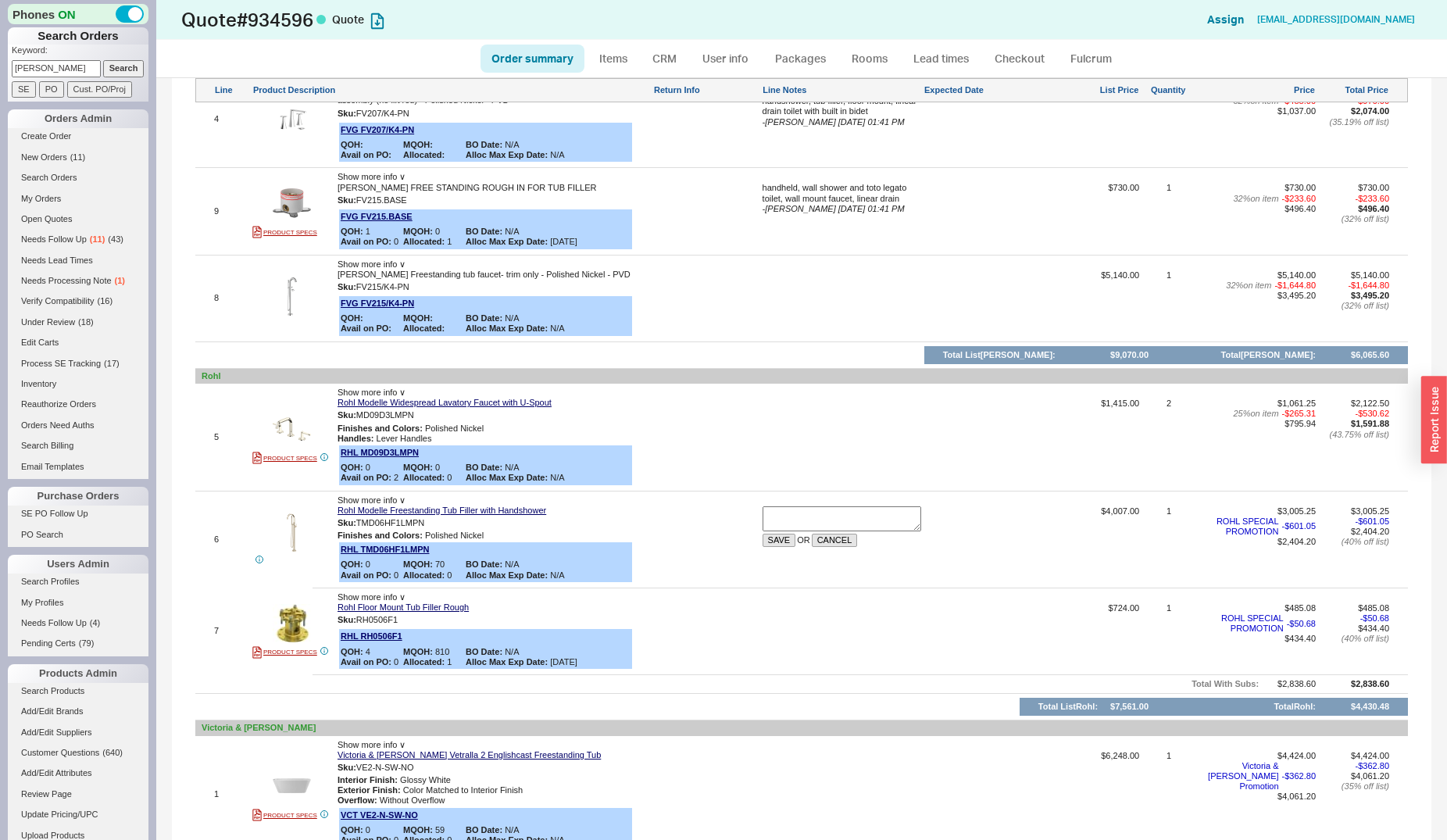
scroll to position [1036, 0]
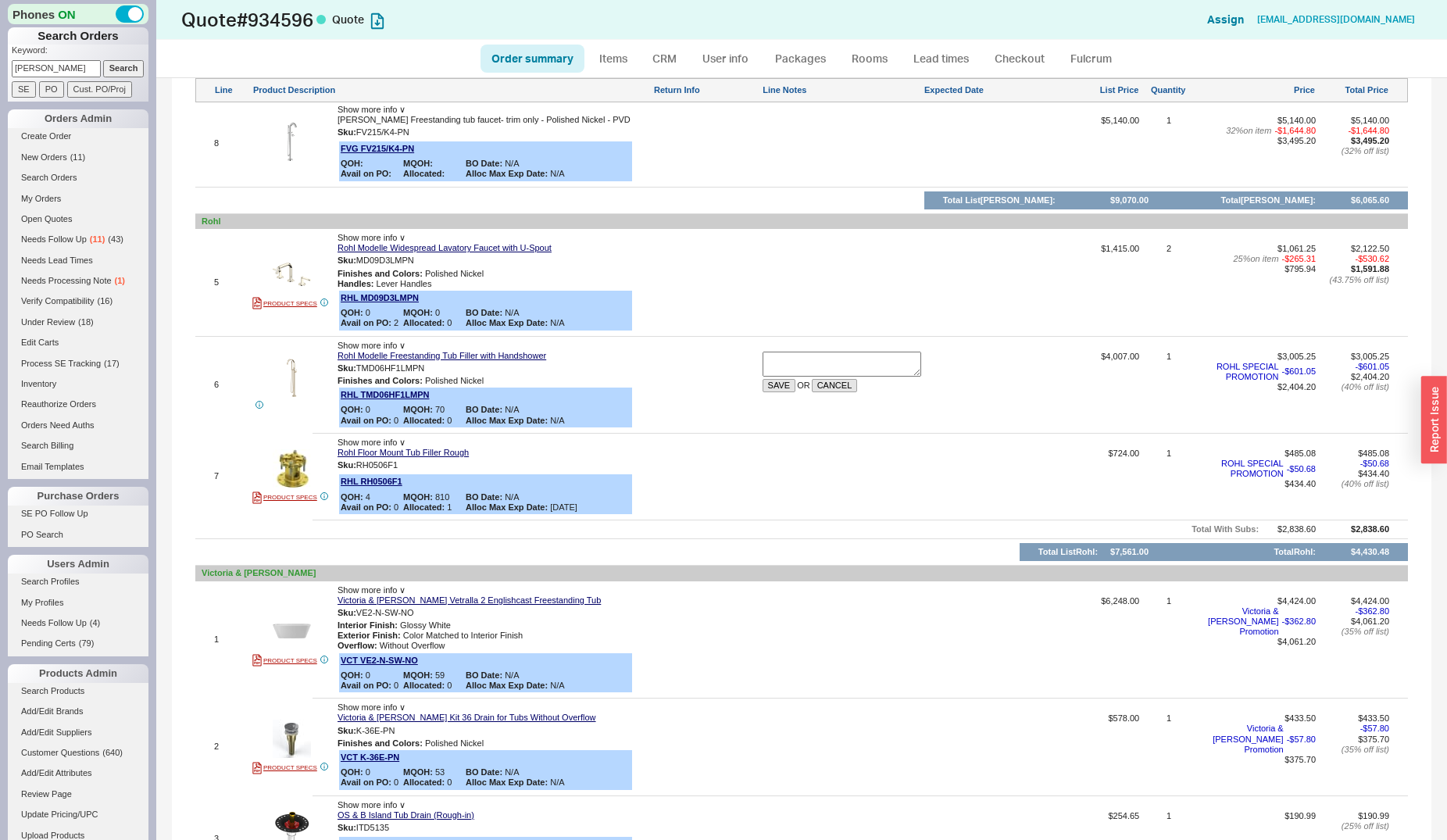
click at [797, 364] on textarea at bounding box center [842, 363] width 158 height 25
type textarea "towel warmer vertical"
click at [782, 388] on button "SAVE" at bounding box center [780, 385] width 34 height 13
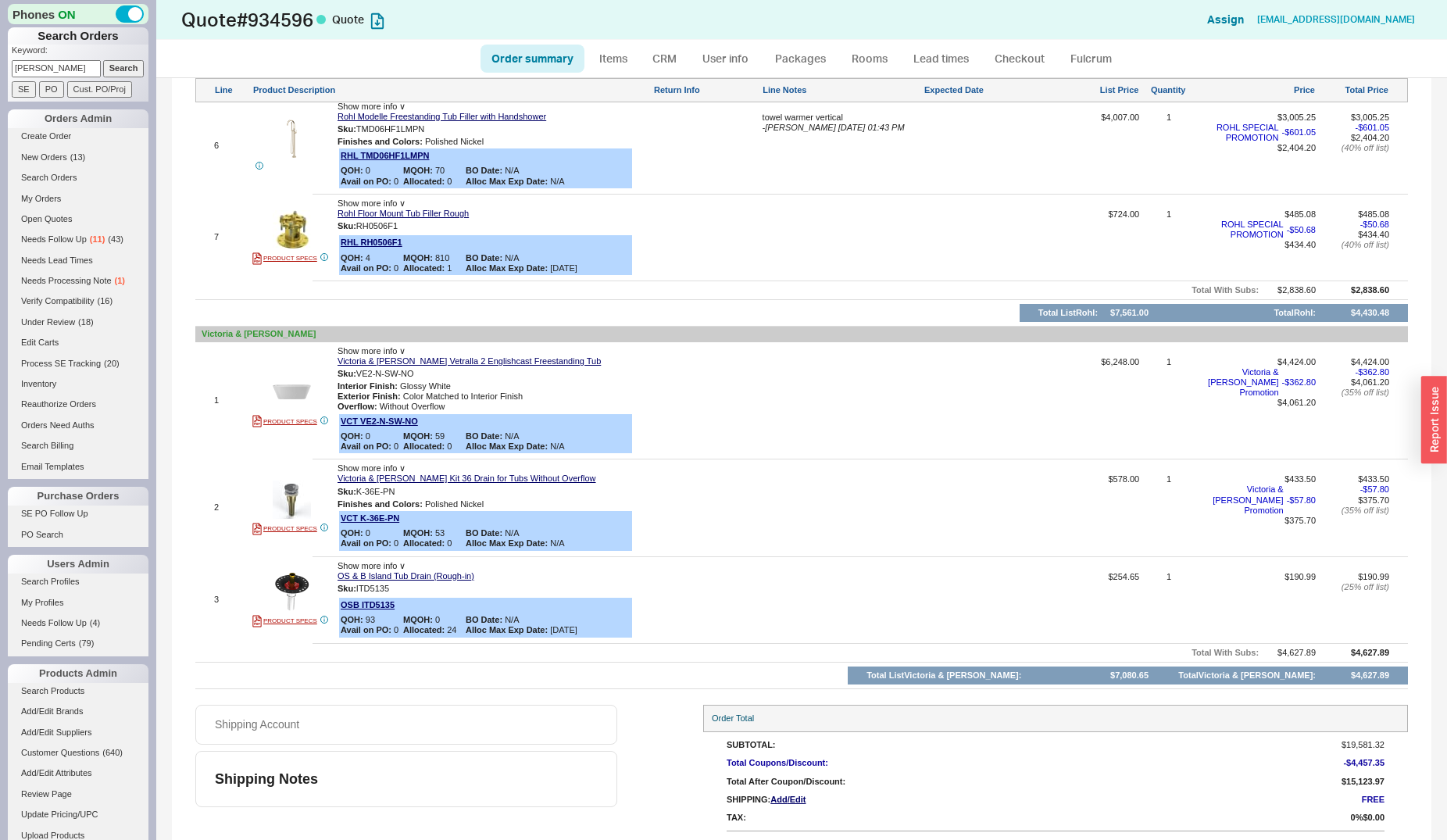
click at [81, 72] on input "alex hage" at bounding box center [57, 68] width 89 height 16
click at [78, 69] on input "alex hage" at bounding box center [57, 68] width 89 height 16
click at [77, 69] on input "alex hage" at bounding box center [57, 68] width 89 height 16
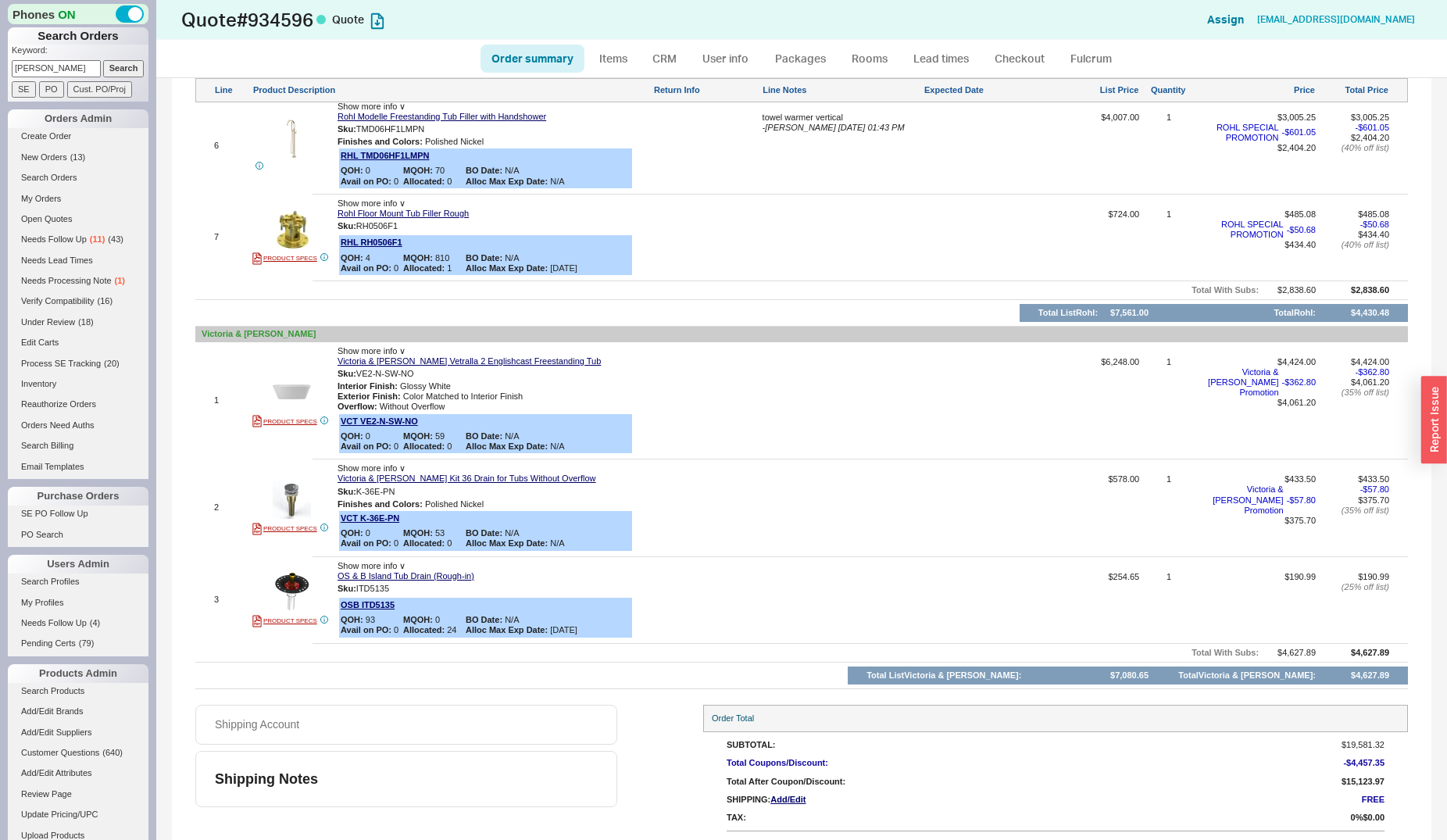
click at [77, 68] on input "alex hage" at bounding box center [57, 68] width 89 height 16
type input "odeen"
click at [103, 60] on input "Search" at bounding box center [124, 68] width 41 height 16
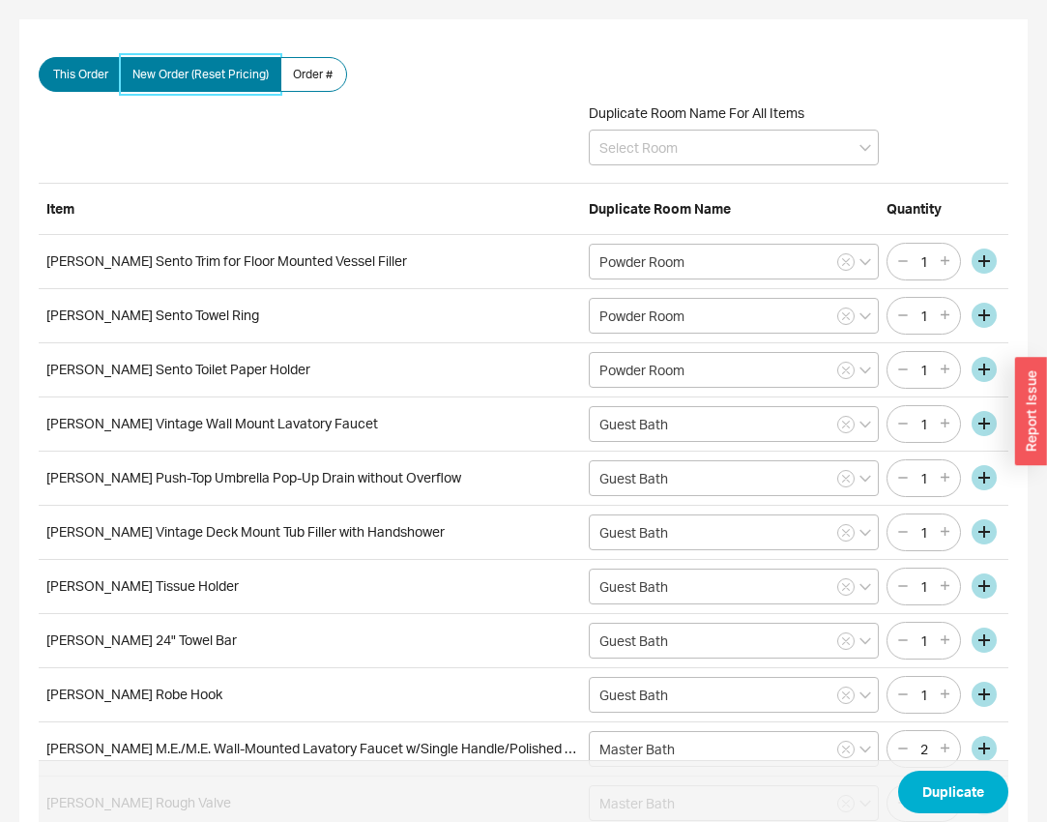
click at [225, 82] on label "New Order (Reset Pricing)" at bounding box center [201, 74] width 162 height 35
click at [0, 0] on input "New Order (Reset Pricing)" at bounding box center [0, 0] width 0 height 0
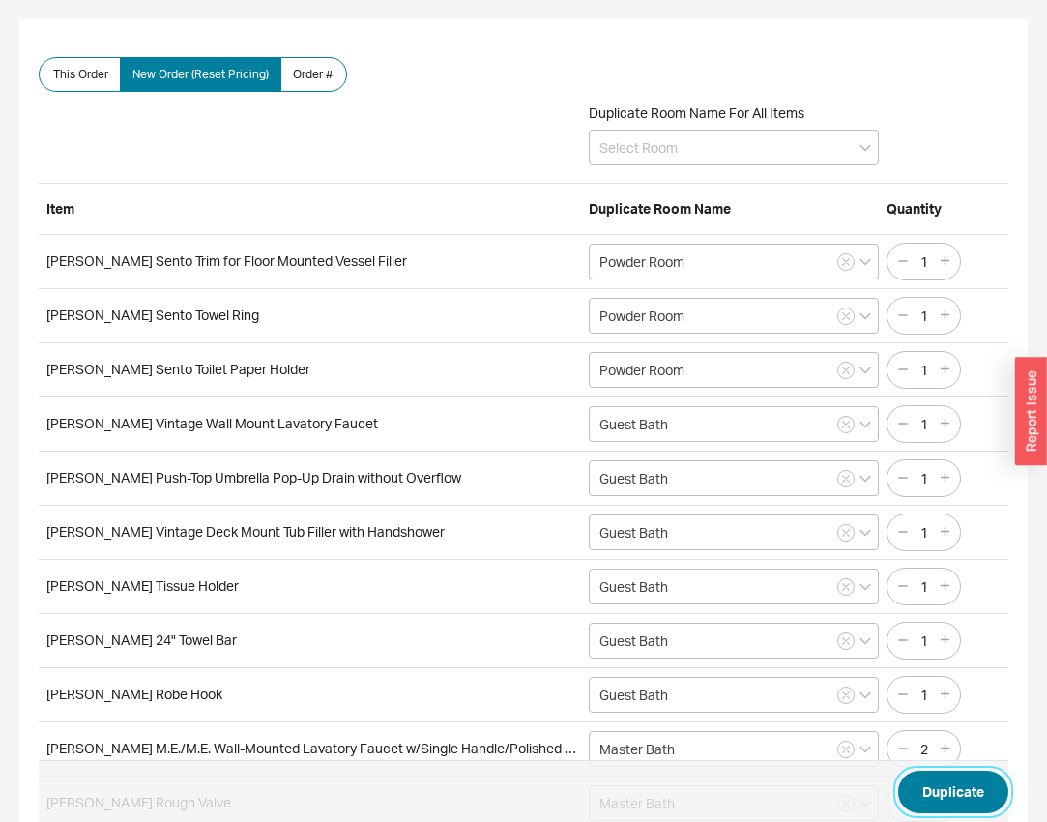
click at [941, 797] on button "Duplicate" at bounding box center [954, 792] width 110 height 43
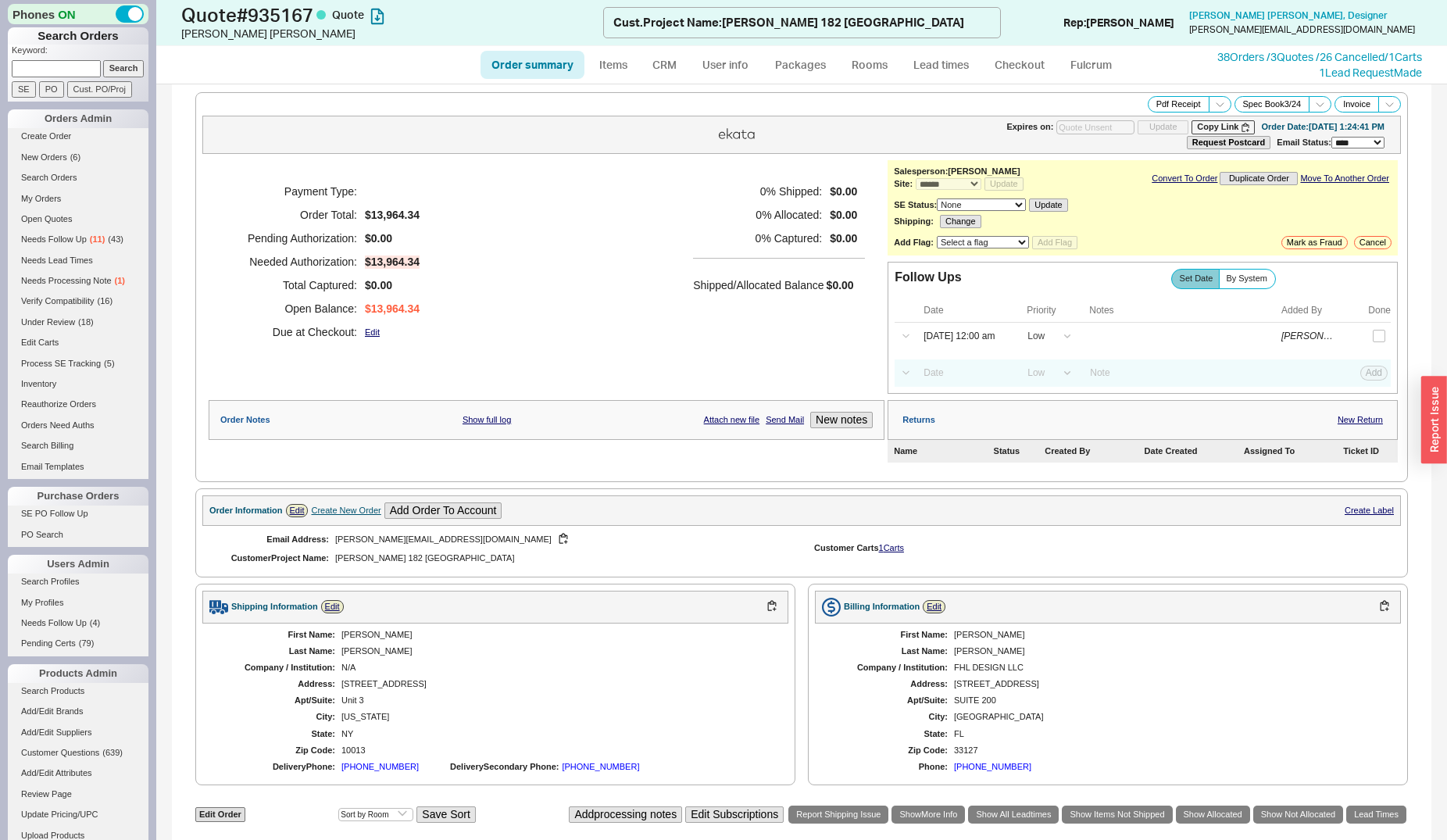
select select "*"
select select "LOW"
select select "3"
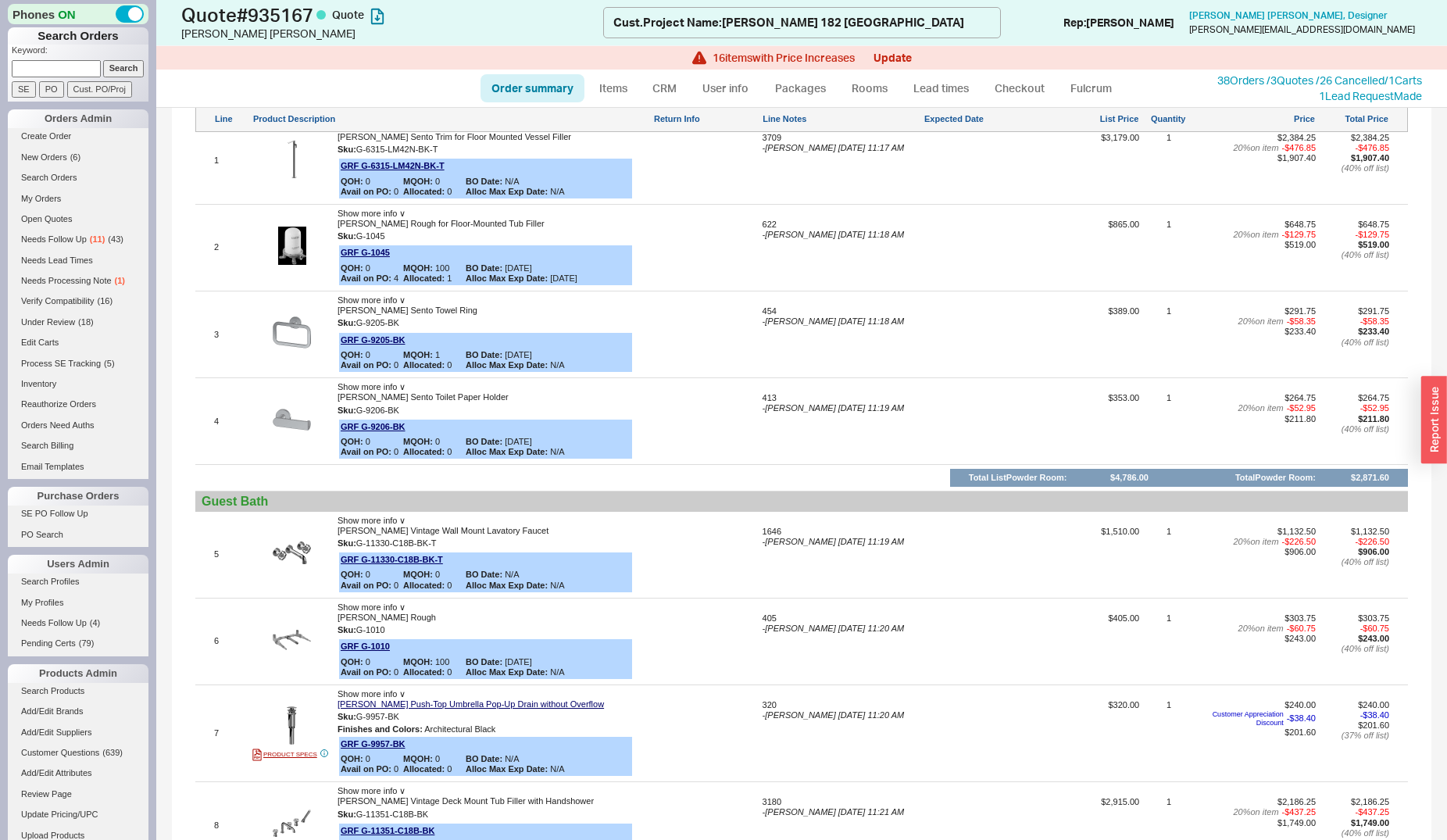
scroll to position [239, 0]
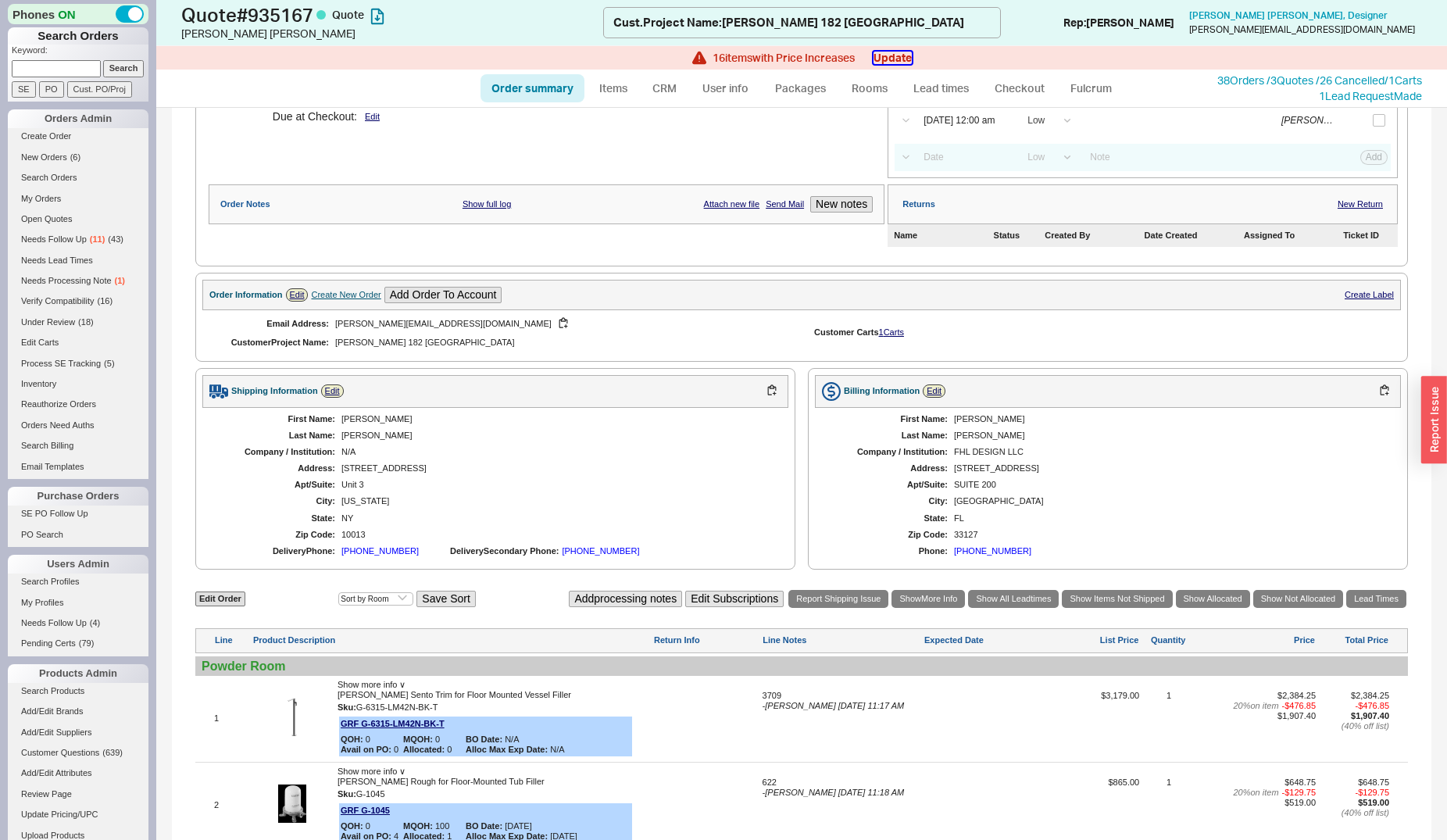
click at [890, 56] on button "Update" at bounding box center [892, 57] width 38 height 12
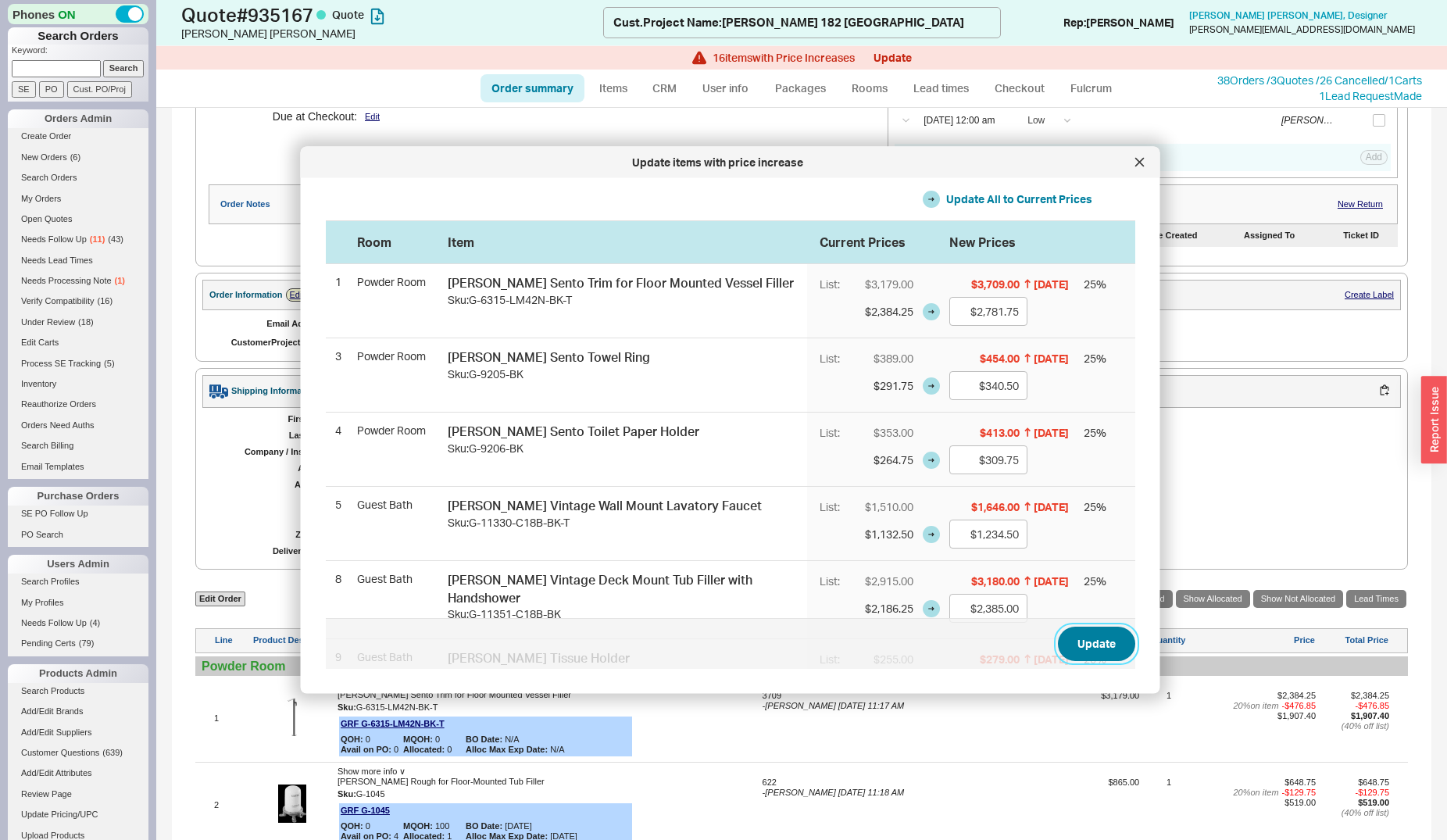
click at [1079, 636] on button "Update" at bounding box center [1097, 645] width 78 height 35
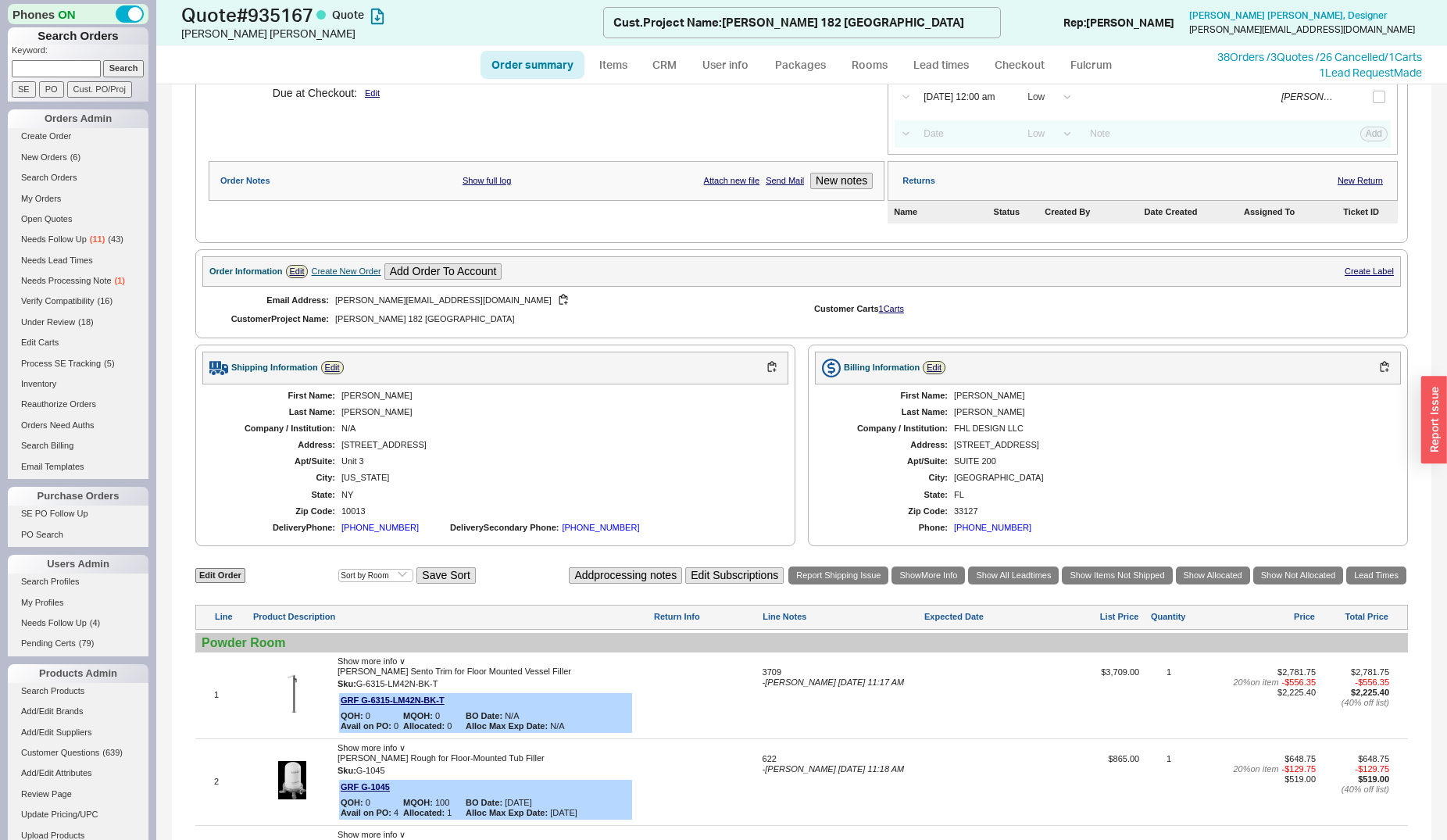
scroll to position [0, 0]
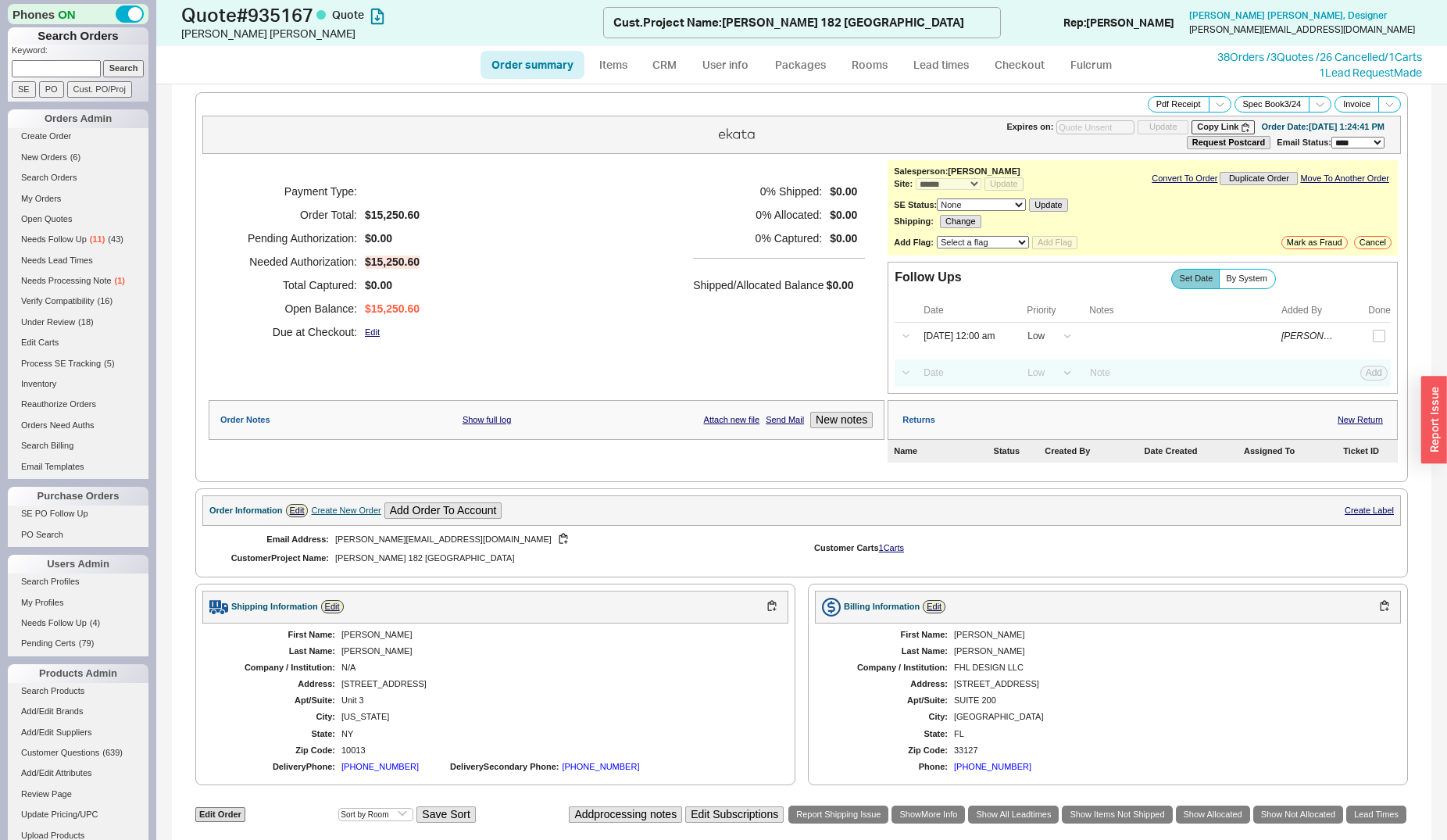
click at [535, 57] on link "Order summary" at bounding box center [532, 65] width 104 height 28
select select "*"
select select "LOW"
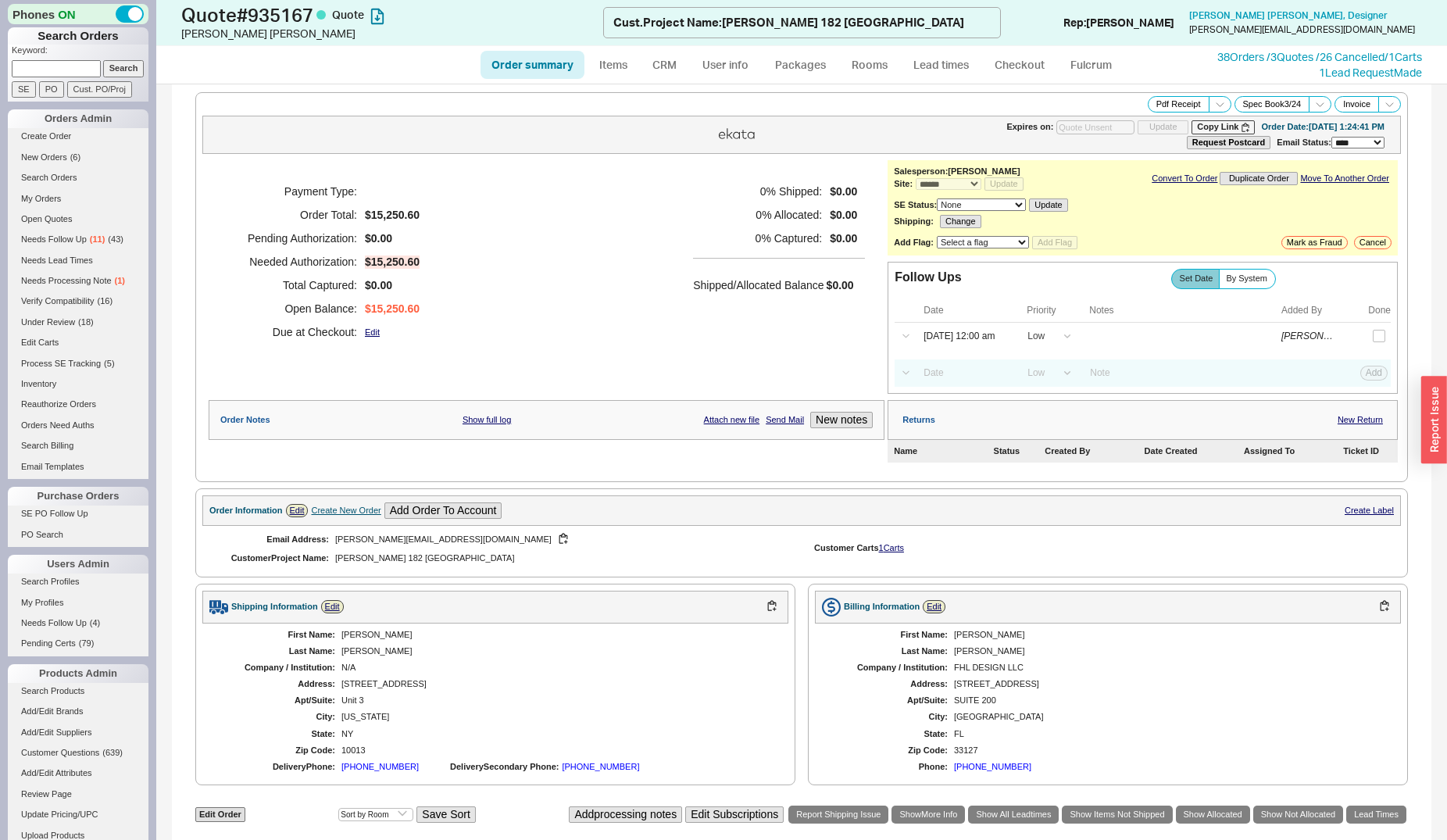
select select "3"
click at [1224, 56] on link "38 Orders / 3 Quotes / 26 Cancelled" at bounding box center [1301, 57] width 167 height 13
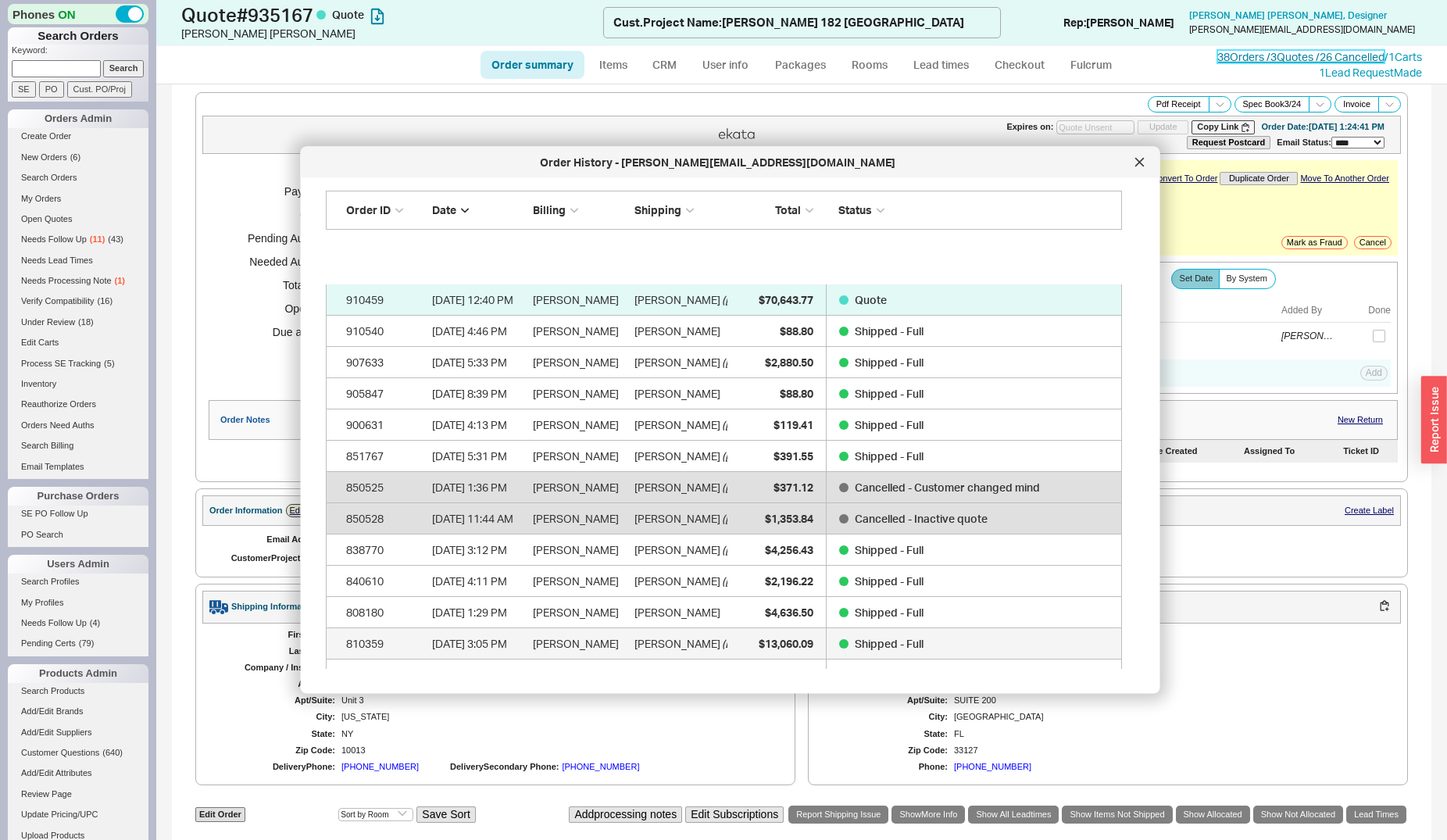
scroll to position [398, 0]
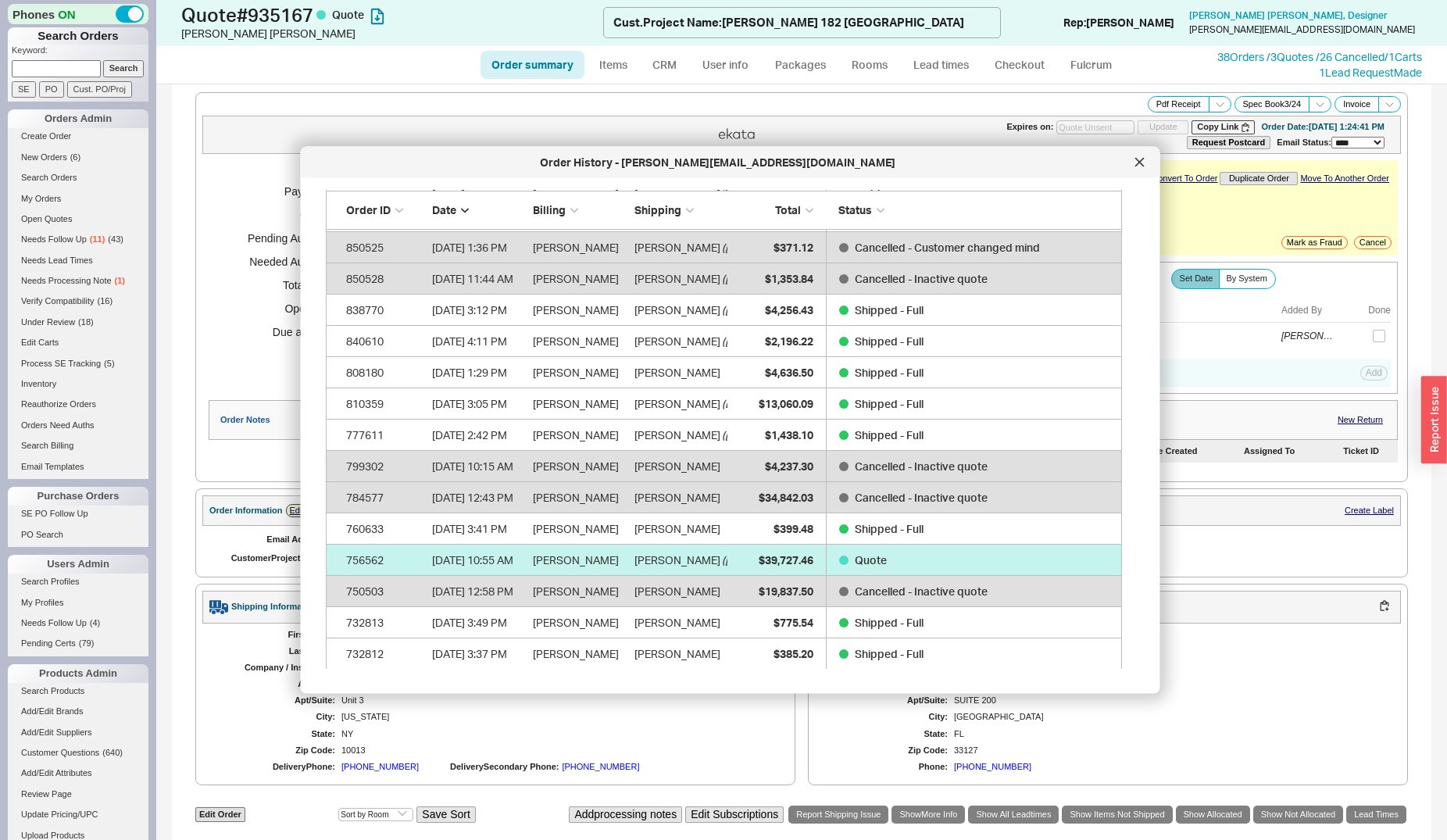
click at [734, 558] on link "756562 7/3/23 10:55 AM Valeria Prado John Bradham ( Bradham 182 Lafayette ) $39…" at bounding box center [724, 561] width 797 height 32
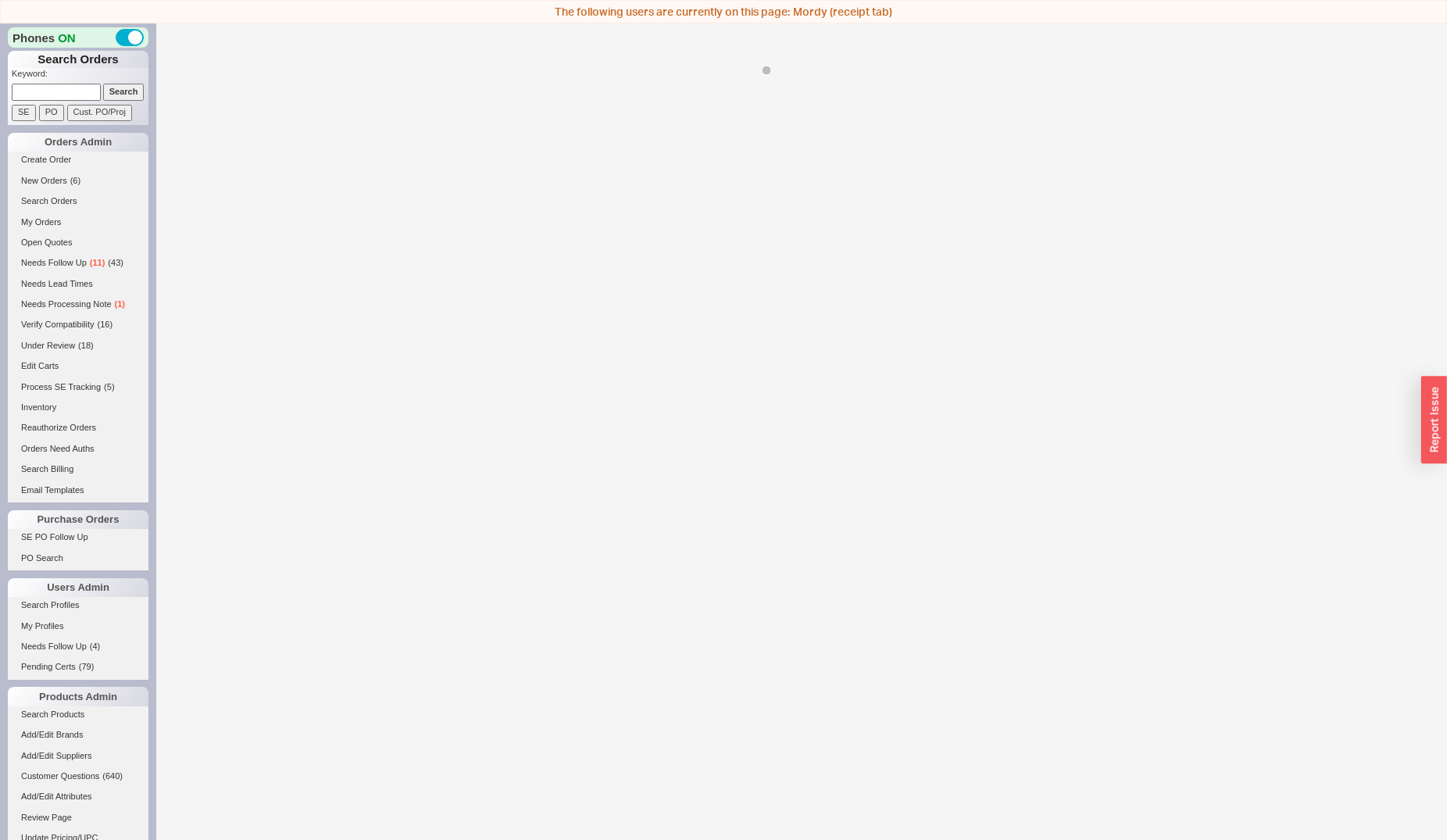
click at [780, 554] on div at bounding box center [801, 443] width 1291 height 840
select select "*"
select select "LOW"
select select "3"
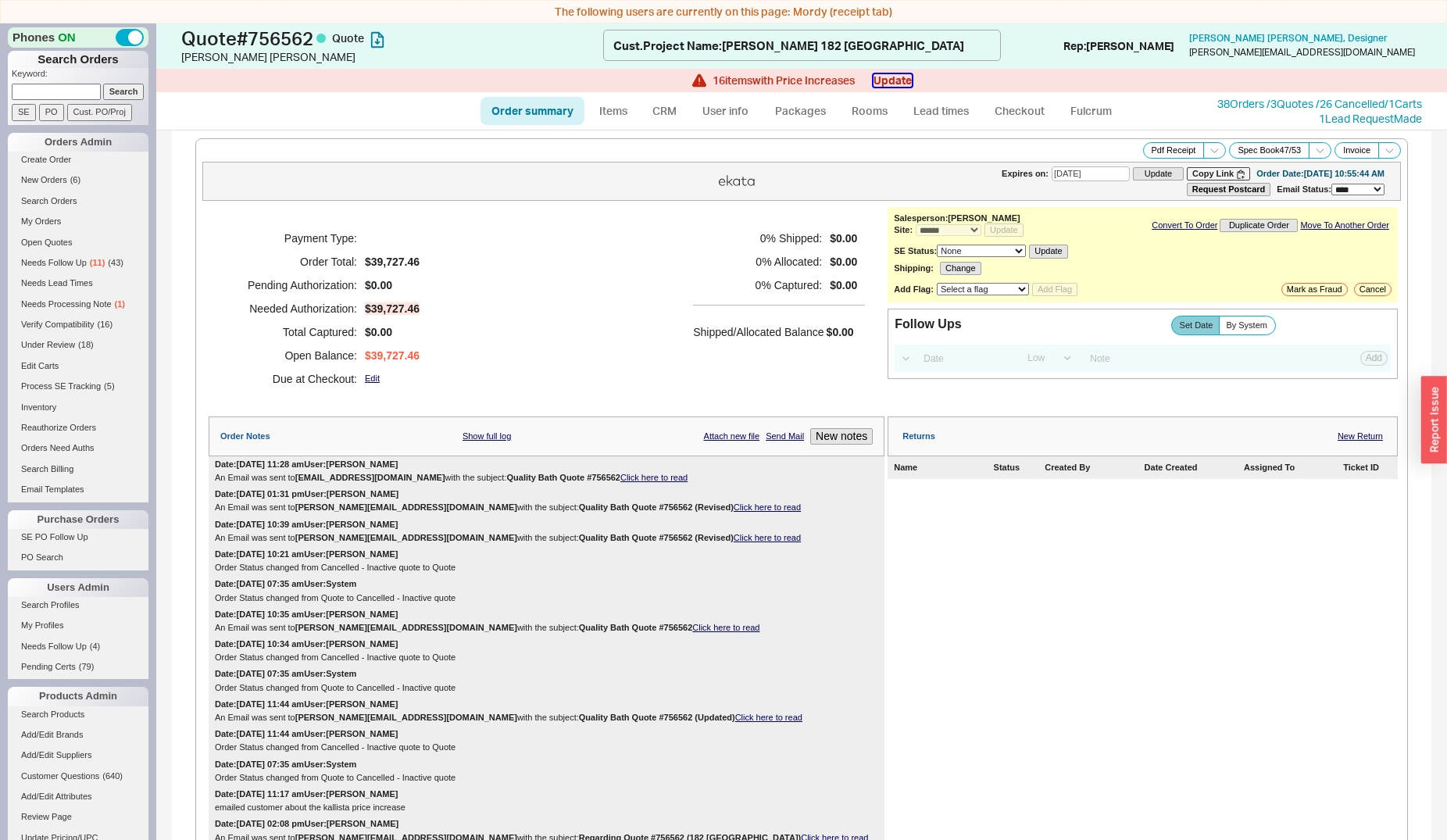
click at [894, 84] on button "Update" at bounding box center [892, 80] width 38 height 12
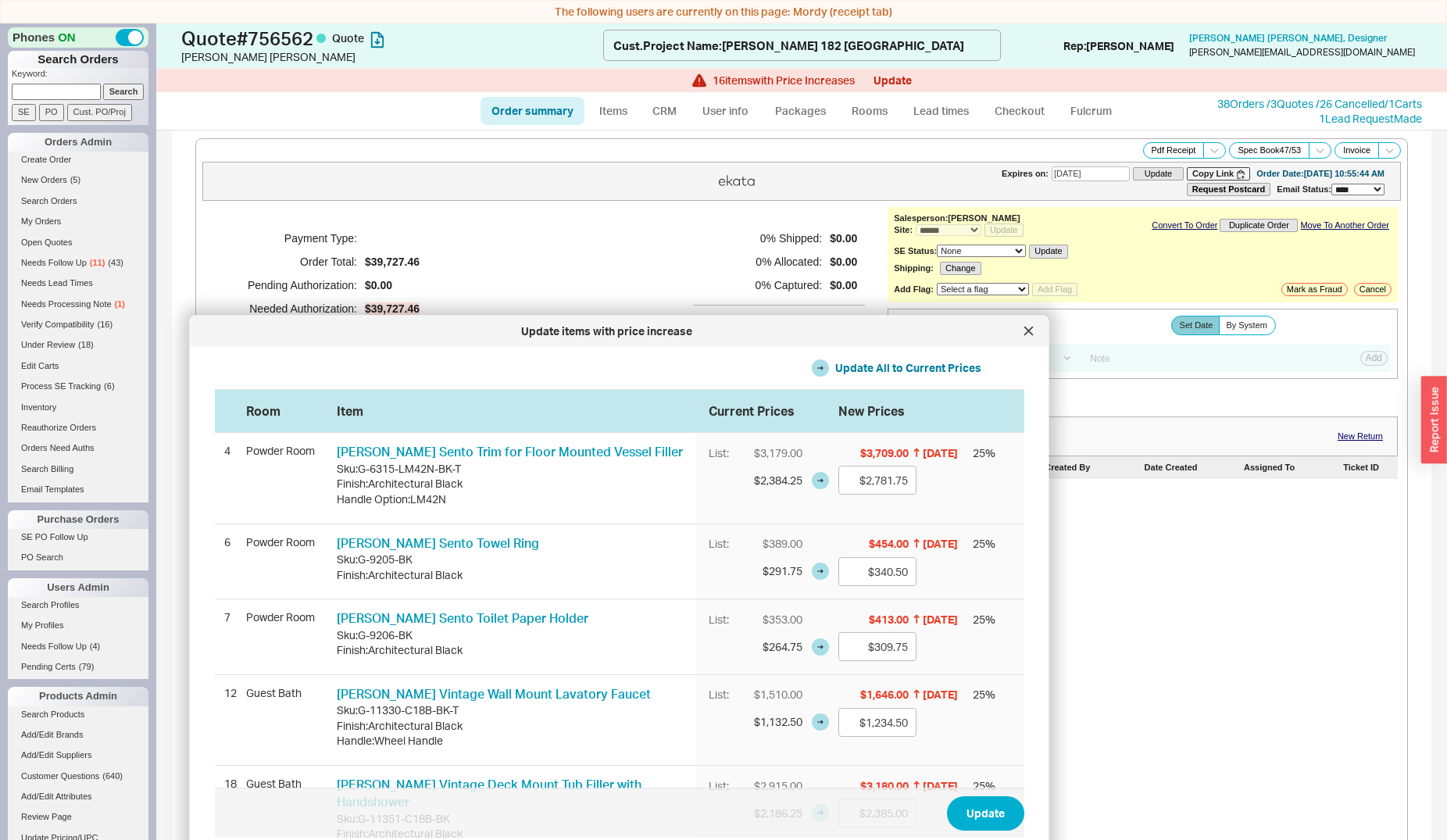
drag, startPoint x: 923, startPoint y: 165, endPoint x: 822, endPoint y: 342, distance: 203.8
click at [779, 330] on div "Update items with price increase" at bounding box center [608, 330] width 819 height 15
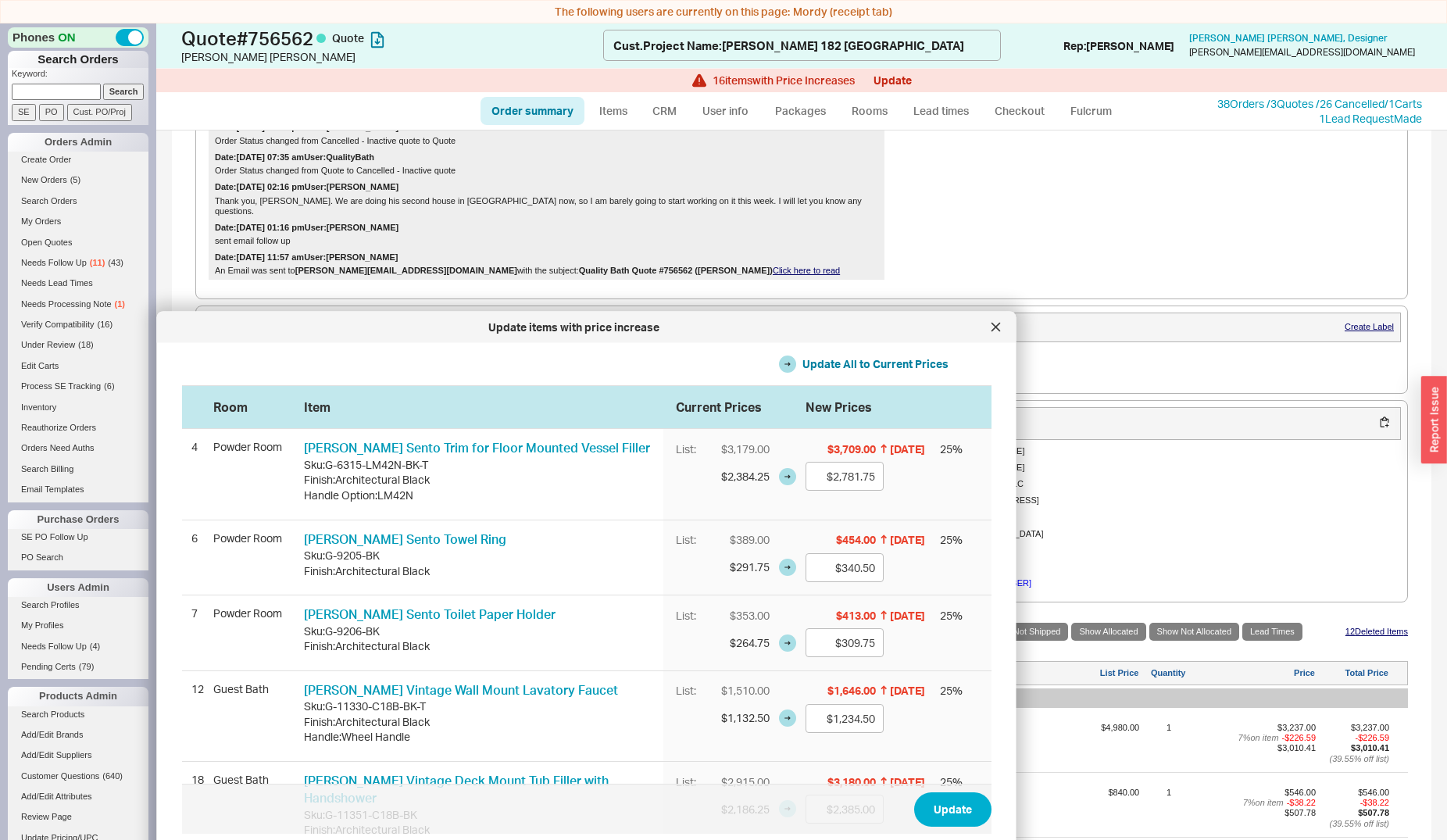
scroll to position [1195, 0]
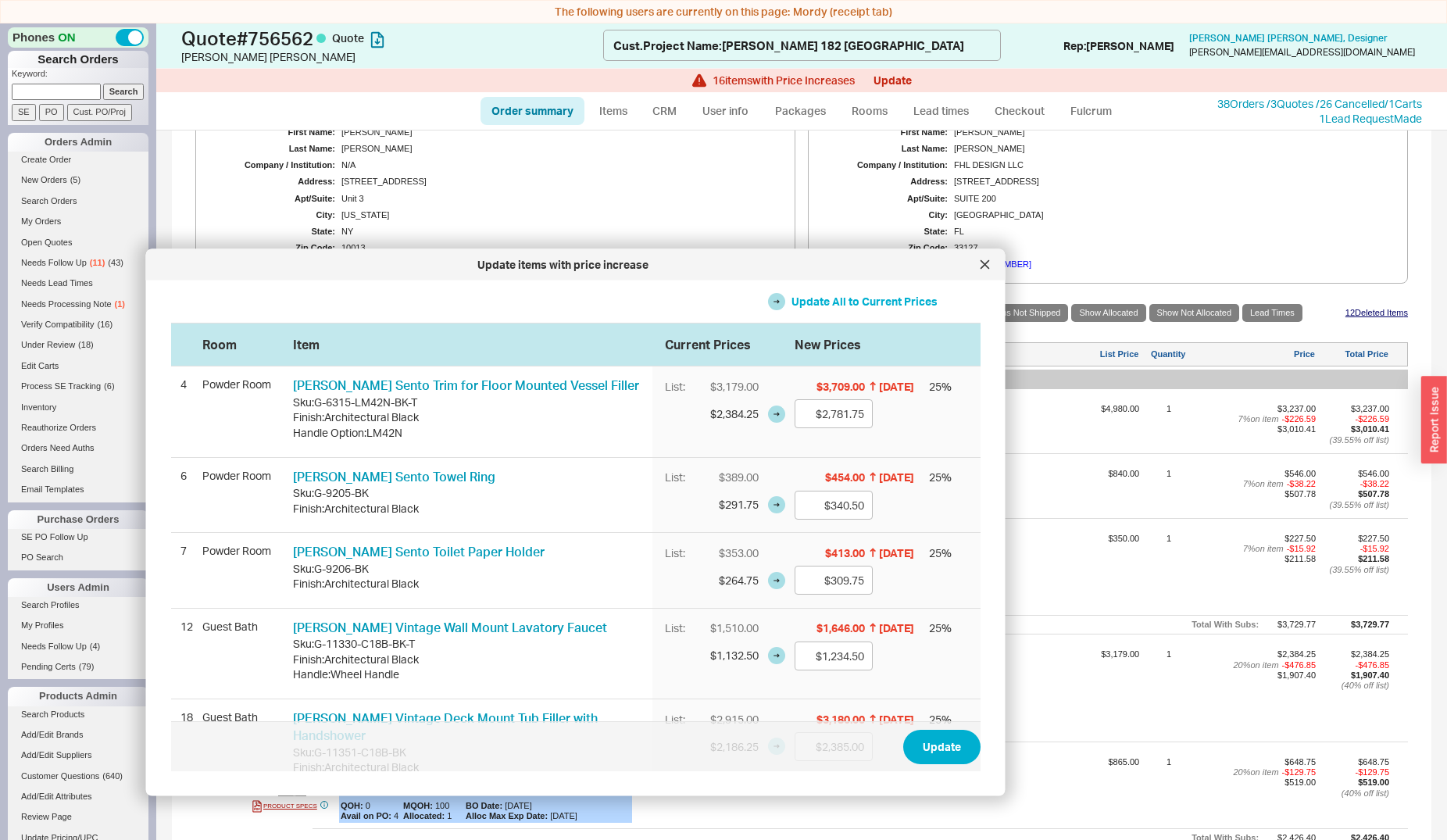
drag, startPoint x: 781, startPoint y: 330, endPoint x: 876, endPoint y: 285, distance: 105.1
click at [772, 257] on div "Update items with price increase" at bounding box center [564, 264] width 819 height 15
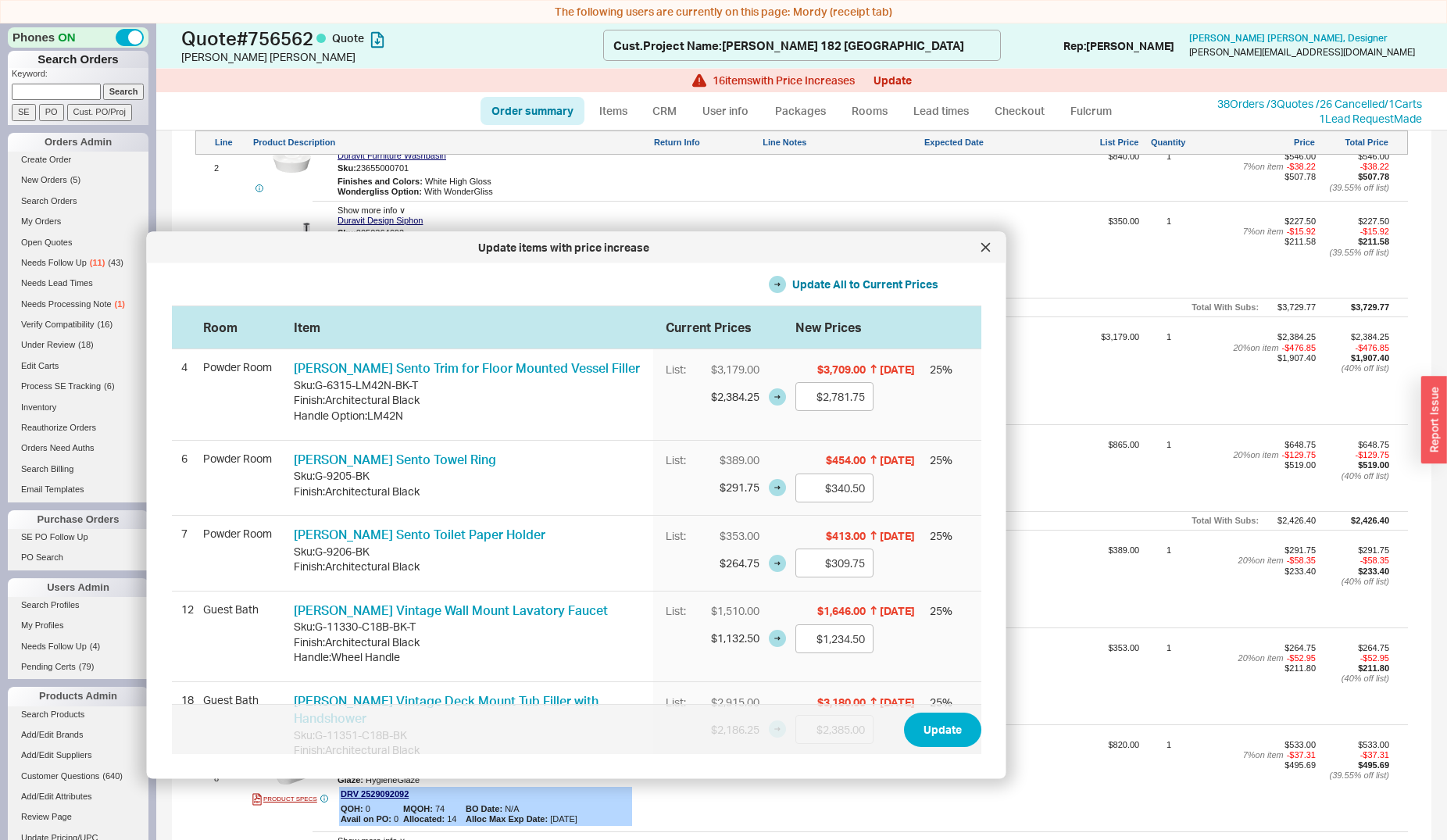
scroll to position [1514, 0]
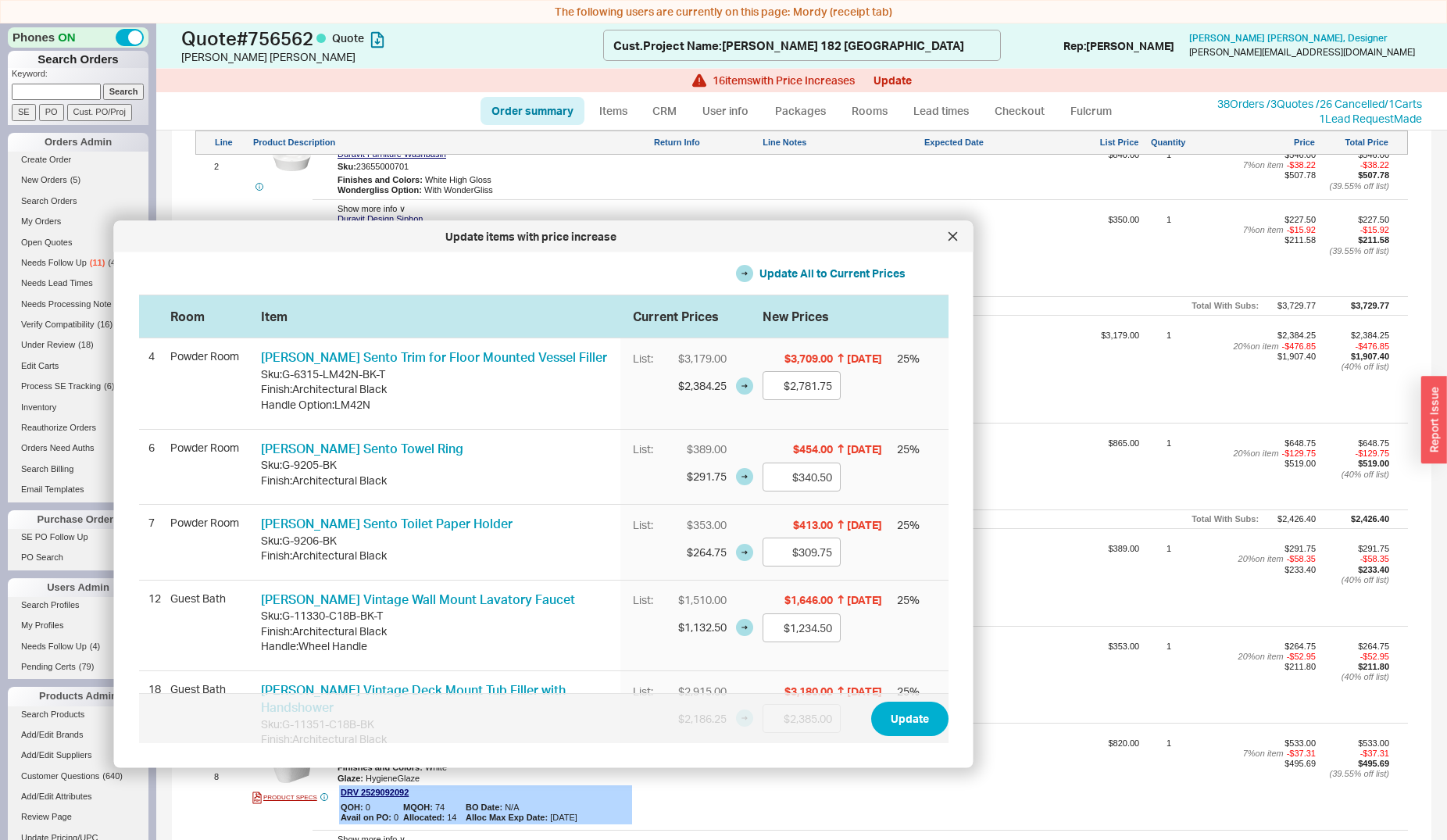
drag, startPoint x: 751, startPoint y: 250, endPoint x: 718, endPoint y: 237, distance: 35.5
click at [718, 237] on div "Update items with price increase" at bounding box center [532, 236] width 819 height 15
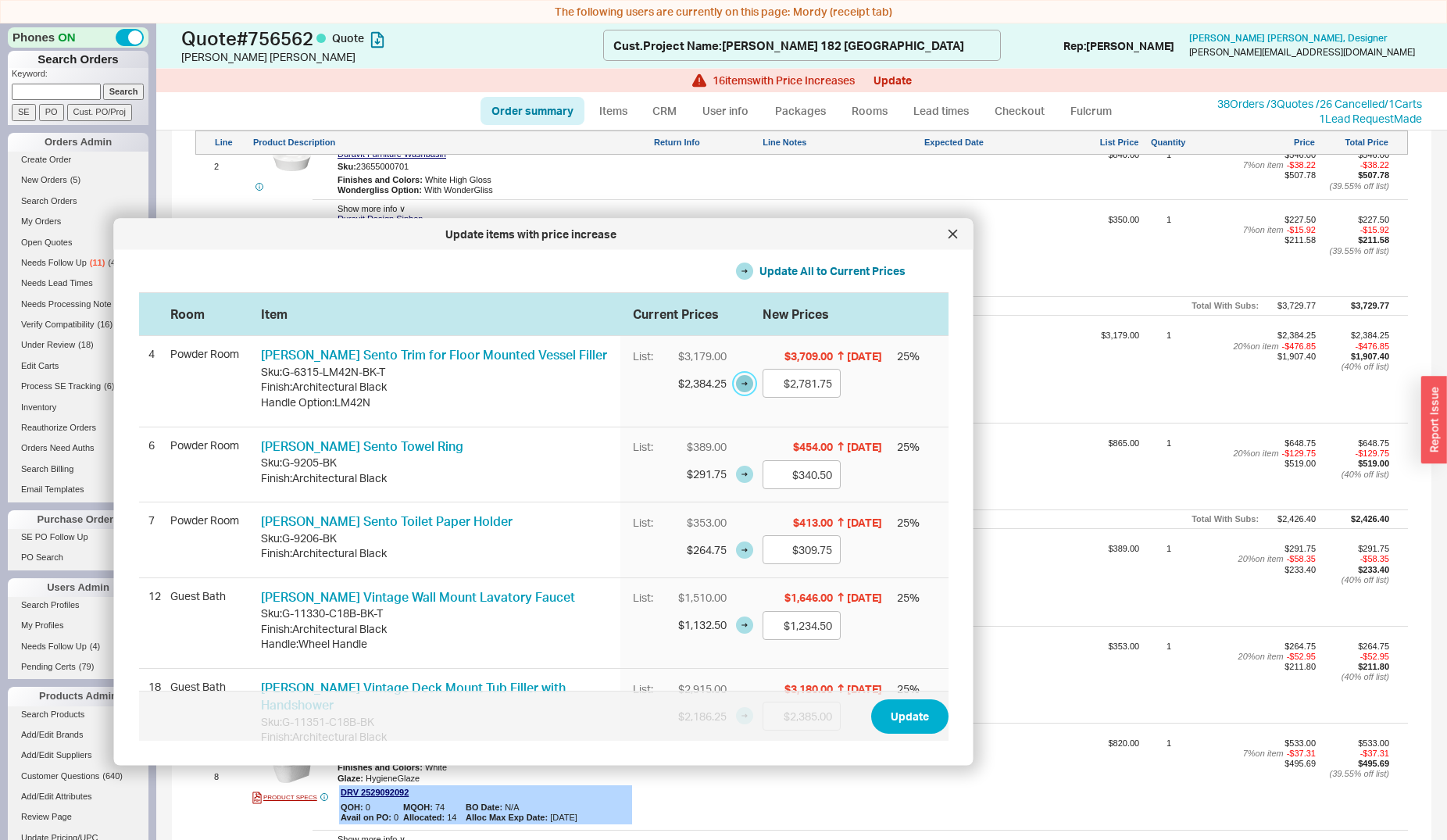
click at [736, 383] on button "button" at bounding box center [744, 382] width 17 height 17
type input "$2,384.25"
click at [736, 478] on button "button" at bounding box center [744, 473] width 17 height 17
type input "$291.75"
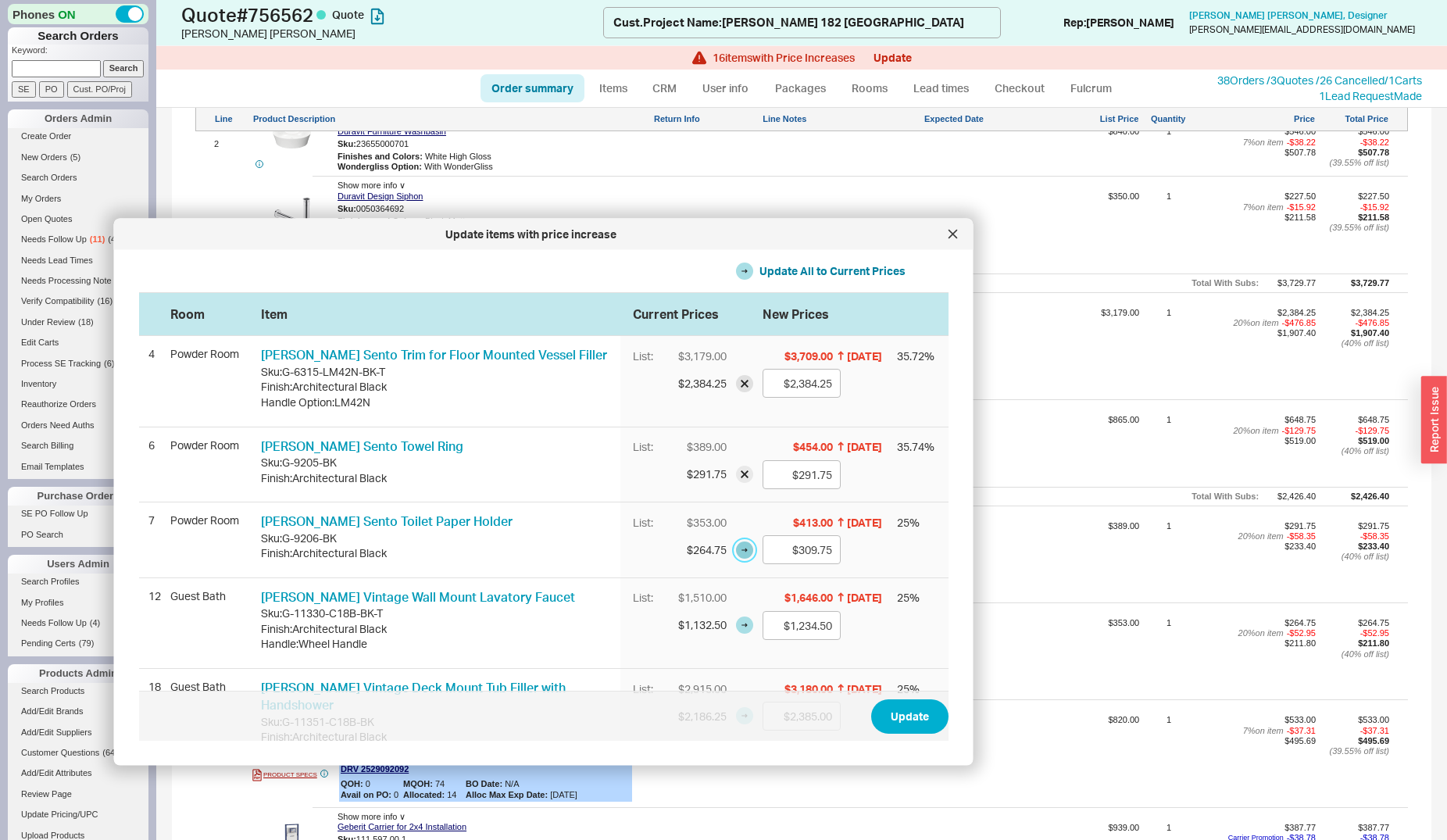
click at [736, 555] on button "button" at bounding box center [744, 548] width 17 height 17
type input "$264.75"
click at [736, 623] on button "button" at bounding box center [744, 624] width 17 height 17
type input "$1,132.50"
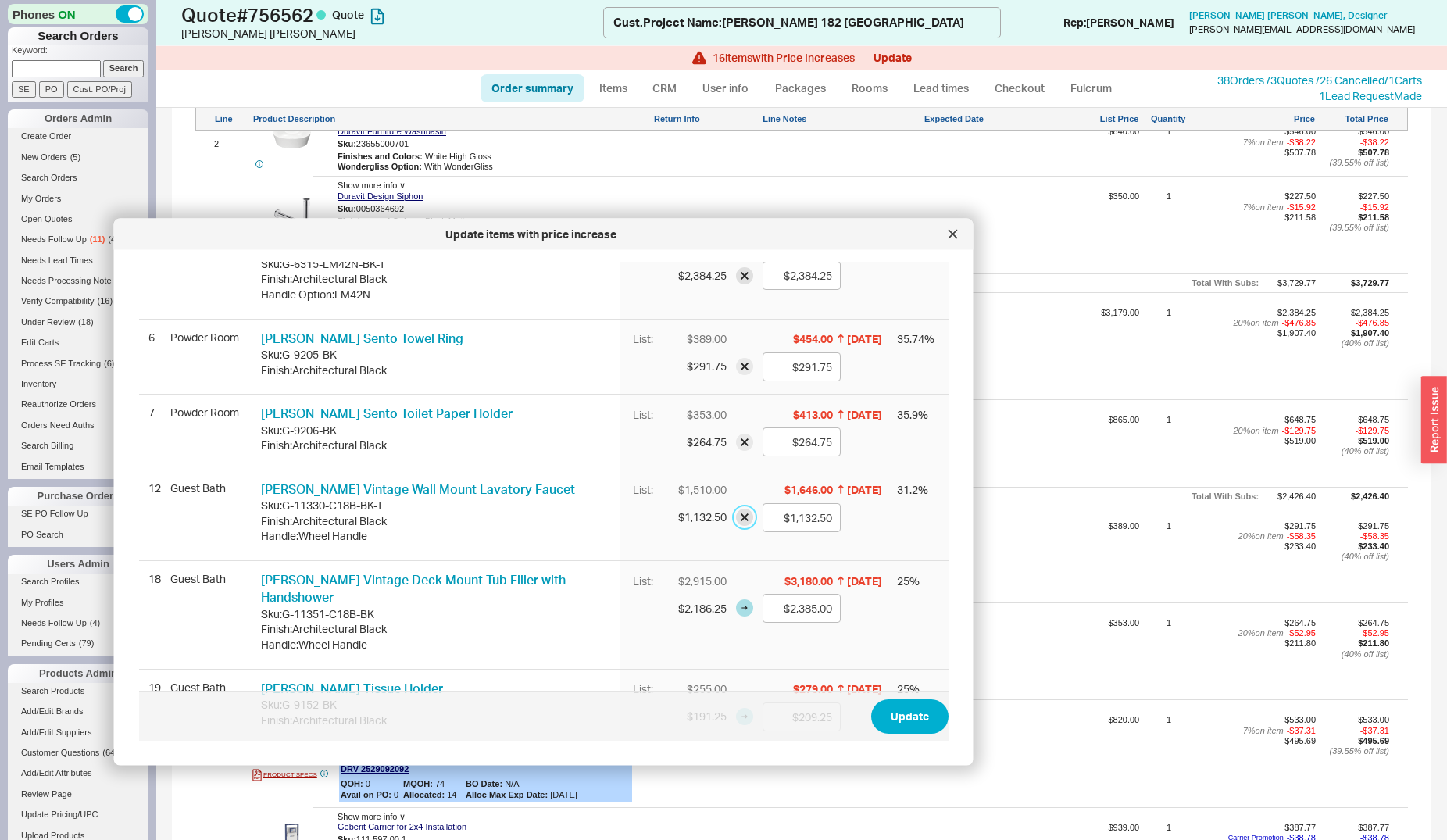
scroll to position [159, 0]
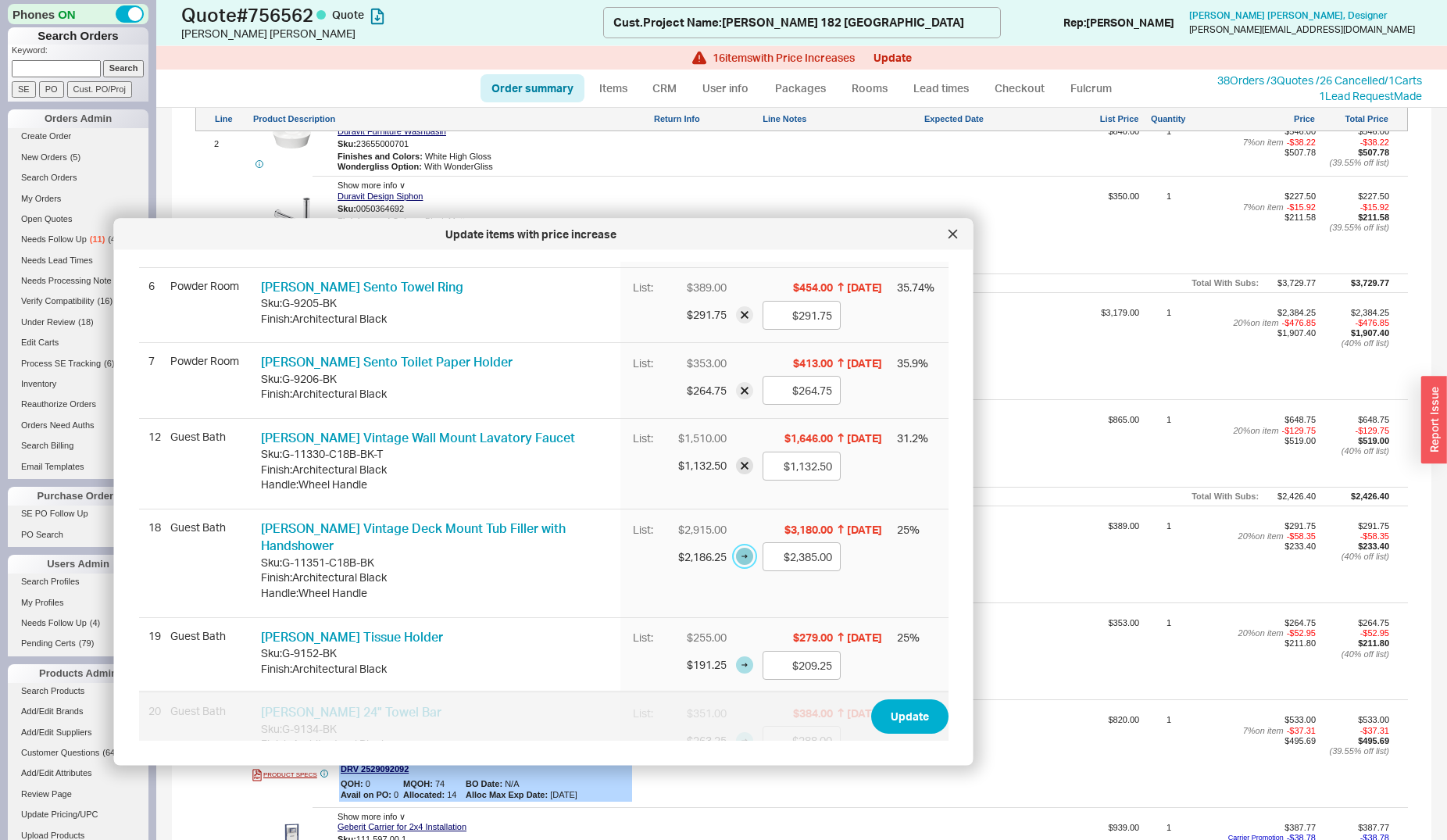
click at [736, 560] on button "button" at bounding box center [744, 556] width 17 height 17
type input "$2,186.25"
click at [736, 656] on button "button" at bounding box center [744, 664] width 17 height 17
type input "$191.25"
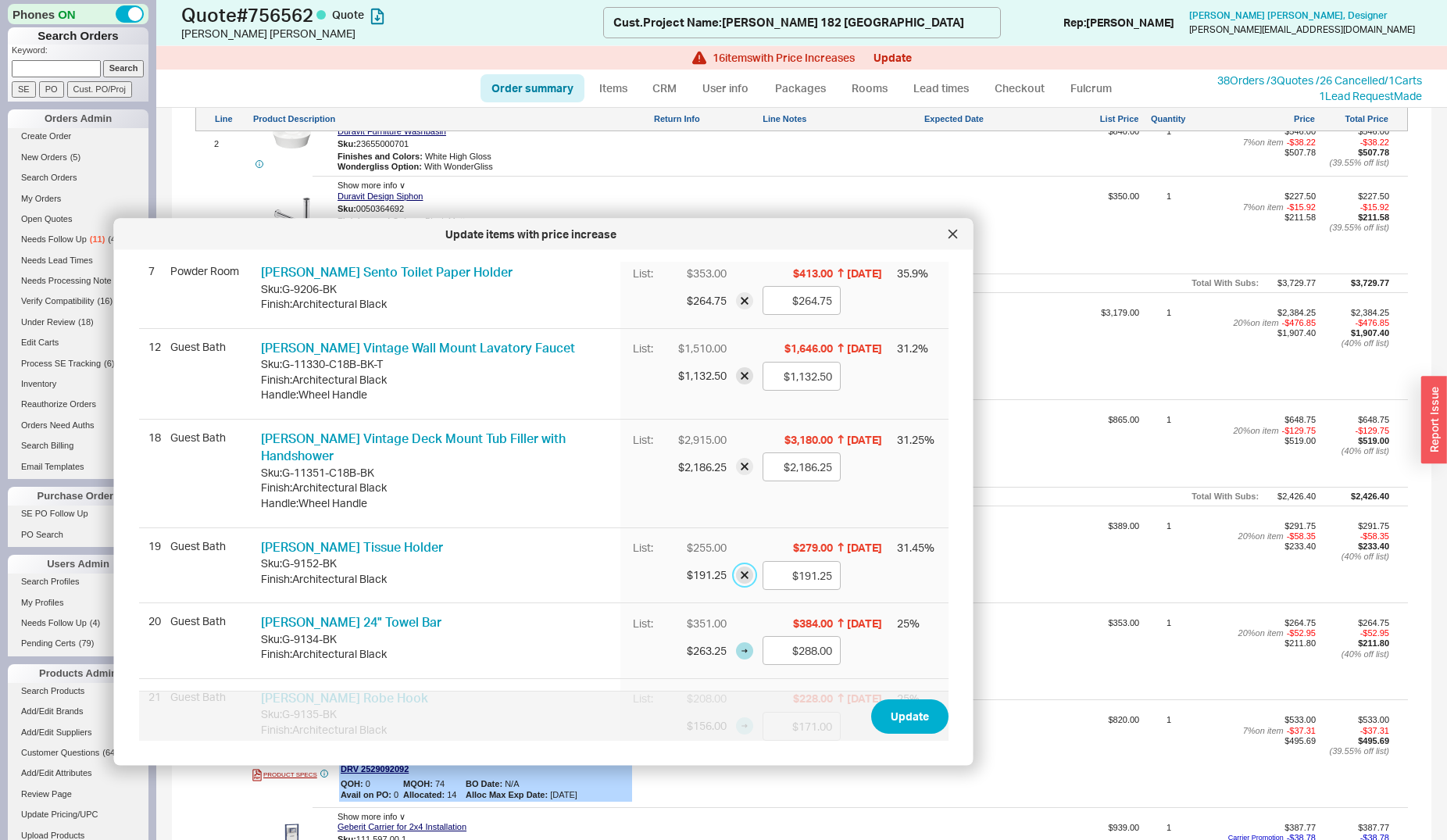
scroll to position [319, 0]
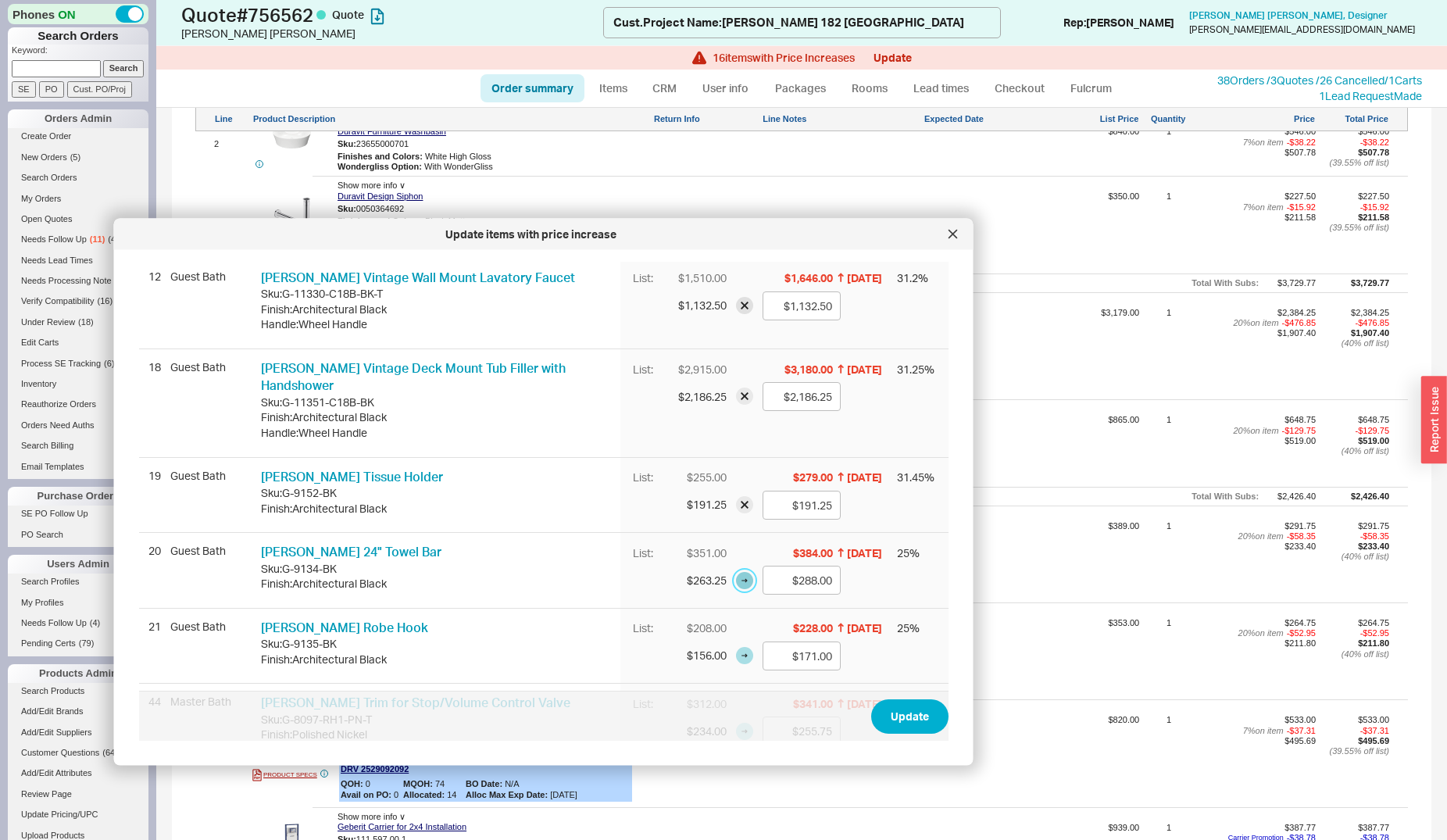
click at [736, 572] on button "button" at bounding box center [744, 580] width 17 height 17
type input "$263.25"
click at [736, 648] on button "button" at bounding box center [744, 656] width 17 height 17
type input "$156.00"
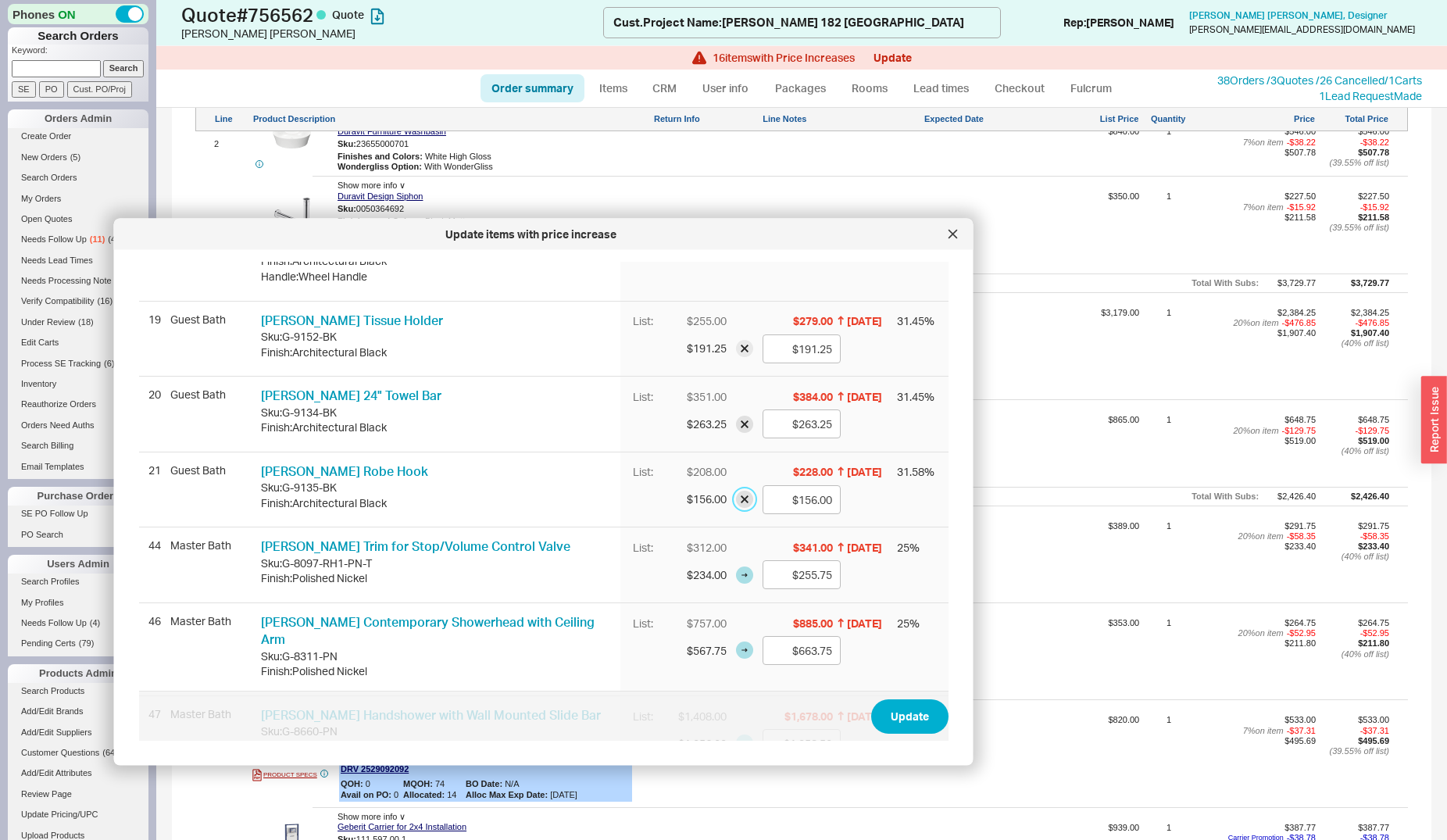
scroll to position [478, 0]
click at [736, 563] on button "button" at bounding box center [744, 571] width 17 height 17
type input "$234.00"
click at [736, 639] on button "button" at bounding box center [744, 647] width 17 height 17
type input "$567.75"
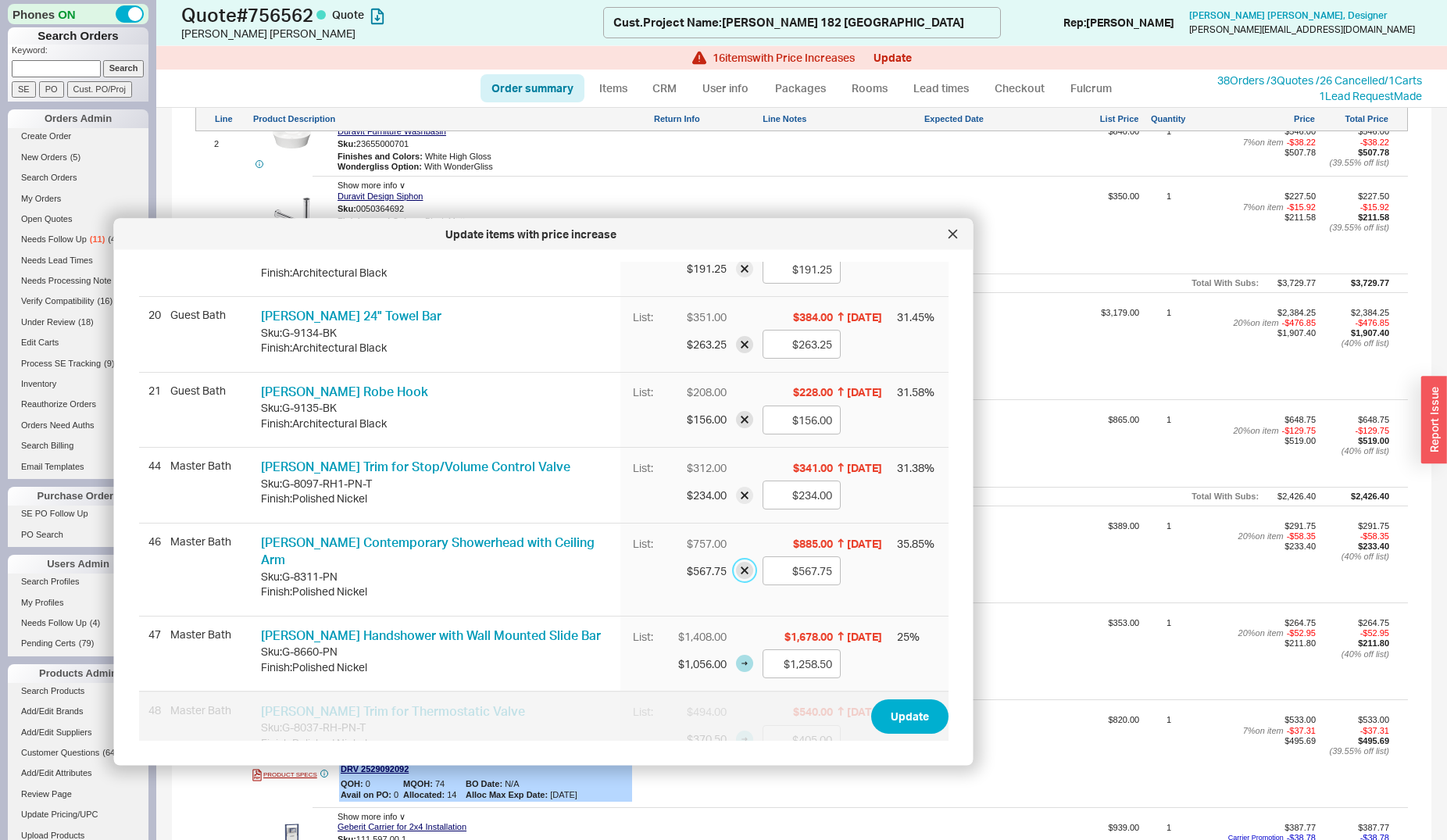
scroll to position [558, 0]
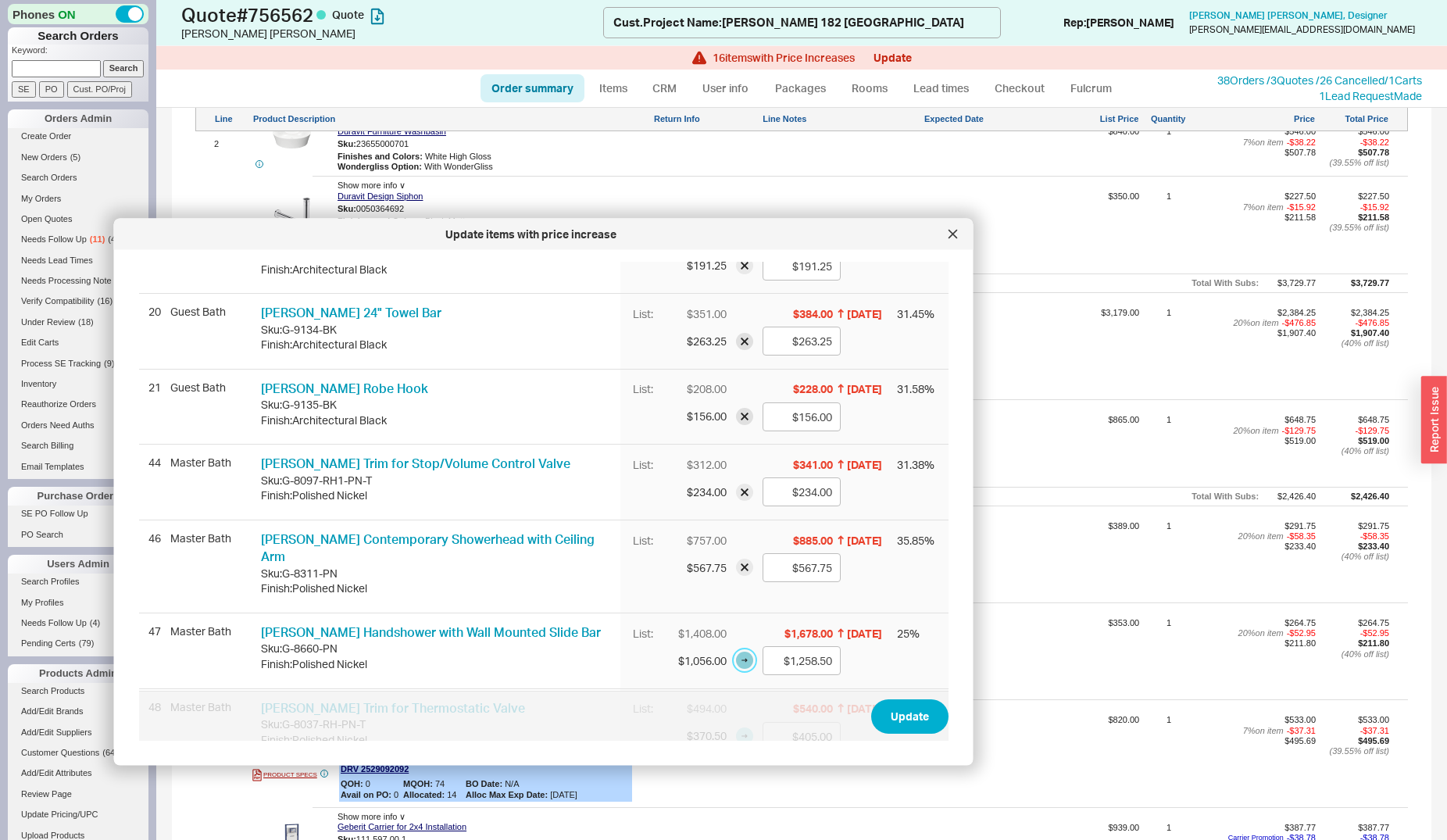
click at [736, 653] on button "button" at bounding box center [744, 661] width 17 height 17
type input "$1,056.00"
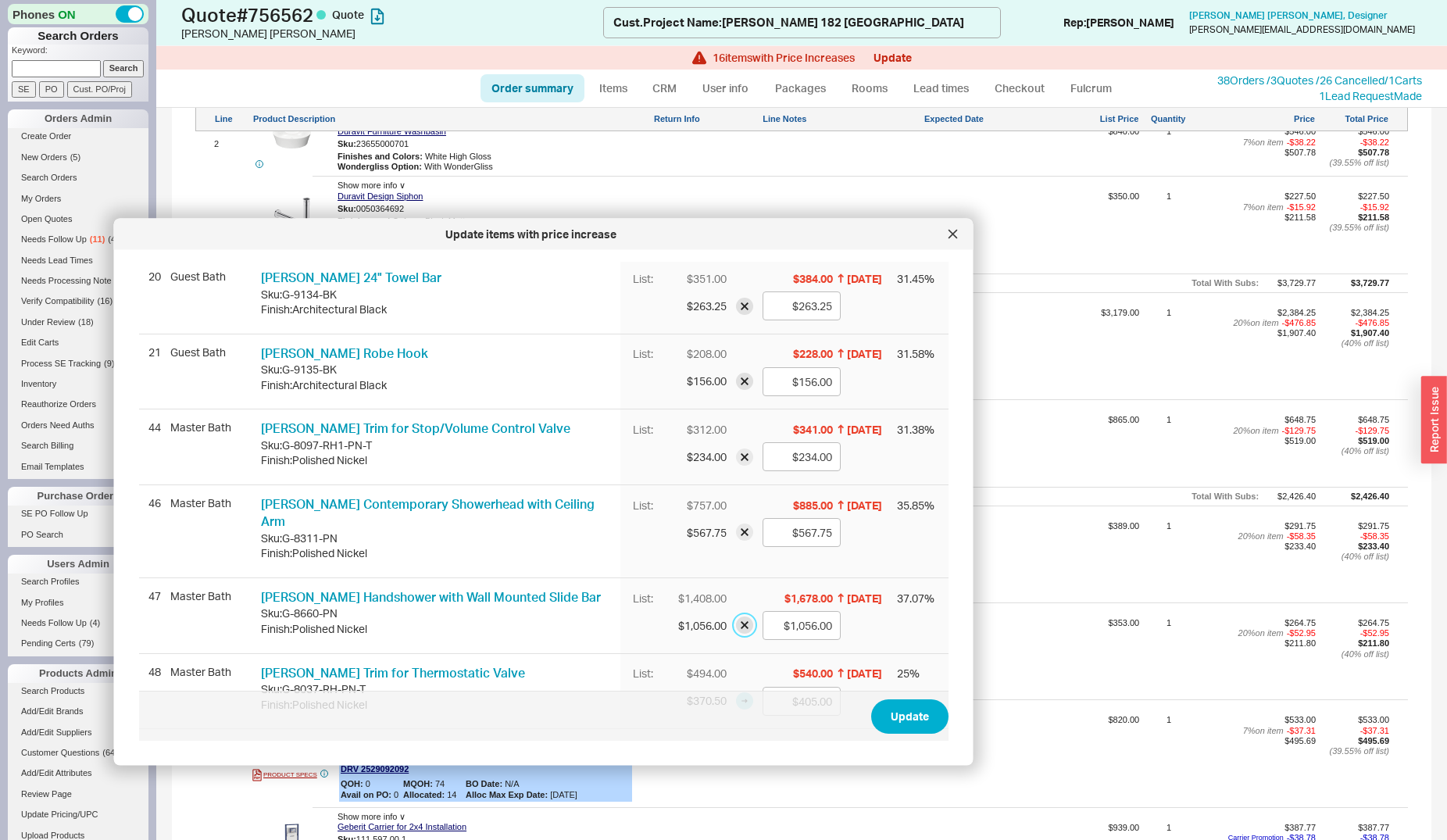
scroll to position [637, 0]
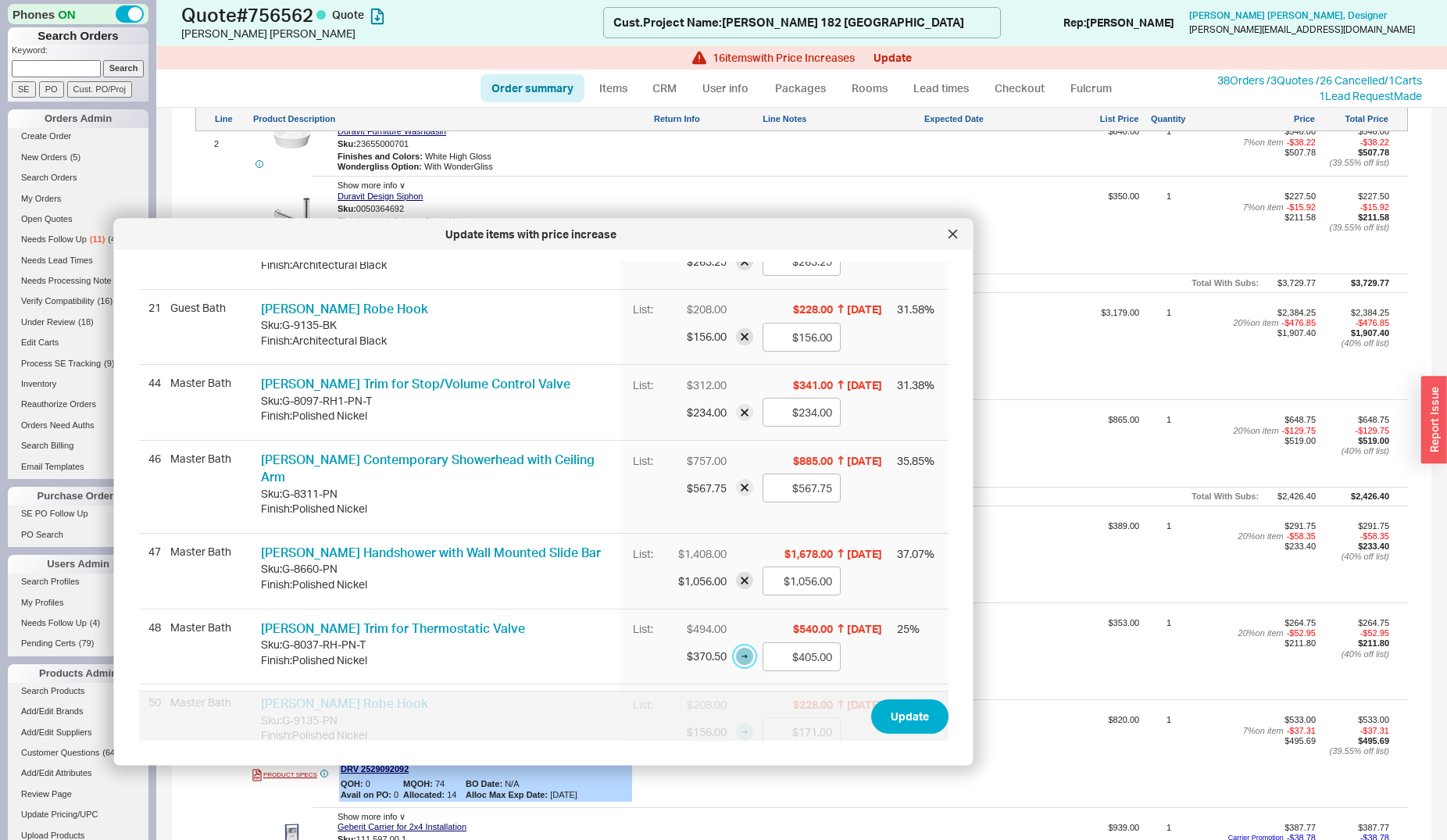
click at [736, 649] on button "button" at bounding box center [744, 657] width 17 height 17
type input "$370.50"
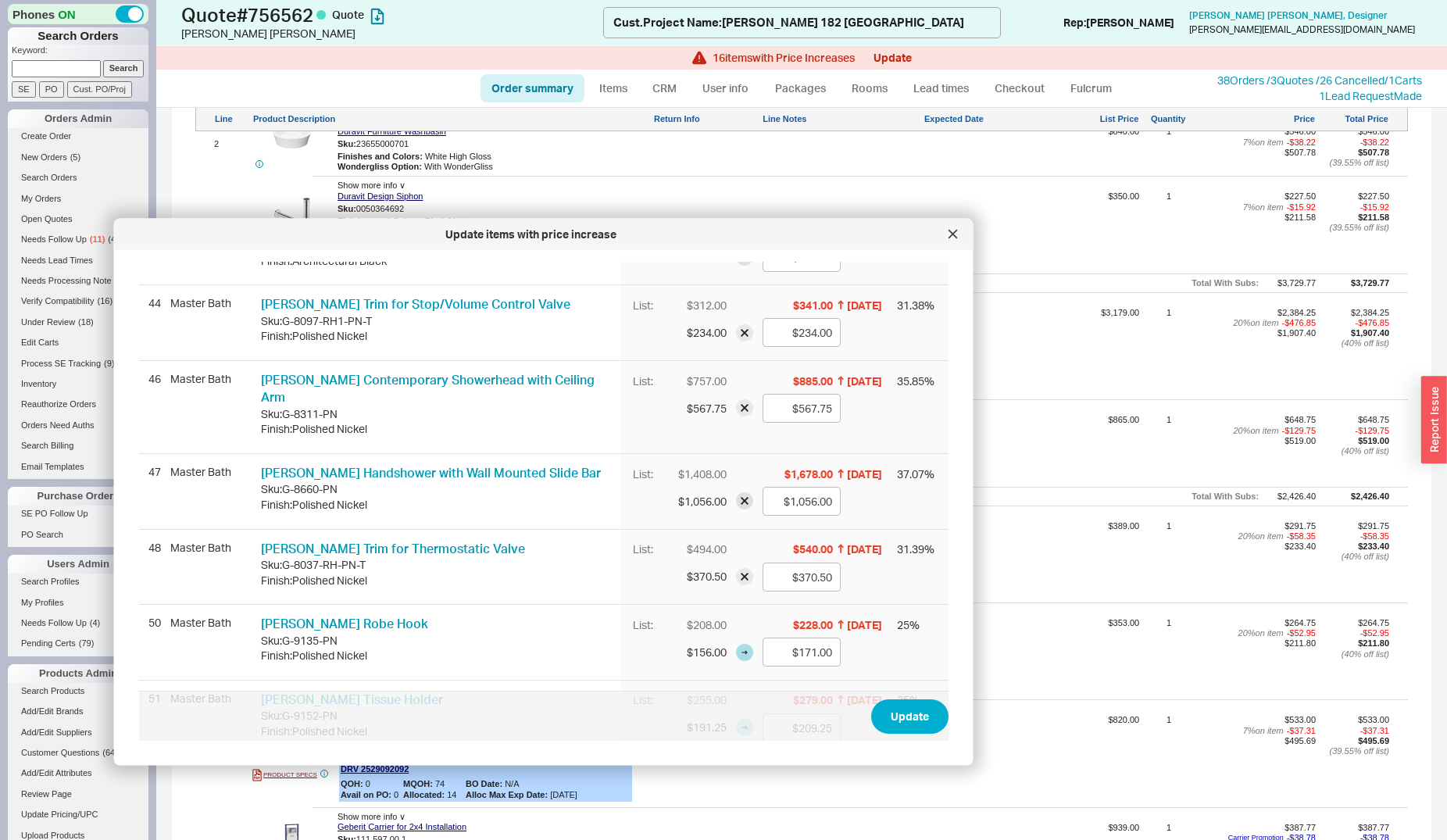
click at [733, 627] on div "List: $208.00 $228.00 5/5/25 25 % $156.00 $171.00" at bounding box center [784, 643] width 328 height 75
click at [736, 644] on button "button" at bounding box center [744, 652] width 17 height 17
type input "$156.00"
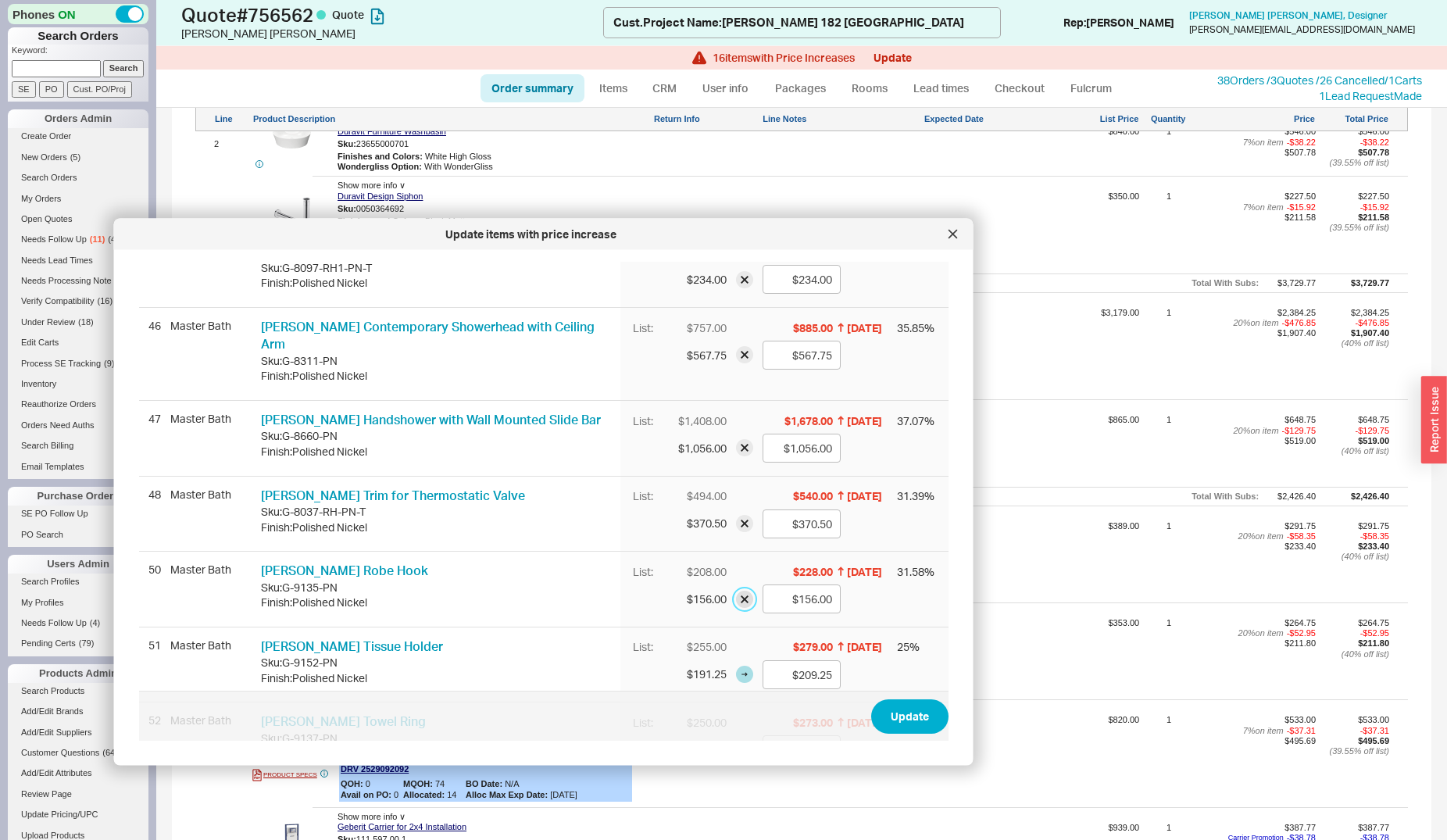
scroll to position [797, 0]
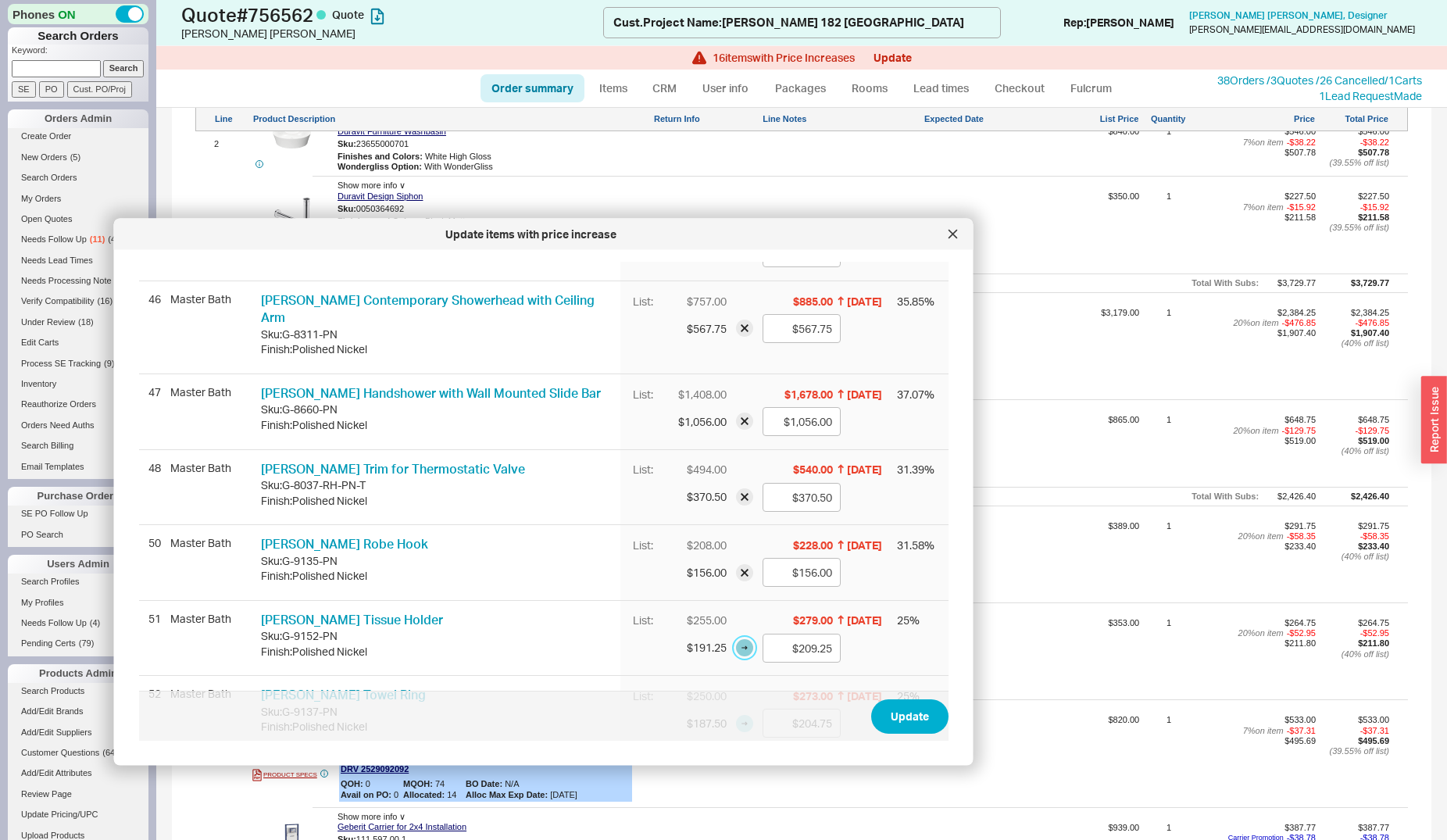
click at [736, 640] on button "button" at bounding box center [744, 648] width 17 height 17
type input "$191.25"
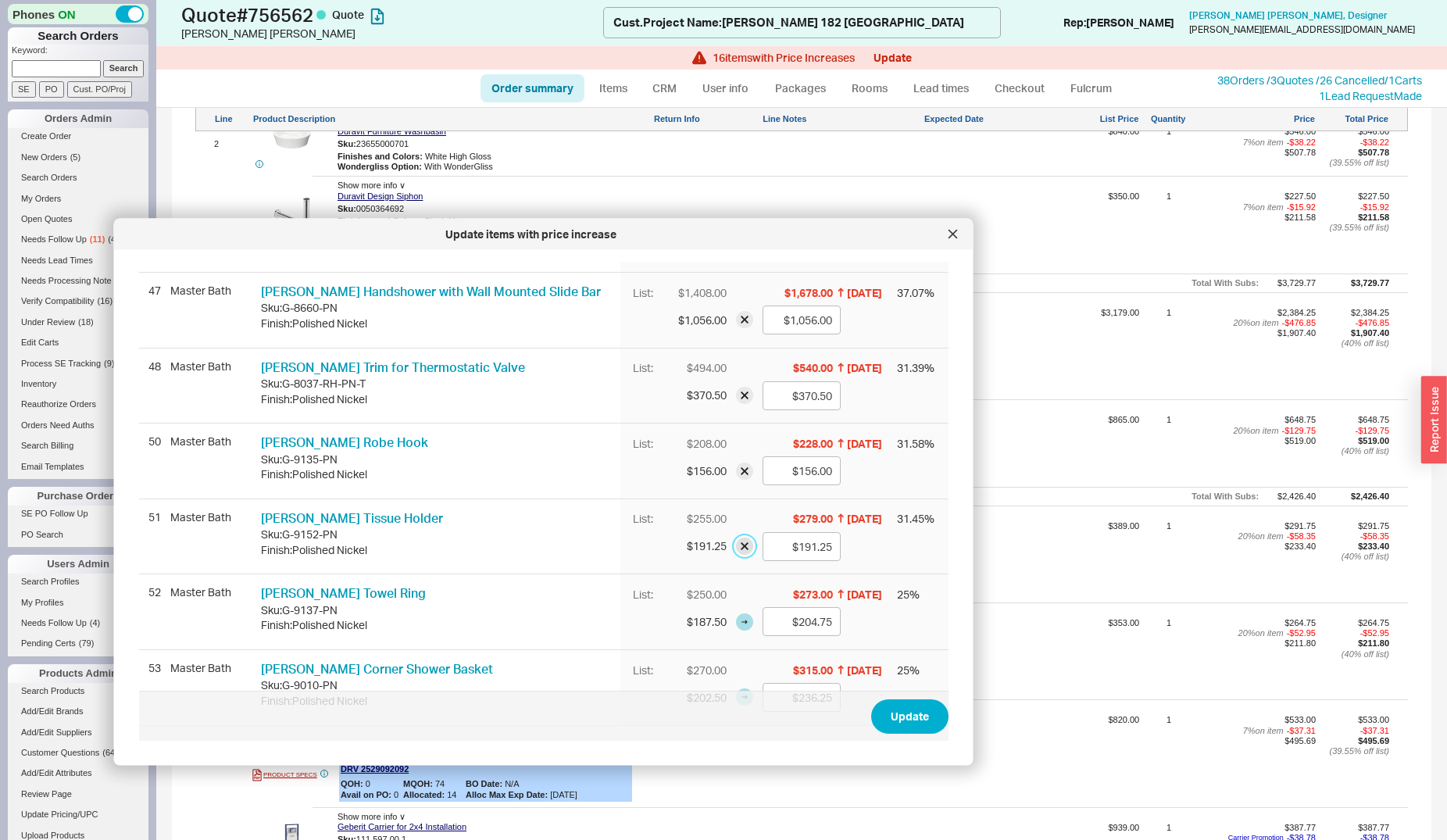
scroll to position [900, 0]
click at [736, 611] on button "button" at bounding box center [744, 620] width 17 height 17
type input "$187.50"
click at [736, 687] on button "button" at bounding box center [744, 695] width 17 height 17
type input "$202.50"
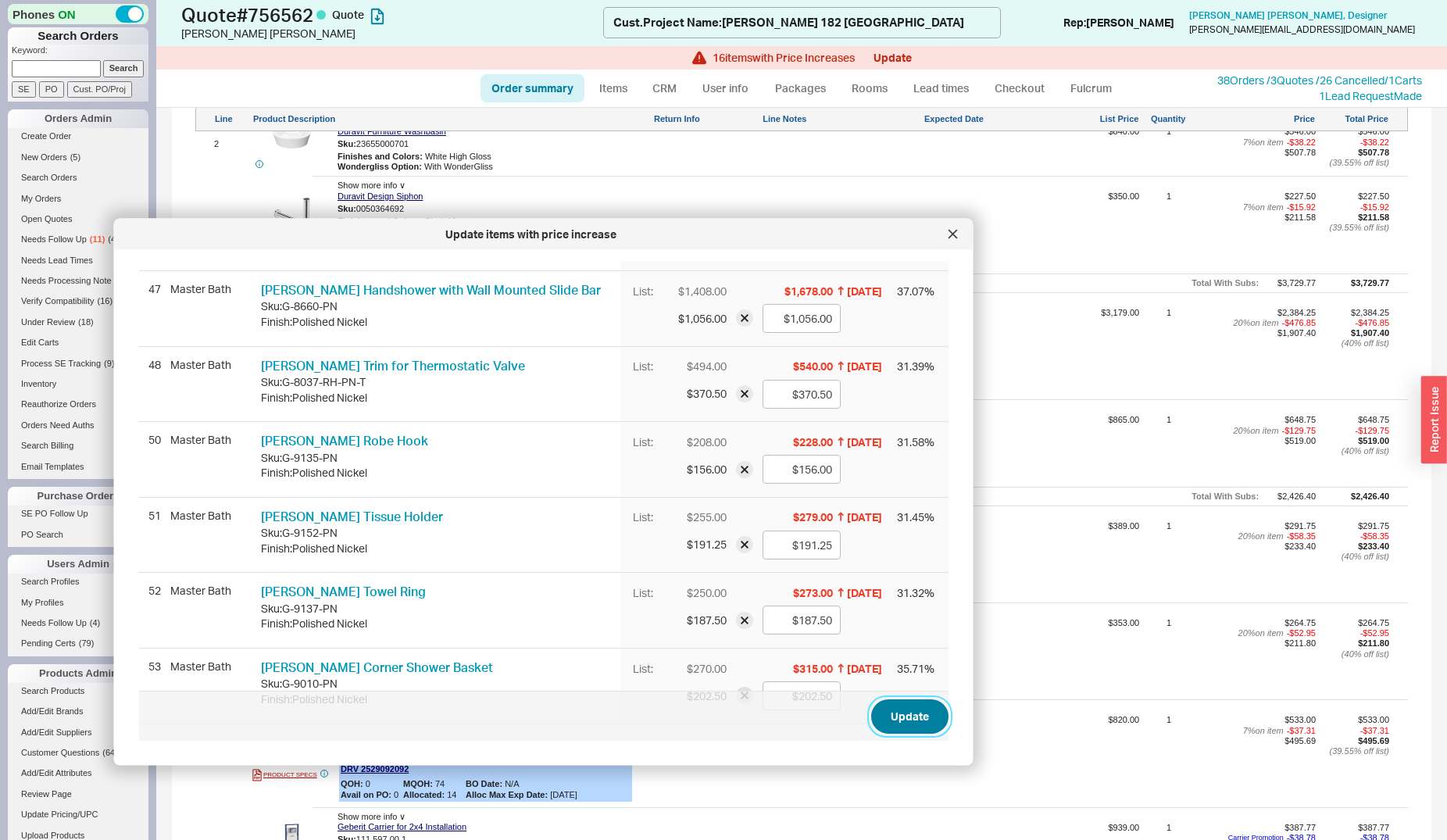
click at [886, 712] on button "Update" at bounding box center [910, 716] width 78 height 35
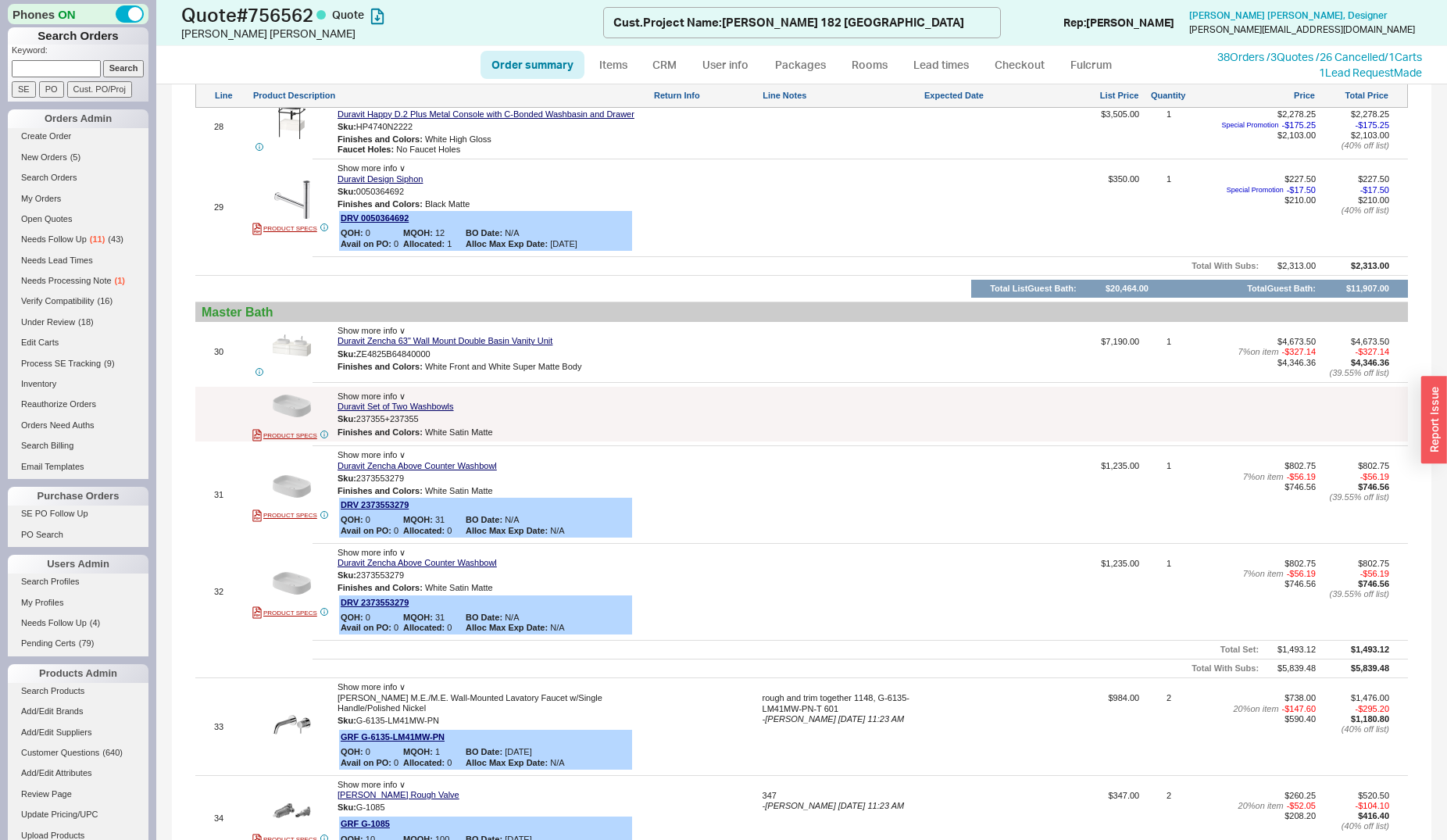
scroll to position [4303, 0]
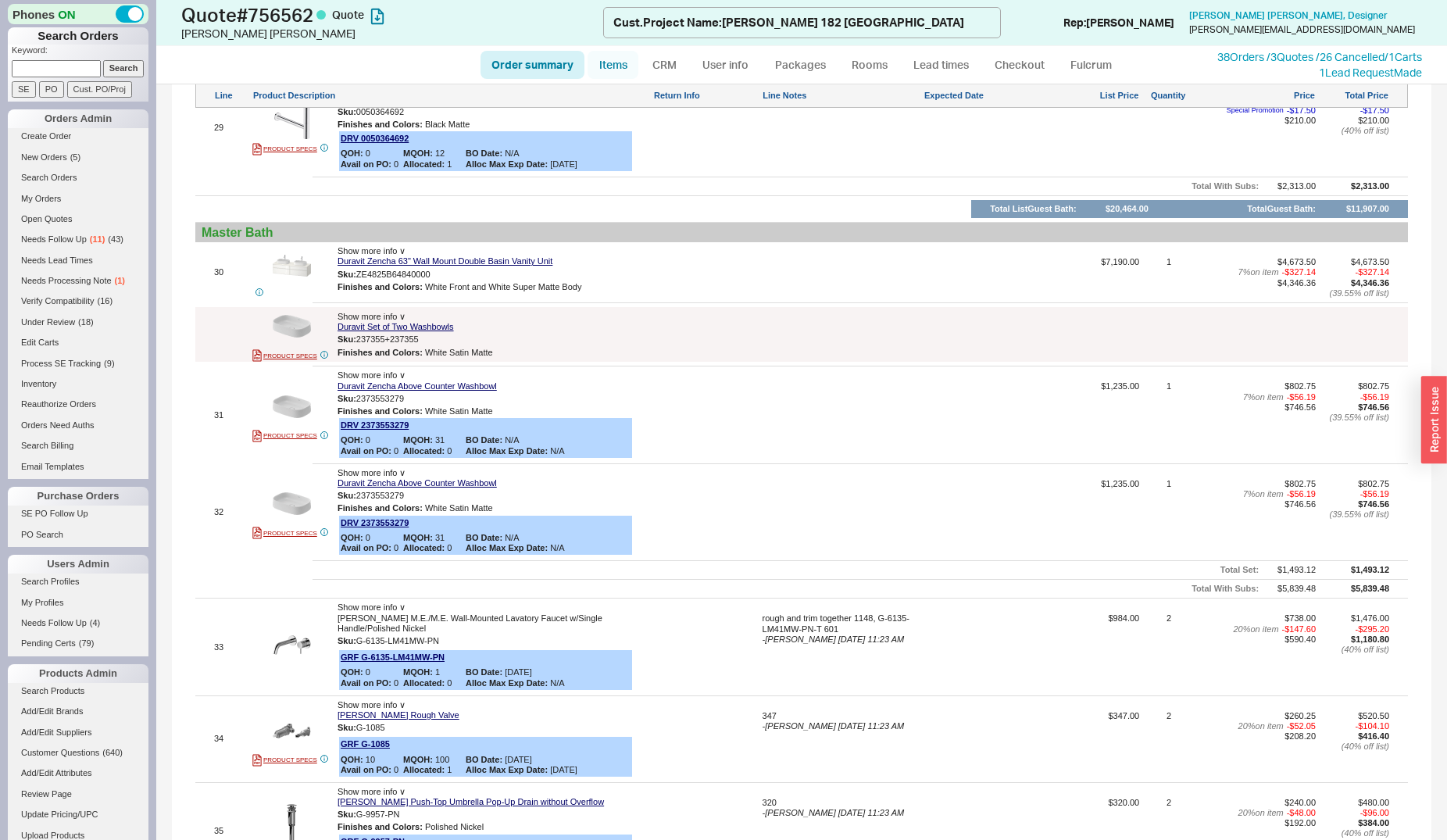
click at [612, 64] on link "Items" at bounding box center [612, 65] width 51 height 28
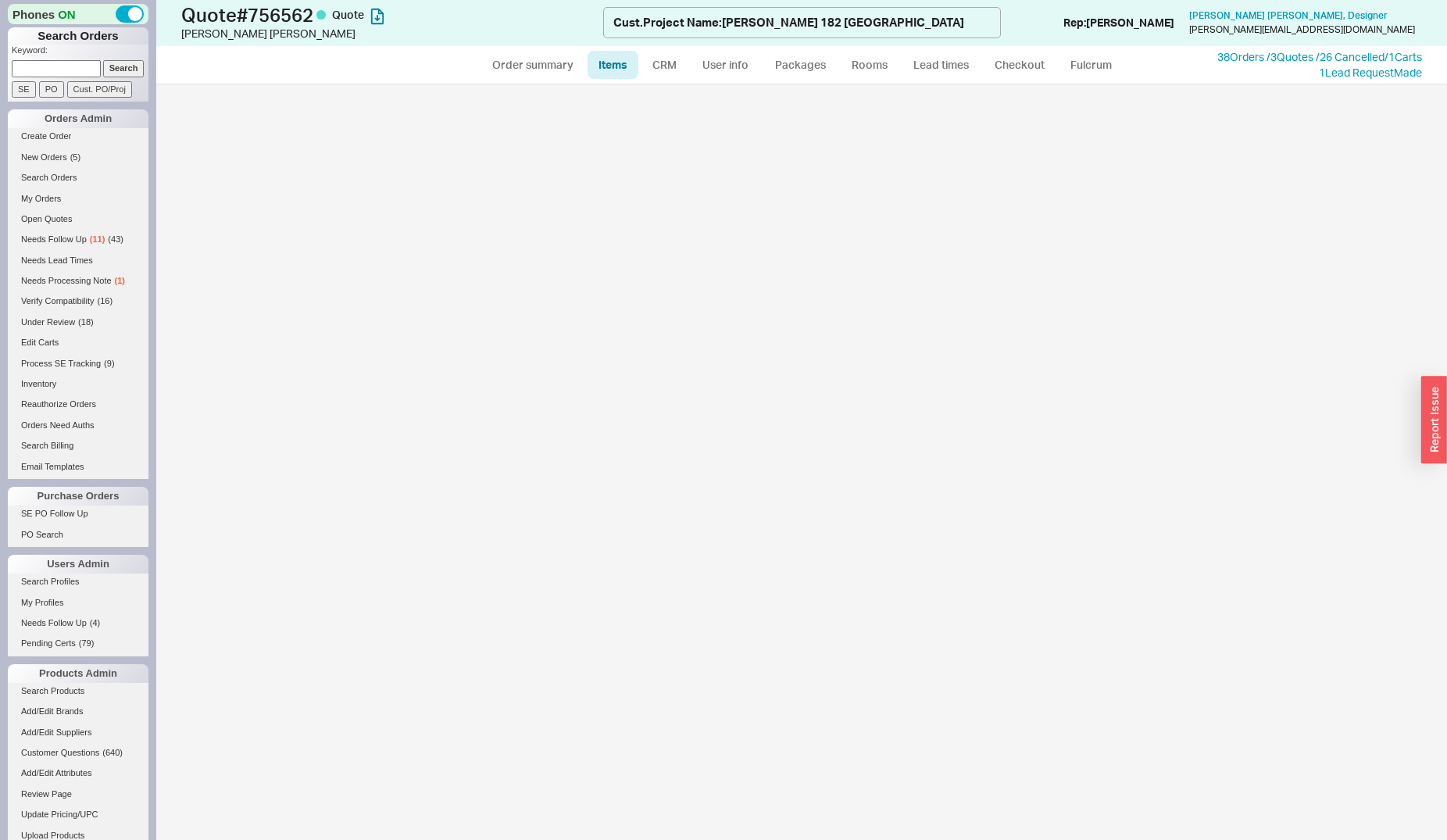
select select "3"
select select "ON_CHECKOUT_AGGREGATED"
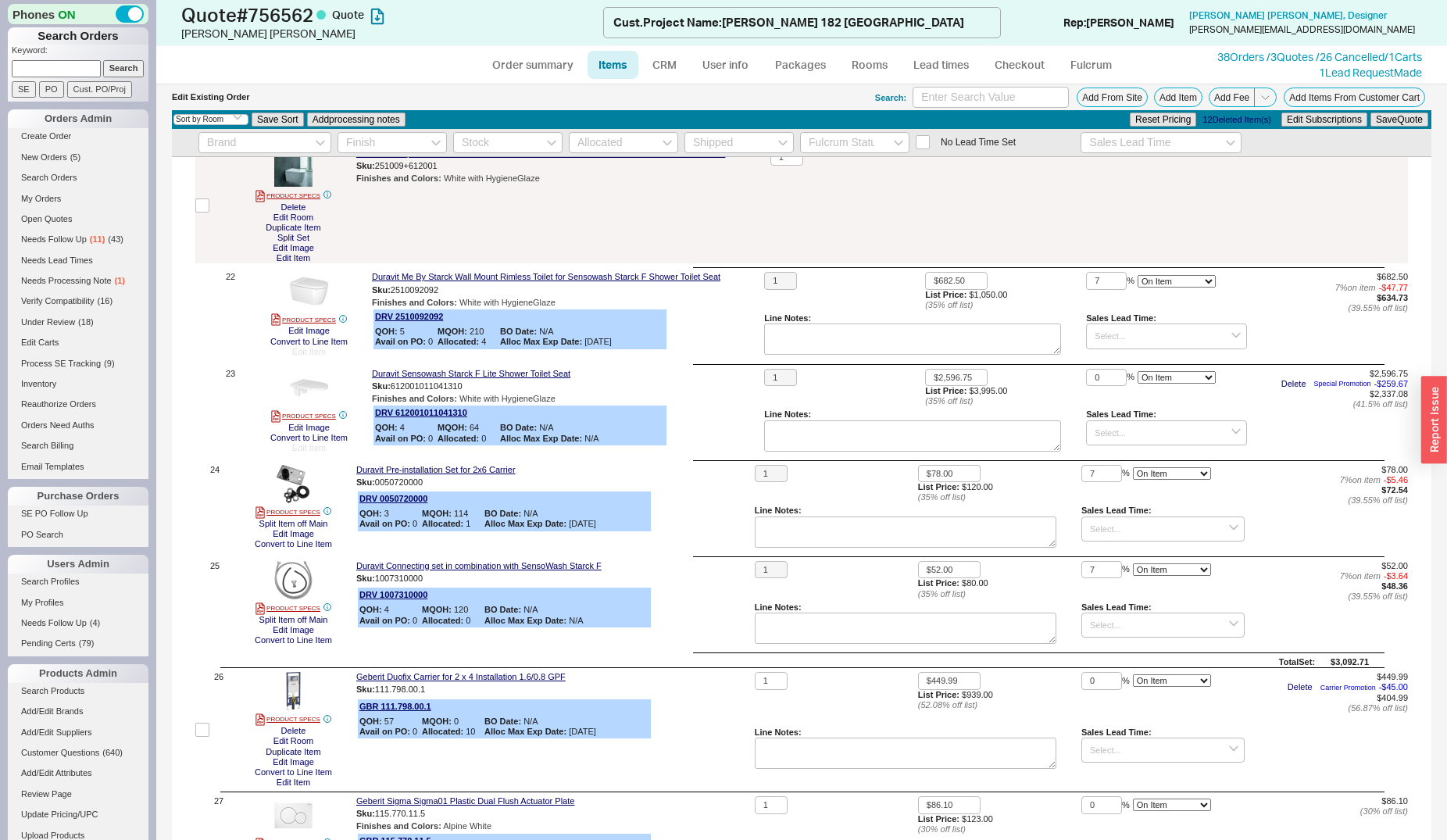
scroll to position [3665, 0]
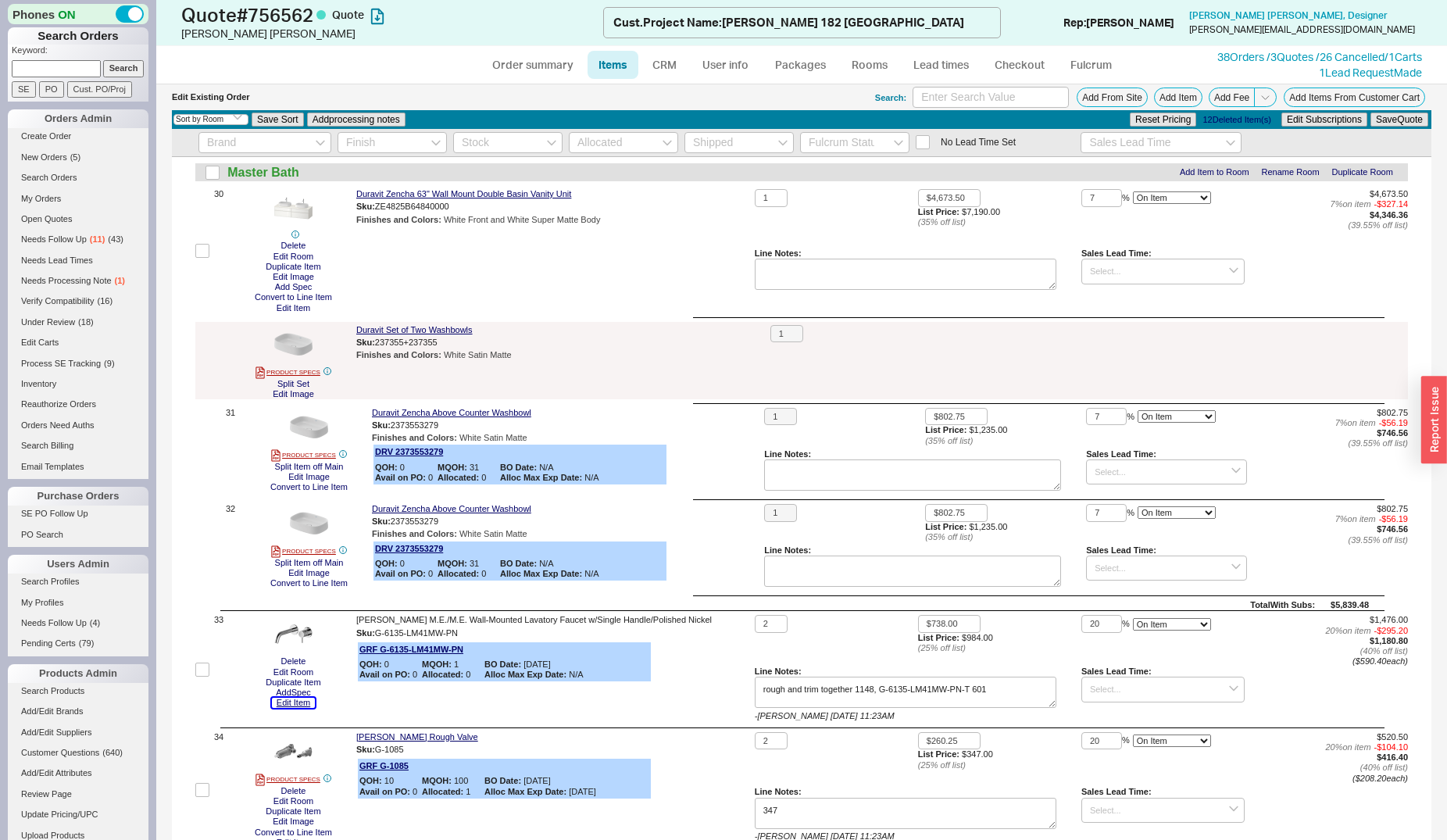
click at [290, 700] on button "Edit Item" at bounding box center [293, 703] width 43 height 10
click at [787, 691] on textarea "rough and trim together 1148, G-6135-LM41MW-PN-T 601" at bounding box center [905, 692] width 301 height 32
click at [953, 688] on textarea "rough and trim together 1148, G-6135-LM41MW-PN-T 601" at bounding box center [905, 692] width 301 height 32
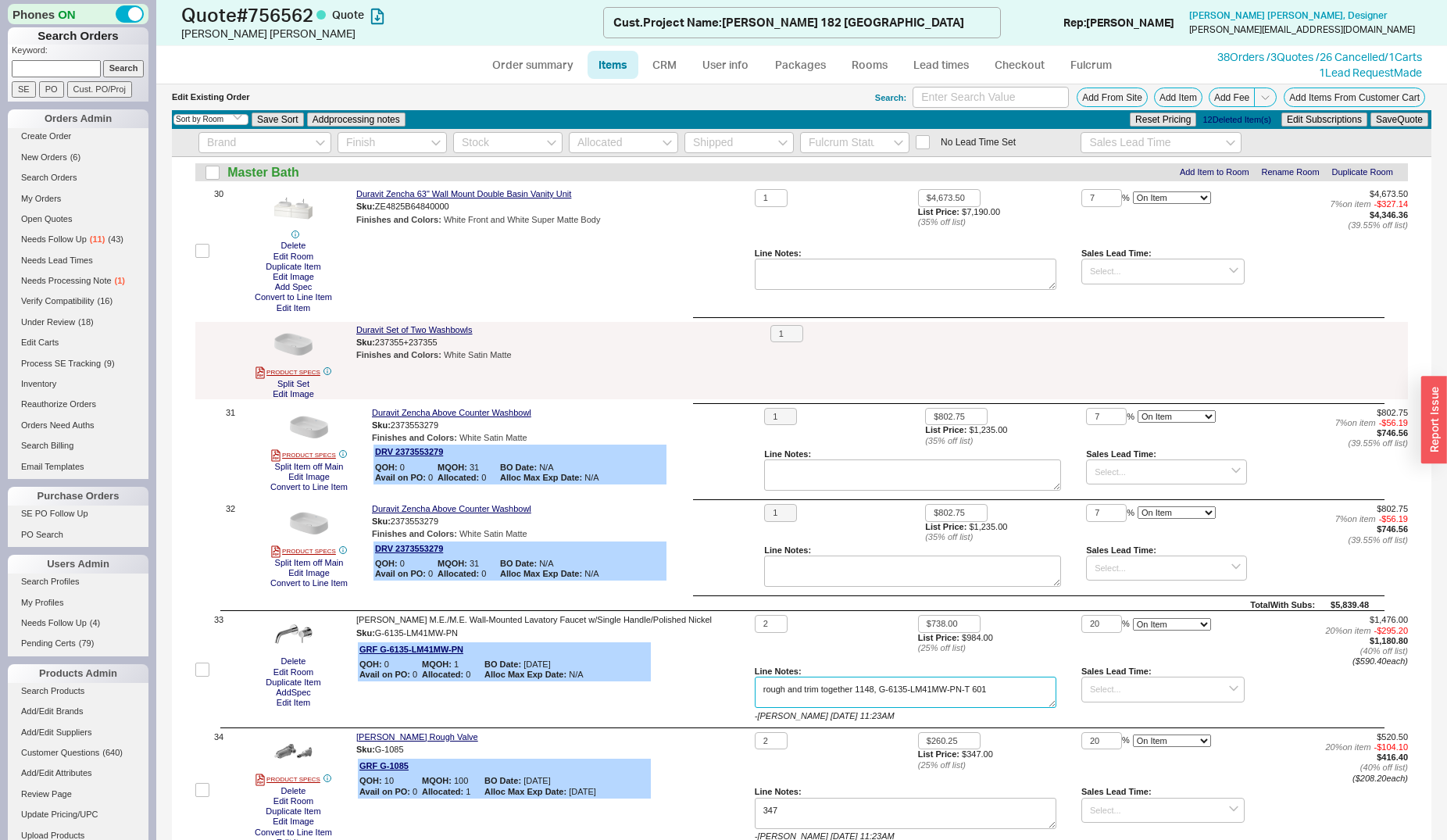
drag, startPoint x: 757, startPoint y: 685, endPoint x: 875, endPoint y: 688, distance: 118.0
click at [875, 688] on textarea "rough and trim together 1148, G-6135-LM41MW-PN-T 601" at bounding box center [905, 692] width 301 height 32
click at [298, 698] on button "Edit Item" at bounding box center [293, 703] width 43 height 10
type textarea "rough and trim together 1148, G-6135-LM41MW-PN-T 601"
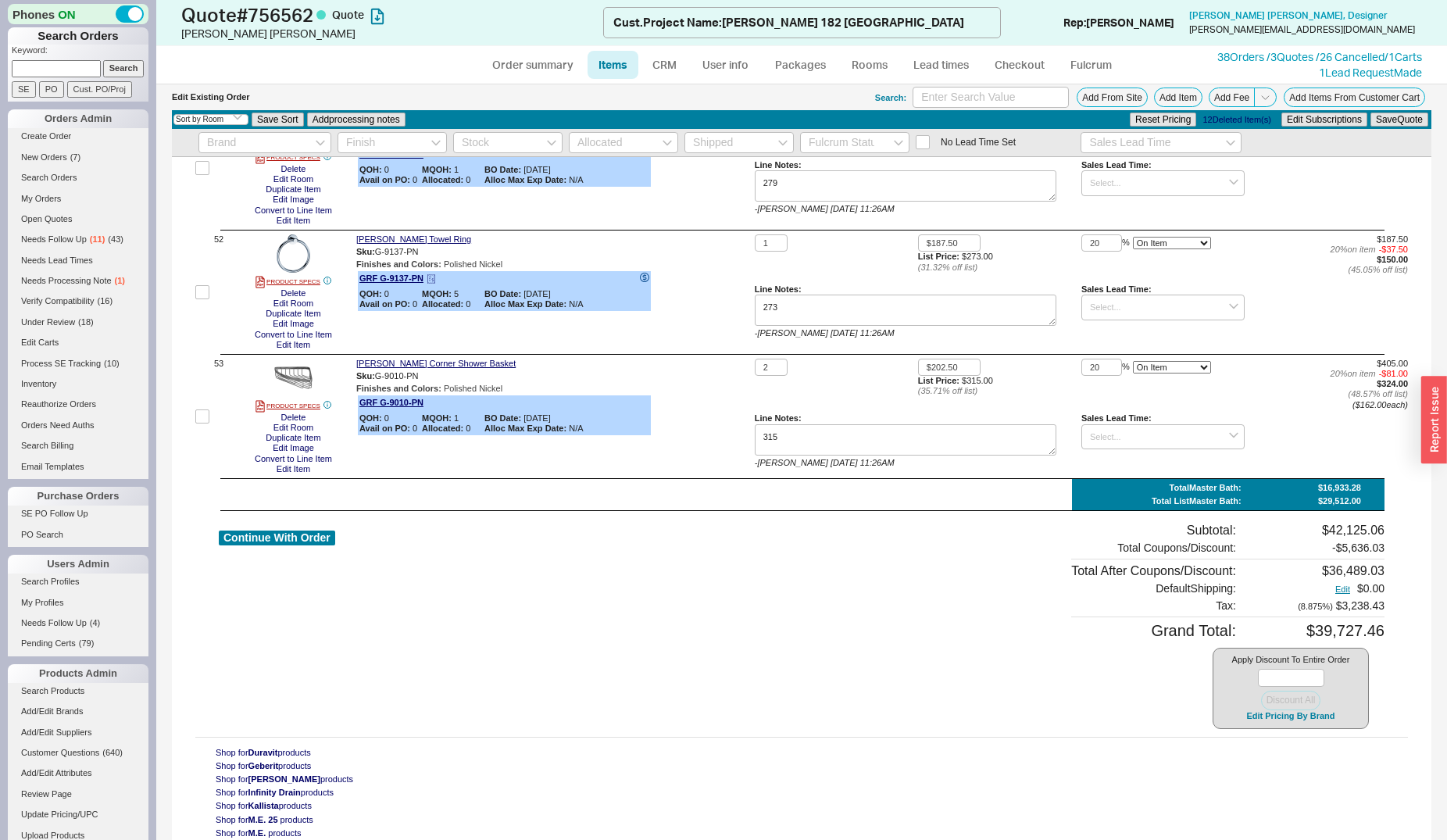
scroll to position [6613, 0]
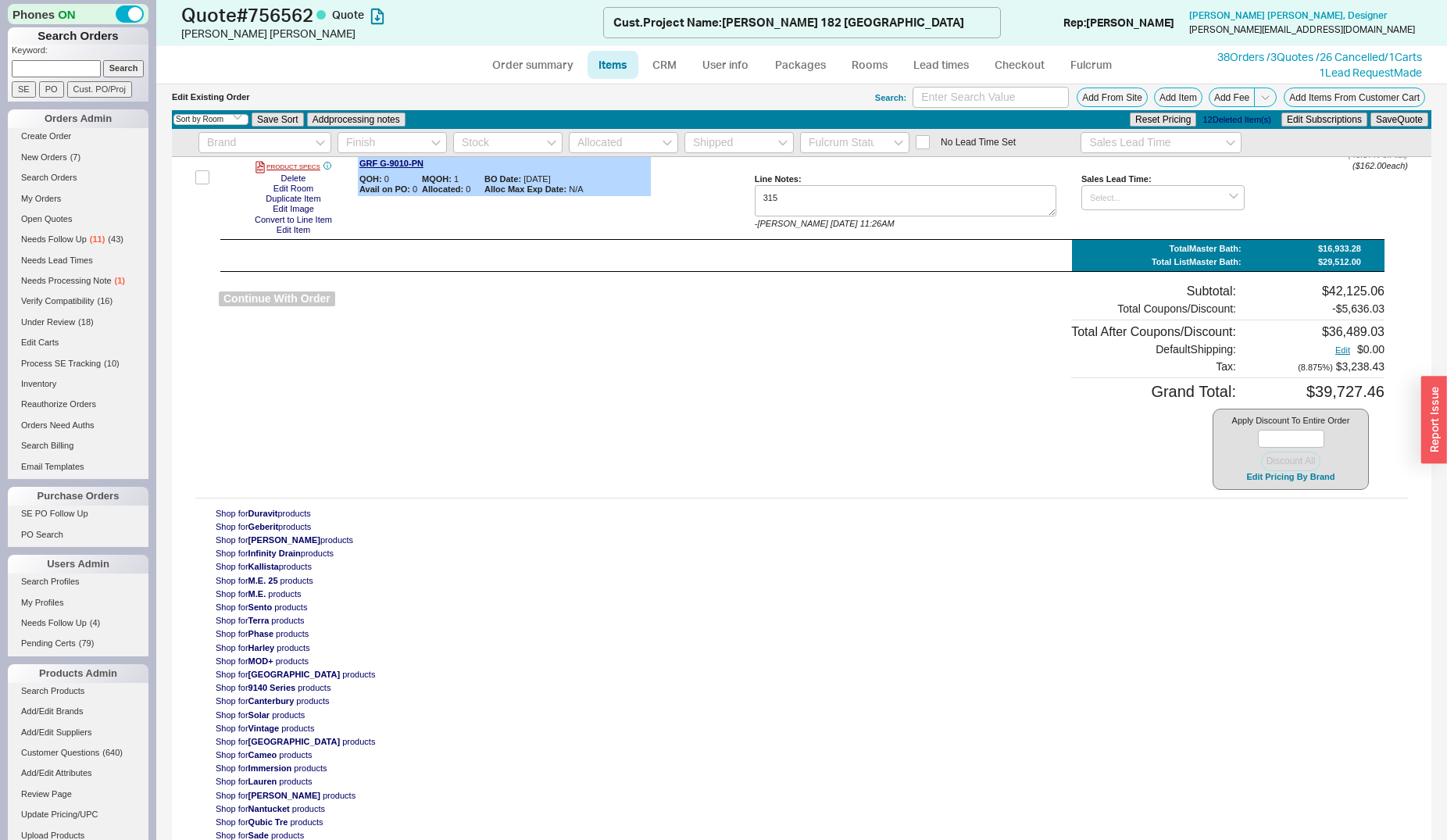
click at [253, 292] on button "Continue With Order" at bounding box center [277, 299] width 116 height 15
select select "*"
select select "LOW"
select select "3"
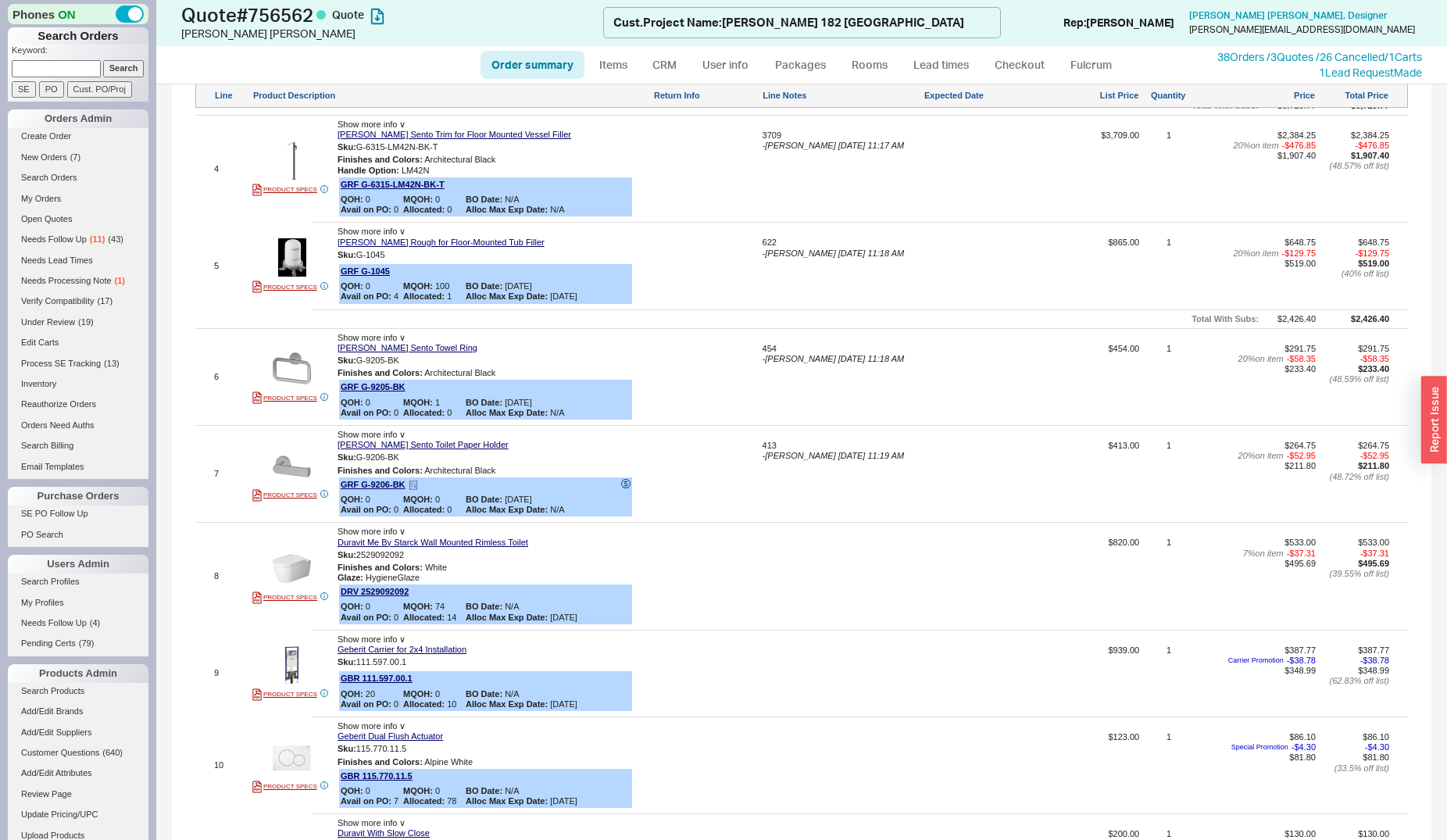
scroll to position [1674, 0]
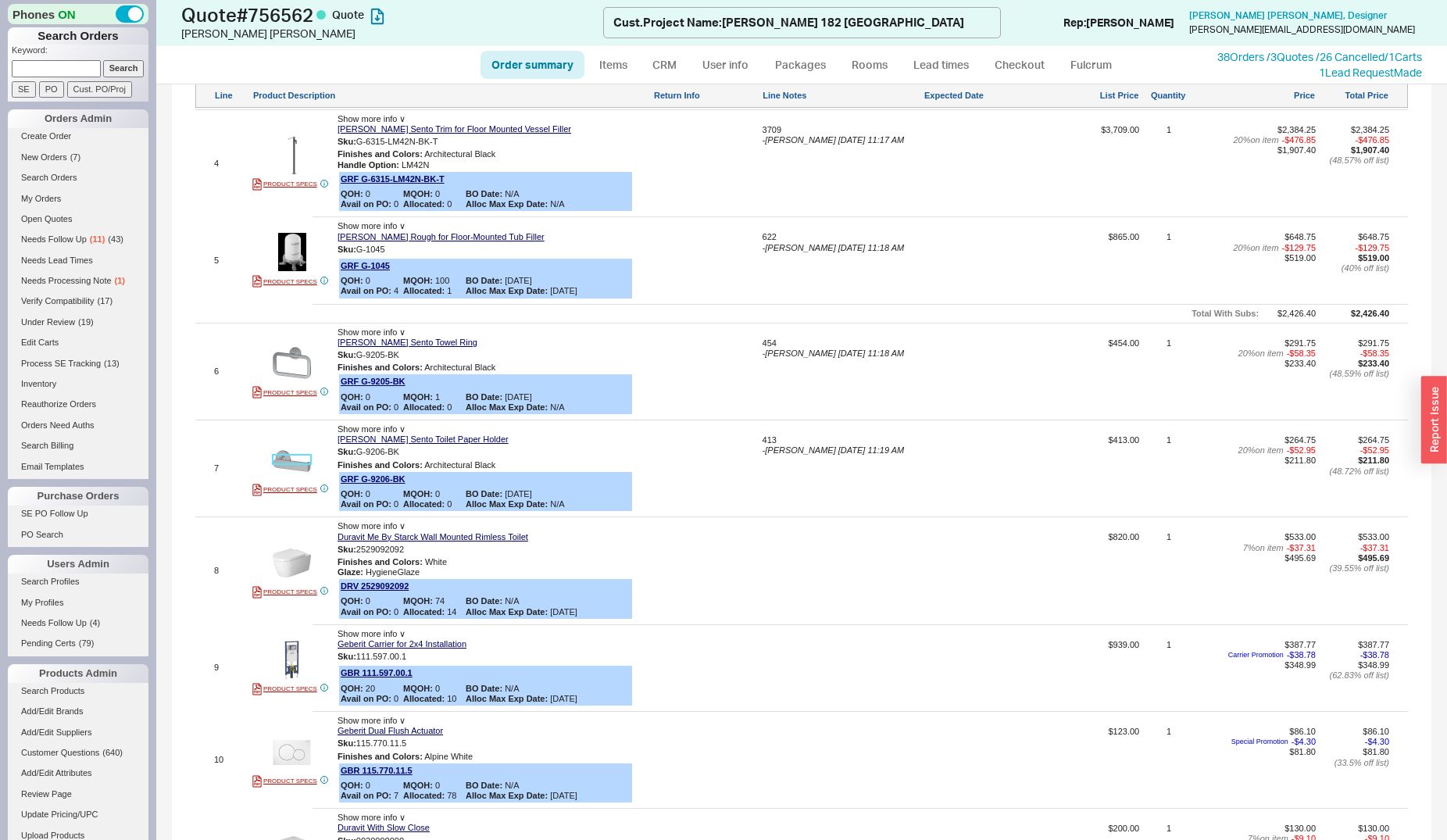
click at [284, 441] on img at bounding box center [292, 460] width 38 height 38
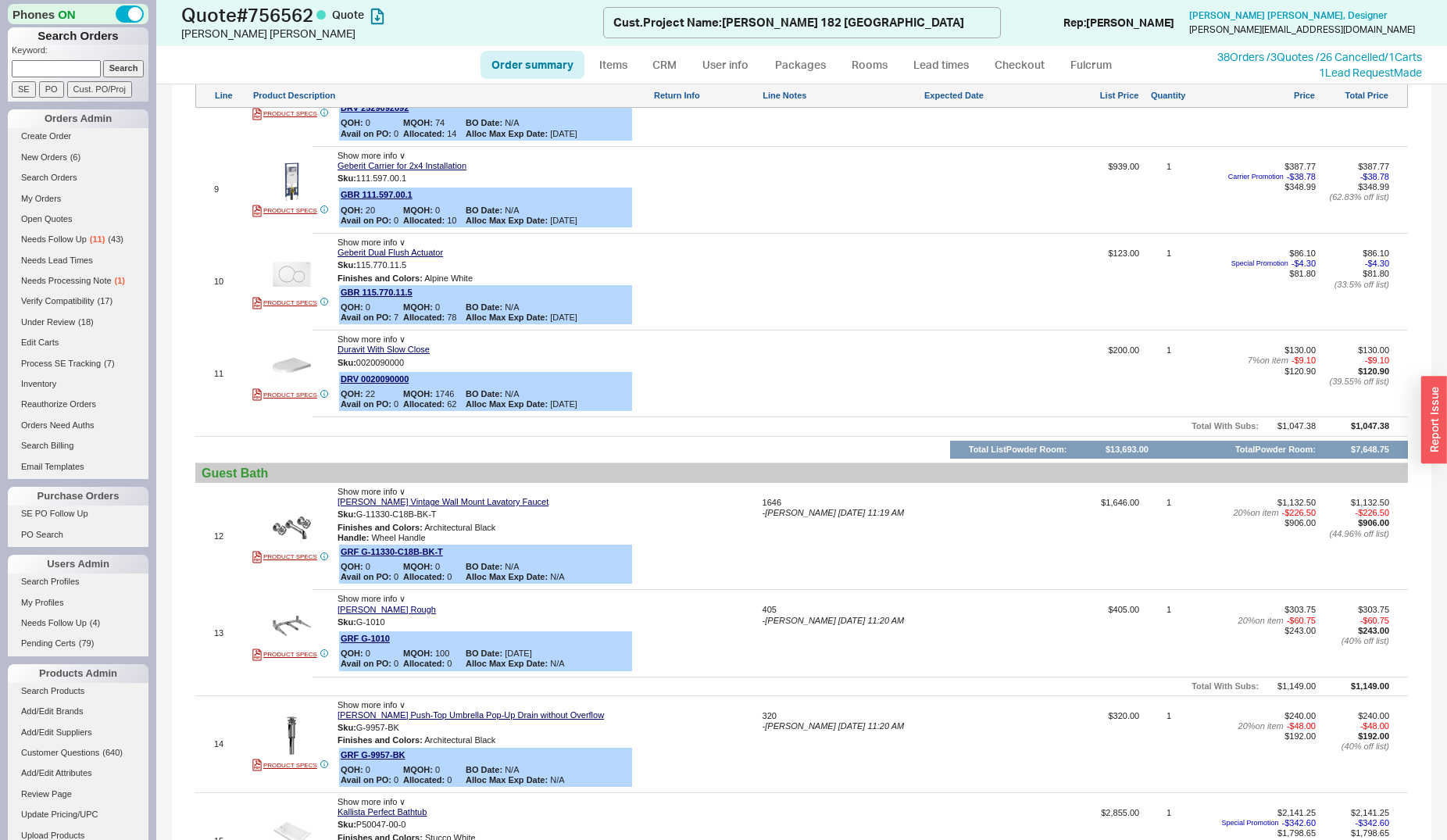
scroll to position [1594, 0]
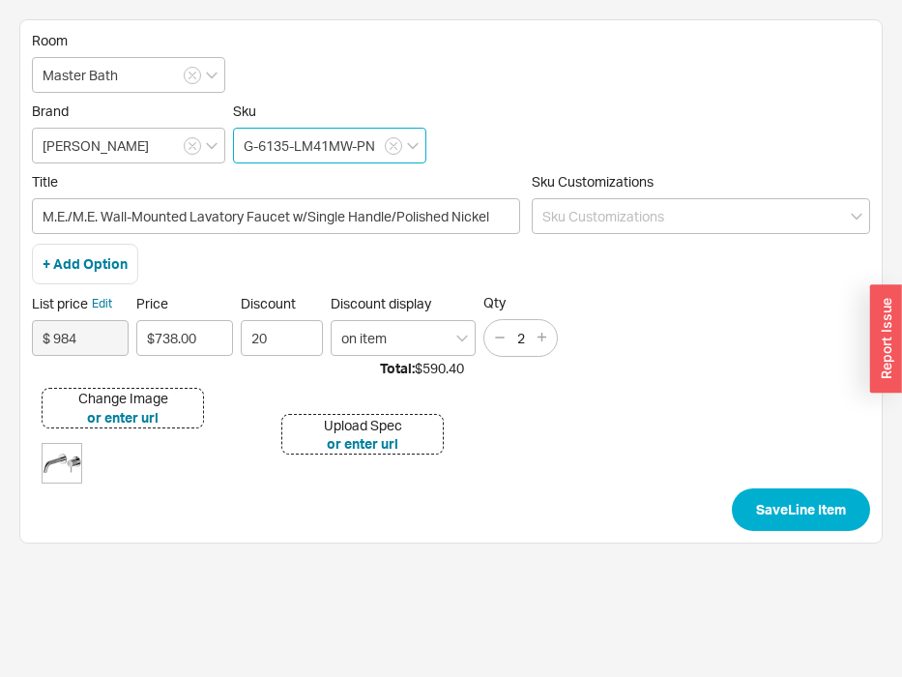
click at [377, 148] on input "G-6135-LM41MW-PN" at bounding box center [329, 146] width 193 height 36
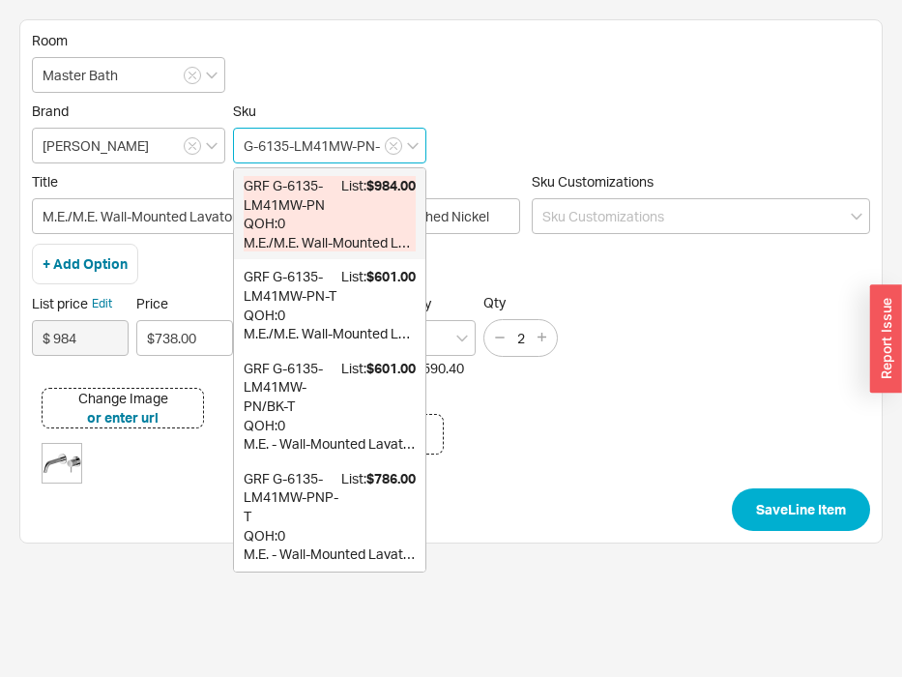
type input "G-6135-LM41MW-PN"
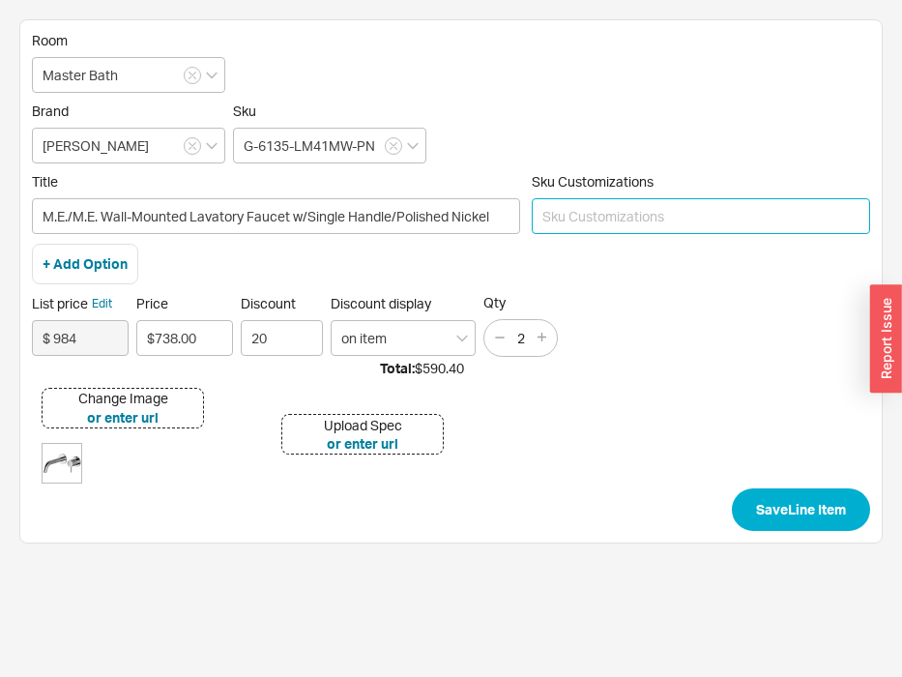
click at [572, 222] on input at bounding box center [701, 216] width 339 height 36
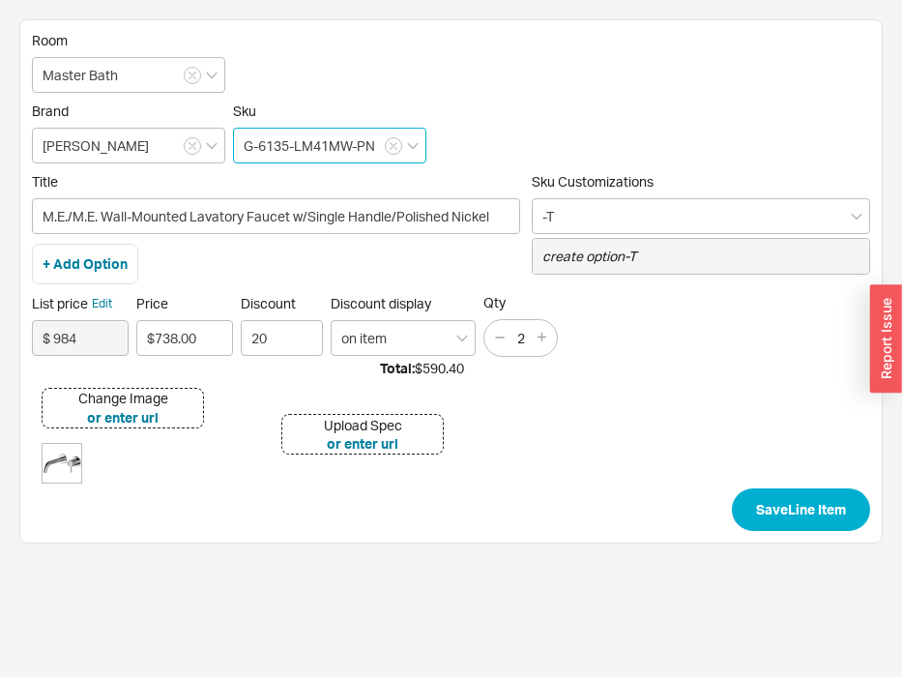
click at [307, 159] on input "G-6135-LM41MW-PN" at bounding box center [329, 146] width 193 height 36
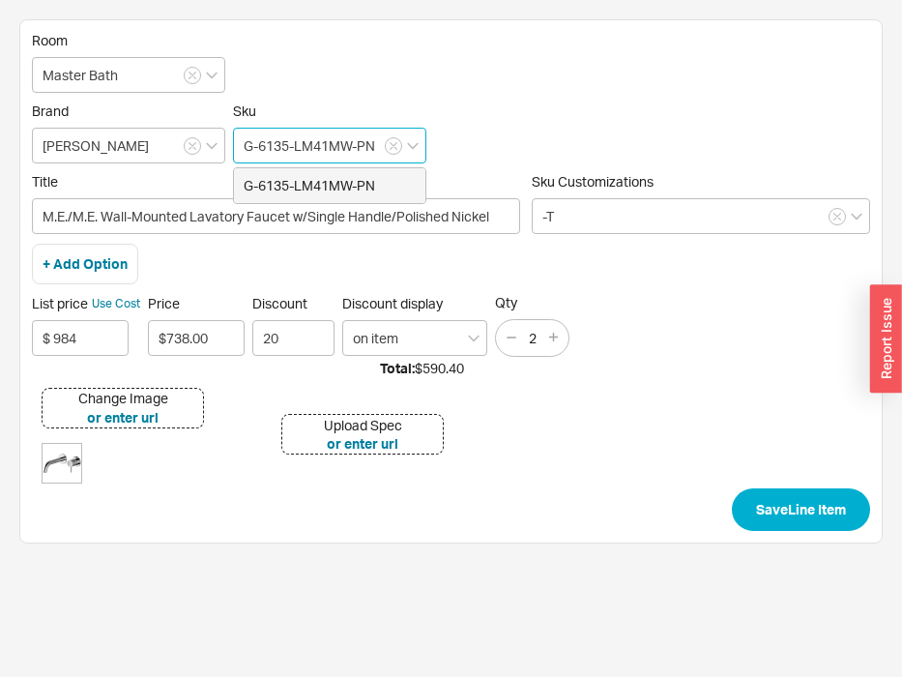
click at [307, 159] on input "G-6135-LM41MW-PN" at bounding box center [329, 146] width 193 height 36
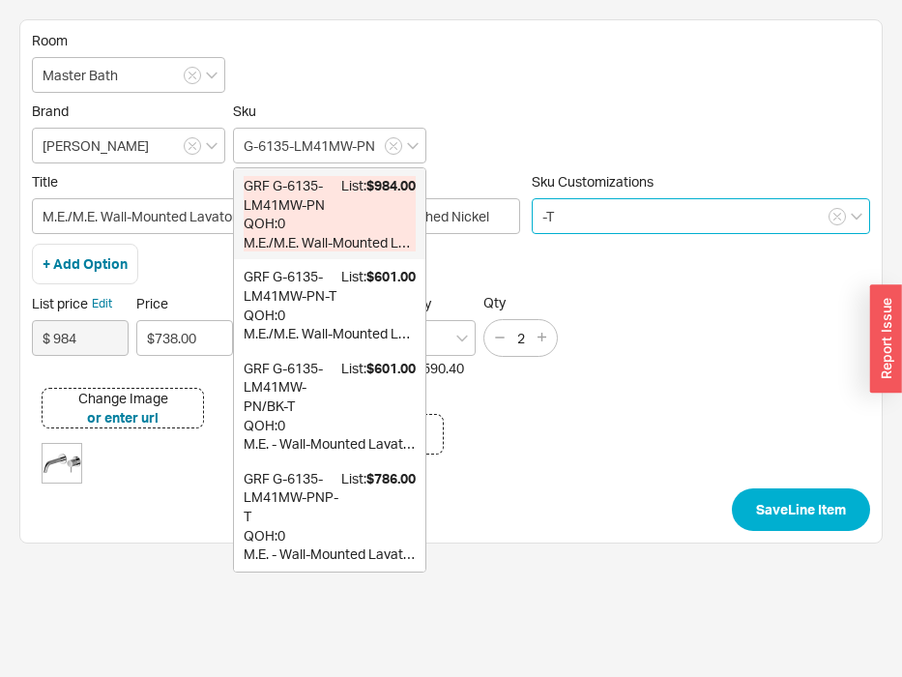
click at [597, 213] on input "-T" at bounding box center [701, 216] width 339 height 36
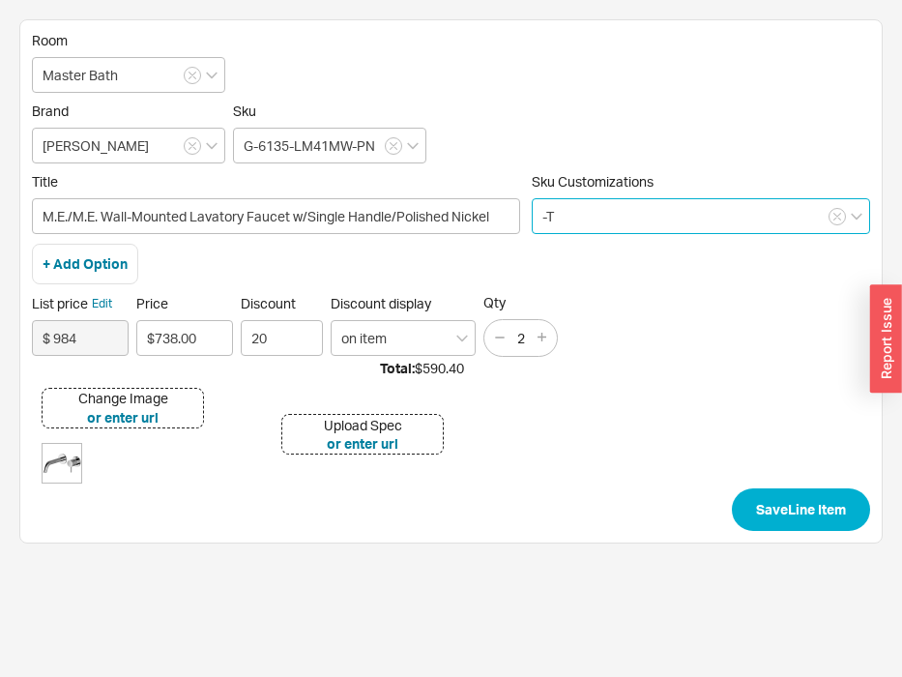
click at [597, 213] on input "-T" at bounding box center [701, 216] width 339 height 36
paste input "G-6135-LM41MW-PN"
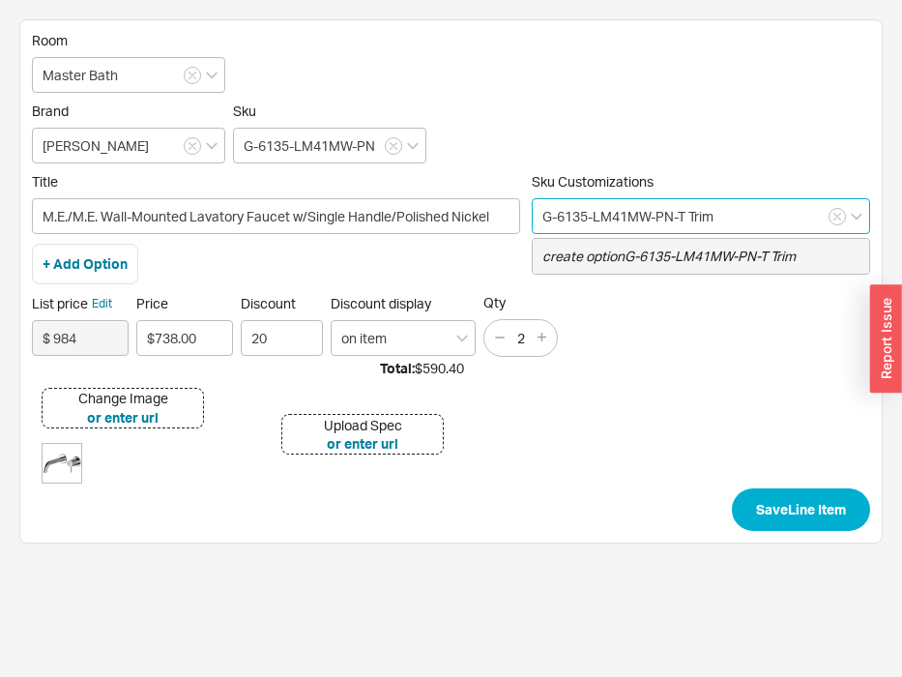
click at [624, 252] on icon "create option G-6135-LM41MW-PN-T Trim" at bounding box center [669, 256] width 253 height 16
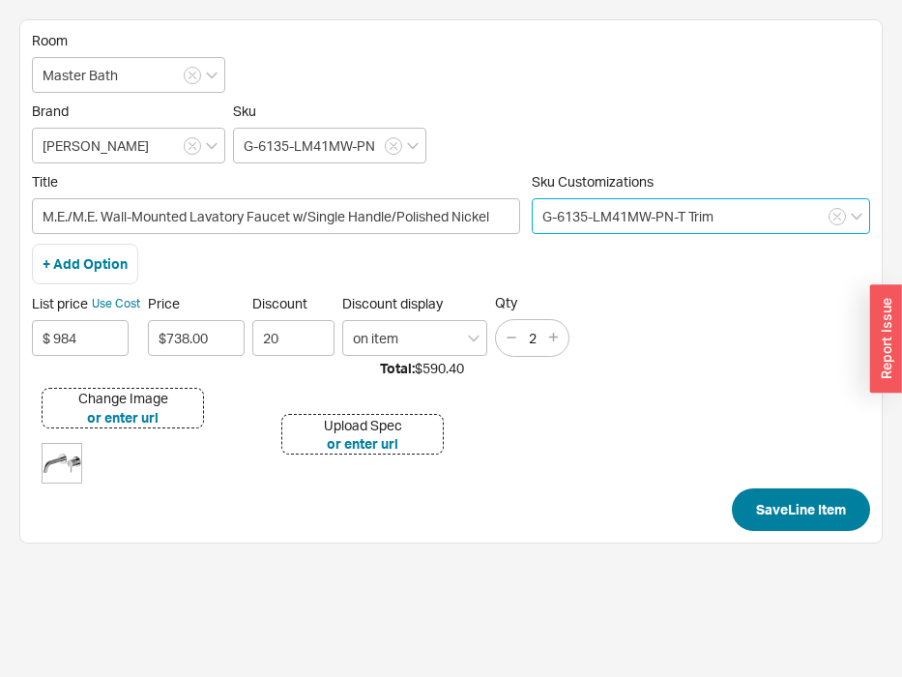
type input "G-6135-LM41MW-PN-T Trim"
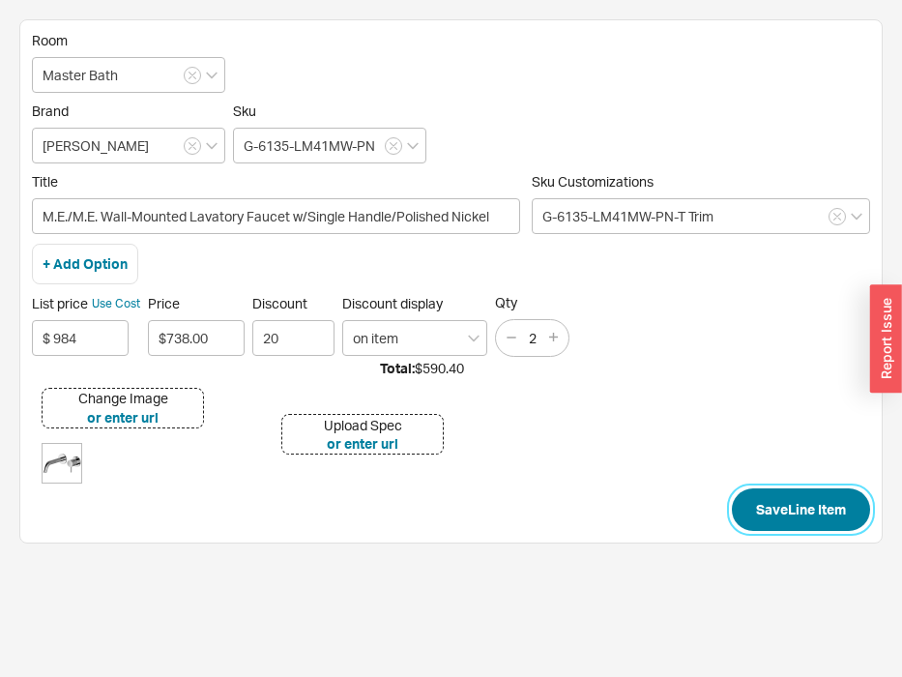
click at [754, 511] on button "Save Line Item" at bounding box center [801, 509] width 138 height 43
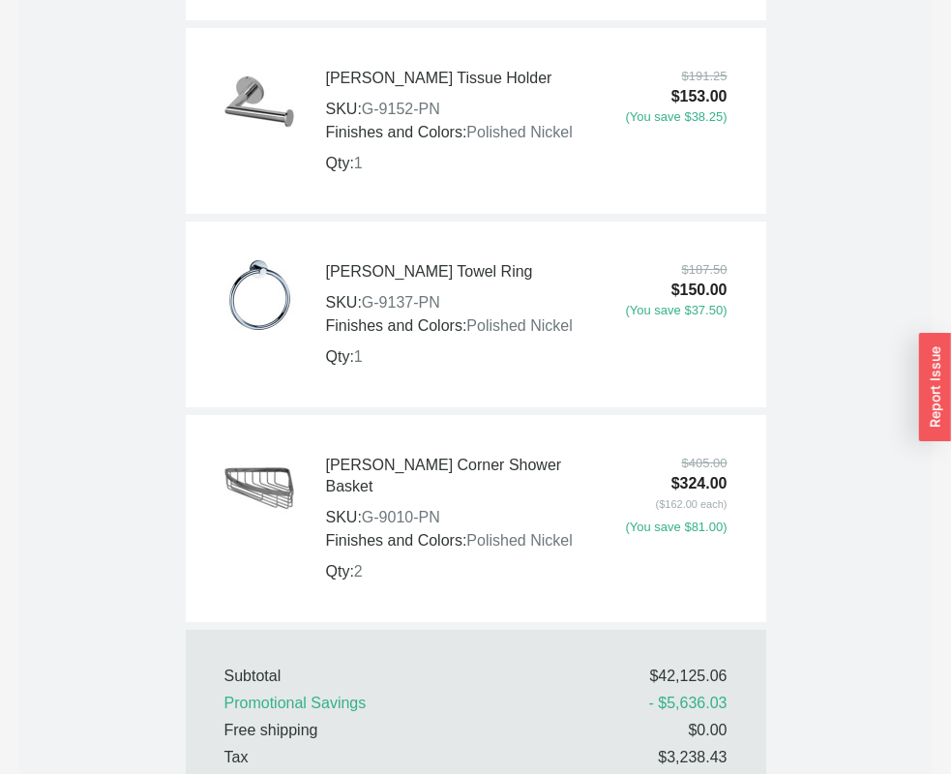
scroll to position [10974, 0]
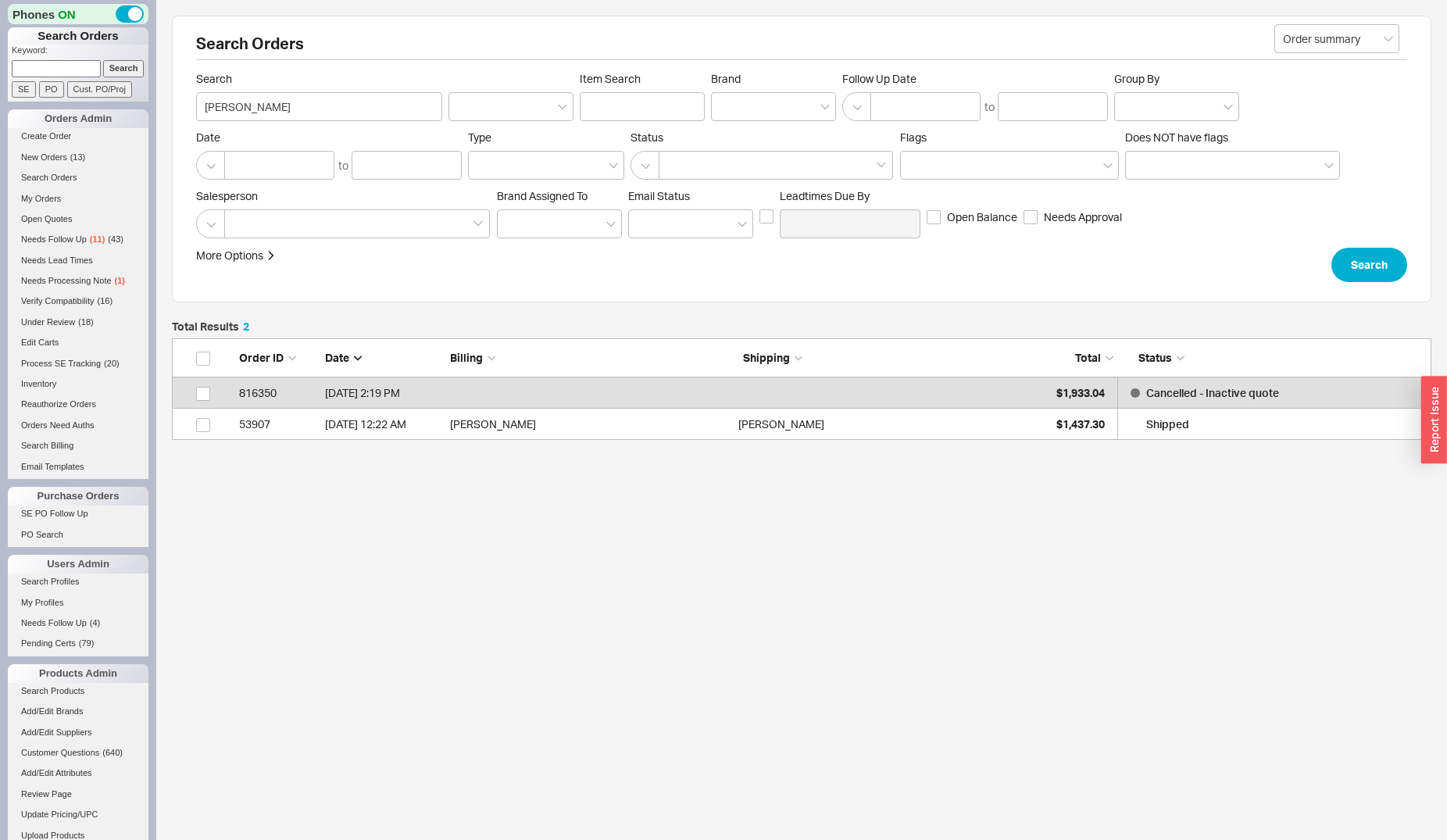
scroll to position [88, 1247]
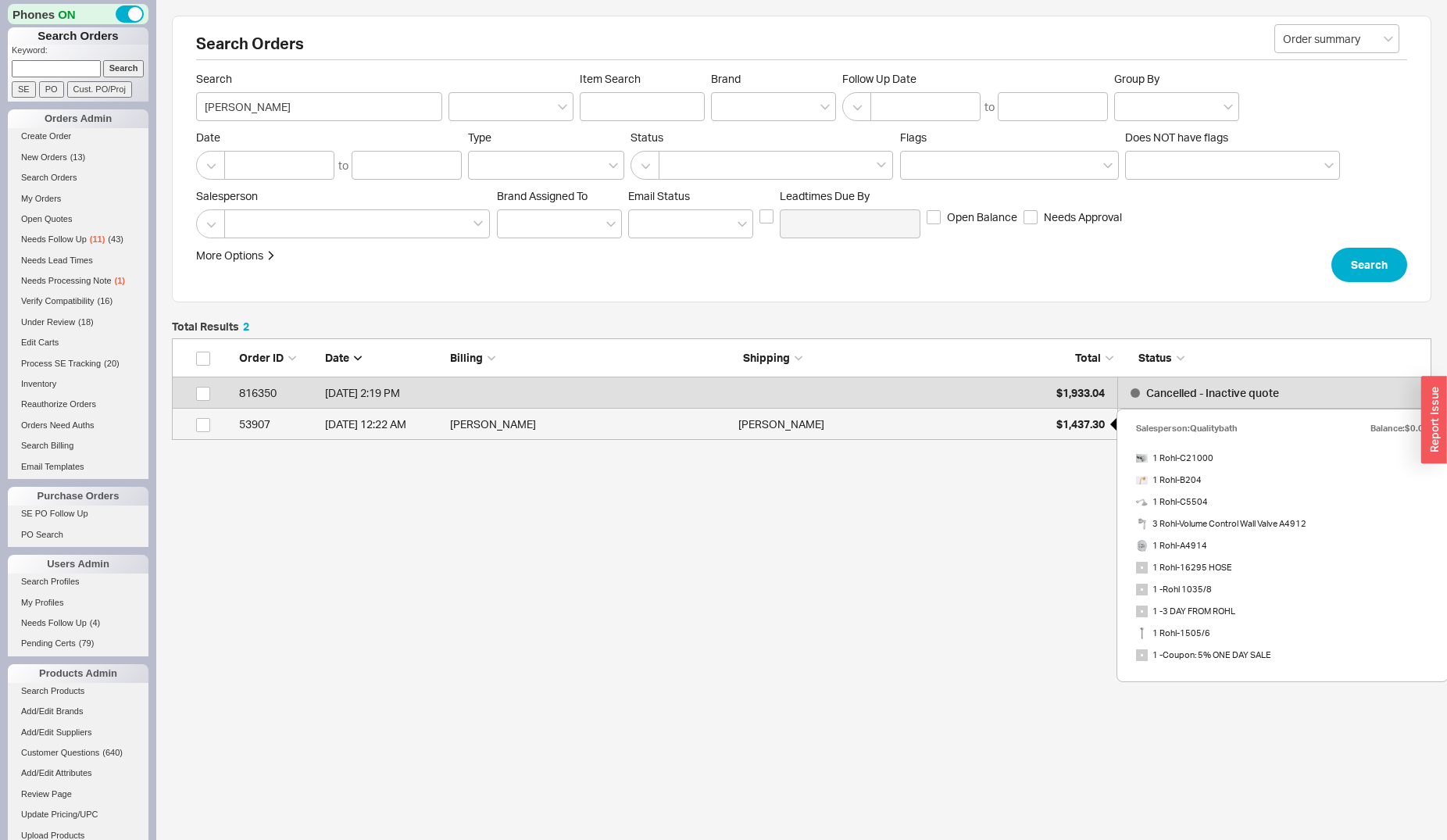
click at [1053, 425] on div "$1,437.30" at bounding box center [1066, 424] width 78 height 32
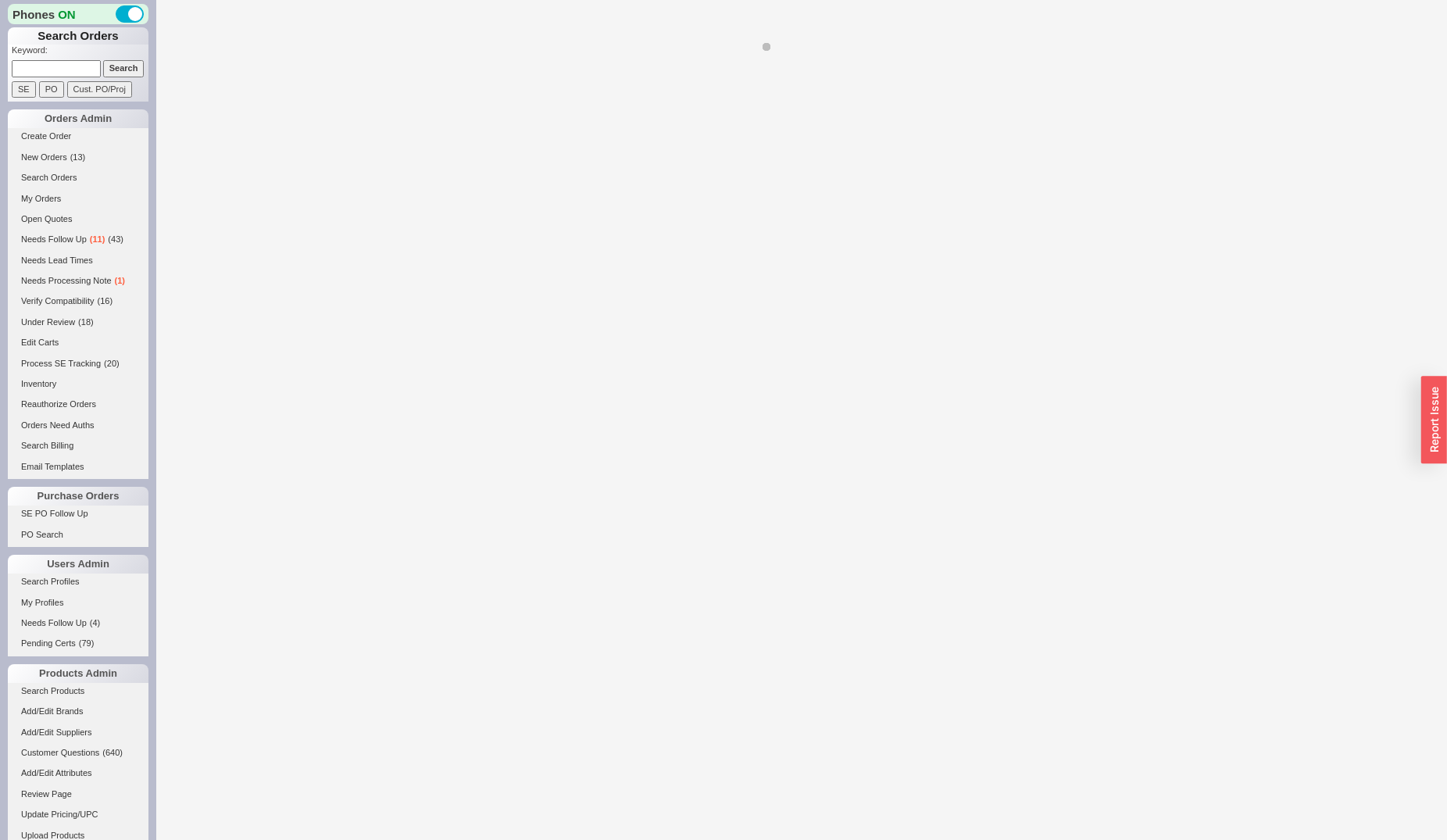
select select "*"
select select "LOW"
select select "3"
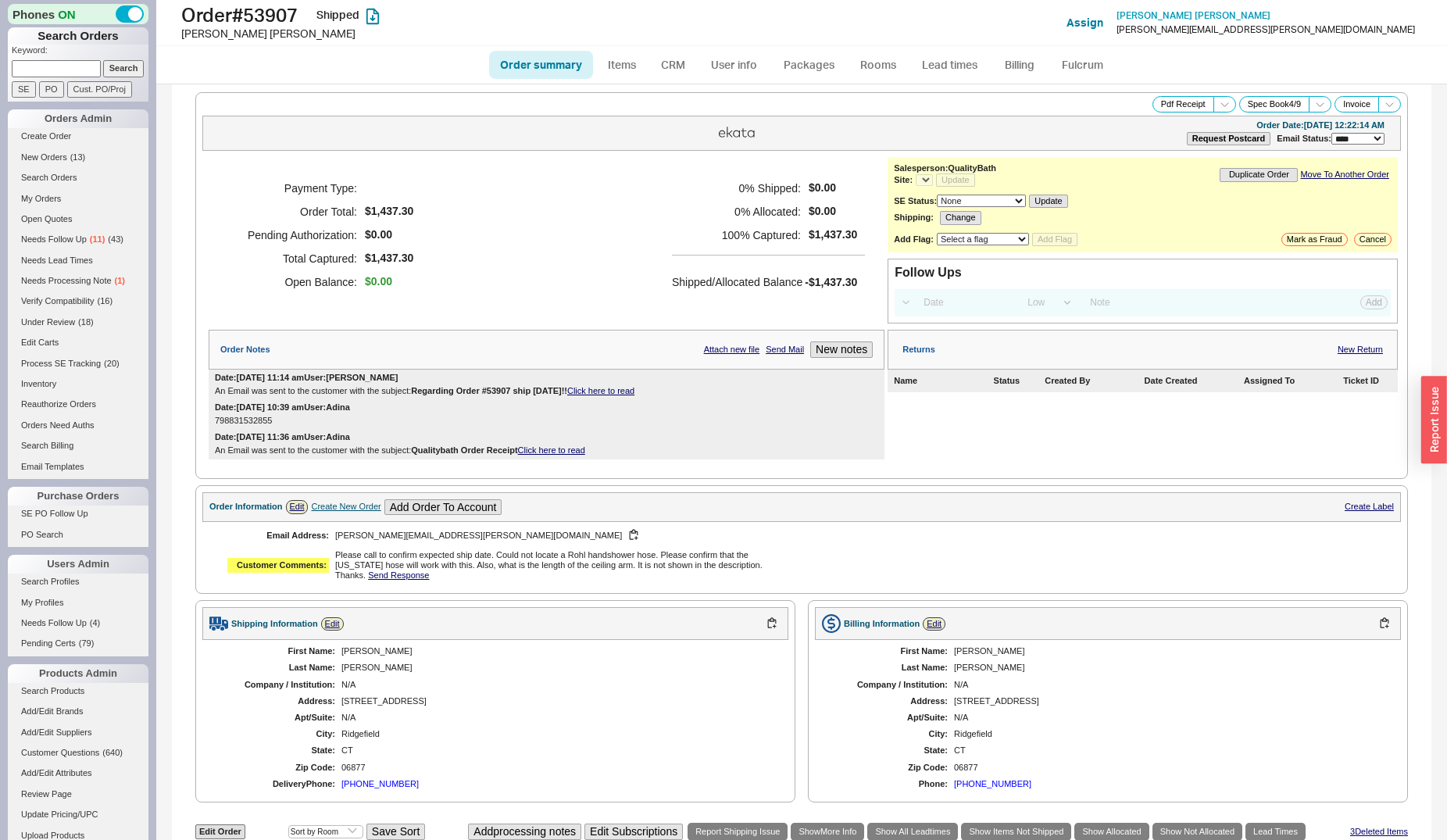
select select "*"
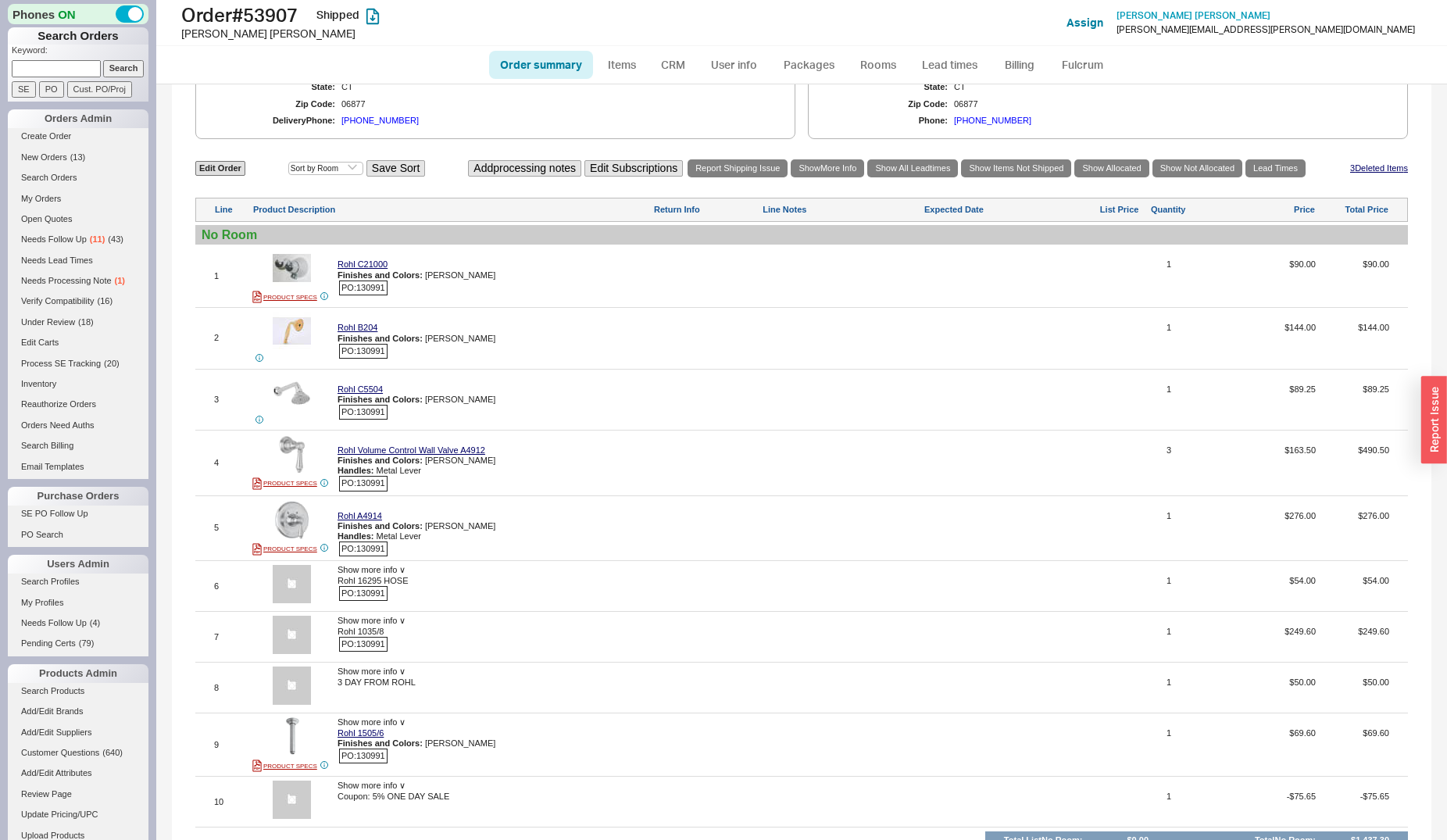
scroll to position [424, 0]
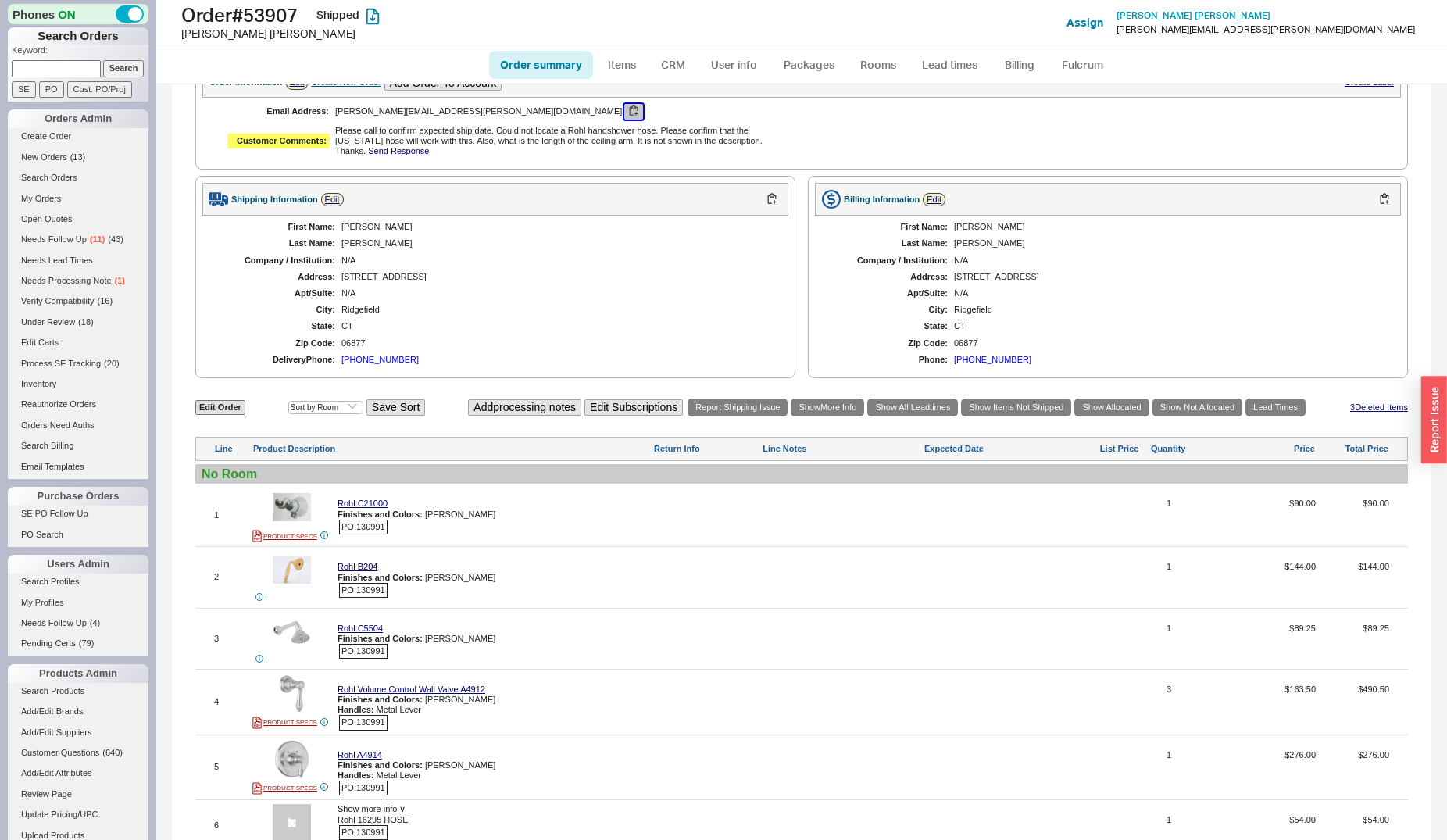
click at [625, 118] on button "button" at bounding box center [633, 111] width 19 height 15
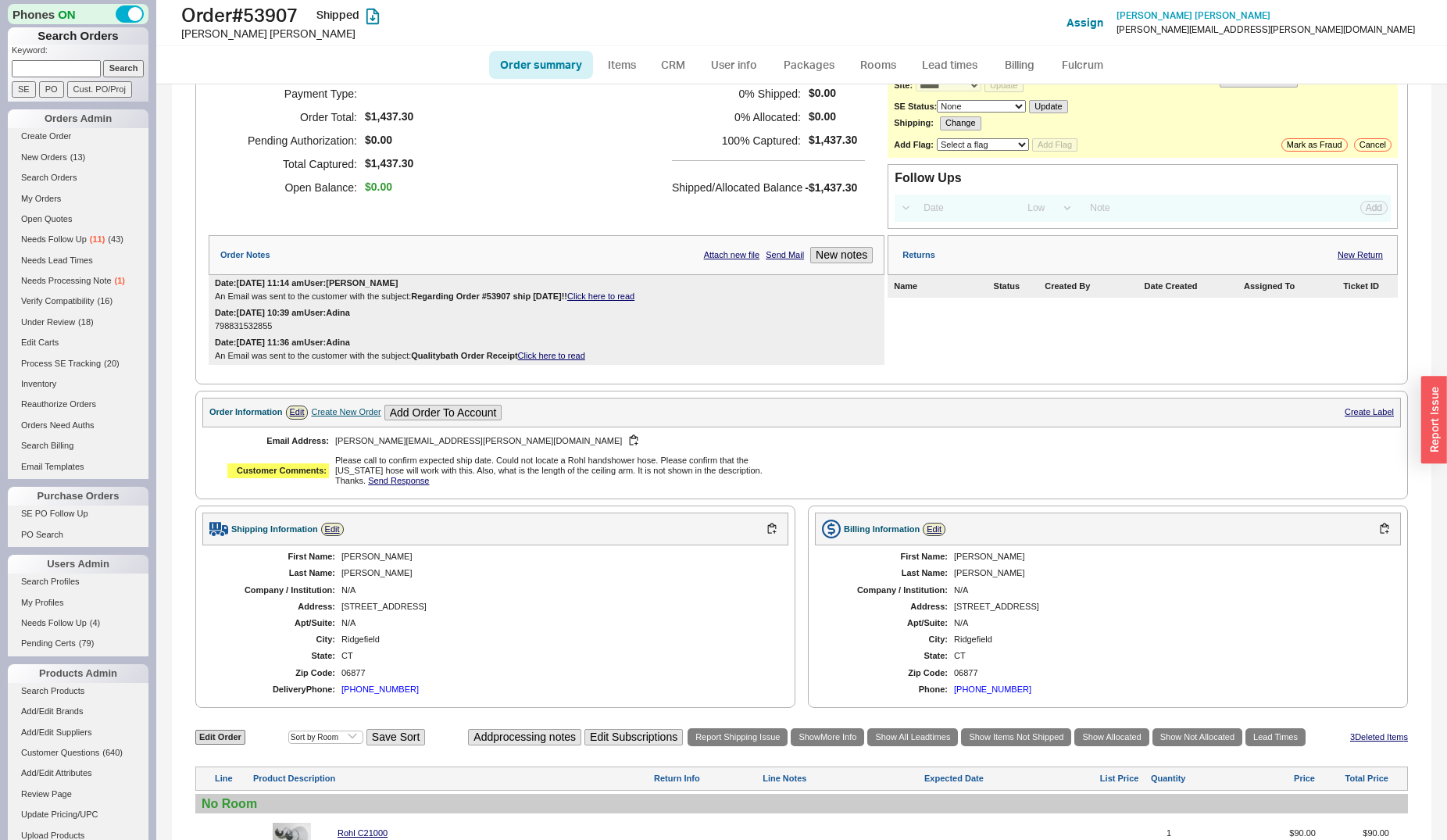
scroll to position [159, 0]
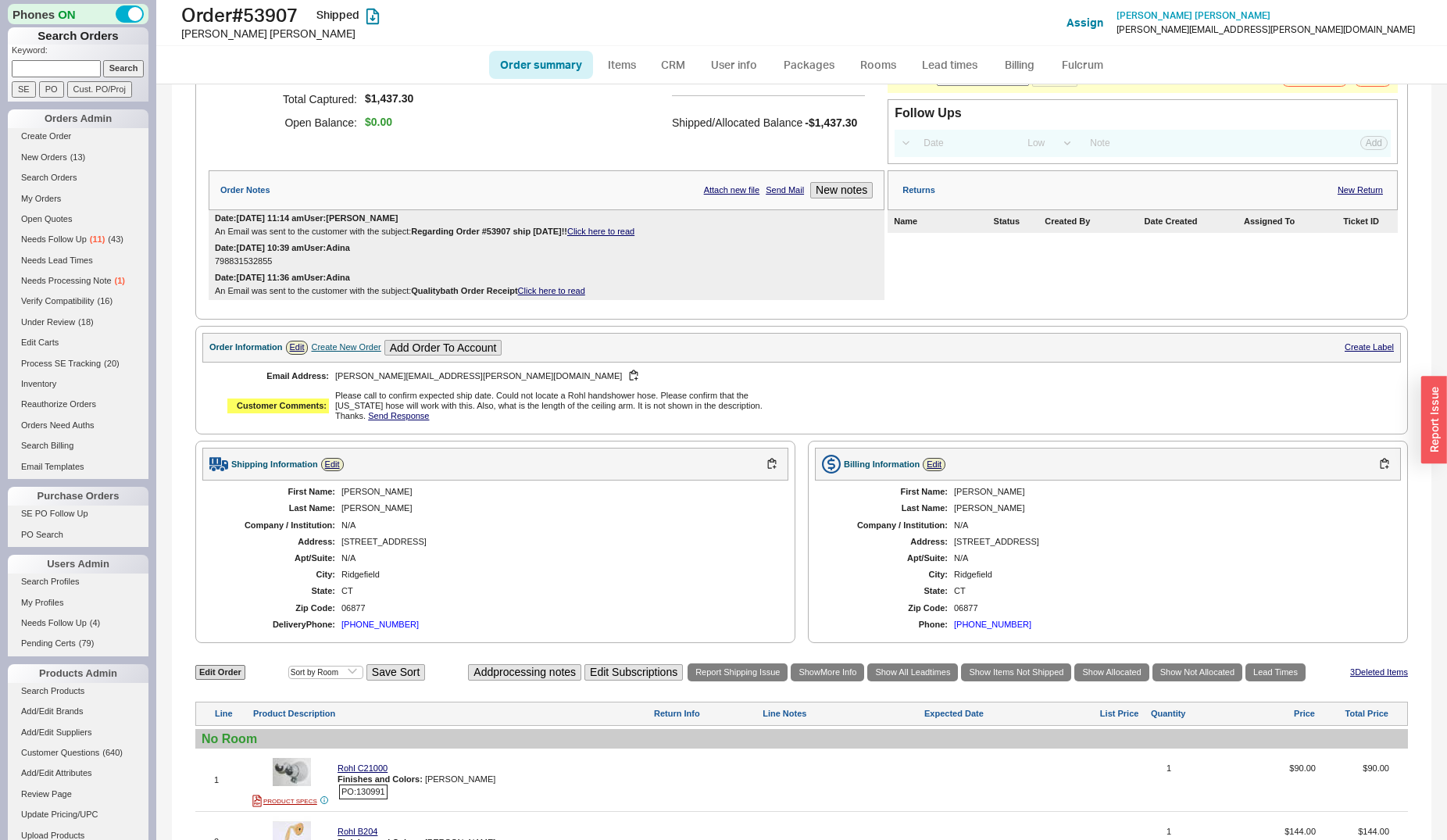
click at [608, 236] on link "Click here to read" at bounding box center [600, 231] width 67 height 10
click at [39, 74] on input at bounding box center [57, 68] width 89 height 16
type input "glieberman"
click at [103, 60] on input "Search" at bounding box center [124, 68] width 41 height 16
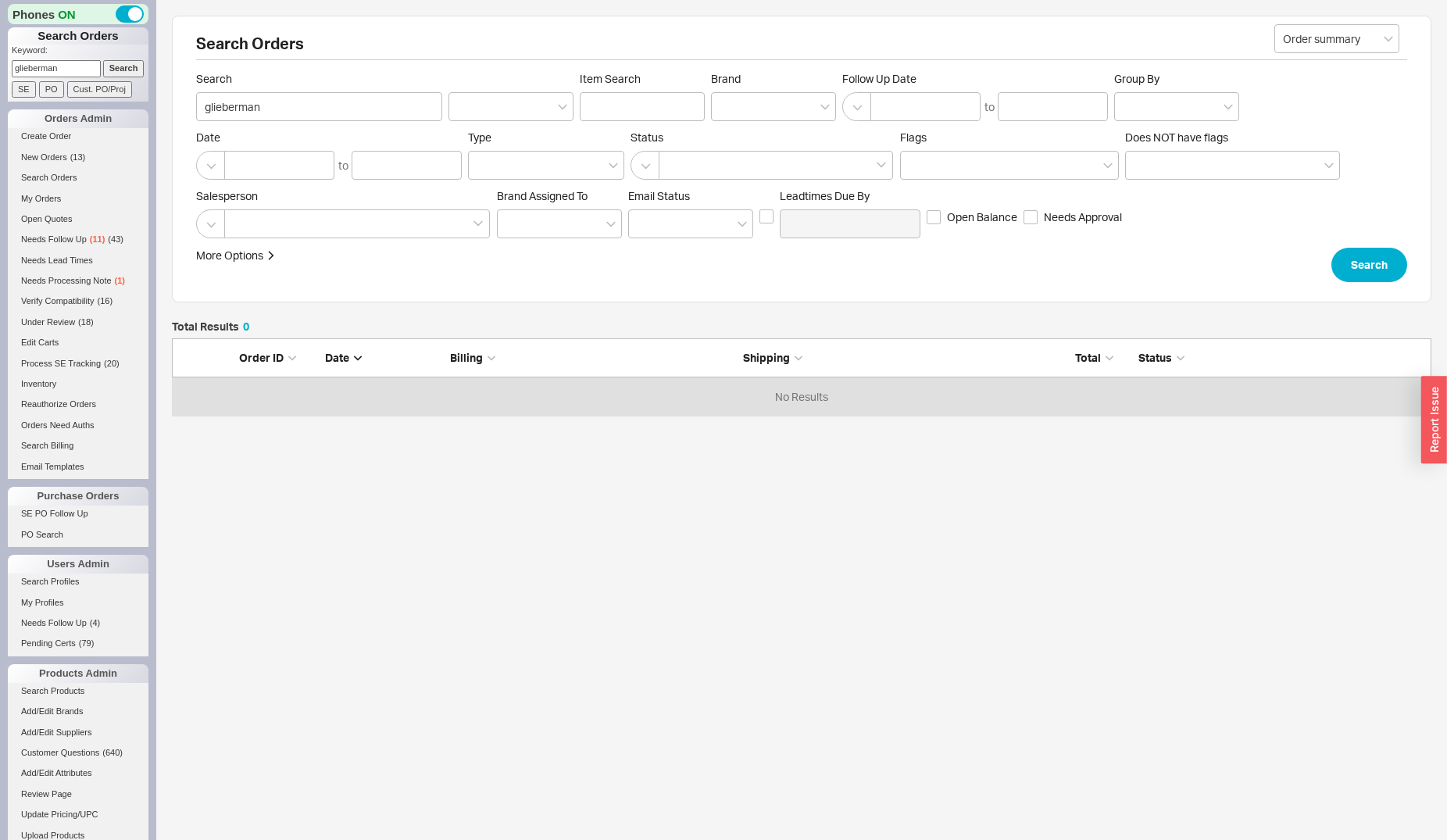
scroll to position [64, 1247]
click at [40, 178] on link "Search Orders" at bounding box center [78, 178] width 141 height 16
click at [304, 220] on div at bounding box center [357, 224] width 266 height 29
click at [244, 220] on input at bounding box center [238, 224] width 11 height 18
click at [309, 229] on div at bounding box center [357, 224] width 266 height 29
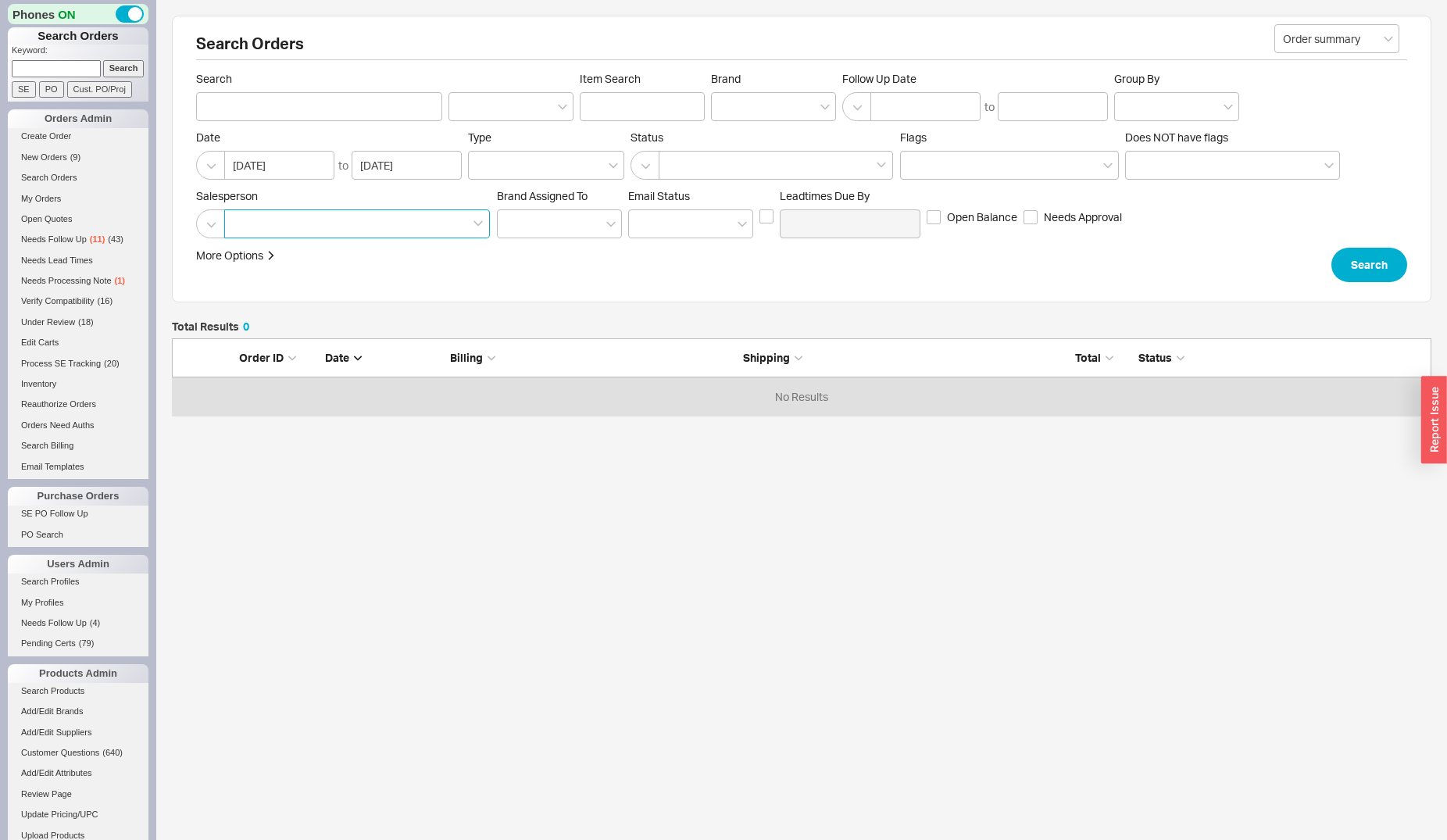
click at [244, 229] on input at bounding box center [238, 224] width 11 height 18
type input "na"
click at [305, 258] on div "[PERSON_NAME]" at bounding box center [358, 256] width 264 height 28
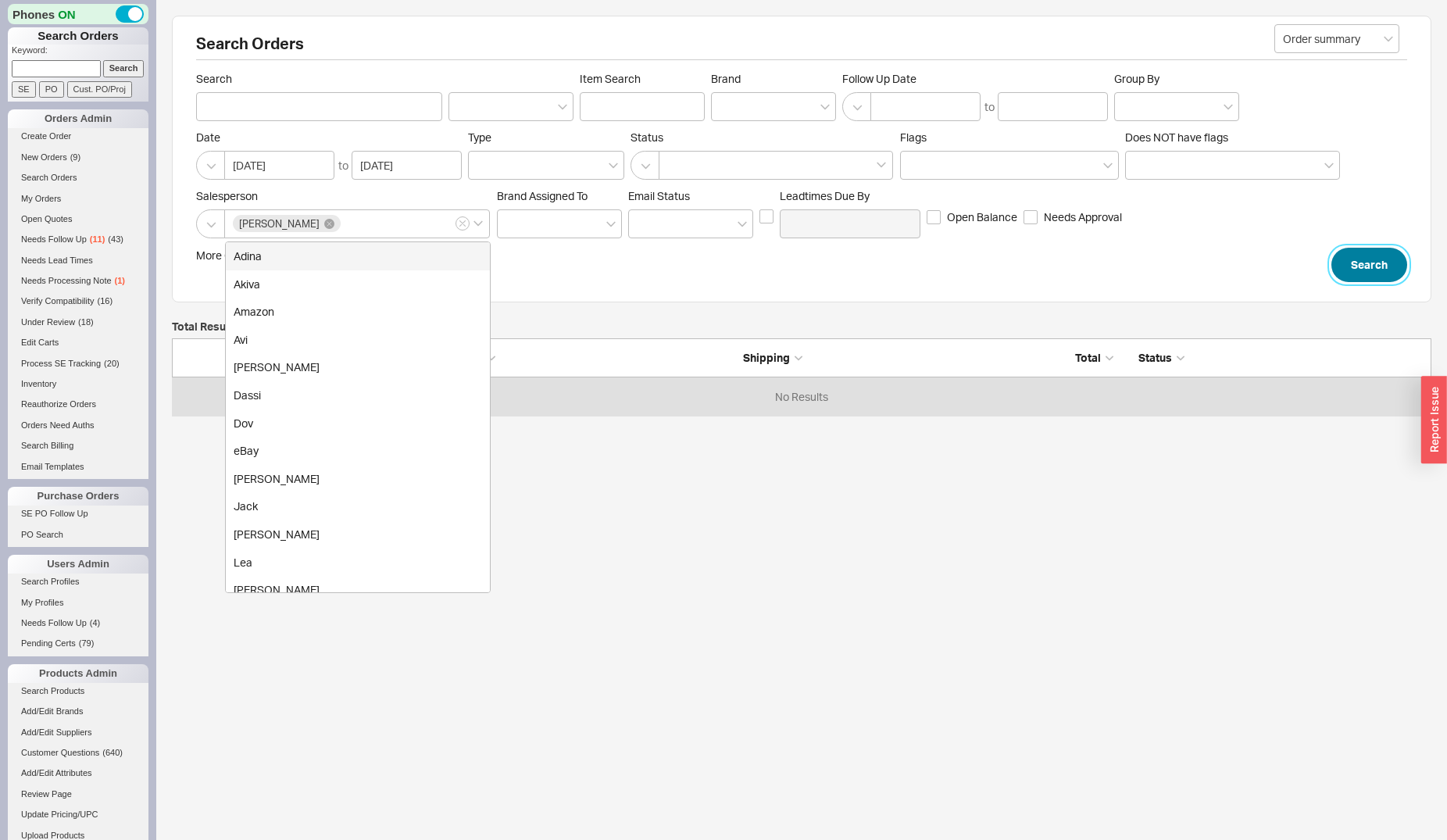
click at [1349, 270] on button "Search" at bounding box center [1369, 265] width 76 height 35
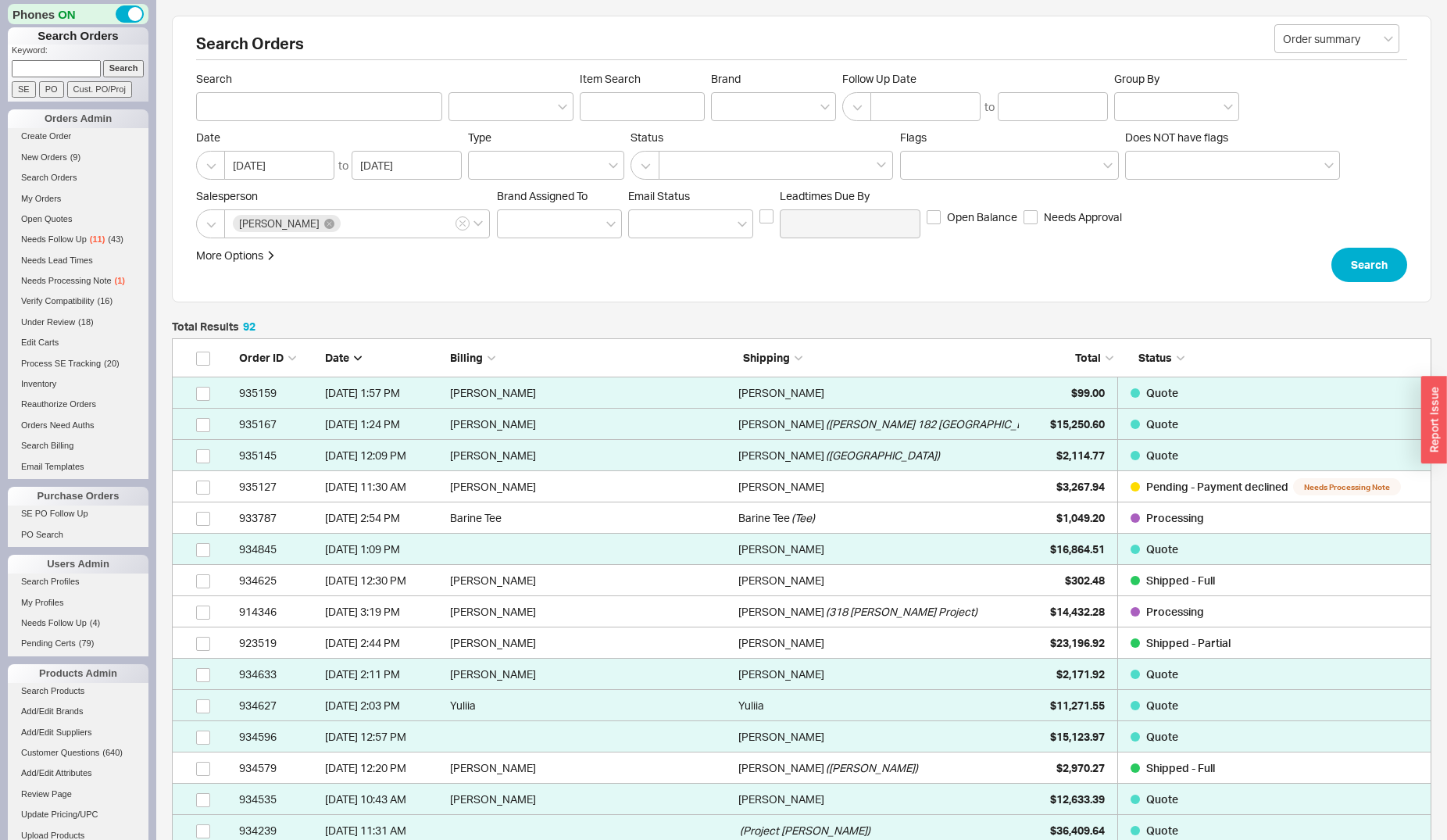
scroll to position [14, 14]
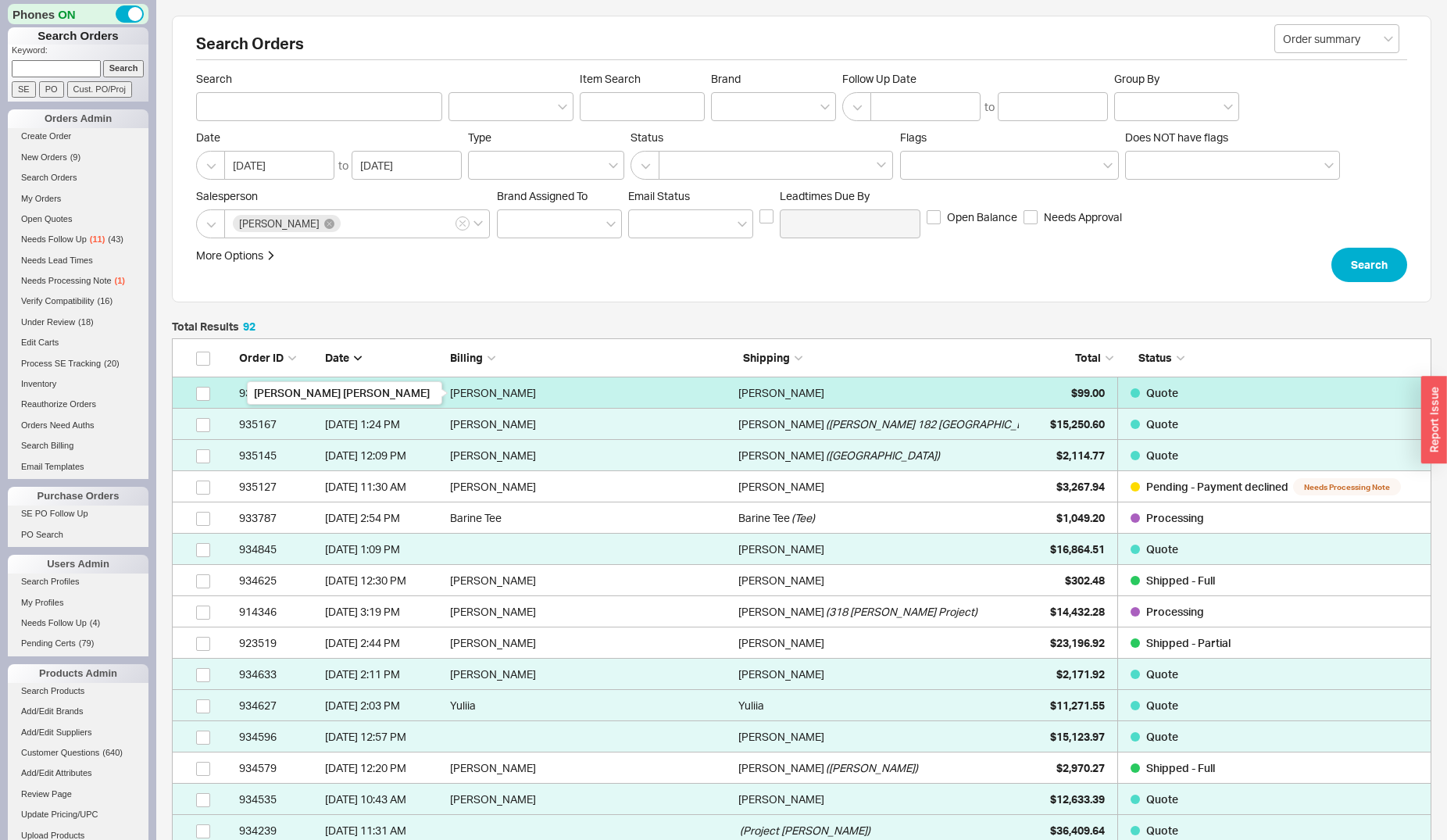
click at [707, 391] on div "[PERSON_NAME]" at bounding box center [590, 393] width 280 height 32
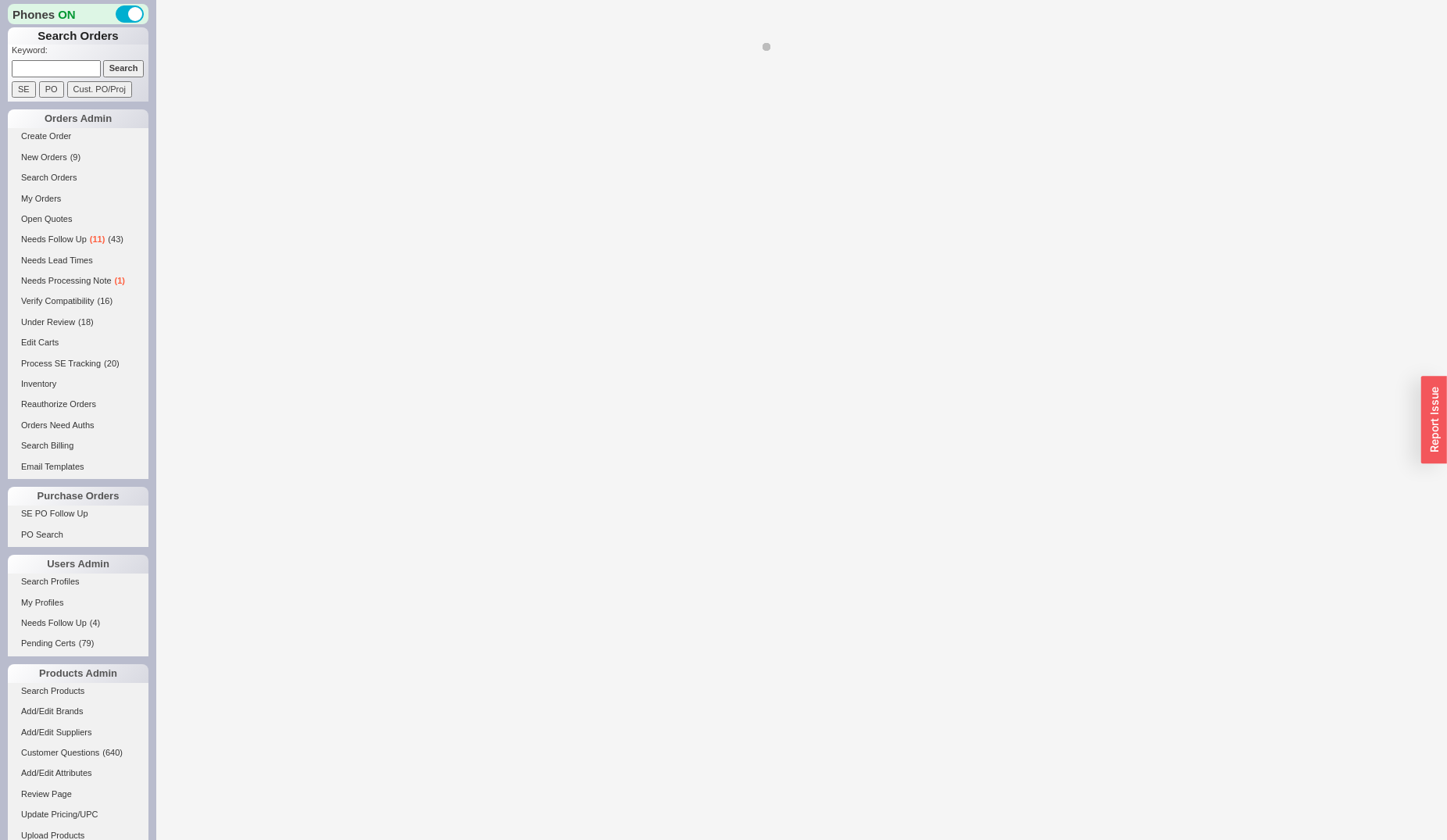
select select "*"
select select "3"
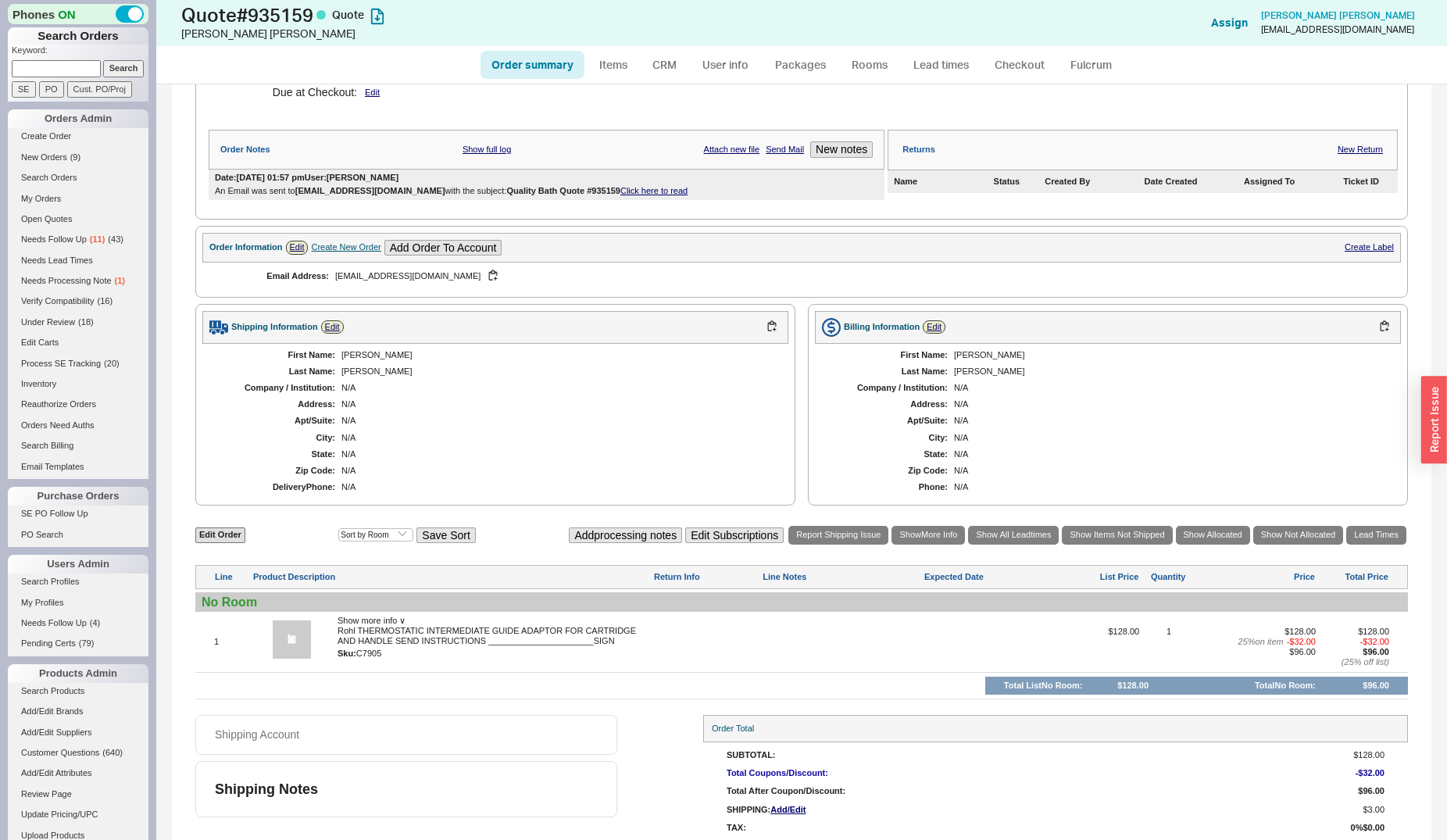
scroll to position [312, 0]
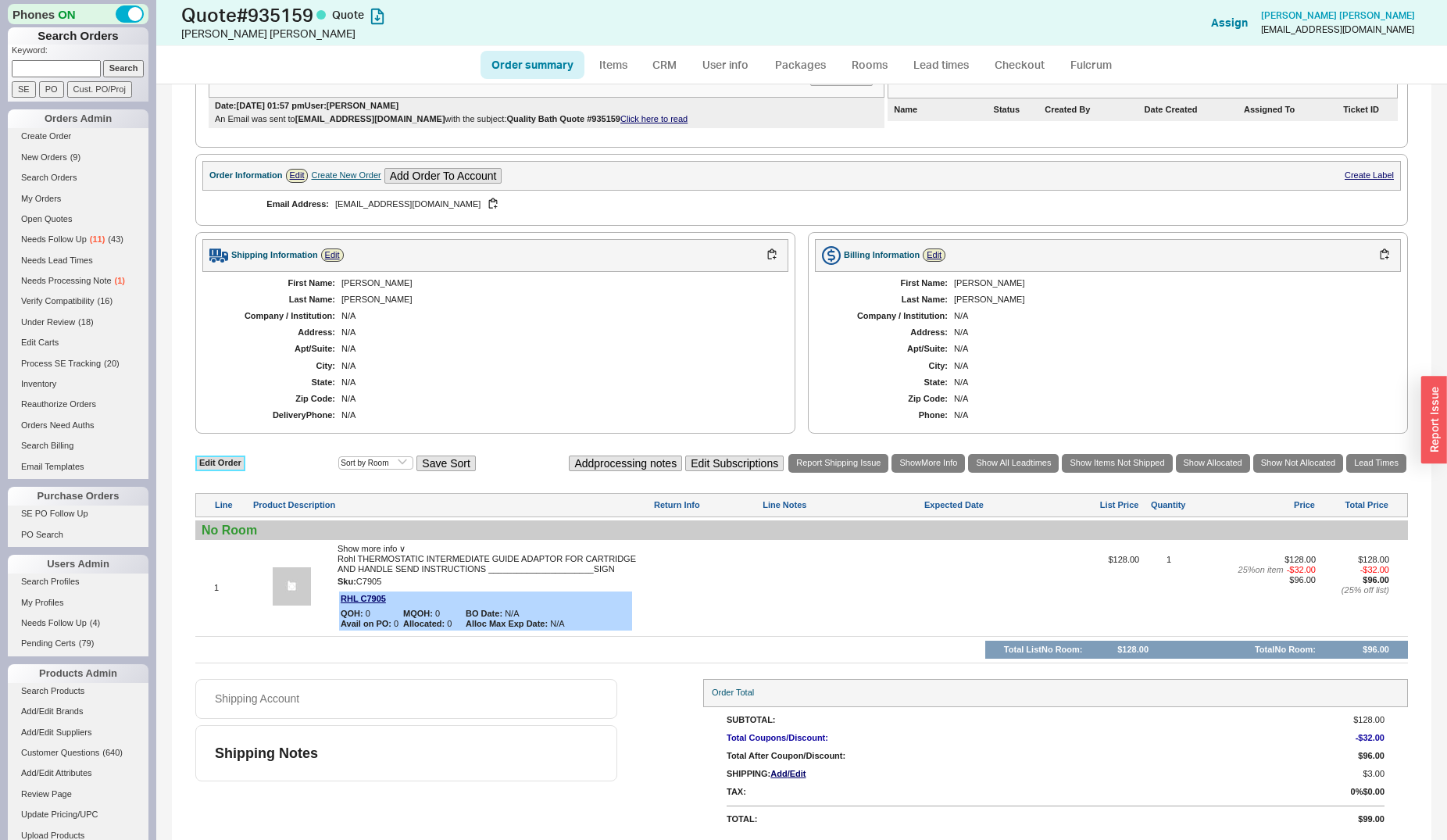
click at [240, 464] on link "Edit Order" at bounding box center [221, 463] width 50 height 15
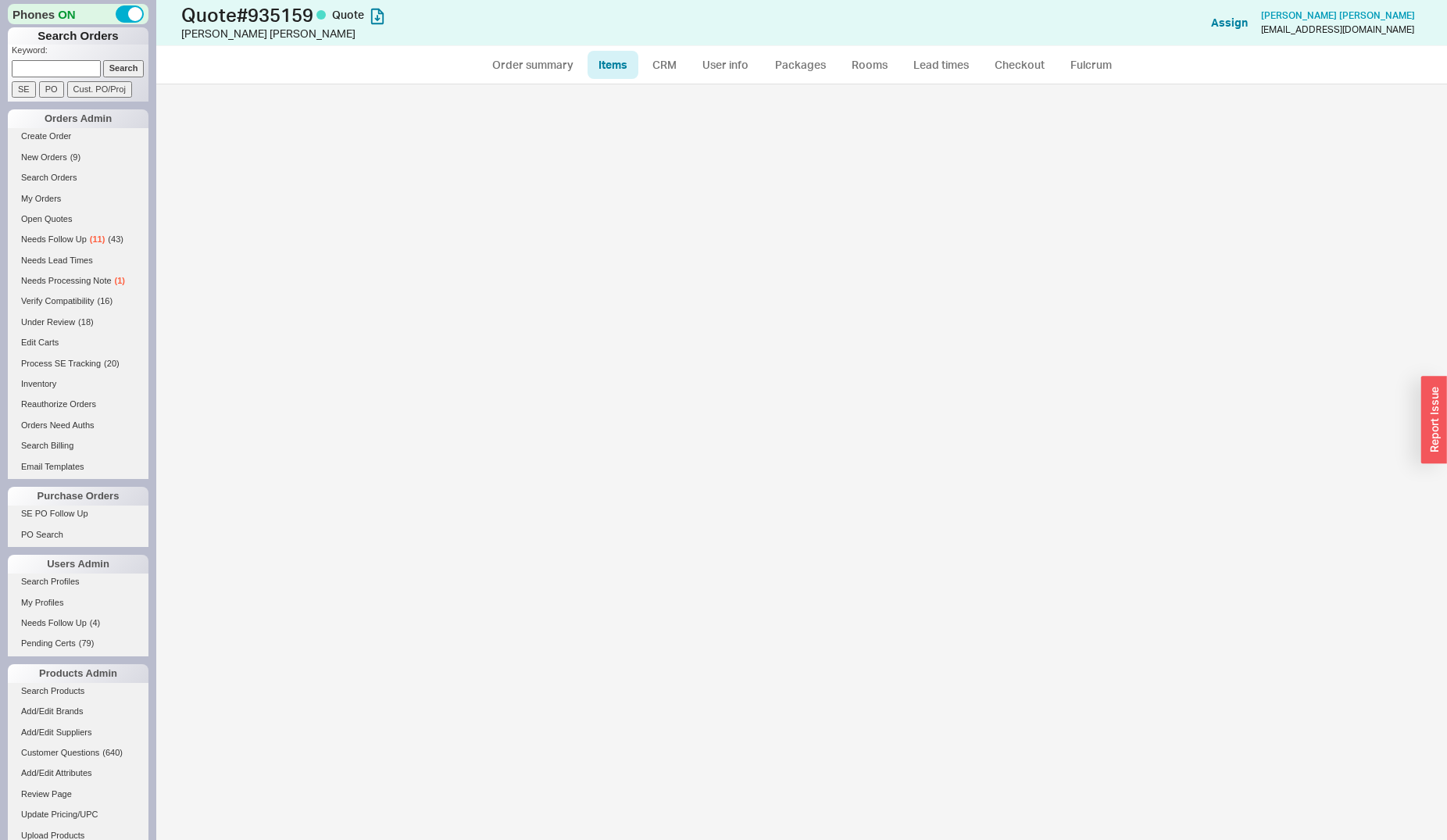
select select "3"
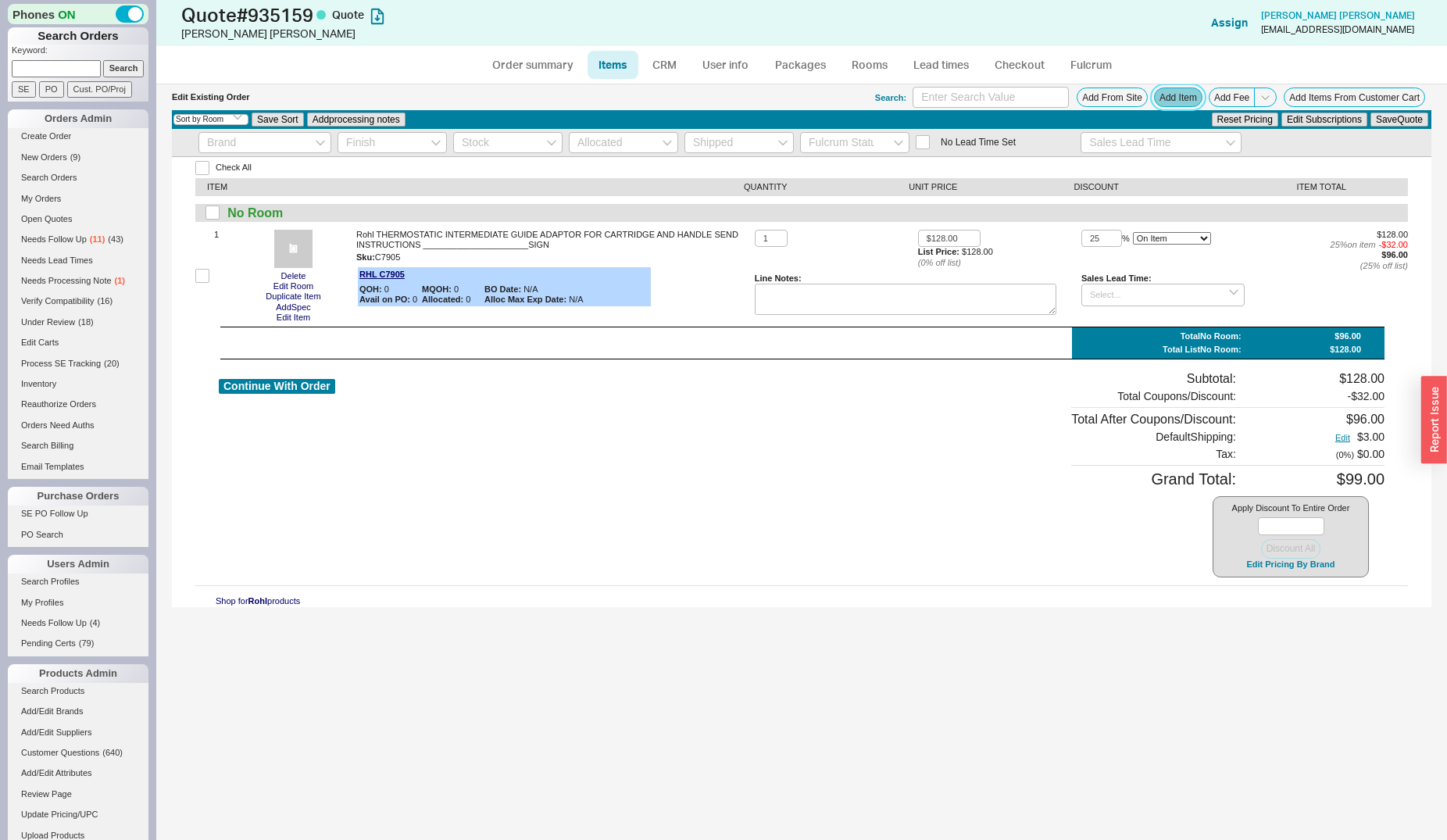
click at [1187, 103] on button "Add Item" at bounding box center [1179, 97] width 48 height 19
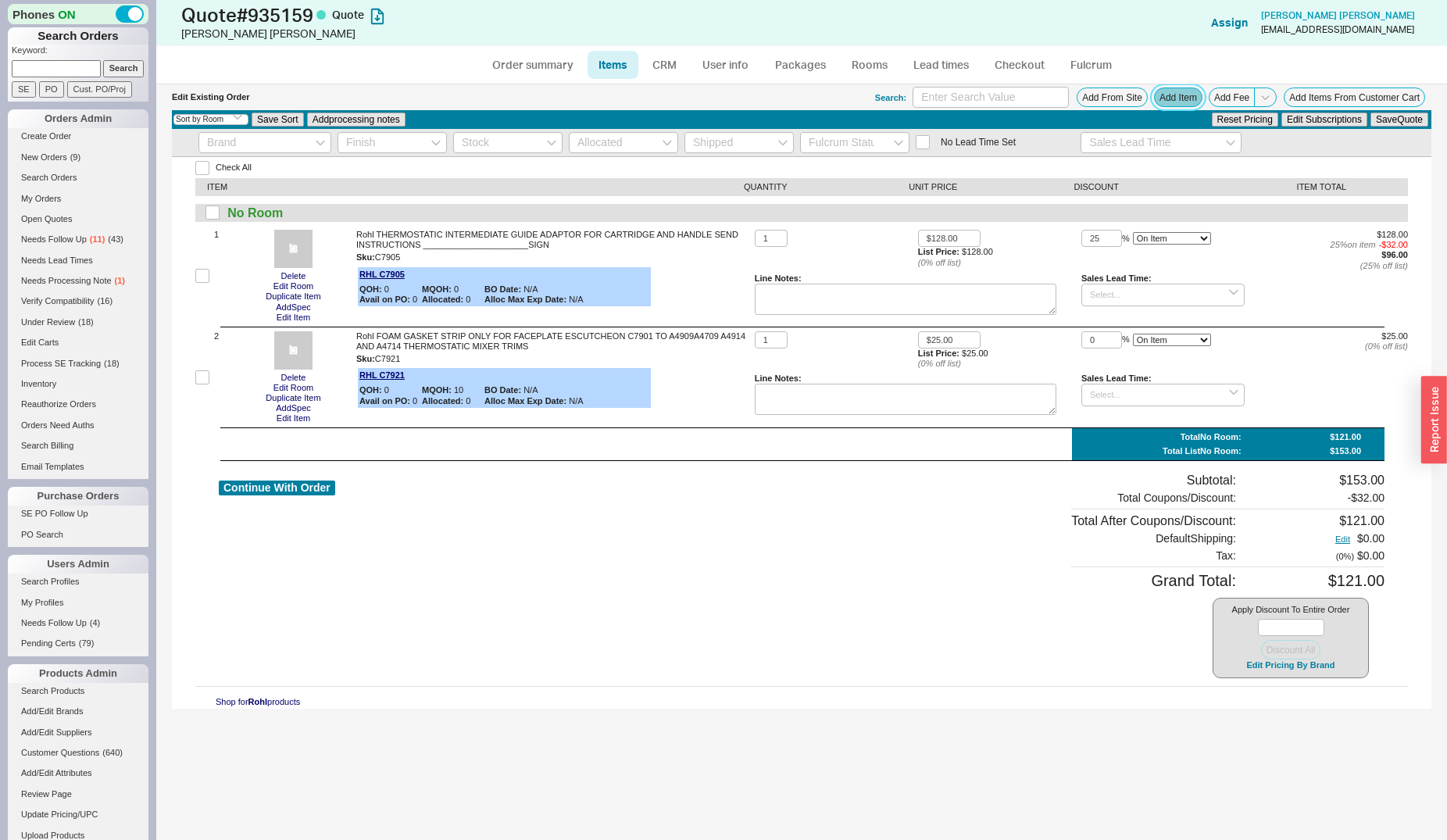
click at [1171, 103] on button "Add Item" at bounding box center [1179, 97] width 48 height 19
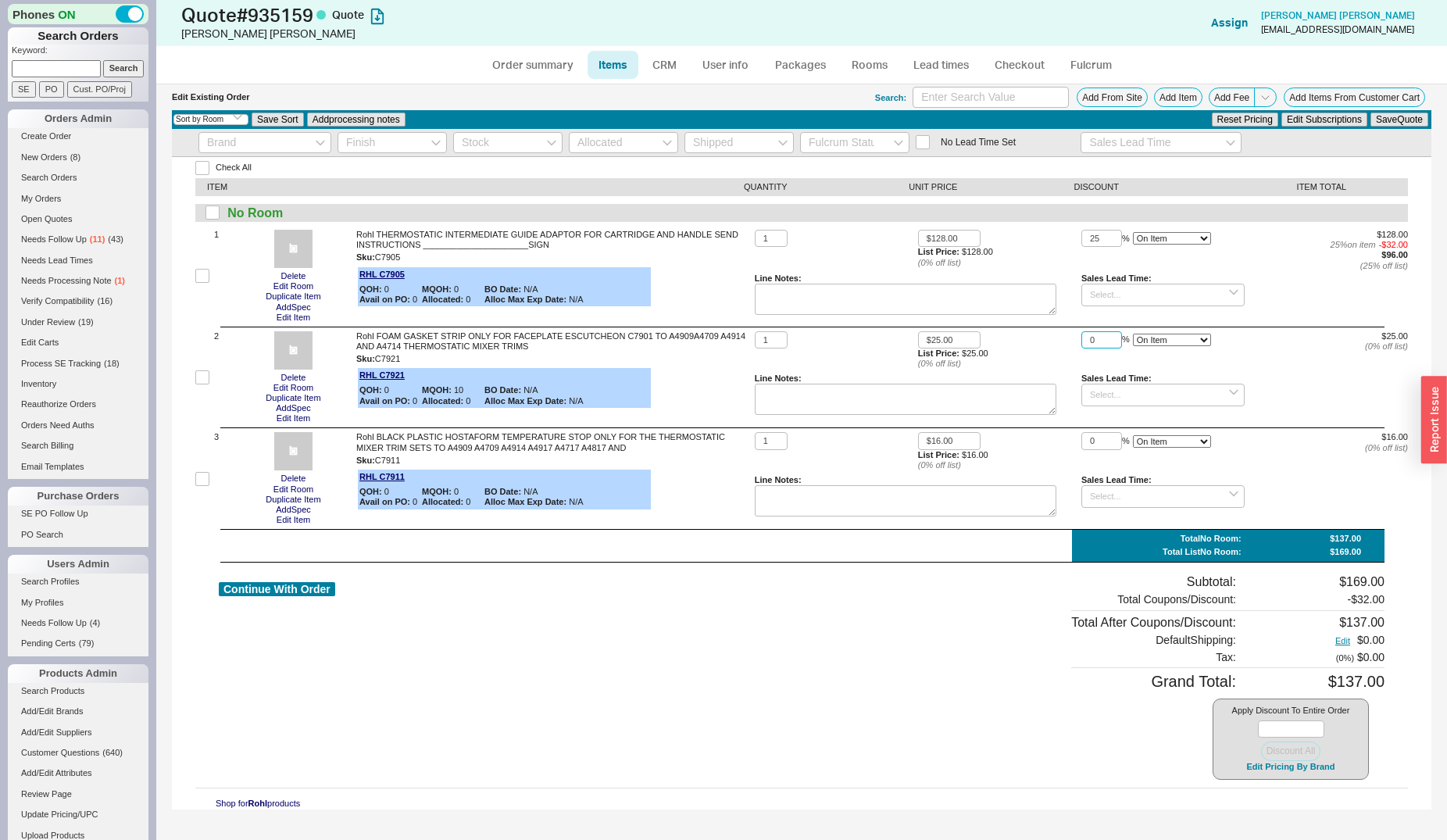
click at [1083, 337] on input "0" at bounding box center [1102, 340] width 40 height 18
type input "25"
drag, startPoint x: 1090, startPoint y: 441, endPoint x: 1082, endPoint y: 434, distance: 10.6
click at [1082, 434] on input "0" at bounding box center [1102, 441] width 40 height 18
type input "25"
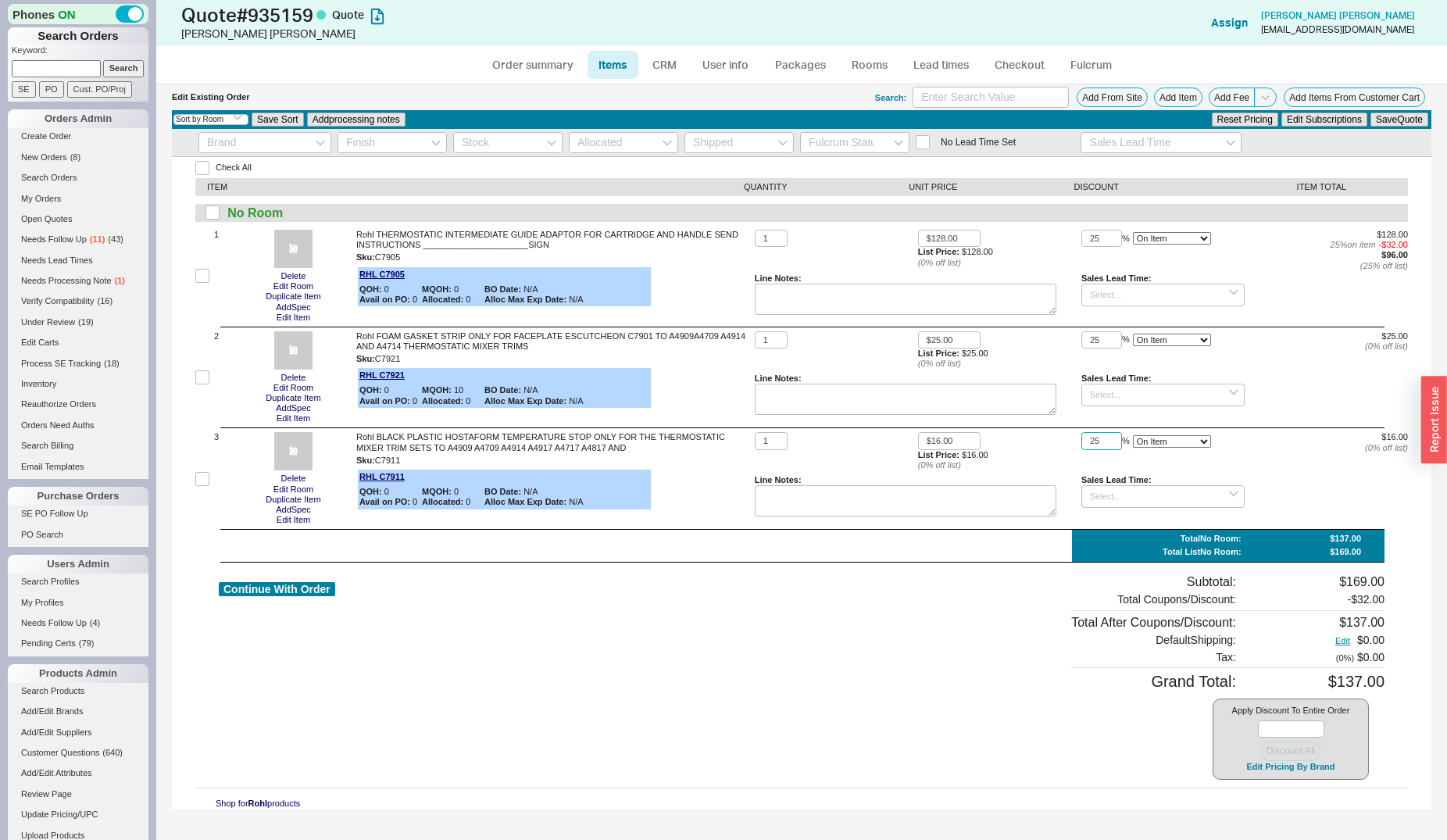
click at [1370, 112] on button "Save Quote" at bounding box center [1399, 119] width 58 height 14
click at [1176, 101] on button "Add Item" at bounding box center [1179, 97] width 48 height 19
click at [1179, 97] on button "Add Item" at bounding box center [1179, 97] width 48 height 19
click at [1174, 99] on button "Add Item" at bounding box center [1179, 97] width 48 height 19
click at [282, 593] on button "Continue With Order" at bounding box center [277, 590] width 116 height 15
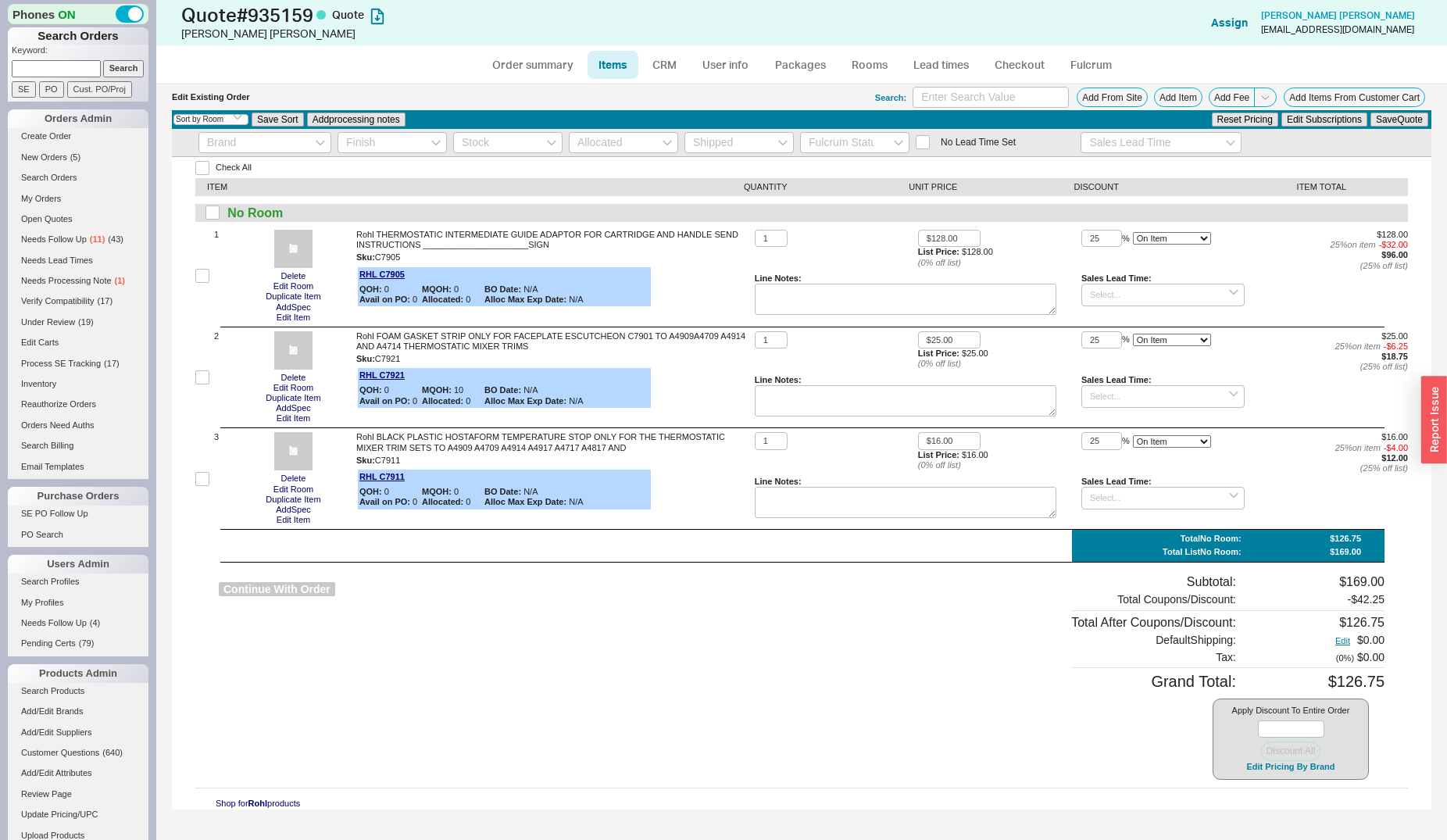
select select "*"
select select "3"
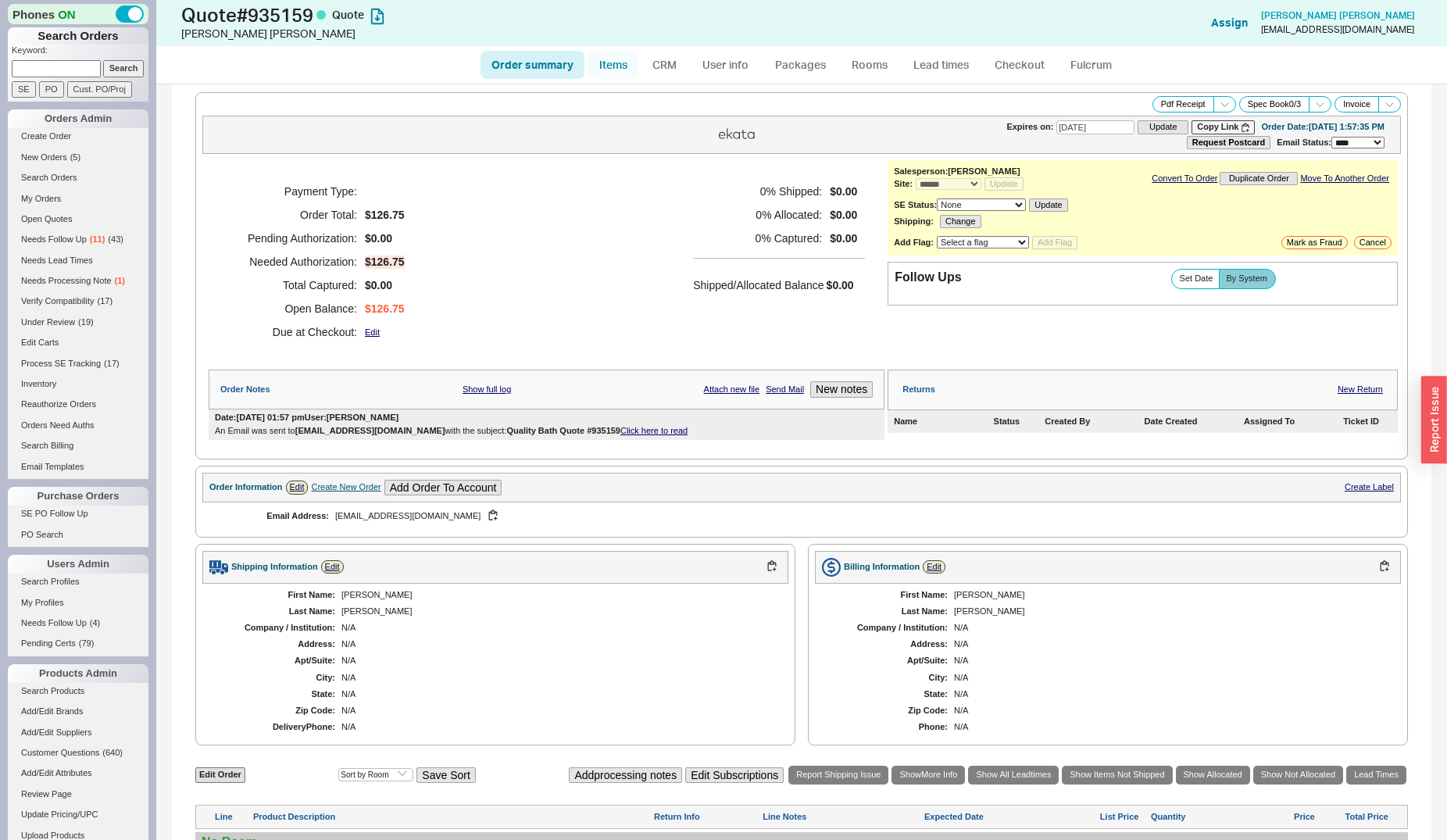
click at [624, 69] on link "Items" at bounding box center [612, 65] width 51 height 28
select select "3"
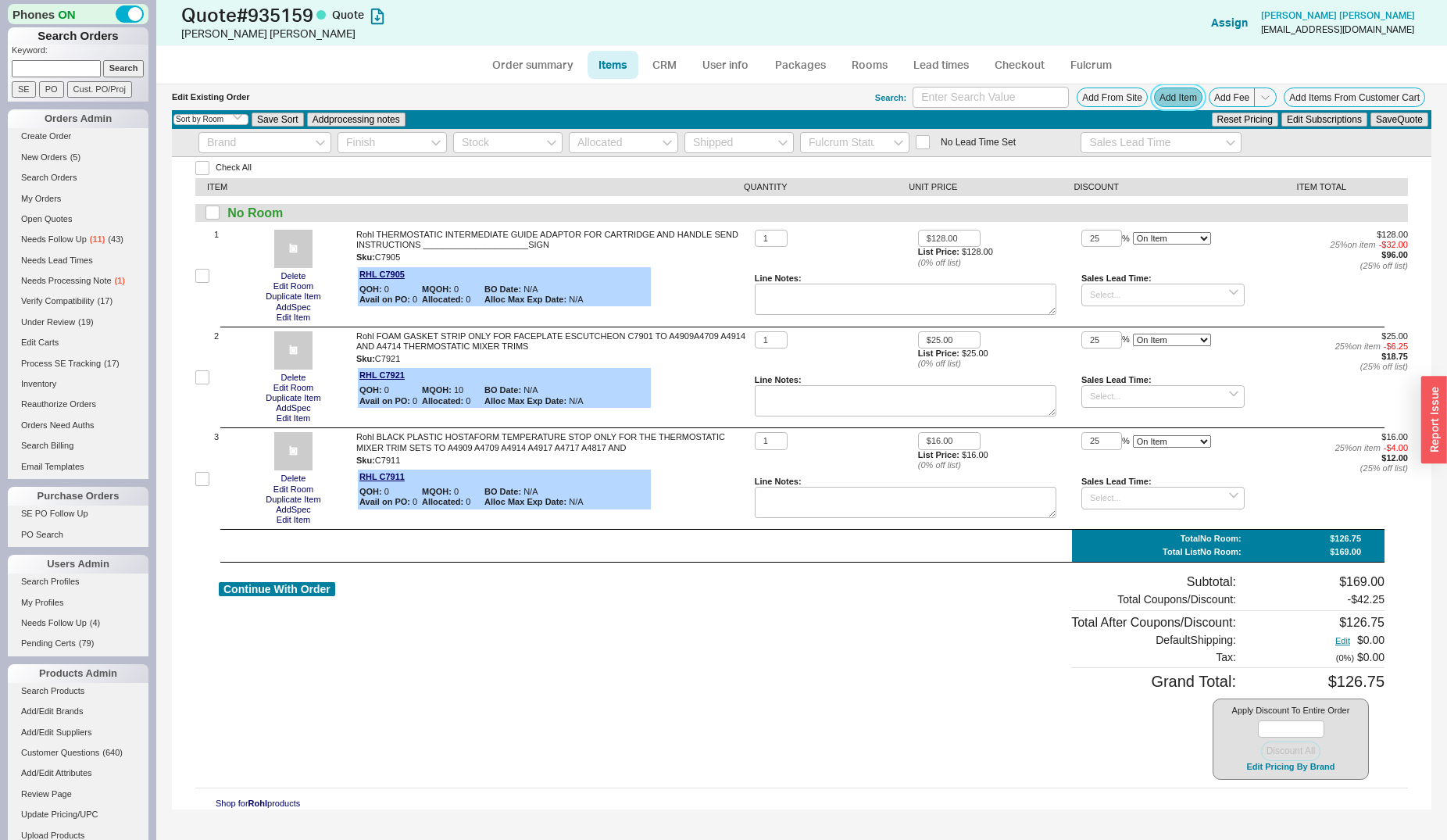
click at [1178, 93] on button "Add Item" at bounding box center [1179, 97] width 48 height 19
click at [316, 592] on button "Continue With Order" at bounding box center [277, 590] width 116 height 15
select select "*"
select select "3"
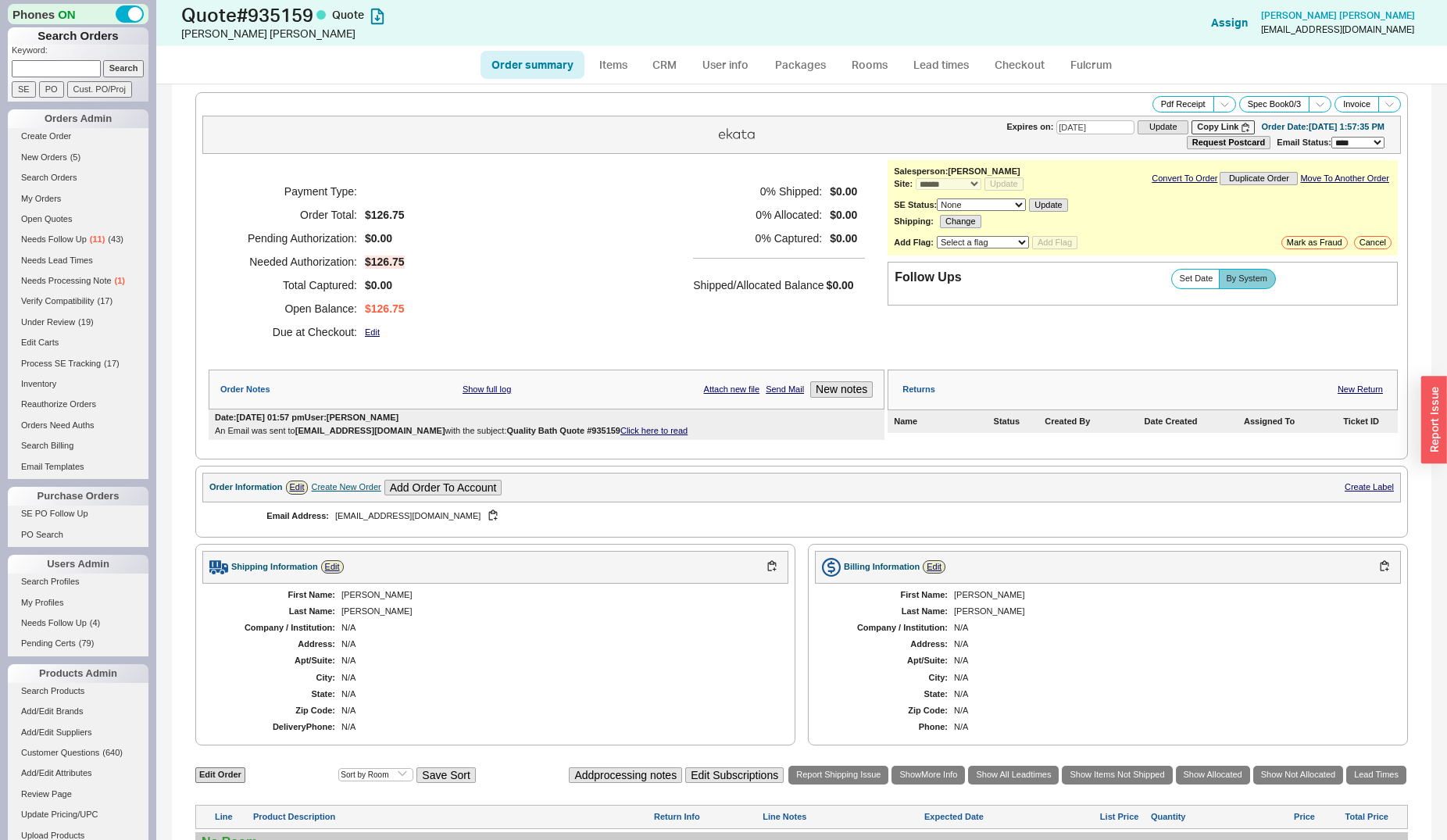
click at [590, 597] on div "[PERSON_NAME]" at bounding box center [557, 594] width 431 height 10
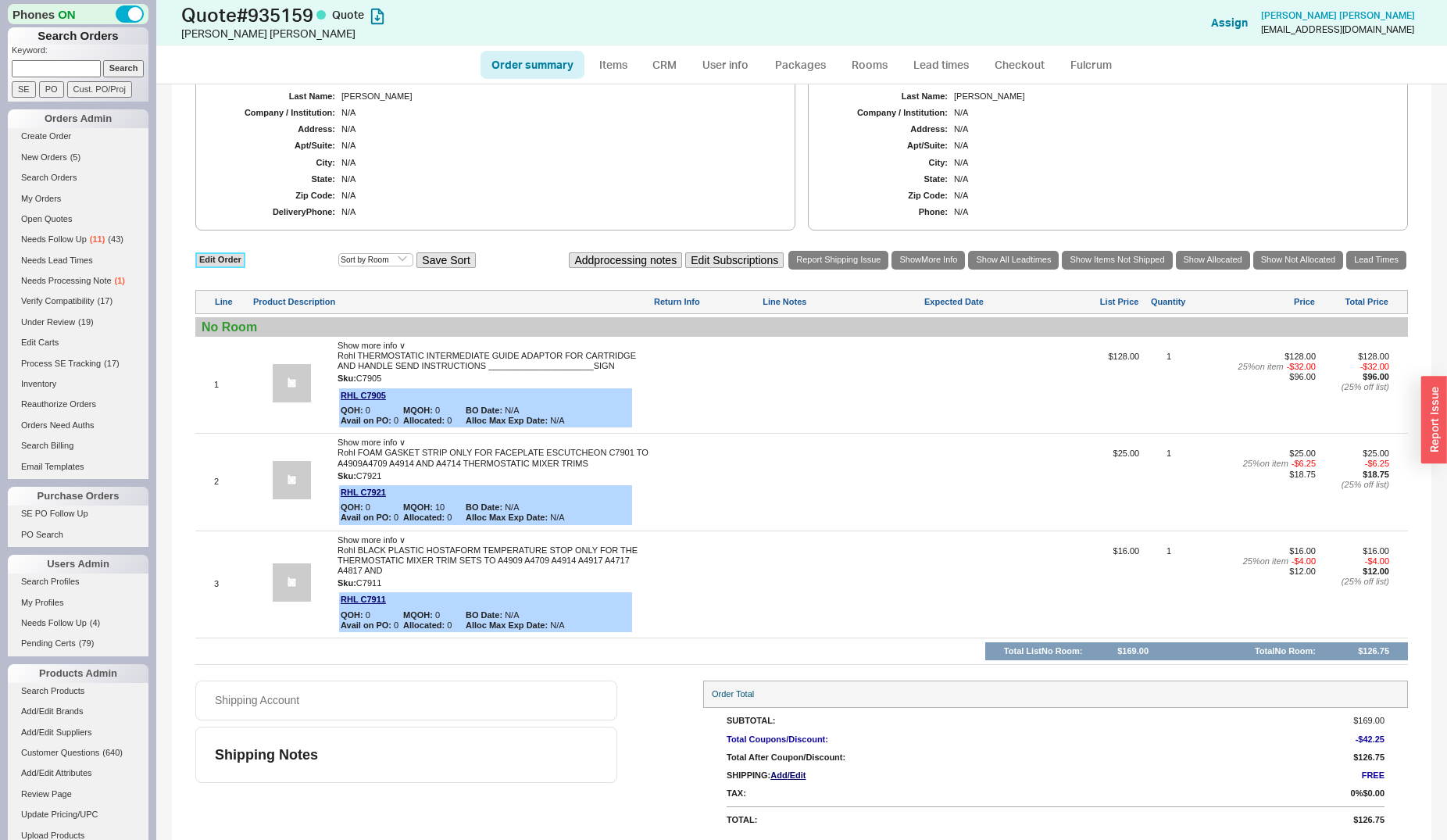
click at [222, 266] on link "Edit Order" at bounding box center [221, 259] width 50 height 15
select select "3"
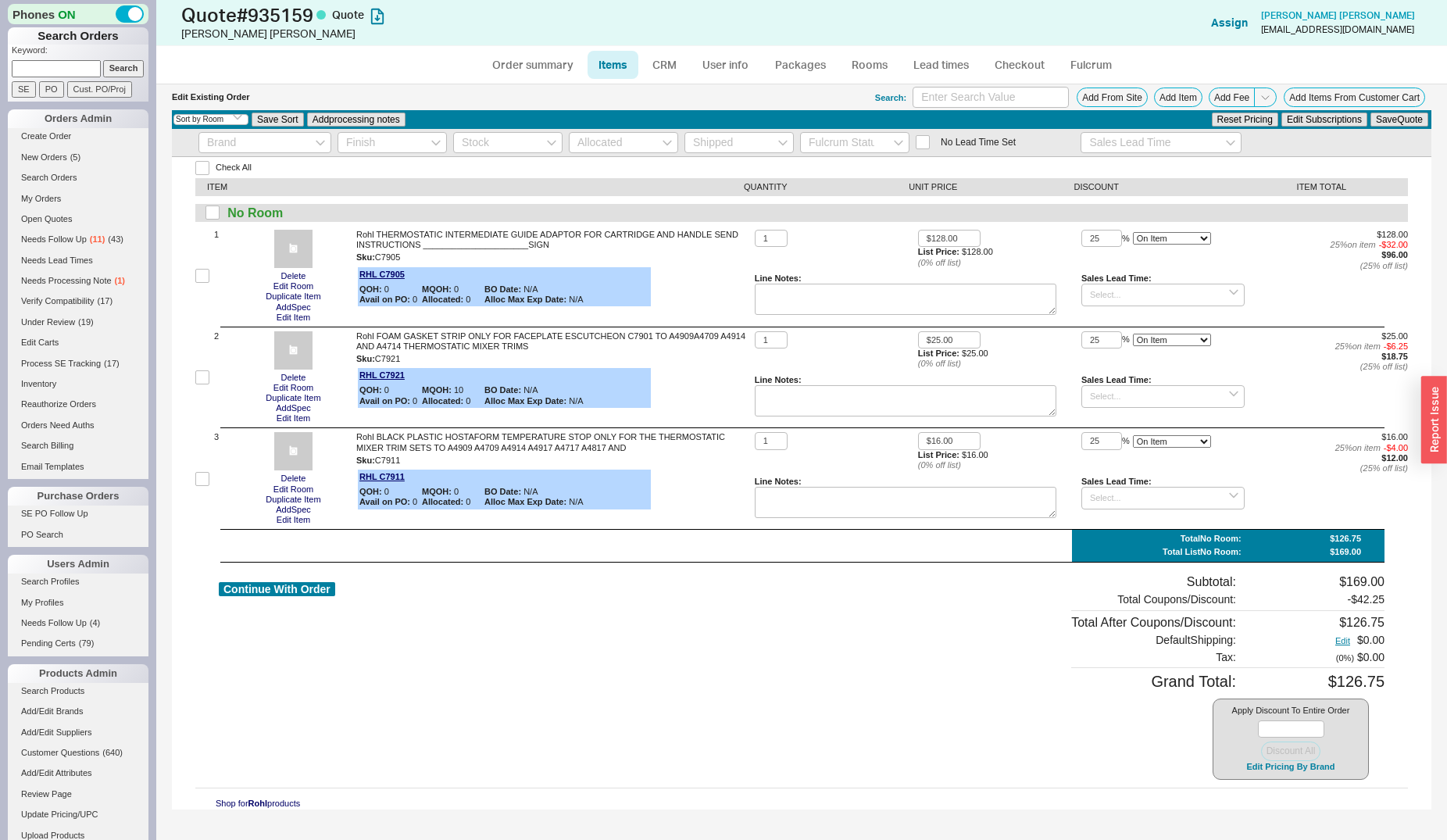
click at [282, 600] on div "Continue With Order" at bounding box center [277, 677] width 116 height 206
click at [288, 590] on button "Continue With Order" at bounding box center [277, 590] width 116 height 15
select select "*"
select select "3"
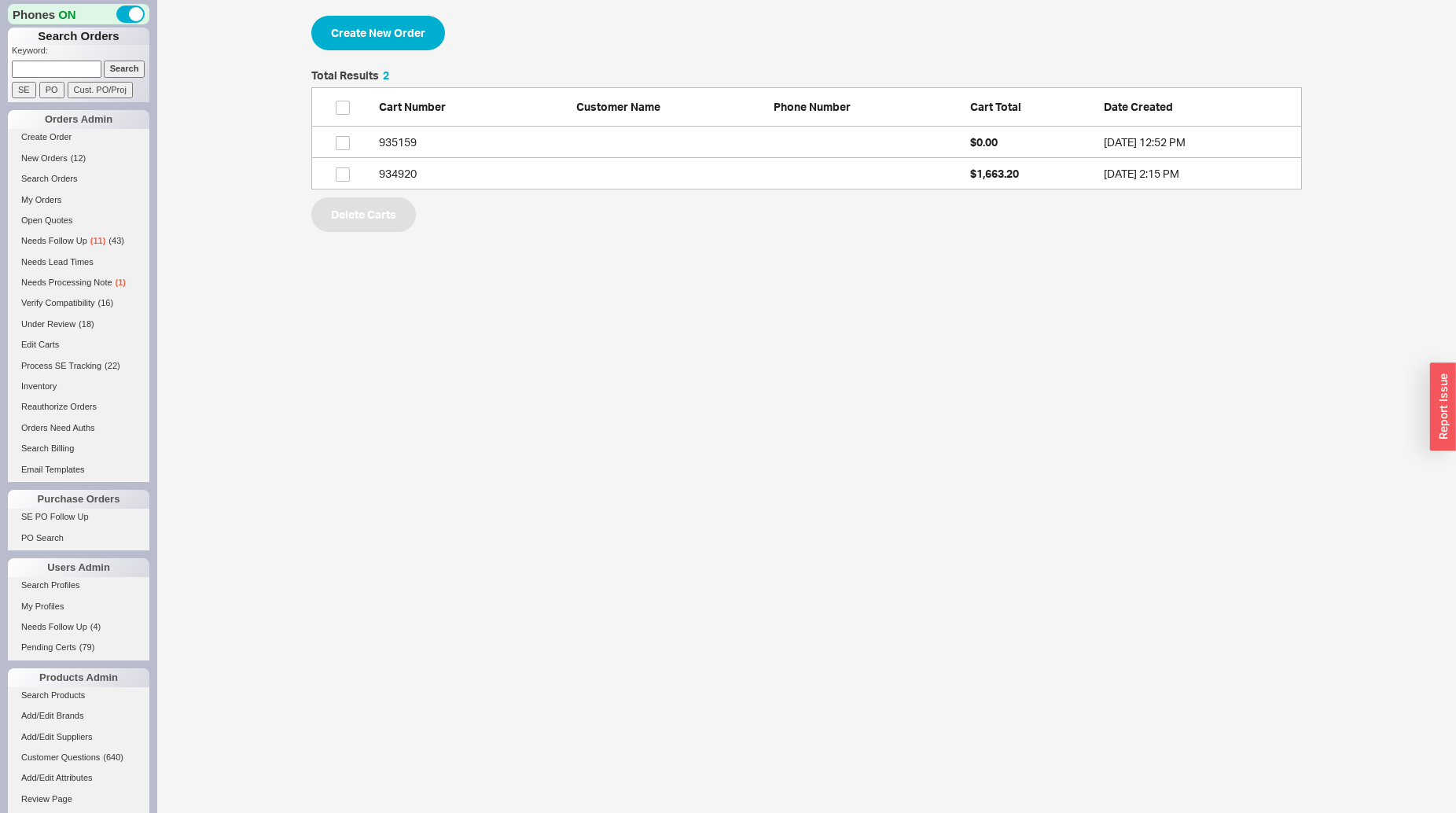
scroll to position [107, 977]
click at [426, 42] on button "Create New Order" at bounding box center [378, 33] width 133 height 35
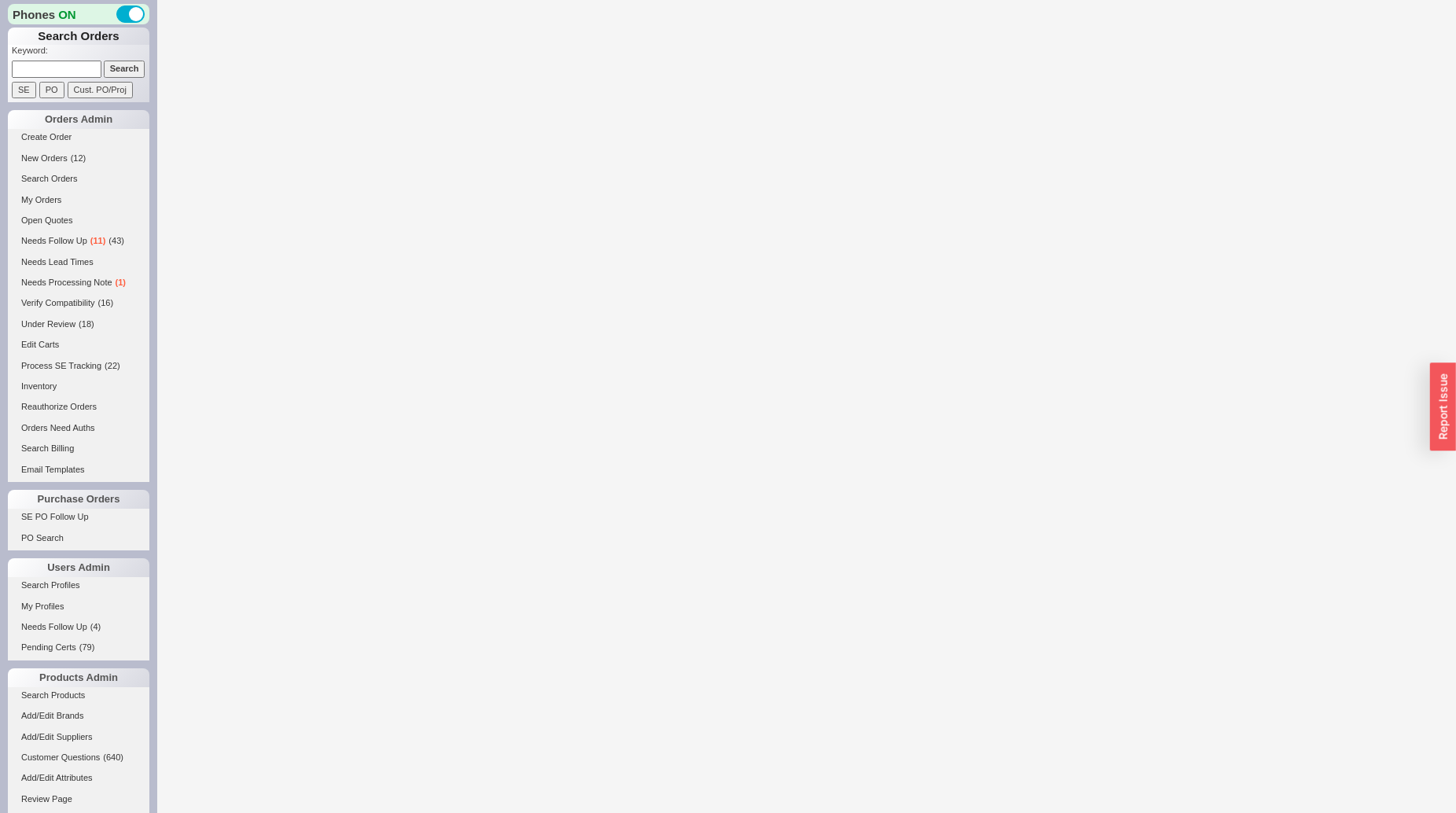
select select "3"
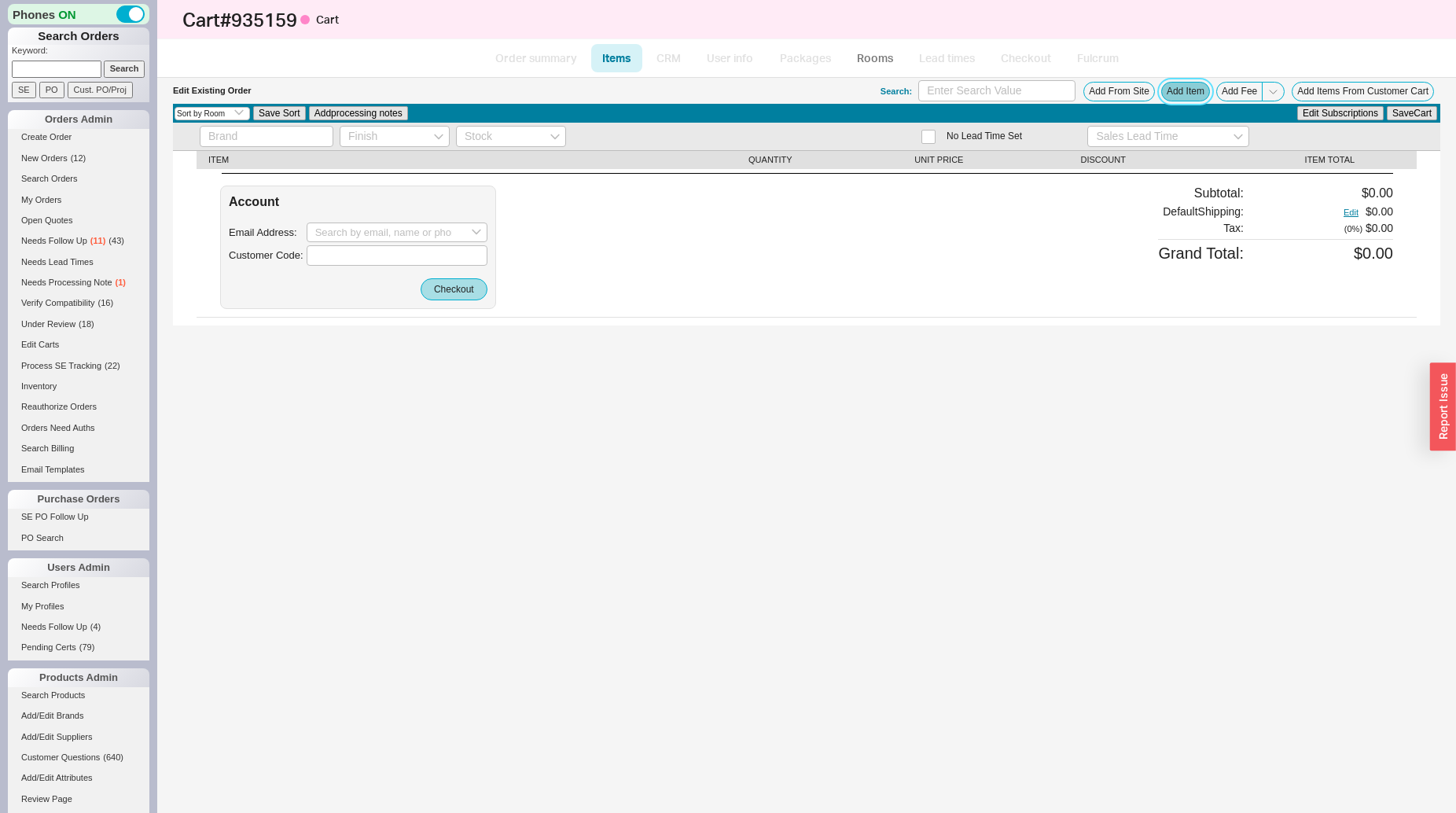
click at [1172, 89] on button "Add Item" at bounding box center [1186, 92] width 49 height 20
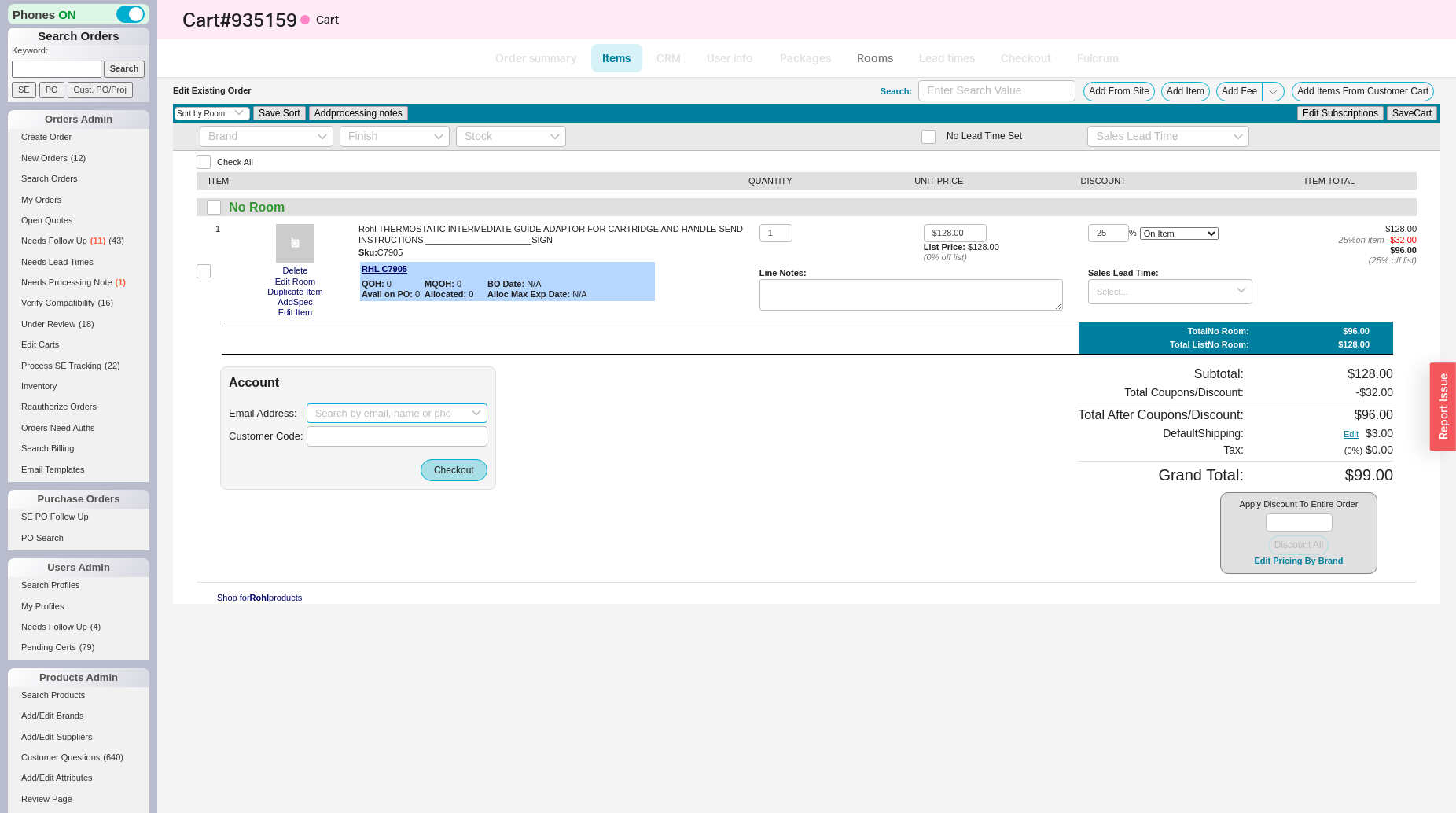
click at [397, 411] on input at bounding box center [397, 413] width 180 height 20
click at [354, 411] on input at bounding box center [397, 413] width 180 height 20
click at [370, 420] on input at bounding box center [397, 413] width 180 height 20
paste input "[EMAIL_ADDRESS][DOMAIN_NAME]"
click at [318, 415] on input "[EMAIL_ADDRESS][DOMAIN_NAME]" at bounding box center [397, 413] width 180 height 20
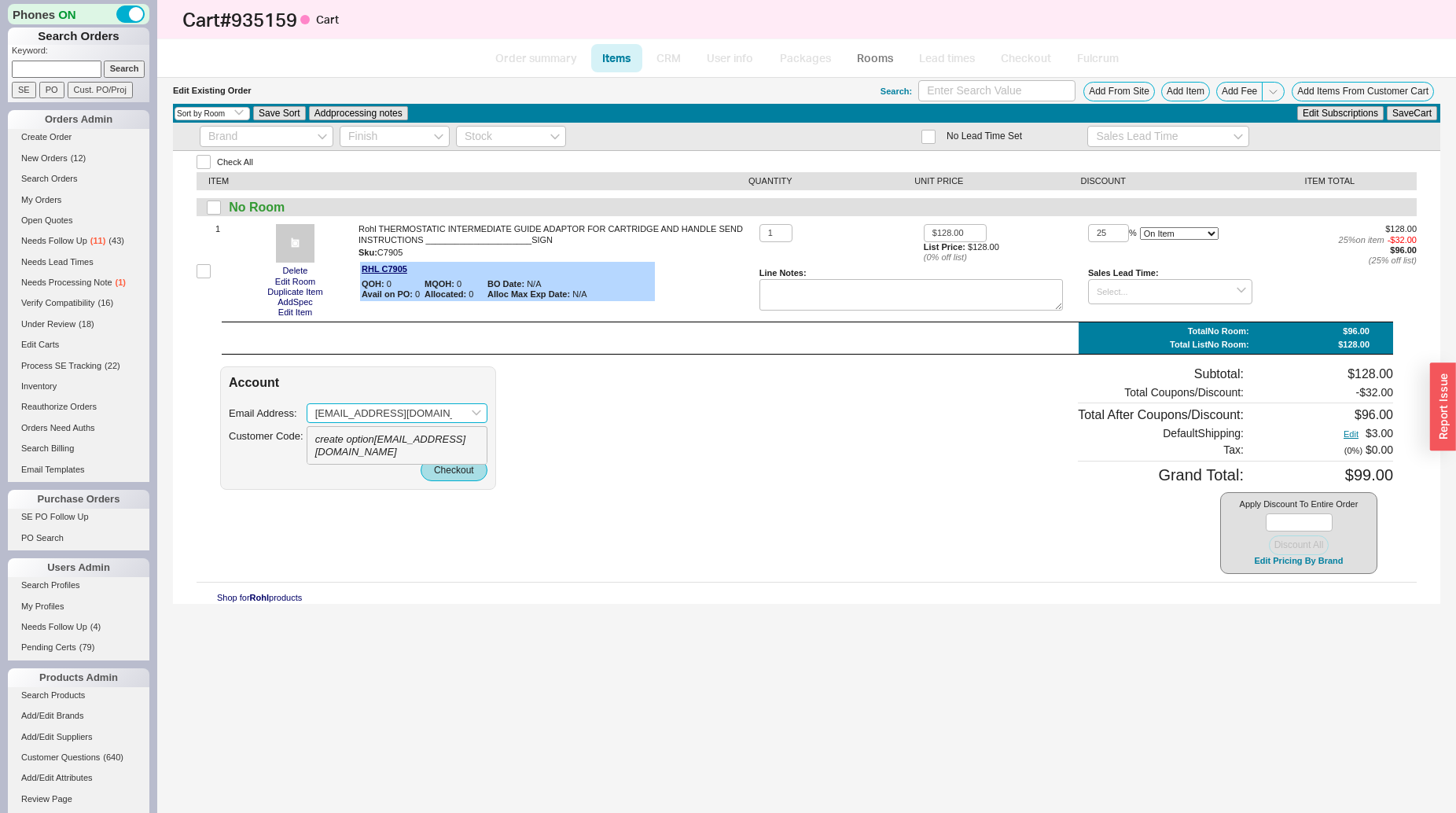
click at [393, 443] on div "create option [EMAIL_ADDRESS][DOMAIN_NAME]" at bounding box center [397, 445] width 180 height 37
type input "[EMAIL_ADDRESS][DOMAIN_NAME]"
click at [444, 470] on button "Checkout" at bounding box center [454, 470] width 67 height 22
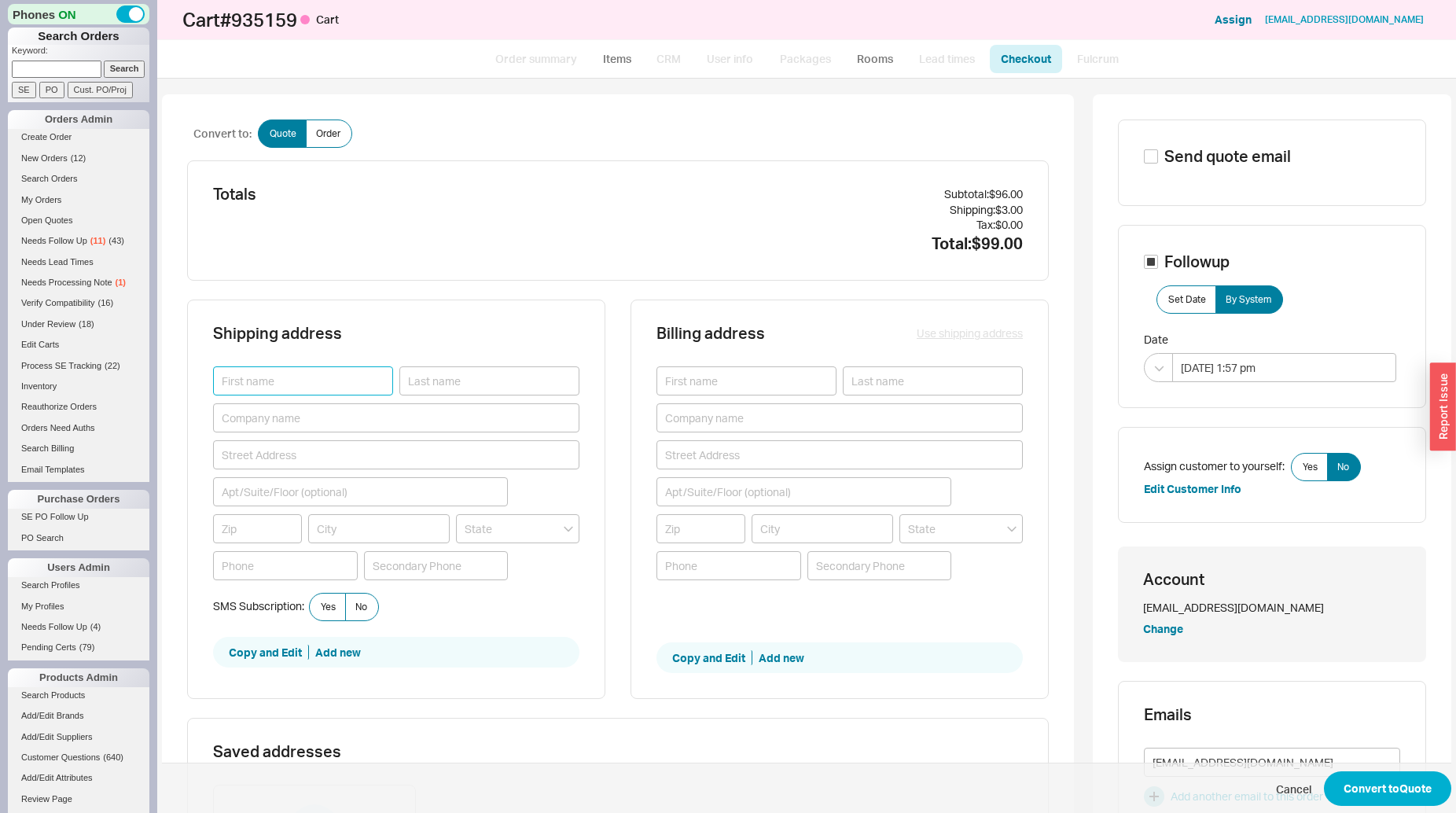
click at [304, 387] on input at bounding box center [302, 381] width 180 height 29
type input "[PERSON_NAME]"
click at [995, 328] on button "Use shipping address" at bounding box center [970, 333] width 106 height 15
type input "[PERSON_NAME]"
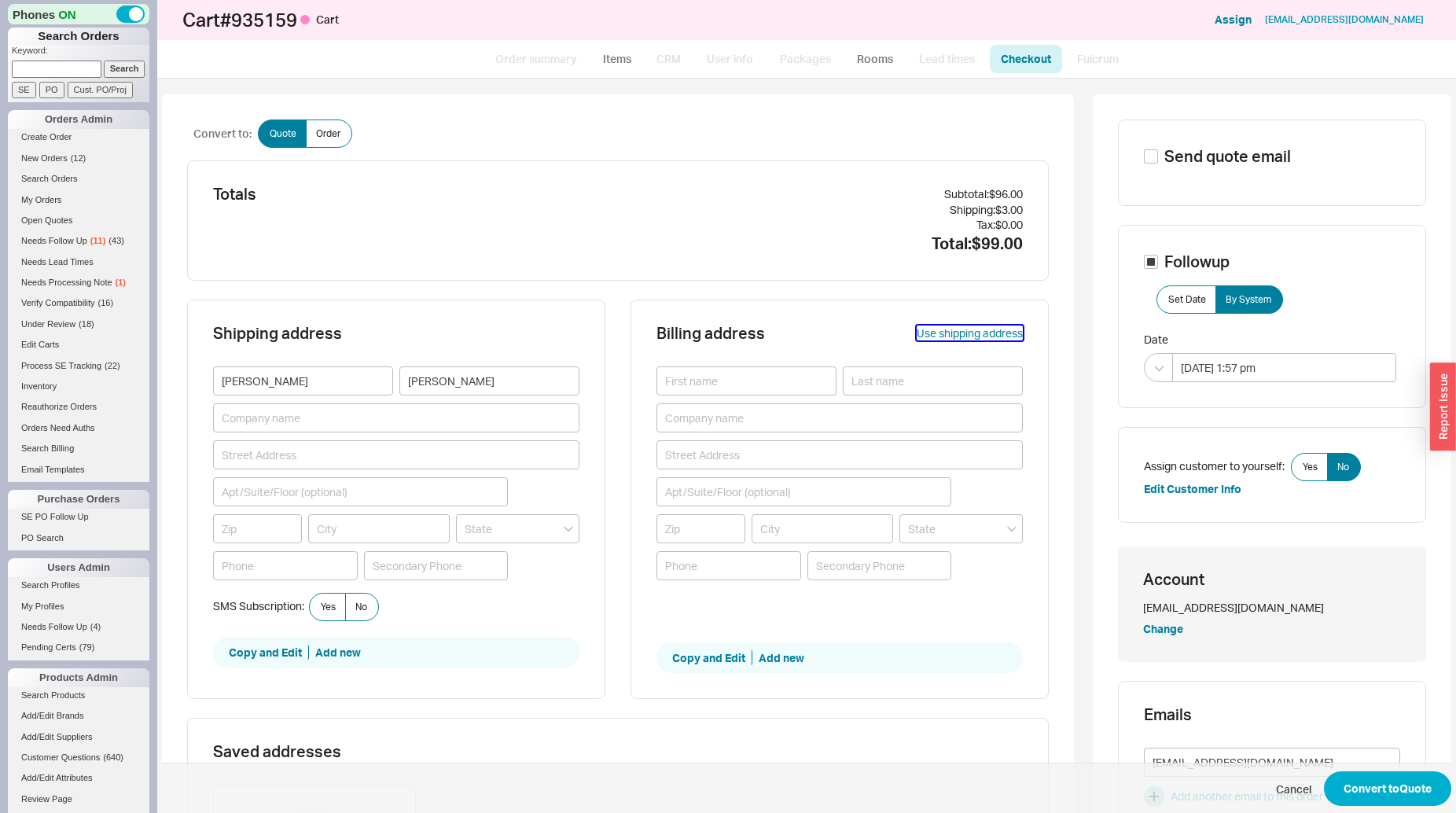
type input "[PERSON_NAME]"
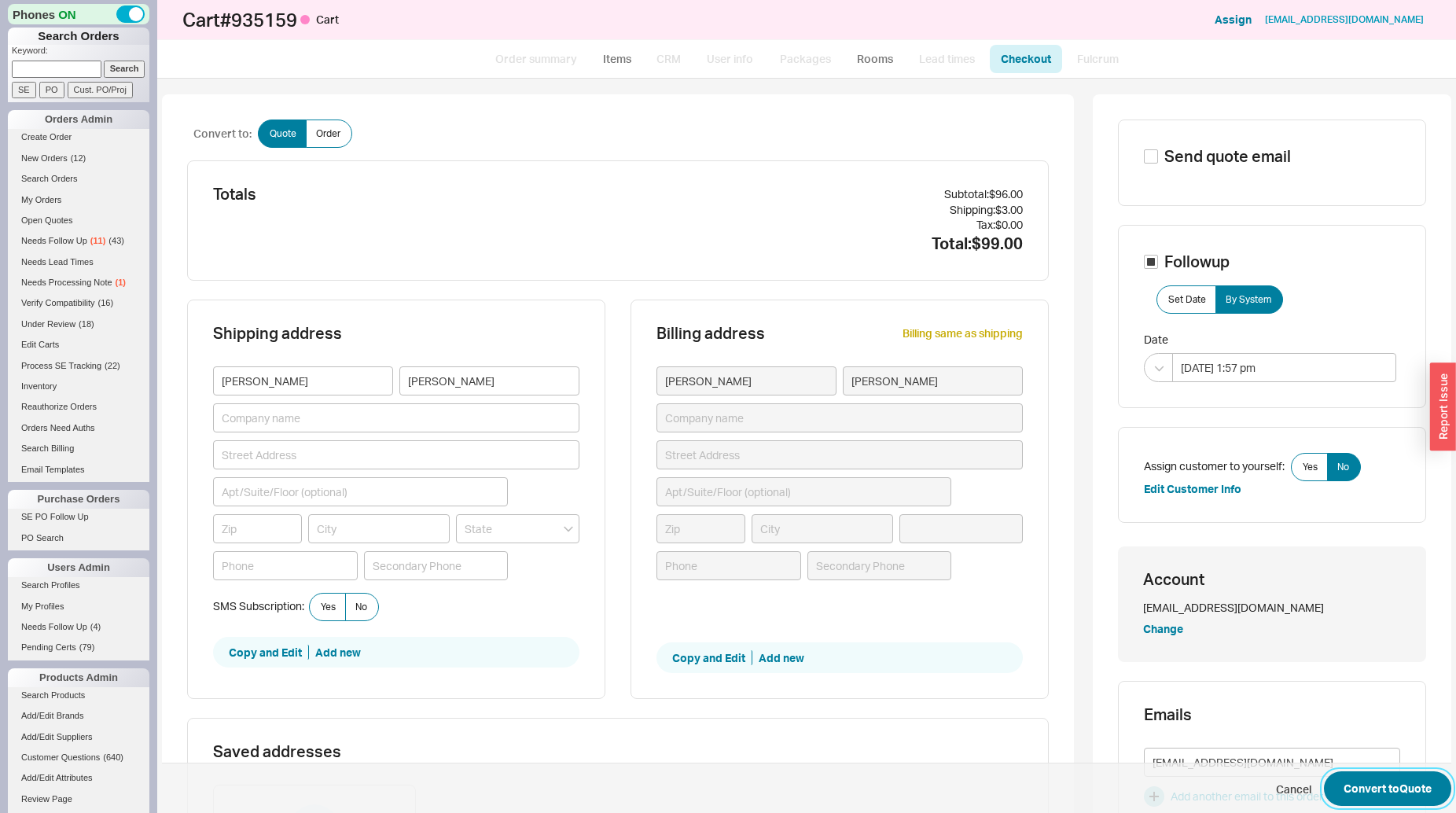
click at [1373, 780] on button "Convert to Quote" at bounding box center [1388, 789] width 128 height 35
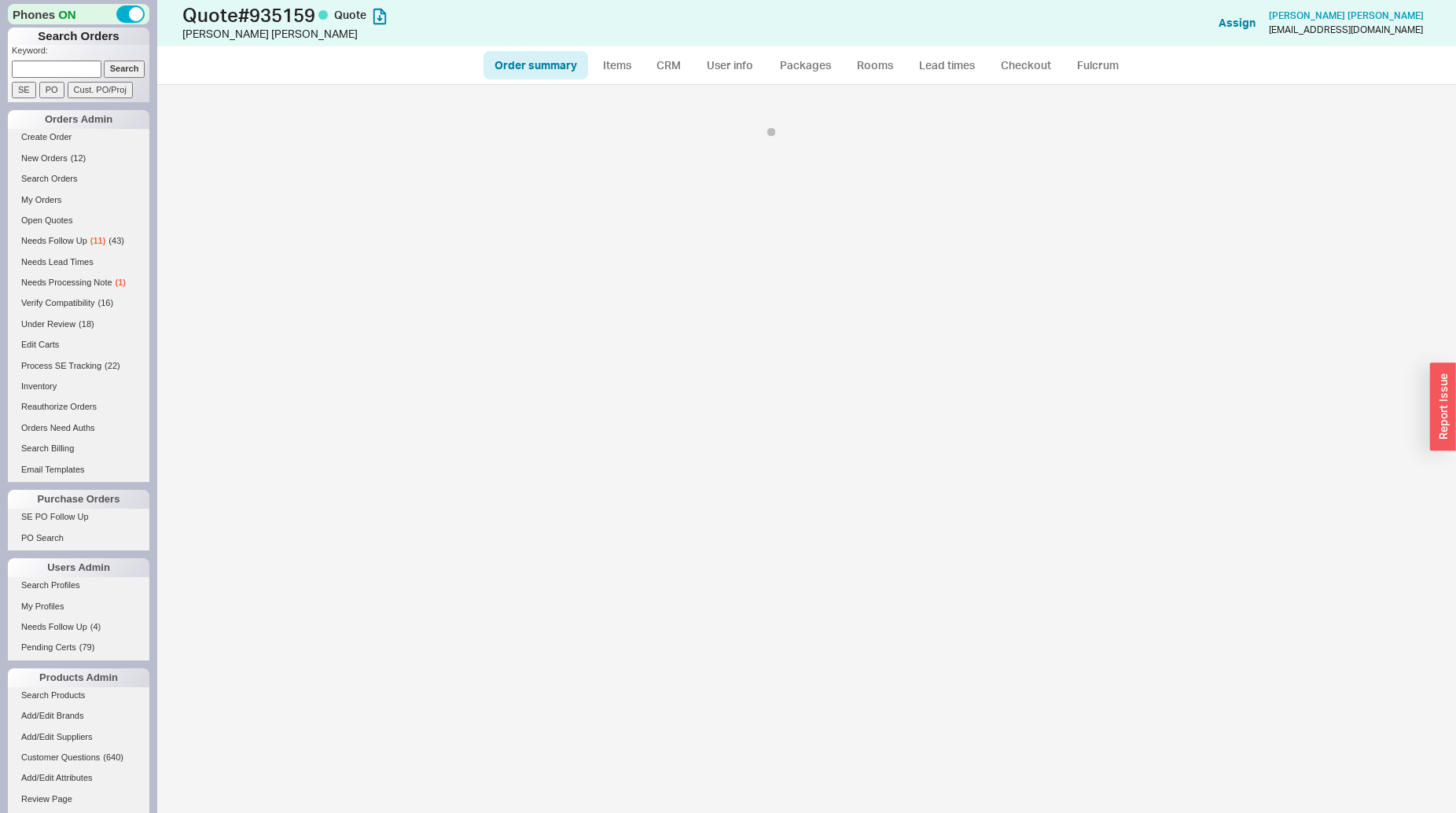
select select "*"
select select "3"
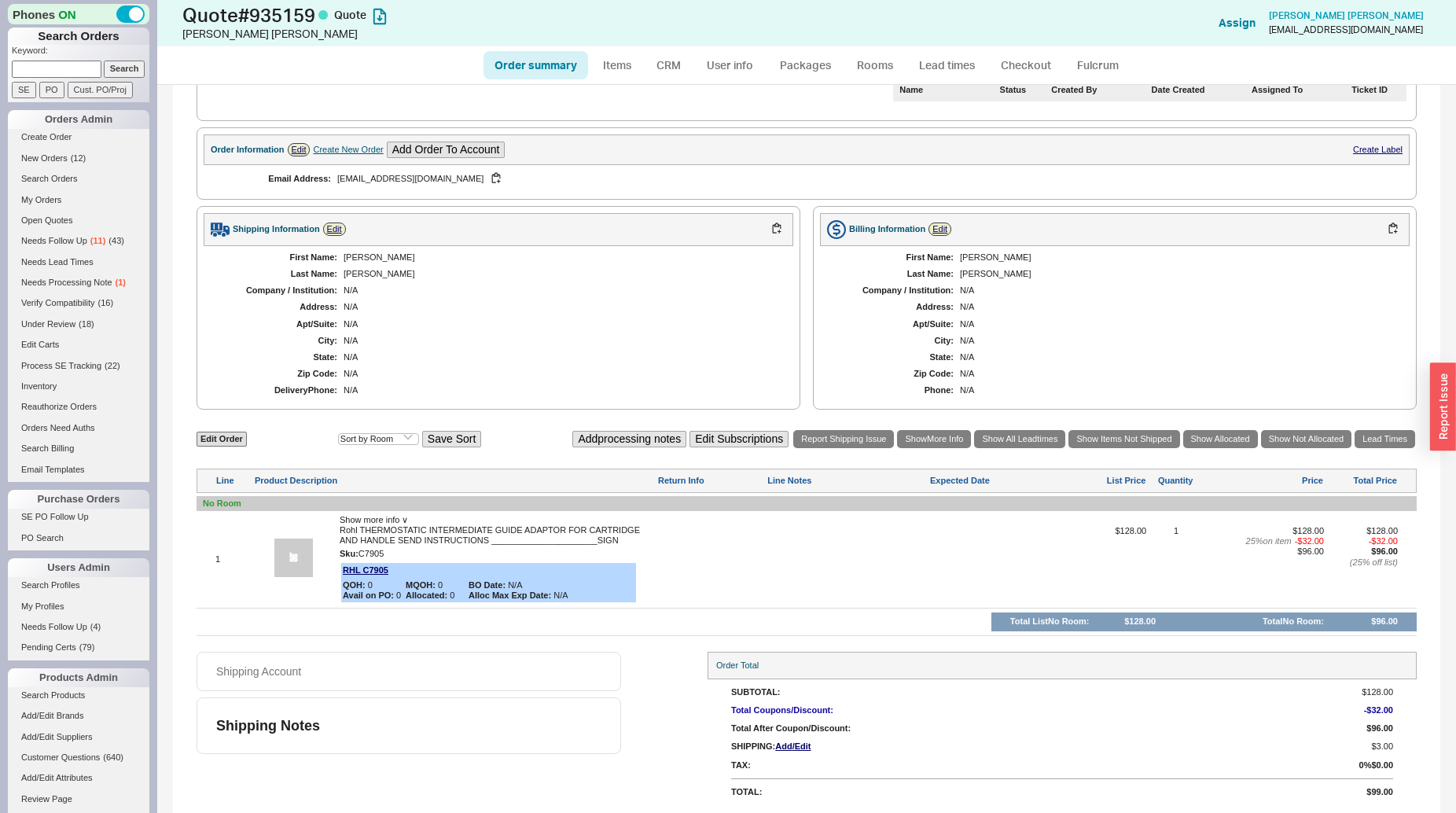
select select "*"
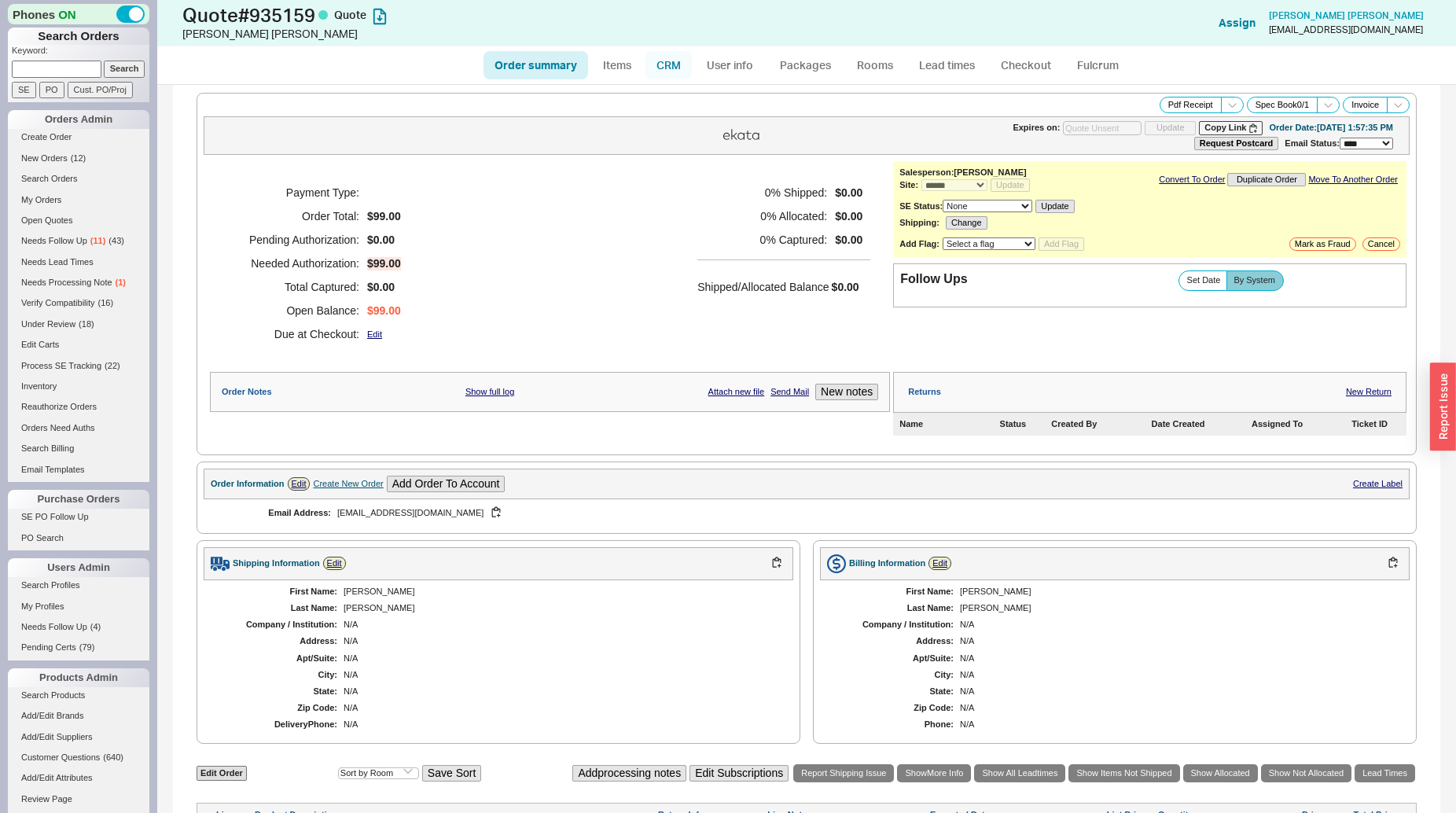
click at [671, 64] on link "CRM" at bounding box center [668, 65] width 46 height 28
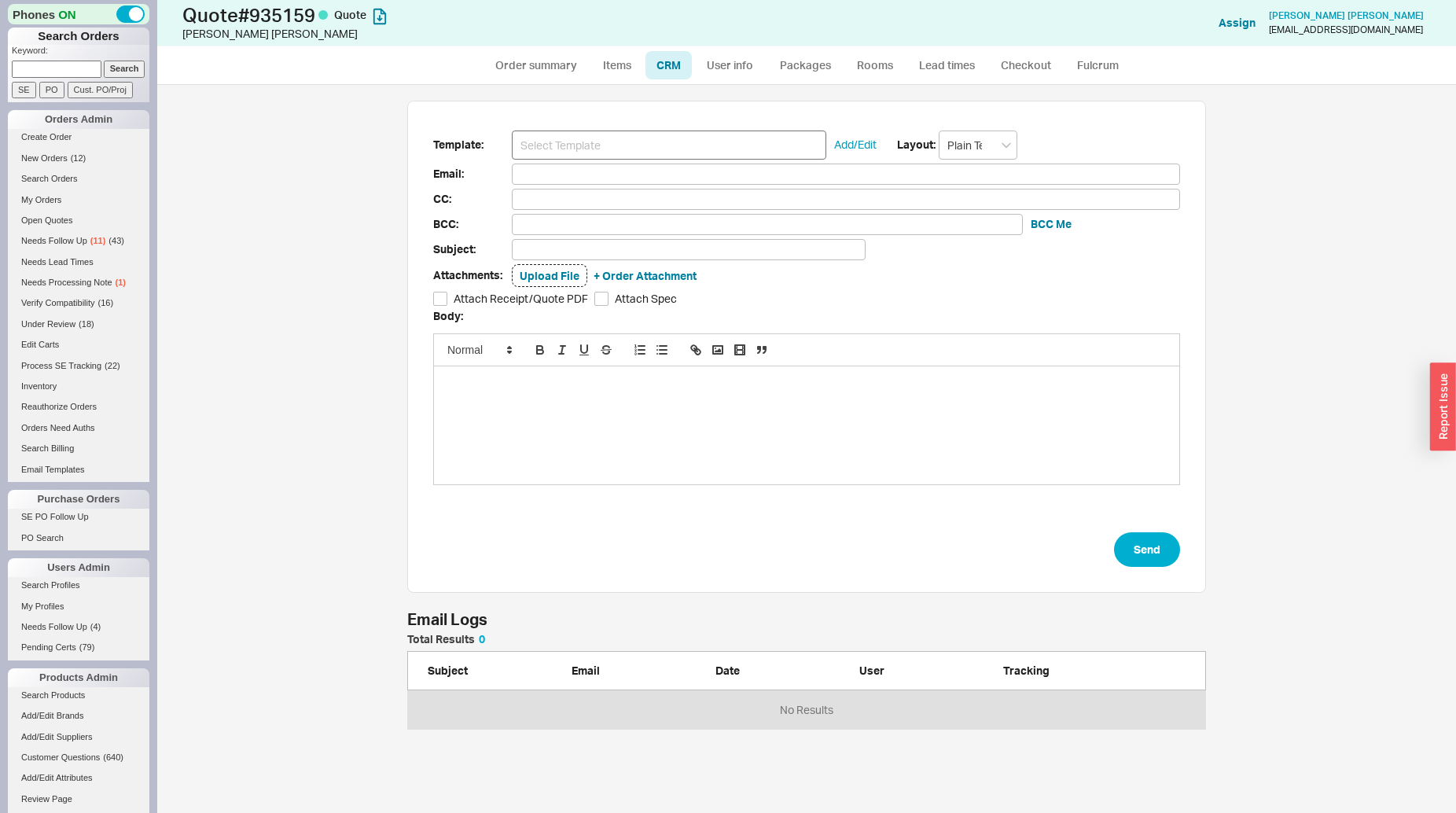
scroll to position [83, 785]
click at [669, 150] on input at bounding box center [669, 146] width 315 height 29
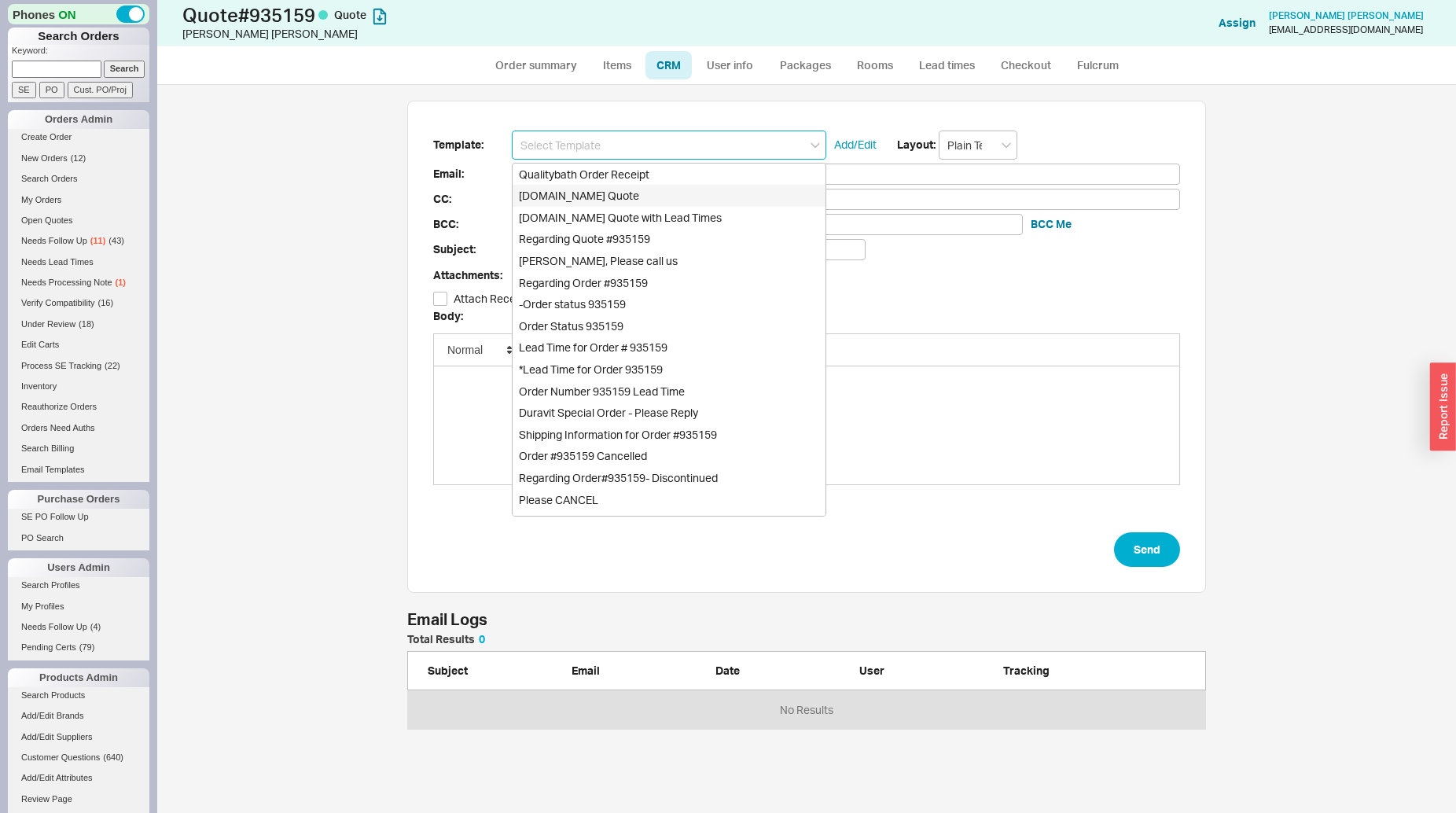
click at [665, 193] on div "[DOMAIN_NAME] Quote" at bounding box center [669, 195] width 313 height 22
type input "Receipt"
type input "[EMAIL_ADDRESS][DOMAIN_NAME]"
type input "Quality Bath Quote #935159"
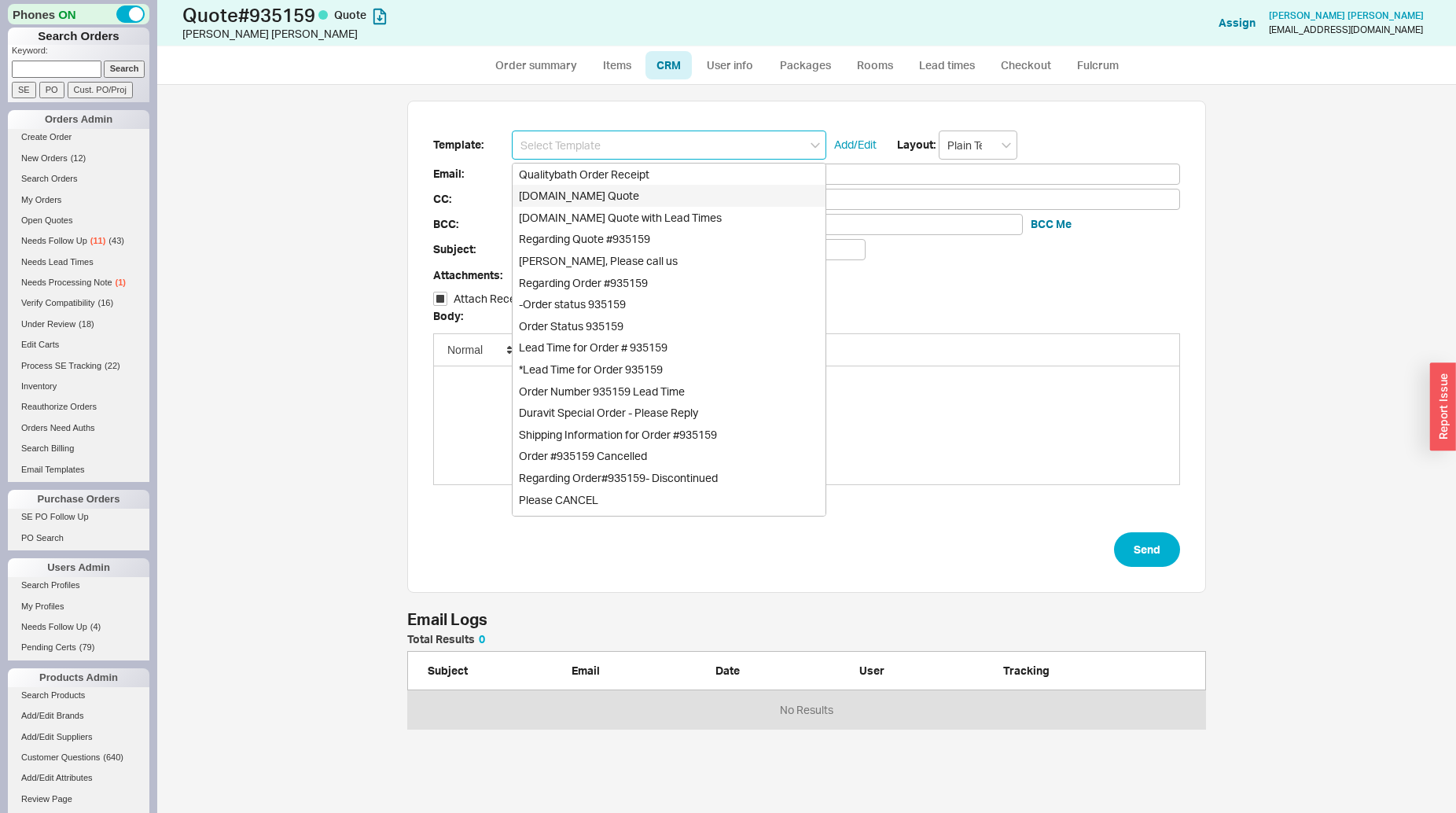
checkbox input "true"
type input "[DOMAIN_NAME] Quote"
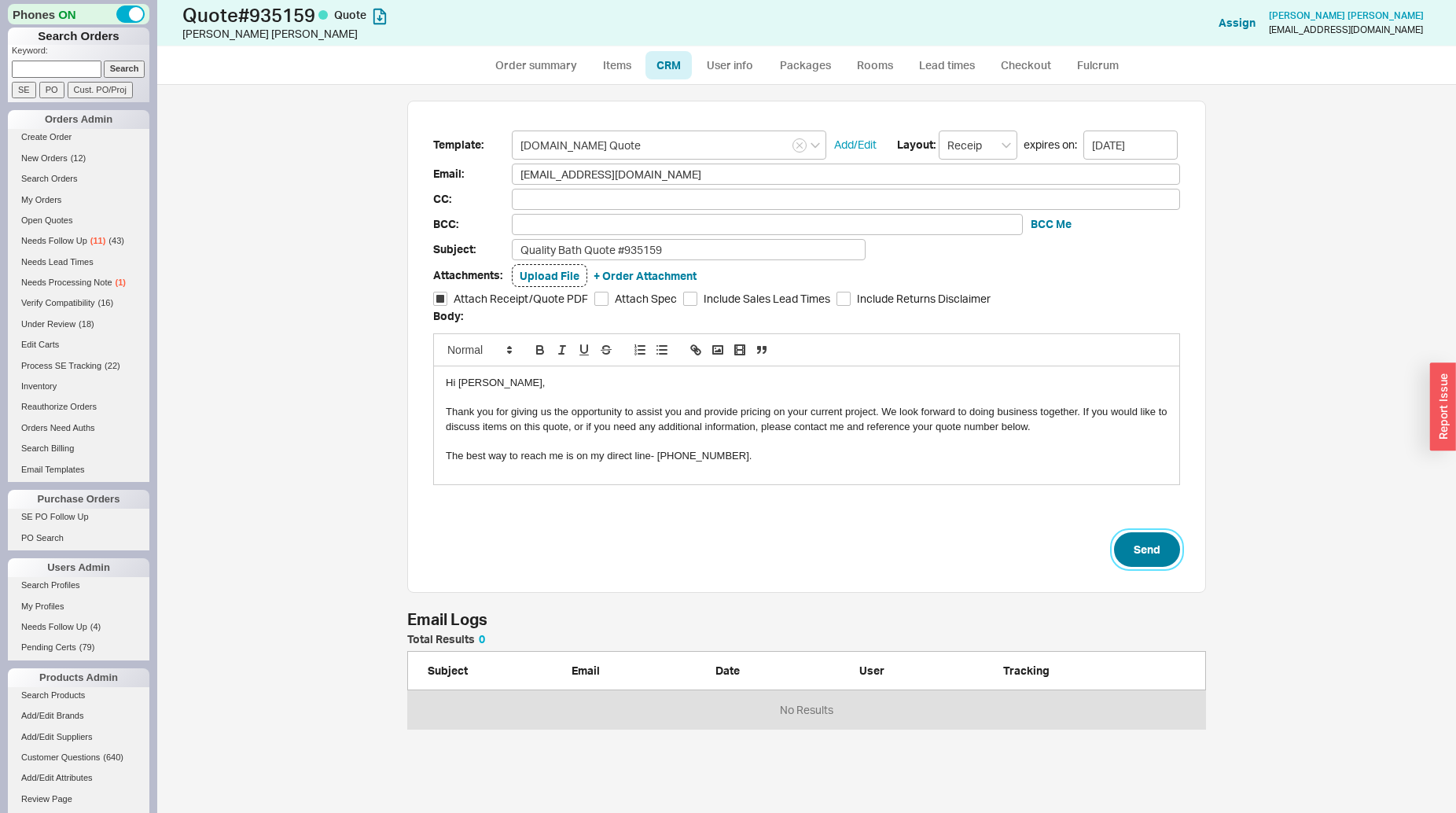
click at [1139, 555] on button "Send" at bounding box center [1147, 550] width 66 height 35
select select "*"
select select "3"
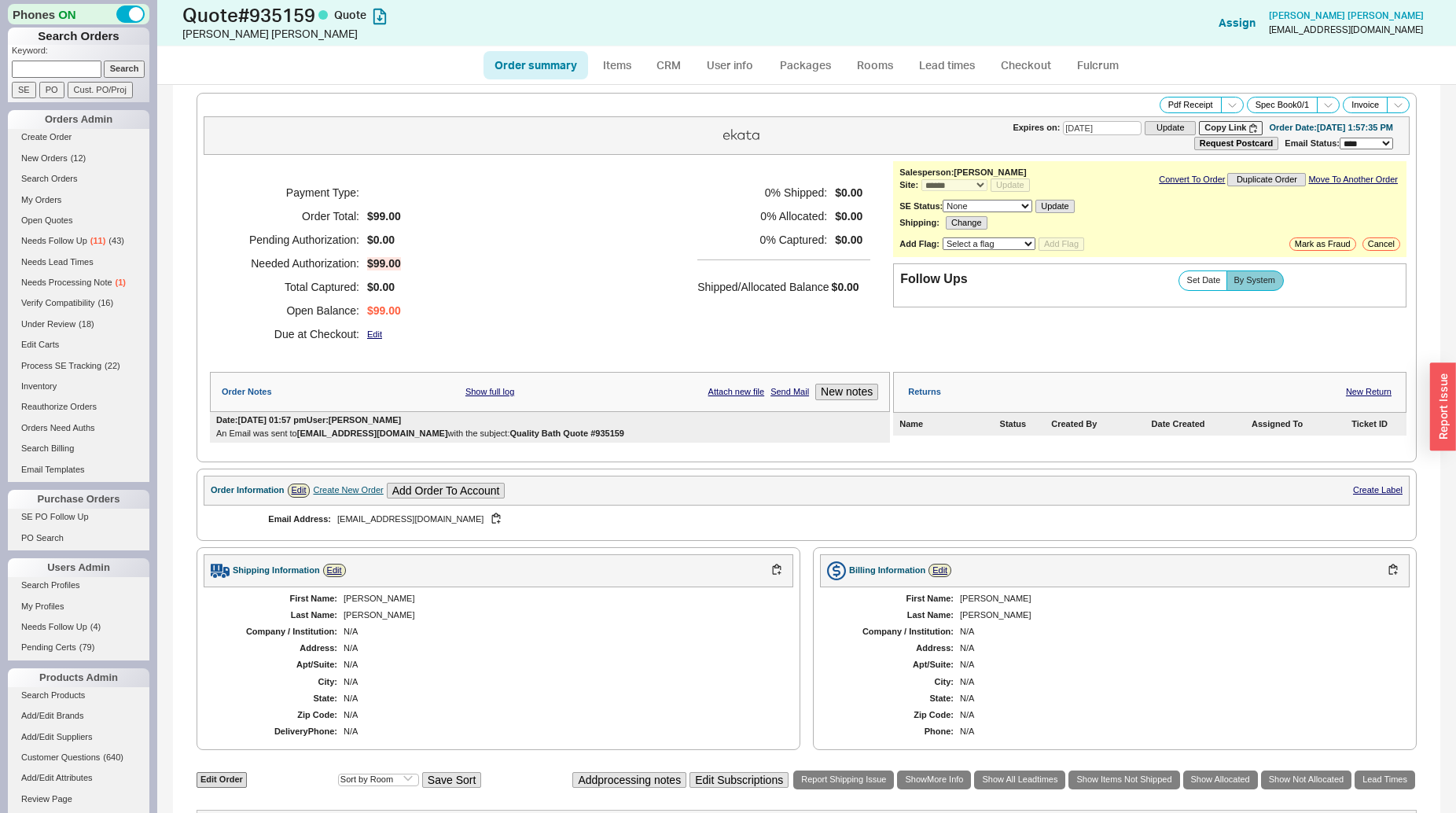
scroll to position [341, 0]
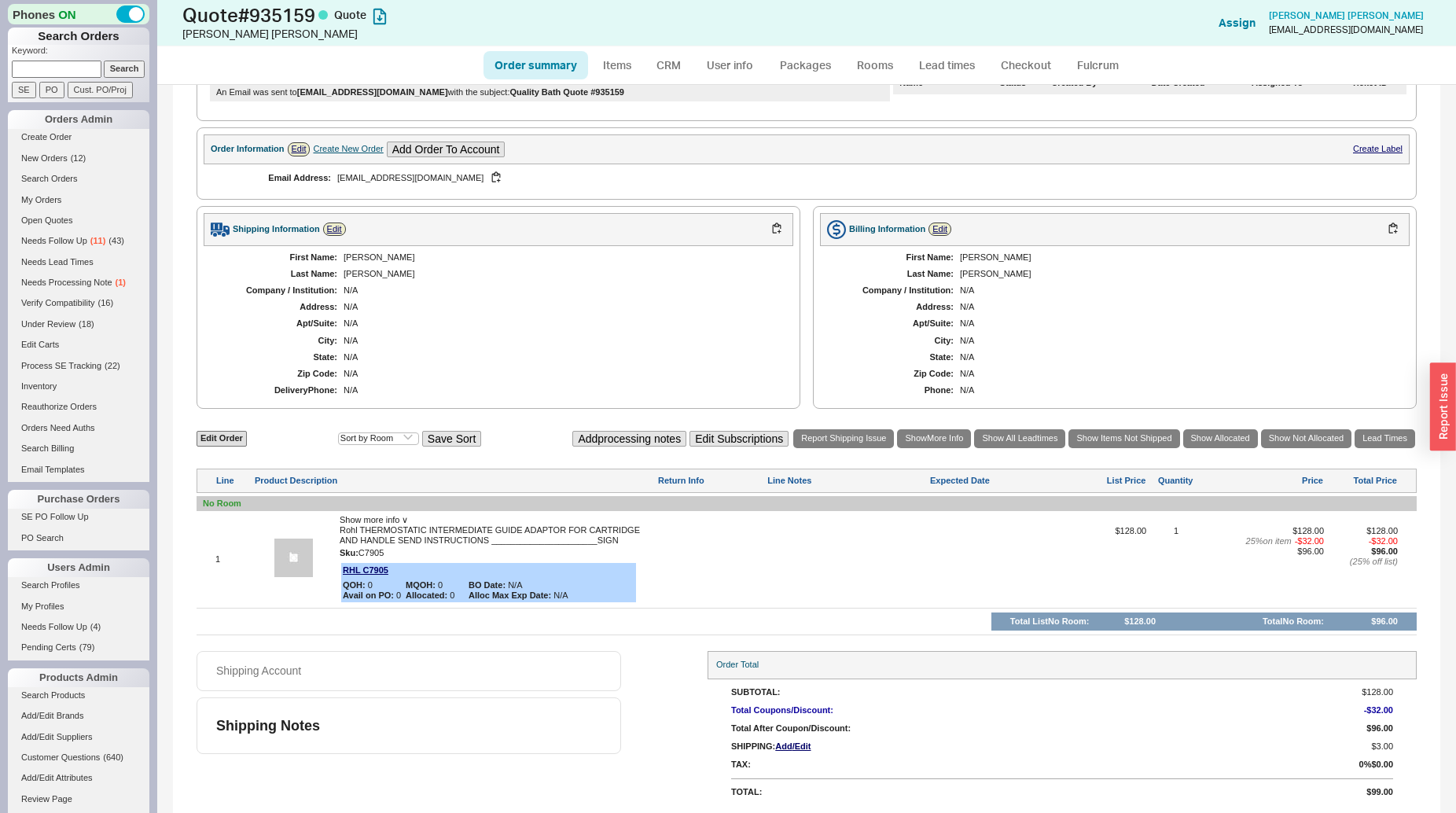
click at [67, 70] on input at bounding box center [57, 68] width 89 height 16
click at [104, 60] on input "Search" at bounding box center [124, 68] width 41 height 16
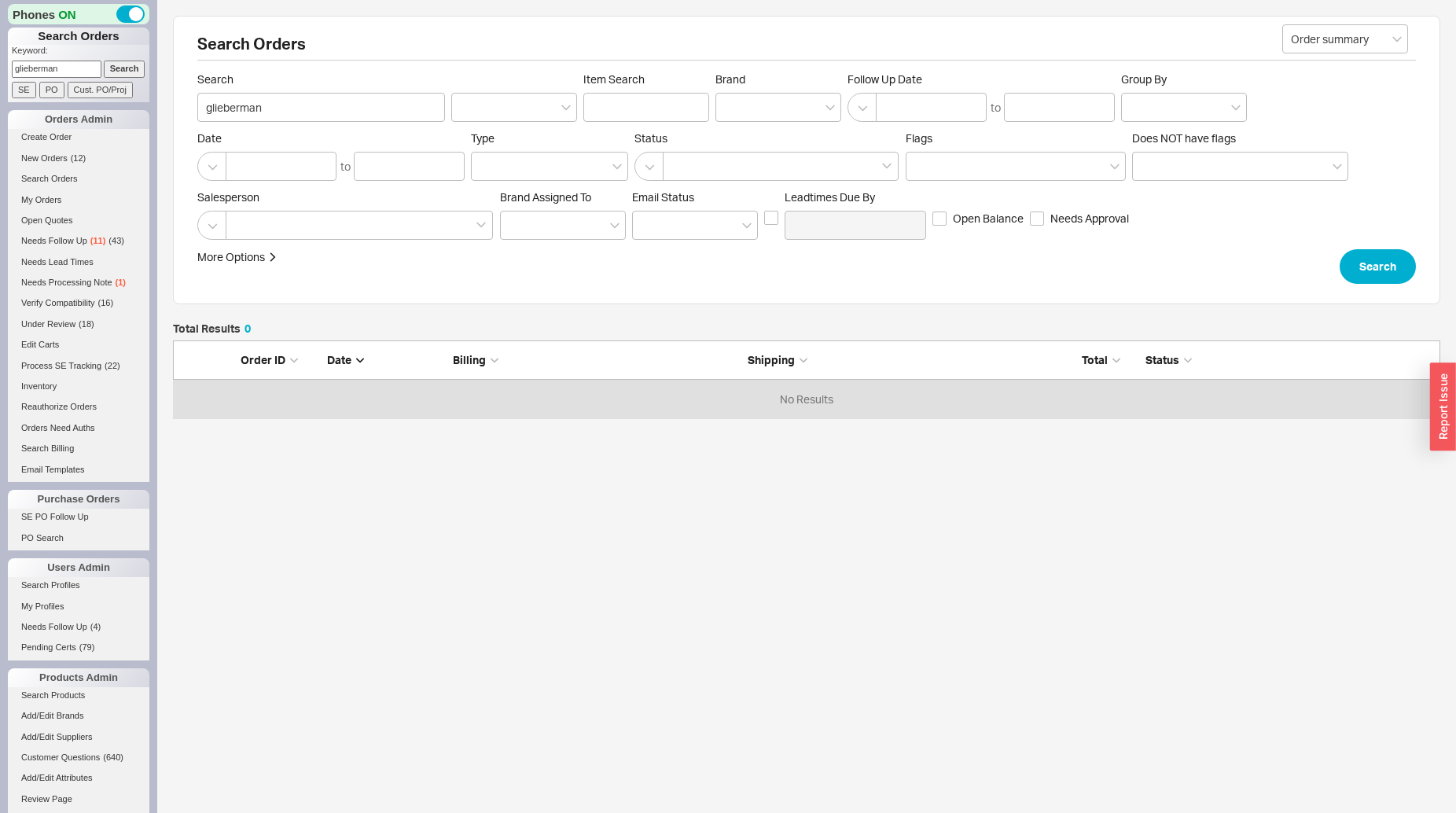
scroll to position [64, 1254]
click at [70, 65] on input "glieberman" at bounding box center [57, 68] width 89 height 16
drag, startPoint x: 21, startPoint y: 69, endPoint x: 72, endPoint y: 73, distance: 51.2
click at [72, 73] on input "glieberman" at bounding box center [57, 68] width 89 height 16
click at [74, 73] on input "glieberman" at bounding box center [57, 68] width 89 height 16
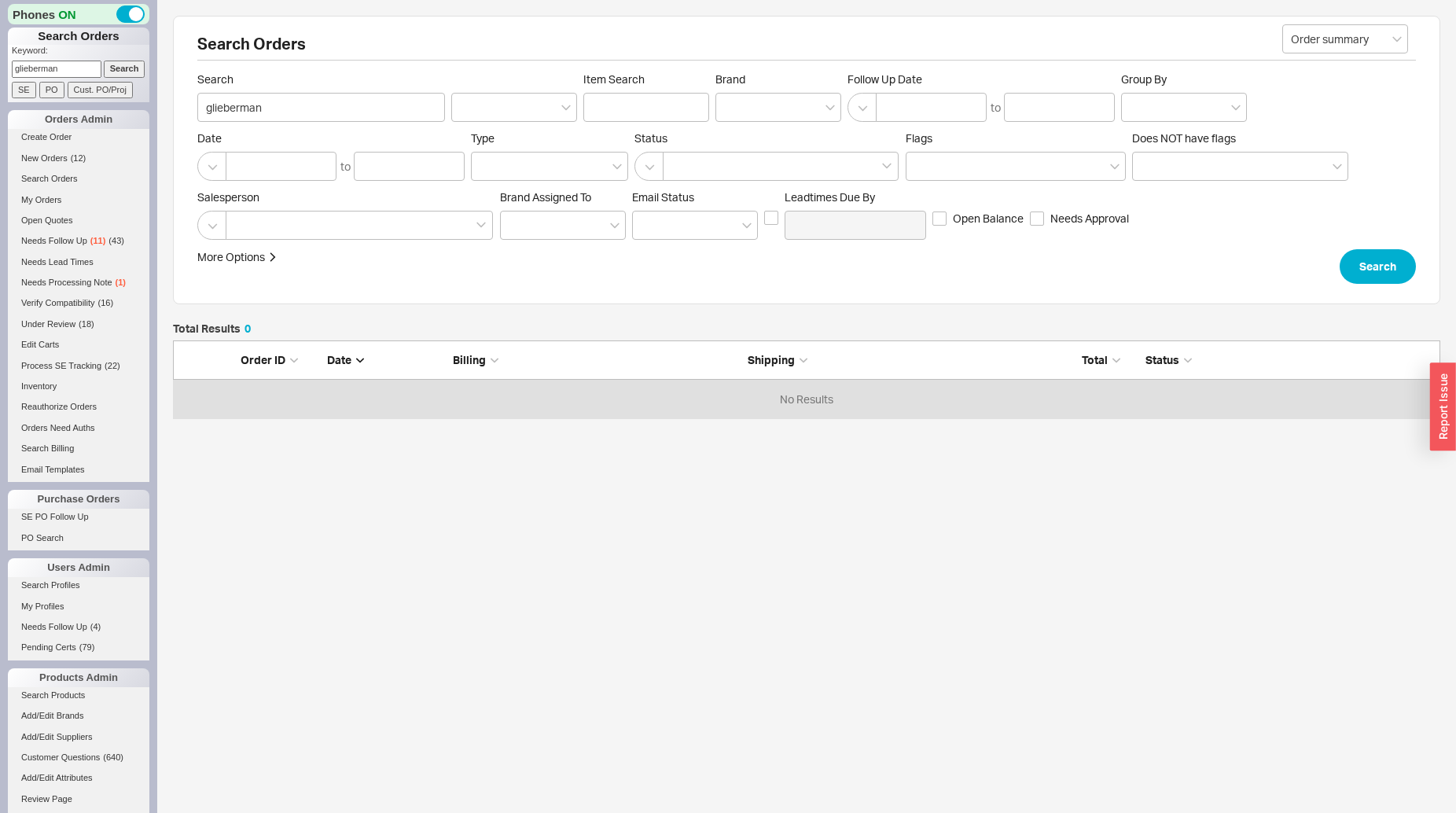
click at [74, 73] on input "glieberman" at bounding box center [57, 68] width 89 height 16
type input "g"
click at [36, 181] on link "Search Orders" at bounding box center [79, 179] width 141 height 16
click at [758, 84] on span "Brand" at bounding box center [778, 79] width 126 height 14
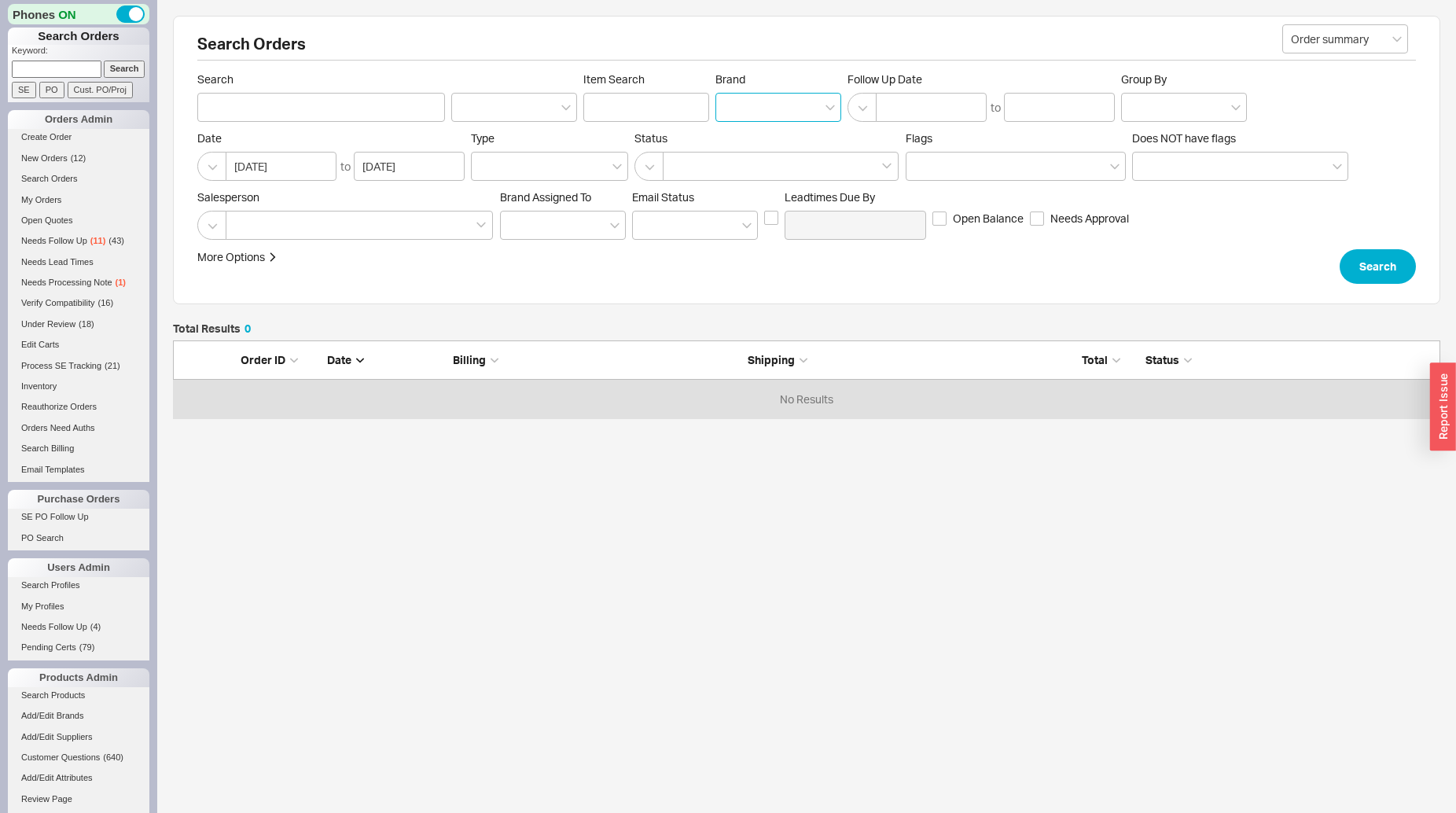
click at [735, 98] on input "Brand" at bounding box center [730, 107] width 11 height 18
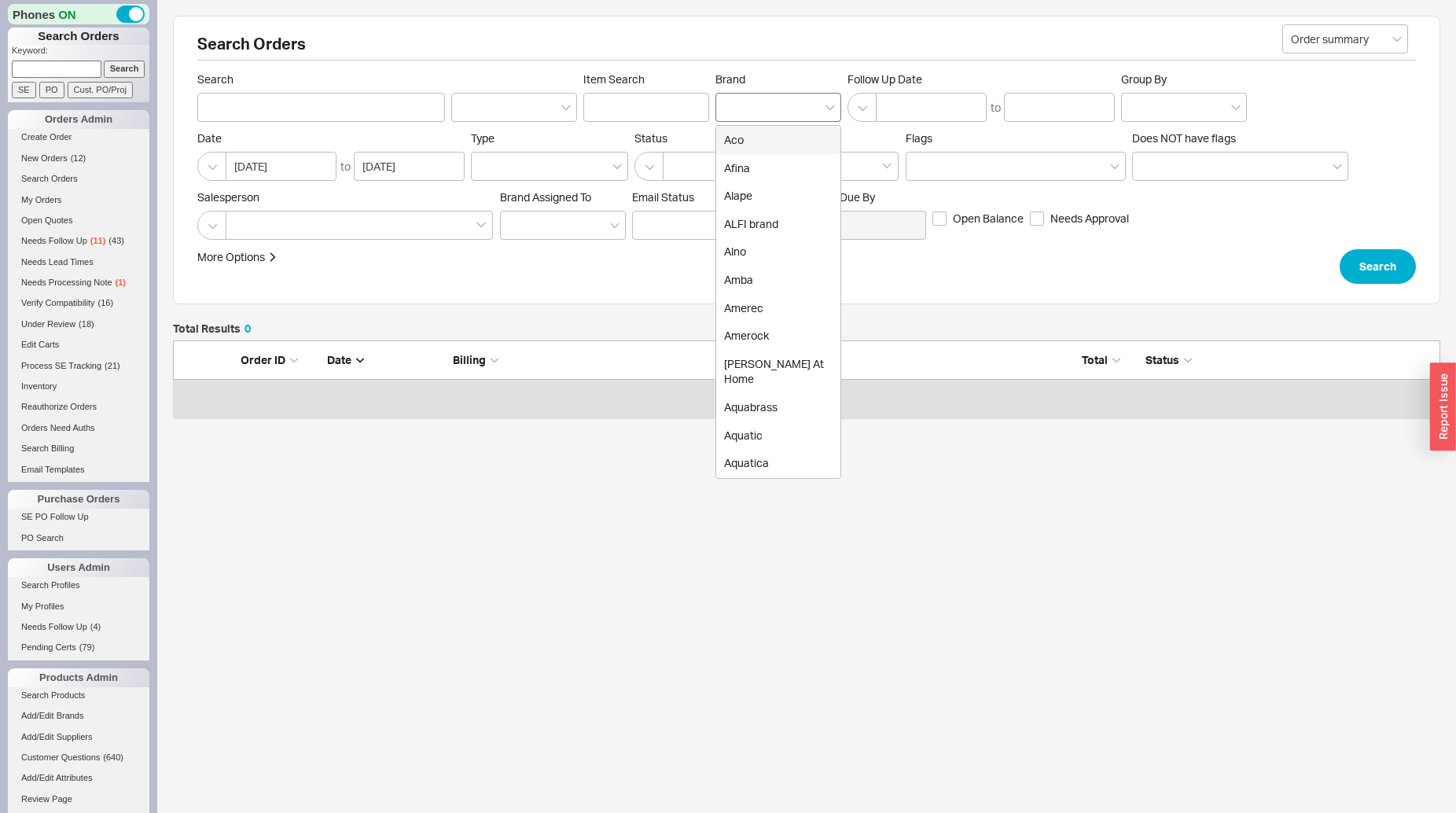
click at [744, 110] on div at bounding box center [778, 107] width 126 height 29
click at [735, 110] on input "Brand Aco Afina Alape ALFI brand Alno Amba Amerec Amerock [PERSON_NAME] At Home…" at bounding box center [730, 107] width 11 height 18
type input "va"
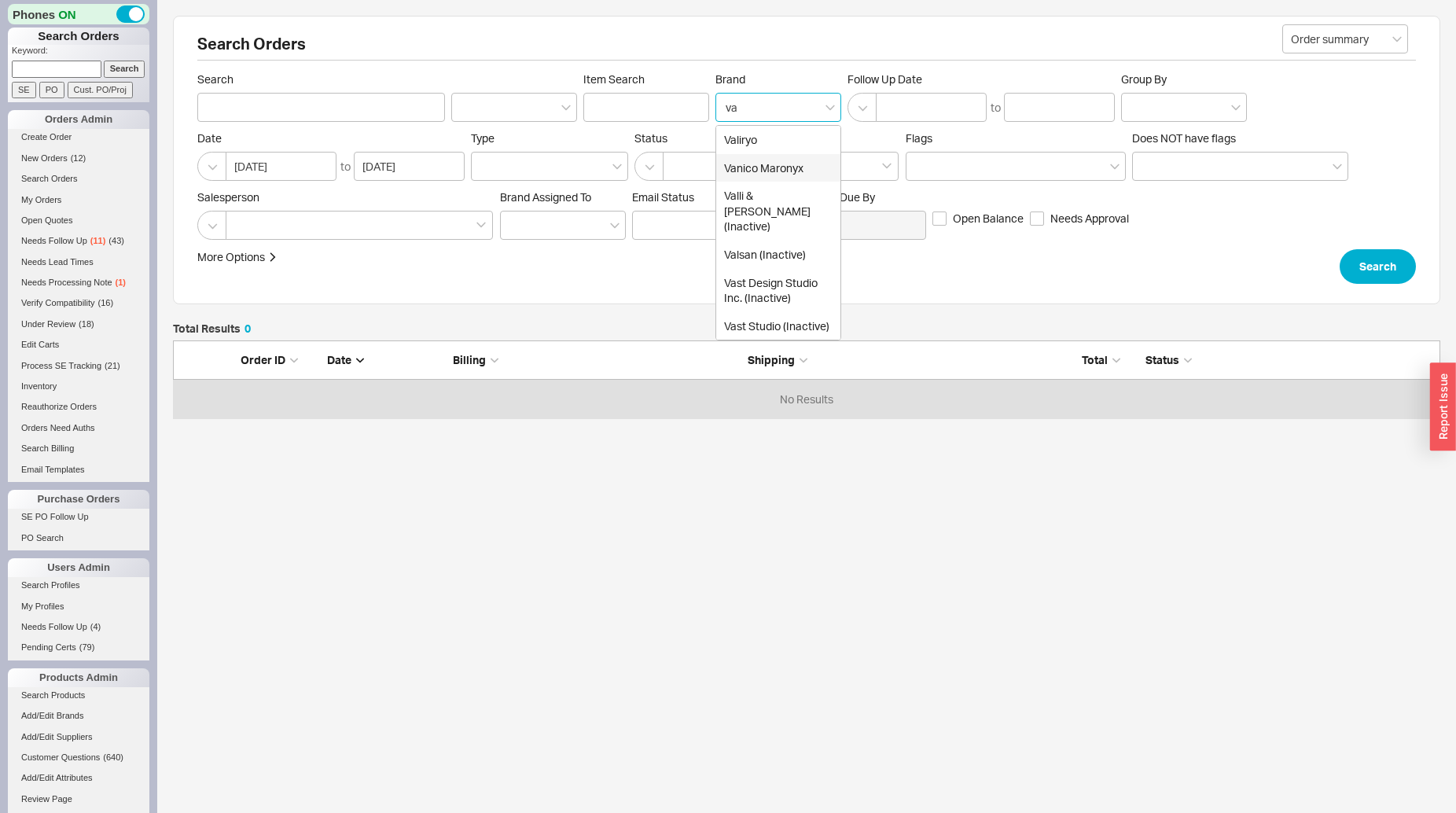
click at [744, 167] on div "Vanico Maronyx" at bounding box center [778, 168] width 124 height 28
type input "Brand"
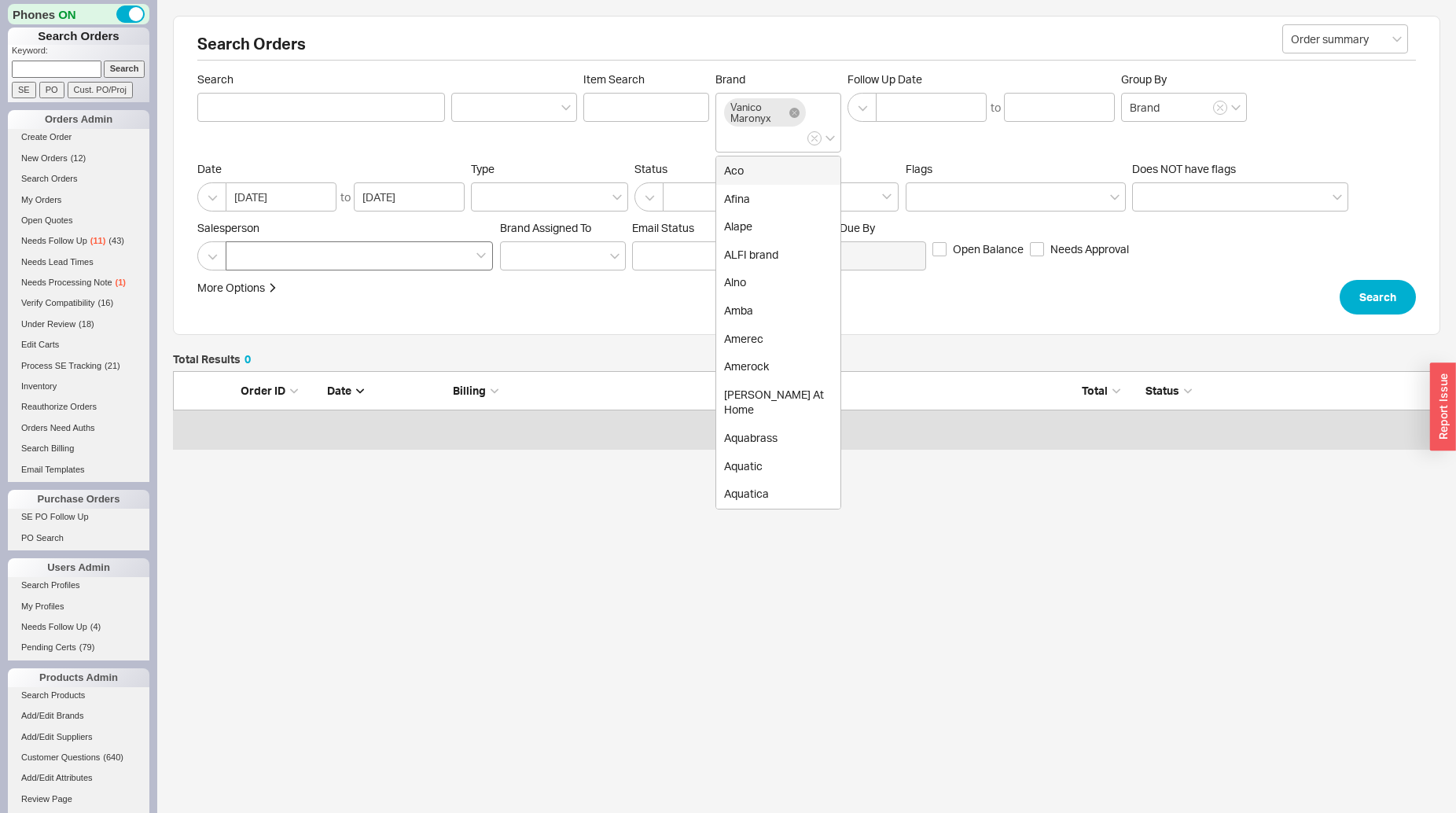
click at [388, 255] on div at bounding box center [359, 256] width 267 height 29
click at [246, 255] on input at bounding box center [240, 256] width 11 height 18
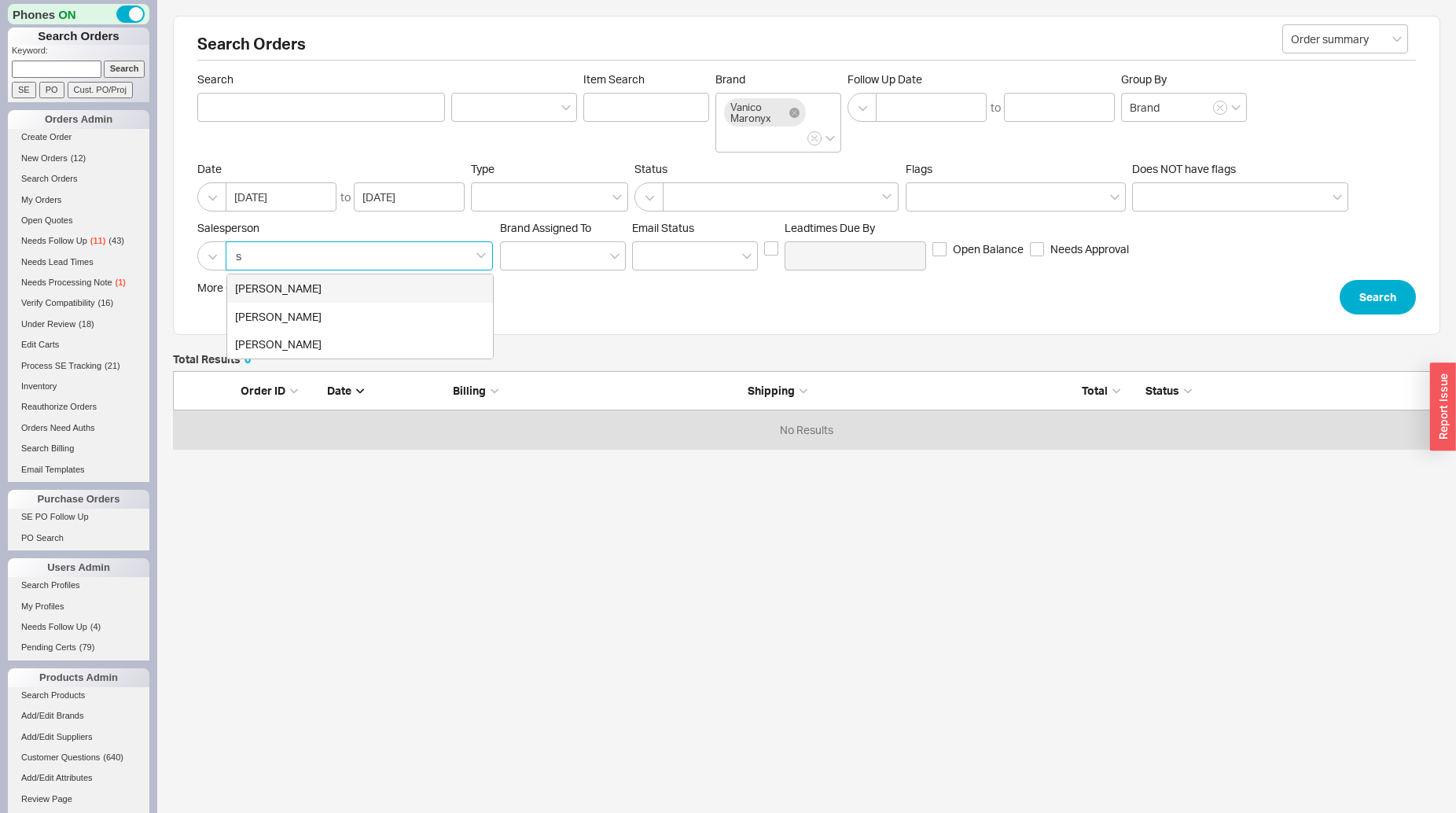
type input "sa"
click at [388, 277] on div "[PERSON_NAME]" at bounding box center [360, 289] width 266 height 28
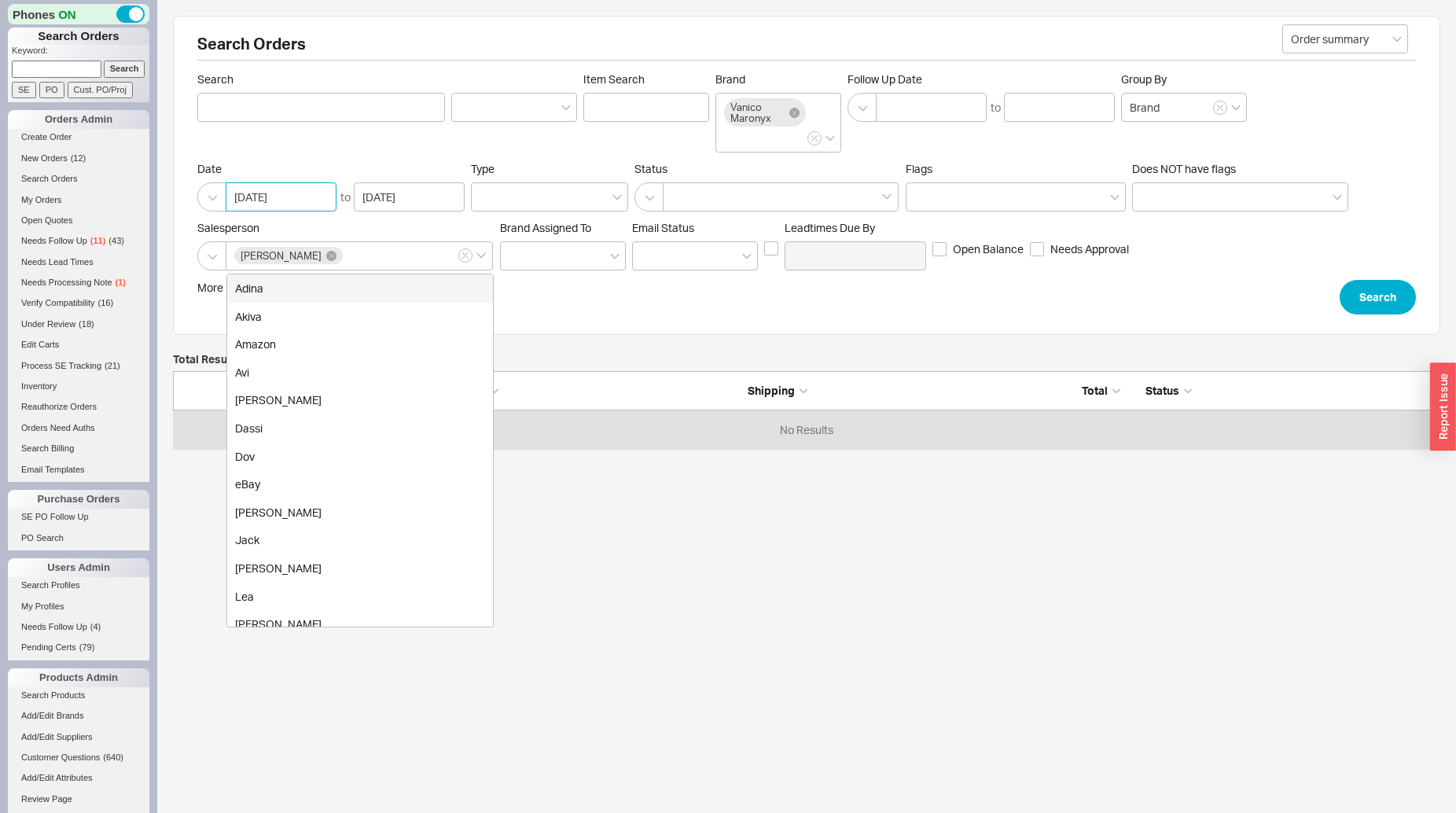
click at [247, 208] on input "[DATE]" at bounding box center [281, 197] width 111 height 29
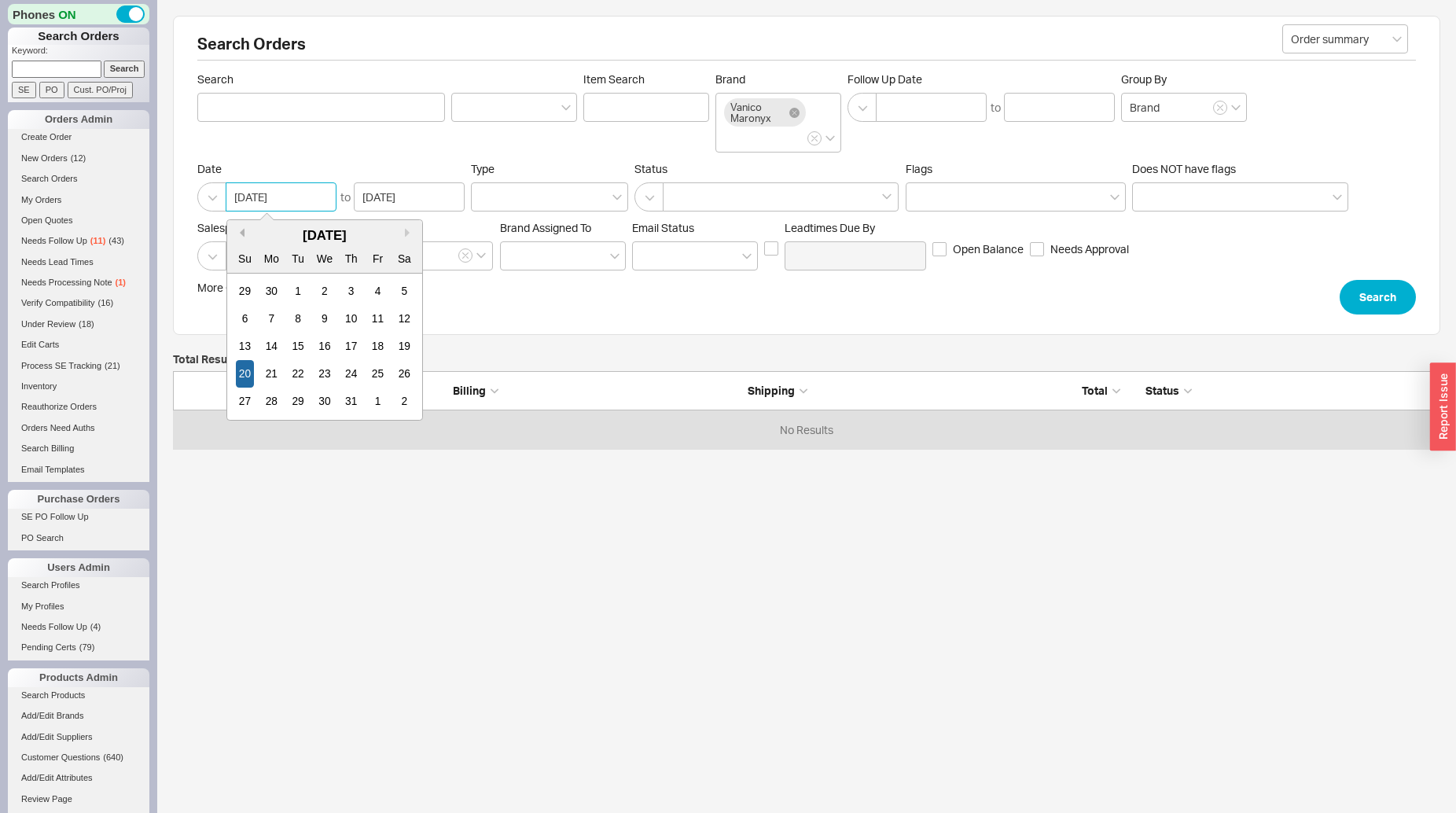
click at [241, 234] on button "Previous Month" at bounding box center [240, 233] width 10 height 10
click at [248, 293] on div "1" at bounding box center [245, 291] width 19 height 28
type input "[DATE]"
click at [1339, 299] on div "More Options Sites Excluded From Reviews Converted By Amount Over Shipping or B…" at bounding box center [806, 297] width 1219 height 35
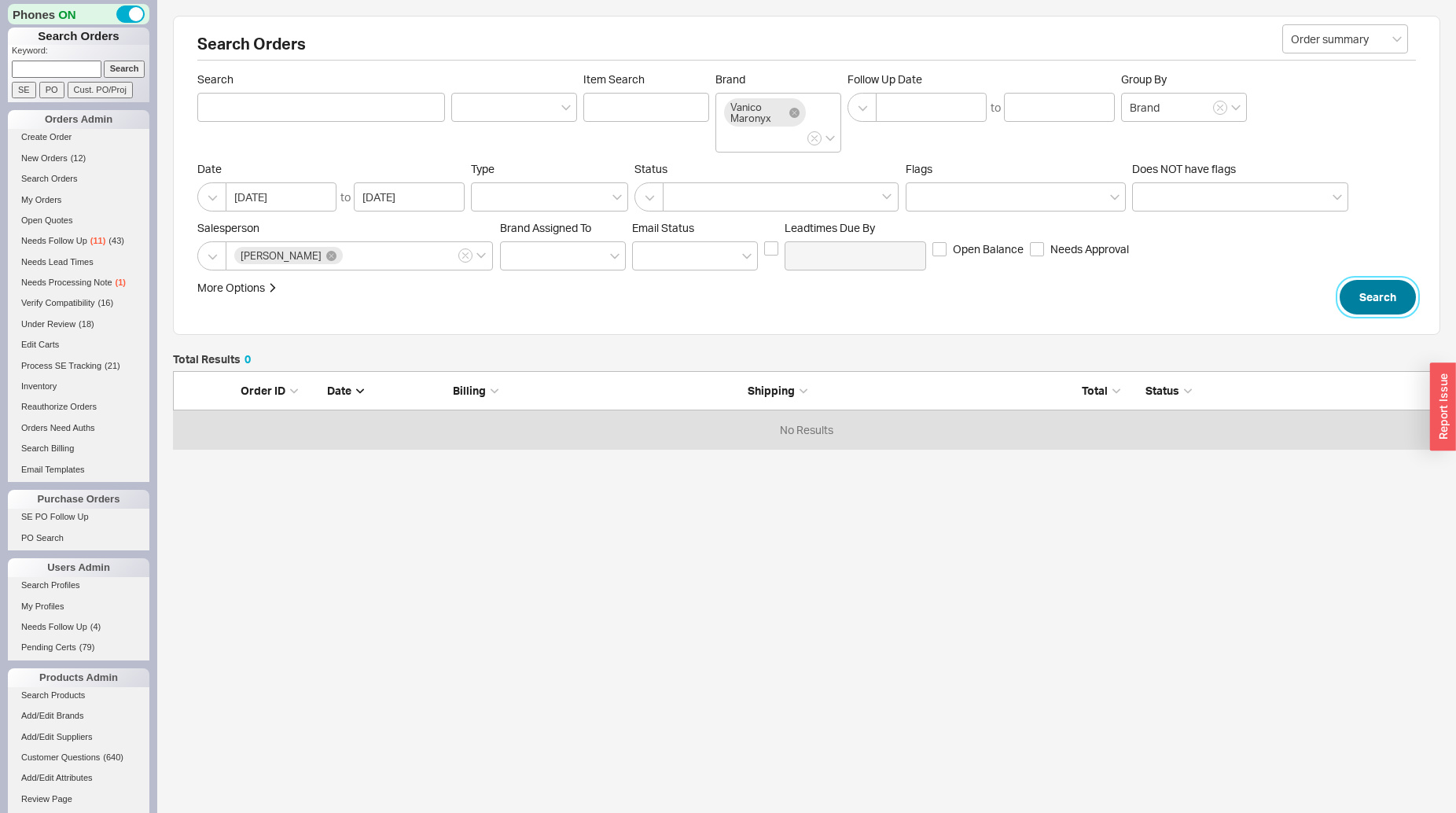
click at [1347, 300] on button "Search" at bounding box center [1378, 297] width 76 height 35
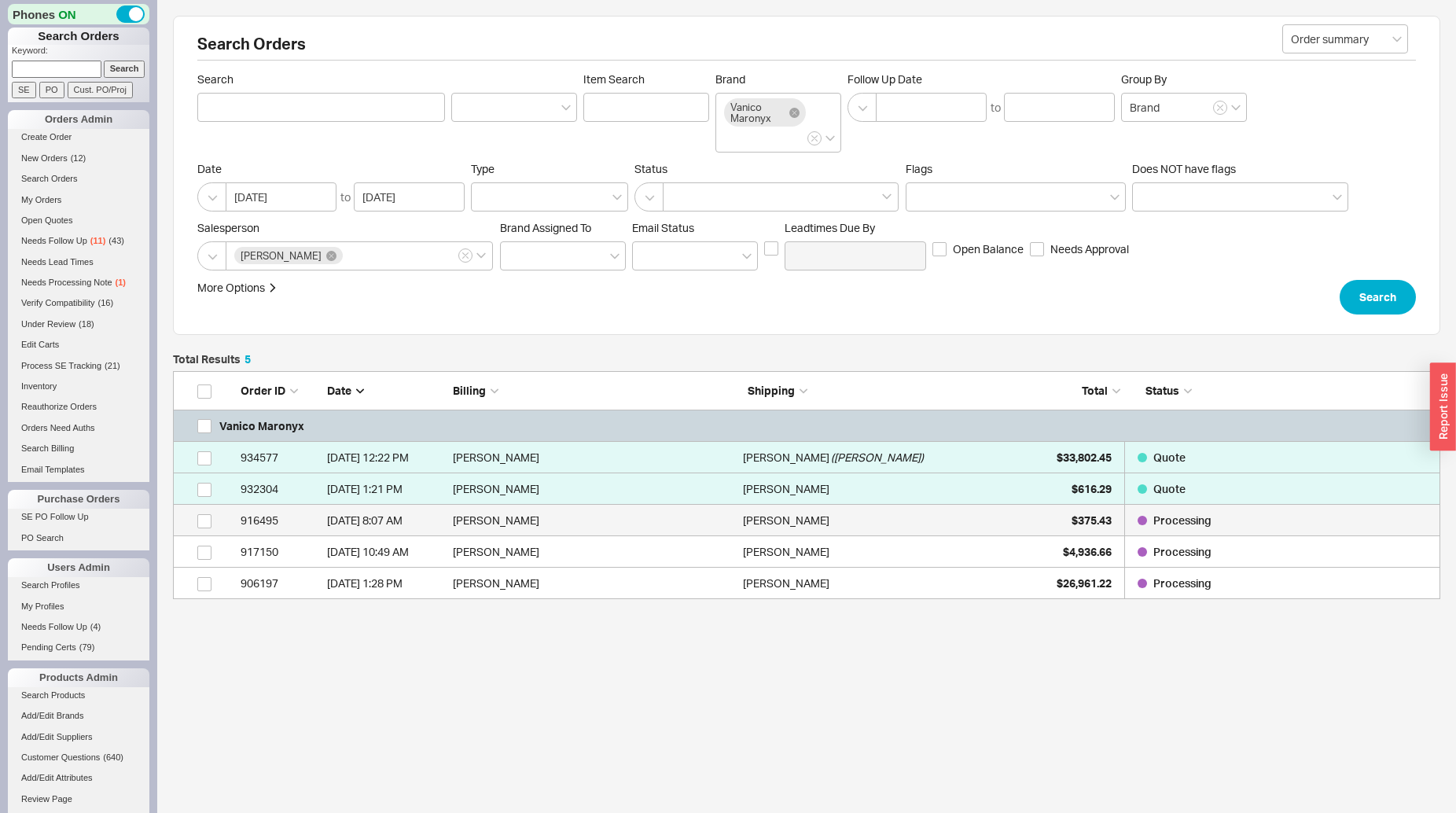
scroll to position [14, 14]
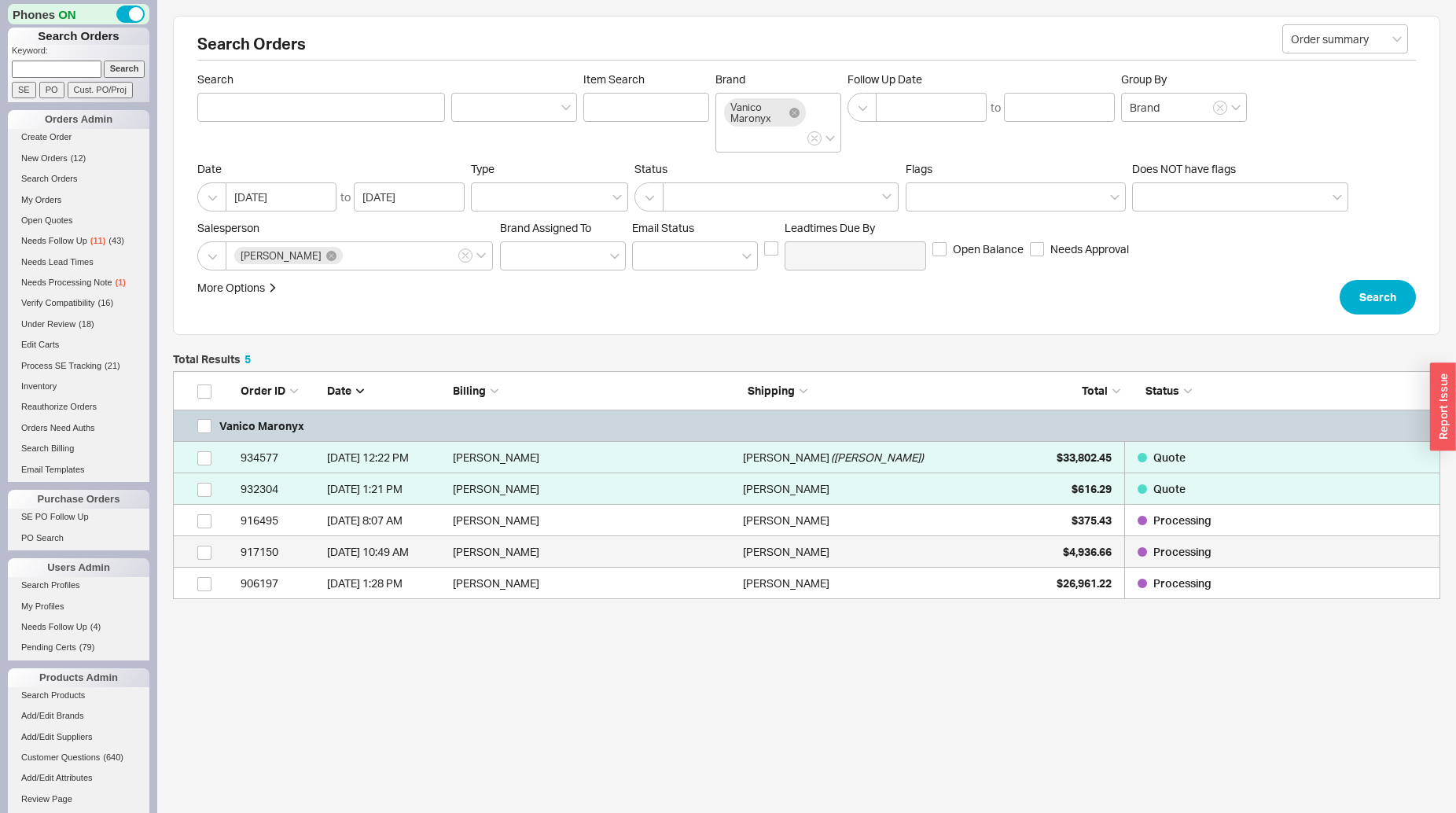
click at [941, 551] on div "[PERSON_NAME]" at bounding box center [884, 552] width 282 height 32
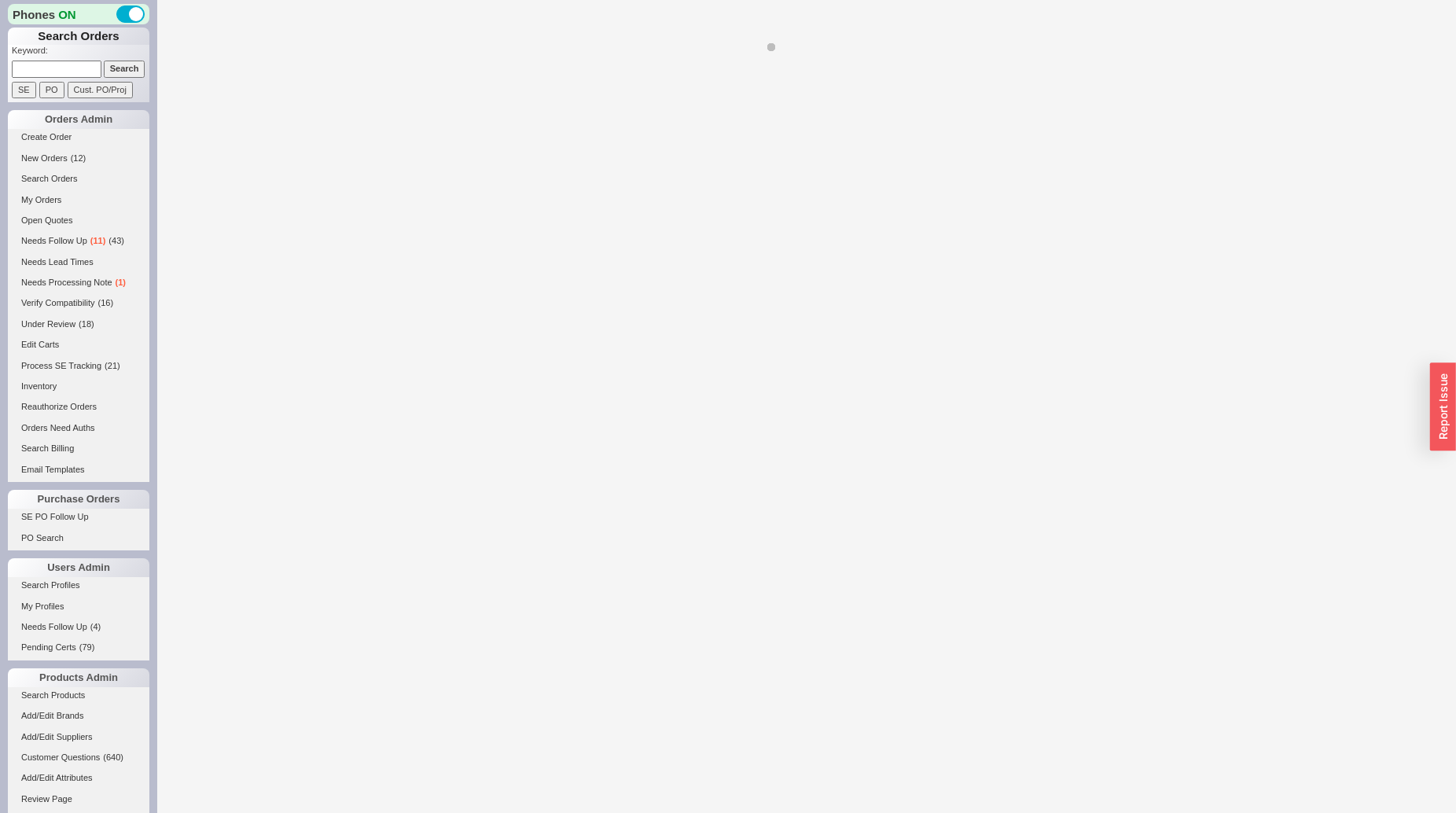
select select "*"
select select "LOW"
select select "3"
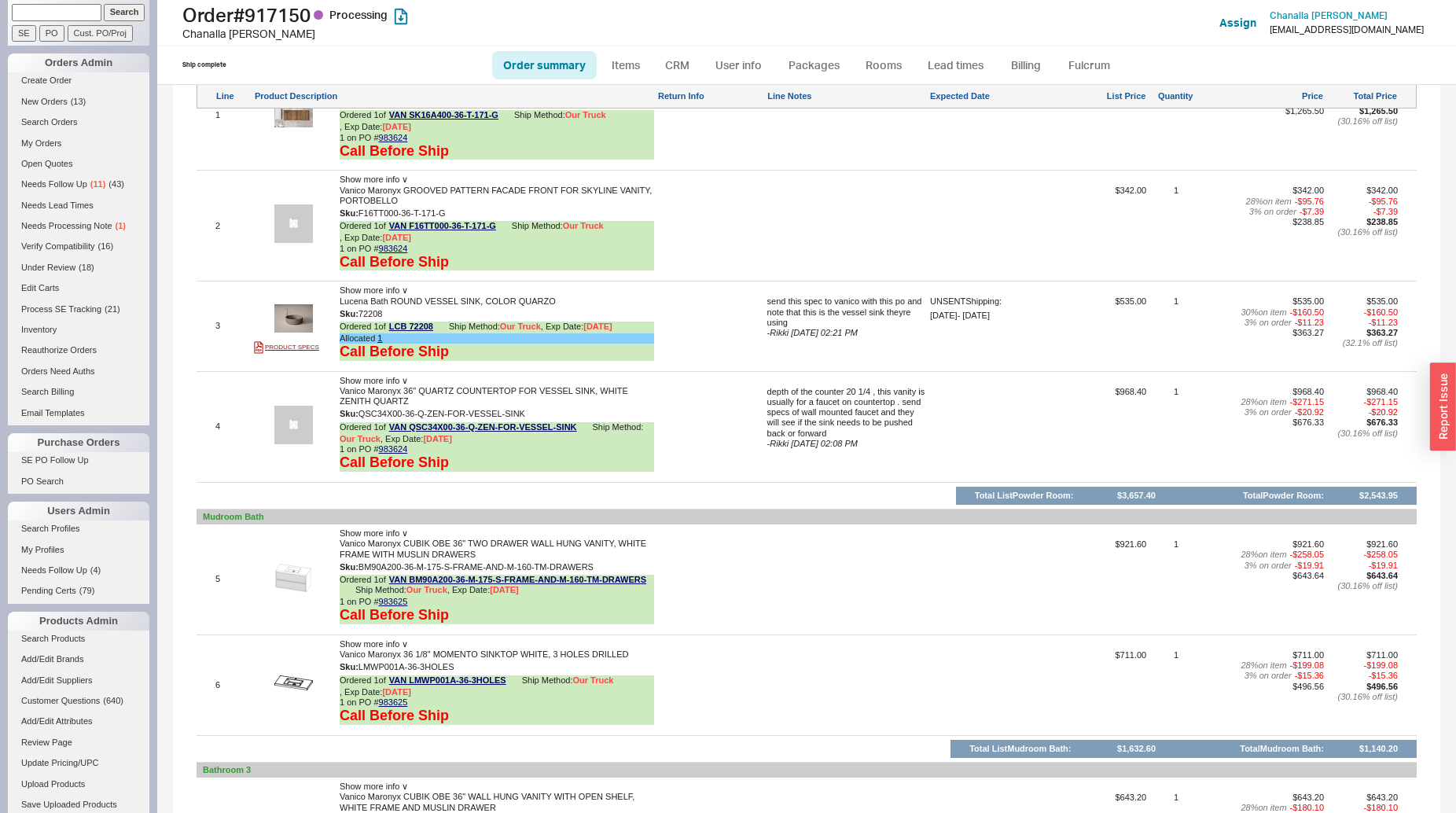
scroll to position [1444, 0]
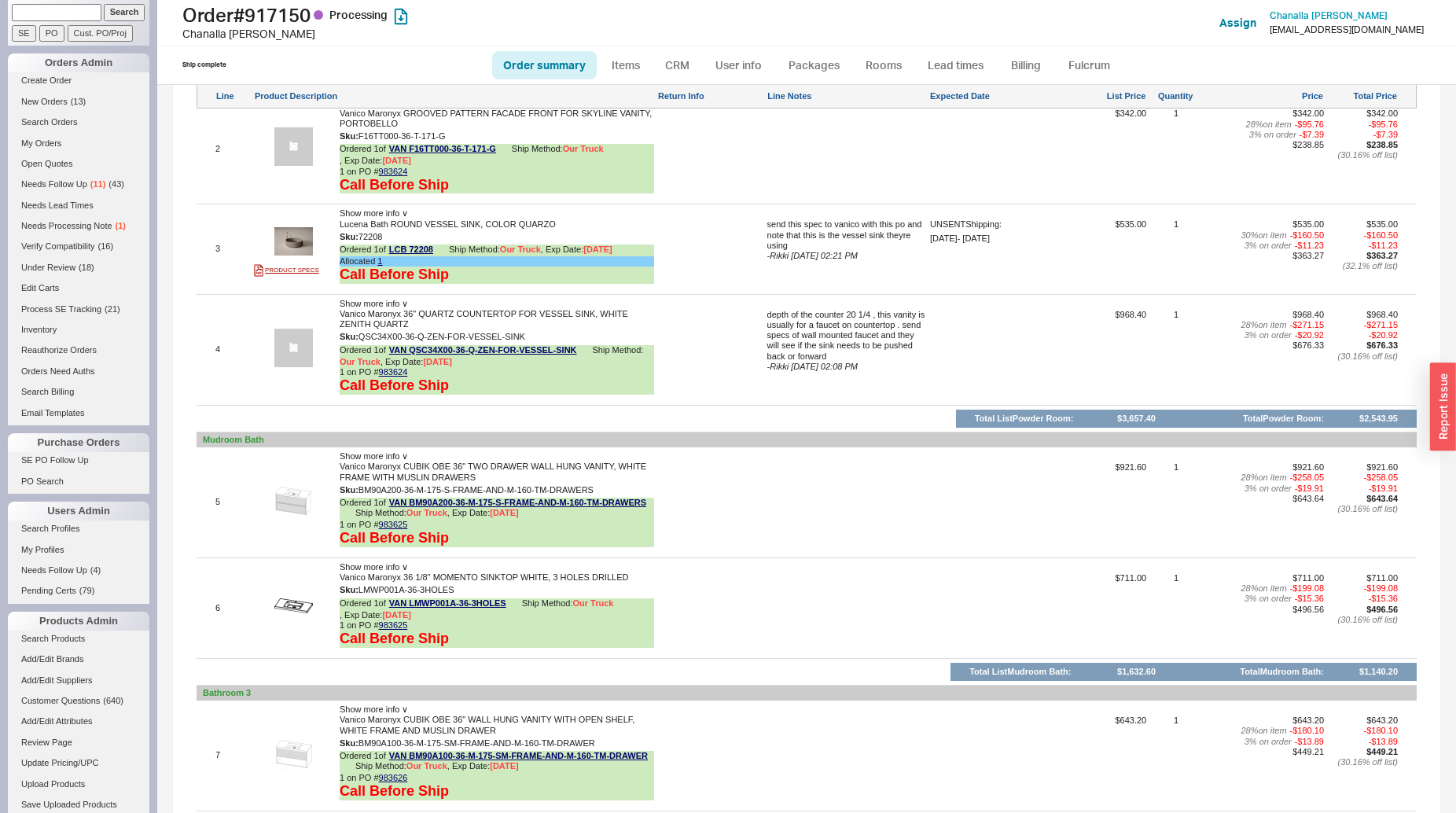
click at [68, 14] on input at bounding box center [57, 12] width 89 height 16
type input "930210"
click at [104, 4] on input "Search" at bounding box center [124, 12] width 41 height 16
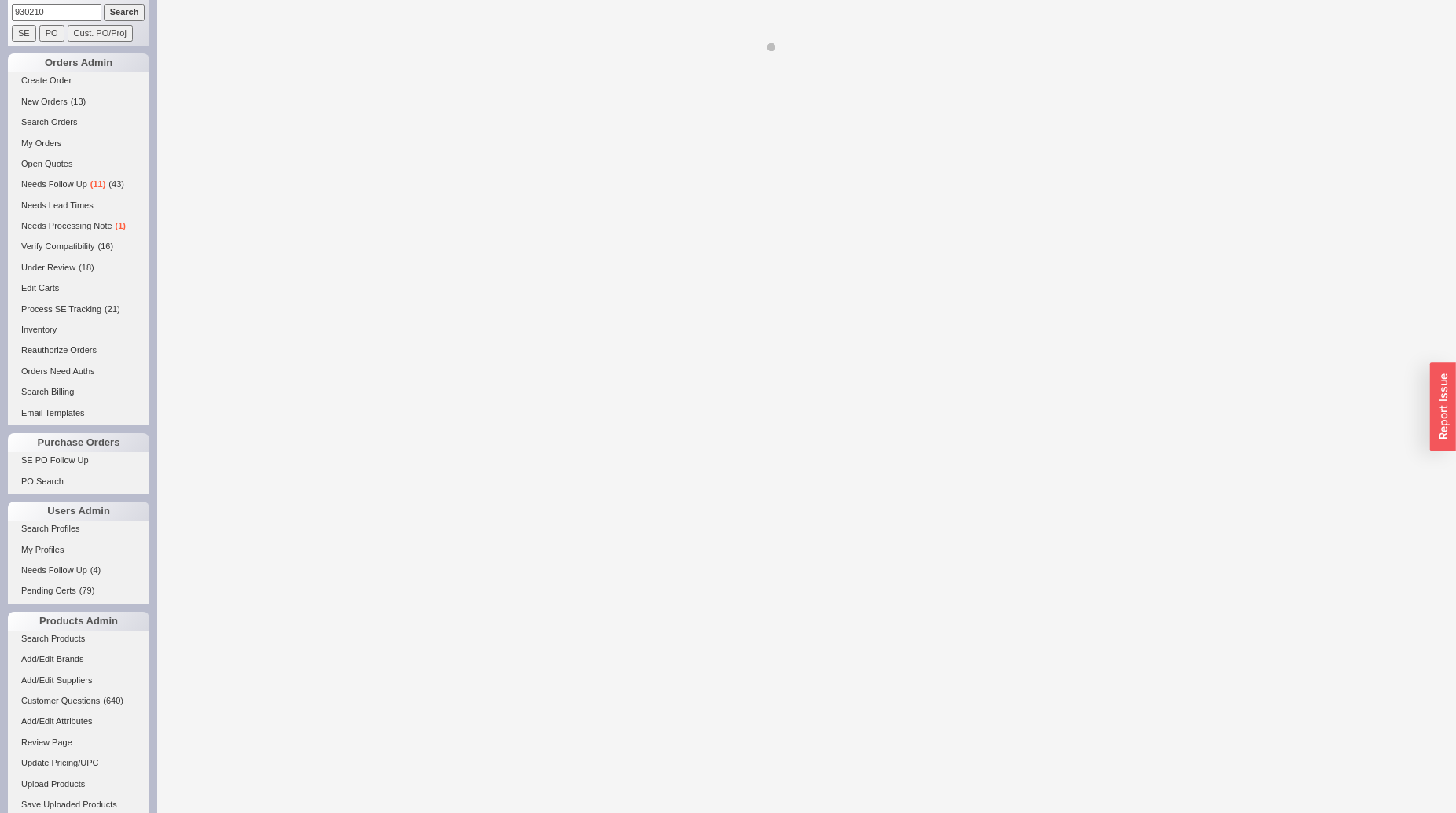
select select "*"
select select "LOW"
select select "3"
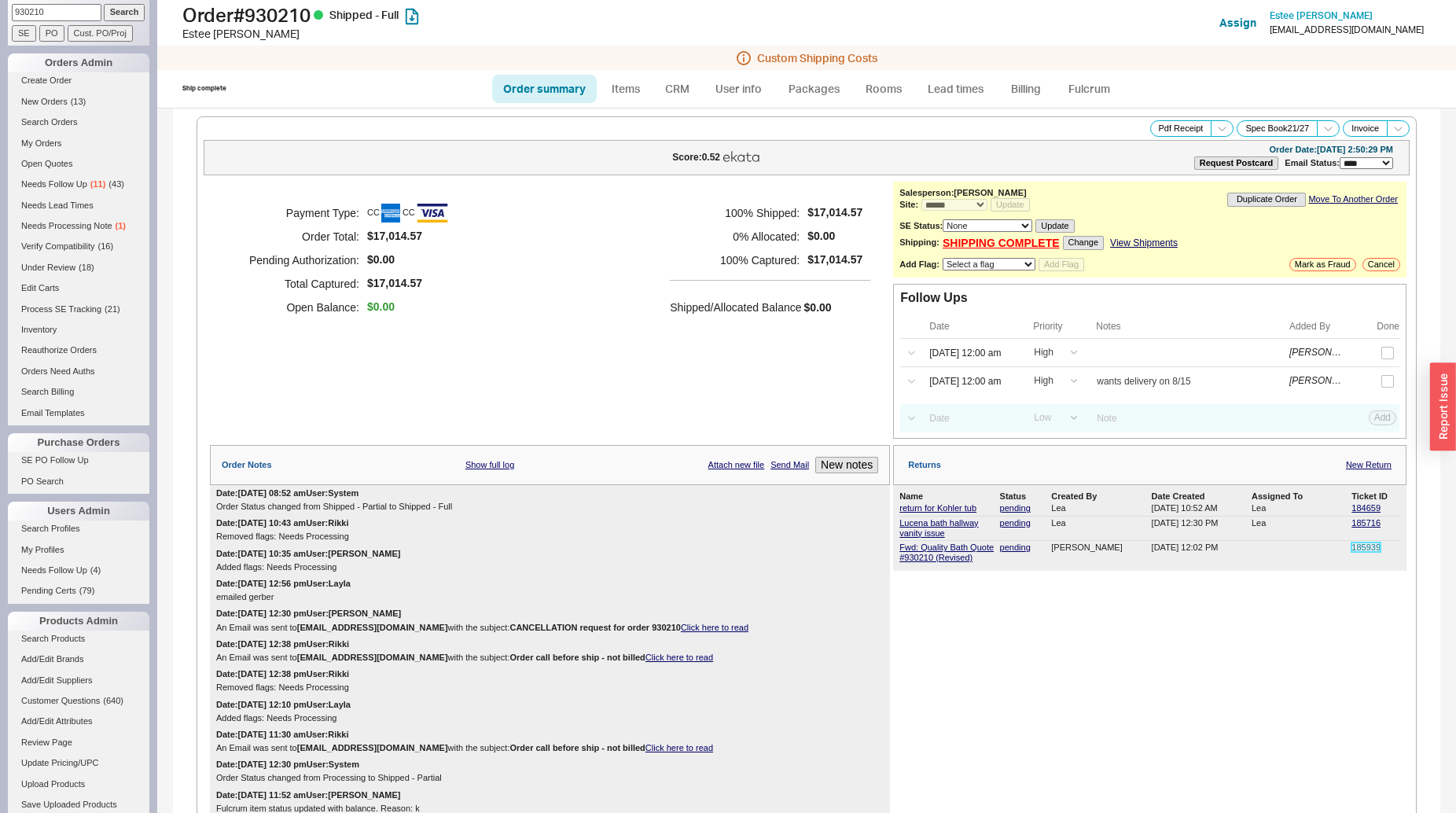
click at [1352, 552] on link "185939" at bounding box center [1367, 547] width 29 height 10
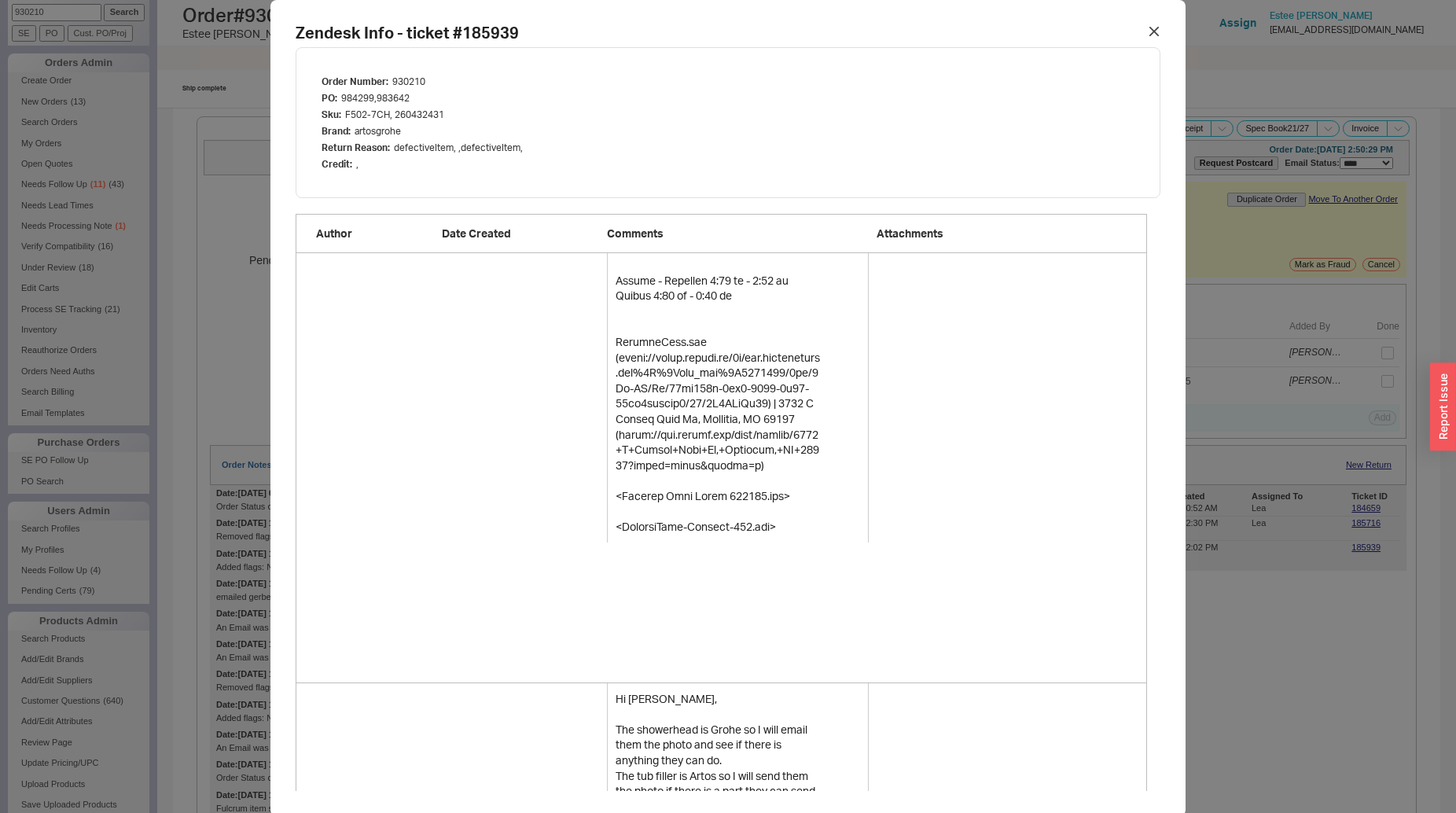
scroll to position [10930, 0]
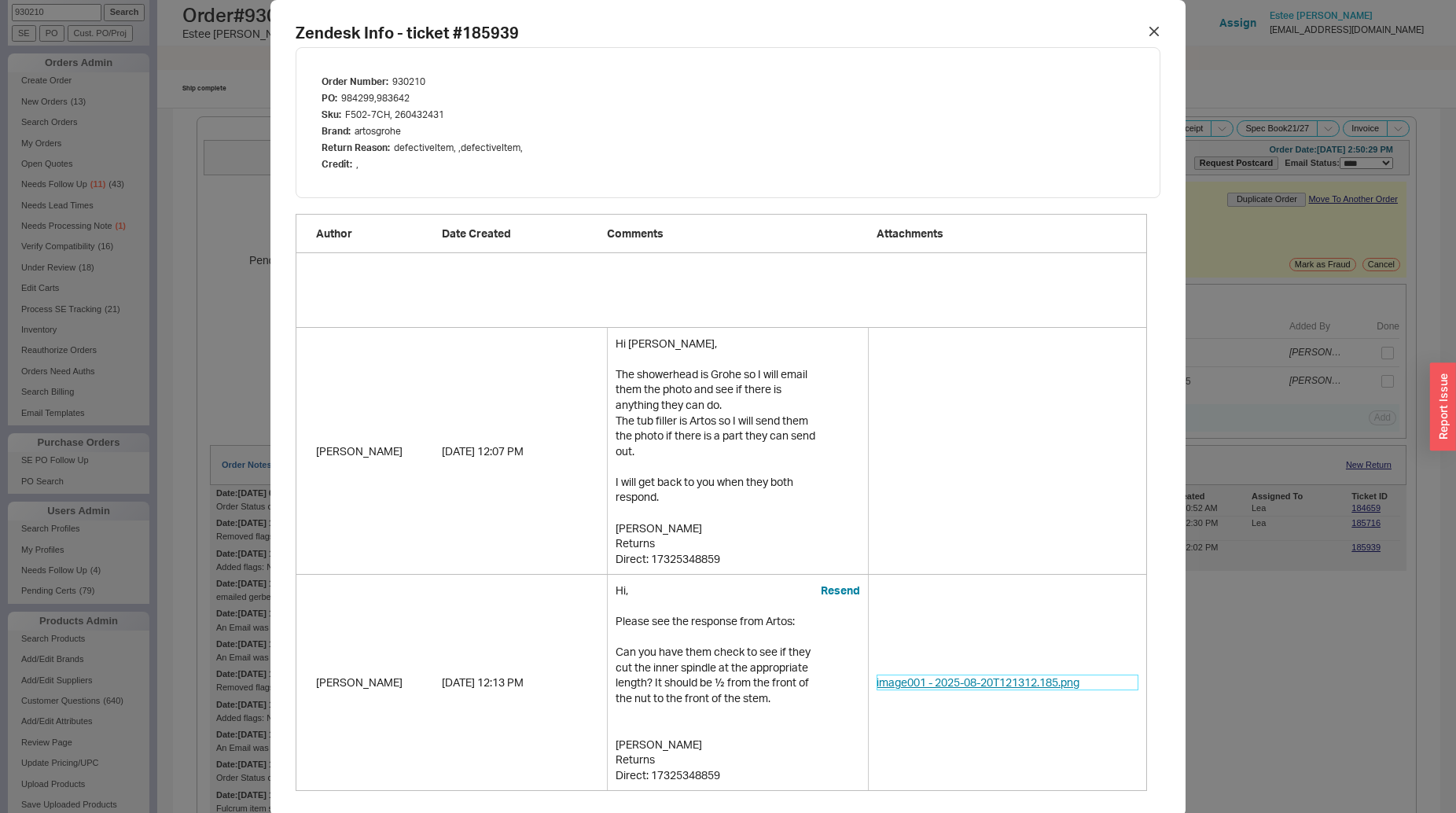
click at [945, 675] on link "image001 - 2025-08-20T121312.185.png" at bounding box center [1007, 682] width 262 height 15
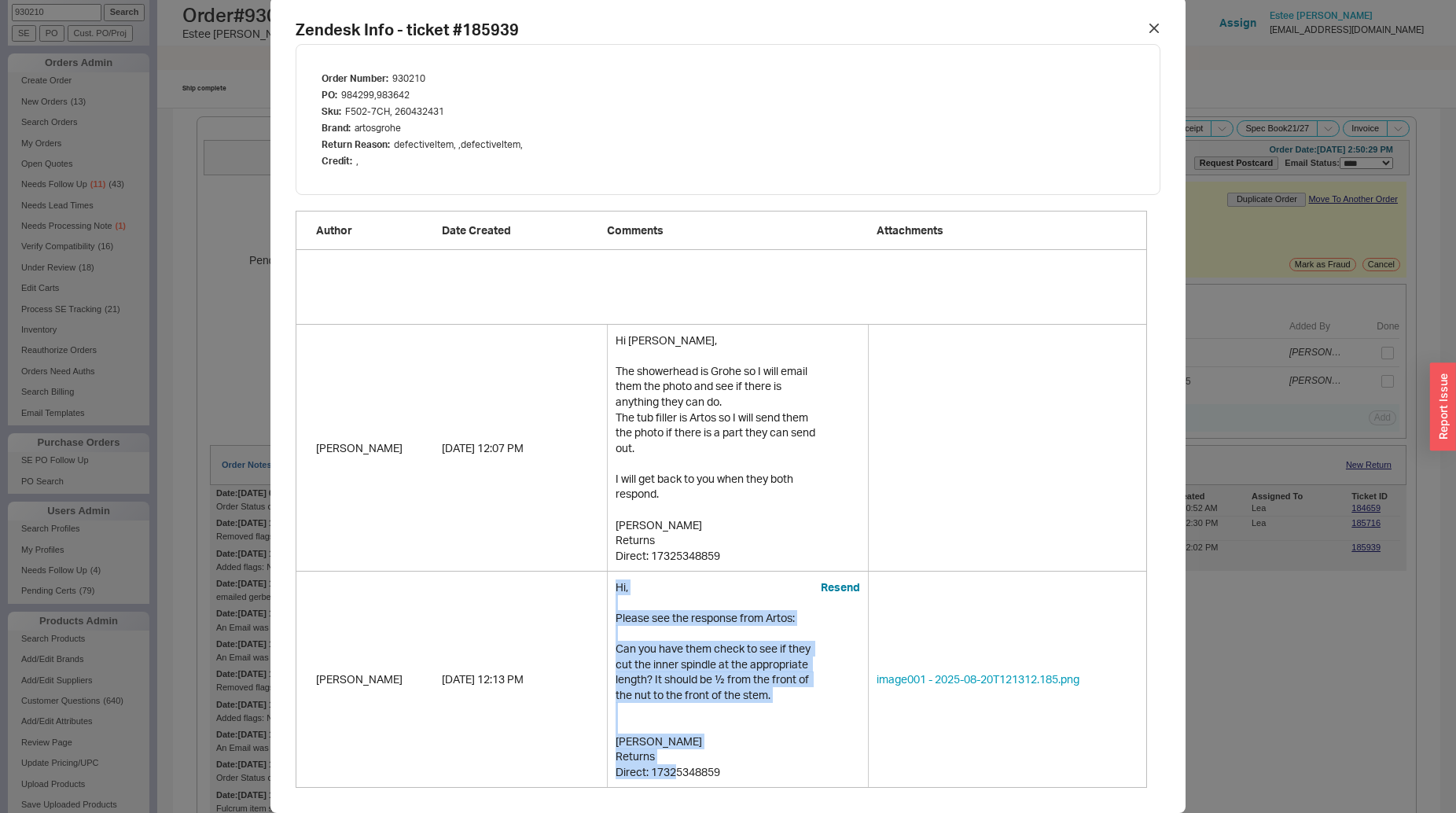
drag, startPoint x: 611, startPoint y: 572, endPoint x: 755, endPoint y: 755, distance: 232.9
click at [755, 755] on div "Hi, Please see the response from Artos: Can you have them check to see if they …" at bounding box center [718, 680] width 205 height 201
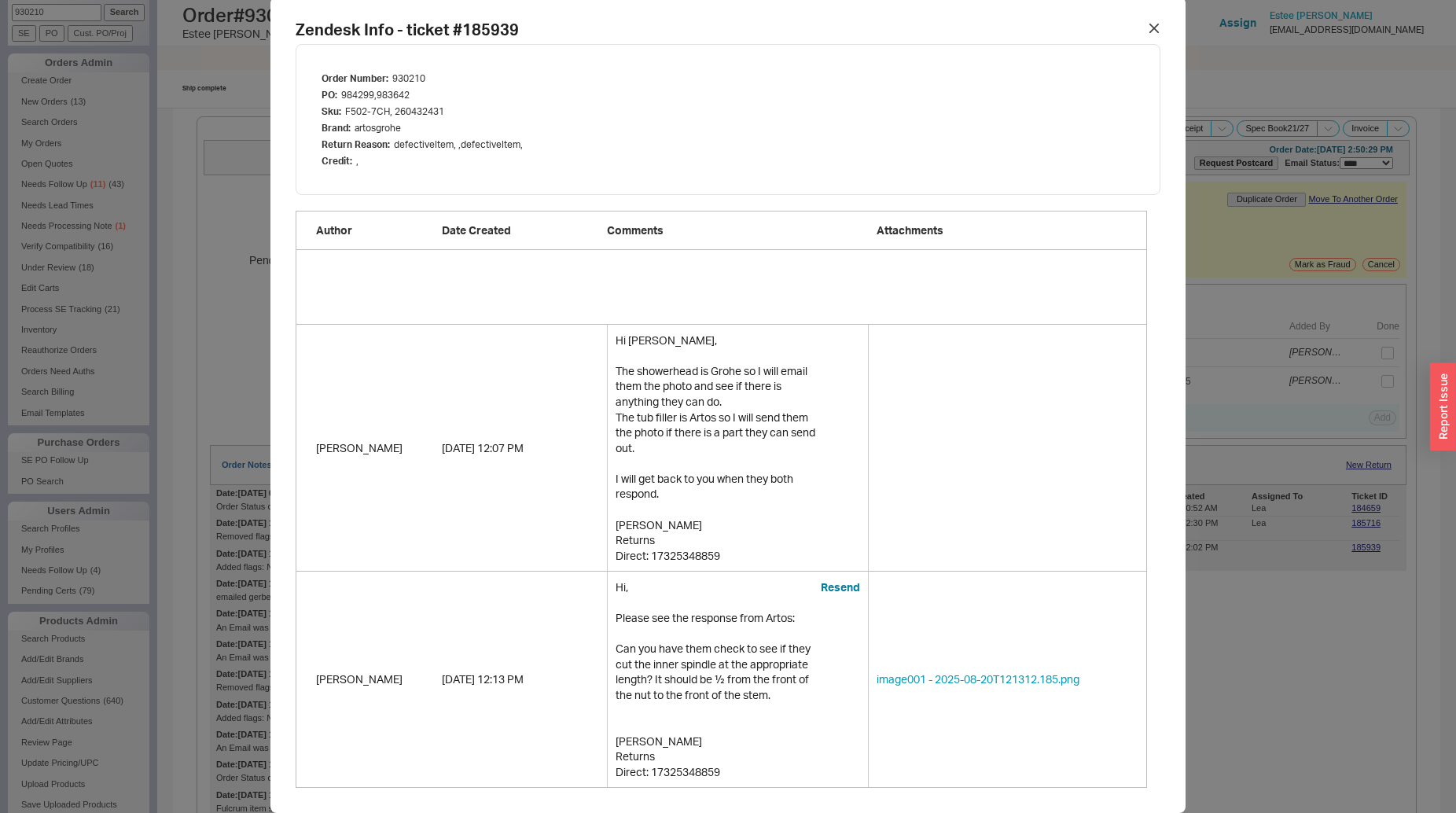
drag, startPoint x: 755, startPoint y: 755, endPoint x: 721, endPoint y: 746, distance: 35.2
click at [730, 754] on div "Hi, Please see the response from Artos: Can you have them check to see if they …" at bounding box center [718, 680] width 205 height 201
click at [720, 746] on div "Hi, Please see the response from Artos: Can you have them check to see if they …" at bounding box center [718, 680] width 205 height 201
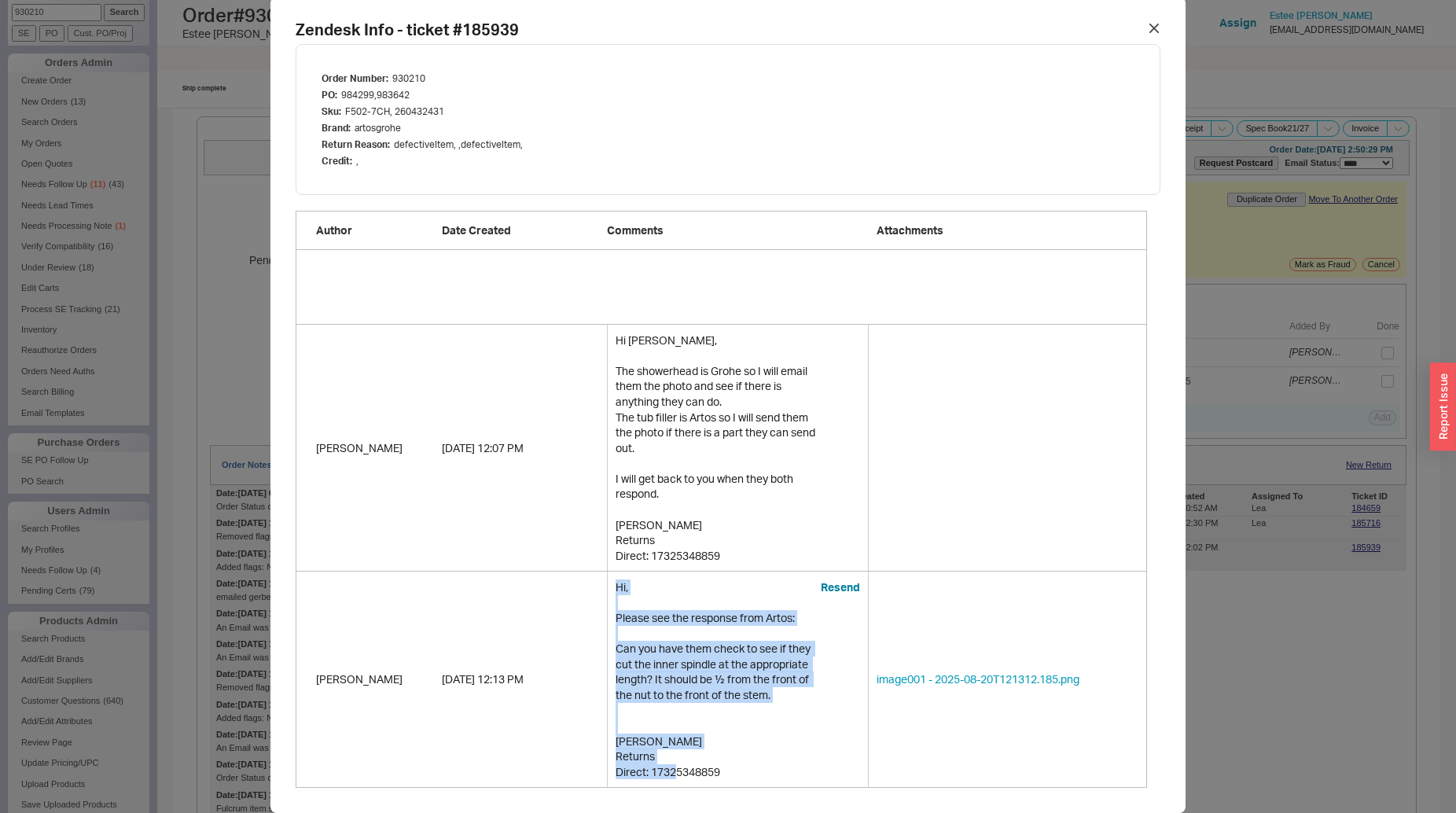
drag, startPoint x: 729, startPoint y: 766, endPoint x: 606, endPoint y: 569, distance: 232.2
click at [615, 580] on div "Hi, Please see the response from Artos: Can you have them check to see if they …" at bounding box center [718, 680] width 205 height 201
copy div "Hi, Please see the response from Artos: Can you have them check to see if they …"
click at [950, 611] on div "Ruthie 8/20/25 12:13 PM Hi, Please see the response from Artos: Can you have th…" at bounding box center [721, 680] width 851 height 216
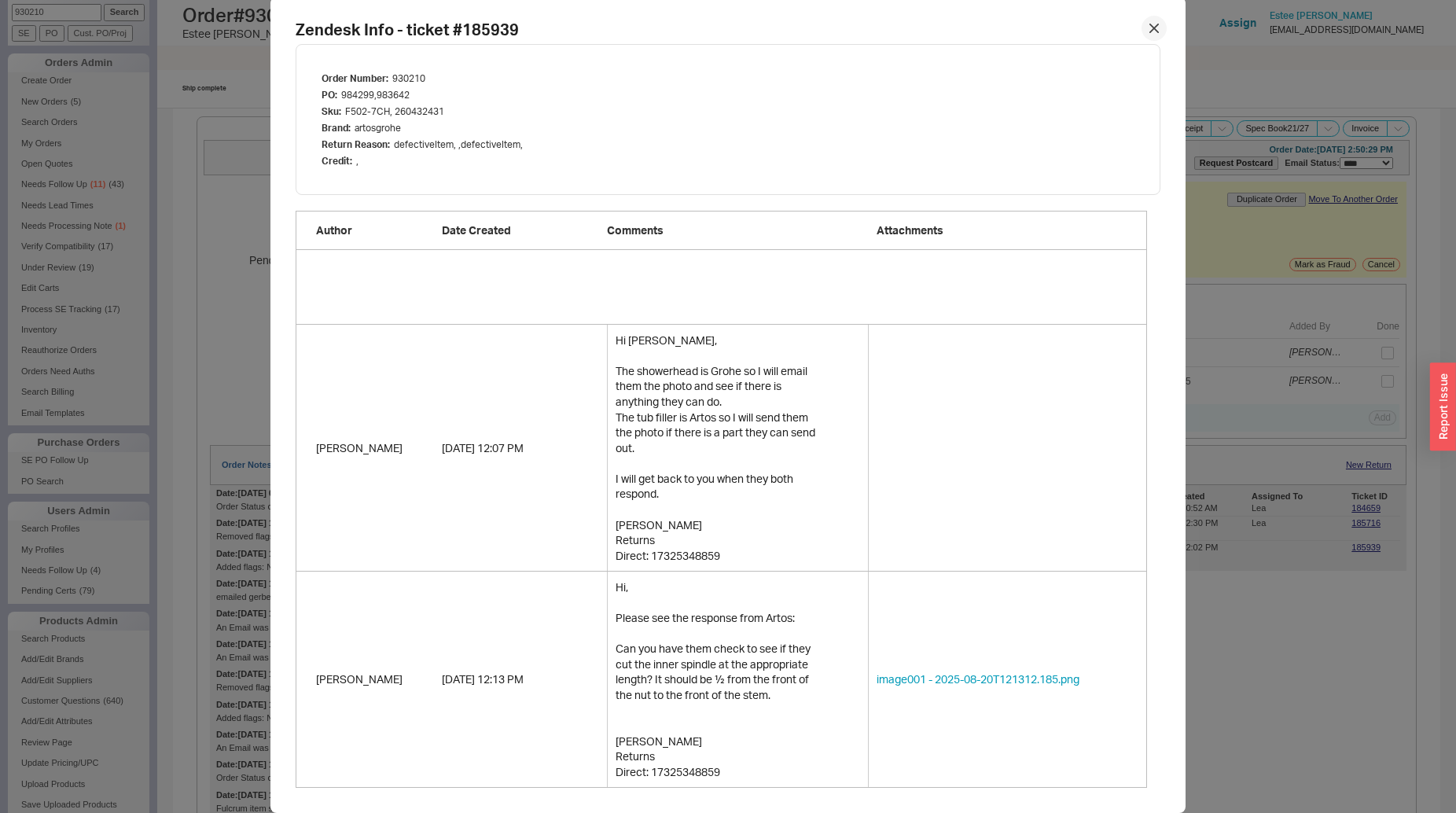
click at [1150, 24] on icon at bounding box center [1154, 28] width 10 height 10
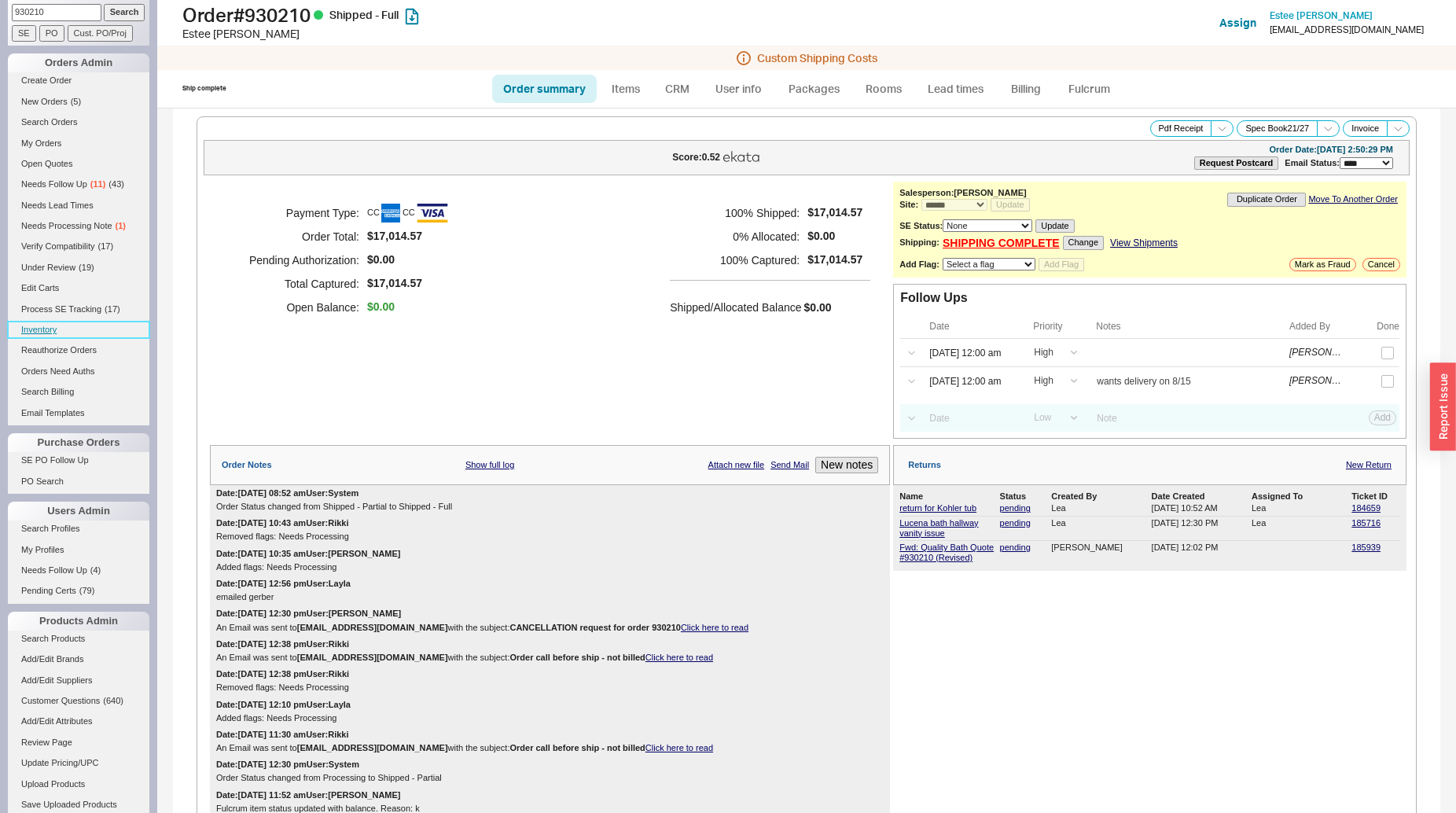
click at [38, 330] on link "Inventory" at bounding box center [79, 330] width 141 height 16
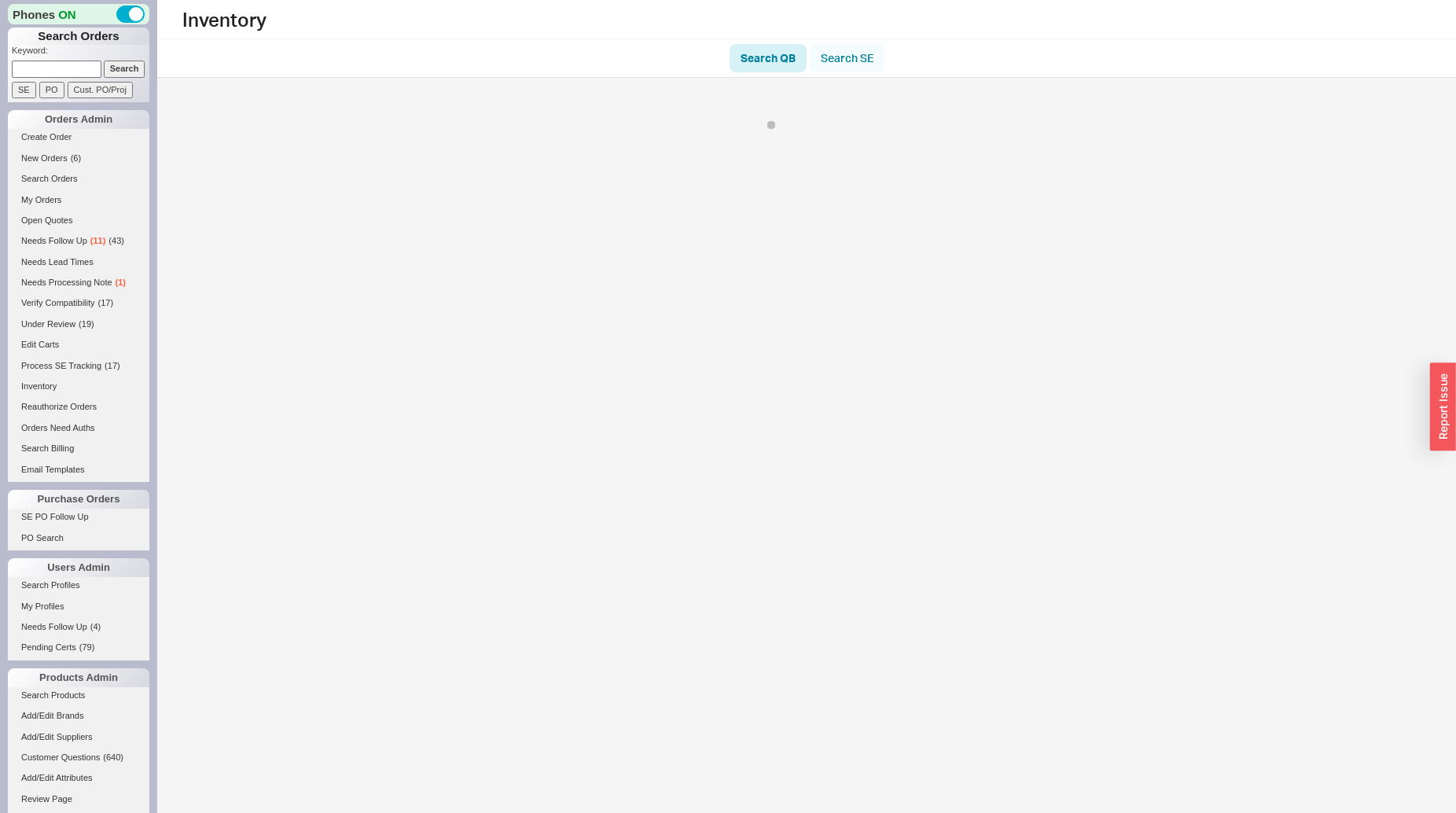
click at [862, 59] on link "Search SE" at bounding box center [847, 58] width 75 height 28
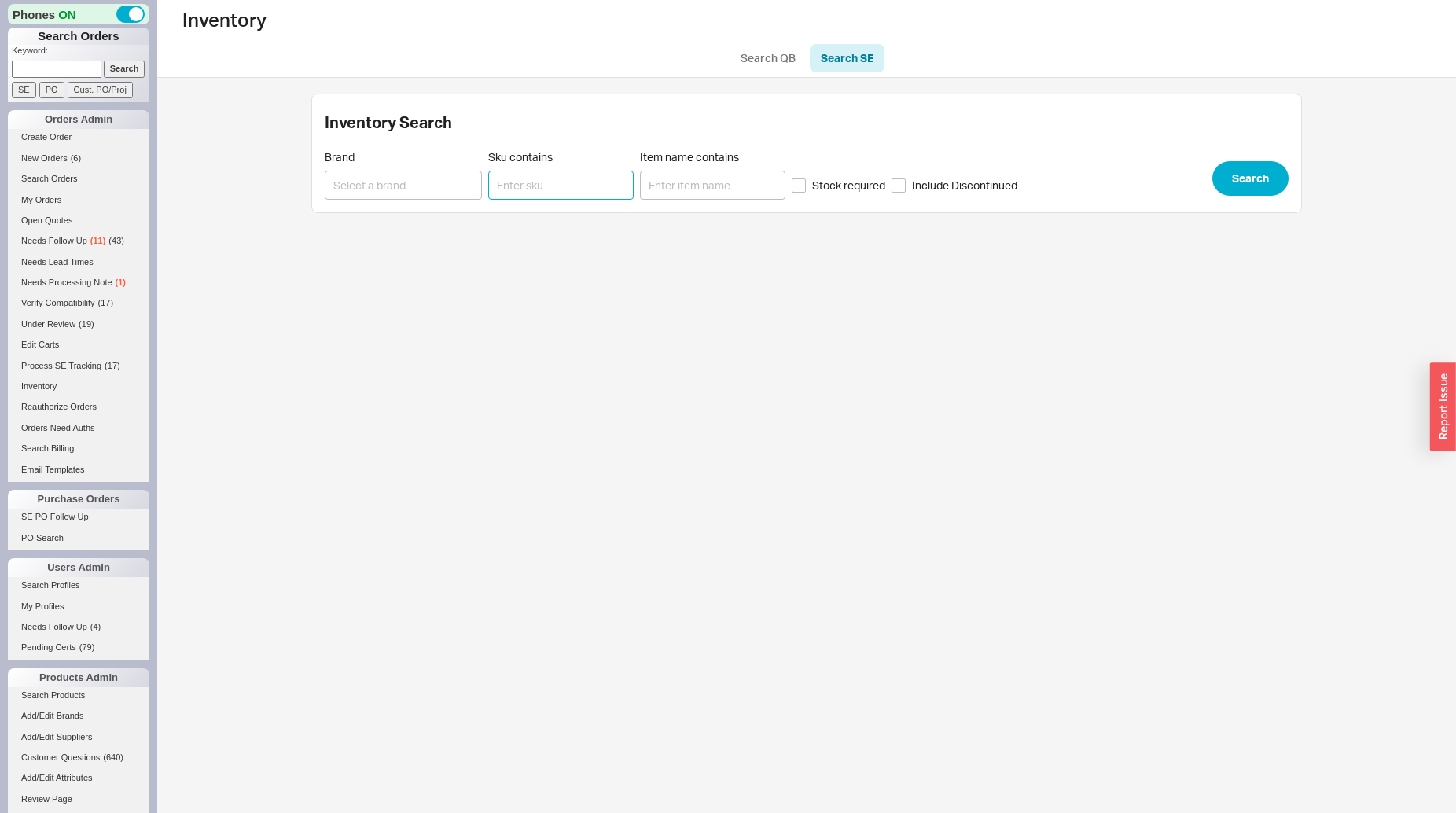
click at [529, 182] on input "Sku contains" at bounding box center [561, 185] width 146 height 29
type input "c7913"
click button "Search" at bounding box center [1250, 178] width 76 height 35
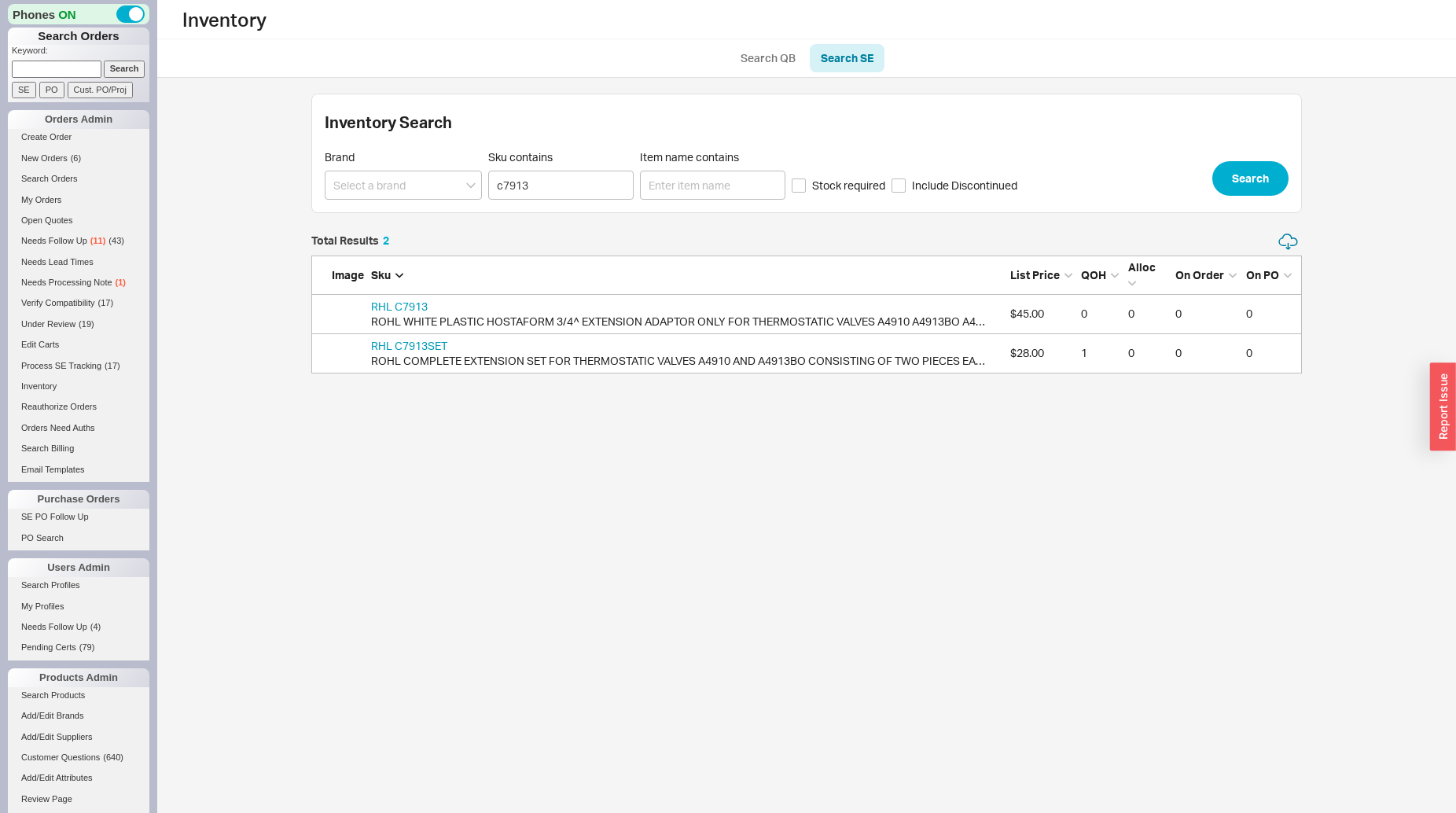
scroll to position [128, 977]
drag, startPoint x: 456, startPoint y: 347, endPoint x: 396, endPoint y: 350, distance: 60.1
click at [396, 350] on div "RHL C7913SET ROHL COMPLETE EXTENSION SET FOR THERMOSTATIC VALVES A4910 AND A491…" at bounding box center [678, 354] width 614 height 31
copy link "C7913SET"
click at [46, 67] on input at bounding box center [57, 68] width 89 height 16
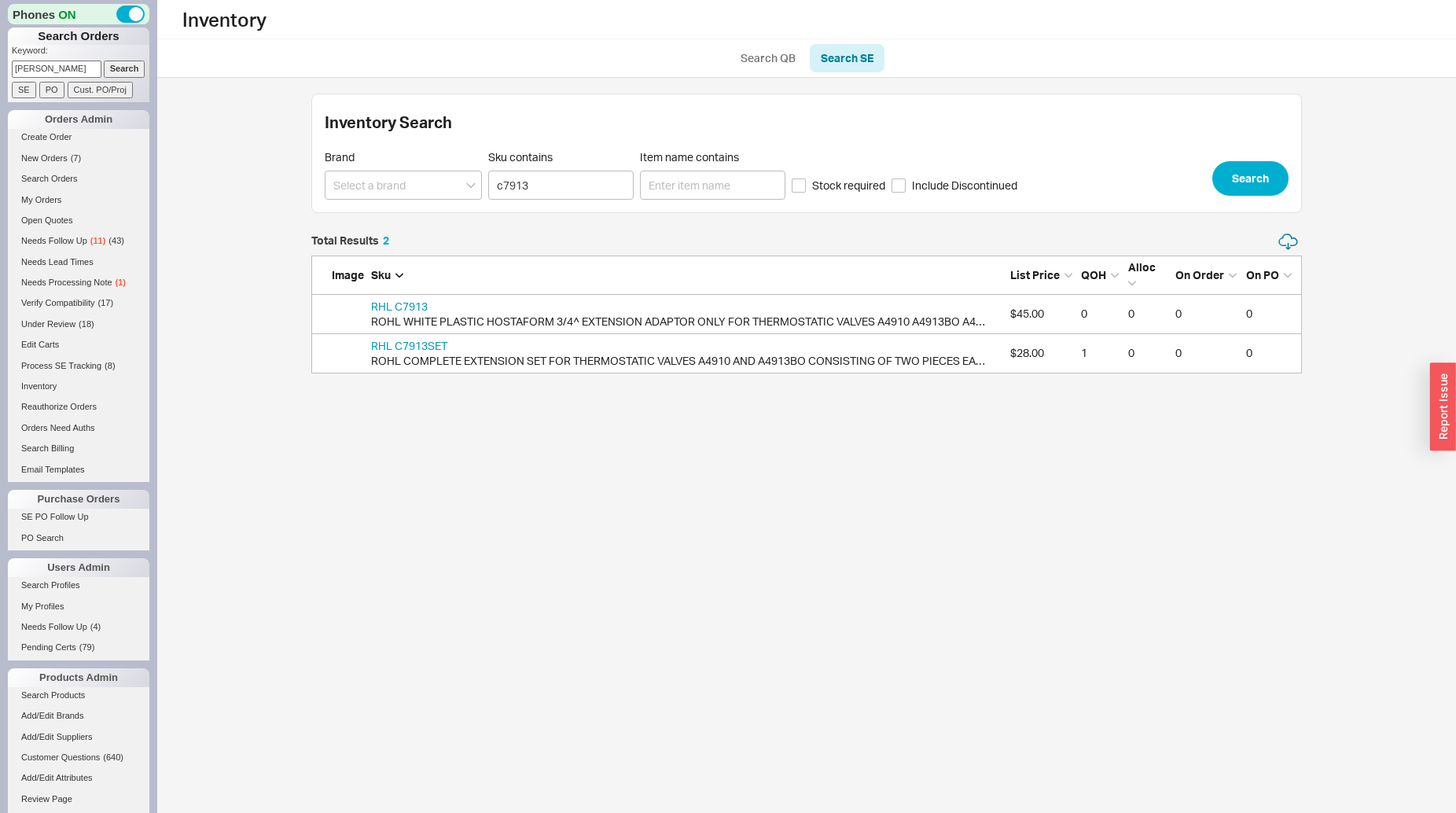
type input "kellner"
click at [104, 60] on input "Search" at bounding box center [124, 68] width 41 height 16
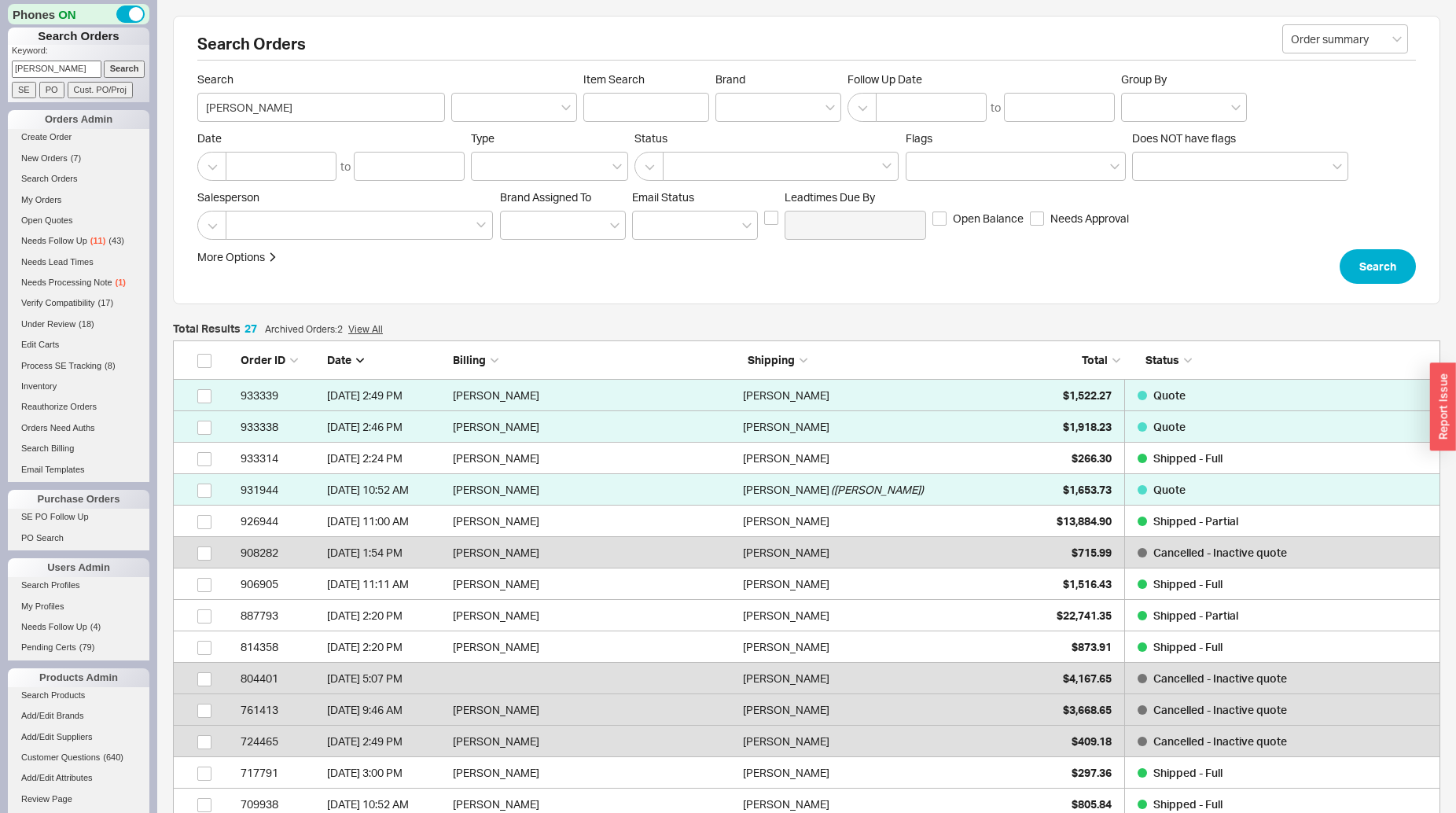
scroll to position [875, 1254]
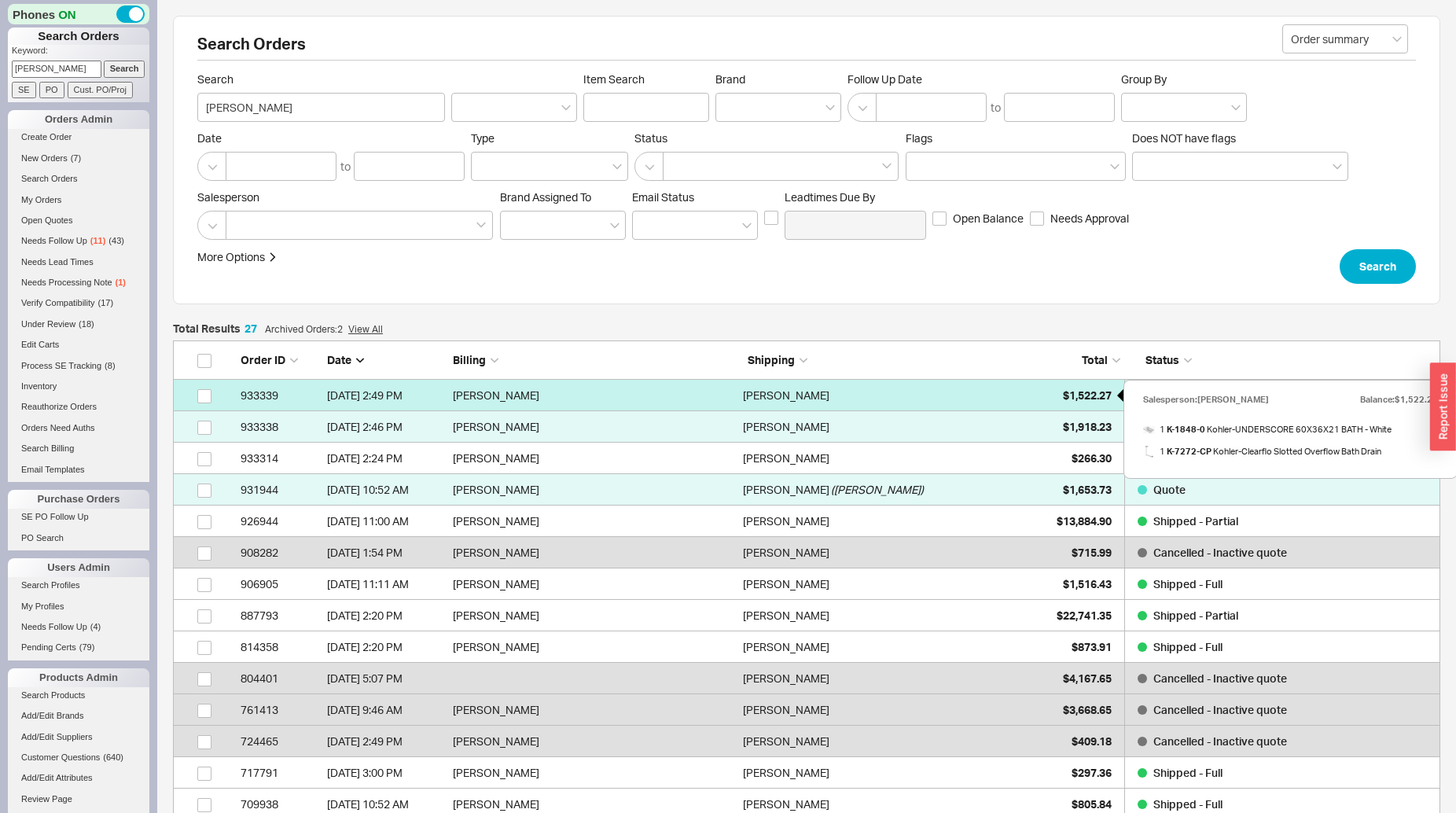
click at [1058, 394] on div "$1,522.27" at bounding box center [1072, 395] width 79 height 32
select select "*"
select select "3"
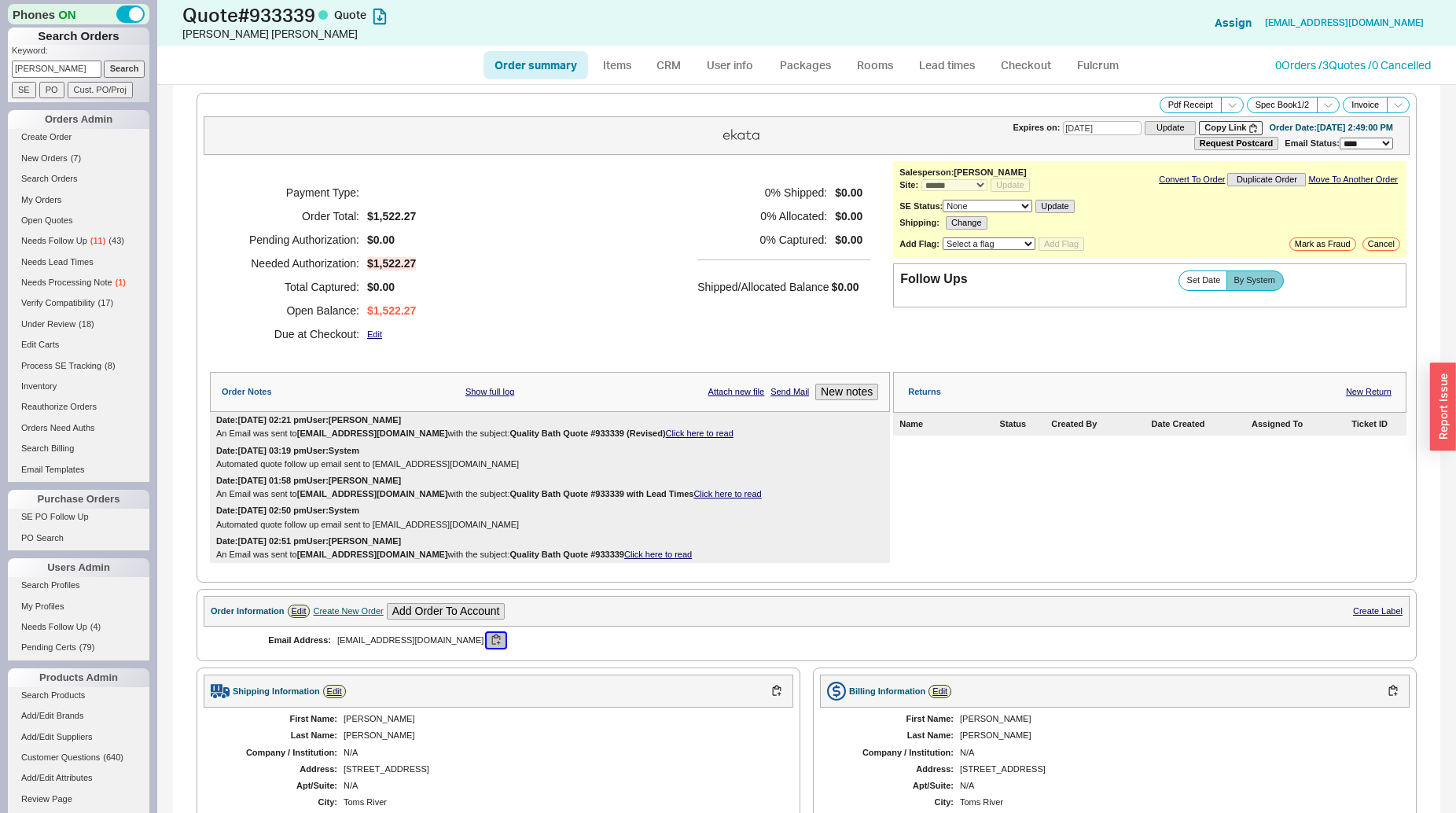
click at [487, 637] on button "button" at bounding box center [496, 641] width 19 height 15
click at [46, 176] on link "Search Orders" at bounding box center [79, 179] width 141 height 16
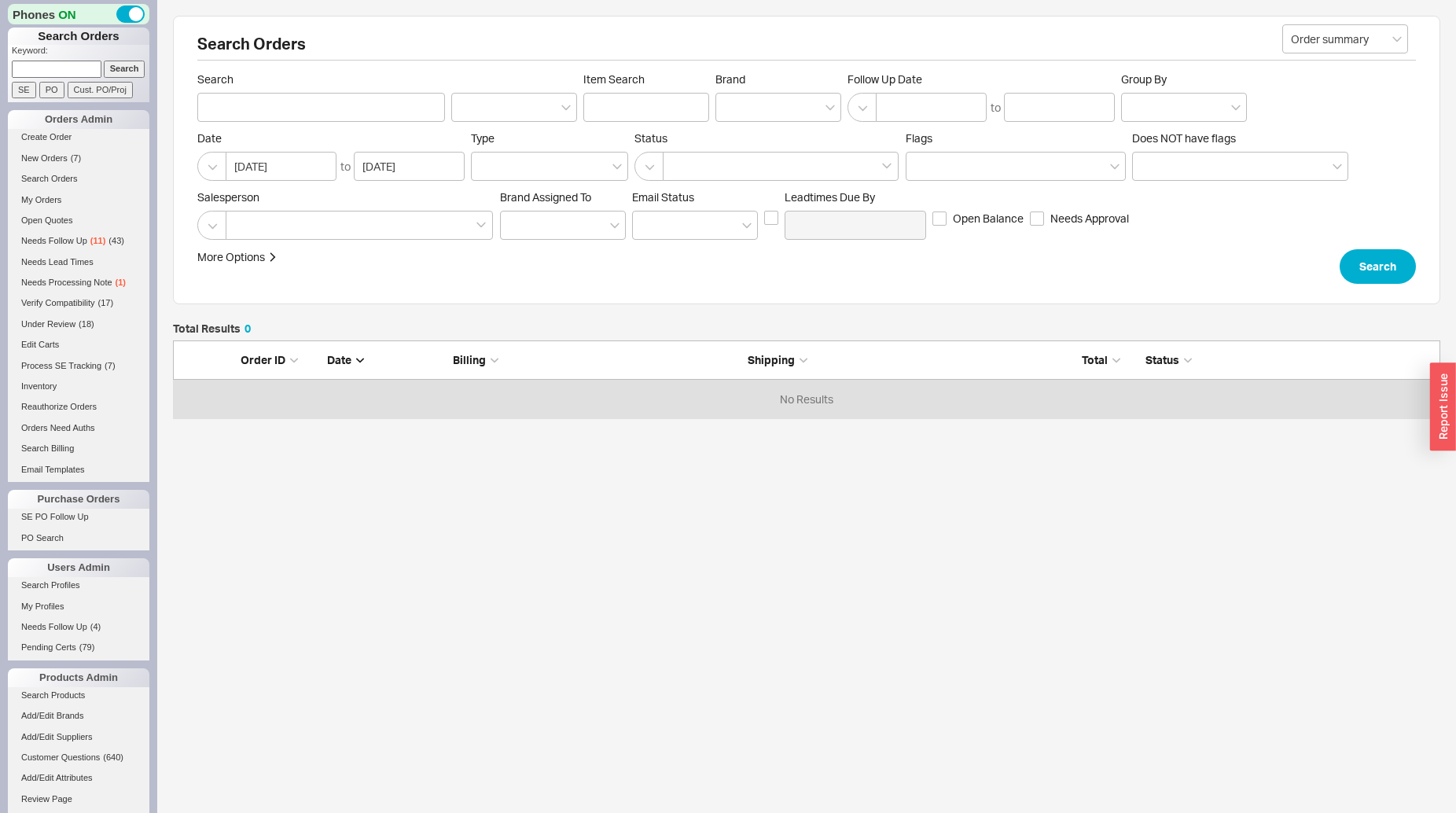
scroll to position [14, 14]
click at [333, 228] on div at bounding box center [359, 225] width 267 height 29
click at [246, 228] on input at bounding box center [240, 225] width 11 height 18
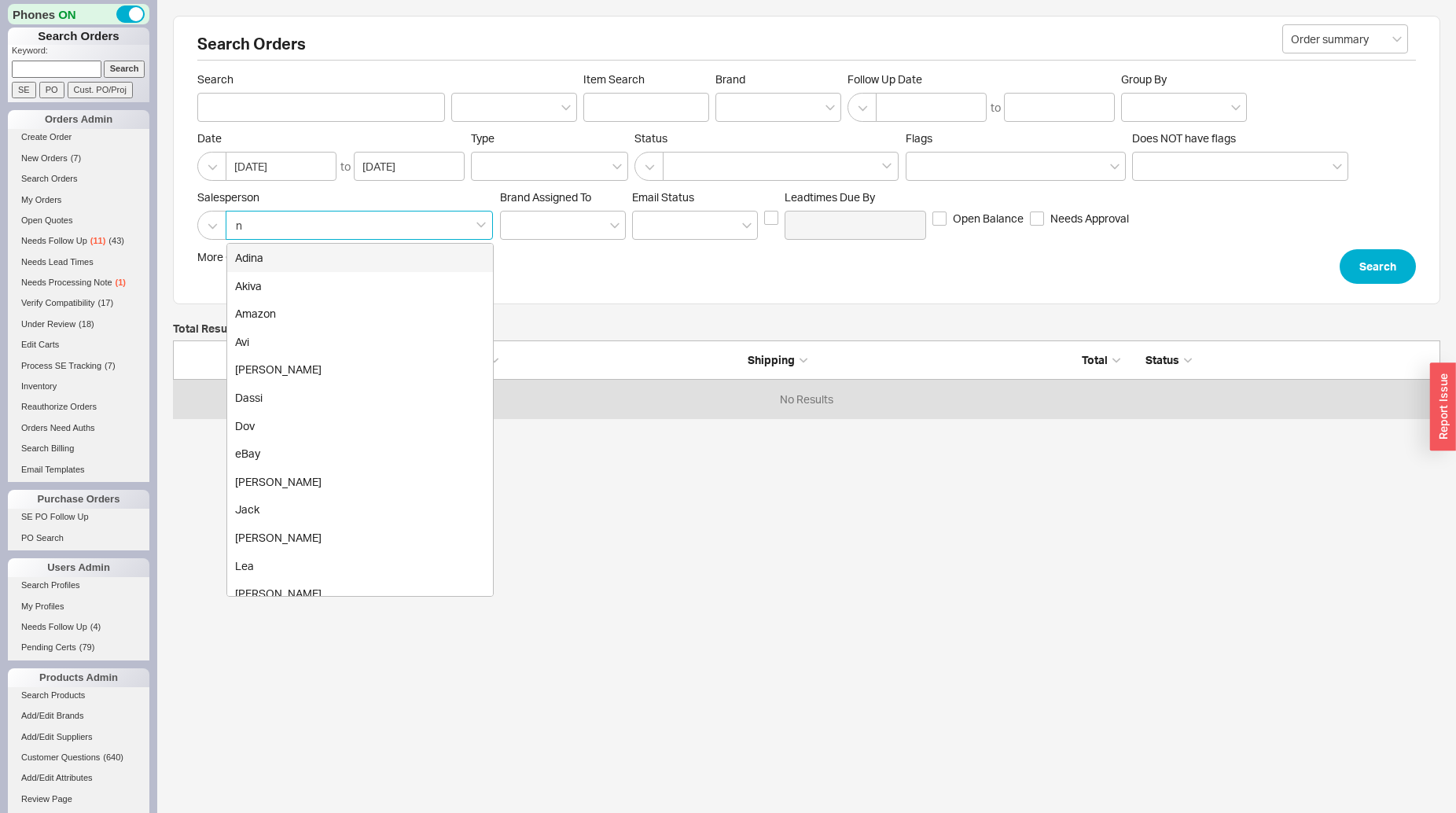
type input "na"
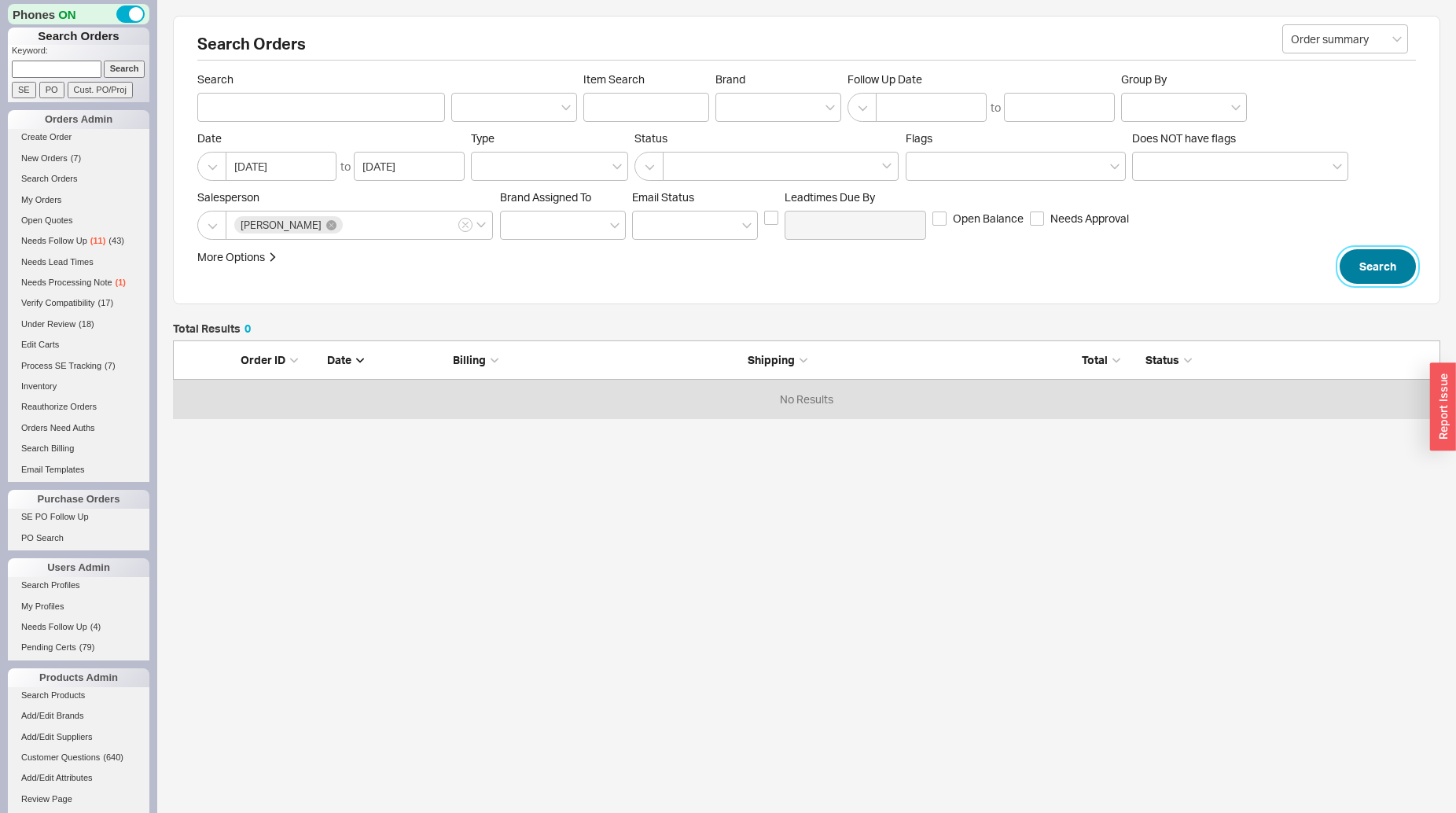
click at [1361, 273] on button "Search" at bounding box center [1378, 267] width 76 height 35
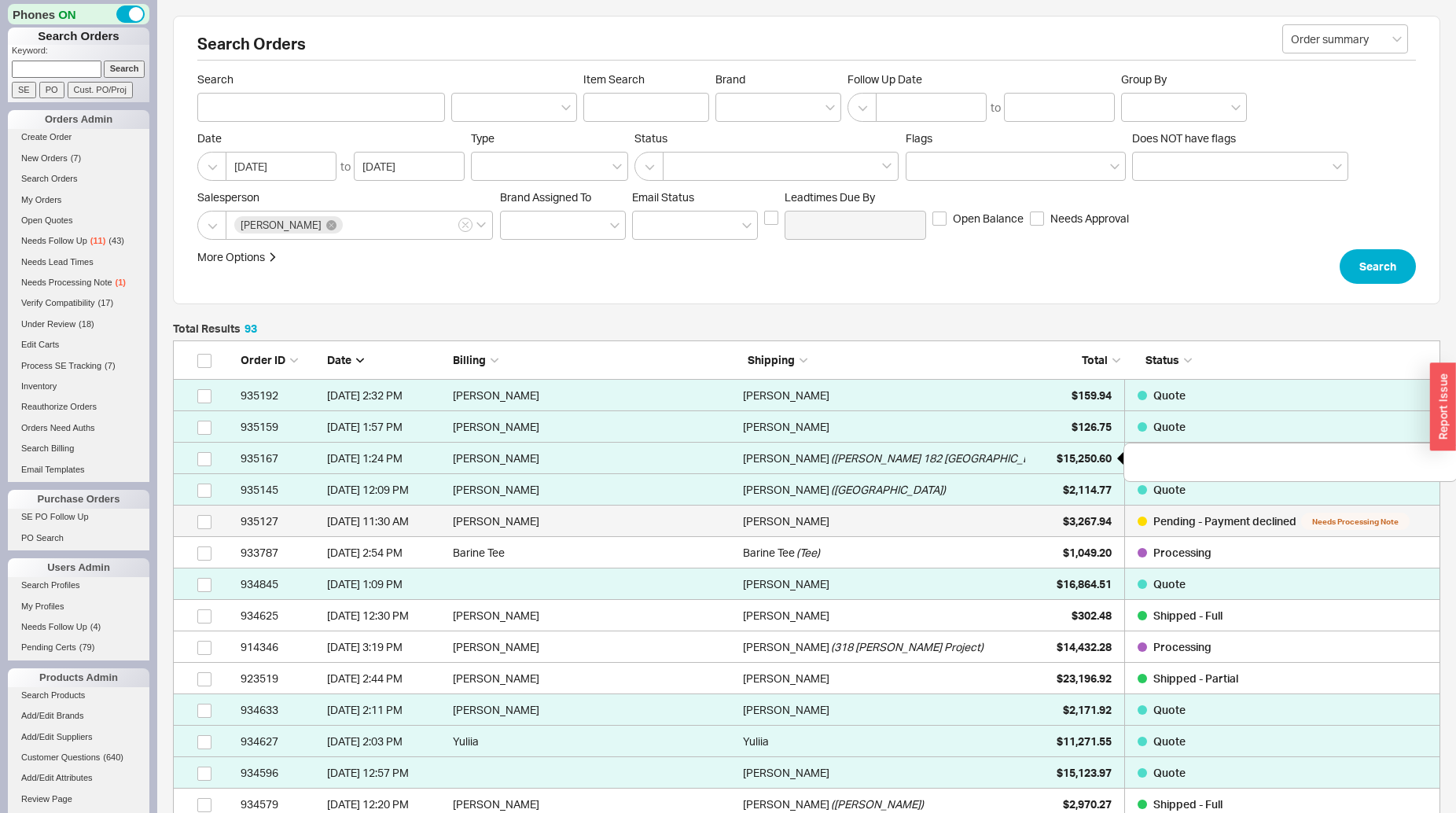
scroll to position [2951, 1254]
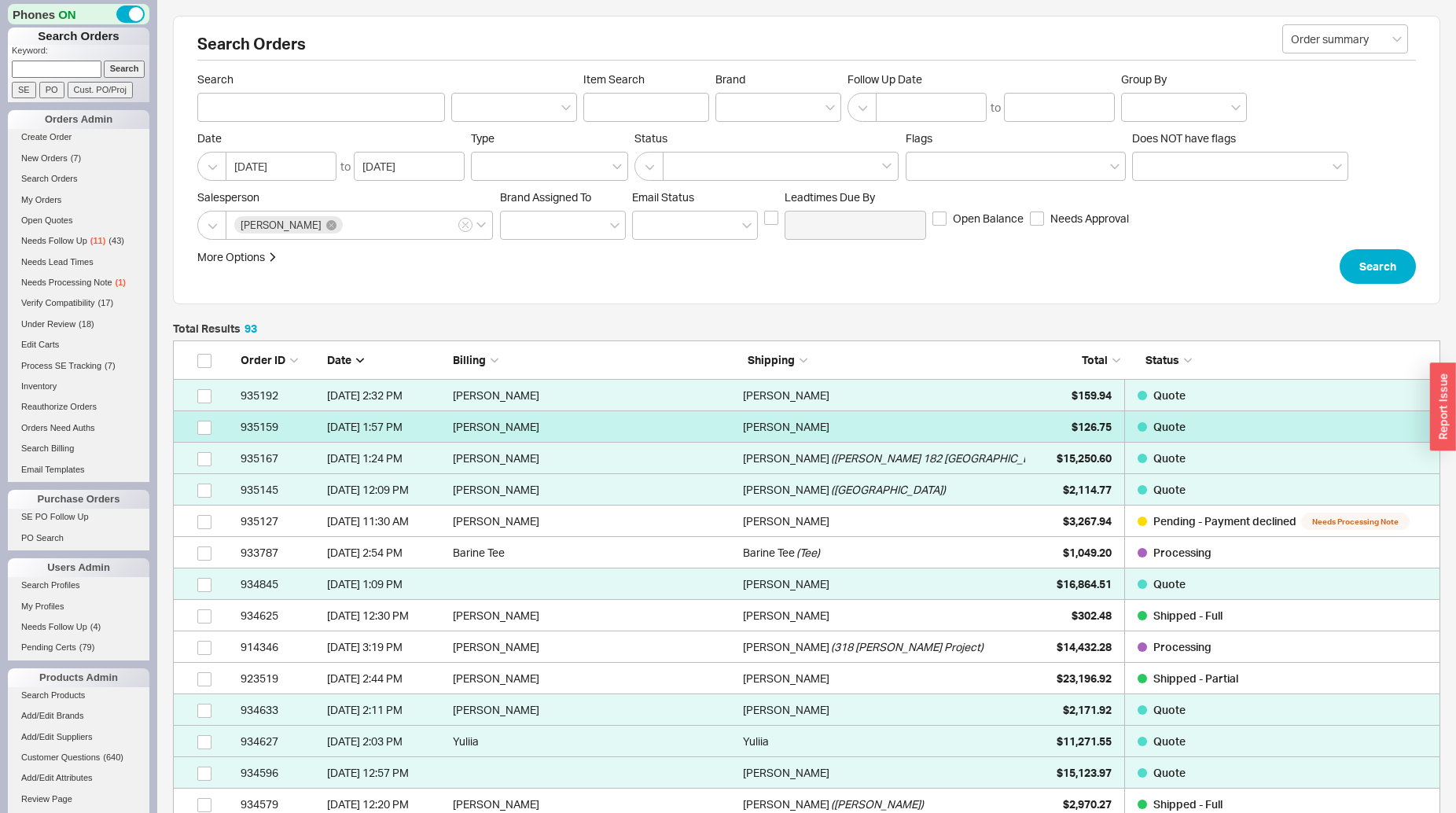
click at [885, 432] on div "Marshall Odeen" at bounding box center [884, 427] width 282 height 32
select select "*"
select select "3"
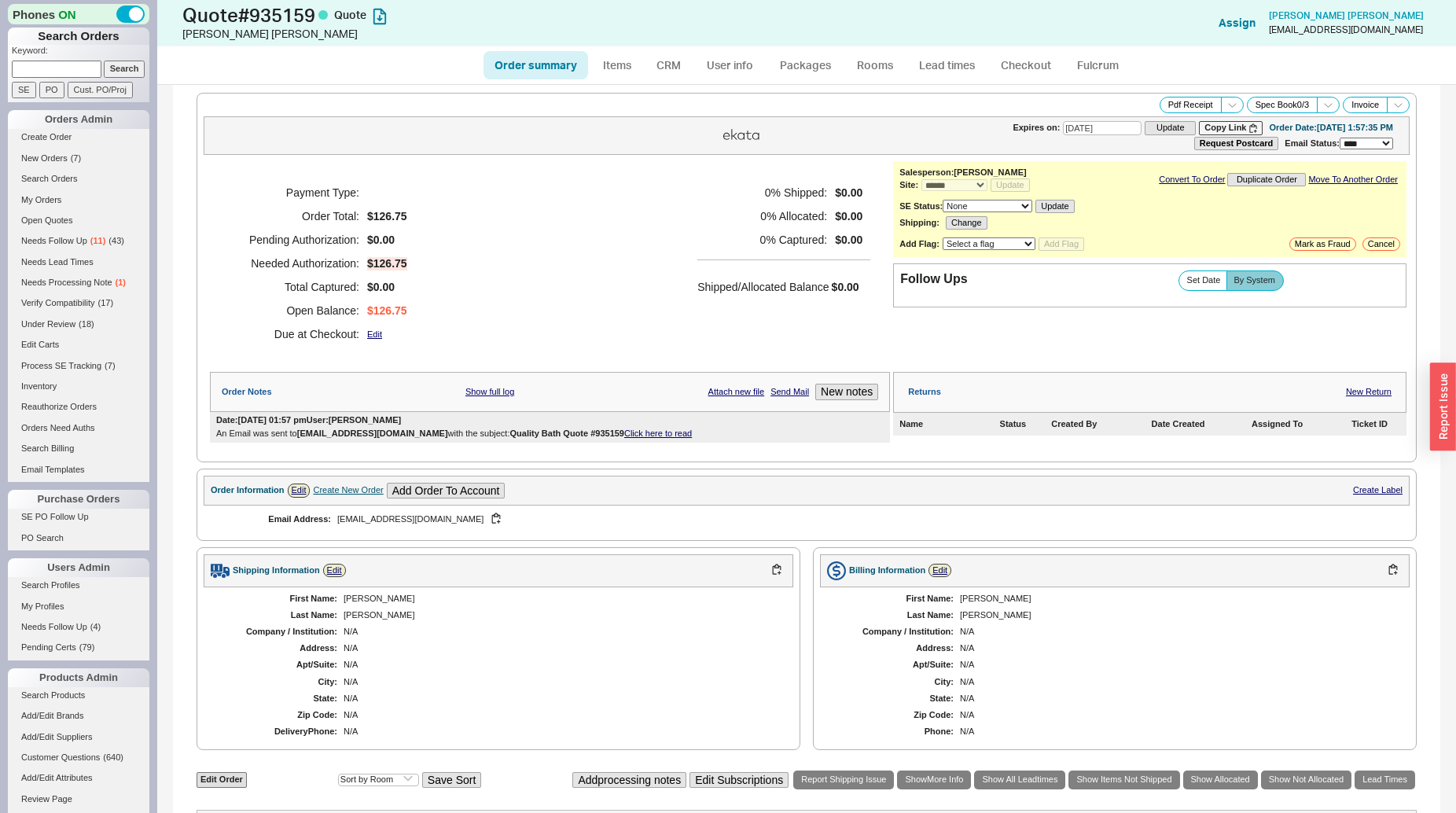
scroll to position [80, 0]
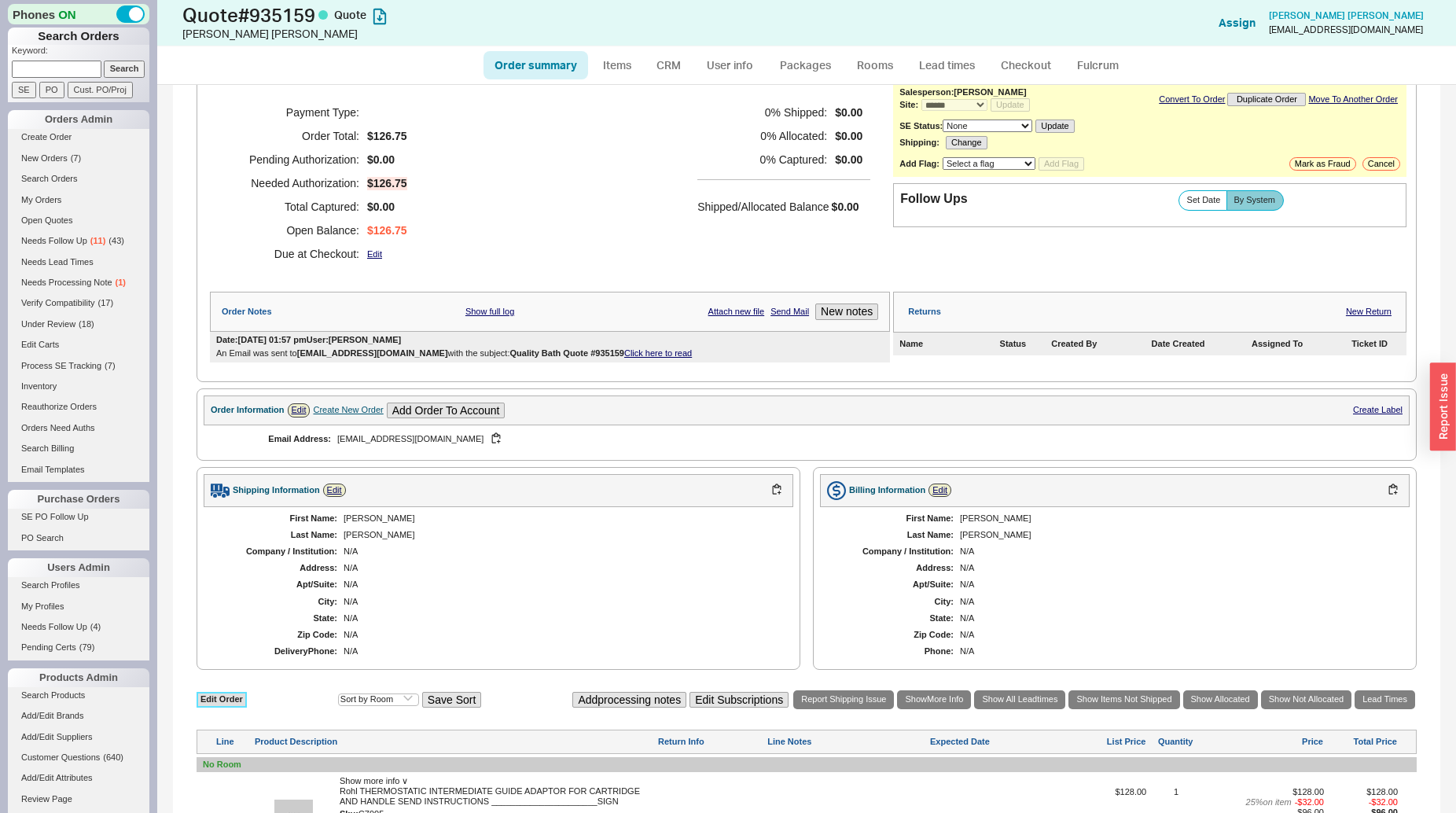
click at [211, 706] on link "Edit Order" at bounding box center [222, 699] width 50 height 15
select select "3"
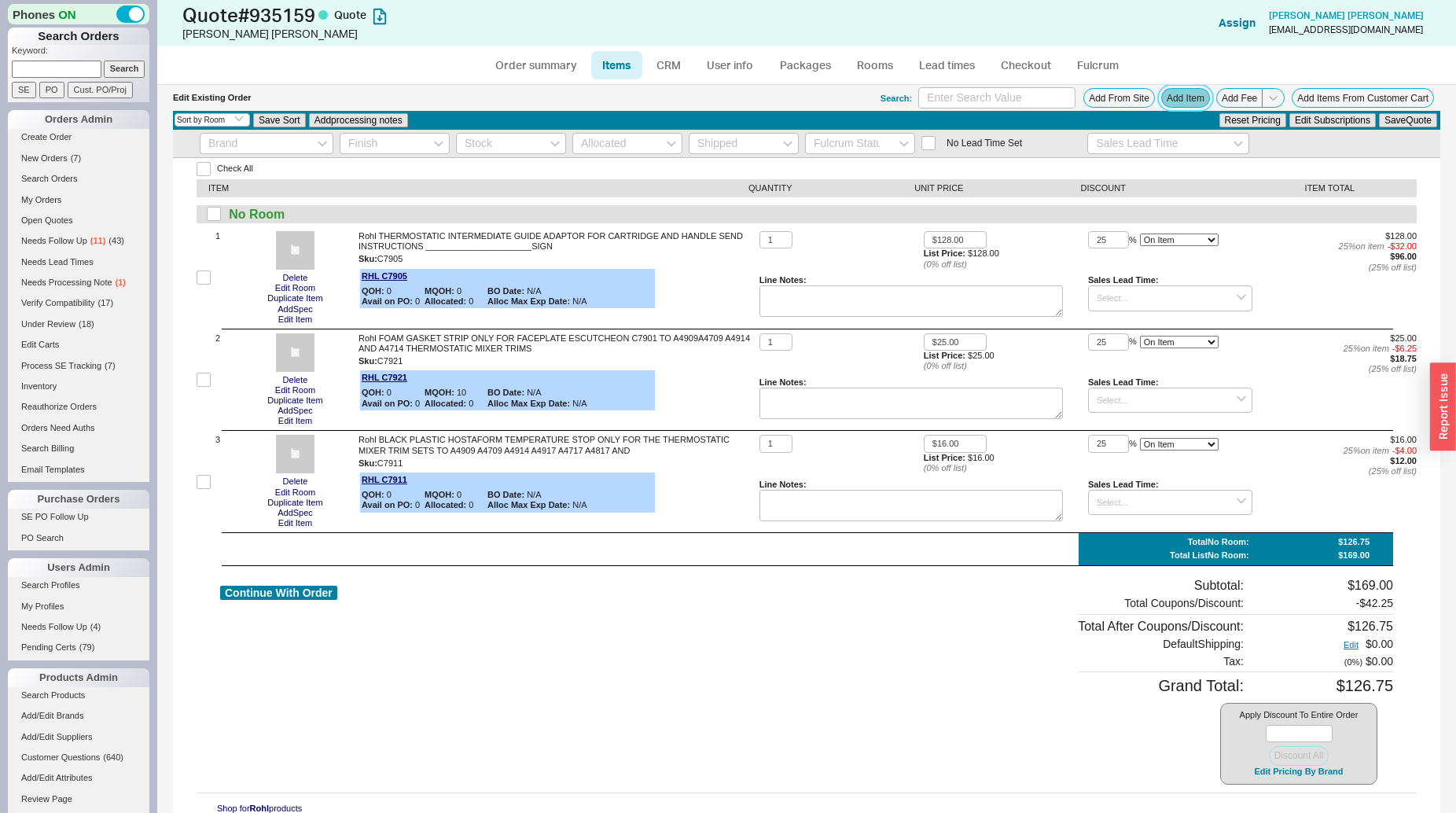
click at [1172, 103] on button "Add Item" at bounding box center [1186, 98] width 49 height 20
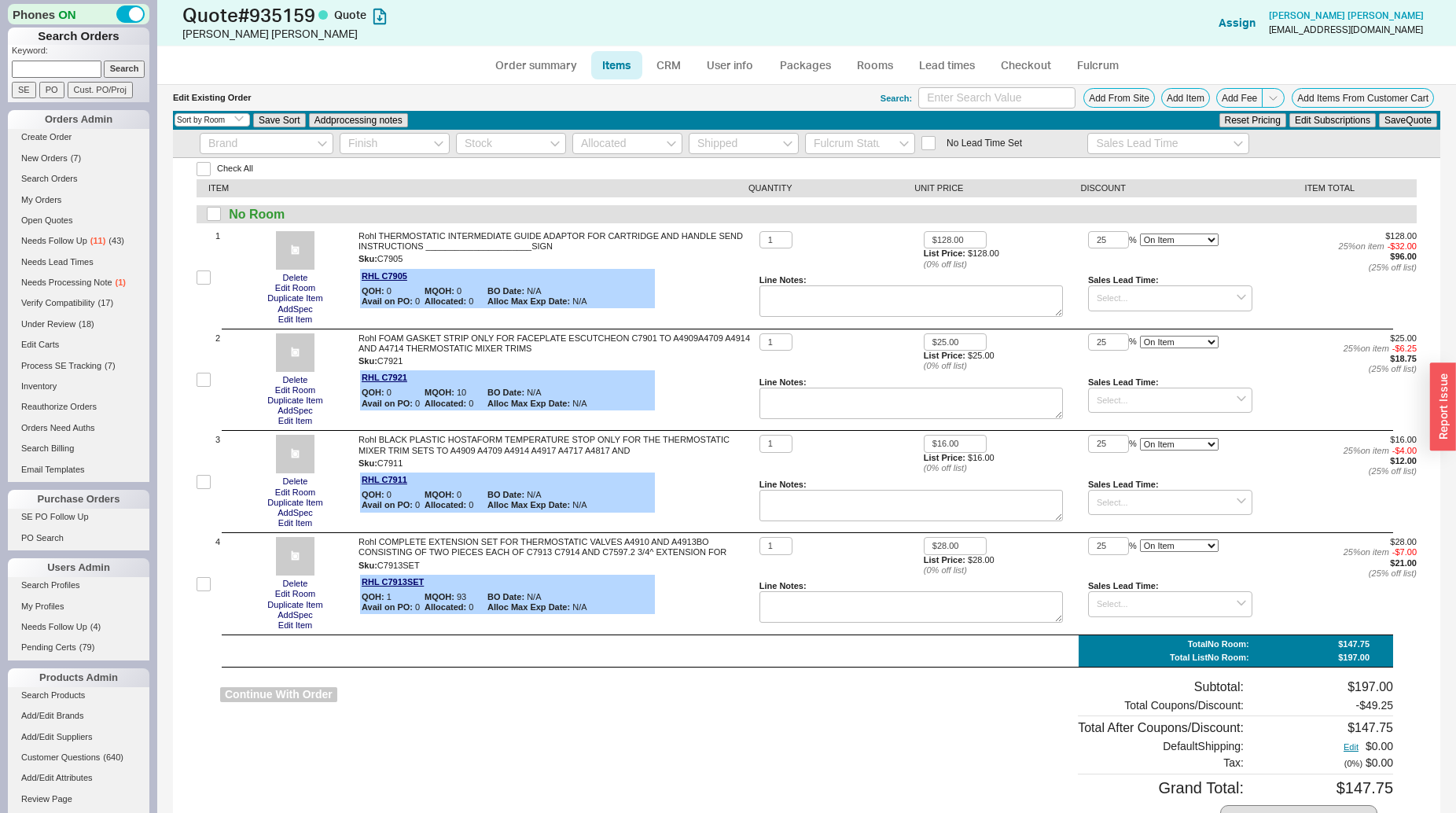
click at [291, 693] on button "Continue With Order" at bounding box center [279, 694] width 117 height 15
select select "*"
select select "3"
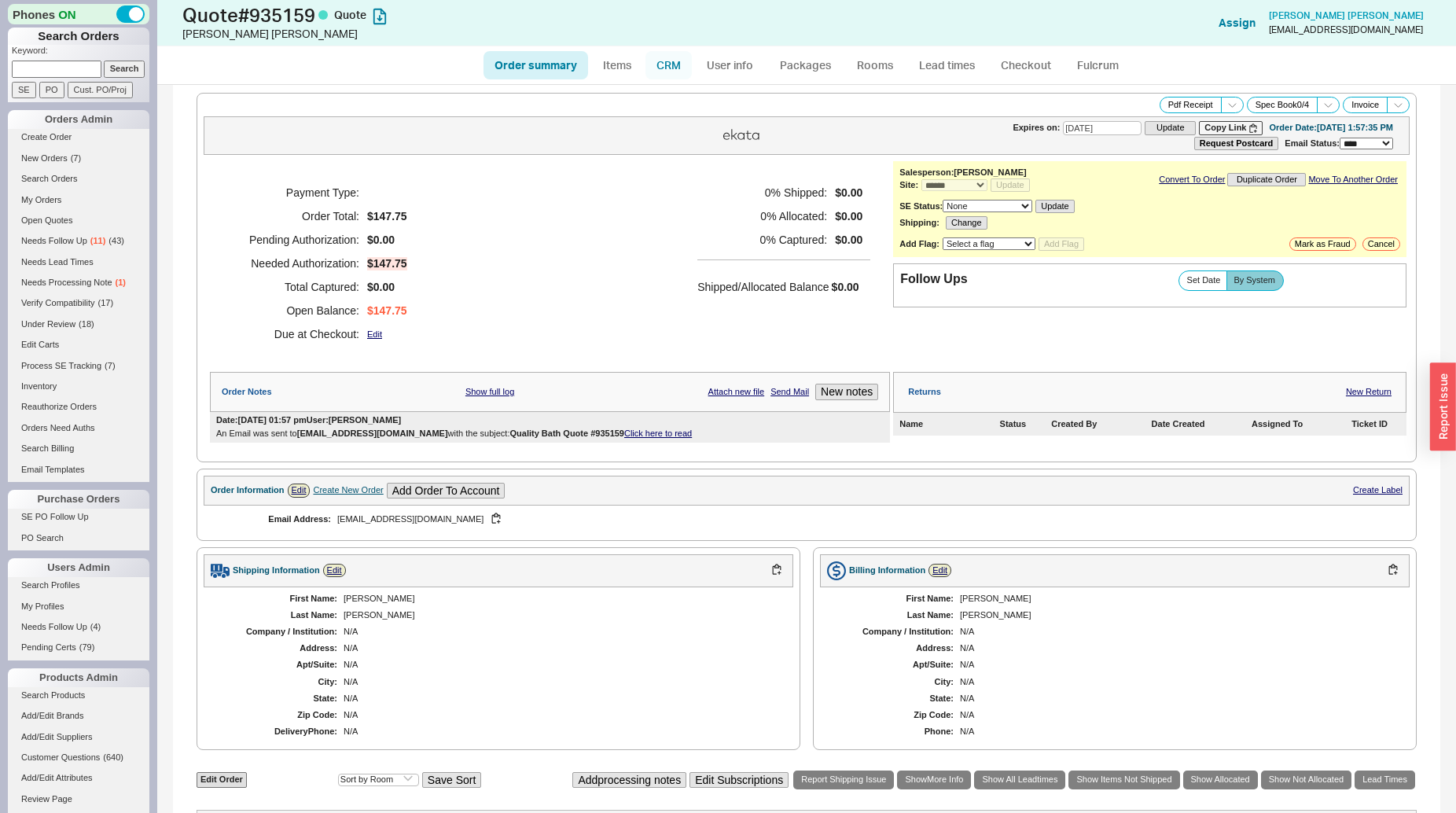
click at [673, 63] on link "CRM" at bounding box center [668, 65] width 46 height 28
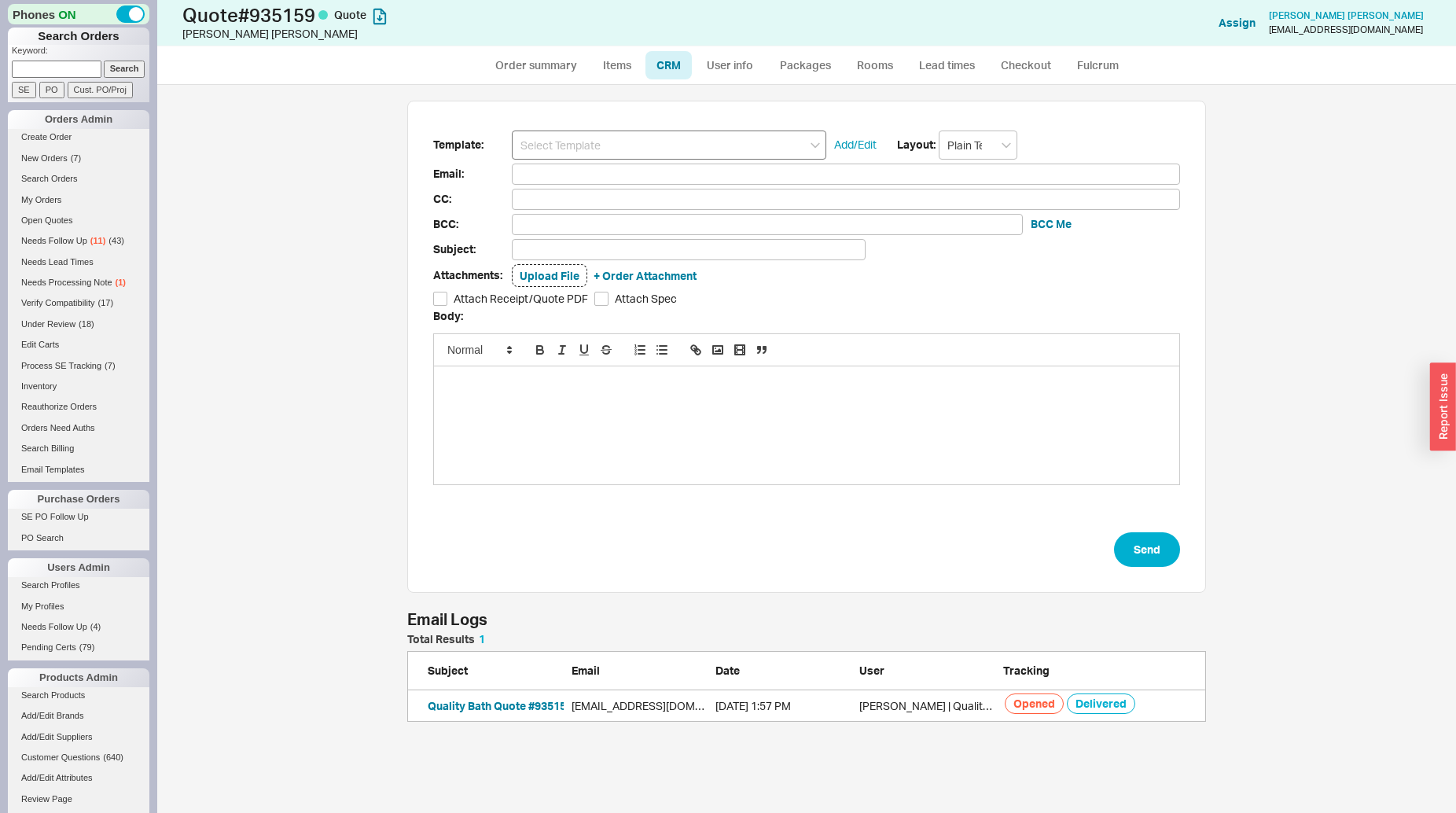
scroll to position [75, 785]
click at [658, 142] on input at bounding box center [669, 146] width 315 height 29
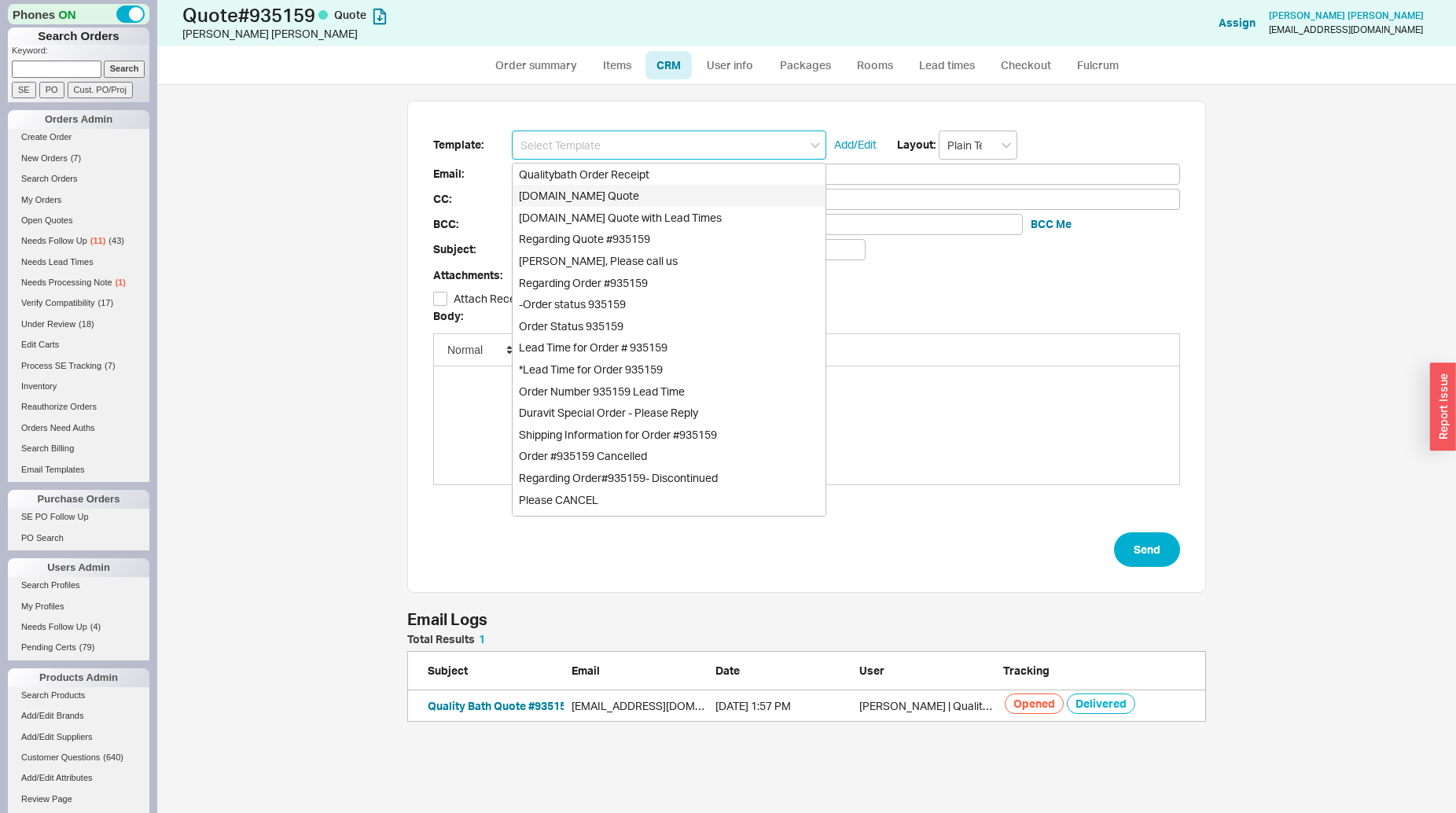
click at [651, 191] on div "[DOMAIN_NAME] Quote" at bounding box center [669, 195] width 313 height 22
type input "Receipt"
type input "marshallodeen1@gmail.com"
type input "Quality Bath Quote #935159"
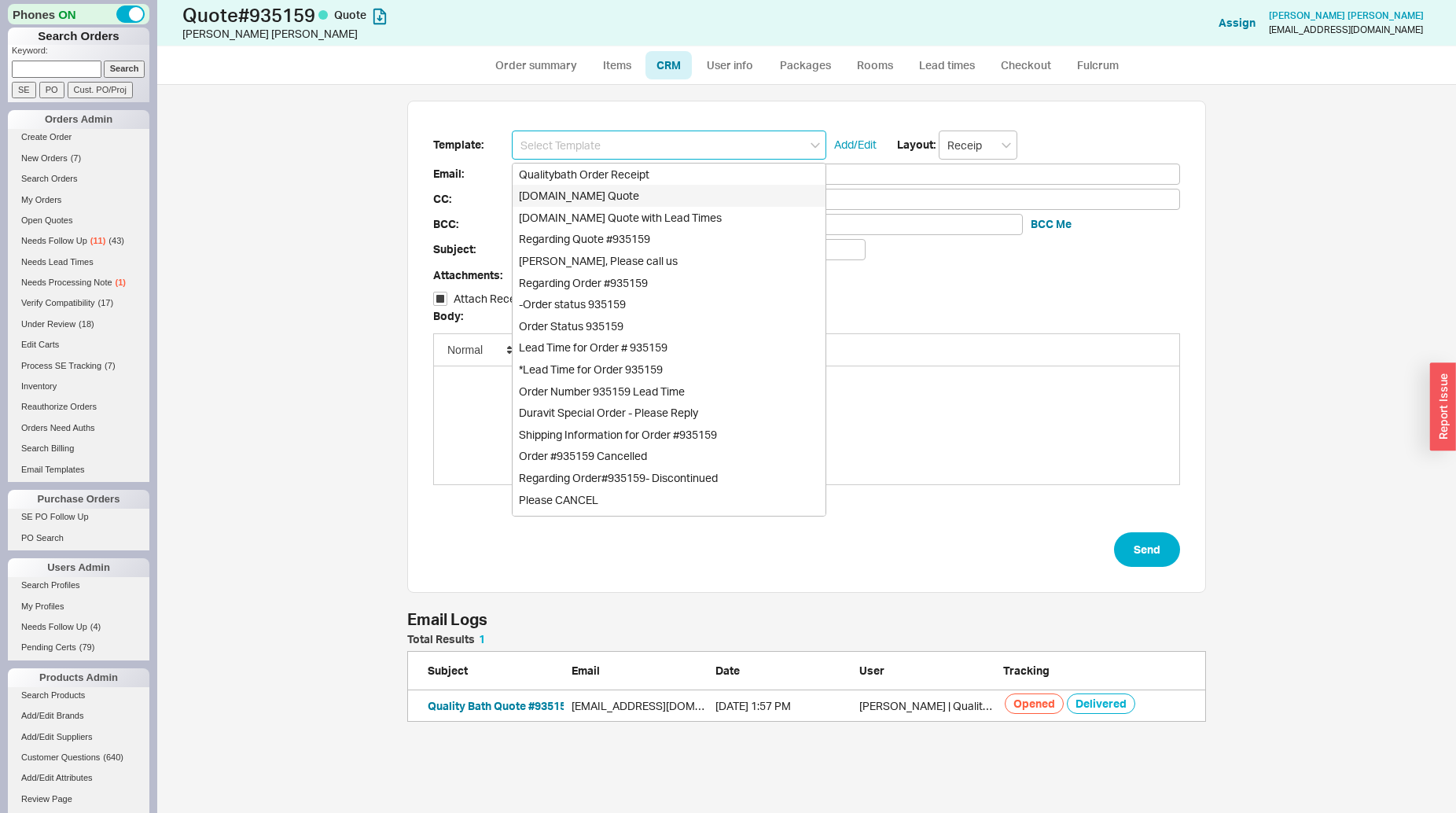
checkbox input "true"
type input "[DOMAIN_NAME] Quote"
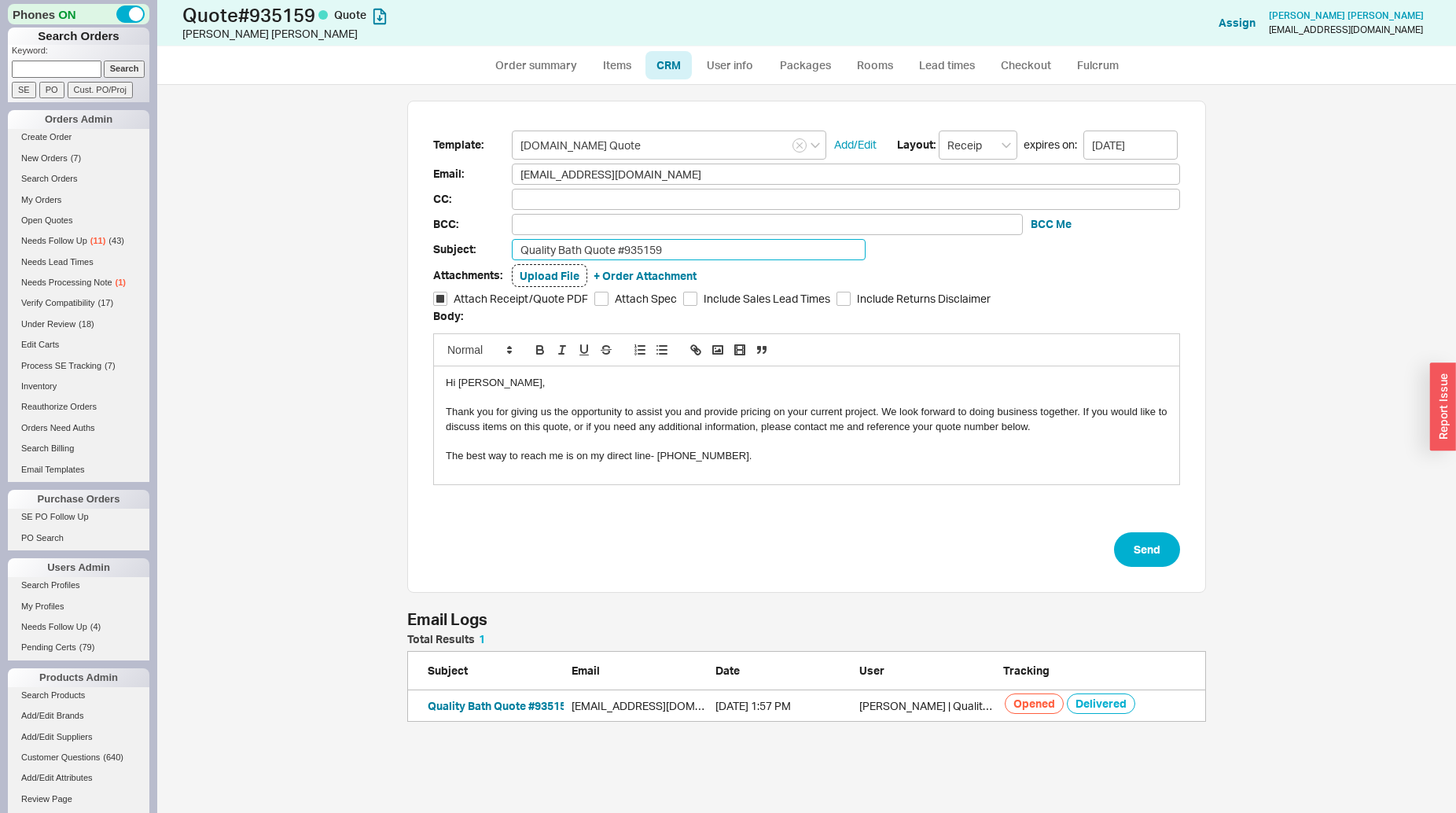
click at [677, 255] on input "Quality Bath Quote #935159" at bounding box center [689, 250] width 354 height 21
type input "Quality Bath Quote #935159 (Revised)"
click at [1156, 555] on button "Send" at bounding box center [1147, 550] width 66 height 35
select select "*"
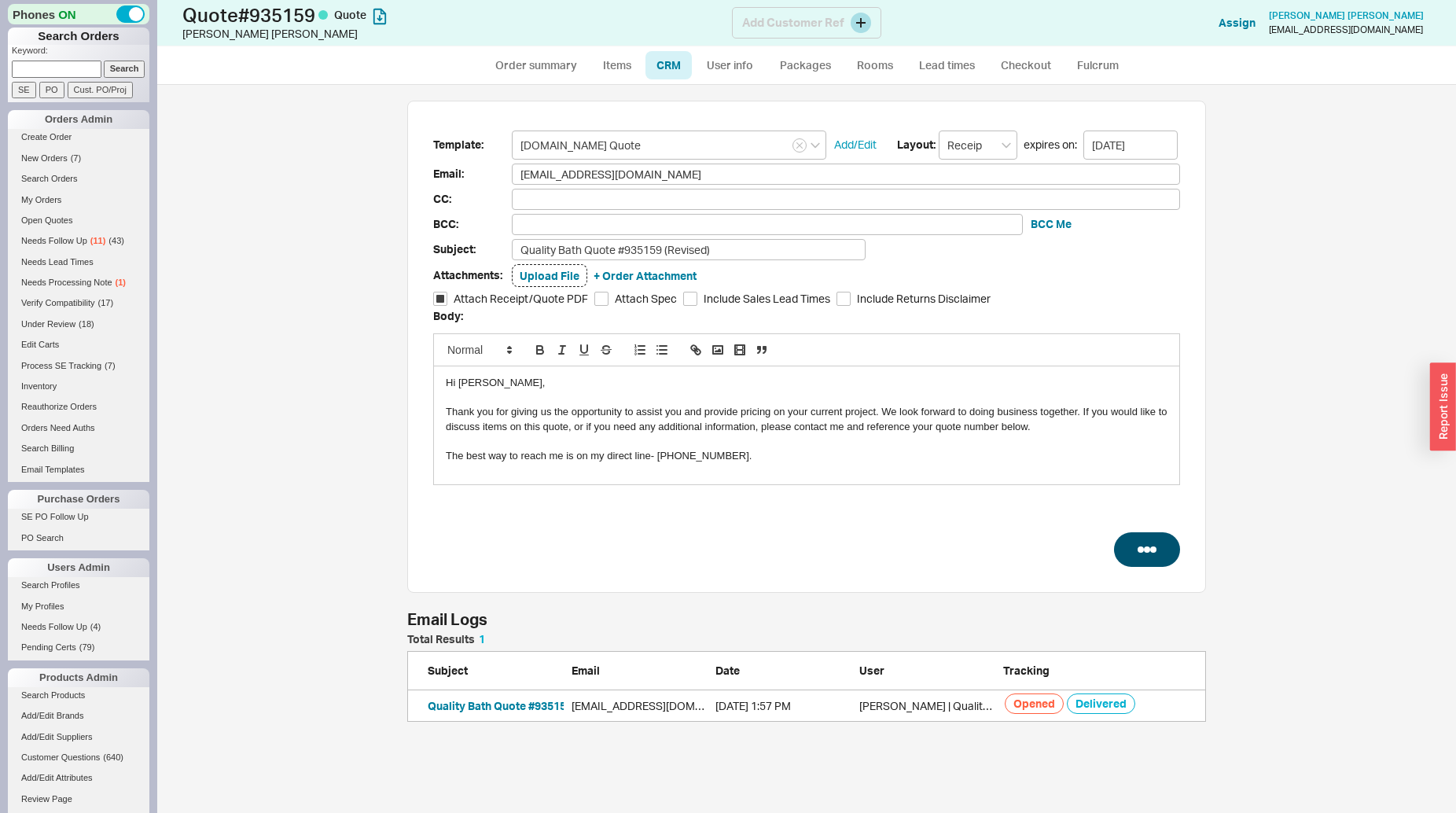
select select "3"
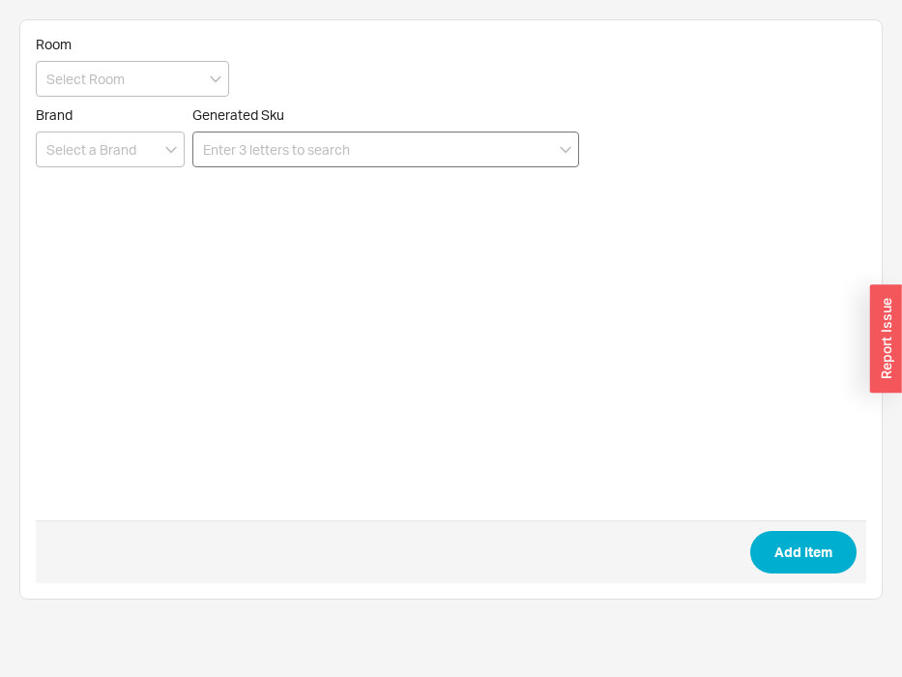
click at [277, 150] on input at bounding box center [385, 150] width 387 height 36
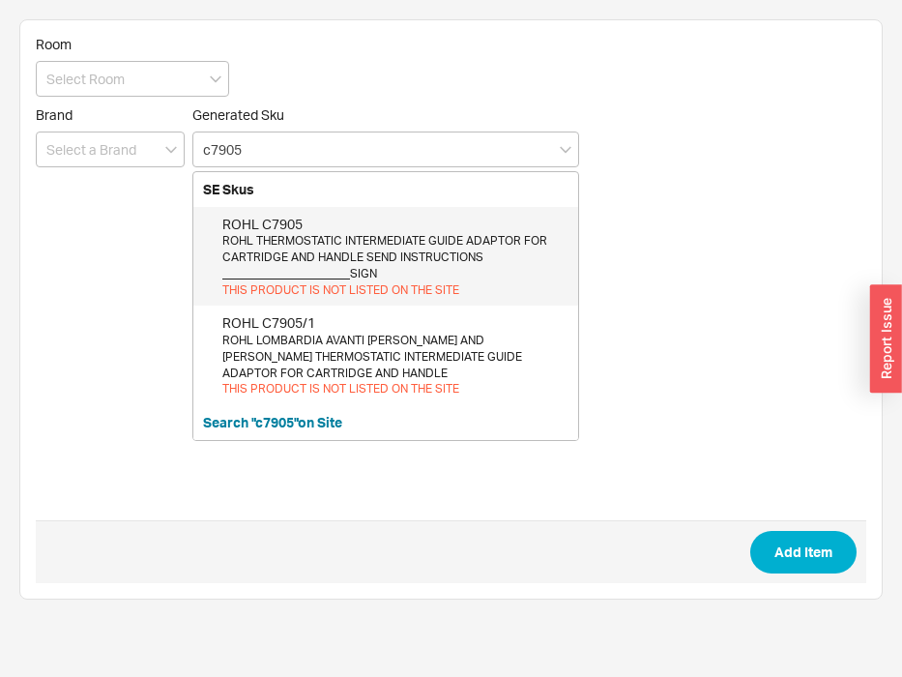
click at [441, 243] on div "ROHL THERMOSTATIC INTERMEDIATE GUIDE ADAPTOR FOR CARTRIDGE AND HANDLE SEND INST…" at bounding box center [395, 257] width 346 height 48
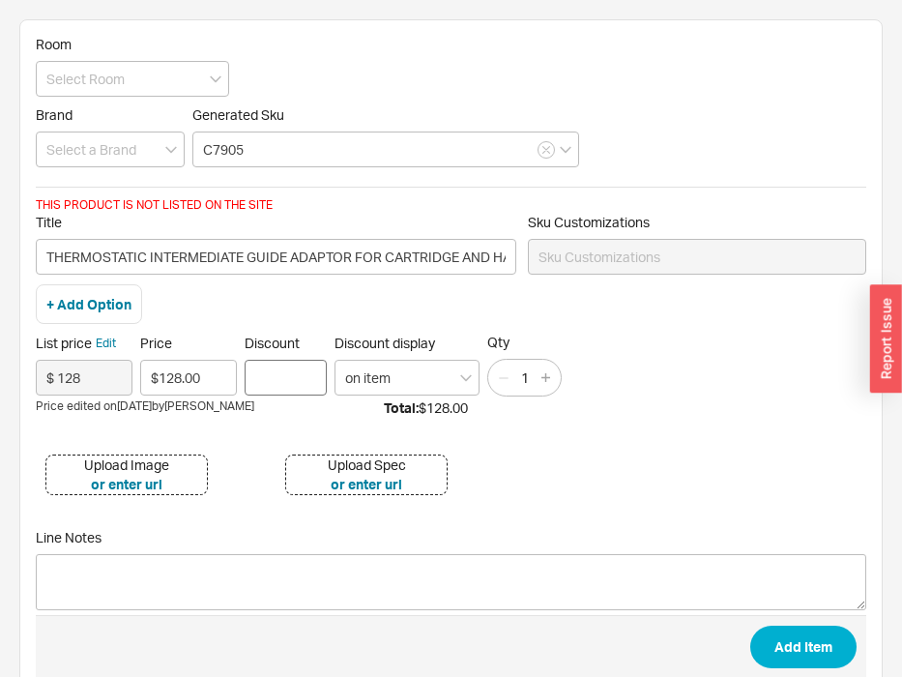
type input "C7905"
click at [270, 393] on input "Discount" at bounding box center [286, 378] width 82 height 36
type input "25"
click at [97, 74] on input at bounding box center [132, 79] width 193 height 36
click at [460, 98] on form "Room Type to create a room Brand Generated Sku C7905 THIS PRODUCT IS NOT LISTED…" at bounding box center [451, 367] width 831 height 662
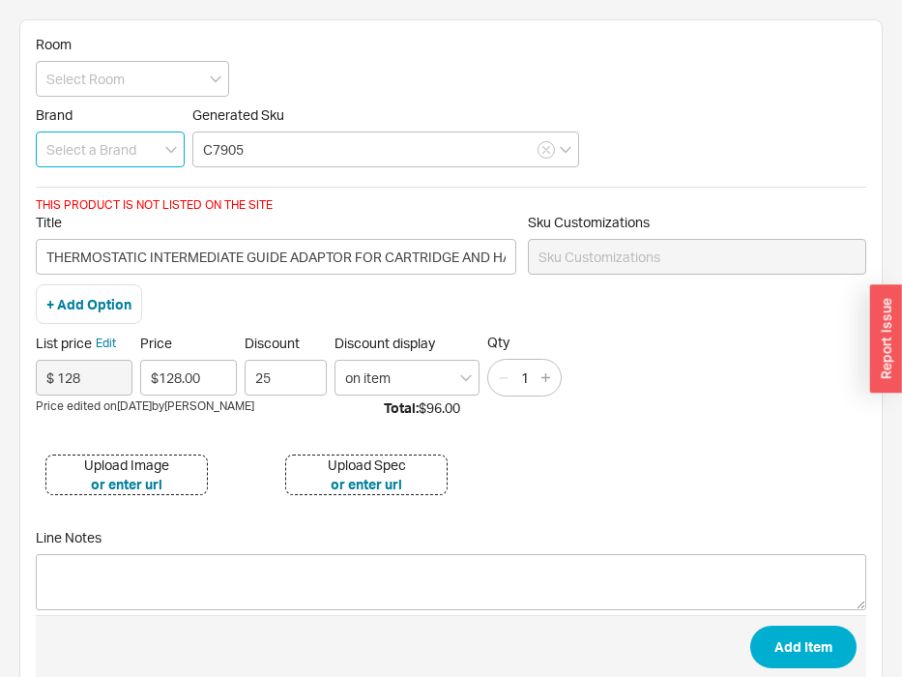
click at [87, 143] on input at bounding box center [110, 150] width 149 height 36
click at [91, 184] on div "Rohl" at bounding box center [110, 189] width 147 height 35
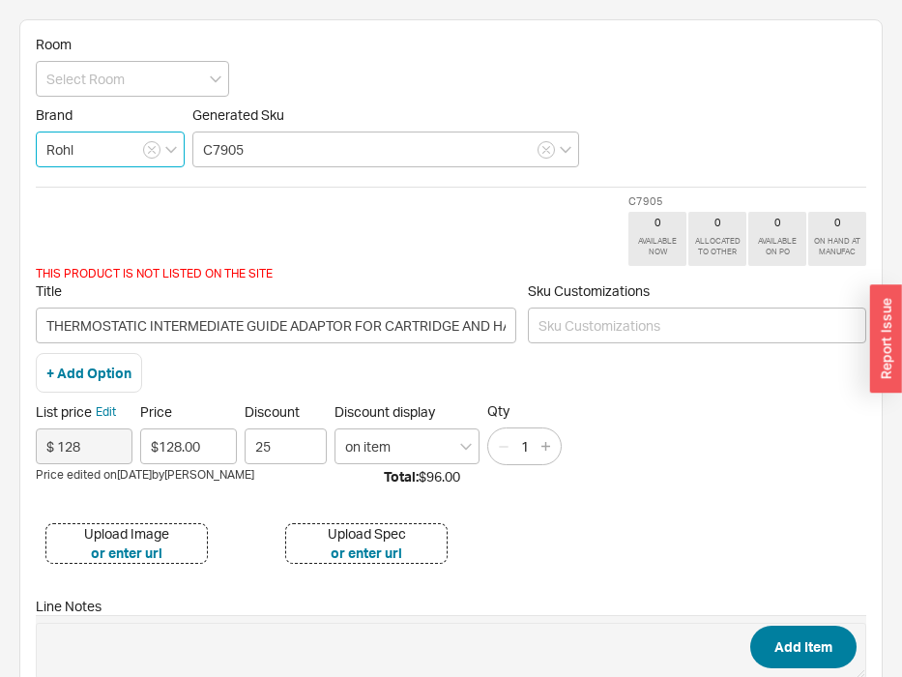
type input "Rohl"
click at [813, 631] on button "Add Item" at bounding box center [804, 647] width 106 height 43
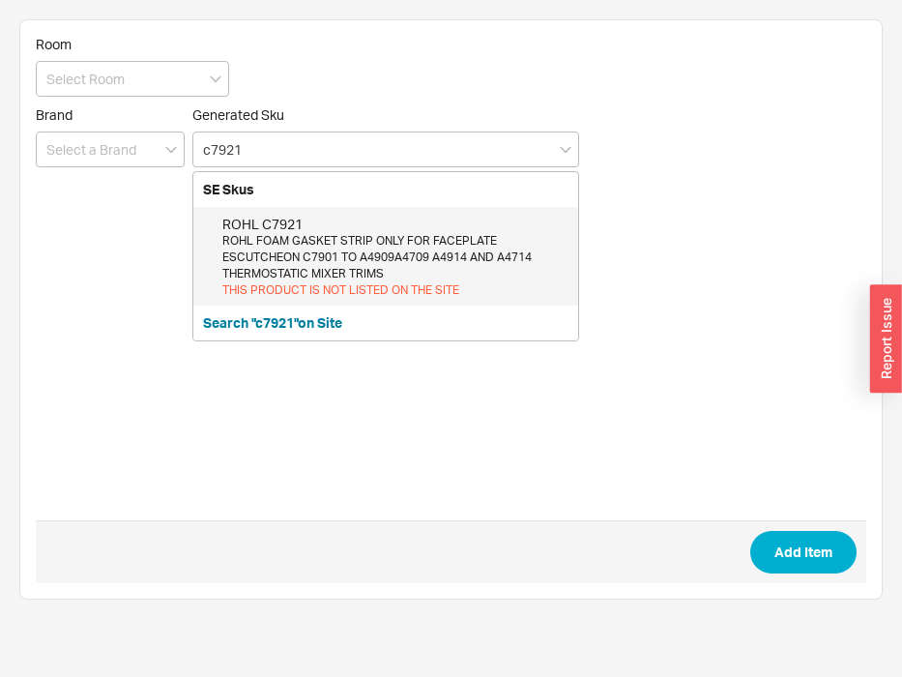
click at [317, 250] on div "ROHL FOAM GASKET STRIP ONLY FOR FACEPLATE ESCUTCHEON C7901 TO A4909A4709 A4914 …" at bounding box center [395, 257] width 346 height 48
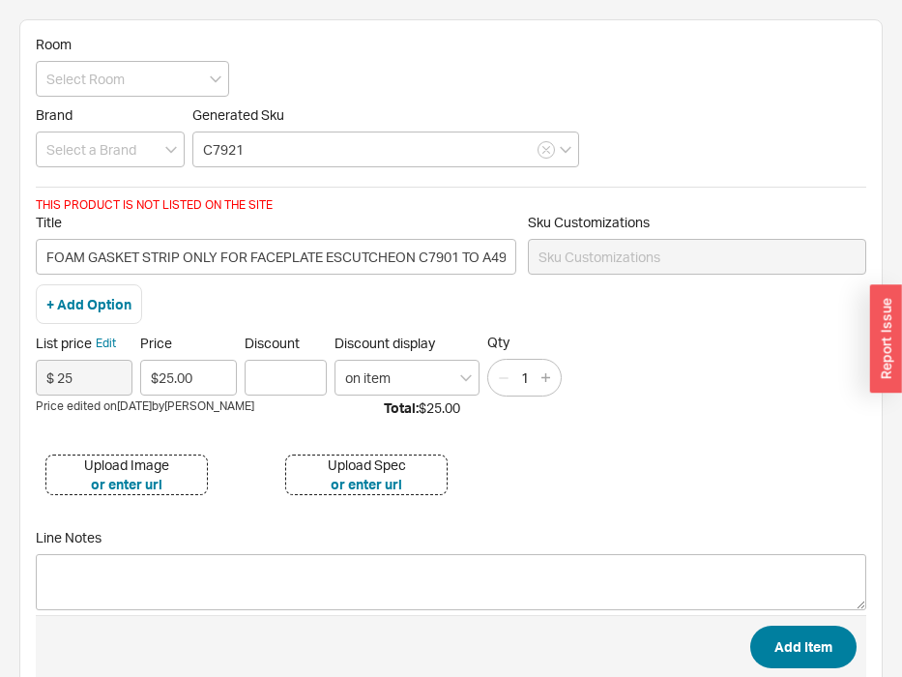
type input "C7921"
click at [808, 650] on button "Add Item" at bounding box center [804, 647] width 106 height 43
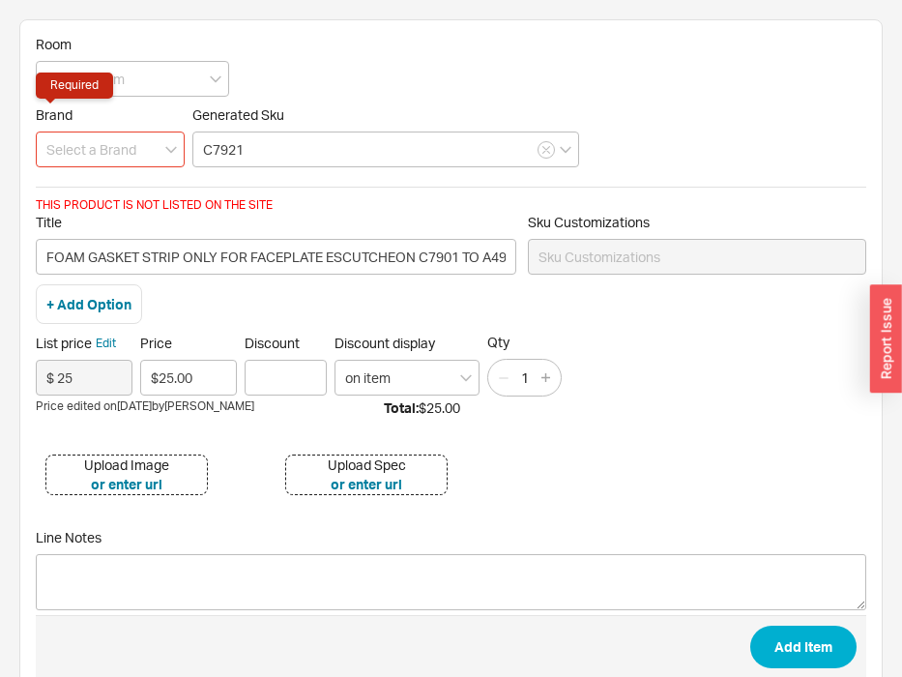
click at [71, 160] on input at bounding box center [110, 150] width 149 height 36
click at [73, 191] on div "Rohl" at bounding box center [110, 189] width 147 height 35
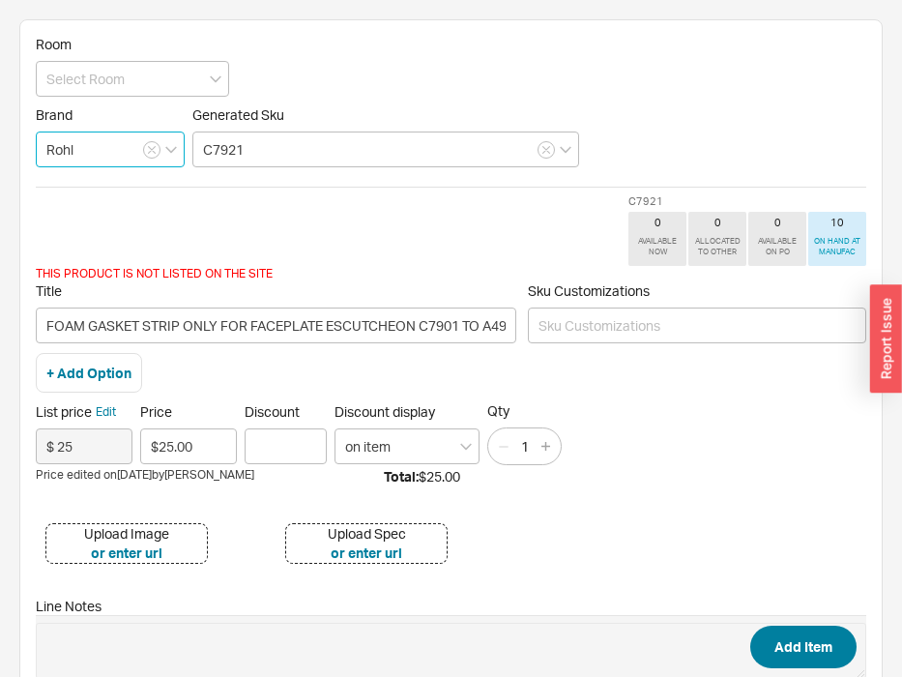
type input "Rohl"
click at [772, 629] on button "Add Item" at bounding box center [804, 647] width 106 height 43
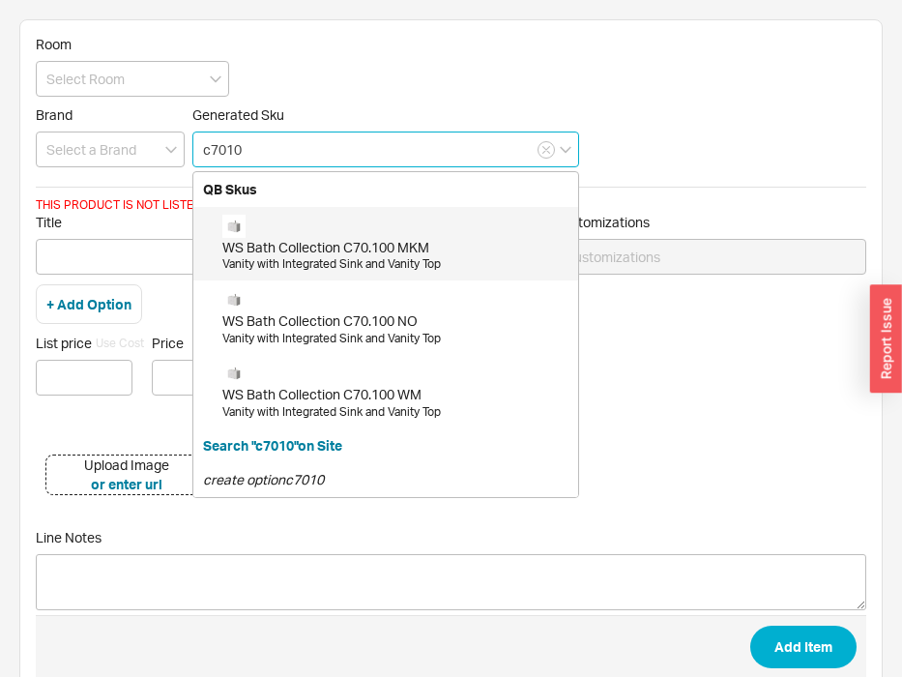
click at [262, 146] on input "c7010" at bounding box center [385, 150] width 387 height 36
click at [248, 147] on input "c7010" at bounding box center [385, 150] width 387 height 36
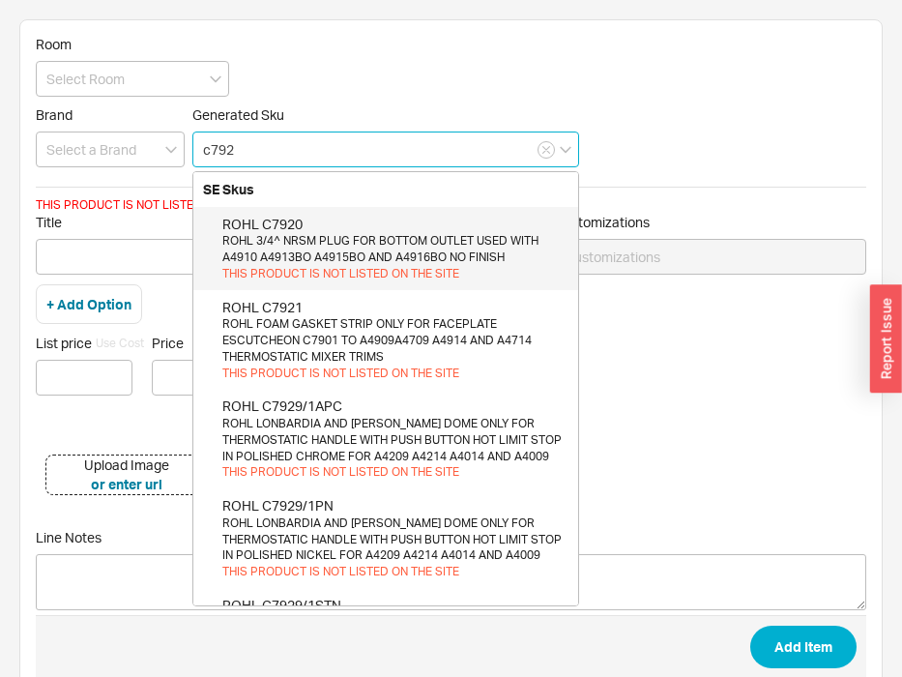
click at [237, 148] on input "c792" at bounding box center [385, 150] width 387 height 36
click at [269, 147] on input "c792" at bounding box center [385, 150] width 387 height 36
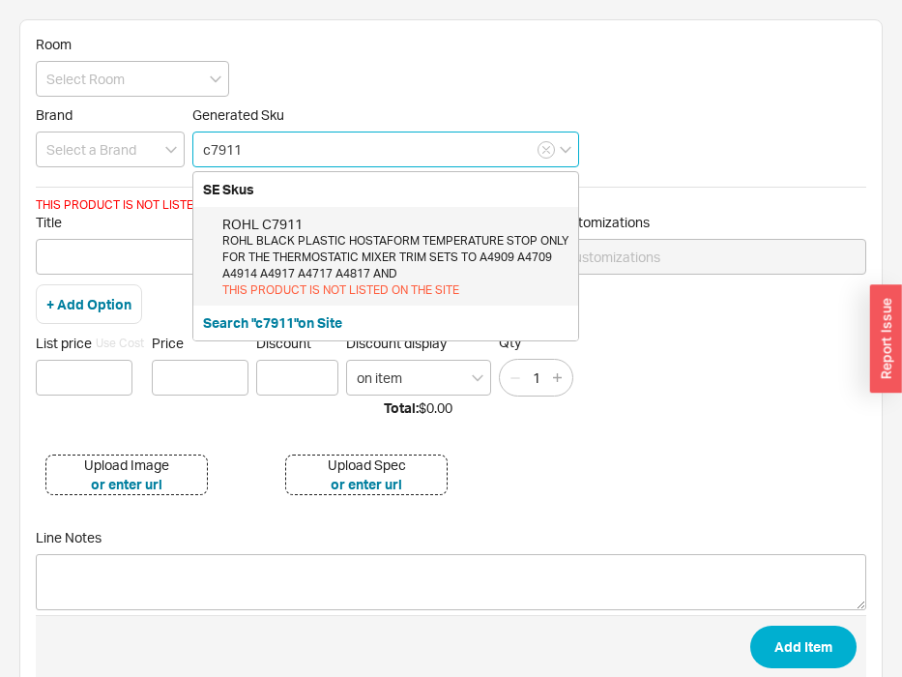
click at [329, 282] on div "THIS PRODUCT IS NOT LISTED ON THE SITE" at bounding box center [395, 290] width 346 height 16
type input "C7911"
type input "BLACK PLASTIC HOSTAFORM TEMPERATURE STOP ONLY FOR THE THERMOSTATIC MIXER TRIM S…"
type input "$ 16"
type input "$16.00"
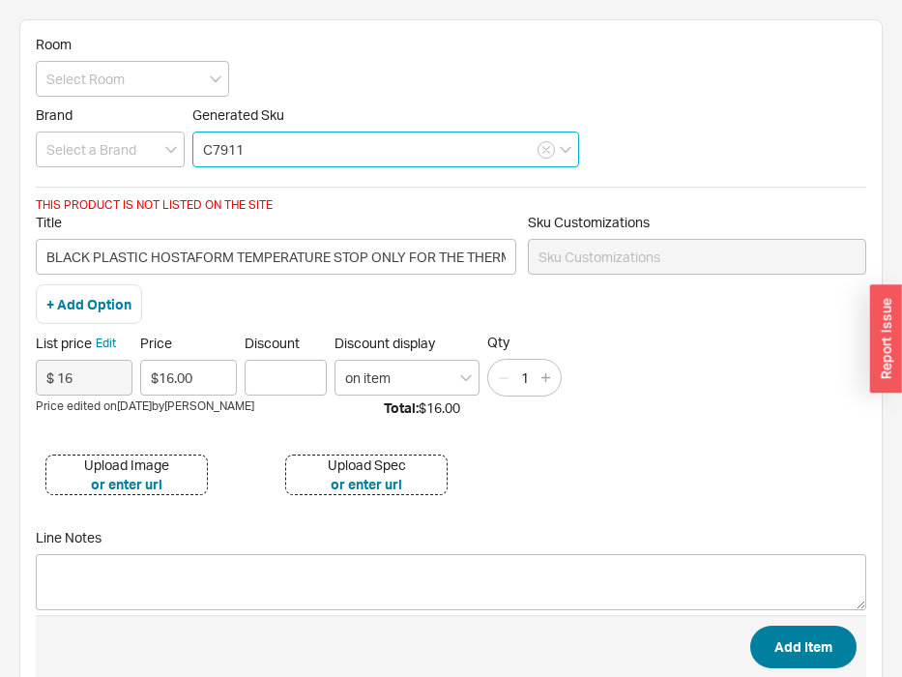
type input "C7911"
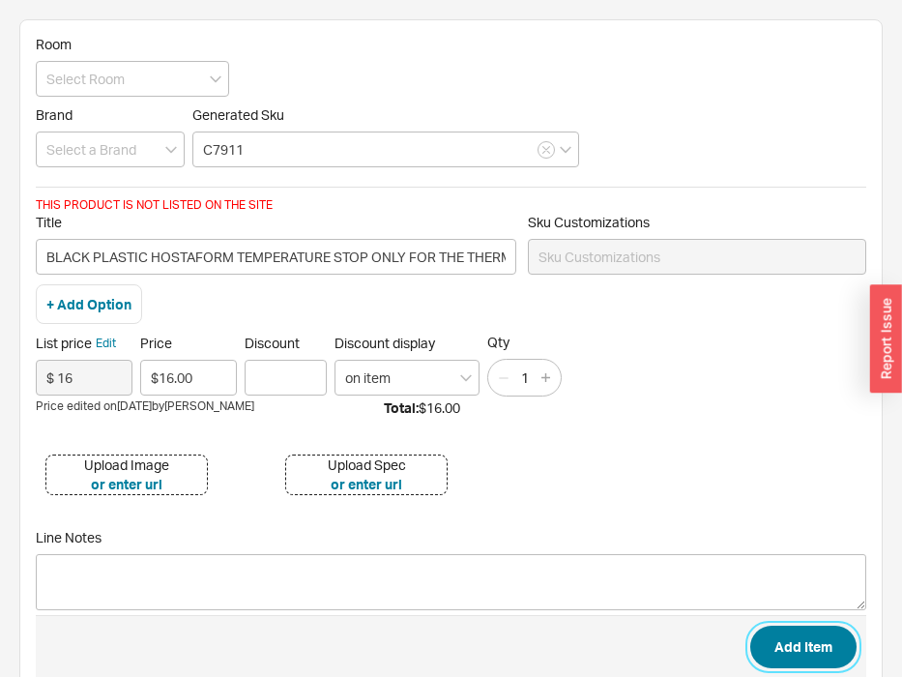
click at [786, 645] on button "Add Item" at bounding box center [804, 647] width 106 height 43
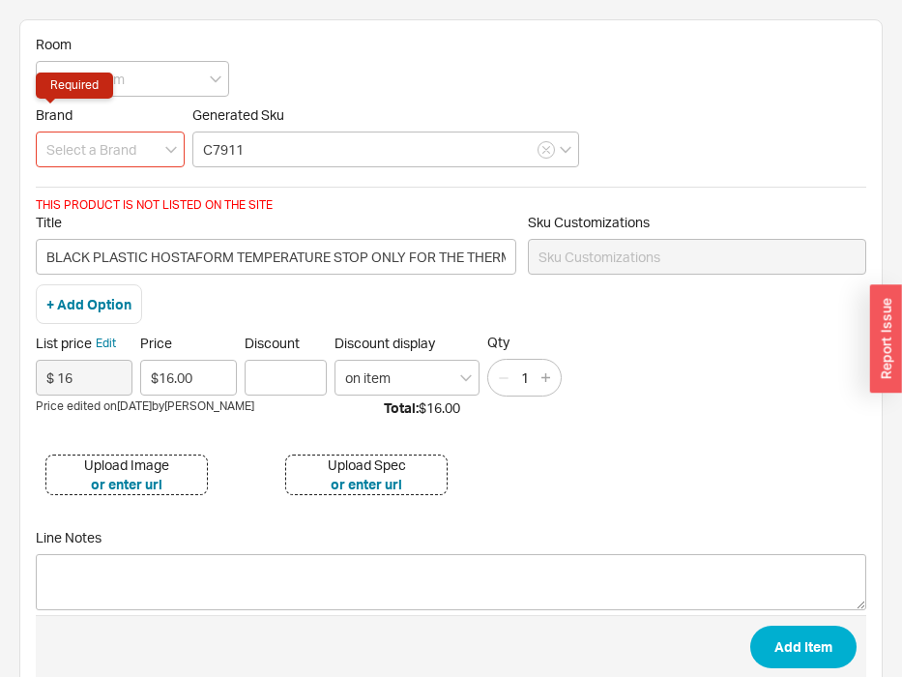
click at [70, 158] on input at bounding box center [110, 150] width 149 height 36
click at [106, 190] on div "Rohl" at bounding box center [110, 189] width 147 height 35
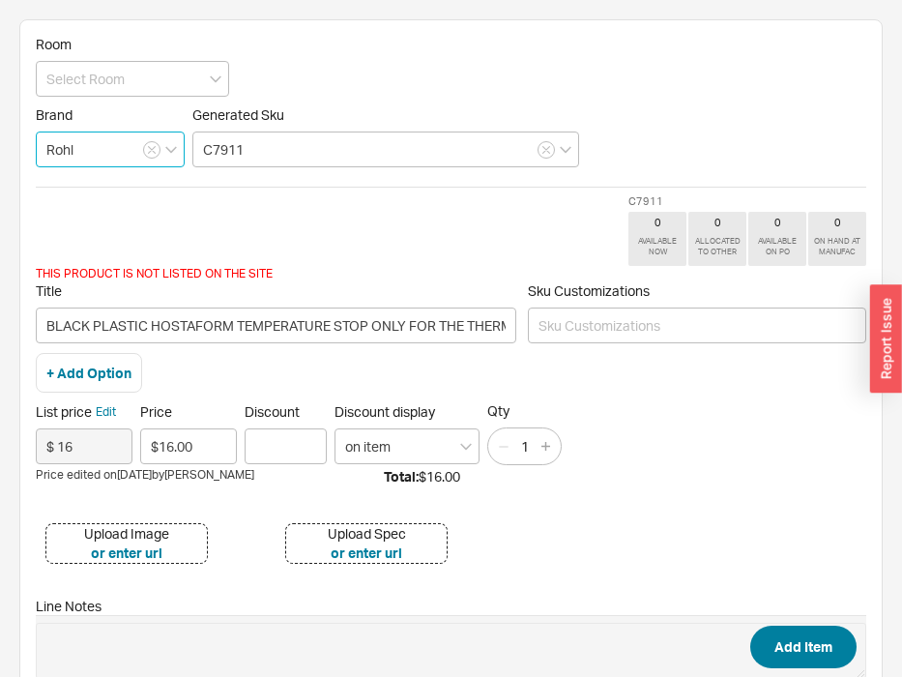
type input "Rohl"
click at [809, 652] on button "Add Item" at bounding box center [804, 647] width 106 height 43
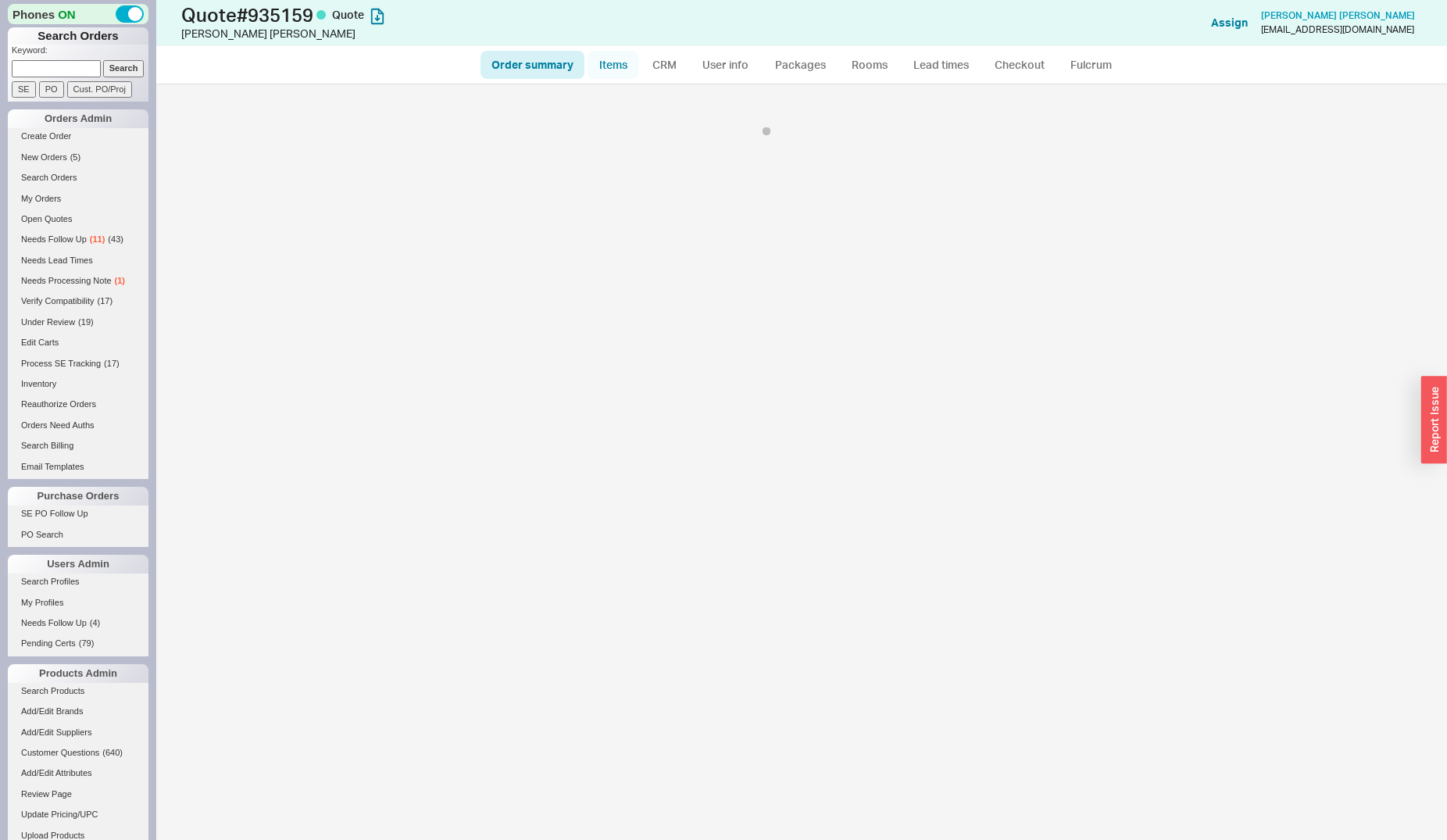
click at [626, 69] on link "Items" at bounding box center [612, 65] width 51 height 28
select select "3"
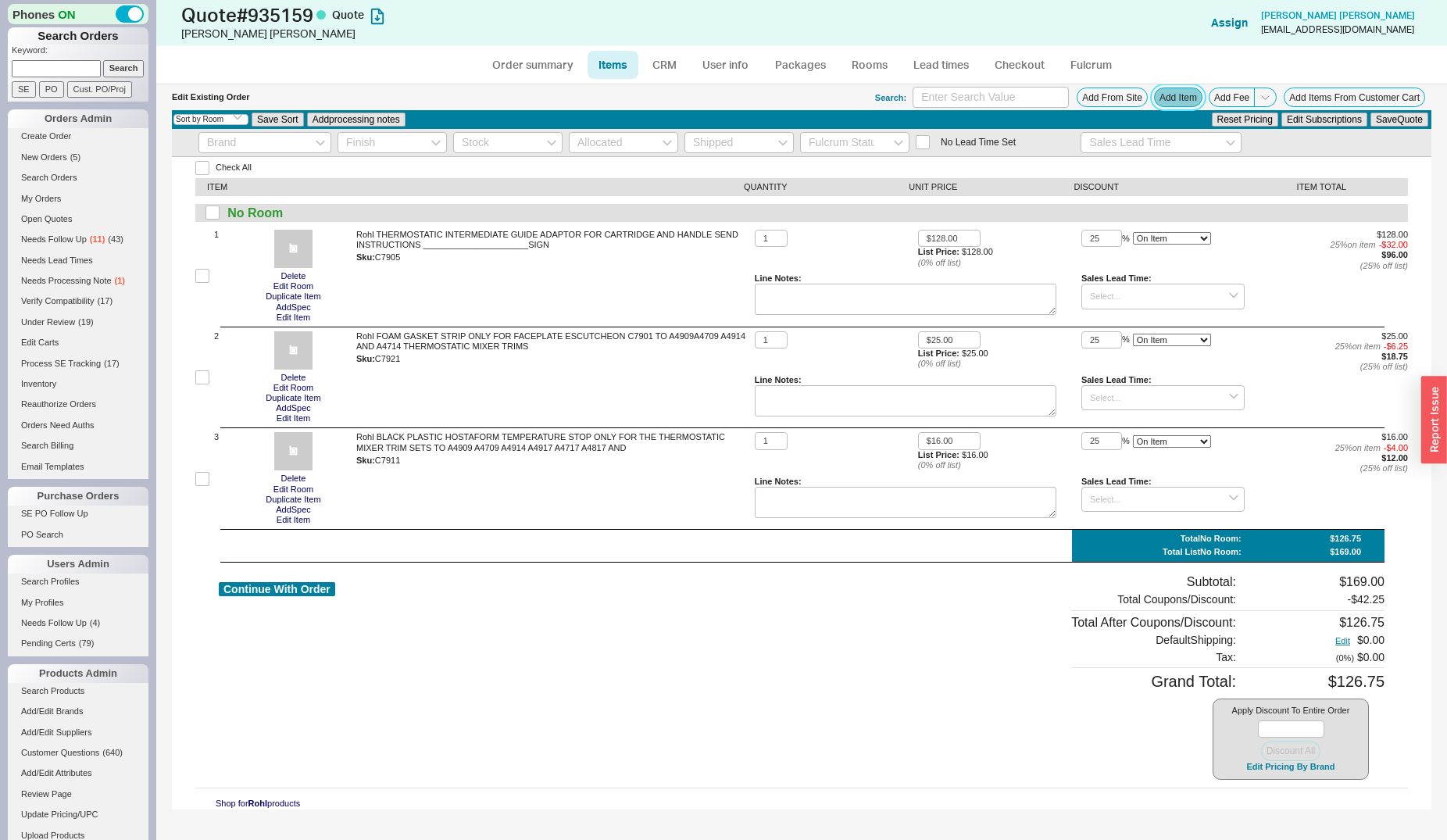
click at [1183, 107] on button "Add Item" at bounding box center [1179, 97] width 48 height 19
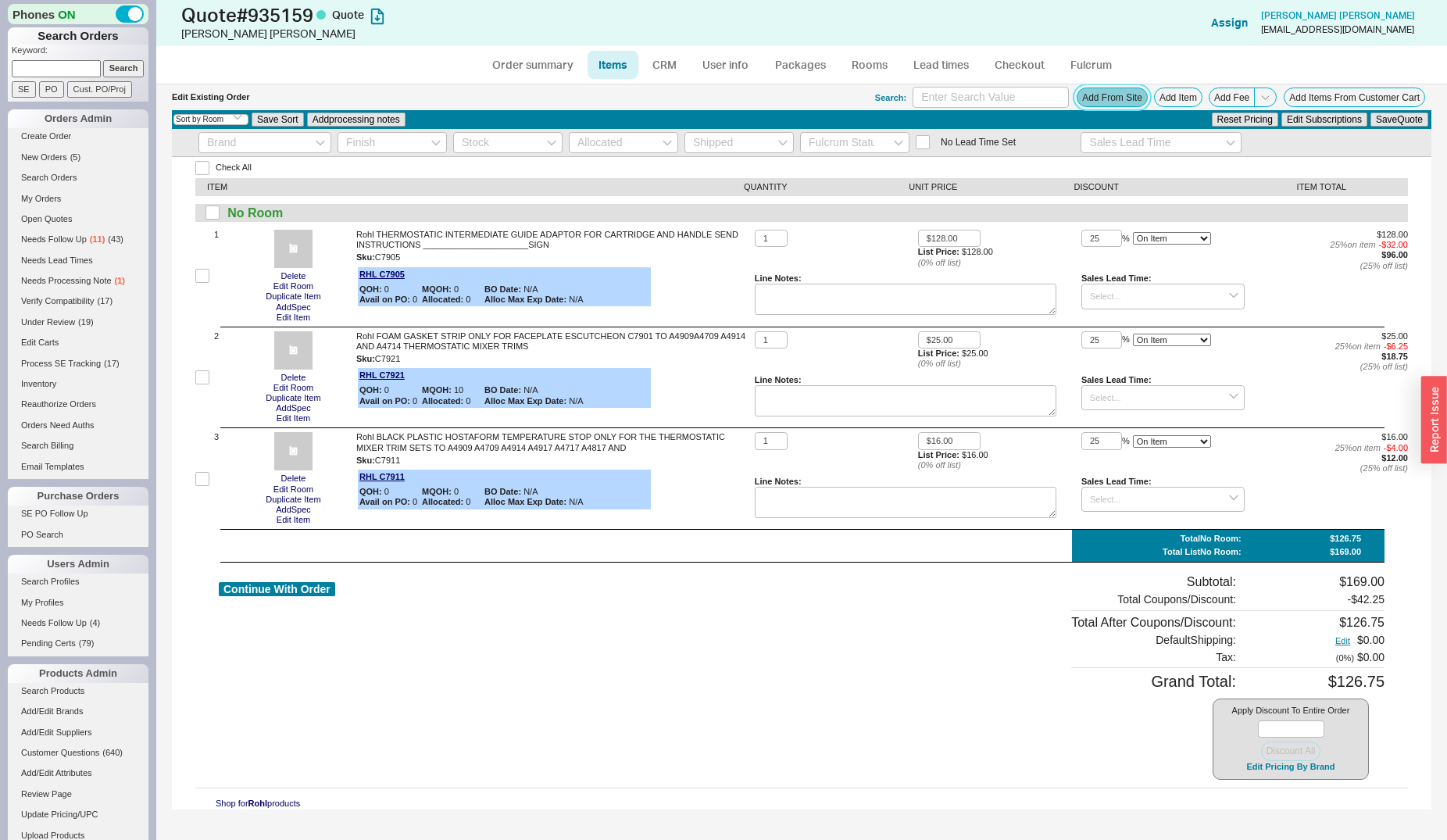
click at [1102, 95] on button "Add From Site" at bounding box center [1113, 97] width 71 height 19
click at [288, 591] on button "Continue With Order" at bounding box center [277, 590] width 116 height 15
select select "*"
select select "3"
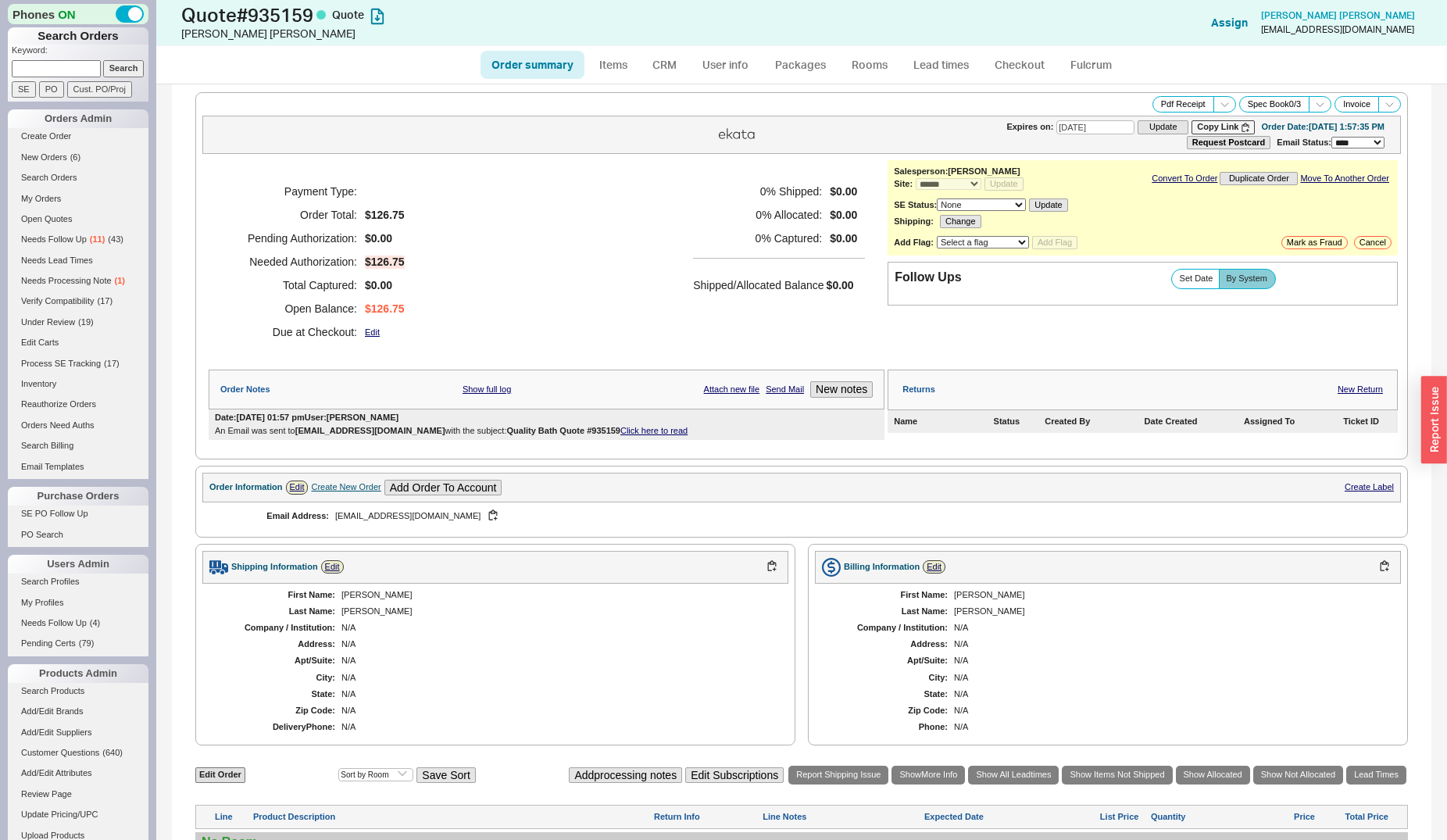
scroll to position [478, 0]
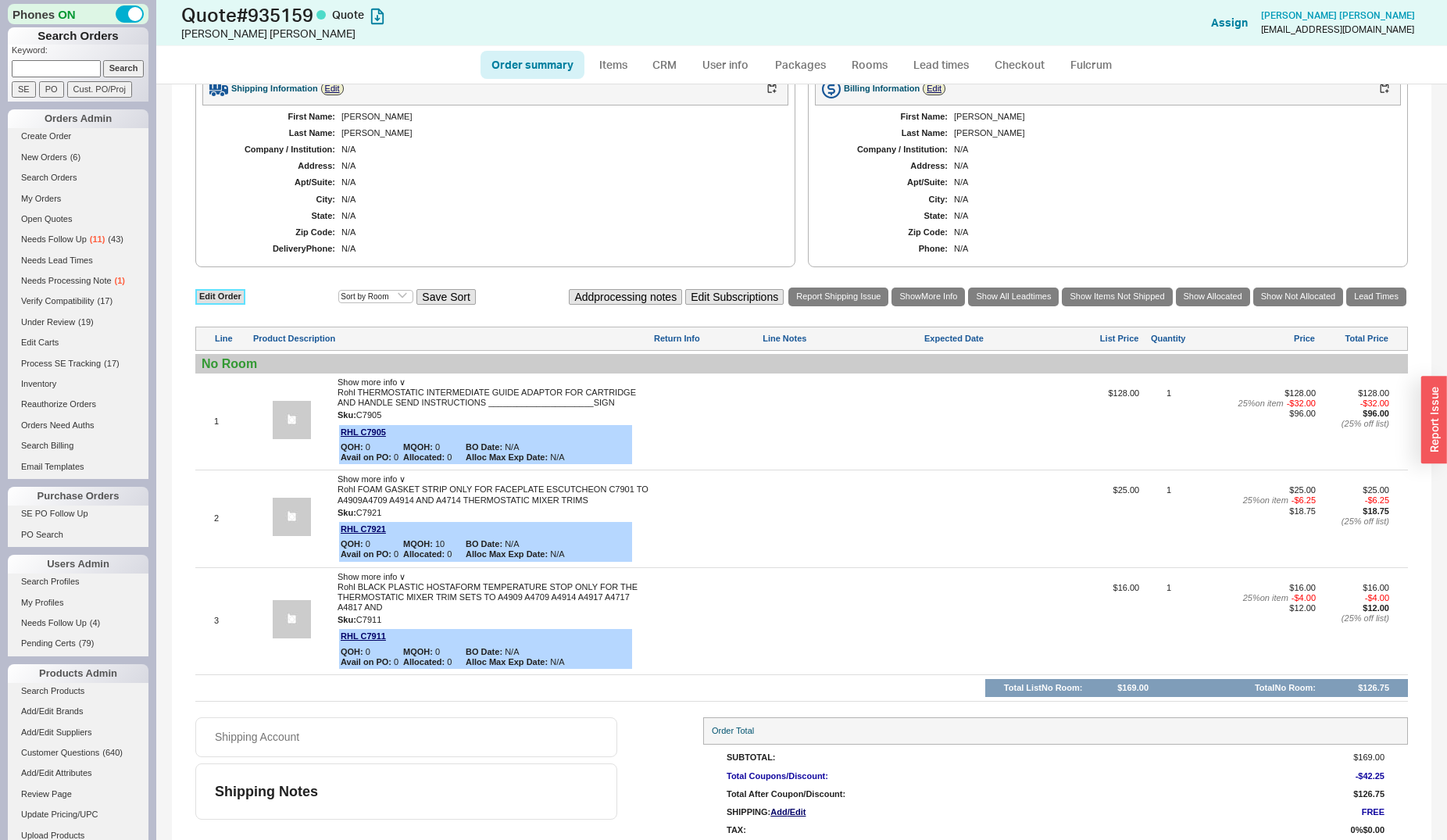
click at [237, 296] on link "Edit Order" at bounding box center [221, 296] width 50 height 15
select select "3"
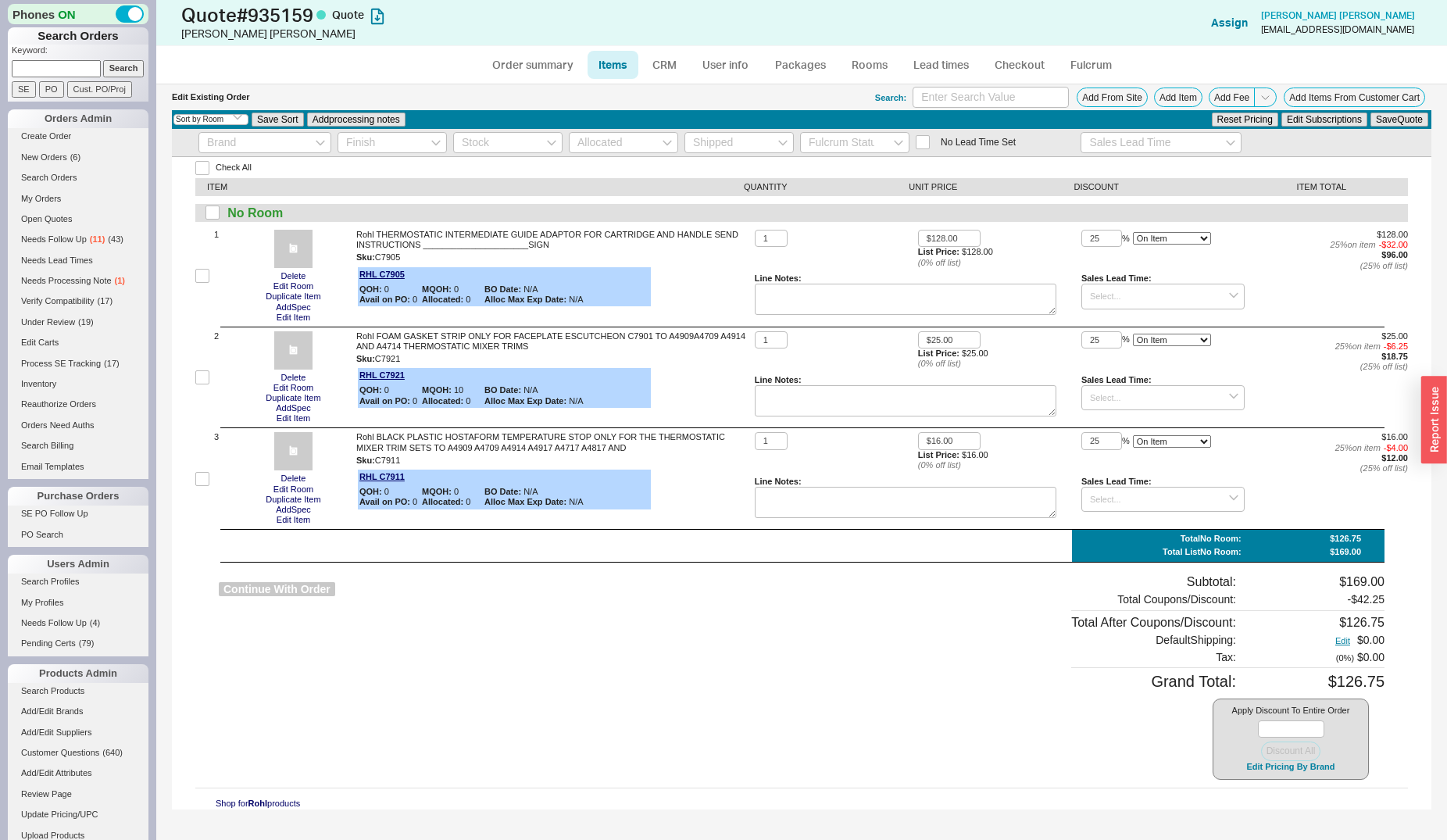
click at [301, 590] on button "Continue With Order" at bounding box center [277, 590] width 116 height 15
select select "*"
select select "3"
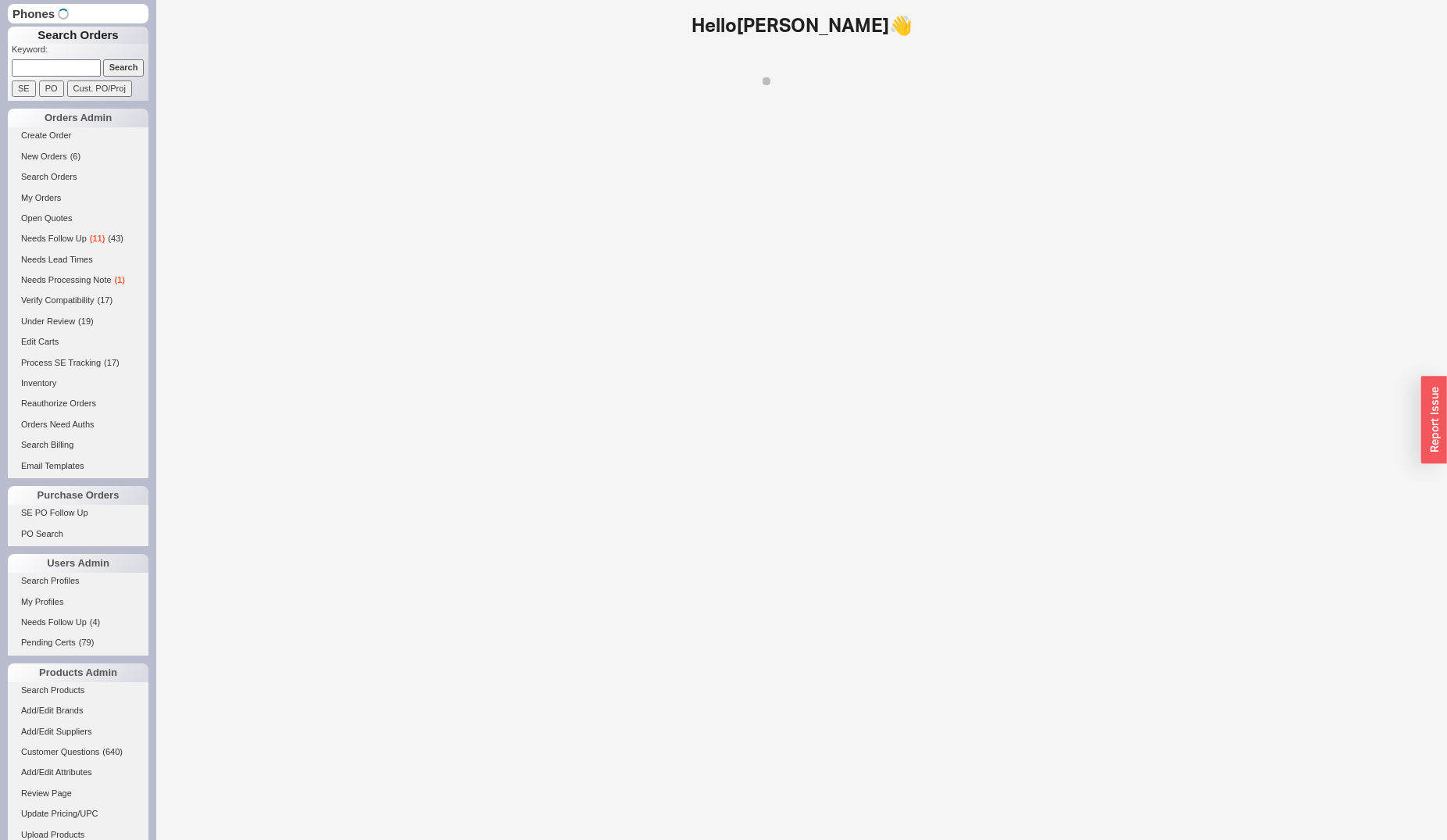
click at [57, 187] on li "Search Orders" at bounding box center [78, 178] width 141 height 20
click at [60, 175] on link "Search Orders" at bounding box center [78, 178] width 141 height 16
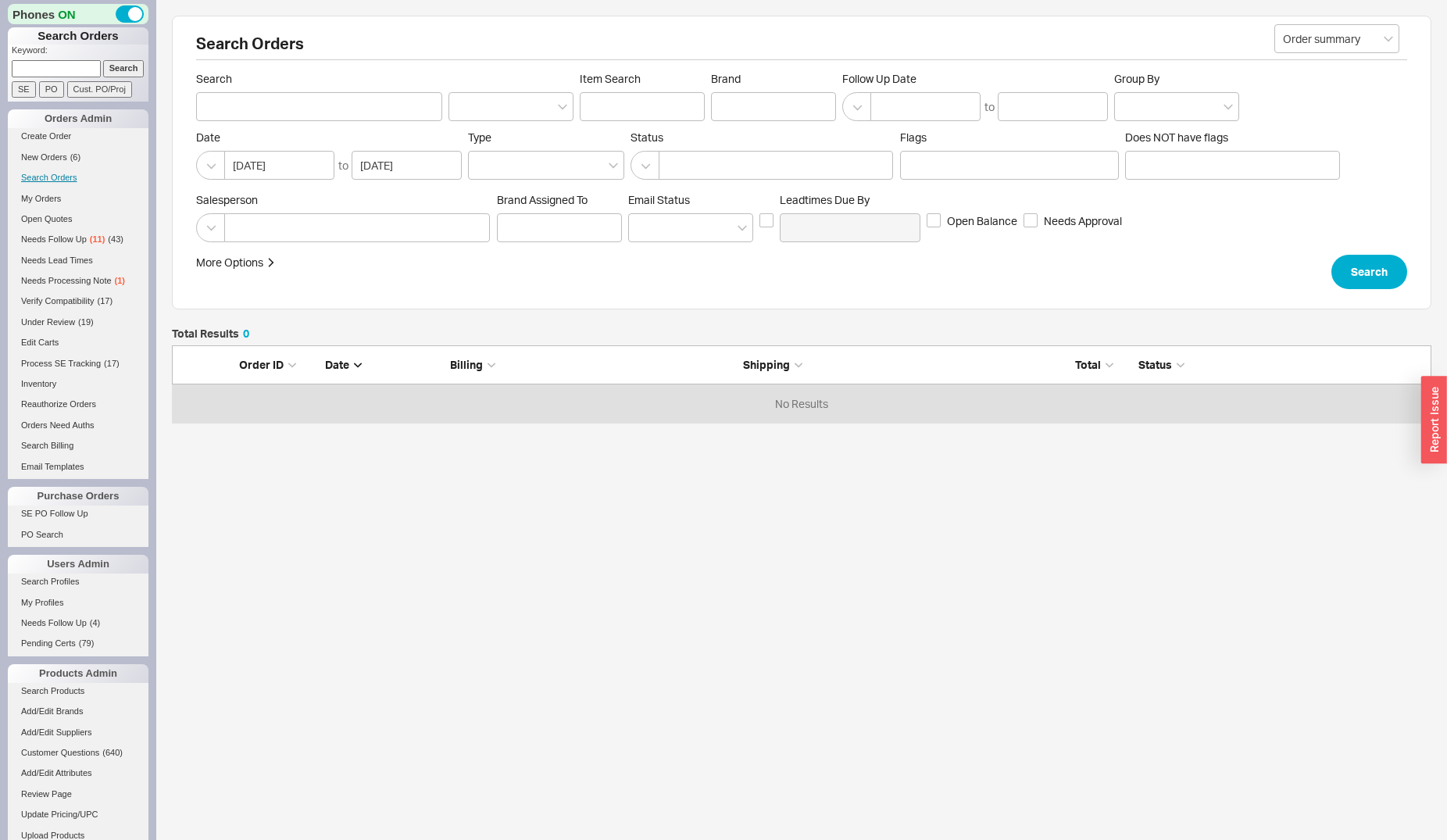
scroll to position [65, 1247]
click at [273, 220] on div at bounding box center [357, 228] width 266 height 29
click at [267, 229] on div at bounding box center [357, 228] width 266 height 29
click at [283, 225] on div at bounding box center [357, 228] width 266 height 29
click at [246, 226] on div at bounding box center [357, 228] width 266 height 29
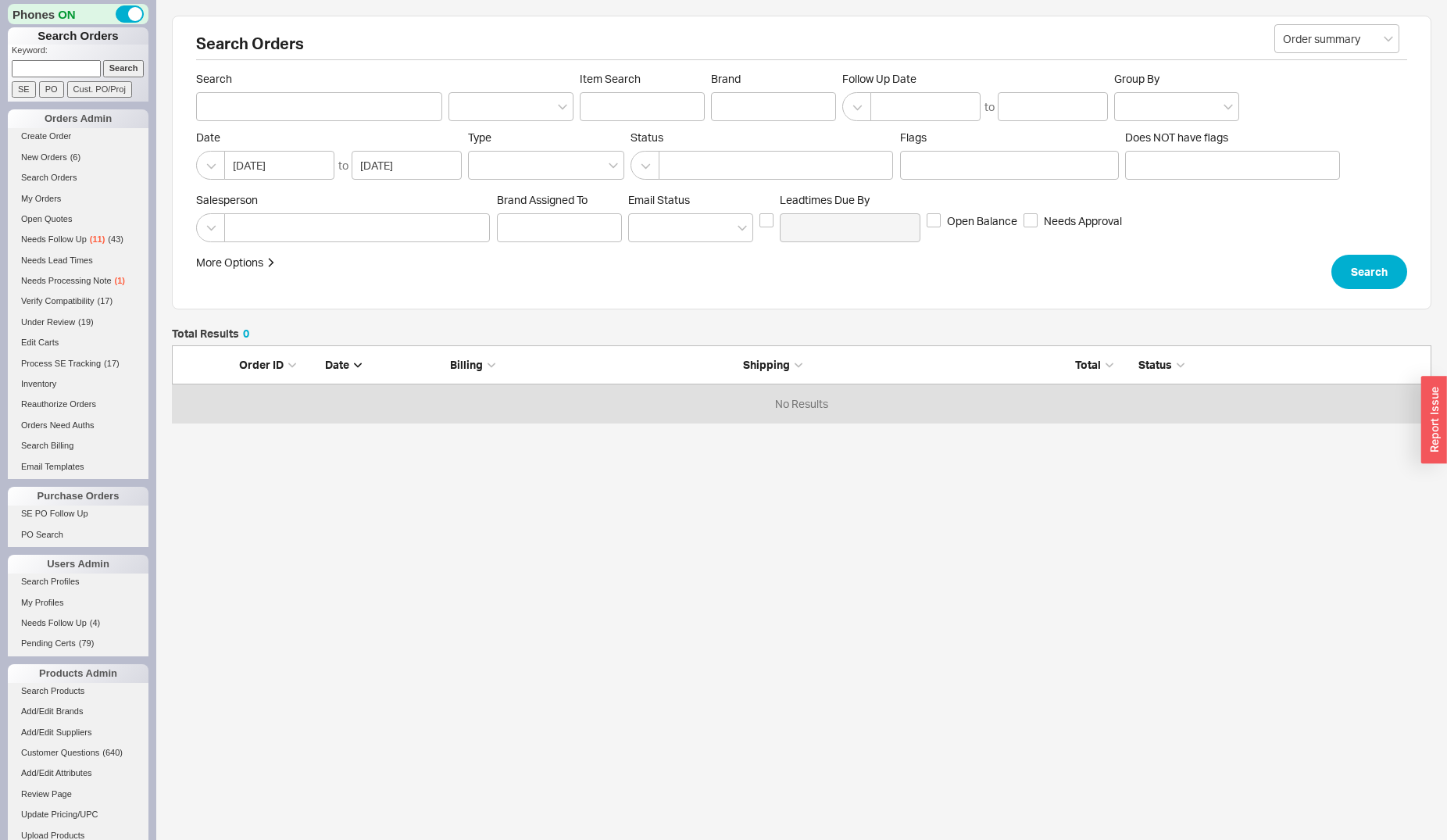
click at [297, 229] on div at bounding box center [357, 228] width 266 height 29
click at [272, 220] on div at bounding box center [357, 228] width 266 height 29
click at [90, 282] on span "Needs Processing Note" at bounding box center [66, 280] width 90 height 10
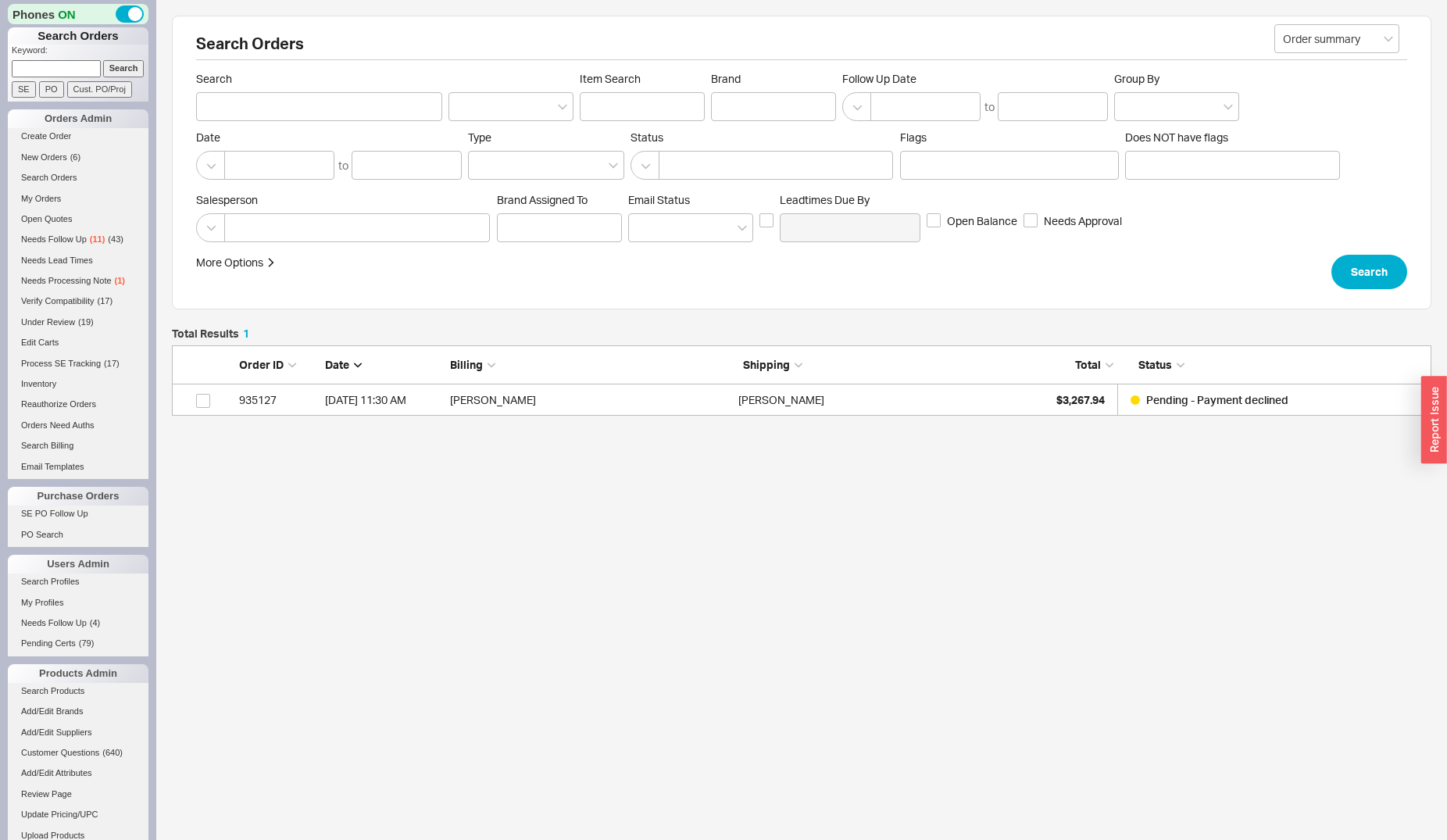
scroll to position [57, 1247]
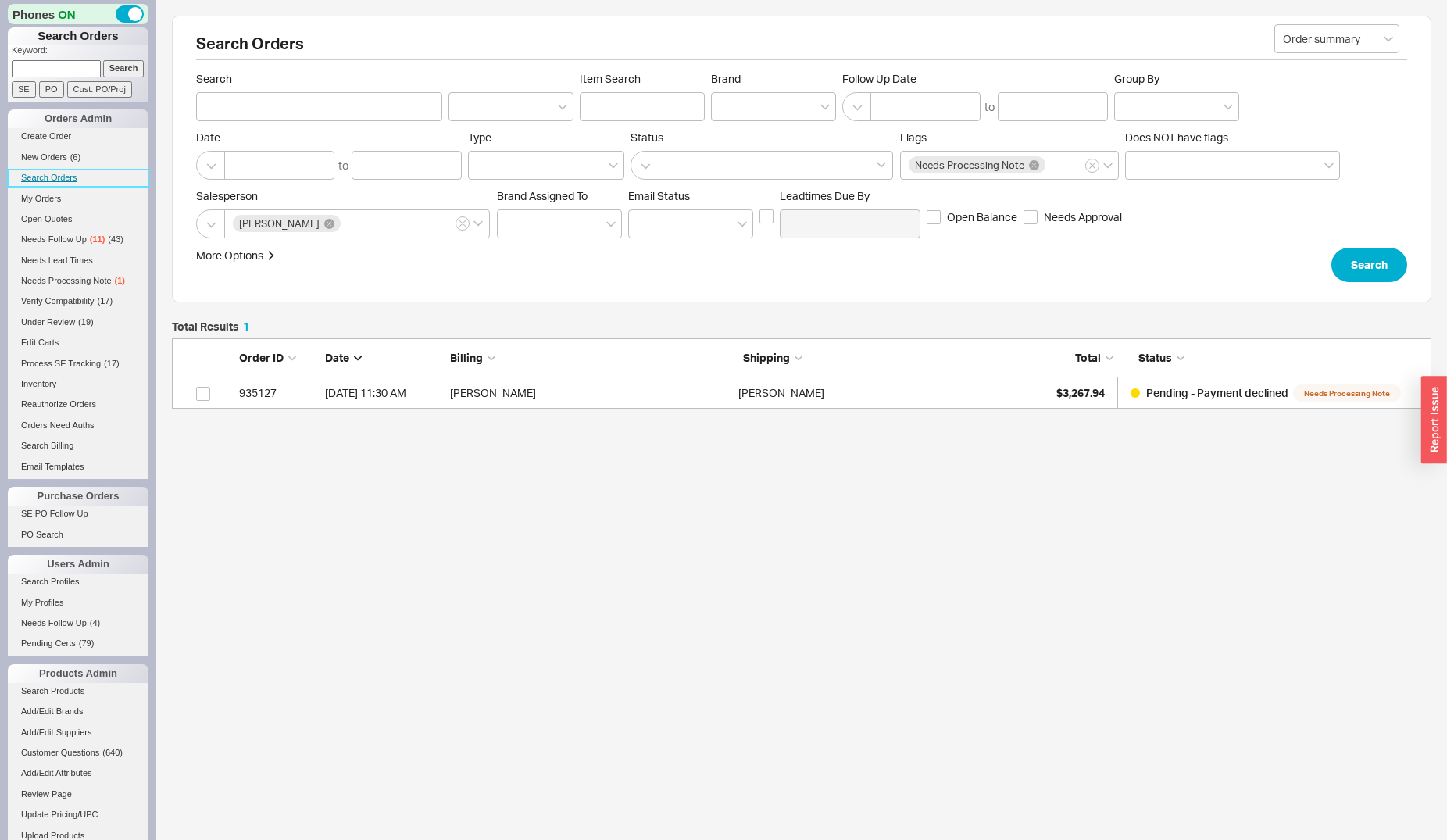
click at [51, 181] on link "Search Orders" at bounding box center [78, 178] width 141 height 16
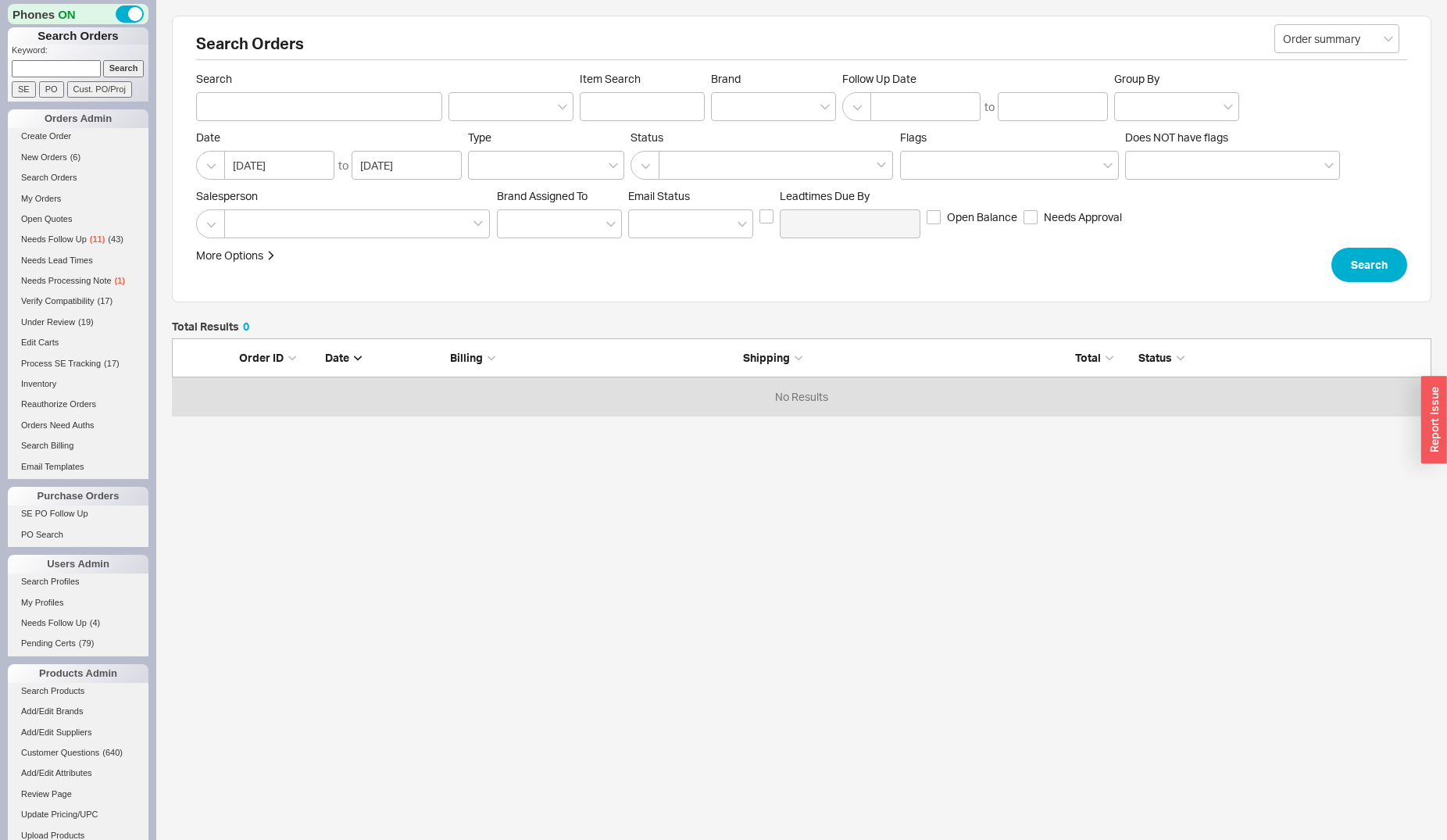
scroll to position [14, 14]
click at [63, 70] on input at bounding box center [57, 68] width 89 height 16
type input "bak"
click at [103, 60] on input "Search" at bounding box center [124, 68] width 41 height 16
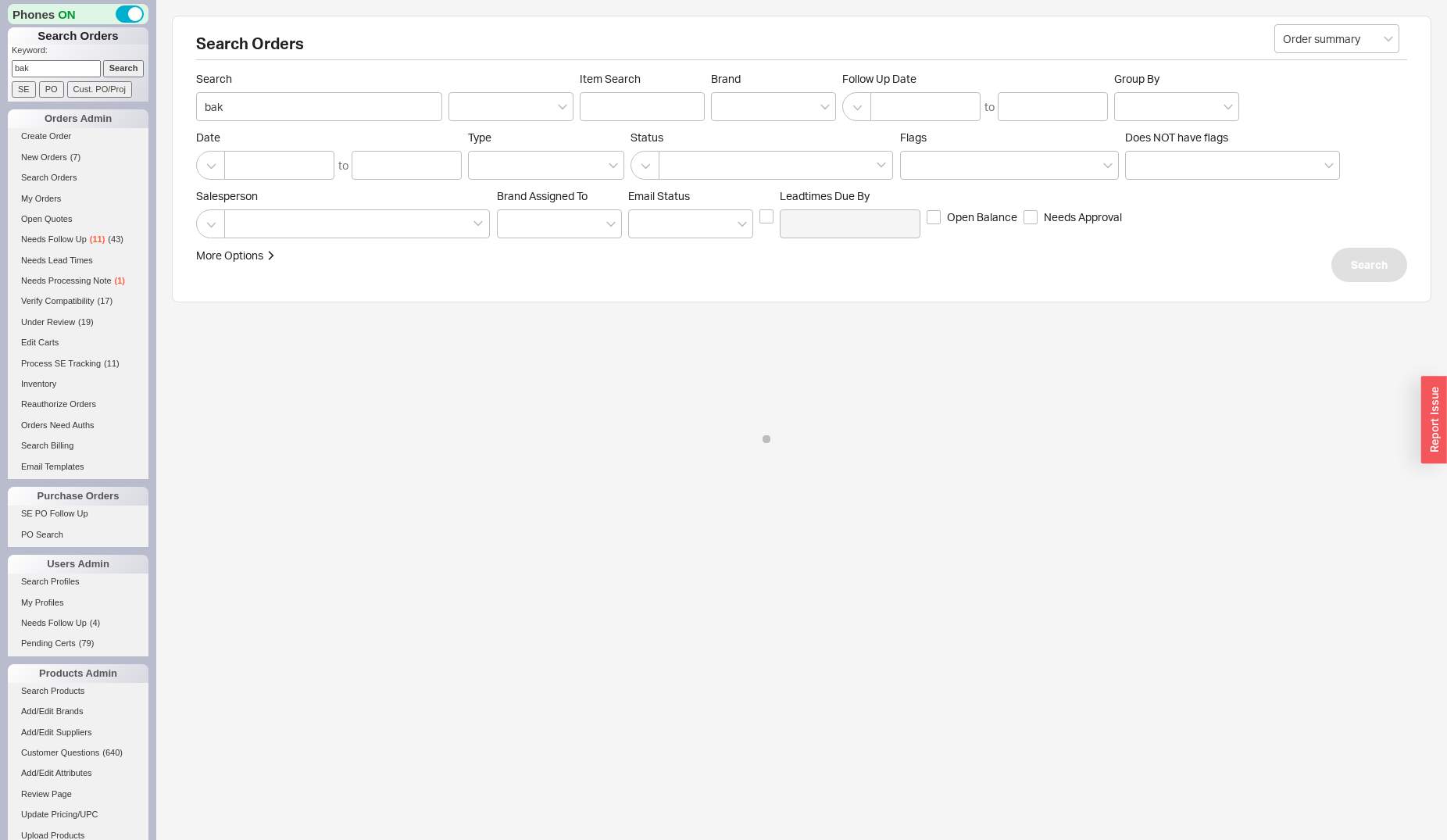
type input "bak"
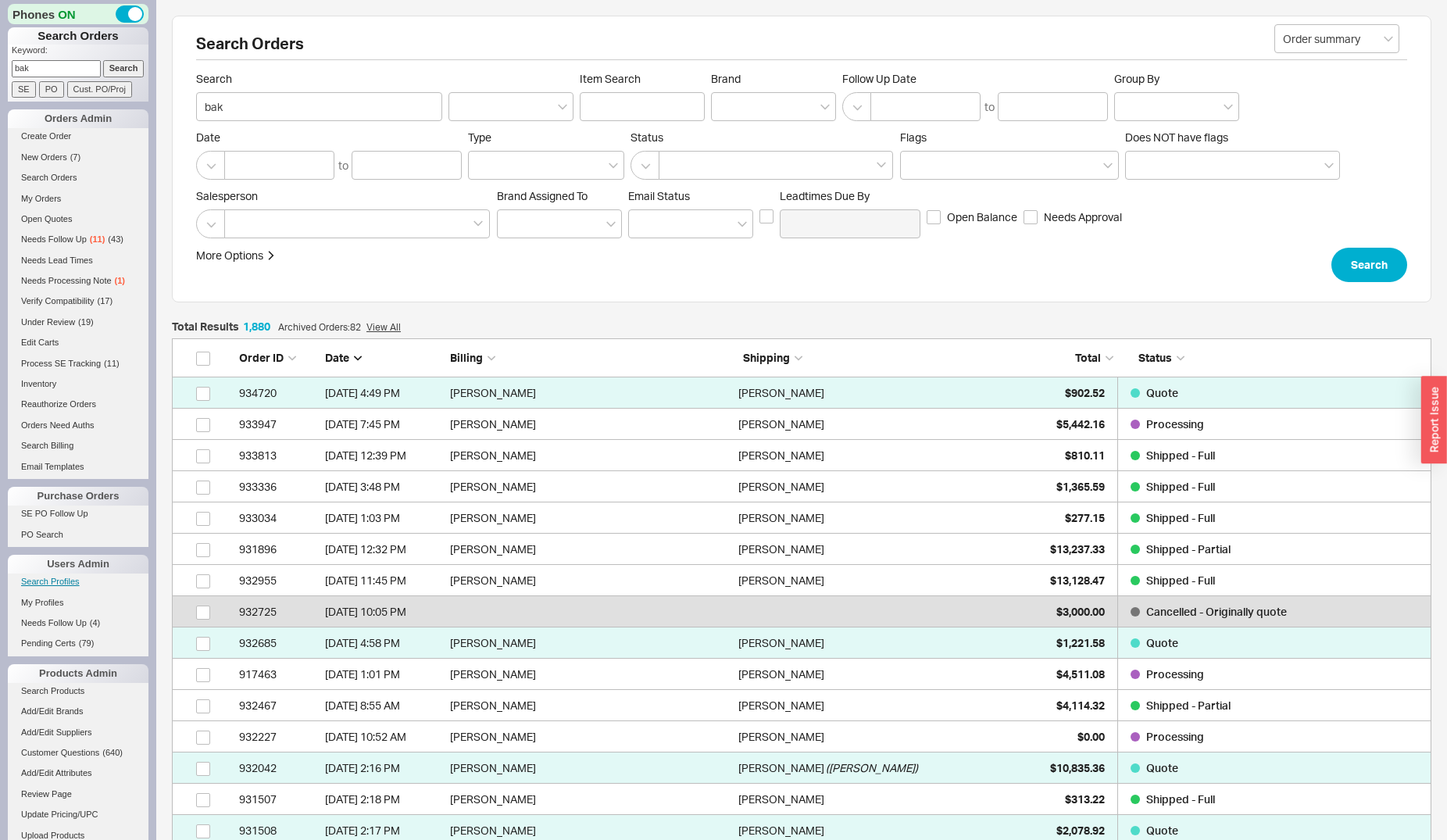
scroll to position [14, 14]
click at [27, 142] on link "Create Order" at bounding box center [78, 136] width 141 height 16
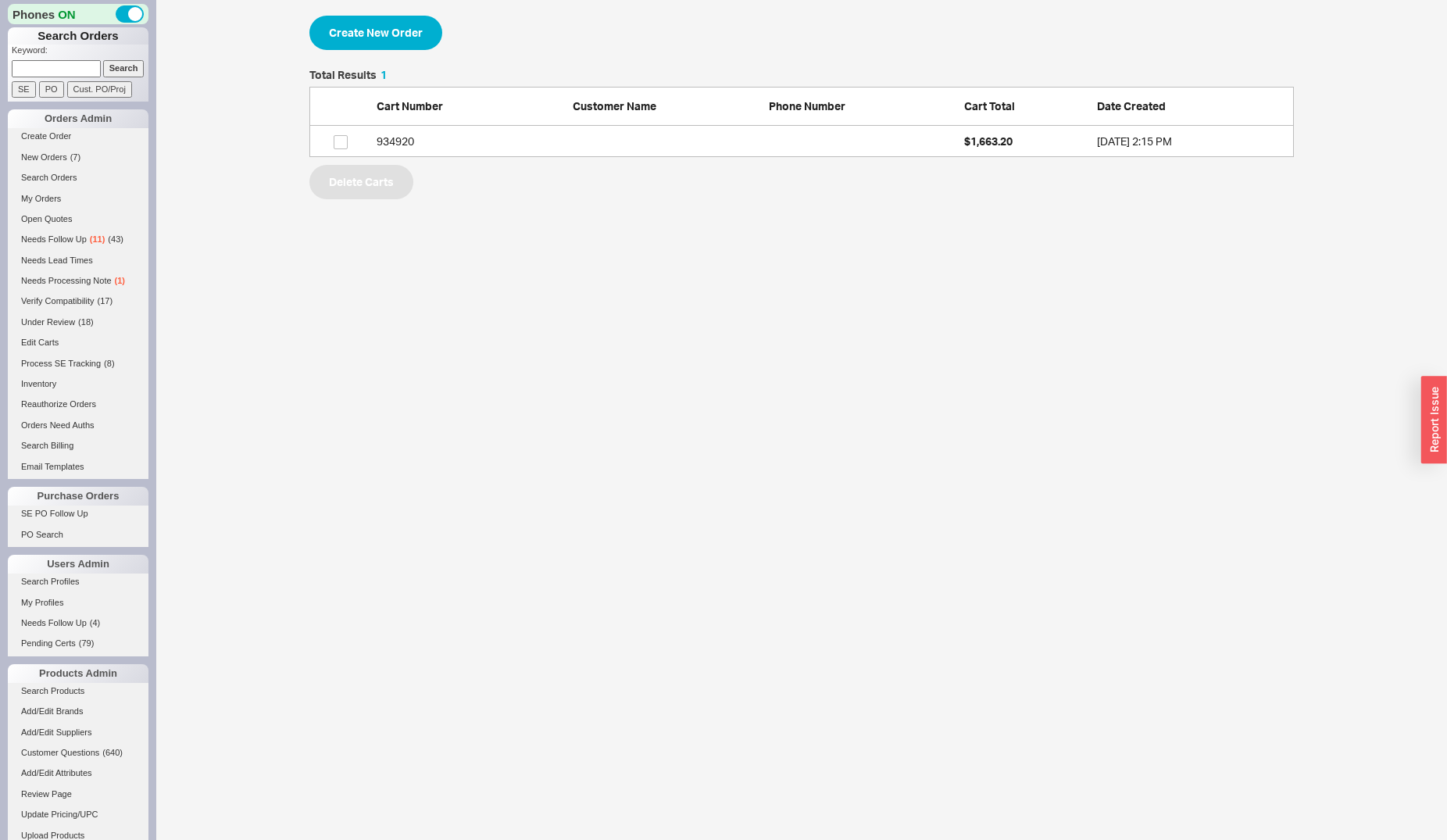
scroll to position [74, 971]
click at [423, 43] on button "Create New Order" at bounding box center [376, 32] width 133 height 35
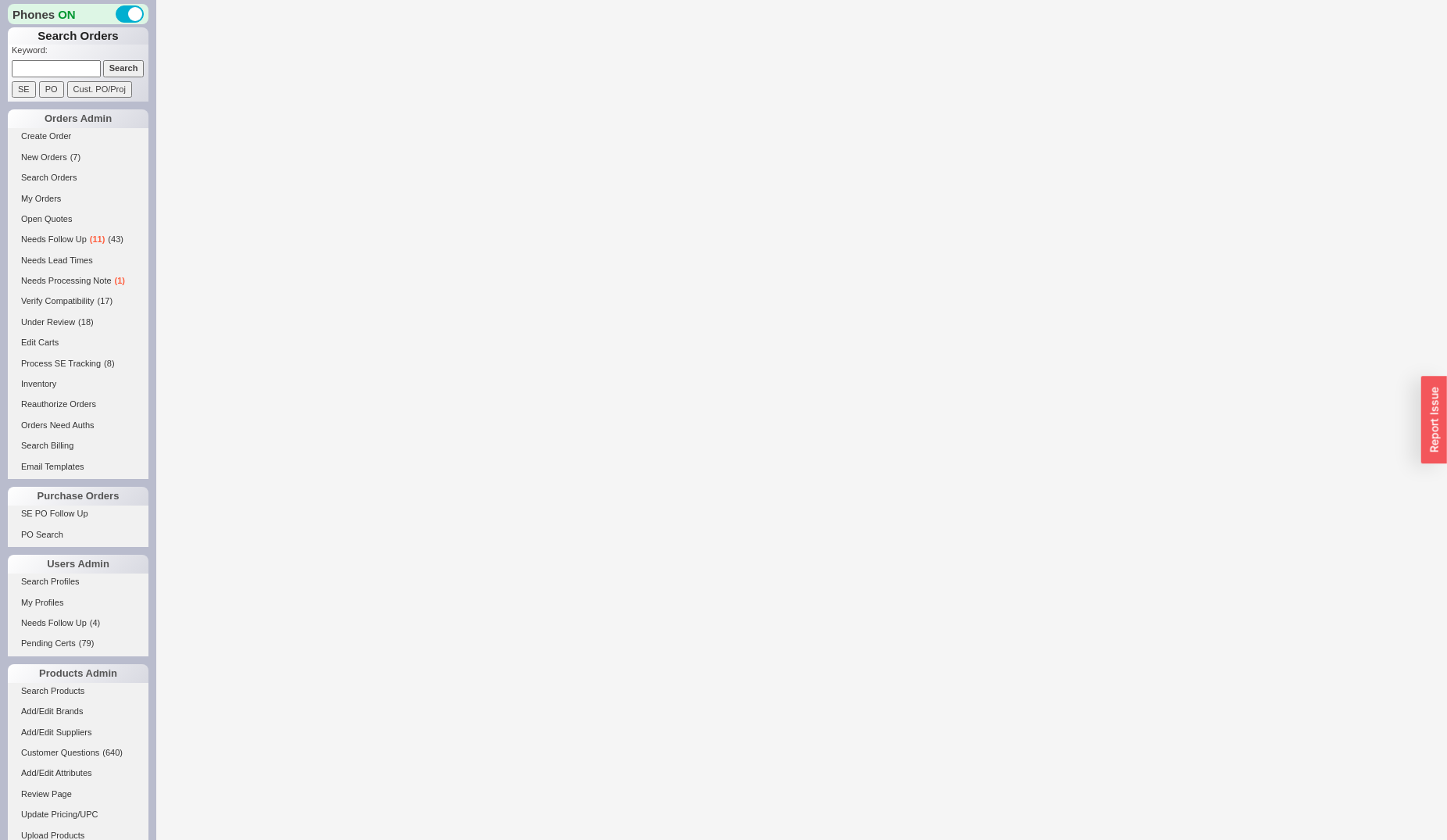
select select "3"
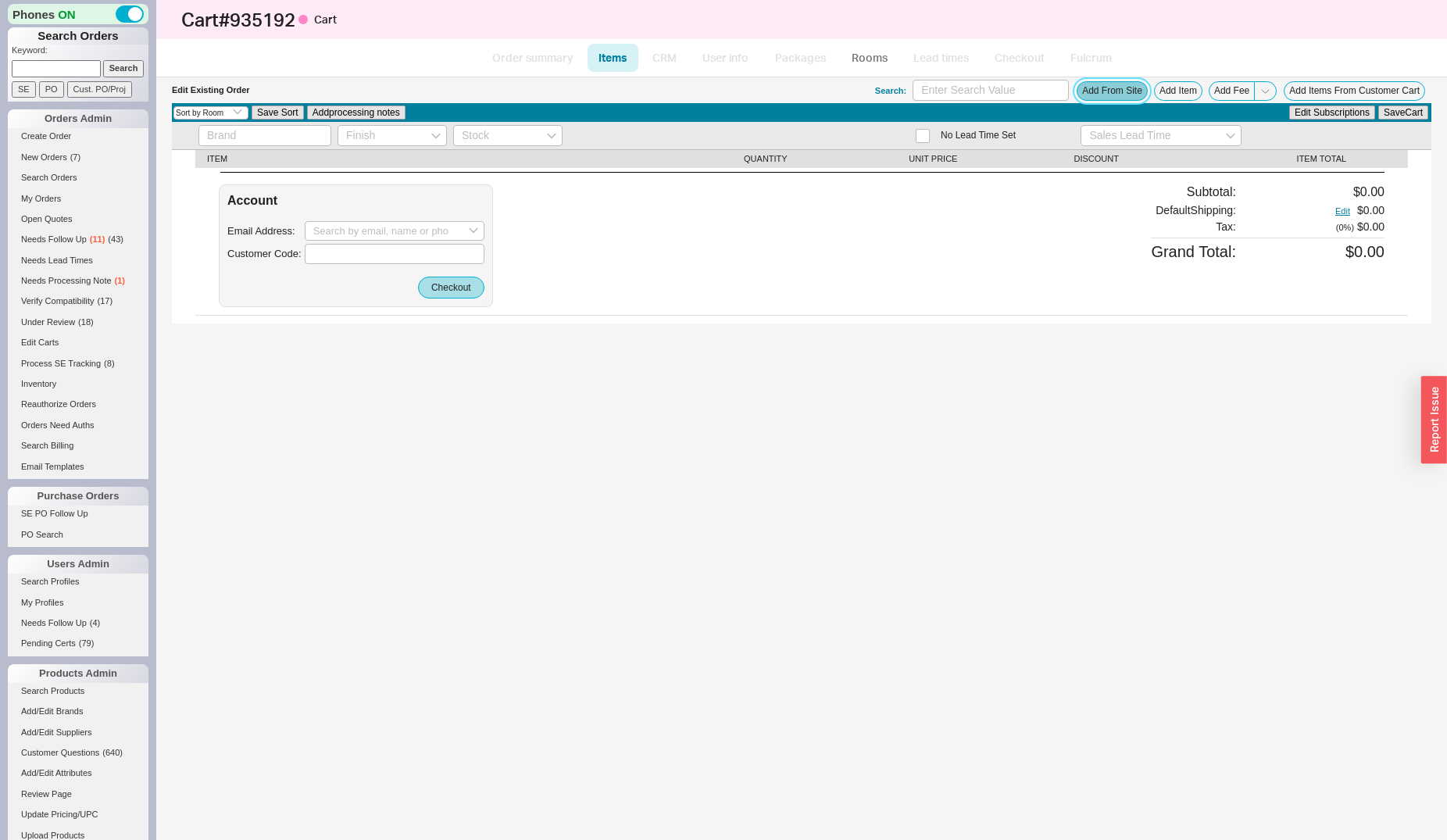
click at [1087, 87] on button "Add From Site" at bounding box center [1113, 91] width 71 height 19
click at [1182, 92] on span "Add Item" at bounding box center [1178, 90] width 37 height 11
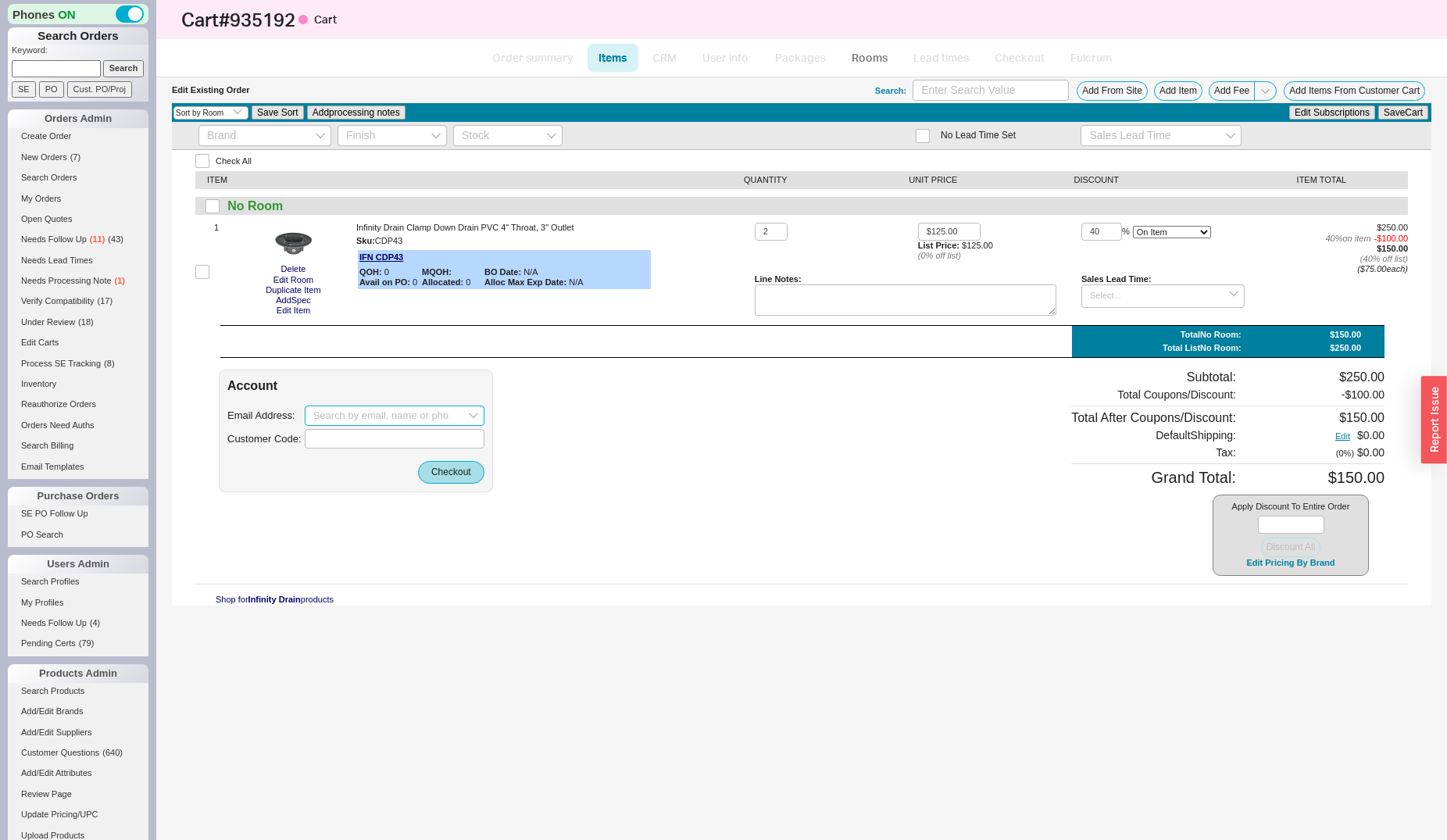
click at [343, 422] on input at bounding box center [394, 415] width 179 height 20
click at [290, 310] on button "Edit Item" at bounding box center [293, 310] width 43 height 10
click at [327, 411] on input at bounding box center [394, 415] width 179 height 20
paste input "[EMAIL_ADDRESS][DOMAIN_NAME]"
click at [419, 460] on div "[PERSON_NAME]" at bounding box center [394, 472] width 162 height 24
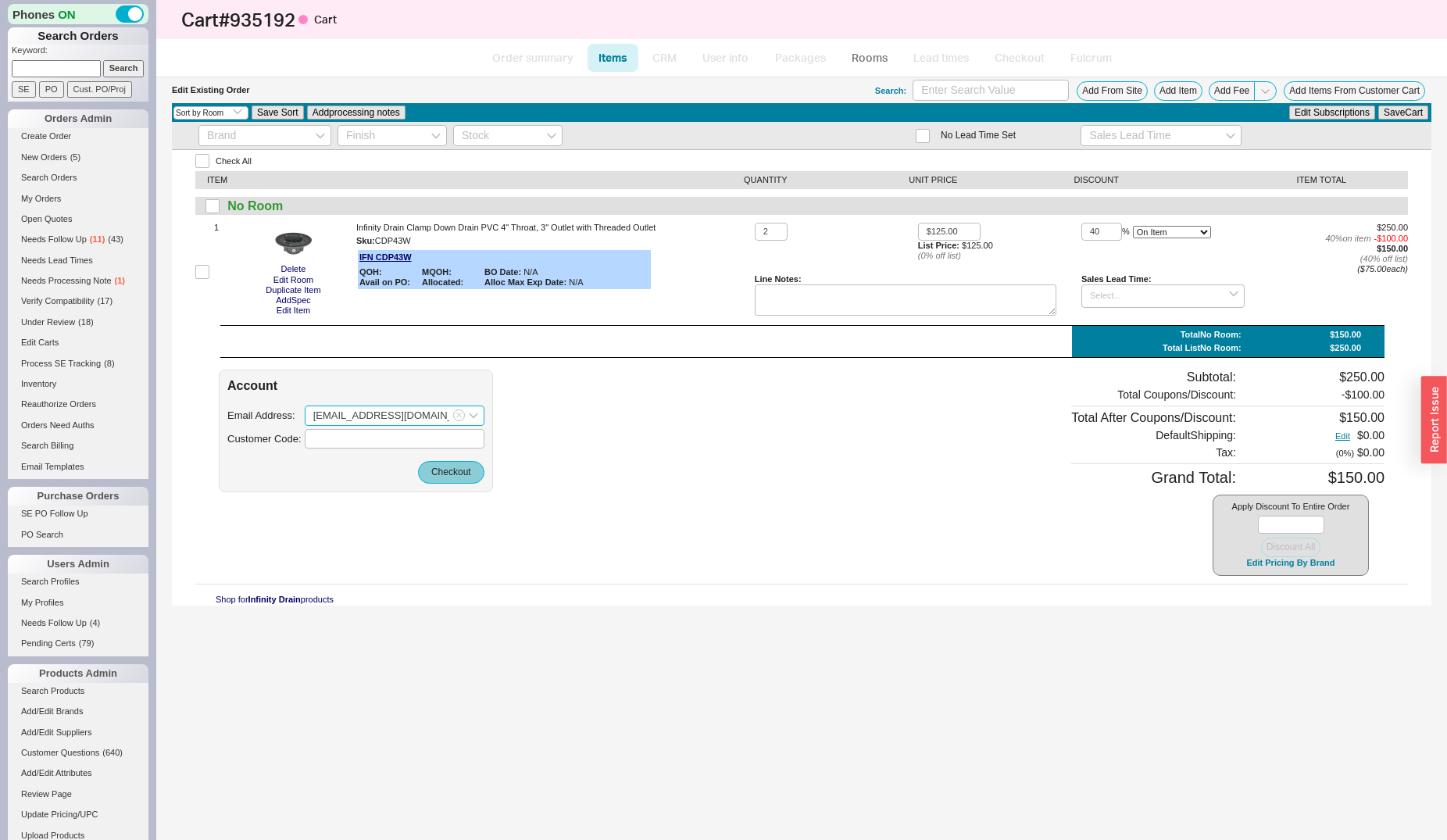
type input "[EMAIL_ADDRESS][DOMAIN_NAME]"
click at [440, 482] on button "Checkout" at bounding box center [451, 472] width 66 height 22
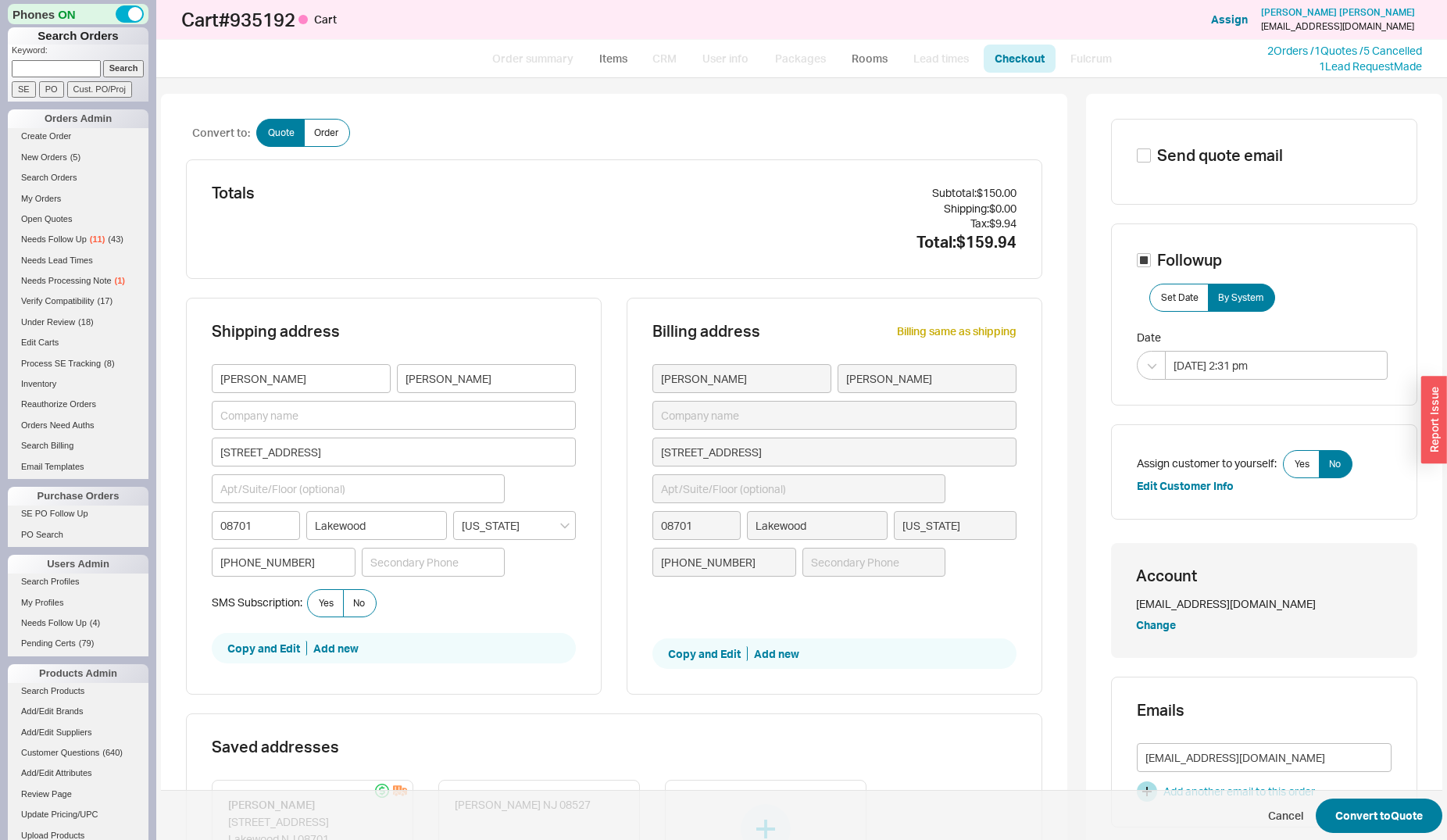
scroll to position [159, 0]
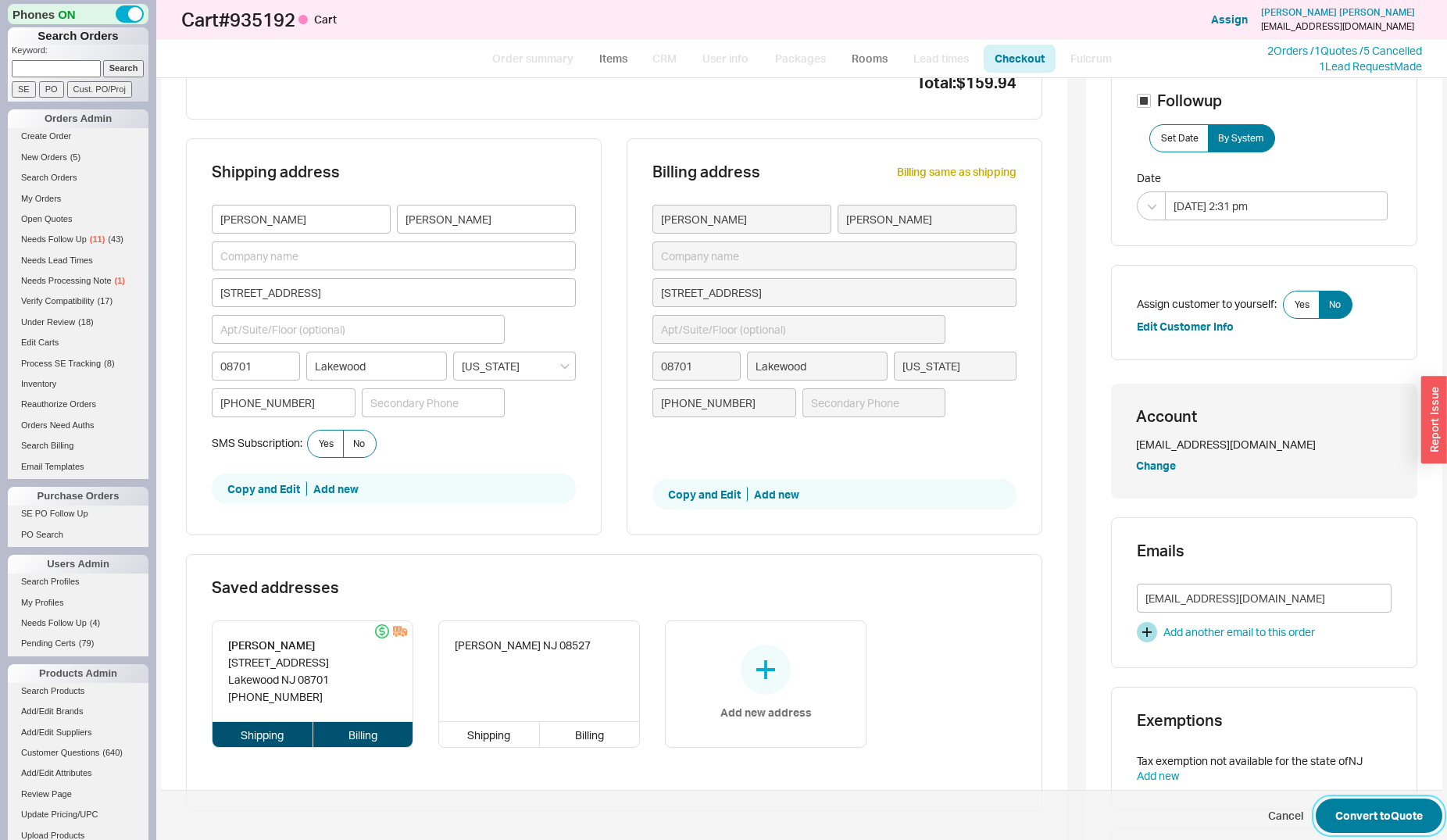
click at [1335, 807] on button "Convert to Quote" at bounding box center [1379, 815] width 127 height 35
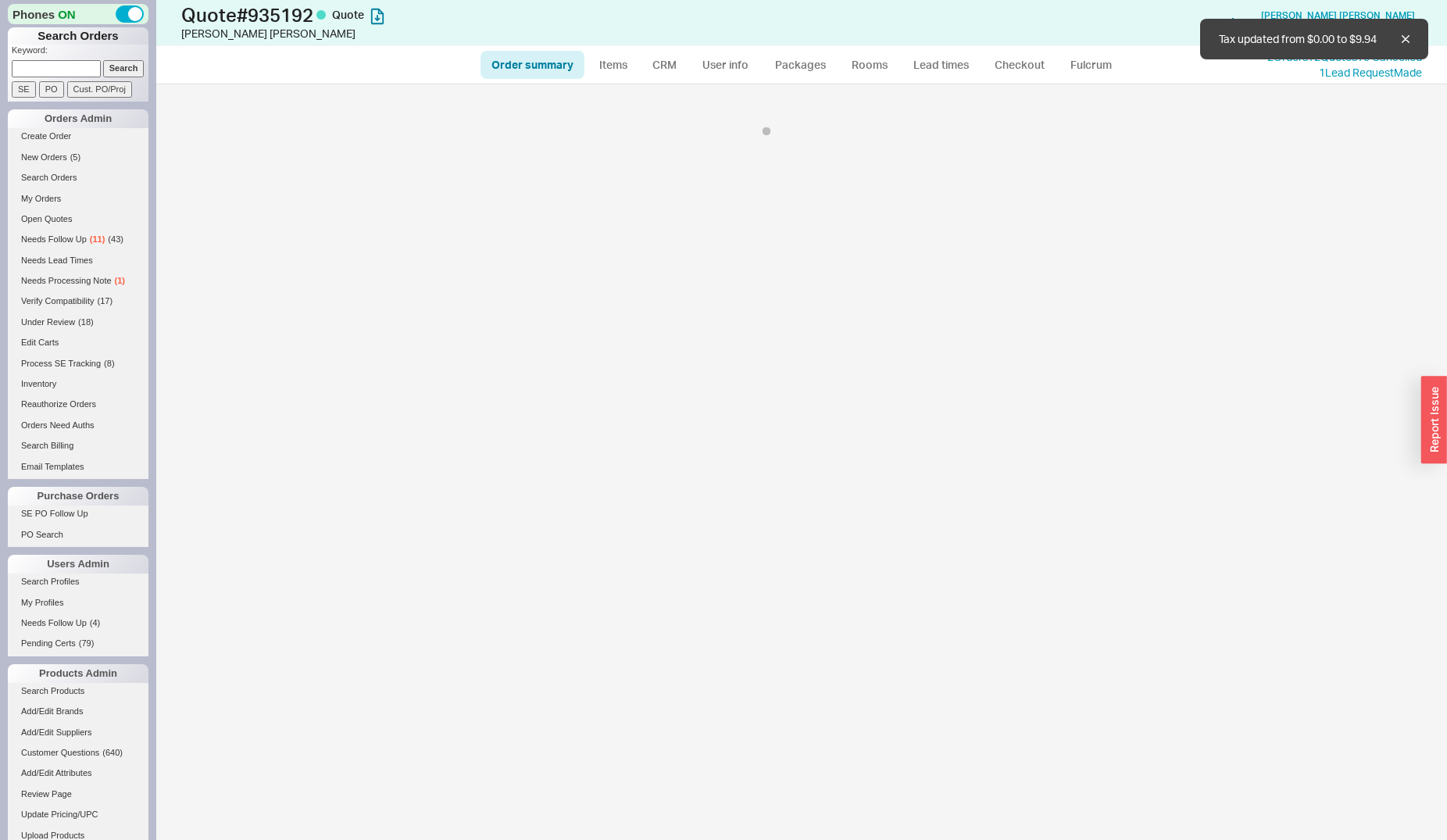
select select "*"
select select "3"
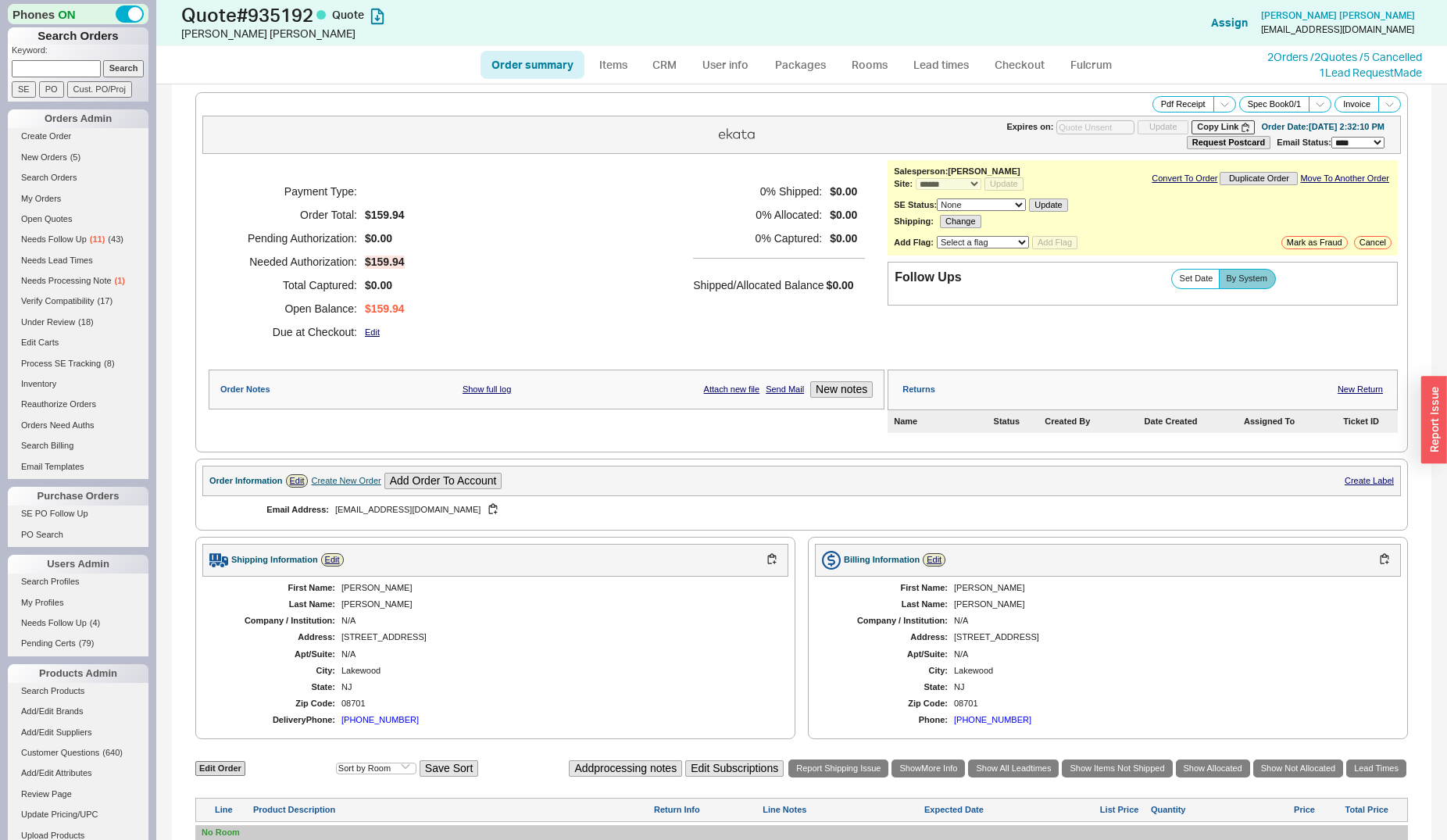
scroll to position [290, 0]
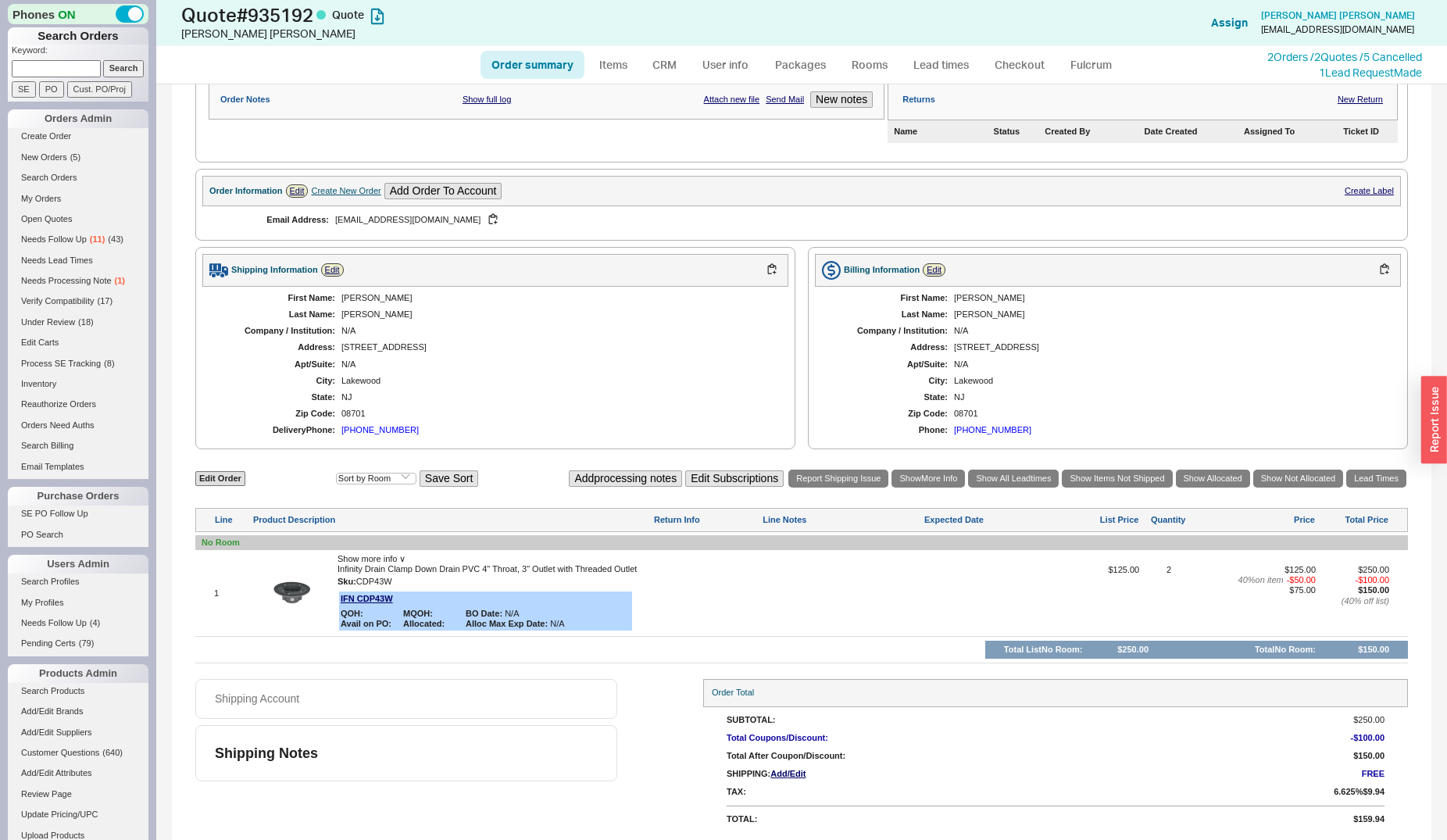
click at [778, 586] on div at bounding box center [842, 598] width 158 height 67
type textarea "must use 99 series components for finished linear drain"
click at [778, 597] on button "SAVE" at bounding box center [780, 599] width 34 height 13
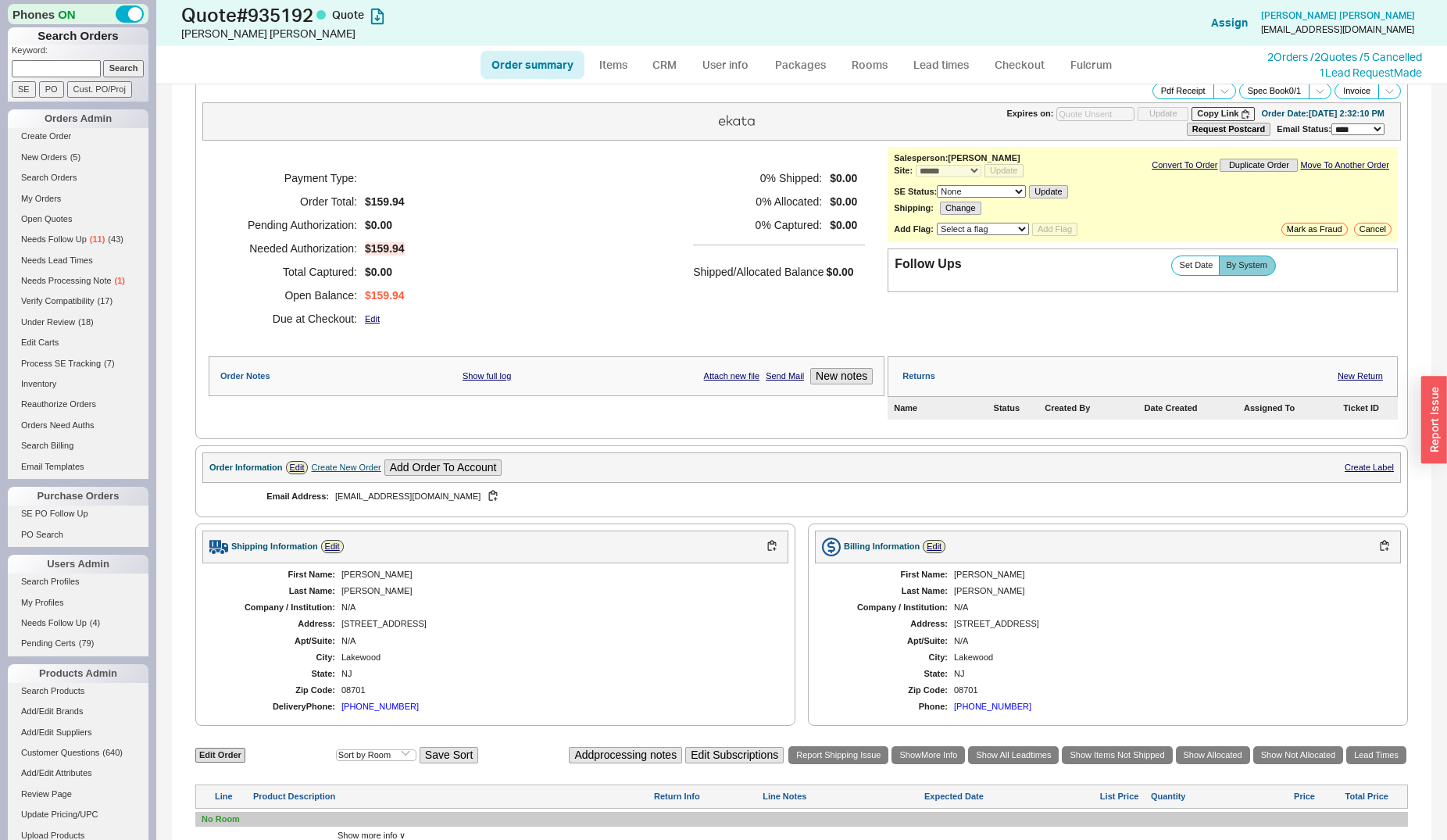
scroll to position [0, 0]
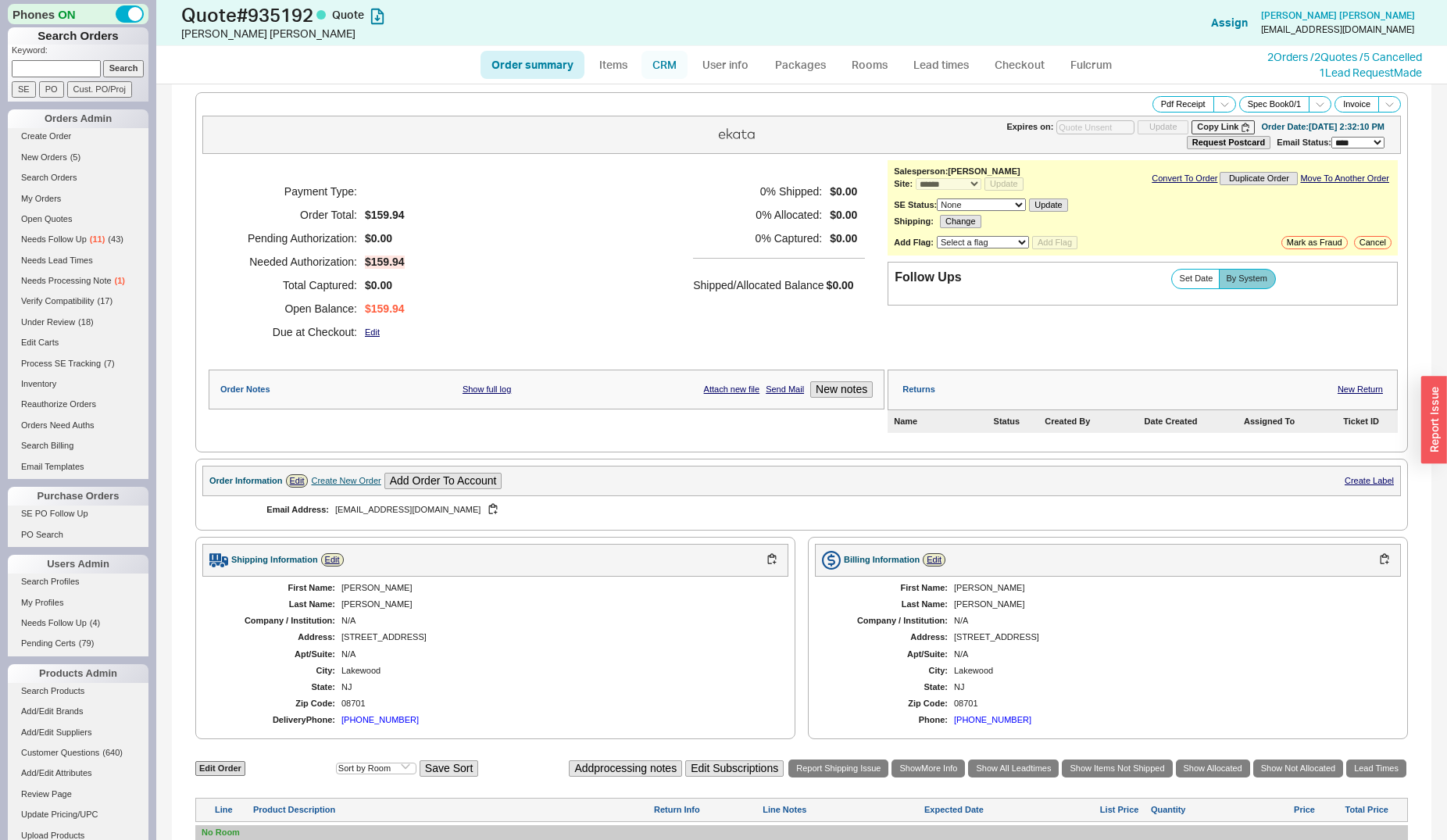
click at [676, 60] on link "CRM" at bounding box center [664, 65] width 46 height 28
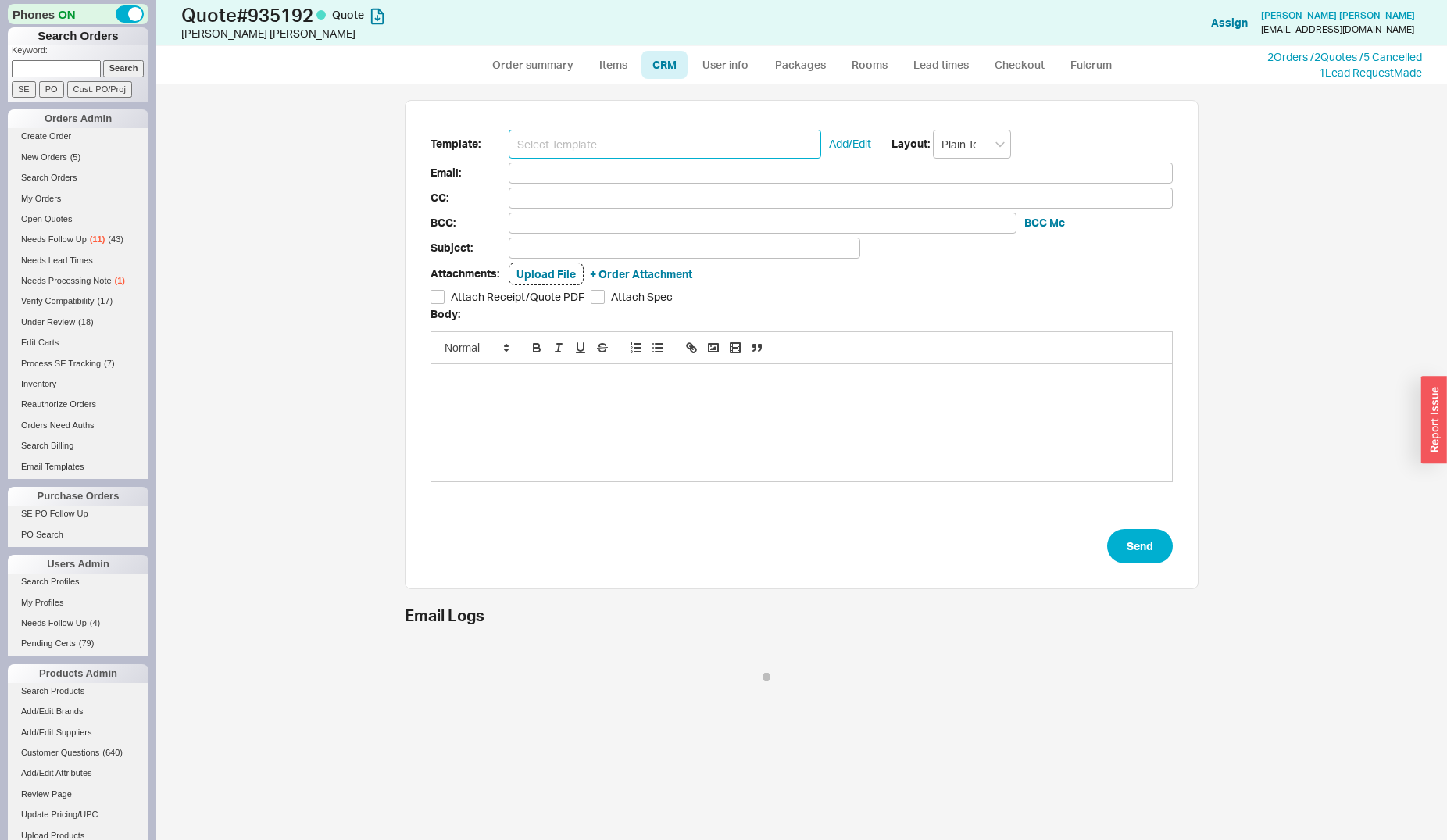
click at [670, 130] on input at bounding box center [665, 145] width 313 height 29
click at [654, 148] on input at bounding box center [665, 145] width 313 height 29
click at [616, 136] on input at bounding box center [665, 145] width 313 height 29
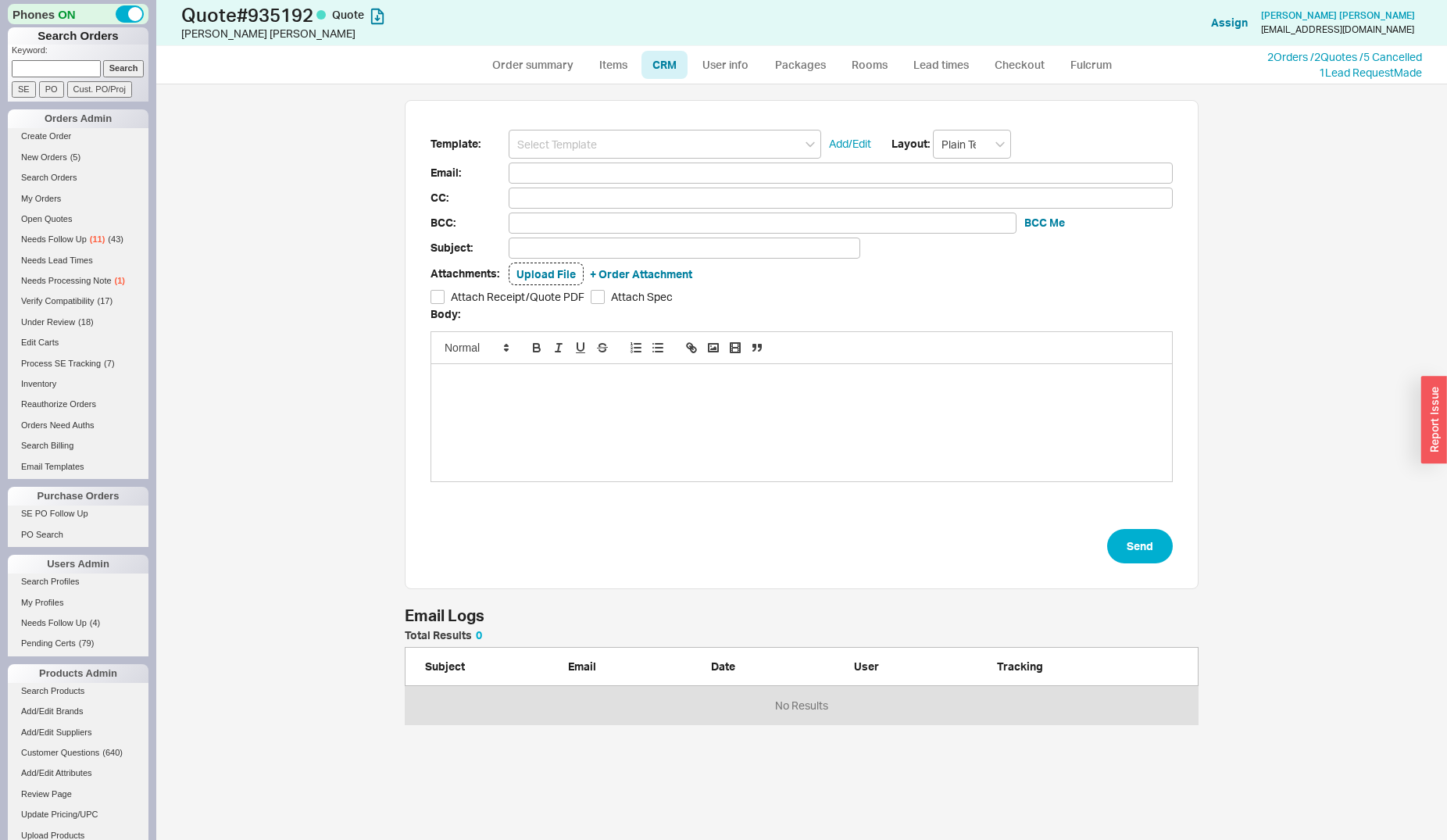
scroll to position [82, 780]
click at [615, 138] on input at bounding box center [665, 145] width 313 height 29
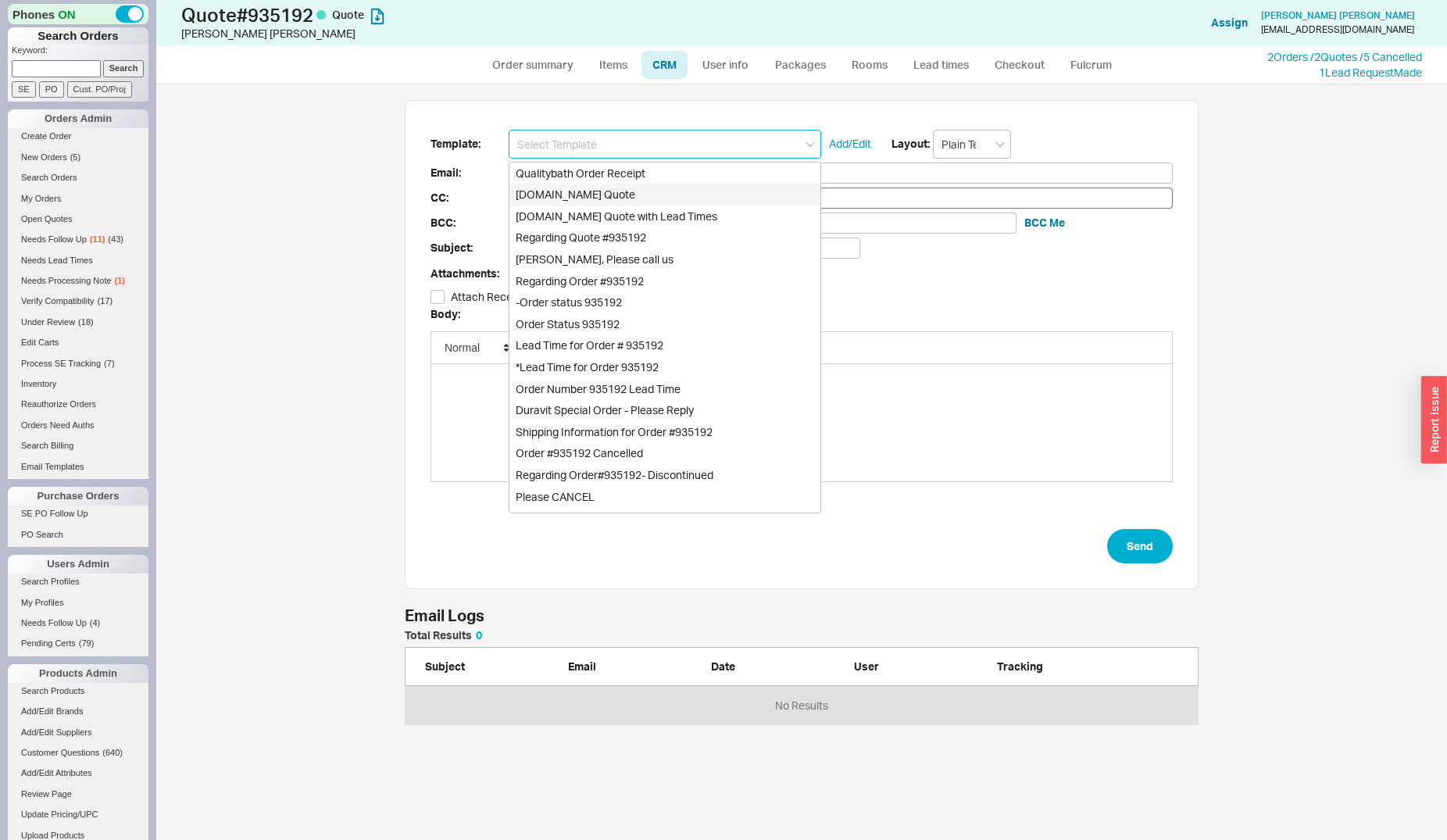
drag, startPoint x: 603, startPoint y: 194, endPoint x: 610, endPoint y: 203, distance: 11.4
click at [604, 194] on div "Qualitybath.com Quote" at bounding box center [665, 194] width 311 height 22
type input "Receipt"
type input "aaronunitedc@gmail.com"
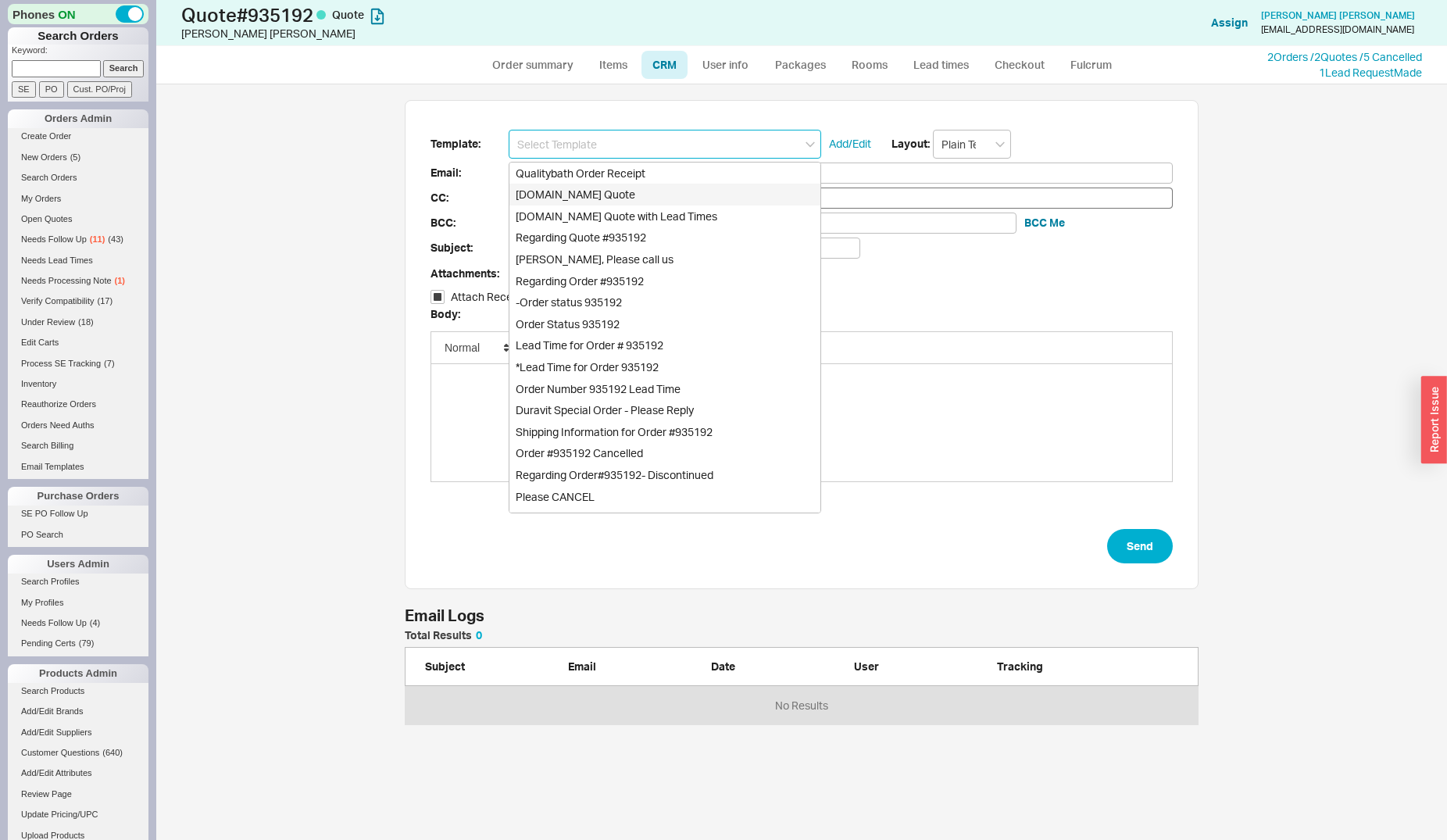
type input "Quality Bath Quote #935192"
checkbox input "true"
type input "Qualitybath.com Quote"
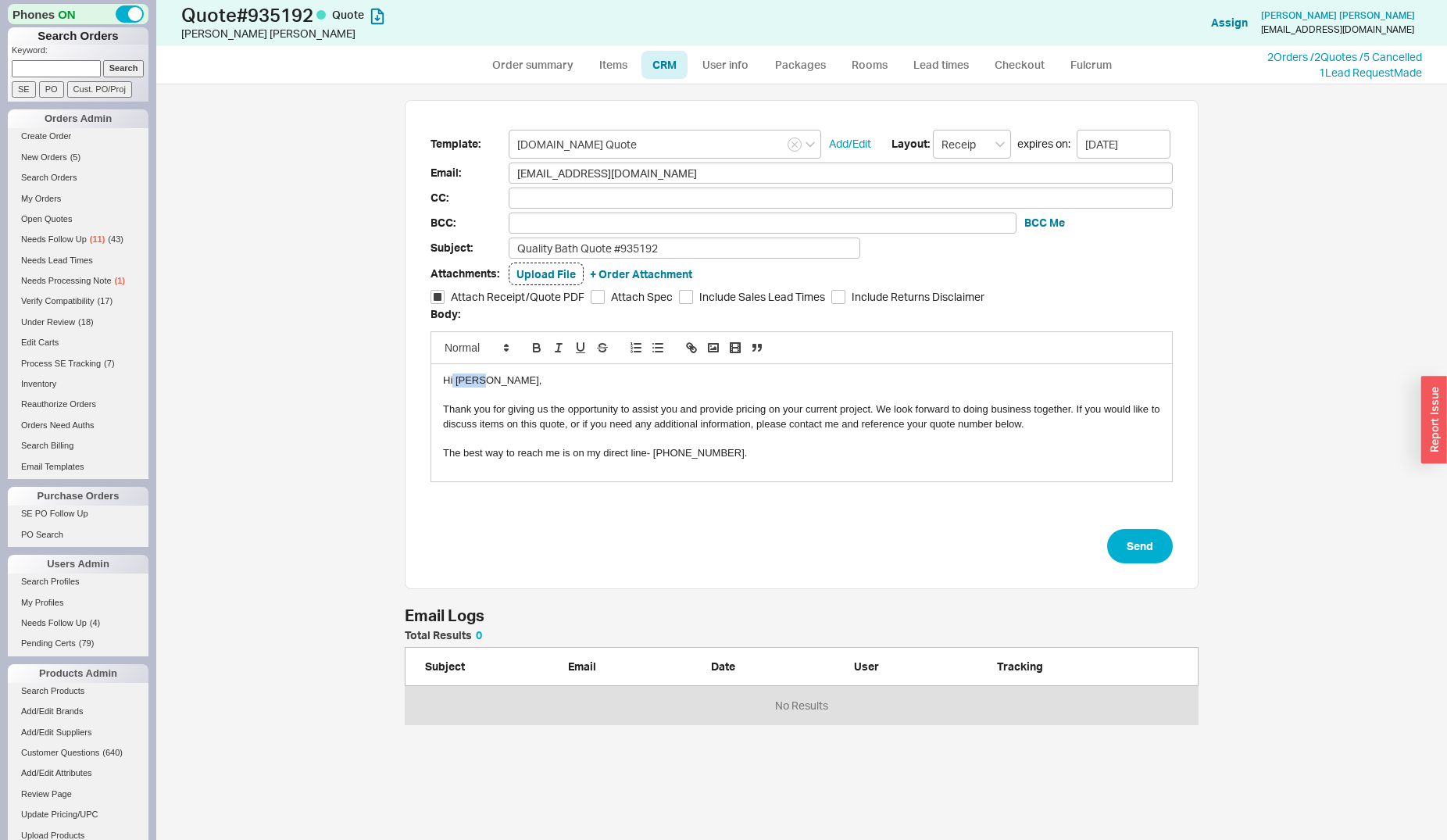
drag, startPoint x: 482, startPoint y: 379, endPoint x: 452, endPoint y: 378, distance: 30.0
click at [452, 378] on div "Hi Aaron," at bounding box center [801, 380] width 717 height 14
click at [1136, 544] on button "Send" at bounding box center [1140, 546] width 65 height 35
select select "*"
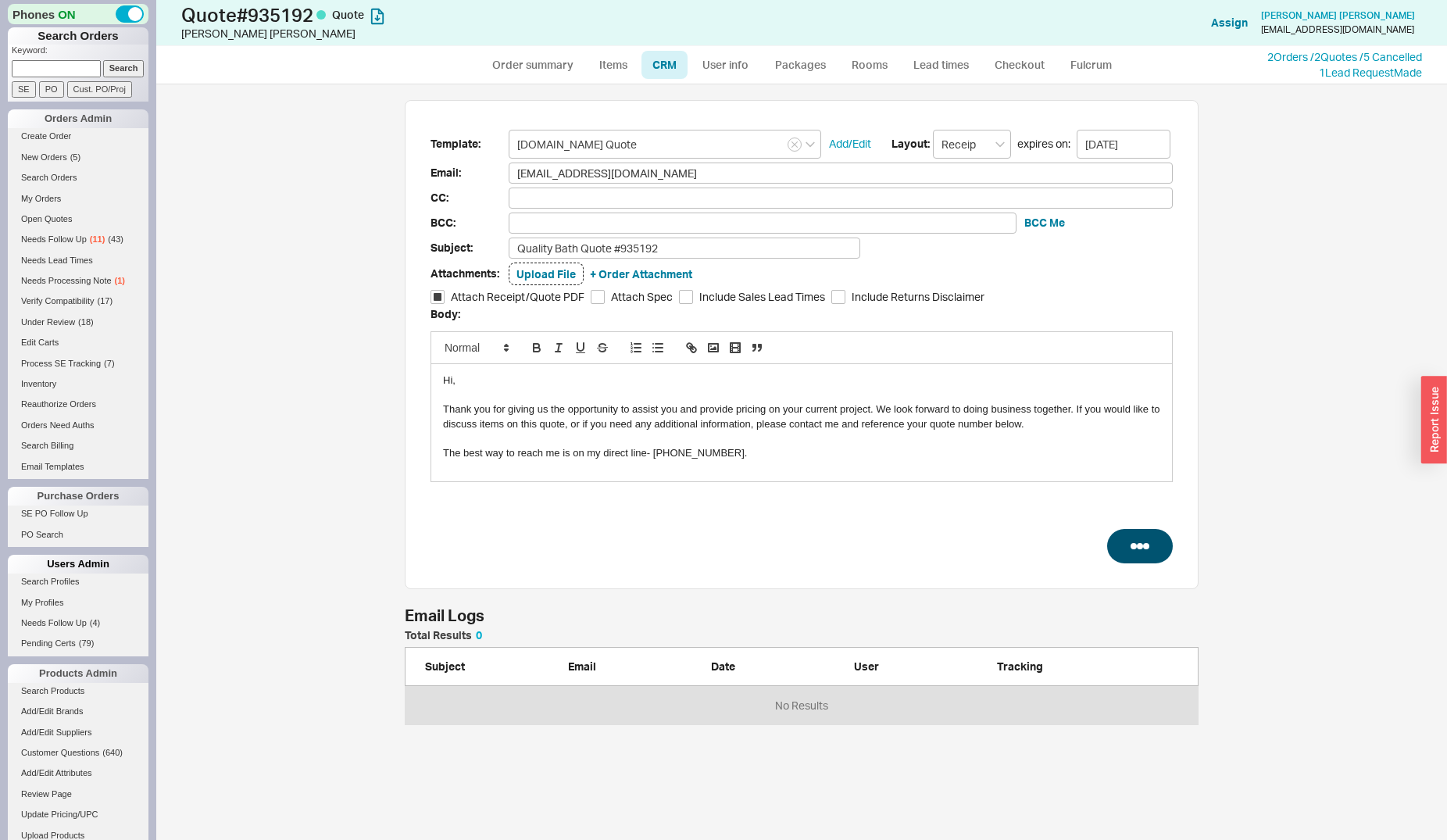
select select "3"
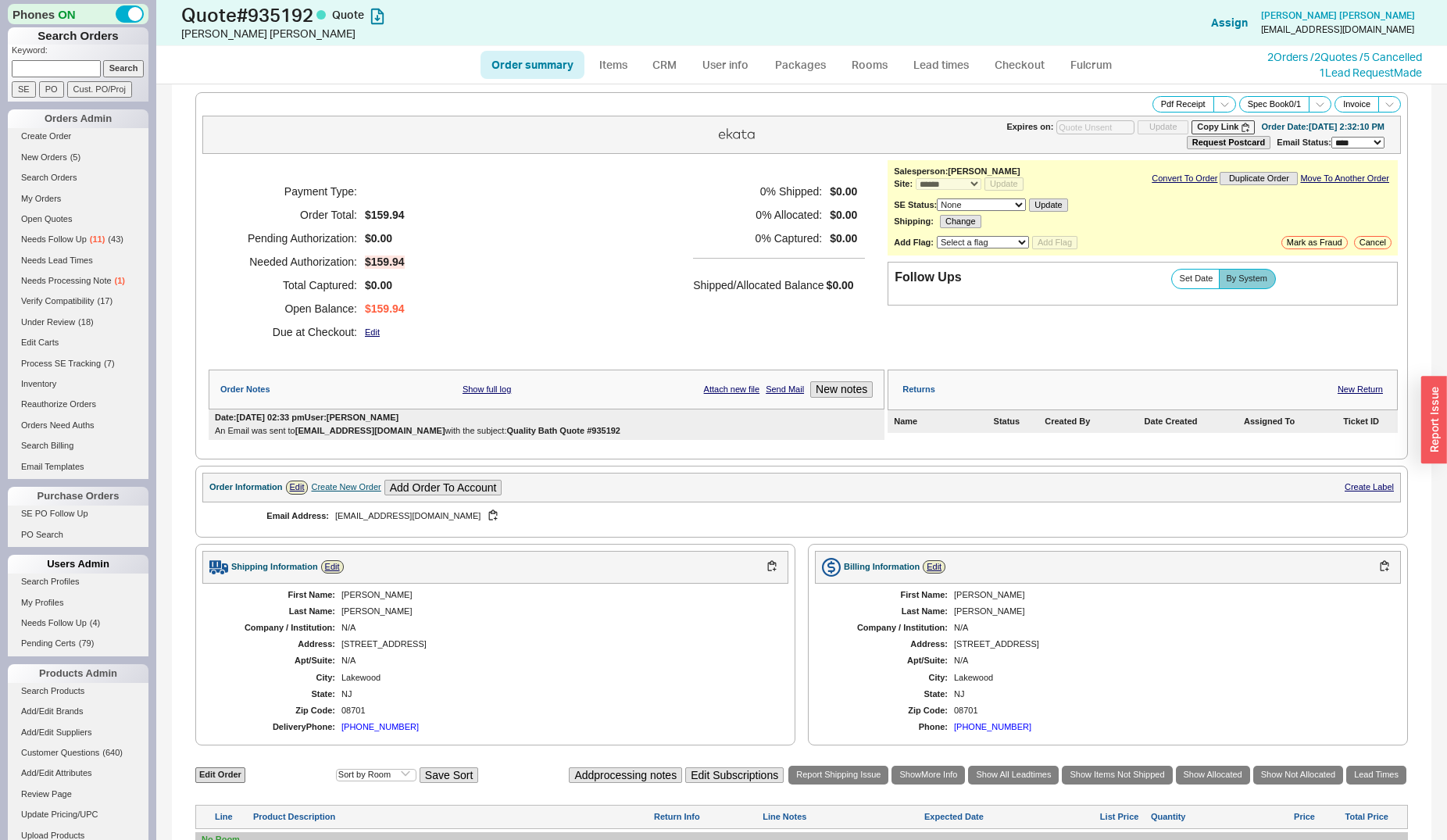
type input "09/03/2025"
click at [63, 71] on input at bounding box center [57, 68] width 89 height 16
type input "Valeria"
click at [103, 65] on input "Search" at bounding box center [124, 68] width 41 height 16
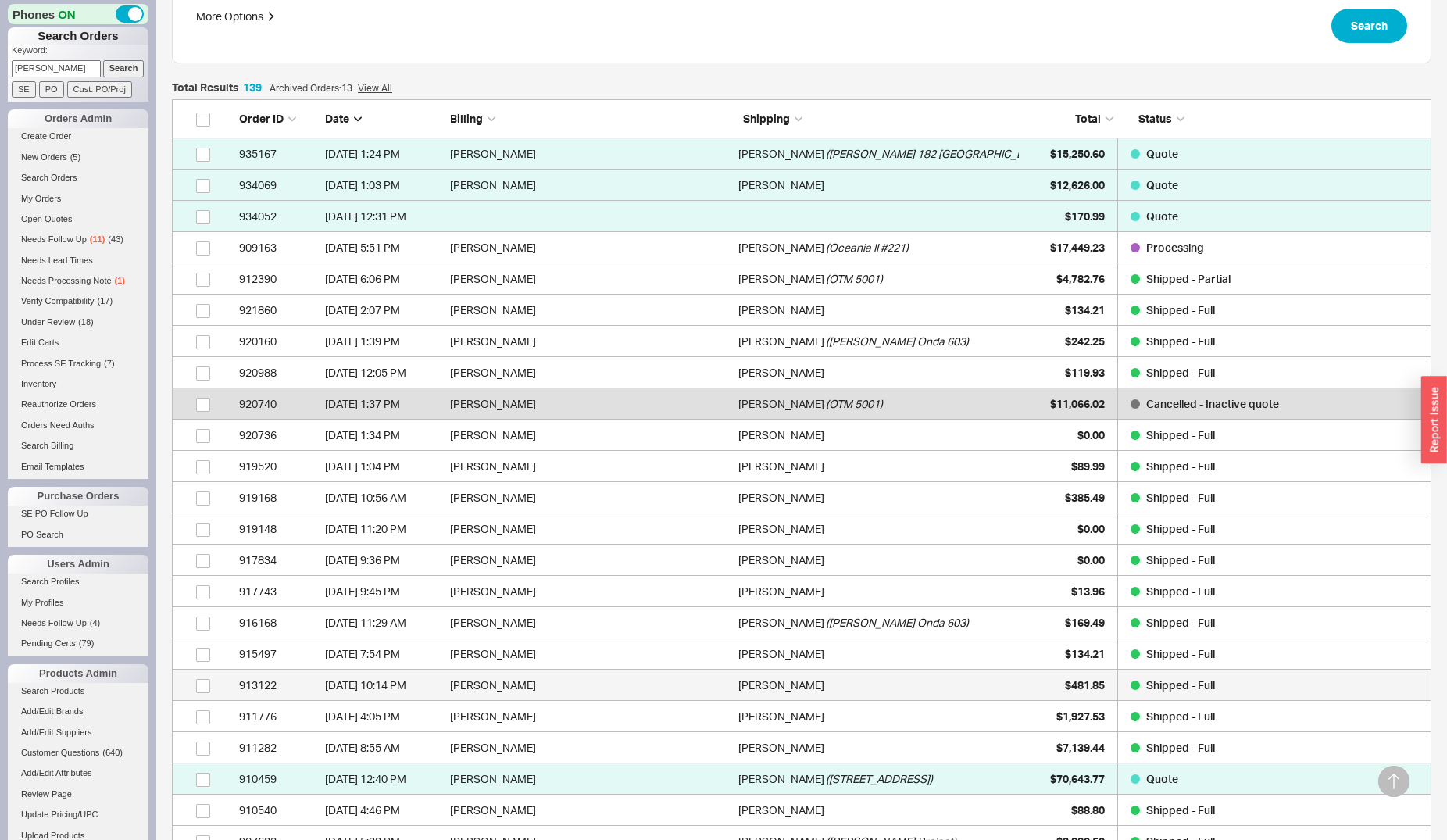
scroll to position [306, 0]
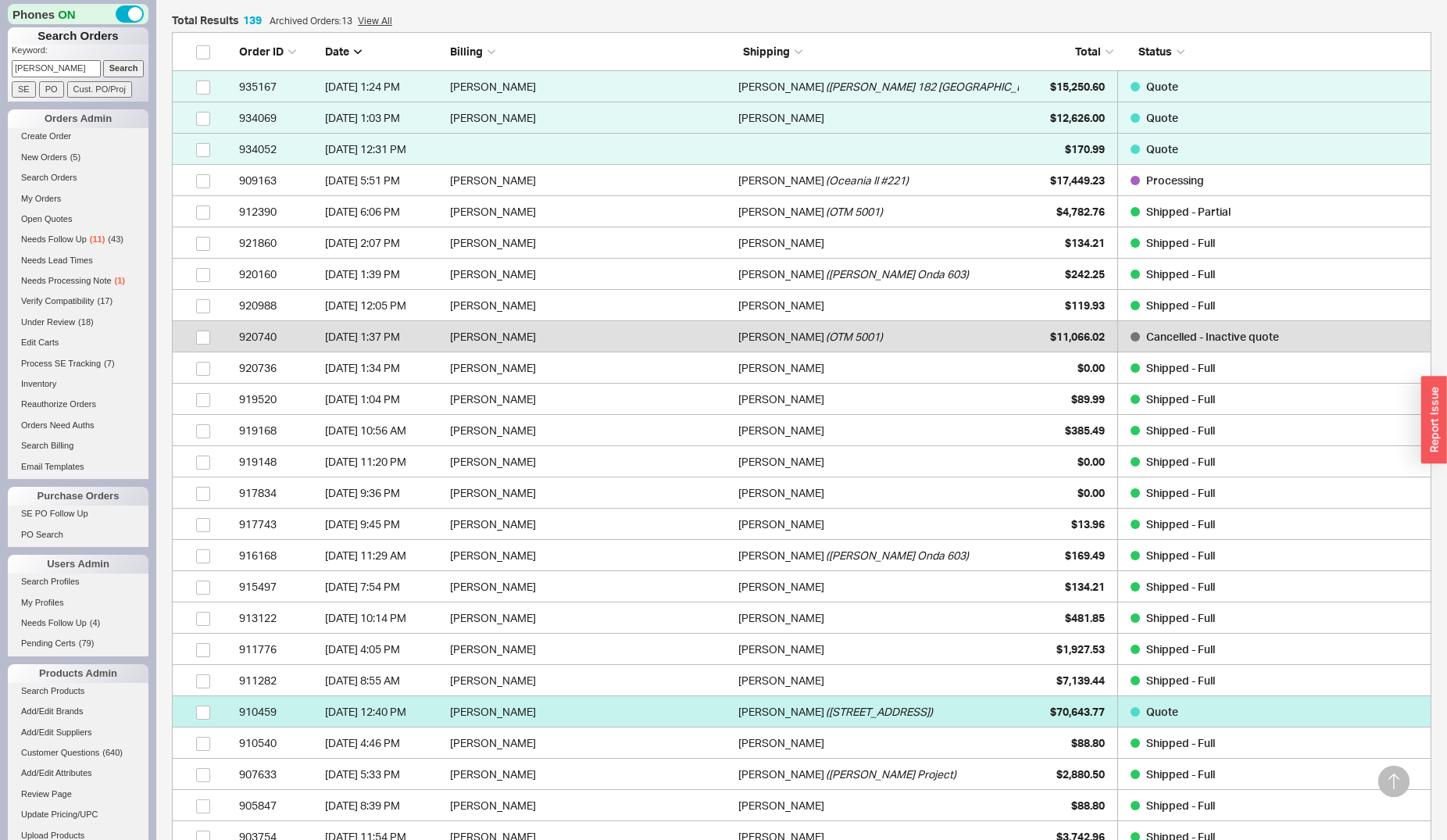
click at [1050, 704] on span "$70,643.77" at bounding box center [1078, 711] width 55 height 13
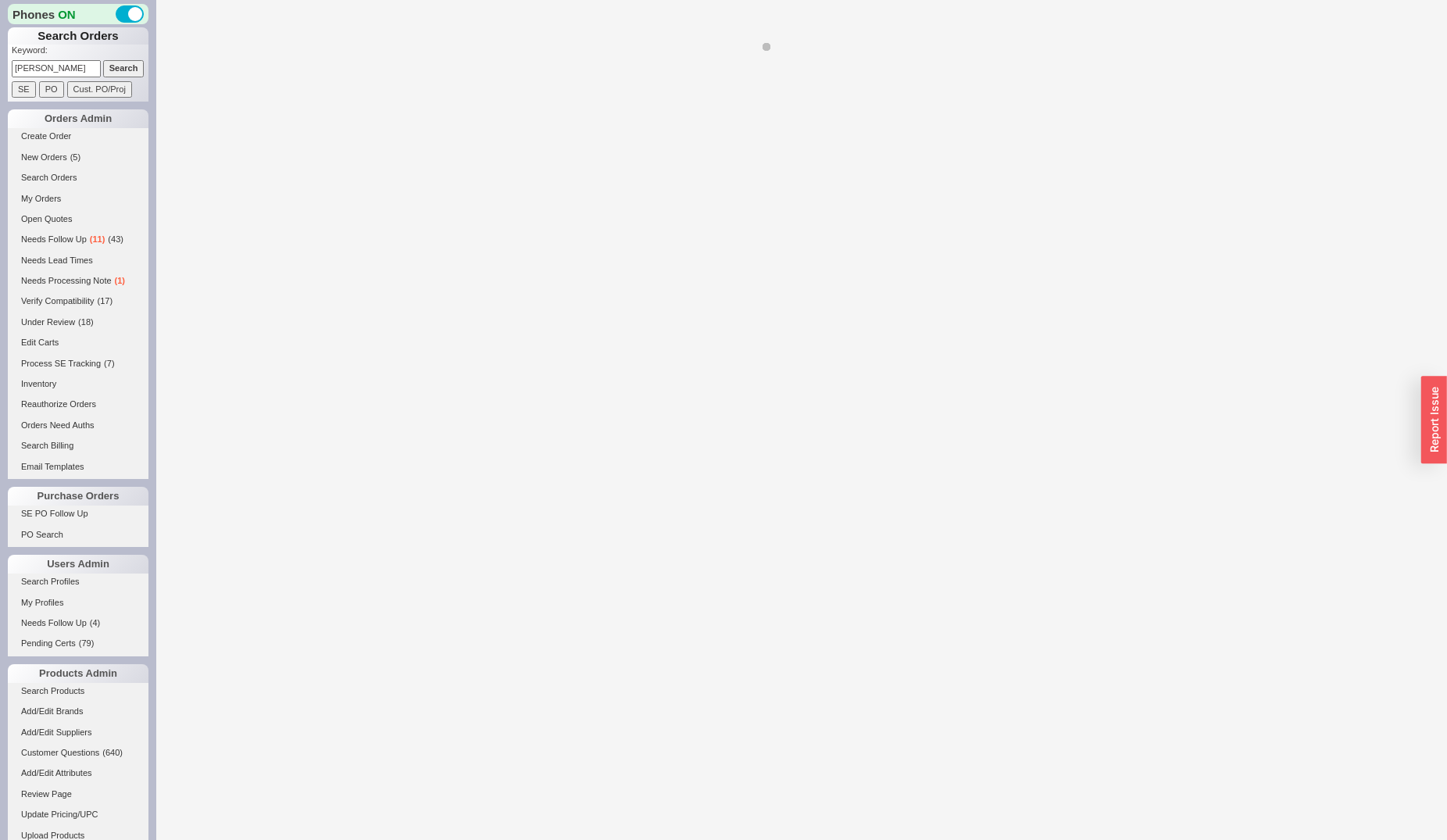
select select "*"
select select "LOW"
select select "3"
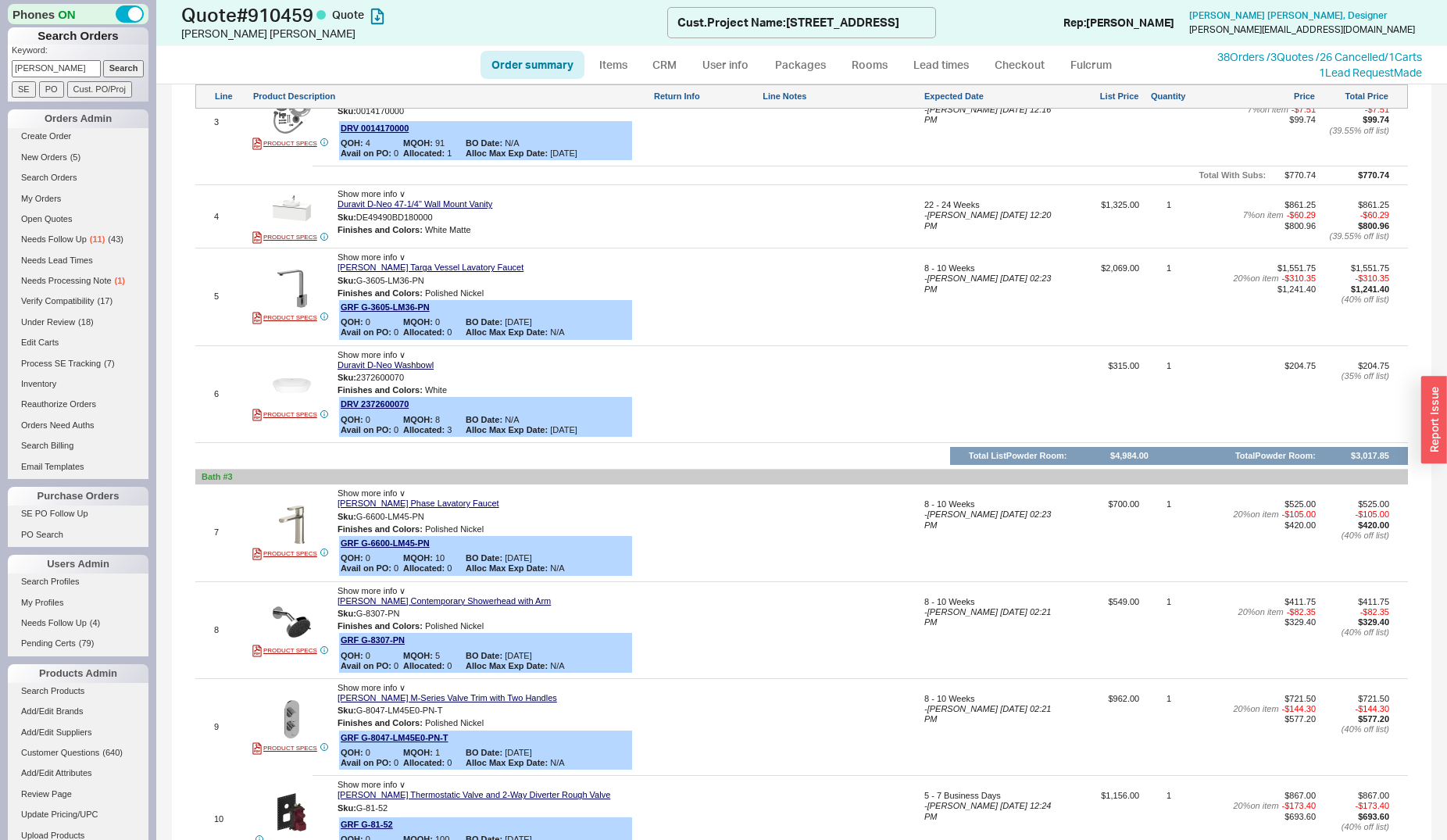
scroll to position [1354, 0]
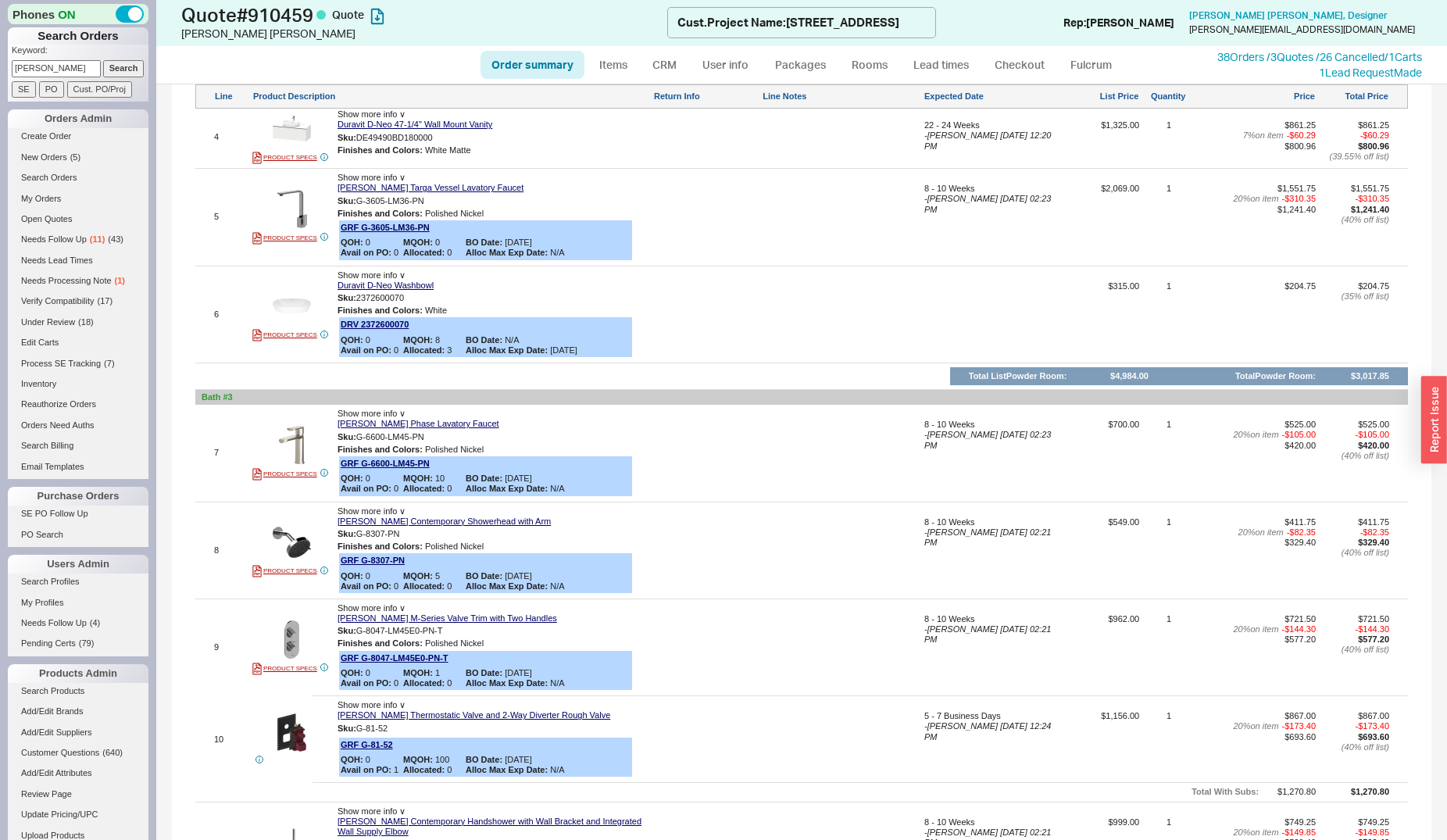
click at [382, 413] on span "Show more info ∨" at bounding box center [372, 414] width 68 height 10
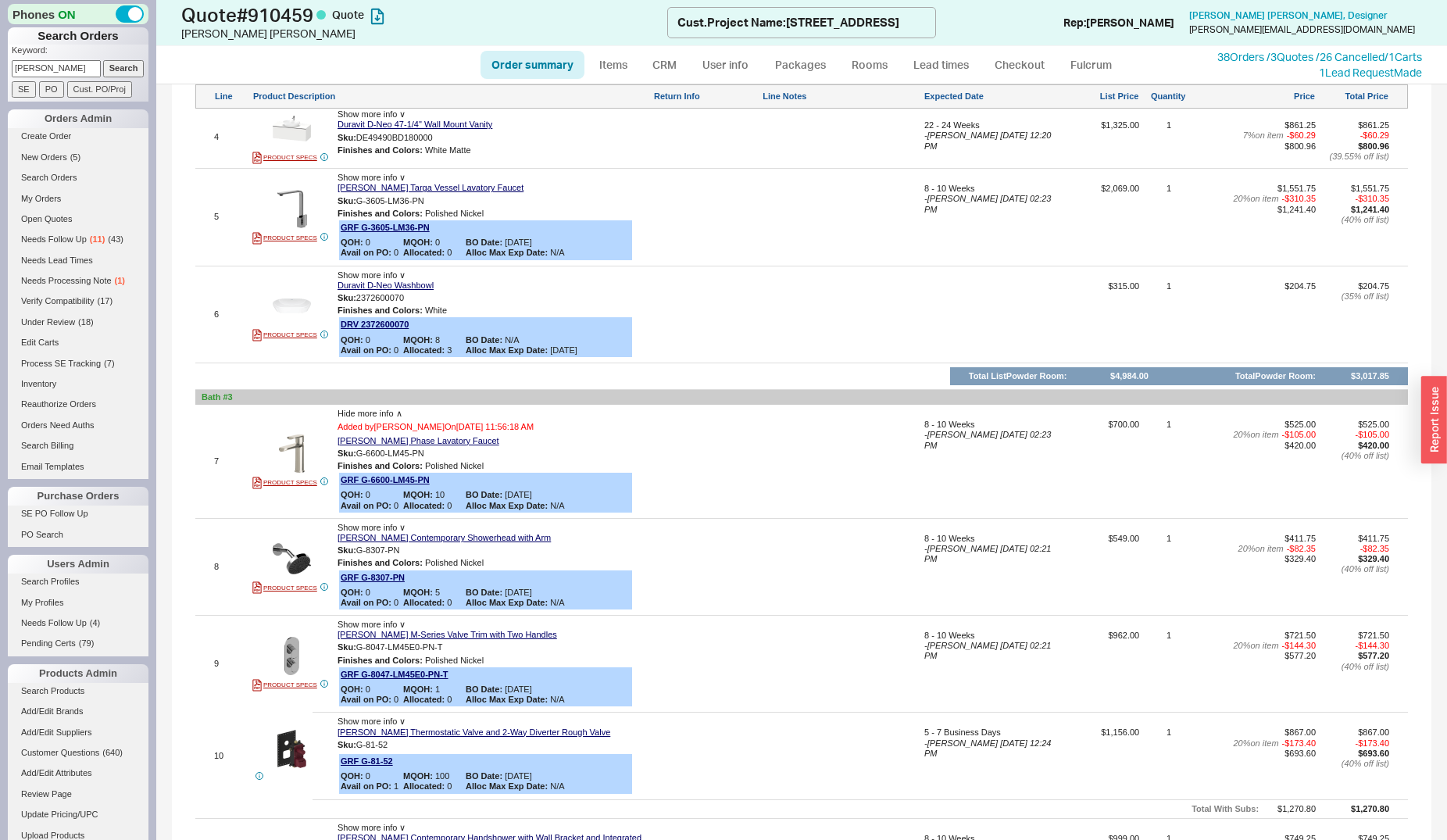
click at [382, 413] on span "Hide more info ∧" at bounding box center [370, 414] width 65 height 10
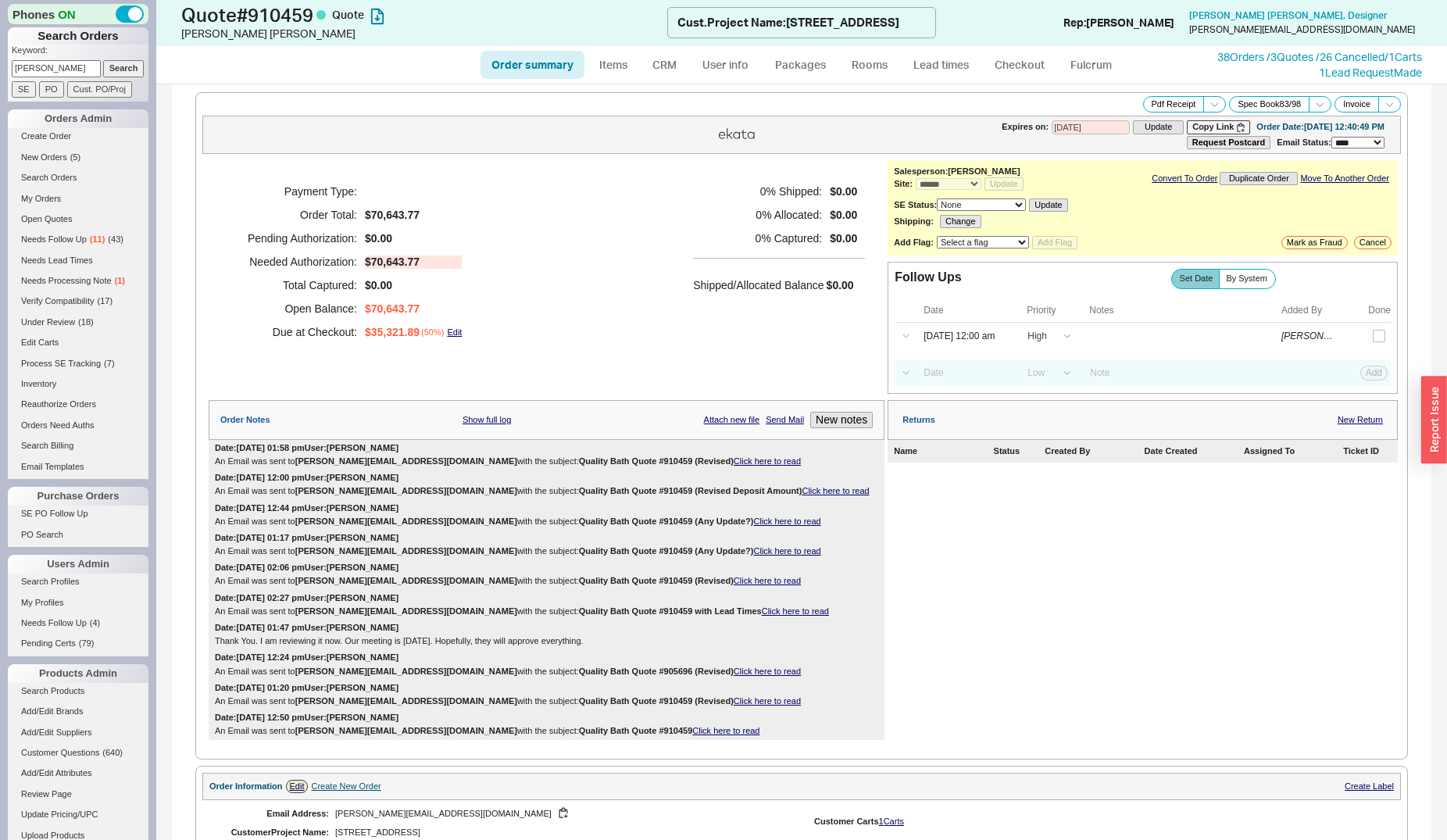
scroll to position [1115, 0]
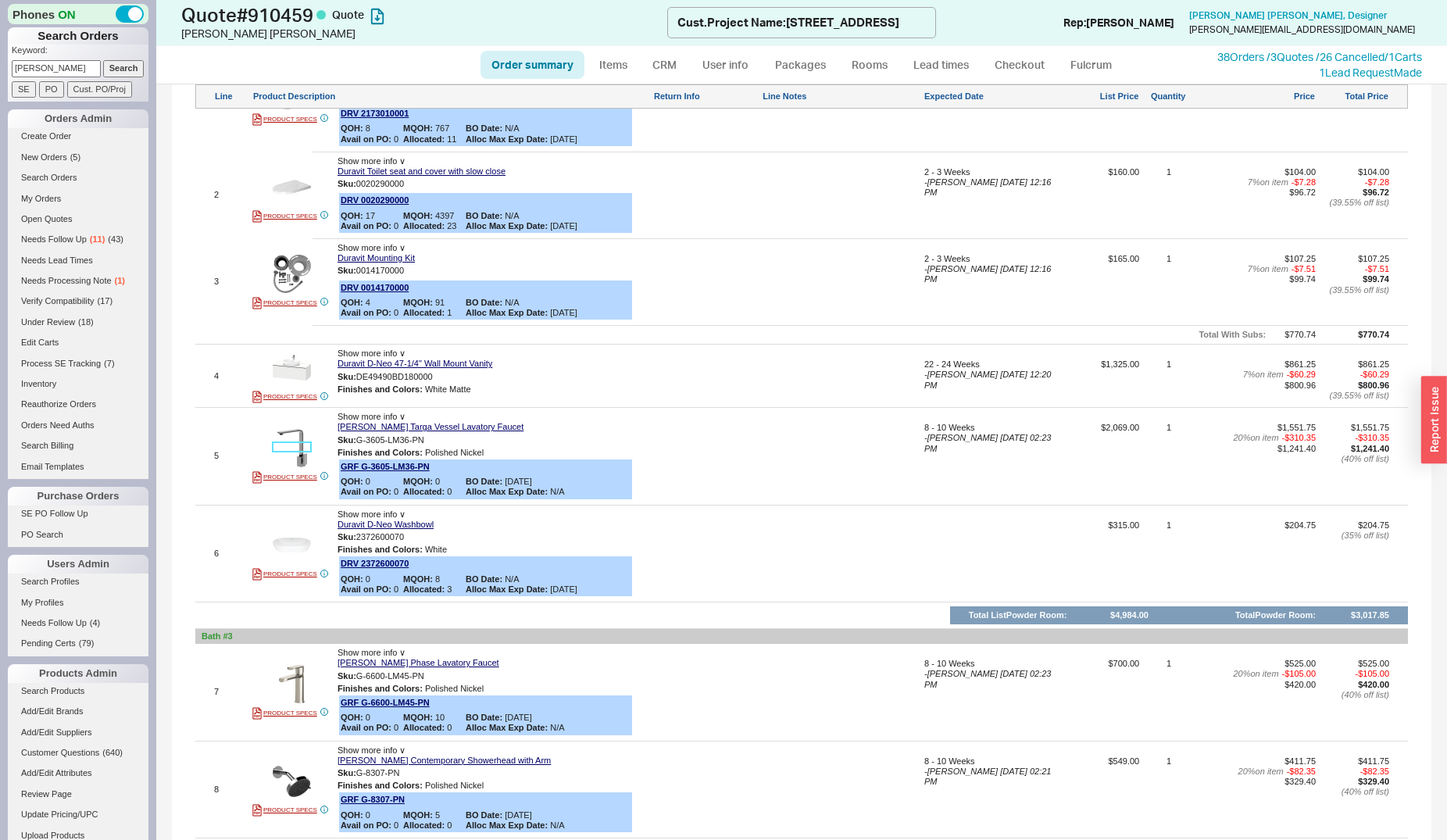
click at [300, 452] on img at bounding box center [292, 447] width 38 height 38
click at [1246, 55] on link "38 Orders / 3 Quotes / 26 Cancelled" at bounding box center [1301, 57] width 167 height 13
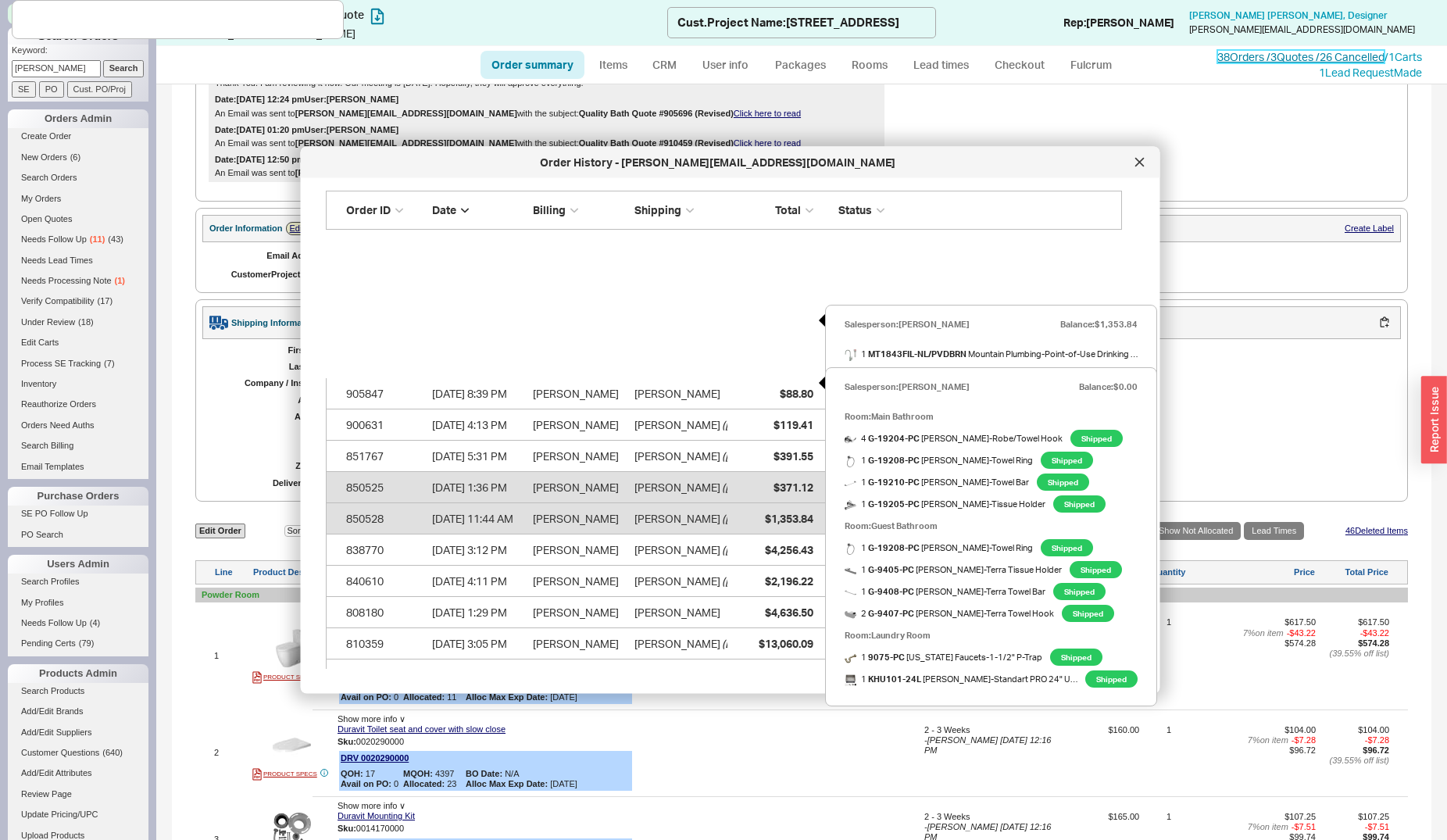
scroll to position [398, 0]
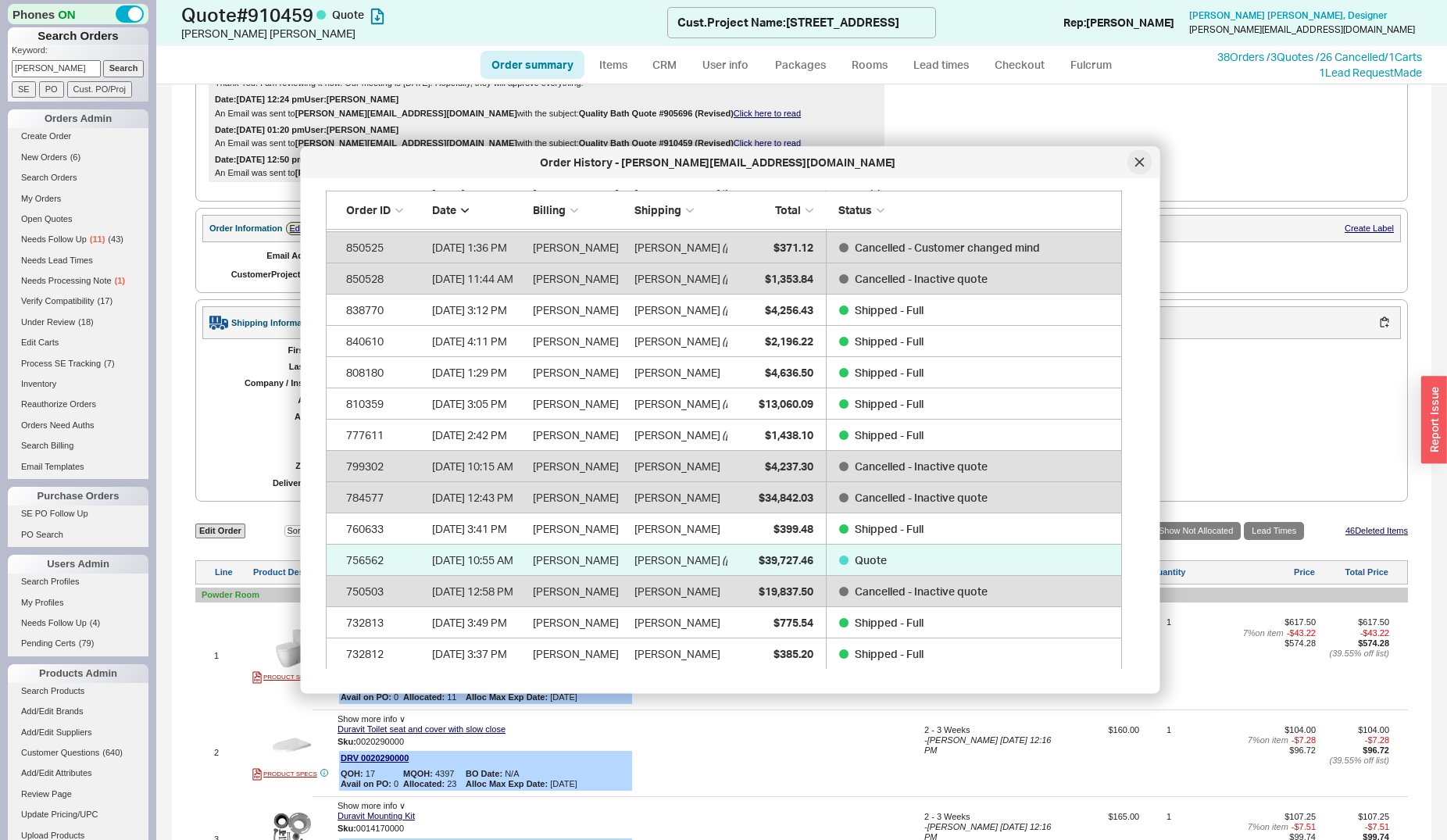
click at [1134, 163] on div at bounding box center [1140, 162] width 25 height 25
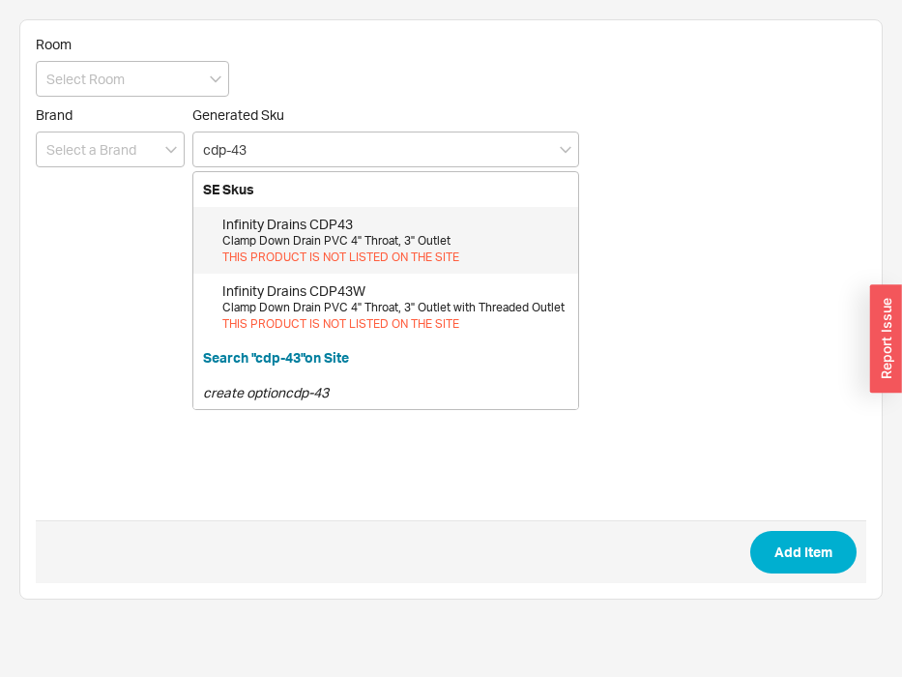
click at [398, 240] on div "Clamp Down Drain PVC 4" Throat, 3" Outlet" at bounding box center [395, 241] width 346 height 16
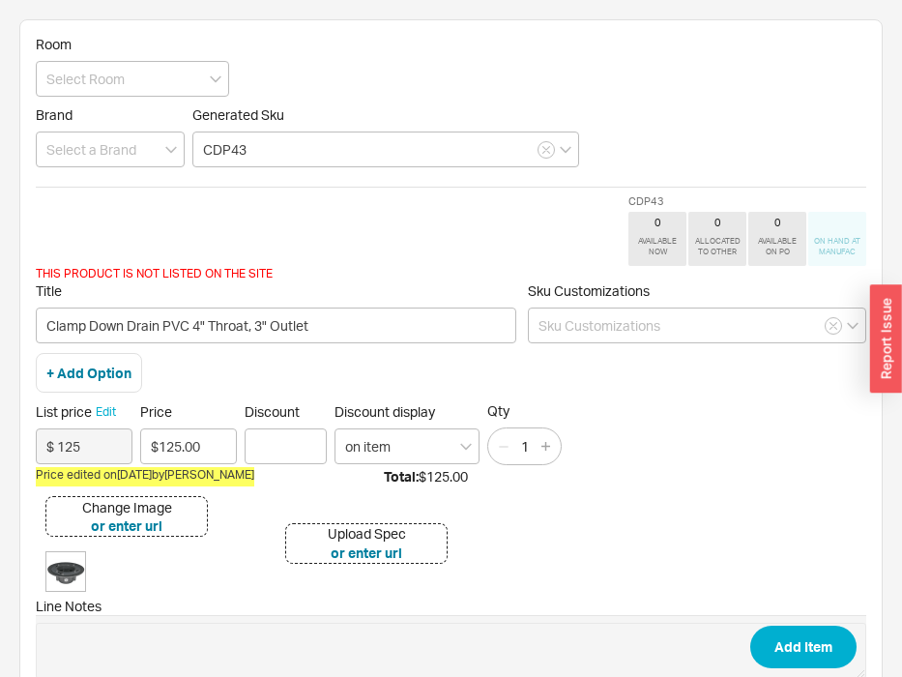
type input "CDP43"
click at [107, 414] on button "Edit" at bounding box center [106, 411] width 20 height 17
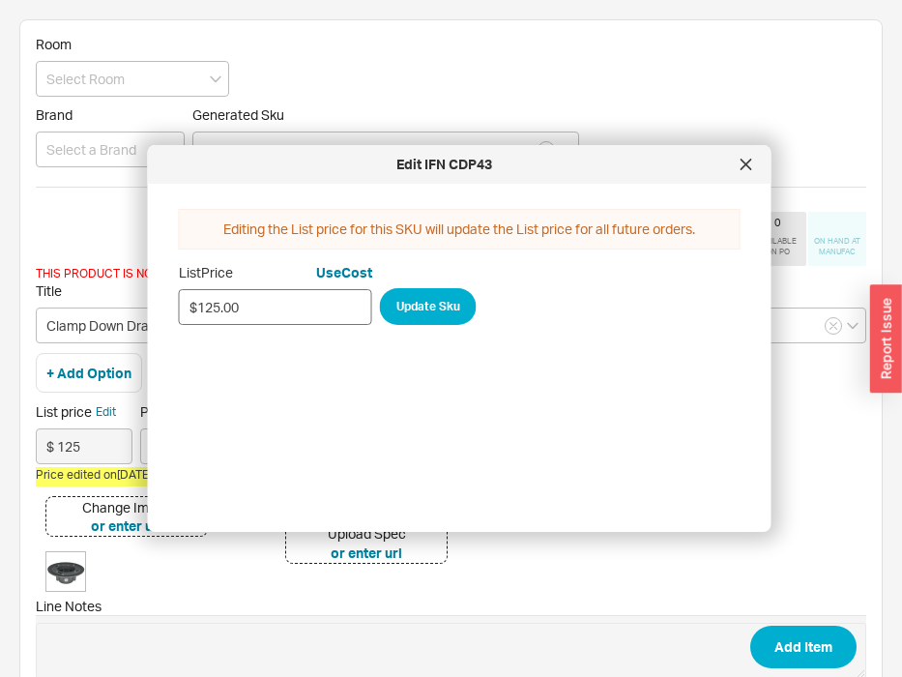
click at [267, 294] on input "$125.00" at bounding box center [275, 307] width 193 height 36
click at [266, 302] on input "$125.00" at bounding box center [275, 307] width 193 height 36
click at [413, 306] on button "Update Sku" at bounding box center [428, 306] width 97 height 37
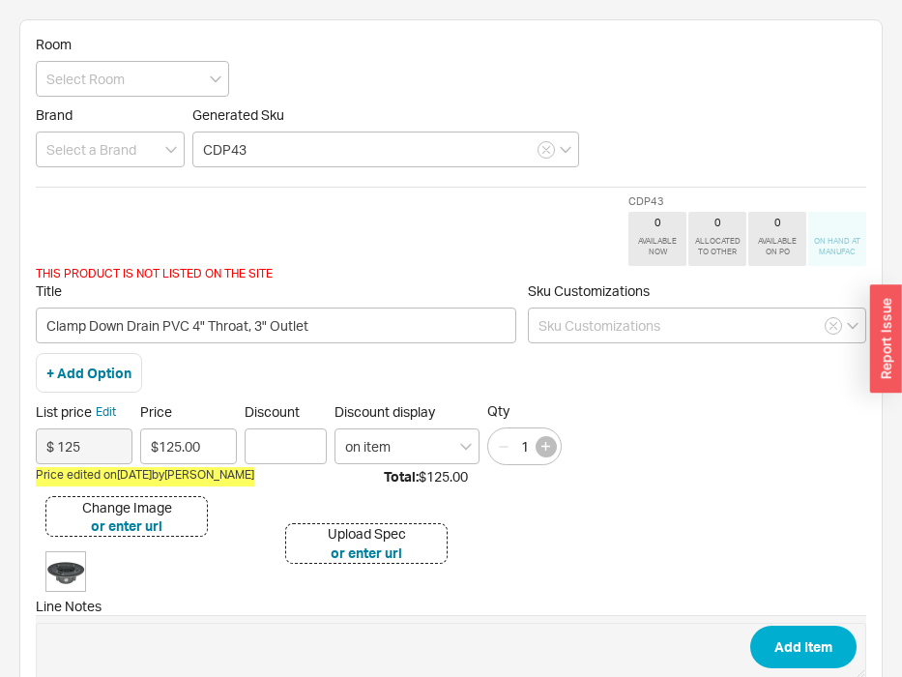
click at [549, 447] on icon "button" at bounding box center [546, 446] width 9 height 9
type input "2"
click at [270, 441] on input "Discount" at bounding box center [286, 446] width 82 height 36
type input "40"
click at [751, 626] on button "Add Item" at bounding box center [804, 647] width 106 height 43
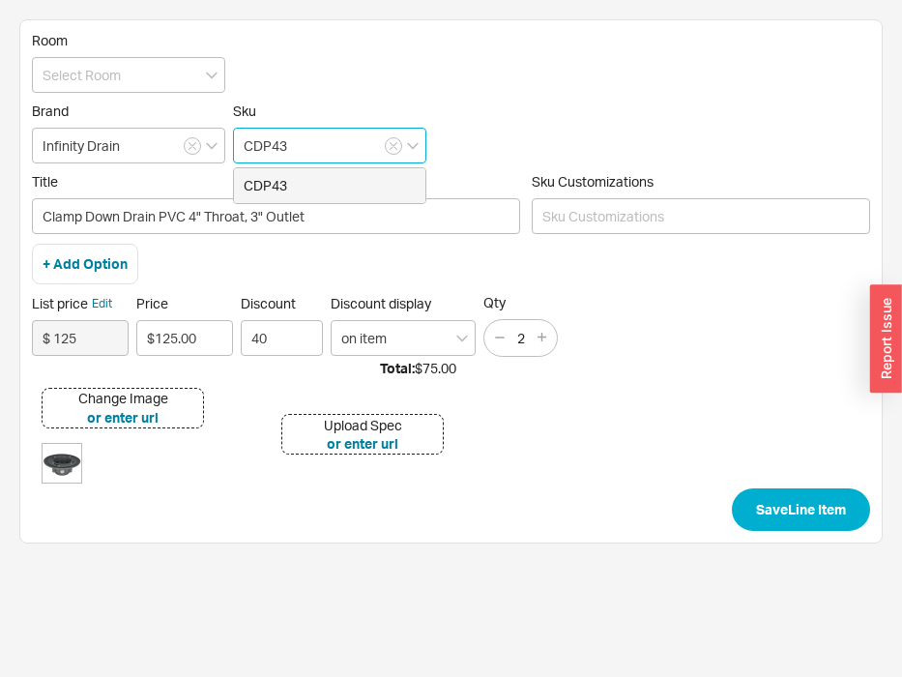
click at [295, 151] on input "CDP43" at bounding box center [329, 146] width 193 height 36
click at [339, 202] on div "QOH: 0" at bounding box center [330, 204] width 172 height 19
type input "CDP43W"
type input "Clamp Down Drain PVC 4" Throat, 3" Outlet with Threaded Outlet"
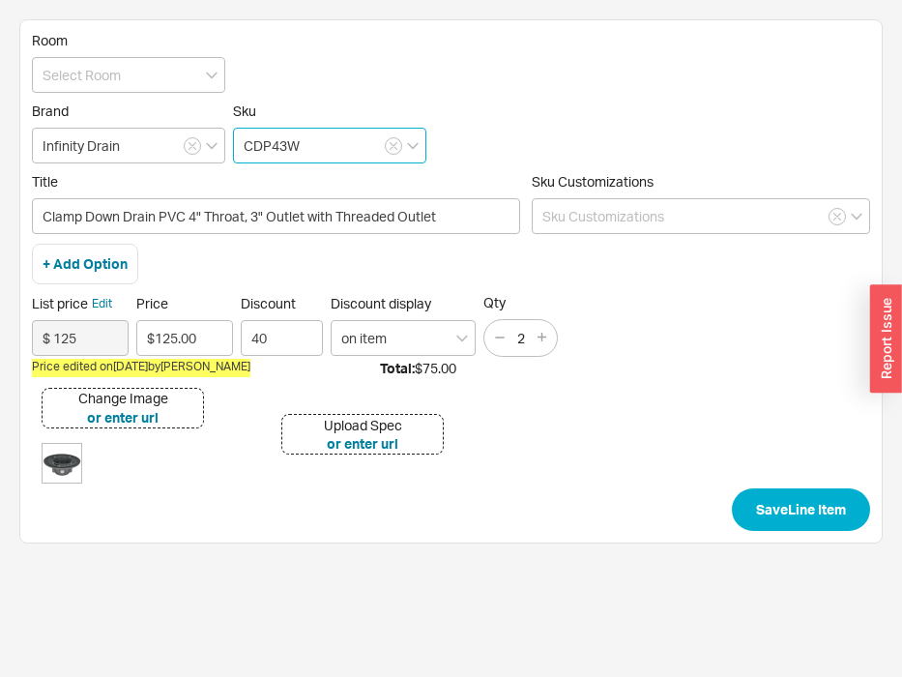
type input "CDP43W"
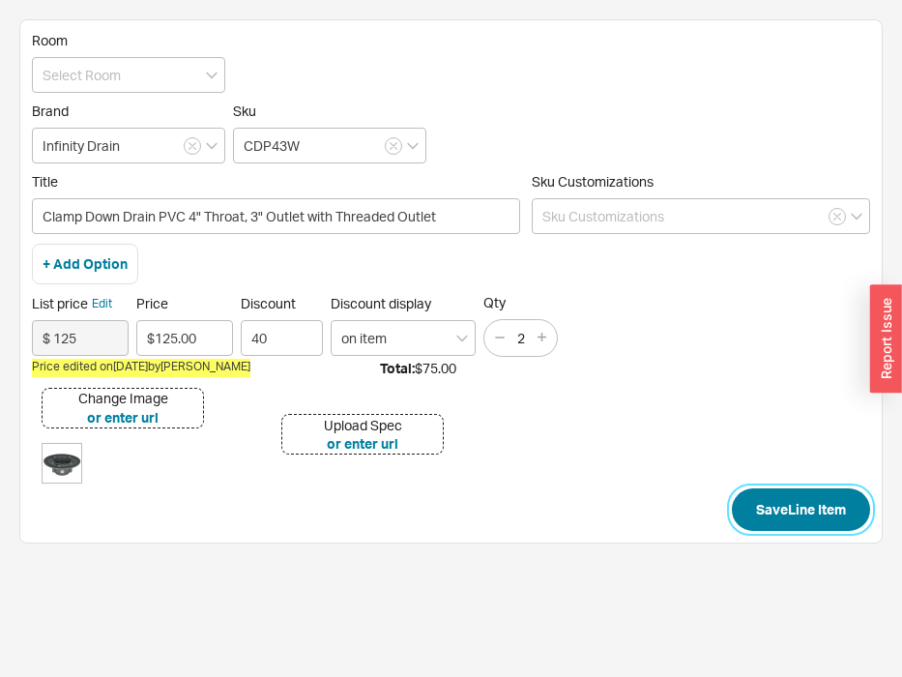
click at [797, 508] on button "Save Line Item" at bounding box center [801, 509] width 138 height 43
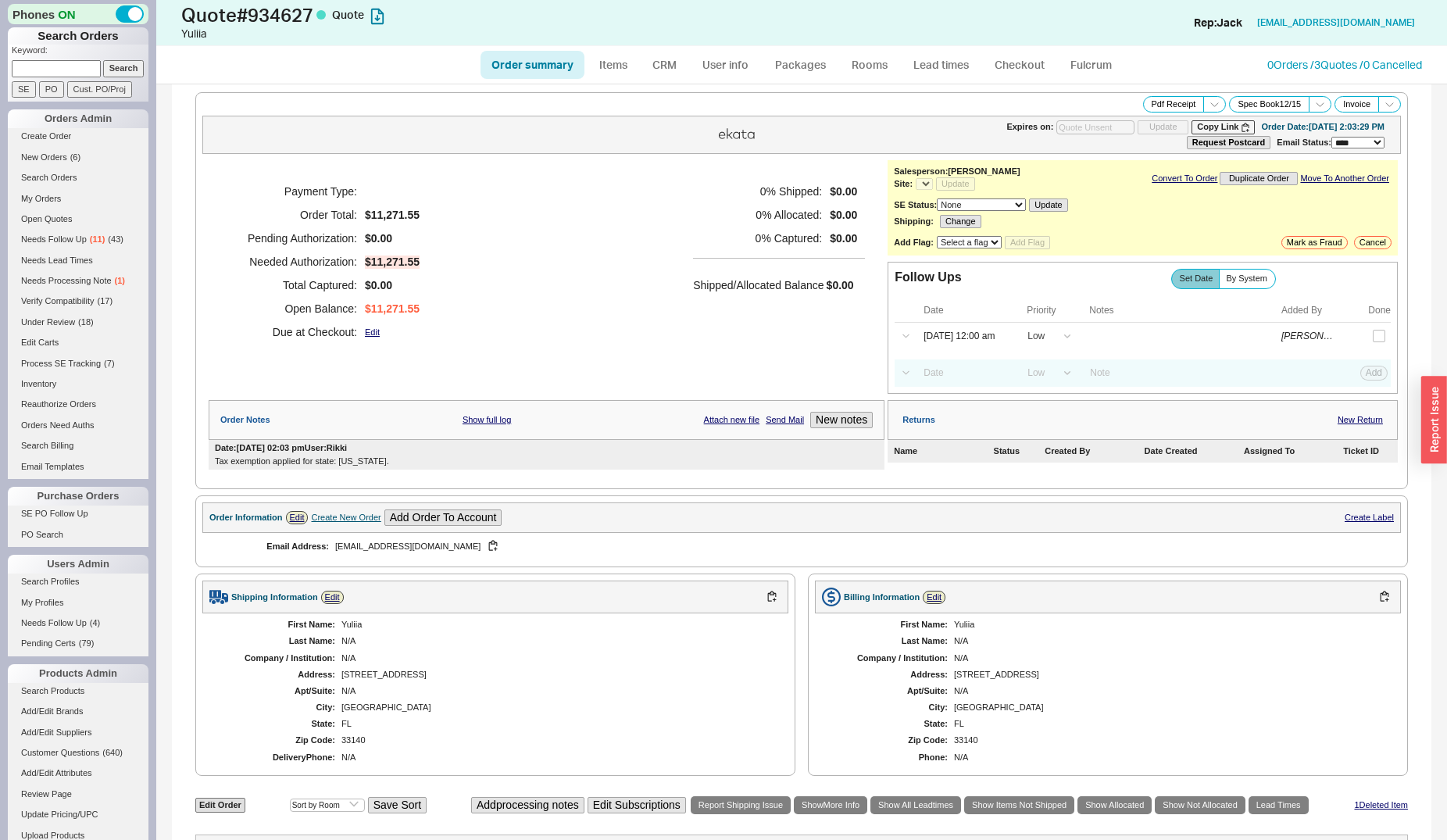
select select "*"
select select "LOW"
select select "3"
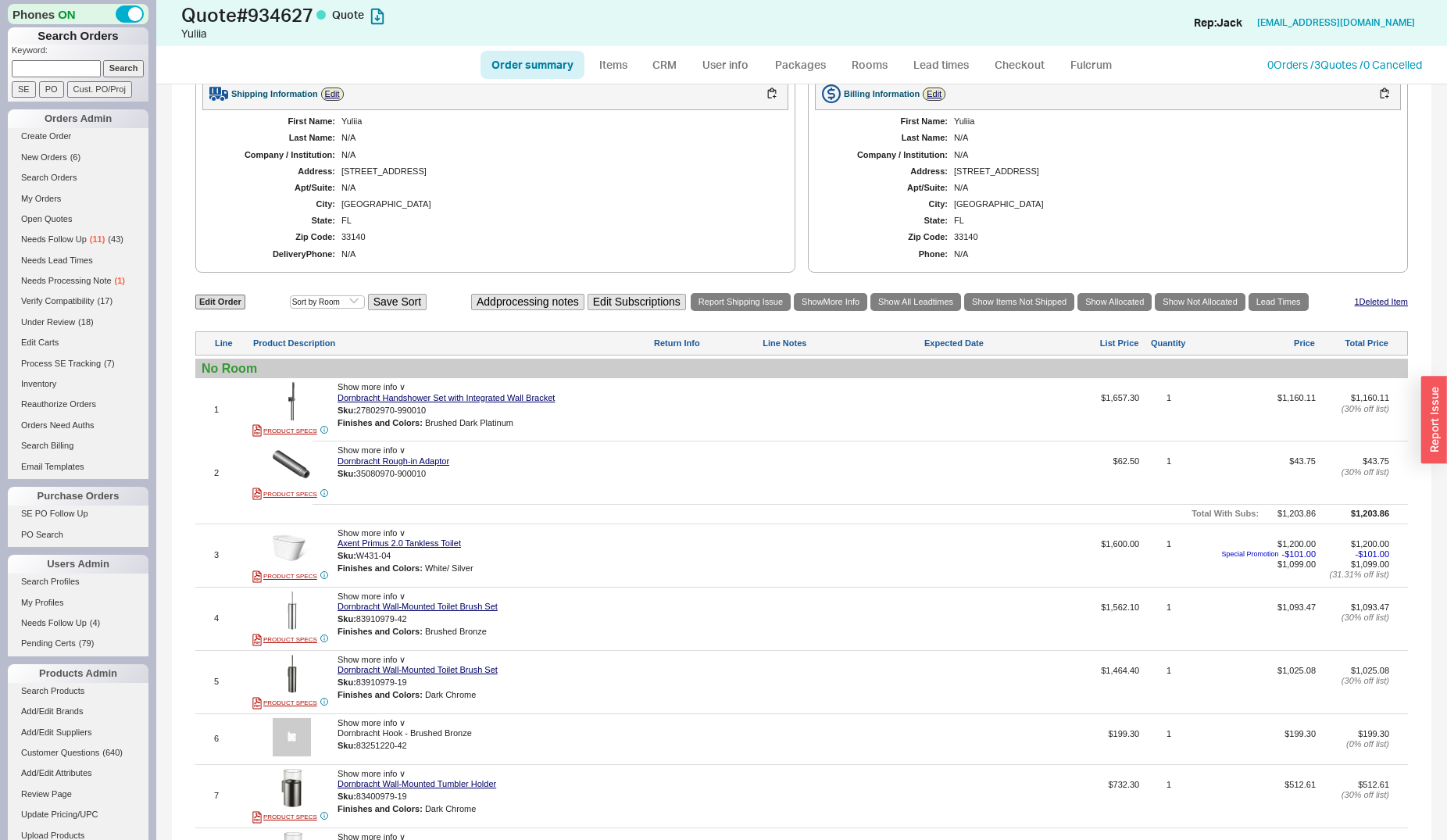
select select "*"
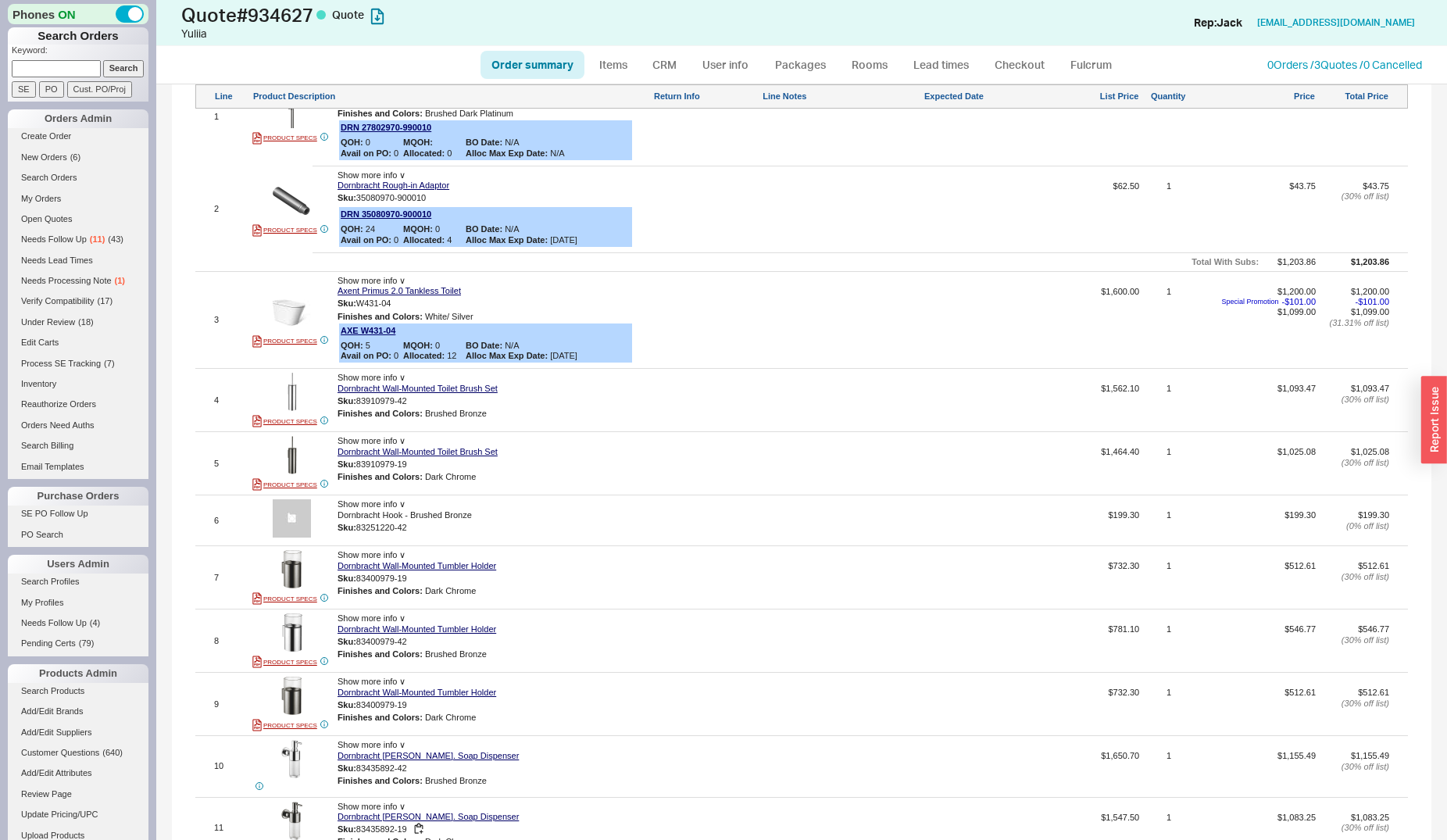
scroll to position [685, 0]
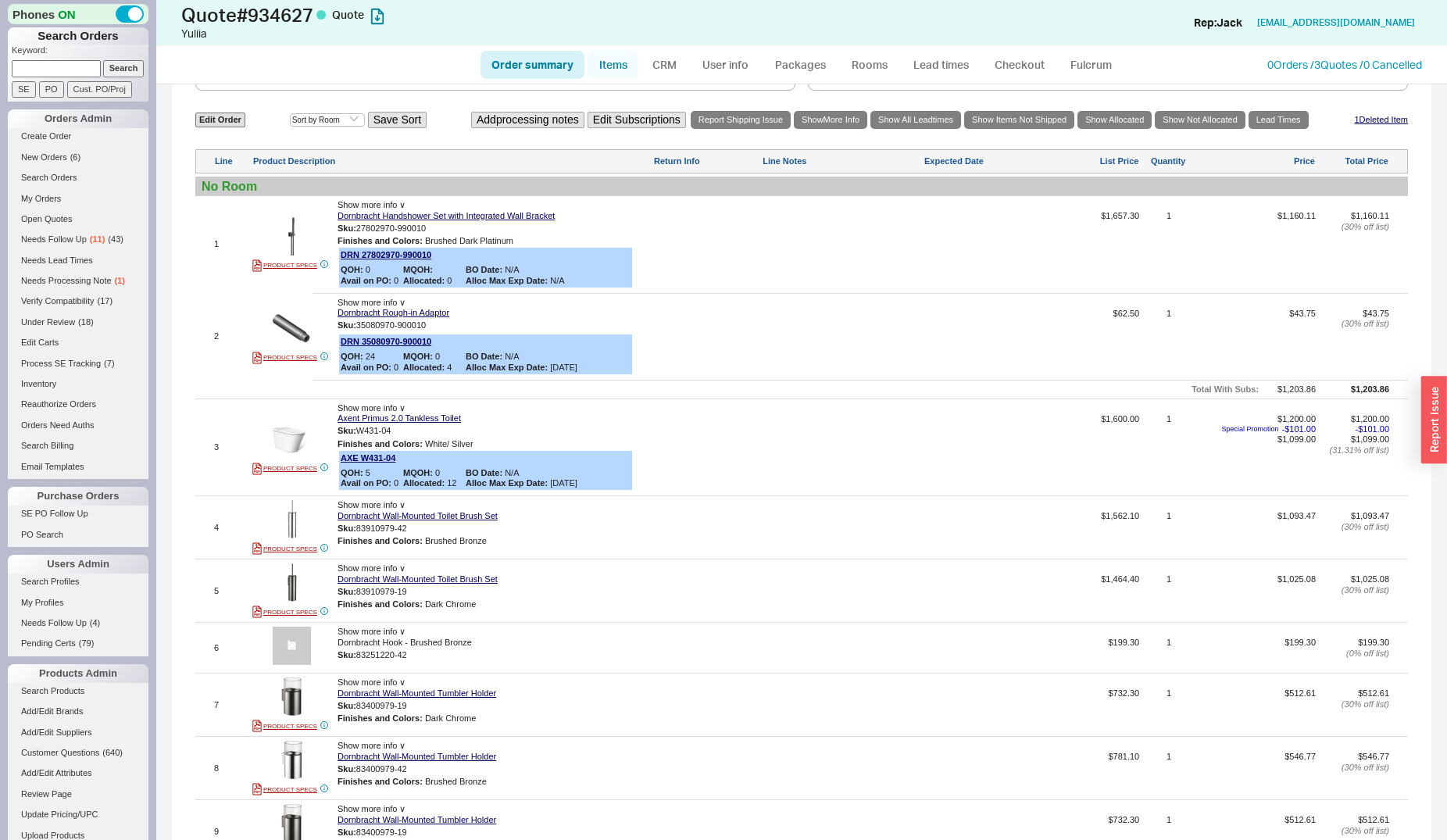
click at [616, 65] on link "Items" at bounding box center [612, 65] width 51 height 28
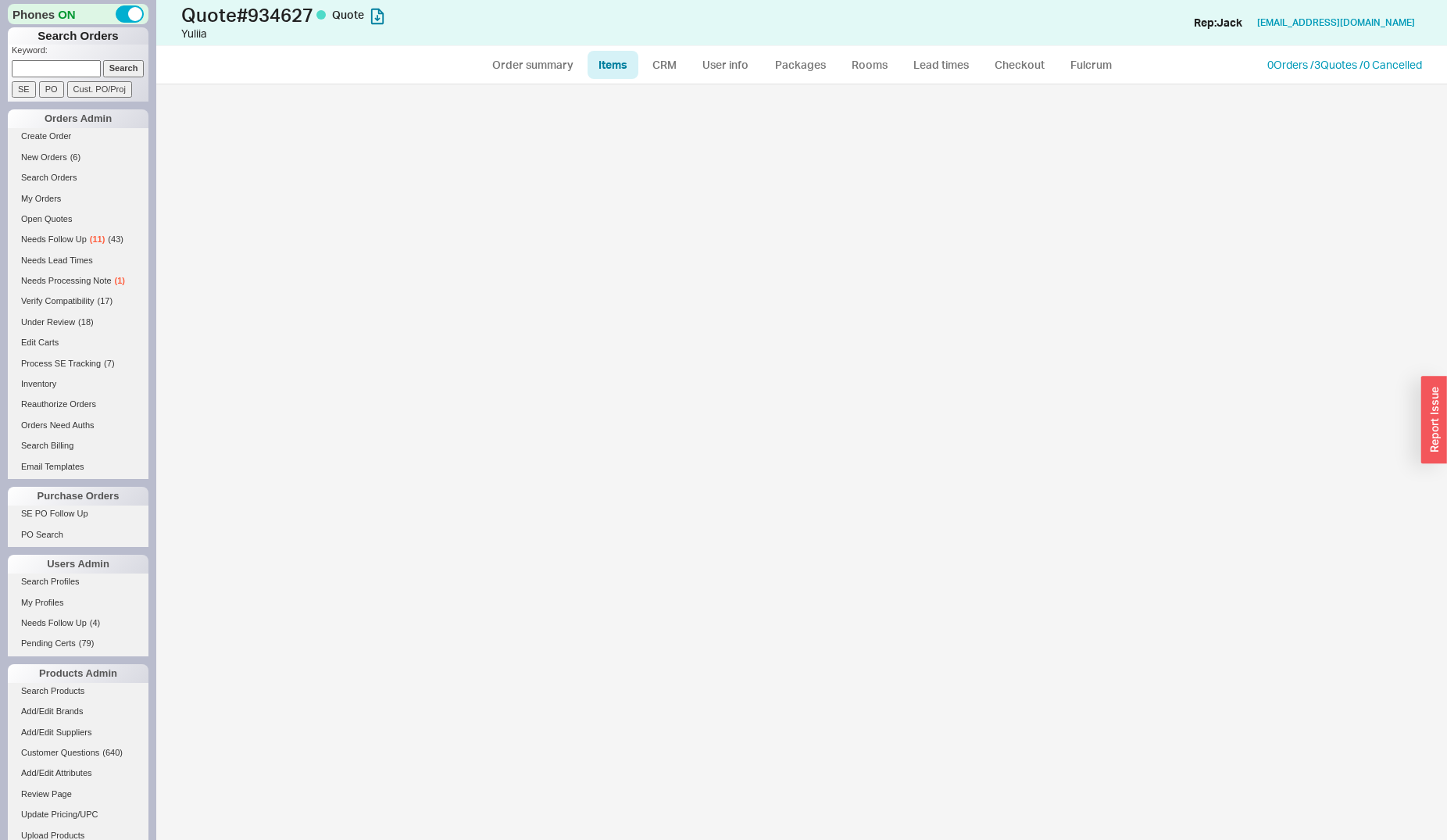
select select "3"
select select "ON_CHECKOUT_AGGREGATED"
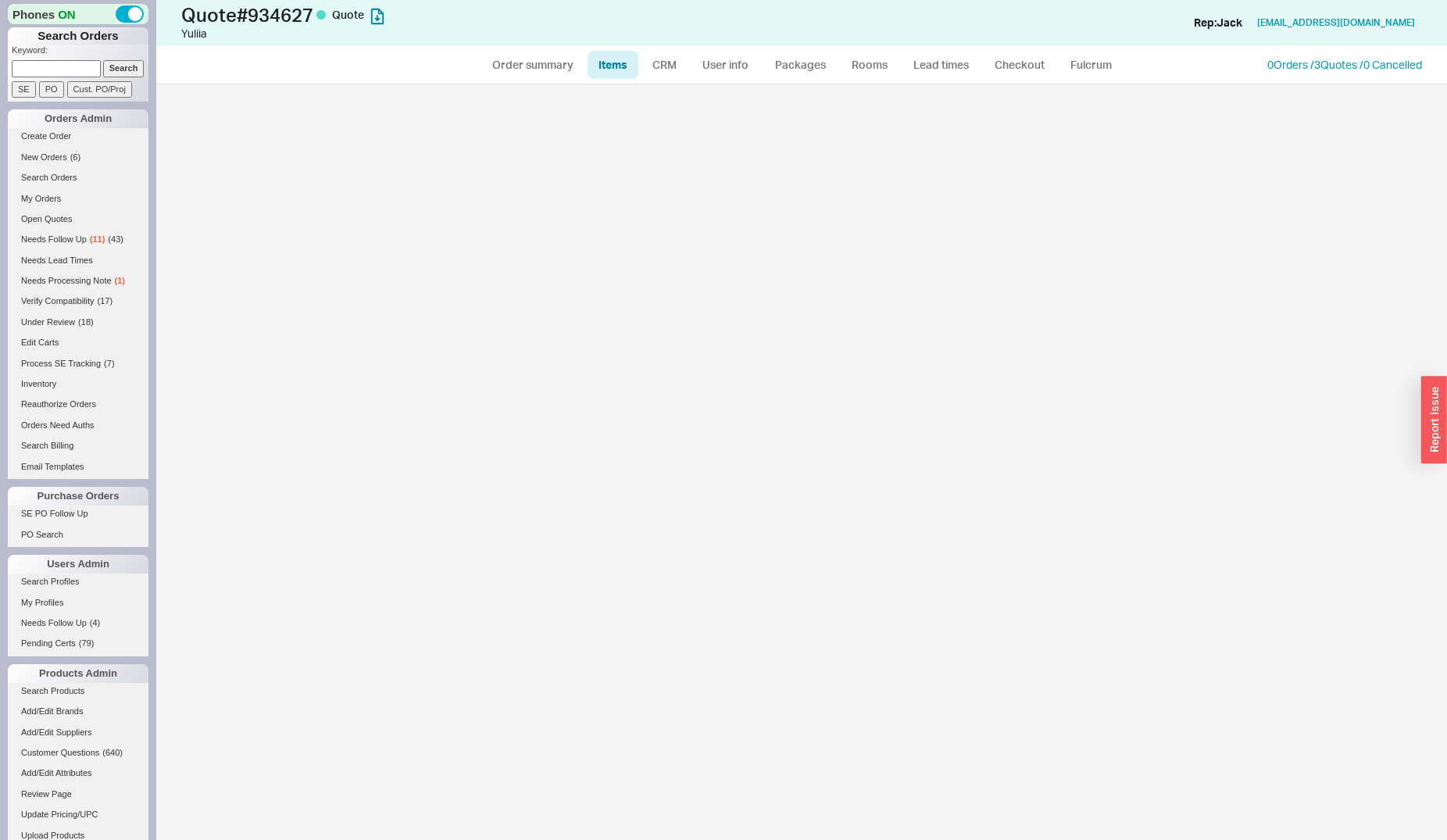
select select "ON_CHECKOUT_AGGREGATED"
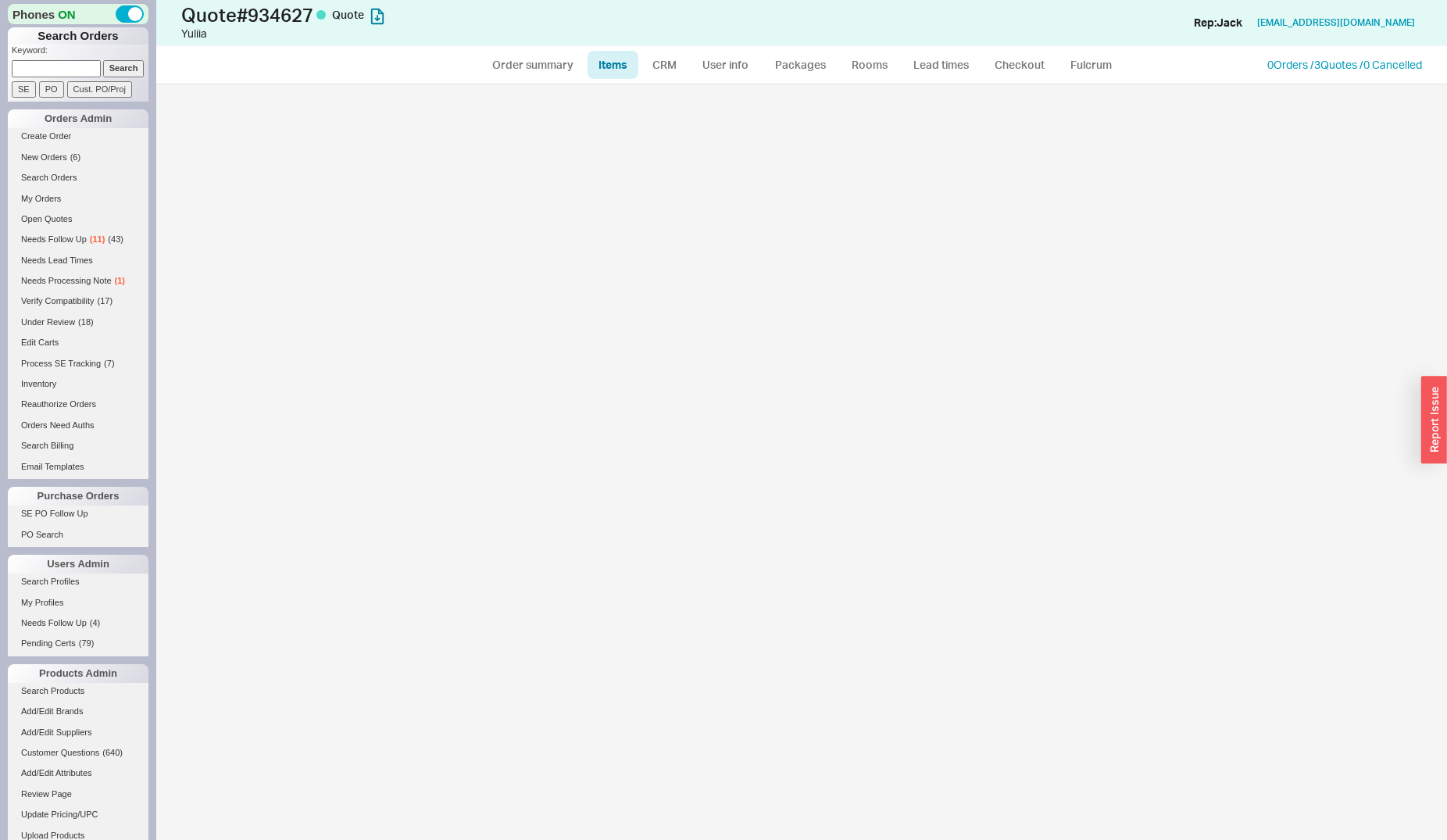
select select "ON_CHECKOUT_AGGREGATED"
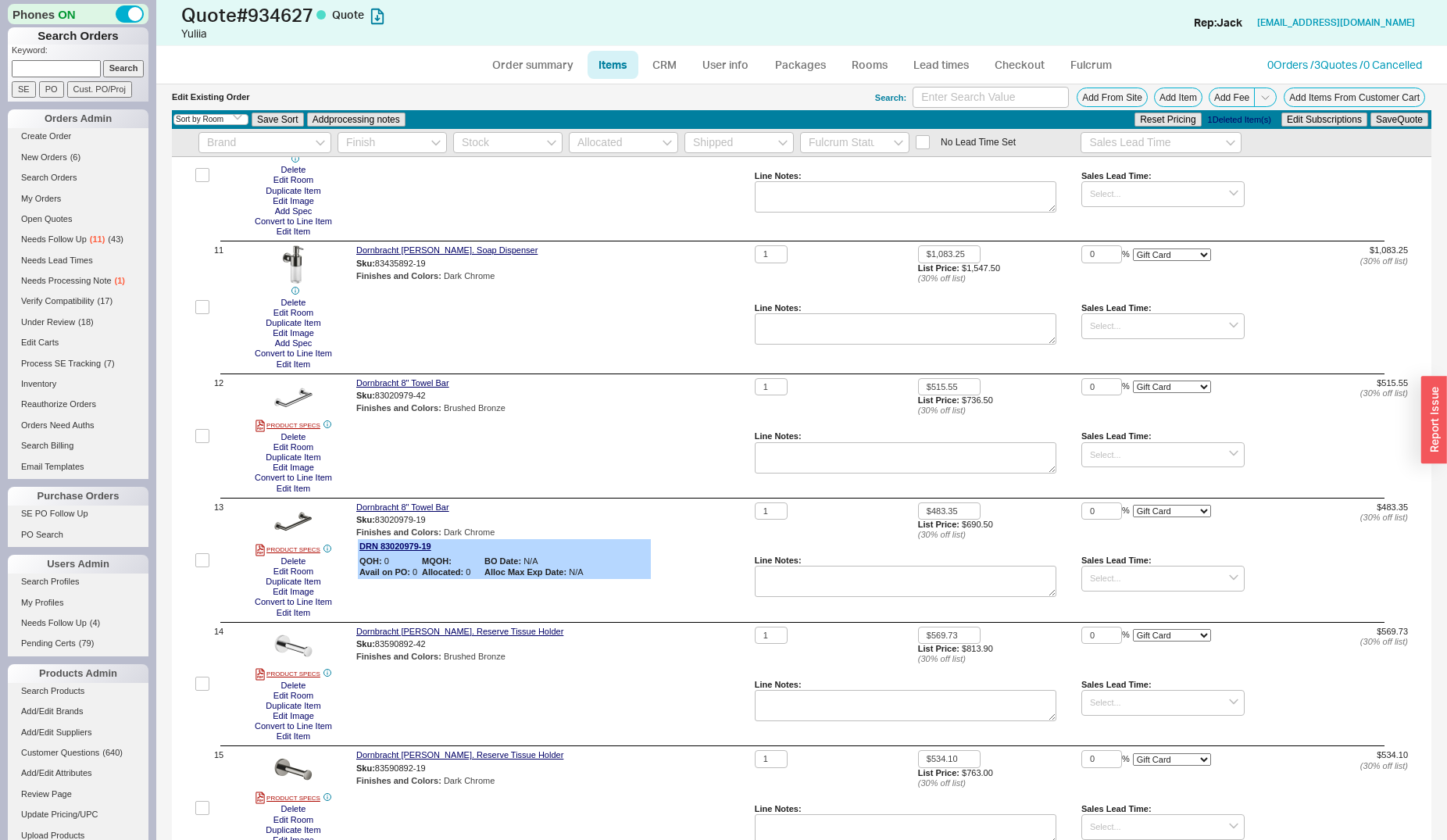
scroll to position [1679, 0]
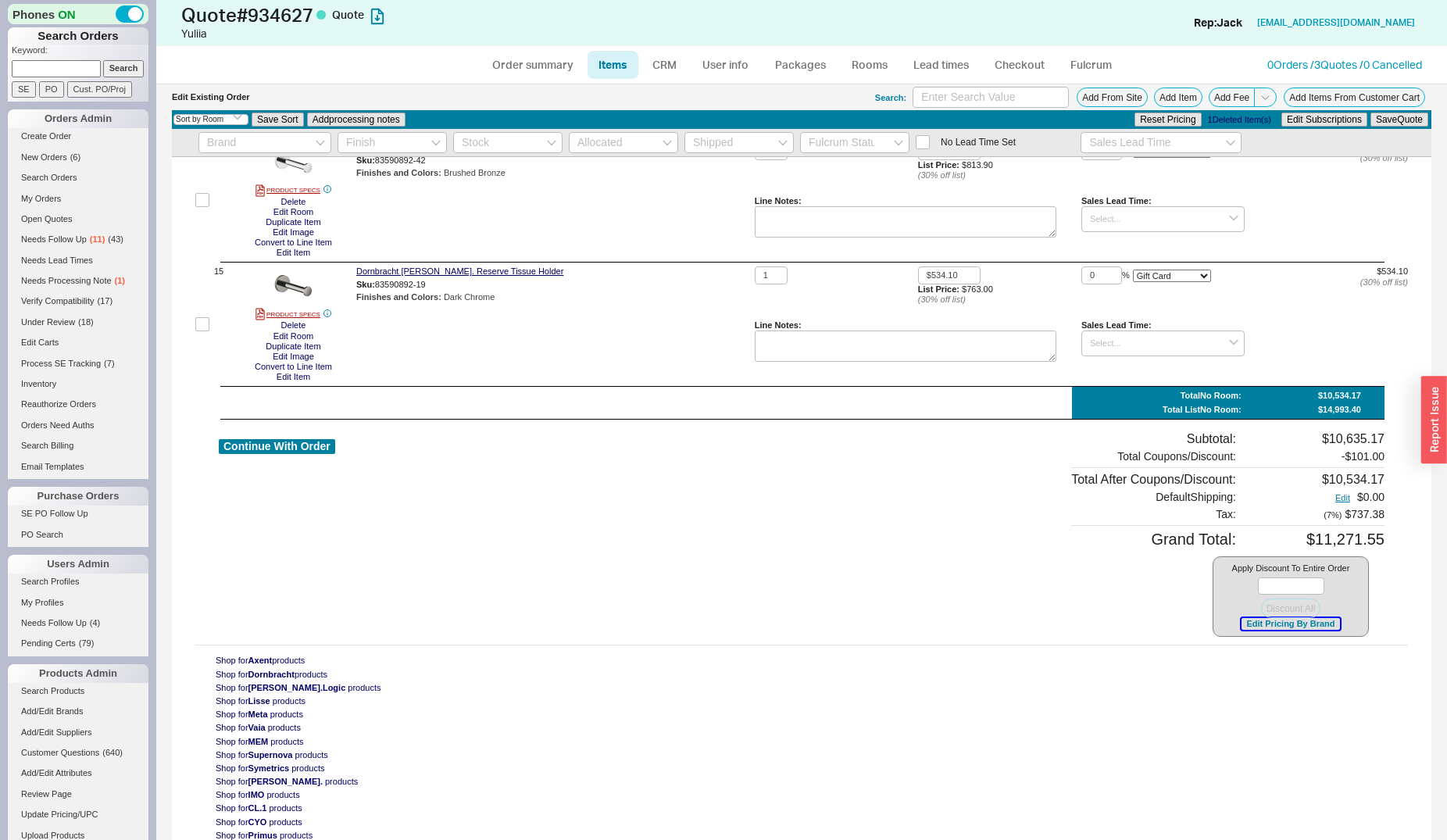
click at [1273, 630] on button "Edit Pricing By Brand" at bounding box center [1290, 624] width 98 height 12
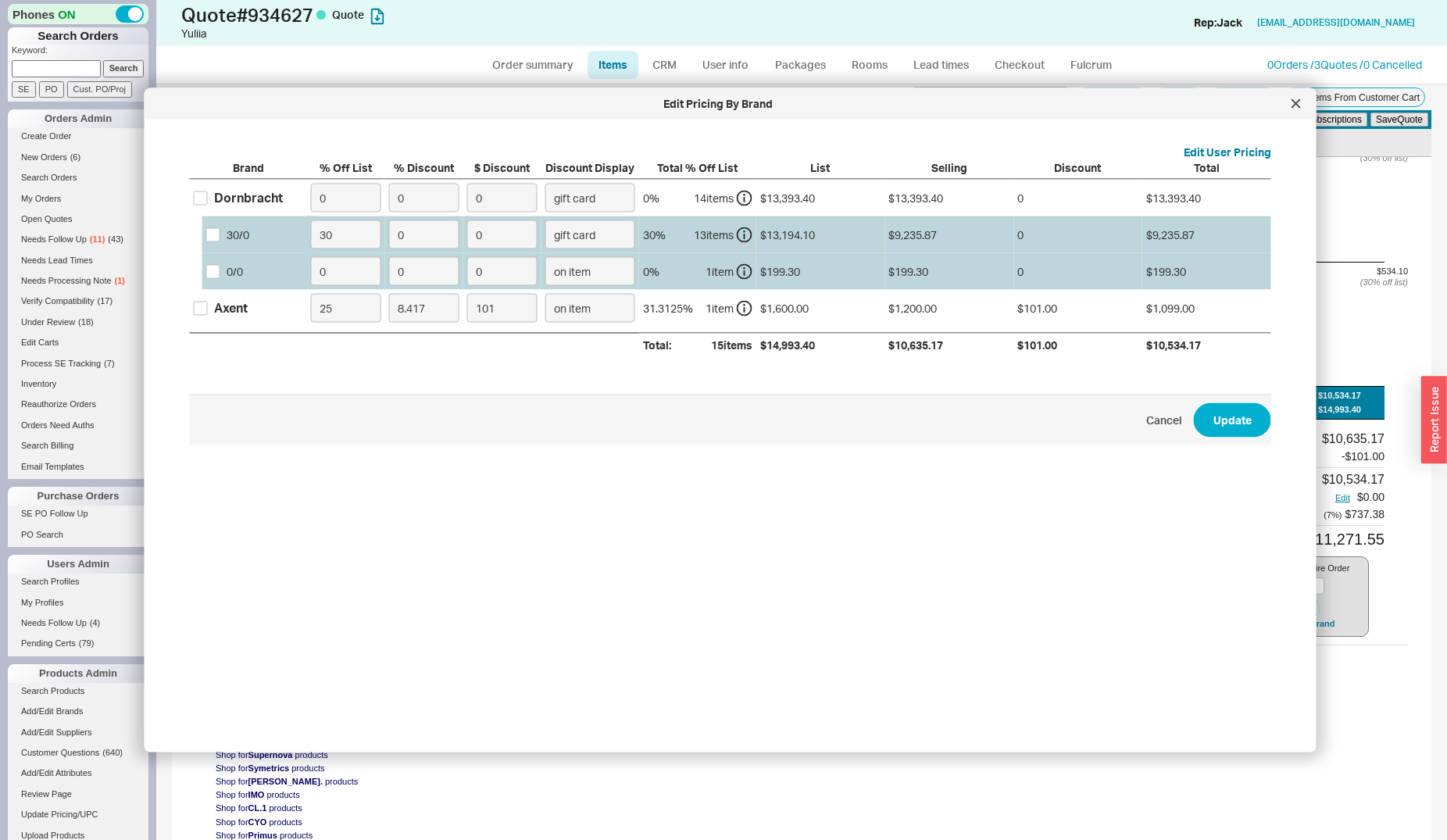
click at [260, 195] on div "Dornbracht" at bounding box center [248, 197] width 69 height 17
click at [208, 195] on input "Dornbracht" at bounding box center [200, 197] width 14 height 14
checkbox input "true"
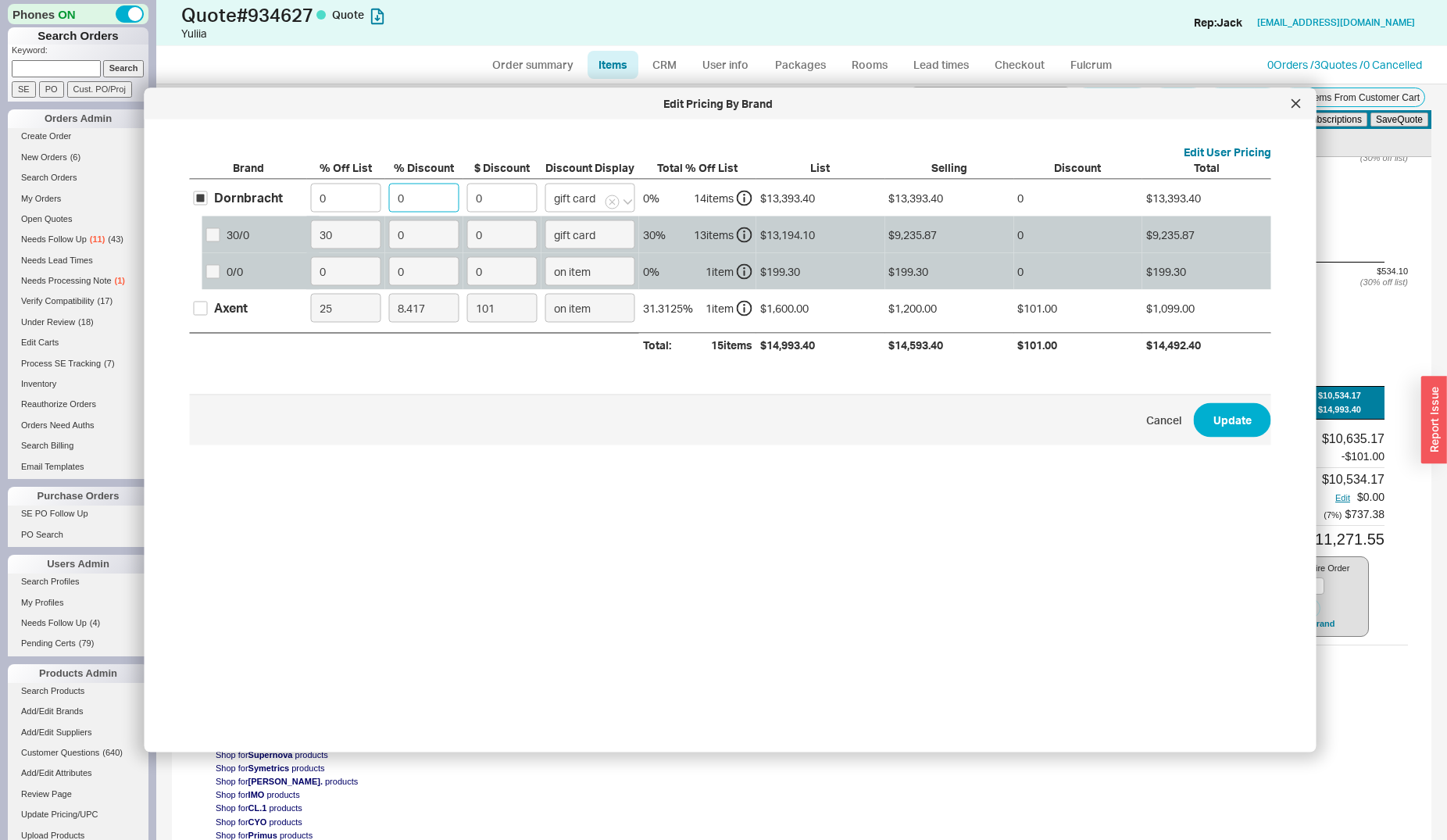
drag, startPoint x: 421, startPoint y: 200, endPoint x: 399, endPoint y: 197, distance: 22.2
click at [399, 197] on input "0" at bounding box center [424, 198] width 70 height 29
click at [1291, 105] on div at bounding box center [1296, 103] width 25 height 25
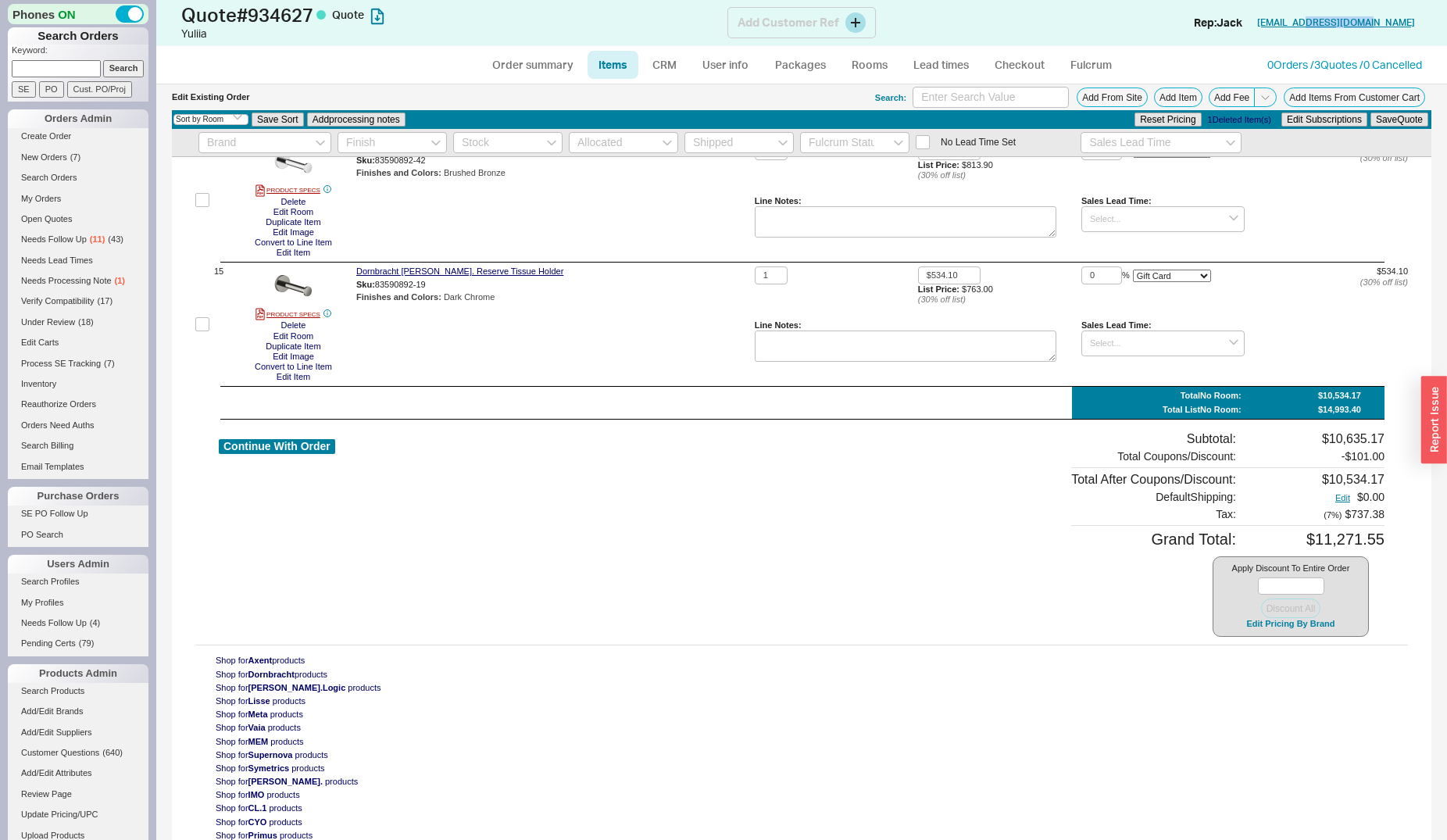
drag, startPoint x: 1424, startPoint y: 23, endPoint x: 1350, endPoint y: 27, distance: 74.1
click at [1350, 27] on div "Quote # 934627 Quote Yuliia Add Customer Ref Rep: Jack [EMAIL_ADDRESS][DOMAIN_N…" at bounding box center [801, 23] width 1291 height 46
copy link "[DOMAIN_NAME]"
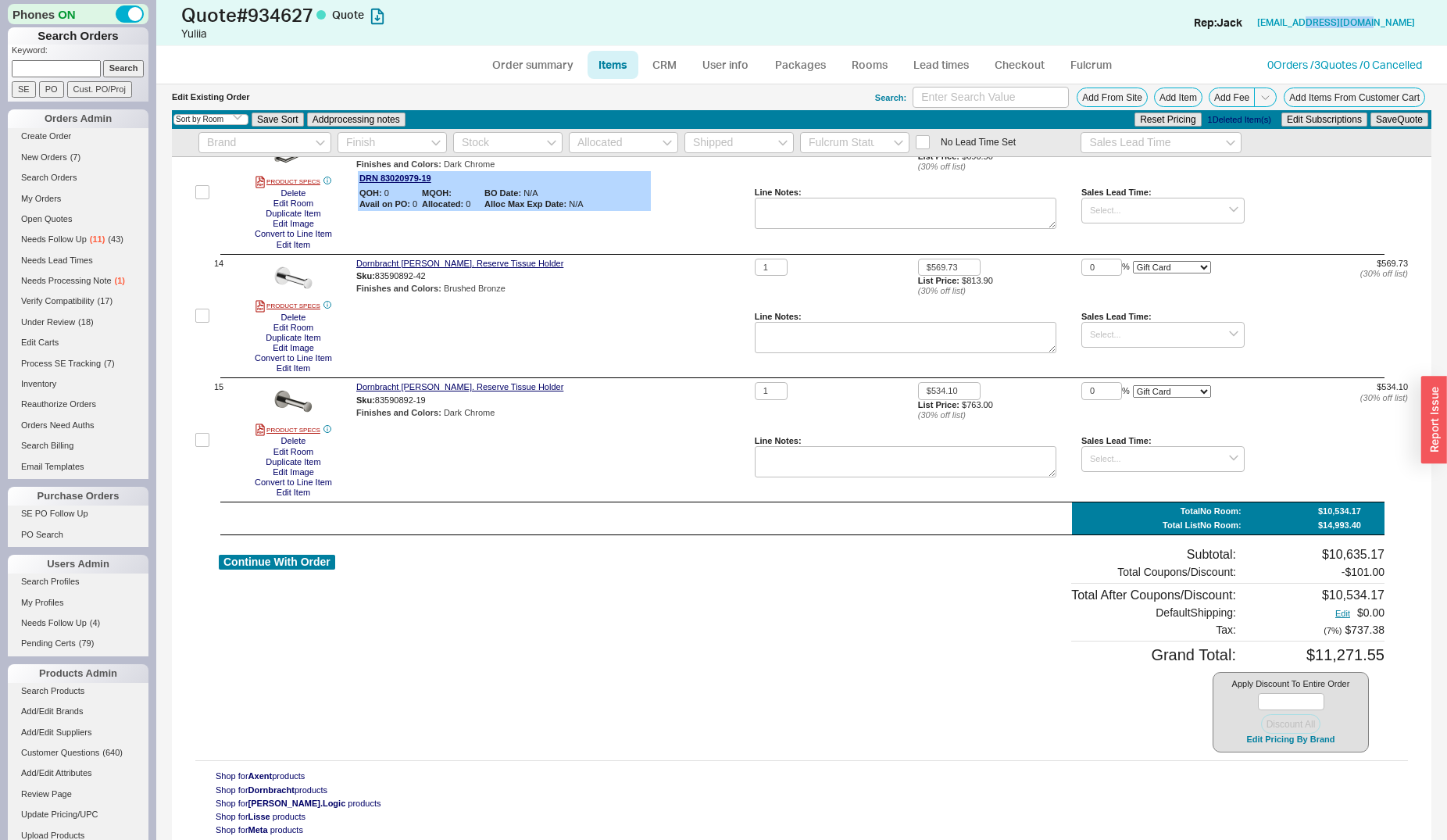
scroll to position [1599, 0]
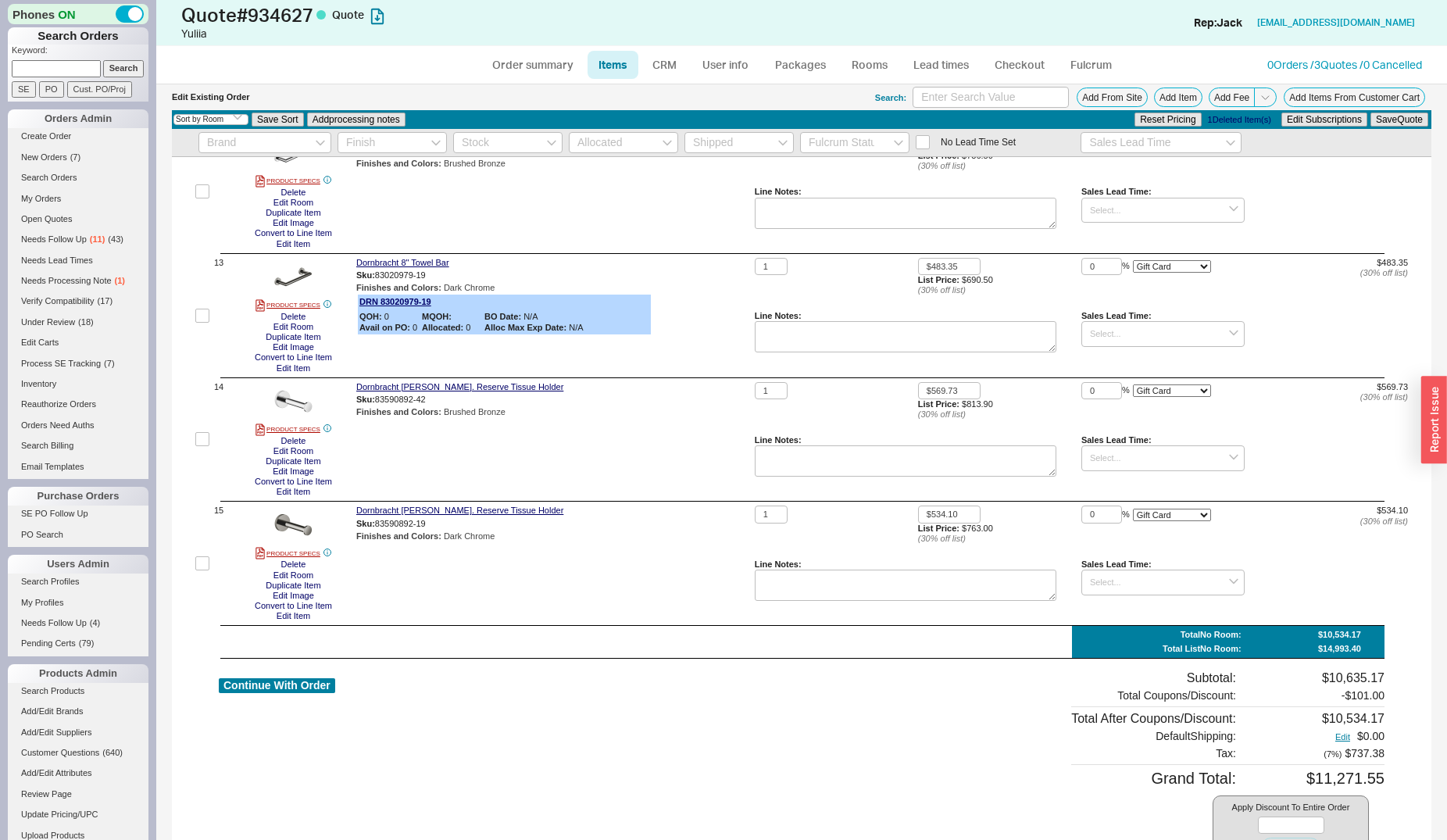
click at [475, 612] on div "Dornbracht Tara. Reserve Tissue Holder Sku: 83590892-19 Finishes and Colors : D…" at bounding box center [553, 563] width 393 height 116
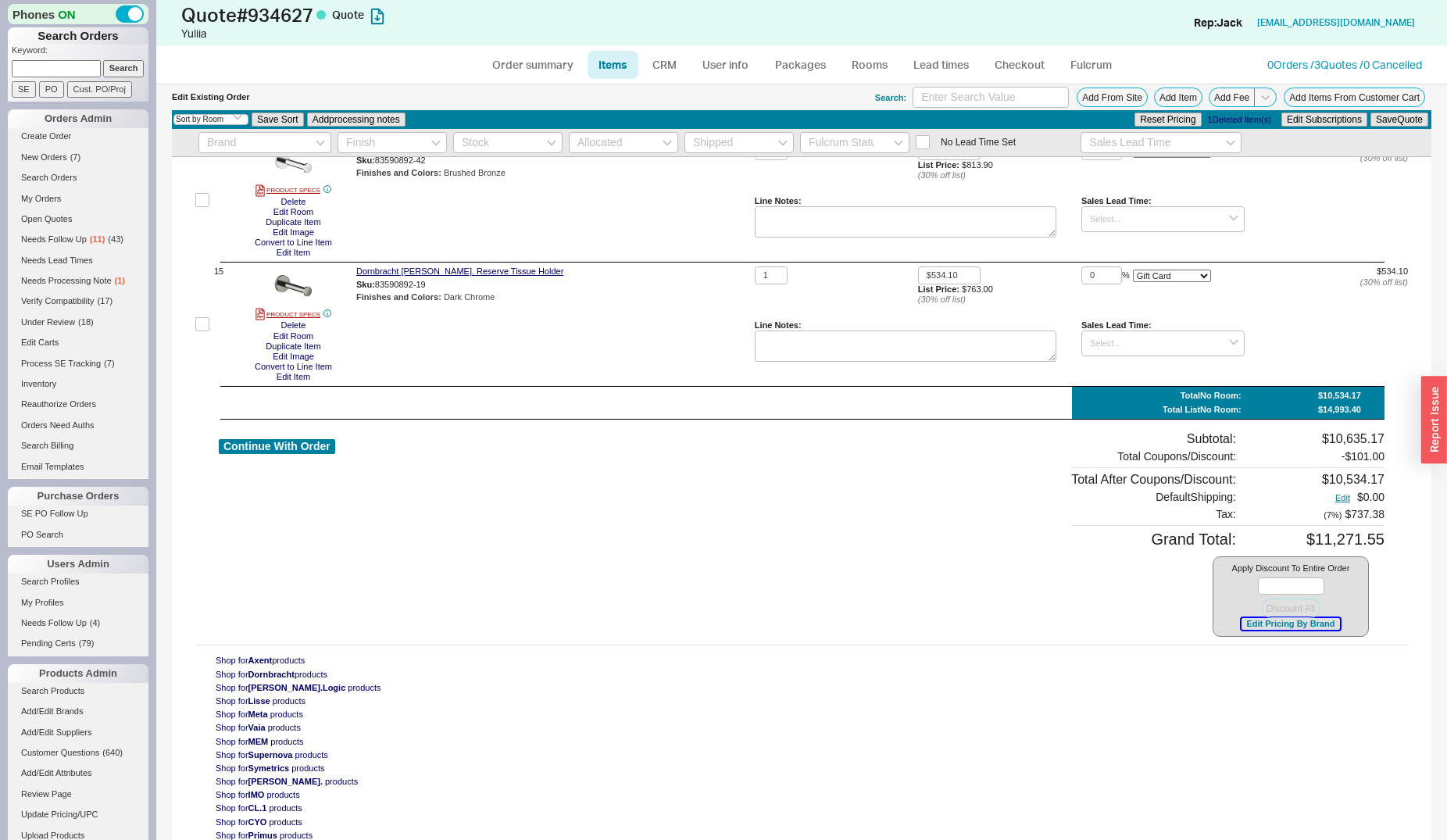
click at [1270, 622] on button "Edit Pricing By Brand" at bounding box center [1290, 624] width 98 height 12
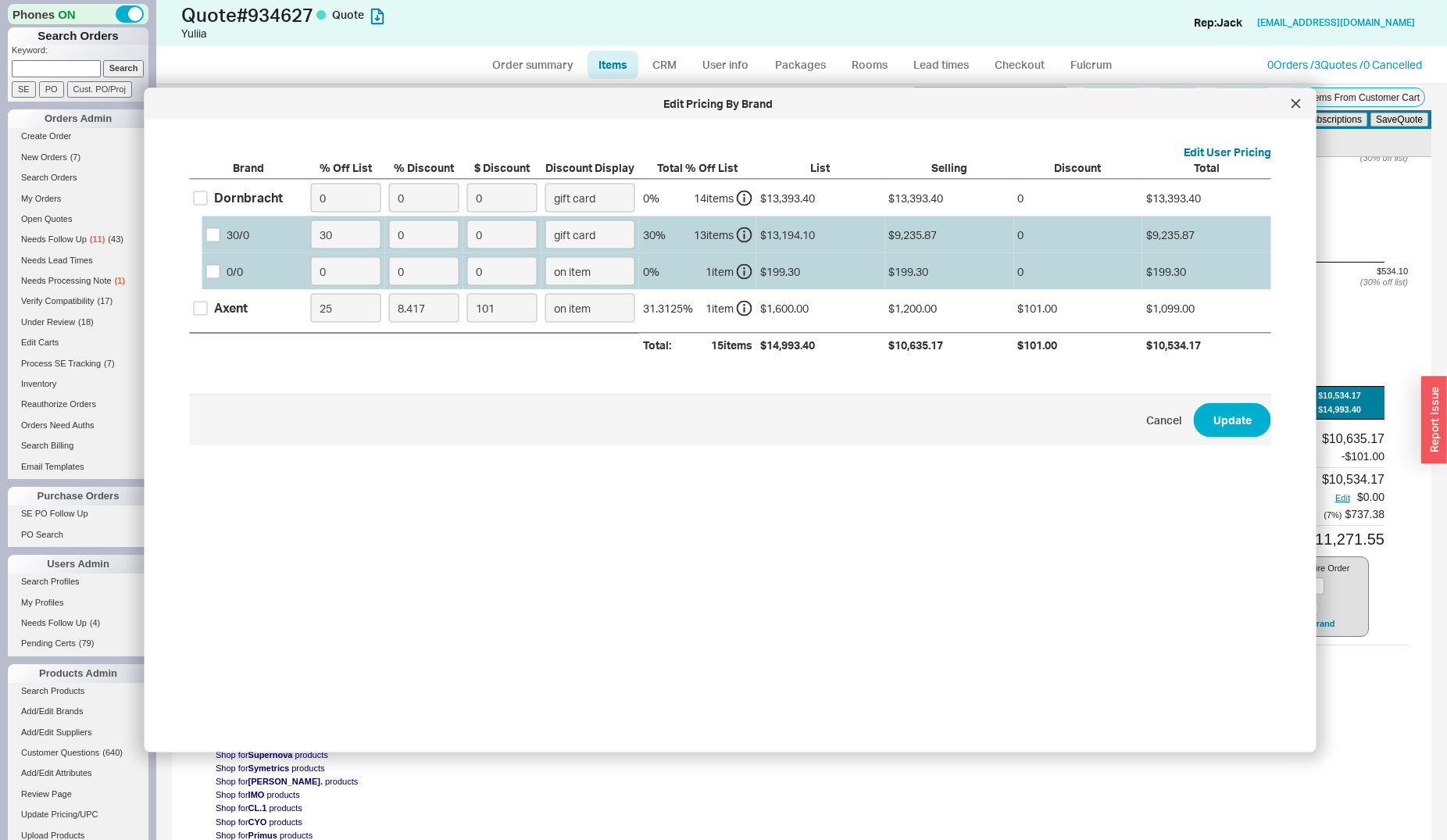
click at [250, 205] on div "Dornbracht" at bounding box center [248, 197] width 69 height 17
click at [208, 204] on input "Dornbracht" at bounding box center [200, 197] width 14 height 14
checkbox input "true"
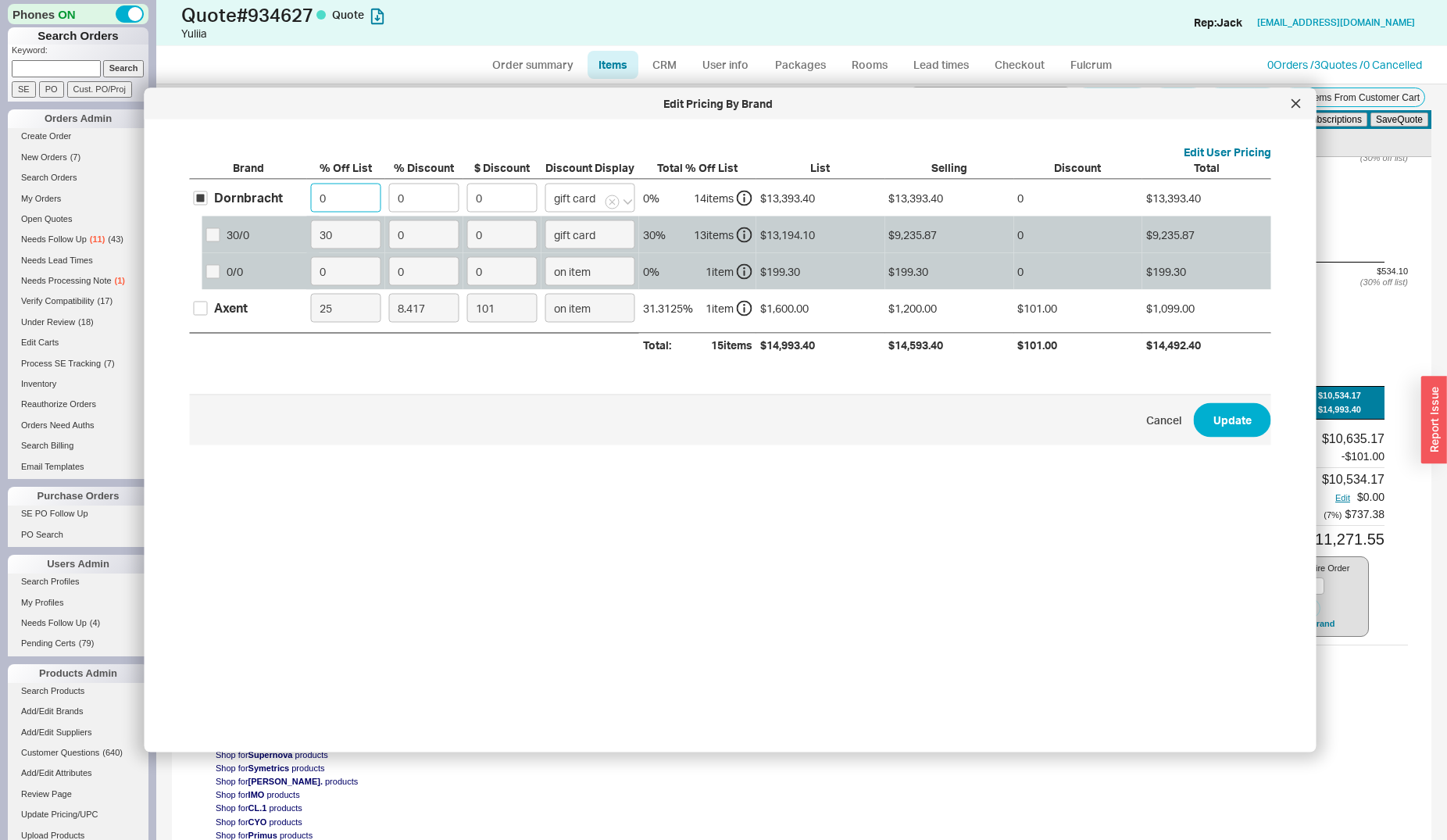
drag, startPoint x: 351, startPoint y: 197, endPoint x: 290, endPoint y: 197, distance: 61.0
click at [311, 197] on input "0" at bounding box center [346, 198] width 70 height 29
type input "30"
type input "1"
type input "93.75"
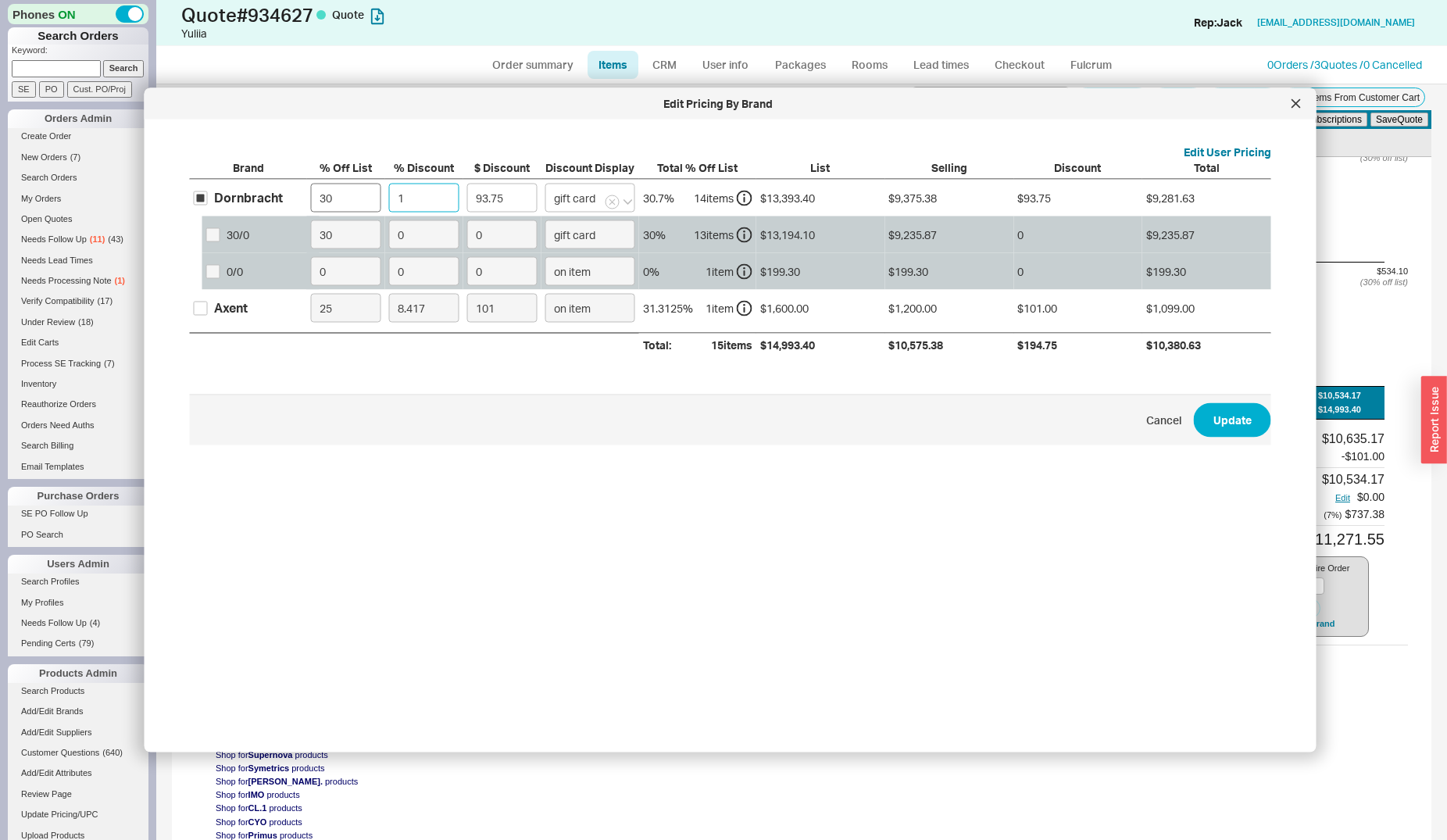
type input "15"
type input "1406.31"
type input "15"
click at [616, 203] on button "button" at bounding box center [612, 202] width 14 height 14
click at [595, 207] on input at bounding box center [590, 198] width 90 height 29
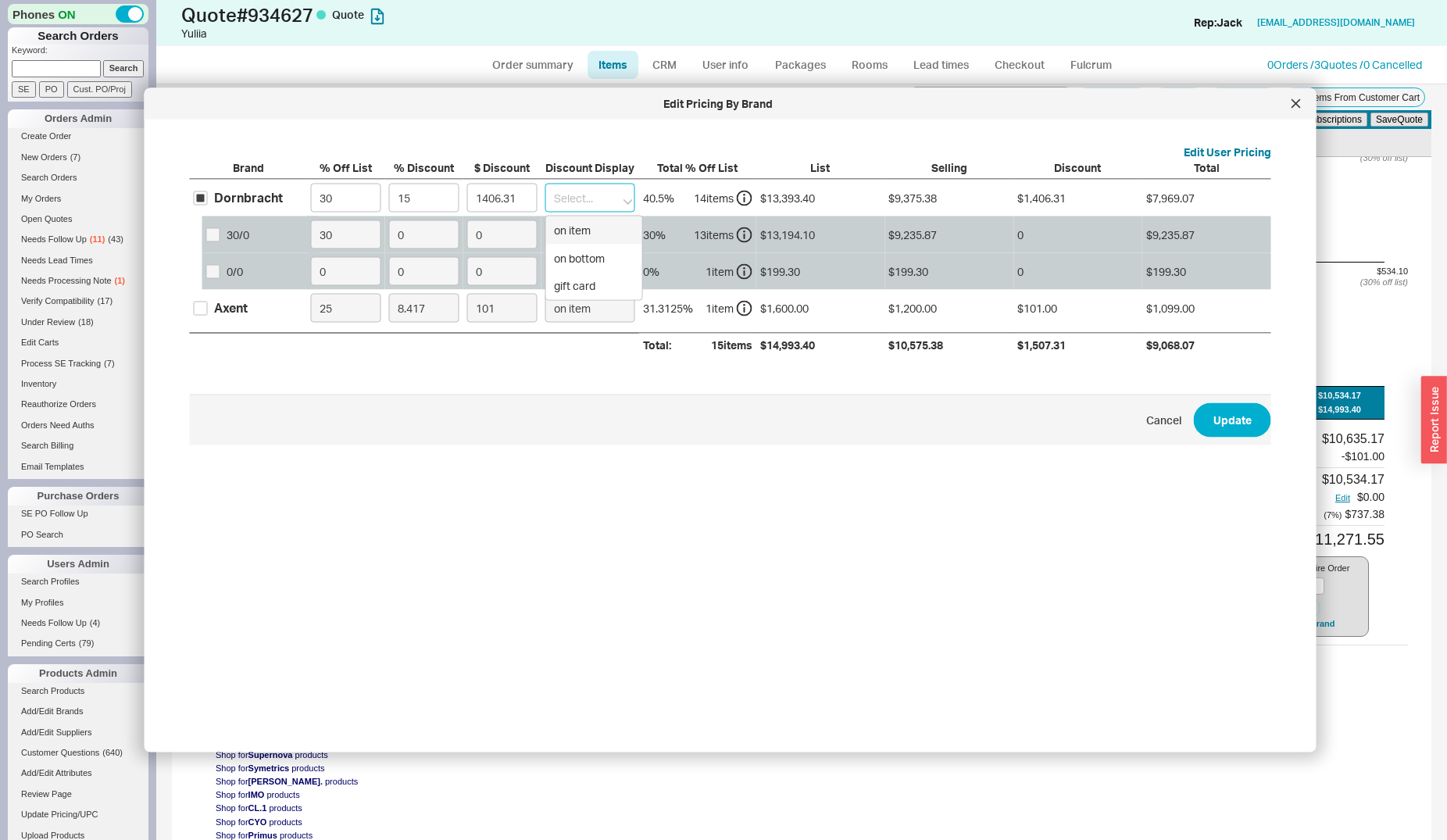
click at [588, 226] on div "on item" at bounding box center [594, 230] width 96 height 28
type input "on item"
click at [1205, 435] on button "Update" at bounding box center [1233, 419] width 78 height 35
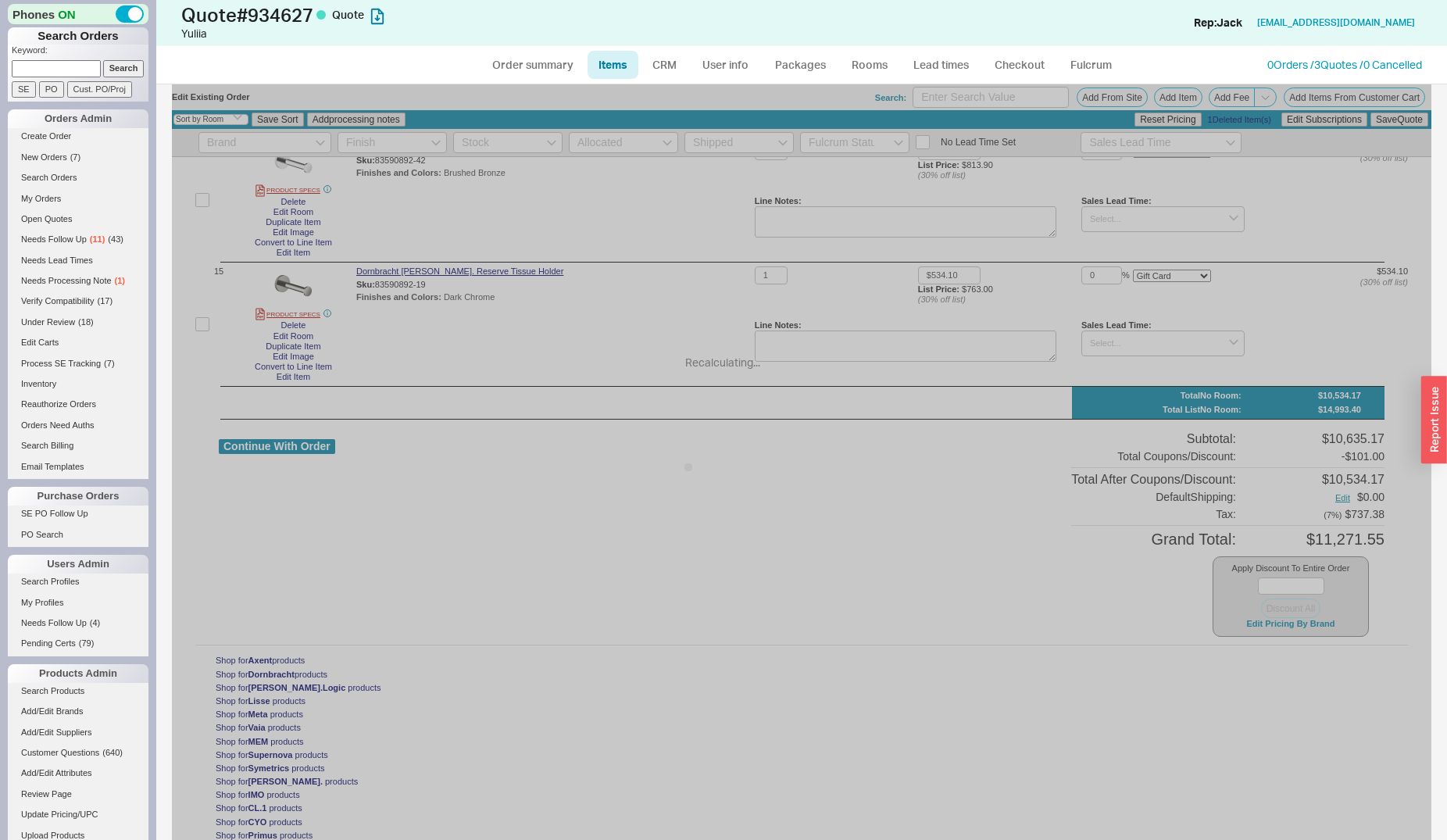
type input "15"
select select "ON_ITEM"
type input "15"
select select "ON_ITEM"
type input "15"
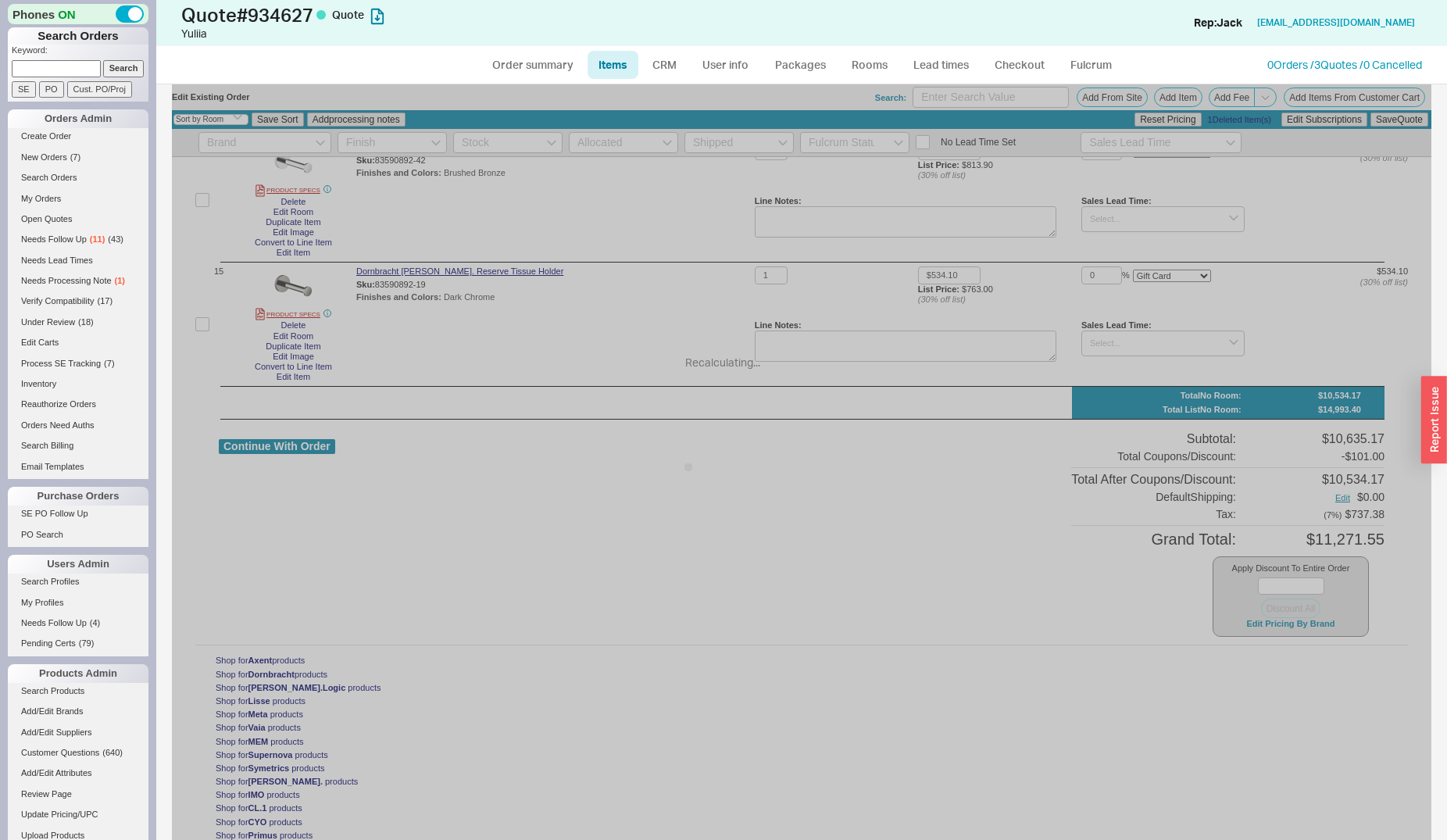
select select "ON_ITEM"
type input "15"
select select "ON_ITEM"
type input "$139.51"
type input "15"
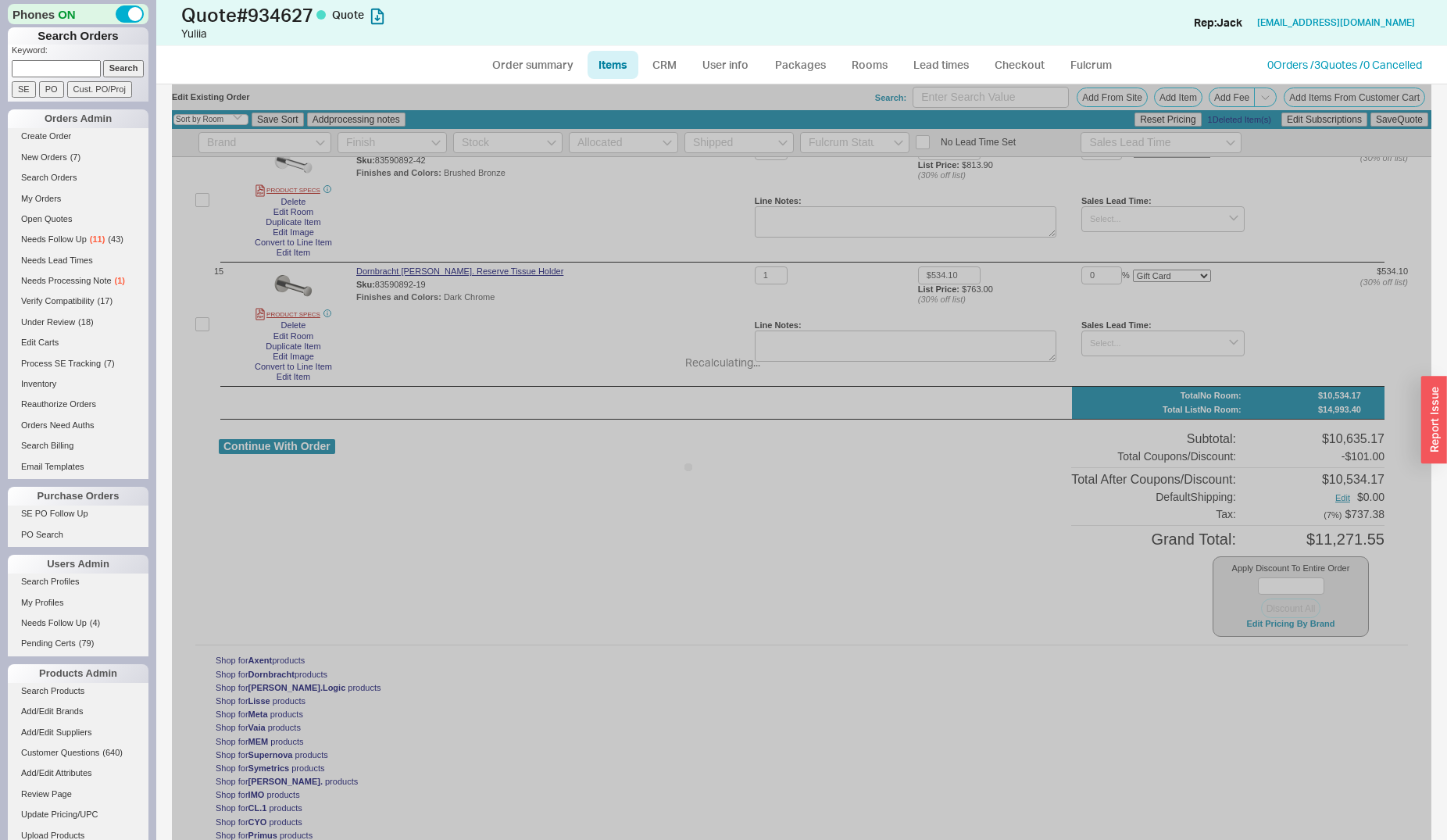
type input "15"
select select "ON_ITEM"
type input "15"
select select "ON_ITEM"
type input "15"
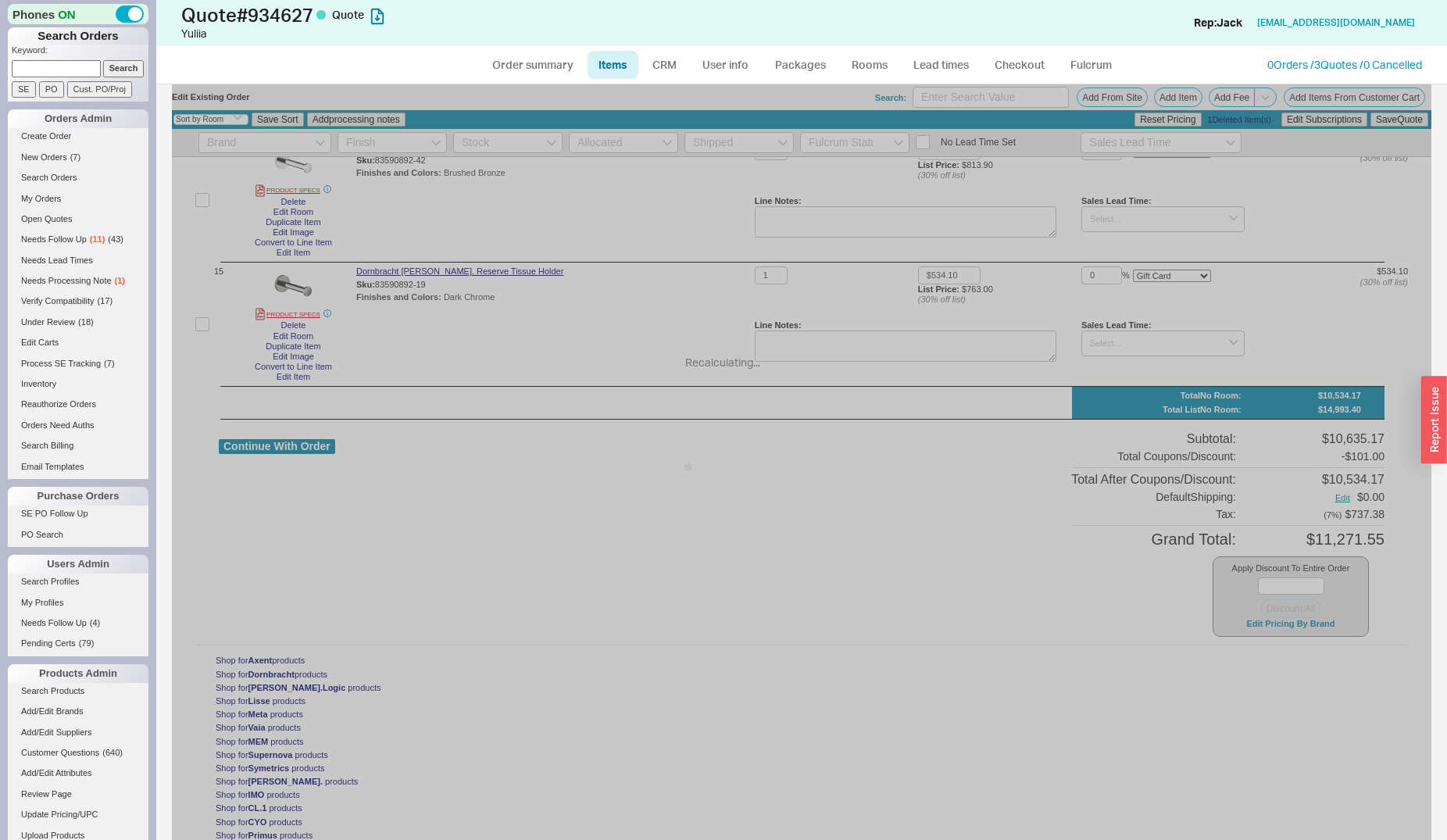
select select "ON_ITEM"
type input "15"
select select "ON_ITEM"
type input "15"
select select "ON_ITEM"
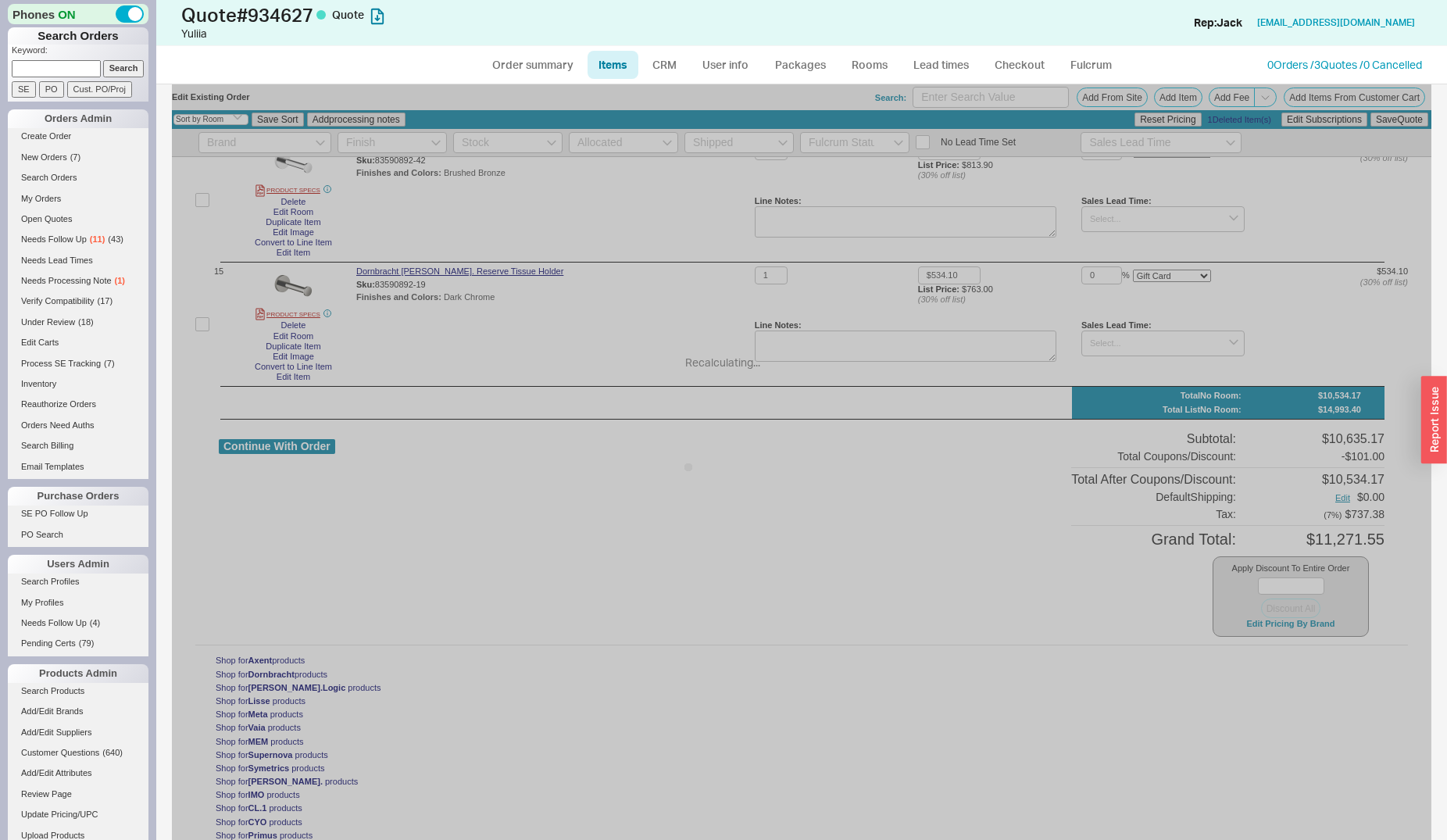
type input "15"
select select "ON_ITEM"
type input "15"
select select "ON_ITEM"
type input "15"
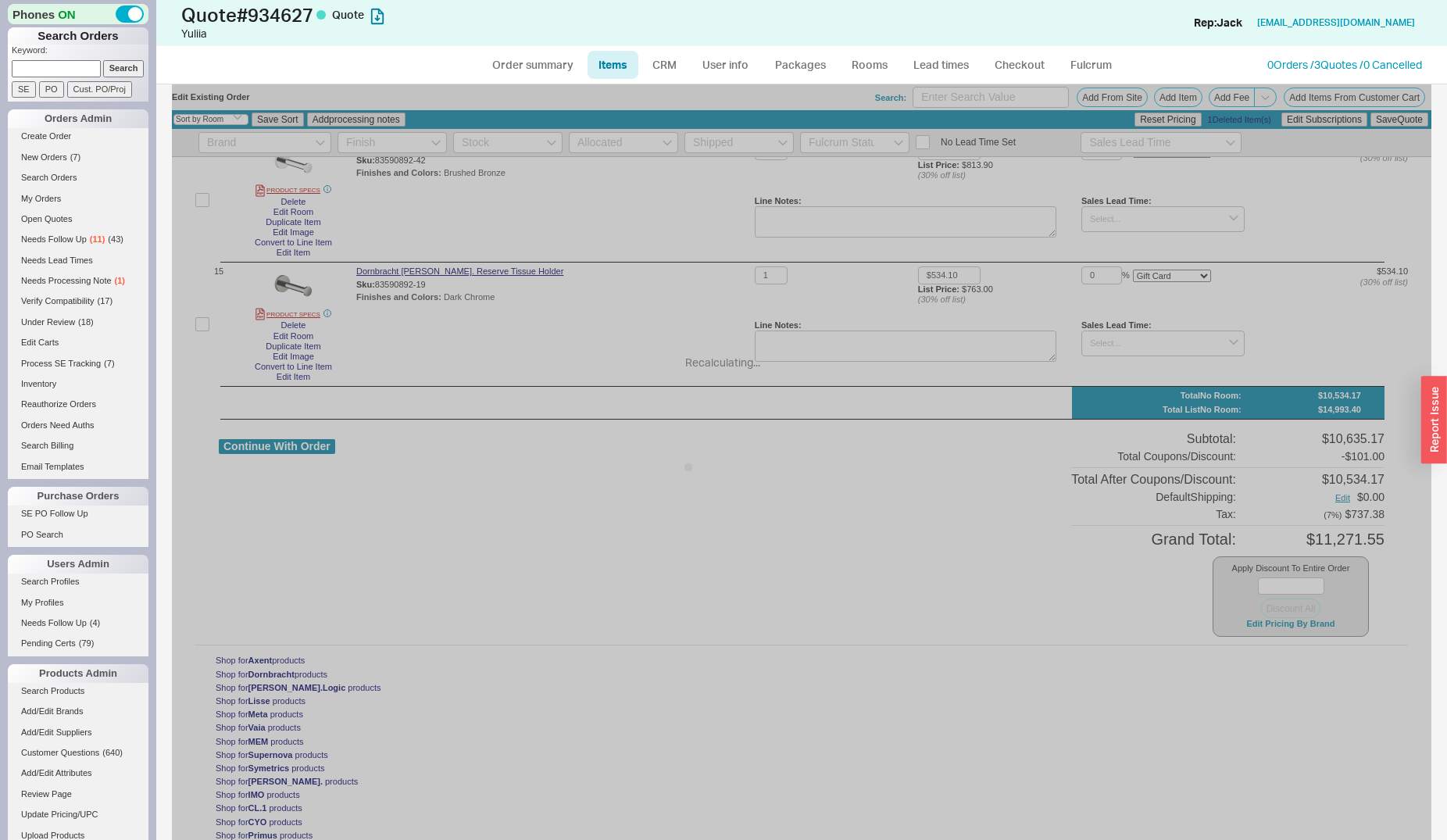
select select "ON_ITEM"
type input "15"
select select "ON_ITEM"
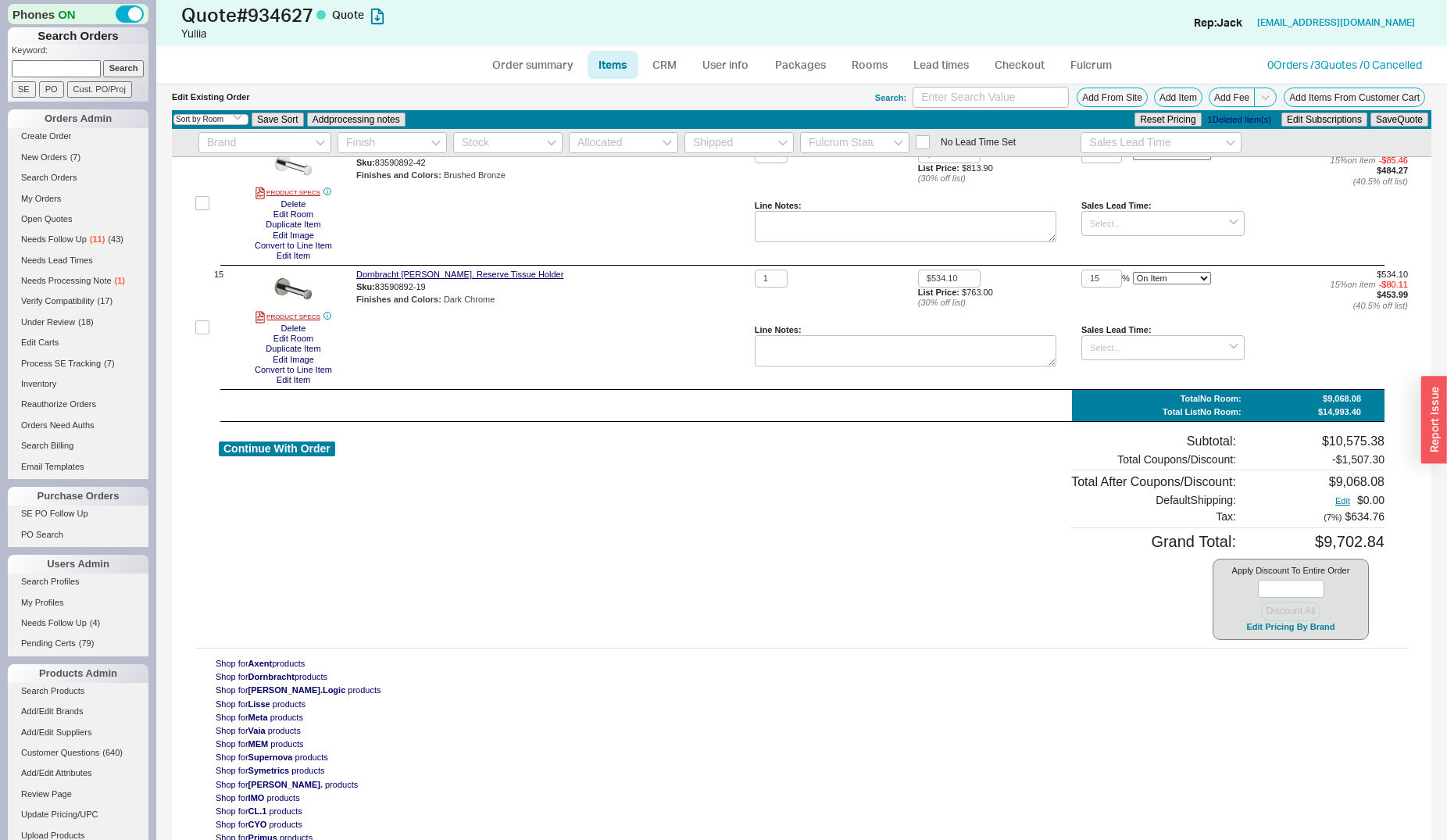
scroll to position [1681, 0]
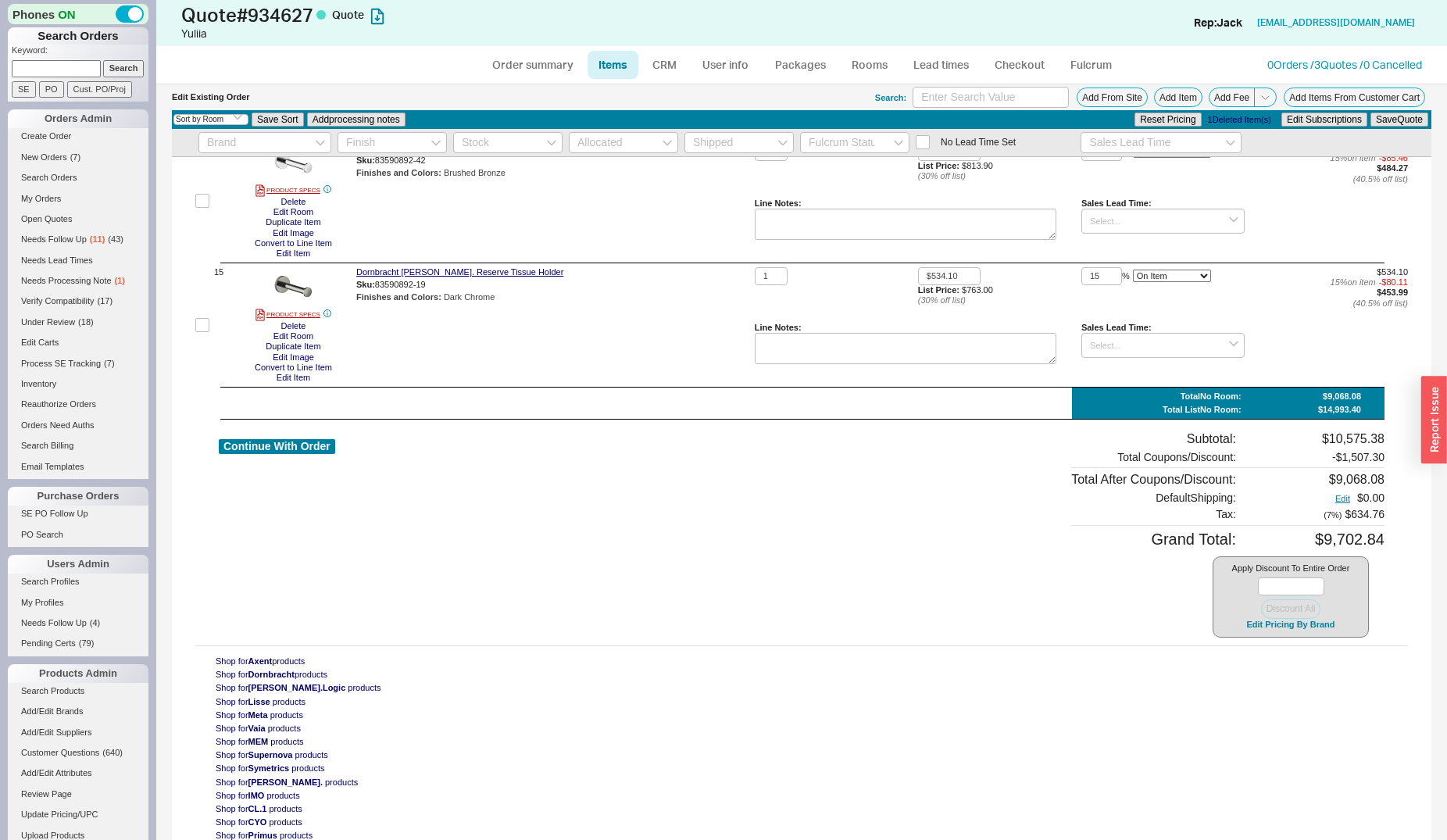
click at [289, 439] on div "Continue With Order" at bounding box center [277, 534] width 116 height 206
click at [292, 444] on button "Continue With Order" at bounding box center [277, 447] width 116 height 15
select select "*"
select select "LOW"
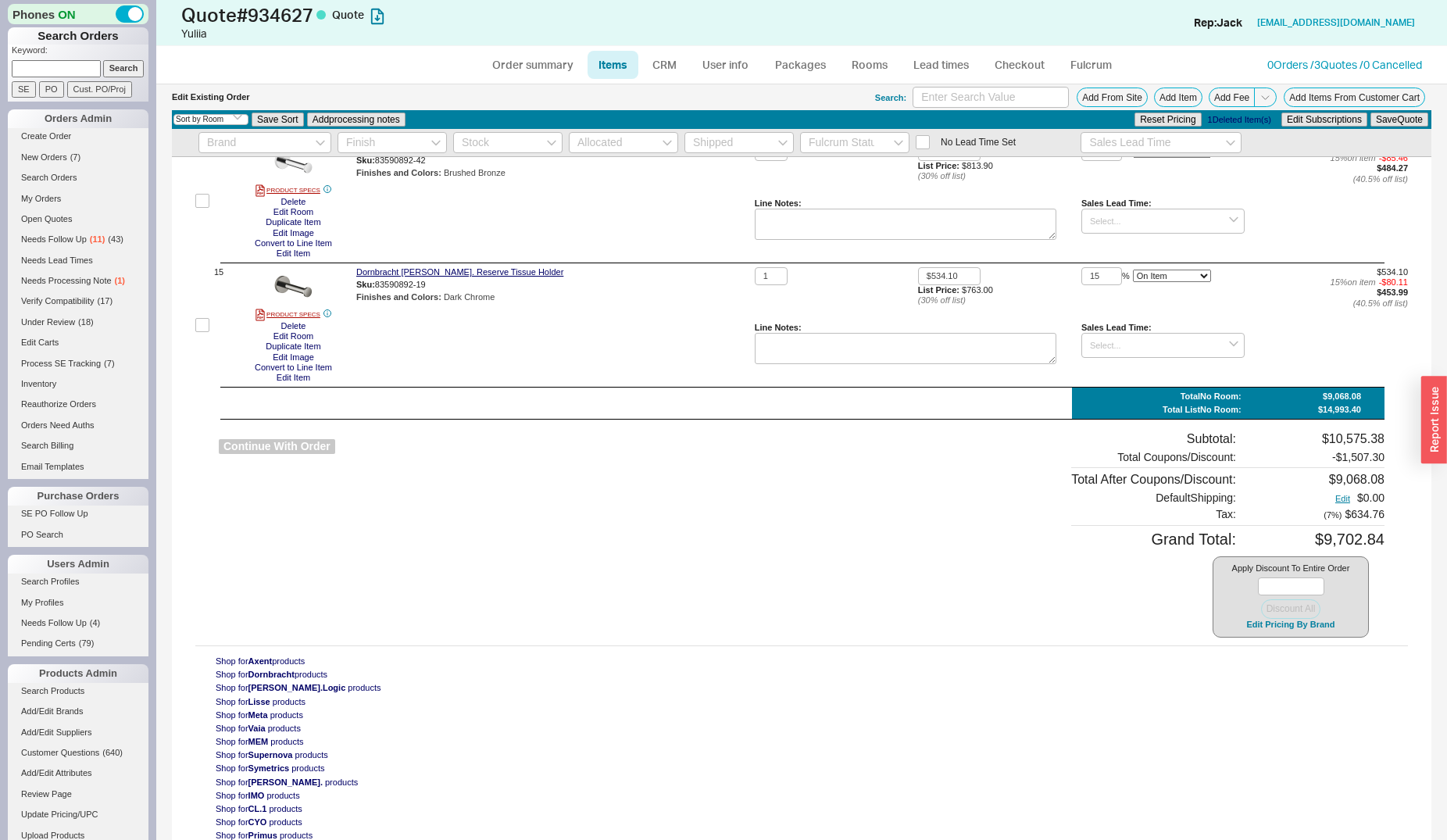
select select "LOW"
select select "3"
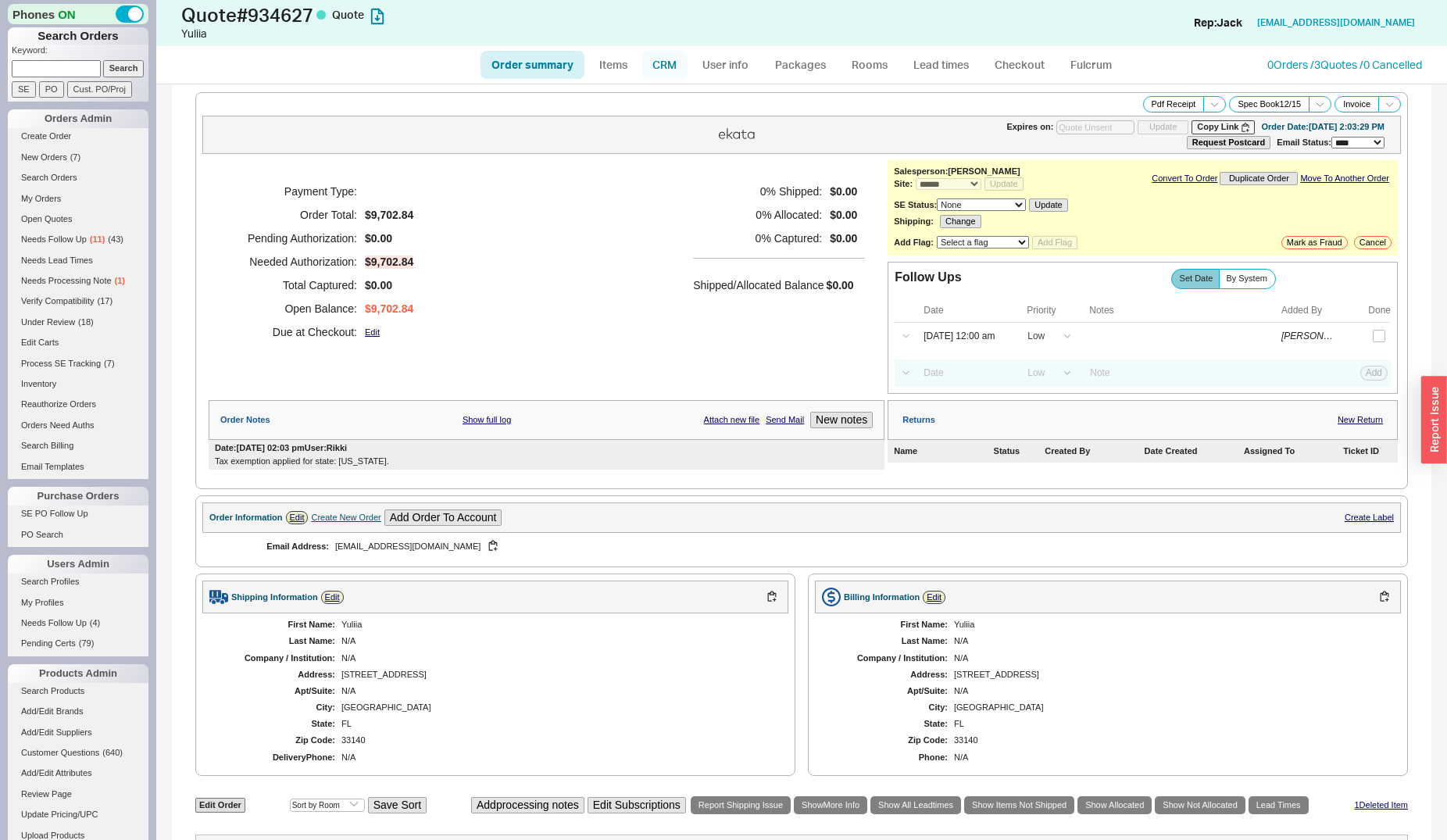
click at [656, 63] on link "CRM" at bounding box center [664, 65] width 46 height 28
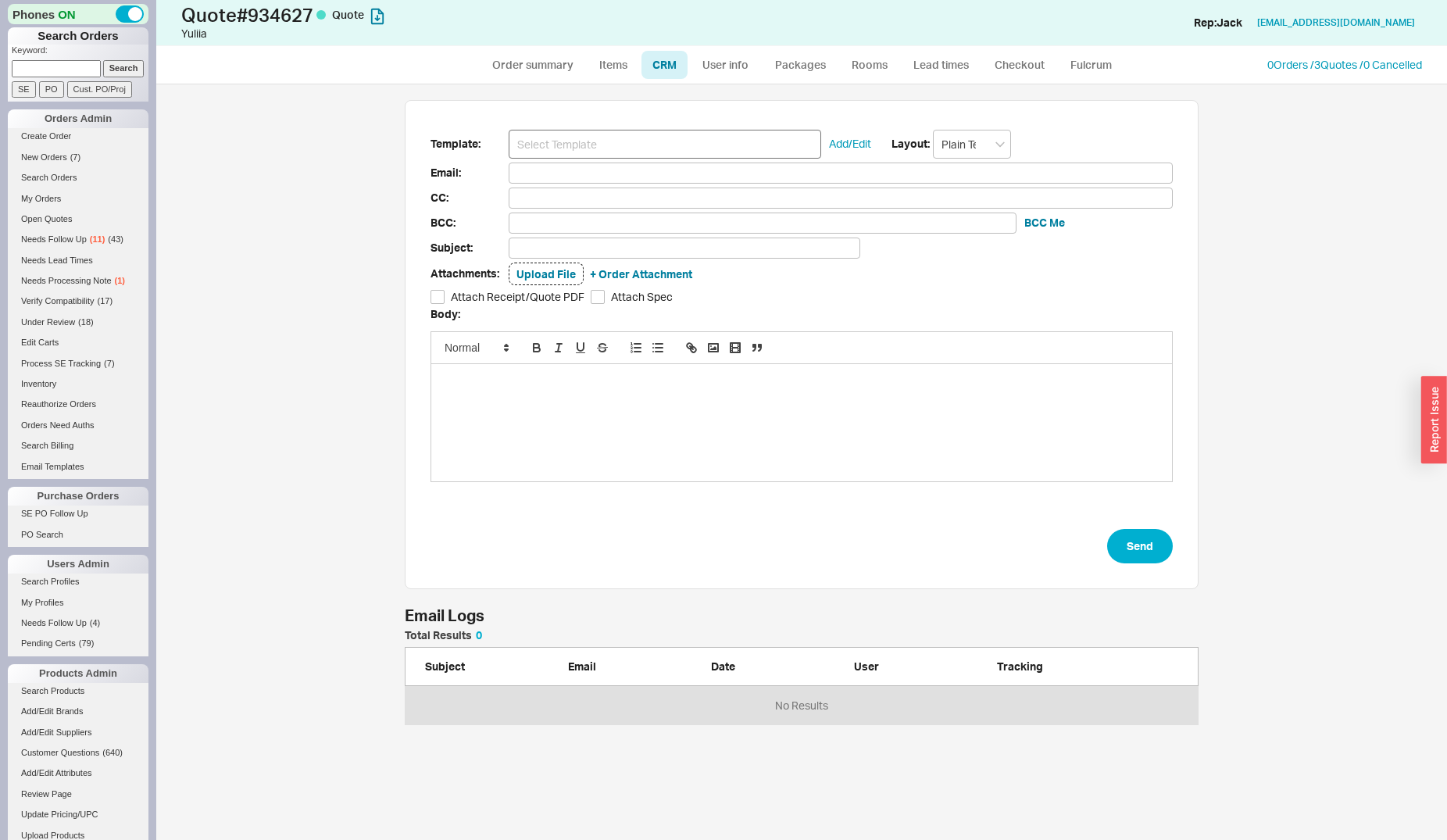
scroll to position [82, 780]
click at [674, 142] on input at bounding box center [665, 145] width 313 height 29
click at [661, 134] on input at bounding box center [665, 145] width 313 height 29
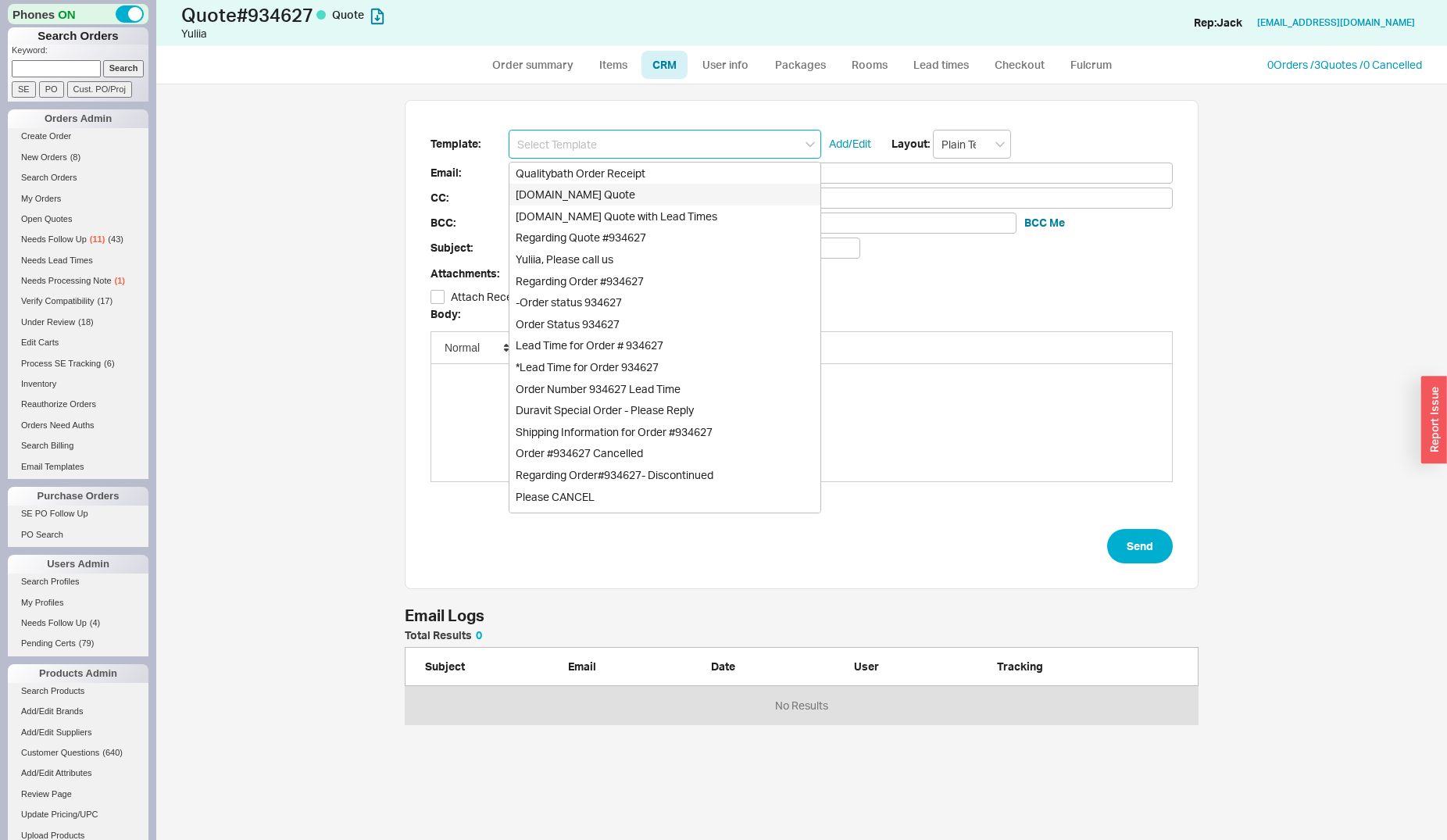
click at [658, 194] on div "Qualitybath.com Quote" at bounding box center [665, 194] width 311 height 22
type input "Receipt"
type input "y.zubova@yodezeen.com"
type input "Quality Bath Quote #934627"
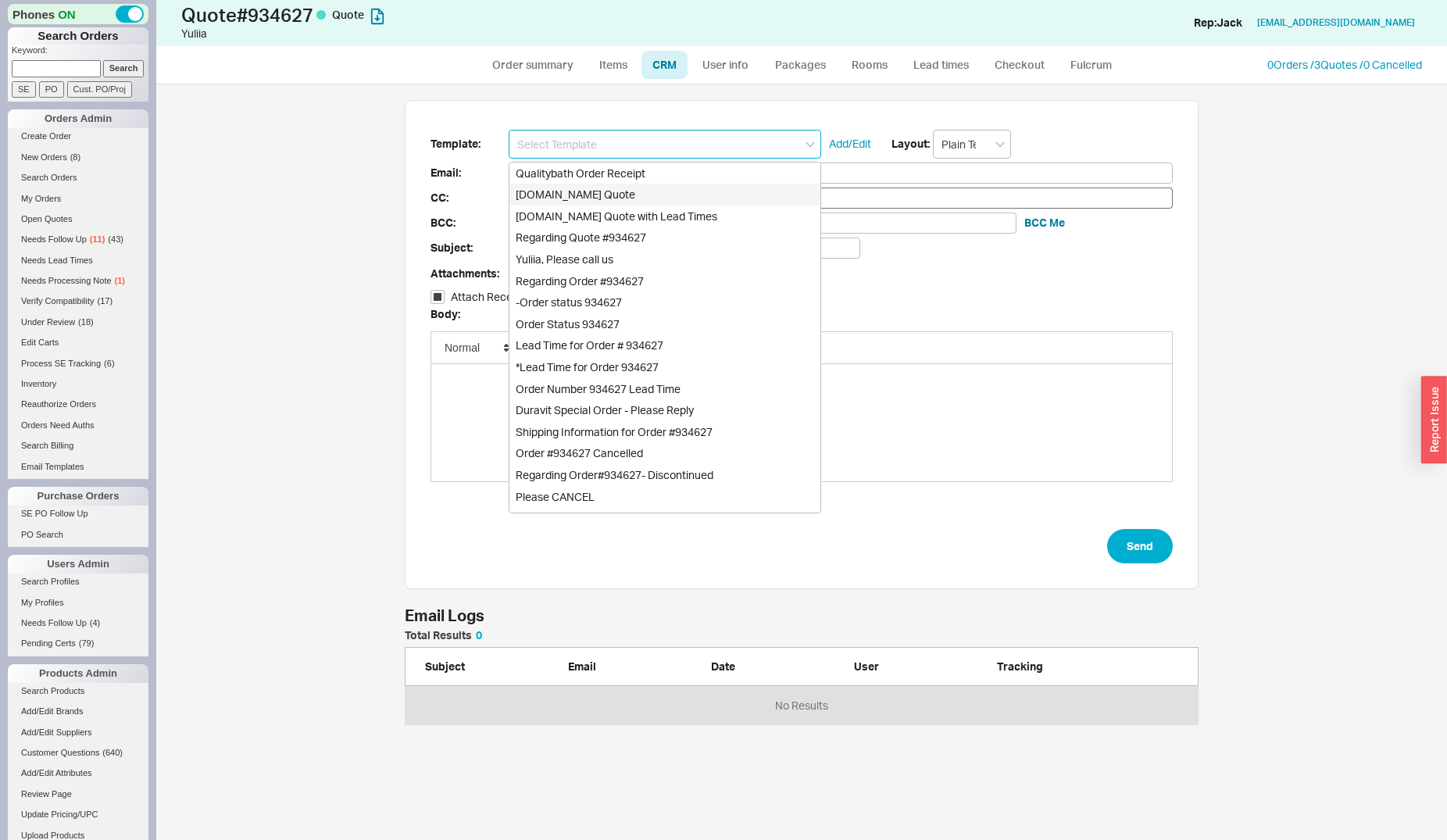
checkbox input "true"
type input "Qualitybath.com Quote"
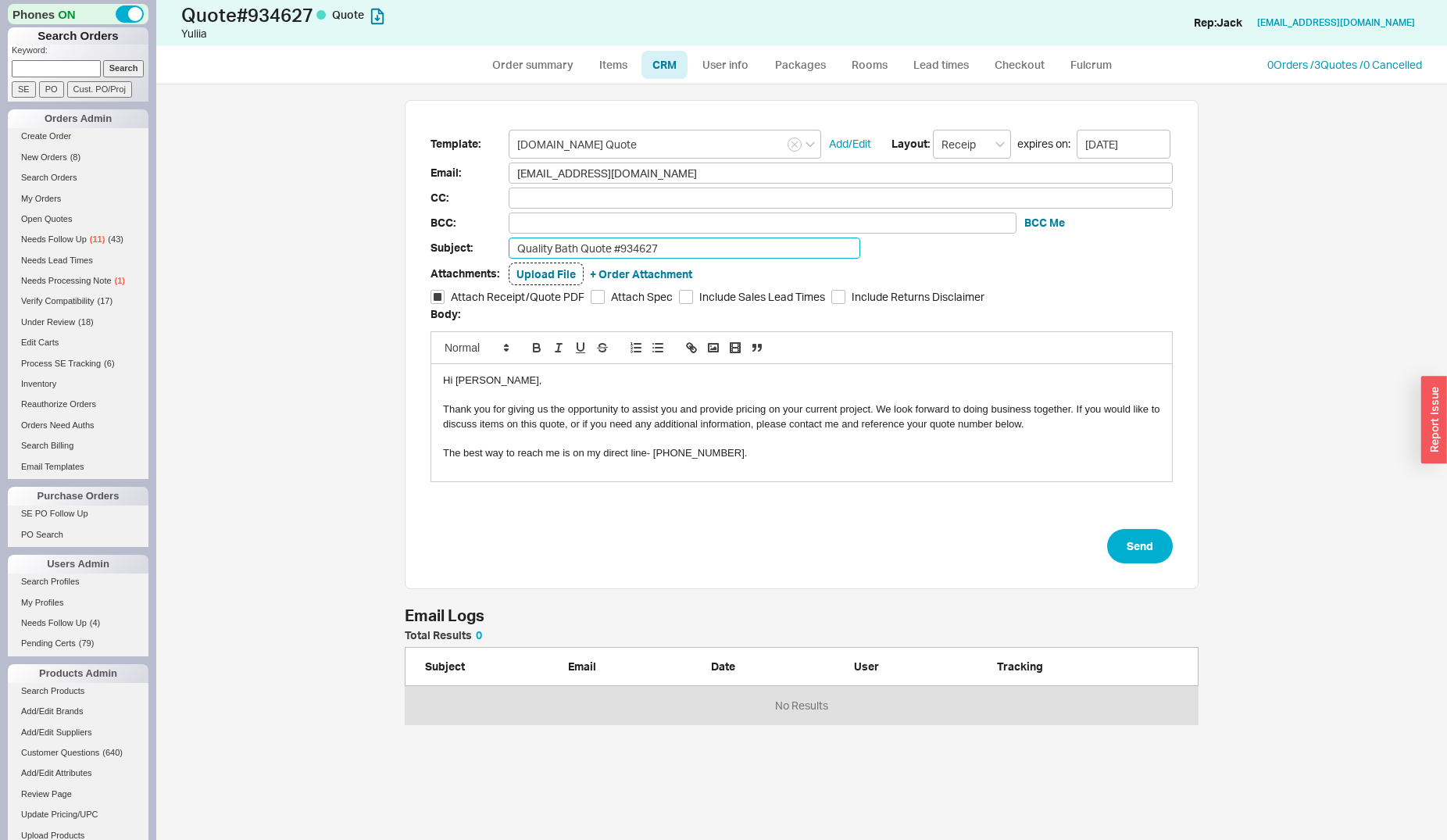
click at [680, 242] on input "Quality Bath Quote #934627" at bounding box center [684, 248] width 351 height 21
type input "Quality Bath Quote #934627 (So far)"
click at [536, 60] on link "Order summary" at bounding box center [532, 65] width 104 height 28
select select "*"
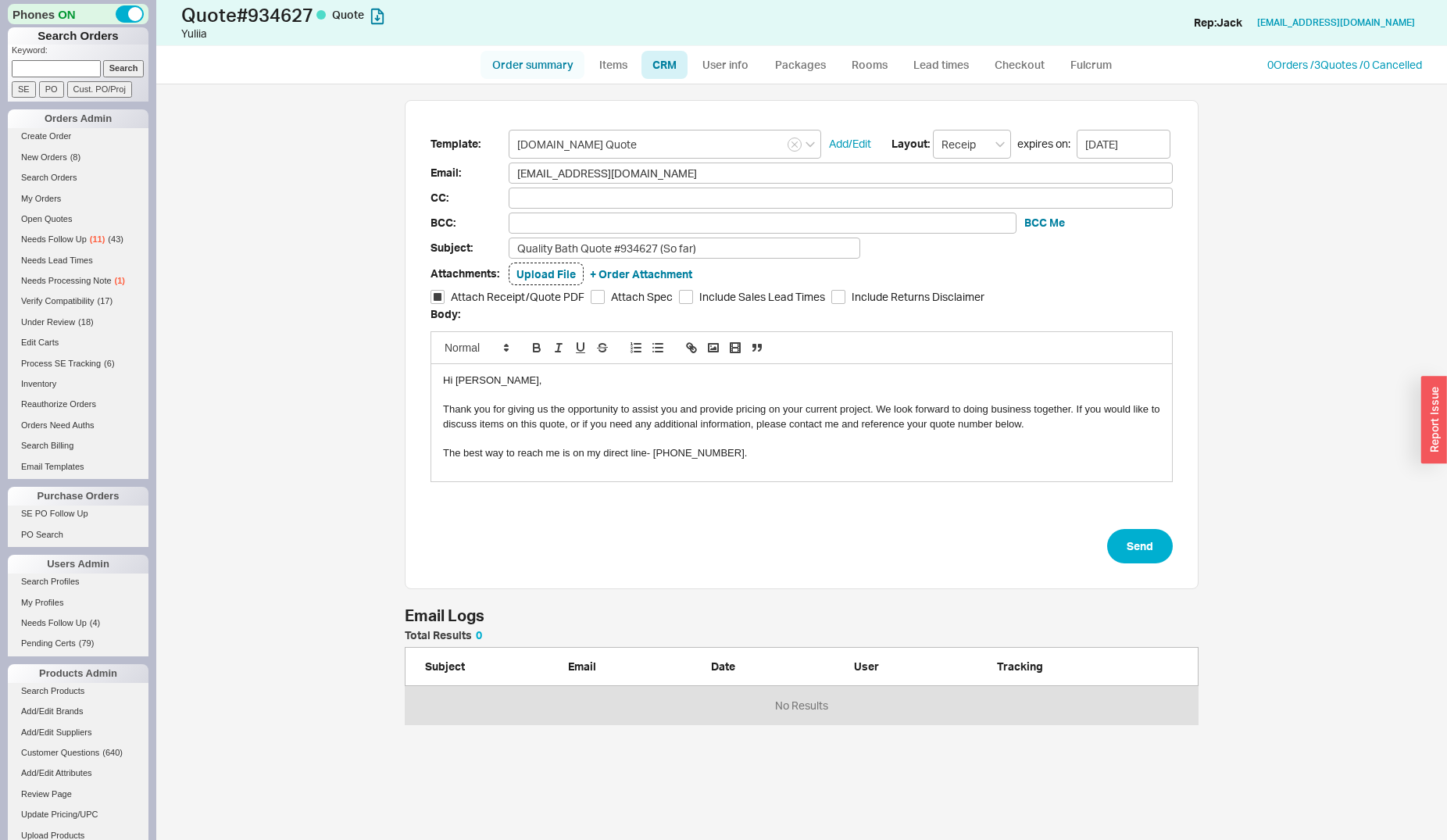
select select "LOW"
select select "3"
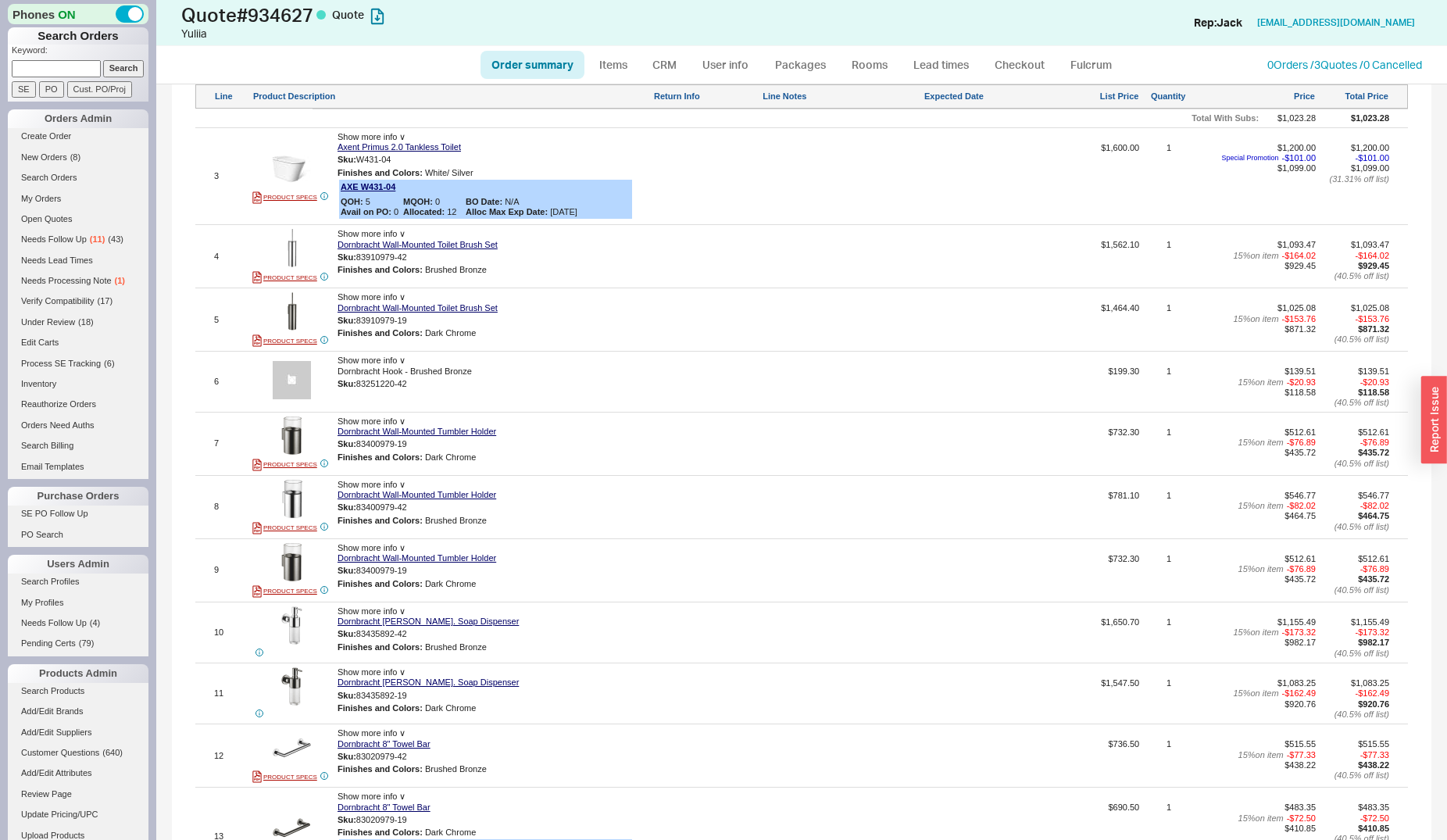
scroll to position [1195, 0]
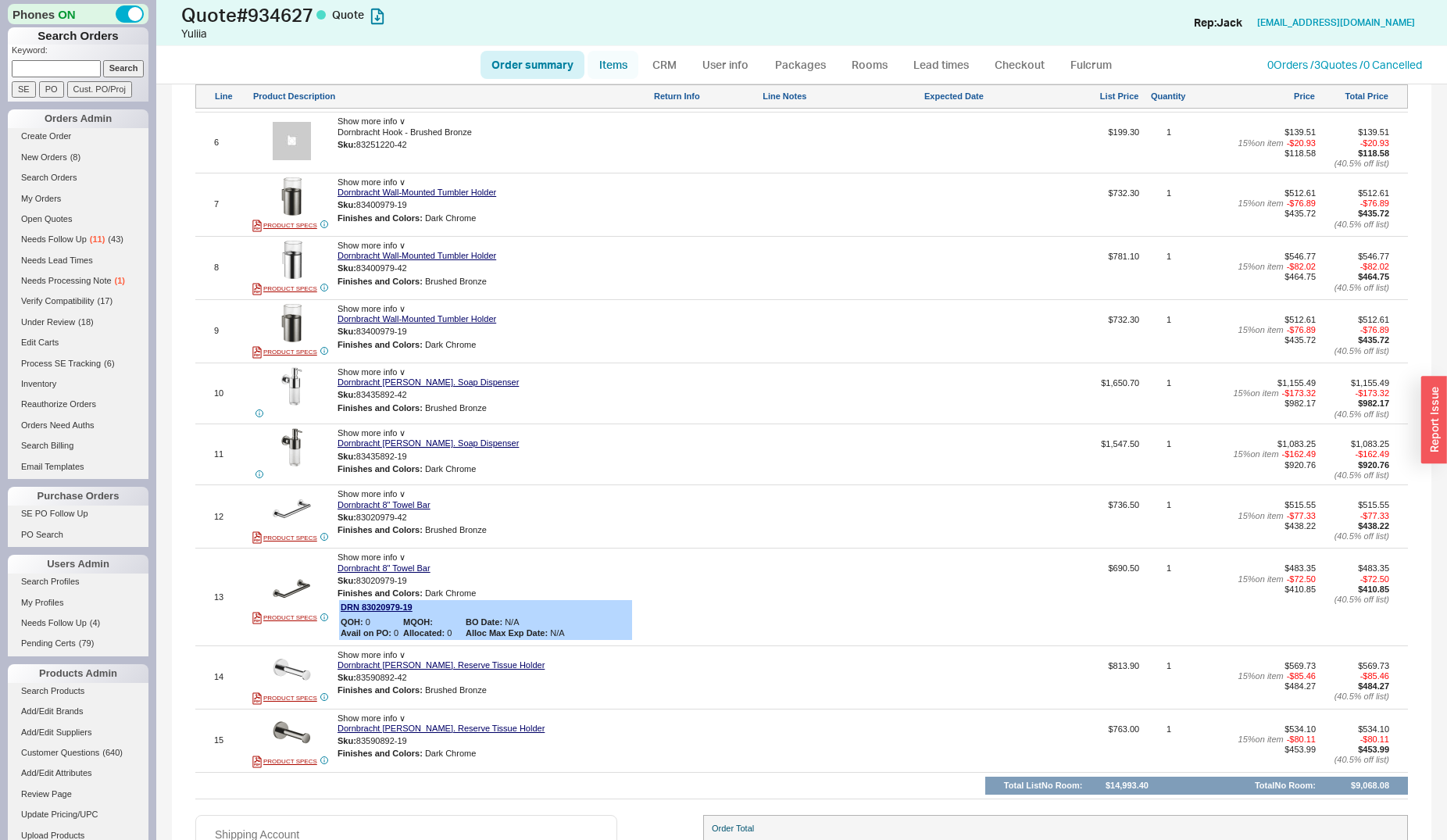
click at [612, 65] on link "Items" at bounding box center [612, 65] width 51 height 28
select select "3"
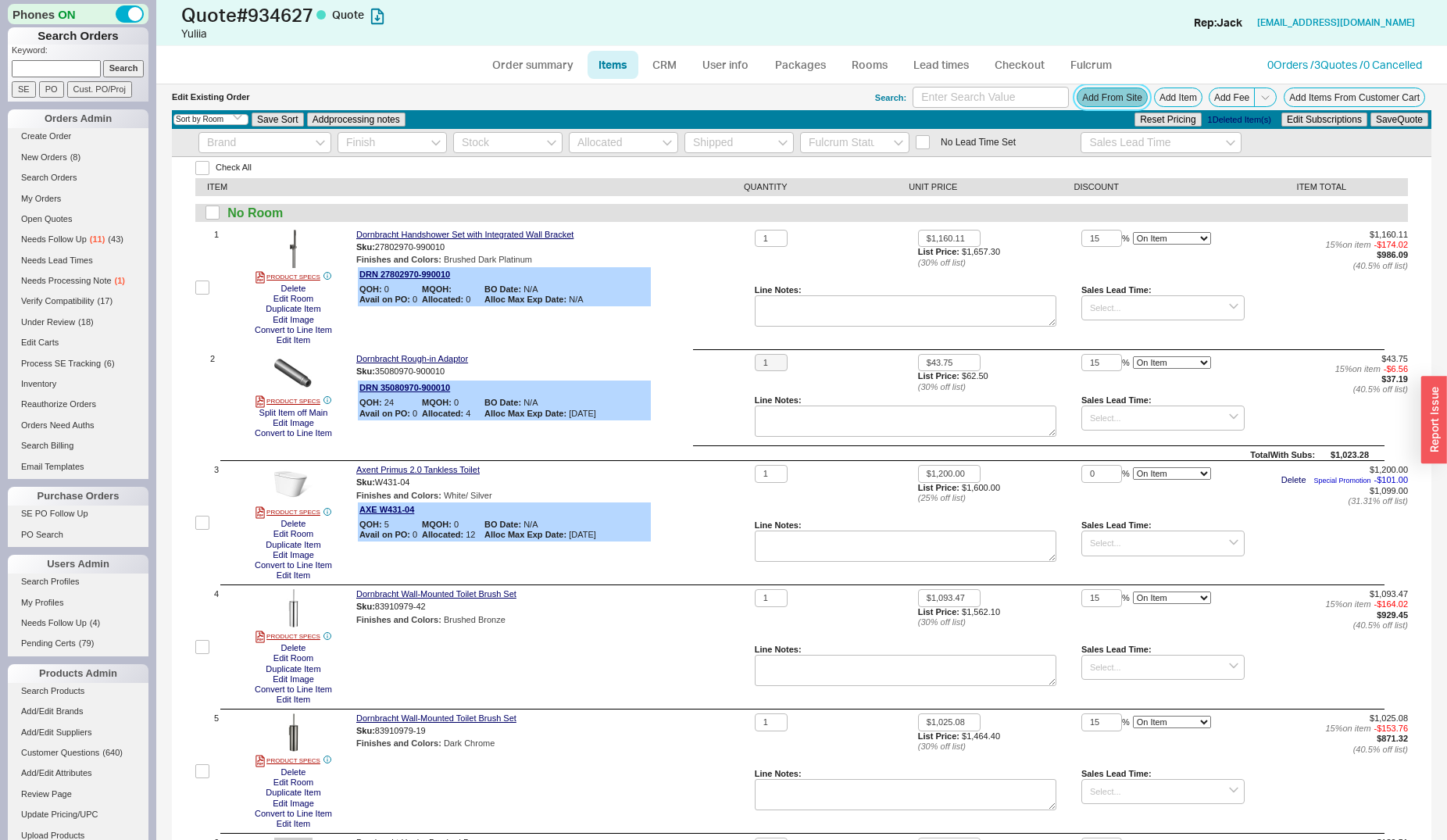
click at [1117, 104] on button "Add From Site" at bounding box center [1113, 97] width 71 height 19
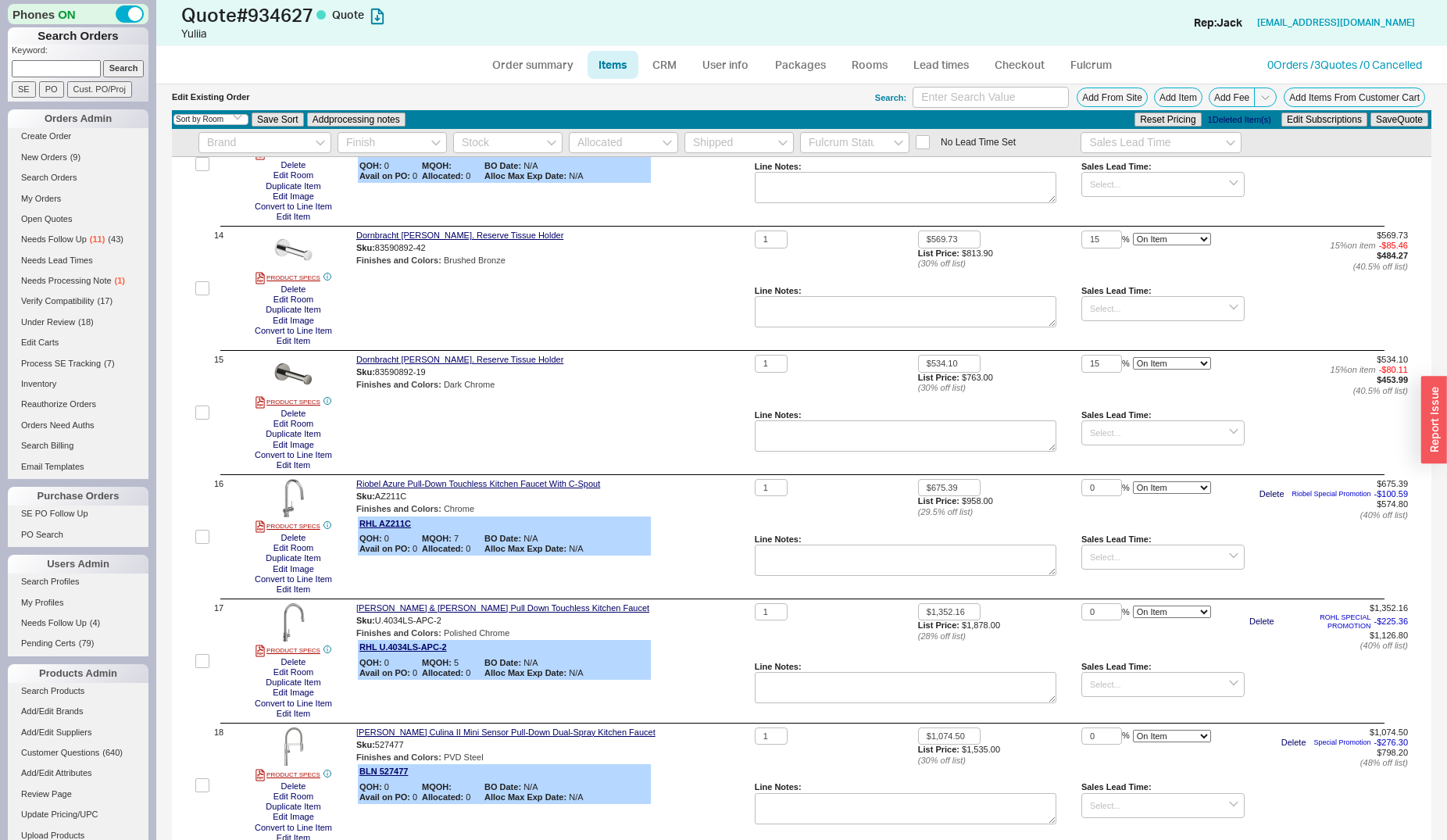
scroll to position [2147, 0]
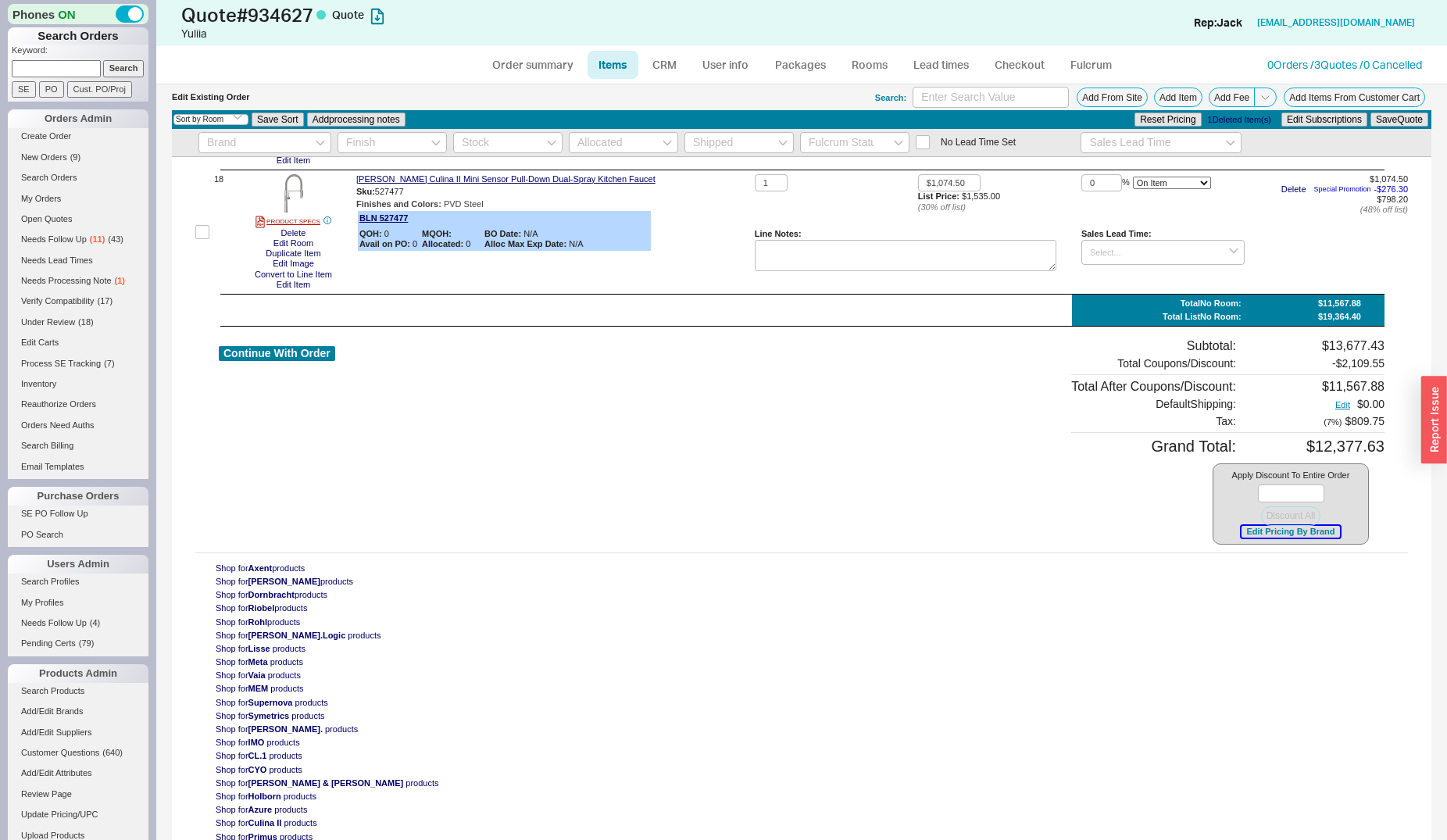
click at [1244, 534] on button "Edit Pricing By Brand" at bounding box center [1290, 531] width 98 height 12
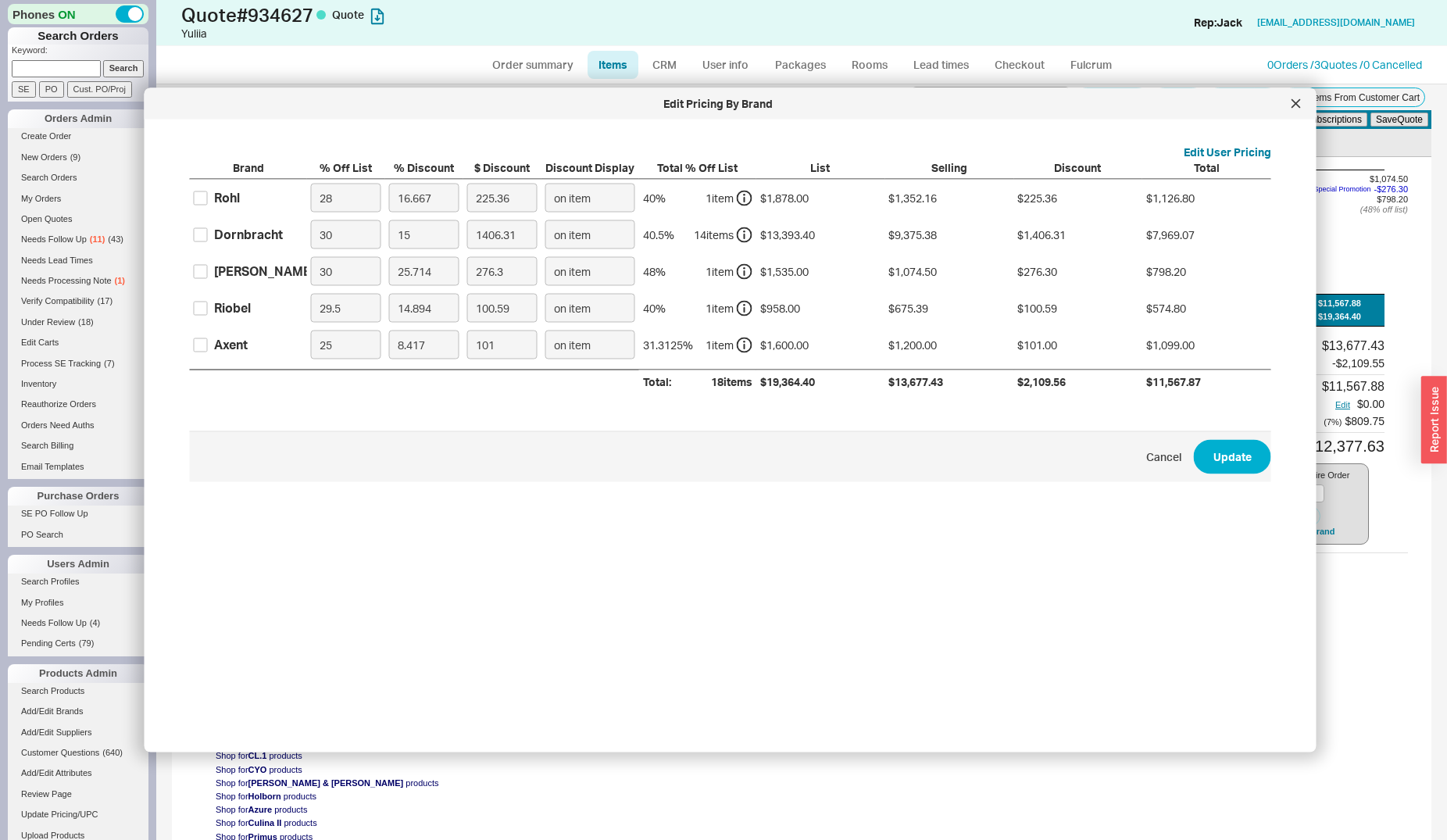
click at [254, 235] on div "Dornbracht" at bounding box center [248, 234] width 69 height 17
click at [208, 235] on input "Dornbracht" at bounding box center [200, 233] width 14 height 14
checkbox input "true"
drag, startPoint x: 416, startPoint y: 233, endPoint x: 395, endPoint y: 233, distance: 21.0
click at [395, 233] on input "15" at bounding box center [424, 235] width 70 height 29
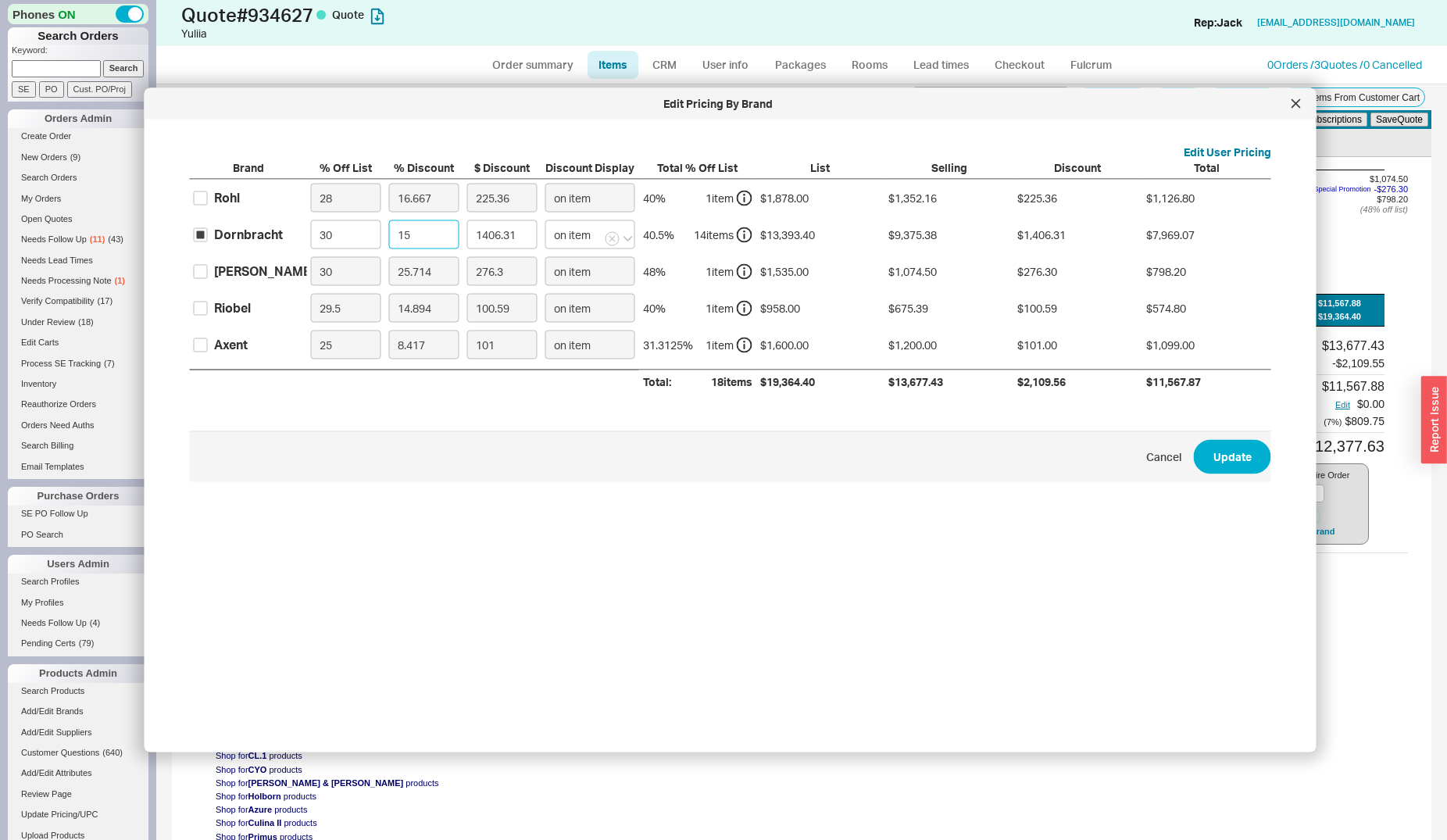
type input "0"
click at [1200, 449] on button "Update" at bounding box center [1233, 456] width 78 height 35
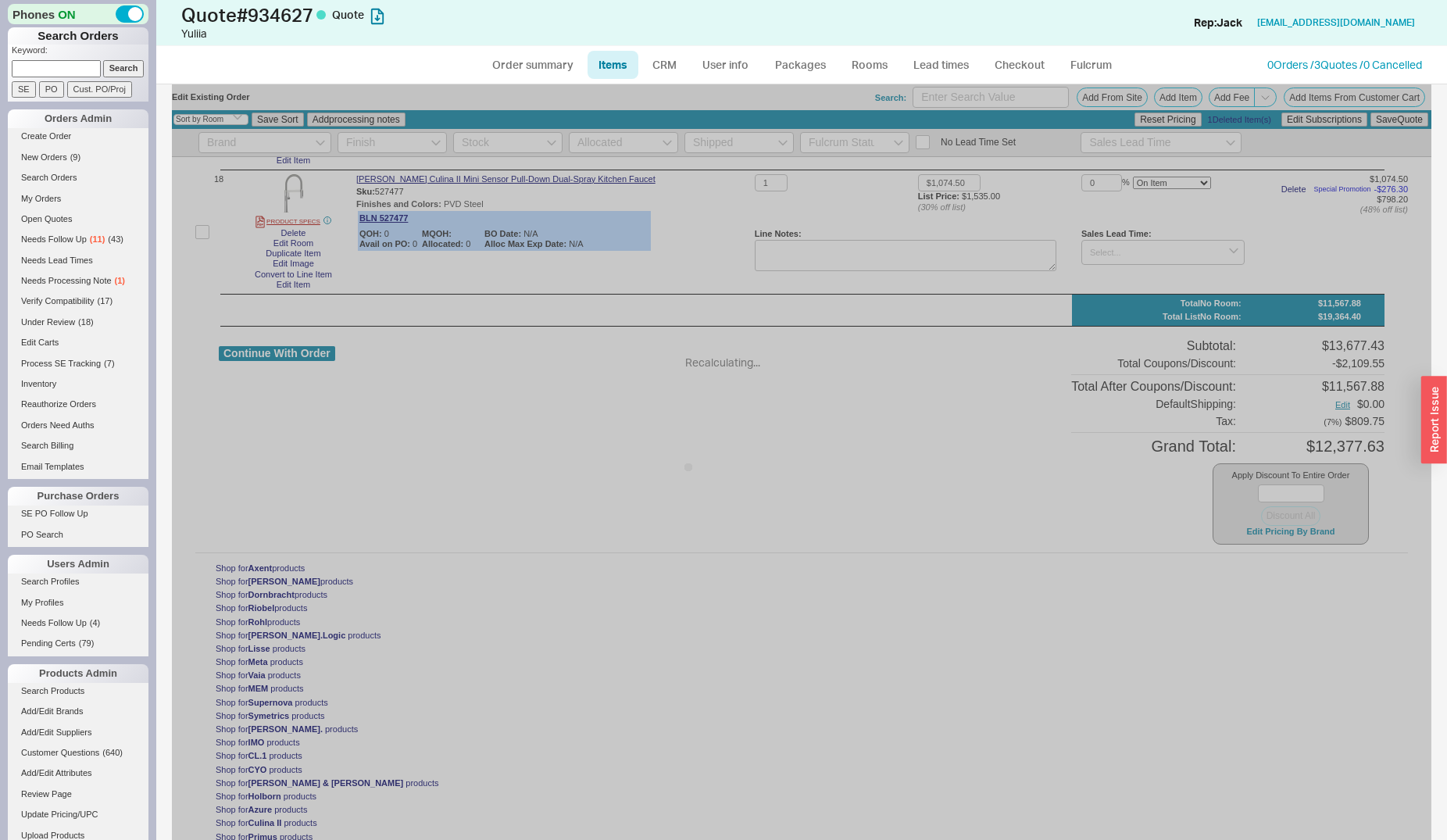
type input "0"
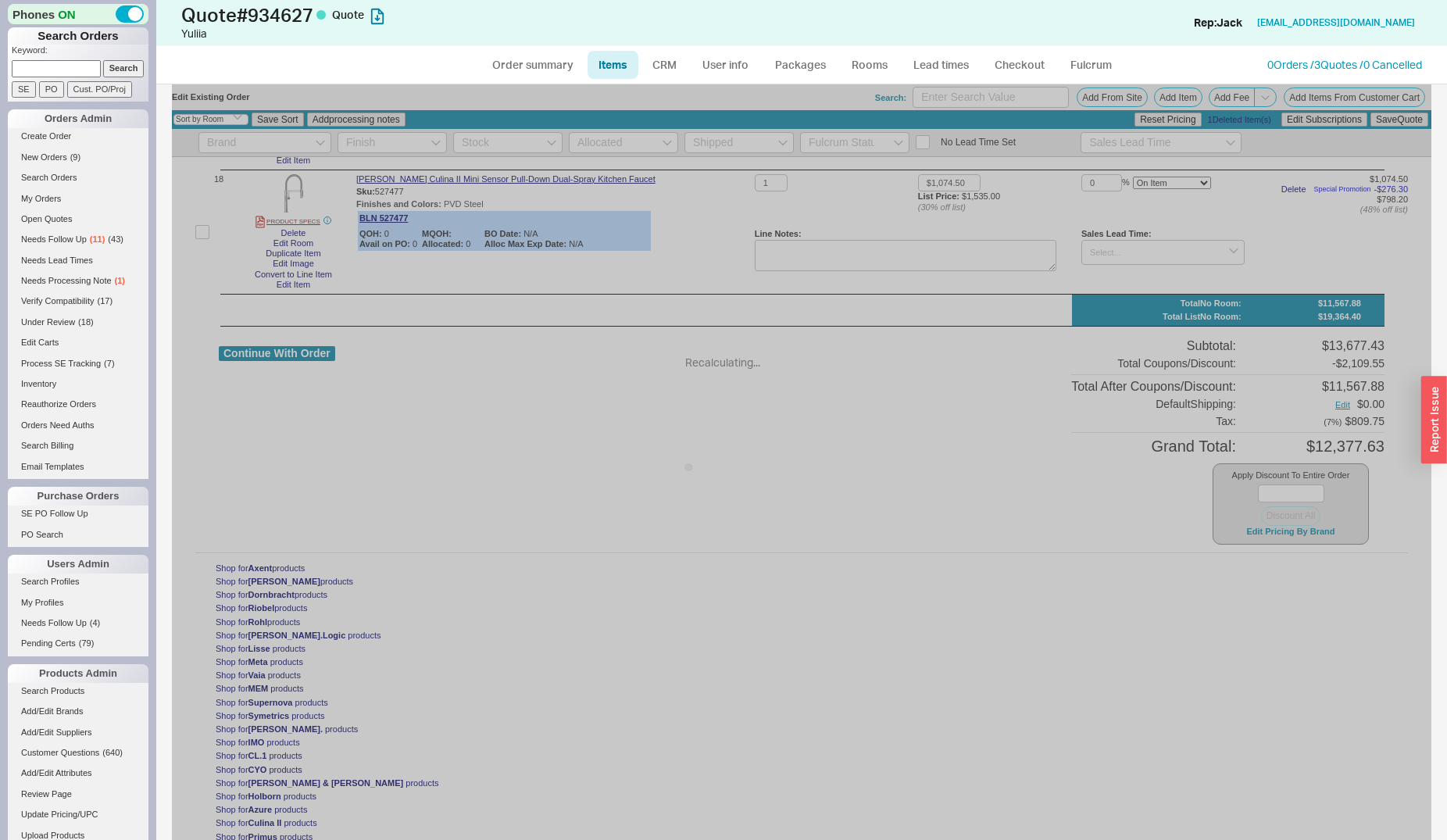
type input "0"
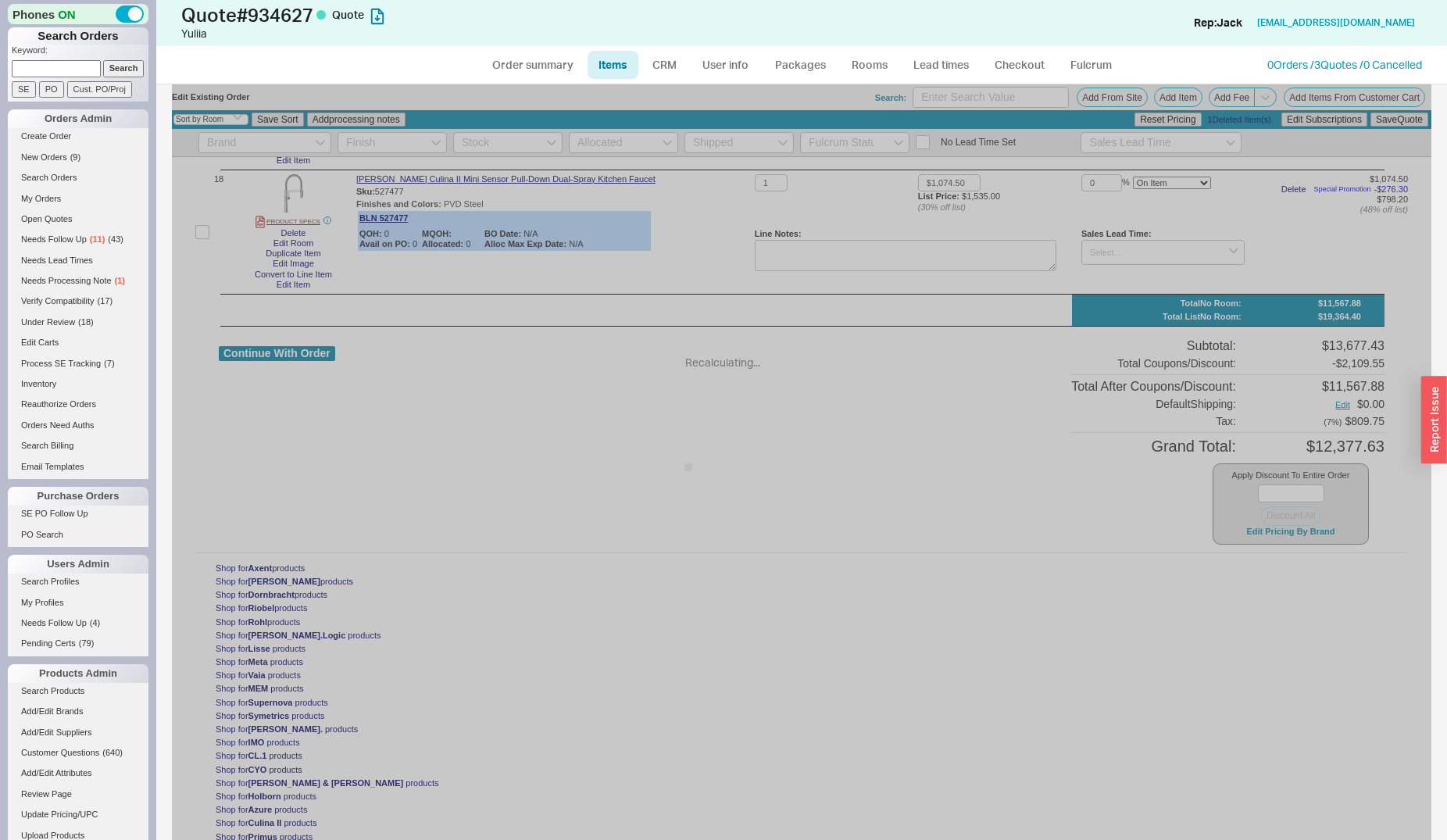
type input "0"
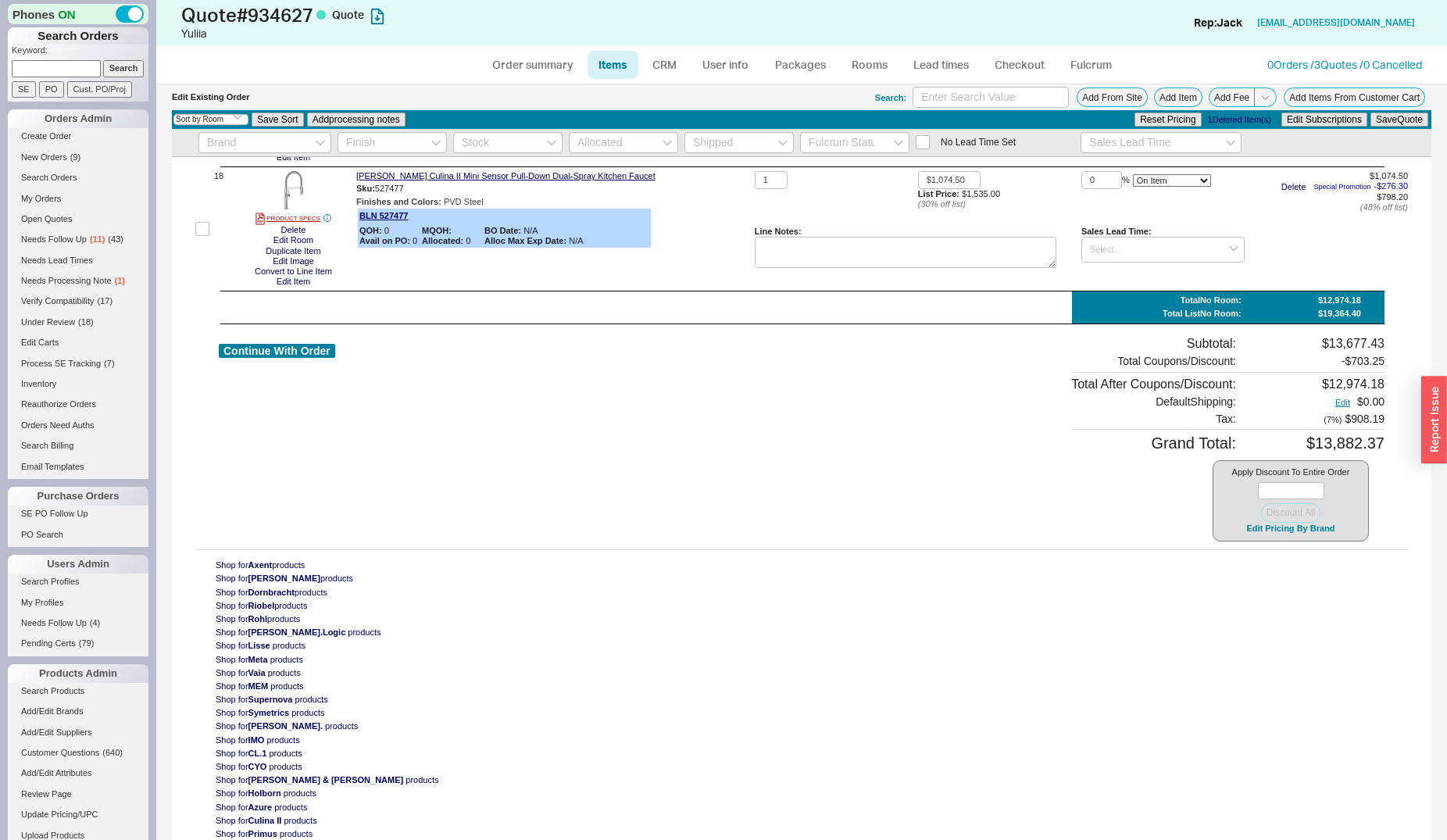
scroll to position [2144, 0]
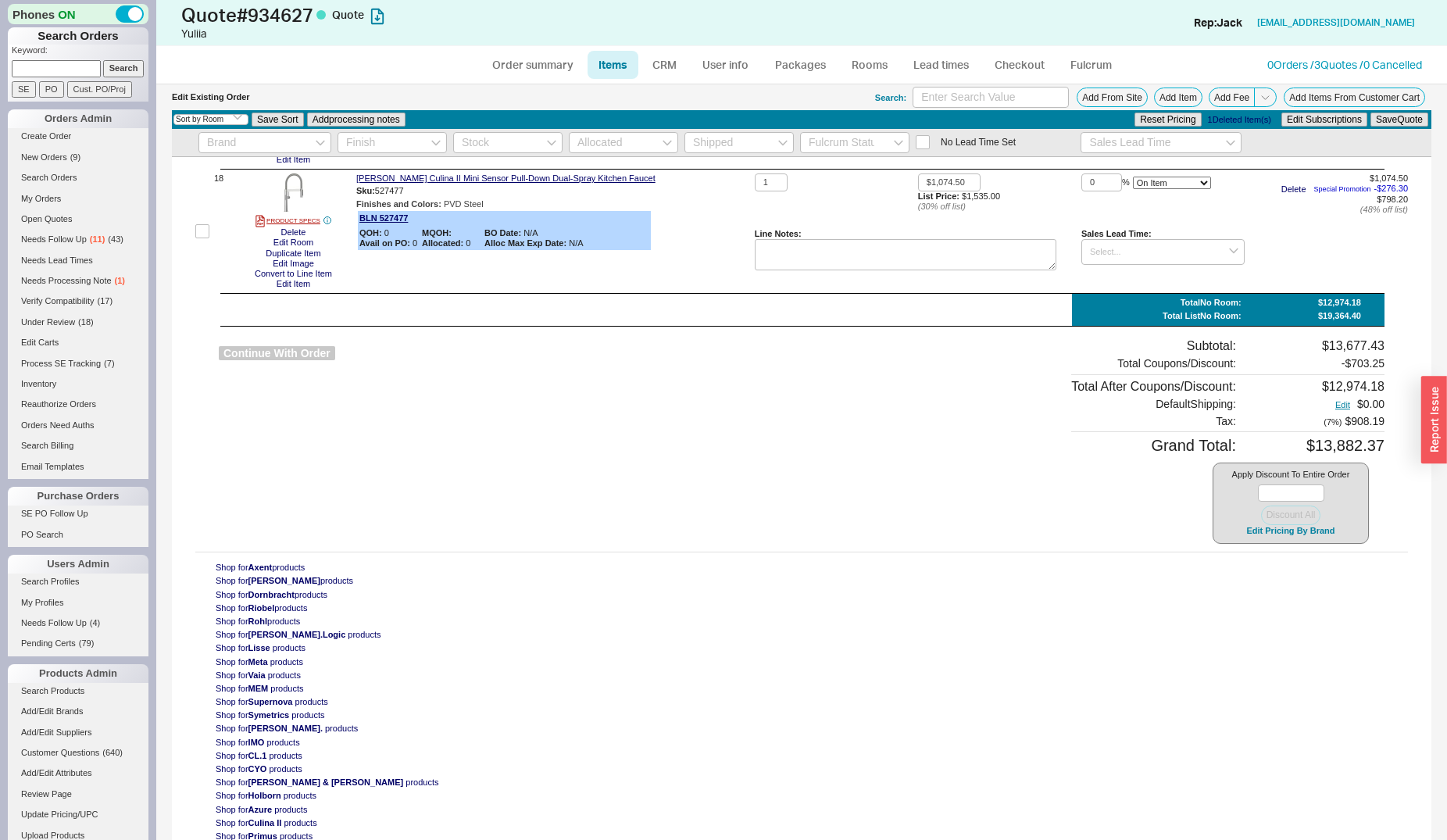
click at [298, 348] on button "Continue With Order" at bounding box center [277, 353] width 116 height 15
select select "*"
select select "LOW"
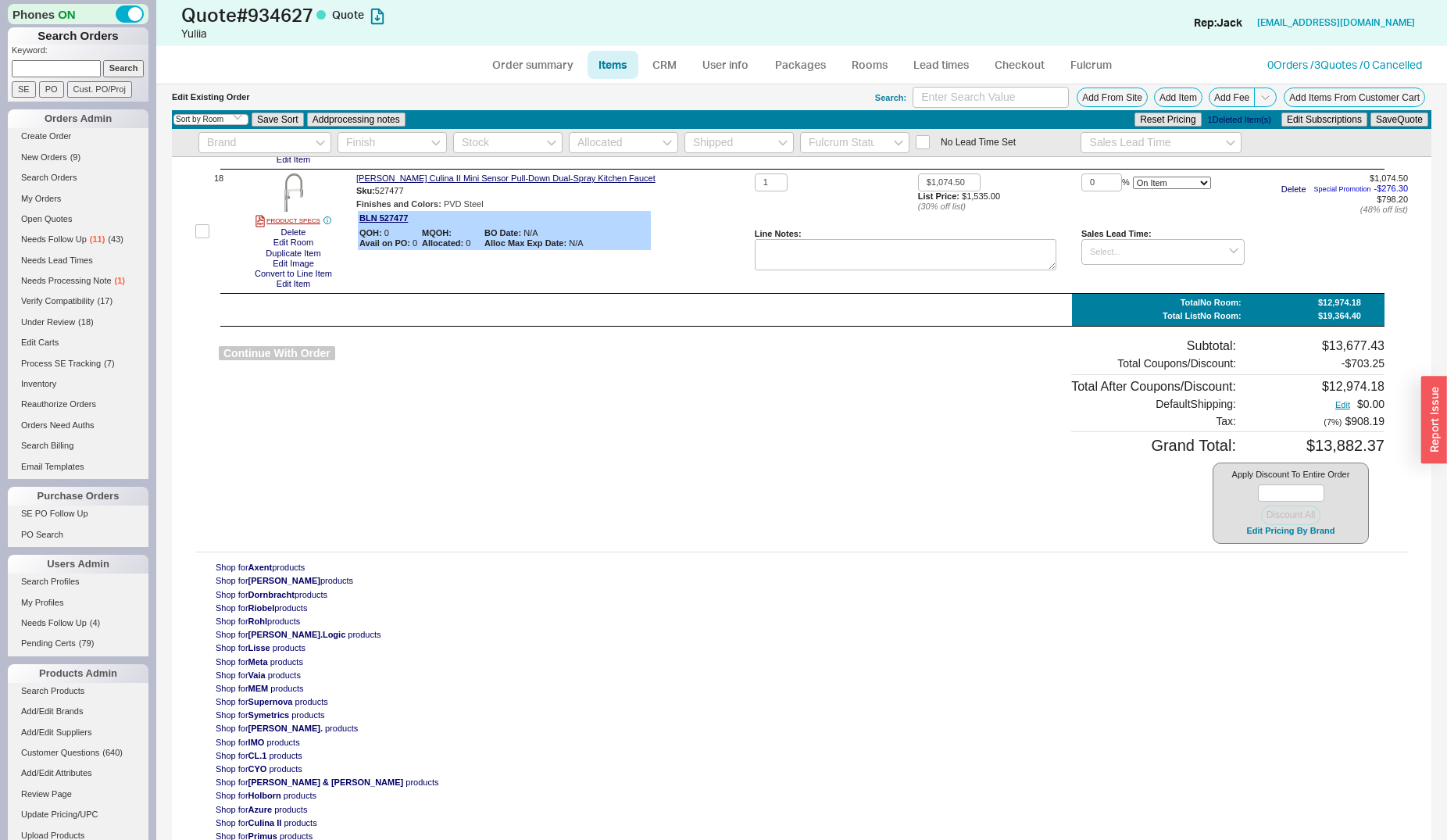
select select "3"
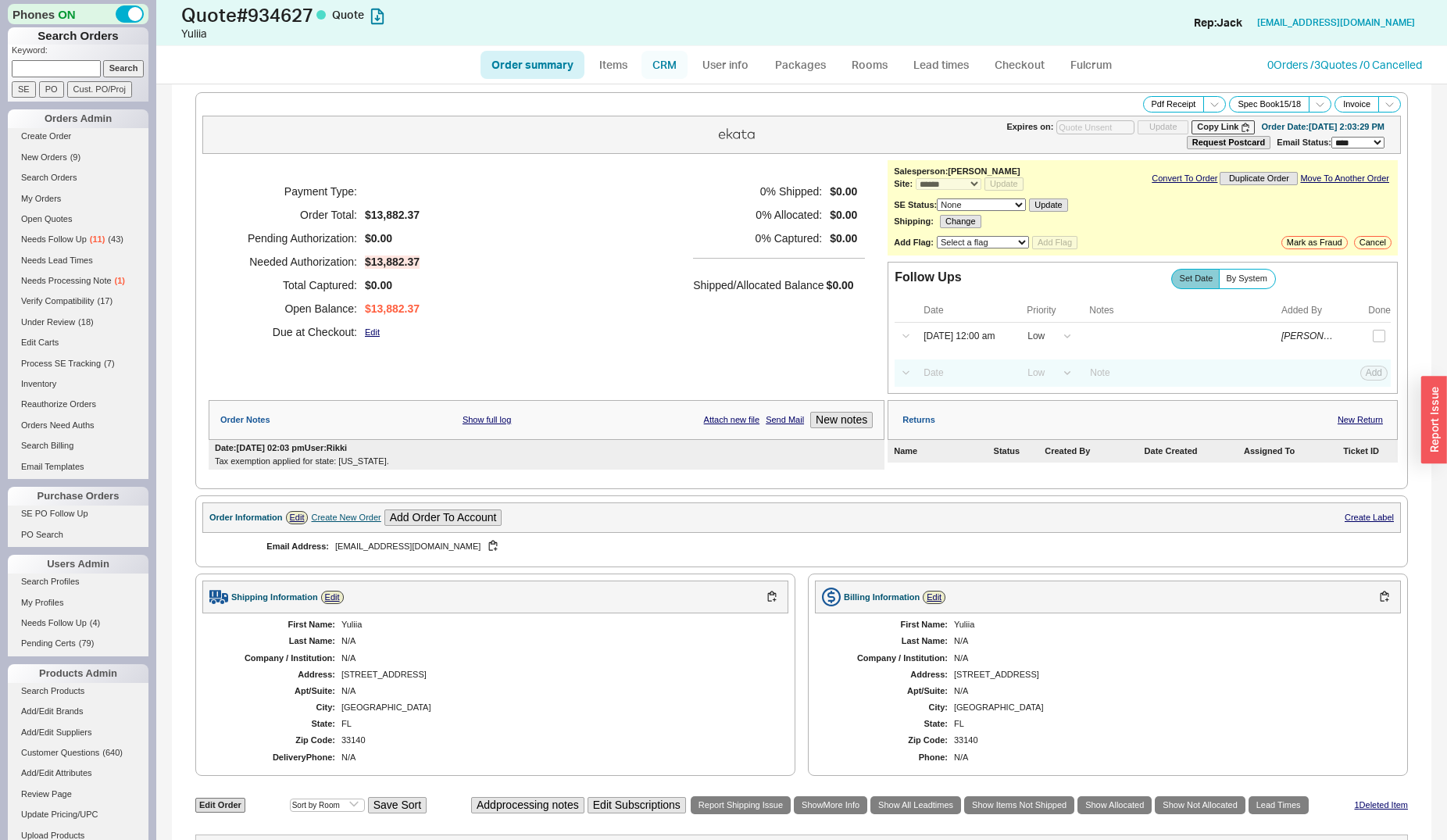
click at [679, 65] on link "CRM" at bounding box center [664, 65] width 46 height 28
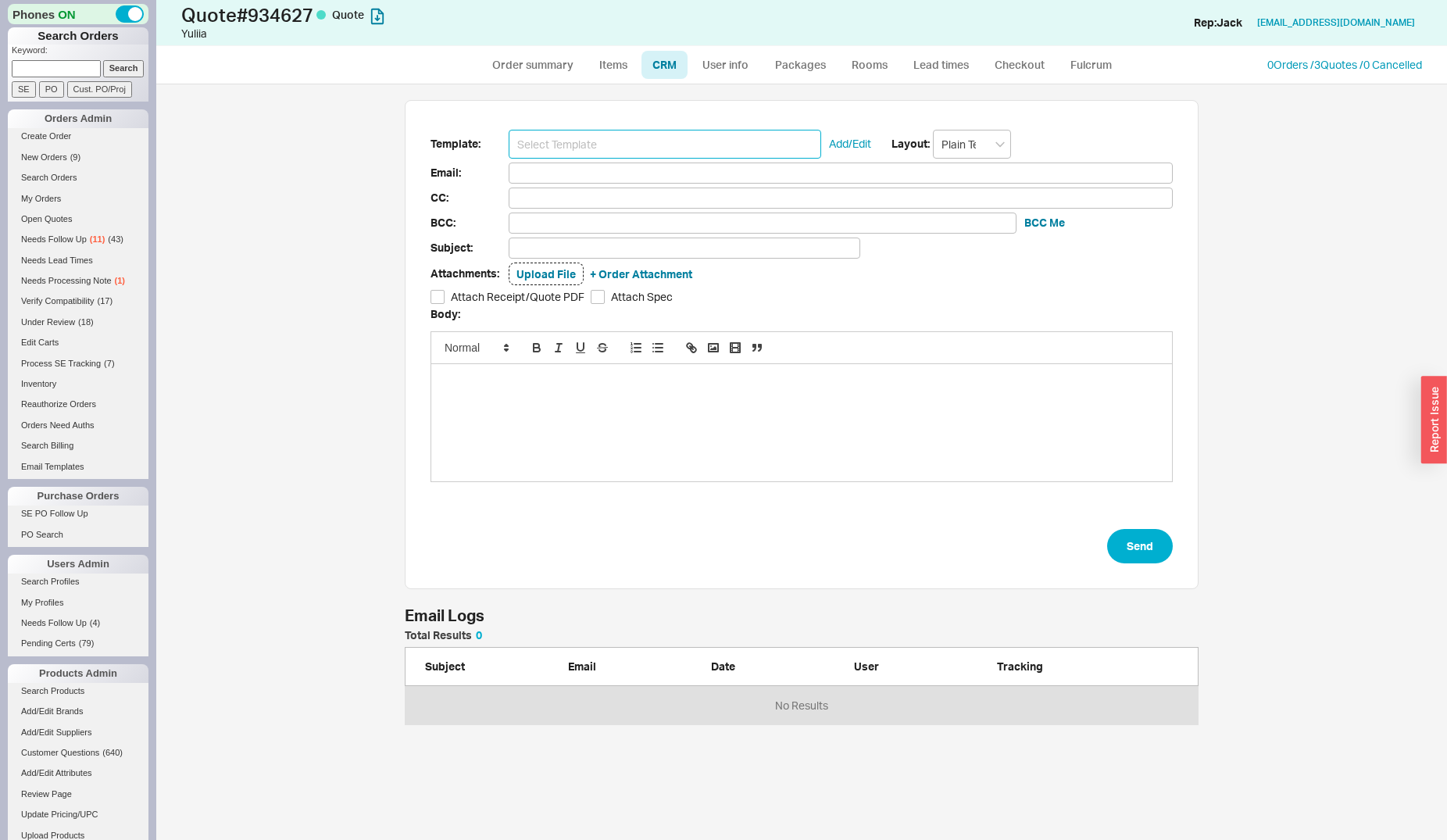
scroll to position [82, 780]
click at [646, 143] on input at bounding box center [665, 145] width 313 height 29
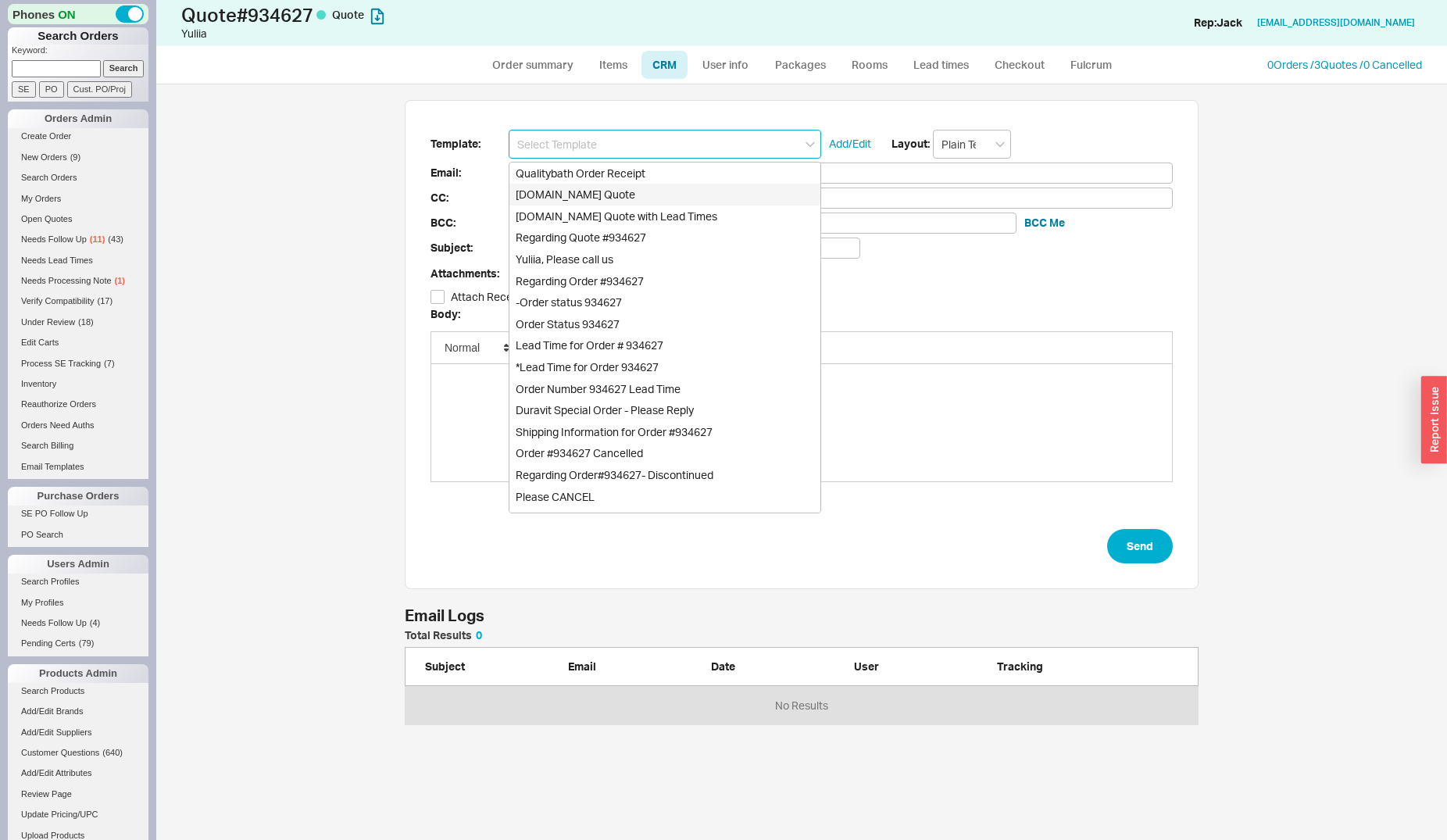
click at [632, 189] on div "Qualitybath.com Quote" at bounding box center [665, 194] width 311 height 22
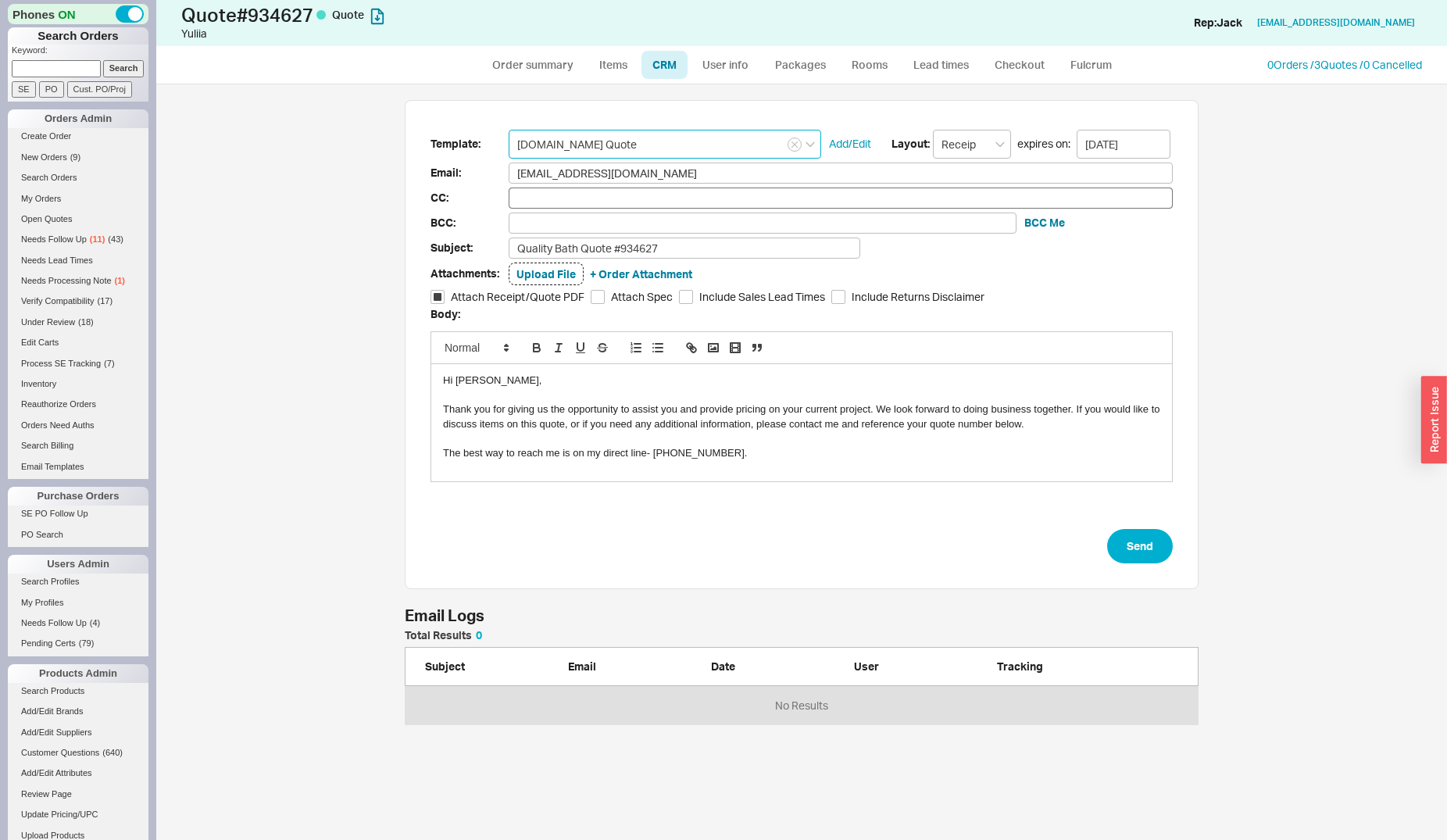
type input "Receipt"
type input "y.zubova@yodezeen.com"
type input "Quality Bath Quote #934627"
checkbox input "true"
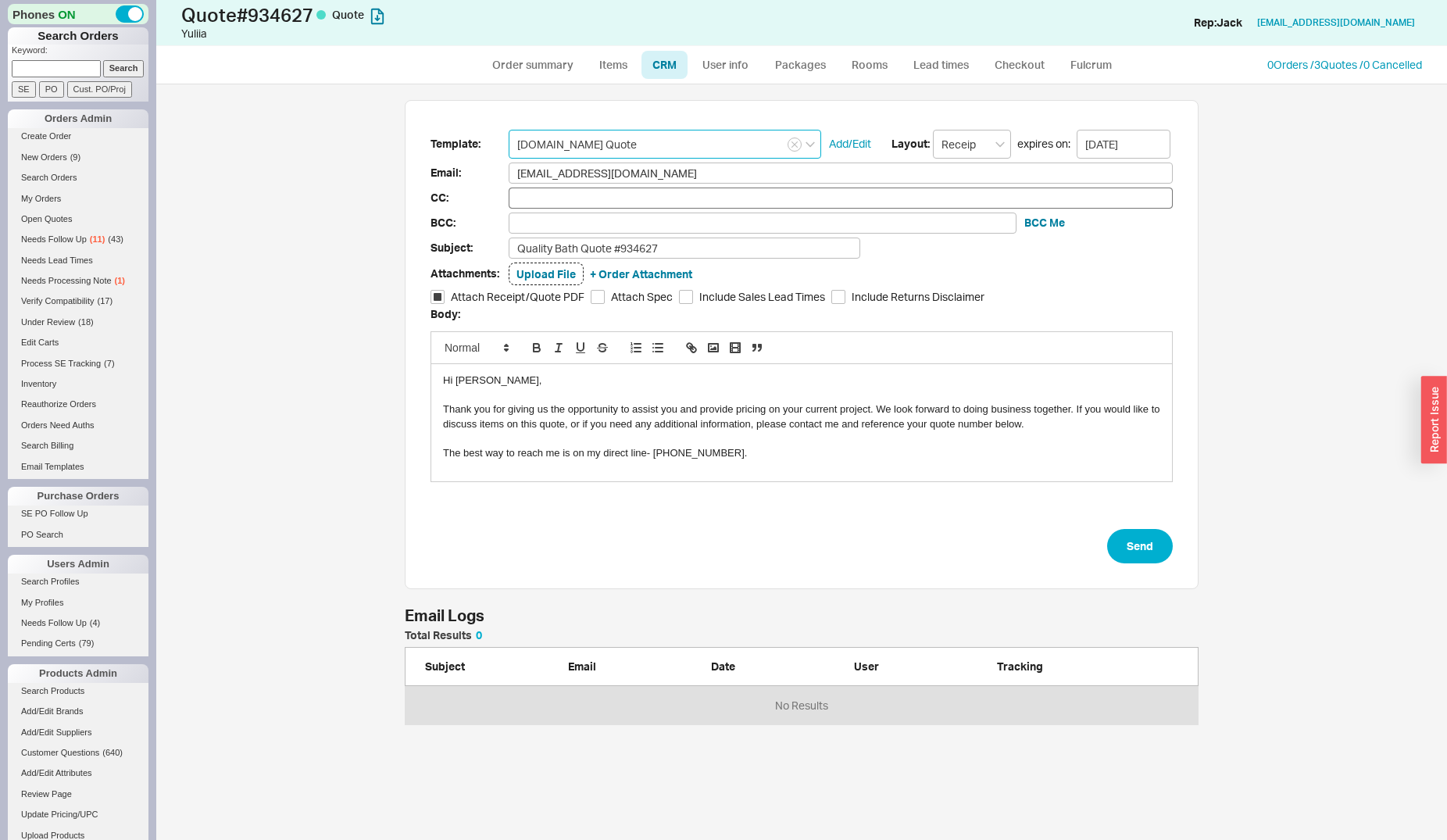
type input "Qualitybath.com Quote"
click at [688, 243] on input "Quality Bath Quote #934627" at bounding box center [684, 248] width 351 height 21
click at [683, 250] on input "Quality Bath Quote #934627" at bounding box center [684, 248] width 351 height 21
click at [715, 250] on input "Quality Bath Quote #934627" at bounding box center [684, 248] width 351 height 21
type input "Quality Bath Quote #934627 (Revised)"
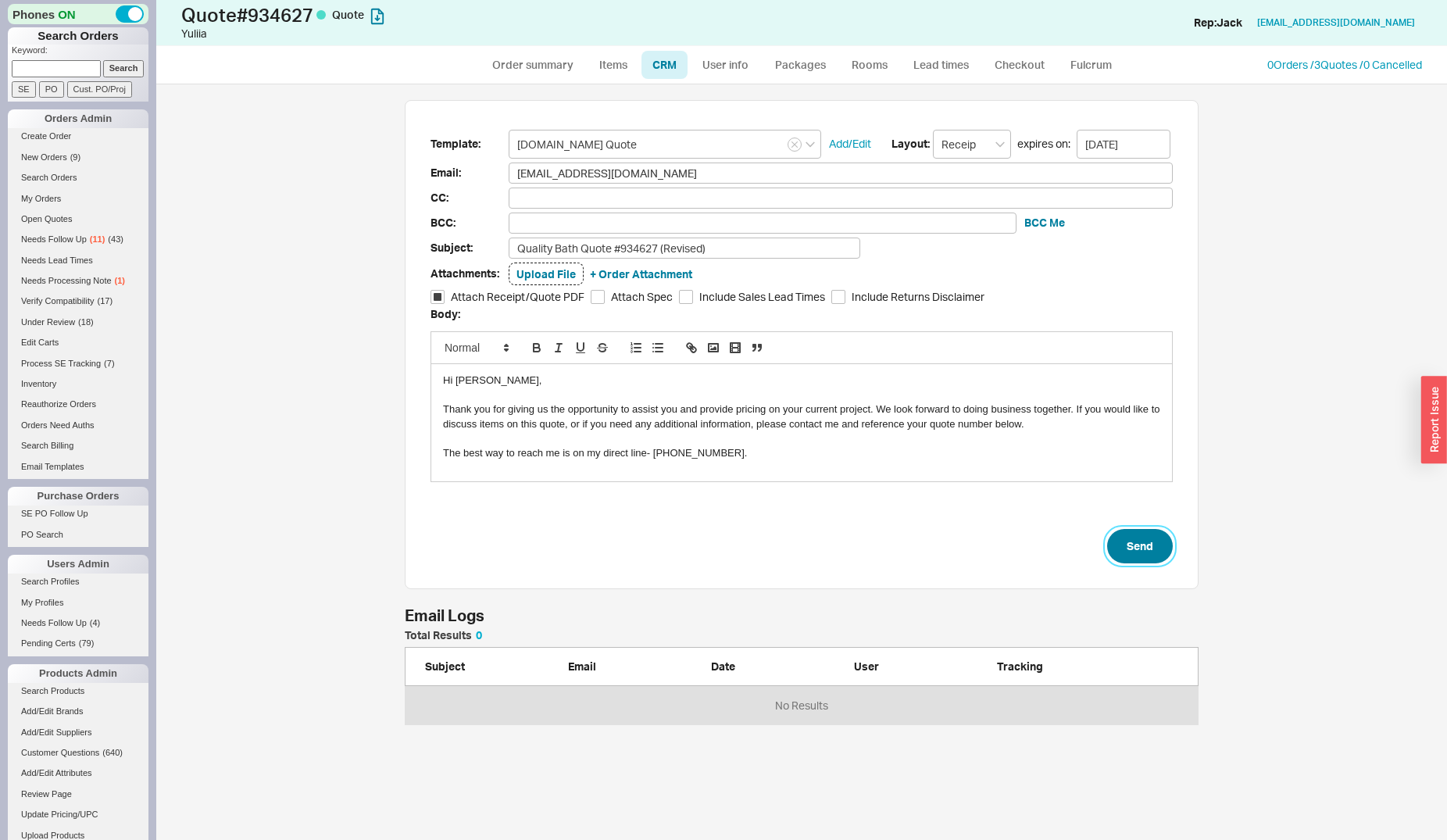
click at [1120, 541] on button "Send" at bounding box center [1140, 546] width 65 height 35
select select "*"
select select "LOW"
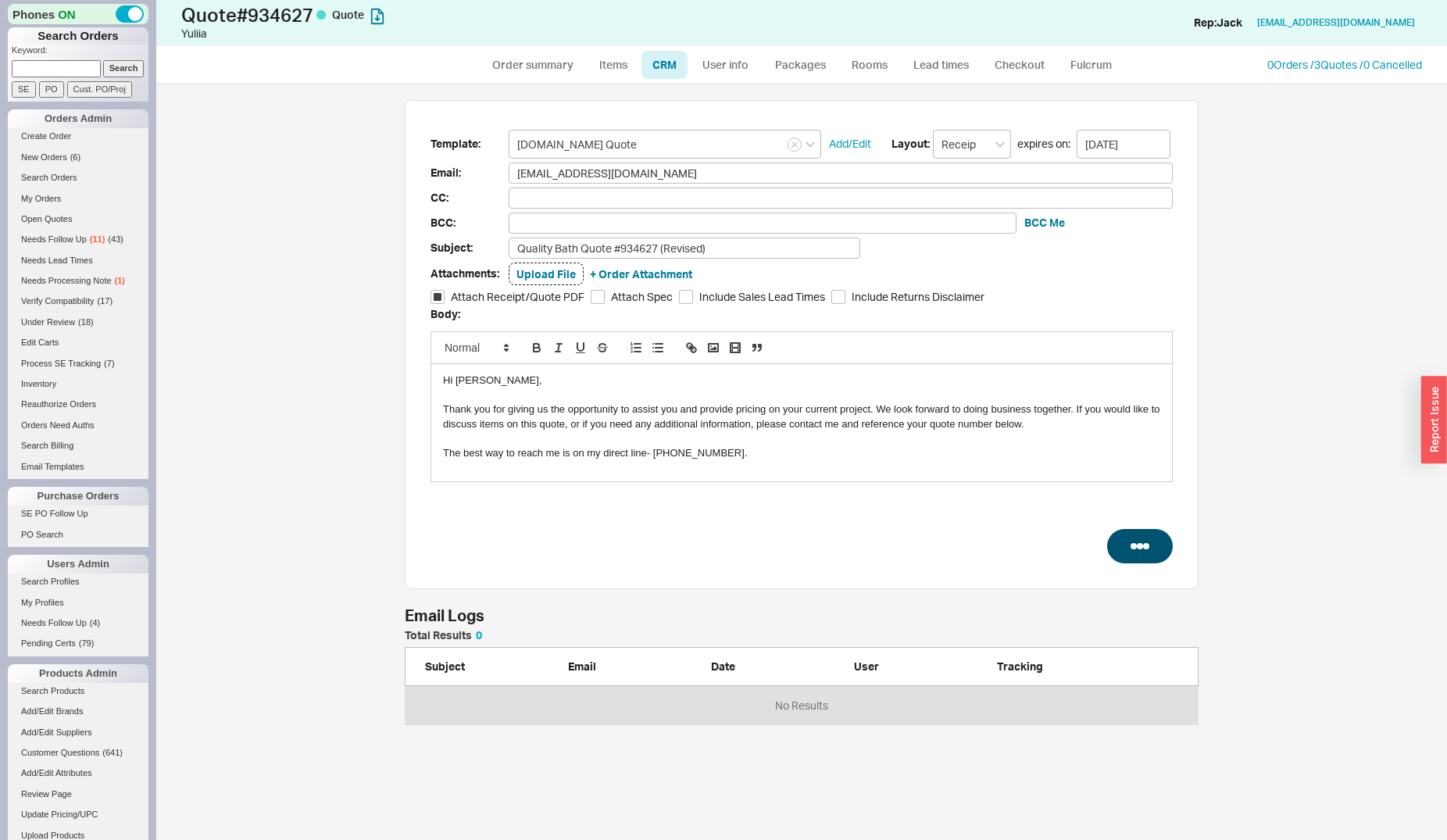
select select "3"
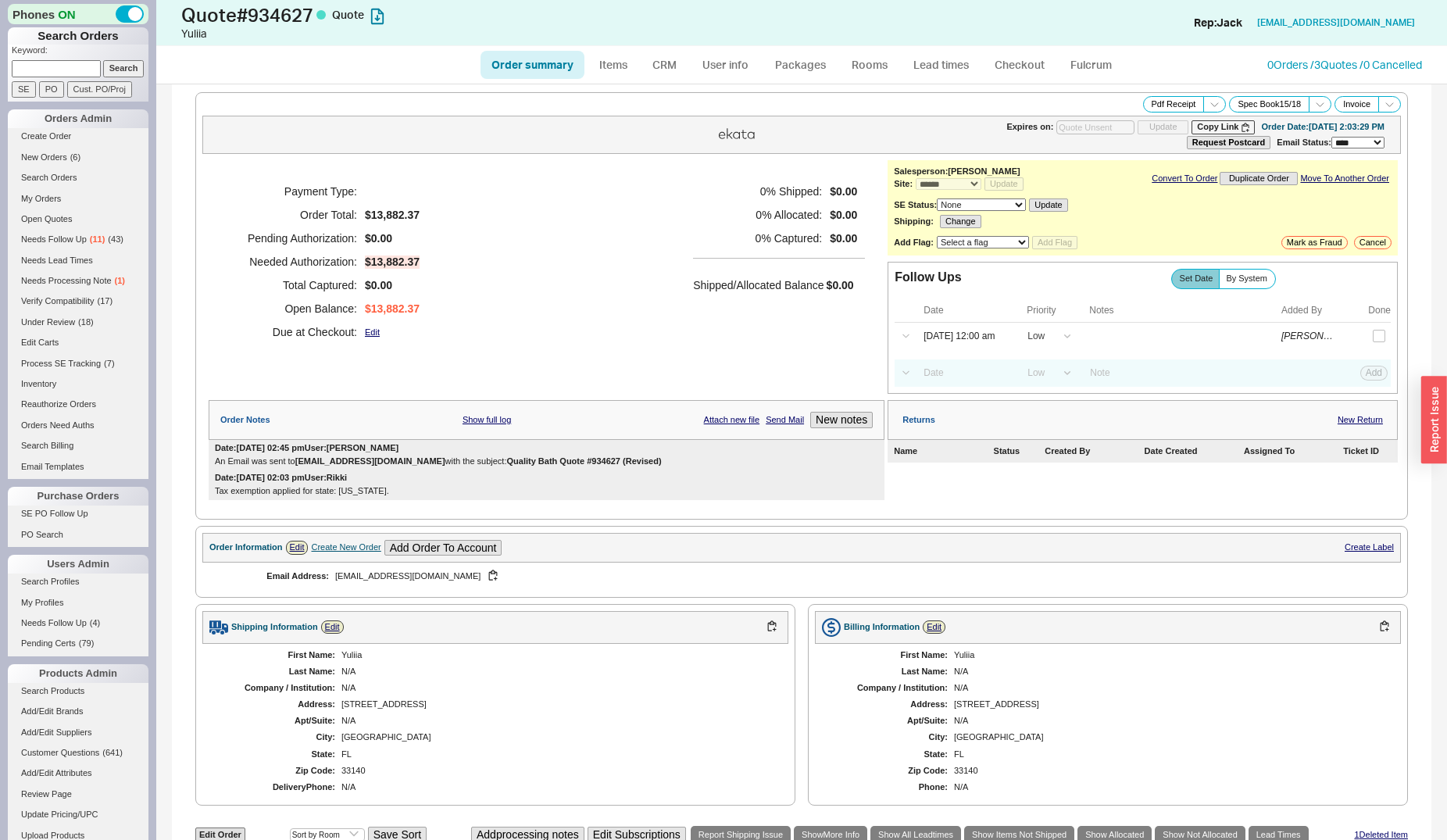
type input "09/03/2025"
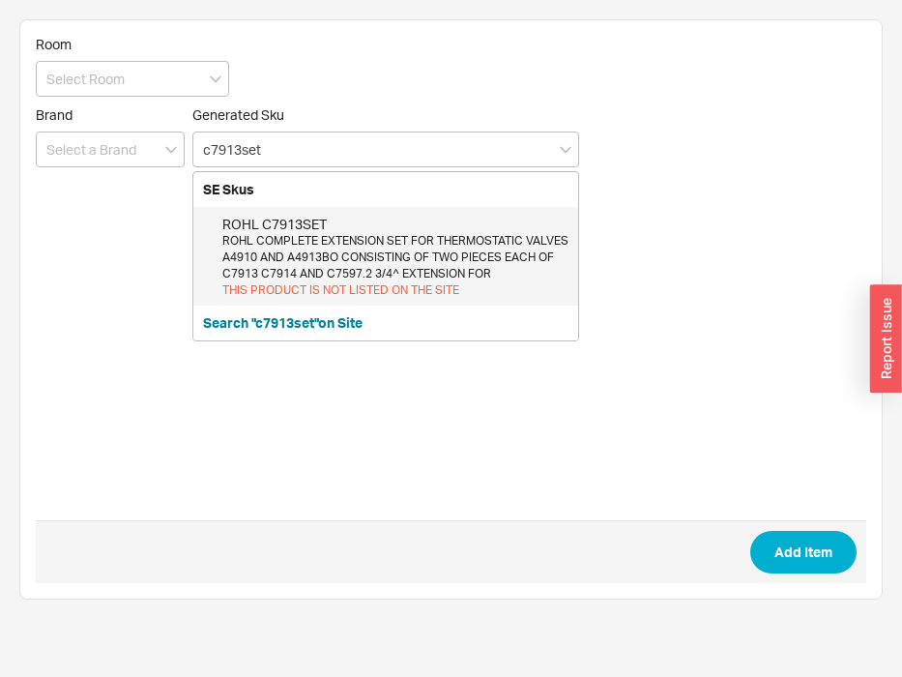
click at [268, 241] on div "ROHL COMPLETE EXTENSION SET FOR THERMOSTATIC VALVES A4910 AND A4913BO CONSISTIN…" at bounding box center [395, 257] width 346 height 48
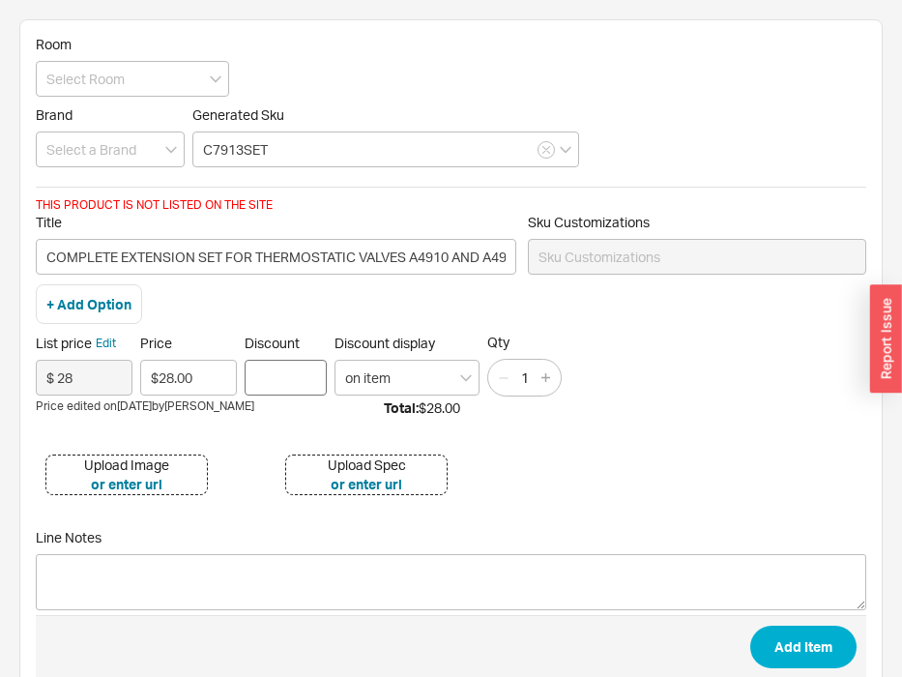
type input "C7913SET"
click at [259, 373] on input "Discount" at bounding box center [286, 378] width 82 height 36
type input "25"
click at [751, 626] on button "Add Item" at bounding box center [804, 647] width 106 height 43
click at [118, 160] on input at bounding box center [110, 150] width 149 height 36
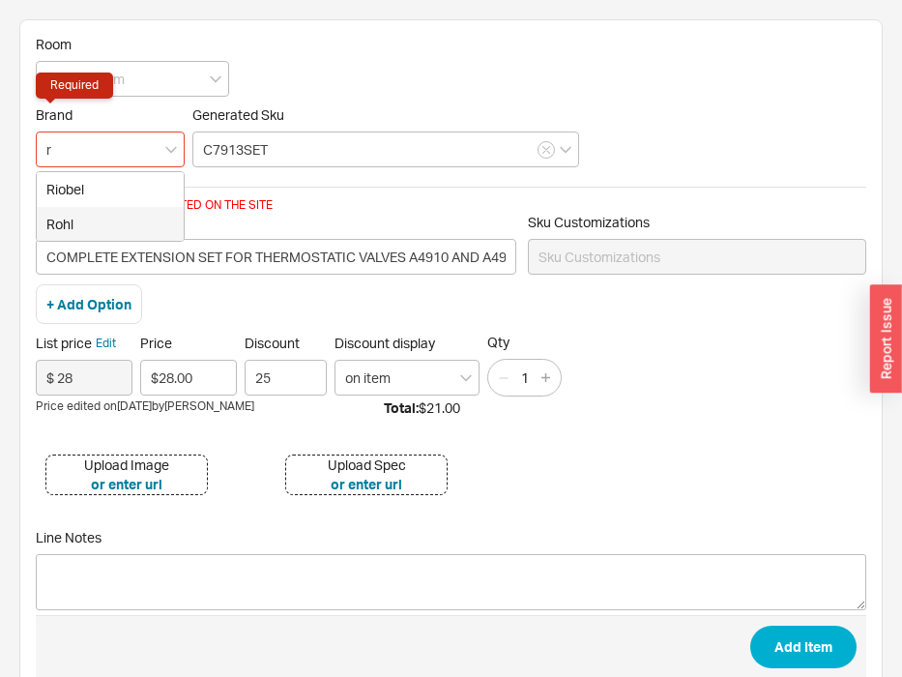
click at [97, 214] on div "Rohl" at bounding box center [110, 224] width 147 height 35
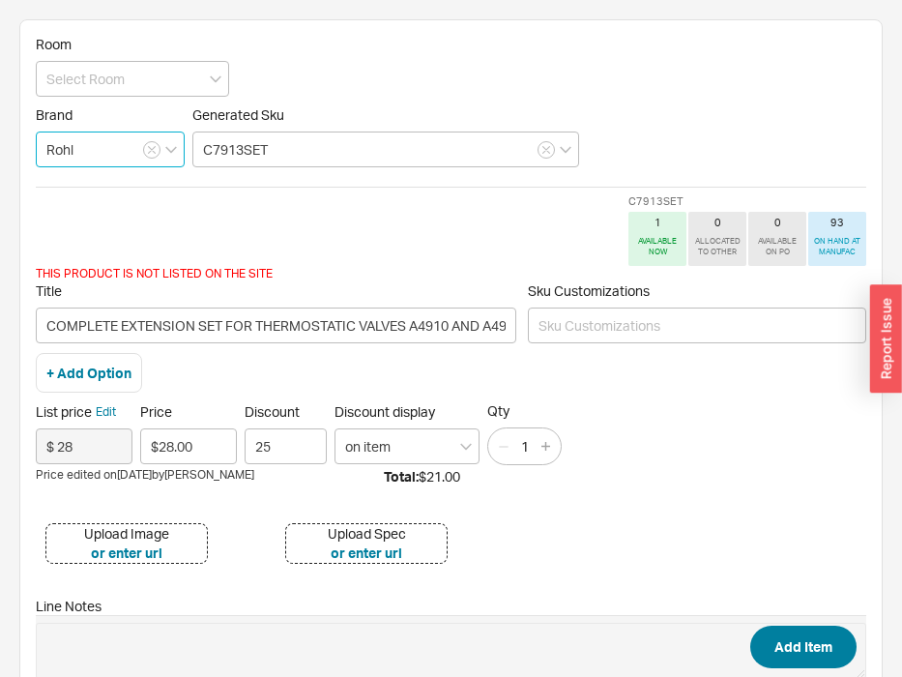
type input "Rohl"
click at [797, 660] on button "Add Item" at bounding box center [804, 647] width 106 height 43
